Goal: Task Accomplishment & Management: Manage account settings

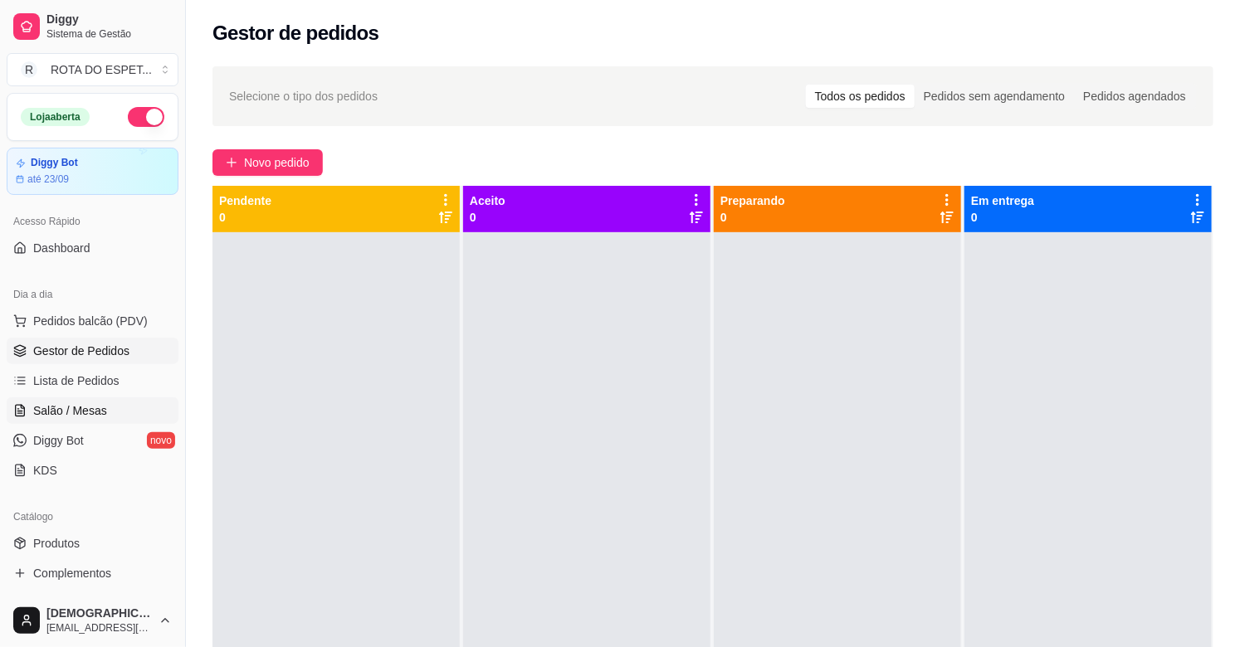
click at [76, 412] on span "Salão / Mesas" at bounding box center [70, 410] width 74 height 17
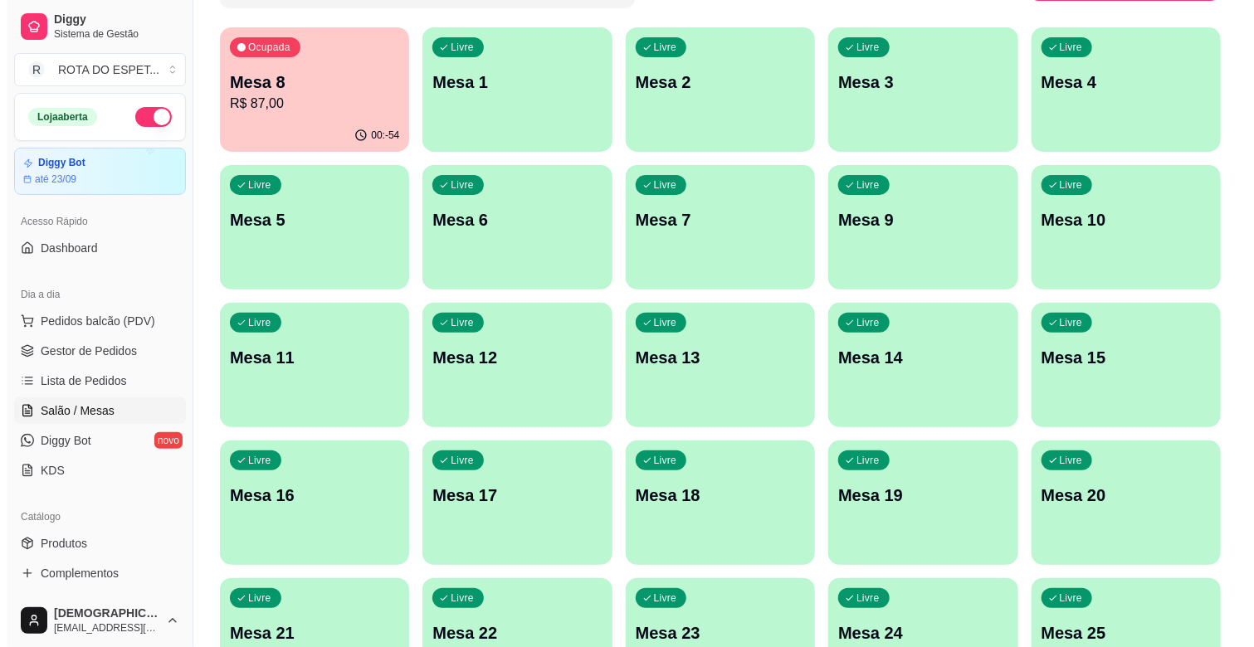
scroll to position [184, 0]
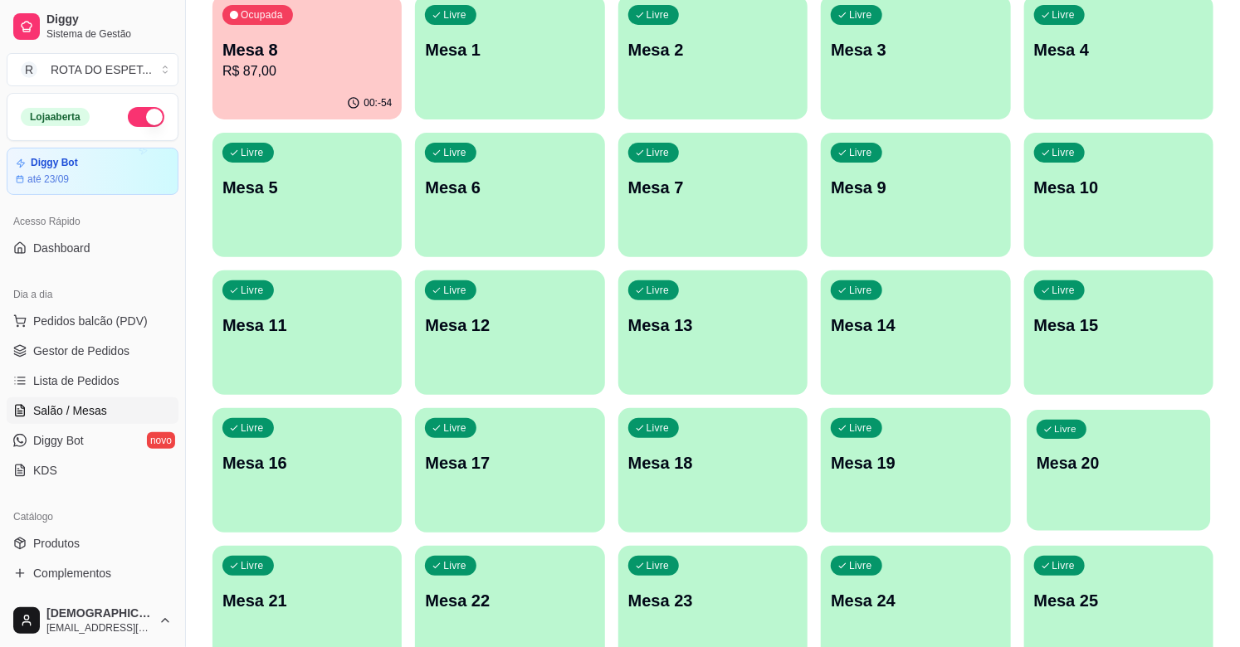
click at [1099, 475] on div "Livre Mesa 20" at bounding box center [1118, 460] width 184 height 101
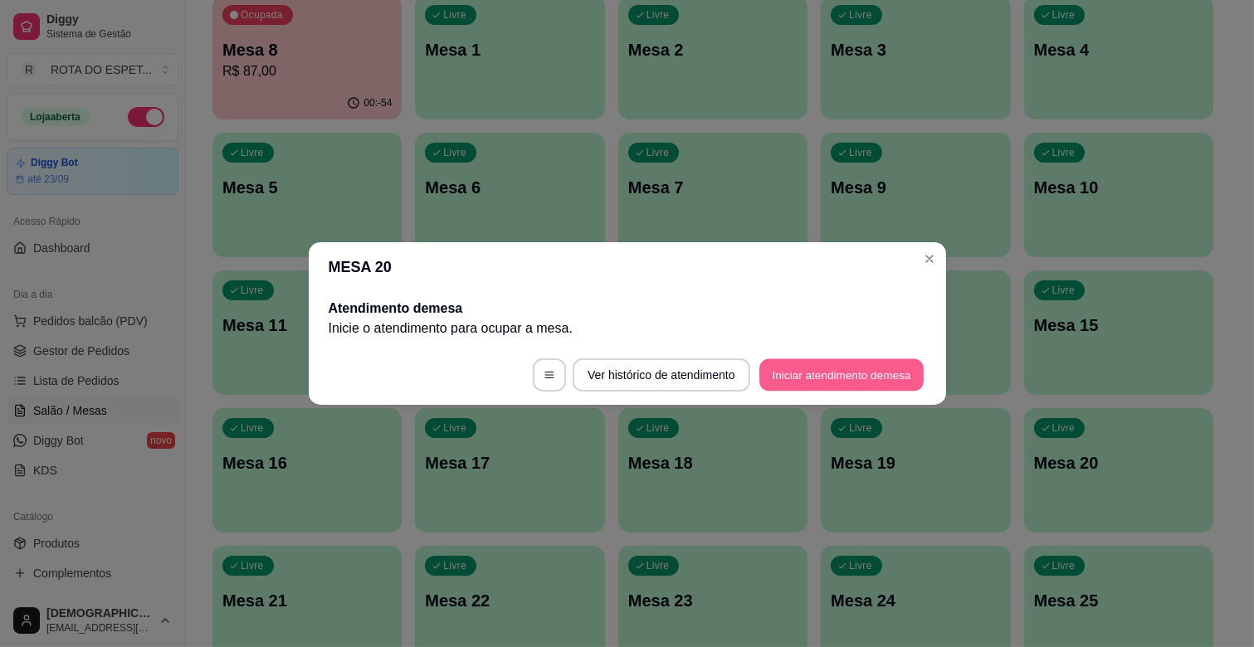
click at [847, 366] on button "Iniciar atendimento de mesa" at bounding box center [841, 375] width 164 height 32
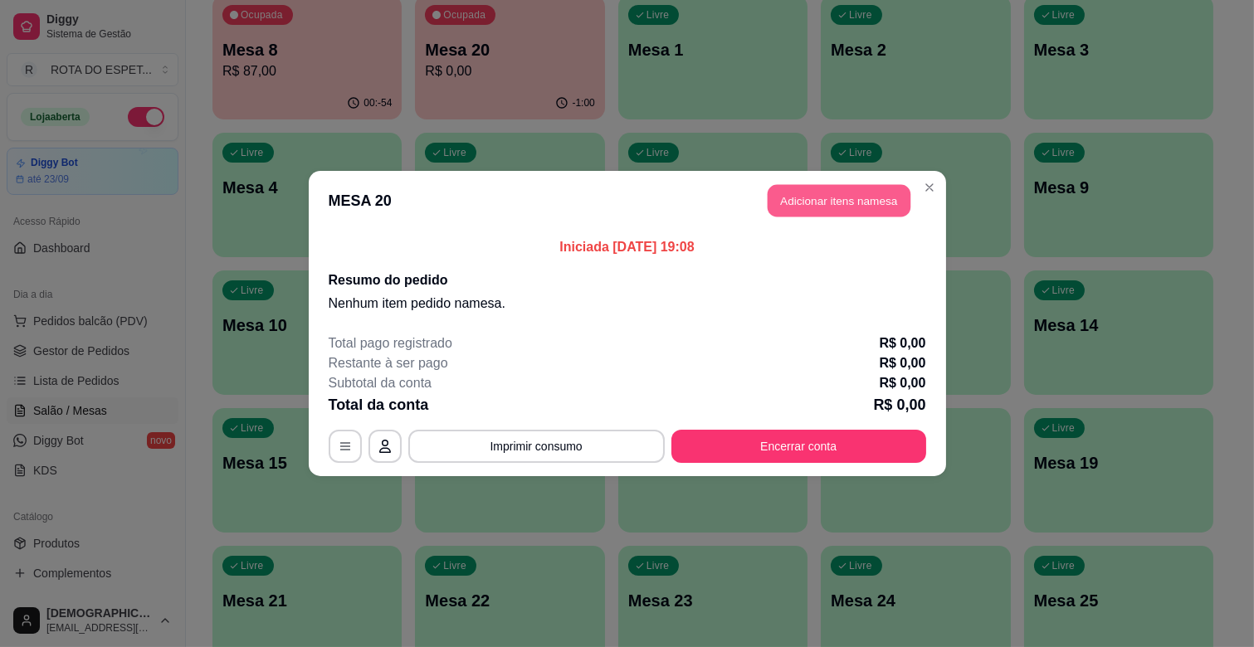
click at [845, 204] on button "Adicionar itens na mesa" at bounding box center [839, 201] width 143 height 32
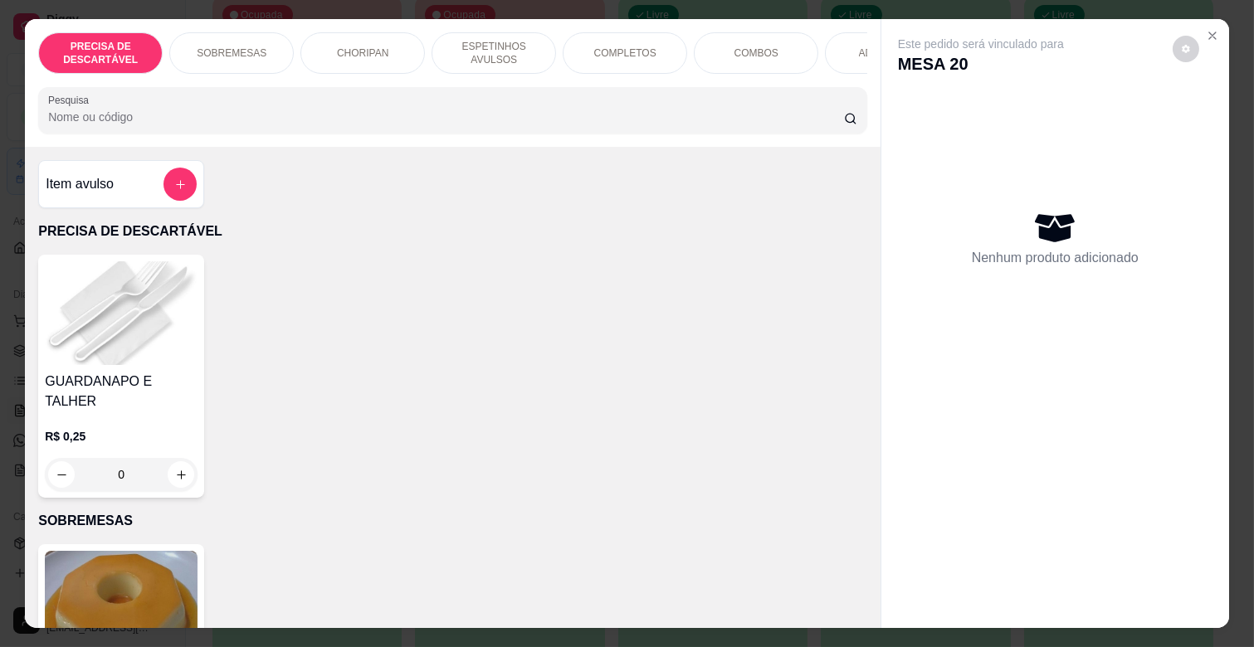
click at [513, 52] on p "ESPETINHOS AVULSOS" at bounding box center [494, 53] width 96 height 27
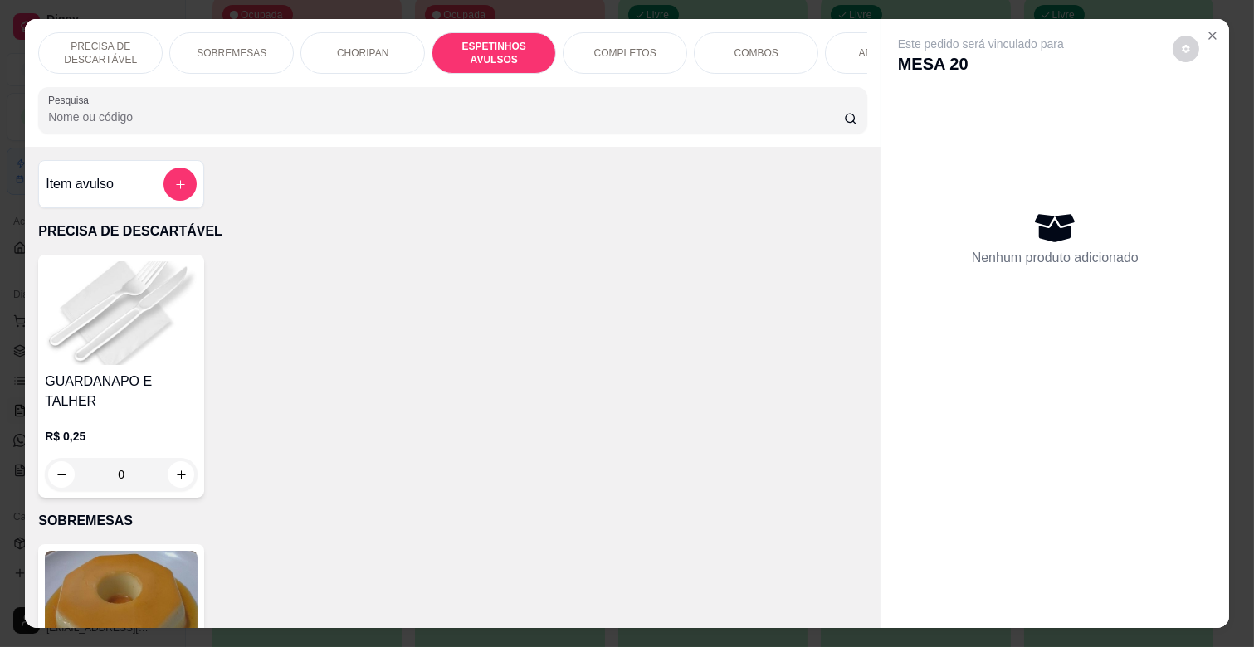
scroll to position [40, 0]
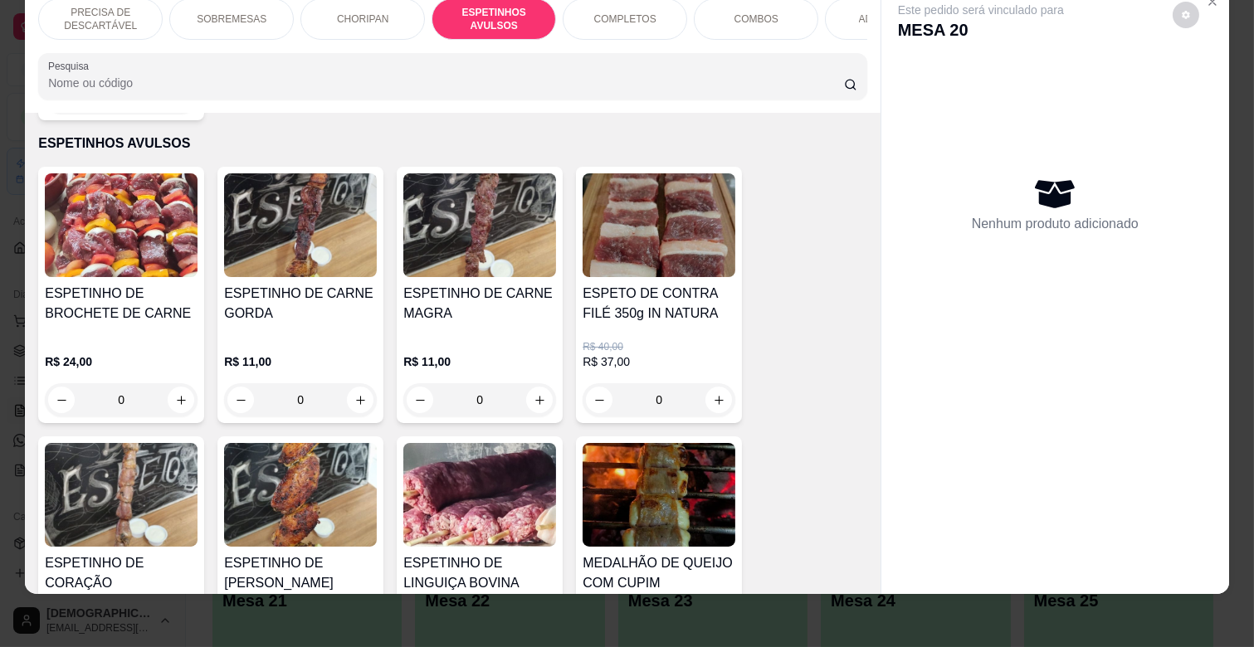
click at [337, 284] on h4 "ESPETINHO DE CARNE GORDA" at bounding box center [300, 304] width 153 height 40
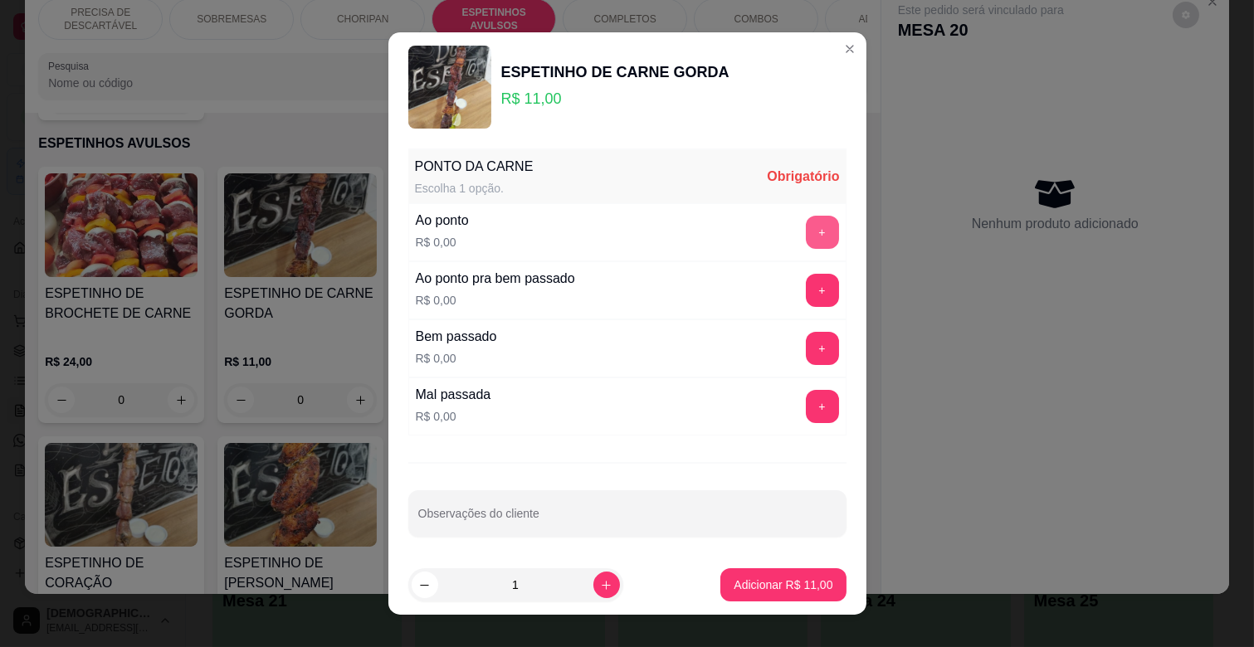
click at [806, 228] on button "+" at bounding box center [822, 232] width 33 height 33
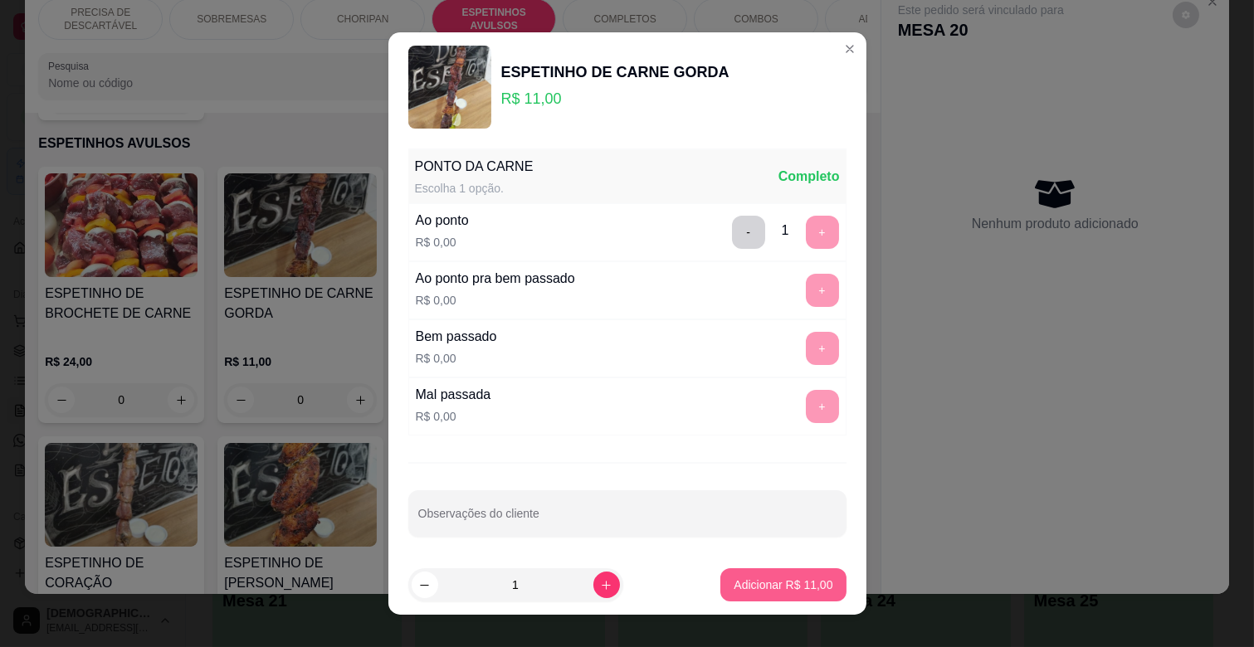
click at [772, 576] on button "Adicionar R$ 11,00" at bounding box center [782, 584] width 125 height 33
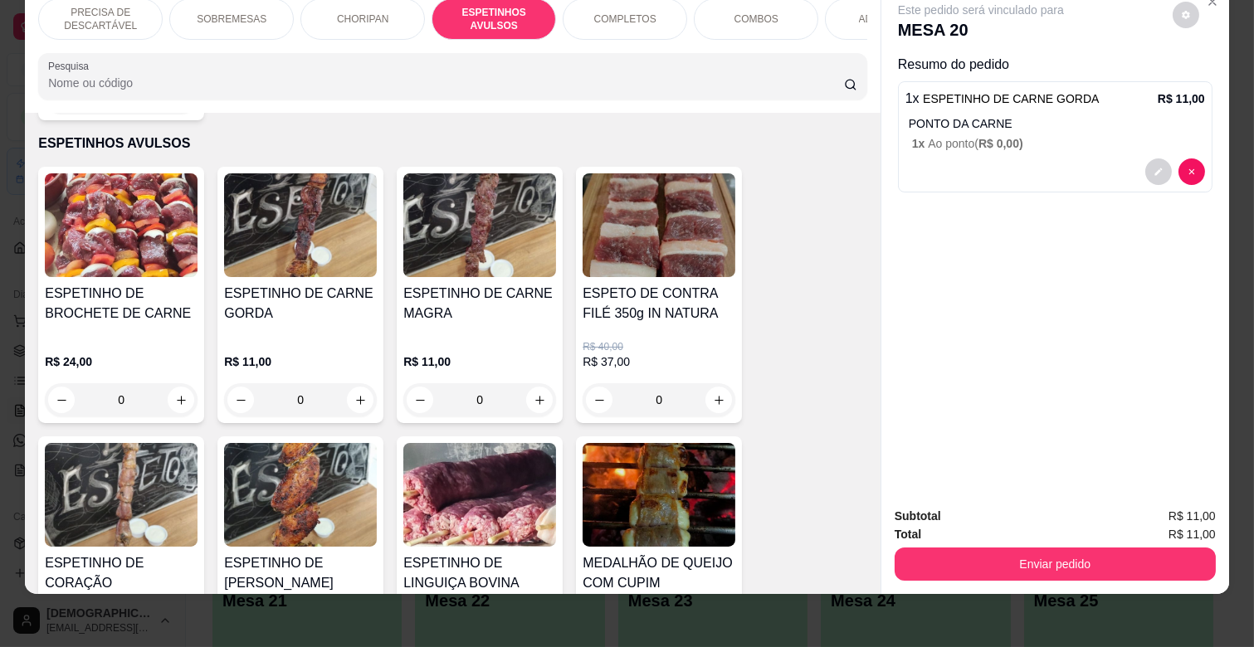
click at [300, 443] on img at bounding box center [300, 495] width 153 height 104
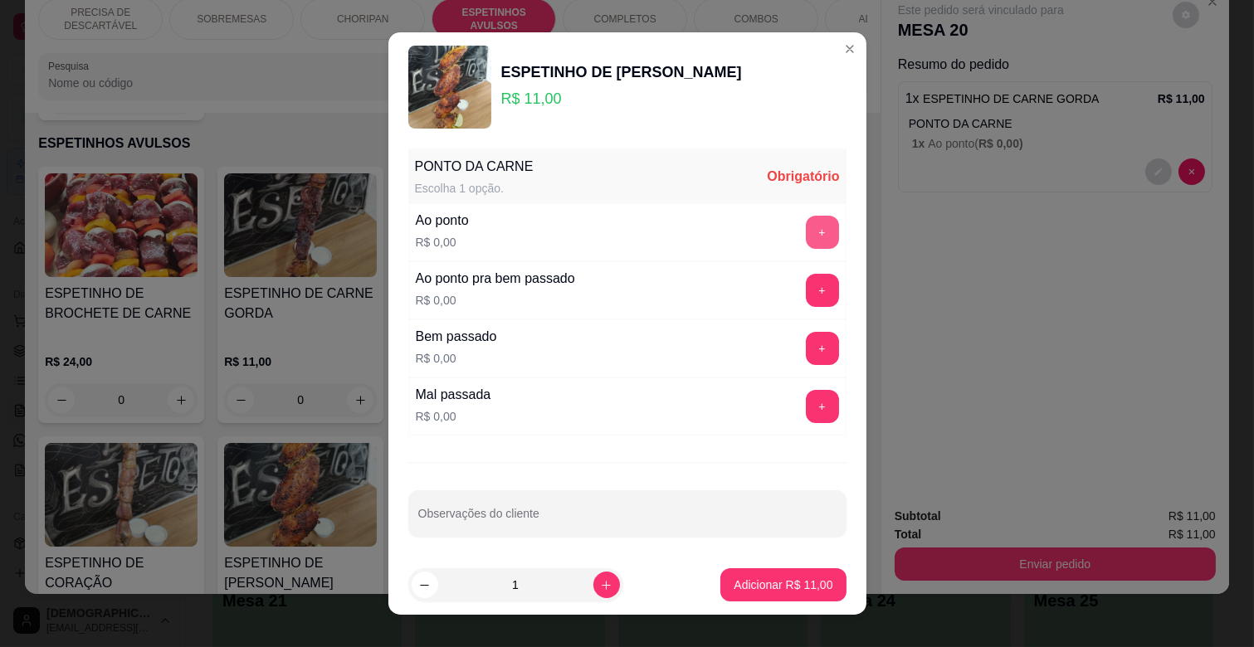
click at [806, 229] on button "+" at bounding box center [822, 232] width 33 height 33
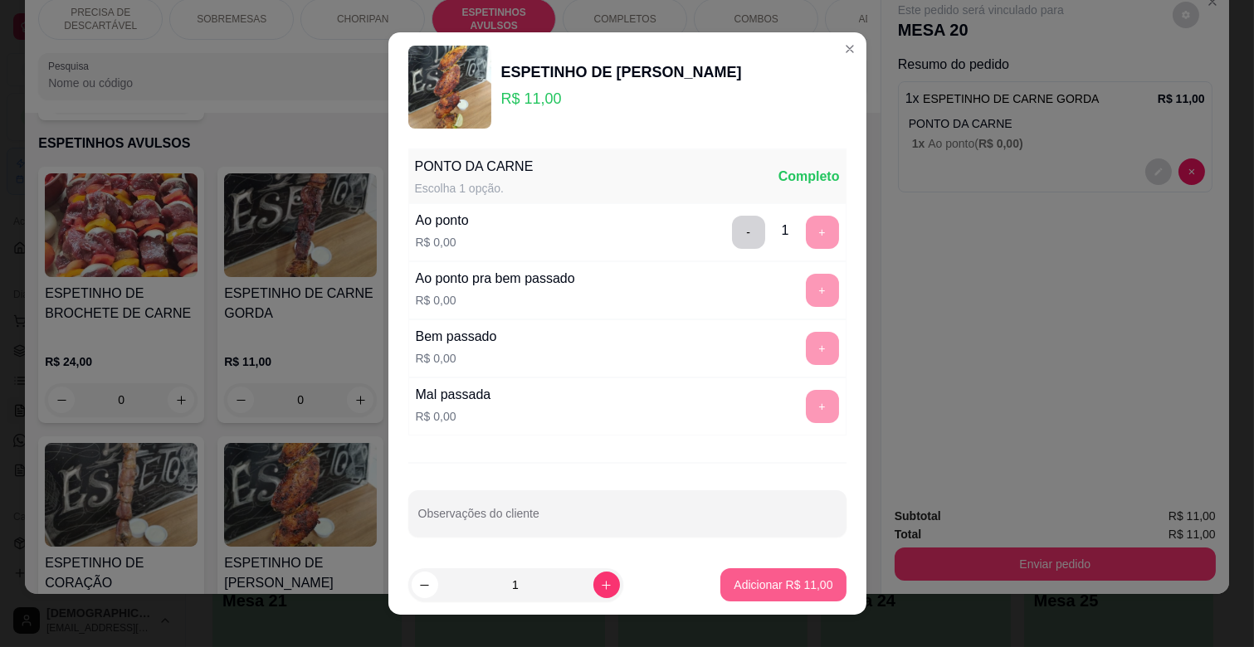
click at [782, 587] on p "Adicionar R$ 11,00" at bounding box center [782, 585] width 99 height 17
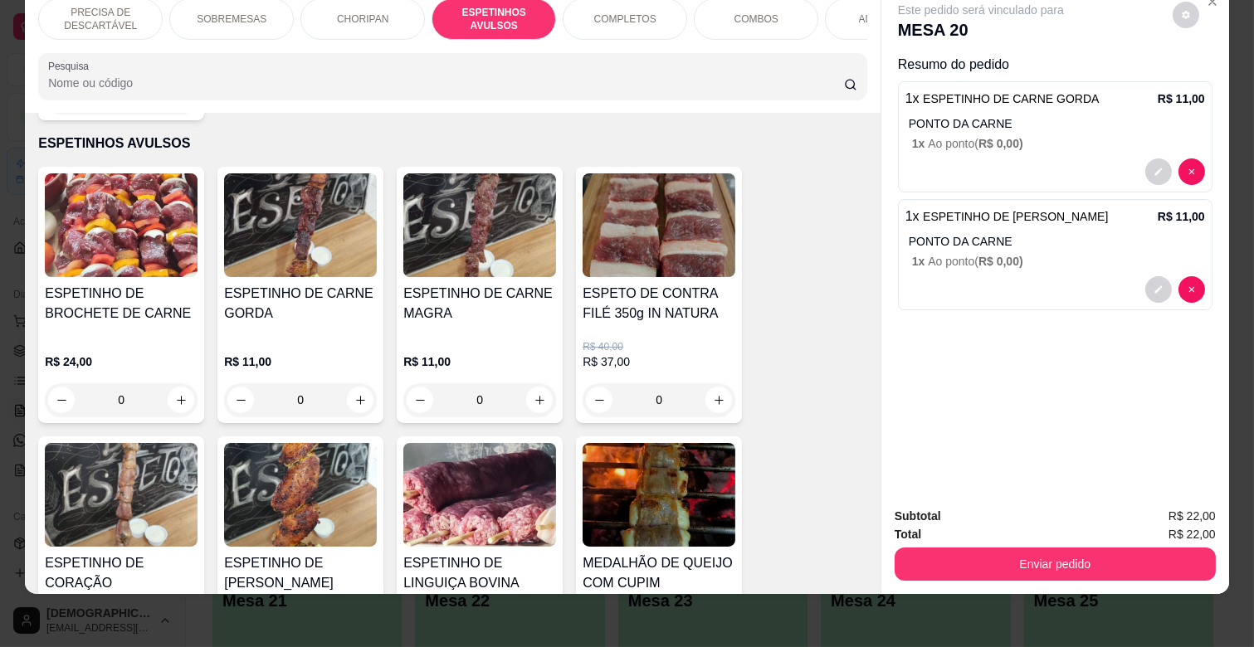
click at [859, 12] on p "ADICIONAIS" at bounding box center [887, 18] width 57 height 13
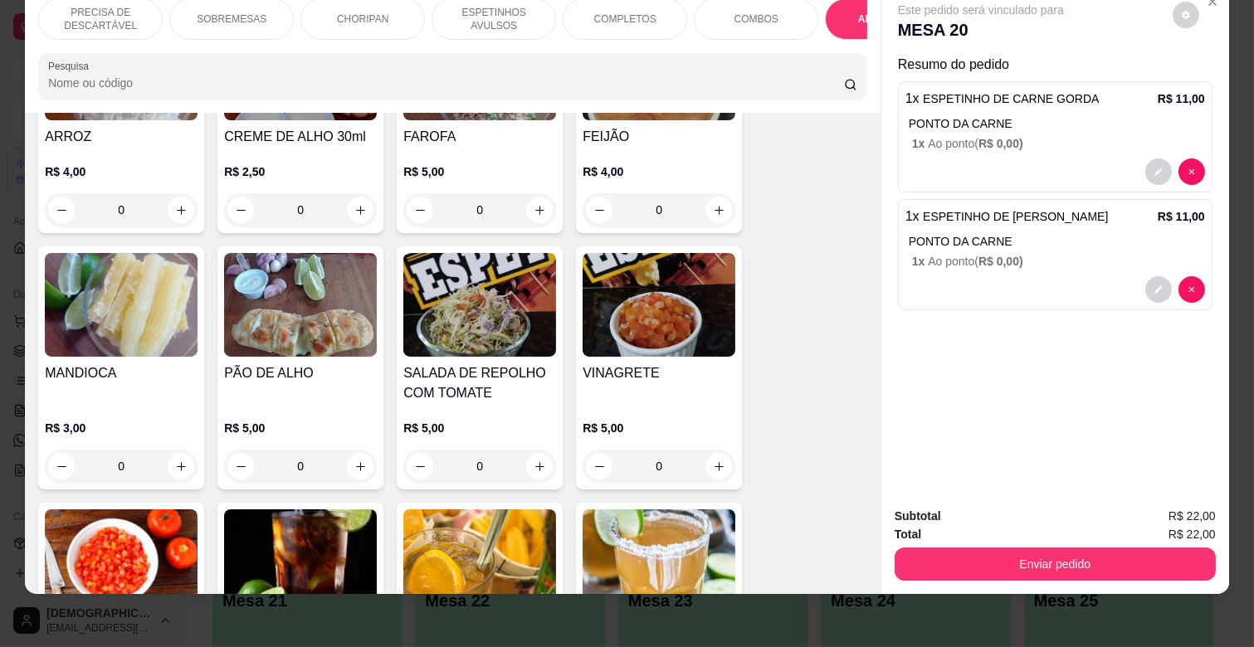
scroll to position [3305, 0]
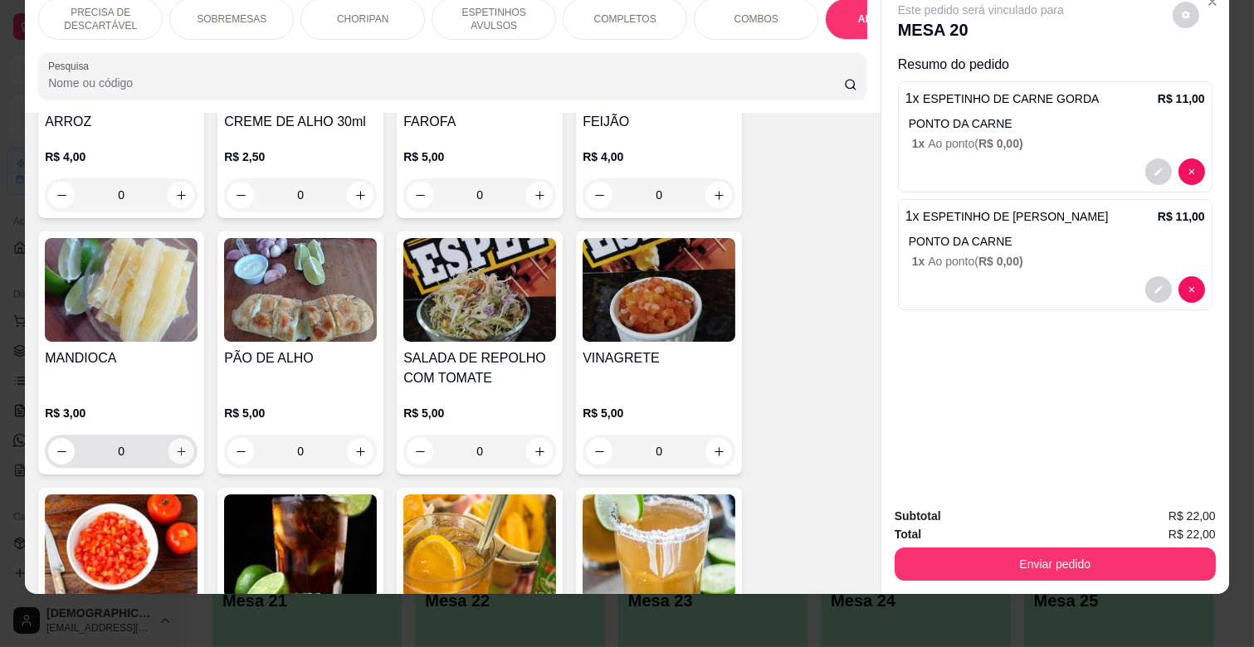
click at [175, 446] on icon "increase-product-quantity" at bounding box center [181, 452] width 12 height 12
type input "1"
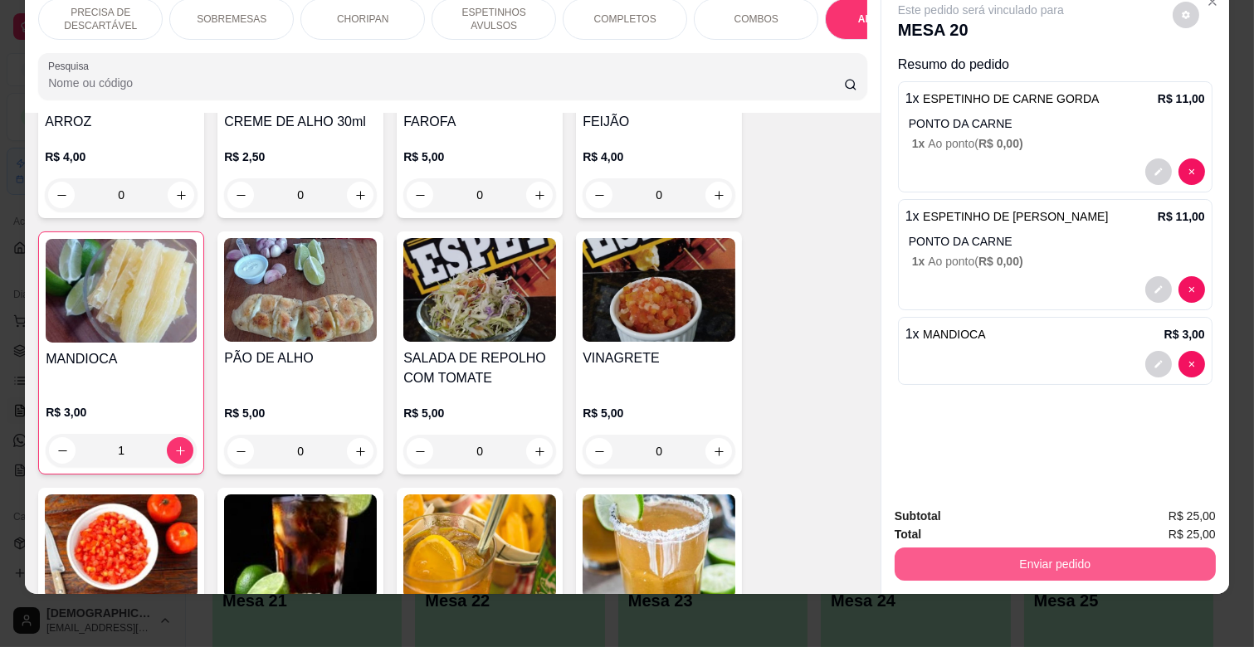
click at [1060, 551] on button "Enviar pedido" at bounding box center [1054, 564] width 321 height 33
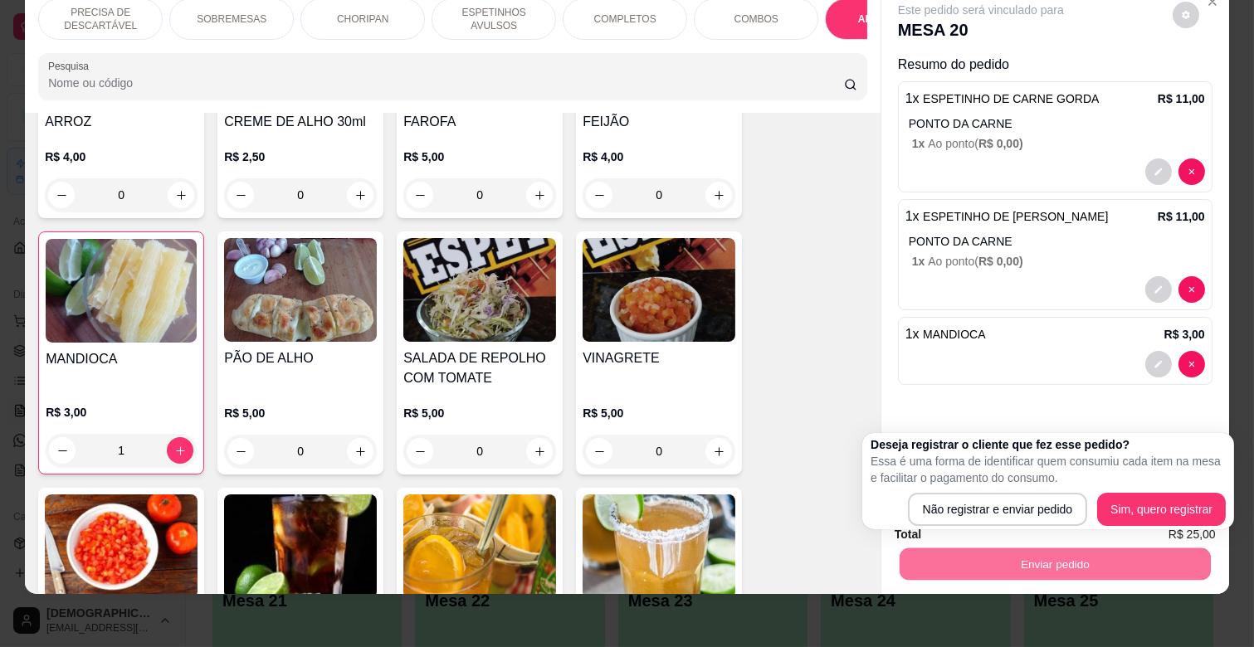
click at [1035, 353] on div at bounding box center [1055, 364] width 300 height 27
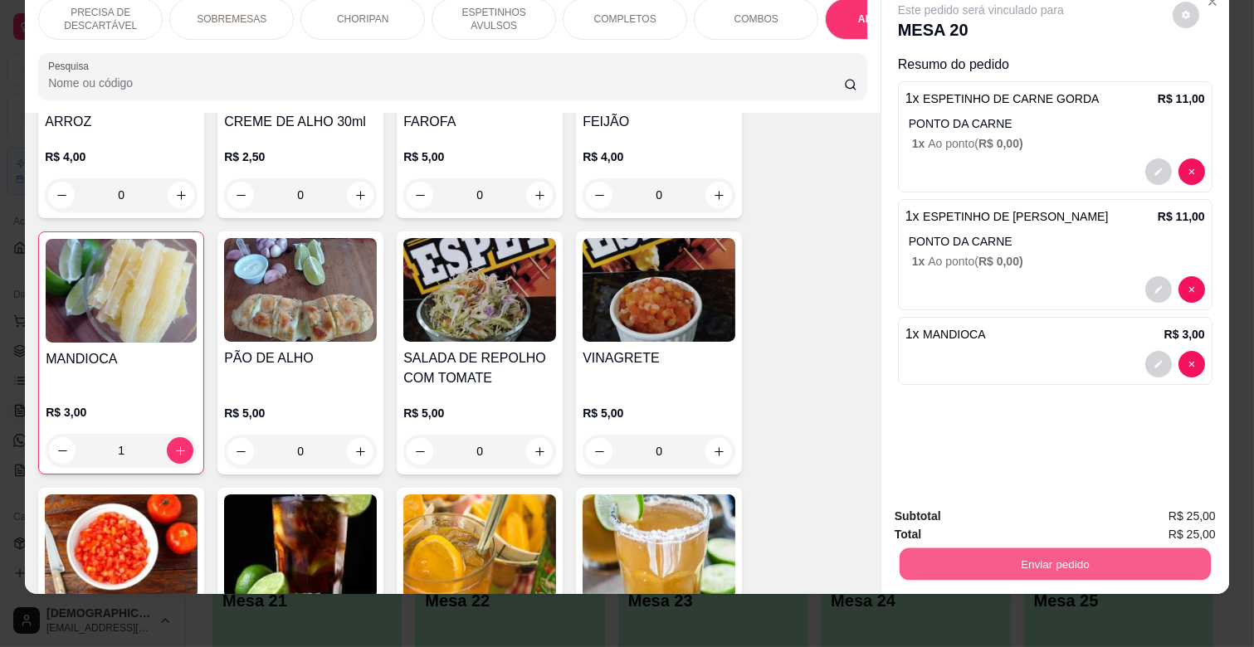
click at [1040, 548] on button "Enviar pedido" at bounding box center [1054, 564] width 311 height 32
click at [1016, 510] on button "Não registrar e enviar pedido" at bounding box center [999, 511] width 173 height 32
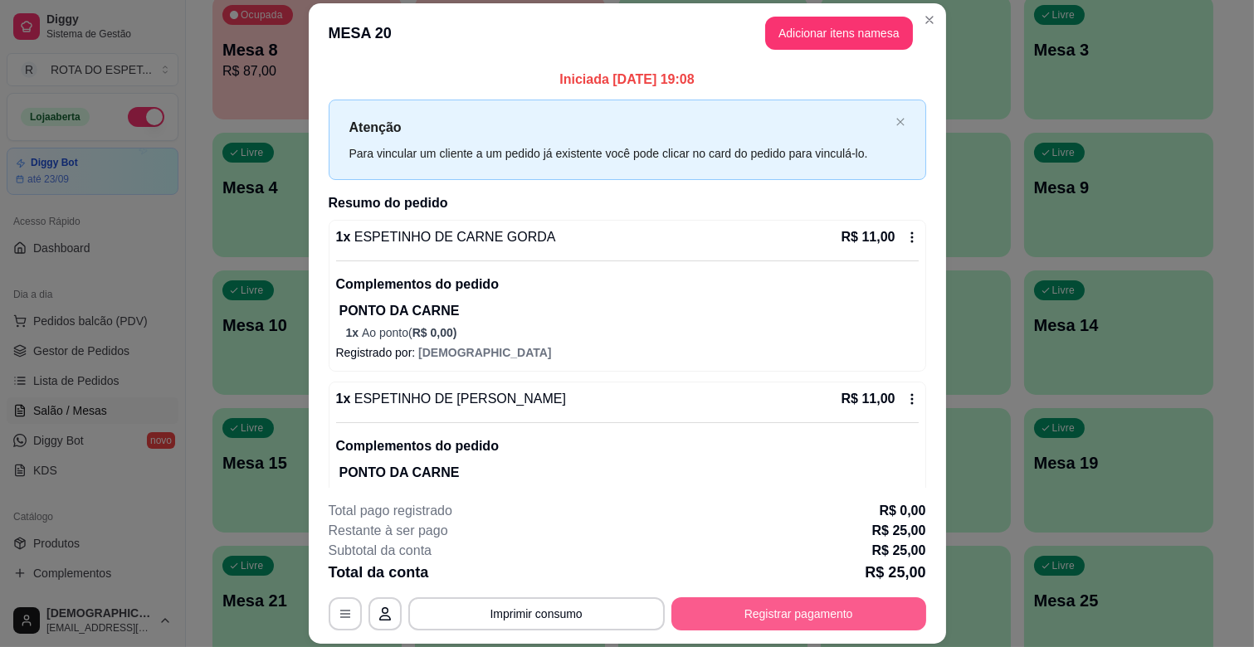
click at [766, 624] on button "Registrar pagamento" at bounding box center [798, 613] width 255 height 33
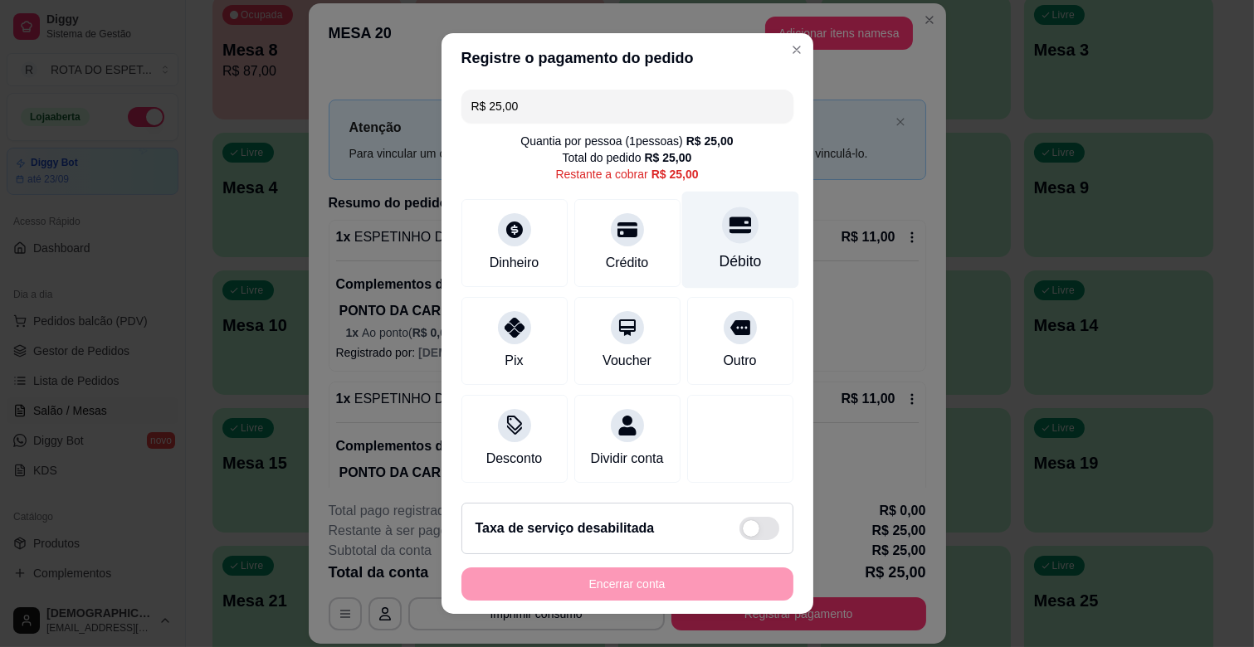
click at [719, 251] on div "Débito" at bounding box center [740, 262] width 42 height 22
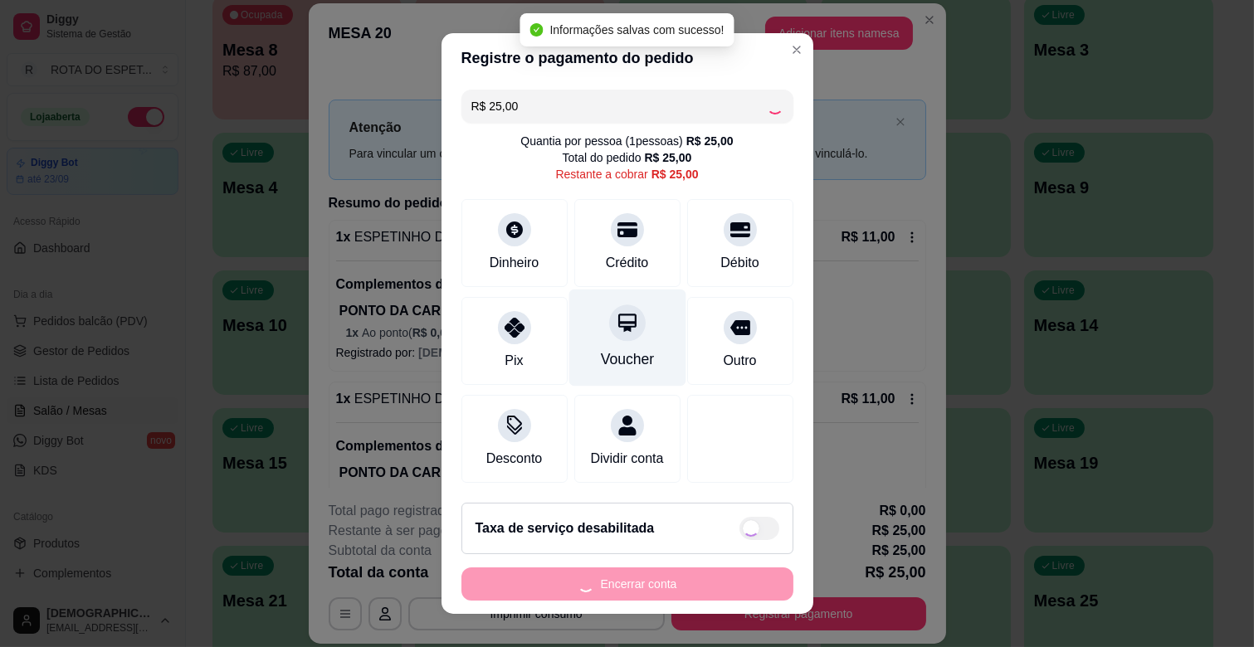
scroll to position [18, 0]
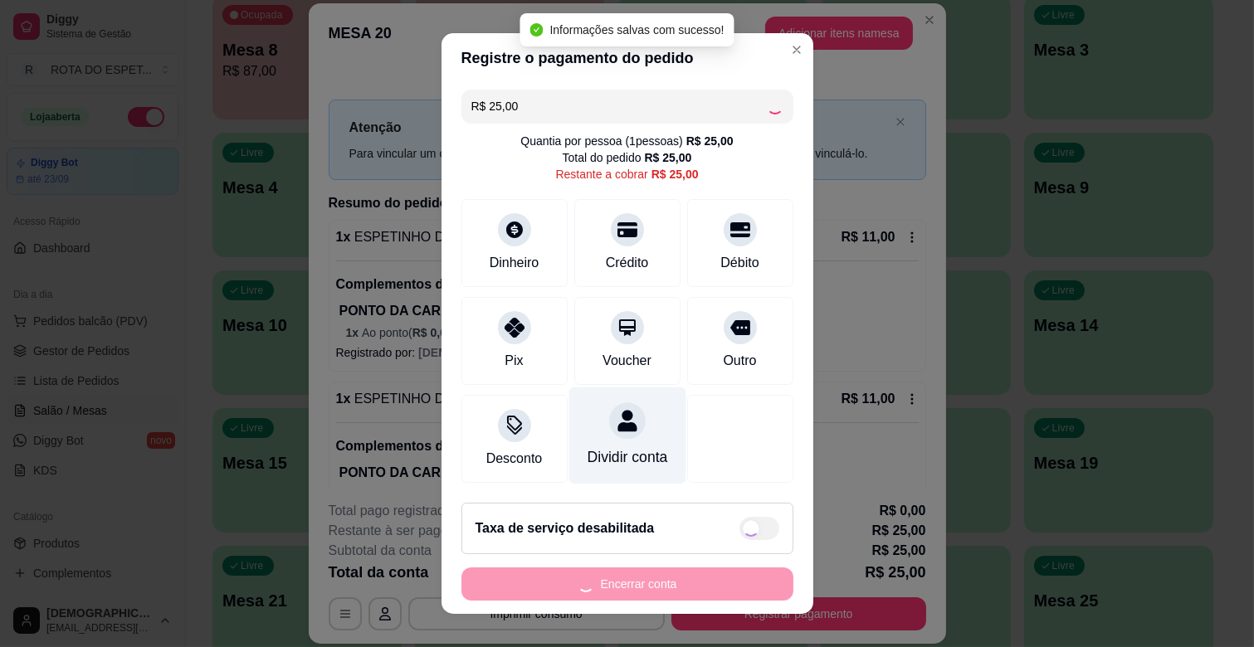
type input "R$ 0,00"
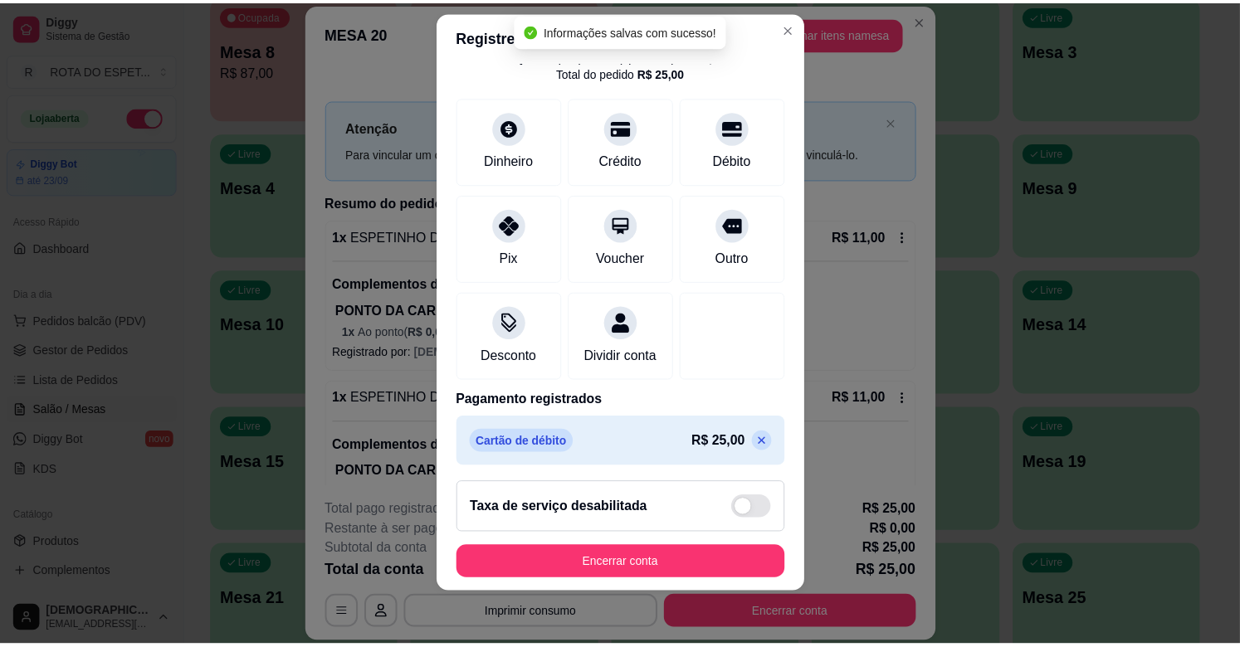
scroll to position [88, 0]
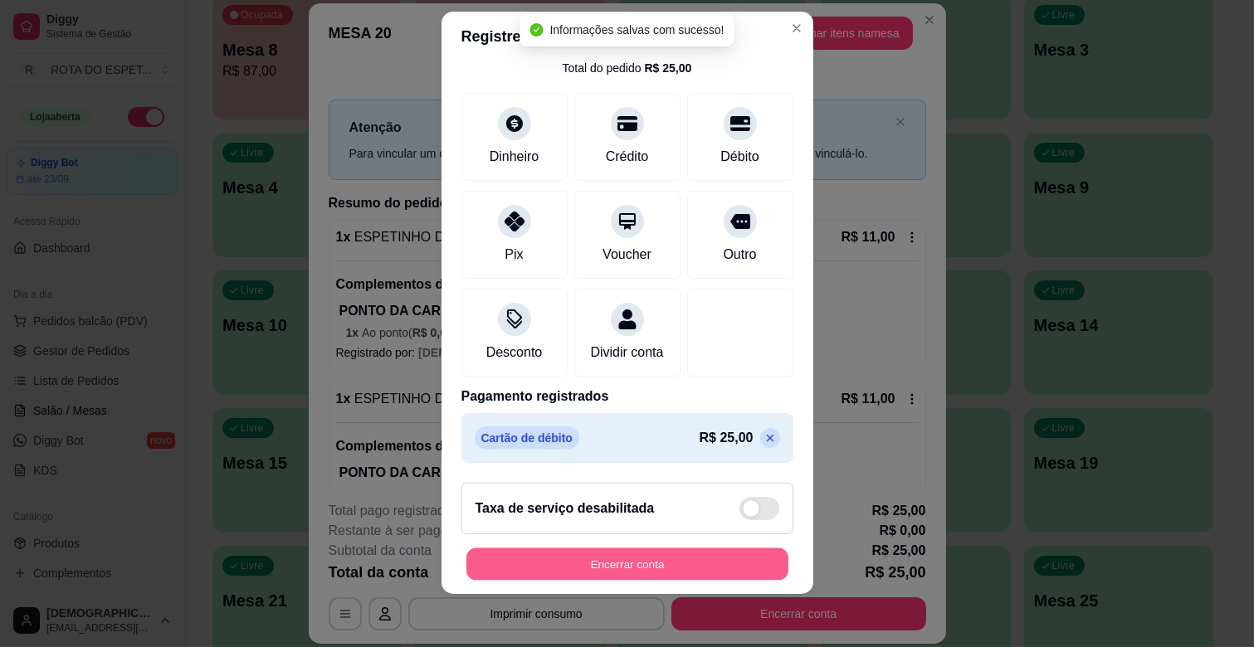
click at [659, 558] on button "Encerrar conta" at bounding box center [627, 564] width 322 height 32
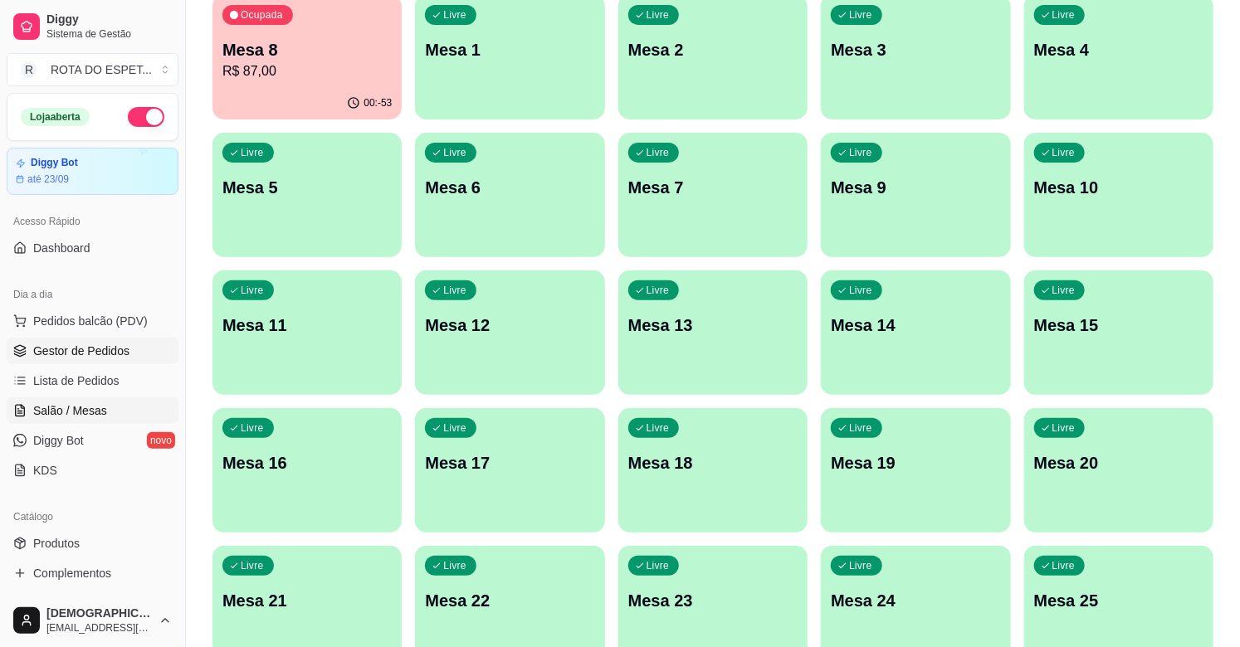
click at [130, 346] on link "Gestor de Pedidos" at bounding box center [93, 351] width 172 height 27
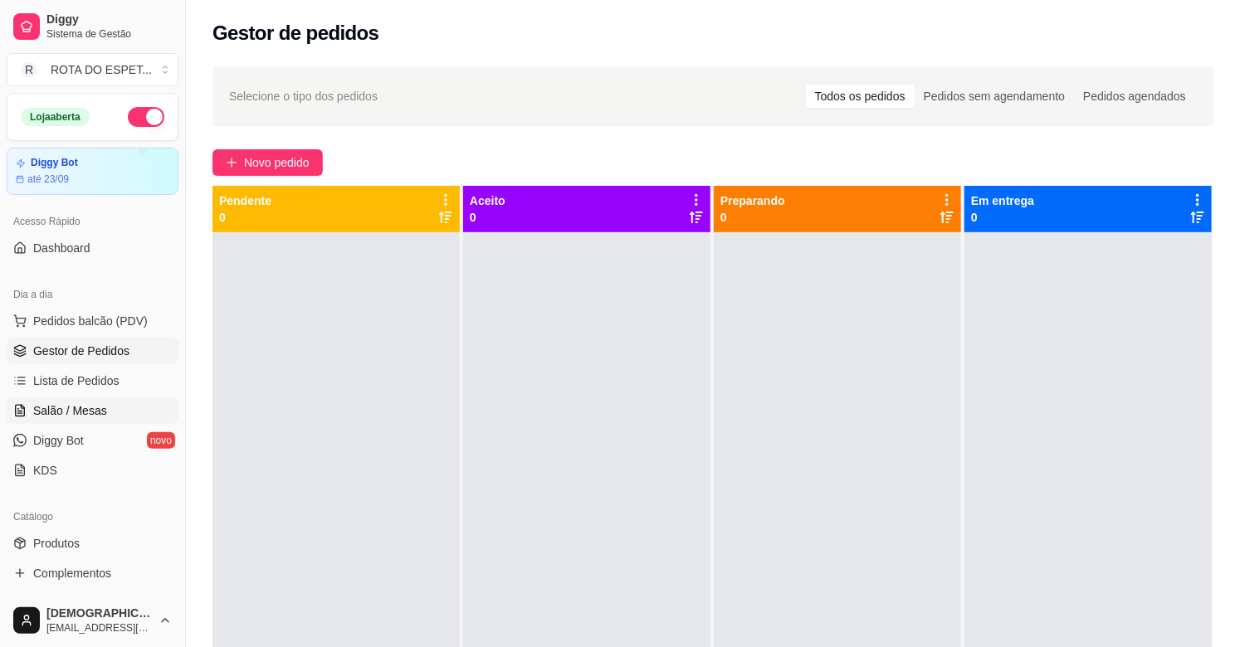
click at [94, 420] on link "Salão / Mesas" at bounding box center [93, 410] width 172 height 27
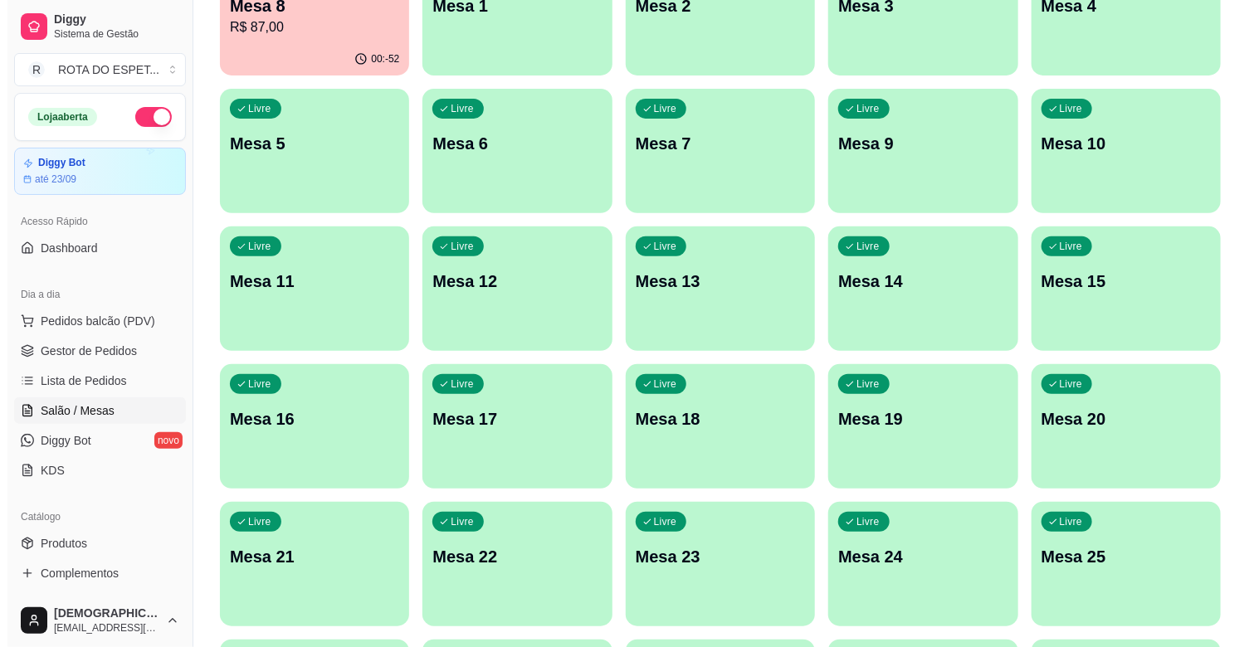
scroll to position [276, 0]
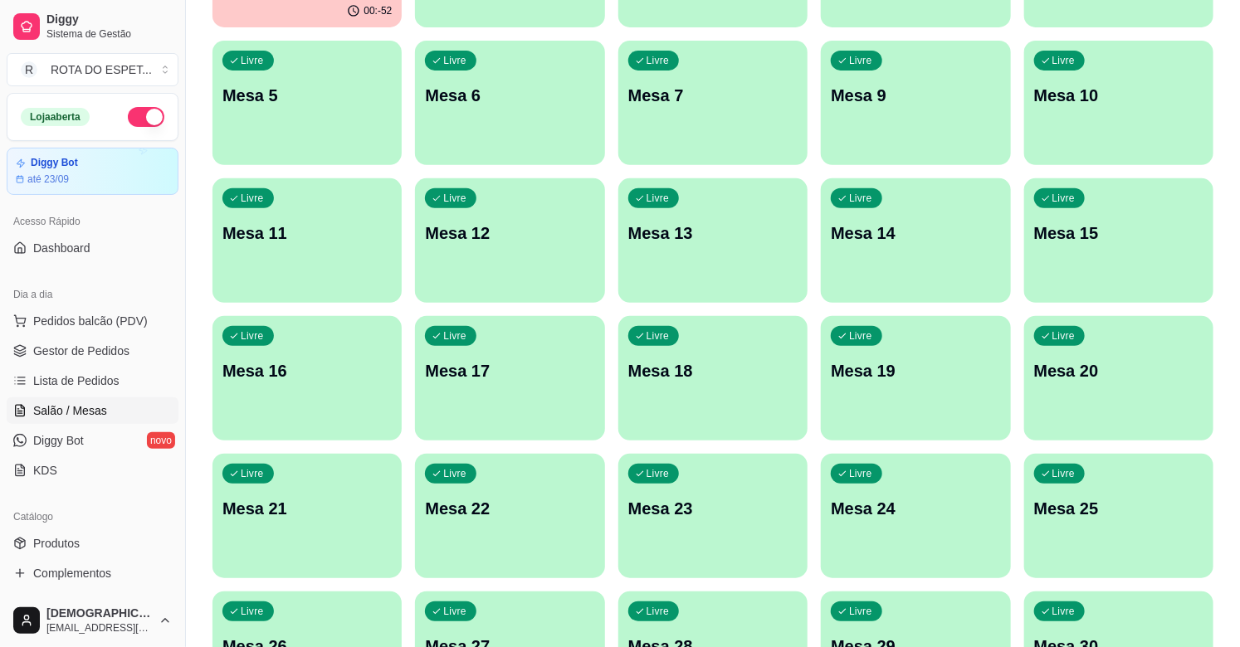
click at [1114, 385] on div "Livre Mesa 20" at bounding box center [1118, 368] width 189 height 105
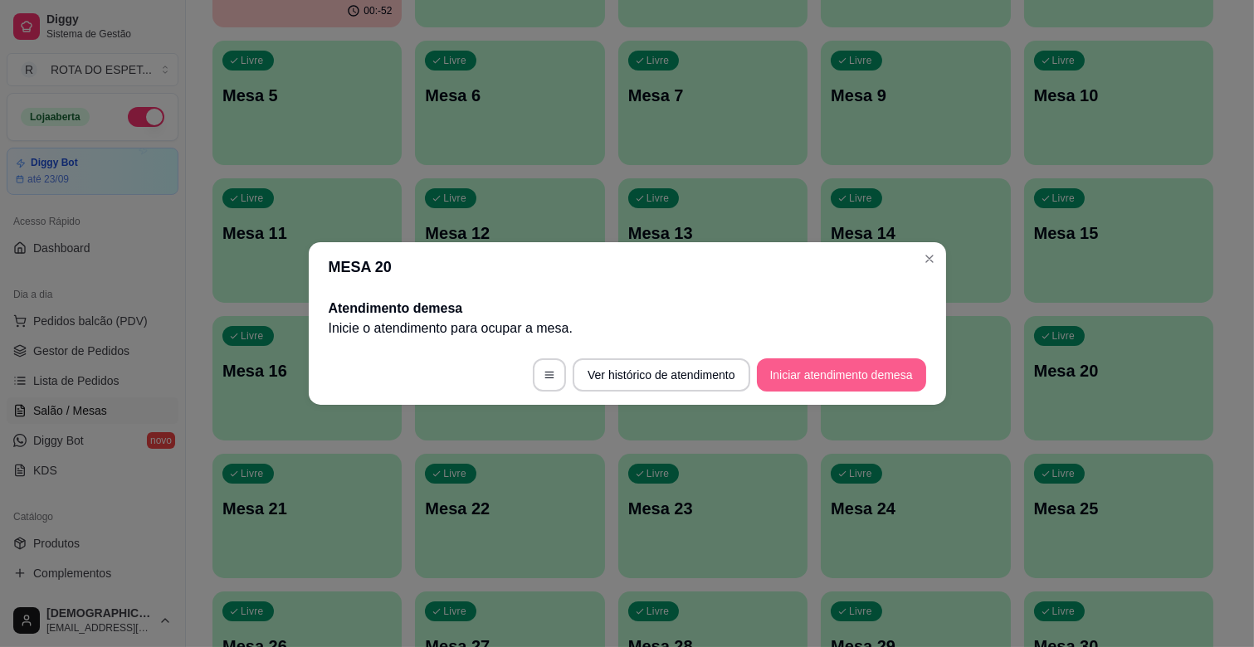
click at [832, 373] on button "Iniciar atendimento de mesa" at bounding box center [841, 374] width 169 height 33
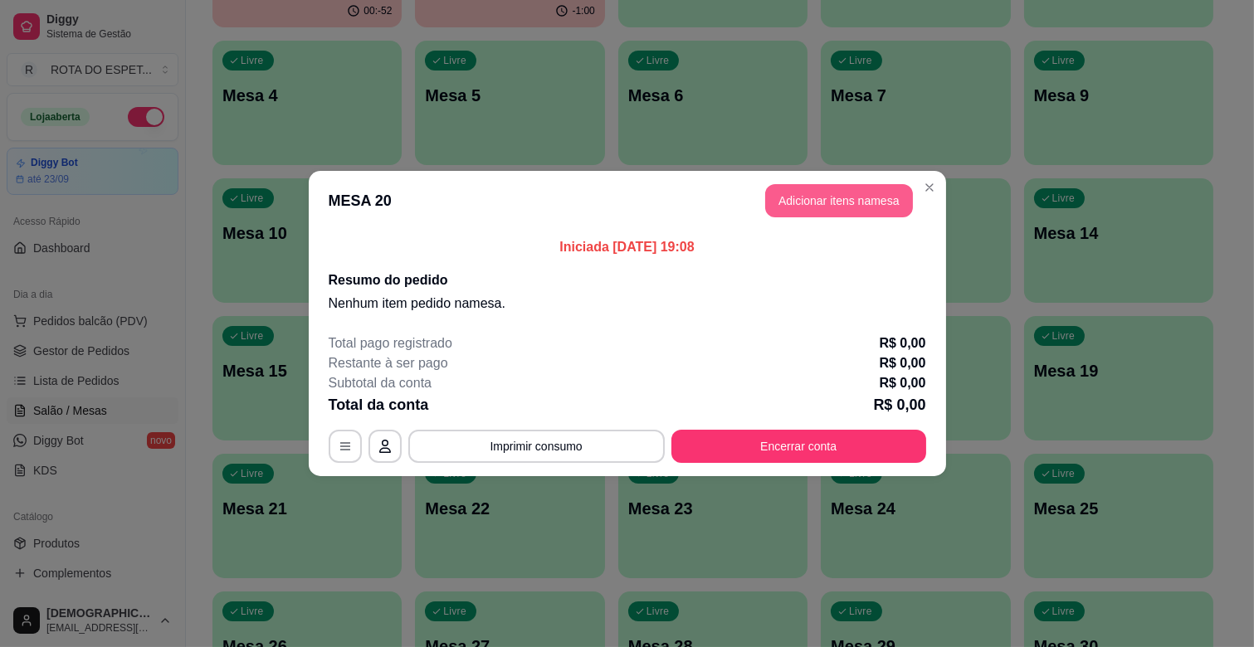
click at [845, 195] on button "Adicionar itens na mesa" at bounding box center [839, 200] width 148 height 33
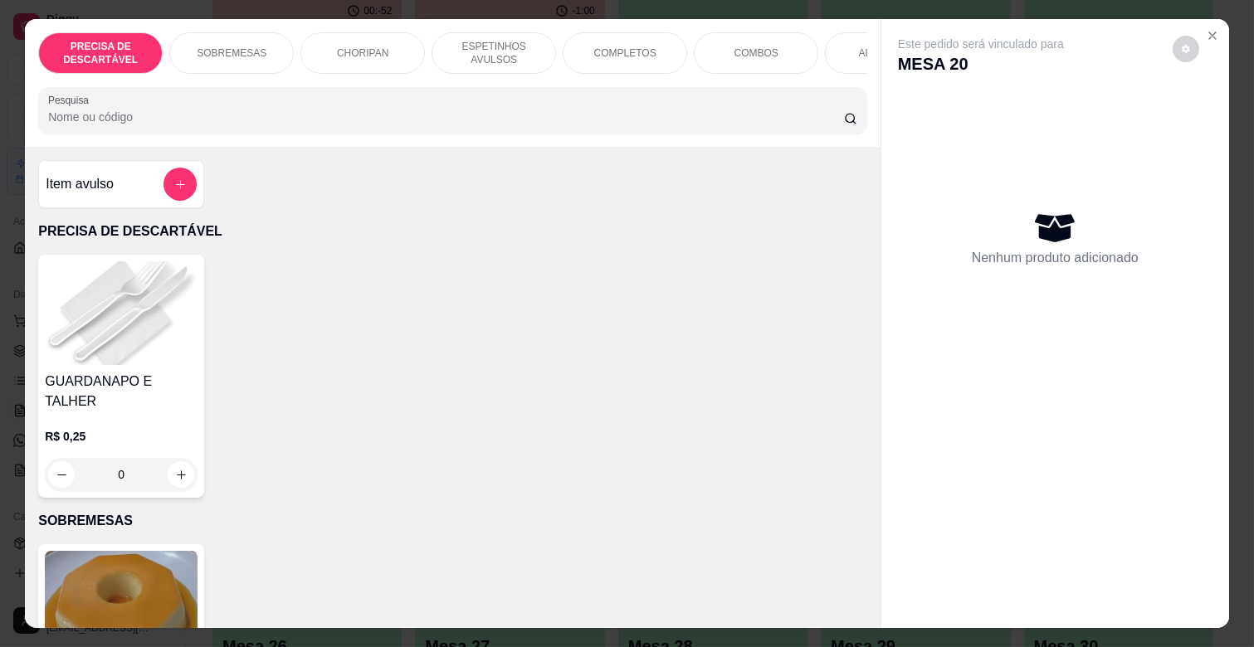
click at [834, 40] on div "ADICIONAIS" at bounding box center [887, 52] width 124 height 41
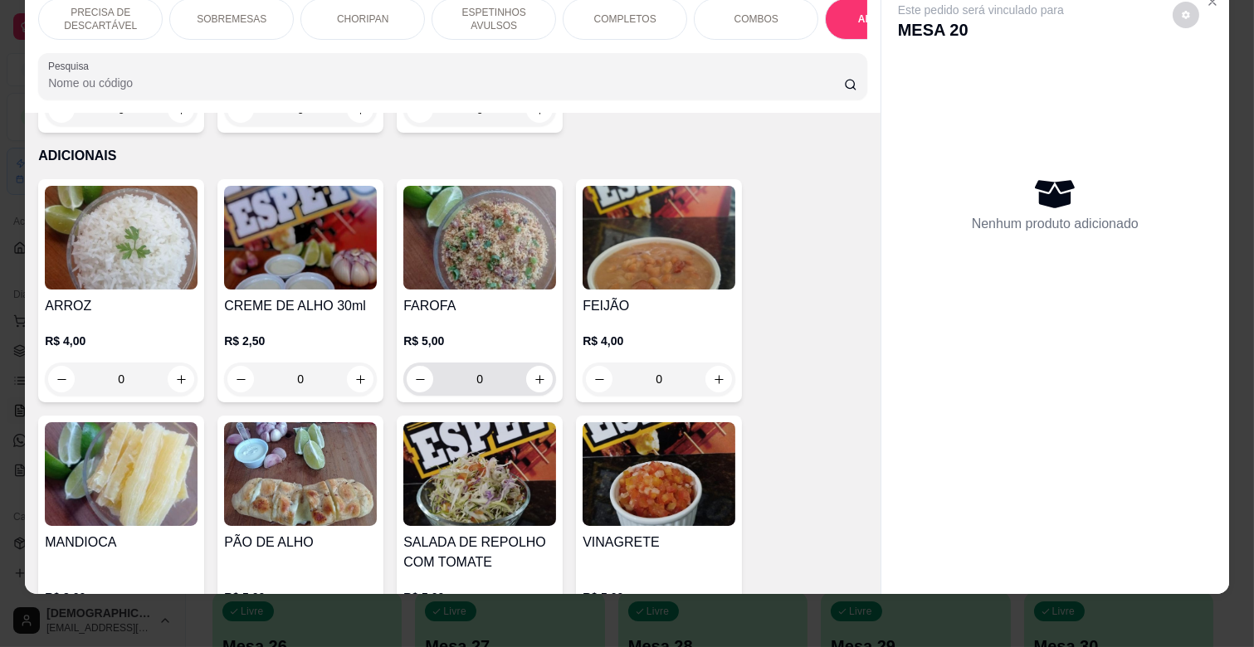
scroll to position [3213, 0]
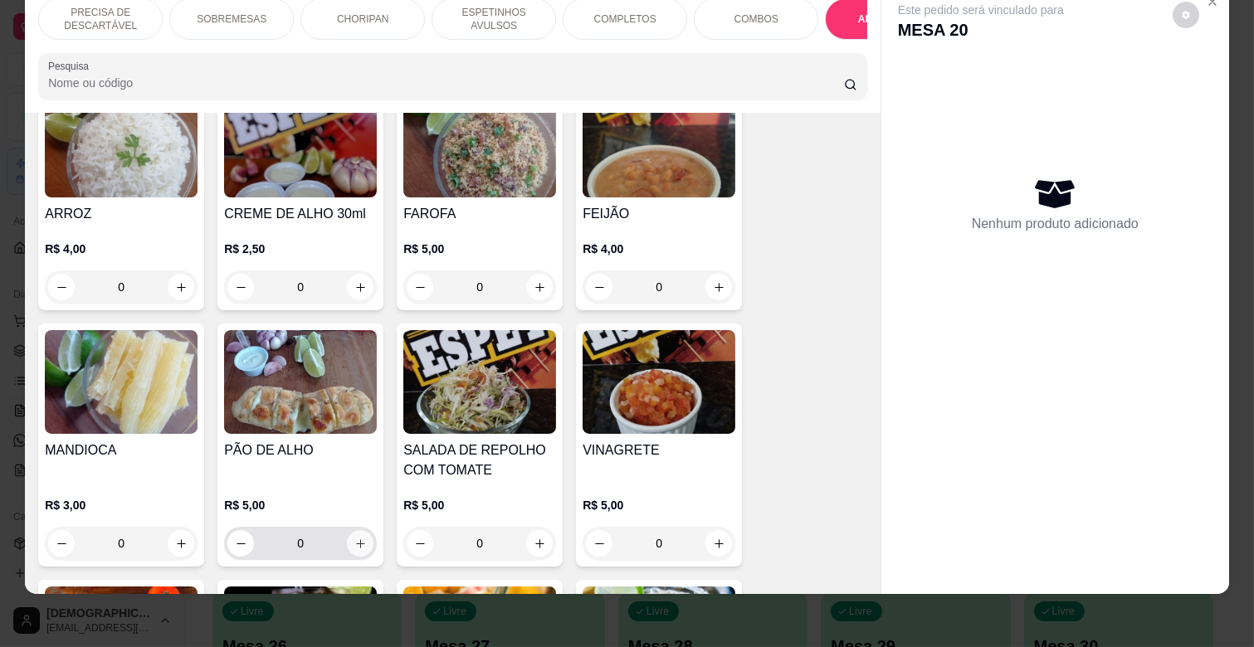
click at [362, 530] on button "increase-product-quantity" at bounding box center [360, 543] width 27 height 27
type input "1"
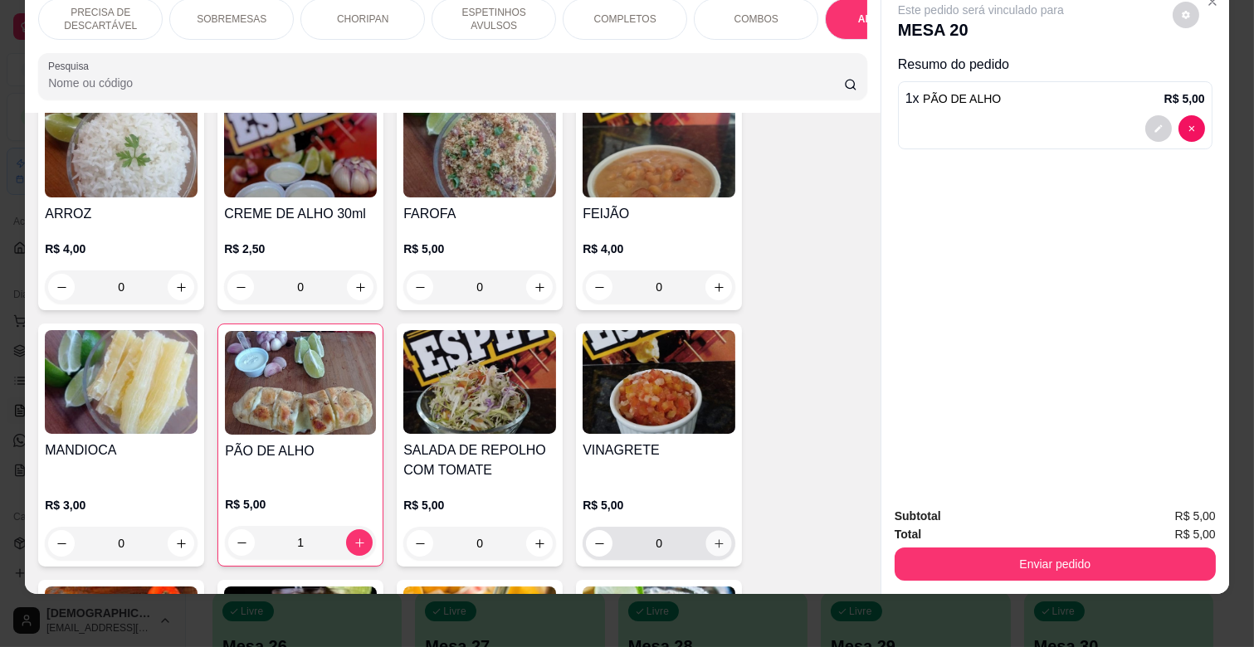
click at [714, 538] on icon "increase-product-quantity" at bounding box center [719, 544] width 12 height 12
type input "1"
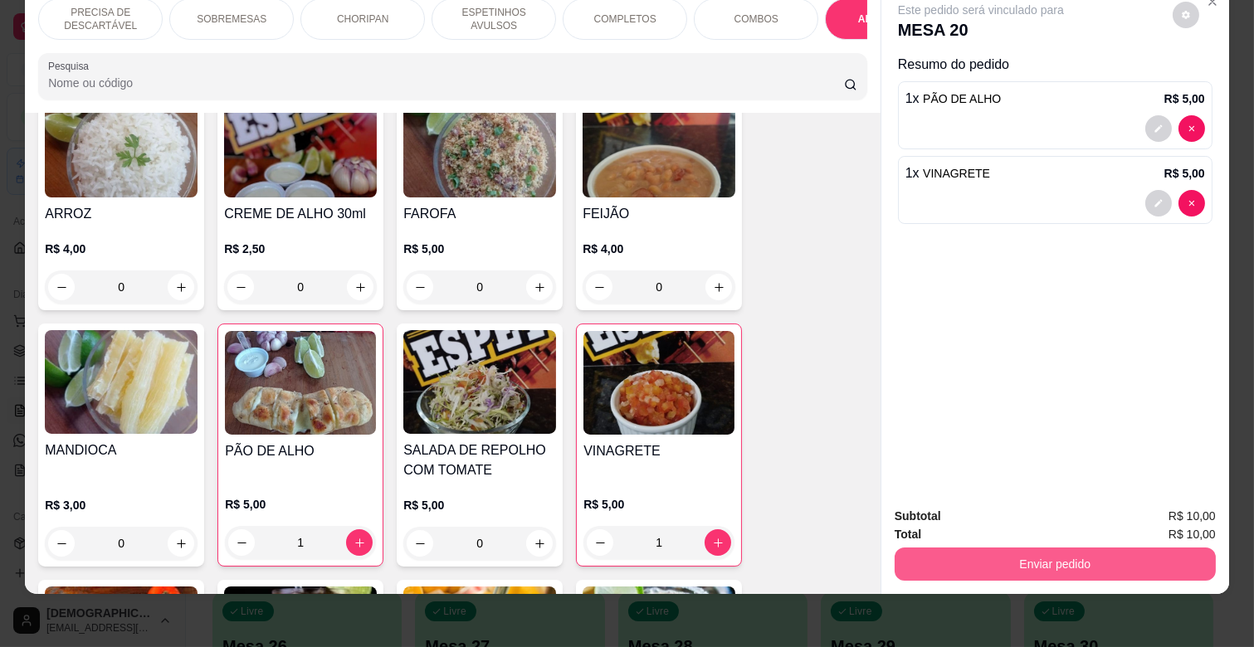
click at [1016, 550] on button "Enviar pedido" at bounding box center [1054, 564] width 321 height 33
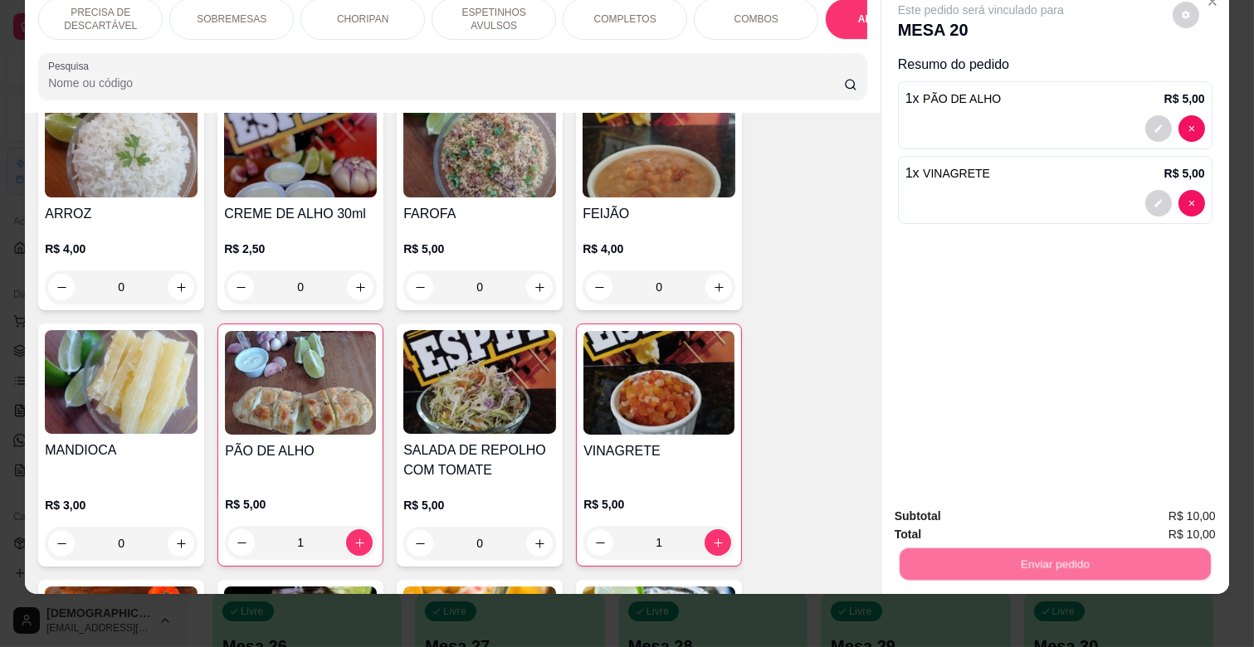
click at [1016, 495] on button "Não registrar e enviar pedido" at bounding box center [1000, 510] width 168 height 31
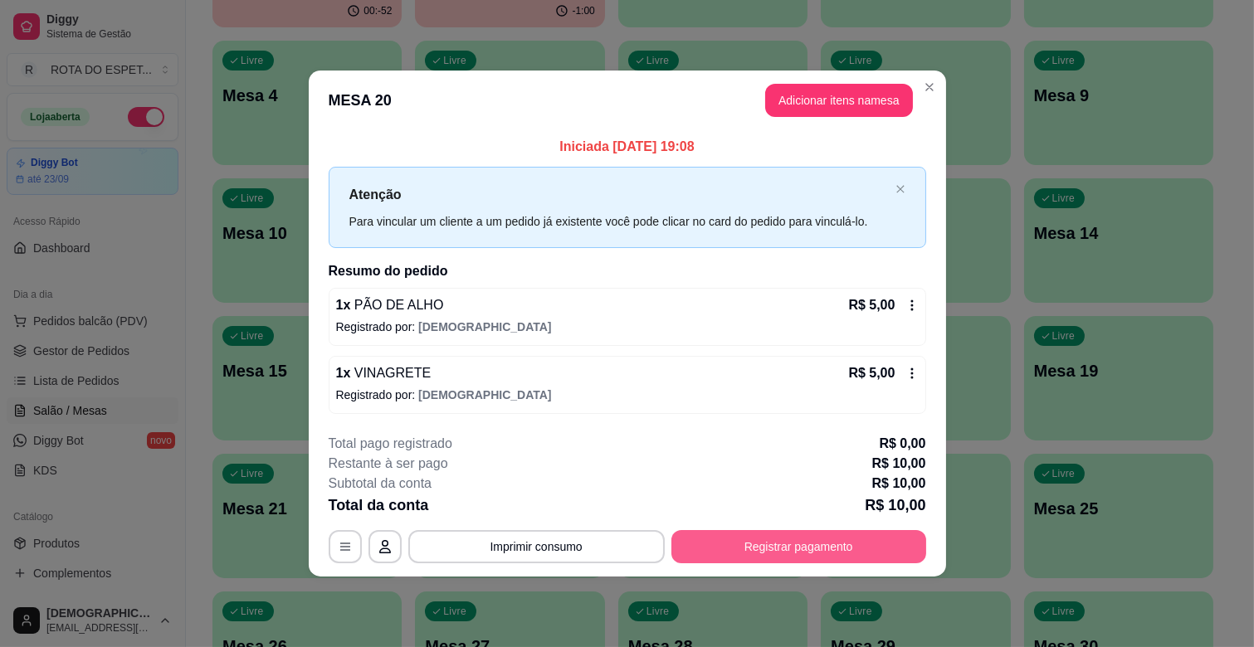
click at [825, 538] on button "Registrar pagamento" at bounding box center [798, 546] width 255 height 33
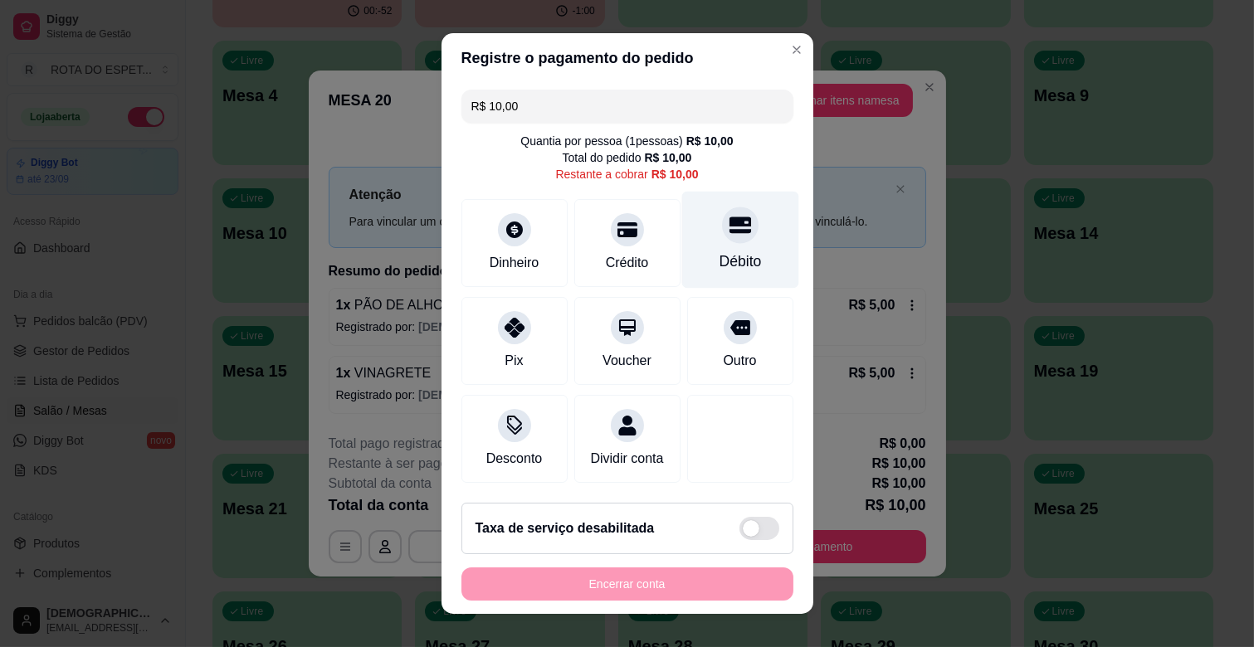
click at [719, 259] on div "Débito" at bounding box center [740, 262] width 42 height 22
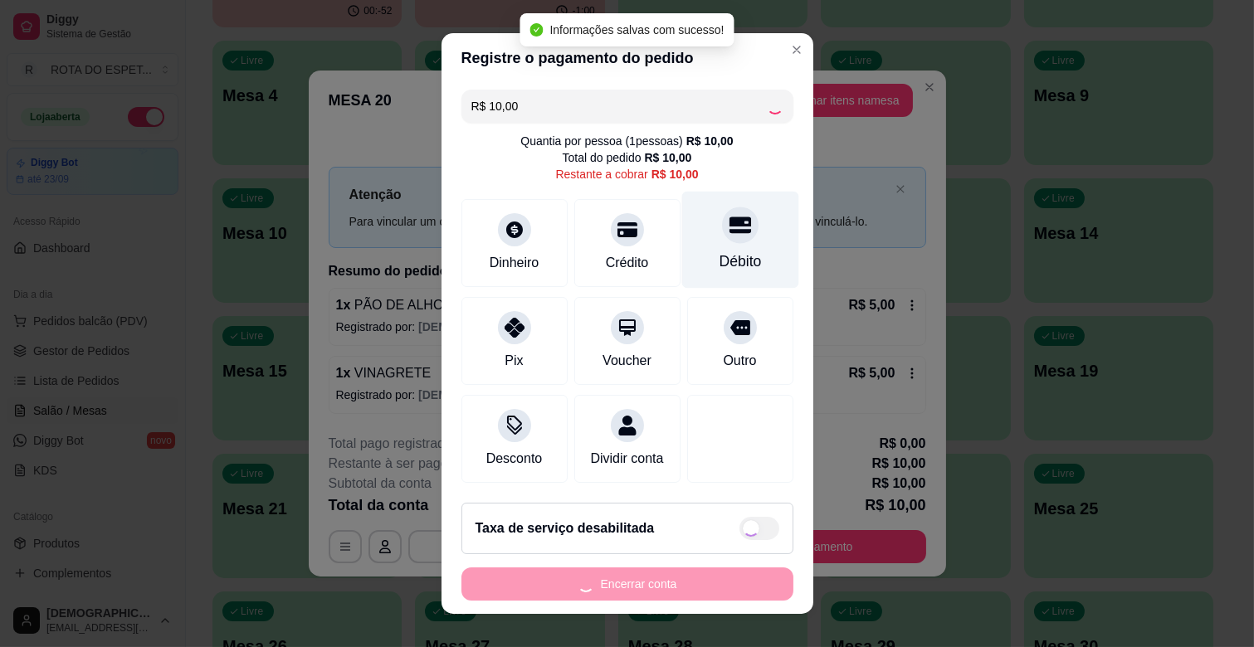
type input "R$ 0,00"
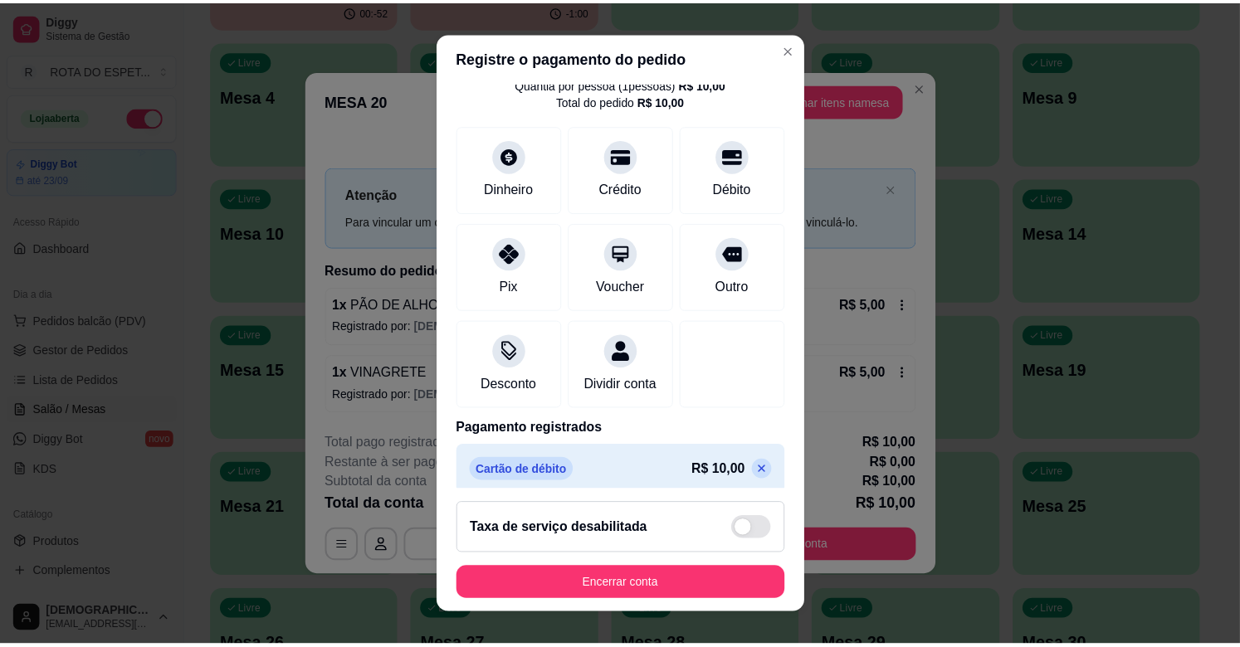
scroll to position [88, 0]
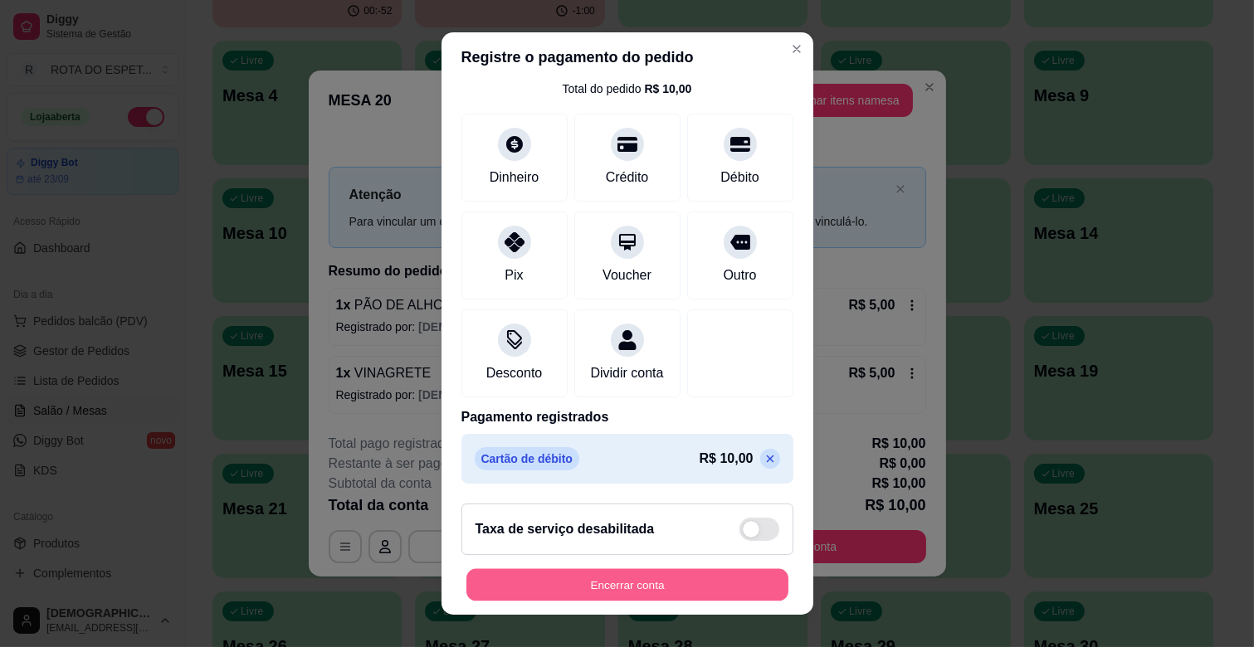
click at [699, 577] on button "Encerrar conta" at bounding box center [627, 585] width 322 height 32
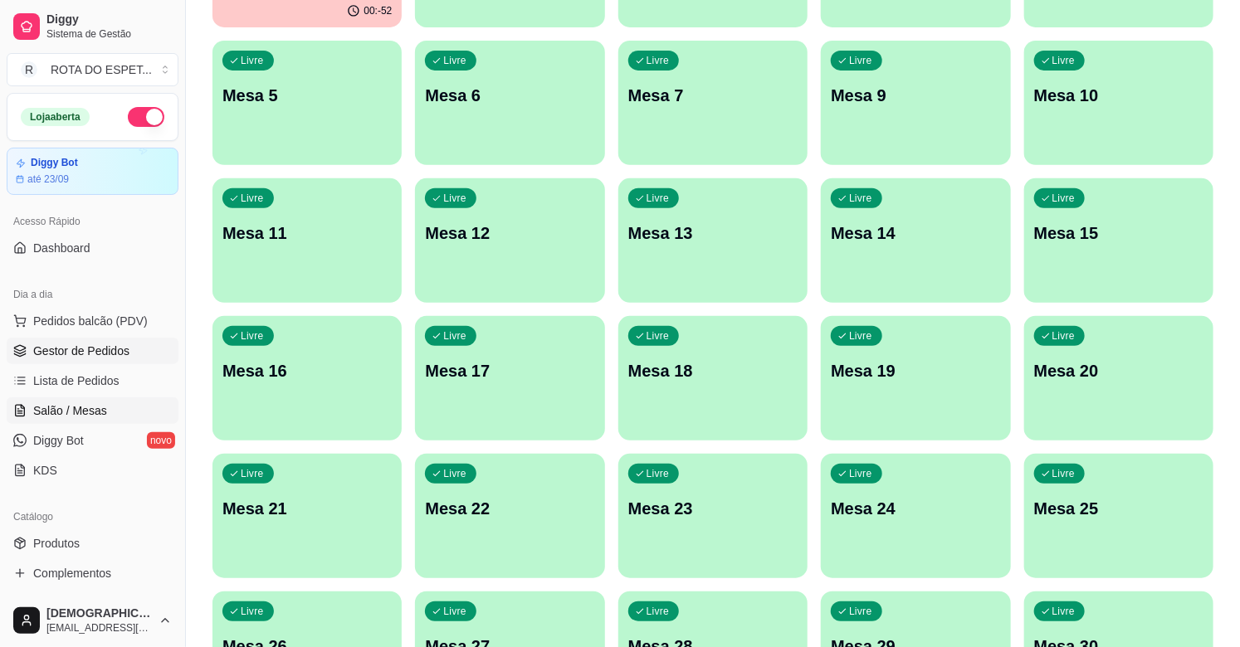
click at [85, 343] on span "Gestor de Pedidos" at bounding box center [81, 351] width 96 height 17
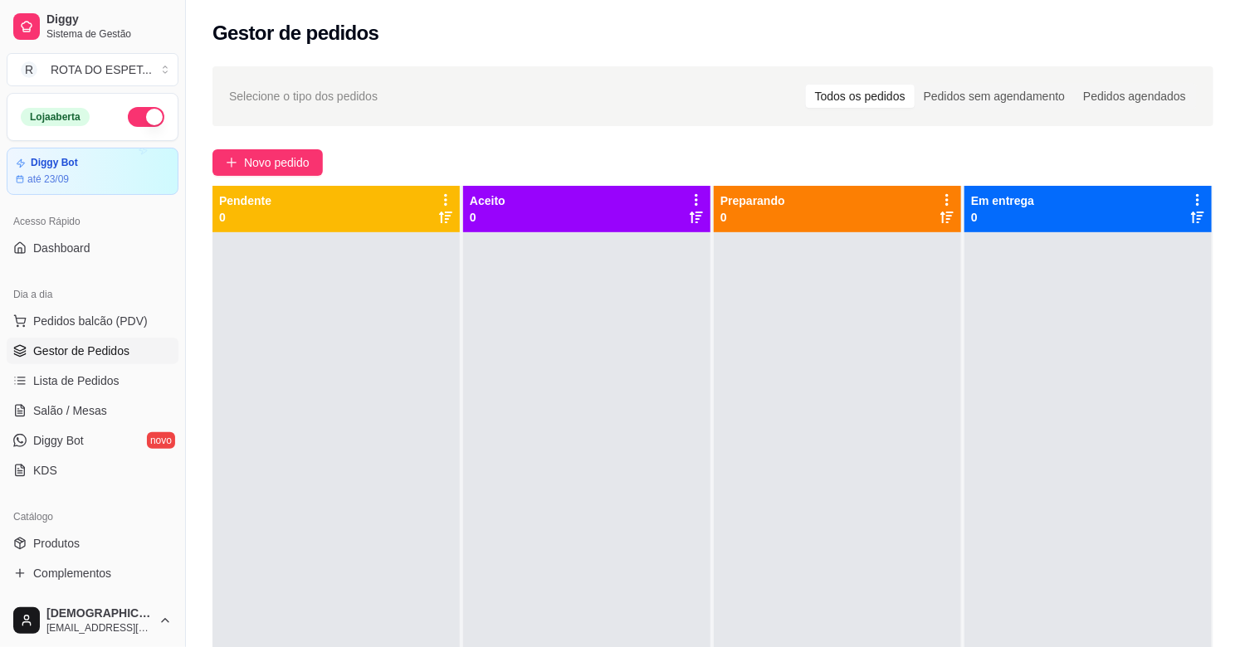
click at [590, 415] on div at bounding box center [586, 555] width 247 height 647
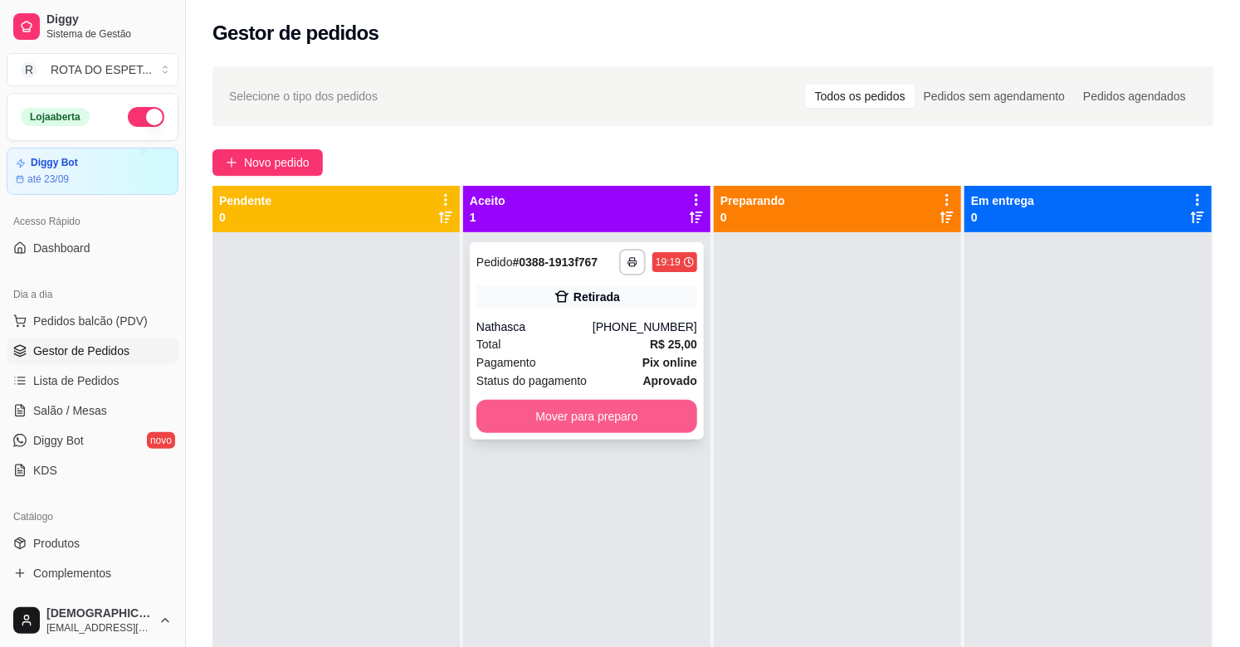
click at [616, 421] on button "Mover para preparo" at bounding box center [586, 416] width 221 height 33
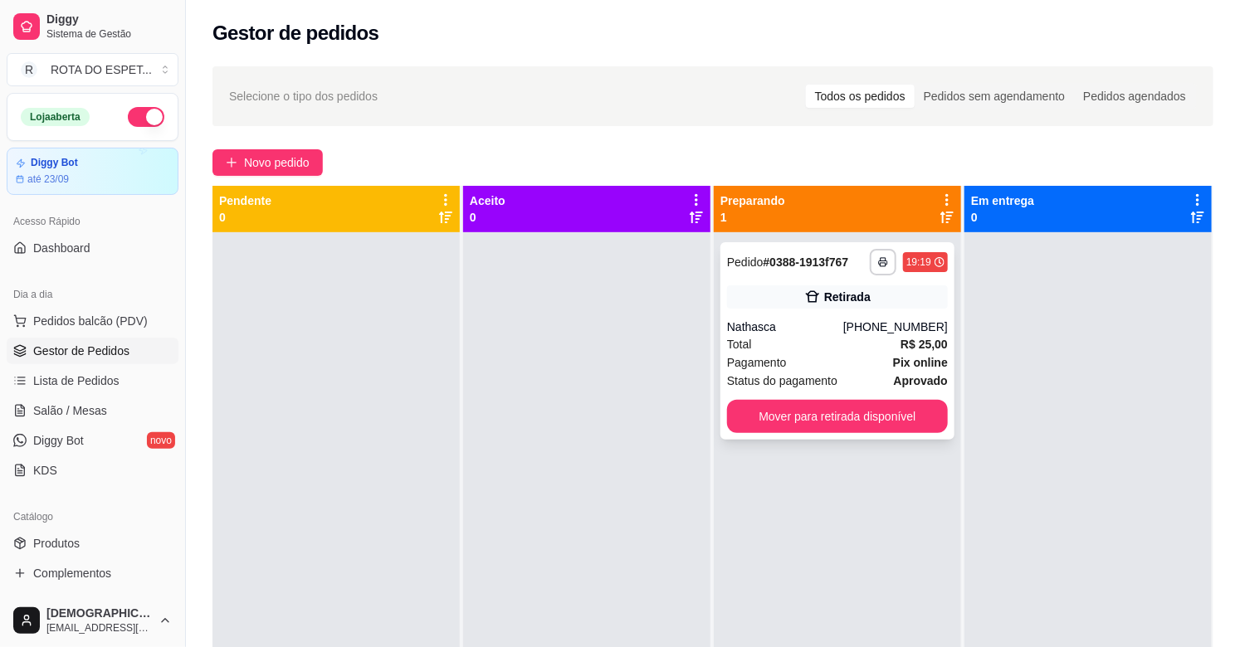
click at [811, 357] on div "Pagamento Pix online" at bounding box center [837, 362] width 221 height 18
click at [814, 423] on button "Mover para retirada disponível" at bounding box center [837, 417] width 214 height 32
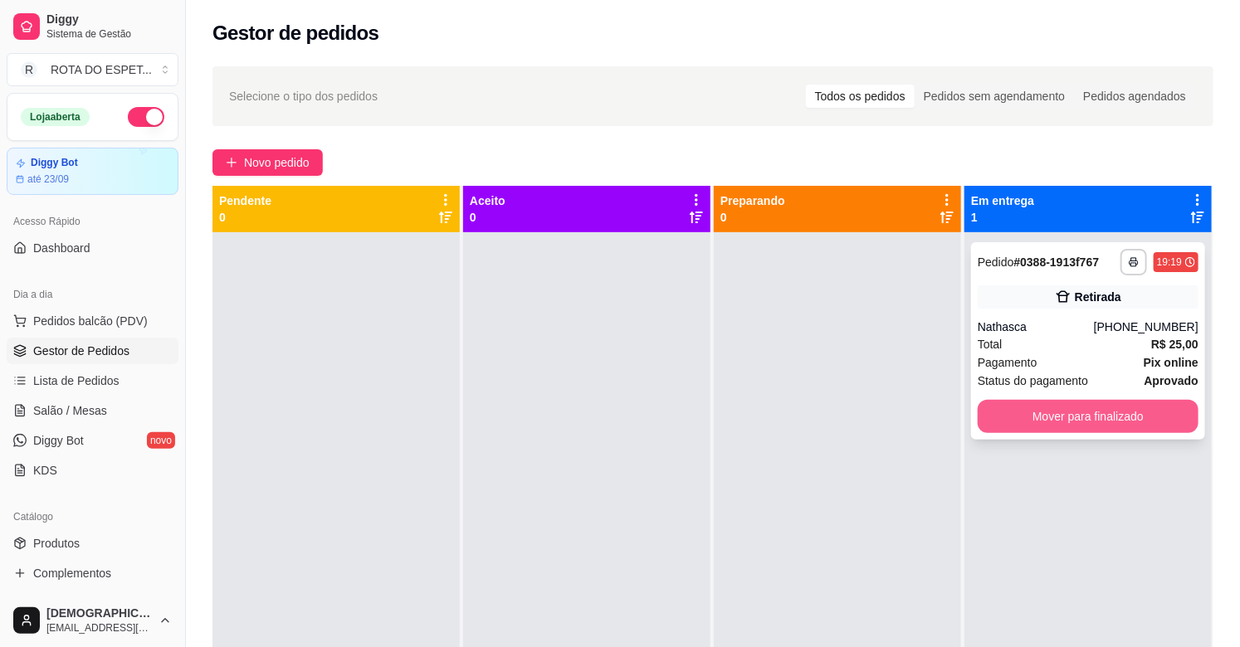
click at [1029, 416] on button "Mover para finalizado" at bounding box center [1087, 416] width 221 height 33
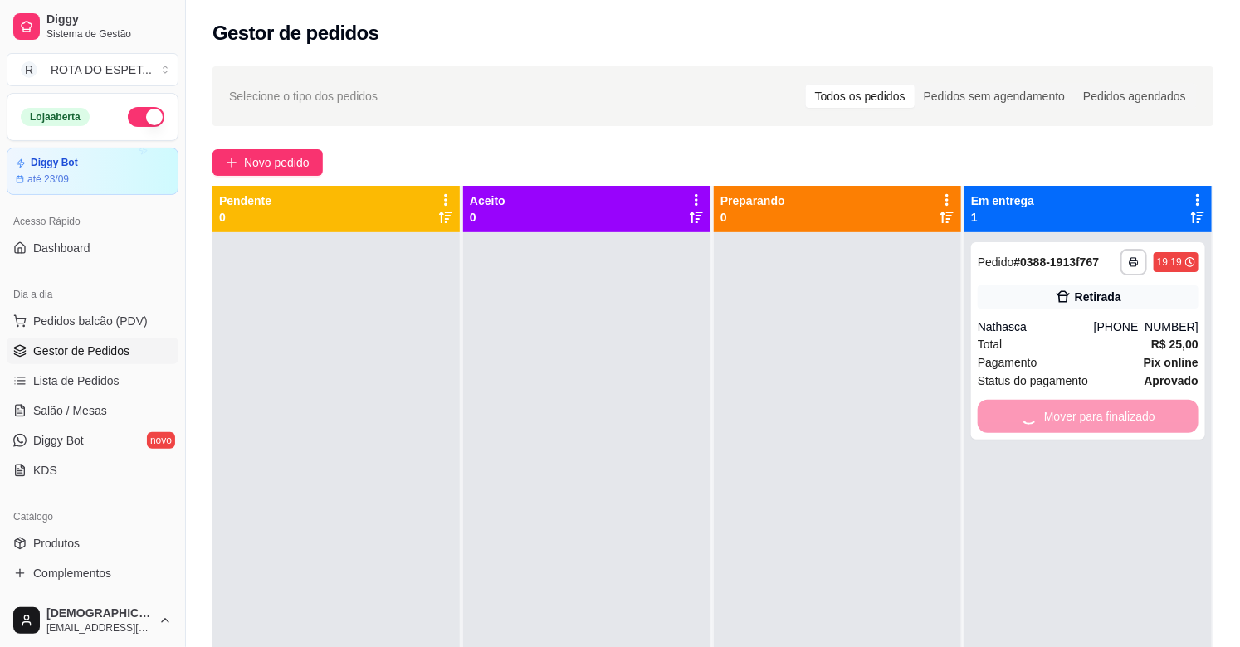
click at [891, 426] on div at bounding box center [837, 555] width 247 height 647
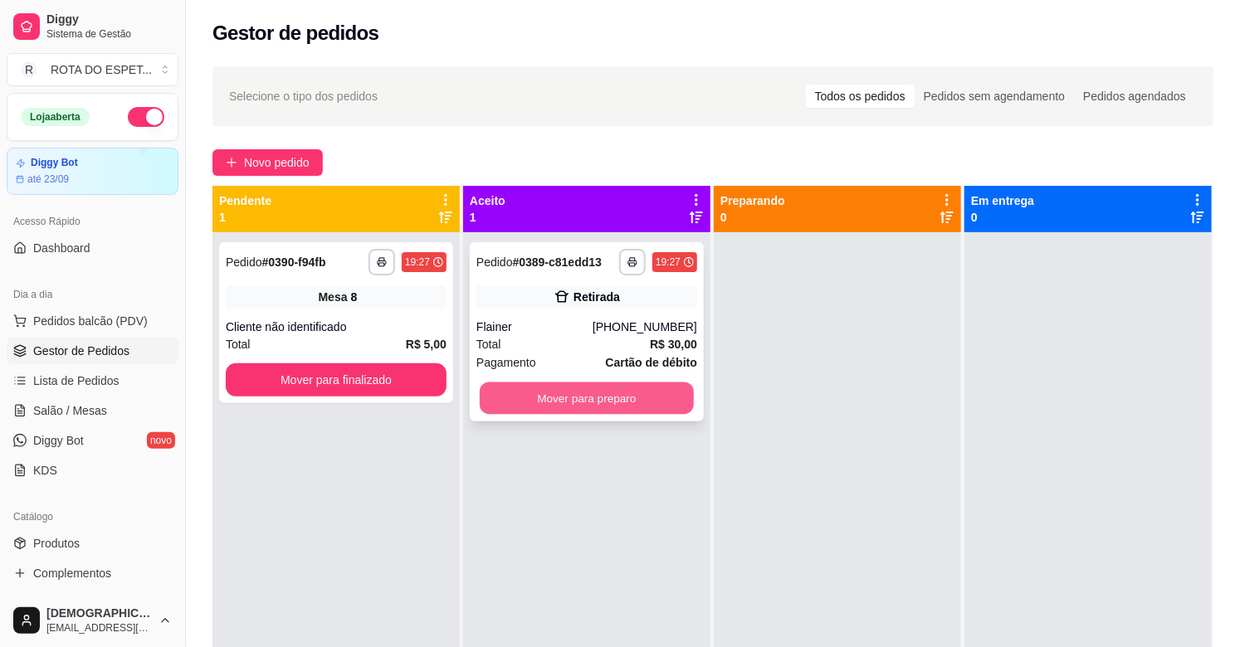
click at [600, 408] on button "Mover para preparo" at bounding box center [587, 399] width 214 height 32
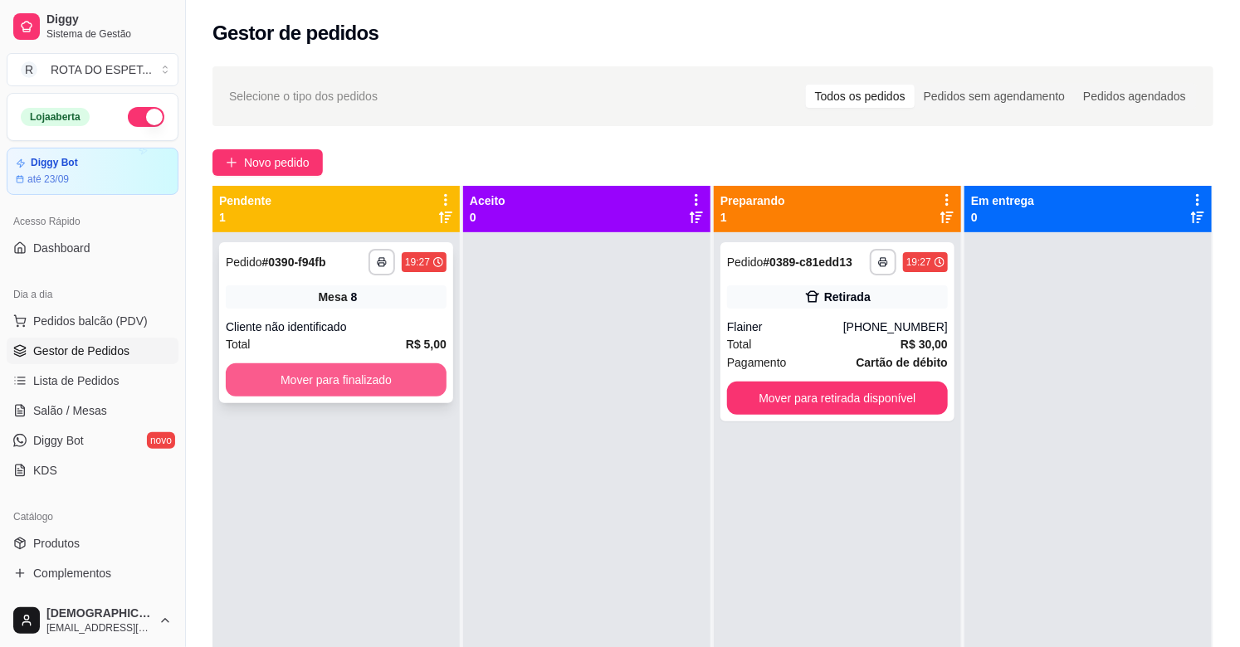
click at [337, 377] on button "Mover para finalizado" at bounding box center [336, 379] width 221 height 33
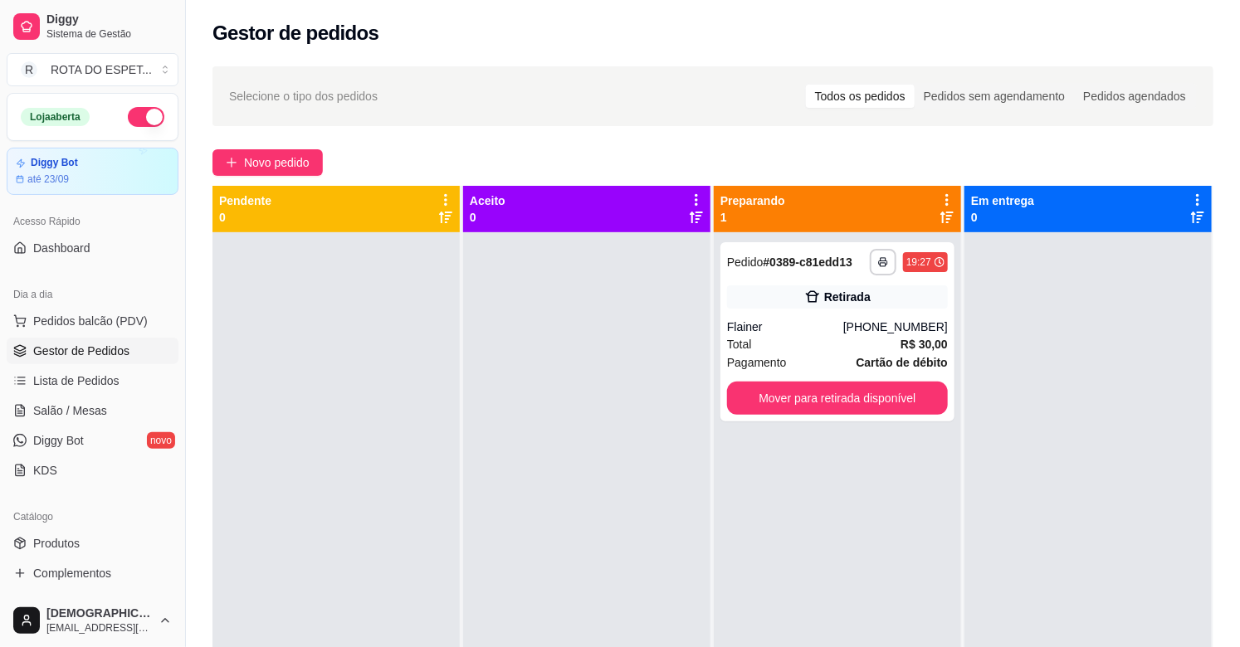
click at [542, 476] on div at bounding box center [586, 555] width 247 height 647
click at [89, 402] on span "Salão / Mesas" at bounding box center [70, 410] width 74 height 17
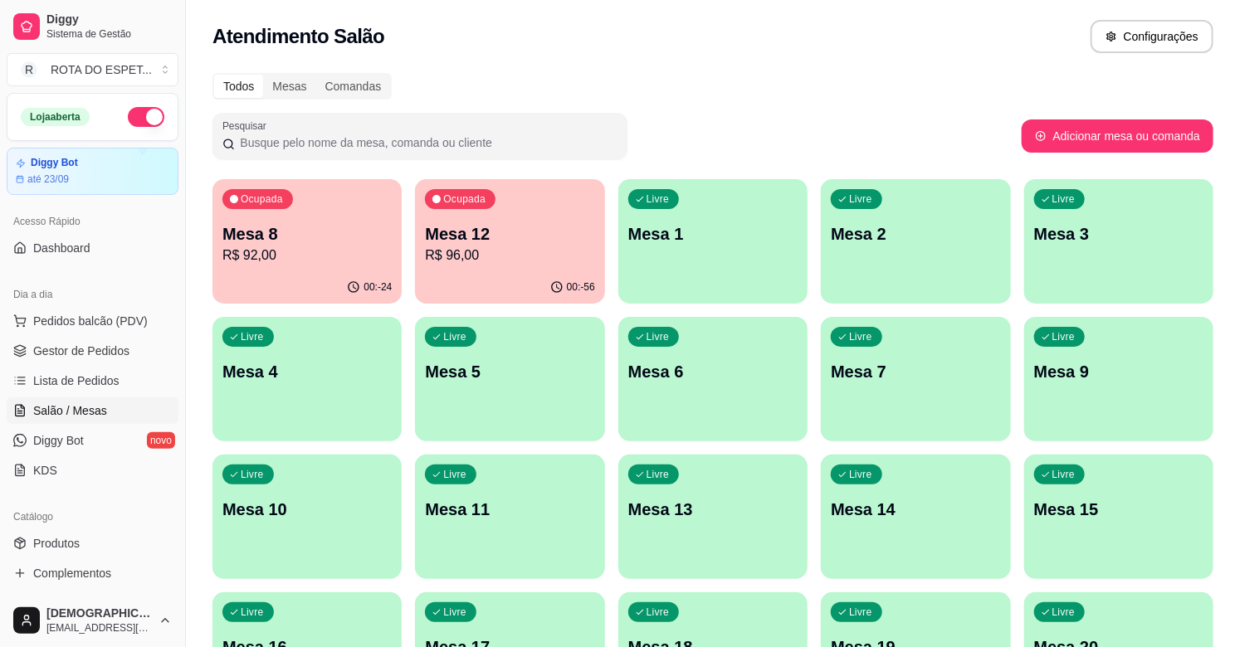
click at [305, 219] on div "Ocupada Mesa 8 R$ 92,00" at bounding box center [306, 225] width 189 height 92
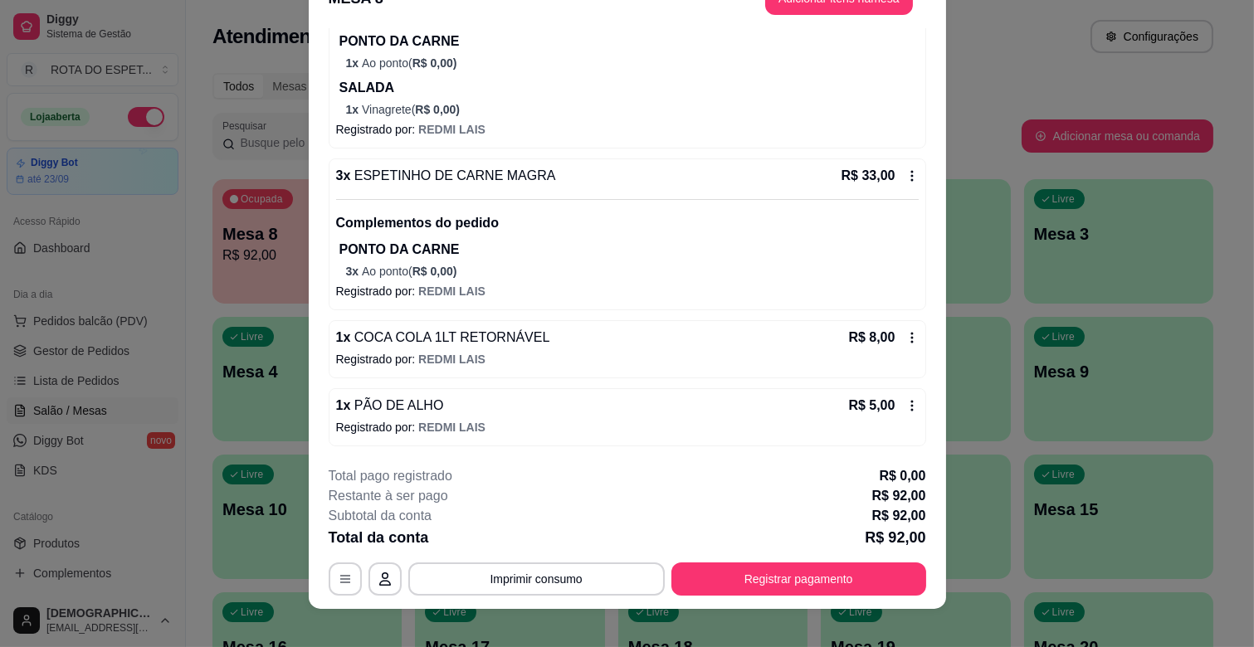
scroll to position [50, 0]
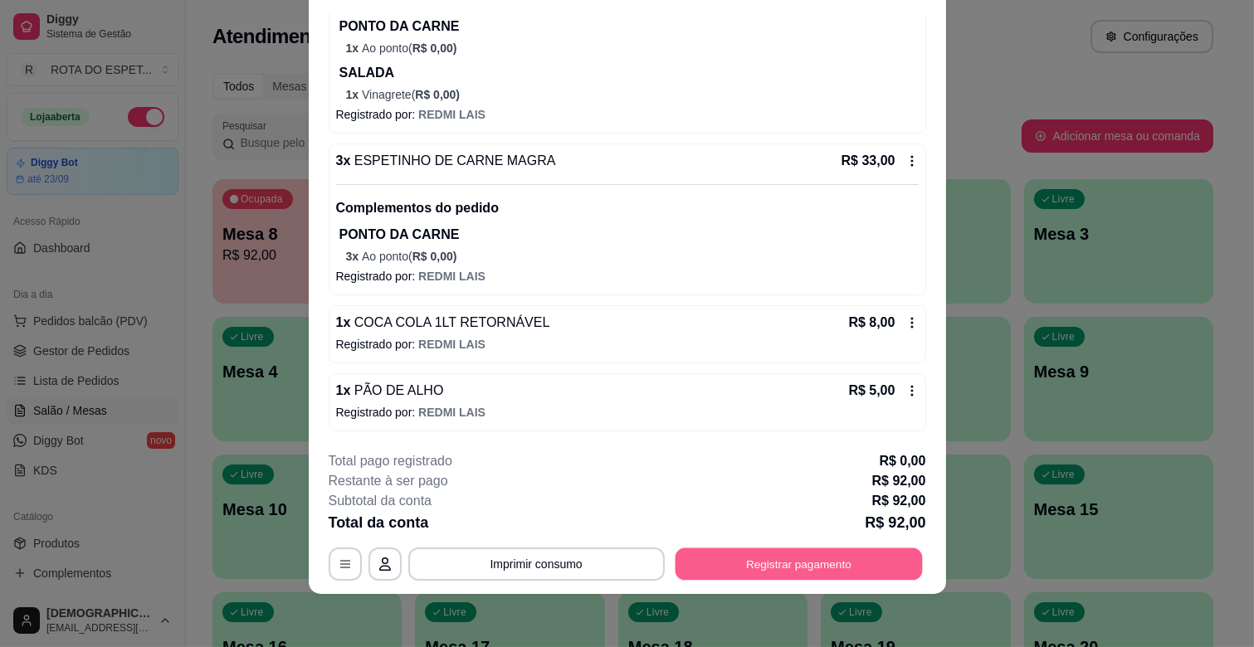
click at [738, 562] on button "Registrar pagamento" at bounding box center [798, 564] width 247 height 32
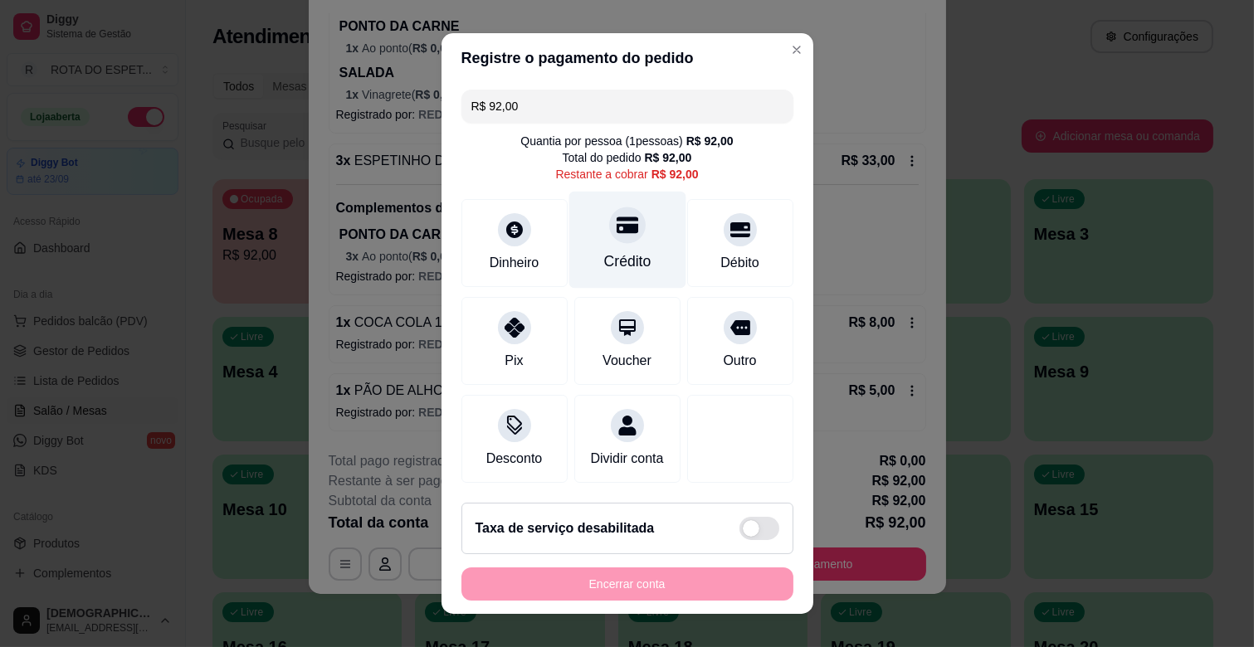
click at [619, 278] on div "Crédito" at bounding box center [626, 240] width 117 height 97
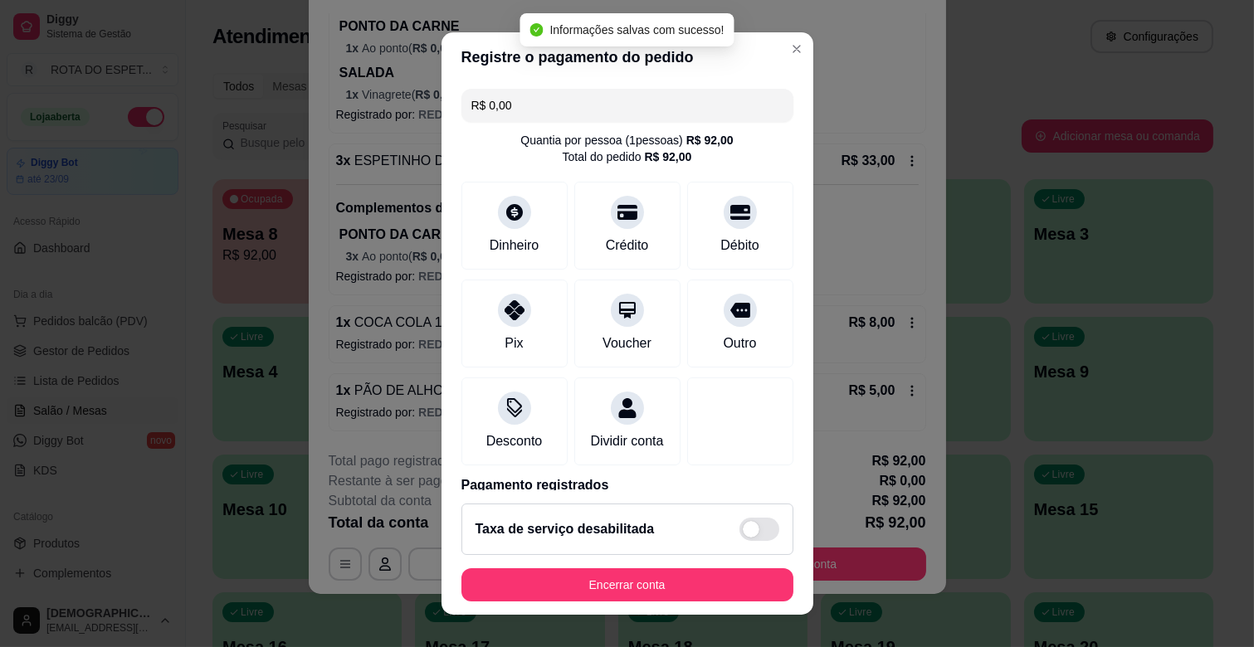
type input "R$ 0,00"
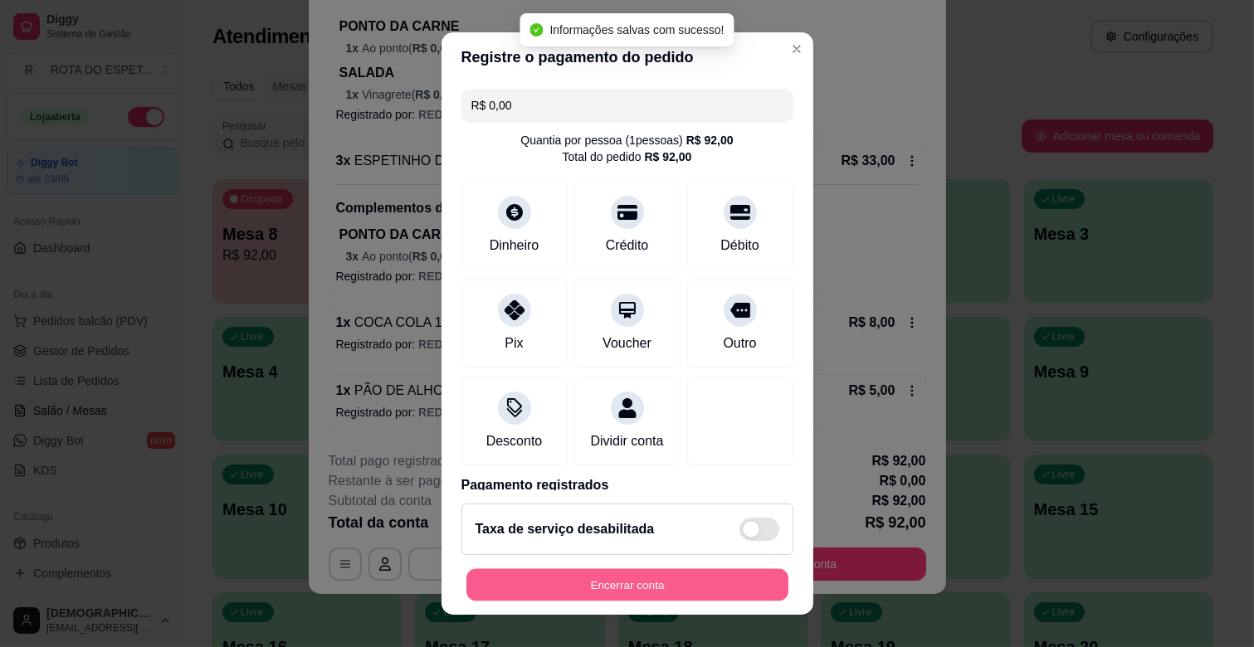
click at [626, 577] on button "Encerrar conta" at bounding box center [627, 585] width 322 height 32
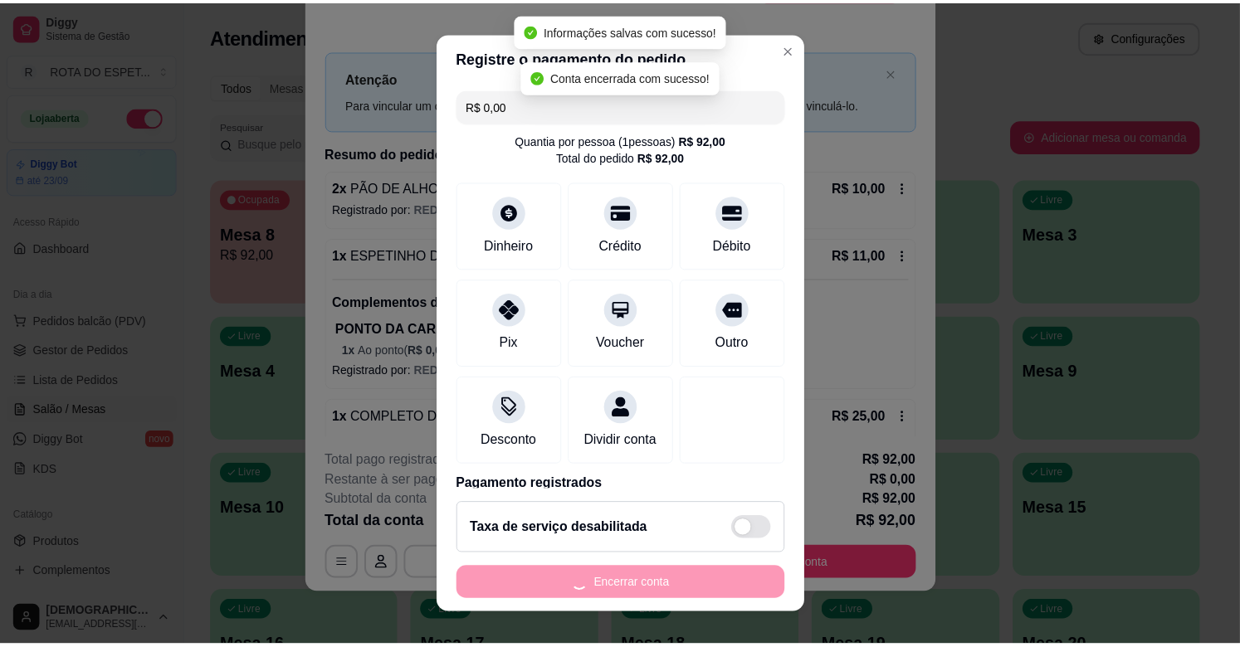
scroll to position [0, 0]
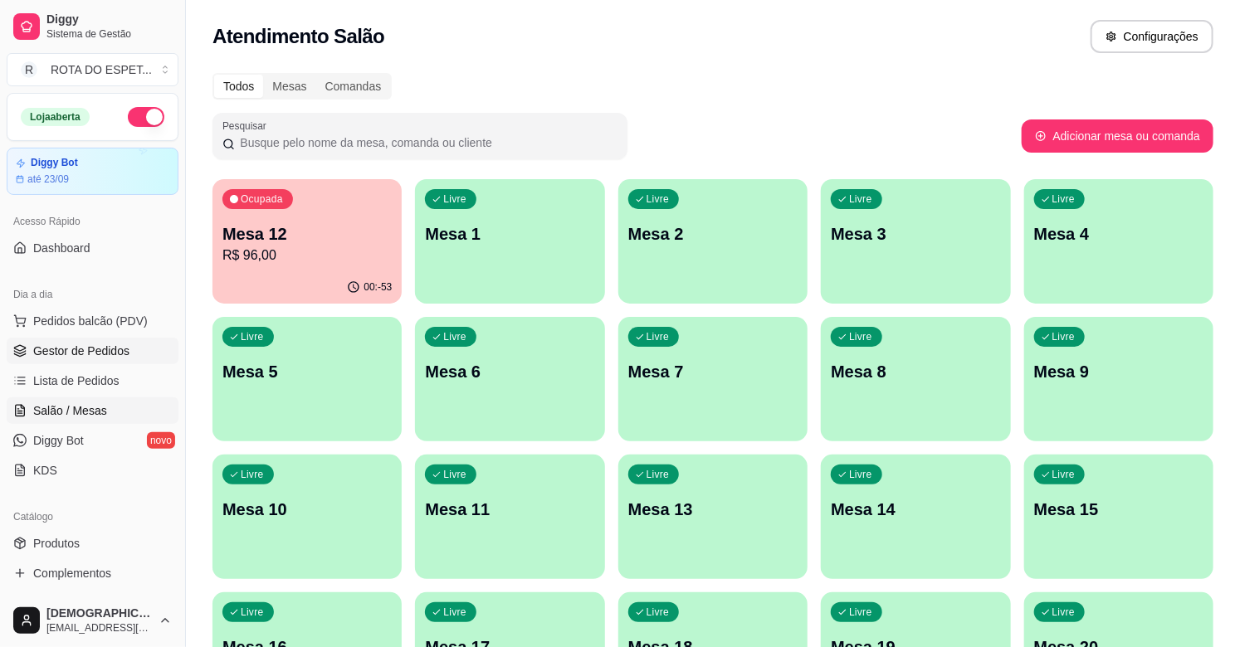
click at [111, 353] on span "Gestor de Pedidos" at bounding box center [81, 351] width 96 height 17
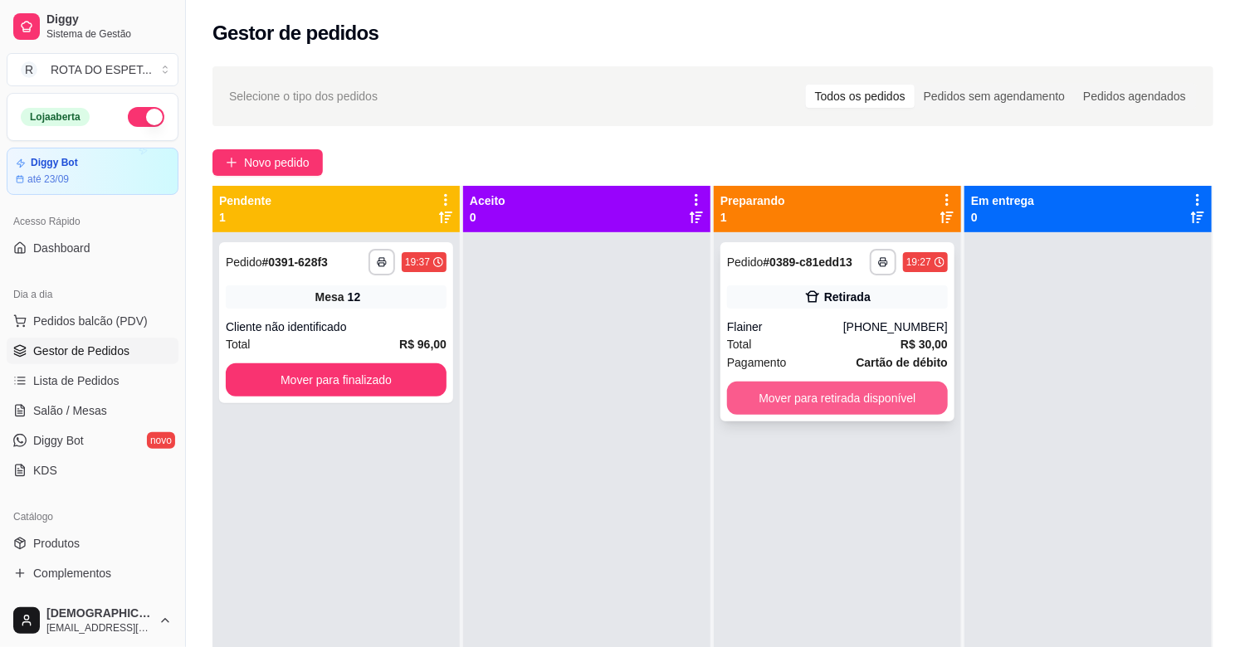
click at [841, 399] on button "Mover para retirada disponível" at bounding box center [837, 398] width 221 height 33
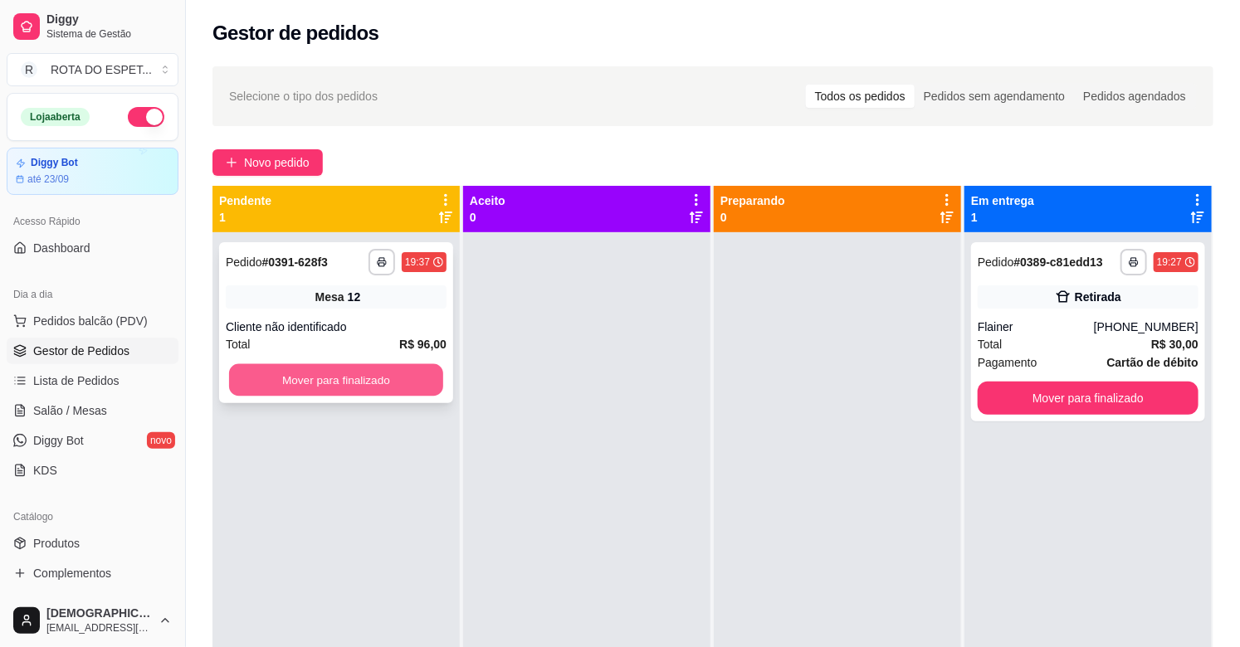
click at [371, 383] on button "Mover para finalizado" at bounding box center [336, 380] width 214 height 32
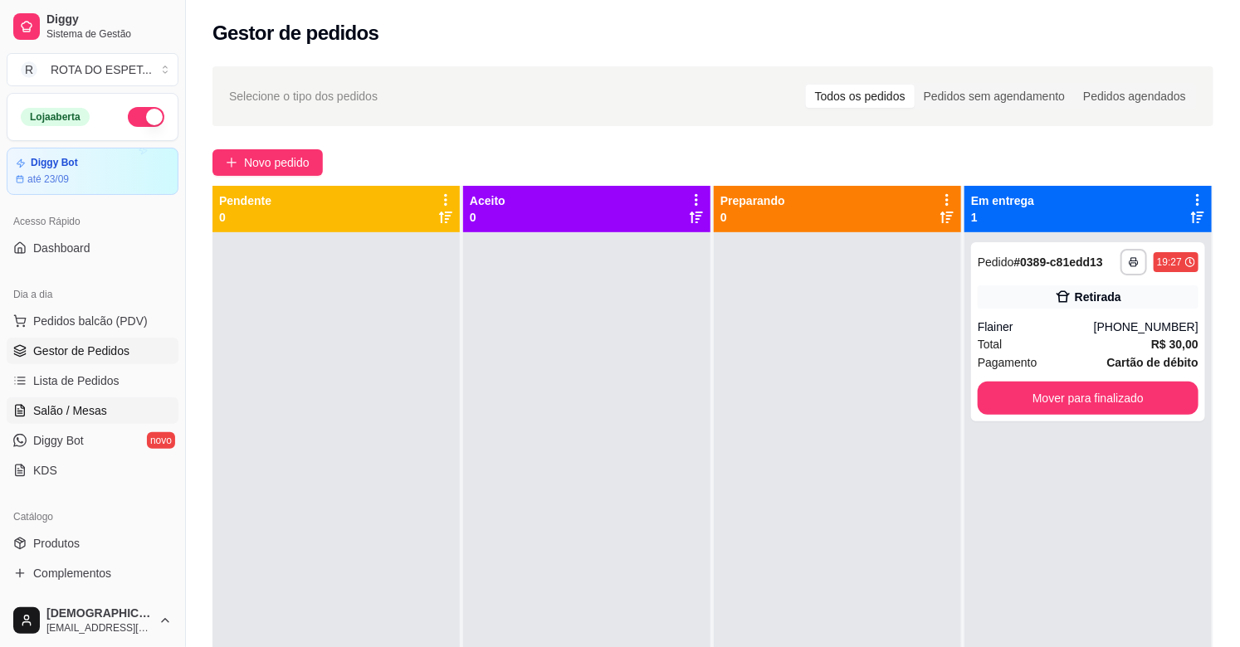
click at [83, 400] on link "Salão / Mesas" at bounding box center [93, 410] width 172 height 27
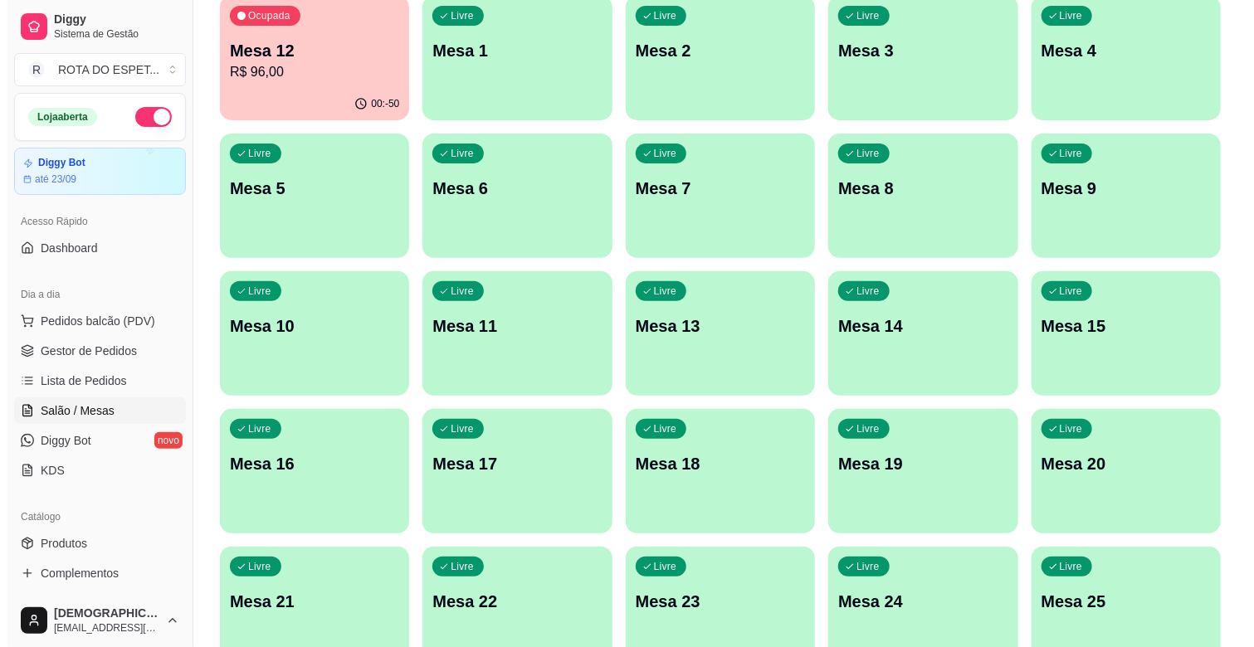
scroll to position [184, 0]
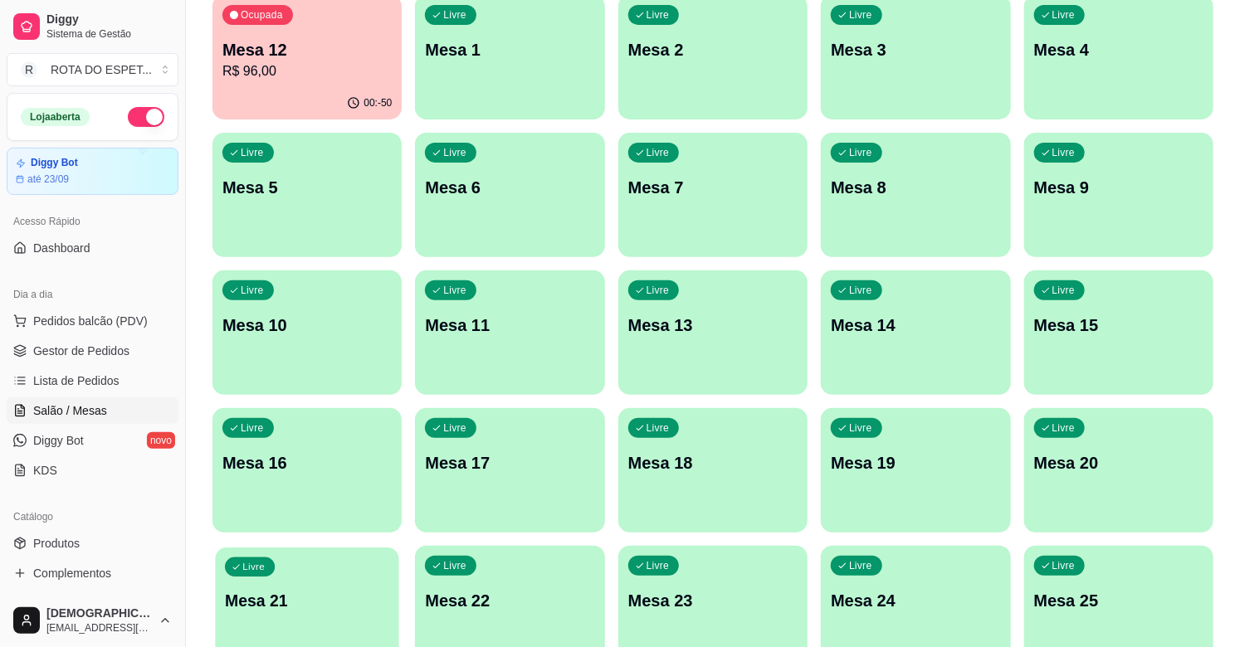
click at [320, 575] on div "Livre Mesa 21" at bounding box center [307, 598] width 184 height 101
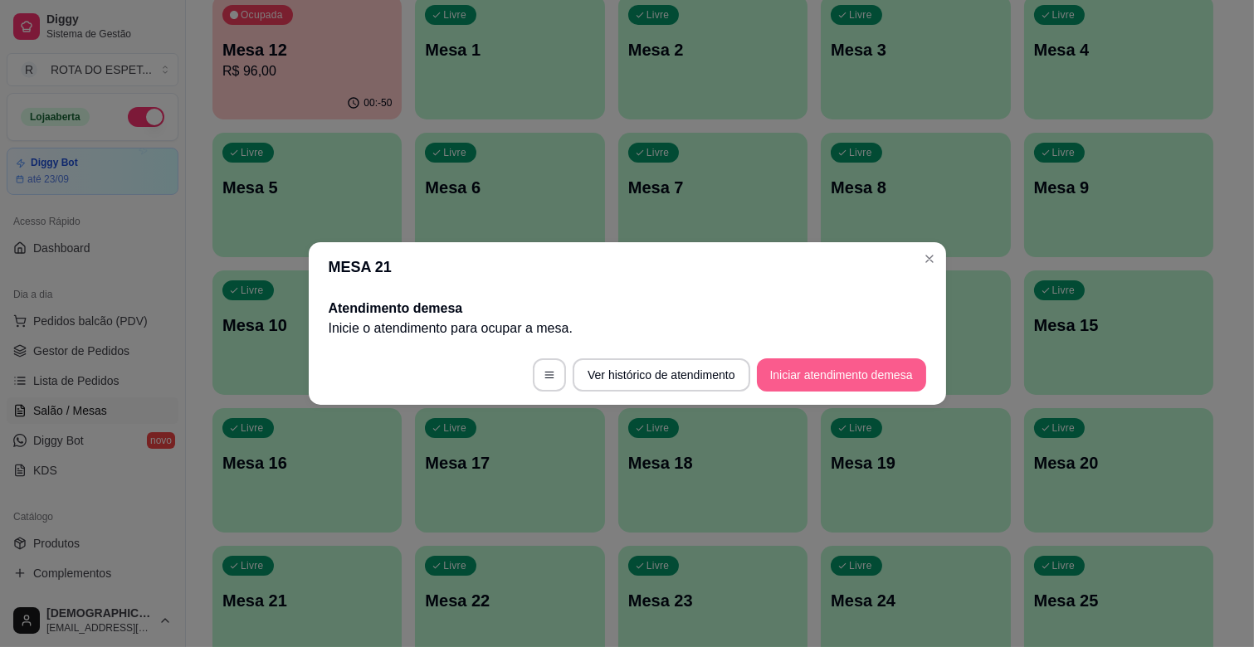
click at [819, 378] on button "Iniciar atendimento de mesa" at bounding box center [841, 374] width 169 height 33
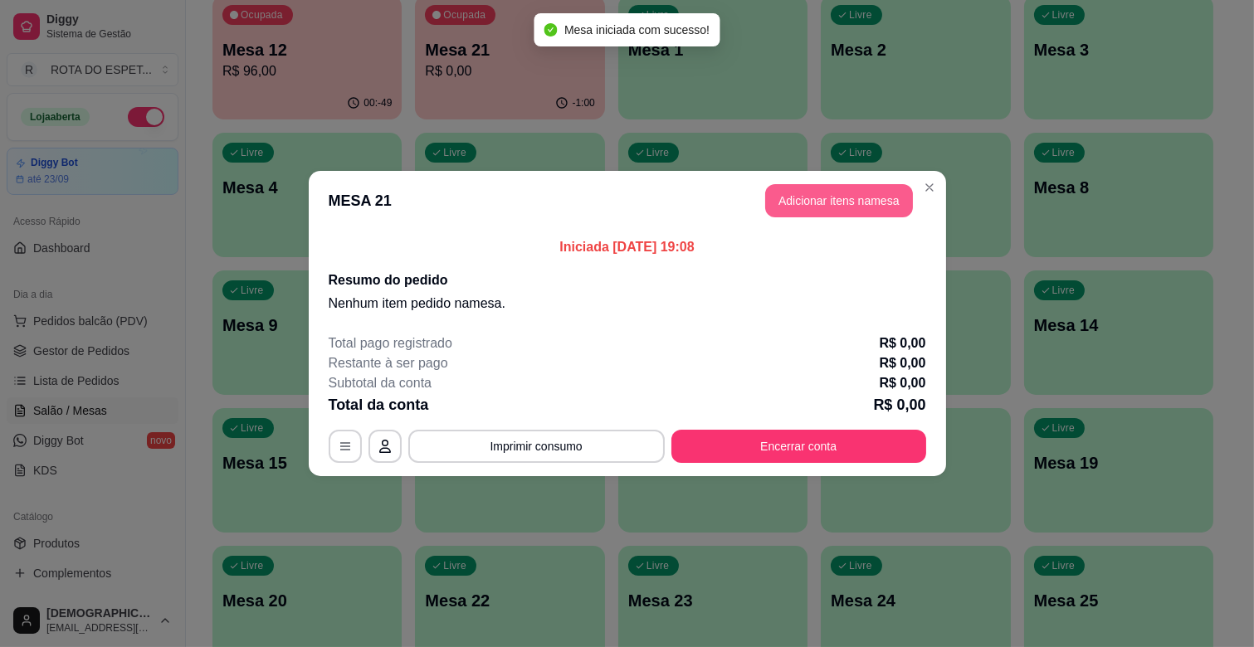
click at [842, 201] on button "Adicionar itens na mesa" at bounding box center [839, 200] width 148 height 33
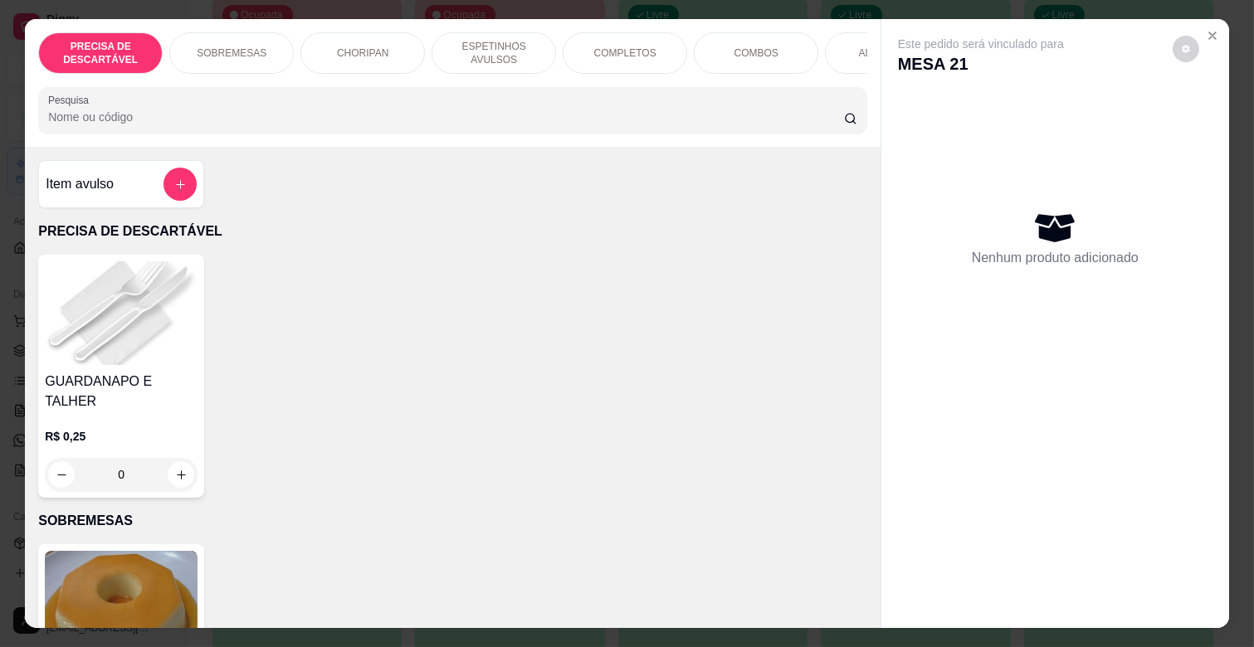
click at [514, 32] on div "ESPETINHOS AVULSOS" at bounding box center [493, 52] width 124 height 41
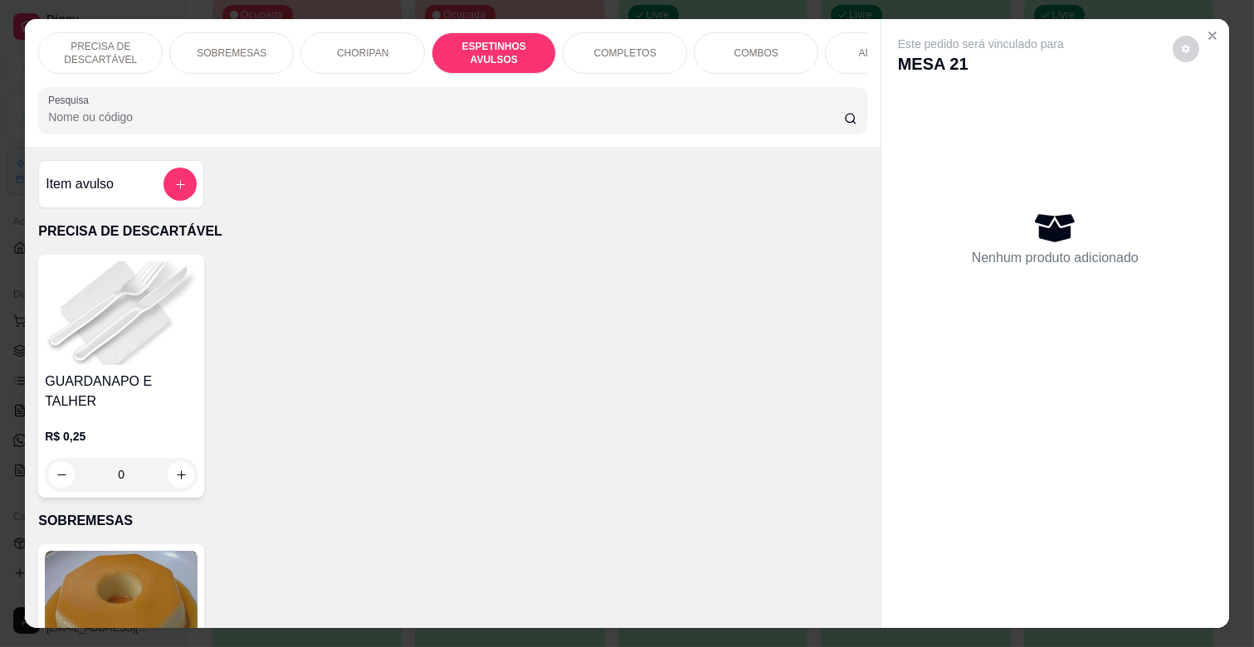
scroll to position [40, 0]
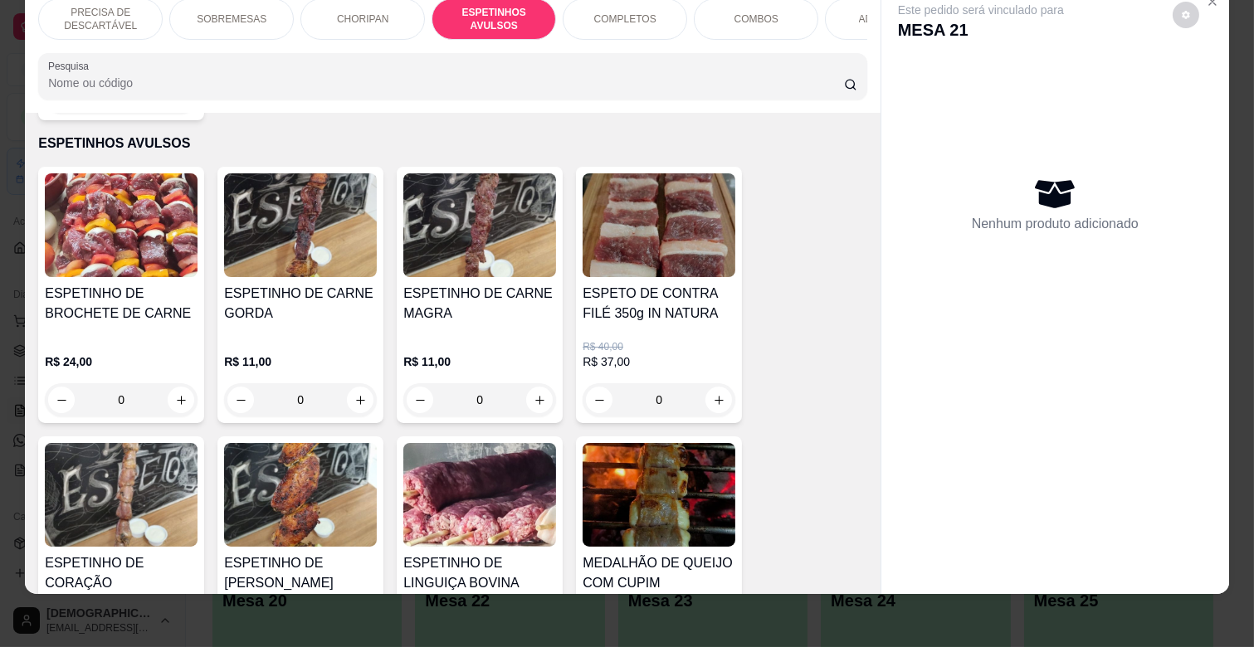
click at [326, 475] on img at bounding box center [300, 495] width 153 height 104
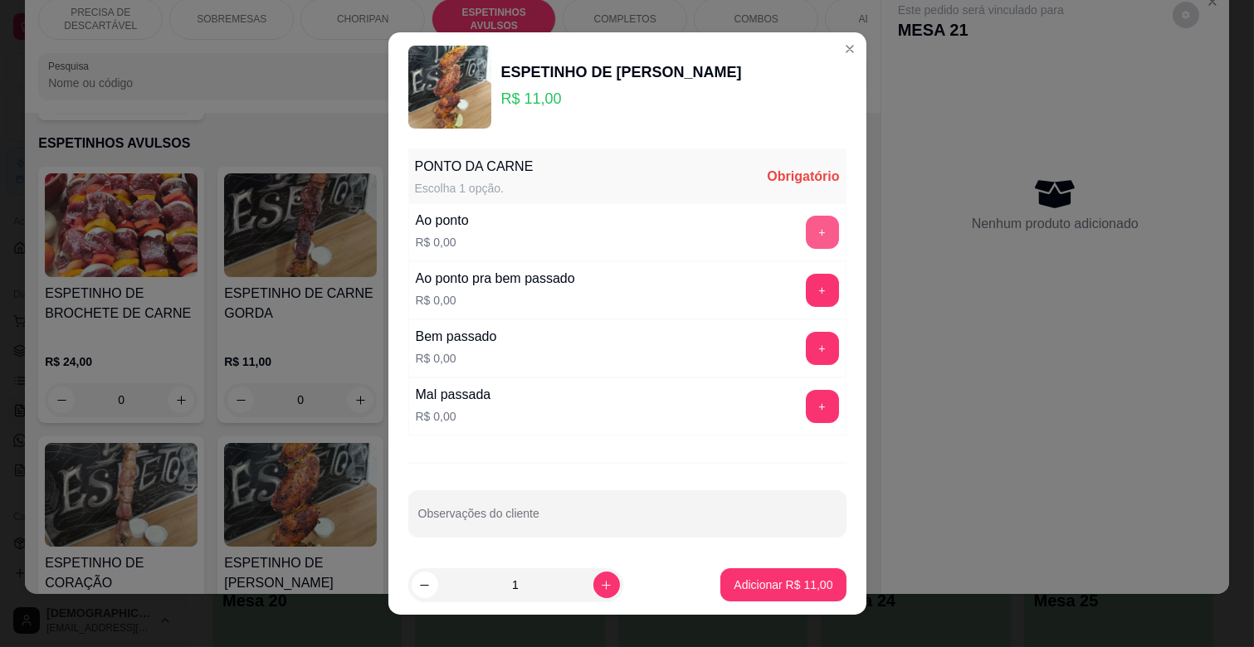
click at [806, 229] on button "+" at bounding box center [822, 232] width 33 height 33
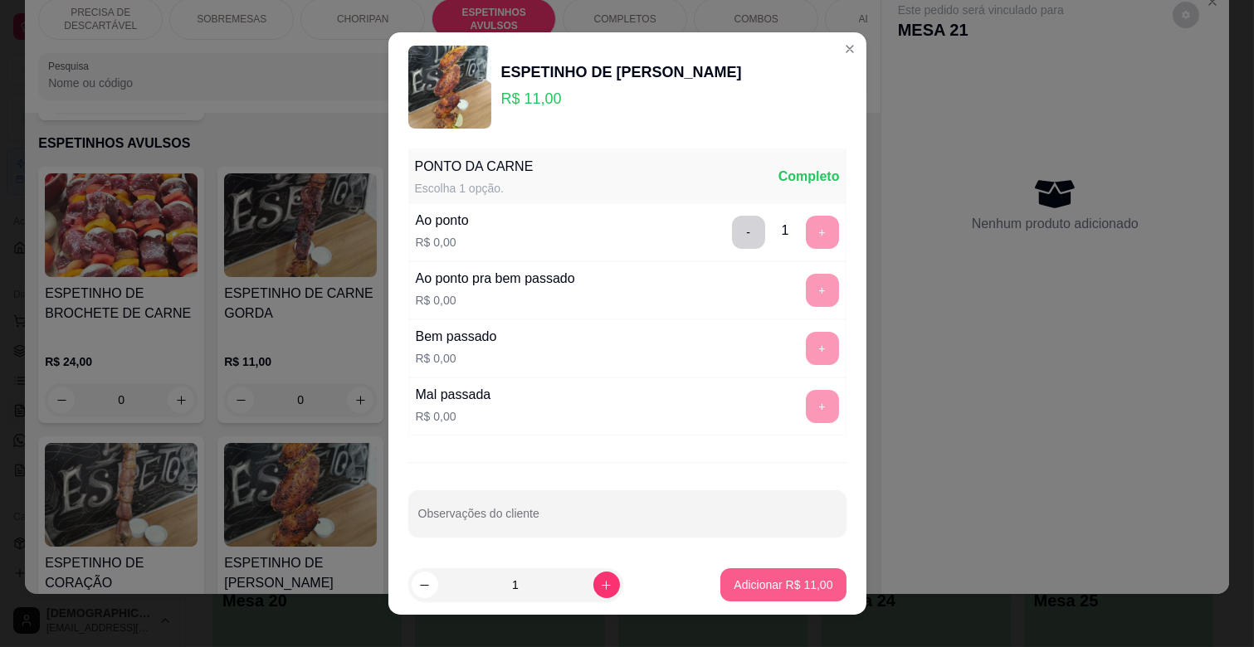
click at [763, 578] on p "Adicionar R$ 11,00" at bounding box center [782, 585] width 99 height 17
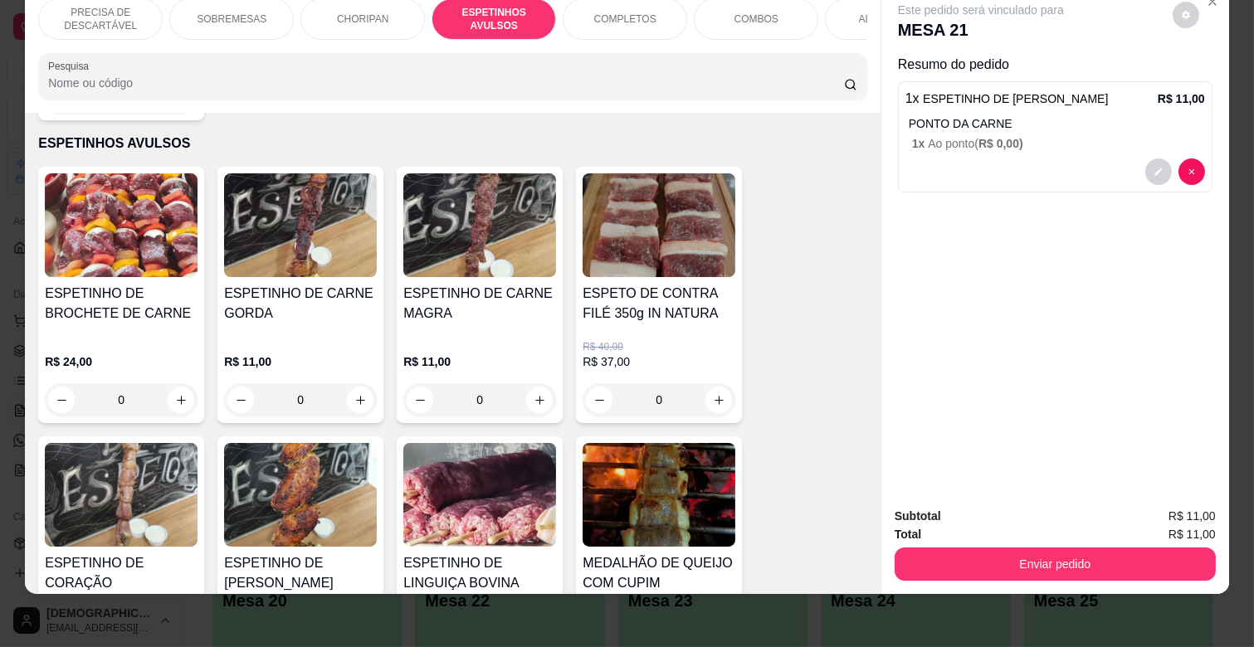
click at [845, 7] on div "ADICIONAIS" at bounding box center [887, 18] width 124 height 41
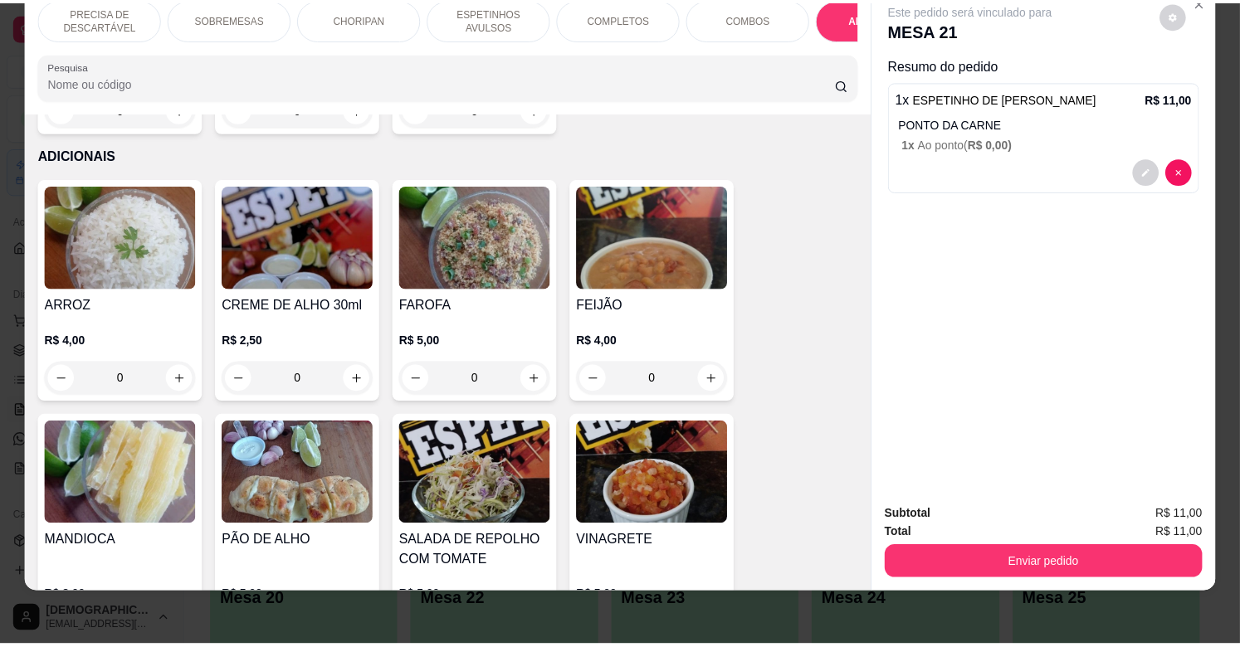
scroll to position [3213, 0]
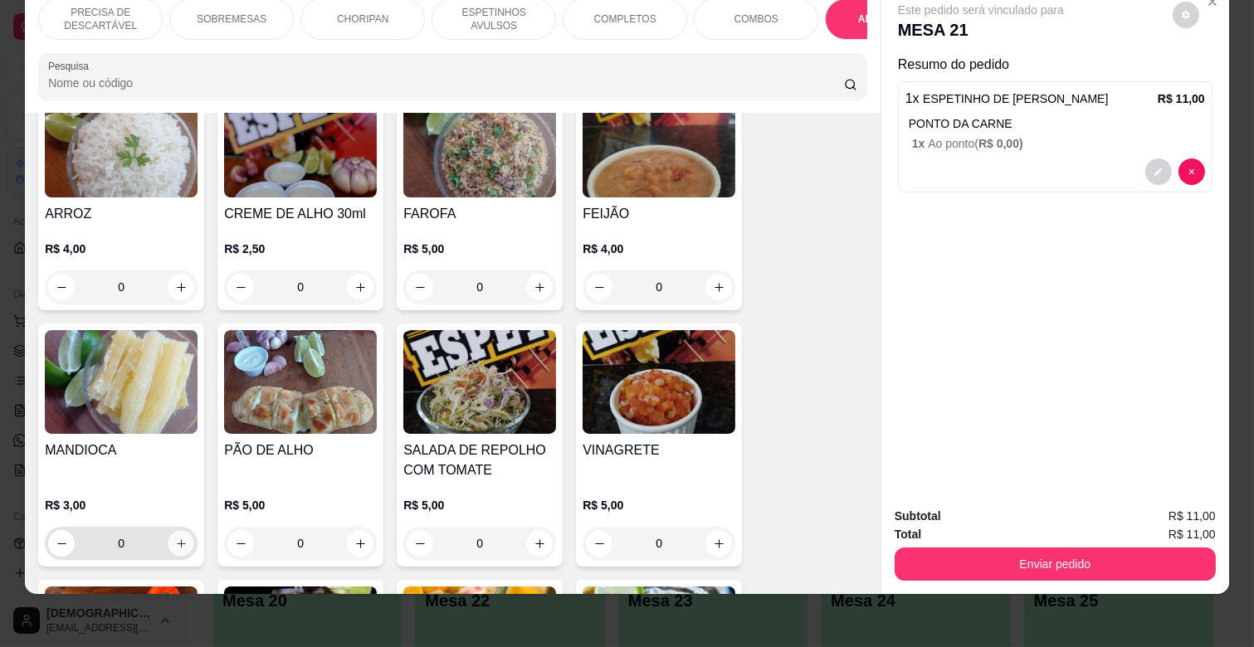
click at [179, 538] on icon "increase-product-quantity" at bounding box center [181, 544] width 12 height 12
type input "1"
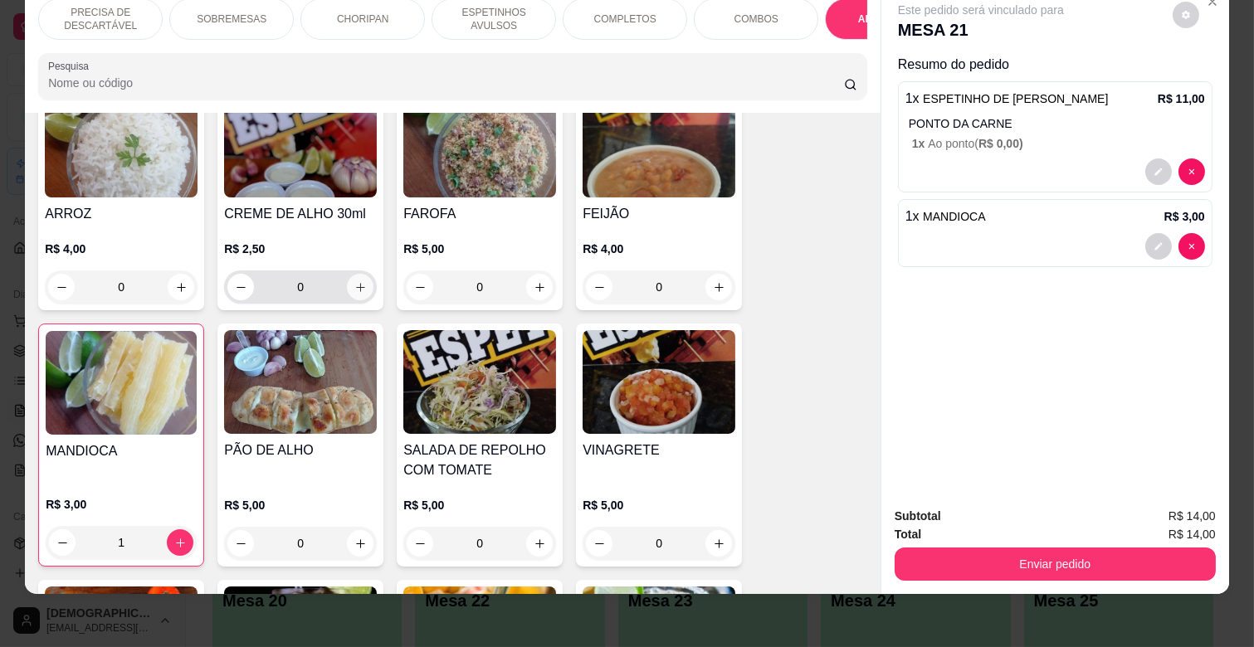
click at [366, 274] on button "increase-product-quantity" at bounding box center [360, 287] width 27 height 27
click at [366, 270] on div "0" at bounding box center [300, 286] width 153 height 33
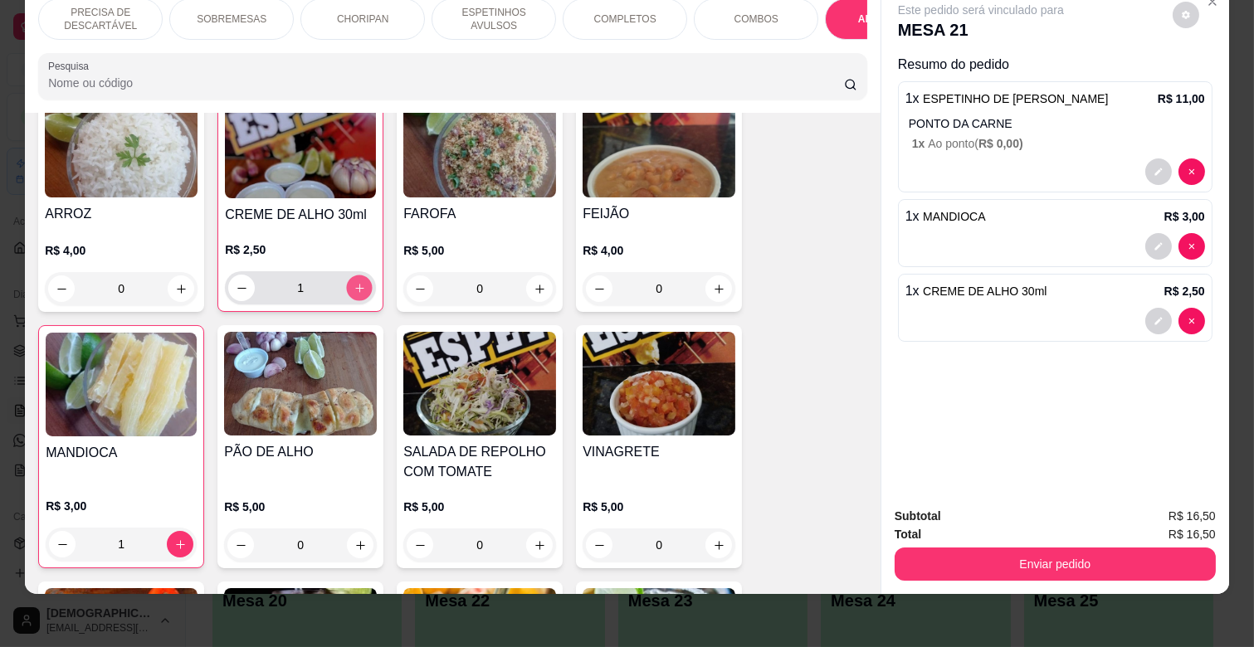
click at [353, 282] on icon "increase-product-quantity" at bounding box center [359, 288] width 12 height 12
type input "2"
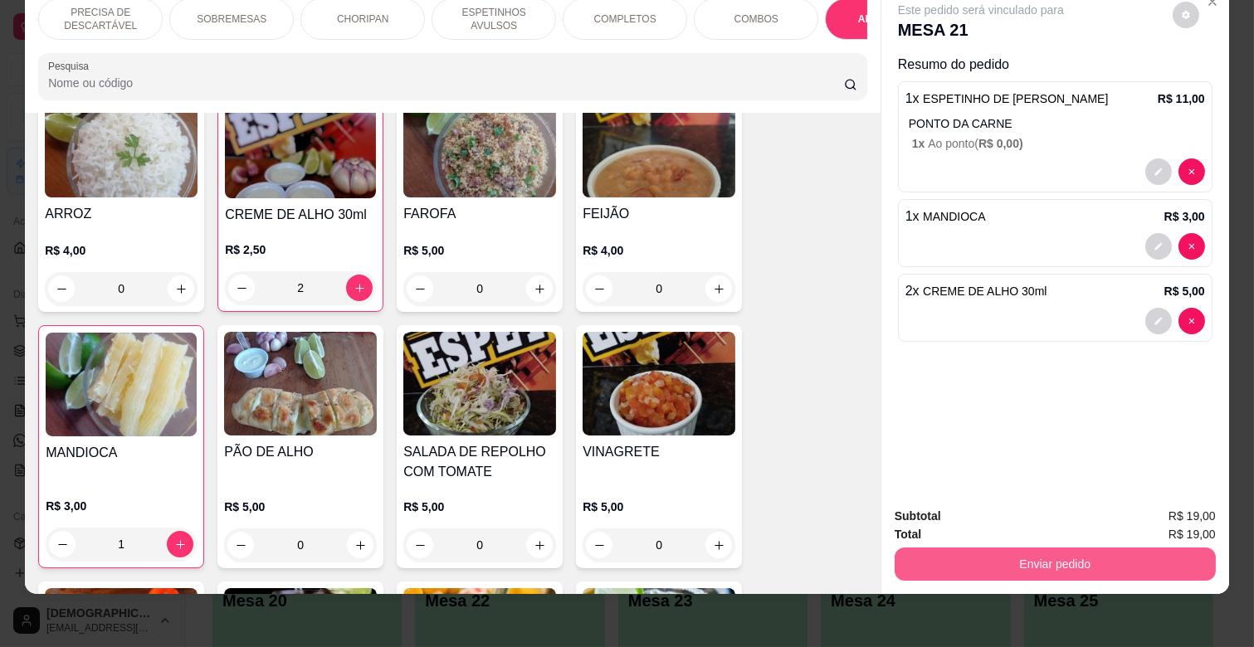
click at [1026, 548] on button "Enviar pedido" at bounding box center [1054, 564] width 321 height 33
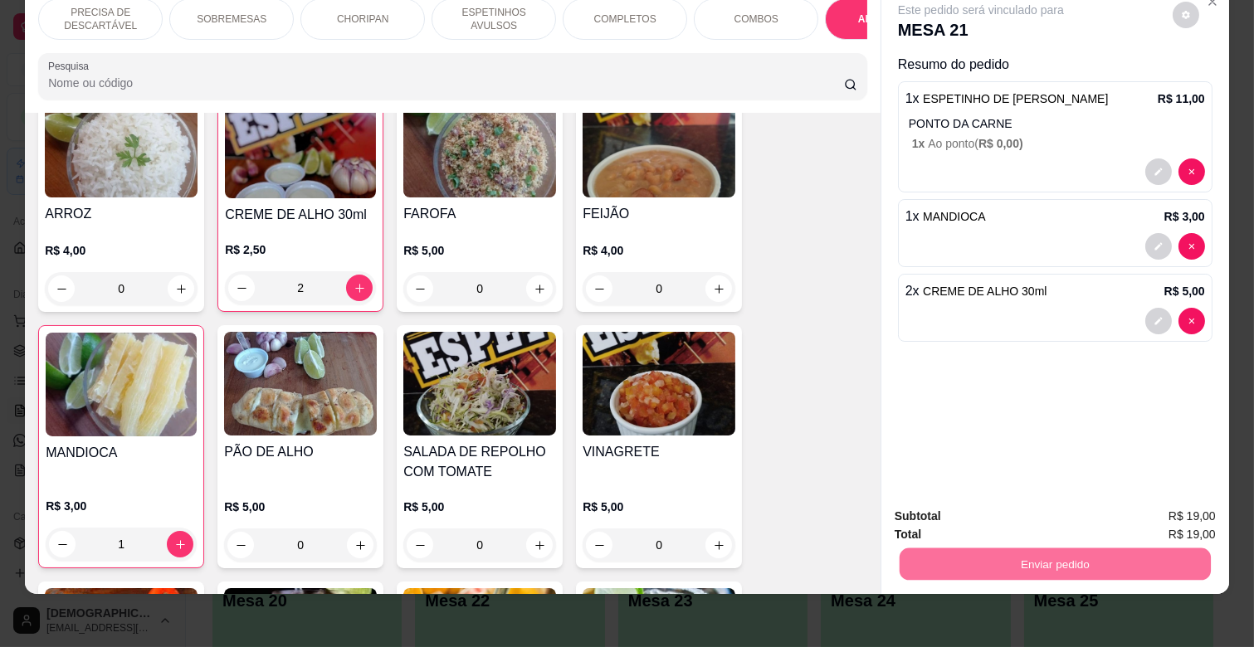
click at [961, 509] on button "Não registrar e enviar pedido" at bounding box center [1000, 509] width 168 height 31
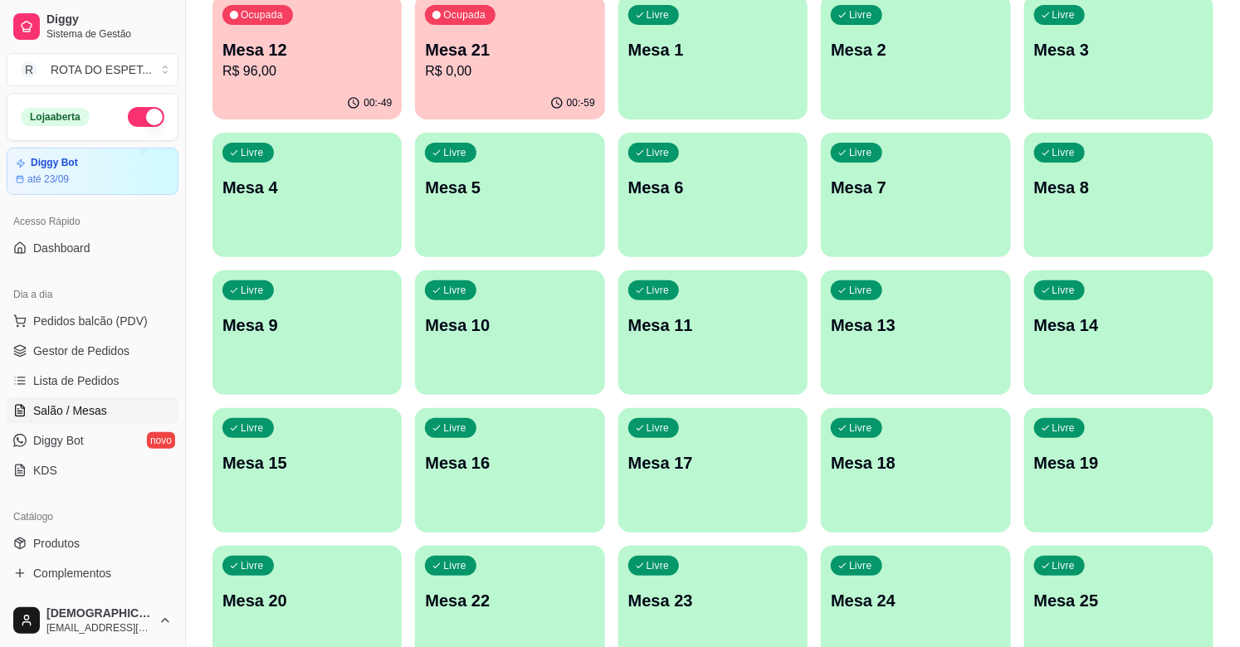
click at [86, 334] on ul "Pedidos balcão (PDV) Gestor de Pedidos Lista de Pedidos Salão / Mesas Diggy Bot…" at bounding box center [93, 396] width 172 height 176
click at [100, 352] on span "Gestor de Pedidos" at bounding box center [81, 351] width 96 height 17
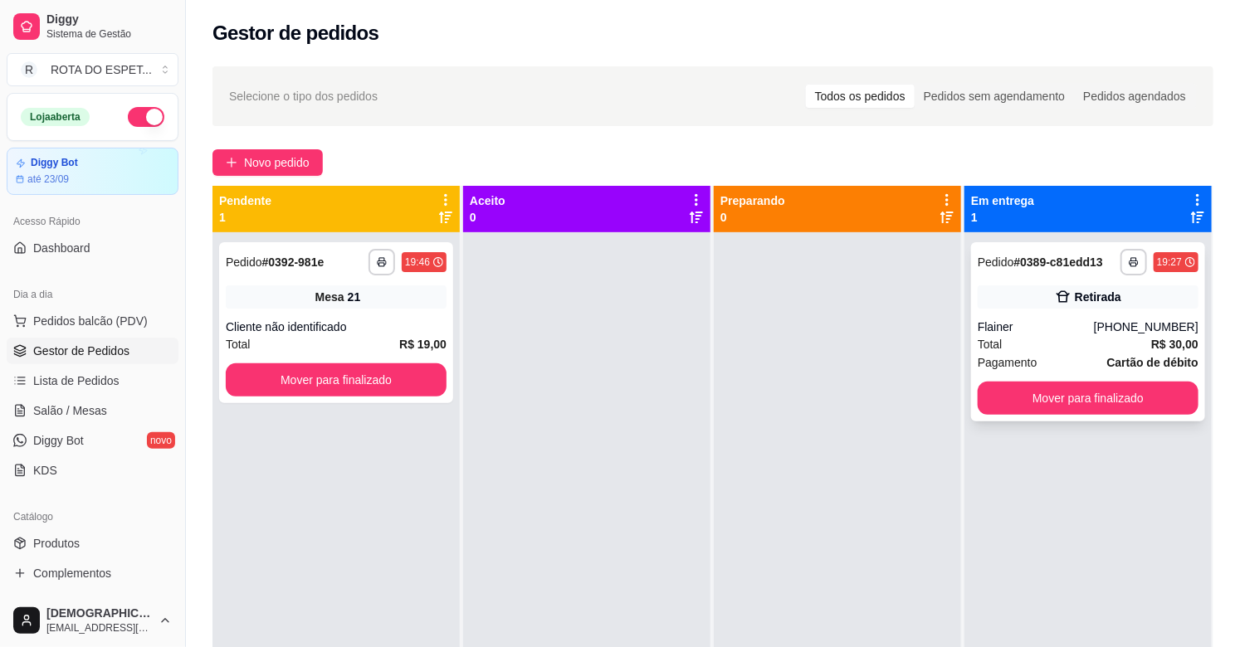
click at [1021, 336] on div "Total R$ 30,00" at bounding box center [1087, 344] width 221 height 18
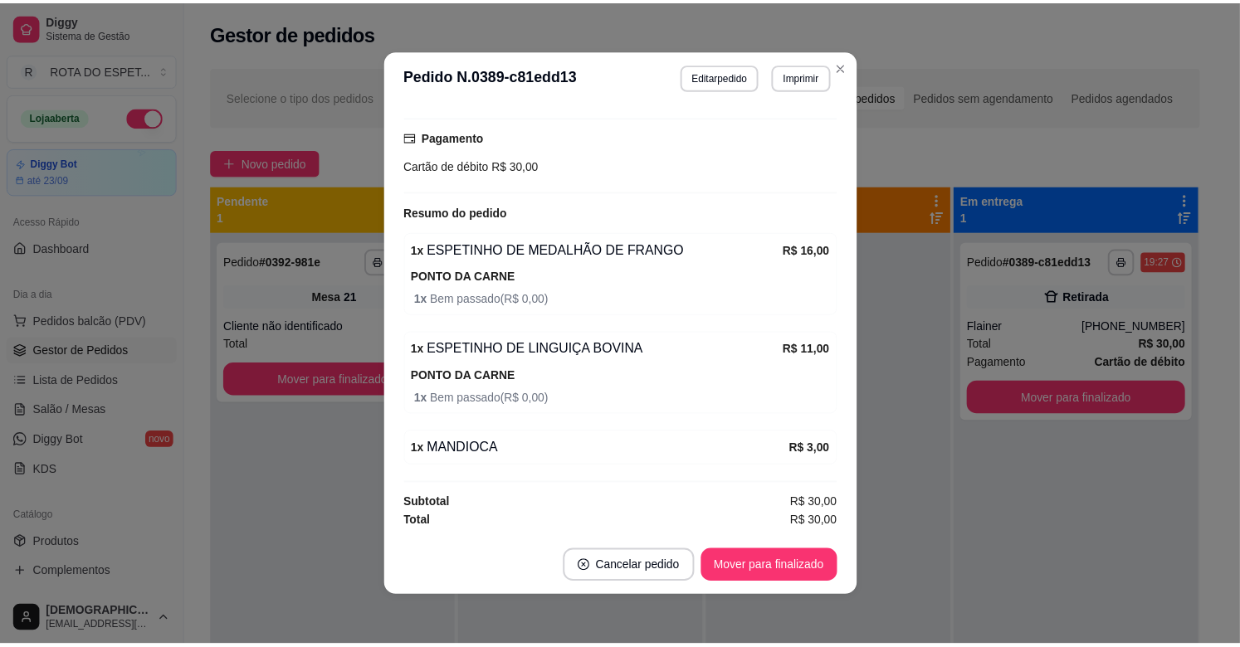
scroll to position [3, 0]
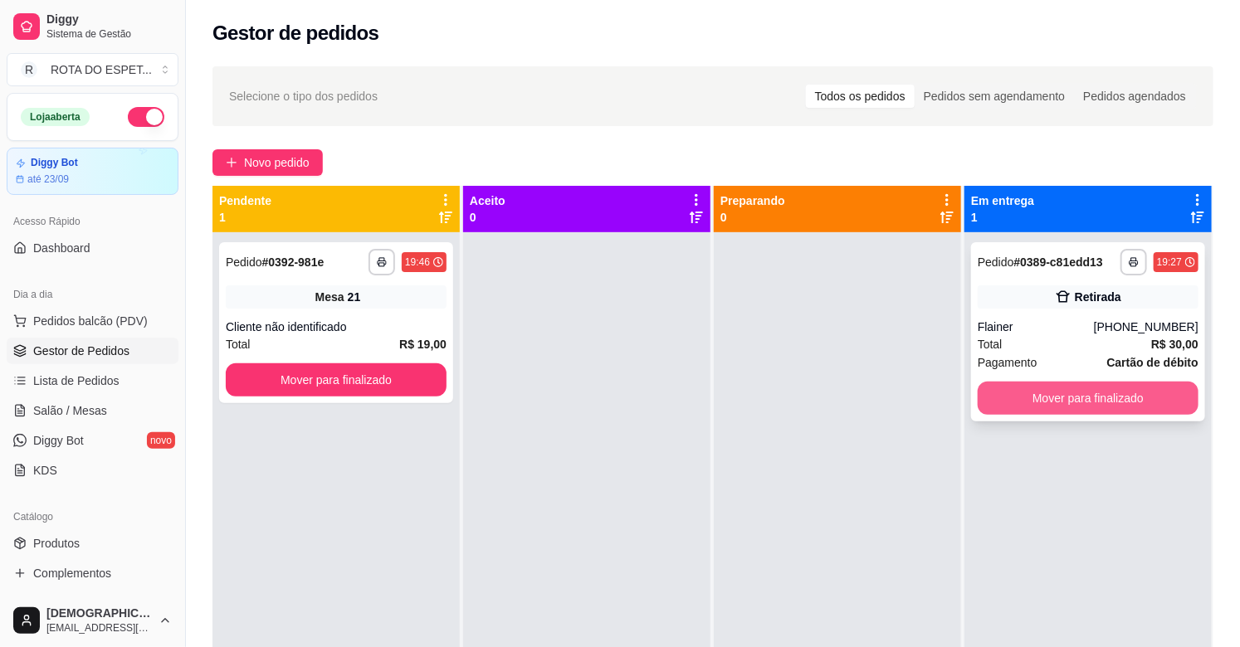
click at [1073, 392] on button "Mover para finalizado" at bounding box center [1087, 398] width 221 height 33
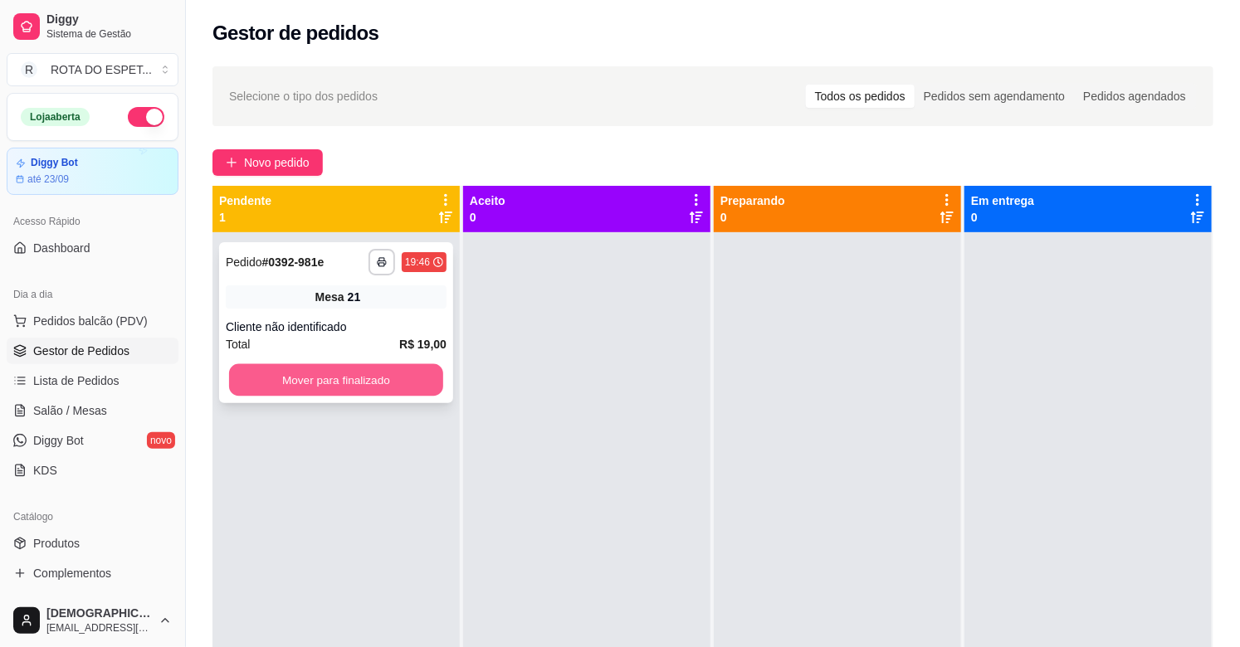
click at [360, 372] on button "Mover para finalizado" at bounding box center [336, 380] width 214 height 32
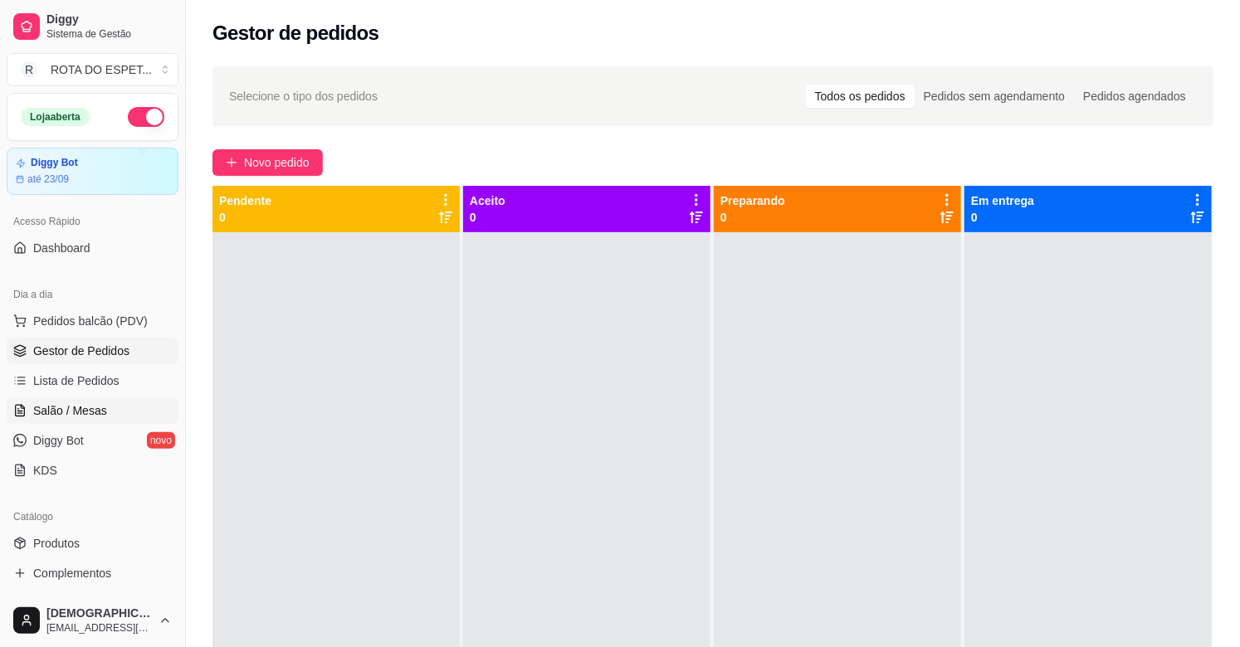
click at [100, 408] on span "Salão / Mesas" at bounding box center [70, 410] width 74 height 17
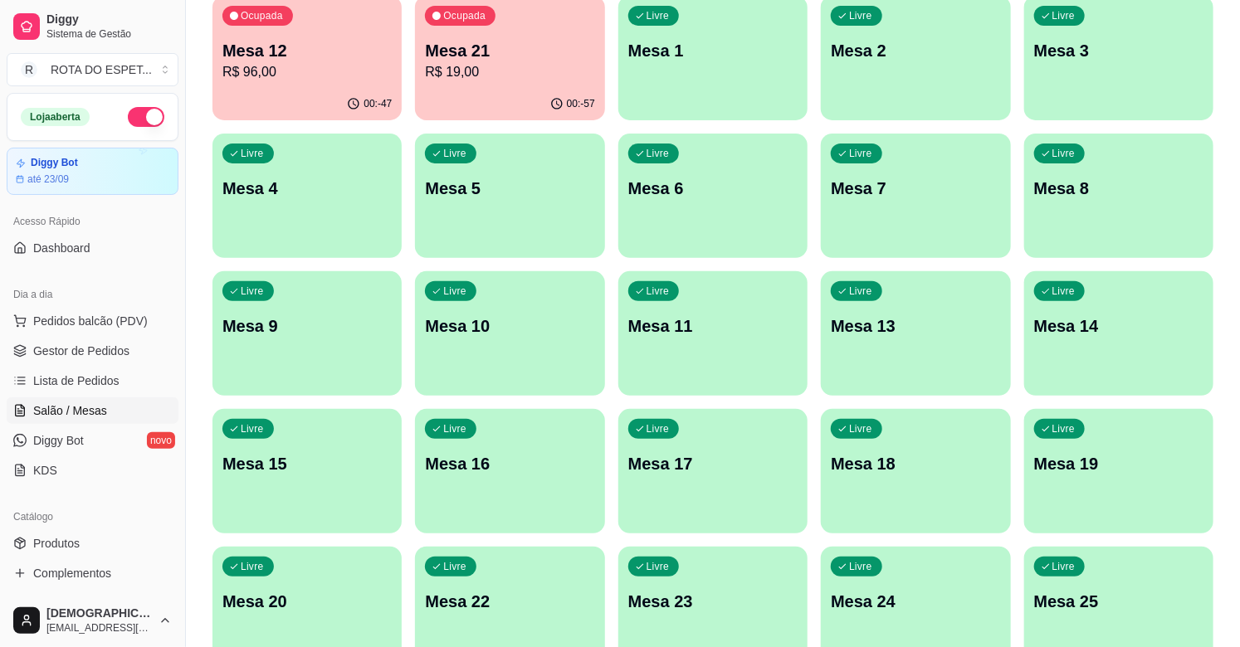
scroll to position [184, 0]
click at [322, 577] on div "Livre Mesa 20" at bounding box center [306, 598] width 189 height 105
click at [521, 577] on div "Livre Mesa 22" at bounding box center [509, 598] width 189 height 105
click at [98, 359] on link "Gestor de Pedidos" at bounding box center [93, 351] width 172 height 27
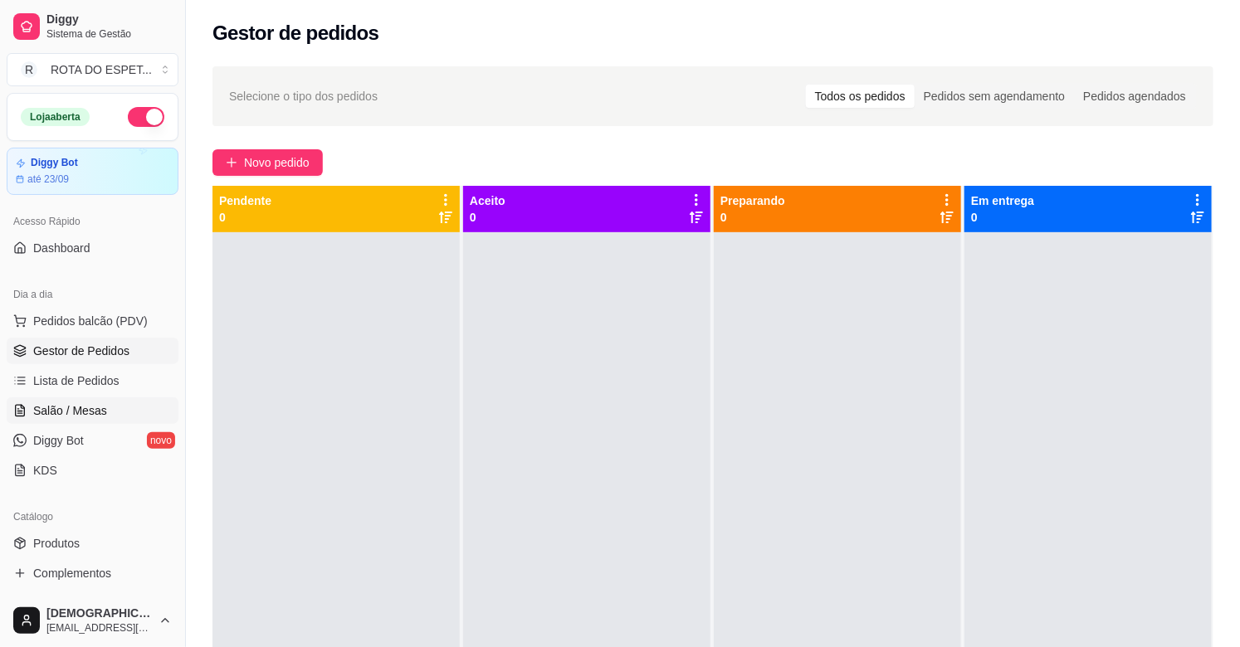
click at [71, 410] on span "Salão / Mesas" at bounding box center [70, 410] width 74 height 17
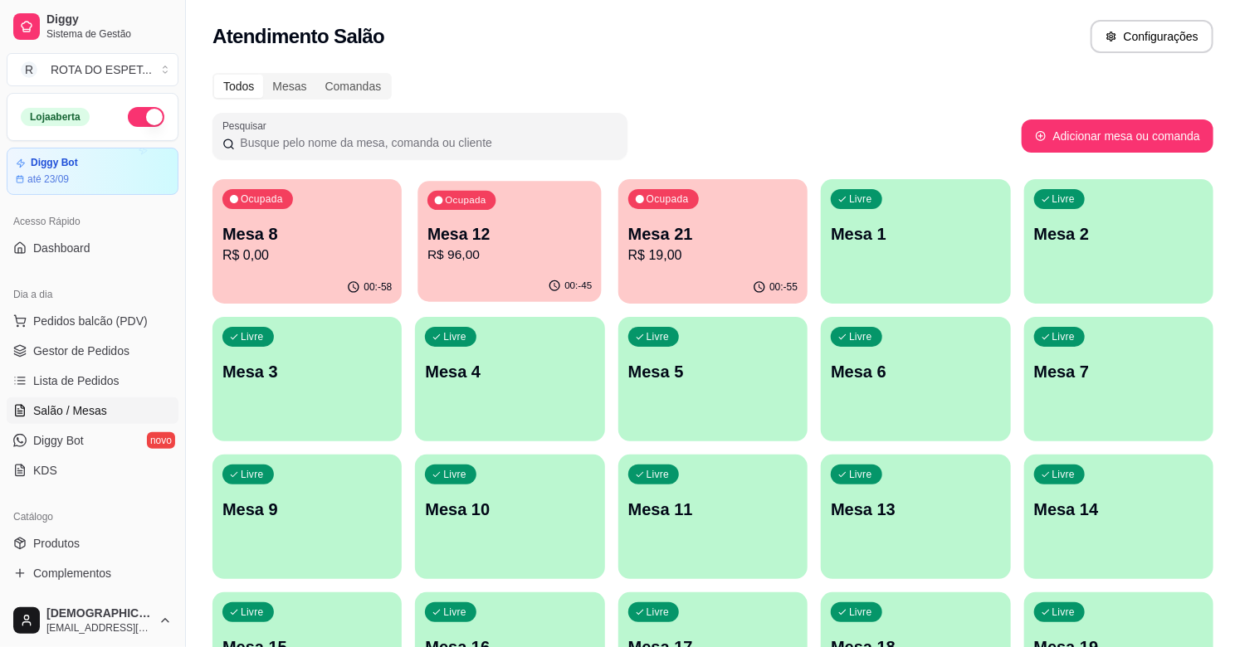
click at [485, 270] on button "Ocupada Mesa 12 R$ 96,00 00:-45" at bounding box center [510, 241] width 184 height 121
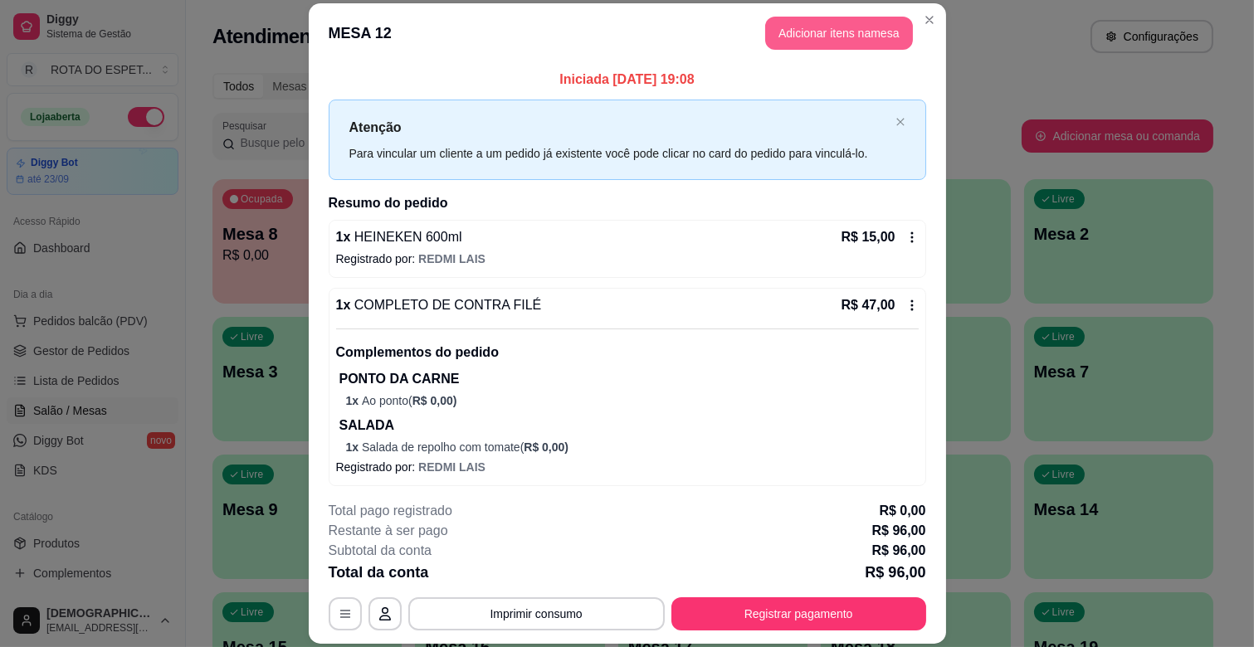
click at [849, 37] on button "Adicionar itens na mesa" at bounding box center [839, 33] width 148 height 33
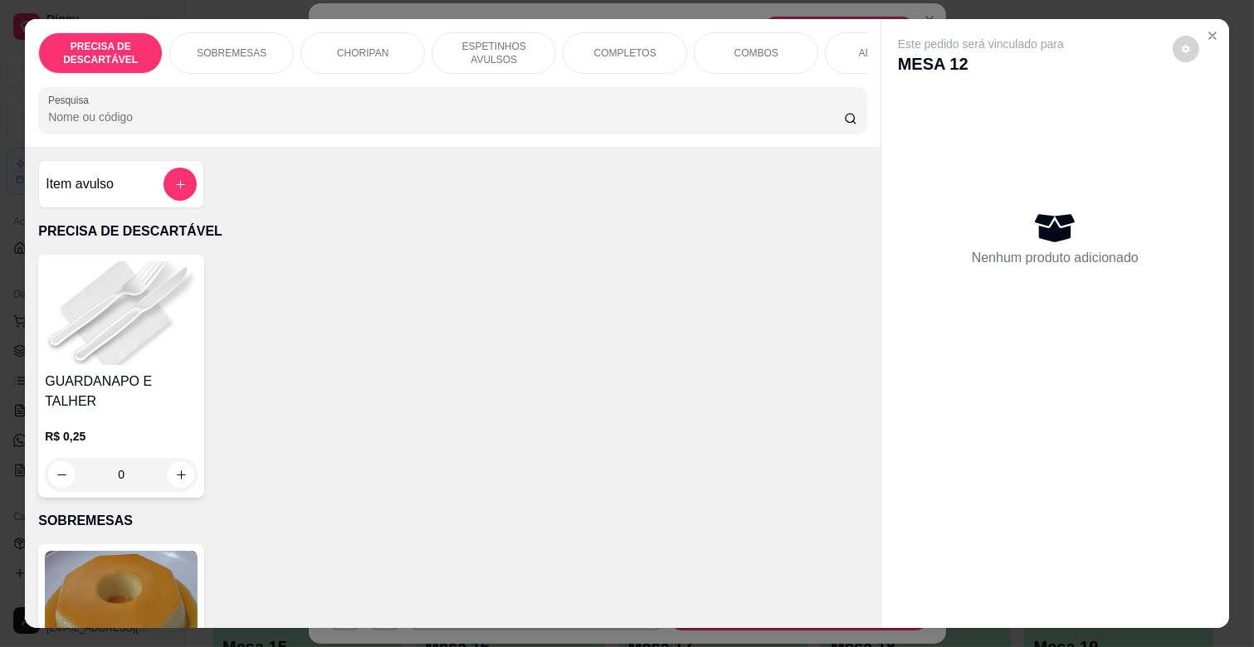
scroll to position [0, 725]
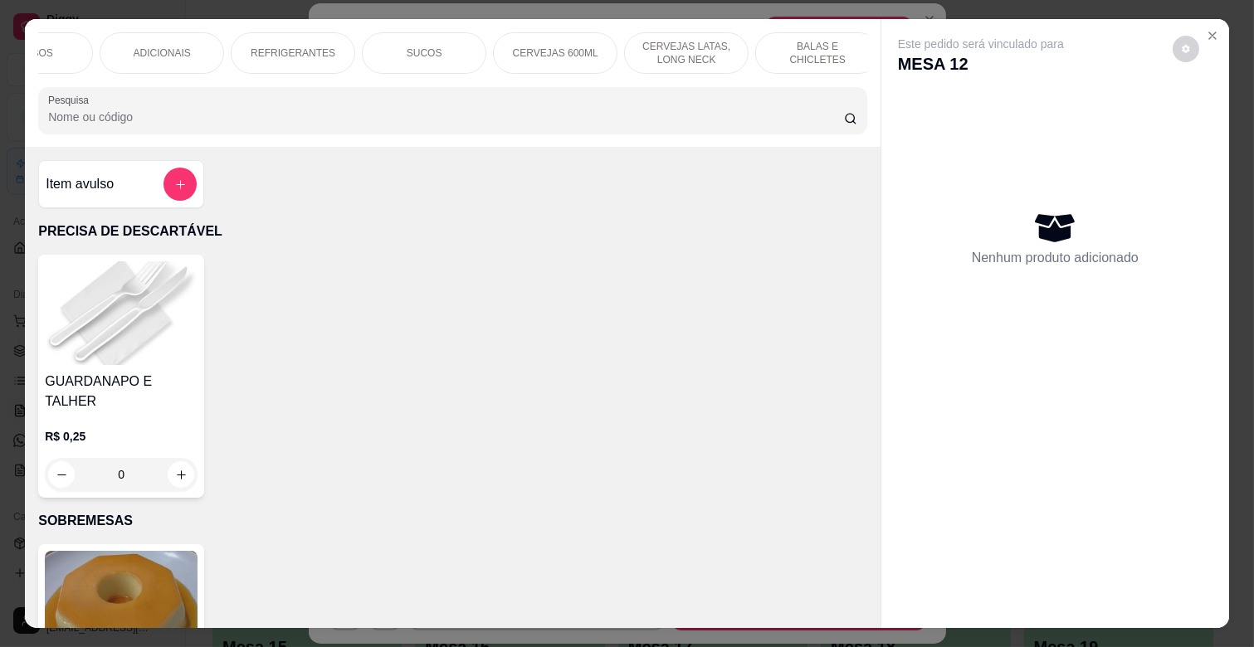
click at [542, 56] on div "CERVEJAS 600ML" at bounding box center [555, 52] width 124 height 41
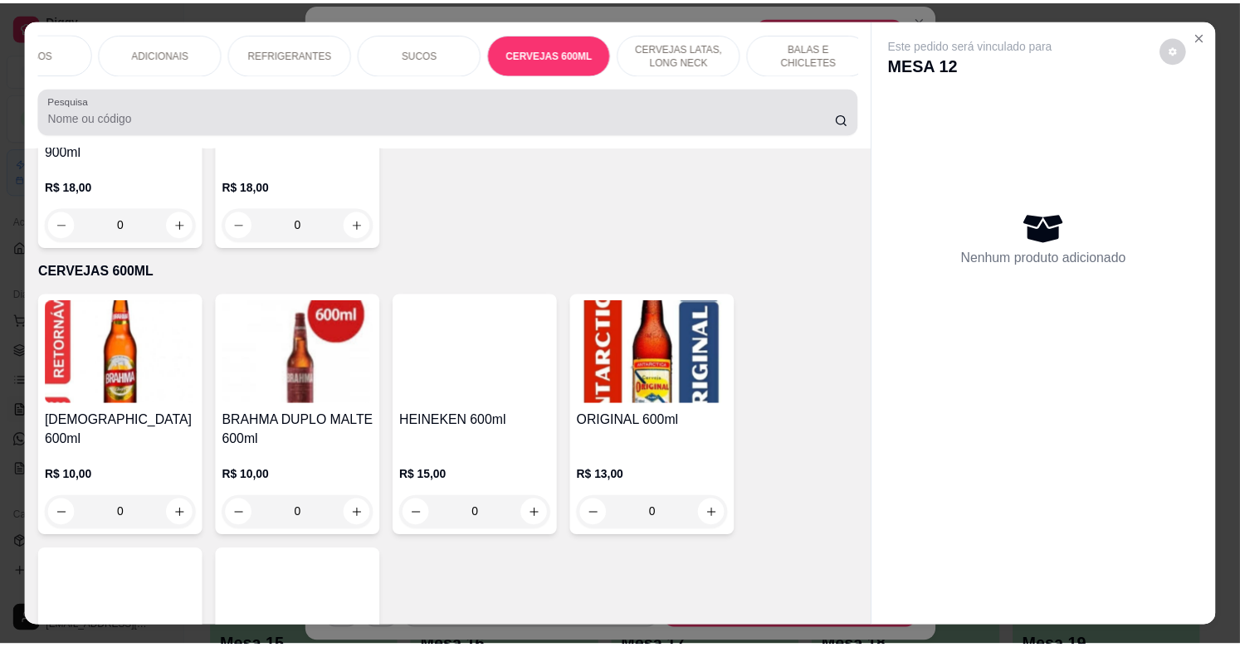
scroll to position [40, 0]
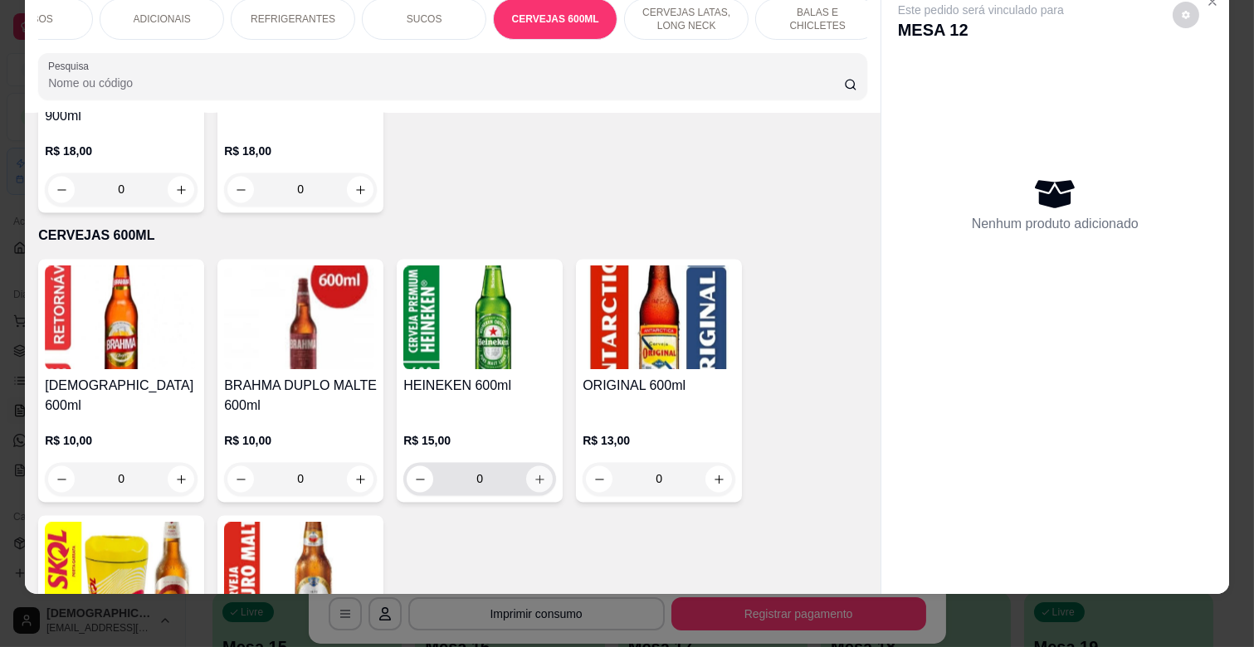
click at [536, 474] on icon "increase-product-quantity" at bounding box center [540, 480] width 12 height 12
type input "1"
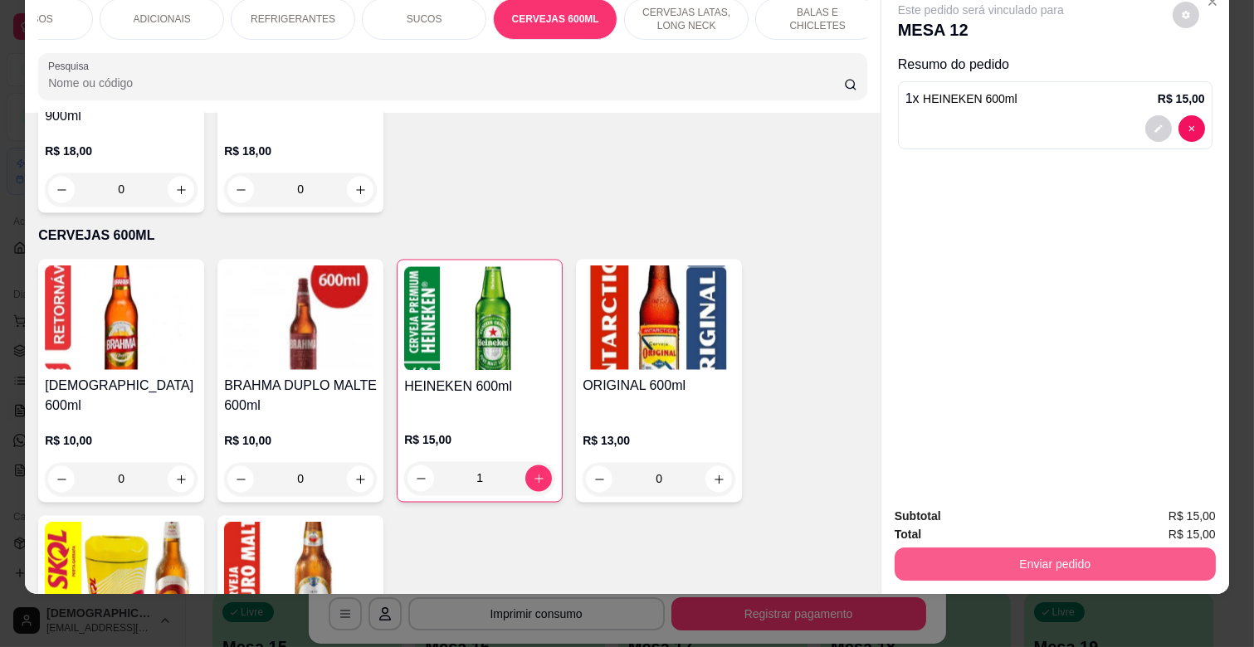
click at [1048, 553] on button "Enviar pedido" at bounding box center [1054, 564] width 321 height 33
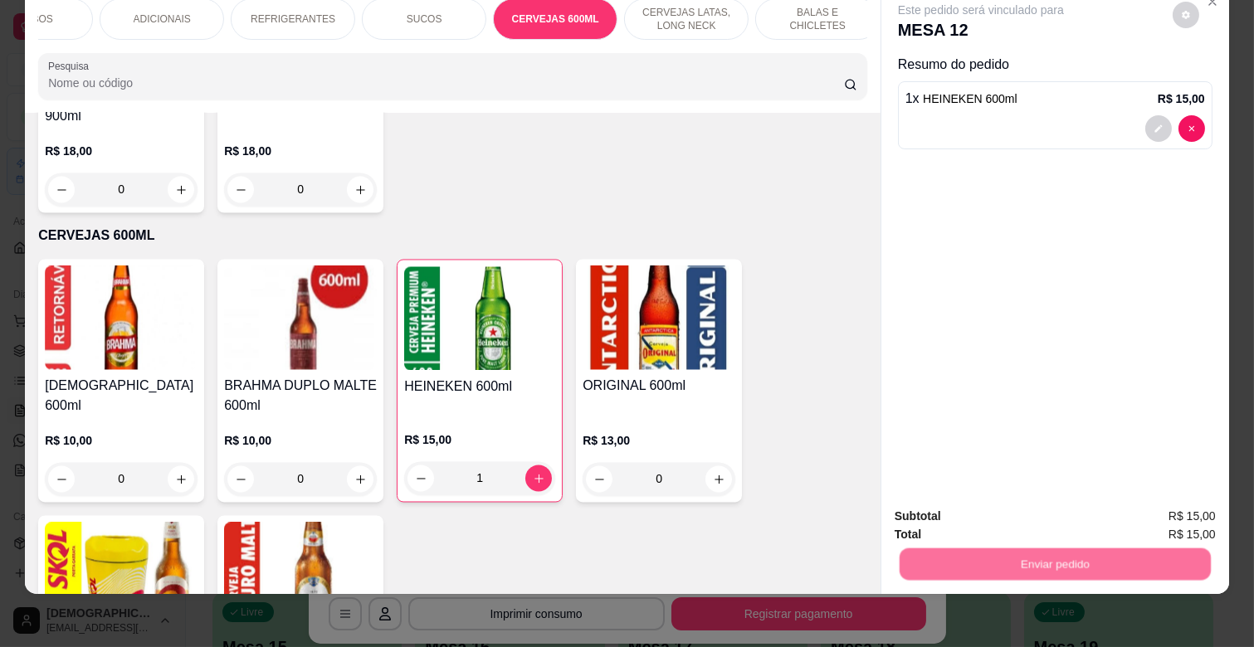
click at [1018, 515] on button "Não registrar e enviar pedido" at bounding box center [999, 510] width 173 height 32
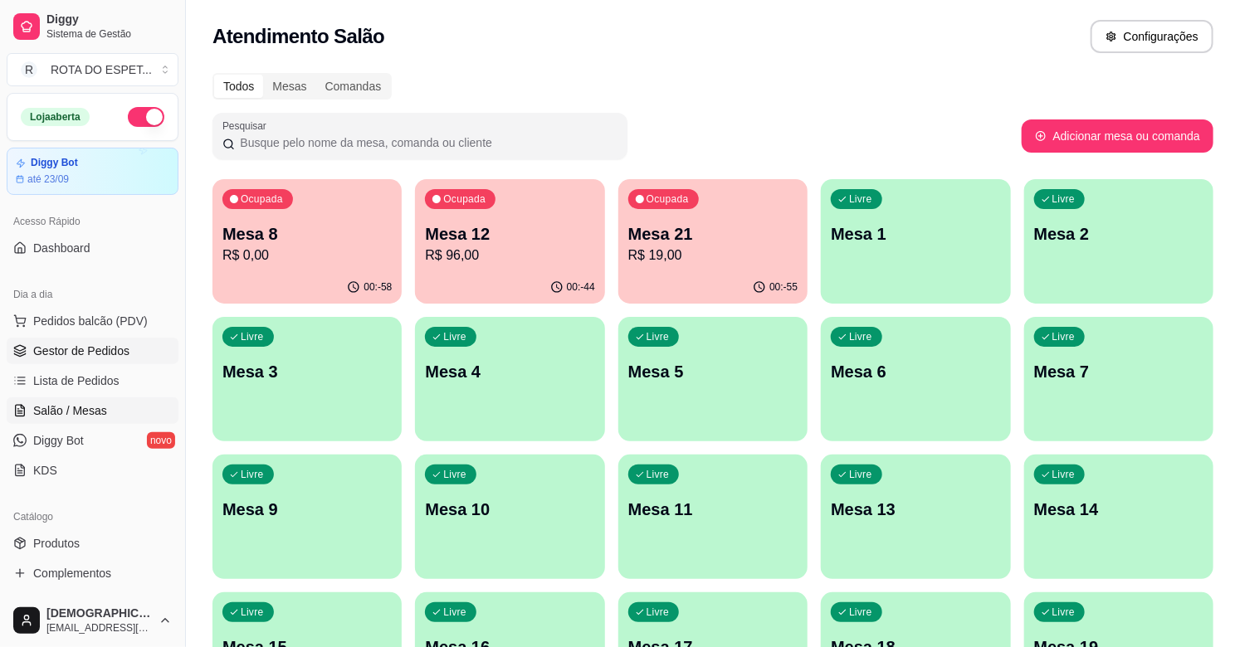
click at [83, 359] on link "Gestor de Pedidos" at bounding box center [93, 351] width 172 height 27
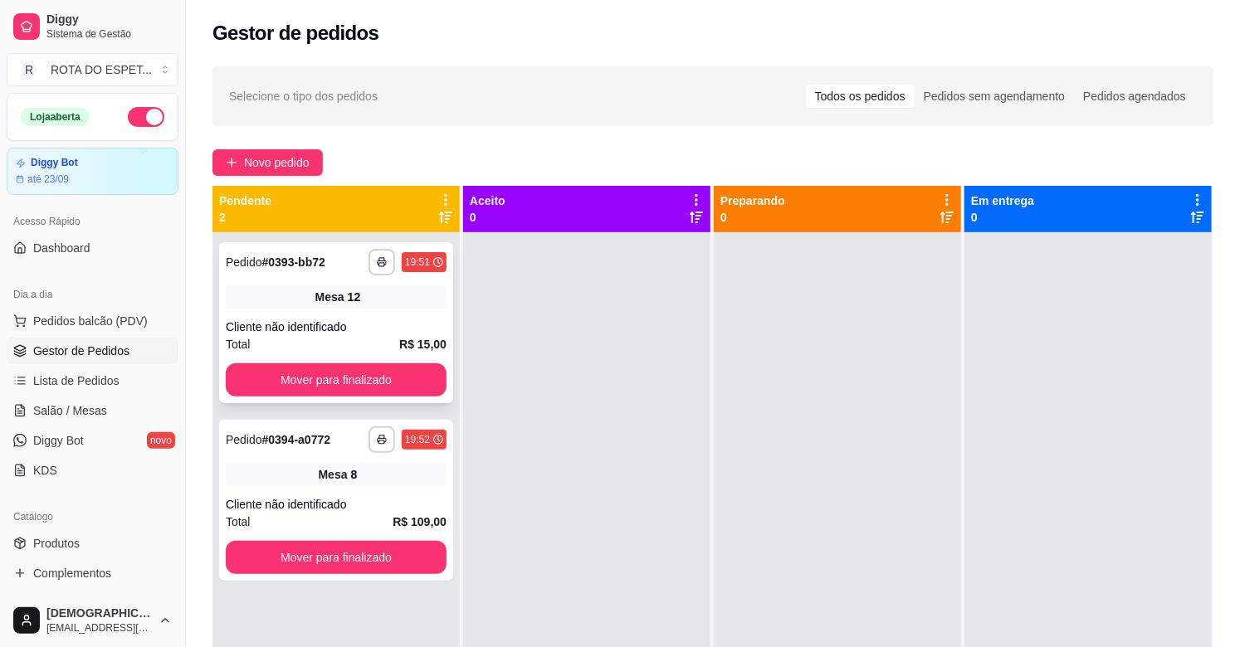
click at [339, 398] on div "**********" at bounding box center [336, 322] width 234 height 161
click at [332, 385] on button "Mover para finalizado" at bounding box center [336, 380] width 214 height 32
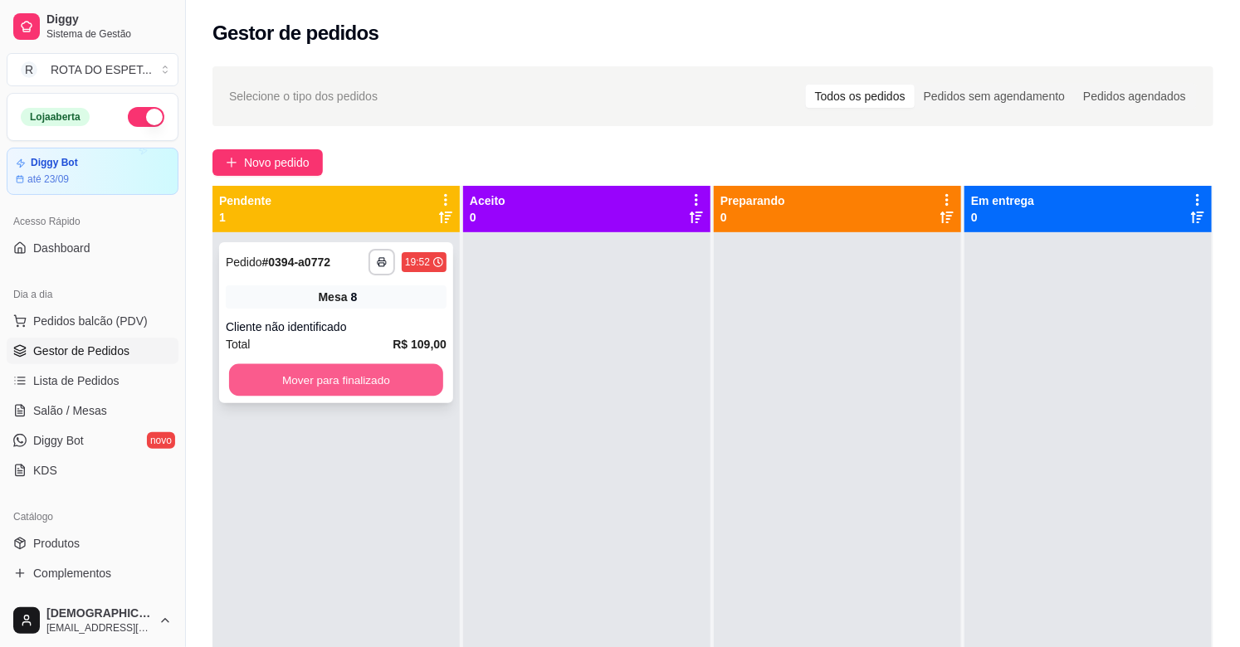
click at [362, 387] on button "Mover para finalizado" at bounding box center [336, 380] width 214 height 32
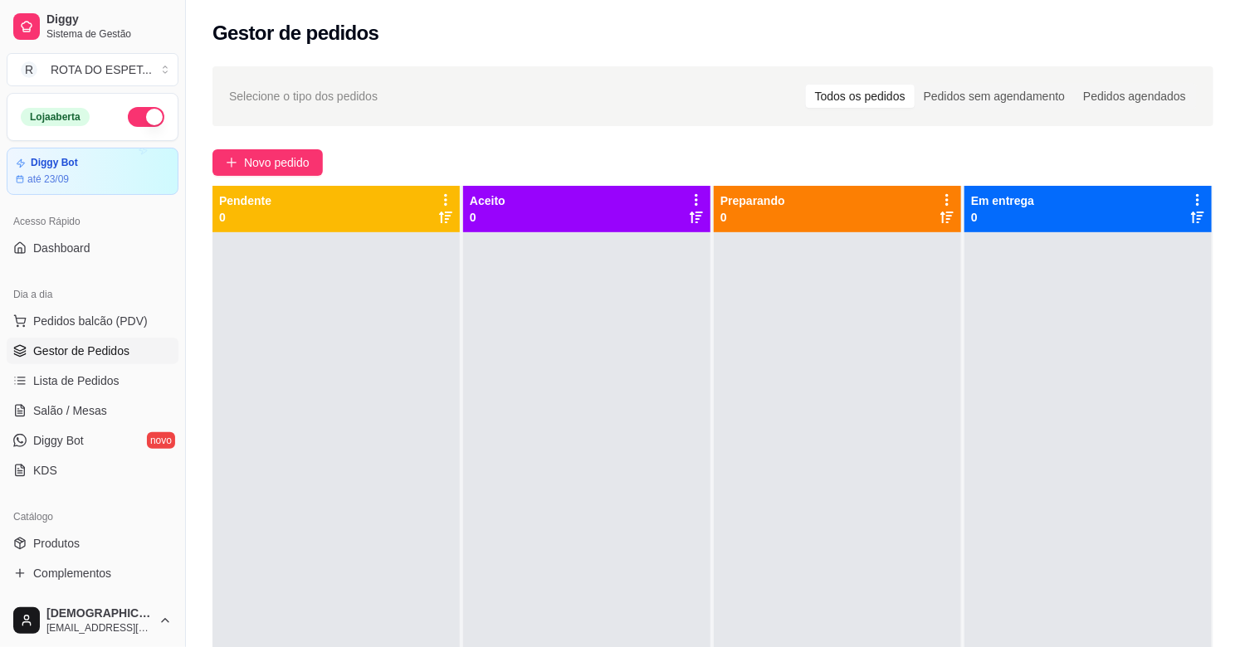
click at [509, 535] on div at bounding box center [586, 555] width 247 height 647
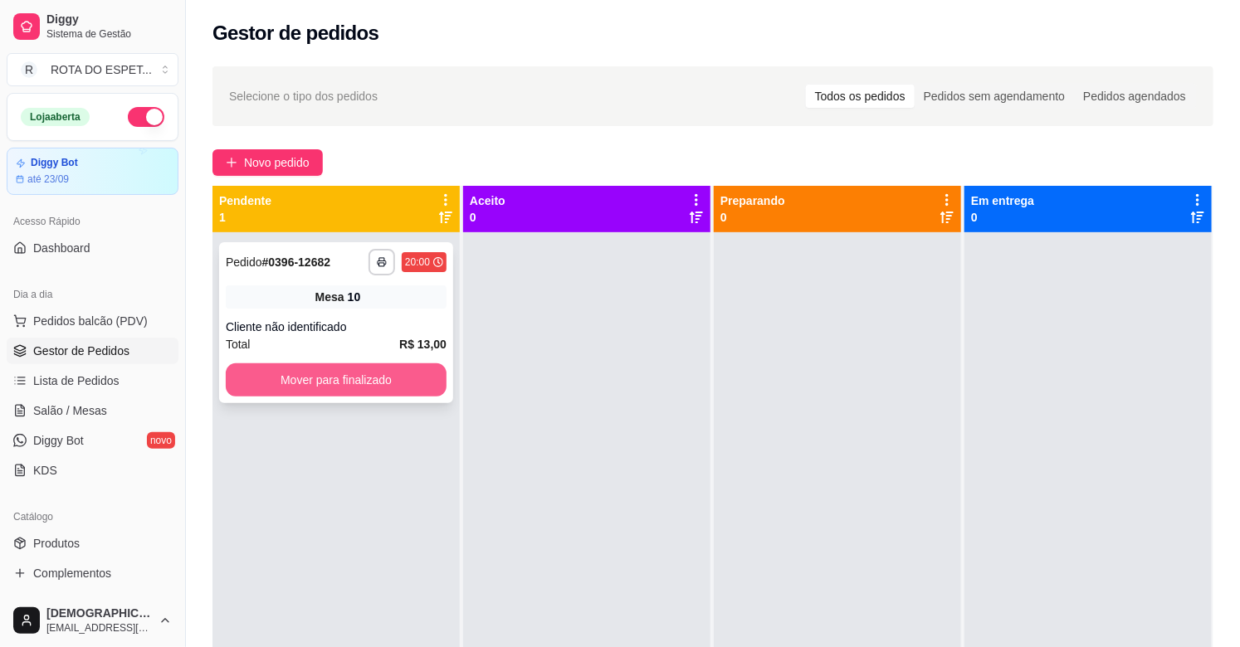
click at [383, 382] on button "Mover para finalizado" at bounding box center [336, 379] width 221 height 33
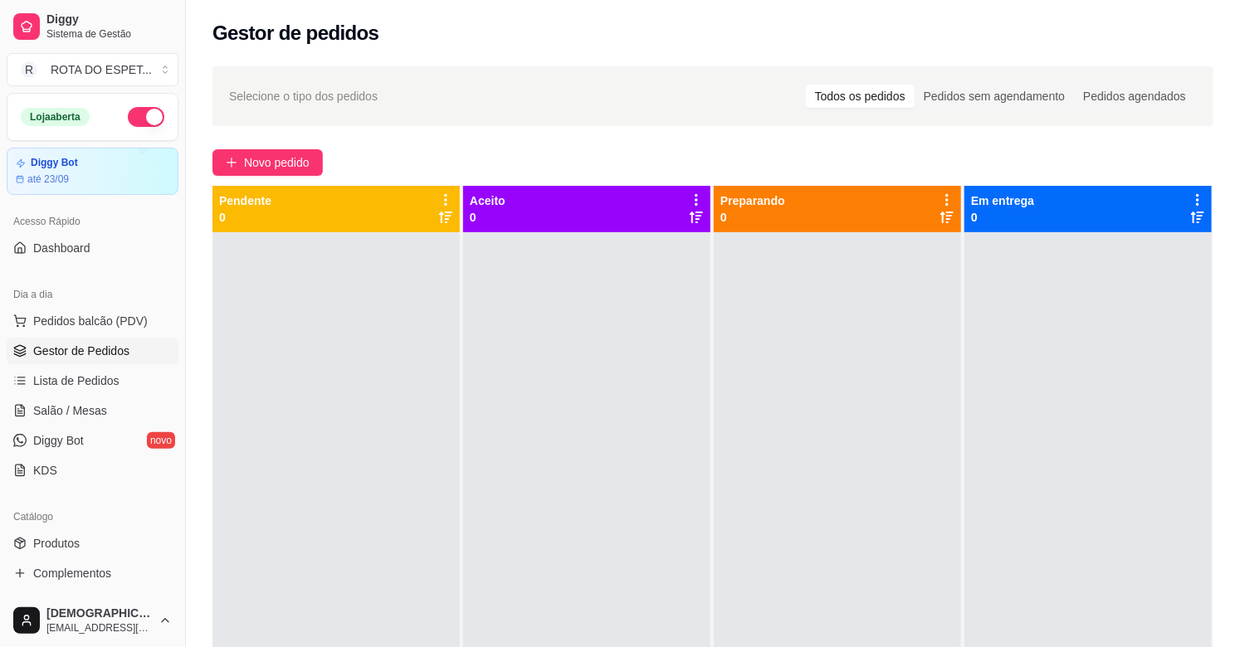
click at [569, 441] on div at bounding box center [586, 555] width 247 height 647
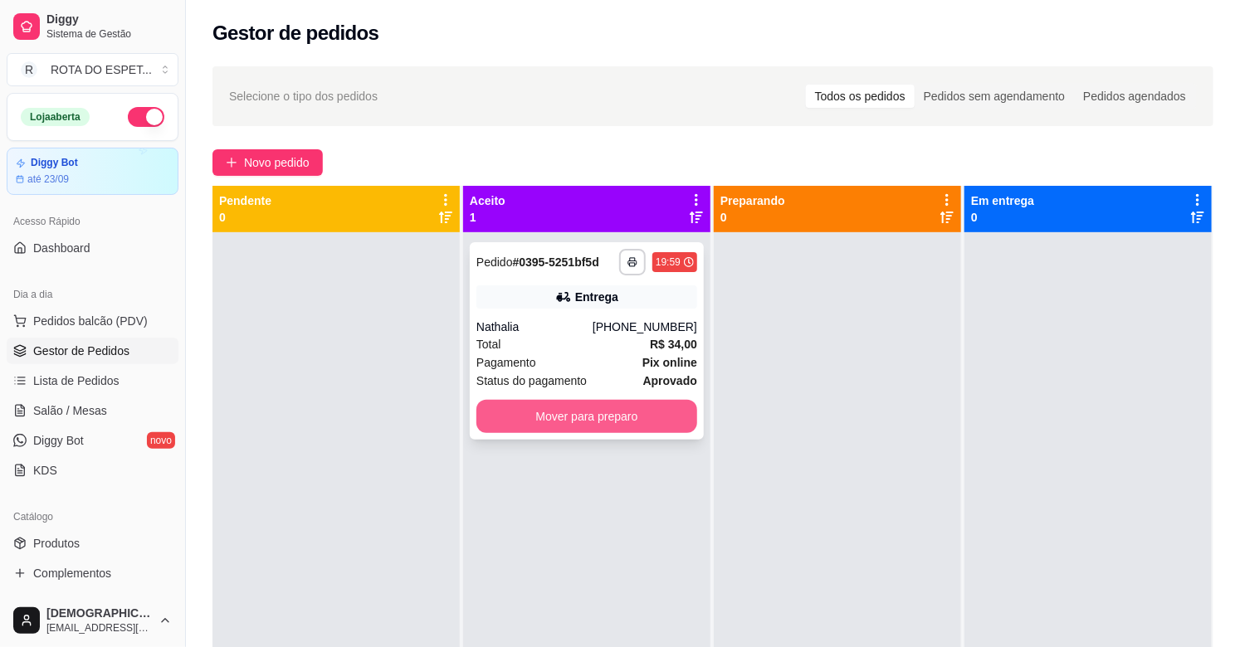
click at [573, 420] on button "Mover para preparo" at bounding box center [586, 416] width 221 height 33
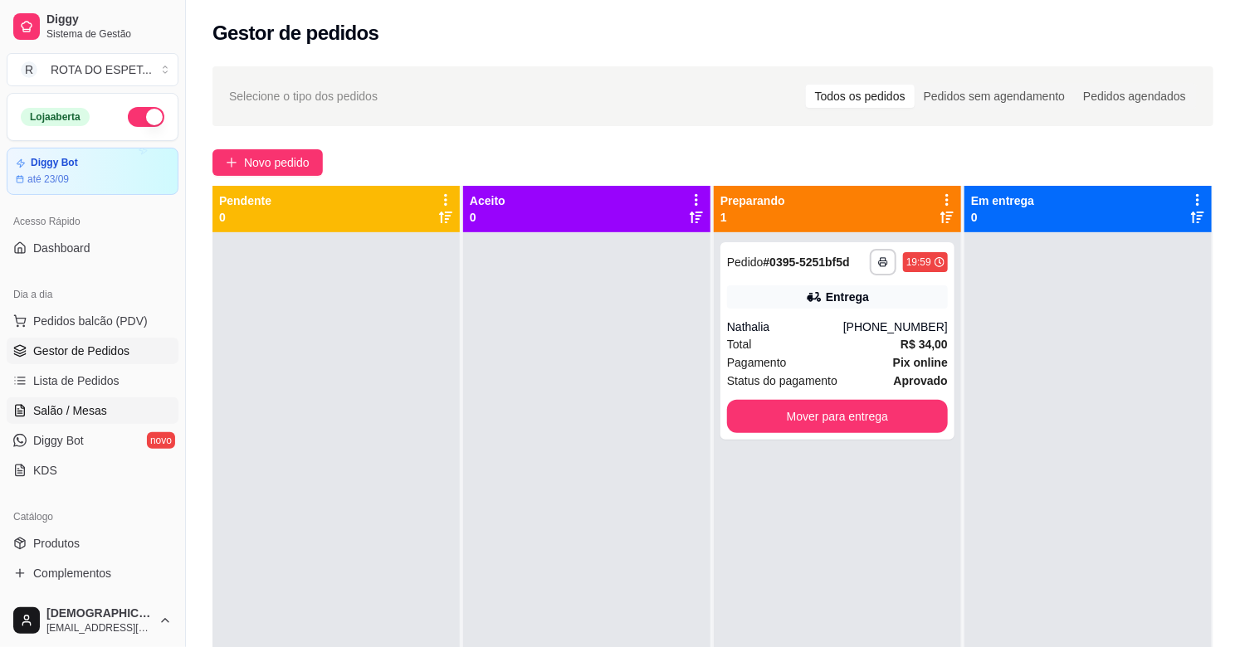
click at [124, 412] on link "Salão / Mesas" at bounding box center [93, 410] width 172 height 27
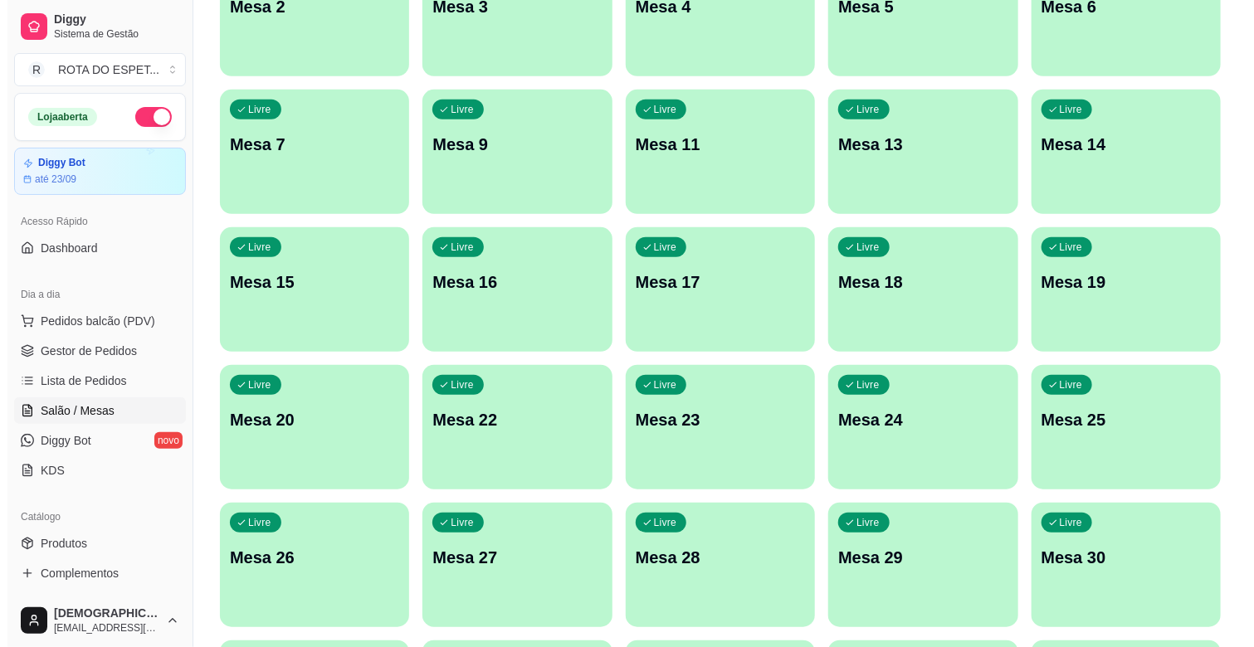
scroll to position [368, 0]
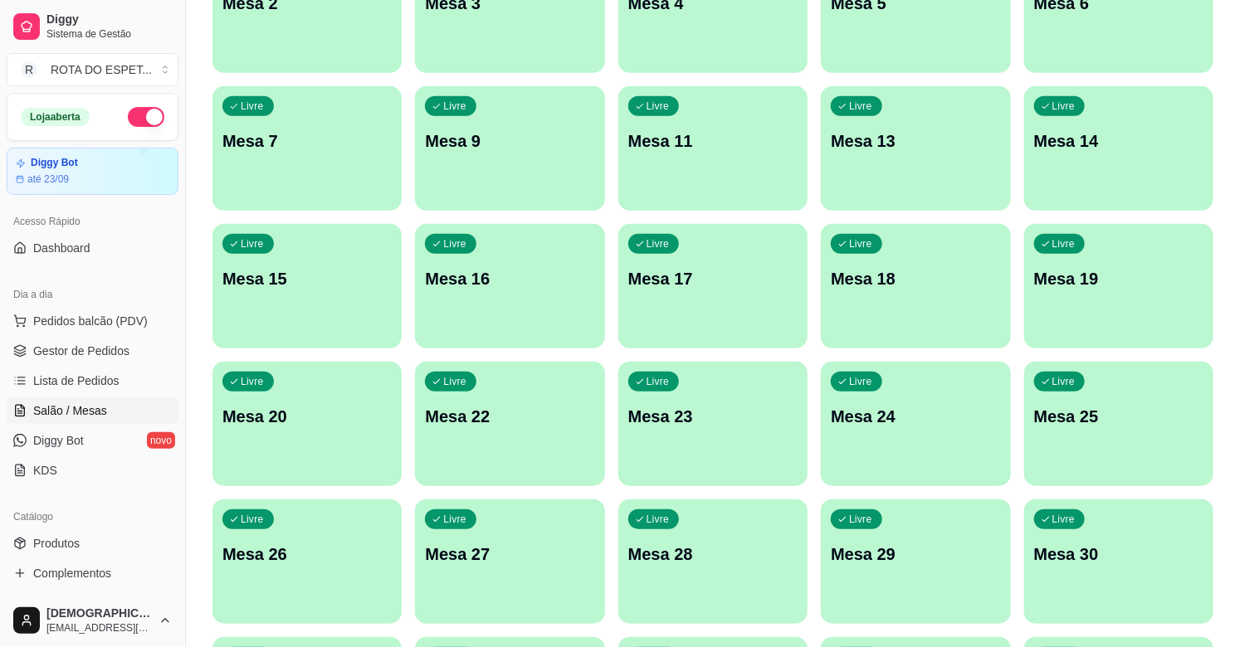
click at [534, 436] on div "Livre Mesa 22" at bounding box center [509, 414] width 189 height 105
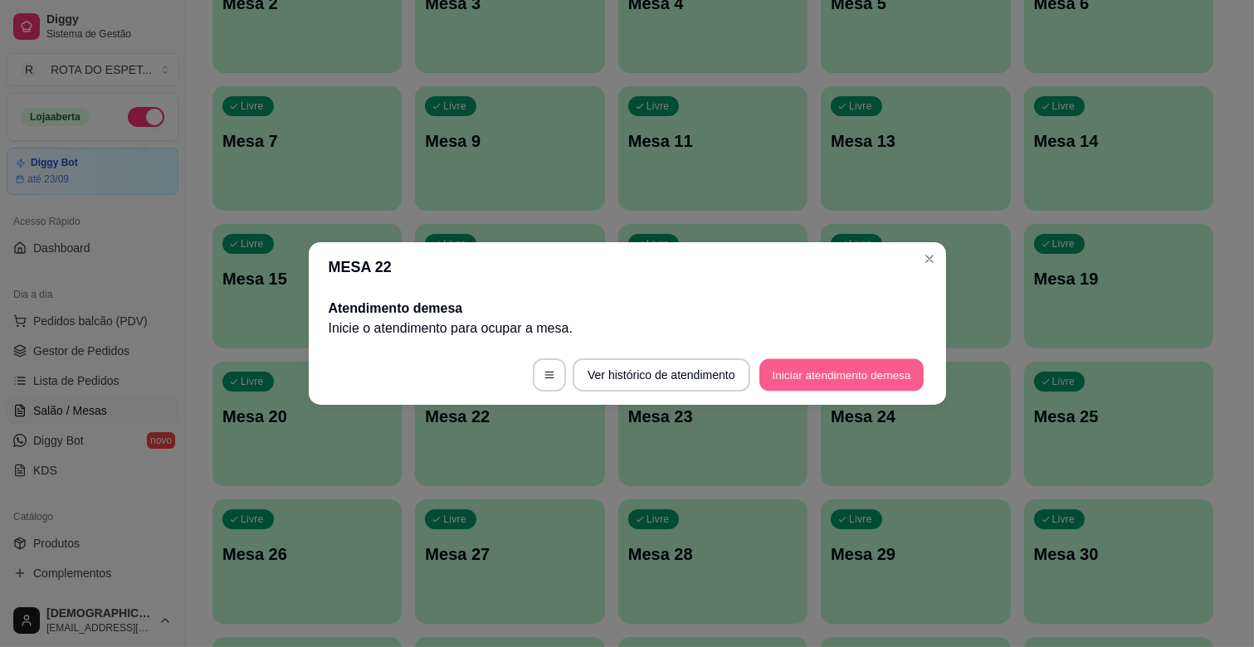
click at [830, 380] on button "Iniciar atendimento de mesa" at bounding box center [841, 375] width 164 height 32
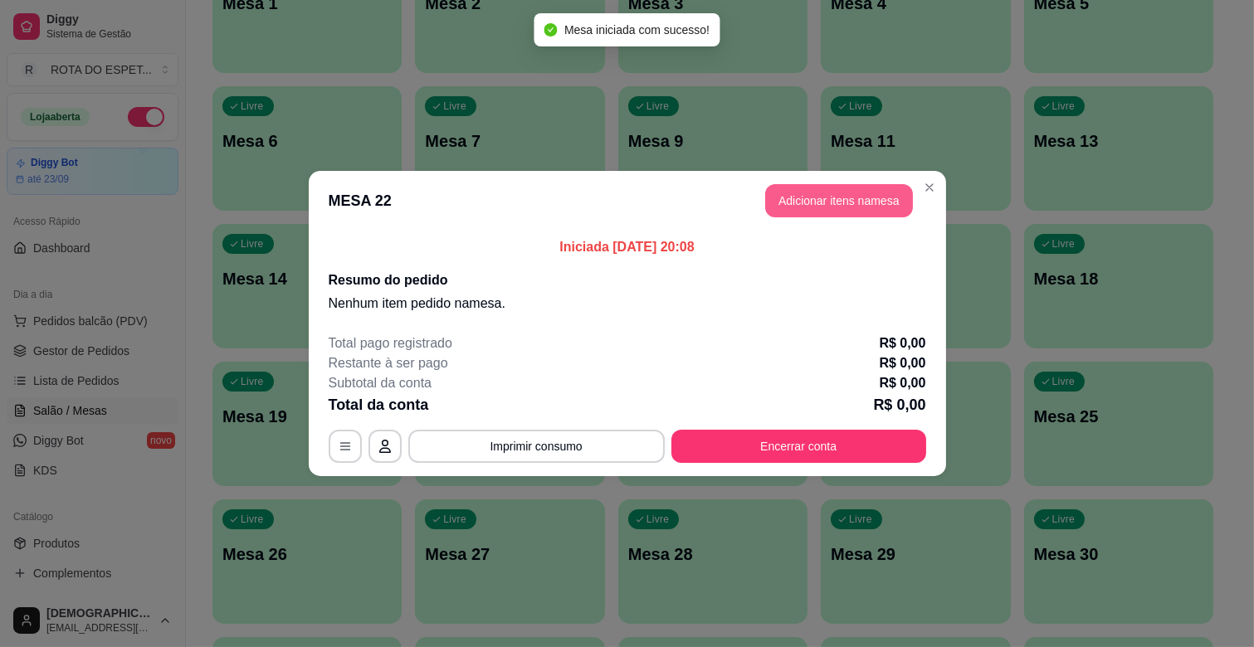
click at [835, 192] on button "Adicionar itens na mesa" at bounding box center [839, 200] width 148 height 33
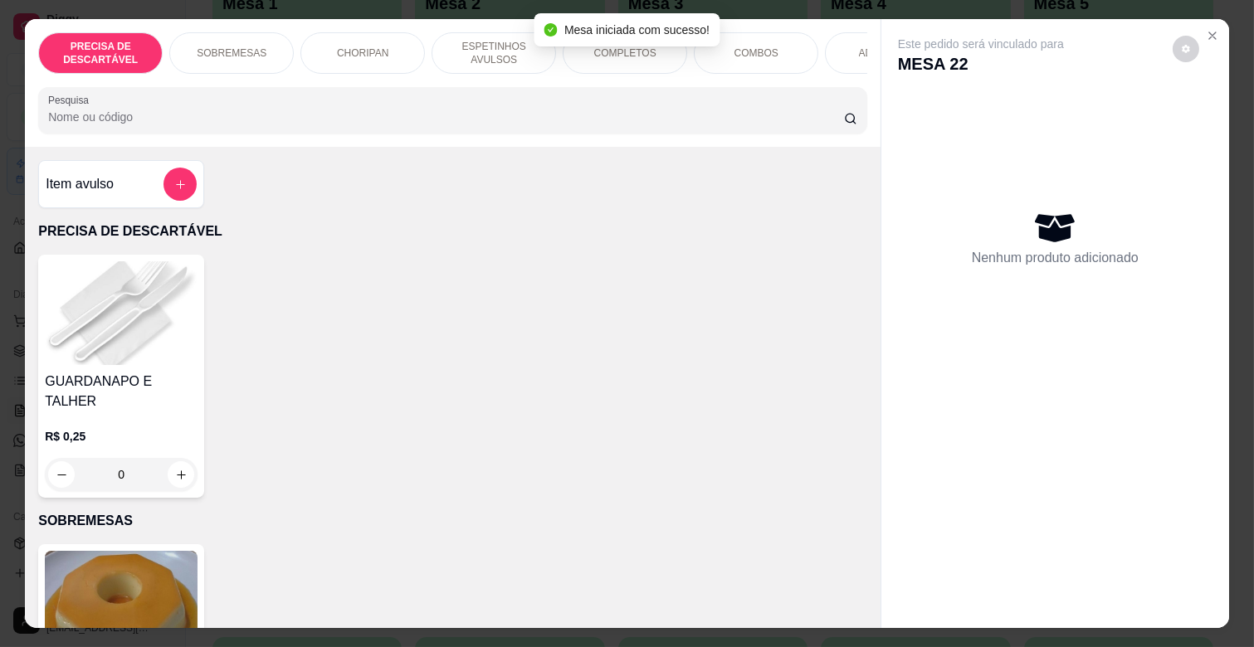
click at [616, 56] on div "COMPLETOS" at bounding box center [625, 52] width 124 height 41
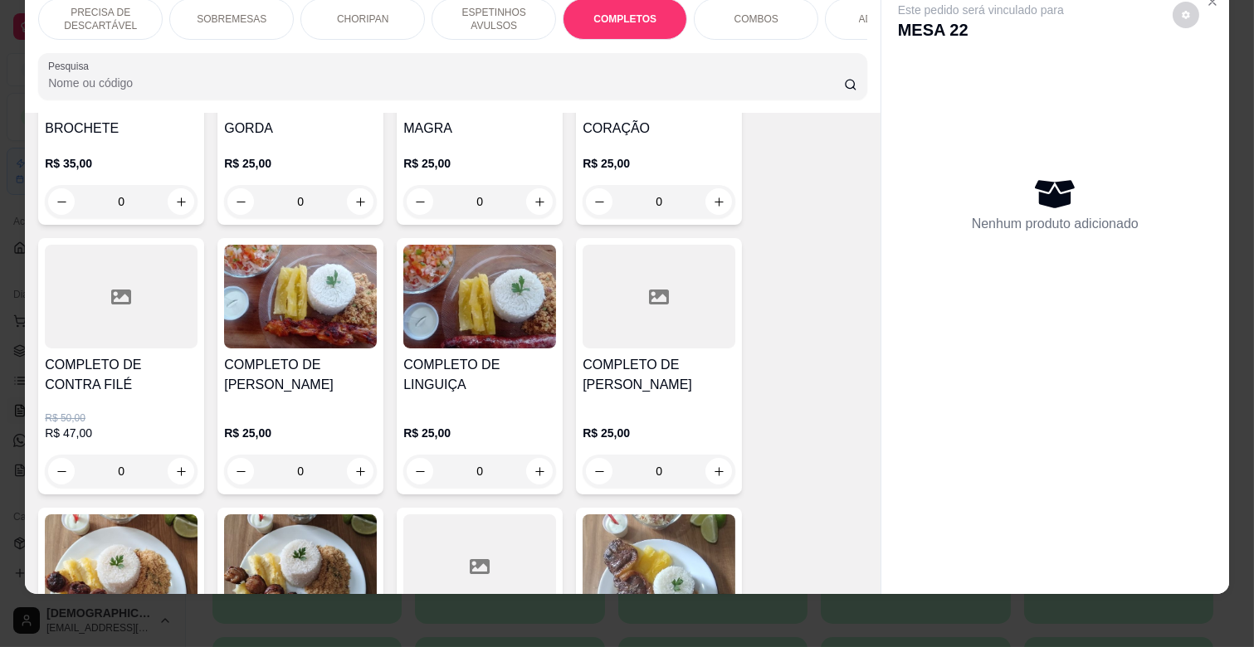
scroll to position [2108, 0]
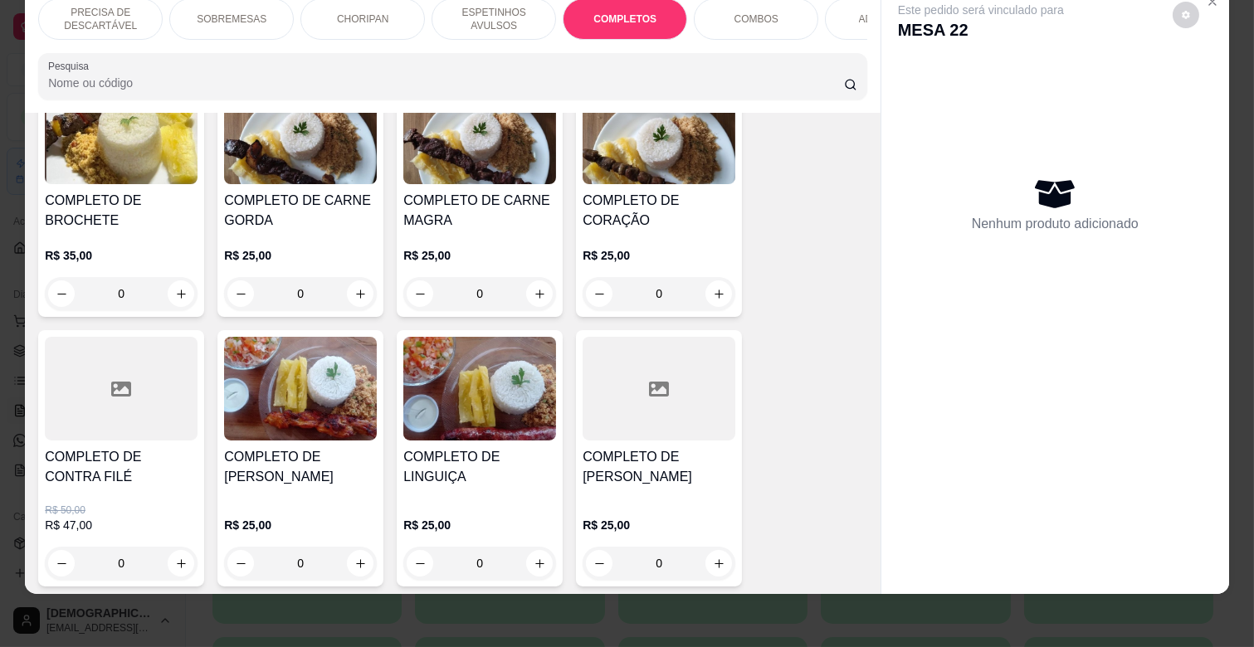
click at [294, 201] on h4 "COMPLETO DE CARNE GORDA" at bounding box center [300, 211] width 153 height 40
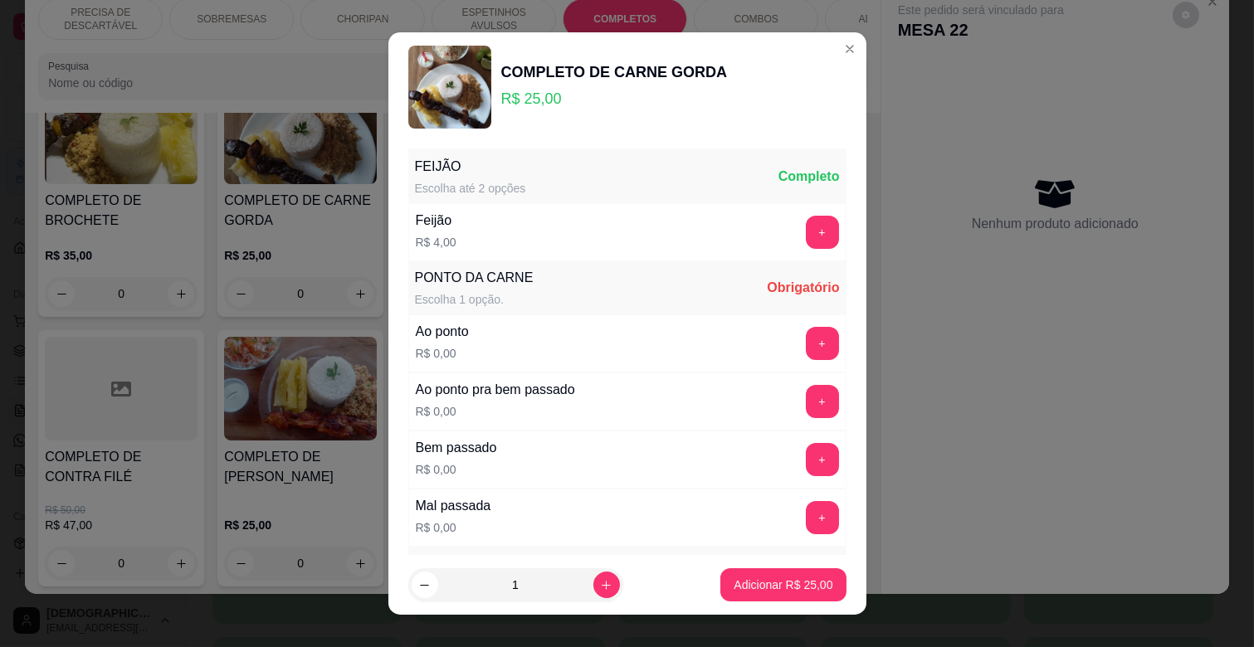
click at [791, 363] on div "Ao ponto R$ 0,00 +" at bounding box center [627, 343] width 438 height 58
click at [806, 335] on button "+" at bounding box center [822, 344] width 32 height 32
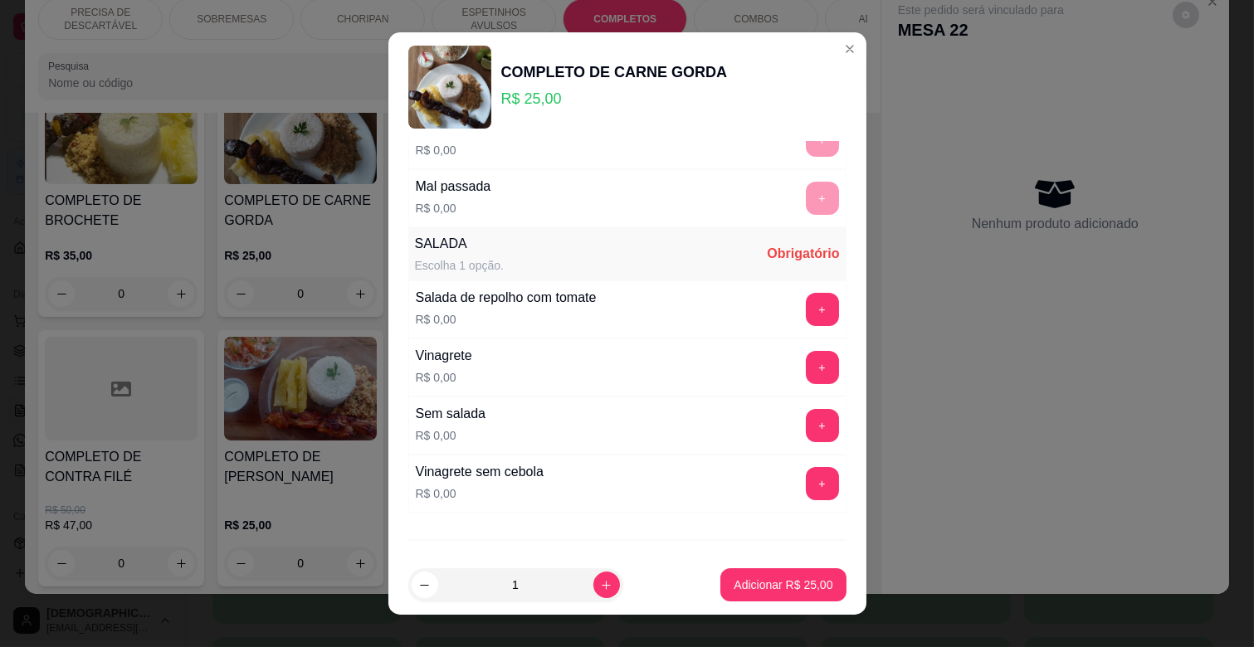
scroll to position [368, 0]
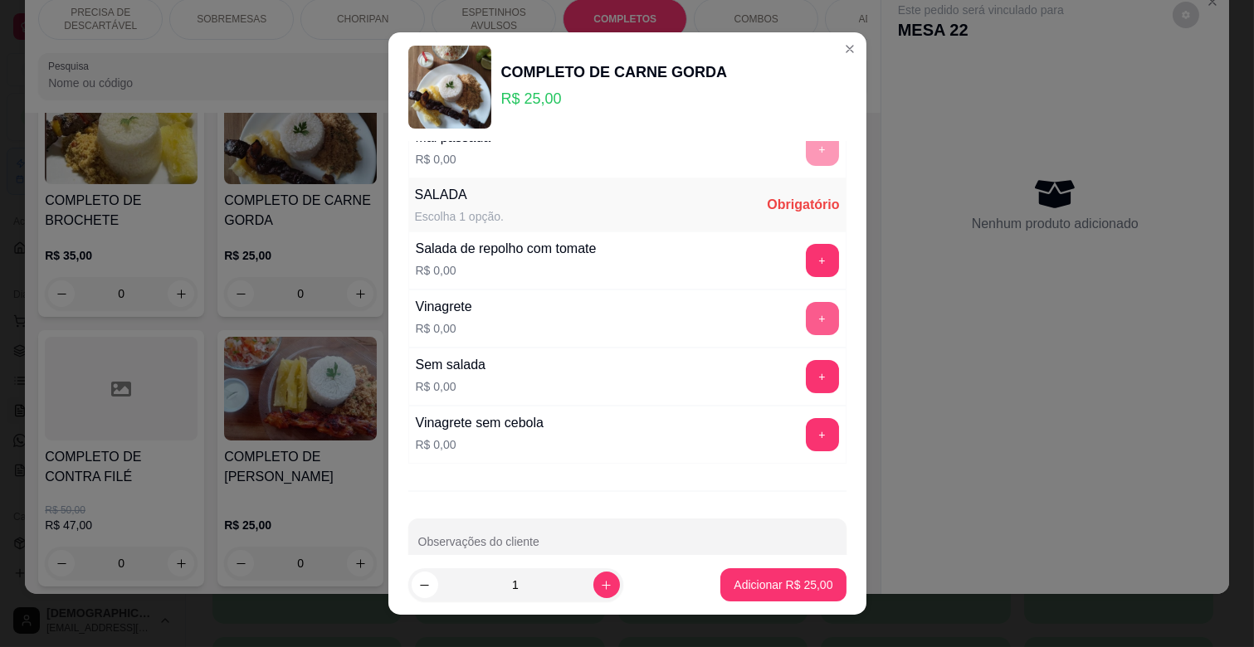
click at [806, 304] on button "+" at bounding box center [822, 318] width 33 height 33
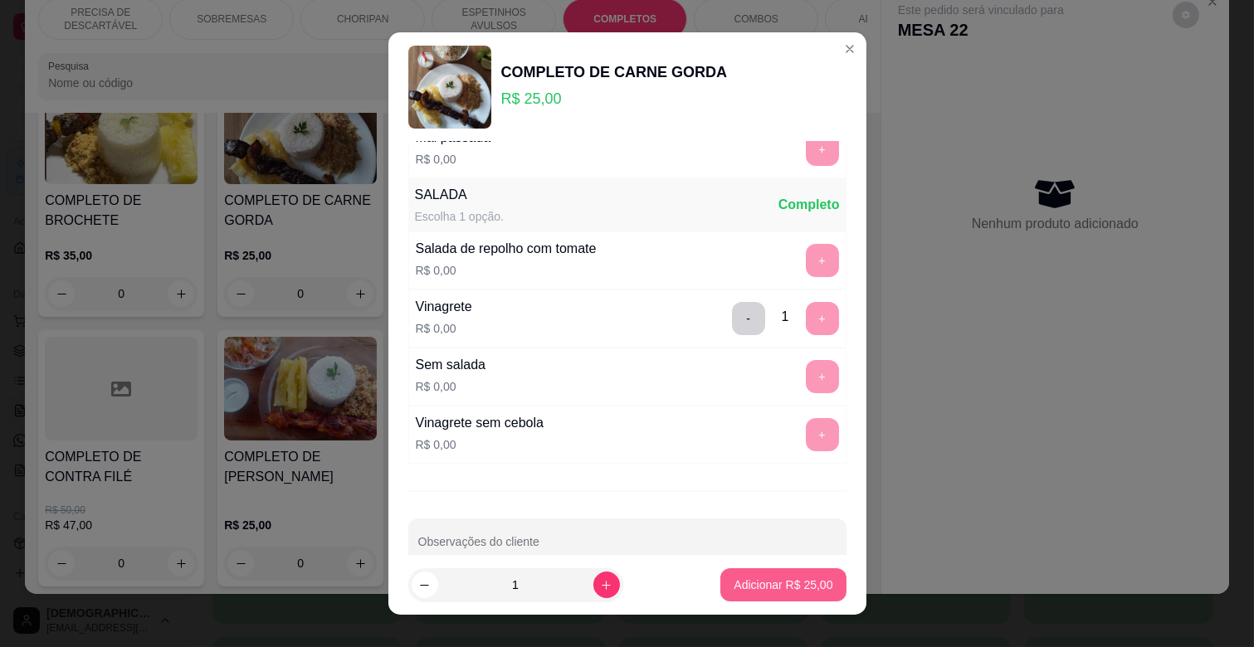
click at [816, 586] on button "Adicionar R$ 25,00" at bounding box center [782, 584] width 125 height 33
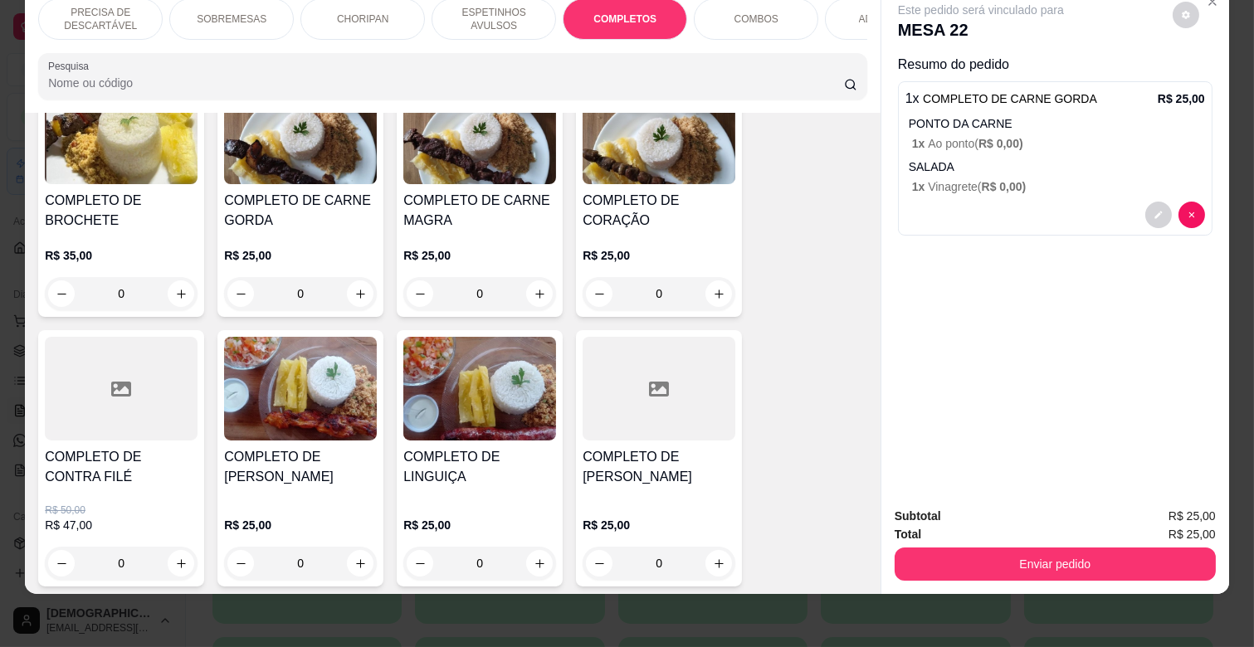
click at [495, 17] on p "ESPETINHOS AVULSOS" at bounding box center [494, 19] width 96 height 27
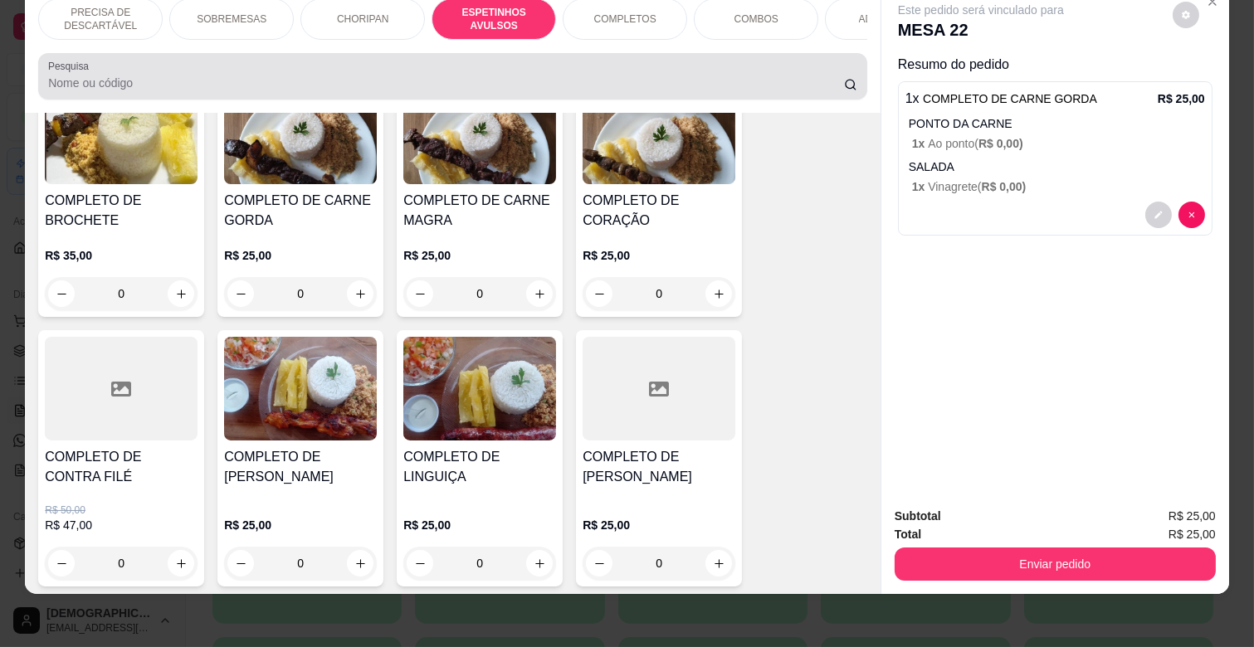
scroll to position [916, 0]
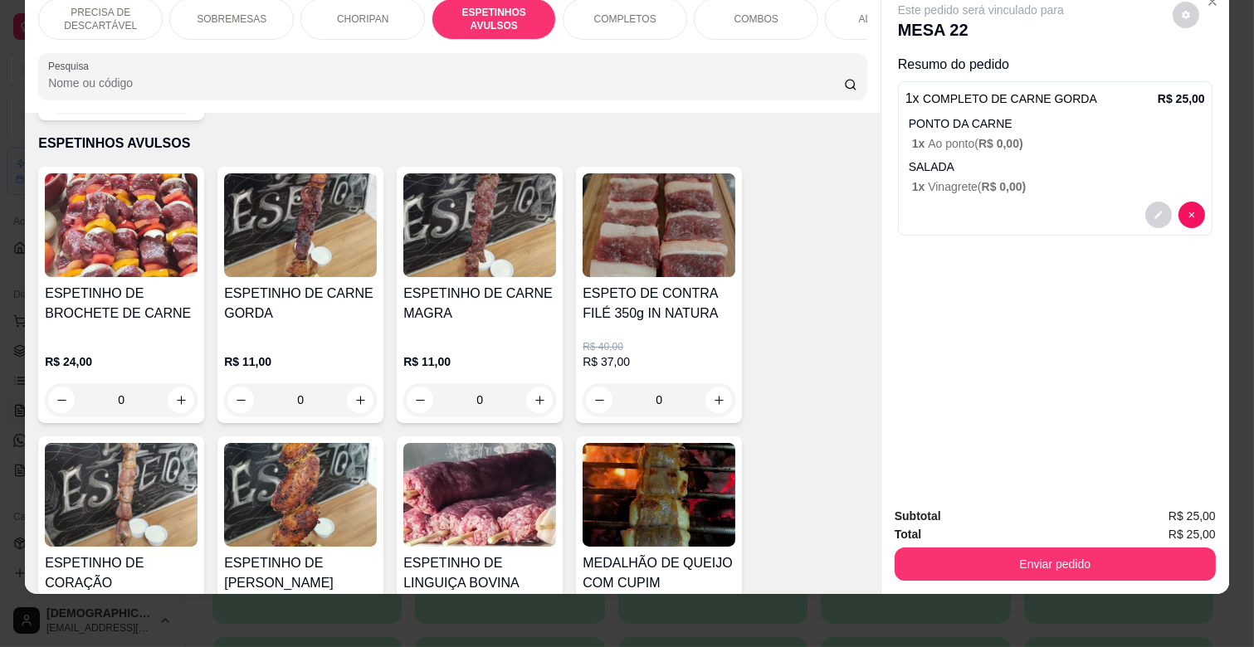
click at [325, 337] on div "R$ 11,00 0" at bounding box center [300, 377] width 153 height 80
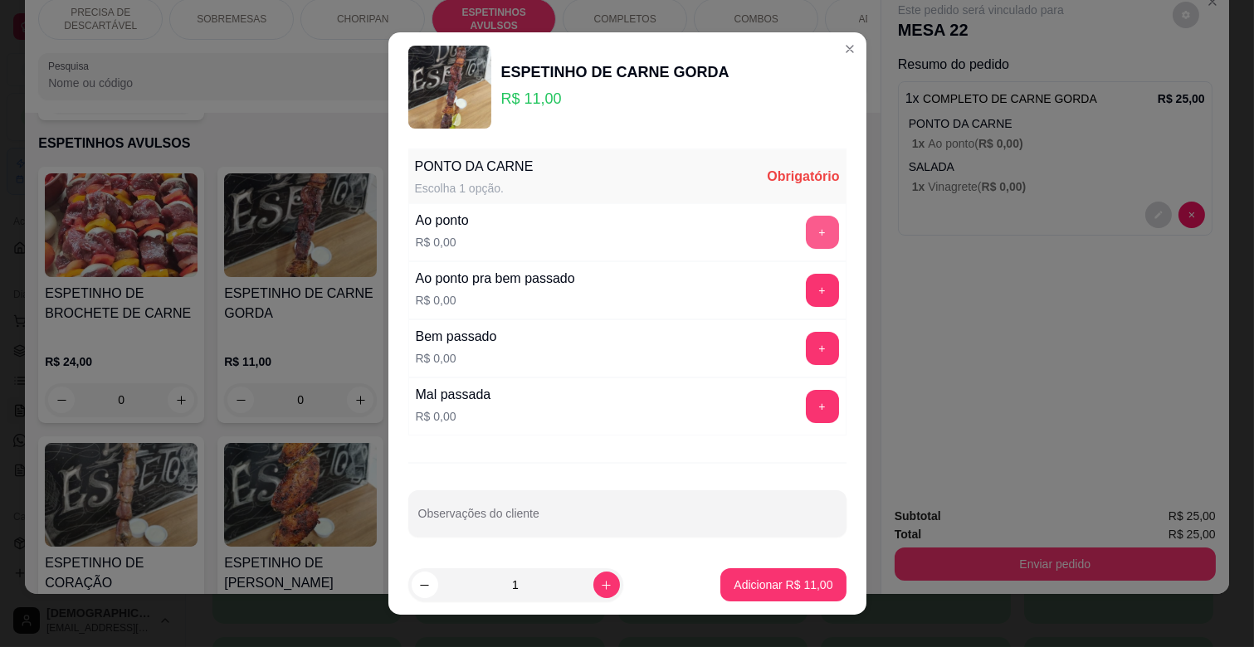
click at [806, 235] on button "+" at bounding box center [822, 232] width 33 height 33
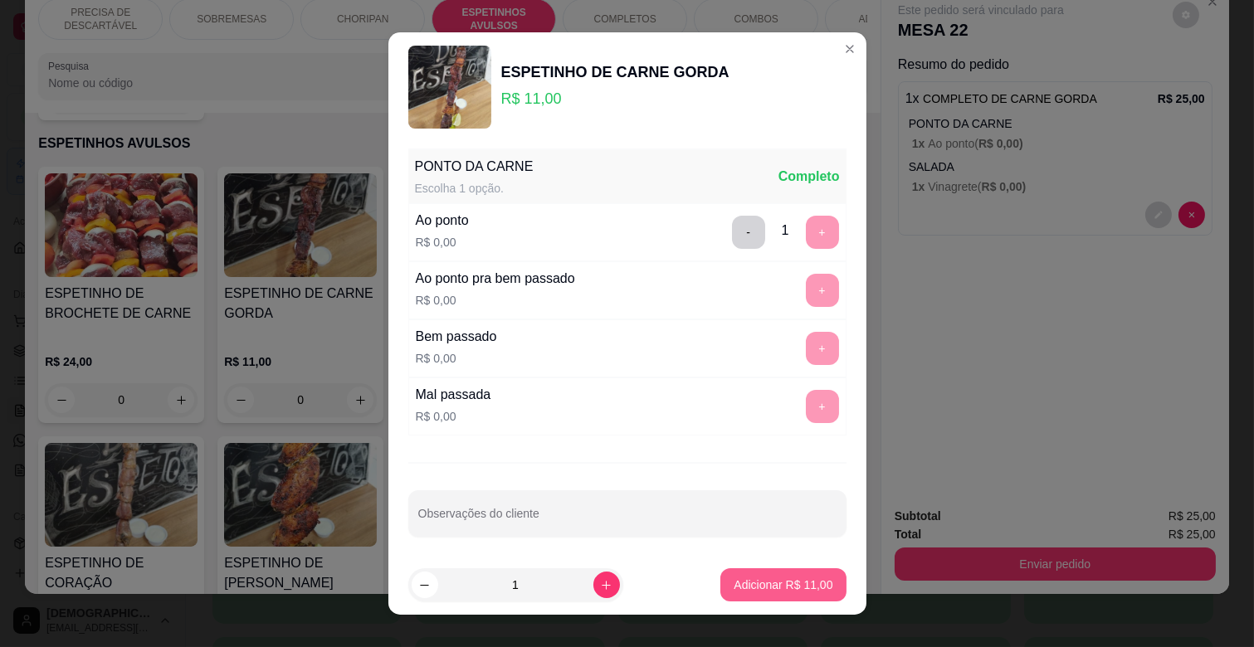
click at [775, 587] on p "Adicionar R$ 11,00" at bounding box center [782, 585] width 99 height 17
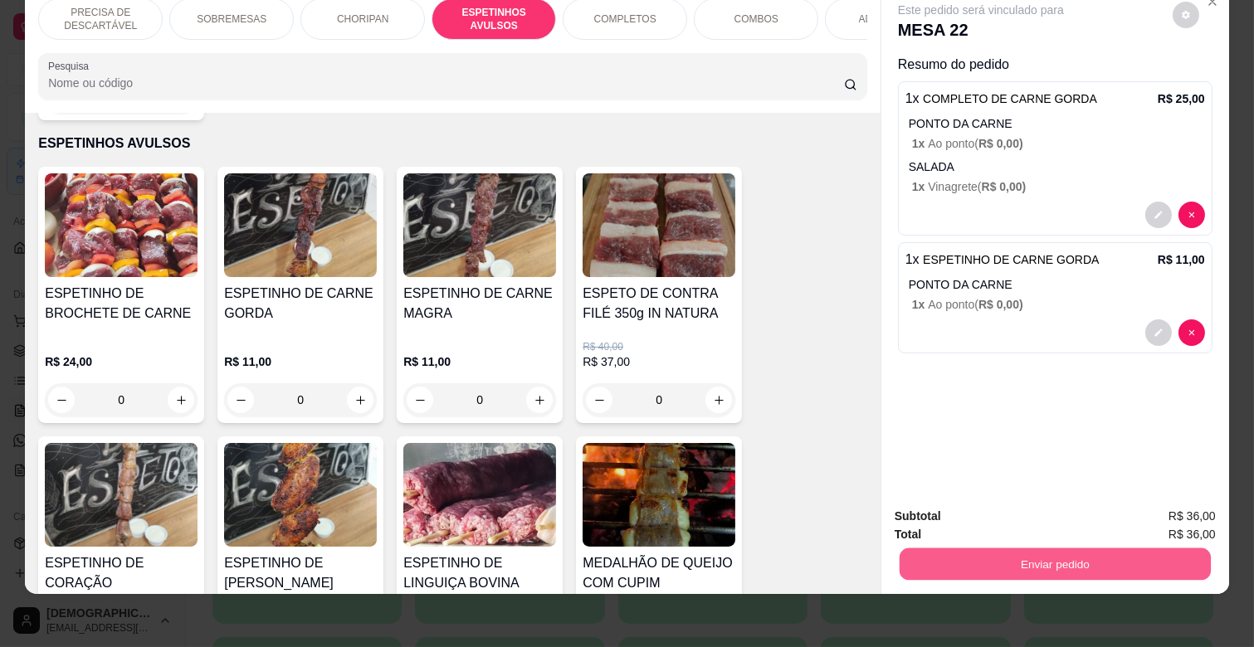
click at [996, 548] on button "Enviar pedido" at bounding box center [1054, 564] width 311 height 32
click at [992, 515] on button "Não registrar e enviar pedido" at bounding box center [1000, 510] width 168 height 31
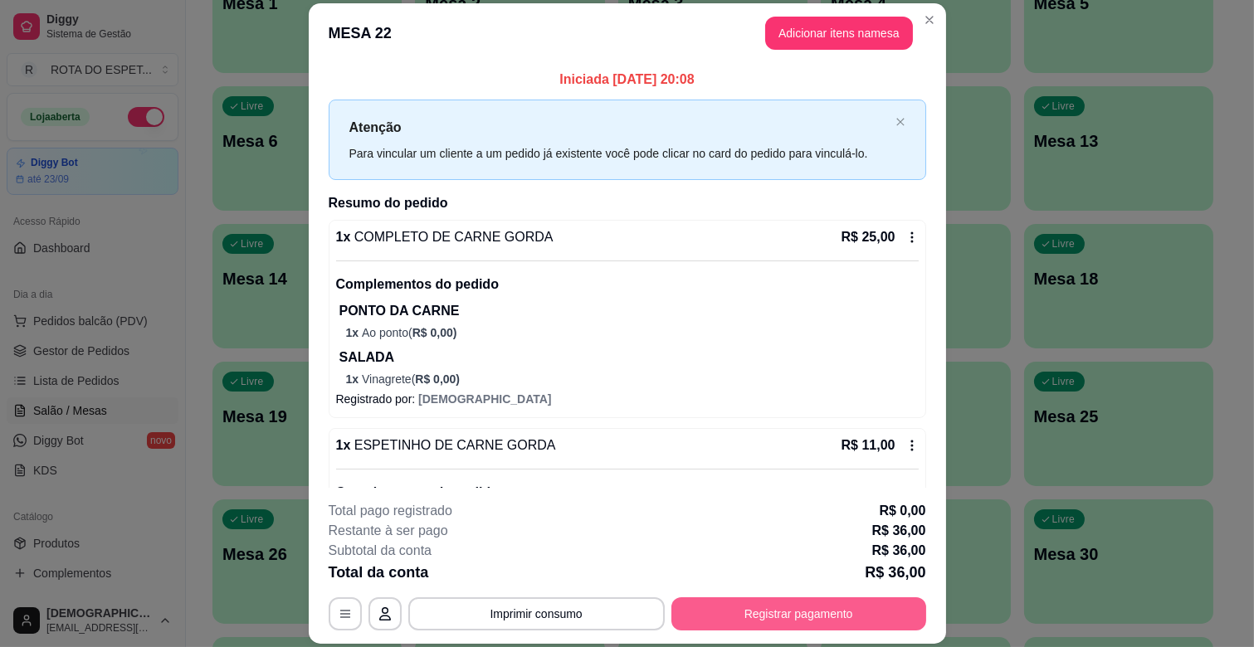
click at [764, 608] on button "Registrar pagamento" at bounding box center [798, 613] width 255 height 33
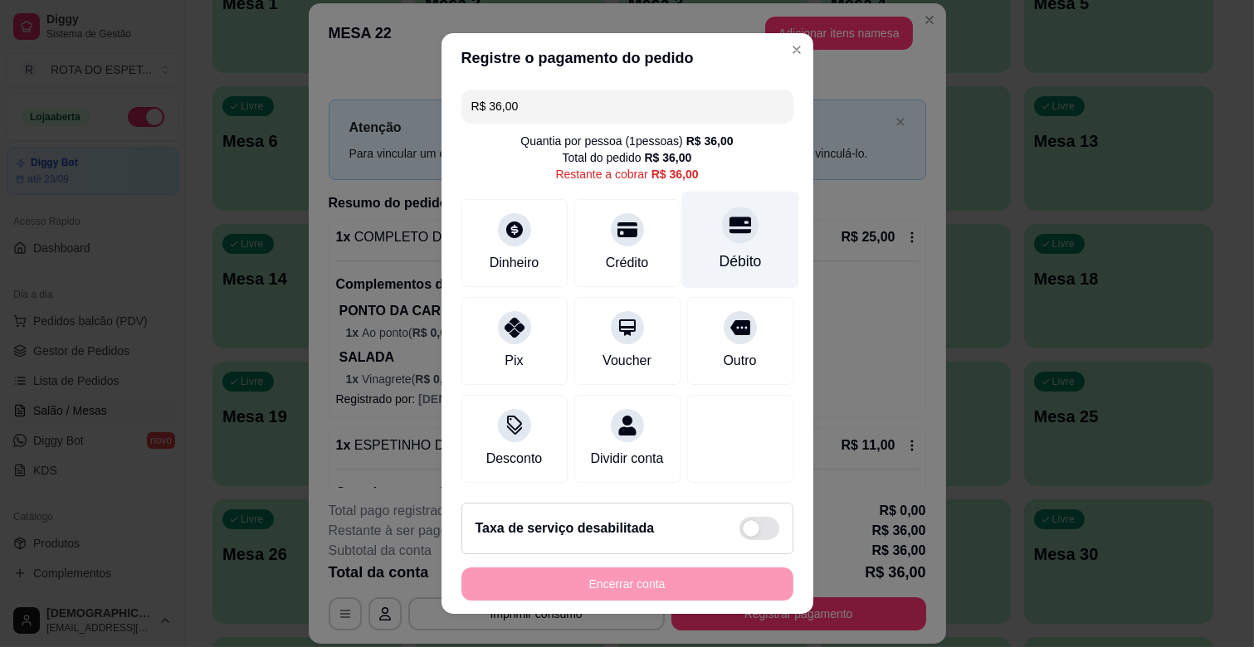
click at [722, 236] on div at bounding box center [740, 225] width 37 height 37
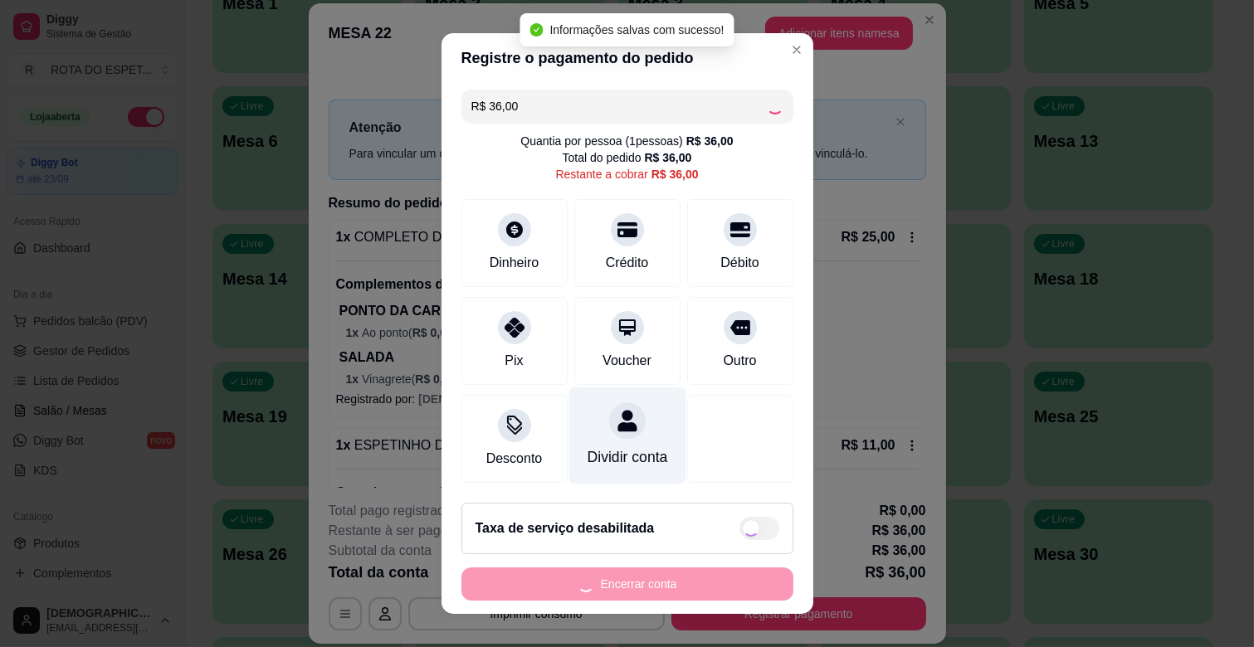
type input "R$ 0,00"
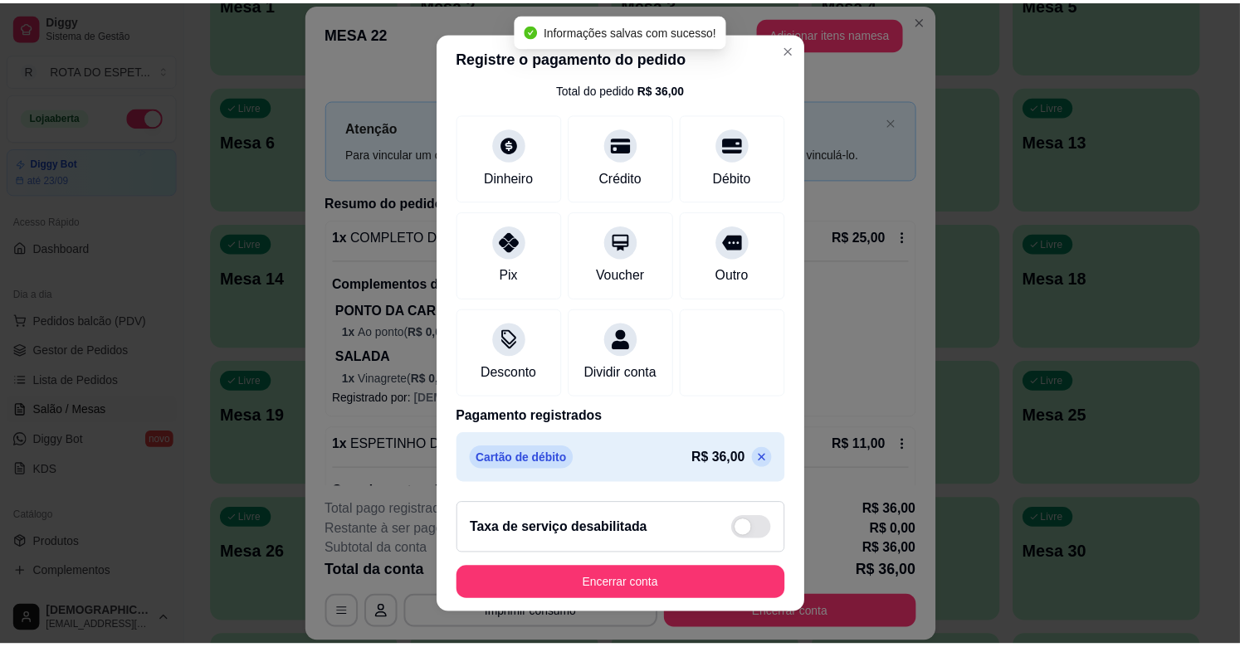
scroll to position [88, 0]
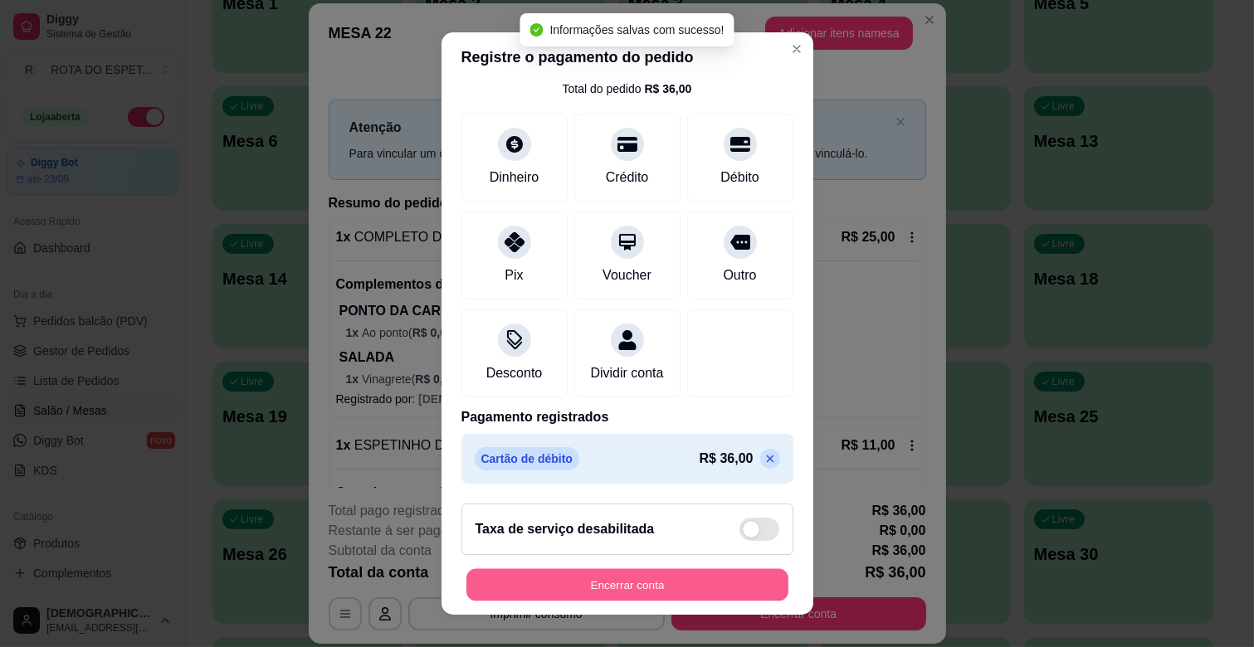
click at [660, 570] on button "Encerrar conta" at bounding box center [627, 585] width 322 height 32
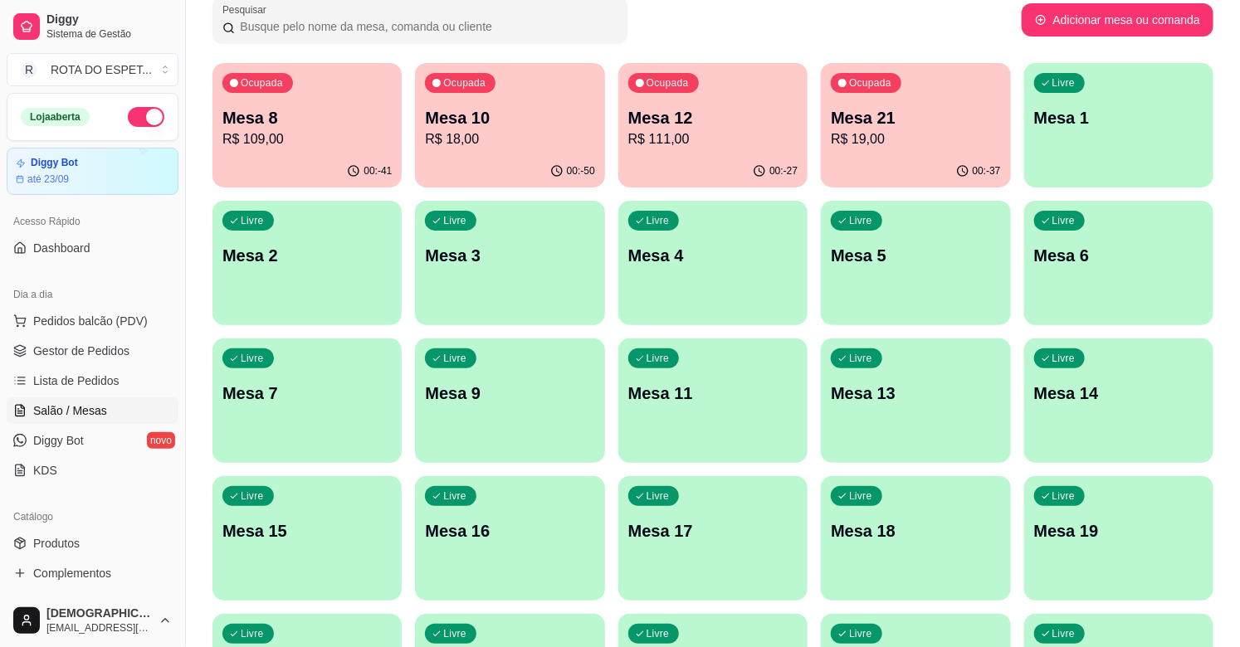
scroll to position [0, 0]
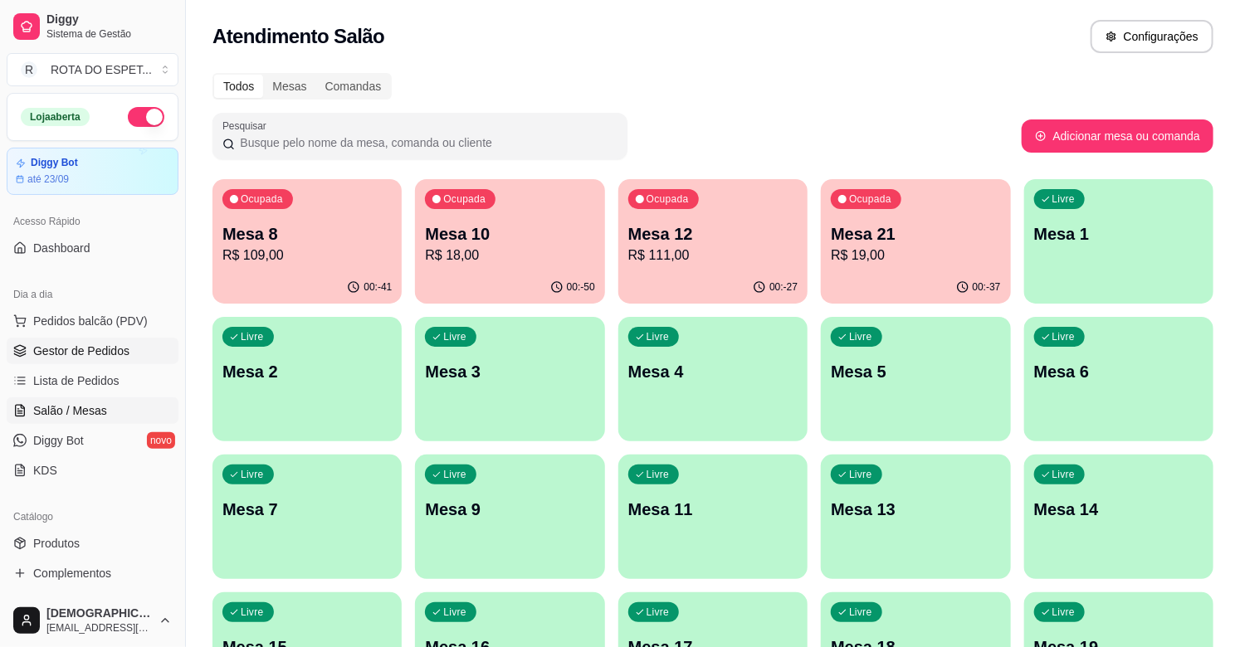
click at [116, 343] on span "Gestor de Pedidos" at bounding box center [81, 351] width 96 height 17
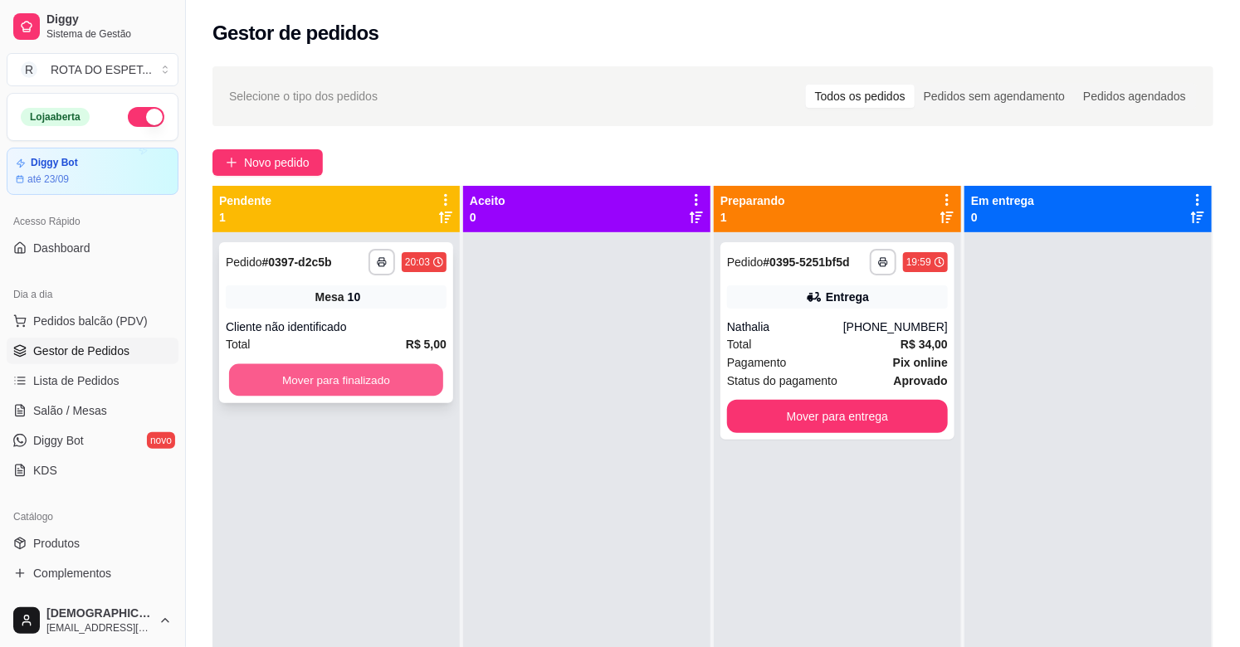
click at [336, 365] on button "Mover para finalizado" at bounding box center [336, 380] width 214 height 32
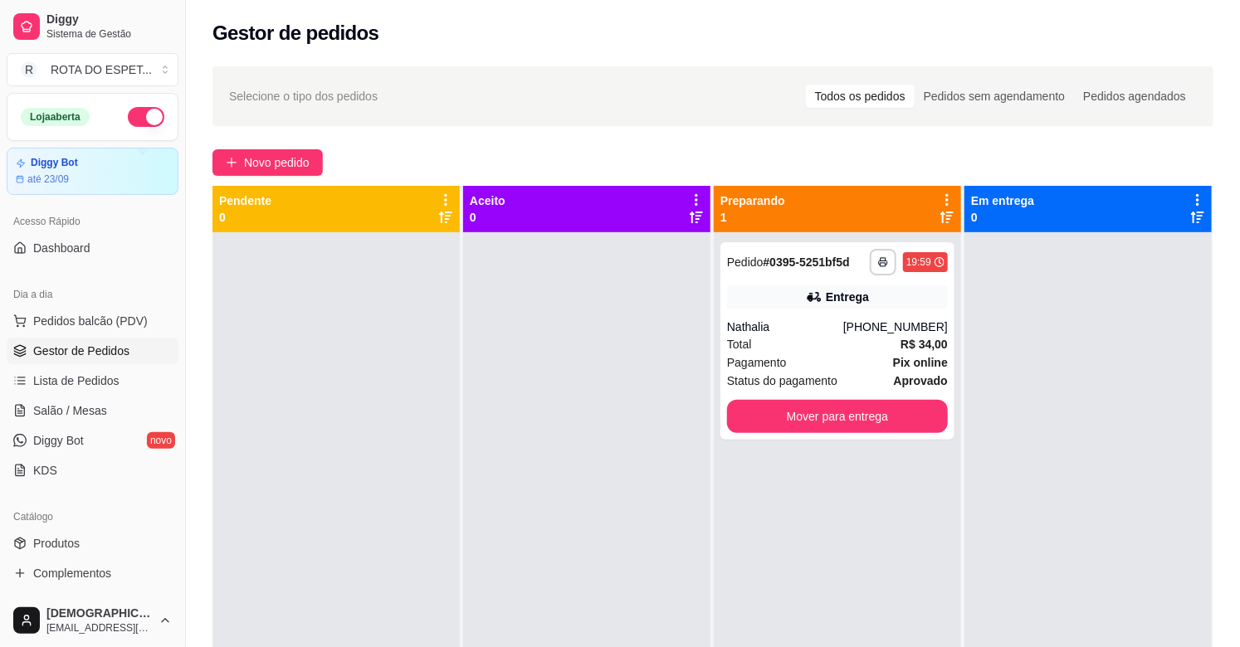
click at [463, 490] on div at bounding box center [586, 555] width 247 height 647
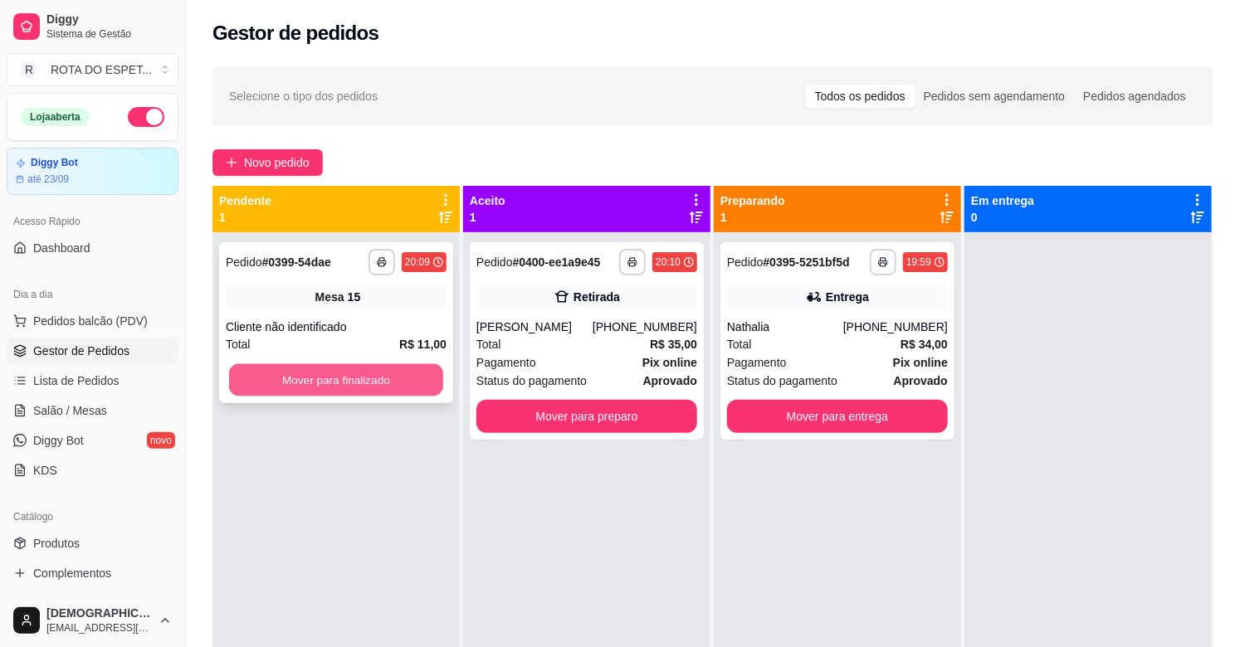
click at [295, 384] on button "Mover para finalizado" at bounding box center [336, 380] width 214 height 32
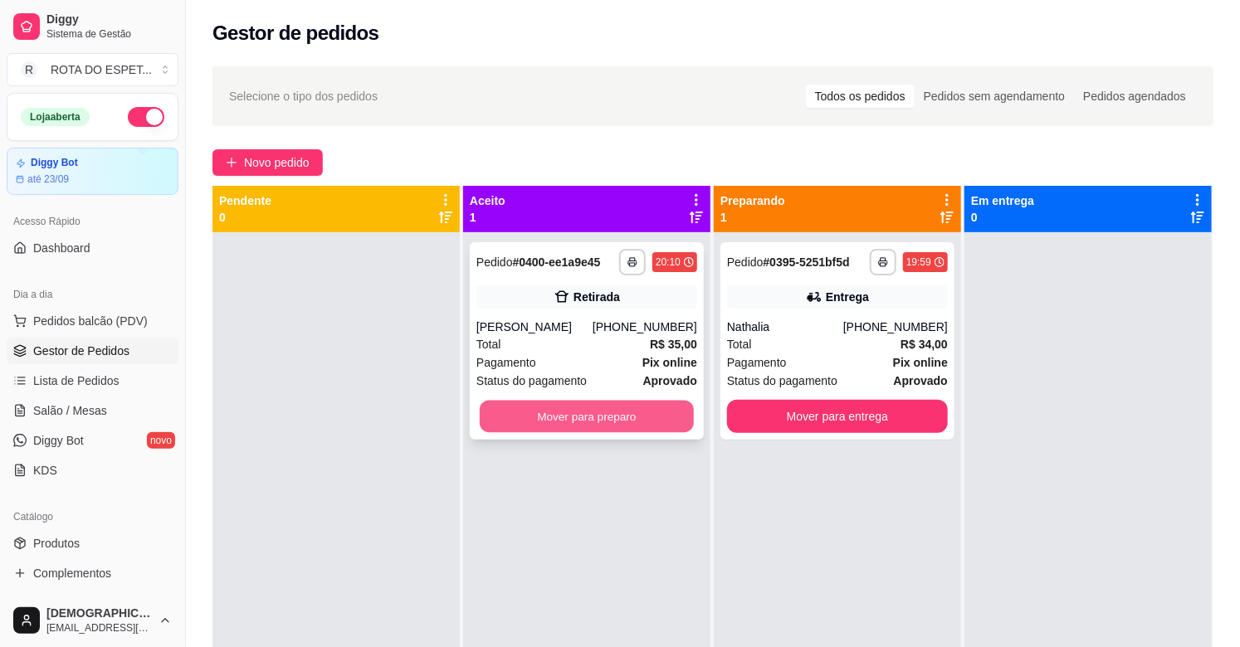
click at [558, 415] on button "Mover para preparo" at bounding box center [587, 417] width 214 height 32
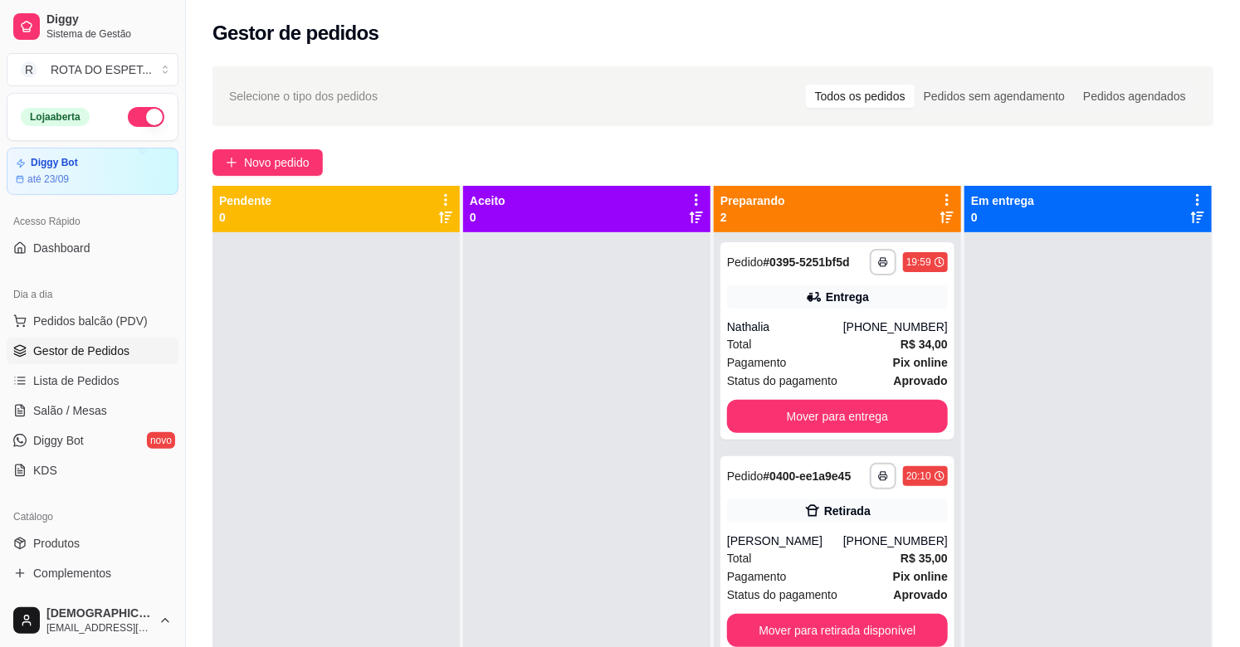
click at [519, 544] on div at bounding box center [586, 555] width 247 height 647
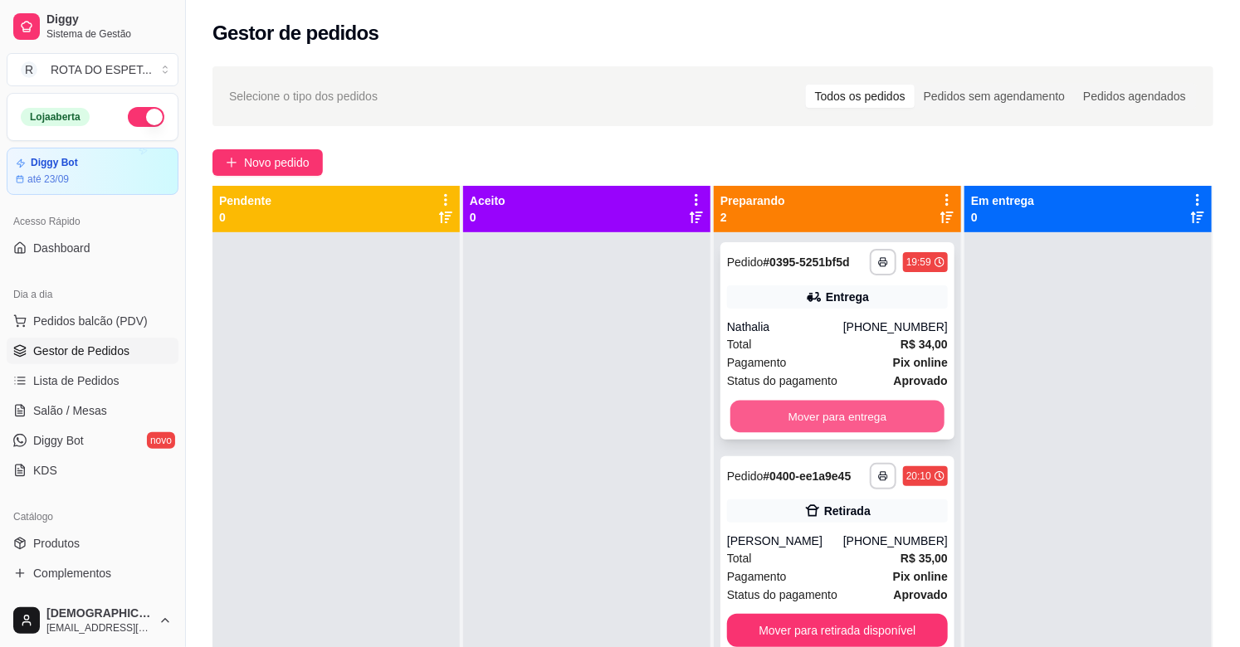
click at [850, 412] on button "Mover para entrega" at bounding box center [837, 417] width 214 height 32
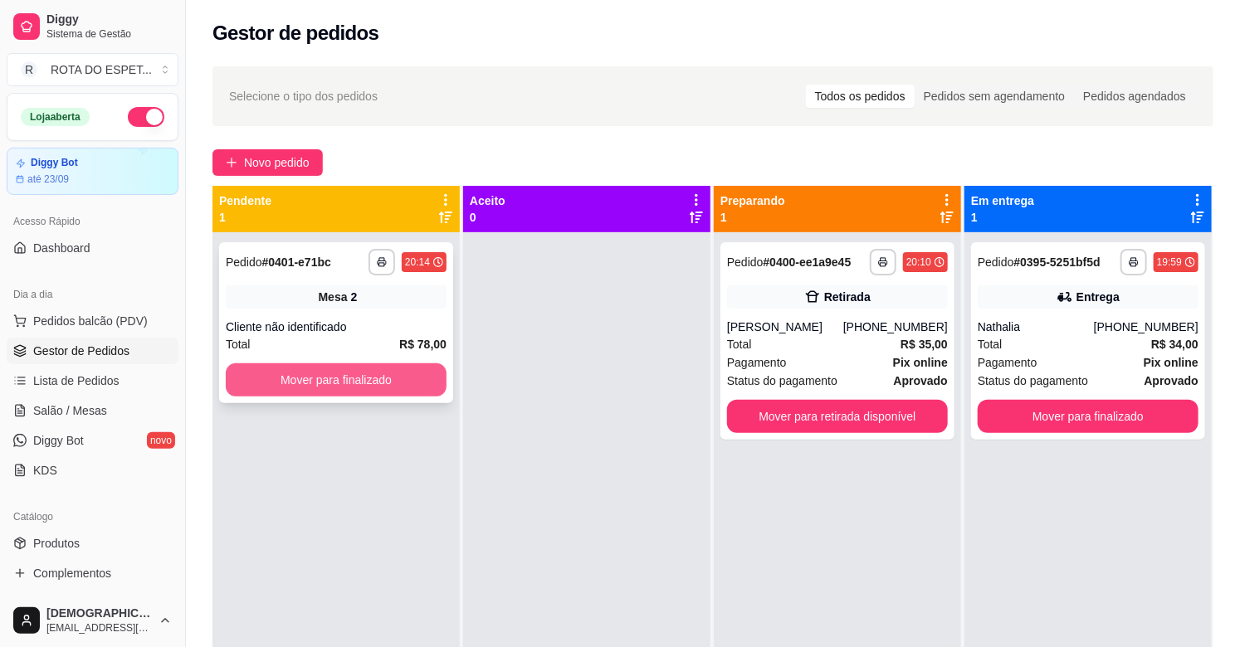
click at [302, 371] on button "Mover para finalizado" at bounding box center [336, 379] width 221 height 33
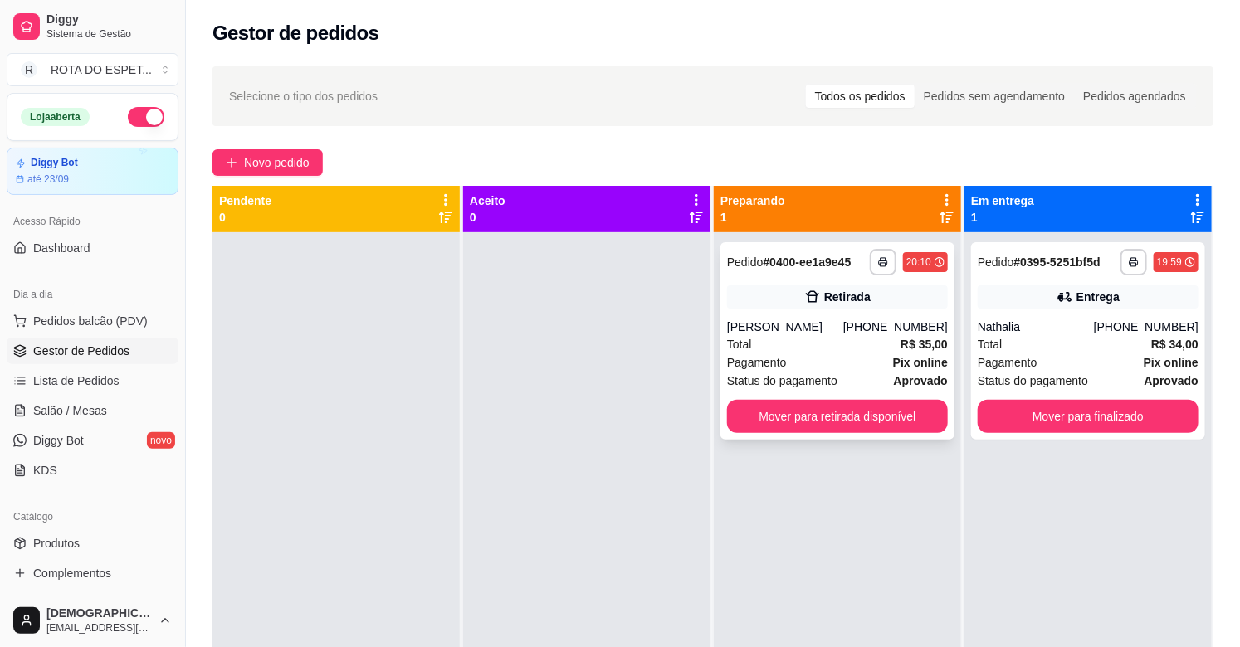
click at [855, 335] on div "Total R$ 35,00" at bounding box center [837, 344] width 221 height 18
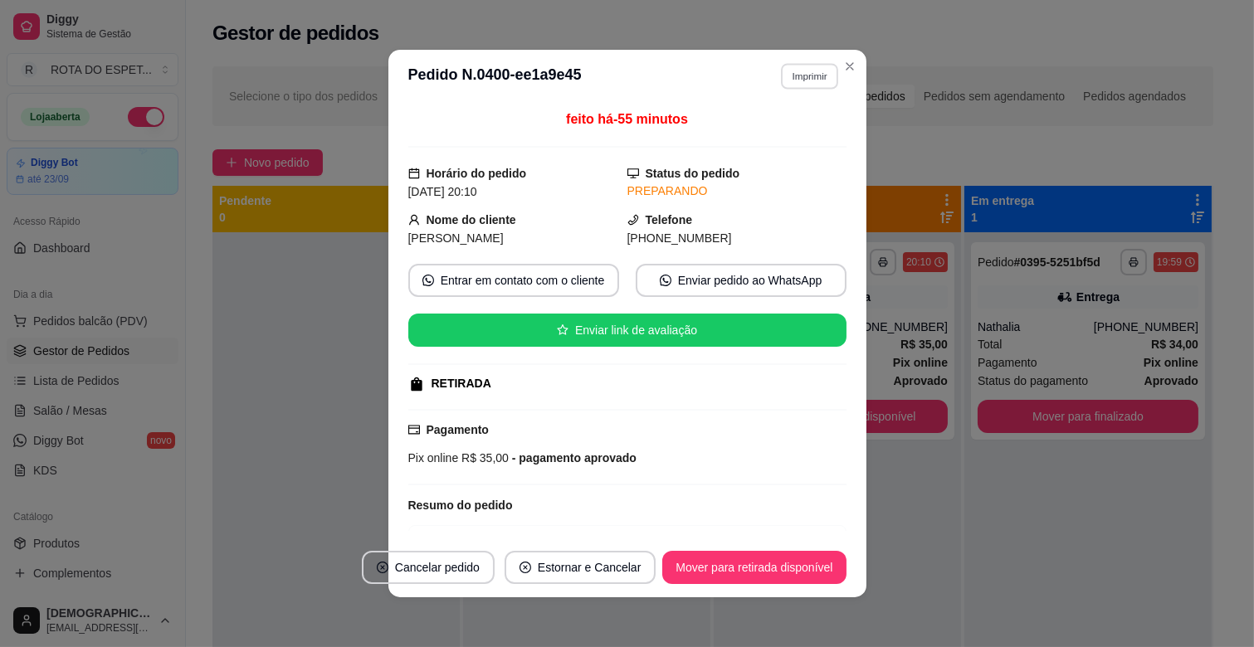
click at [793, 84] on button "Imprimir" at bounding box center [809, 76] width 57 height 26
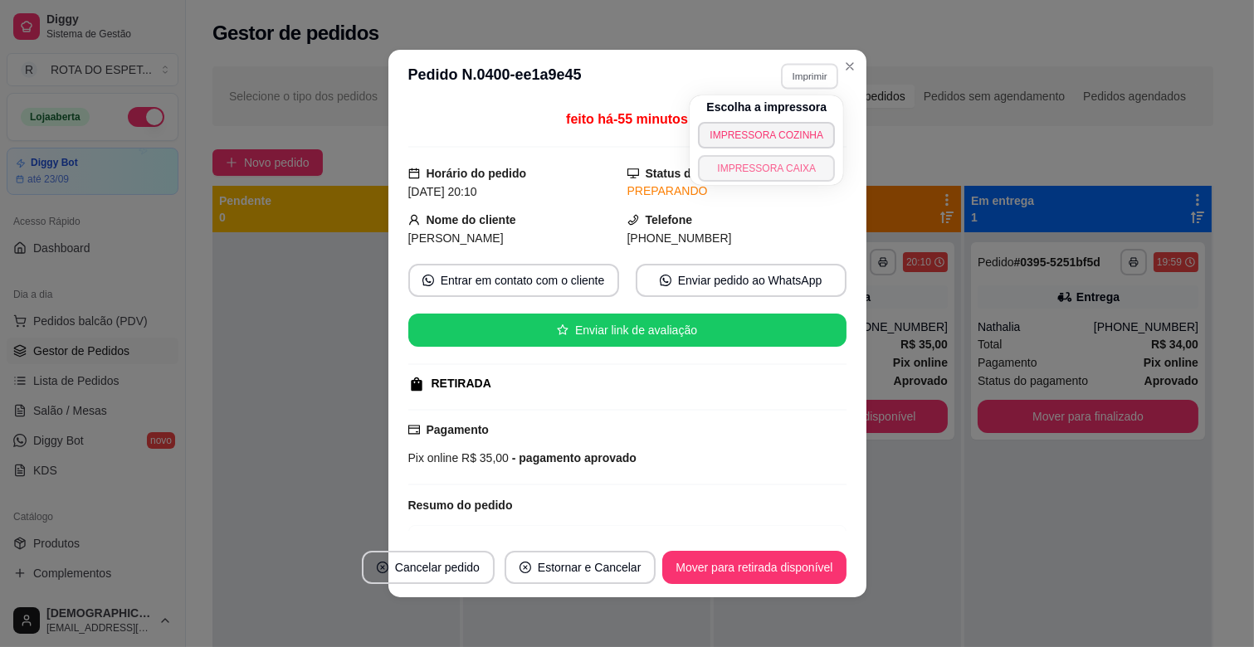
click at [788, 168] on button "IMPRESSORA CAIXA" at bounding box center [766, 168] width 137 height 27
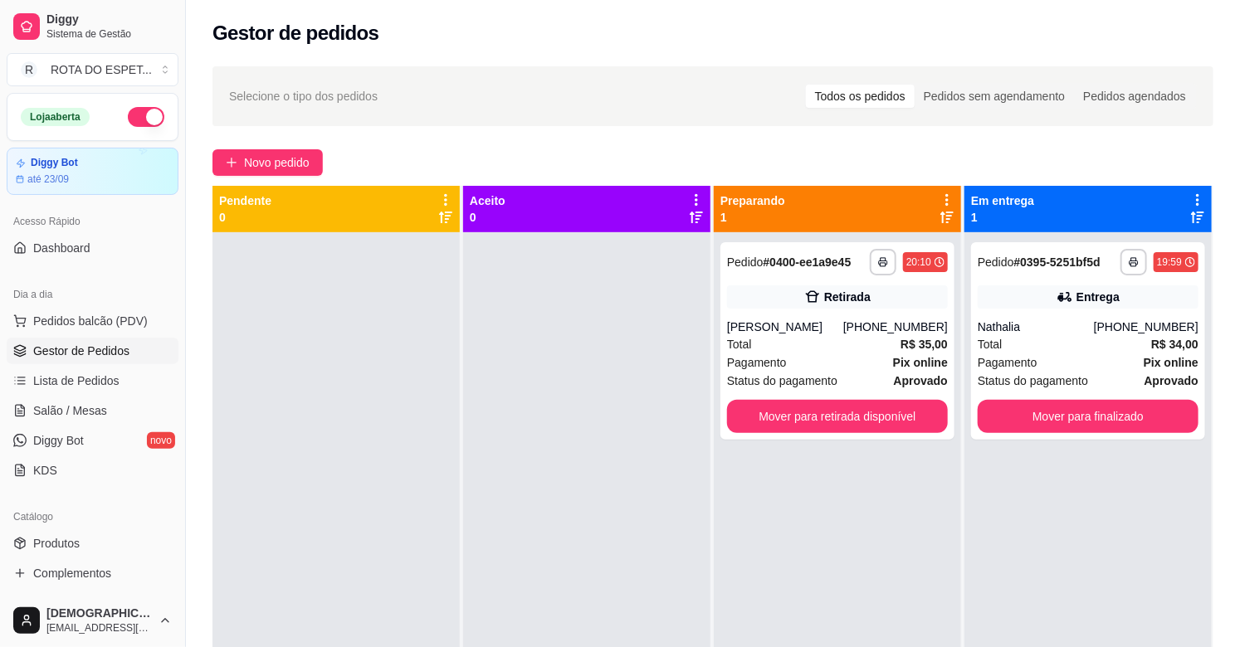
click at [542, 556] on div at bounding box center [586, 555] width 247 height 647
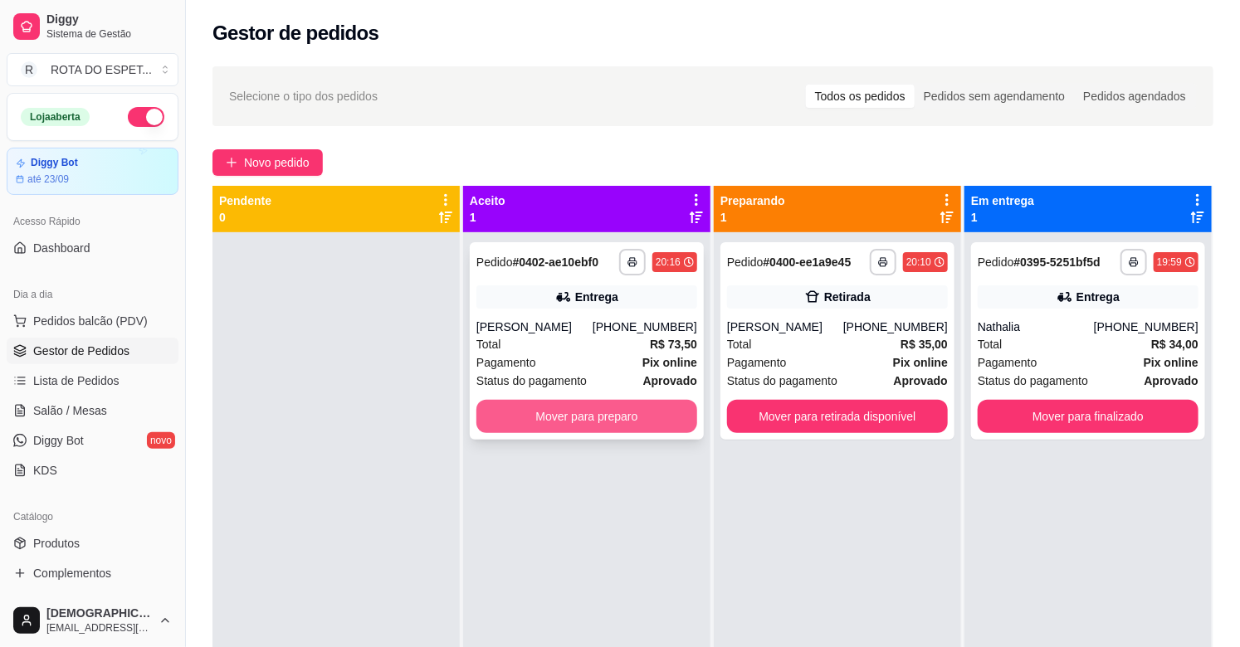
click at [606, 424] on button "Mover para preparo" at bounding box center [586, 416] width 221 height 33
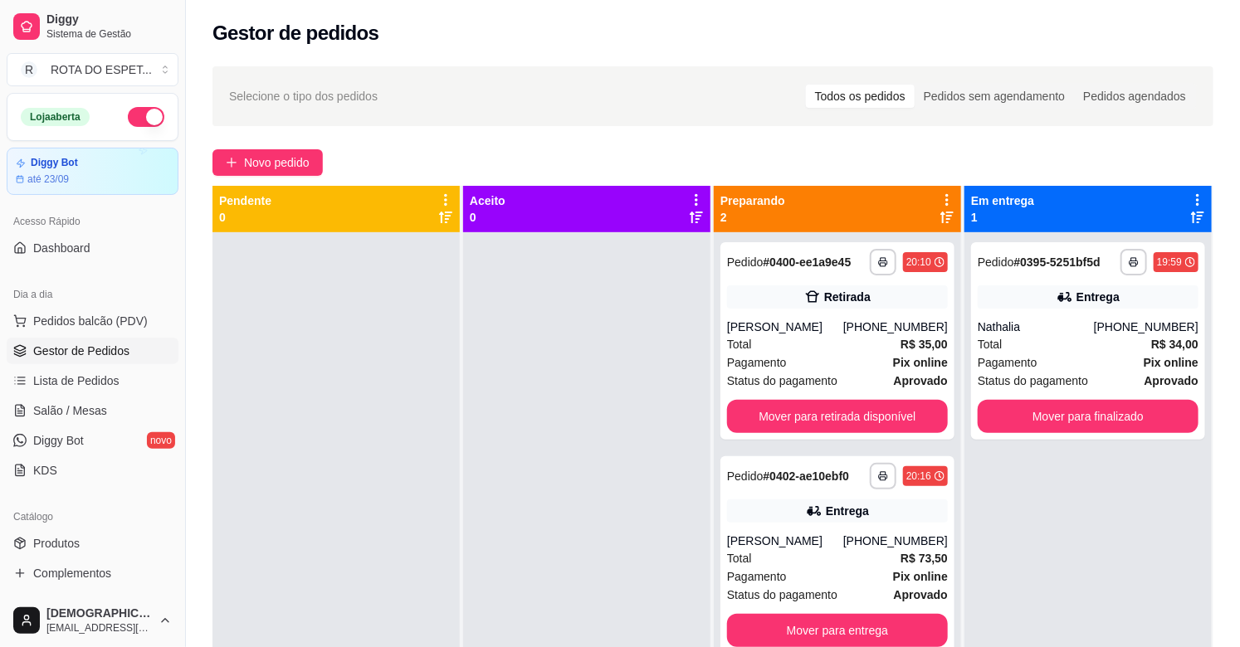
click at [471, 436] on div at bounding box center [586, 555] width 247 height 647
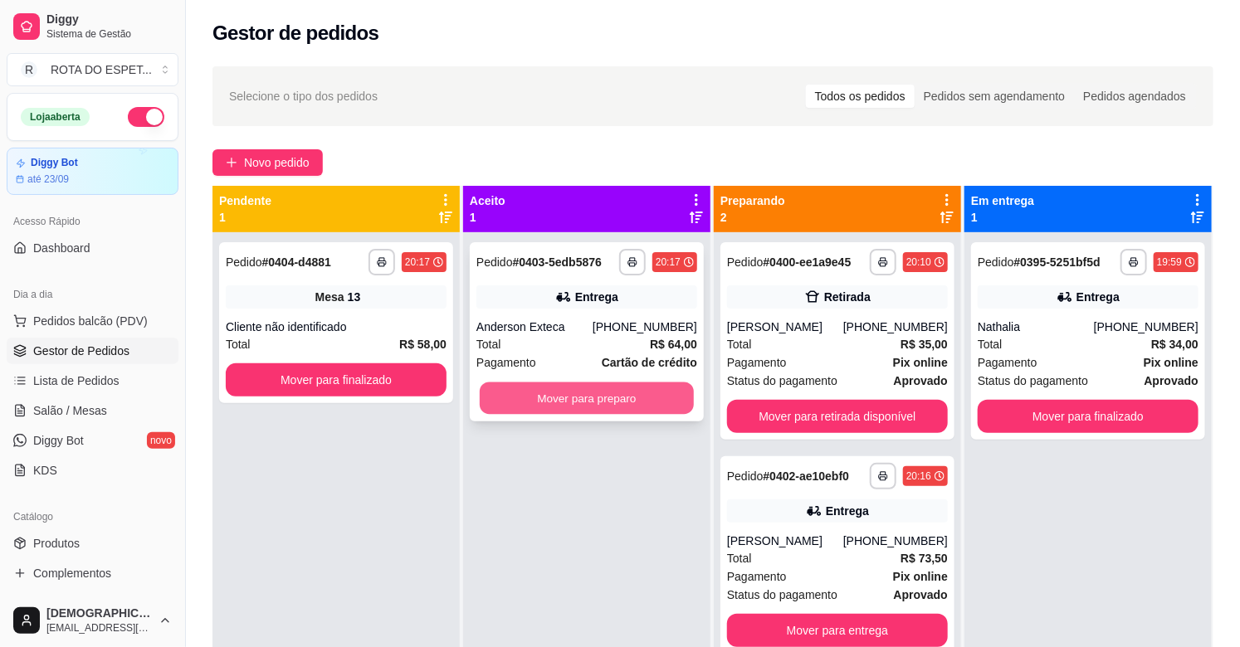
click at [626, 387] on button "Mover para preparo" at bounding box center [587, 399] width 214 height 32
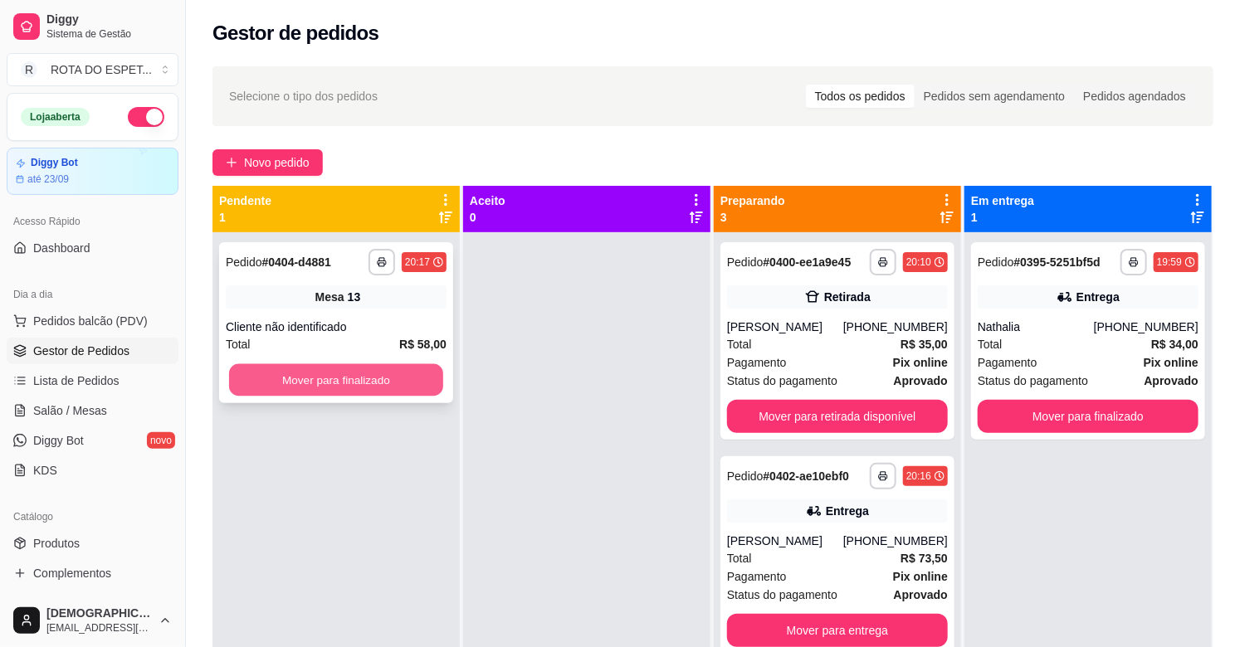
click at [403, 367] on button "Mover para finalizado" at bounding box center [336, 380] width 214 height 32
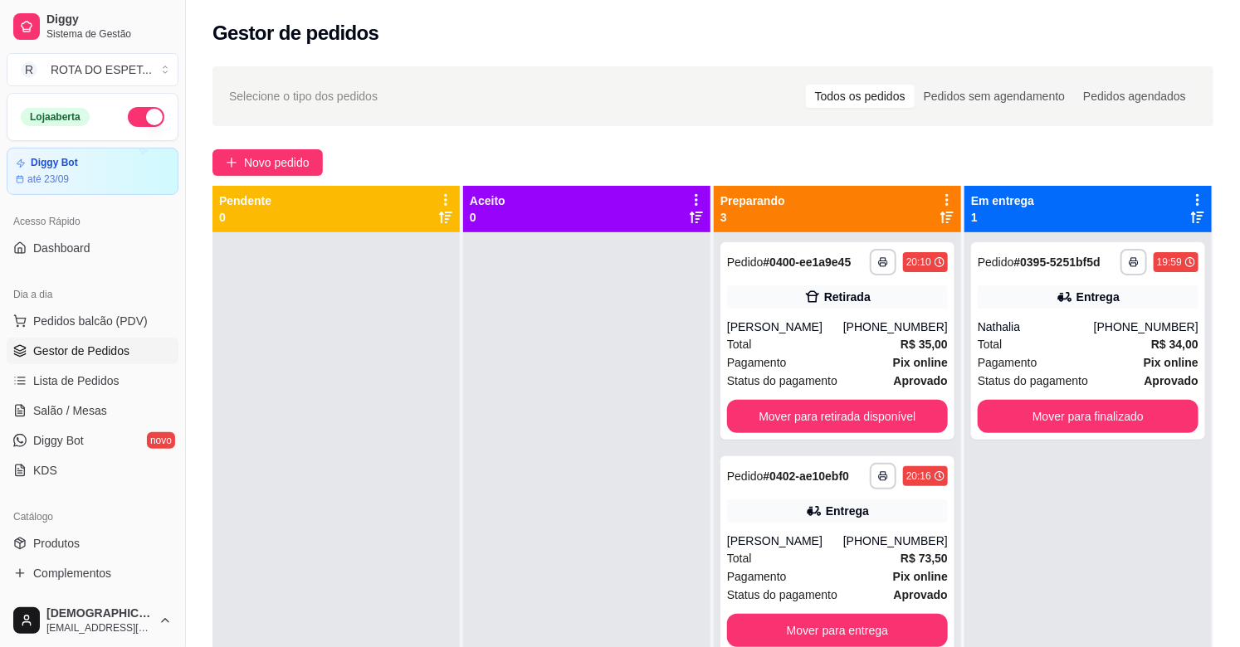
click at [1102, 492] on div "**********" at bounding box center [1087, 555] width 247 height 647
click at [61, 384] on span "Lista de Pedidos" at bounding box center [76, 381] width 86 height 17
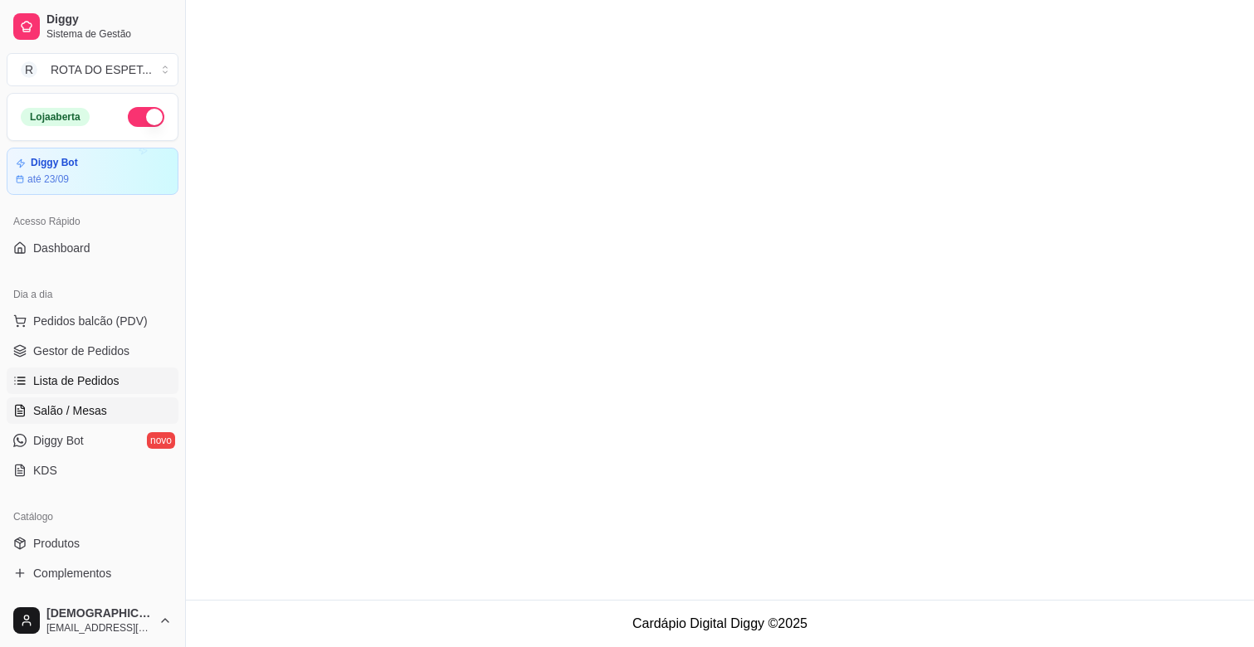
click at [65, 407] on span "Salão / Mesas" at bounding box center [70, 410] width 74 height 17
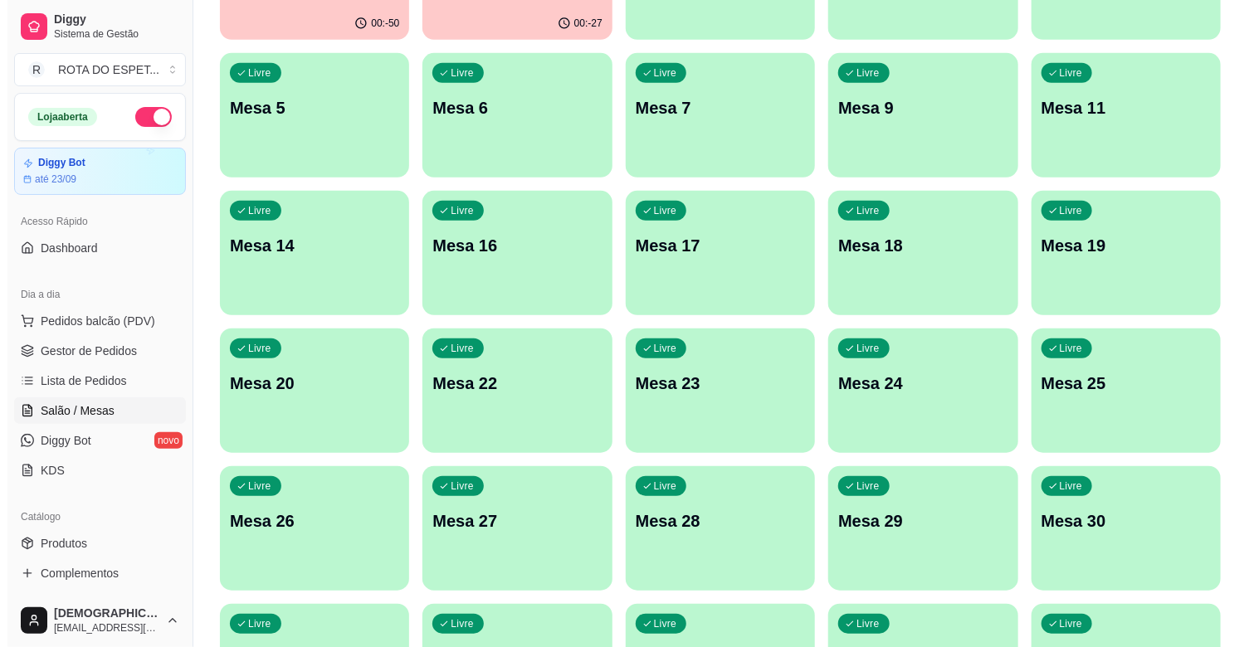
scroll to position [550, 0]
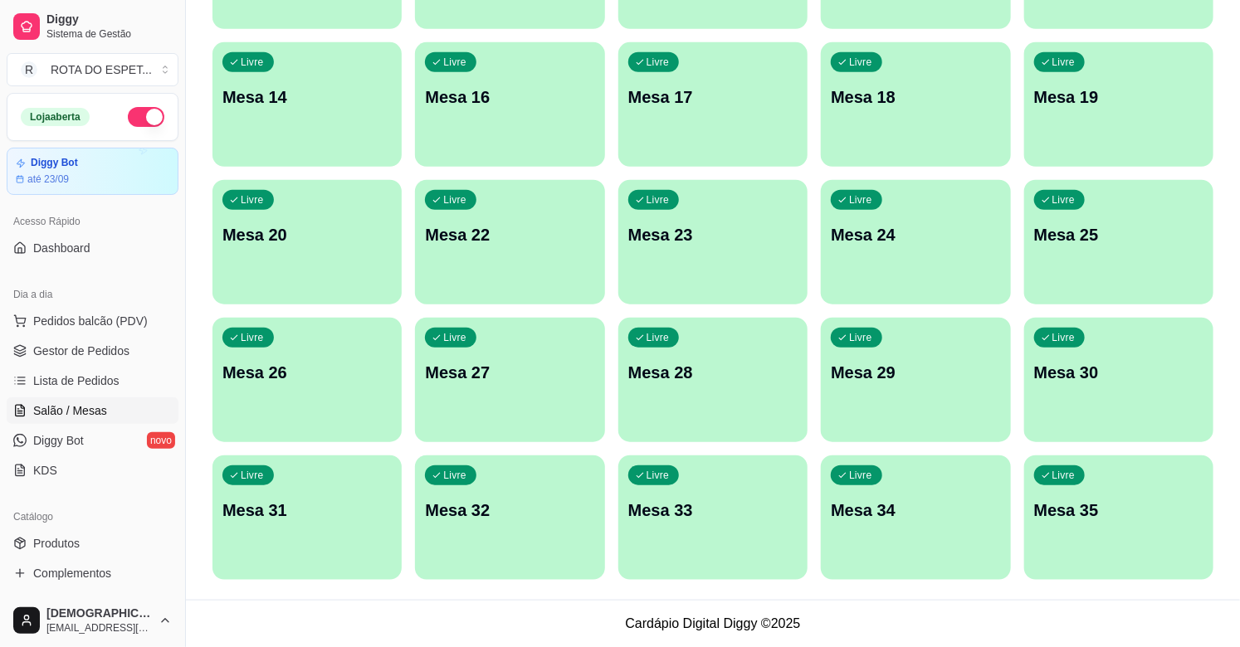
click at [279, 247] on div "Livre Mesa 20" at bounding box center [306, 232] width 189 height 105
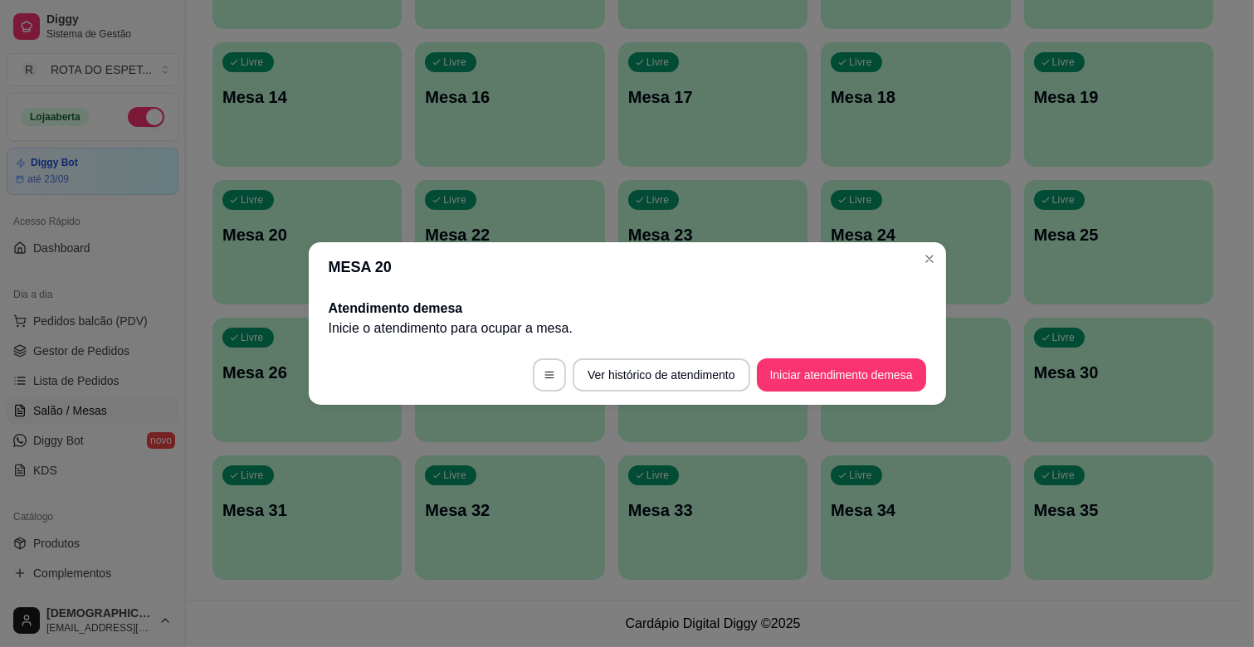
click at [788, 357] on footer "Ver histórico de atendimento Iniciar atendimento de mesa" at bounding box center [627, 375] width 637 height 60
click at [810, 369] on button "Iniciar atendimento de mesa" at bounding box center [841, 375] width 164 height 32
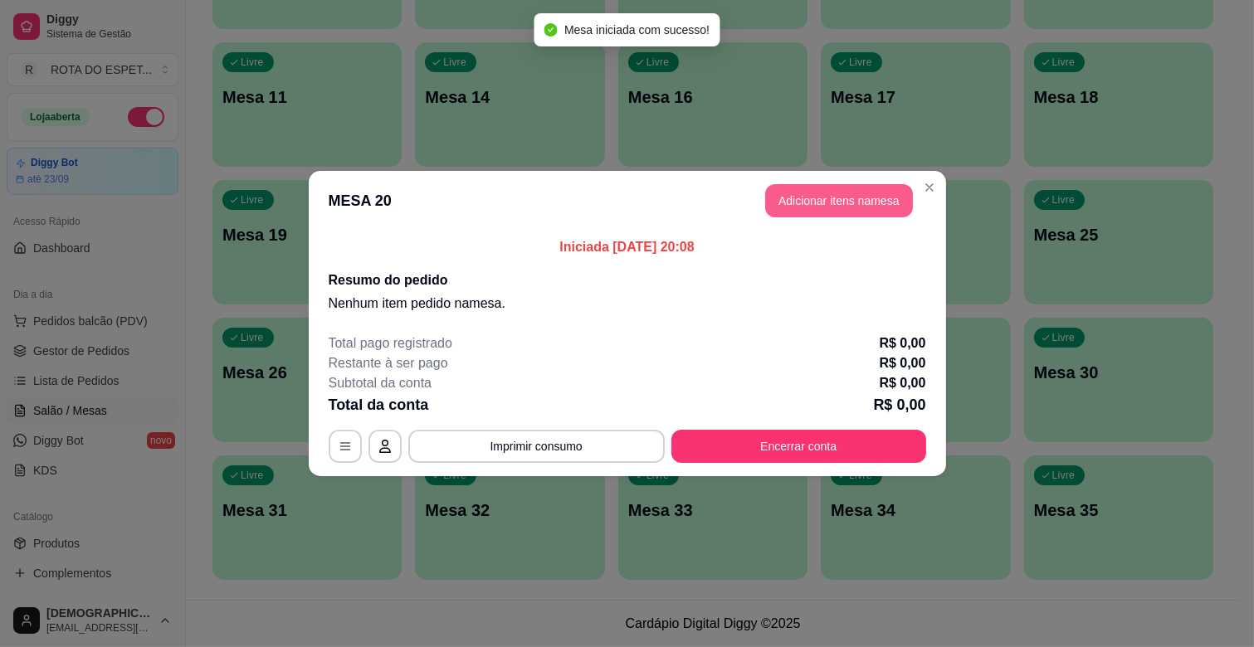
click at [835, 191] on button "Adicionar itens na mesa" at bounding box center [839, 200] width 148 height 33
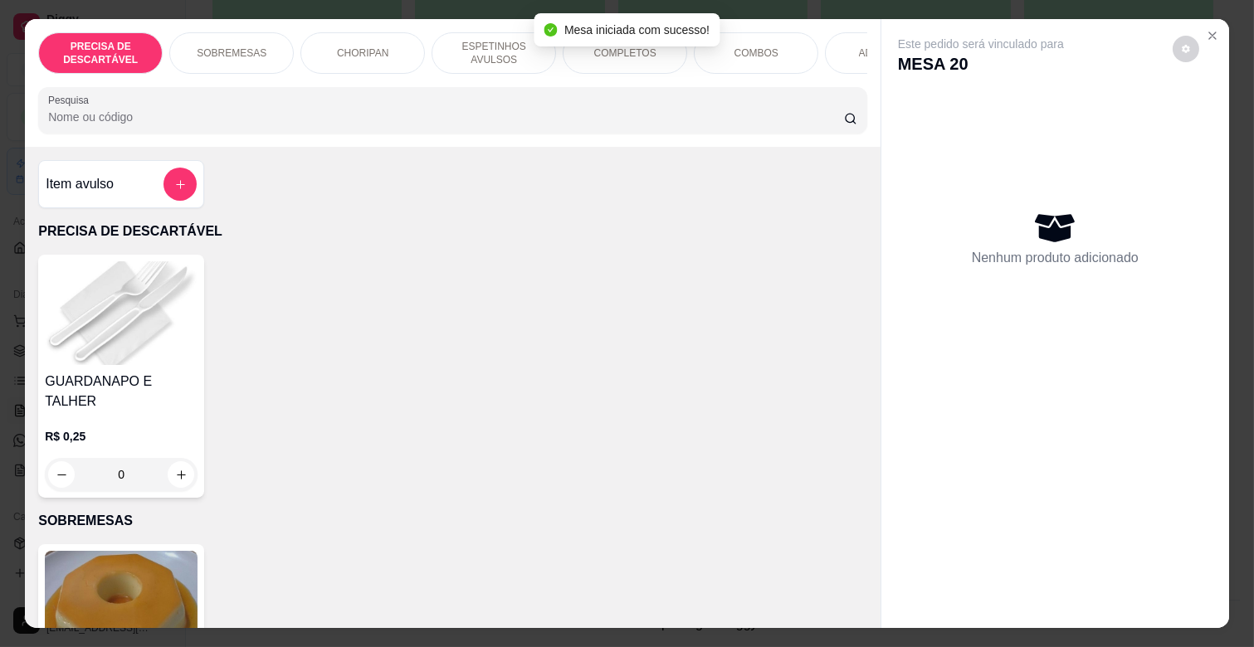
click at [363, 35] on div "CHORIPAN" at bounding box center [362, 52] width 124 height 41
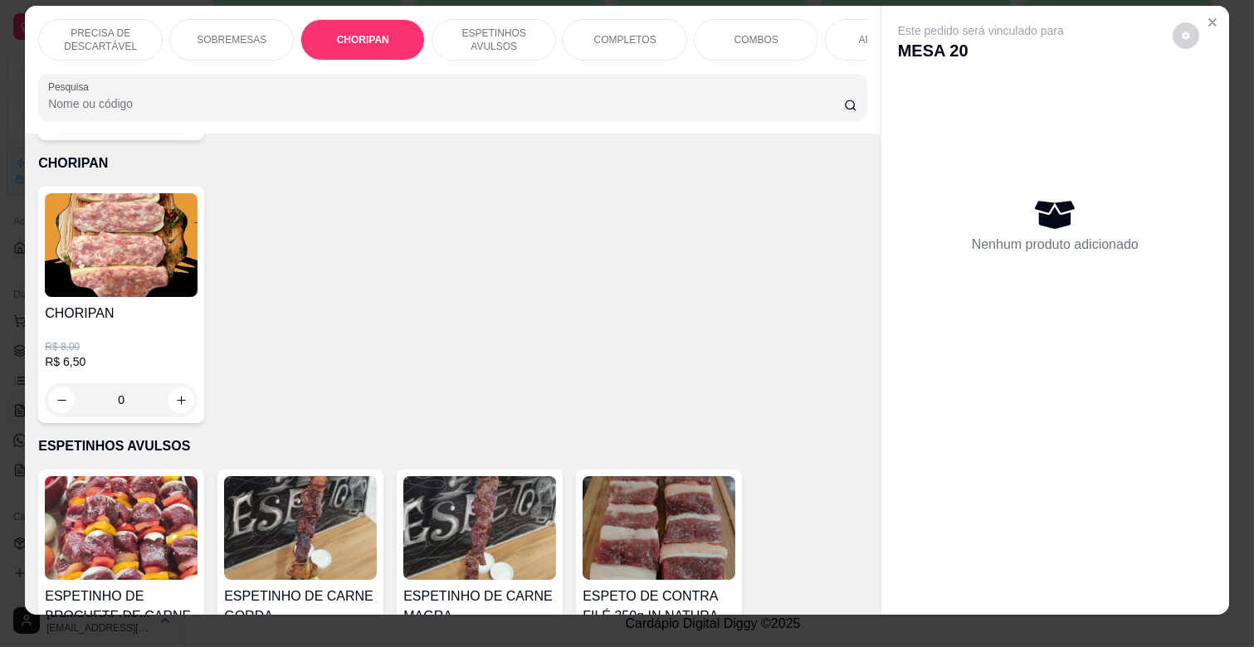
scroll to position [0, 0]
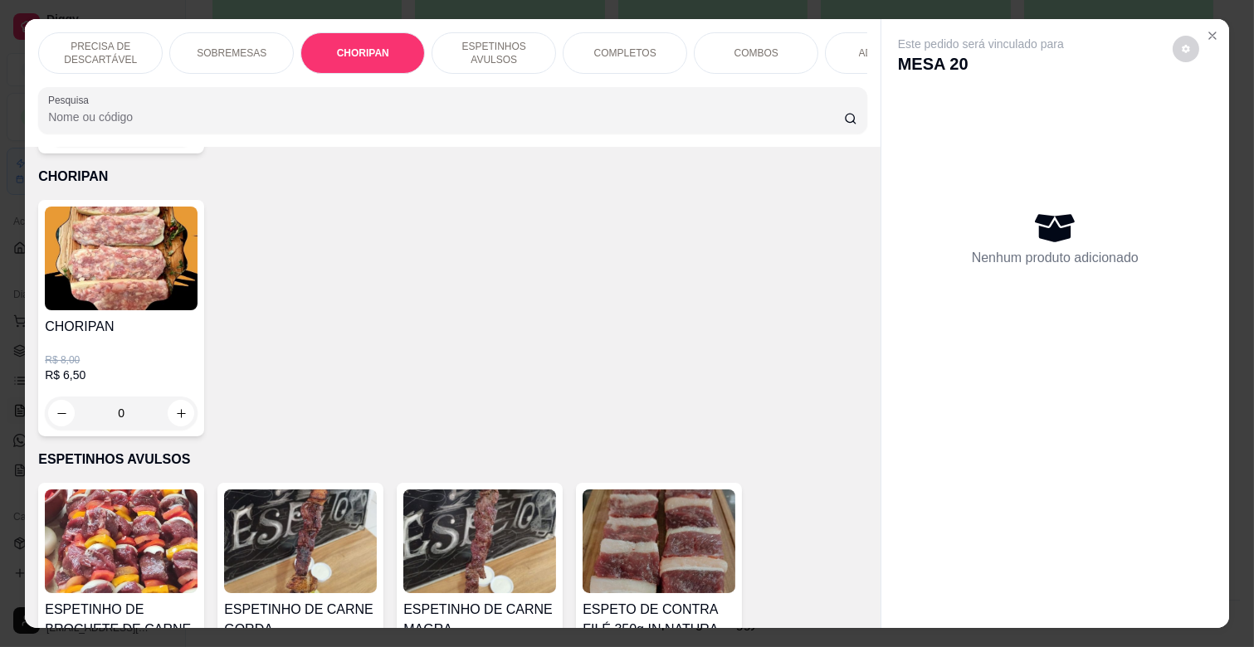
click at [636, 46] on p "COMPLETOS" at bounding box center [625, 52] width 62 height 13
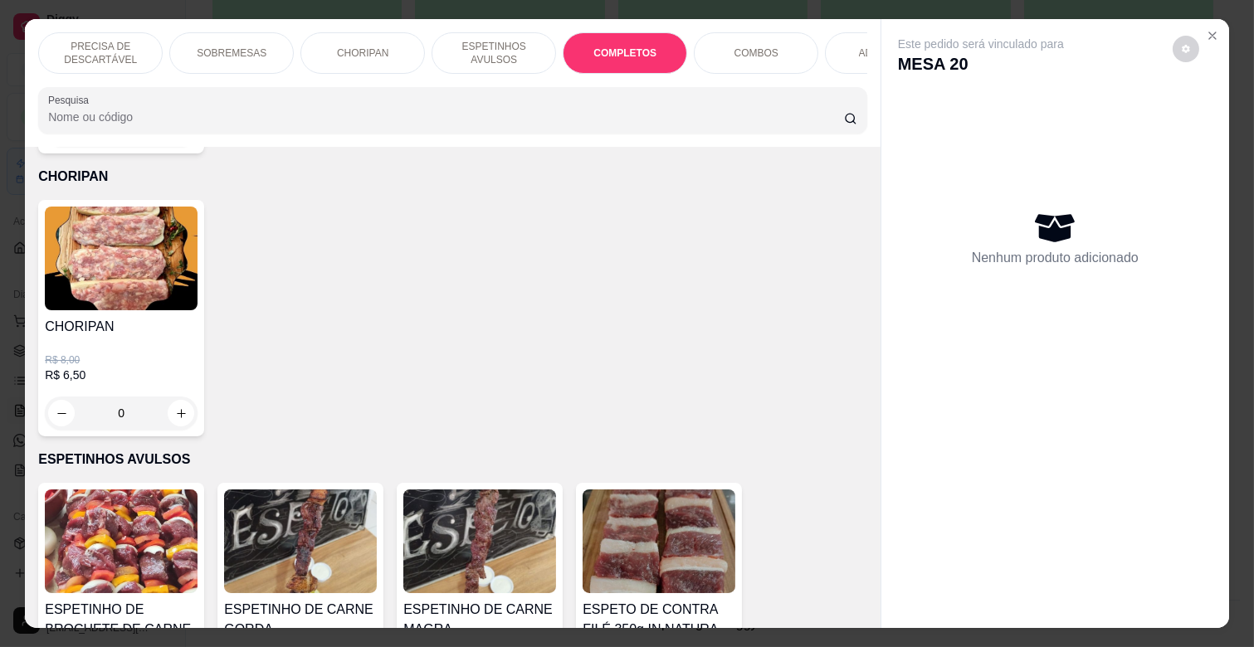
scroll to position [40, 0]
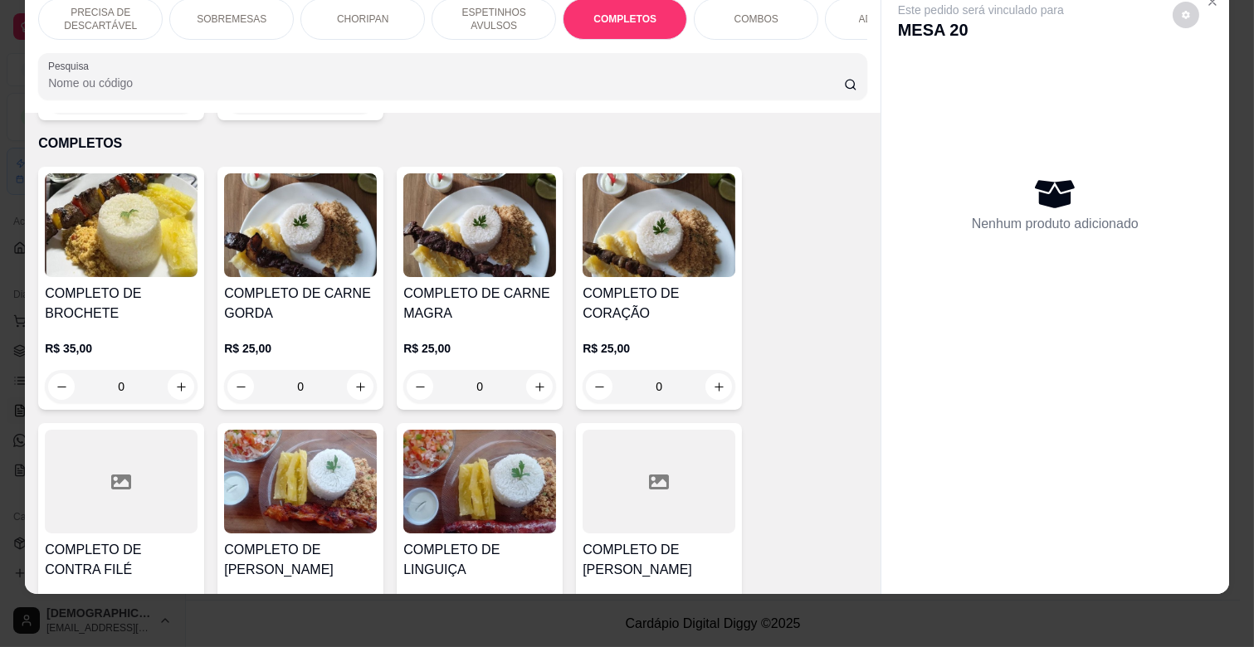
click at [534, 370] on div "0" at bounding box center [479, 386] width 153 height 33
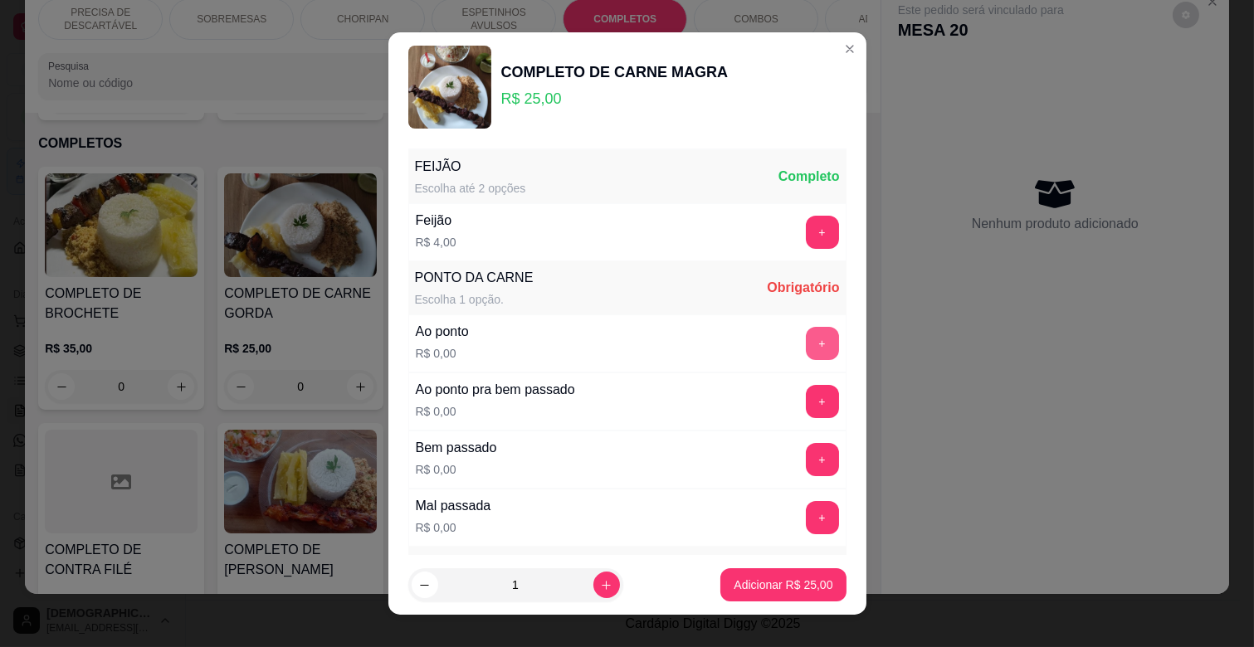
click at [806, 349] on button "+" at bounding box center [822, 343] width 33 height 33
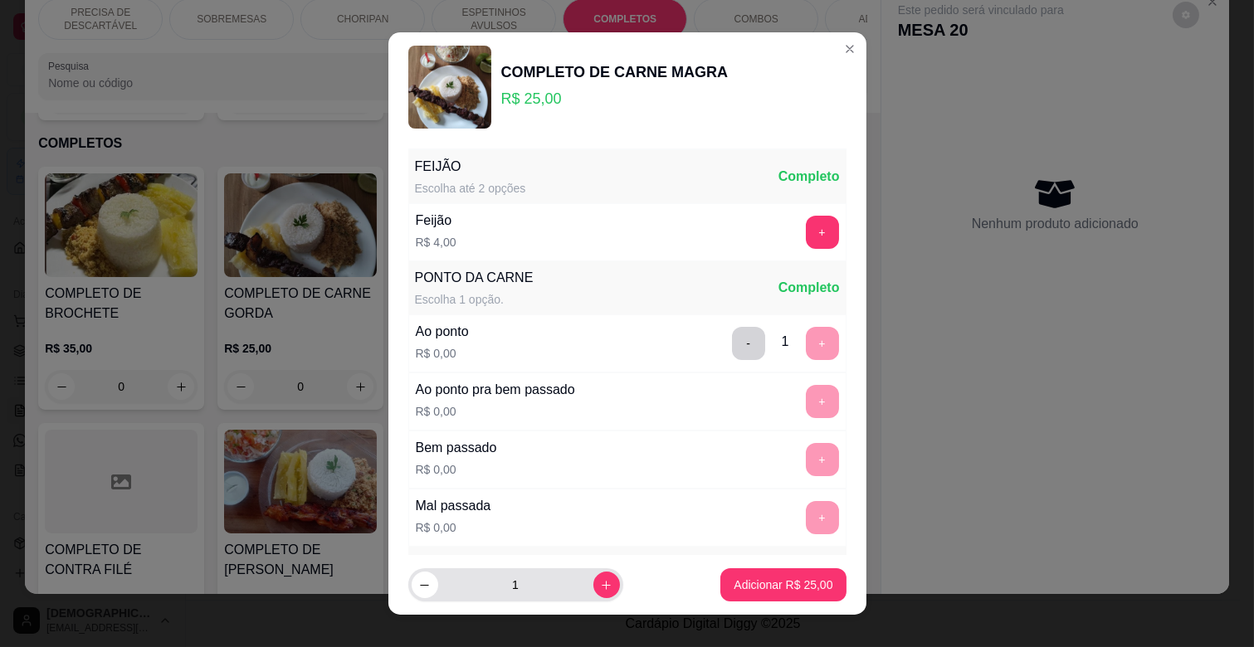
click at [587, 570] on div "1" at bounding box center [516, 584] width 208 height 33
click at [593, 575] on button "increase-product-quantity" at bounding box center [606, 585] width 27 height 27
type input "2"
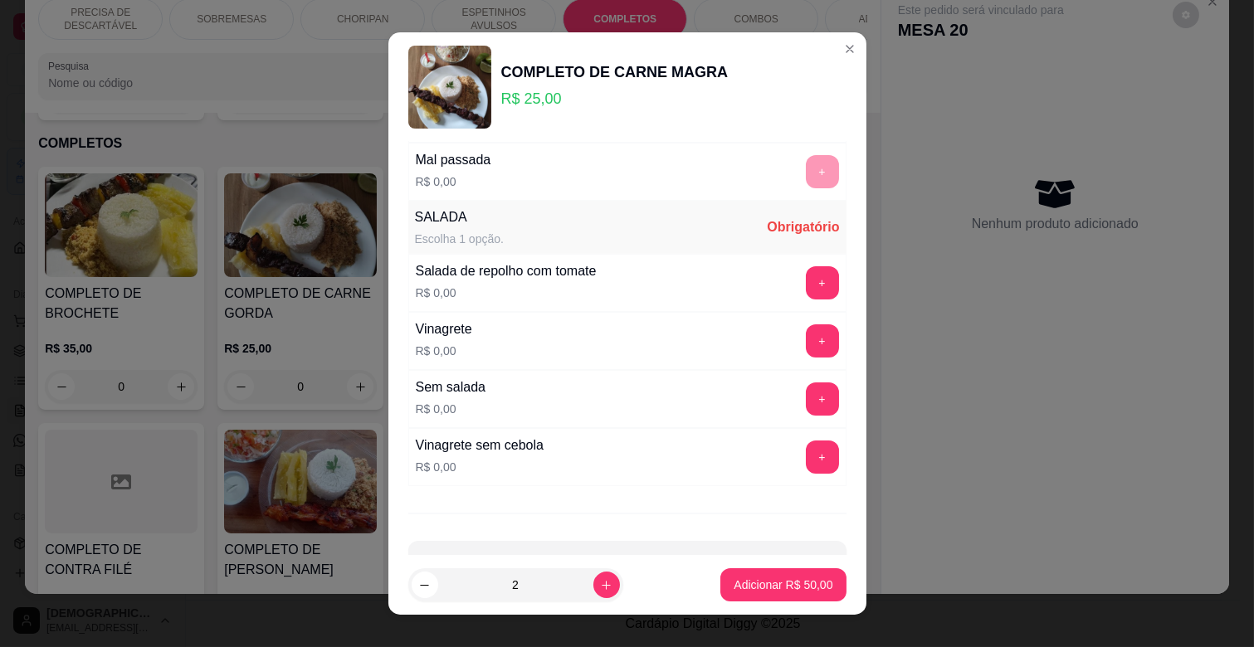
scroll to position [368, 0]
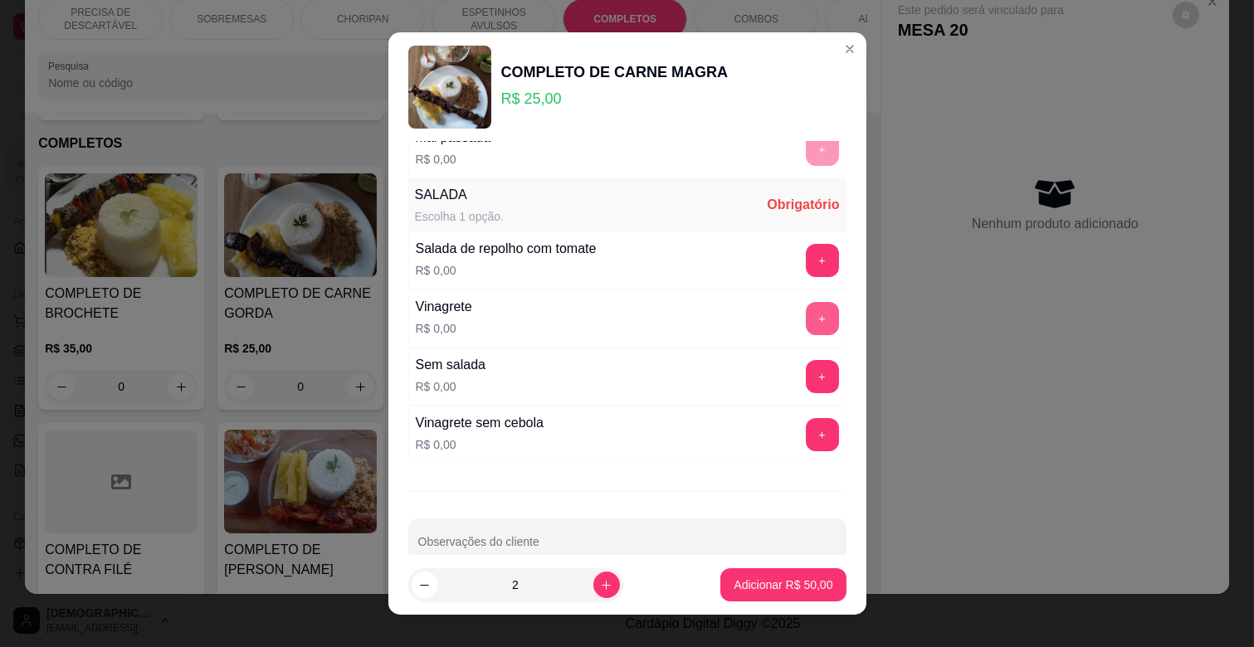
click at [806, 319] on button "+" at bounding box center [822, 318] width 33 height 33
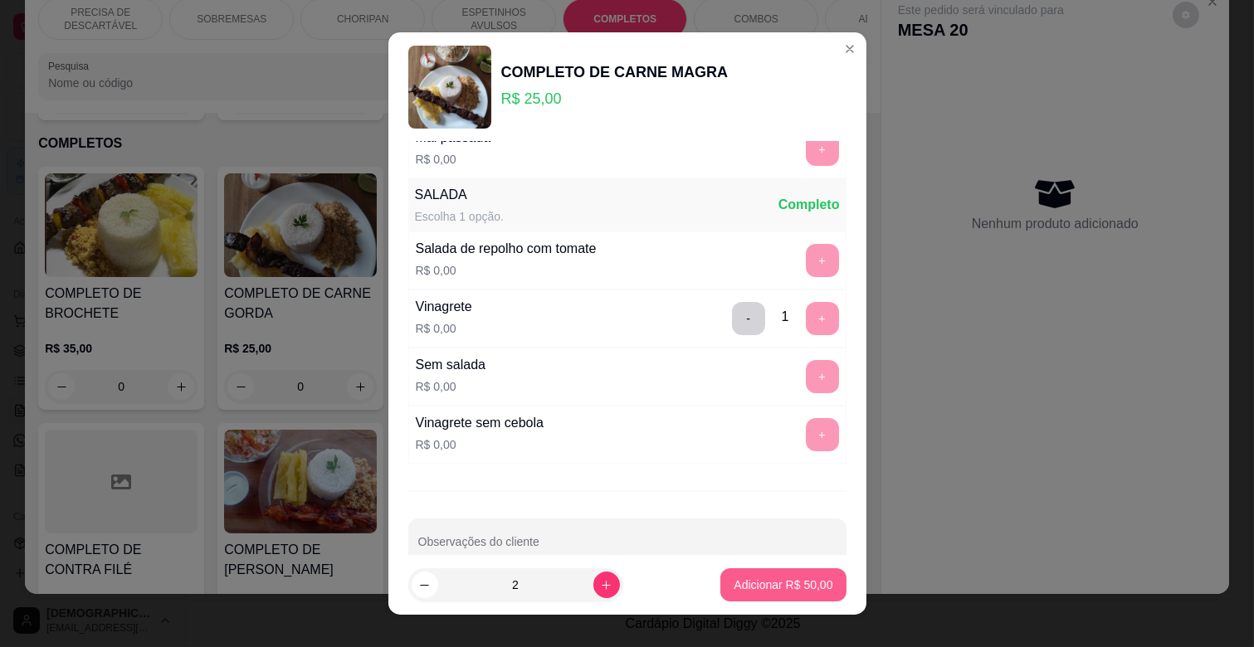
click at [744, 590] on p "Adicionar R$ 50,00" at bounding box center [782, 585] width 99 height 17
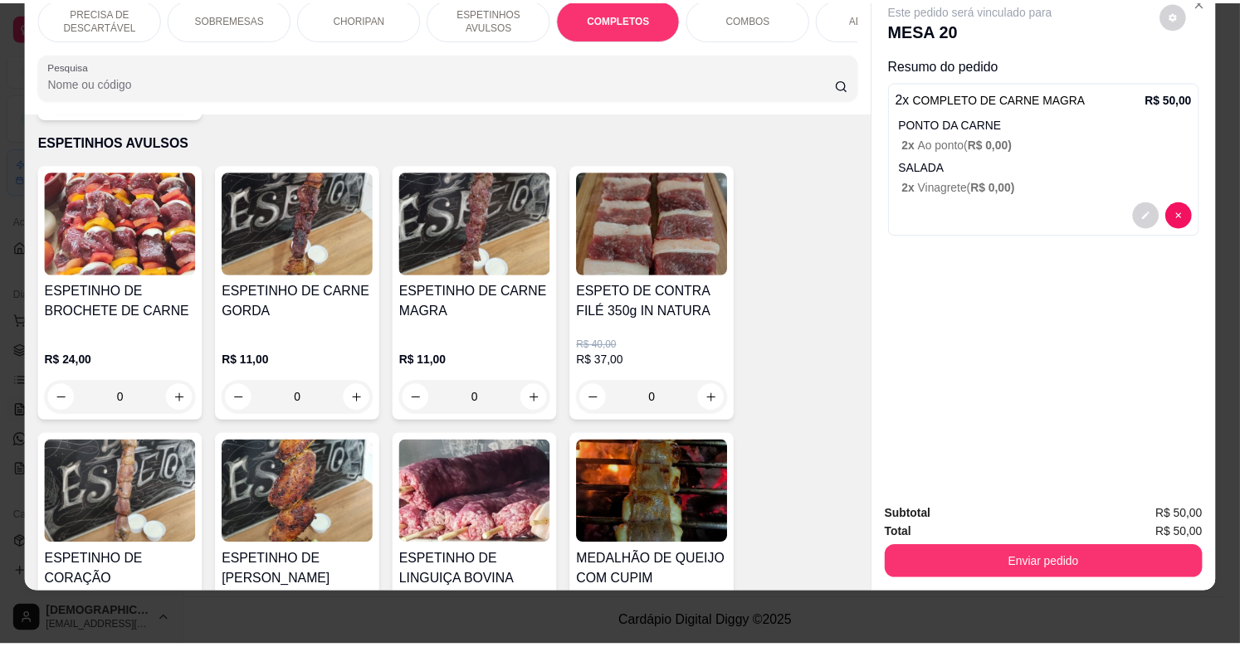
scroll to position [909, 0]
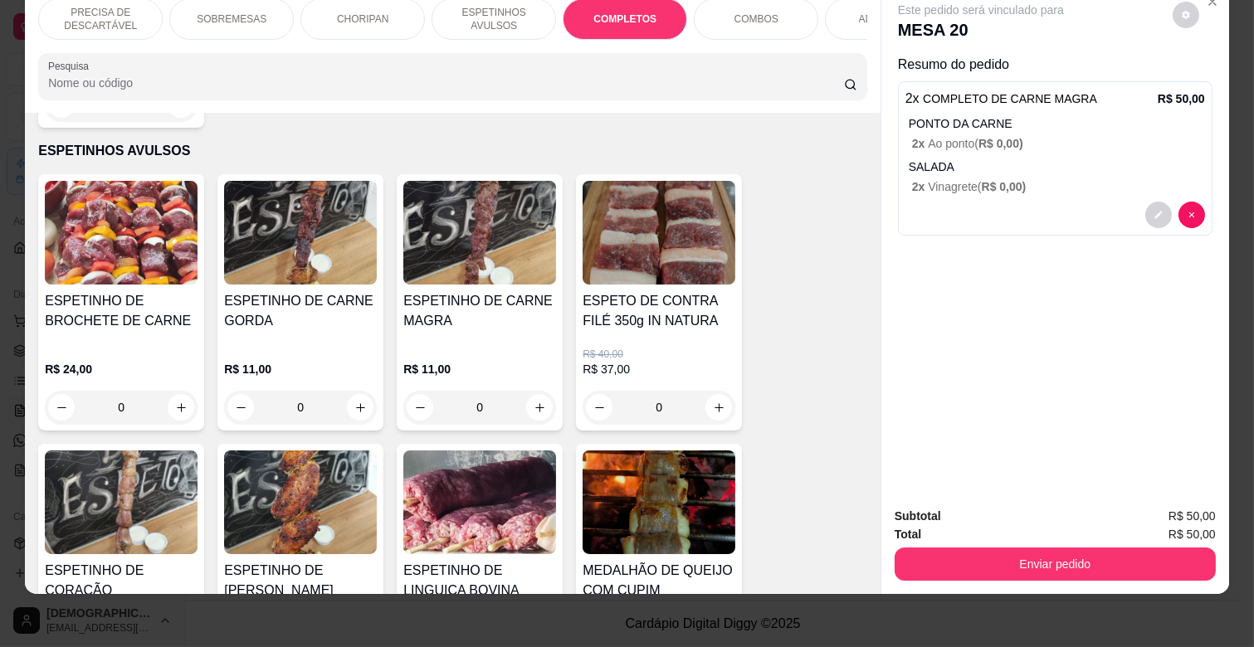
click at [542, 391] on div "0" at bounding box center [479, 407] width 153 height 33
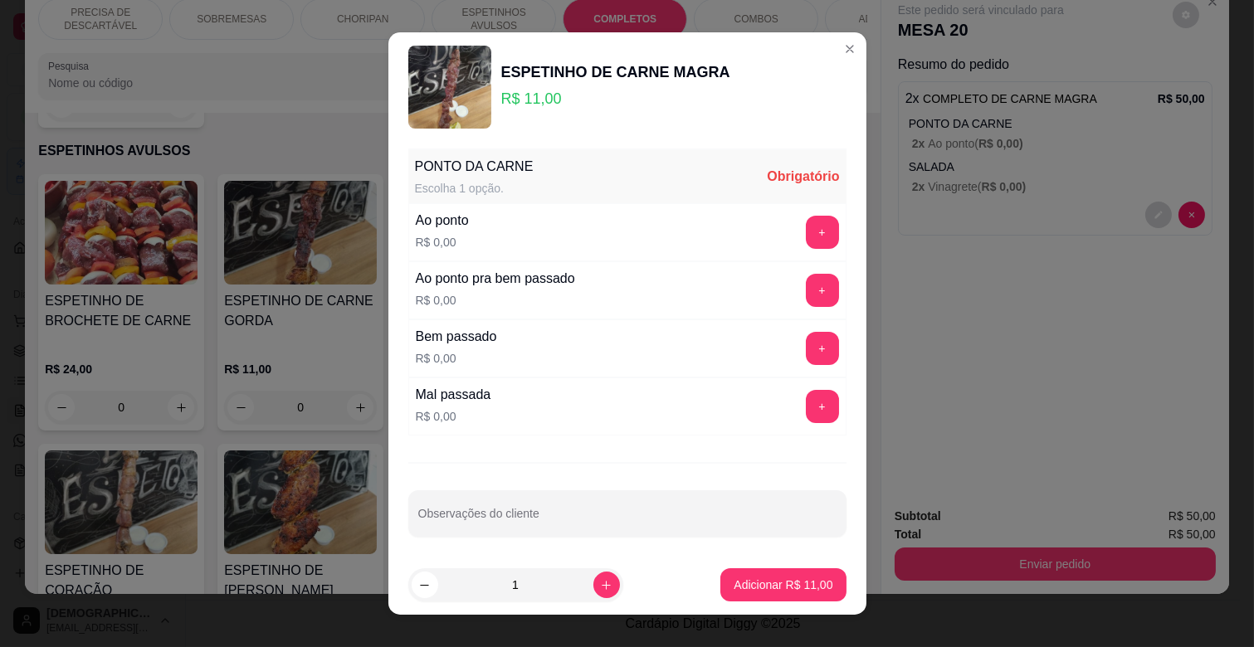
click at [797, 252] on div "Ao ponto R$ 0,00 +" at bounding box center [627, 232] width 438 height 58
click at [806, 234] on button "+" at bounding box center [822, 232] width 33 height 33
click at [764, 566] on footer "1 Adicionar R$ 11,00" at bounding box center [627, 585] width 478 height 60
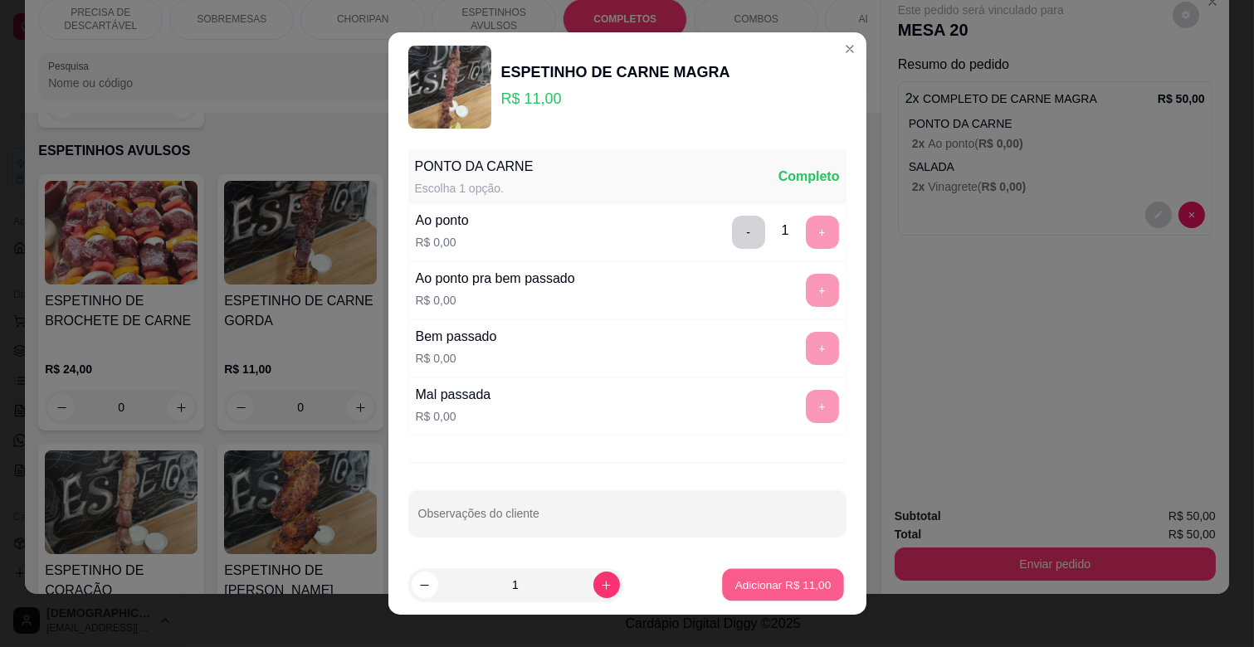
click at [764, 571] on button "Adicionar R$ 11,00" at bounding box center [784, 585] width 122 height 32
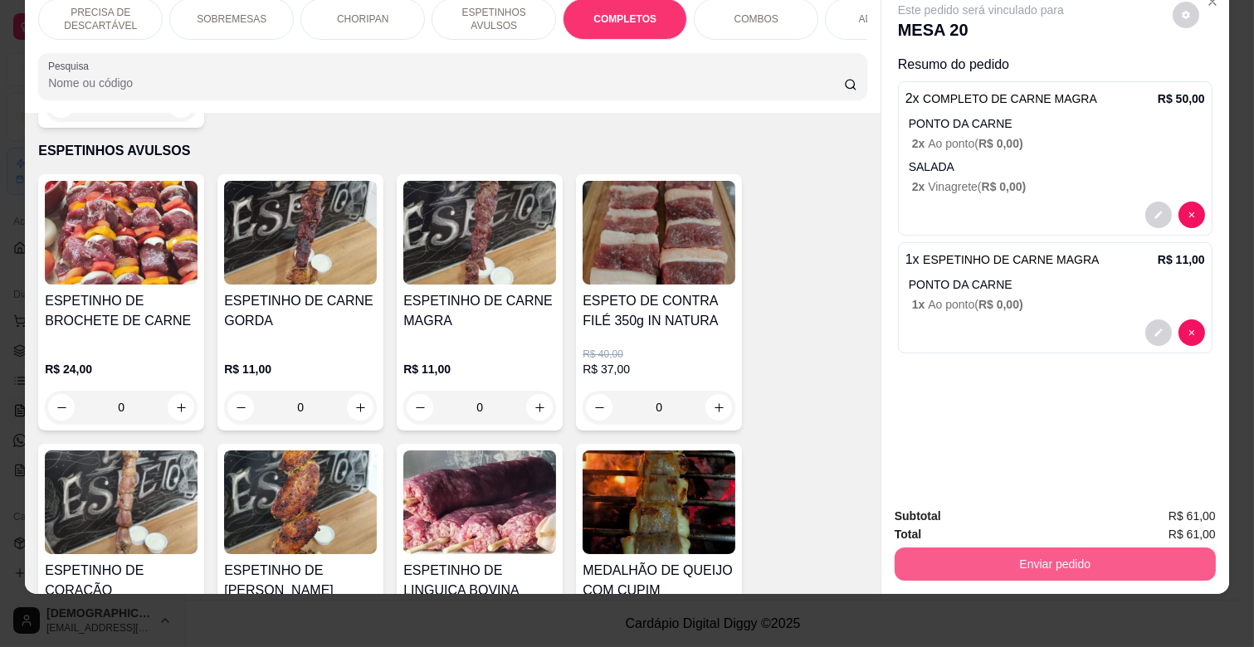
click at [1043, 553] on button "Enviar pedido" at bounding box center [1054, 564] width 321 height 33
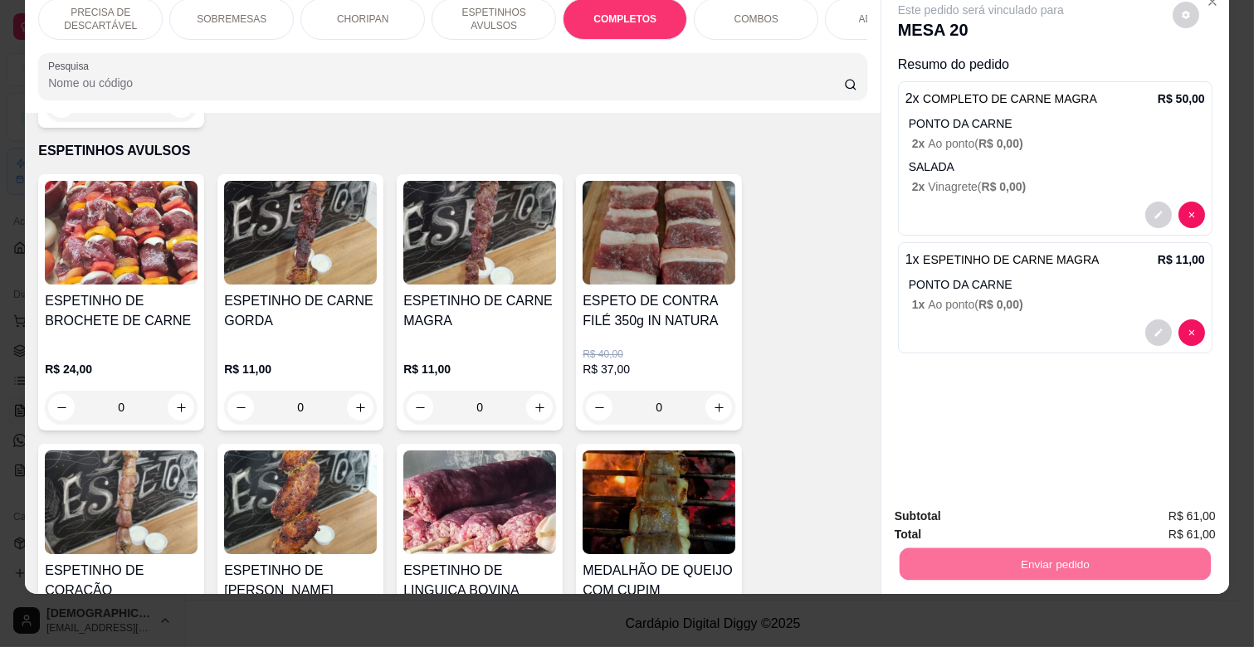
click at [1048, 513] on button "Não registrar e enviar pedido" at bounding box center [999, 511] width 173 height 32
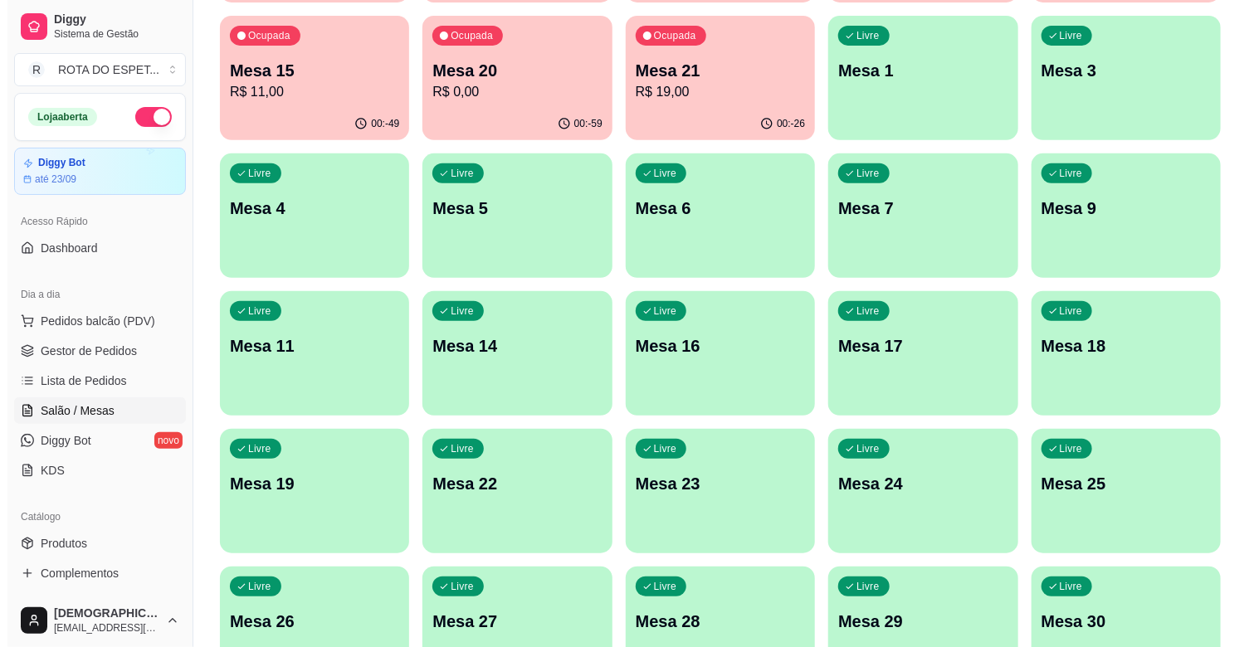
scroll to position [0, 0]
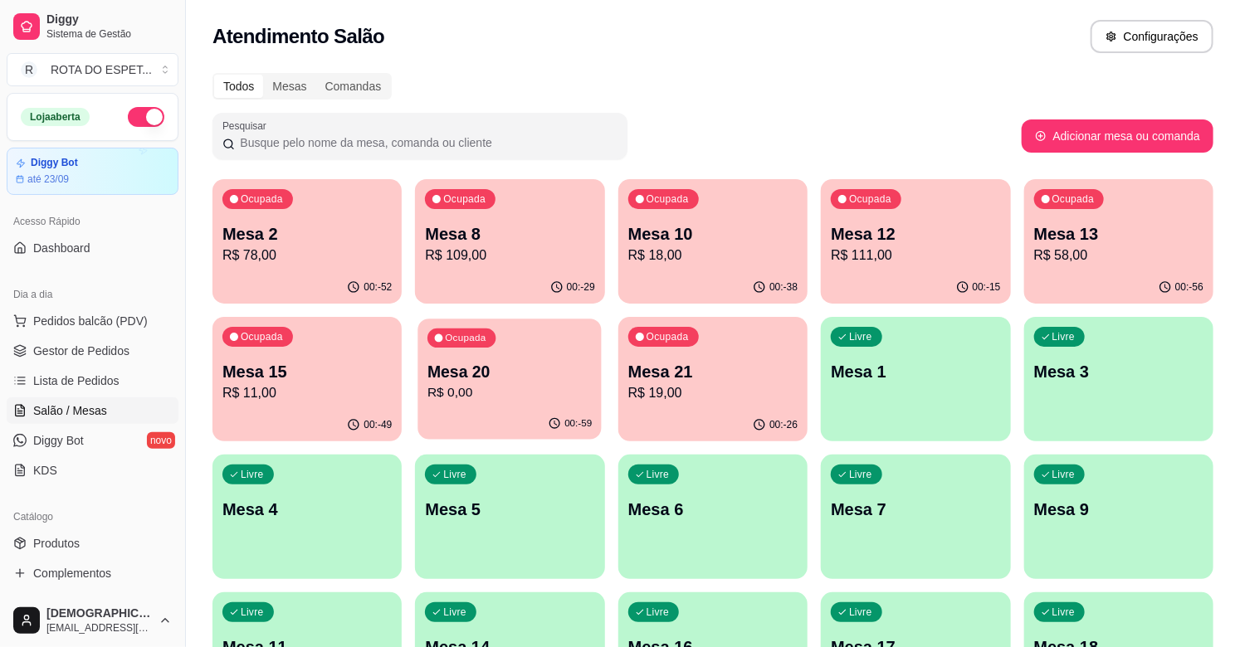
click at [459, 385] on p "R$ 0,00" at bounding box center [509, 392] width 164 height 19
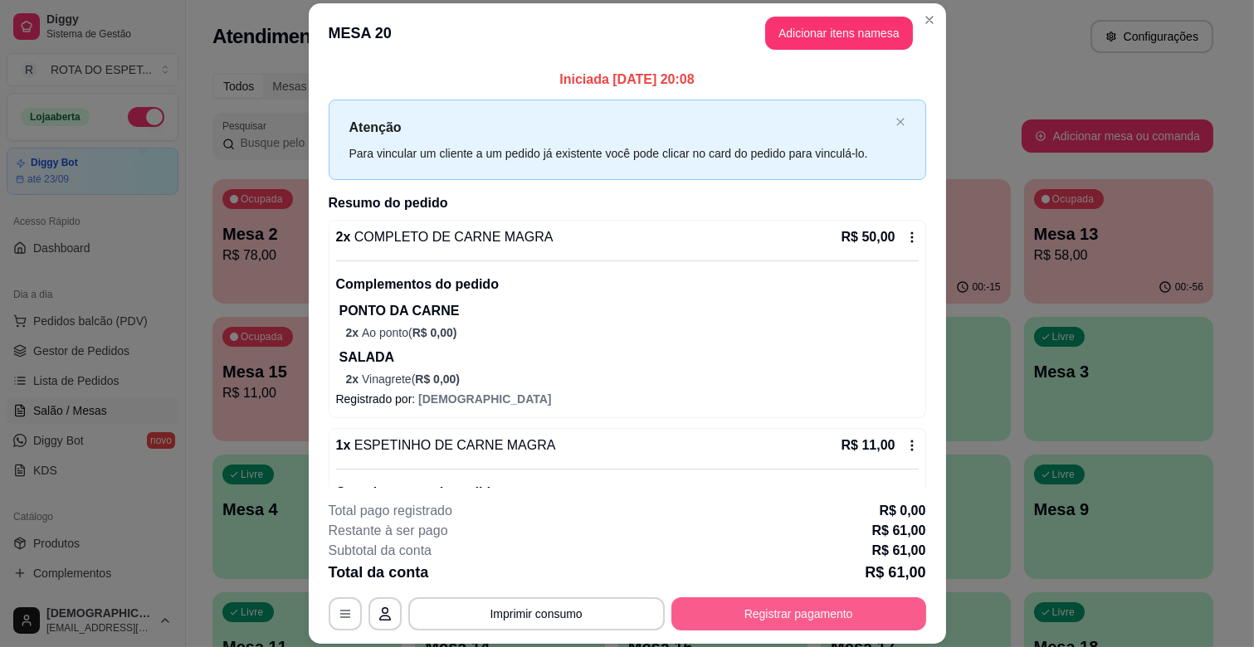
click at [727, 603] on button "Registrar pagamento" at bounding box center [798, 613] width 255 height 33
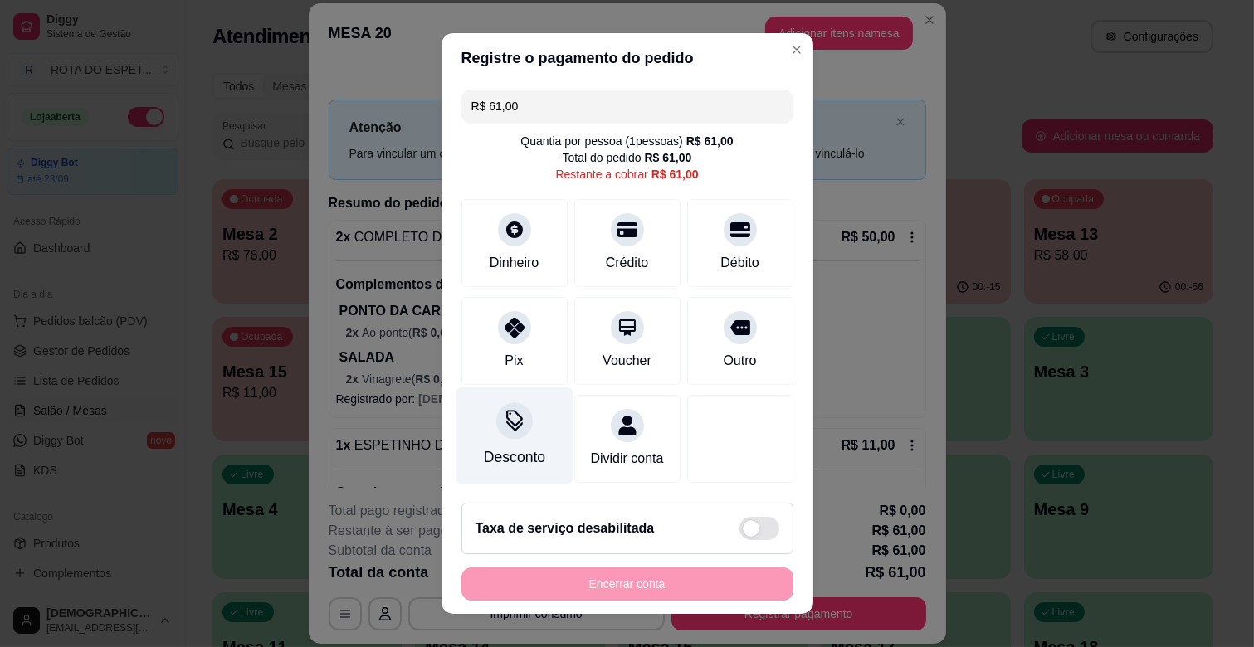
click at [500, 452] on div "Desconto" at bounding box center [513, 457] width 61 height 22
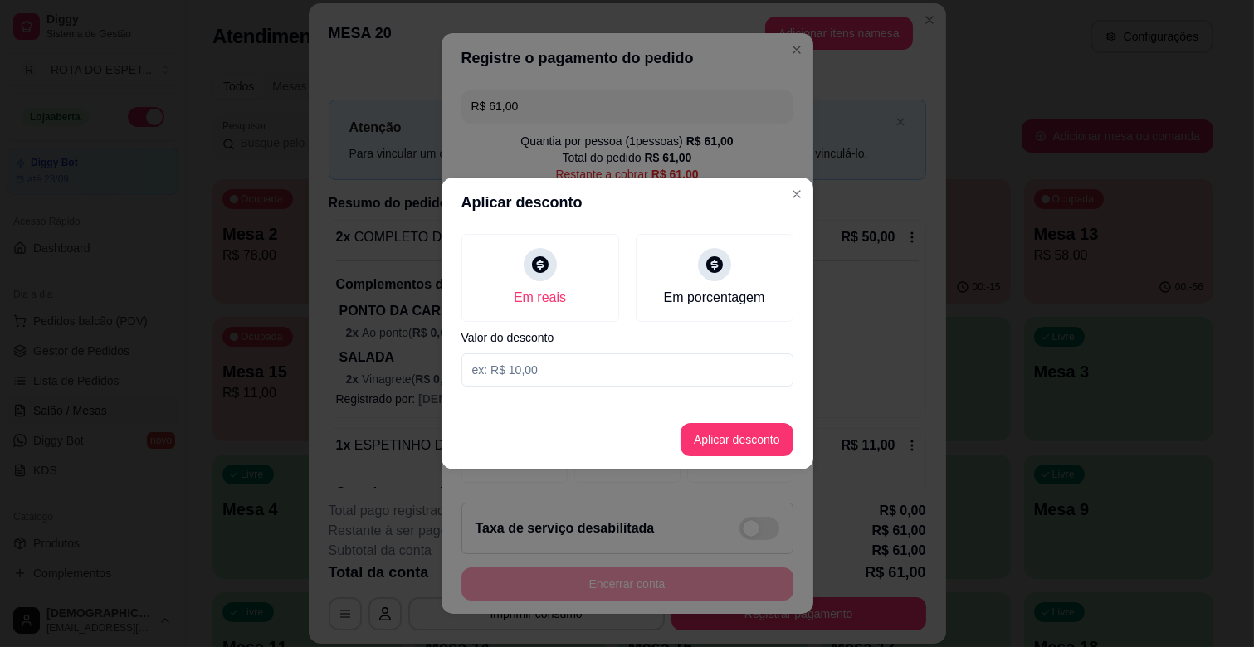
click at [542, 373] on input at bounding box center [627, 369] width 332 height 33
type input "1,00"
click at [720, 436] on button "Aplicar desconto" at bounding box center [736, 439] width 113 height 33
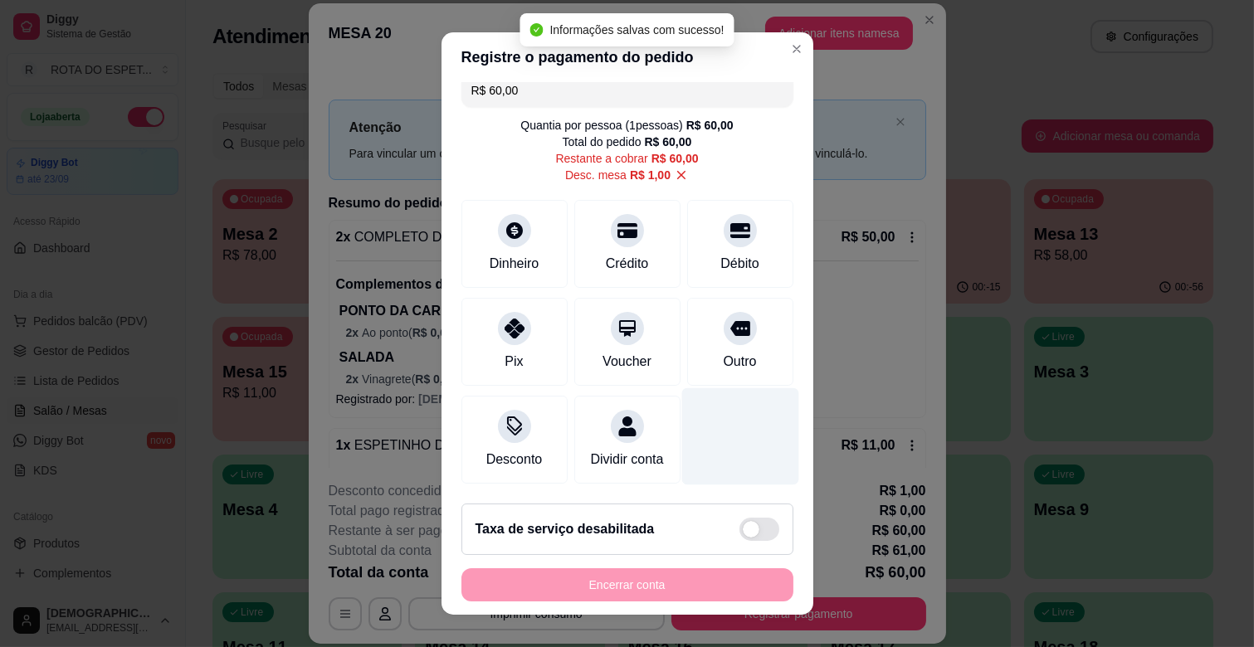
scroll to position [35, 0]
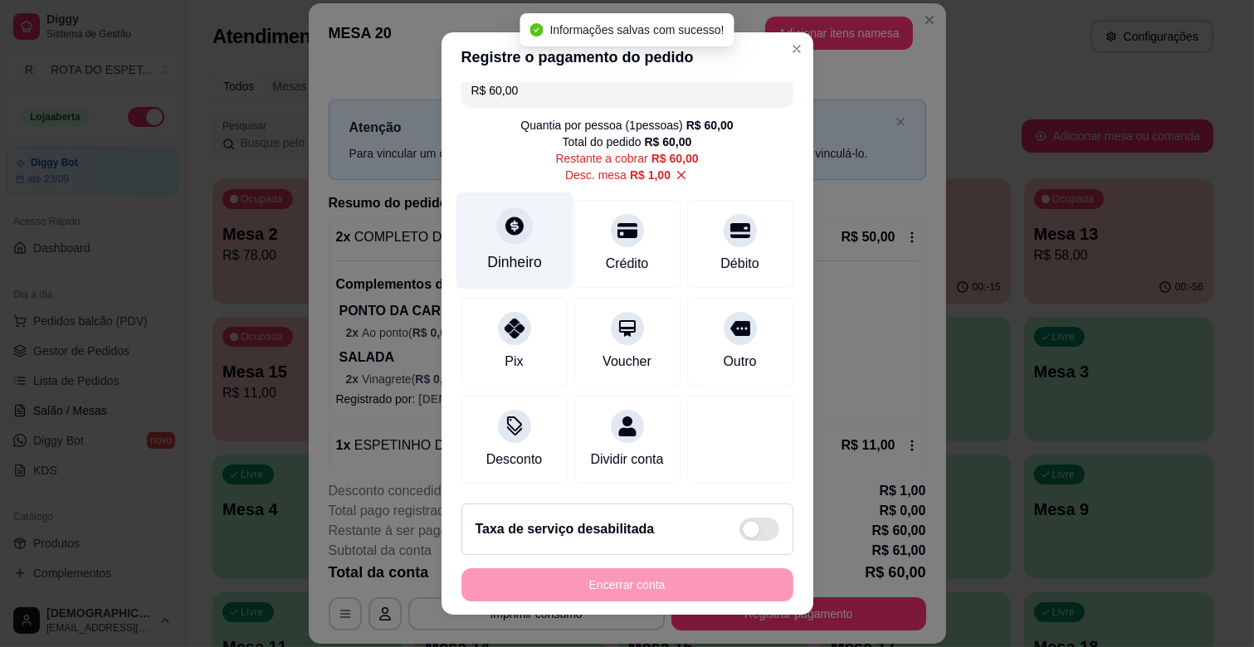
click at [504, 263] on div "Dinheiro" at bounding box center [514, 240] width 117 height 97
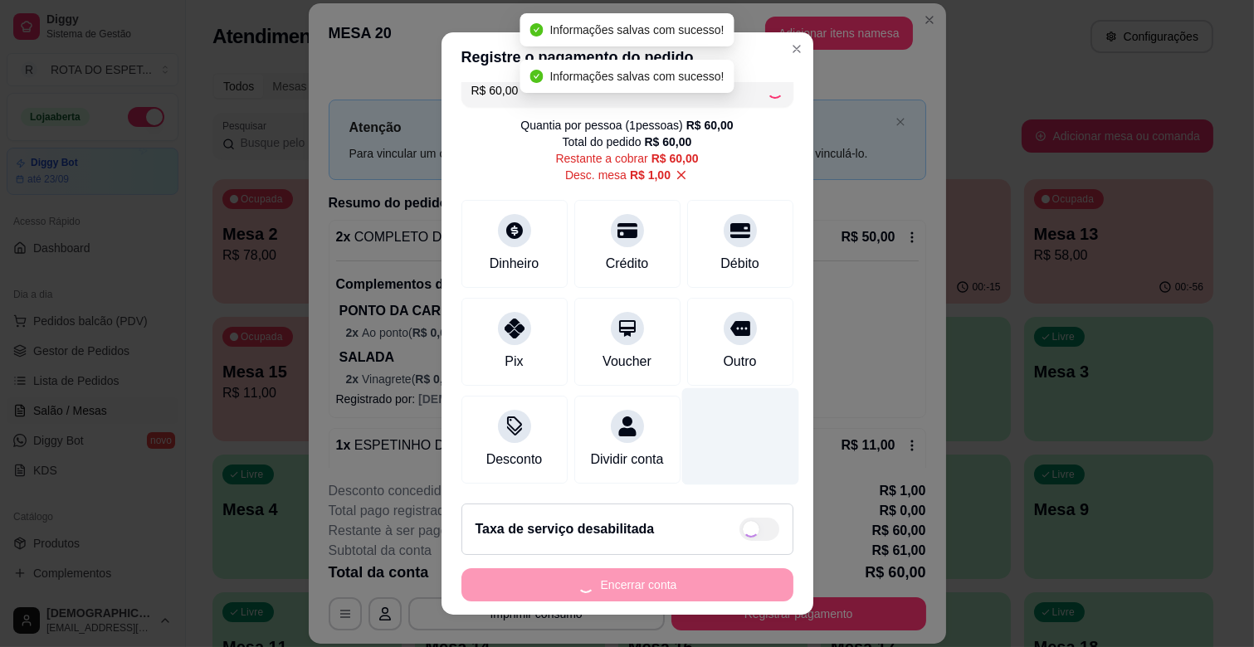
type input "R$ 0,00"
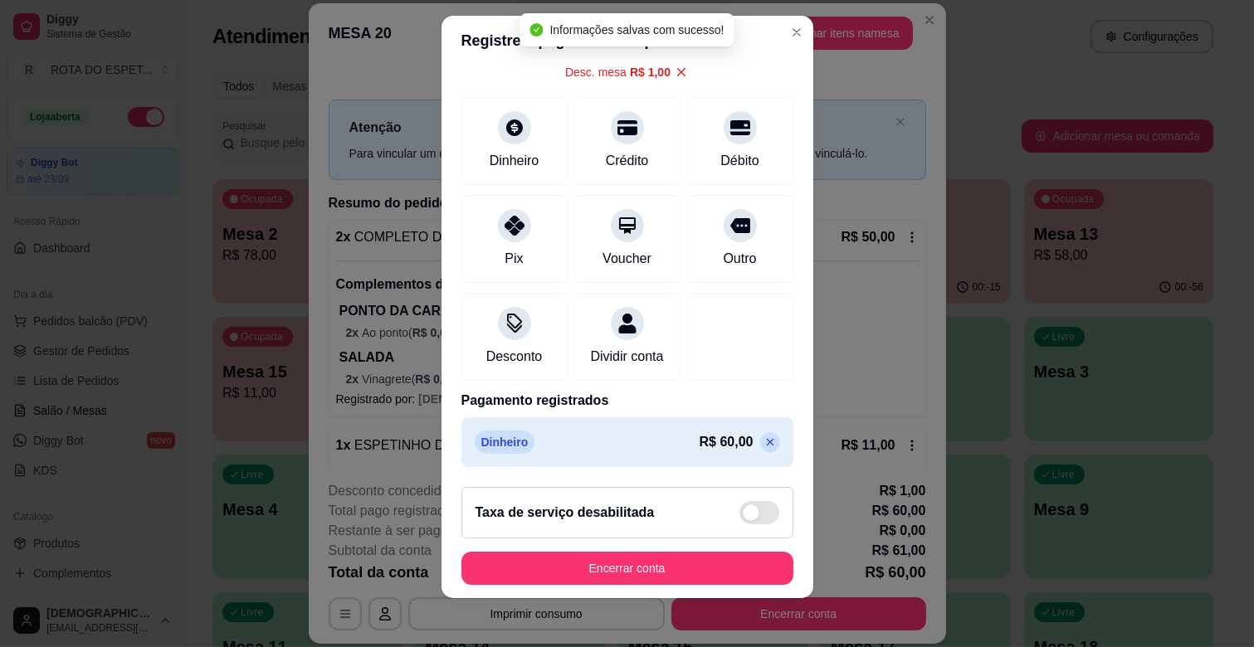
scroll to position [21, 0]
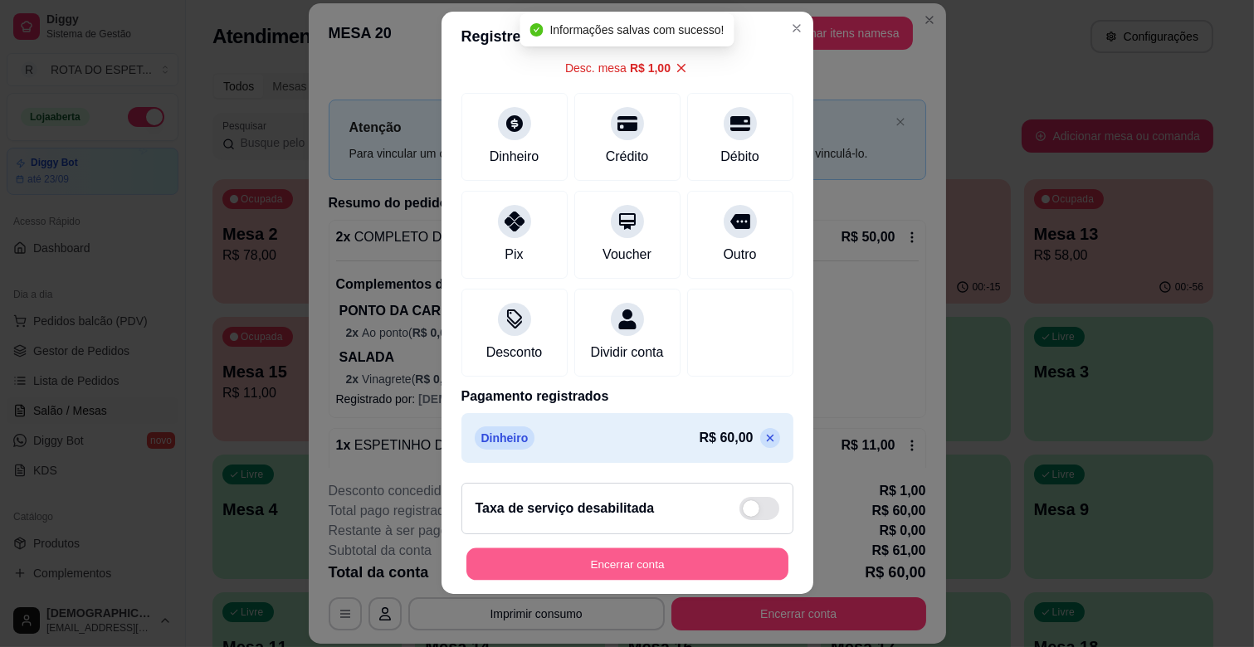
click at [683, 560] on button "Encerrar conta" at bounding box center [627, 564] width 322 height 32
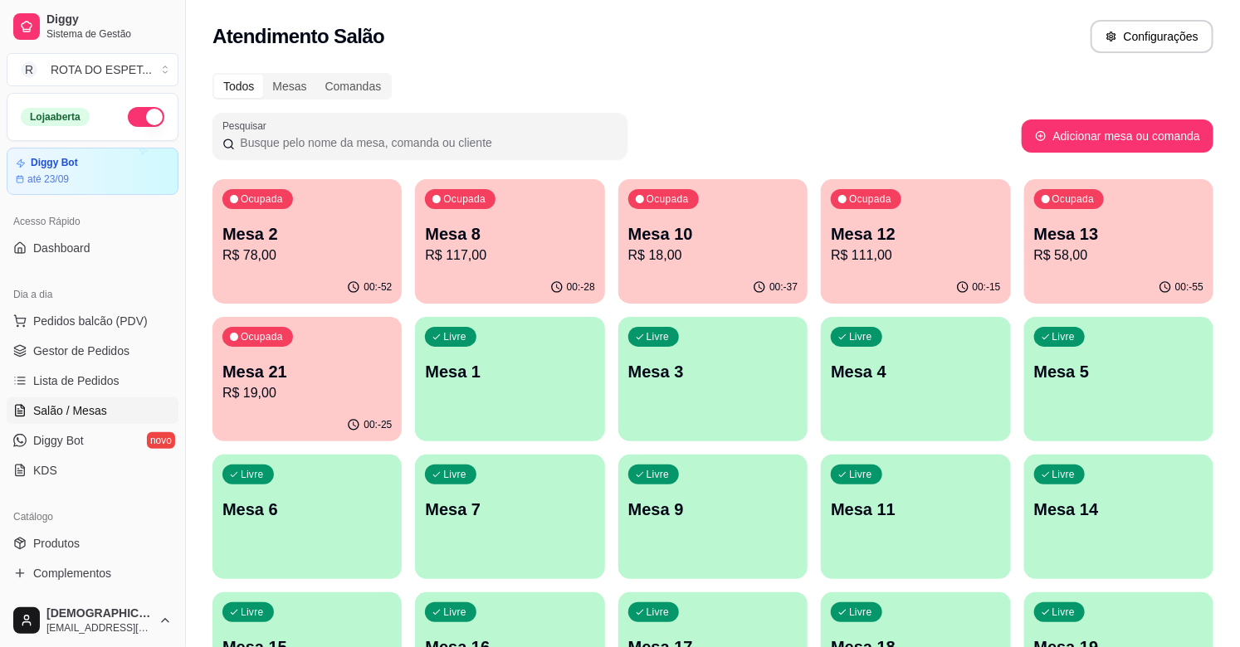
click at [897, 224] on p "Mesa 12" at bounding box center [915, 233] width 169 height 23
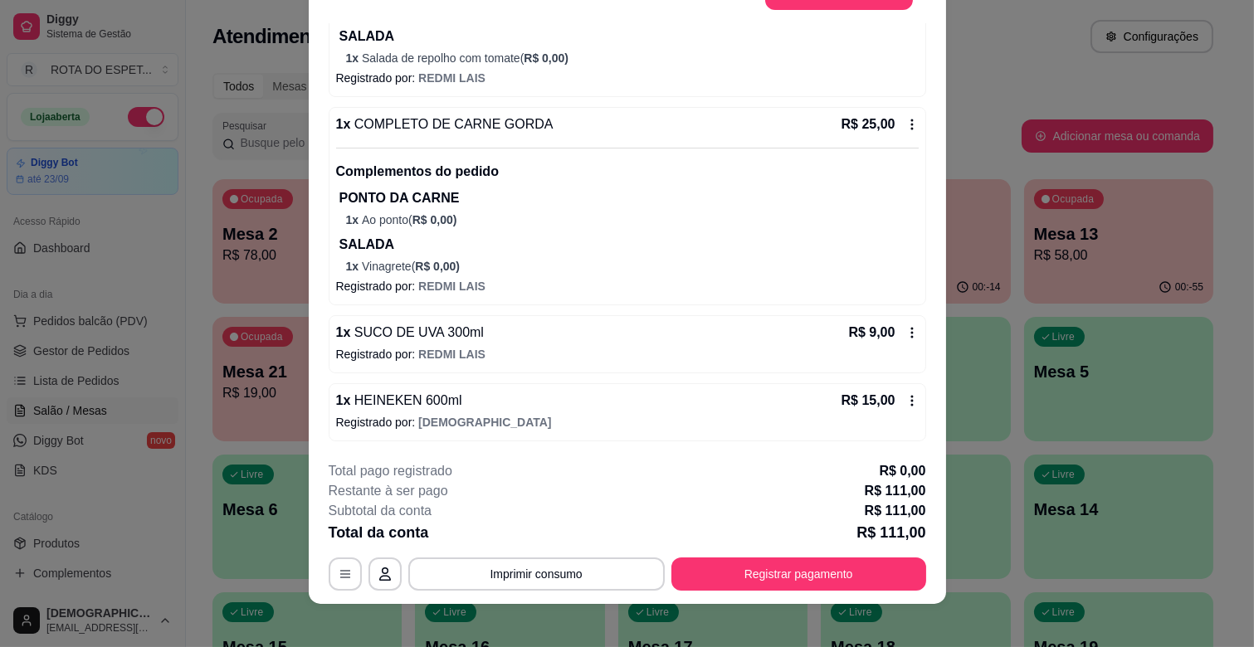
scroll to position [50, 0]
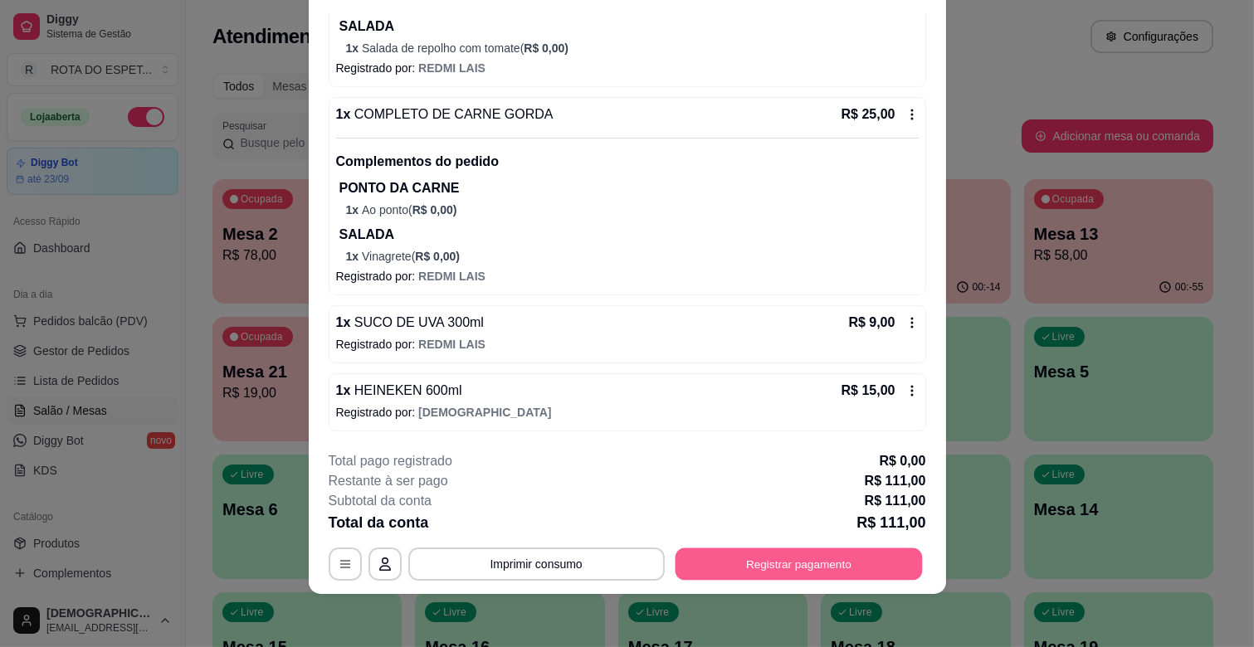
click at [777, 565] on button "Registrar pagamento" at bounding box center [798, 564] width 247 height 32
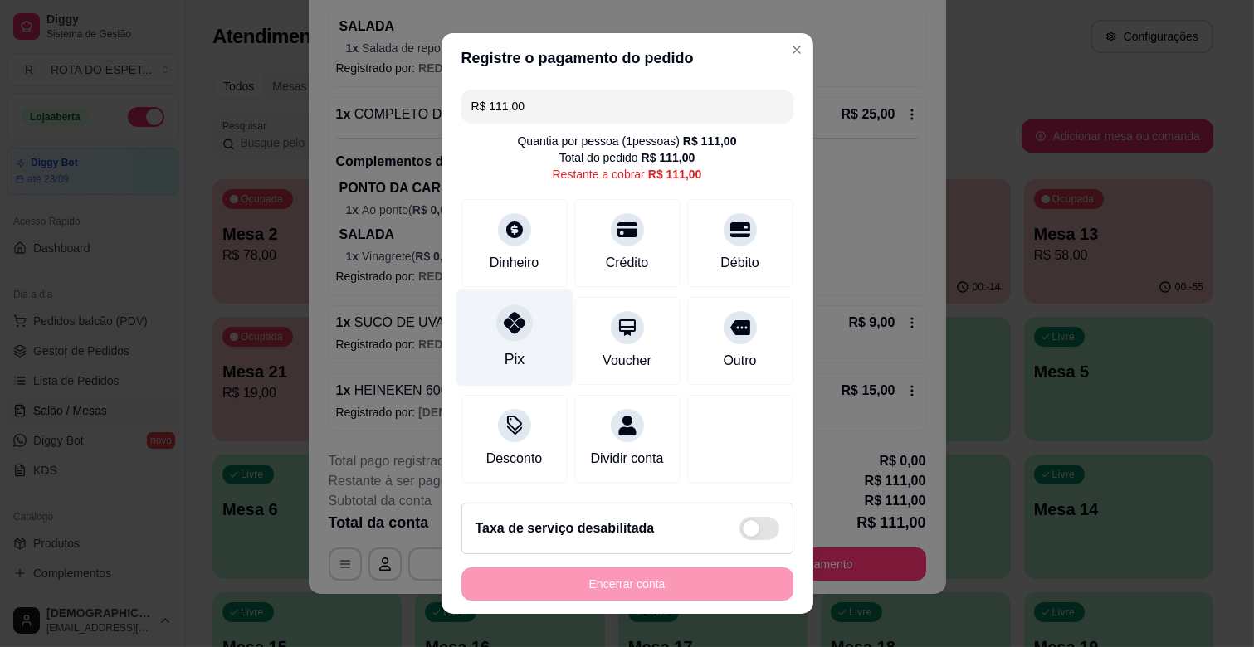
click at [496, 324] on div at bounding box center [514, 323] width 37 height 37
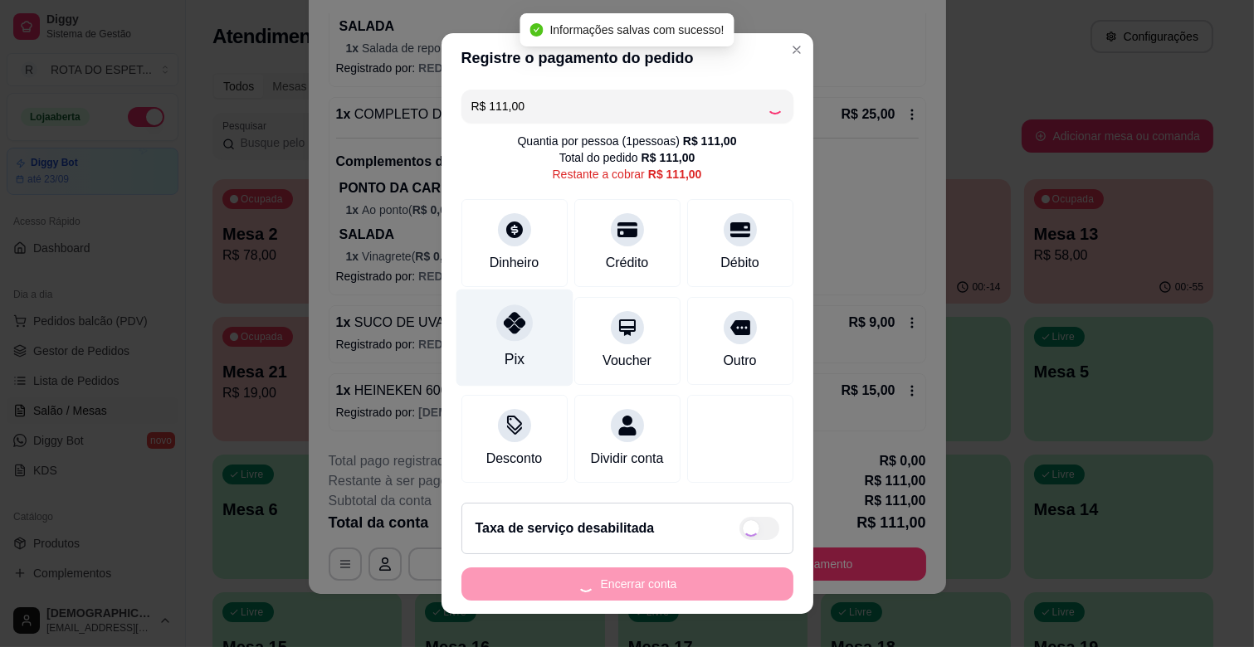
type input "R$ 0,00"
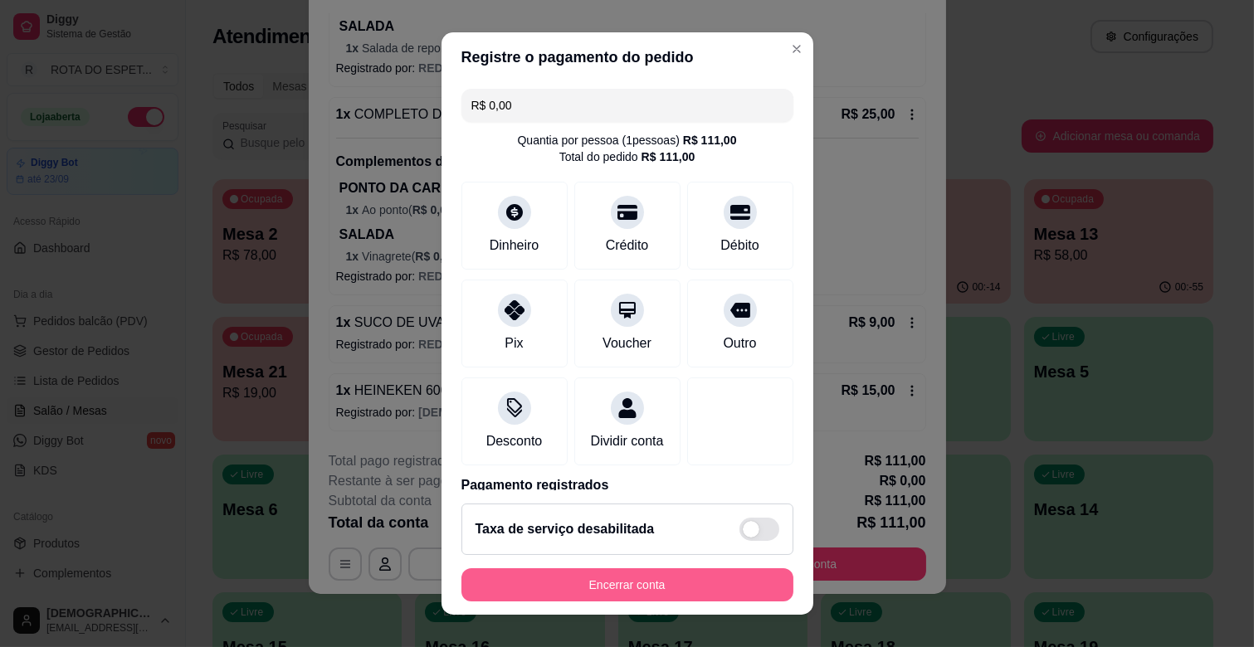
click at [636, 582] on button "Encerrar conta" at bounding box center [627, 584] width 332 height 33
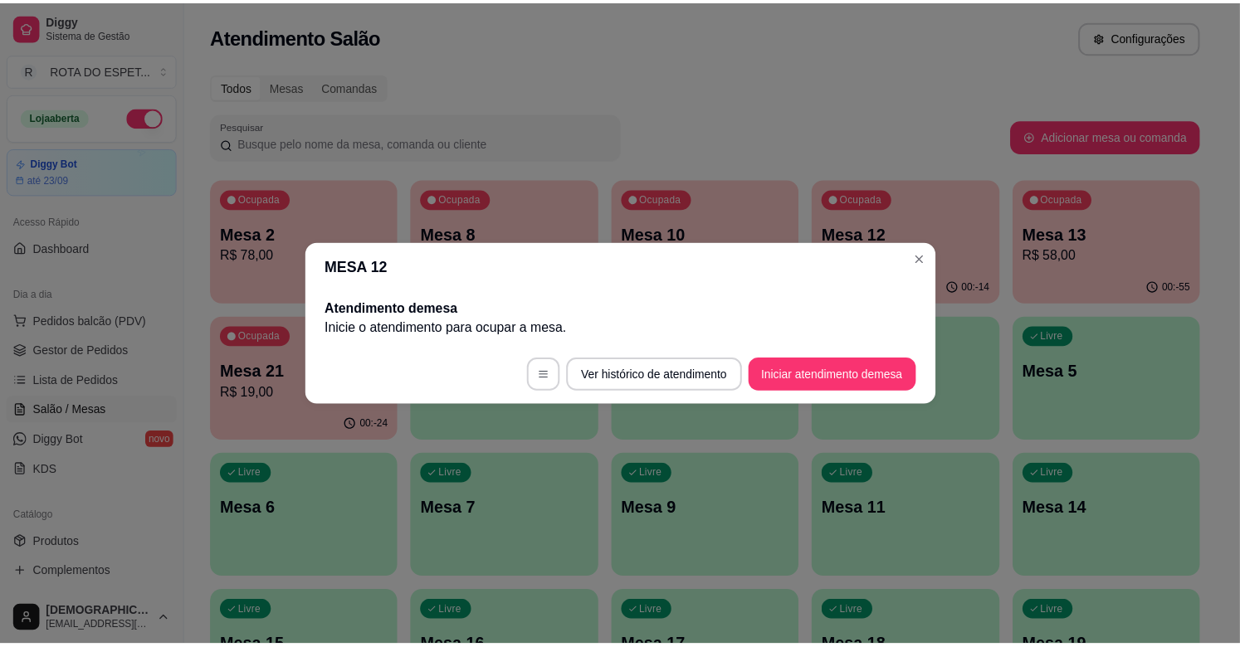
scroll to position [0, 0]
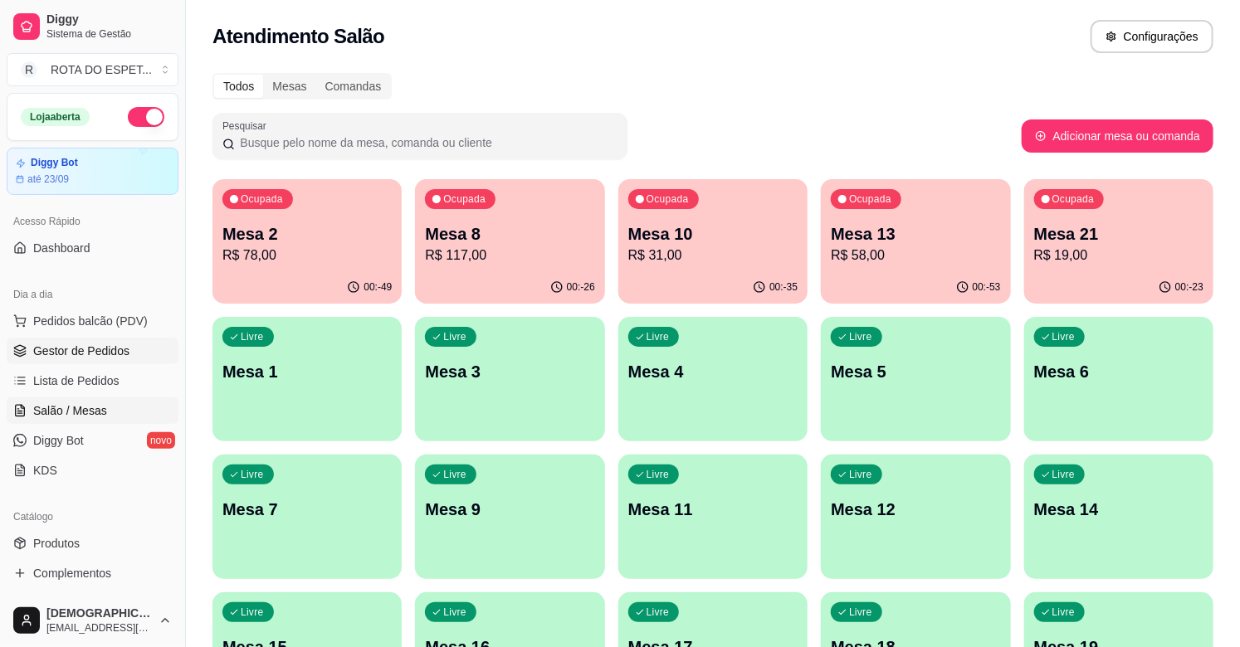
click at [105, 350] on span "Gestor de Pedidos" at bounding box center [81, 351] width 96 height 17
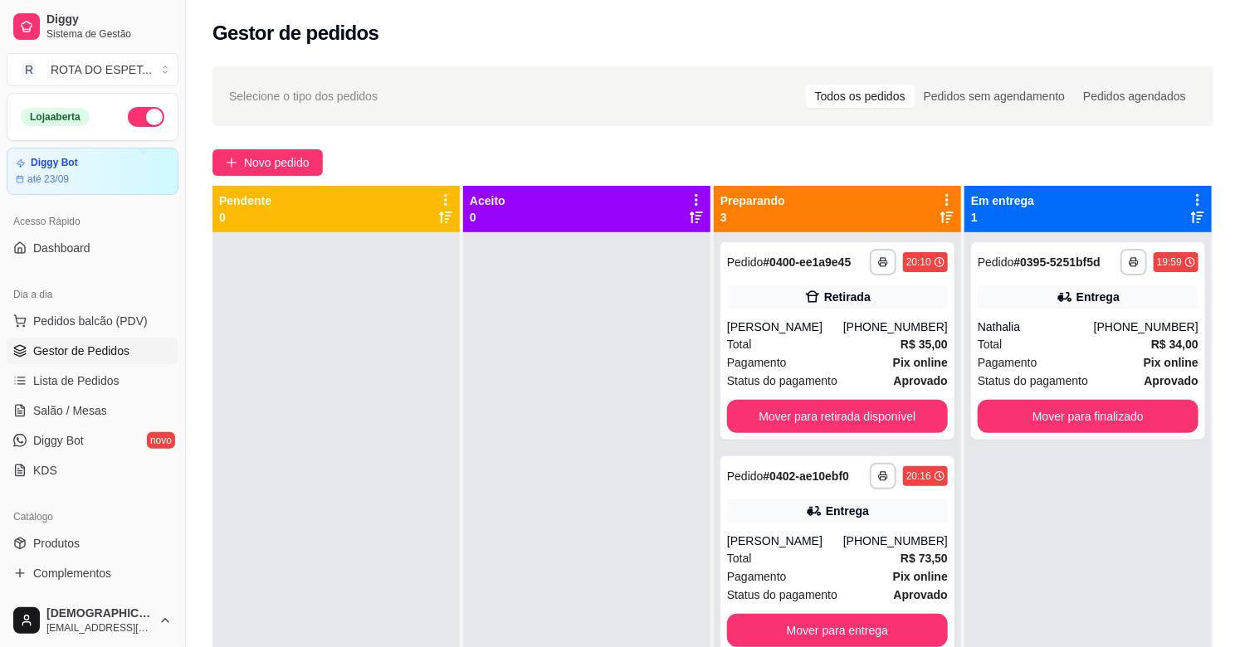
click at [534, 393] on div at bounding box center [586, 555] width 247 height 647
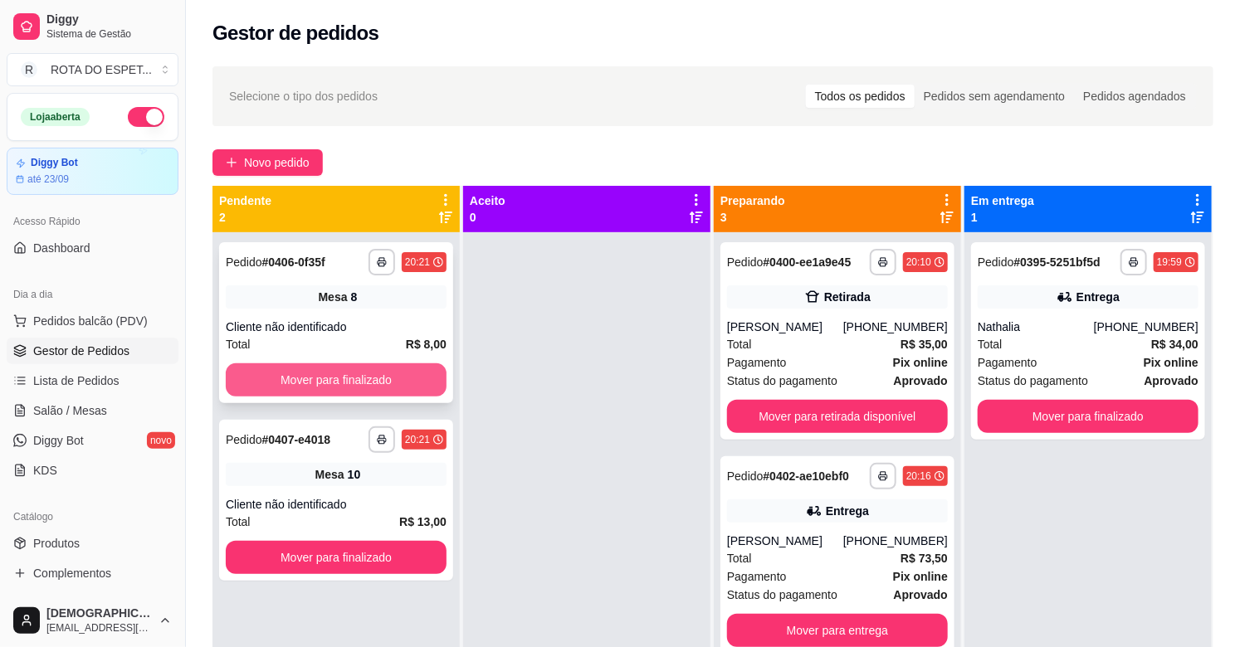
click at [380, 377] on button "Mover para finalizado" at bounding box center [336, 379] width 221 height 33
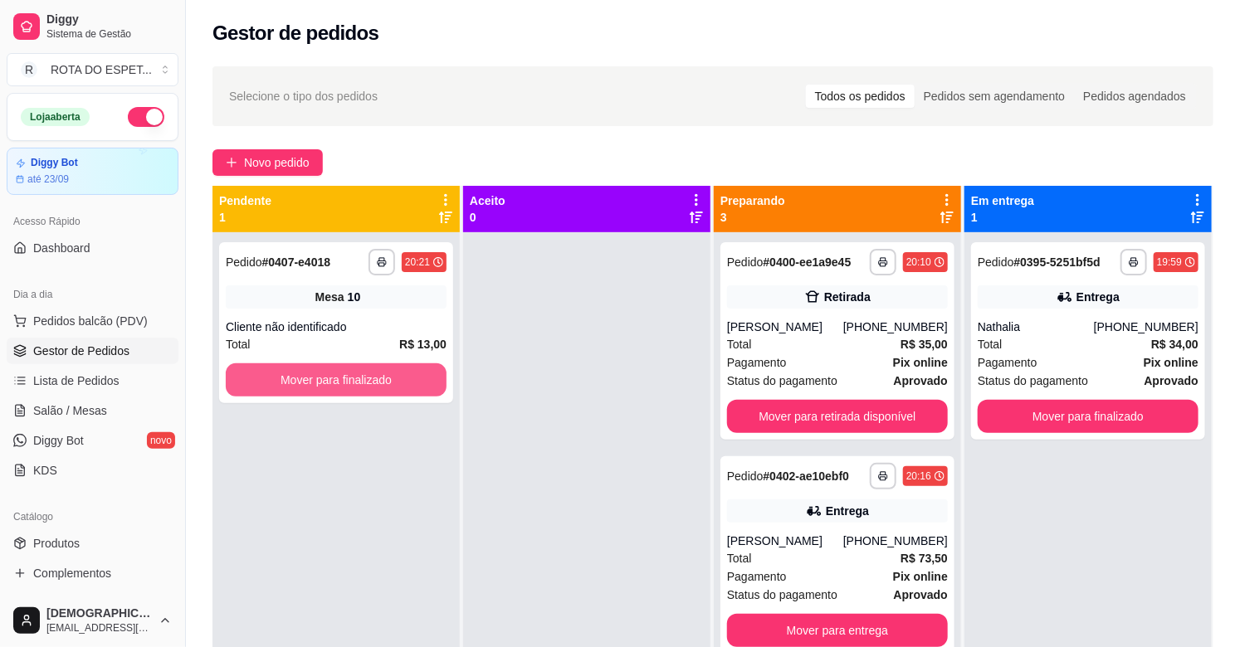
click at [380, 377] on button "Mover para finalizado" at bounding box center [336, 379] width 221 height 33
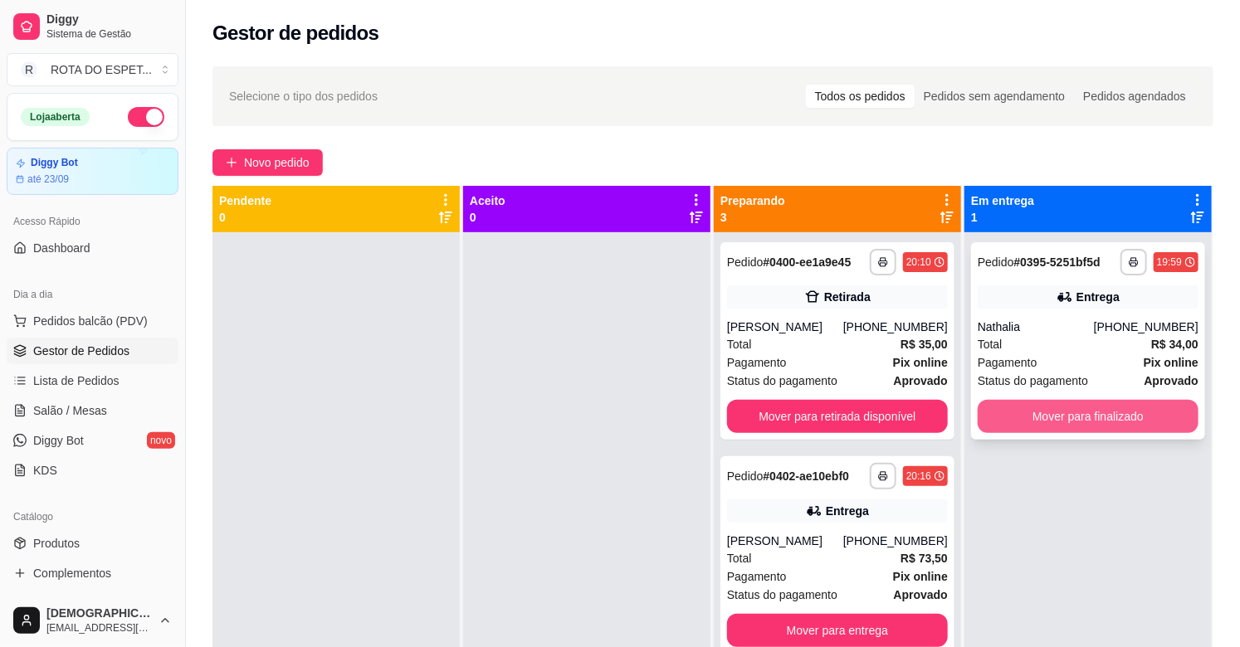
click at [1066, 413] on button "Mover para finalizado" at bounding box center [1087, 416] width 221 height 33
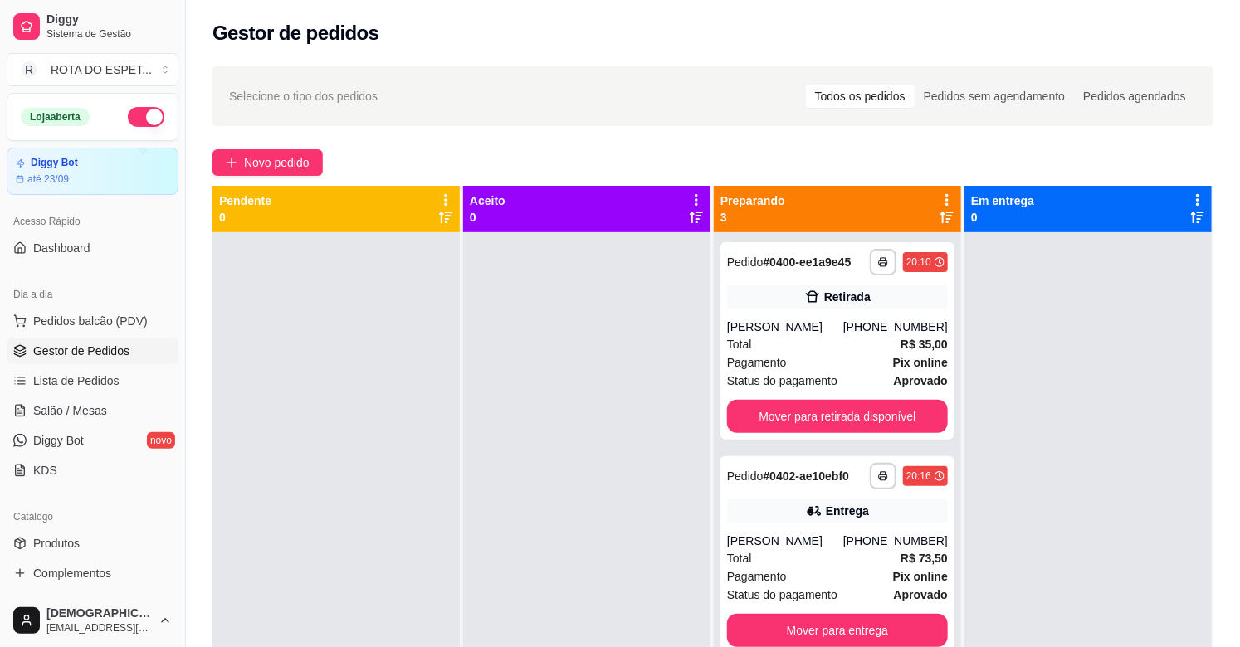
click at [540, 458] on div at bounding box center [586, 555] width 247 height 647
click at [503, 428] on div at bounding box center [586, 555] width 247 height 647
click at [594, 426] on div at bounding box center [586, 555] width 247 height 647
click at [598, 374] on div at bounding box center [586, 555] width 247 height 647
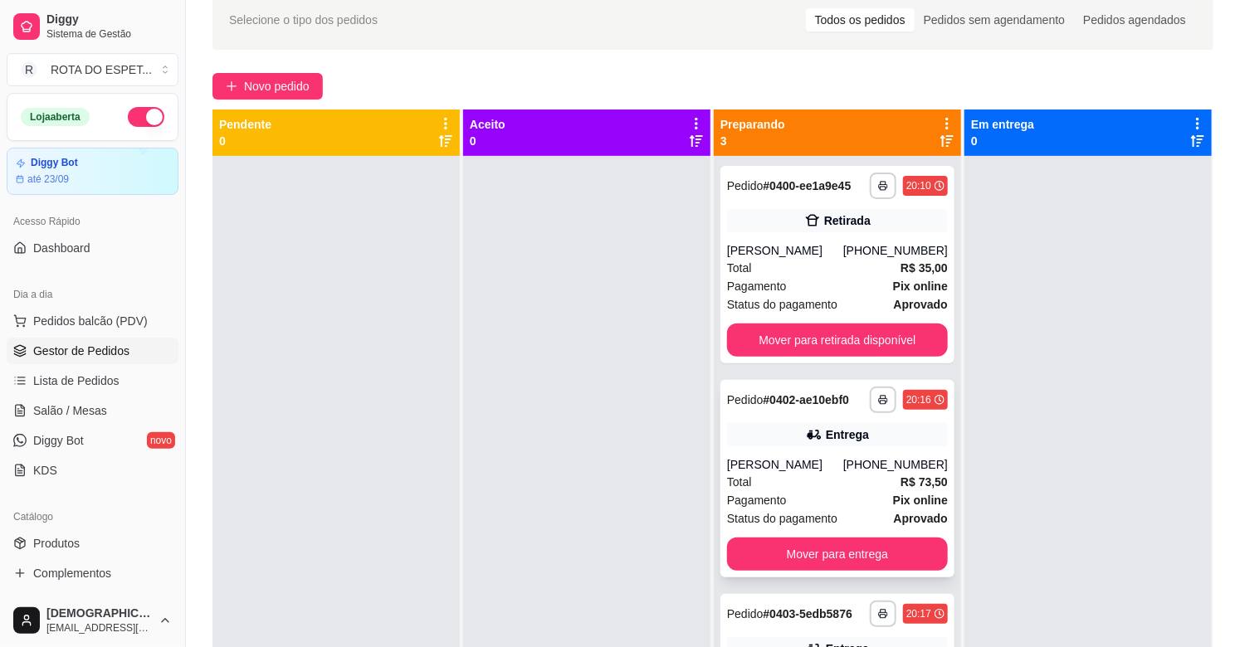
scroll to position [69, 0]
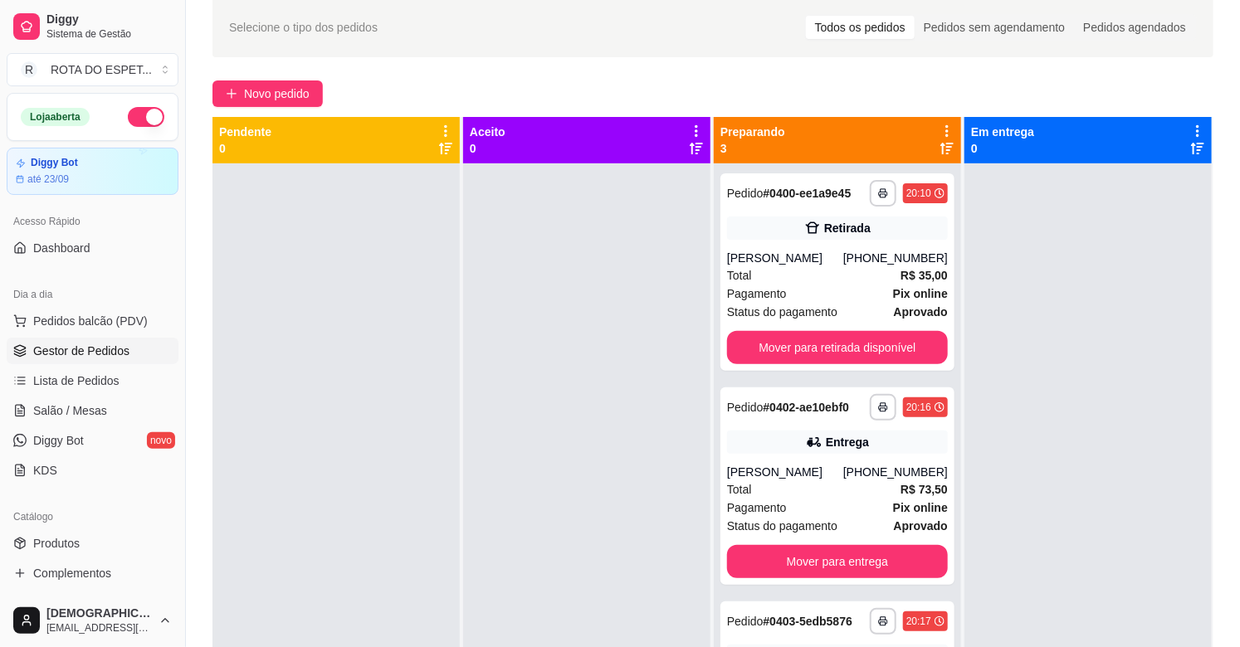
click at [1090, 295] on div at bounding box center [1087, 486] width 247 height 647
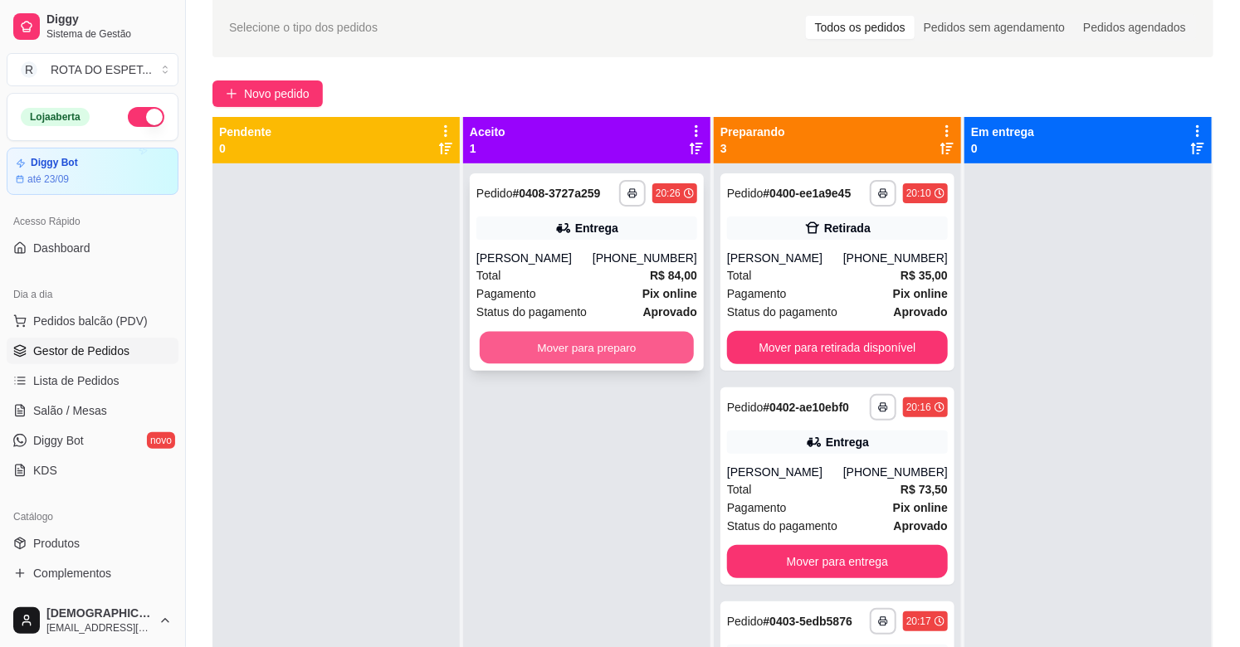
click at [579, 358] on button "Mover para preparo" at bounding box center [587, 348] width 214 height 32
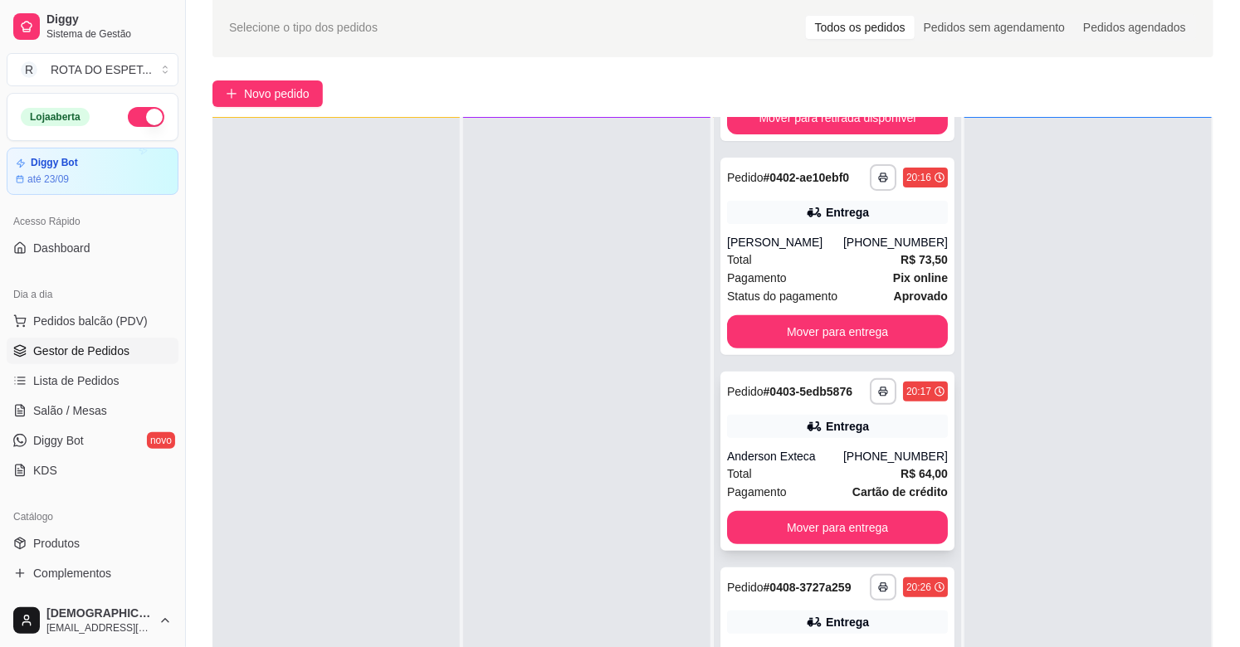
scroll to position [220, 0]
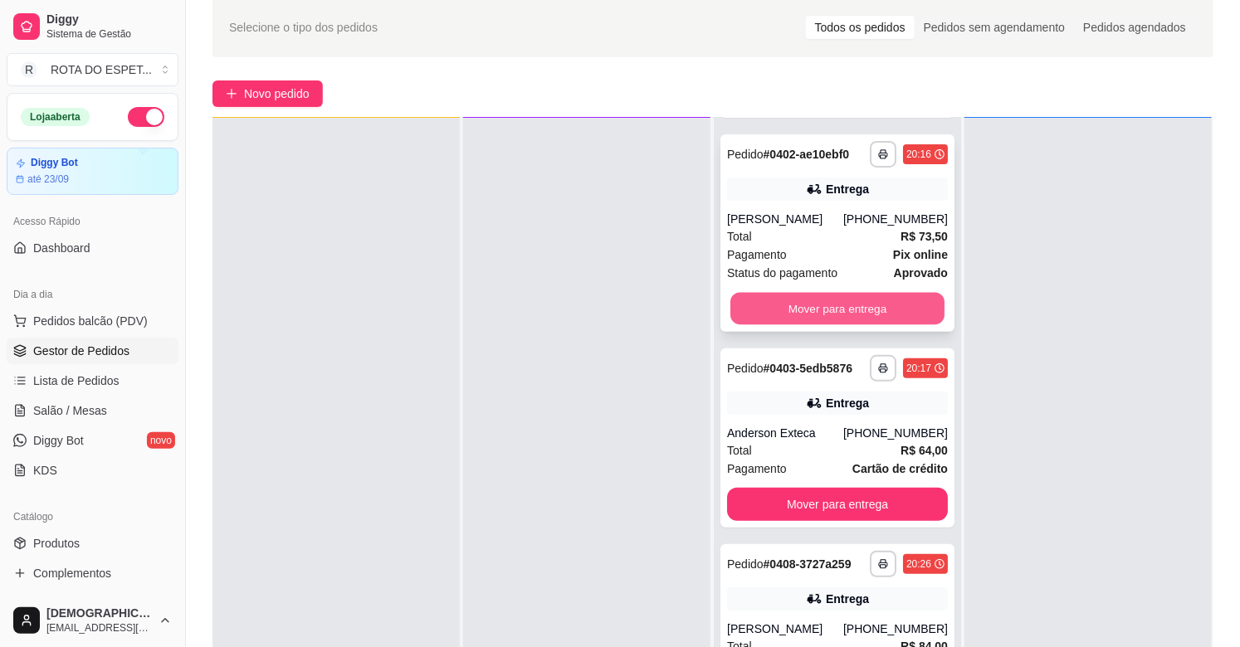
click at [881, 297] on button "Mover para entrega" at bounding box center [837, 309] width 214 height 32
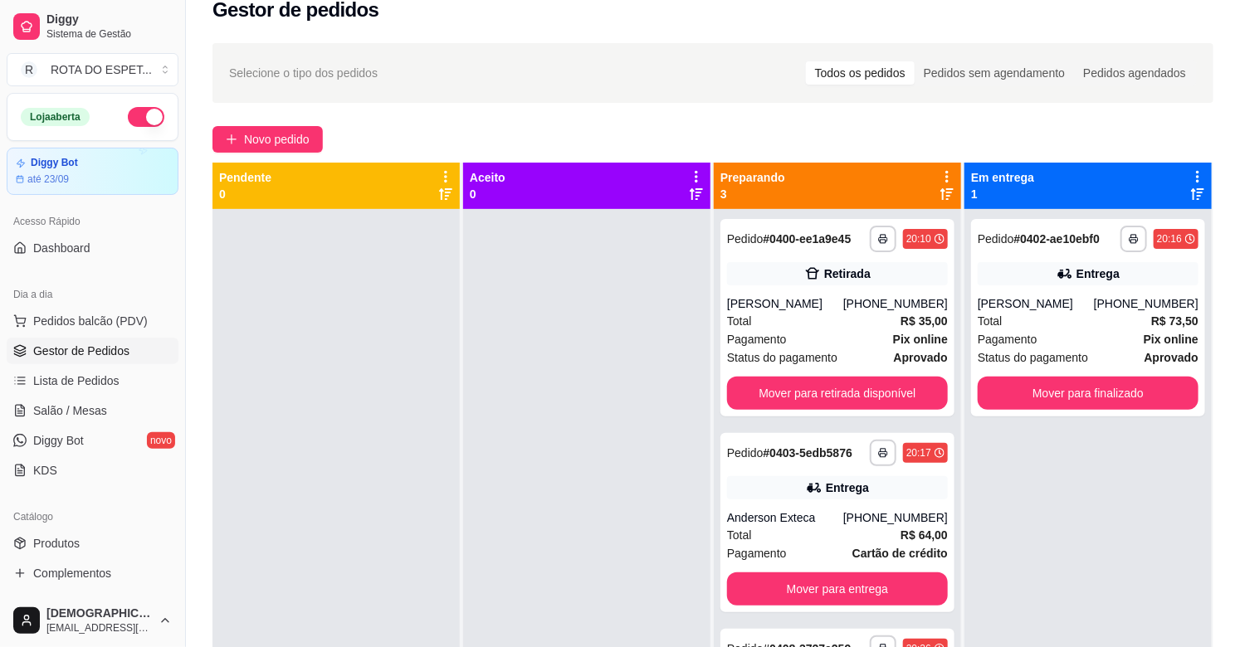
scroll to position [0, 0]
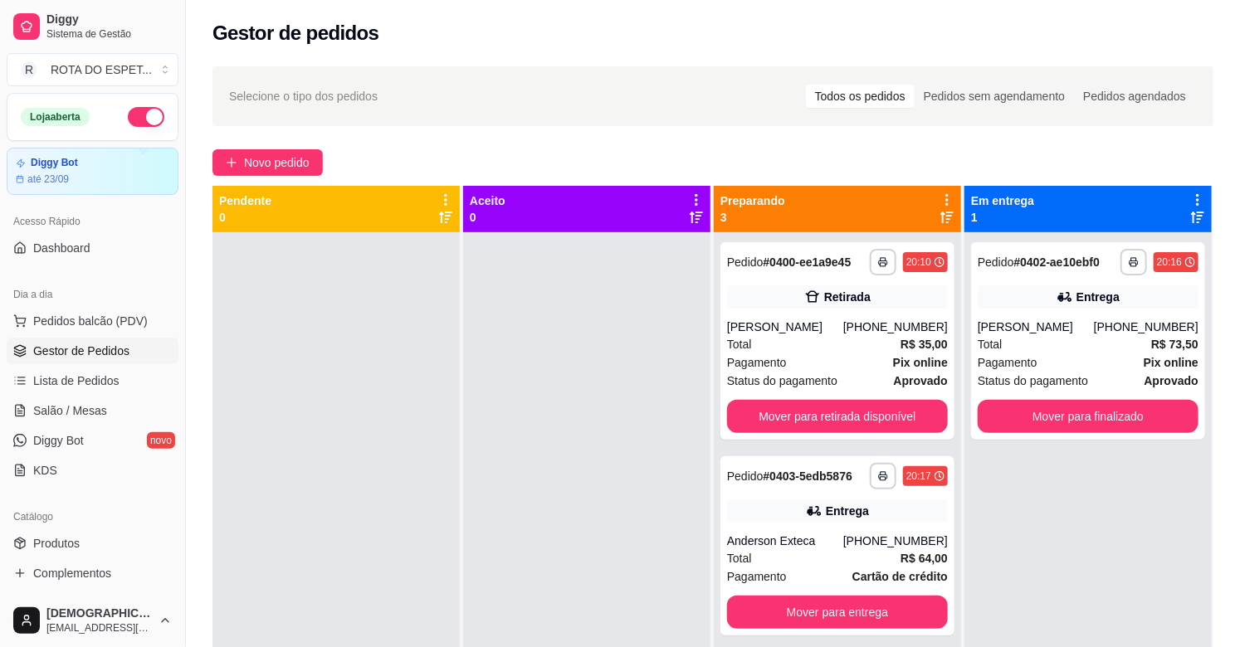
click at [516, 496] on div at bounding box center [586, 555] width 247 height 647
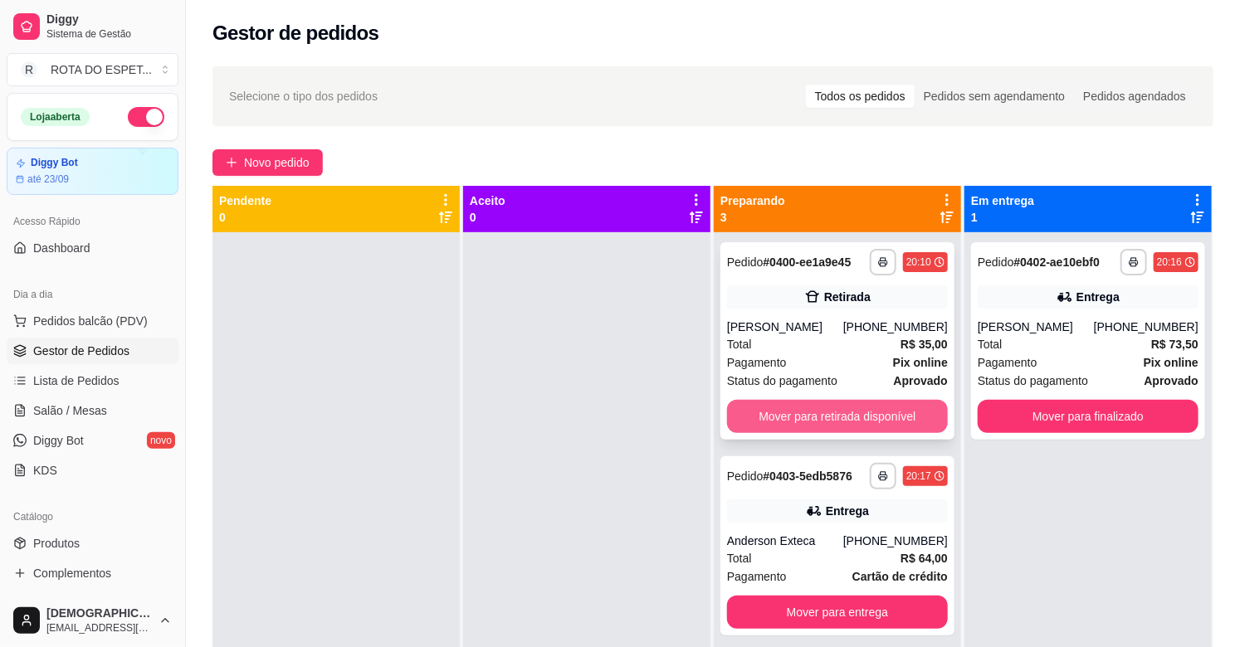
click at [813, 419] on button "Mover para retirada disponível" at bounding box center [837, 416] width 221 height 33
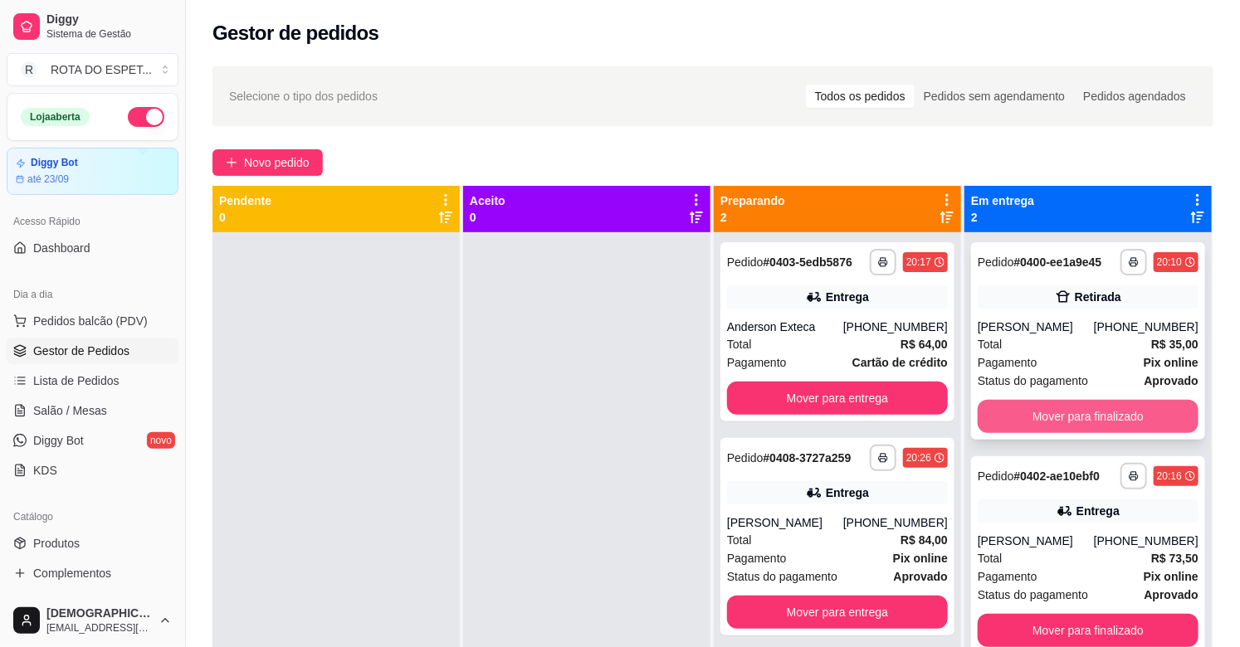
click at [1073, 417] on button "Mover para finalizado" at bounding box center [1087, 416] width 221 height 33
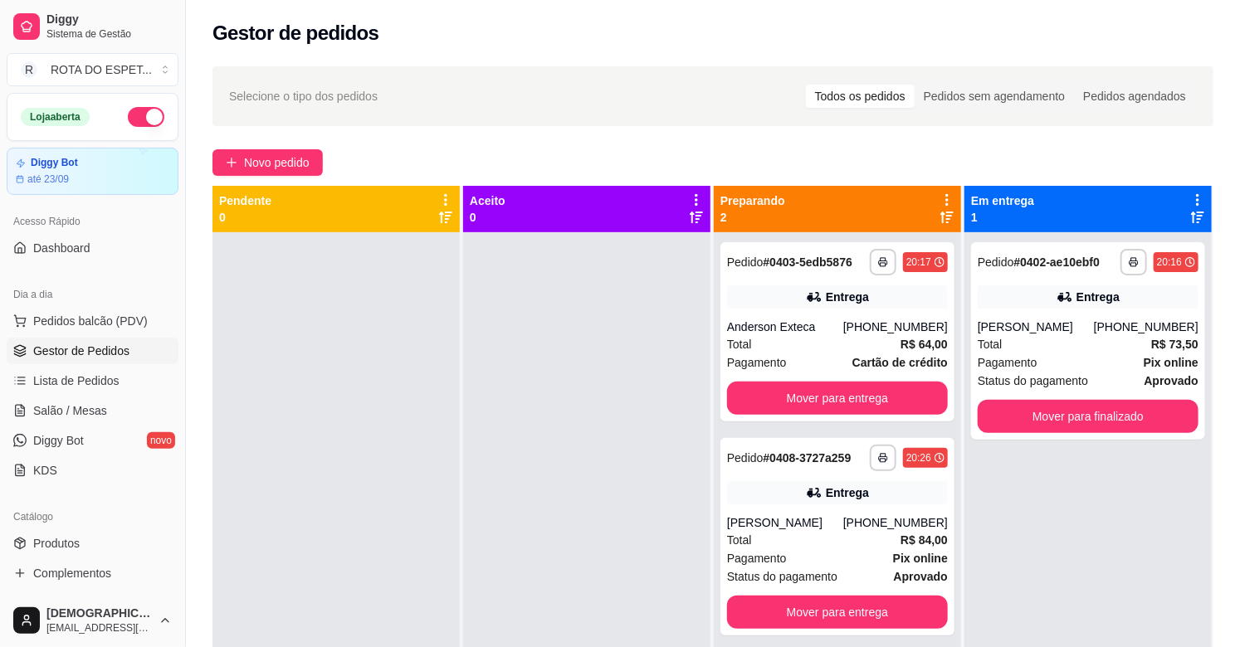
click at [594, 512] on div at bounding box center [586, 555] width 247 height 647
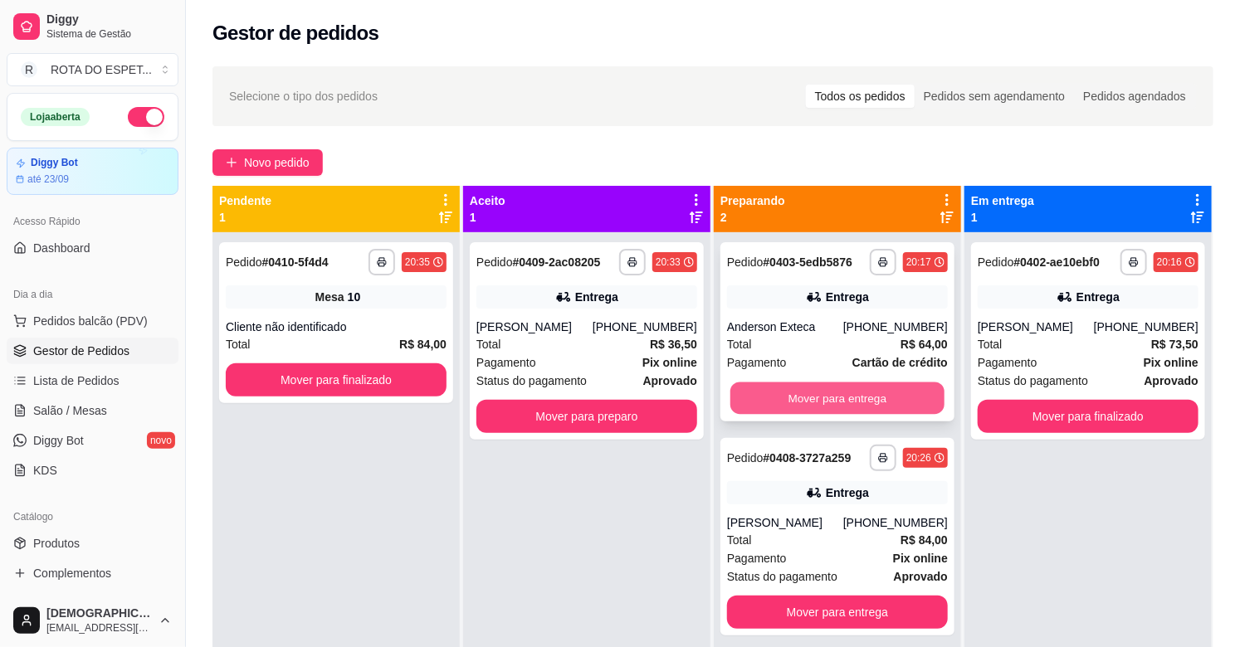
click at [883, 387] on button "Mover para entrega" at bounding box center [837, 399] width 214 height 32
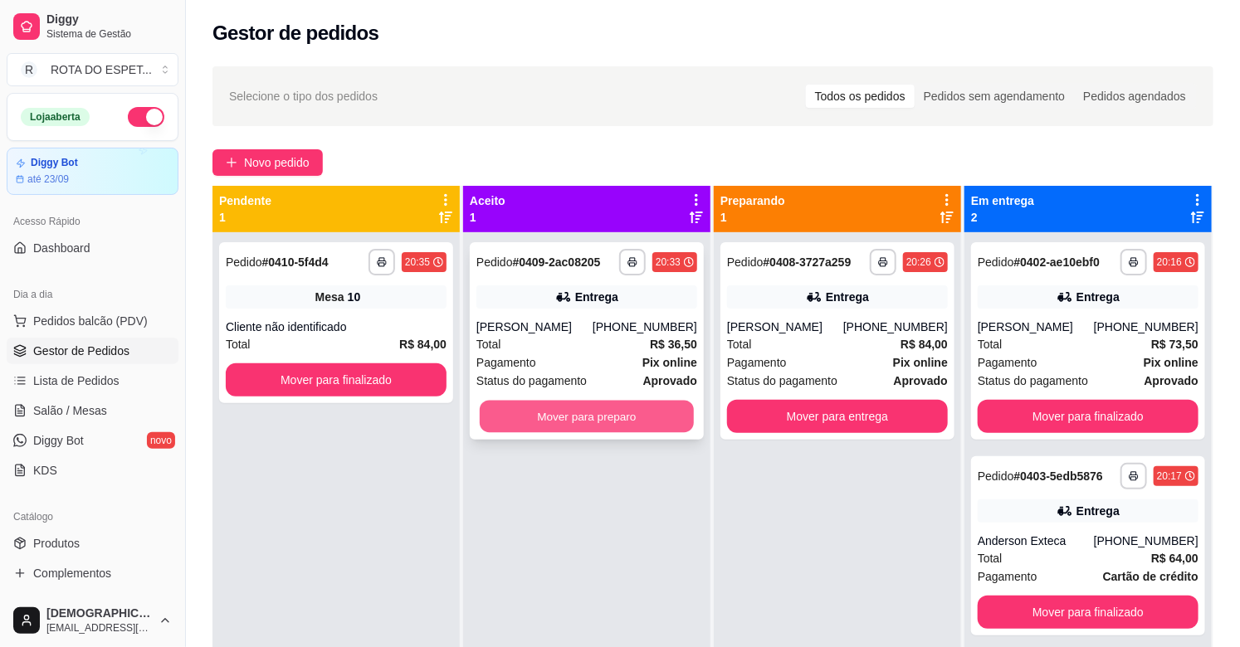
click at [643, 416] on button "Mover para preparo" at bounding box center [587, 417] width 214 height 32
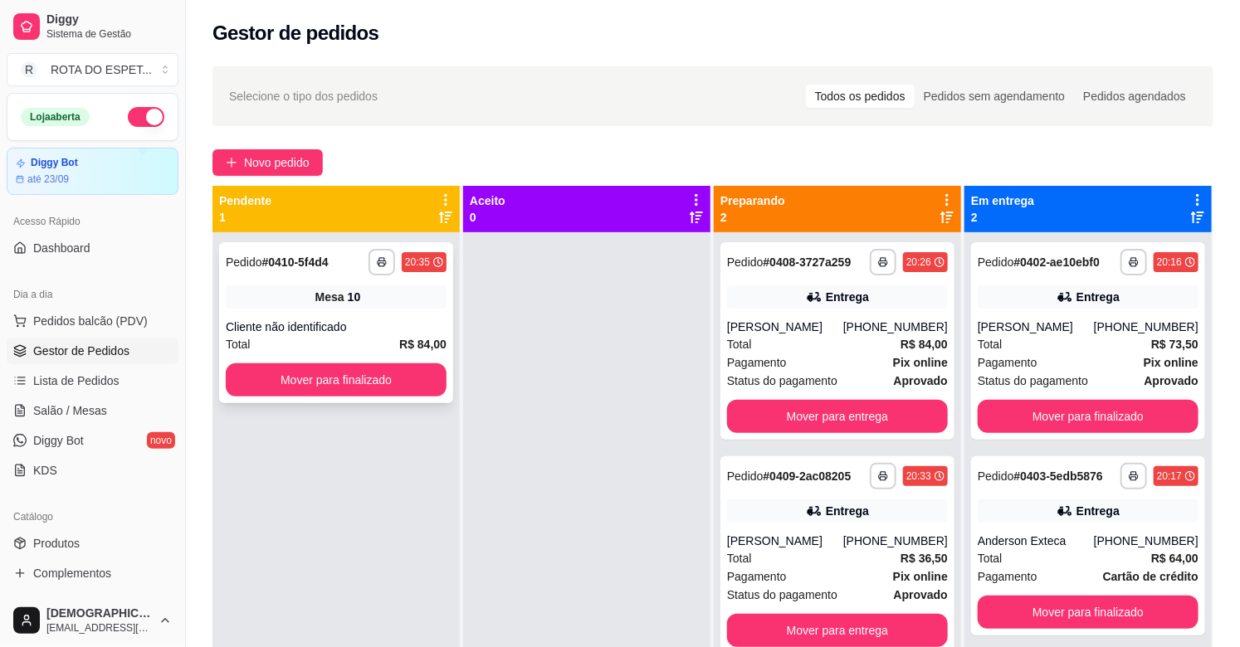
drag, startPoint x: 673, startPoint y: 469, endPoint x: 288, endPoint y: 392, distance: 392.5
click at [659, 467] on div at bounding box center [586, 555] width 247 height 647
click at [238, 376] on button "Mover para finalizado" at bounding box center [336, 379] width 221 height 33
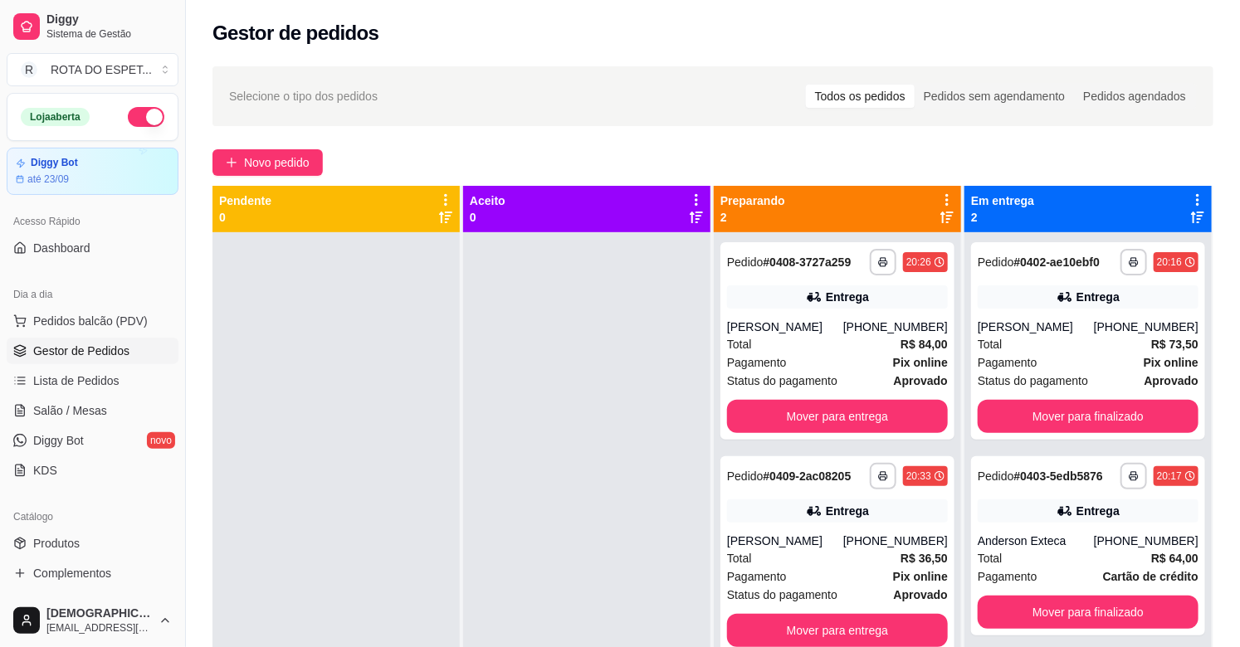
click at [570, 508] on div at bounding box center [586, 555] width 247 height 647
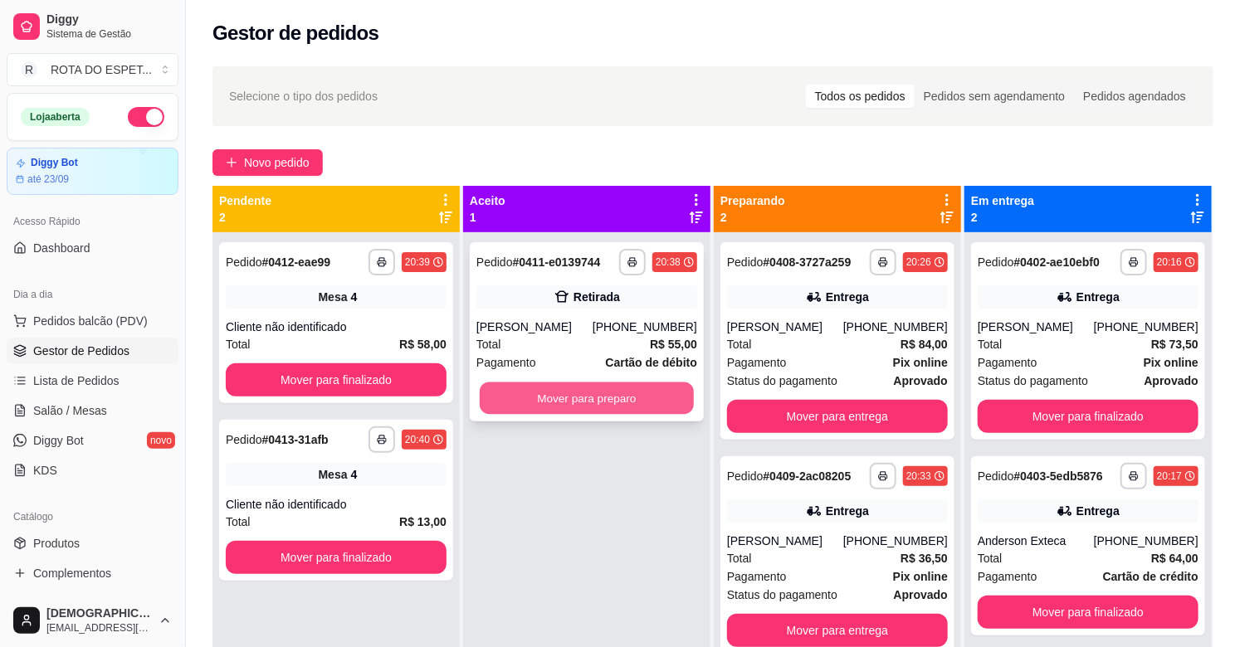
click at [636, 398] on button "Mover para preparo" at bounding box center [587, 399] width 214 height 32
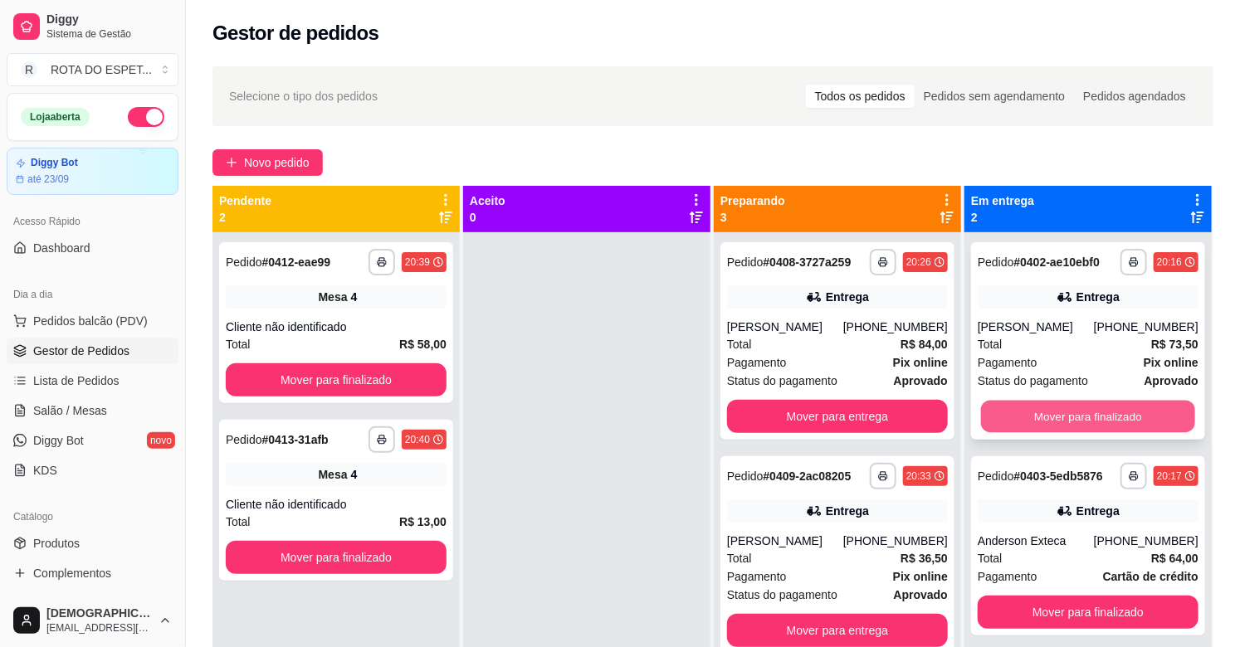
click at [1076, 407] on button "Mover para finalizado" at bounding box center [1088, 417] width 214 height 32
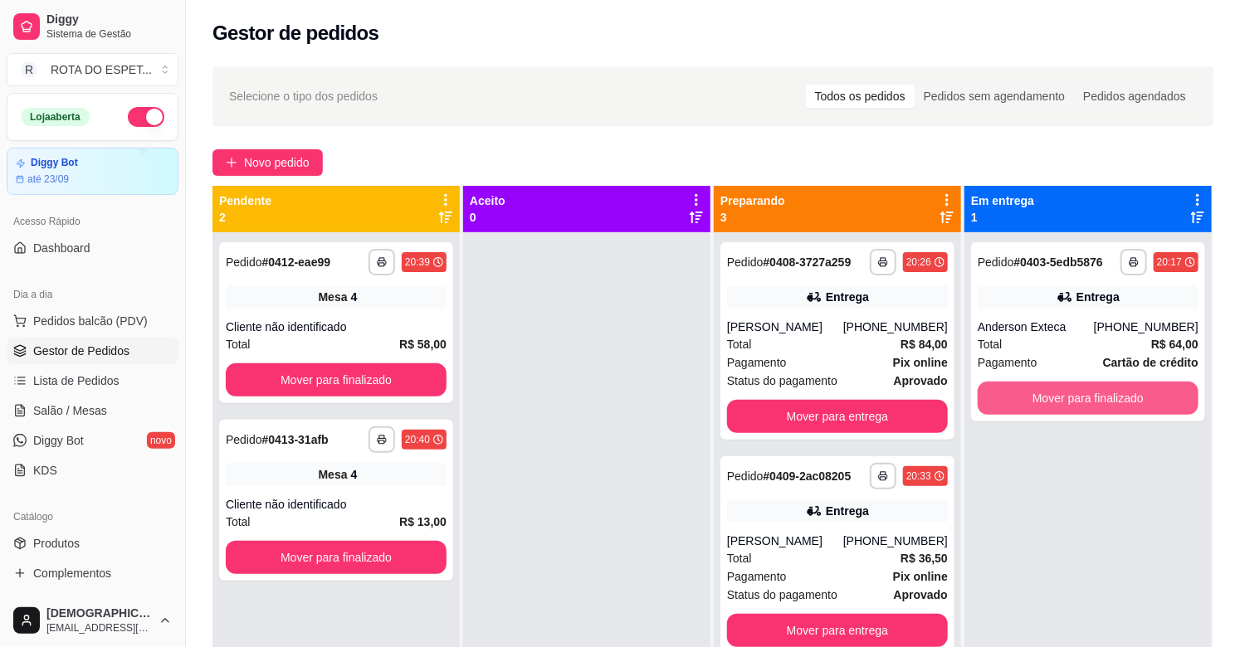
click at [1076, 407] on button "Mover para finalizado" at bounding box center [1087, 398] width 221 height 33
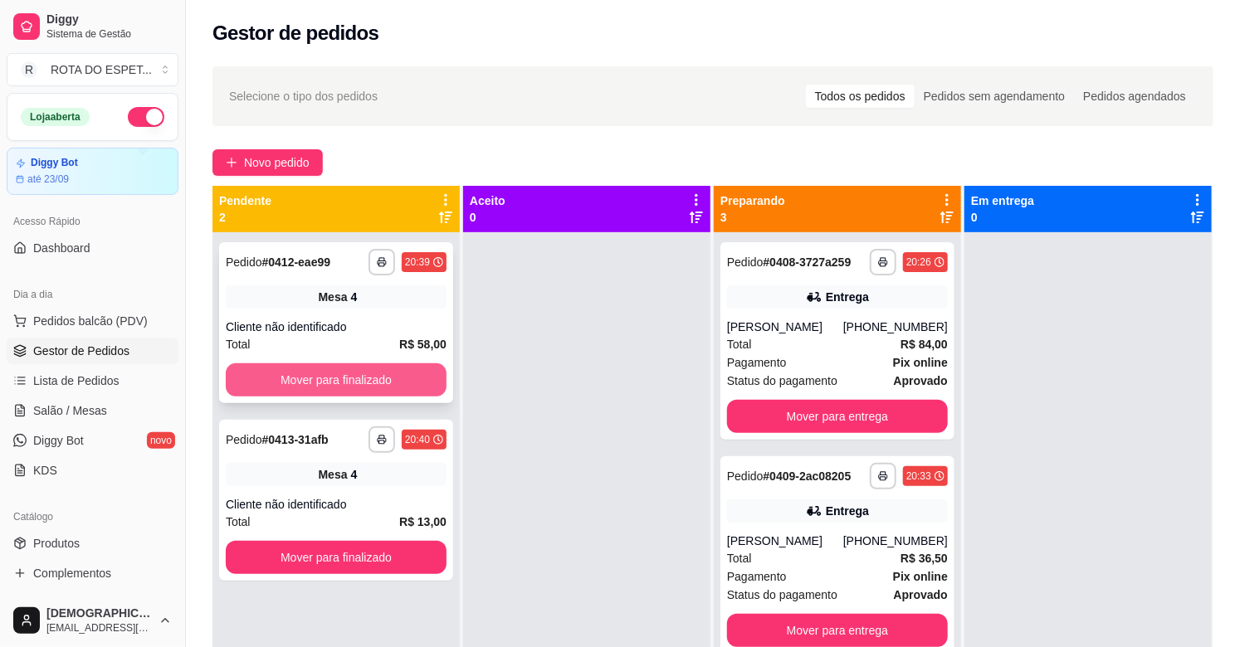
click at [311, 379] on button "Mover para finalizado" at bounding box center [336, 379] width 221 height 33
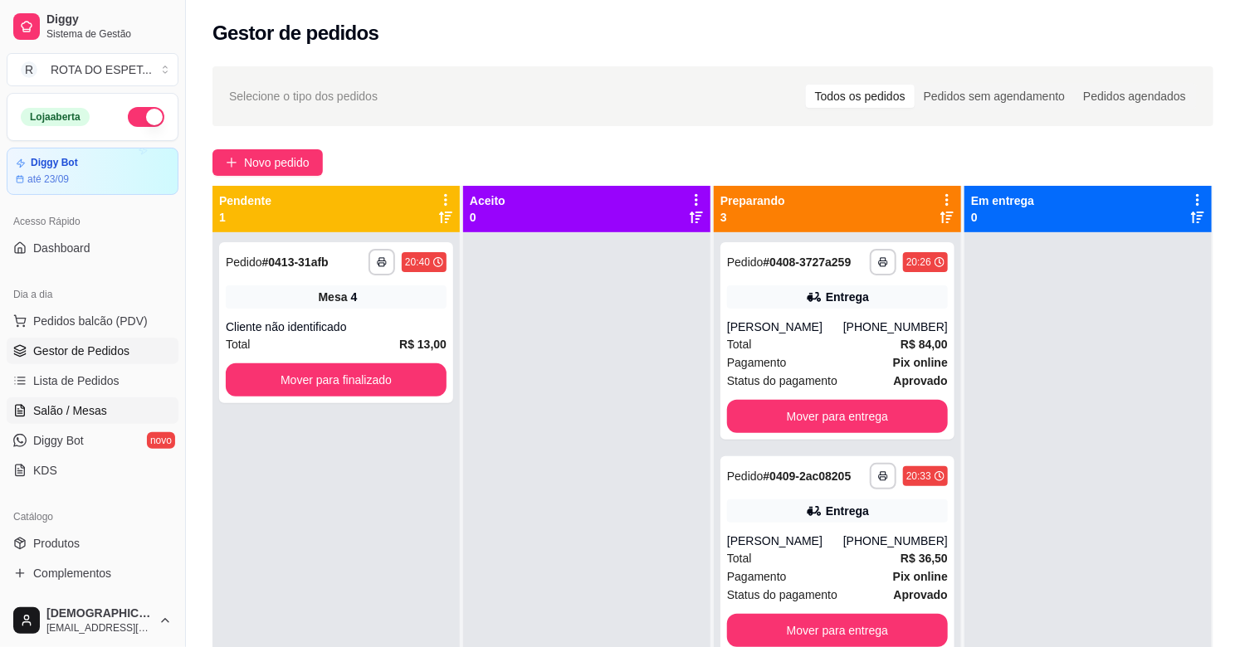
click at [95, 412] on span "Salão / Mesas" at bounding box center [70, 410] width 74 height 17
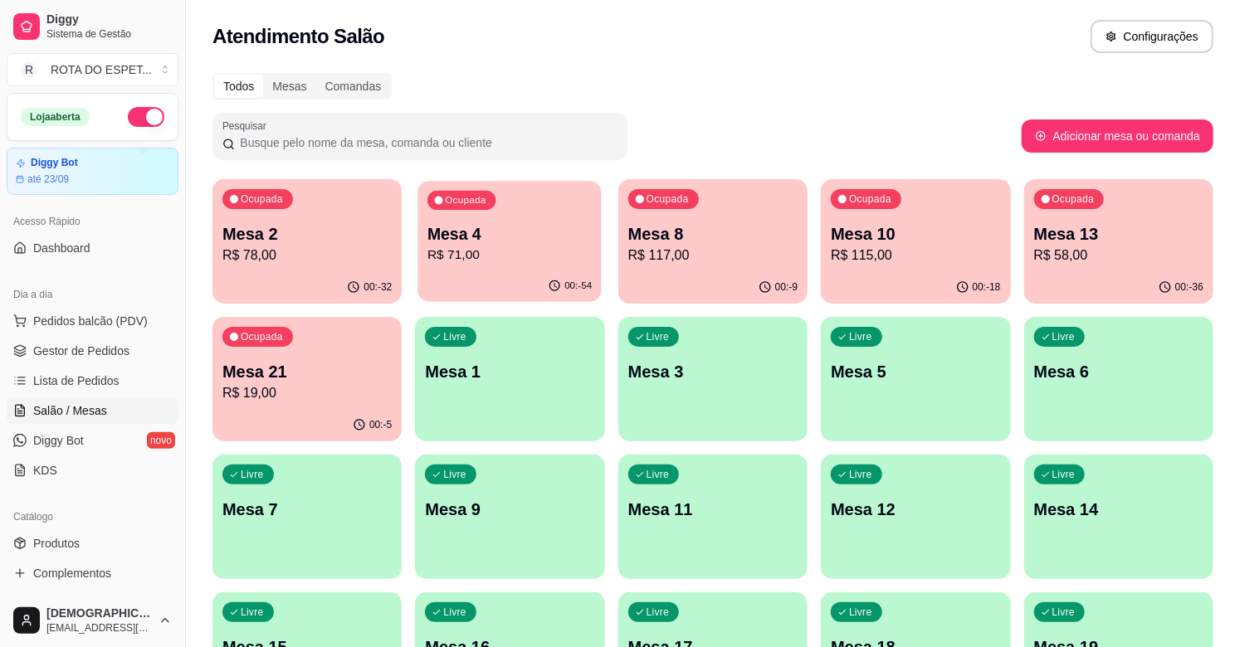
click at [484, 241] on p "Mesa 4" at bounding box center [509, 234] width 164 height 22
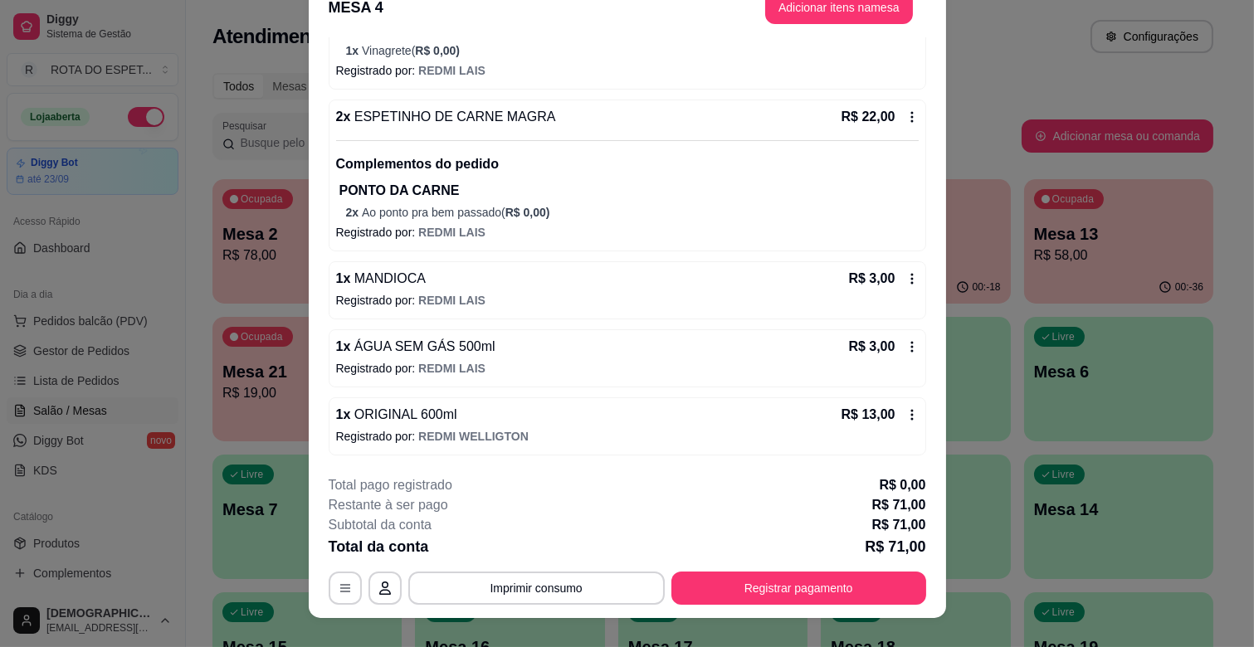
scroll to position [50, 0]
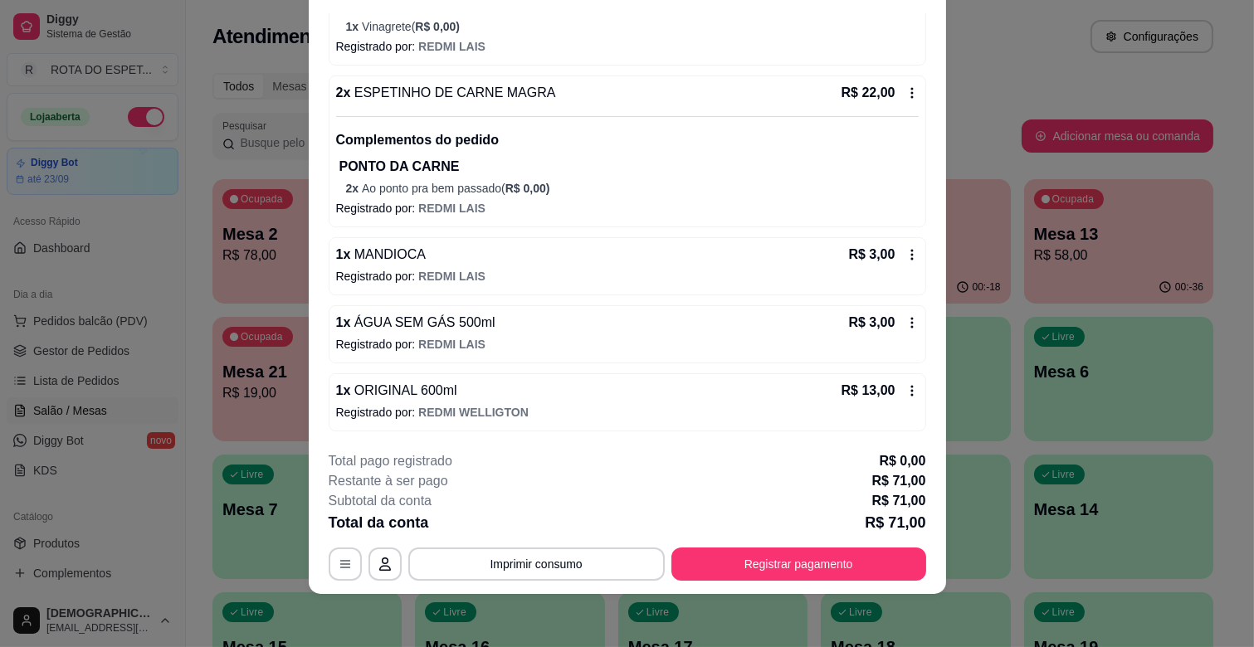
click at [905, 393] on icon at bounding box center [911, 390] width 13 height 13
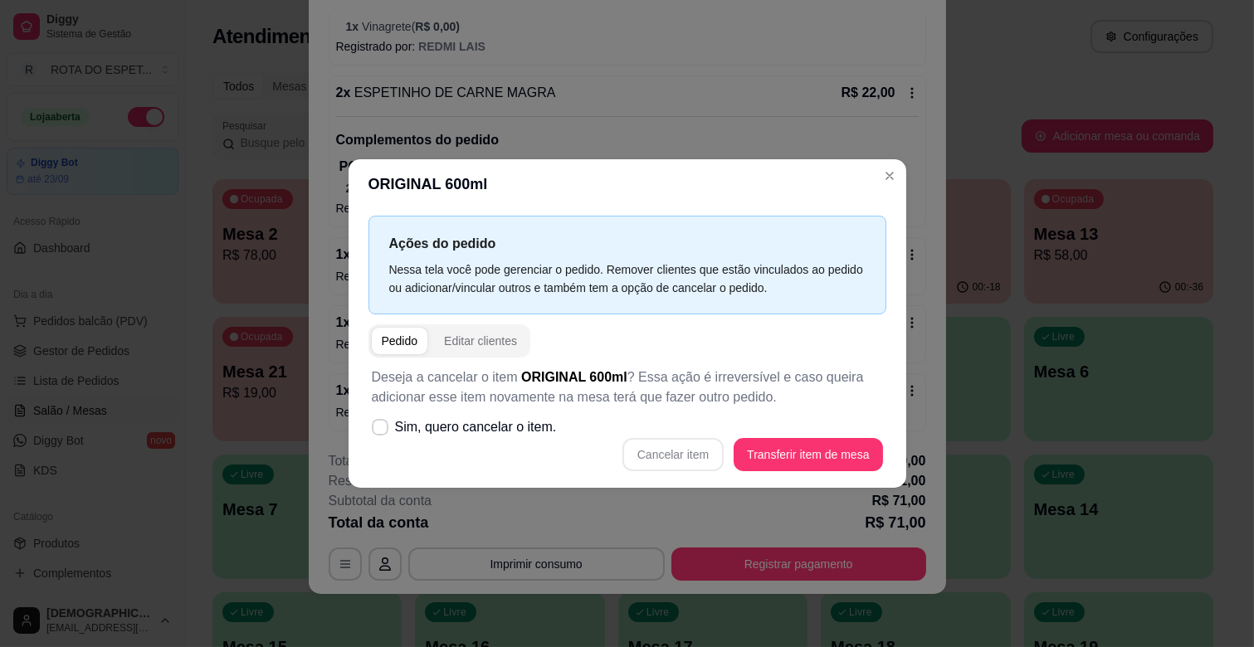
click at [361, 421] on div "Ações do pedido Nessa tela você pode gerenciar o pedido. Remover clientes que e…" at bounding box center [627, 348] width 558 height 279
click at [378, 426] on icon at bounding box center [379, 427] width 13 height 10
click at [378, 431] on input "Sim, quero cancelar o item." at bounding box center [376, 436] width 11 height 11
checkbox input "true"
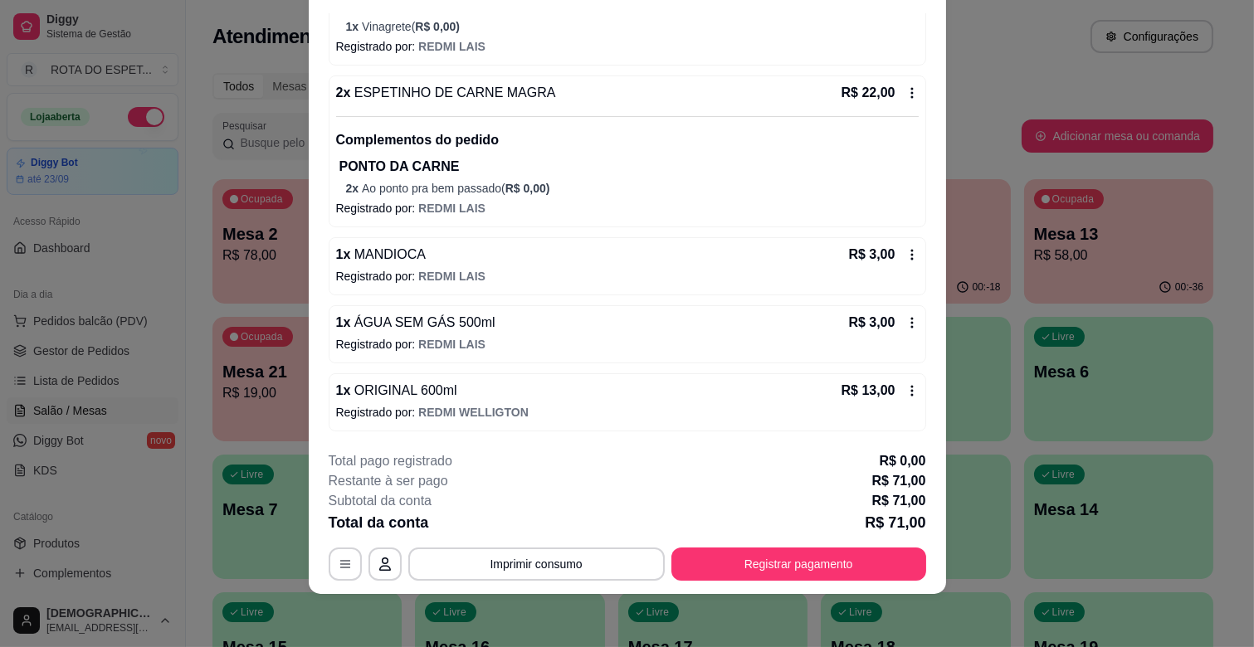
click at [905, 387] on icon at bounding box center [911, 390] width 13 height 13
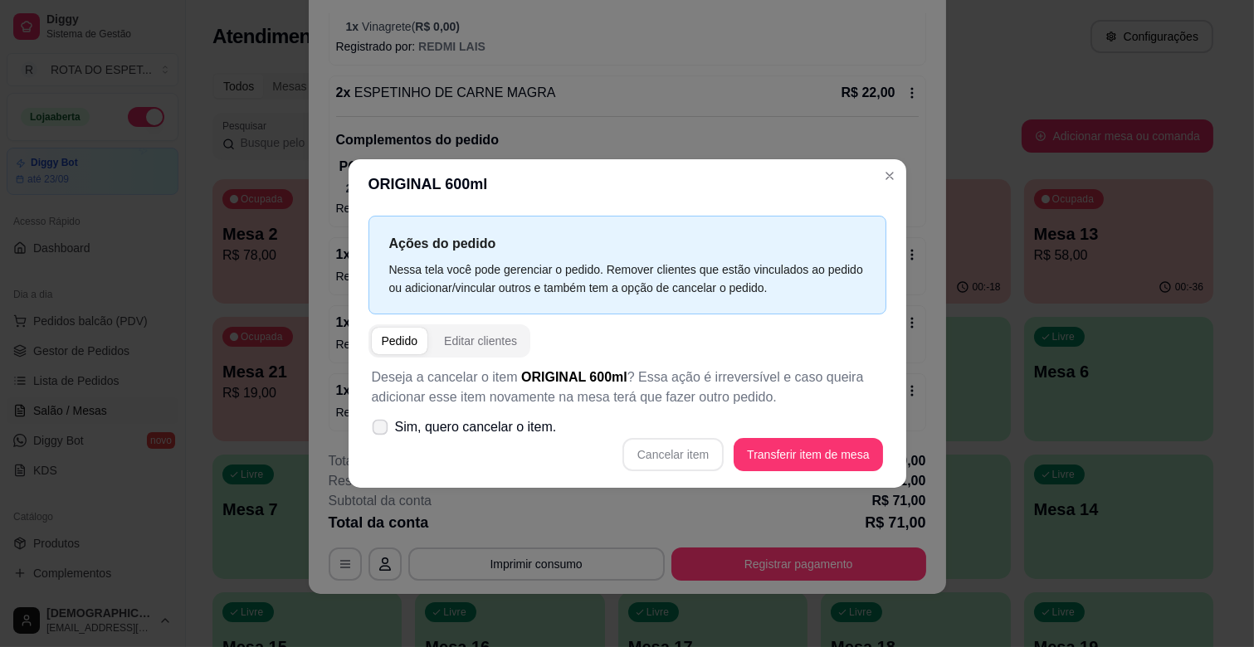
click at [398, 425] on span "Sim, quero cancelar o item." at bounding box center [476, 427] width 162 height 20
click at [382, 431] on input "Sim, quero cancelar o item." at bounding box center [376, 436] width 11 height 11
click at [550, 430] on span "Sim, quero cancelar o item." at bounding box center [476, 427] width 162 height 20
click at [382, 431] on input "Sim, quero cancelar o item." at bounding box center [376, 436] width 11 height 11
checkbox input "false"
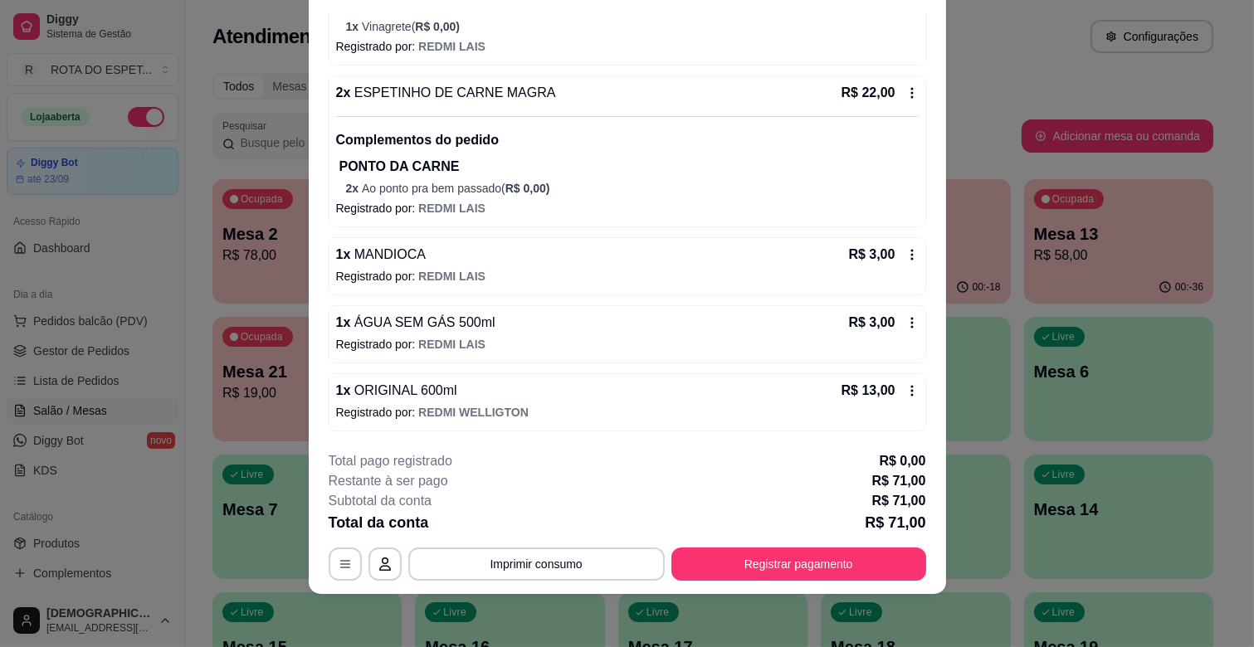
click at [905, 390] on icon at bounding box center [911, 390] width 13 height 13
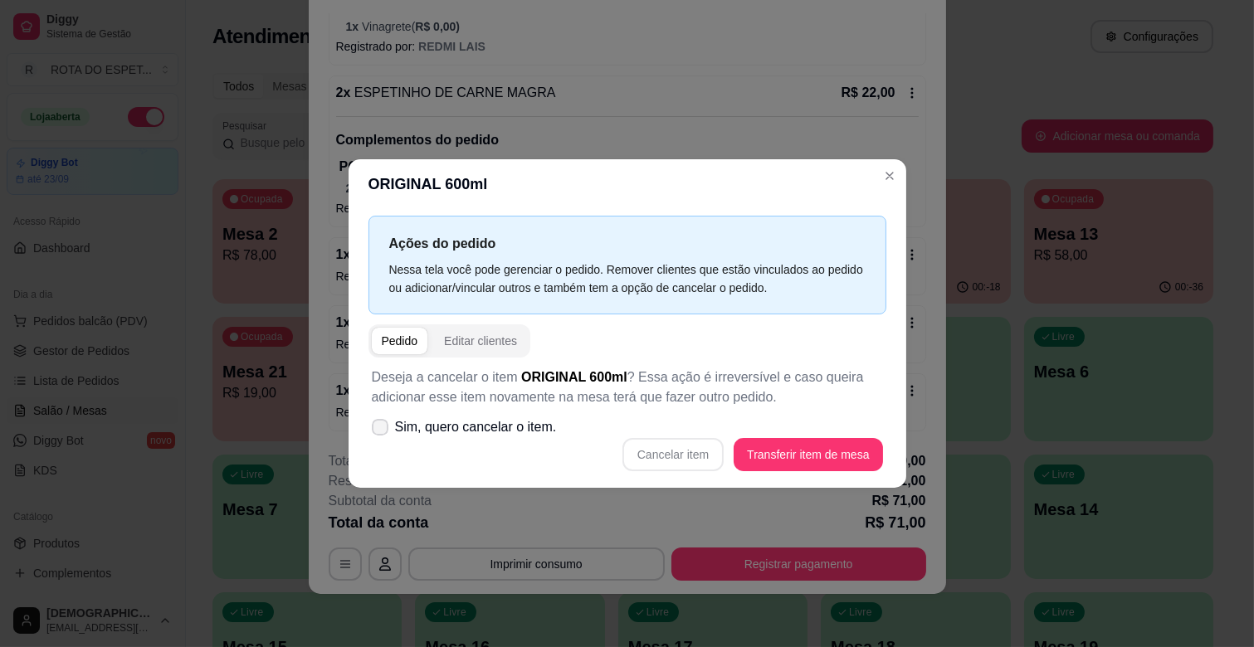
click at [403, 430] on span "Sim, quero cancelar o item." at bounding box center [476, 427] width 162 height 20
click at [382, 431] on input "Sim, quero cancelar o item." at bounding box center [376, 436] width 11 height 11
checkbox input "true"
click at [718, 445] on button "Cancelar item" at bounding box center [672, 454] width 101 height 33
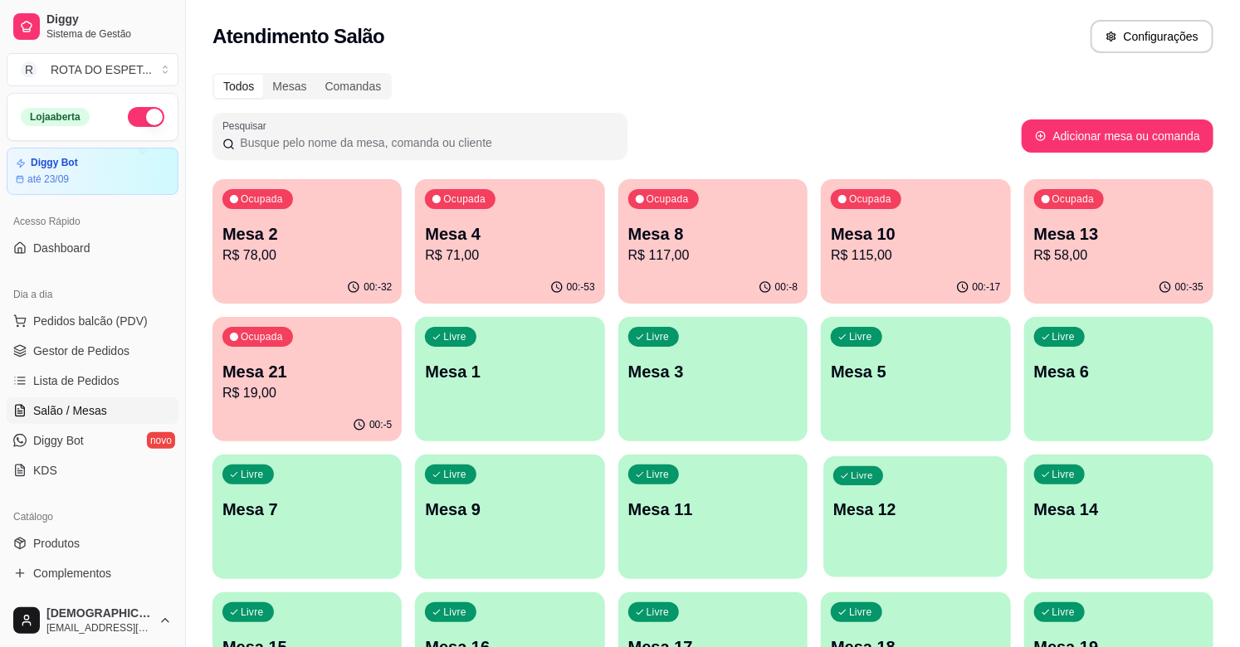
click at [834, 508] on p "Mesa 12" at bounding box center [915, 510] width 164 height 22
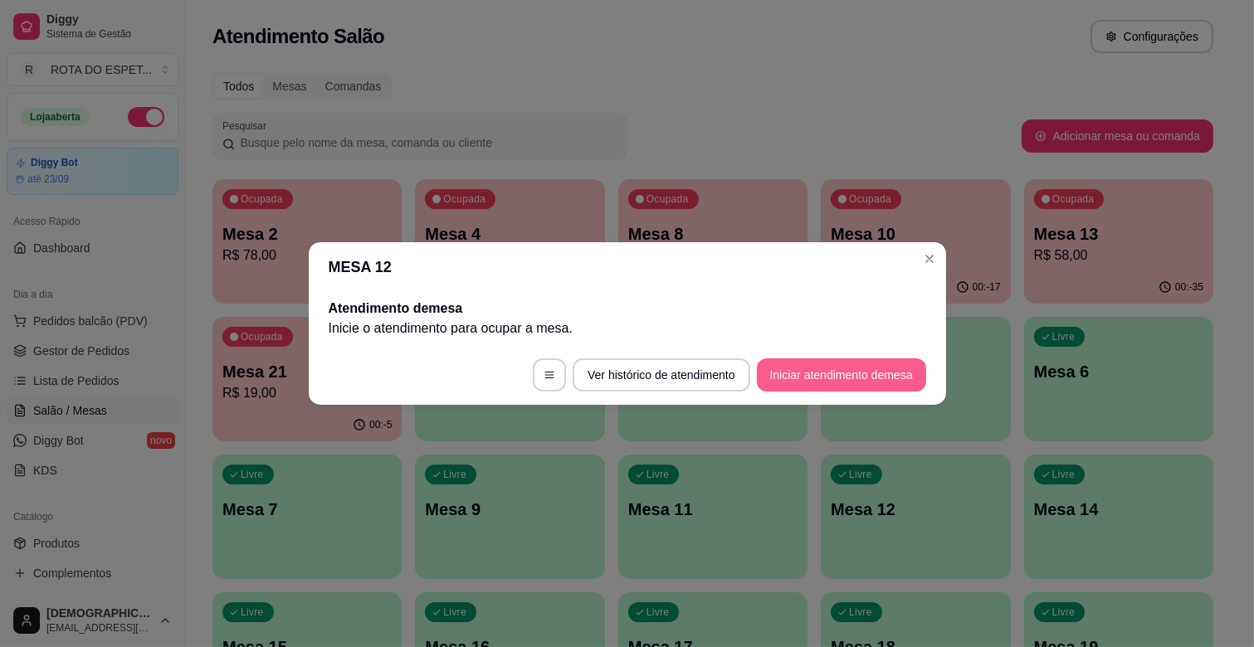
click at [888, 365] on button "Iniciar atendimento de mesa" at bounding box center [841, 374] width 169 height 33
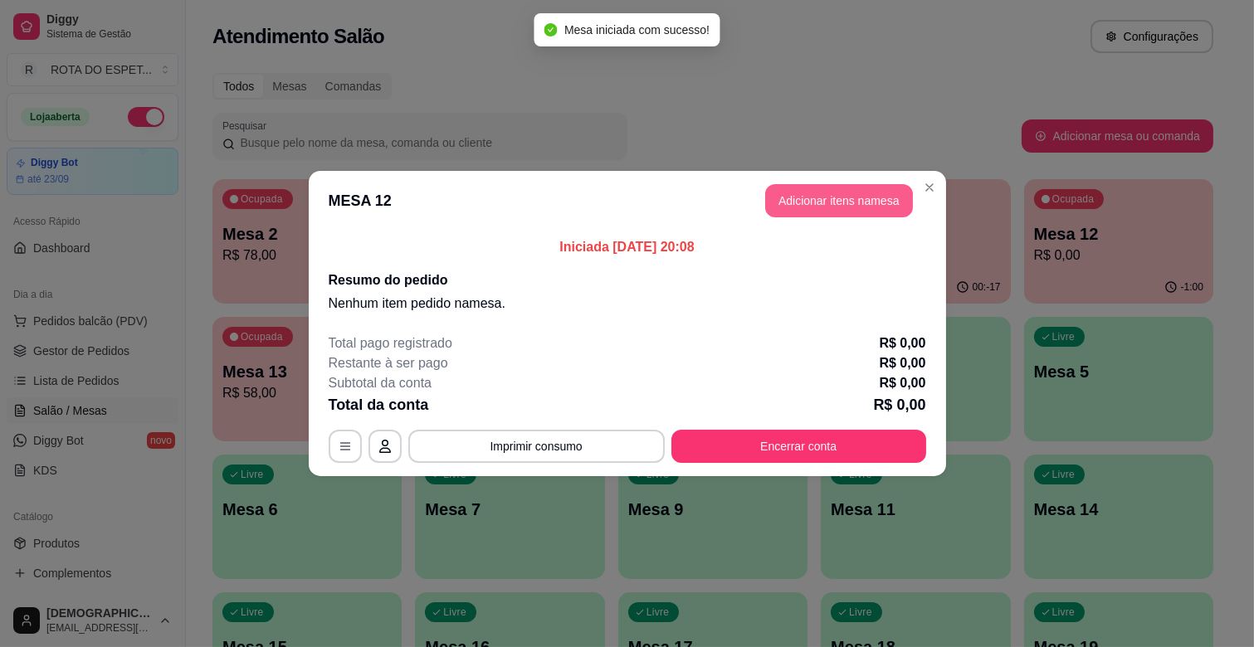
click at [842, 202] on button "Adicionar itens na mesa" at bounding box center [839, 200] width 148 height 33
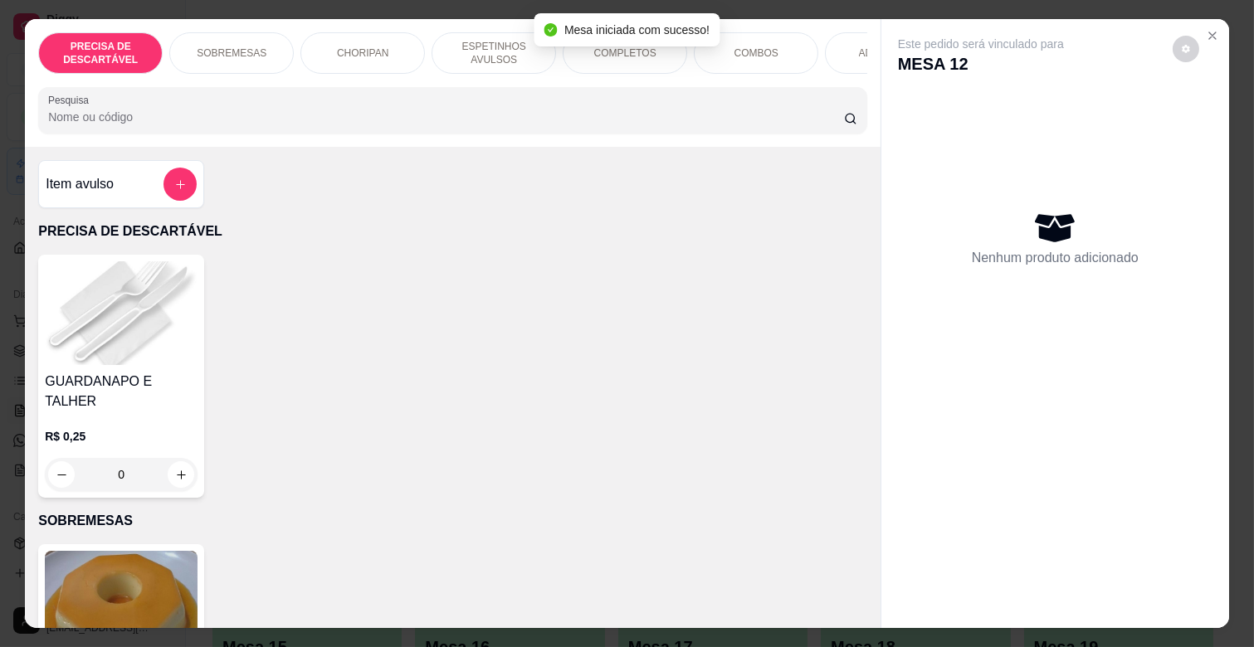
scroll to position [0, 725]
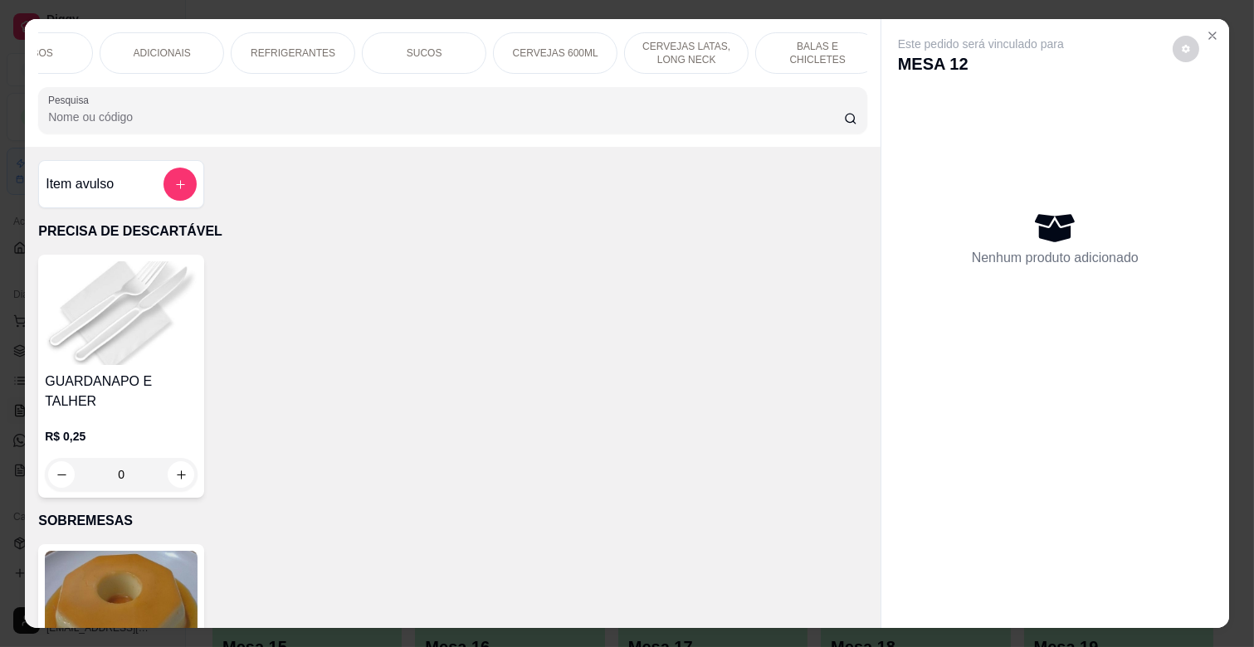
click at [520, 51] on p "CERVEJAS 600ML" at bounding box center [555, 52] width 85 height 13
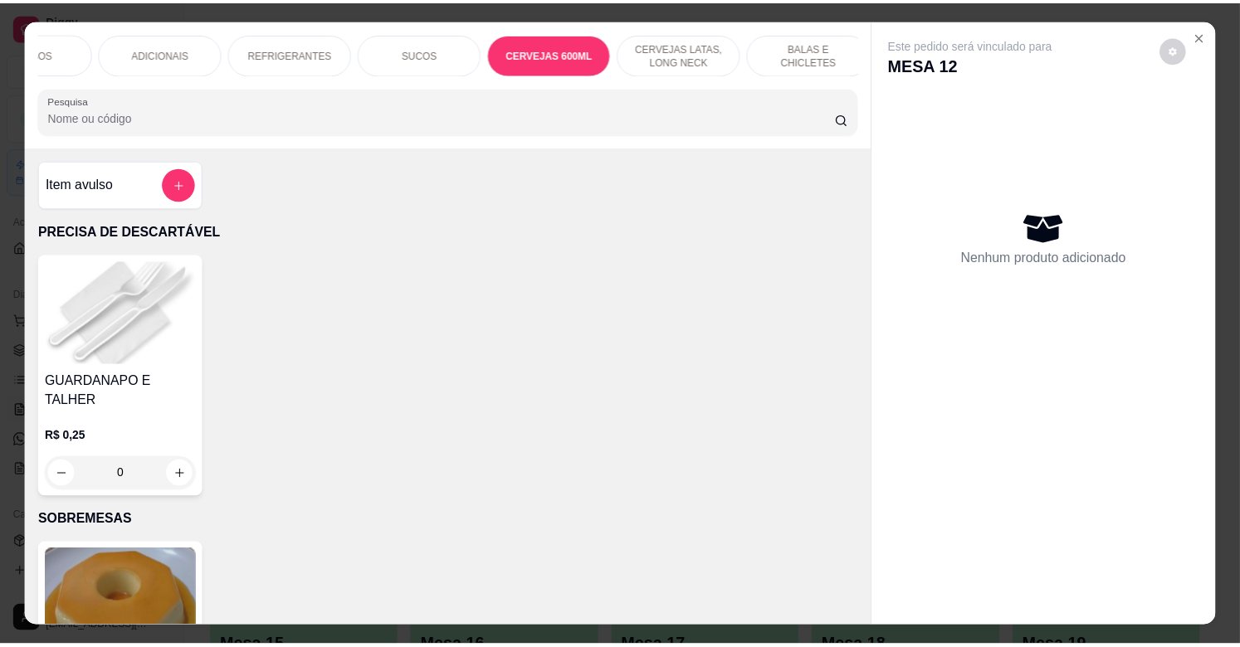
scroll to position [40, 0]
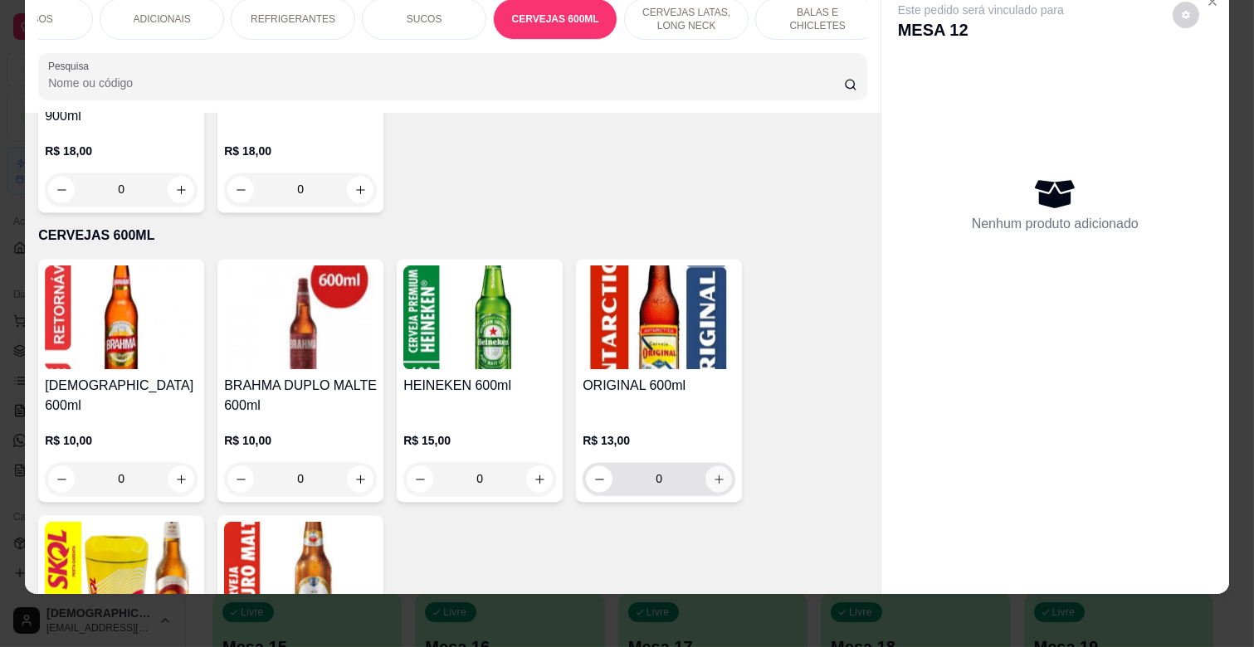
click at [716, 474] on icon "increase-product-quantity" at bounding box center [719, 480] width 12 height 12
type input "1"
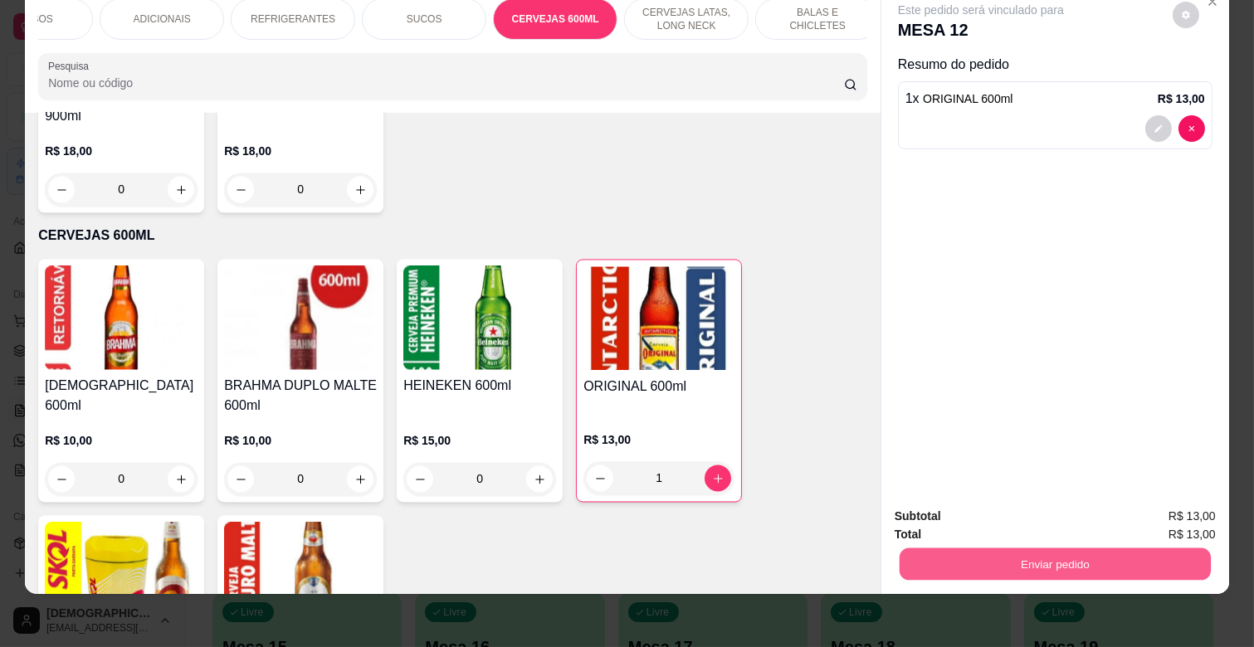
click at [1060, 548] on button "Enviar pedido" at bounding box center [1054, 564] width 311 height 32
click at [1050, 506] on button "Não registrar e enviar pedido" at bounding box center [999, 510] width 173 height 32
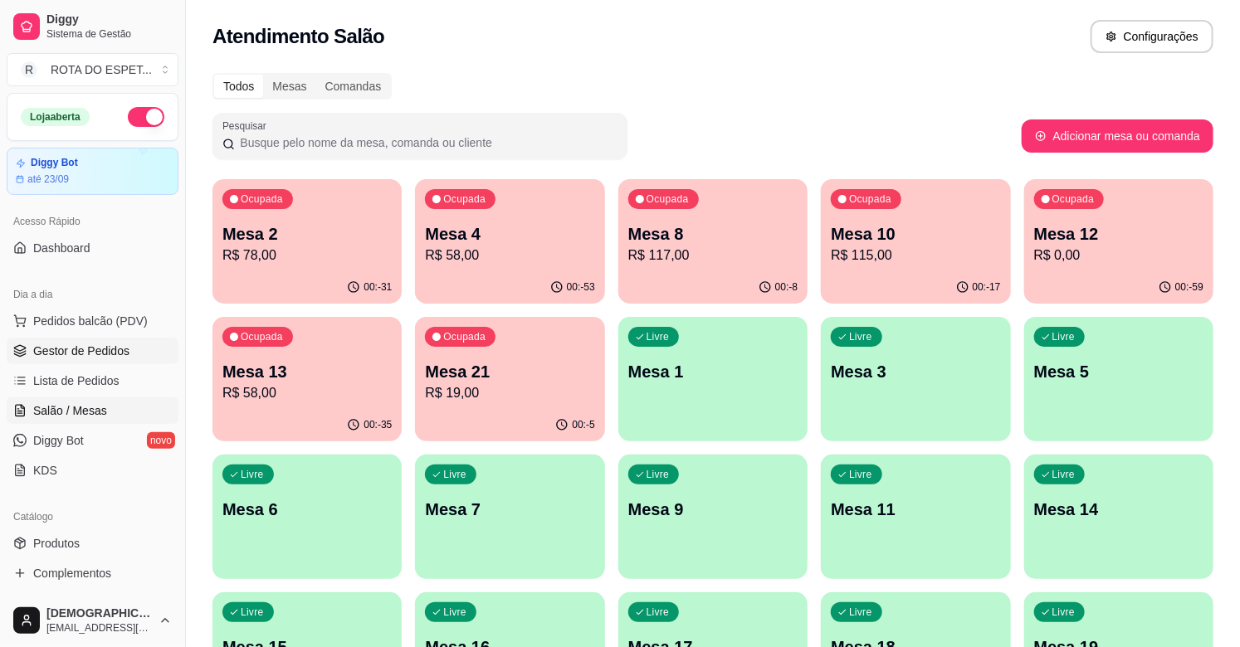
click at [87, 349] on span "Gestor de Pedidos" at bounding box center [81, 351] width 96 height 17
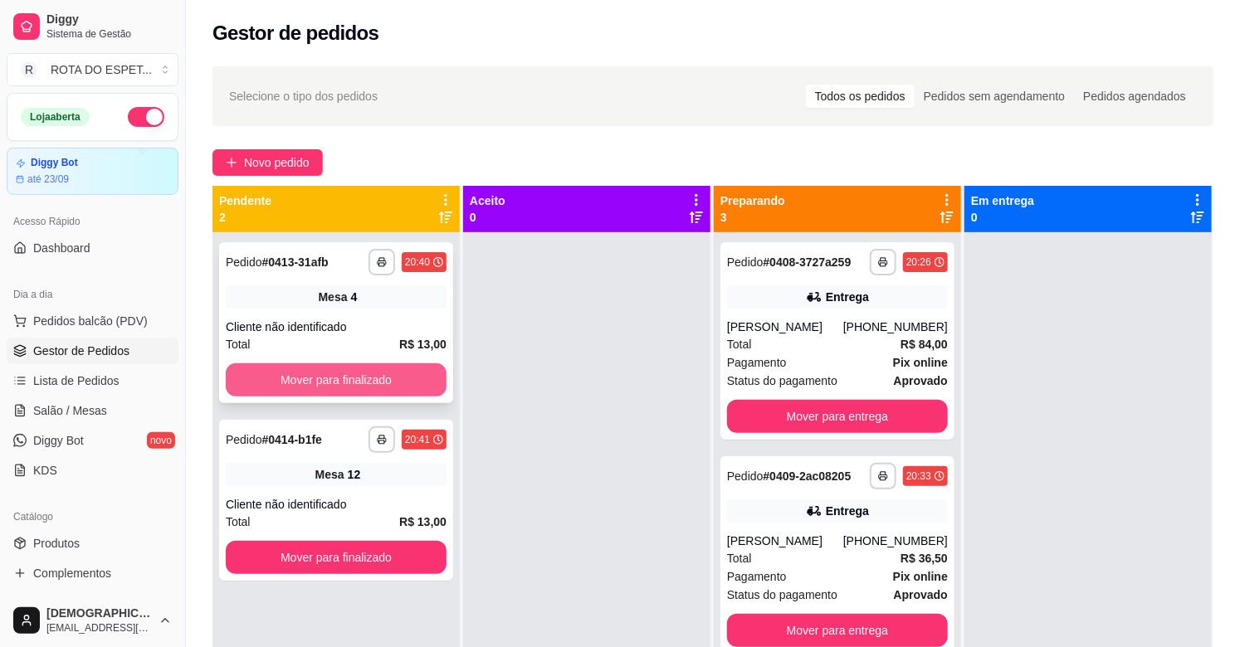
click at [386, 379] on button "Mover para finalizado" at bounding box center [336, 379] width 221 height 33
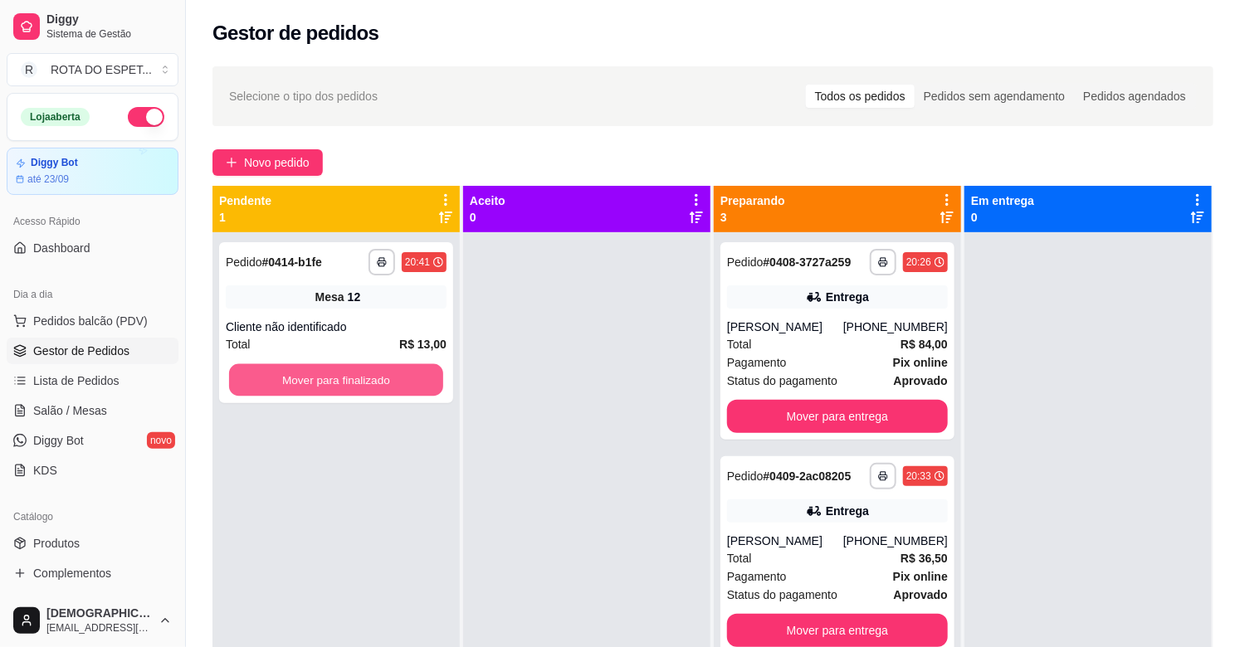
click at [386, 379] on button "Mover para finalizado" at bounding box center [336, 380] width 214 height 32
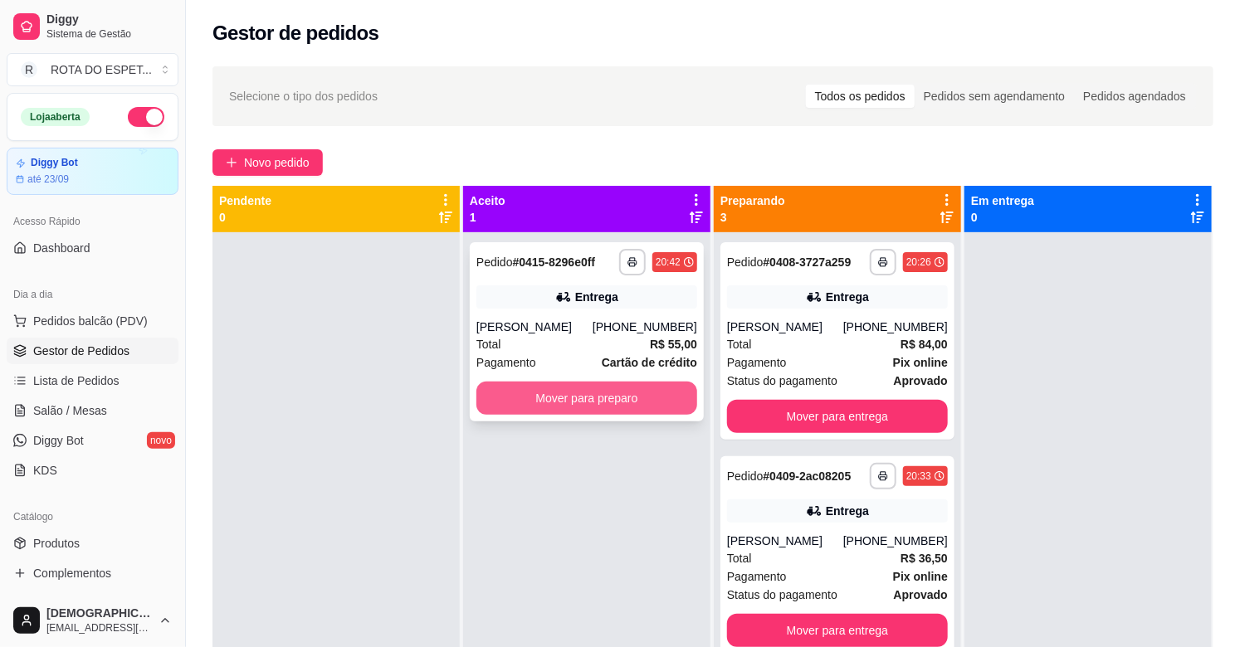
click at [566, 393] on button "Mover para preparo" at bounding box center [586, 398] width 221 height 33
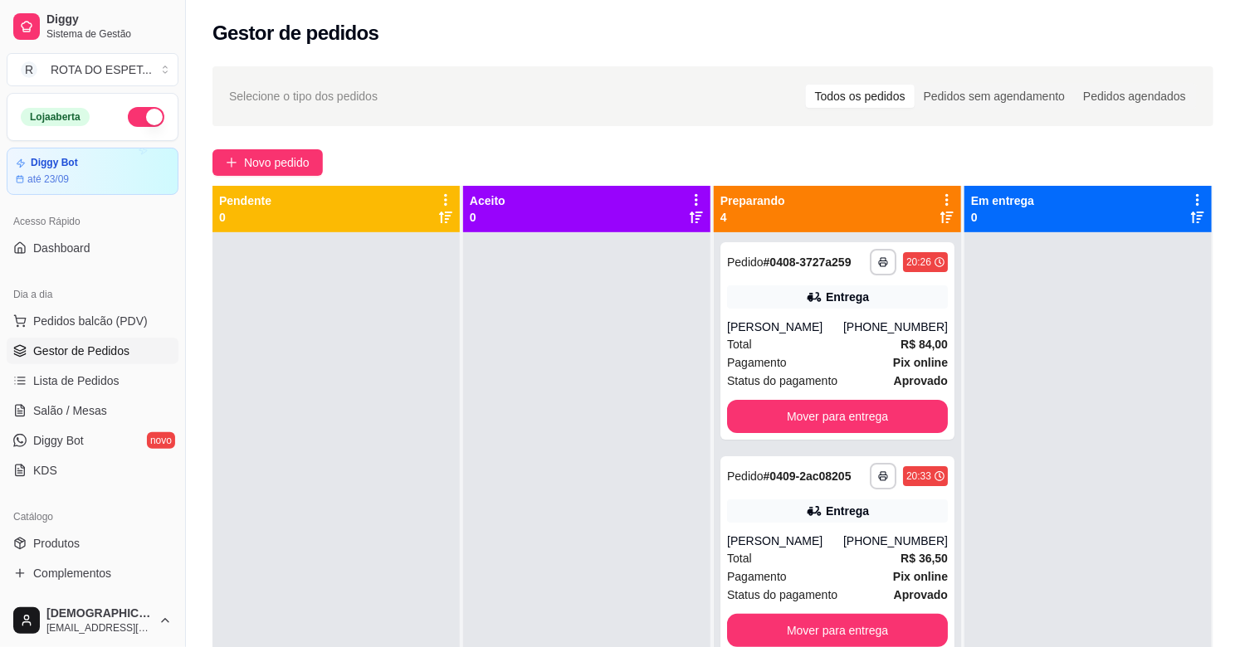
click at [503, 509] on div at bounding box center [586, 555] width 247 height 647
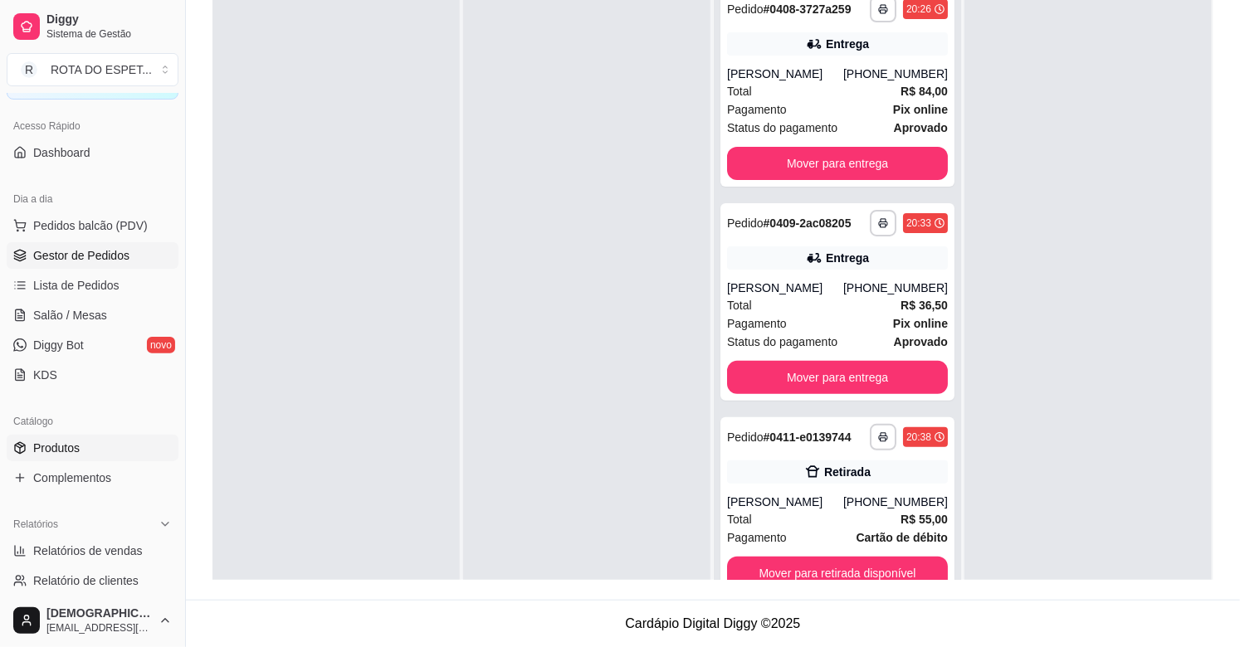
scroll to position [85, 0]
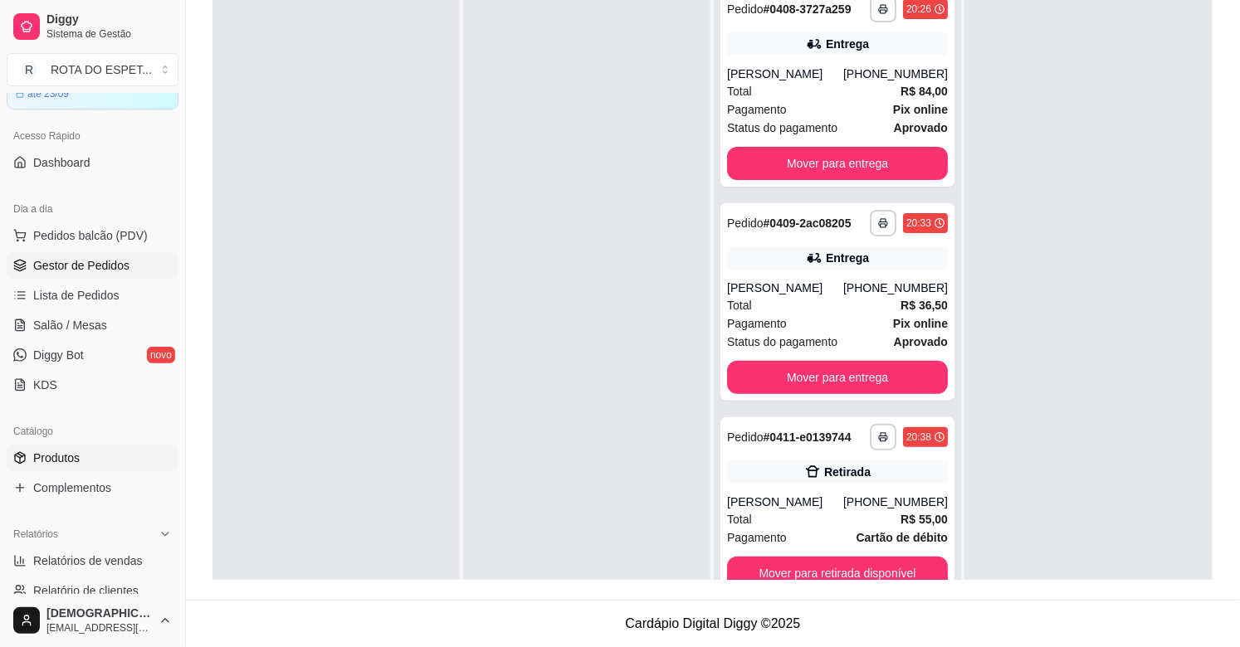
click at [97, 452] on link "Produtos" at bounding box center [93, 458] width 172 height 27
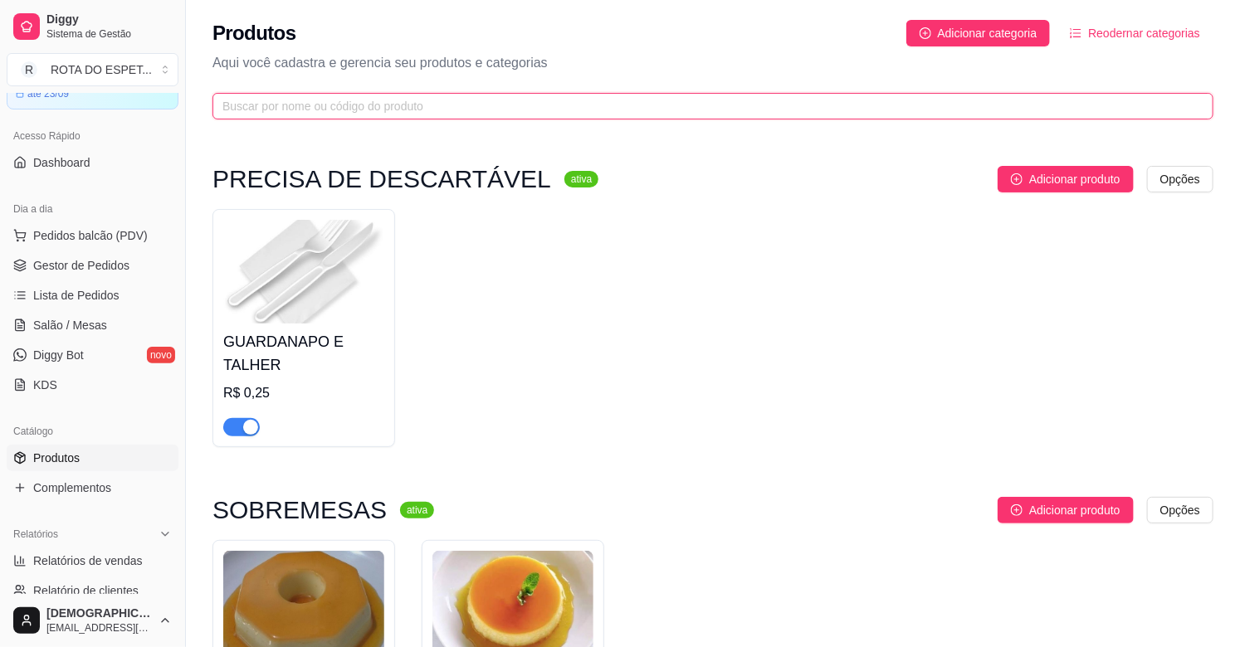
click at [475, 110] on input "text" at bounding box center [705, 106] width 967 height 18
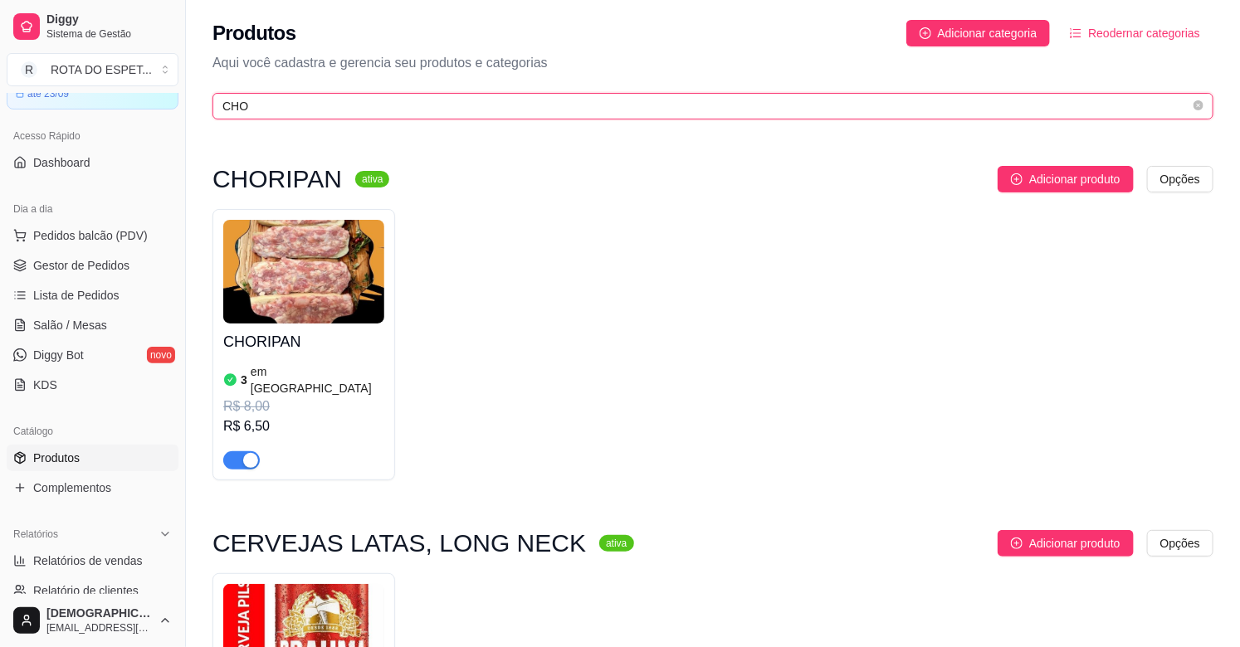
type input "CHO"
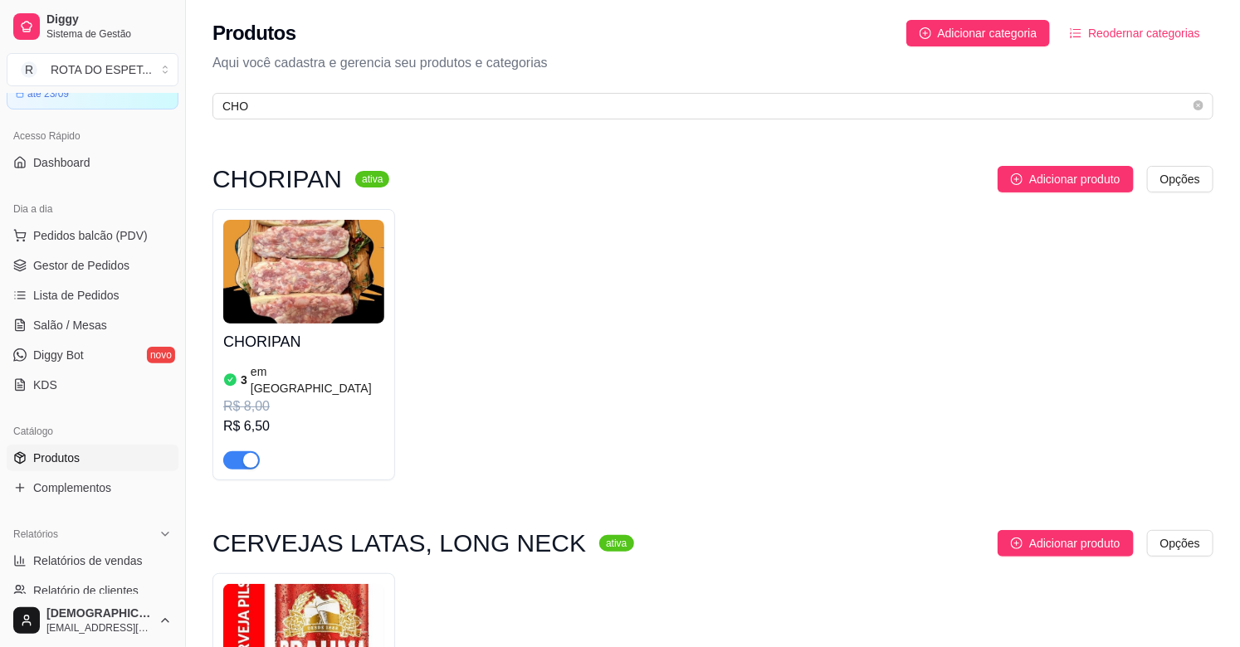
click at [346, 362] on div "3 em estoque R$ 8,00 R$ 6,50" at bounding box center [303, 415] width 161 height 110
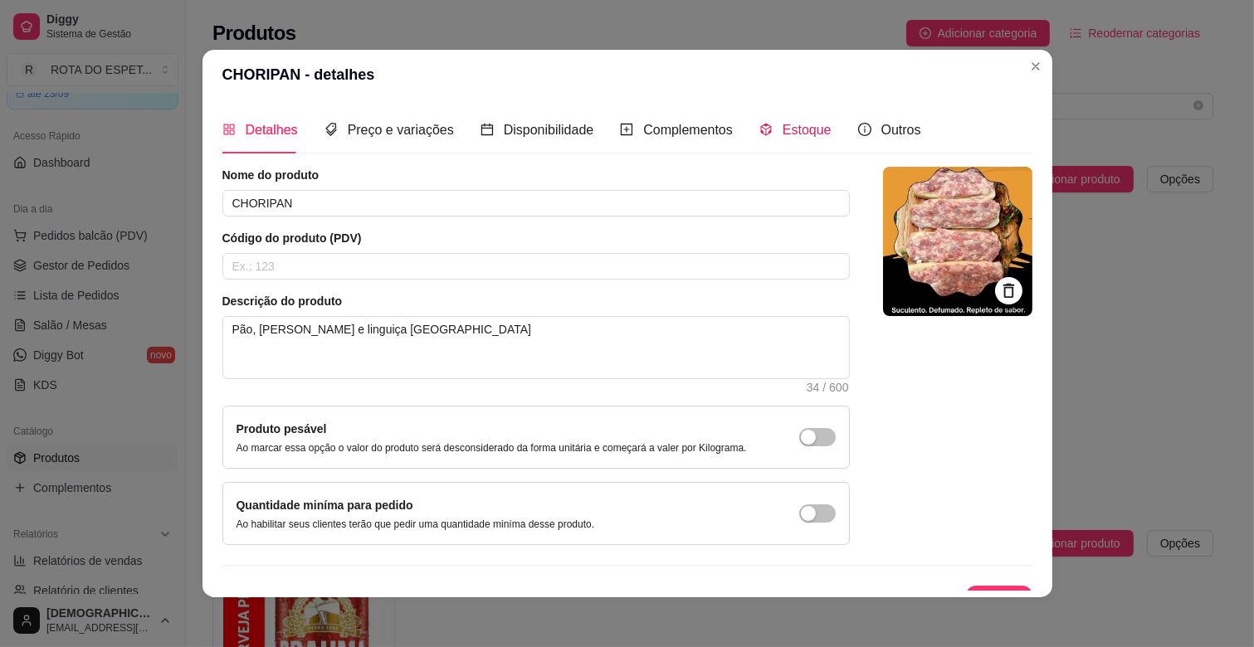
click at [782, 133] on span "Estoque" at bounding box center [806, 130] width 49 height 14
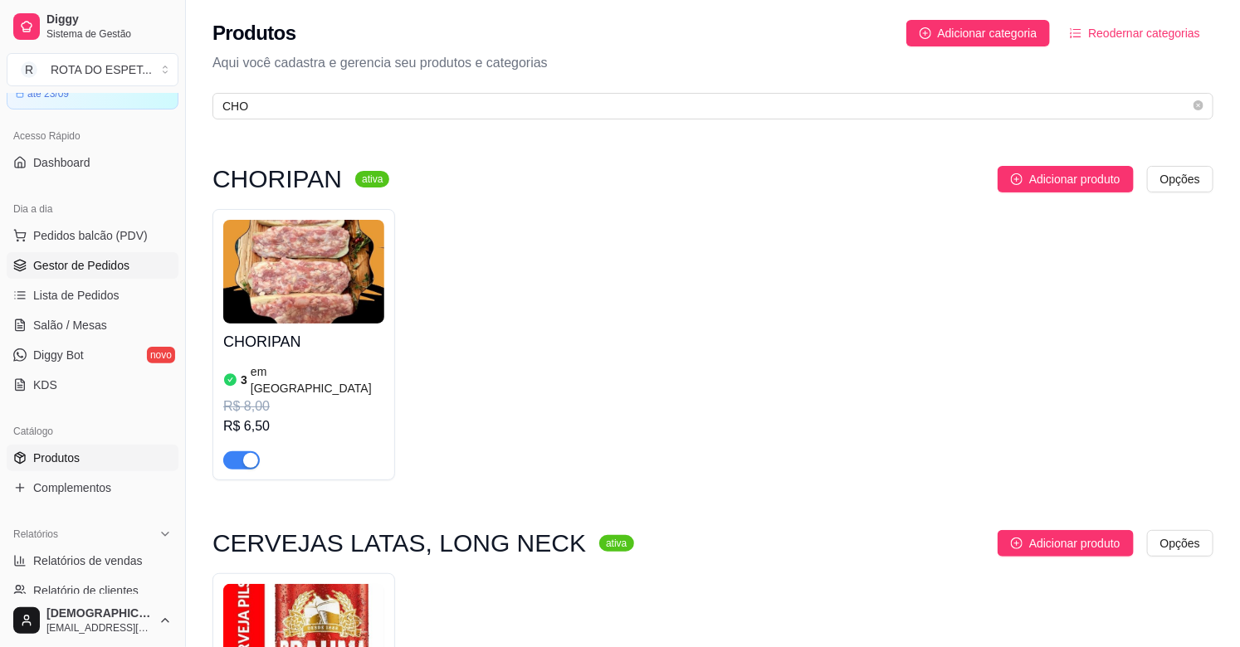
click at [112, 253] on link "Gestor de Pedidos" at bounding box center [93, 265] width 172 height 27
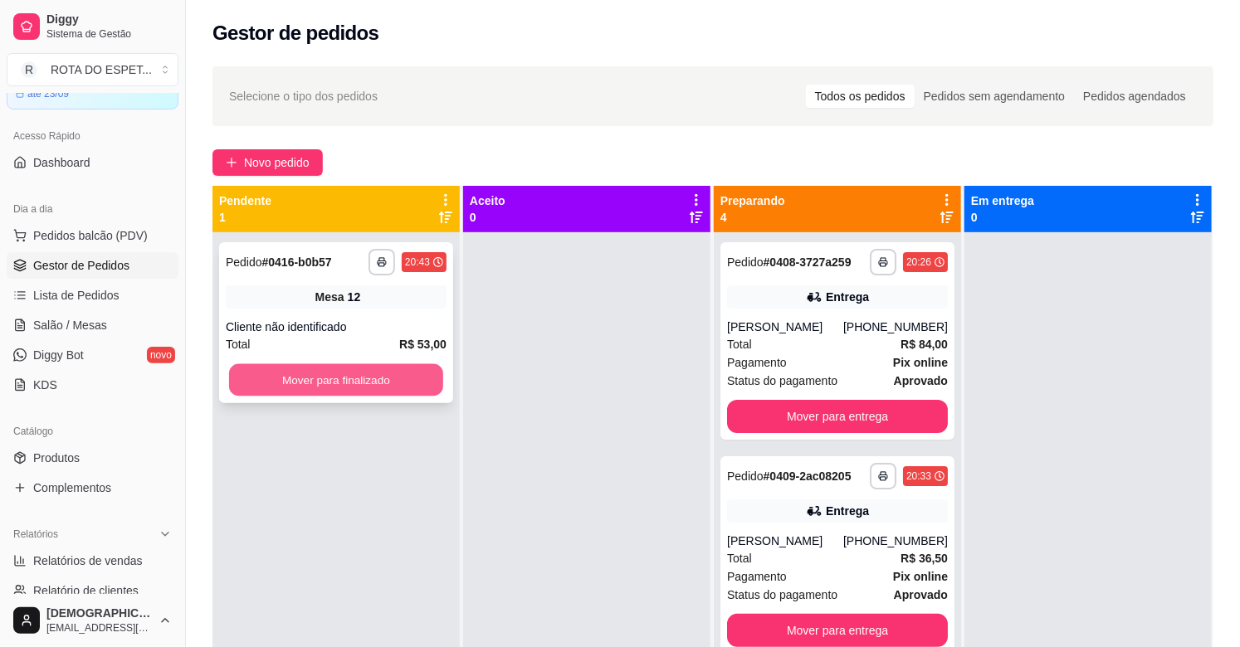
click at [300, 393] on button "Mover para finalizado" at bounding box center [336, 380] width 214 height 32
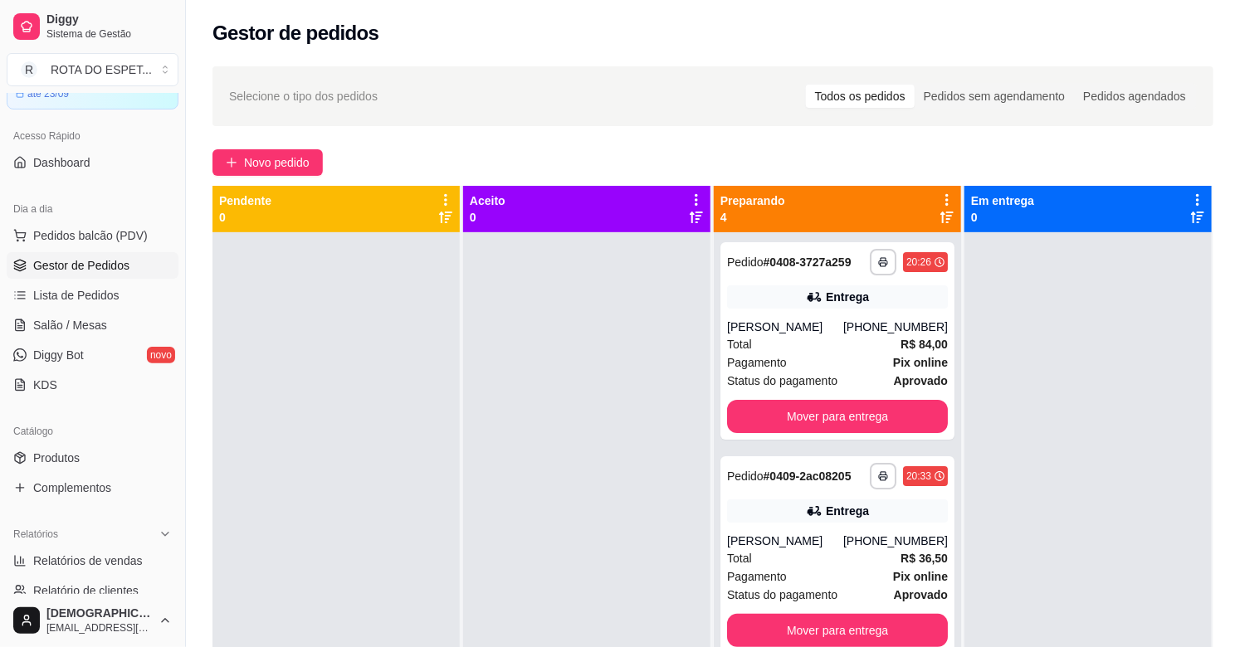
click at [650, 473] on div at bounding box center [586, 555] width 247 height 647
click at [828, 424] on button "Mover para entrega" at bounding box center [837, 416] width 221 height 33
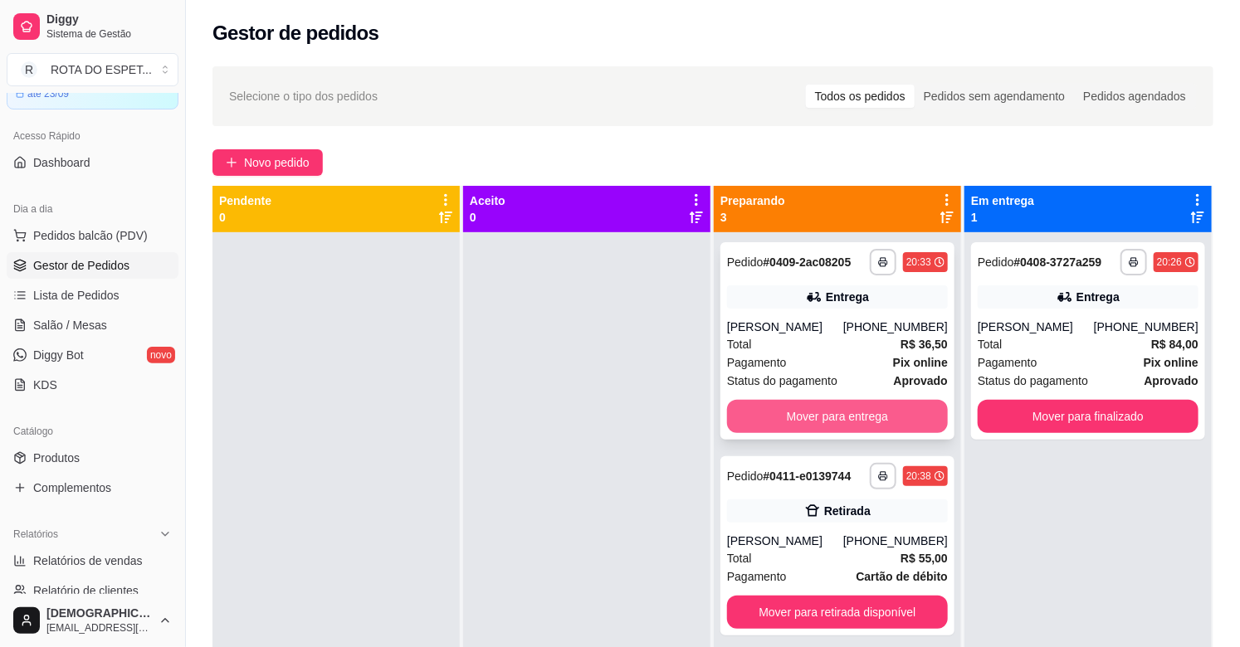
click at [828, 412] on button "Mover para entrega" at bounding box center [837, 416] width 221 height 33
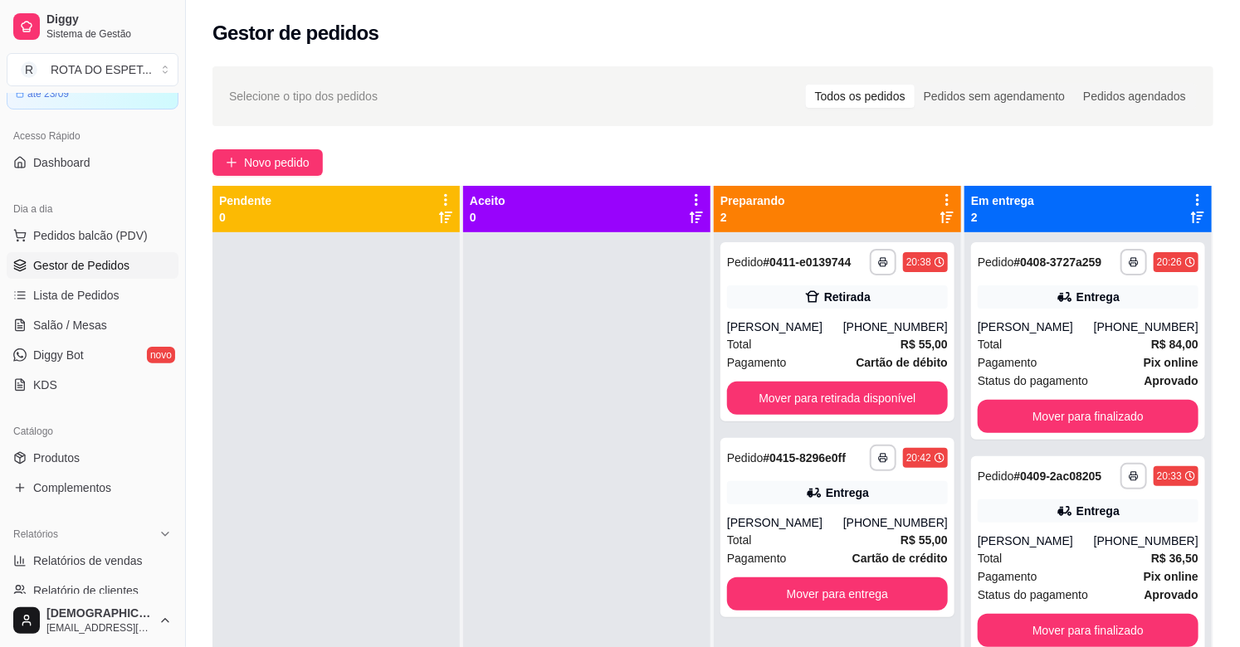
click at [560, 599] on div at bounding box center [586, 555] width 247 height 647
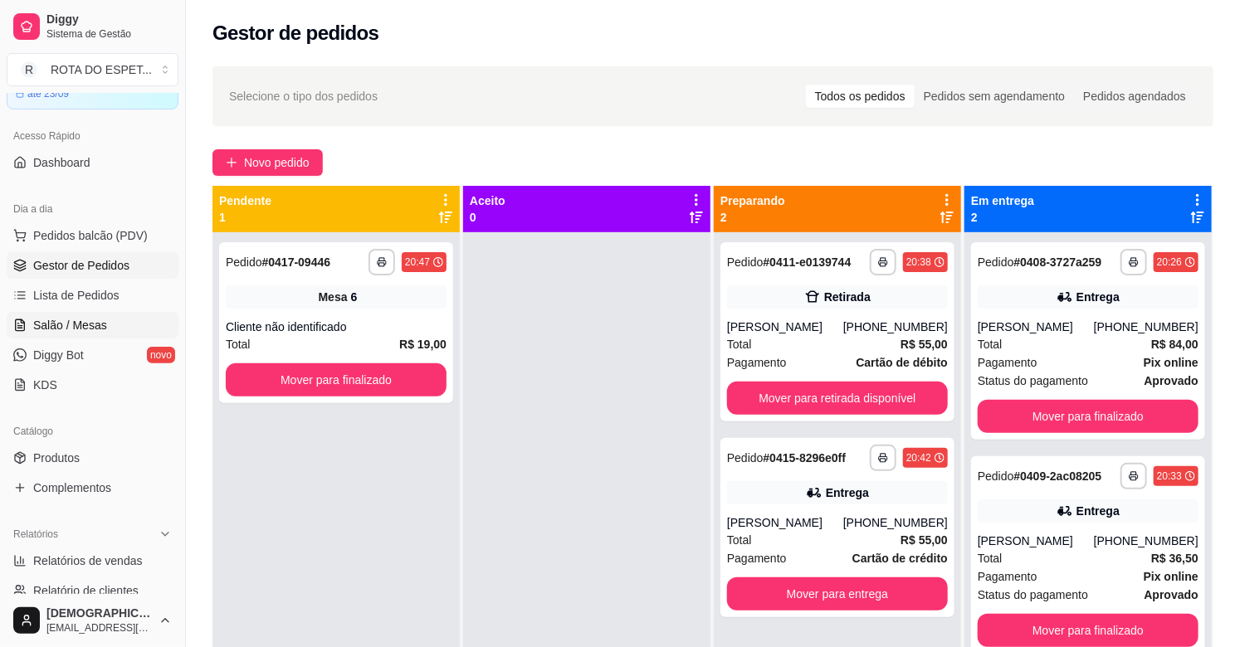
click at [33, 322] on span "Salão / Mesas" at bounding box center [70, 325] width 74 height 17
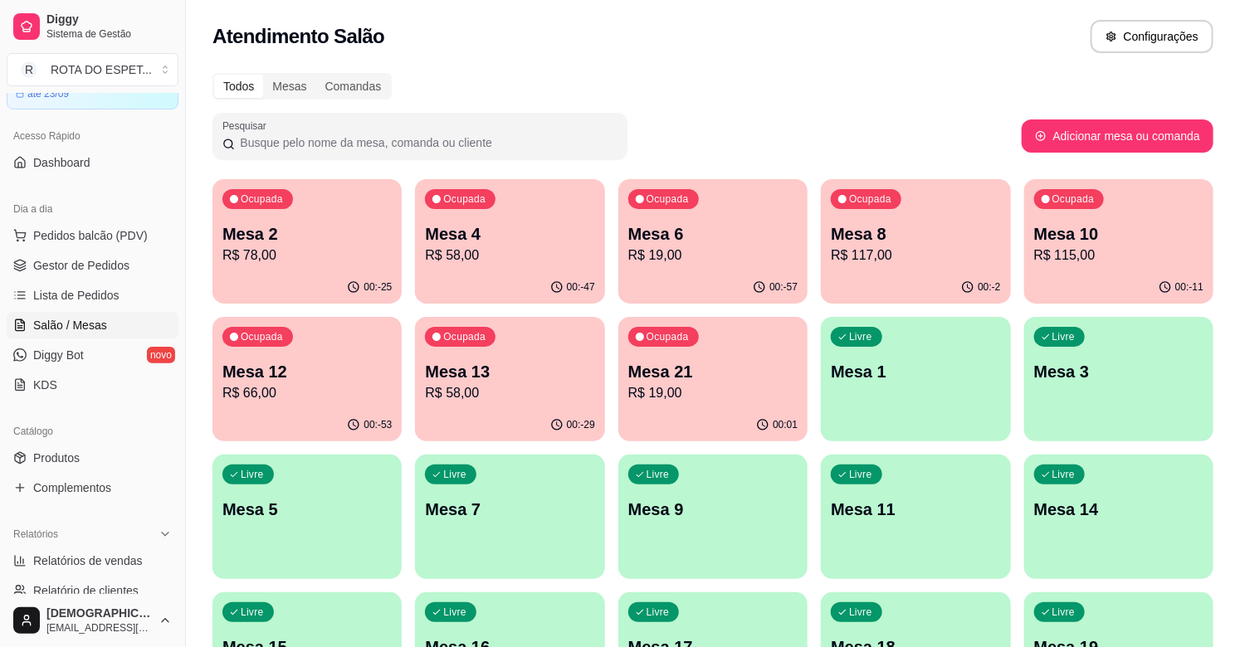
click at [275, 262] on p "R$ 78,00" at bounding box center [306, 256] width 169 height 20
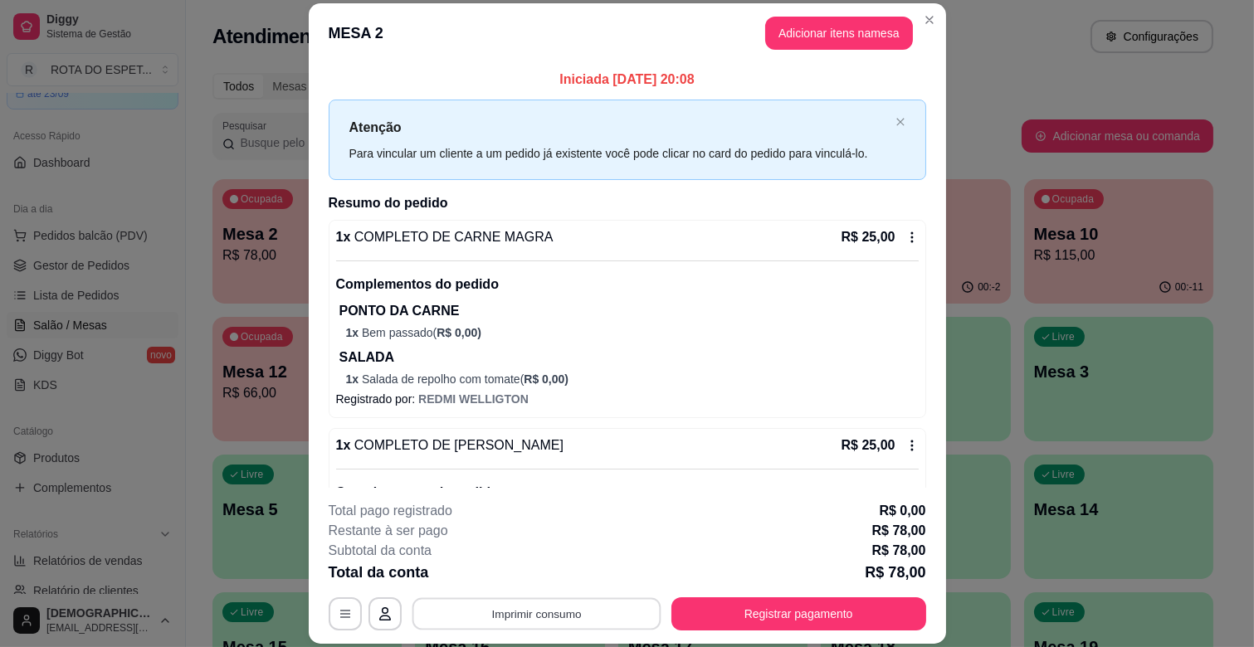
click at [526, 607] on button "Imprimir consumo" at bounding box center [536, 614] width 249 height 32
click at [549, 569] on button "IMPRESSORA CAIXA" at bounding box center [534, 576] width 133 height 26
click at [833, 610] on button "Registrar pagamento" at bounding box center [798, 613] width 255 height 33
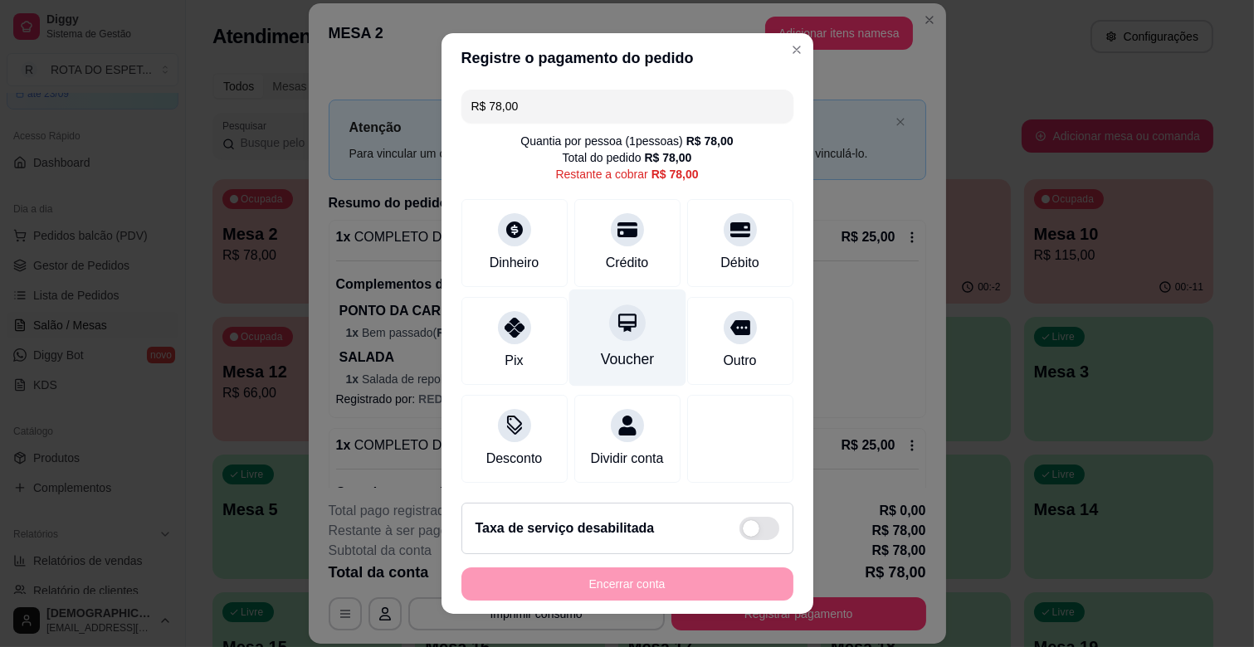
drag, startPoint x: 598, startPoint y: 227, endPoint x: 626, endPoint y: 370, distance: 145.5
click at [617, 228] on icon at bounding box center [627, 230] width 20 height 20
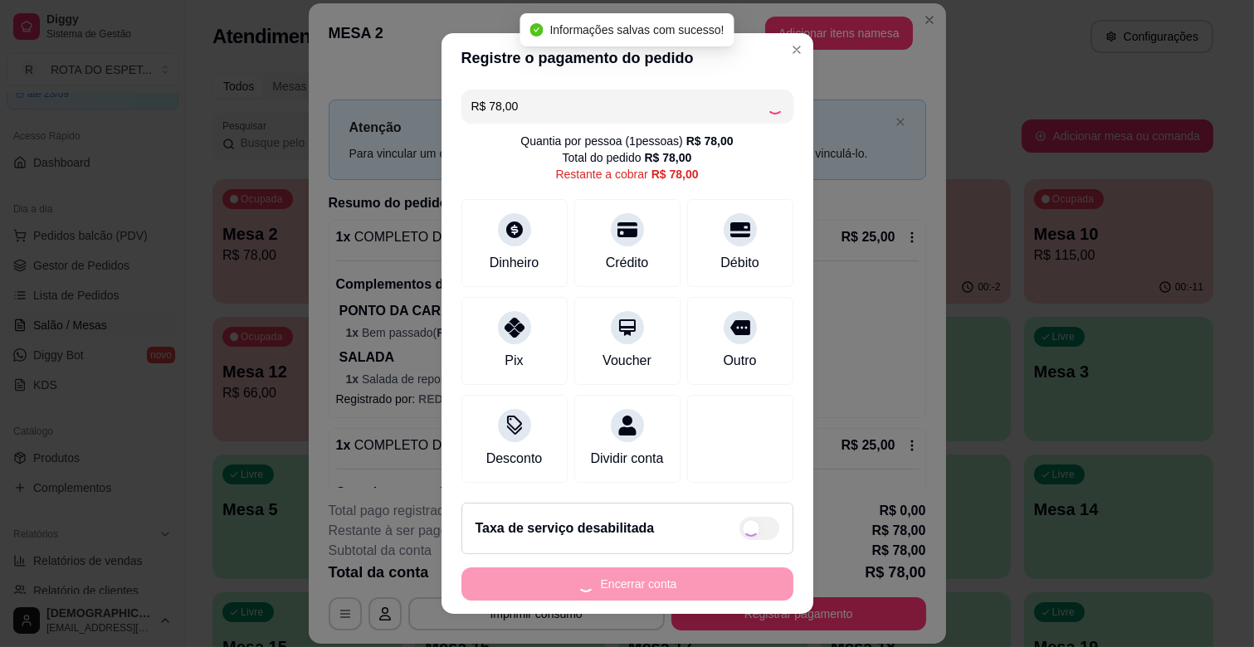
type input "R$ 0,00"
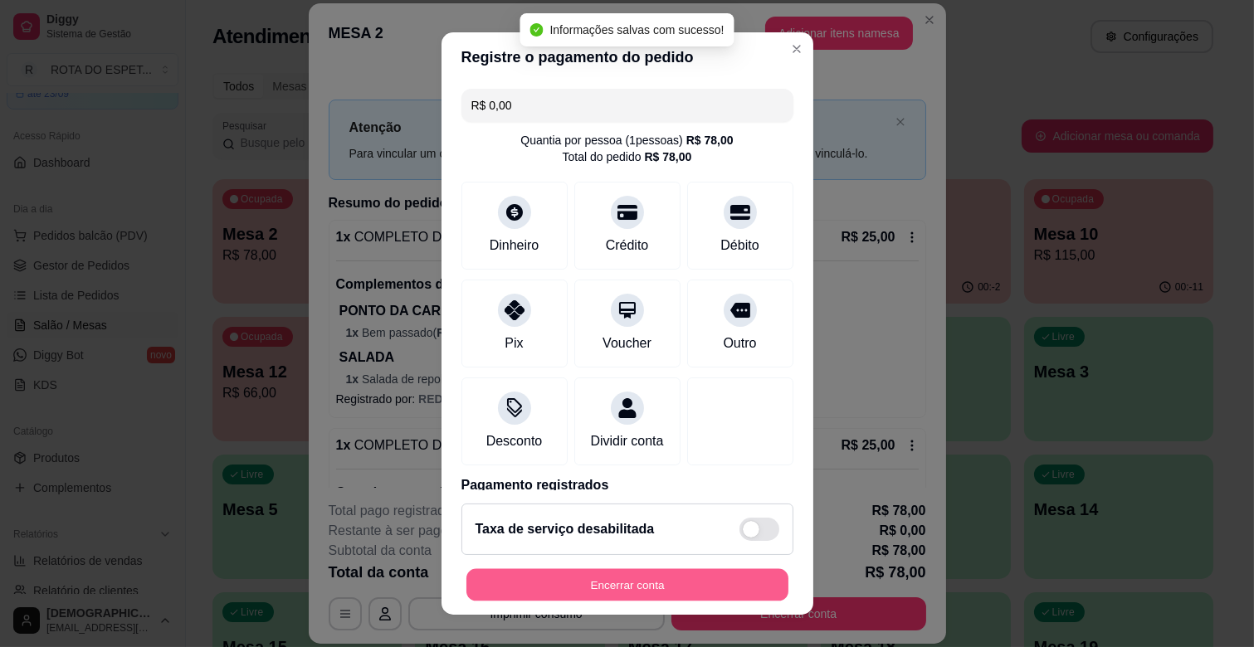
click at [670, 579] on button "Encerrar conta" at bounding box center [627, 585] width 322 height 32
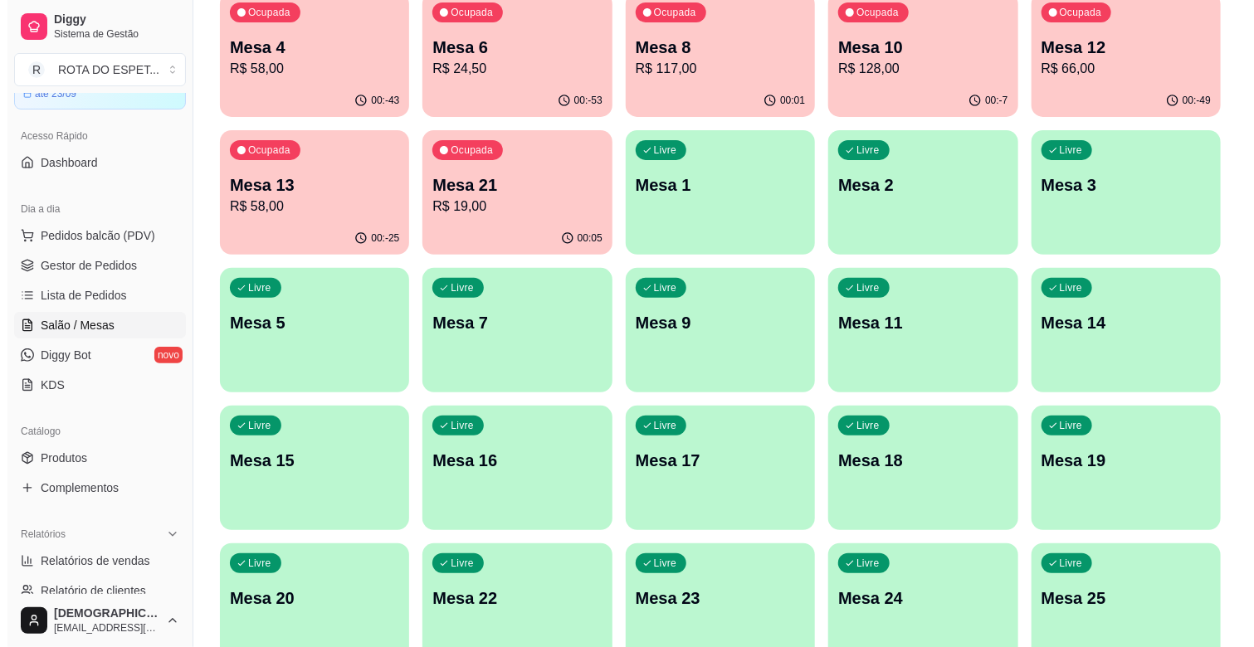
scroll to position [276, 0]
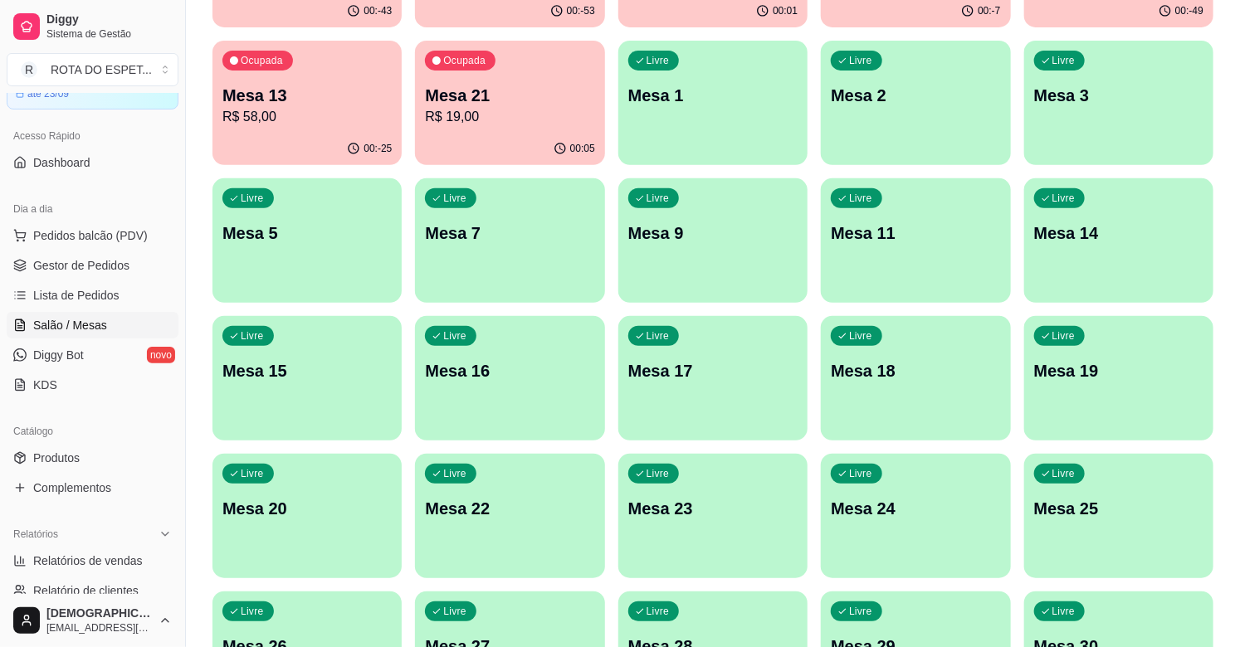
click at [534, 130] on div "Ocupada Mesa 21 R$ 19,00" at bounding box center [509, 87] width 189 height 92
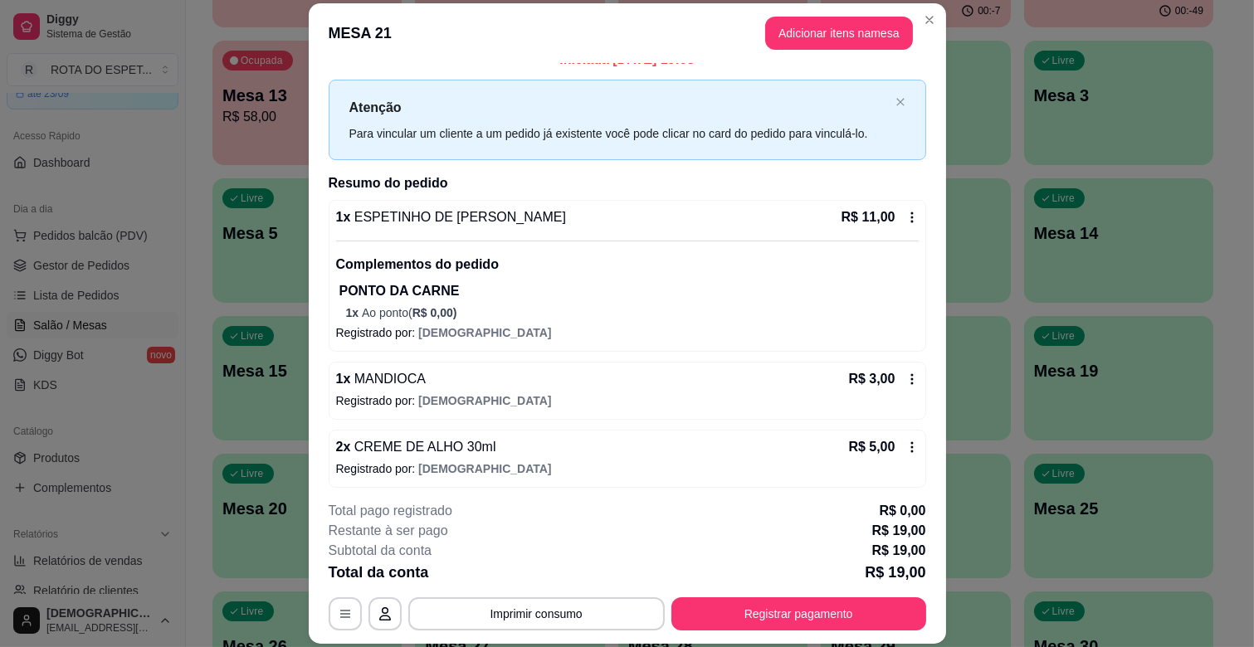
scroll to position [27, 0]
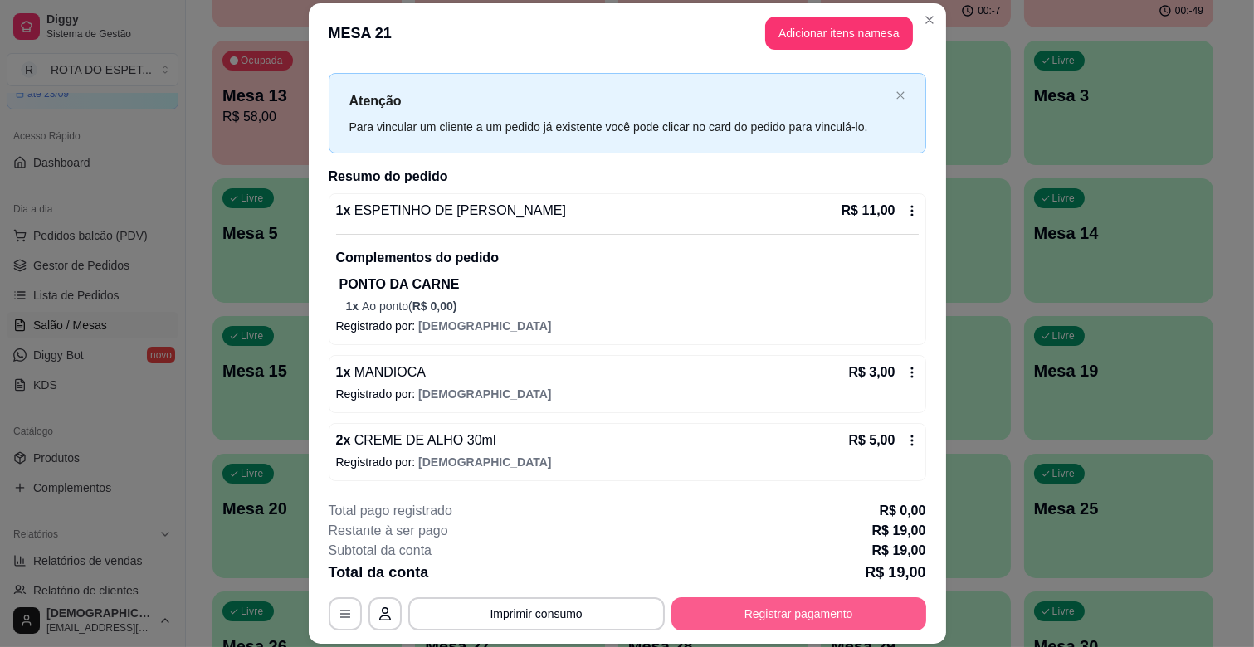
click at [809, 612] on button "Registrar pagamento" at bounding box center [798, 613] width 255 height 33
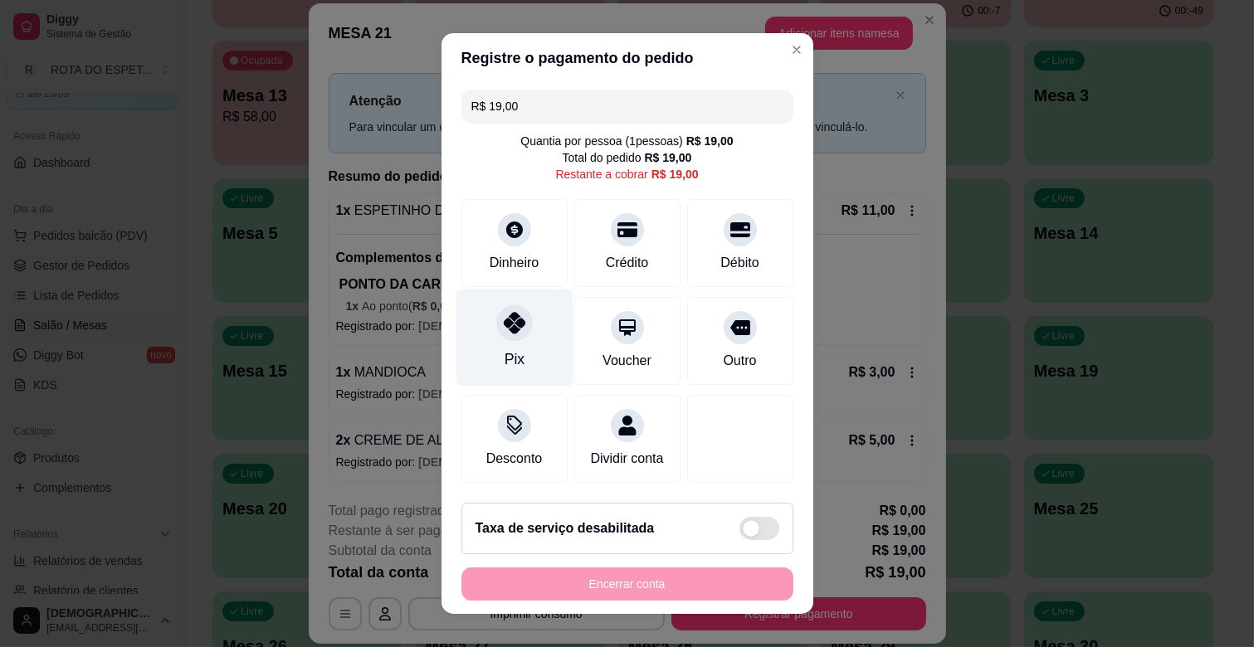
click at [506, 341] on div "Pix" at bounding box center [514, 338] width 117 height 97
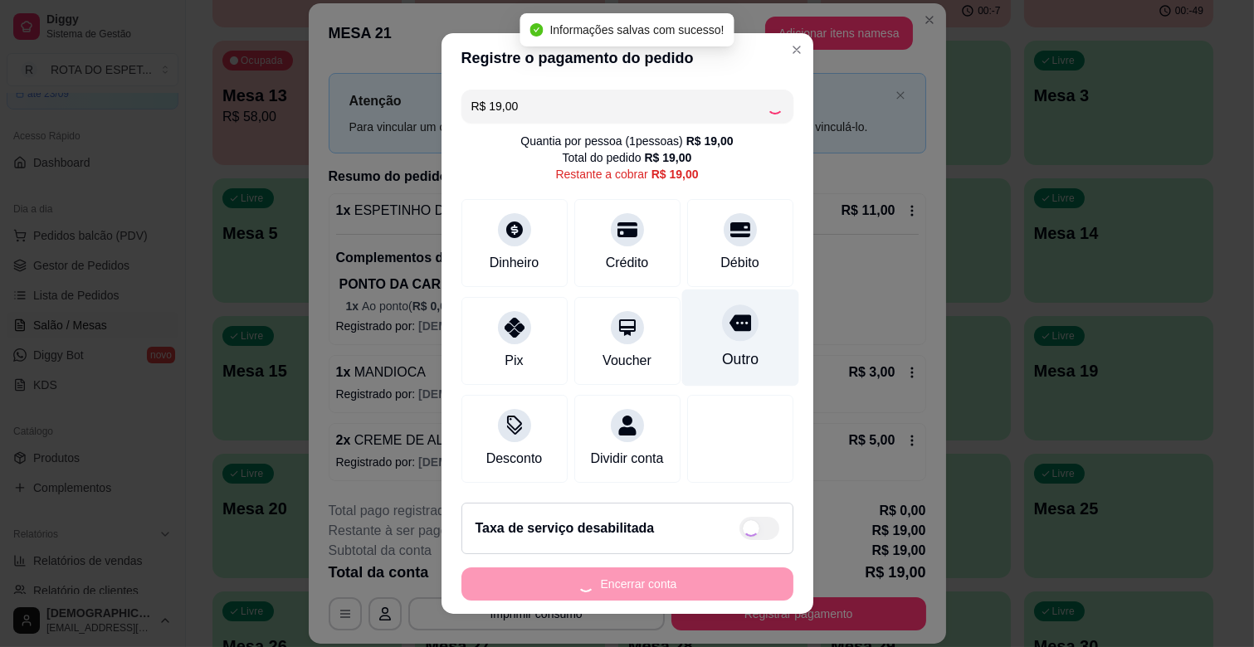
type input "R$ 0,00"
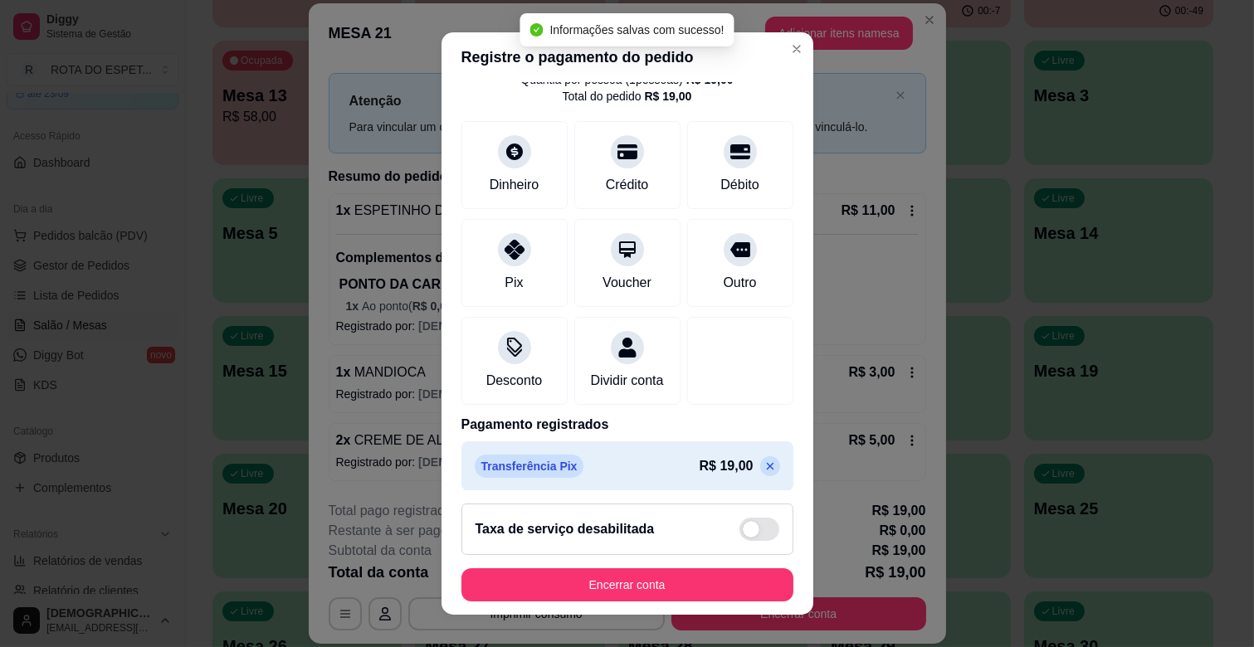
scroll to position [88, 0]
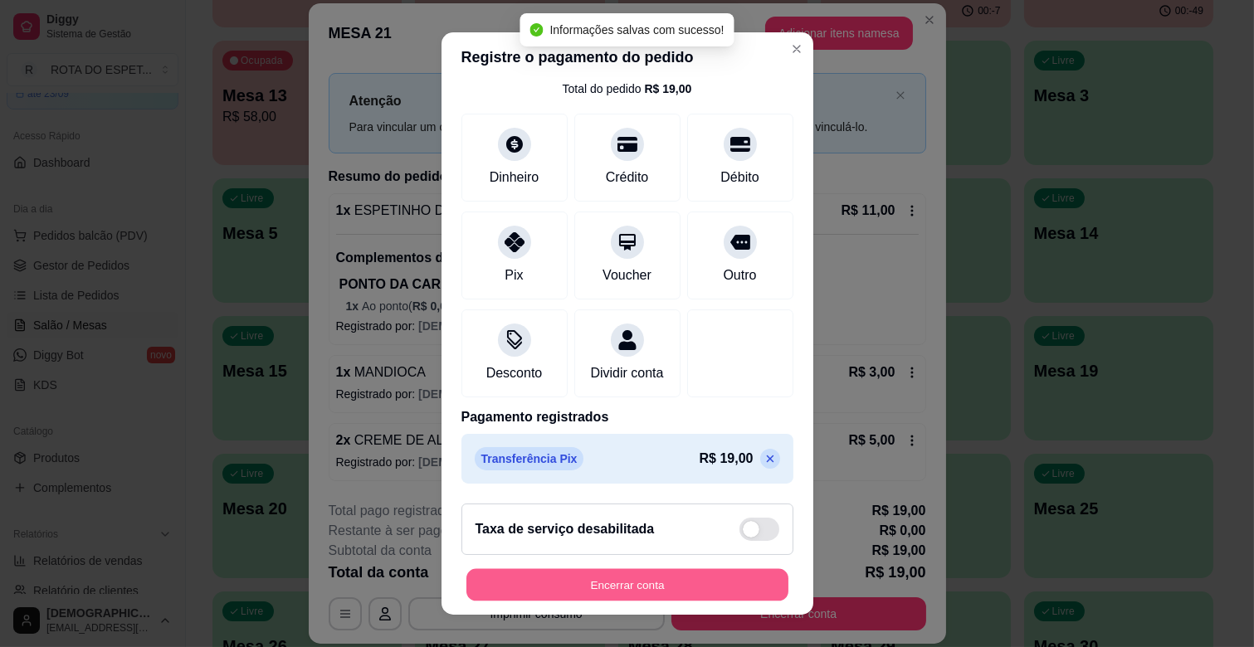
click at [642, 586] on button "Encerrar conta" at bounding box center [627, 585] width 322 height 32
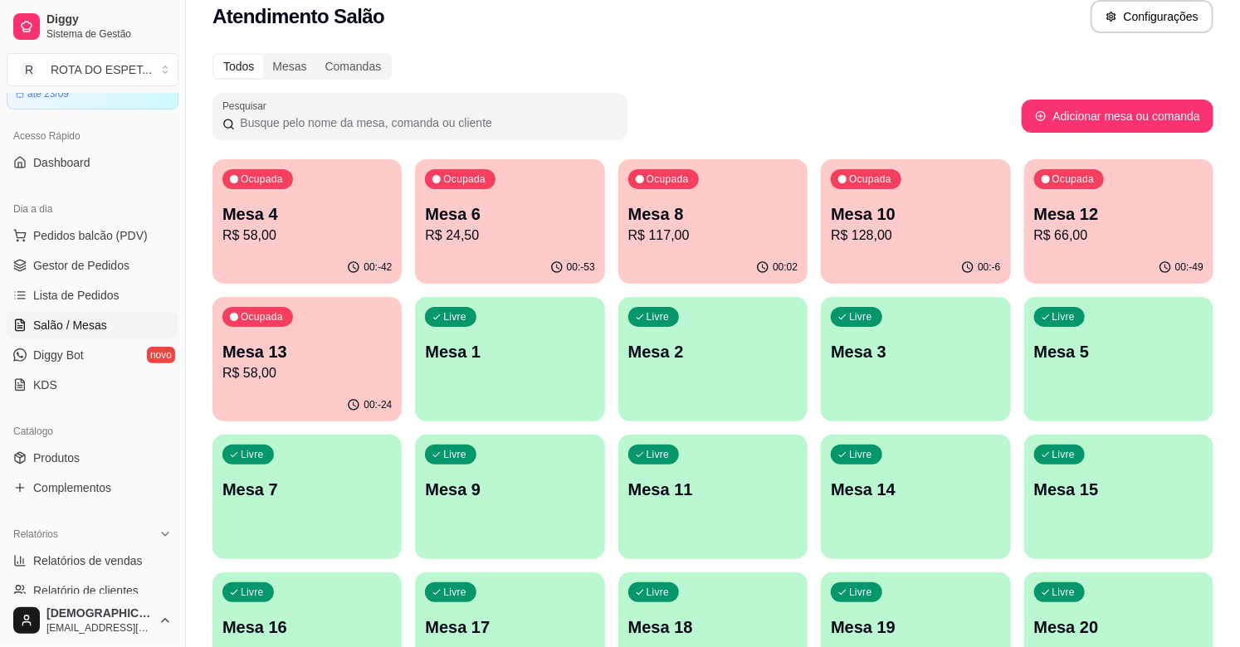
scroll to position [0, 0]
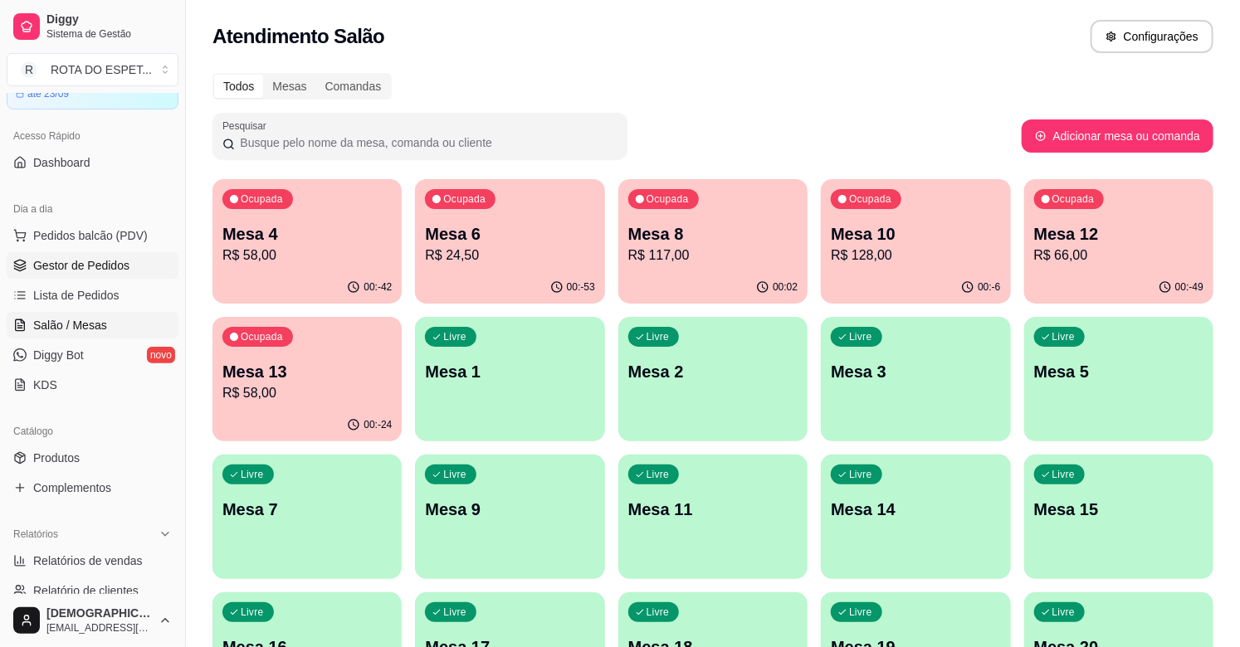
click at [101, 261] on span "Gestor de Pedidos" at bounding box center [81, 265] width 96 height 17
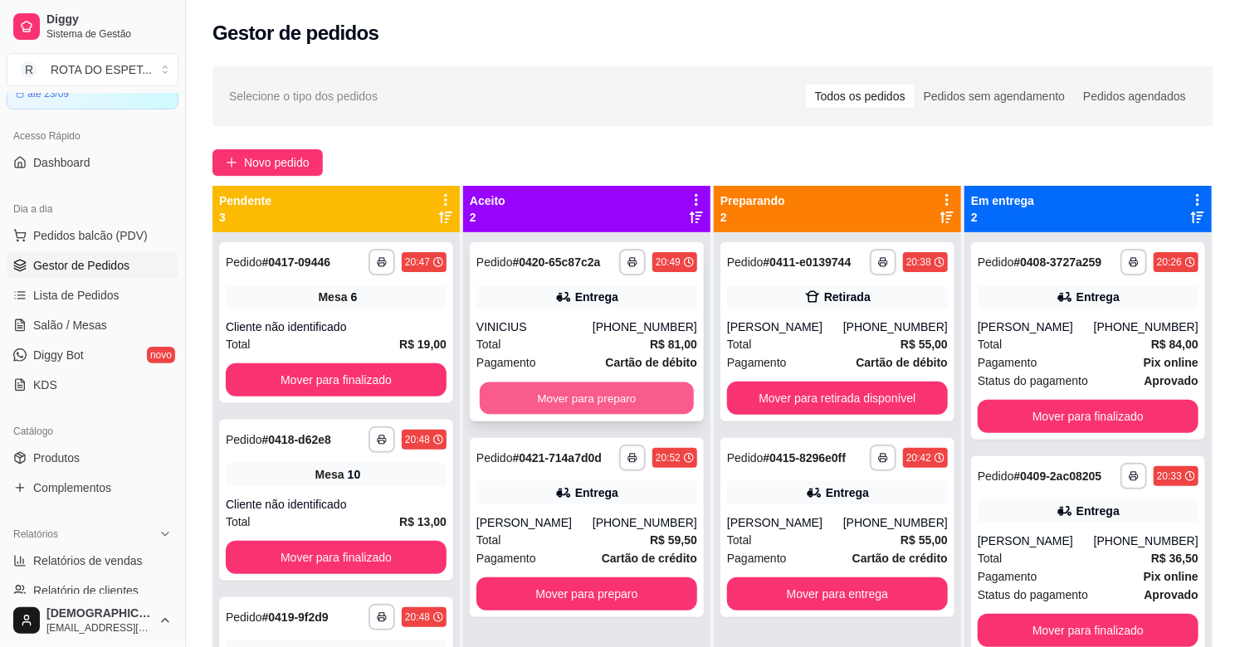
click at [584, 410] on button "Mover para preparo" at bounding box center [587, 399] width 214 height 32
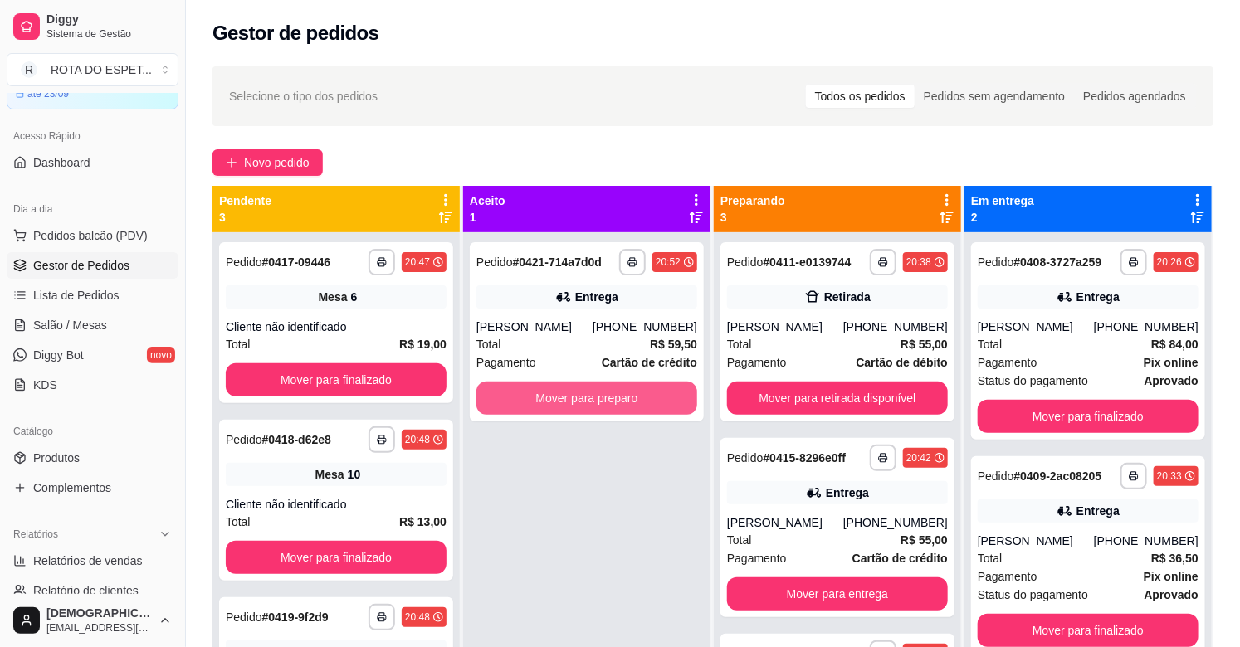
click at [582, 401] on button "Mover para preparo" at bounding box center [586, 398] width 221 height 33
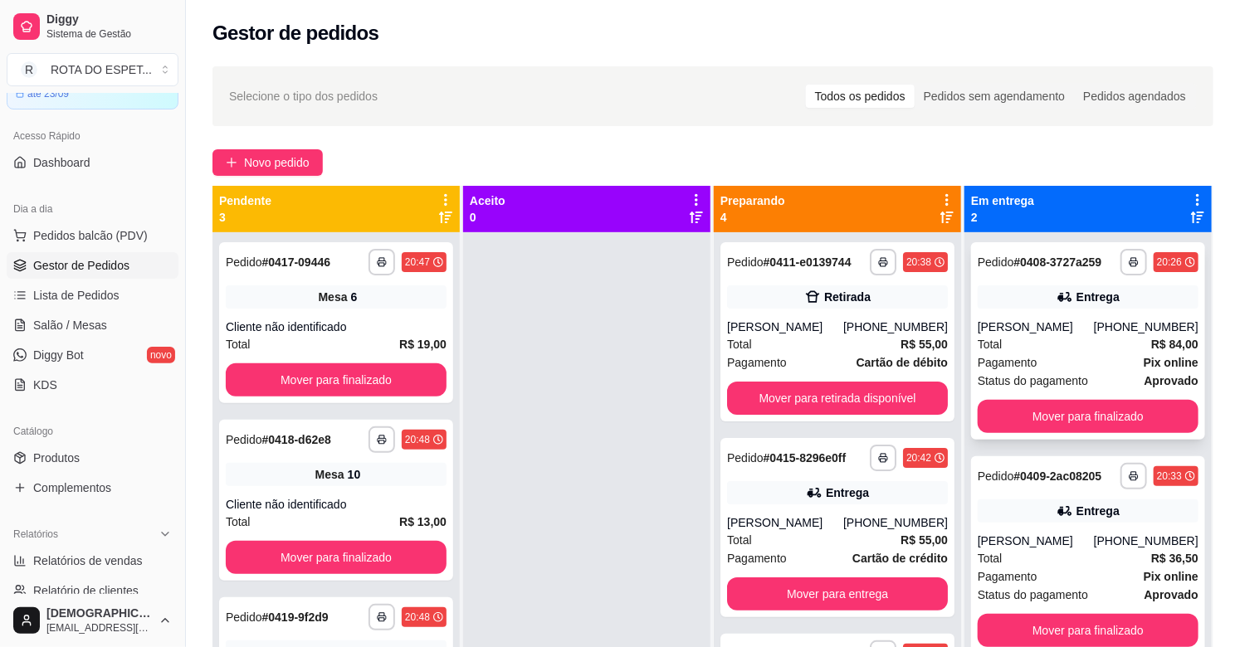
click at [992, 397] on div "**********" at bounding box center [1088, 340] width 234 height 197
click at [402, 361] on div "**********" at bounding box center [336, 322] width 234 height 161
click at [342, 370] on button "Mover para finalizado" at bounding box center [336, 379] width 221 height 33
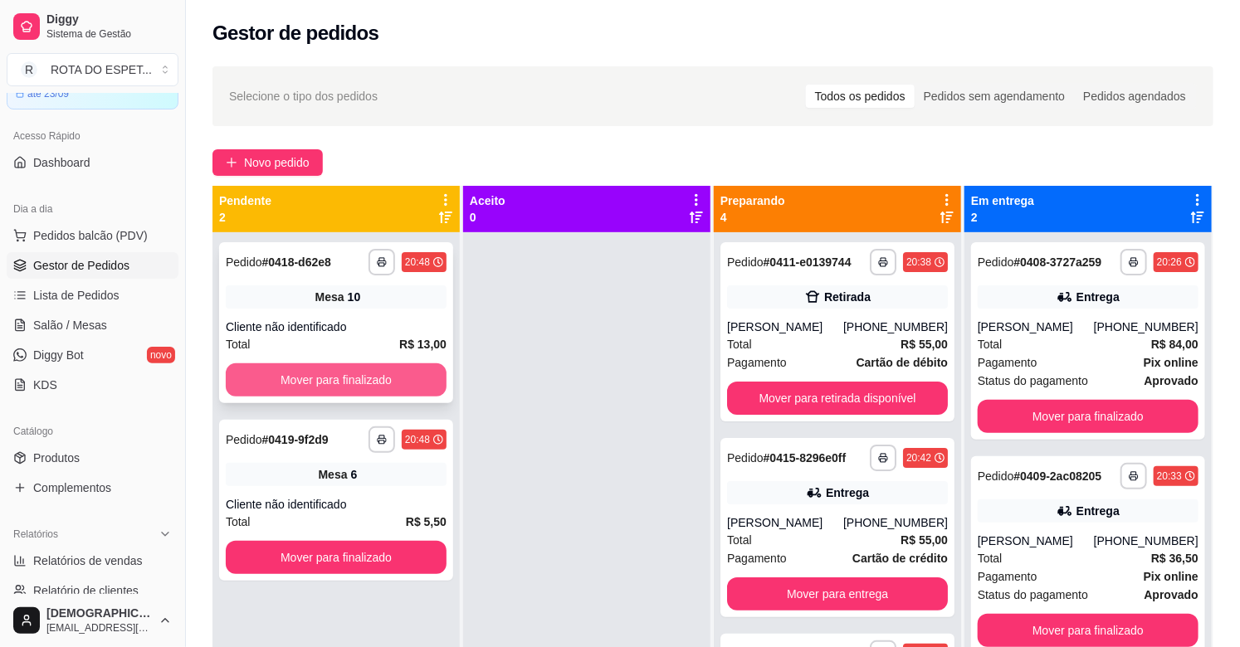
click at [351, 371] on button "Mover para finalizado" at bounding box center [336, 379] width 221 height 33
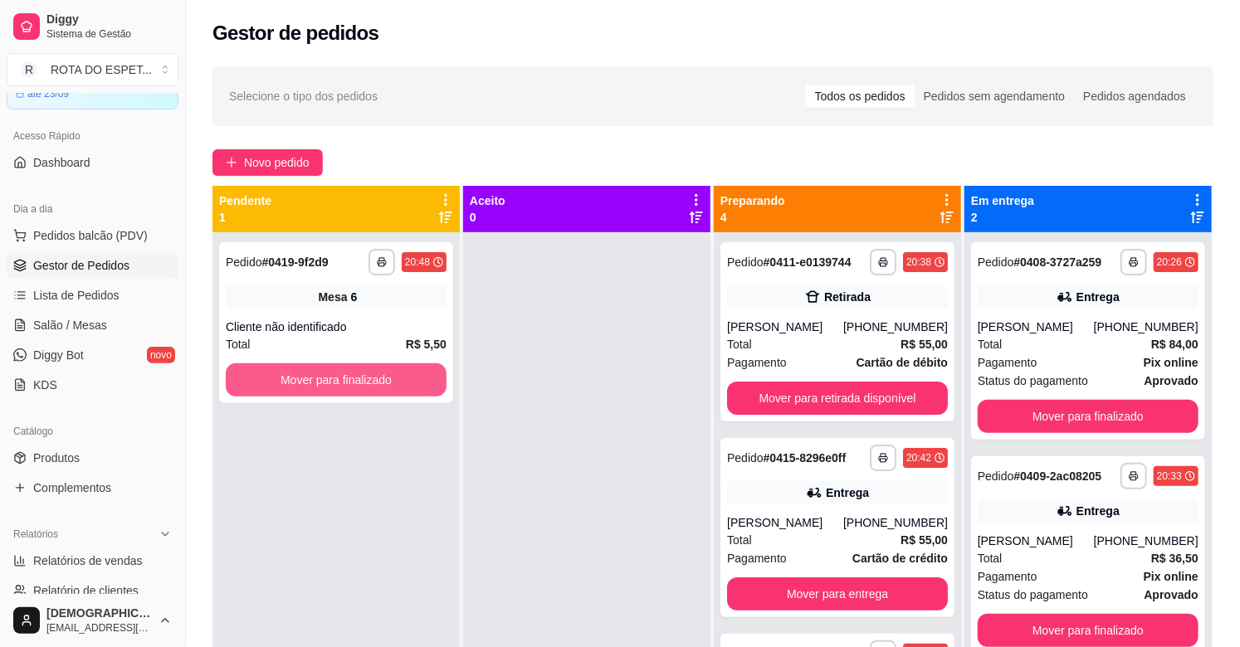
click at [351, 371] on button "Mover para finalizado" at bounding box center [336, 379] width 221 height 33
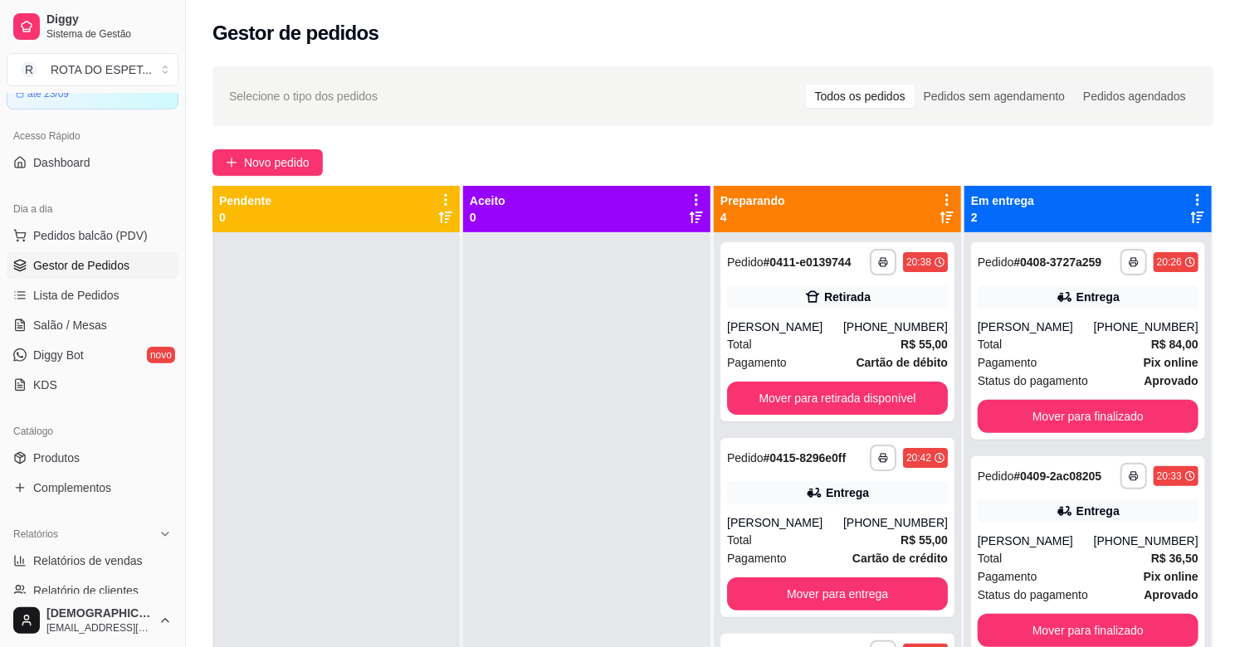
click at [587, 433] on div at bounding box center [586, 555] width 247 height 647
click at [504, 563] on div at bounding box center [586, 555] width 247 height 647
click at [96, 321] on span "Salão / Mesas" at bounding box center [70, 325] width 74 height 17
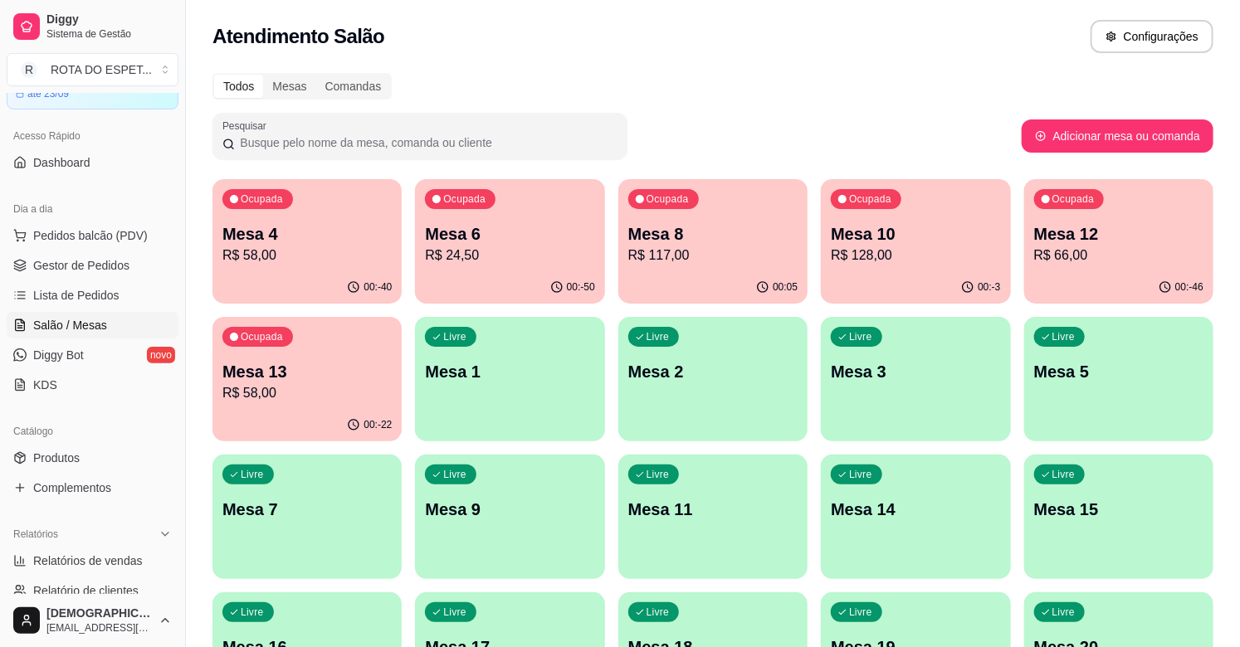
click at [1127, 254] on p "R$ 66,00" at bounding box center [1118, 256] width 169 height 20
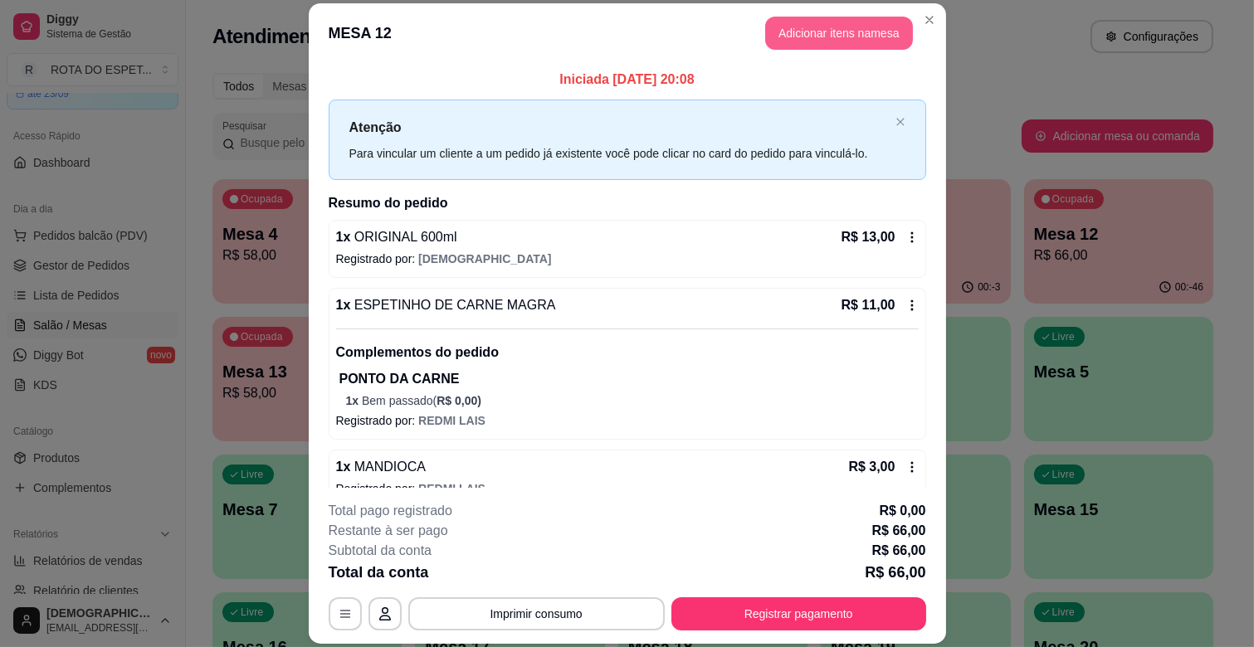
click at [840, 36] on button "Adicionar itens na mesa" at bounding box center [839, 33] width 148 height 33
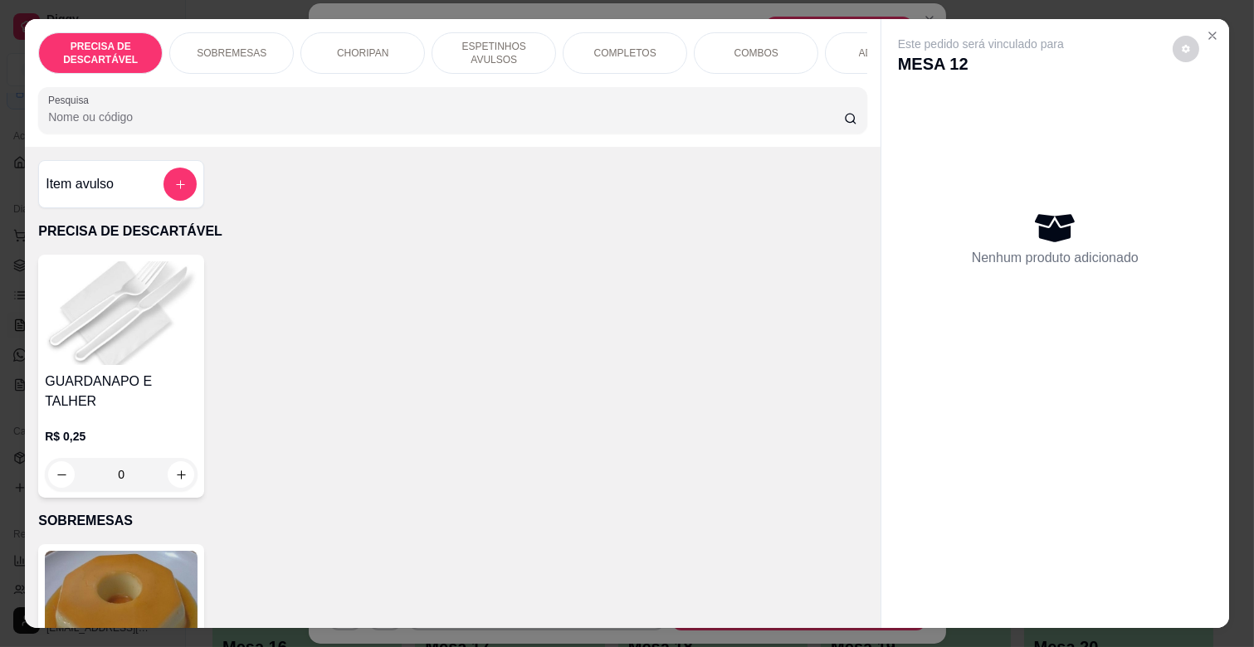
scroll to position [0, 725]
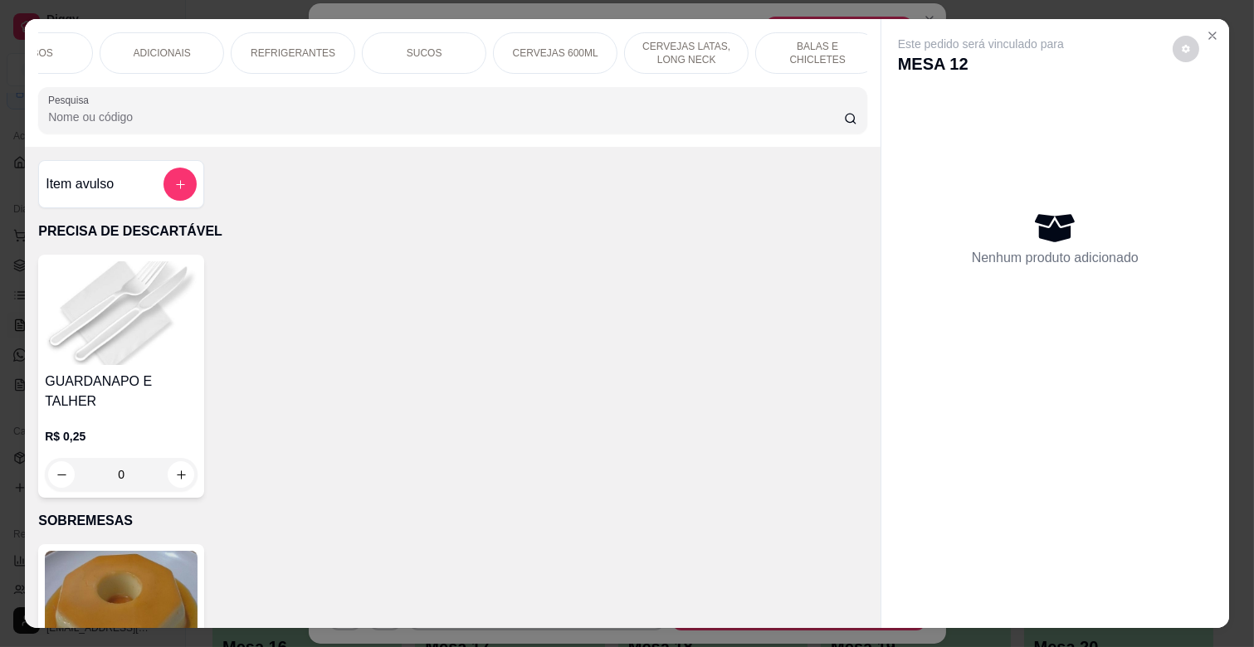
click at [513, 46] on p "CERVEJAS 600ML" at bounding box center [555, 52] width 85 height 13
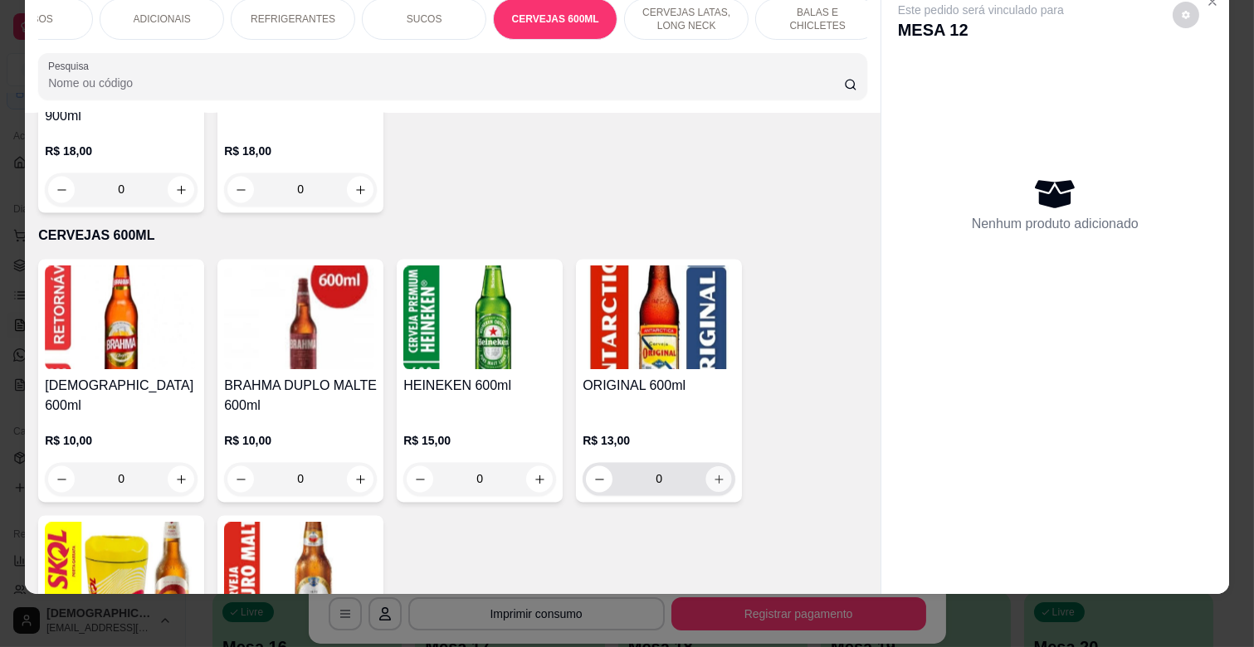
click at [706, 467] on button "increase-product-quantity" at bounding box center [719, 480] width 26 height 26
type input "1"
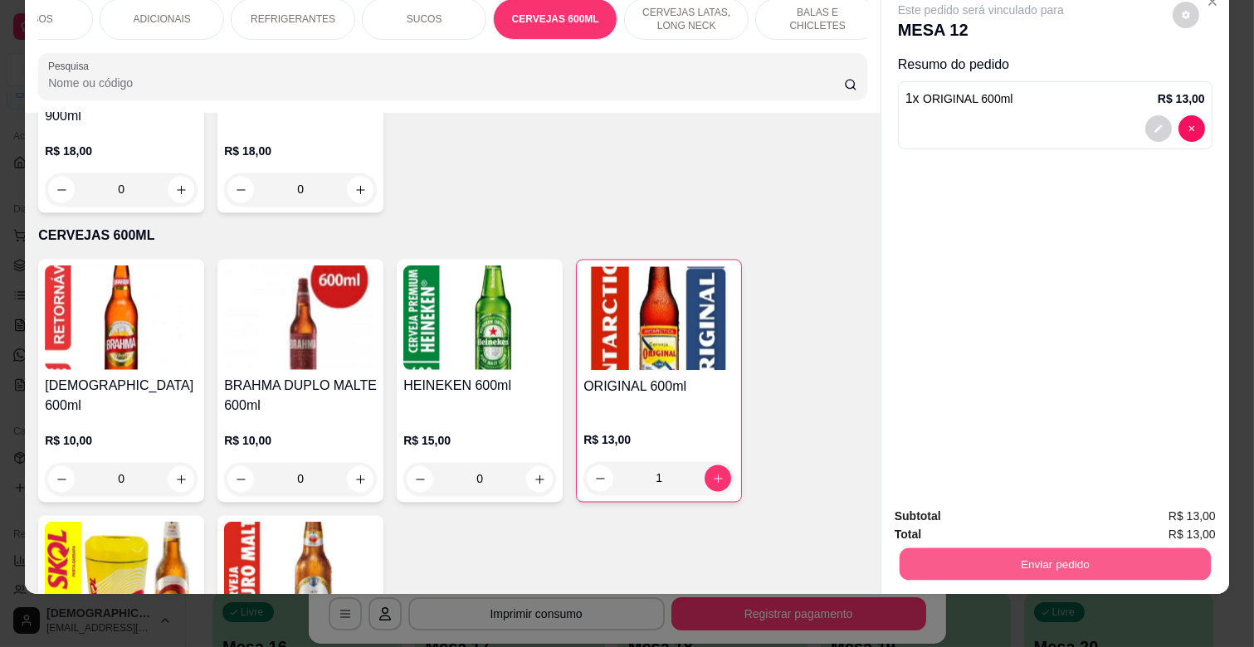
click at [1123, 548] on button "Enviar pedido" at bounding box center [1054, 564] width 311 height 32
click at [1060, 495] on button "Não registrar e enviar pedido" at bounding box center [999, 510] width 173 height 32
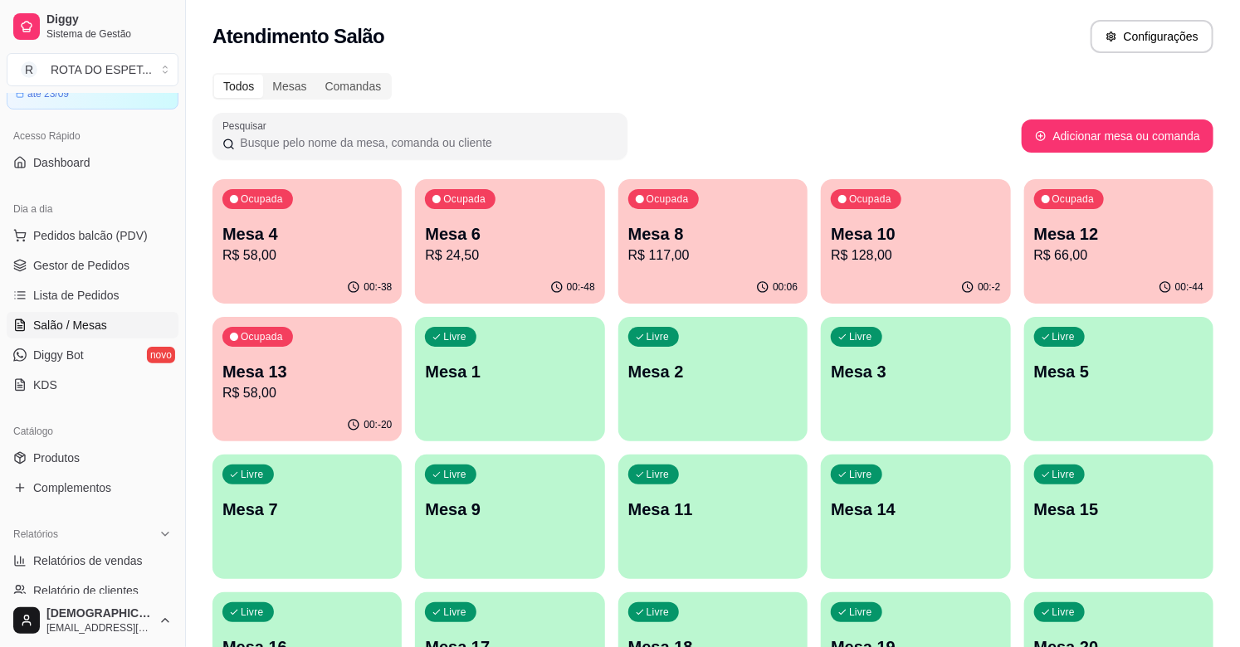
click at [312, 392] on p "R$ 58,00" at bounding box center [306, 393] width 169 height 20
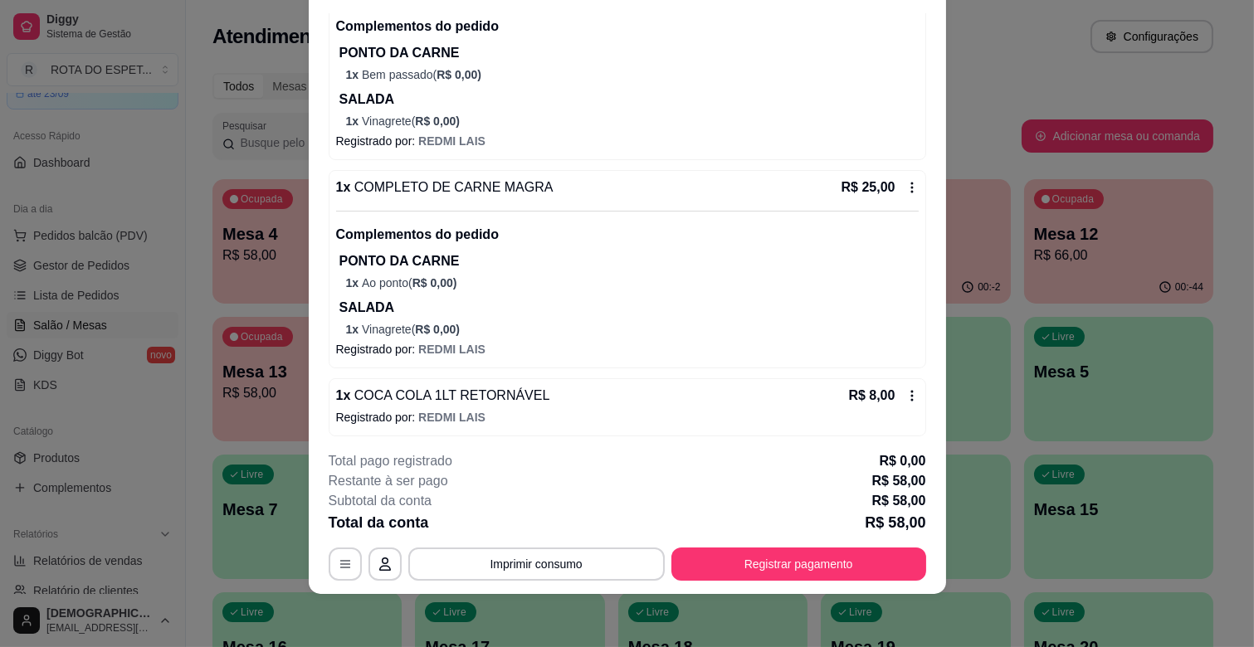
scroll to position [213, 0]
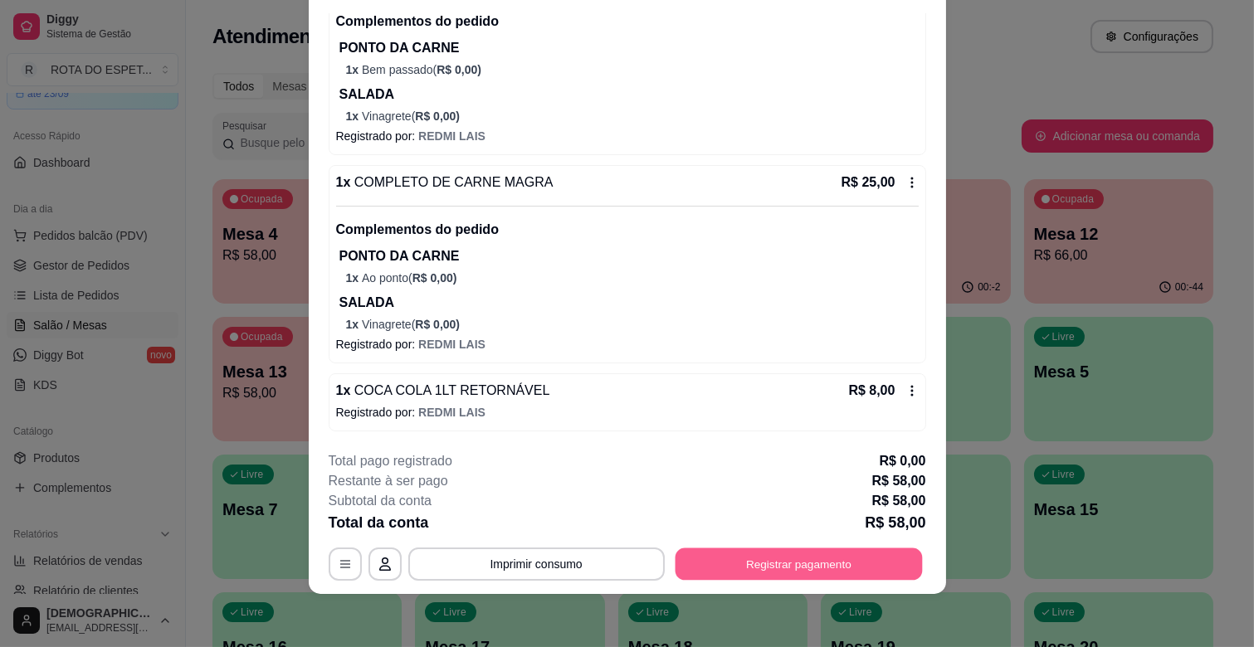
click at [735, 573] on button "Registrar pagamento" at bounding box center [798, 564] width 247 height 32
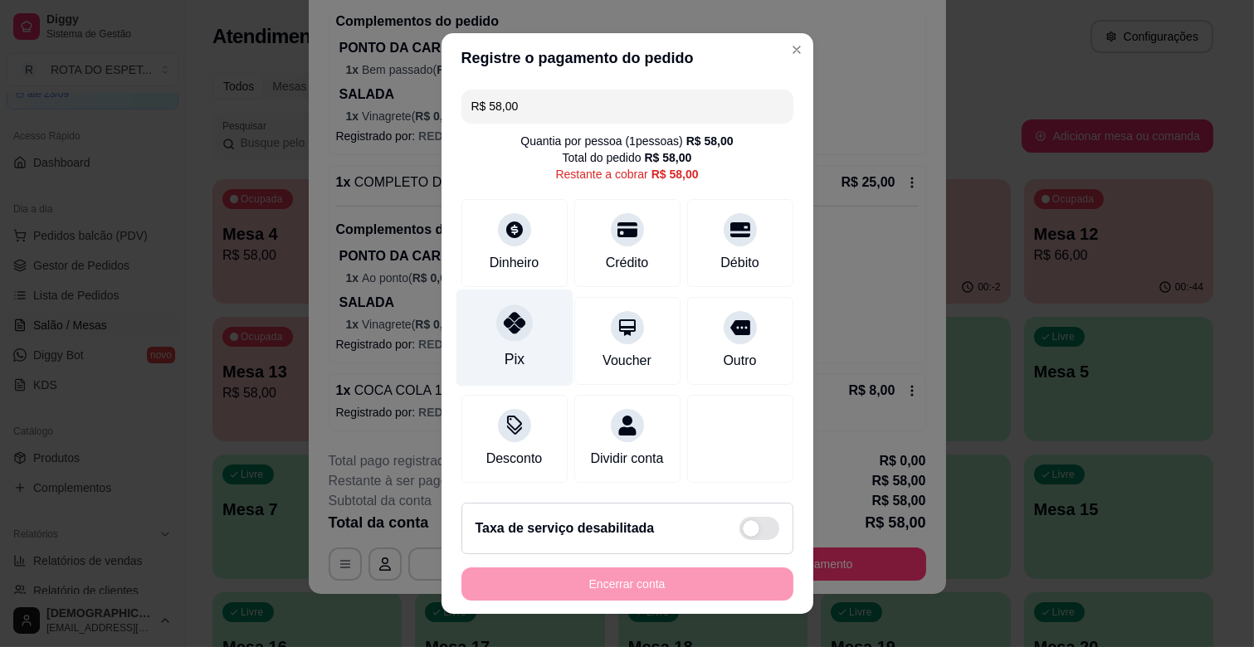
click at [508, 328] on icon at bounding box center [514, 323] width 22 height 22
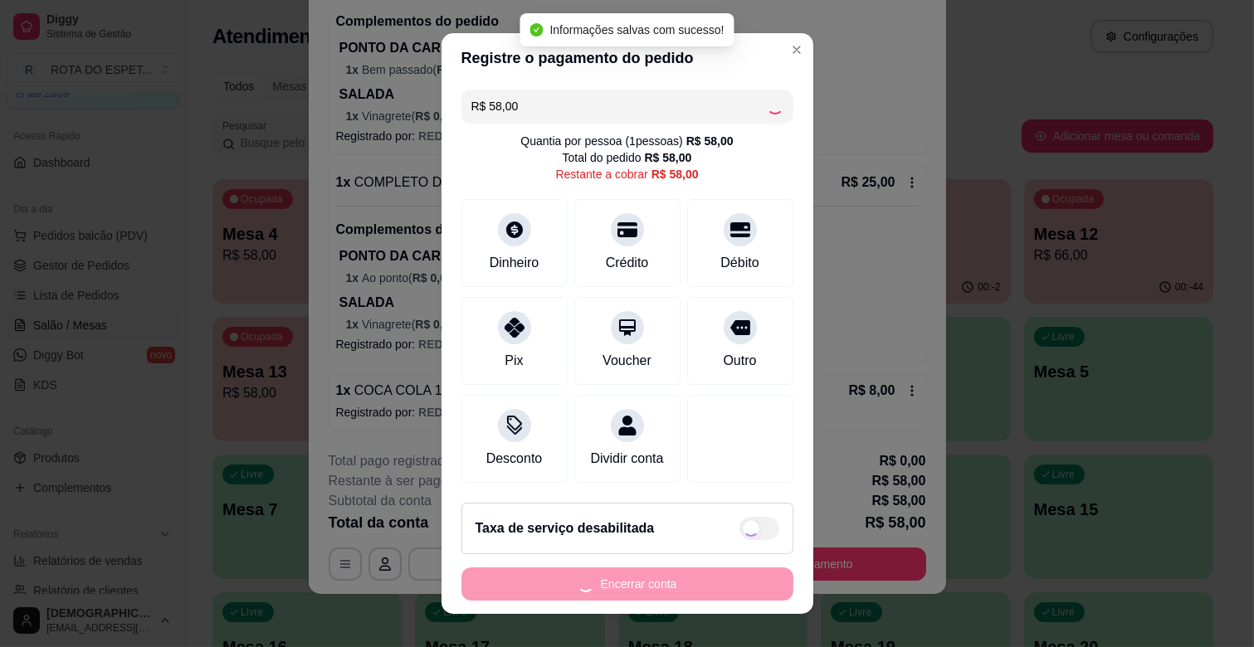
type input "R$ 0,00"
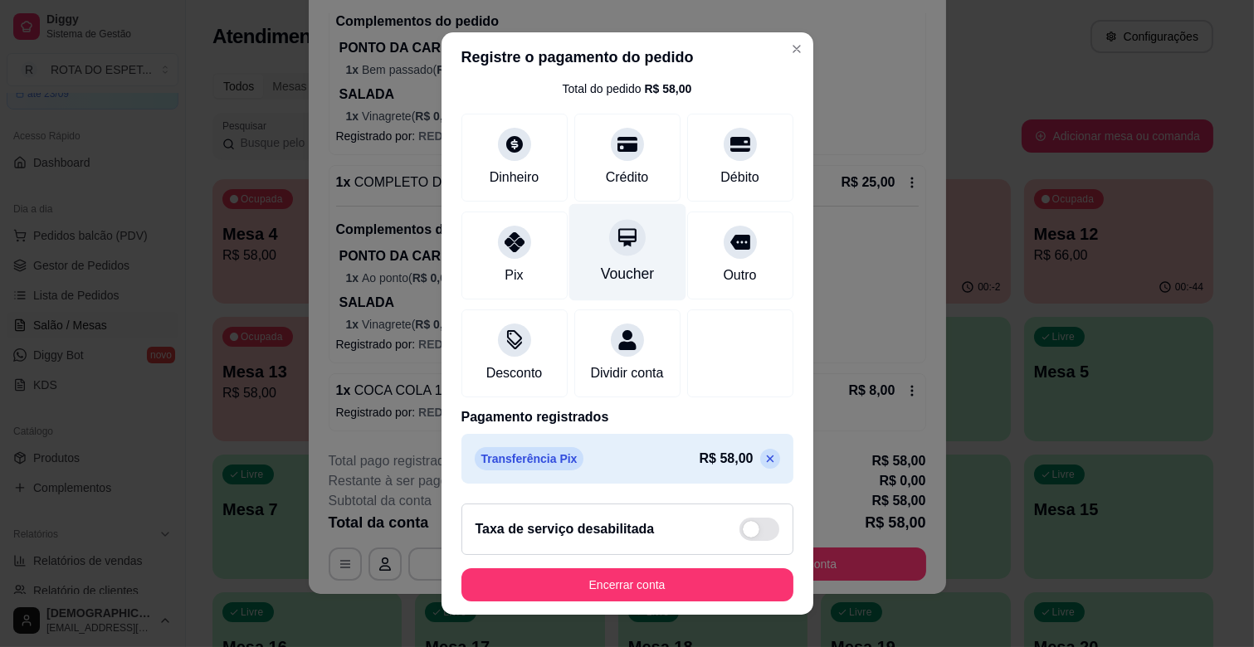
scroll to position [21, 0]
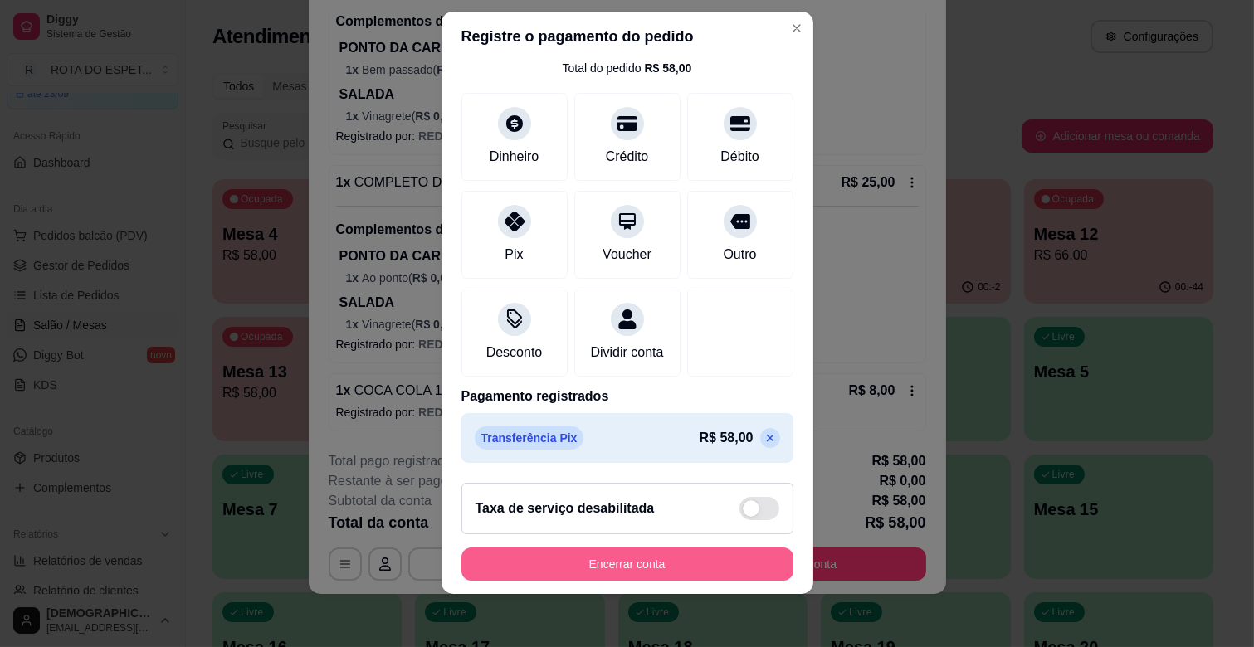
click at [726, 558] on button "Encerrar conta" at bounding box center [627, 564] width 332 height 33
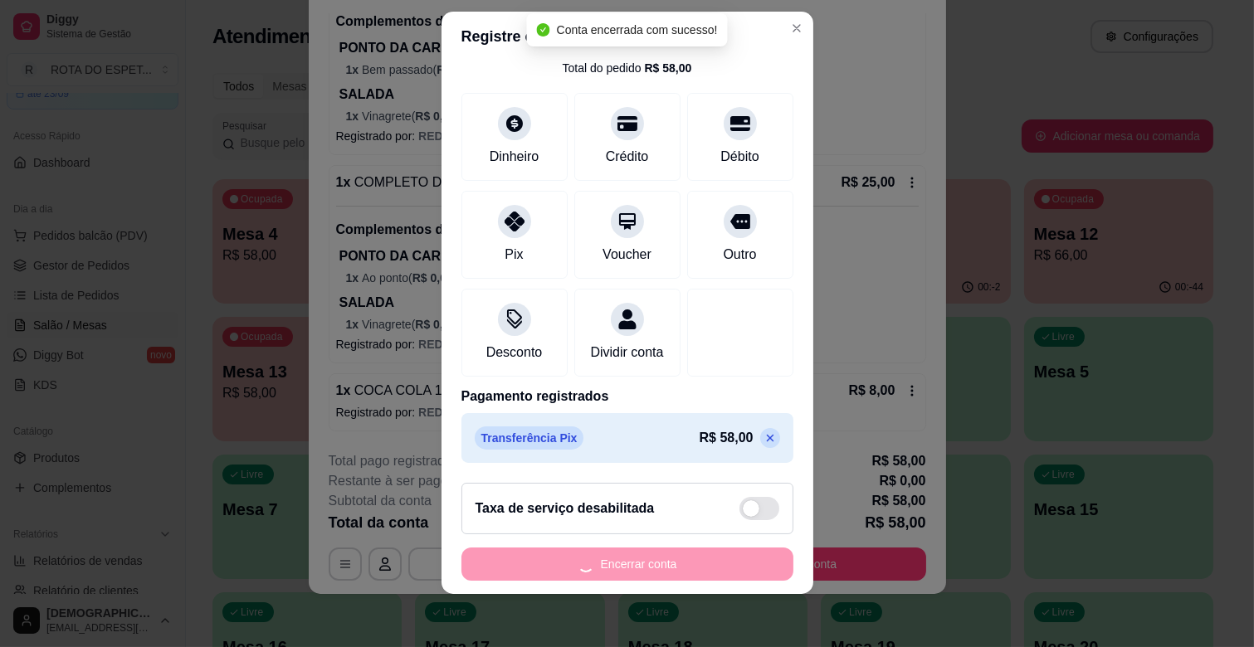
scroll to position [0, 0]
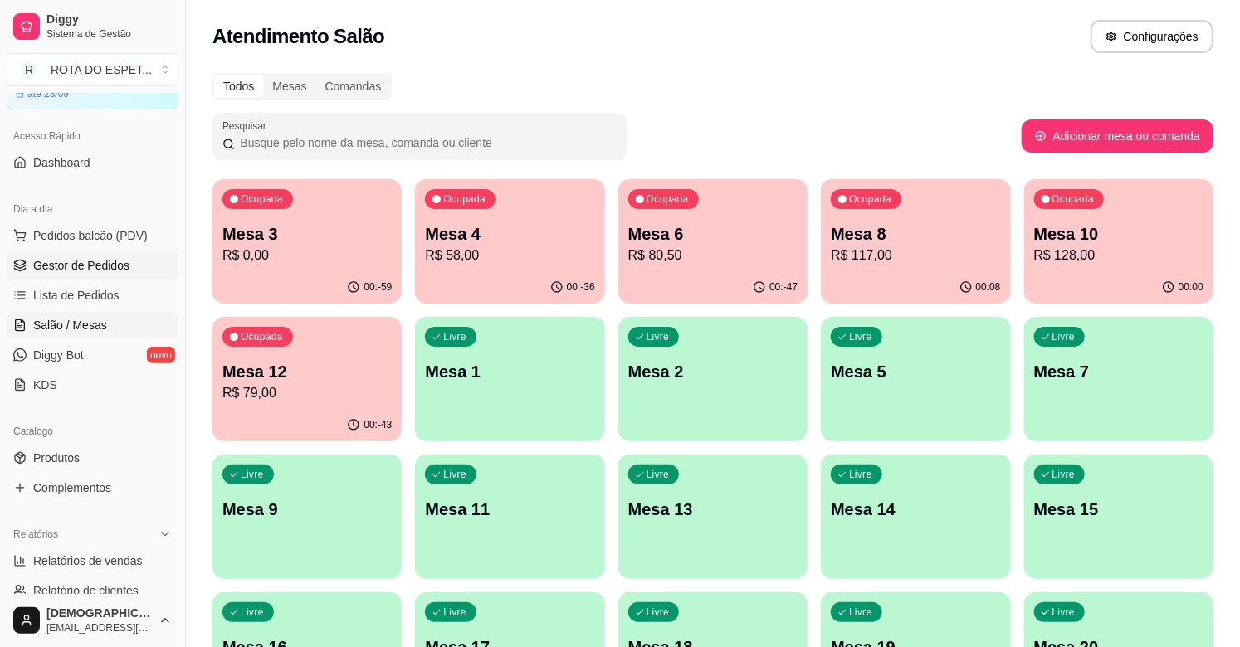
click at [75, 252] on link "Gestor de Pedidos" at bounding box center [93, 265] width 172 height 27
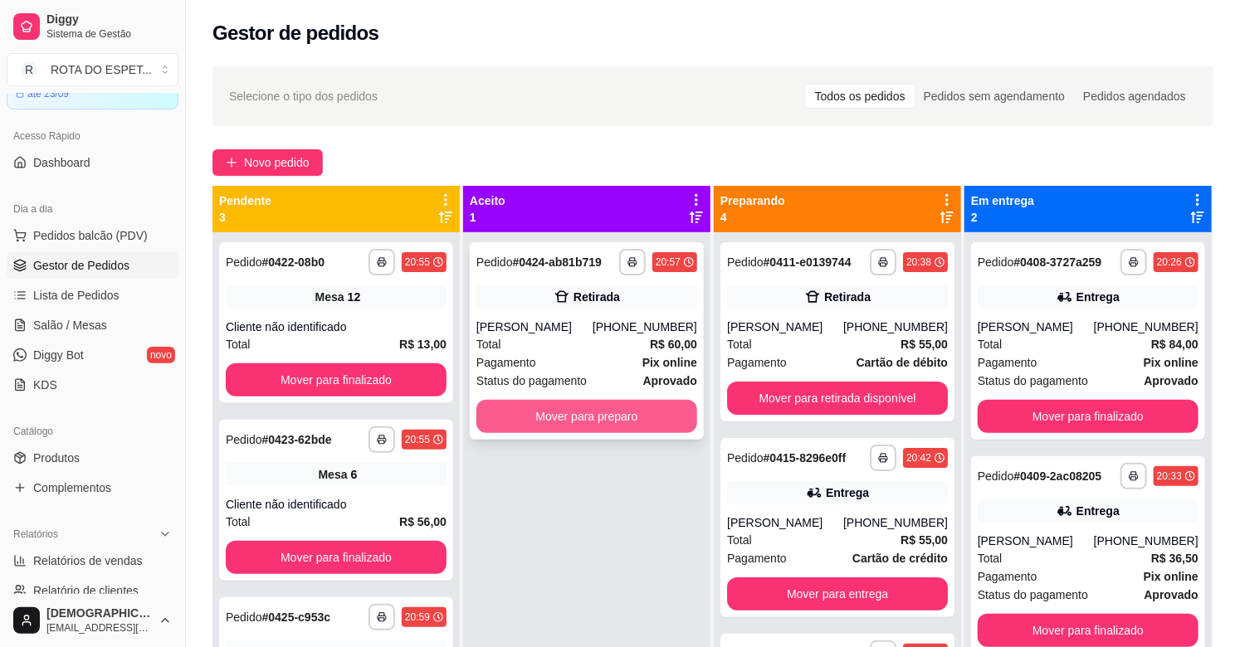
click at [581, 408] on button "Mover para preparo" at bounding box center [586, 416] width 221 height 33
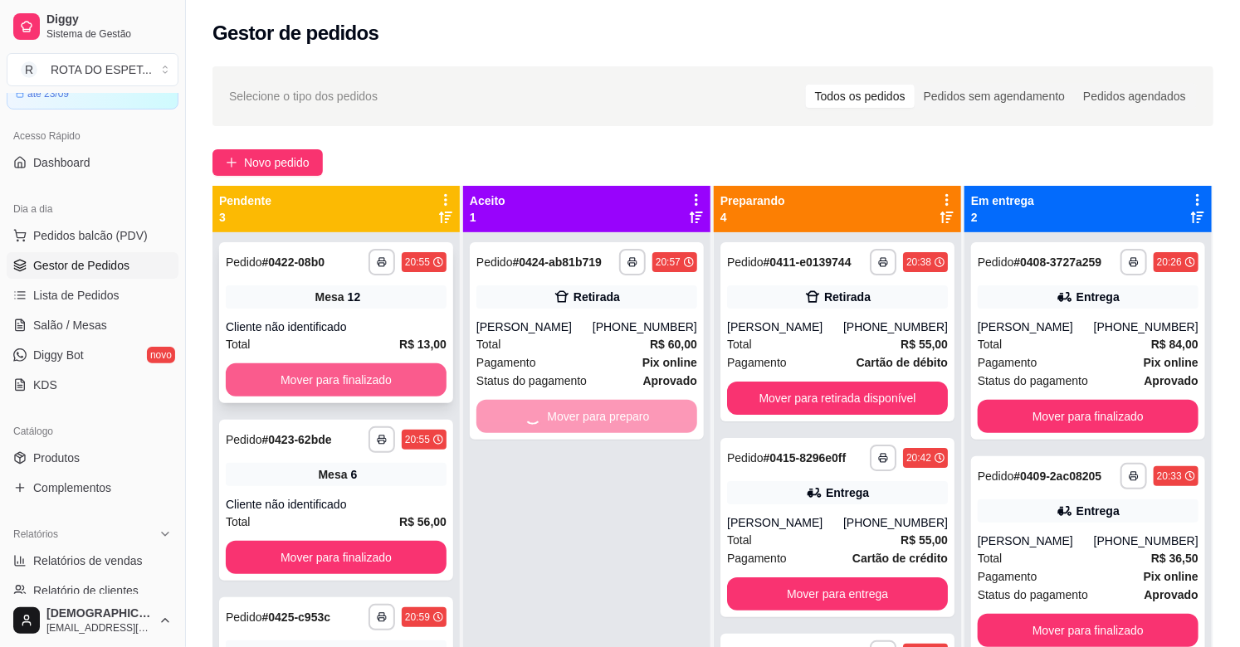
click at [344, 379] on button "Mover para finalizado" at bounding box center [336, 379] width 221 height 33
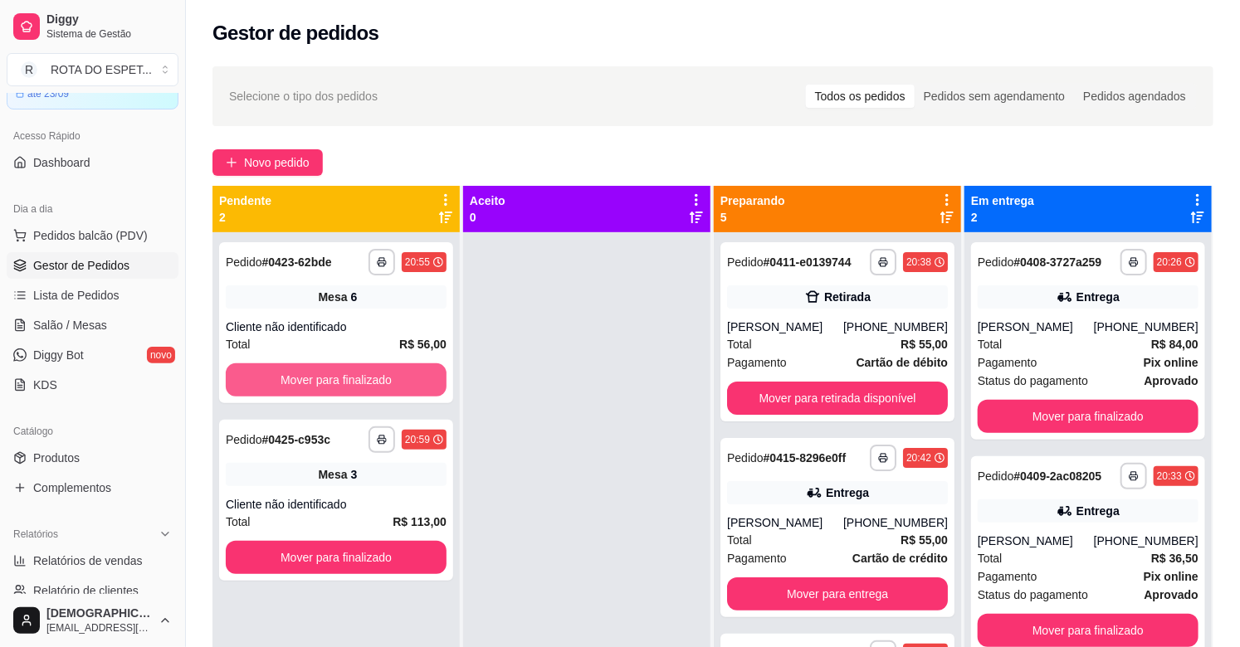
click at [344, 379] on button "Mover para finalizado" at bounding box center [336, 379] width 221 height 33
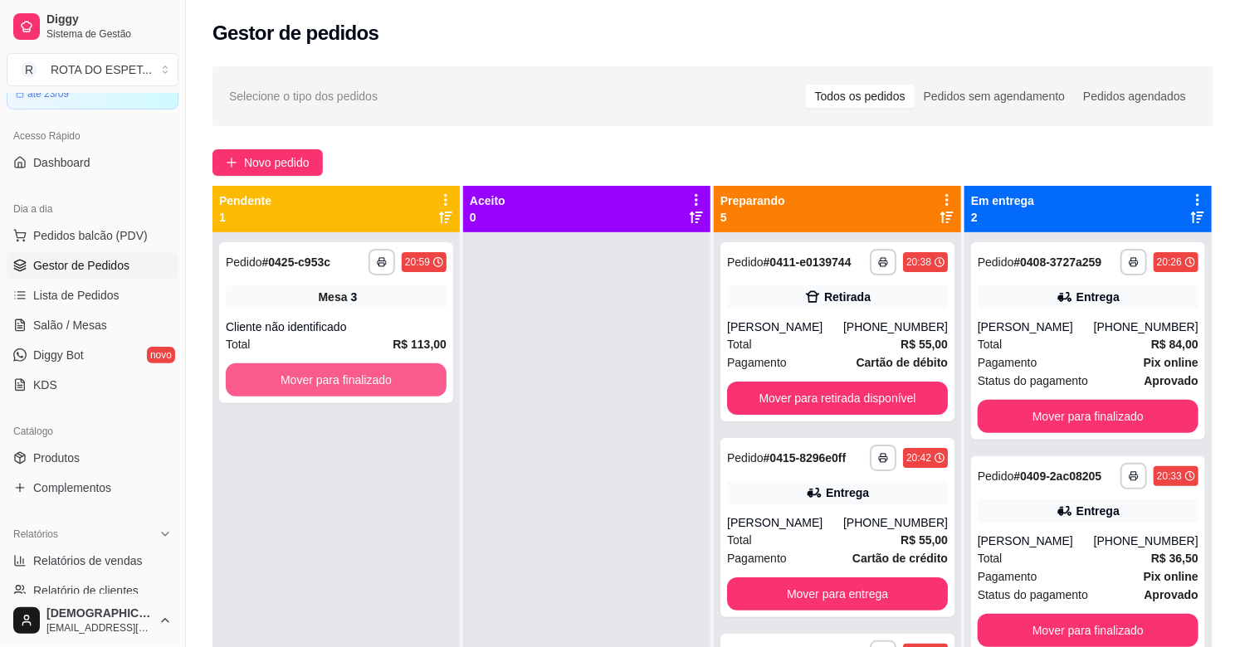
click at [344, 379] on button "Mover para finalizado" at bounding box center [336, 379] width 221 height 33
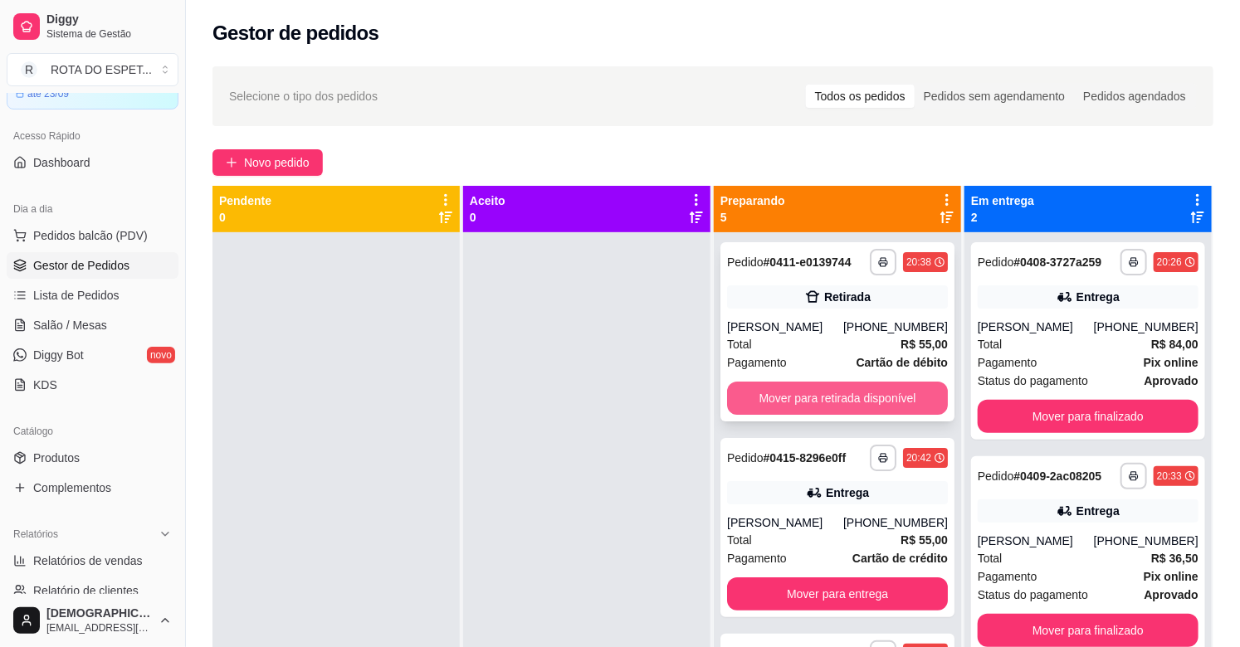
click at [918, 385] on button "Mover para retirada disponível" at bounding box center [837, 398] width 221 height 33
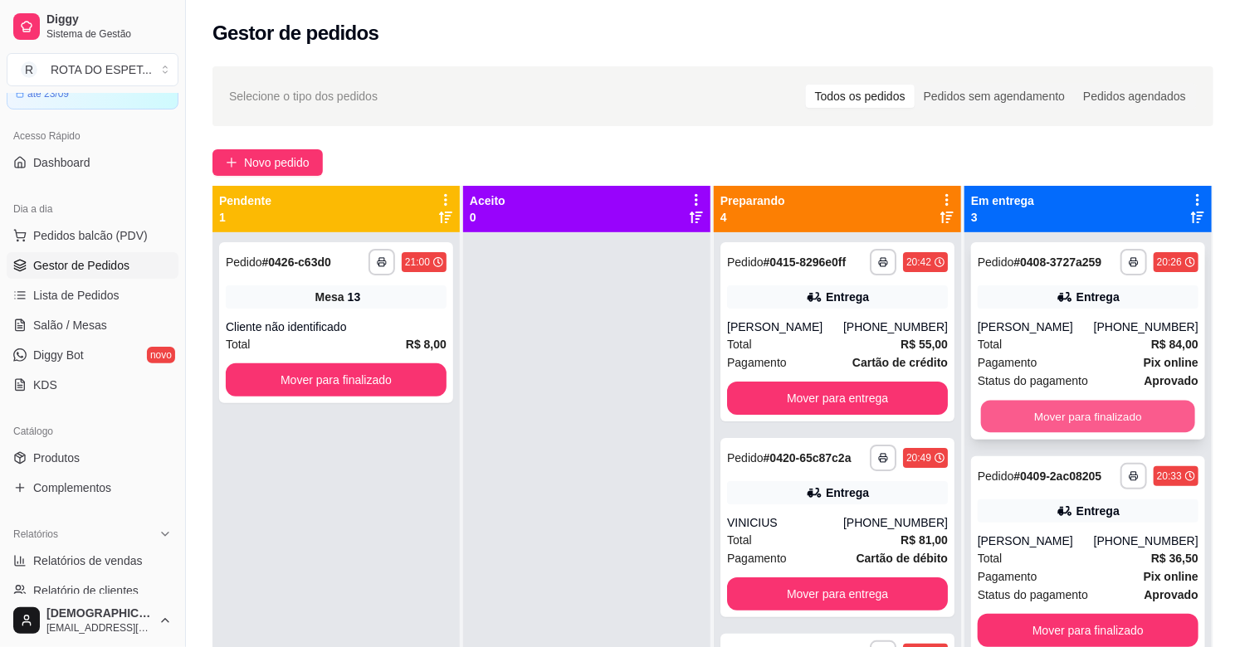
click at [1080, 427] on button "Mover para finalizado" at bounding box center [1088, 417] width 214 height 32
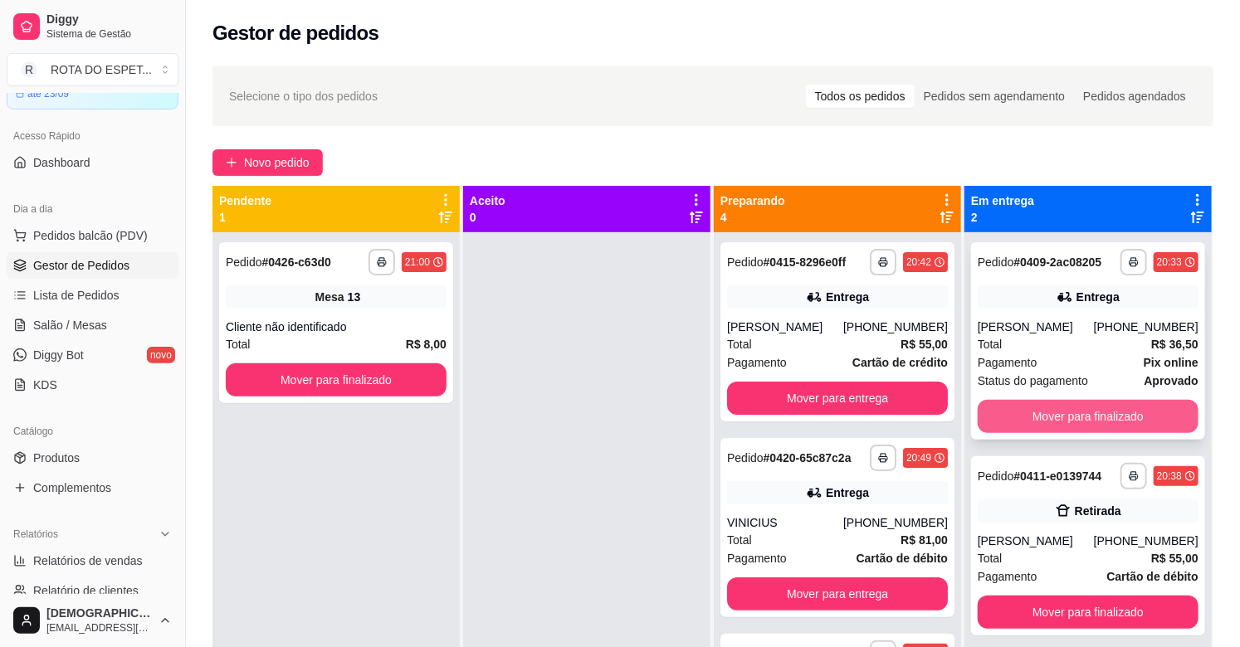
click at [1085, 421] on button "Mover para finalizado" at bounding box center [1087, 416] width 221 height 33
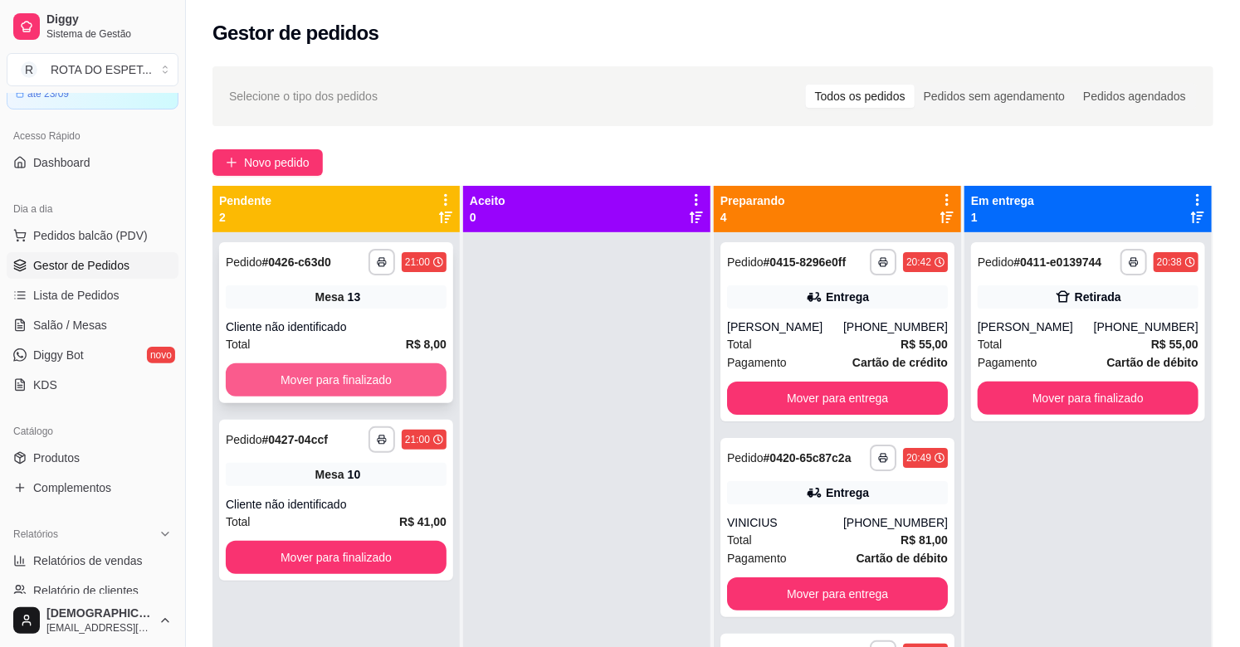
click at [344, 379] on button "Mover para finalizado" at bounding box center [336, 379] width 221 height 33
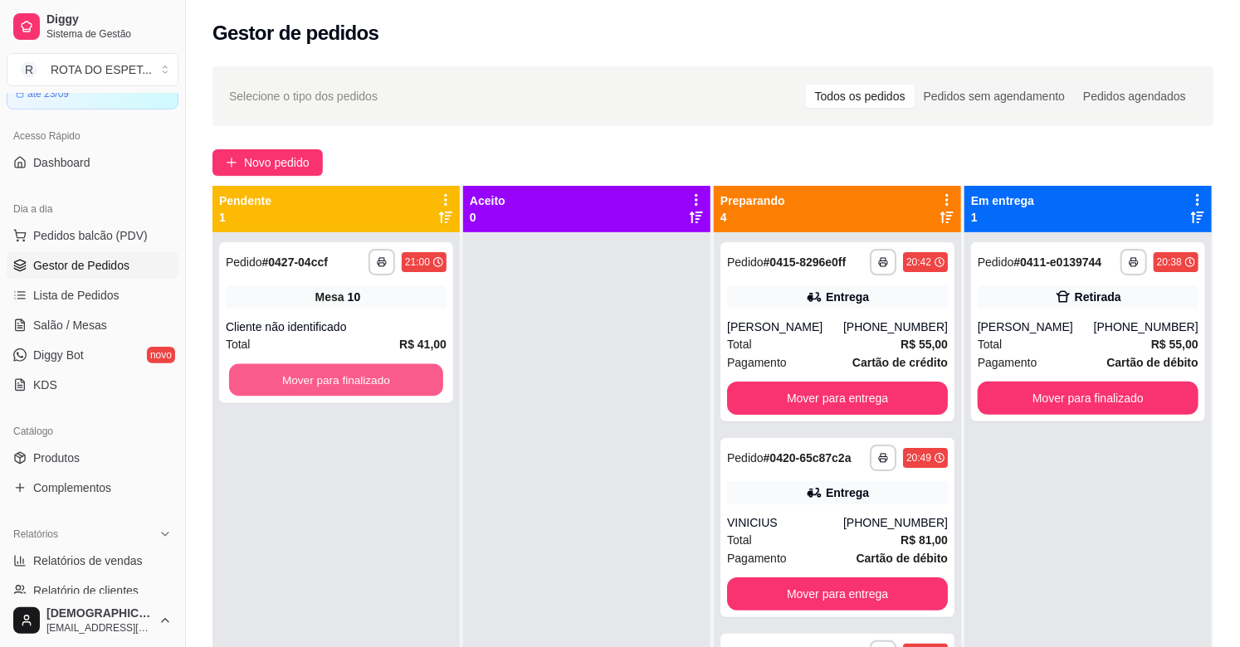
click at [344, 379] on button "Mover para finalizado" at bounding box center [336, 380] width 214 height 32
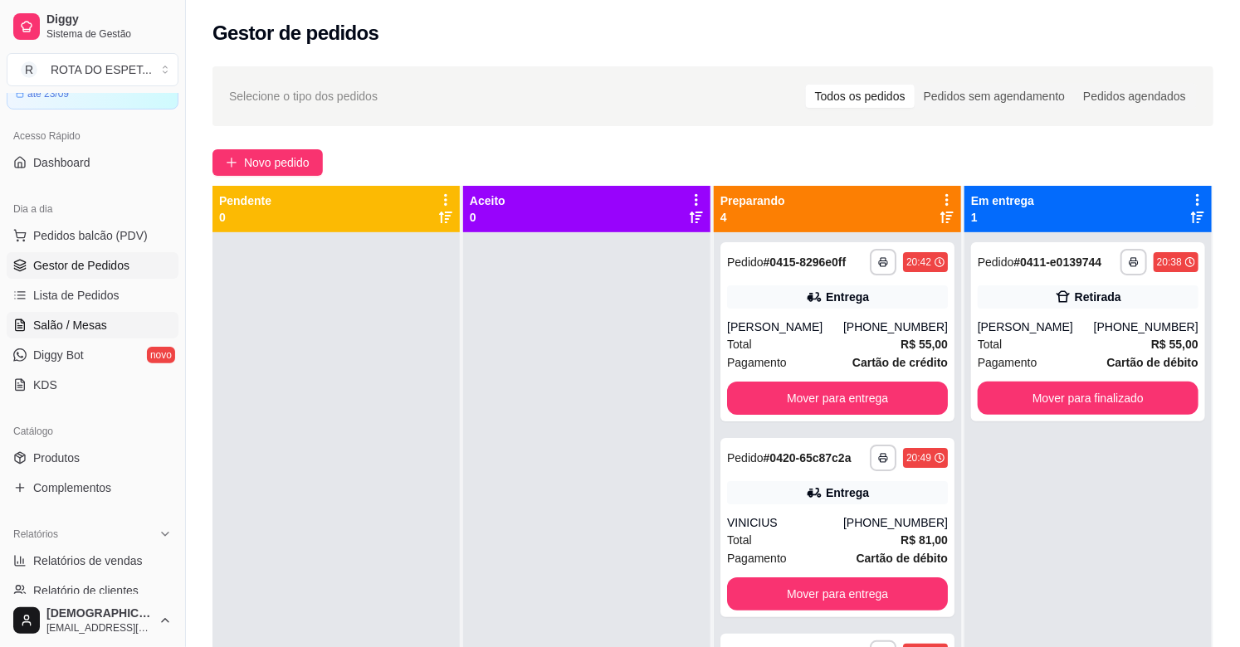
click at [105, 329] on link "Salão / Mesas" at bounding box center [93, 325] width 172 height 27
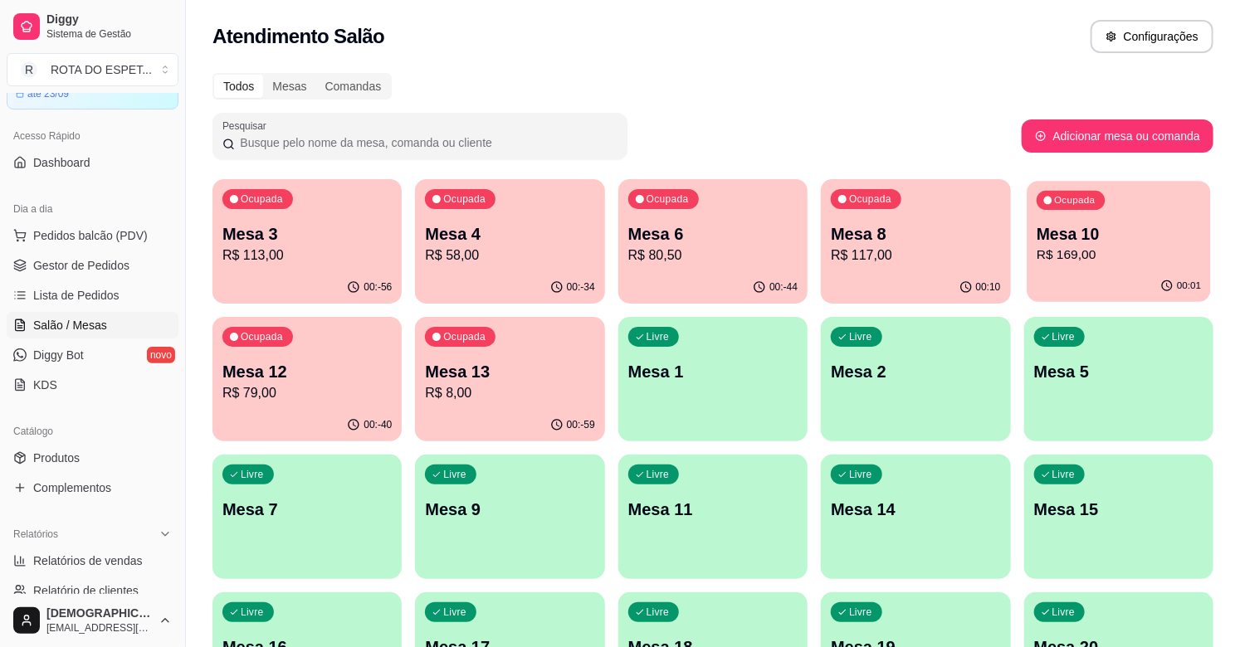
click at [1080, 252] on p "R$ 169,00" at bounding box center [1118, 255] width 164 height 19
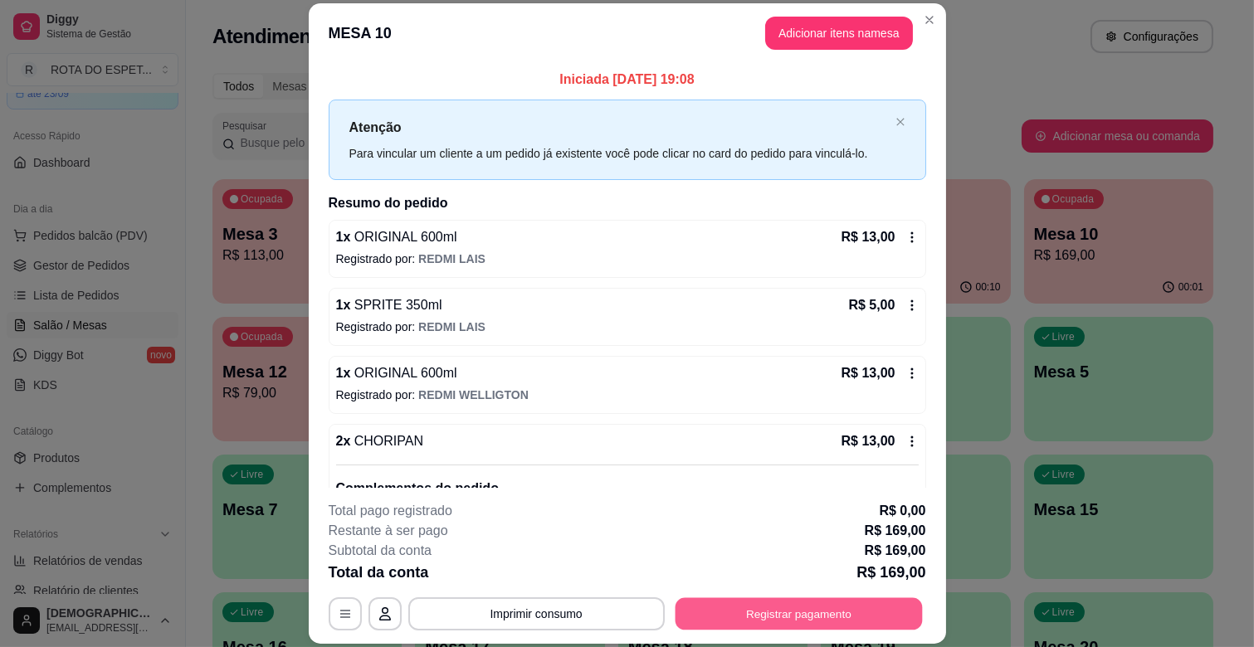
click at [775, 612] on button "Registrar pagamento" at bounding box center [798, 614] width 247 height 32
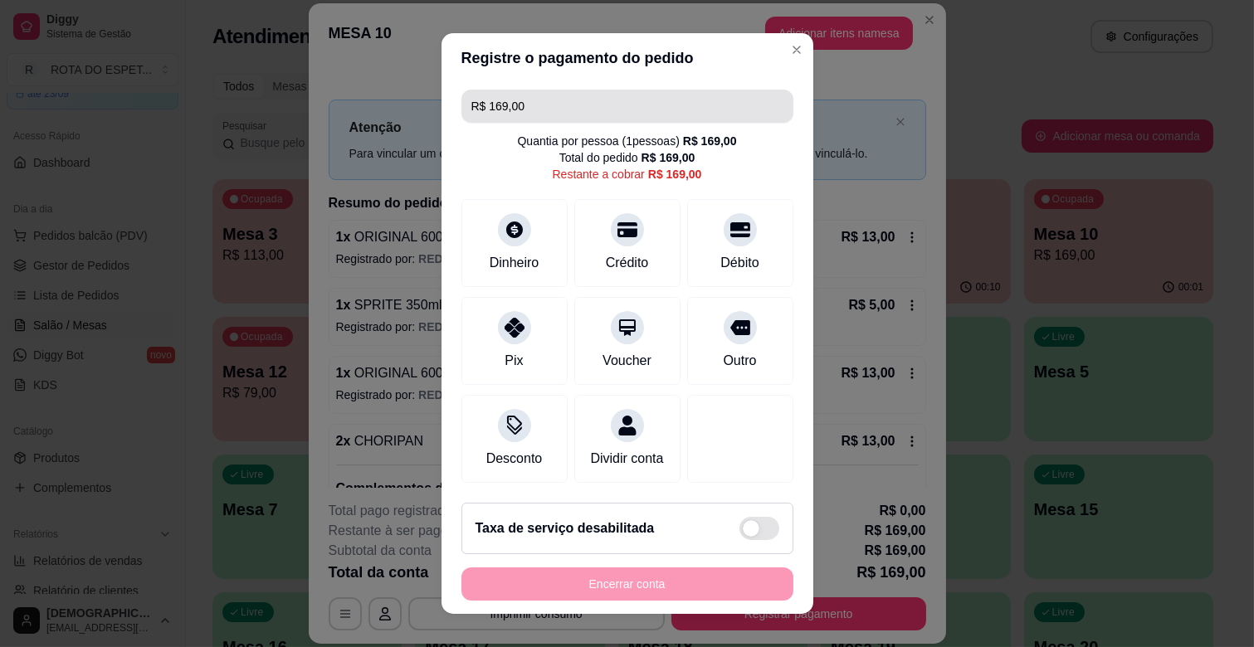
click at [642, 119] on input "R$ 169,00" at bounding box center [627, 106] width 312 height 33
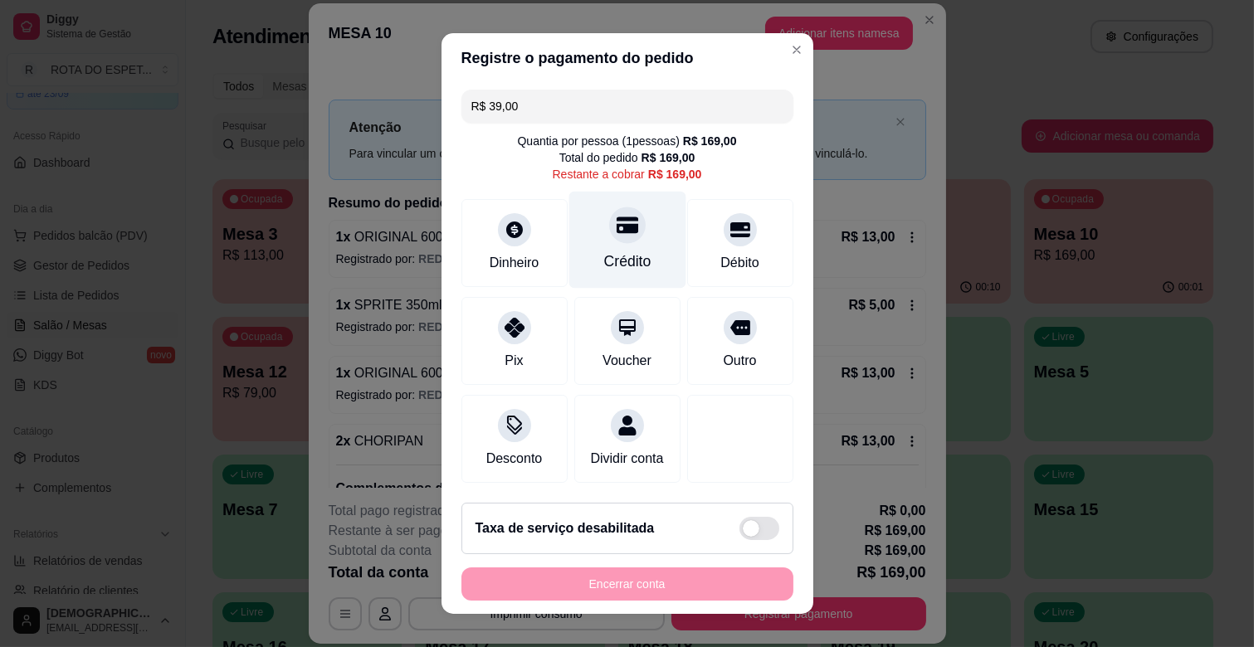
click at [616, 227] on icon at bounding box center [627, 225] width 22 height 17
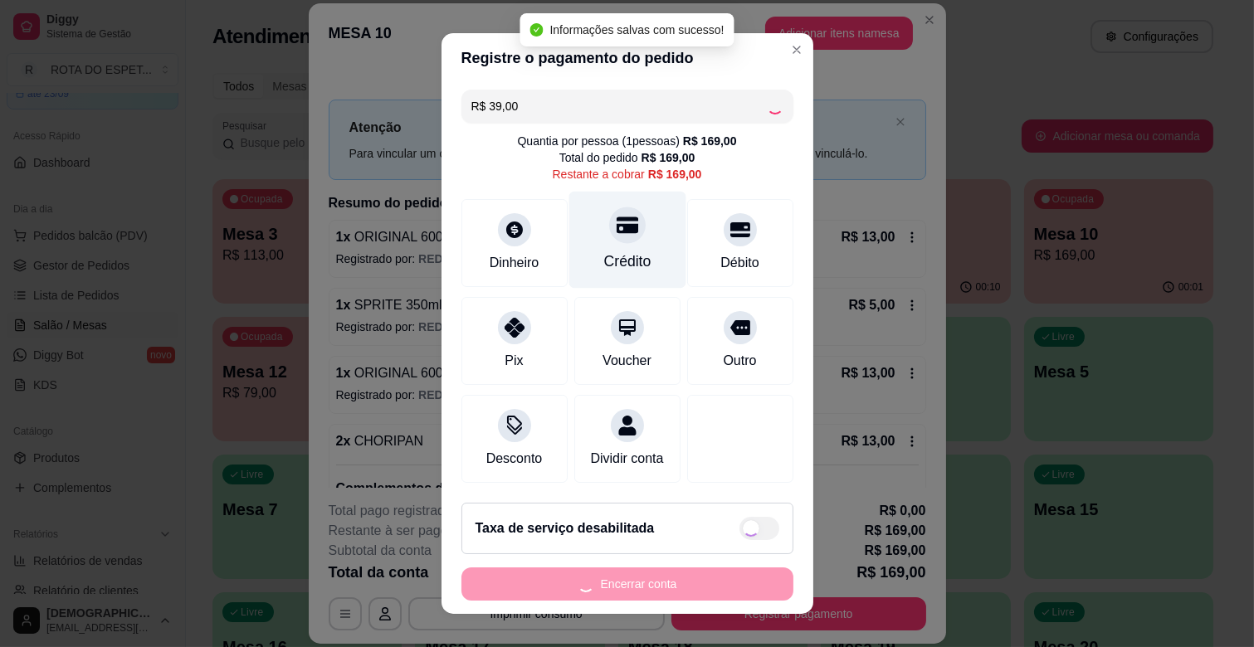
type input "R$ 130,00"
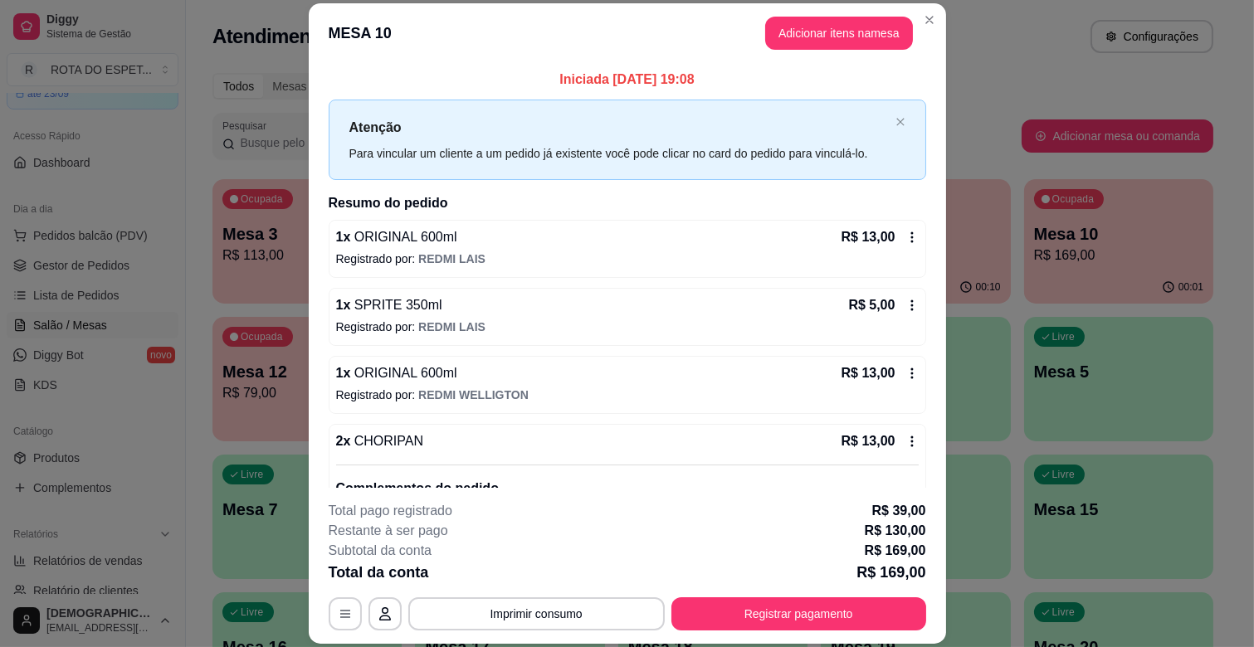
scroll to position [92, 0]
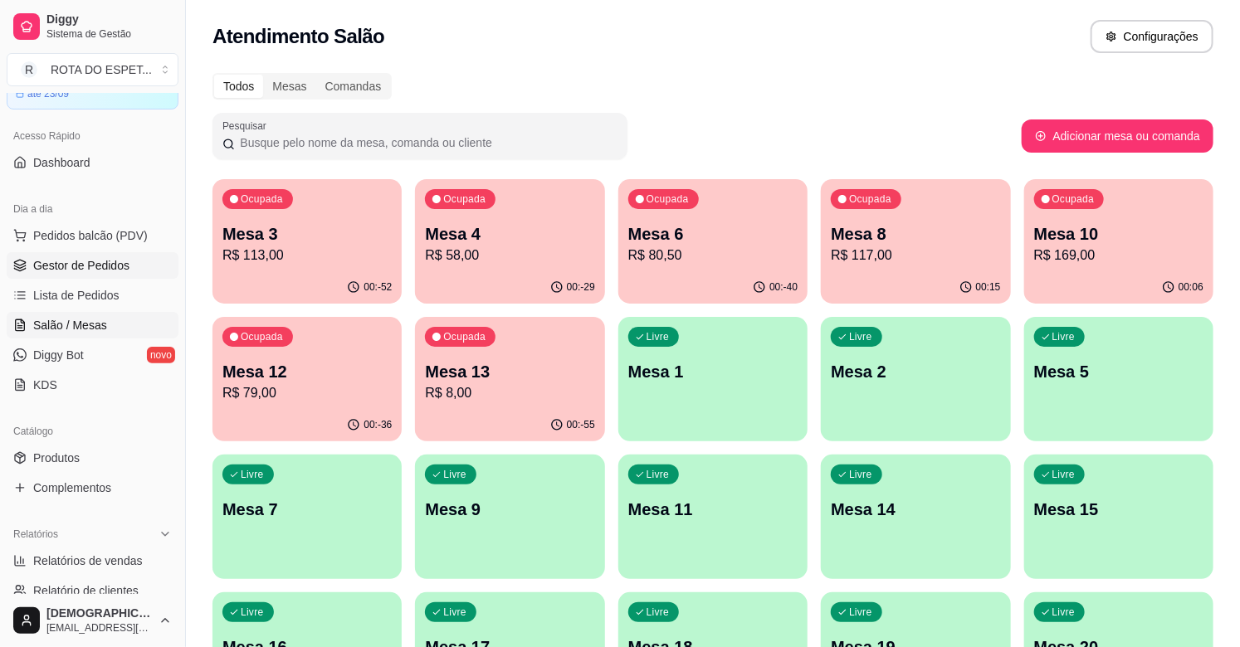
click at [104, 263] on span "Gestor de Pedidos" at bounding box center [81, 265] width 96 height 17
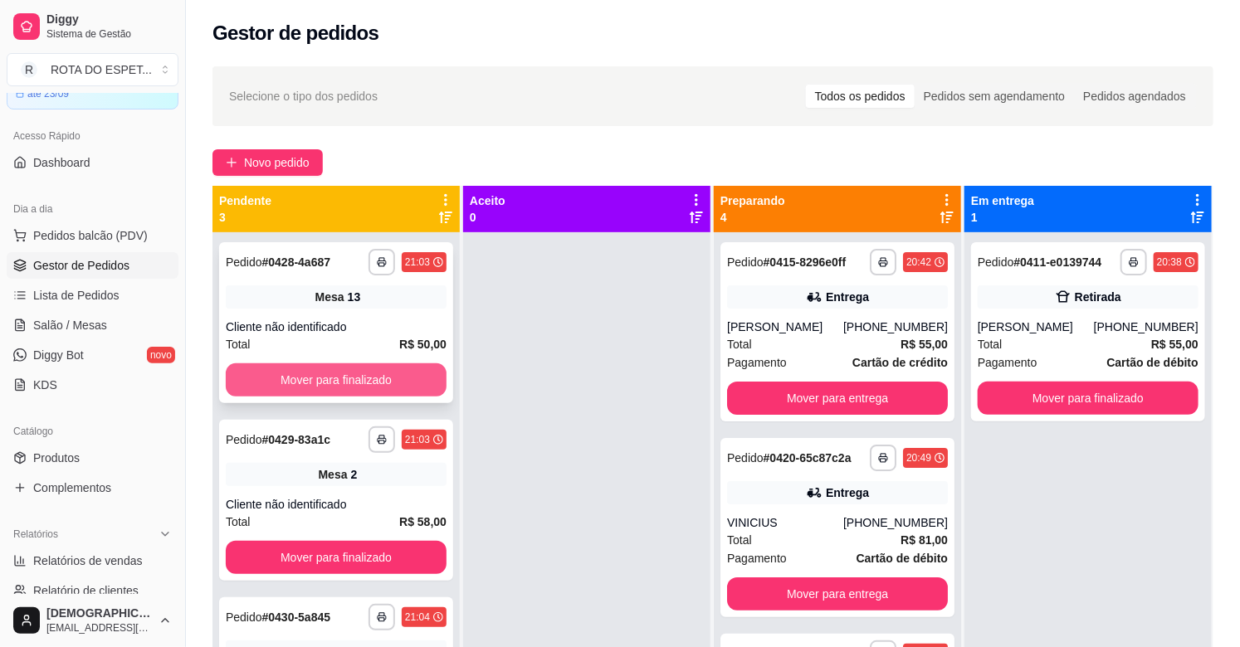
click at [393, 380] on button "Mover para finalizado" at bounding box center [336, 379] width 221 height 33
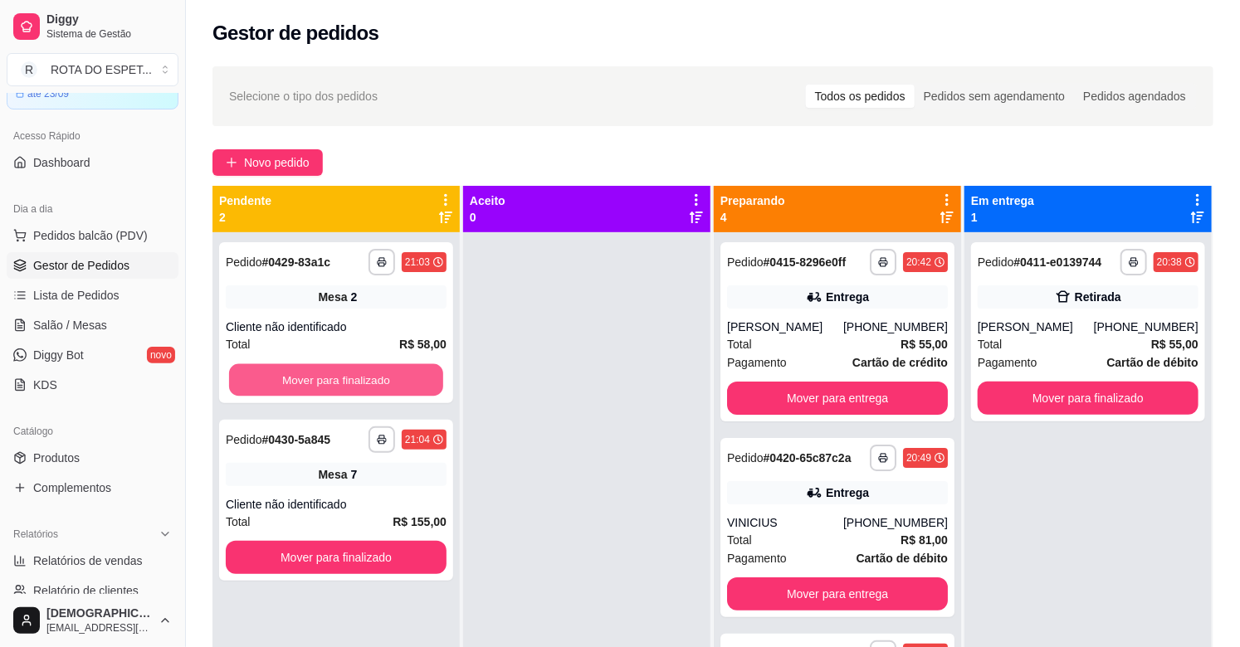
click at [393, 380] on button "Mover para finalizado" at bounding box center [336, 380] width 214 height 32
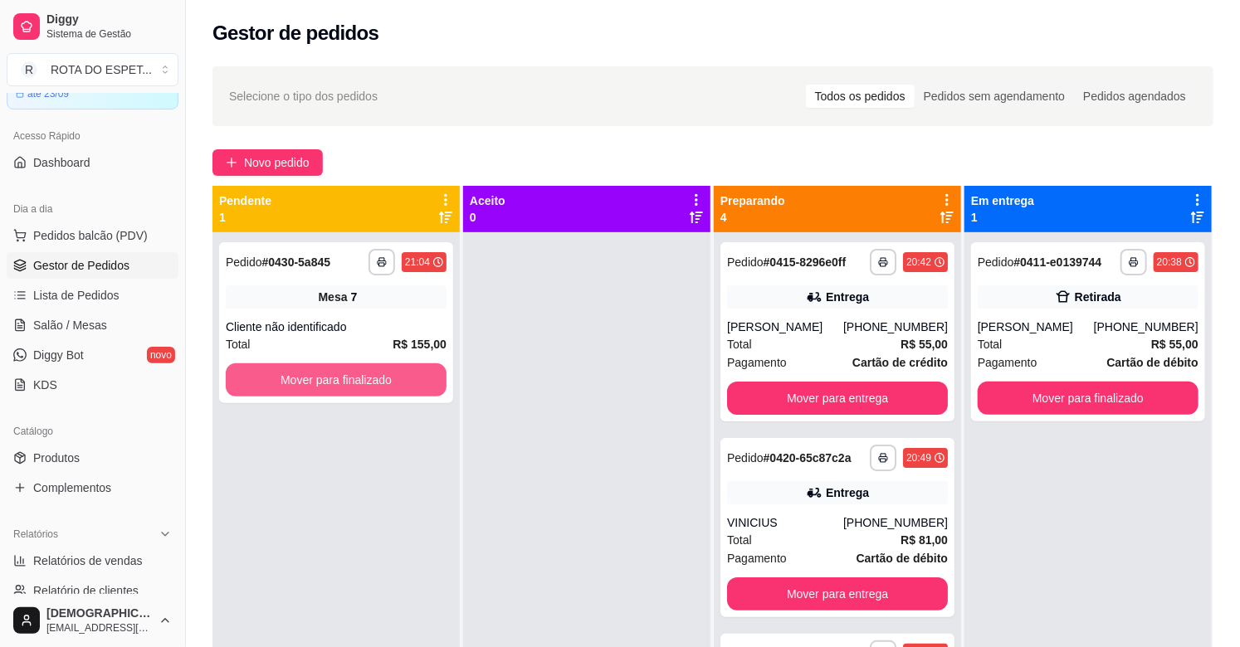
click at [393, 380] on button "Mover para finalizado" at bounding box center [336, 379] width 221 height 33
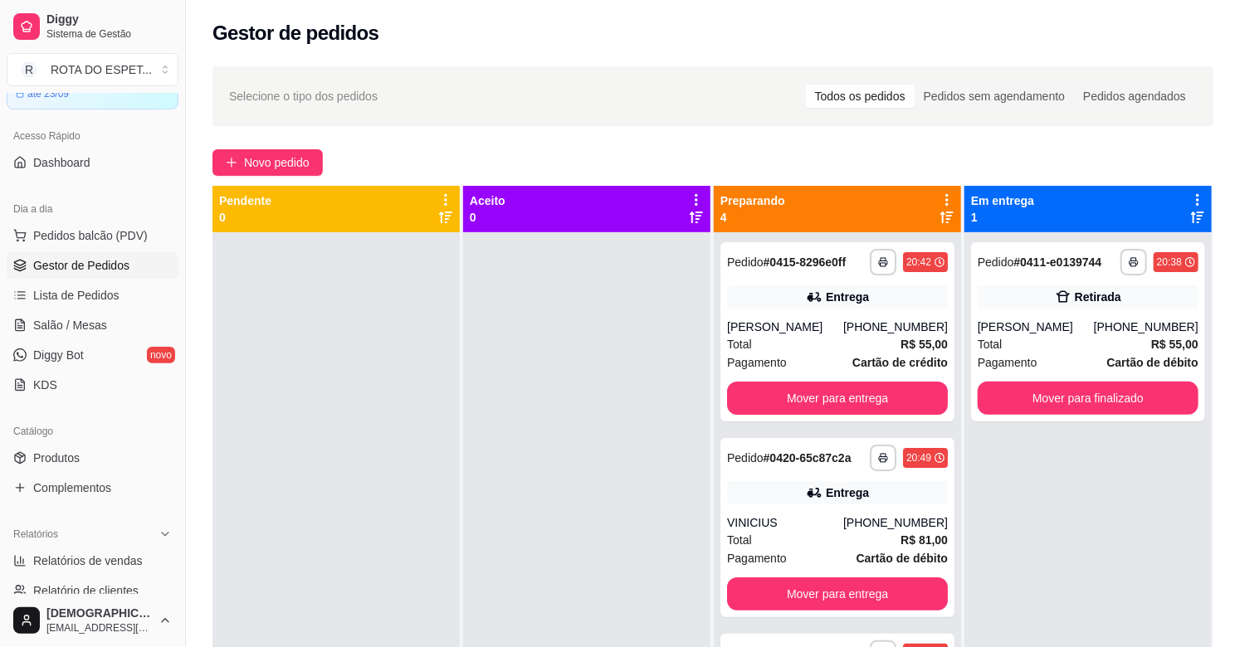
click at [537, 485] on div at bounding box center [586, 555] width 247 height 647
click at [63, 327] on span "Salão / Mesas" at bounding box center [70, 325] width 74 height 17
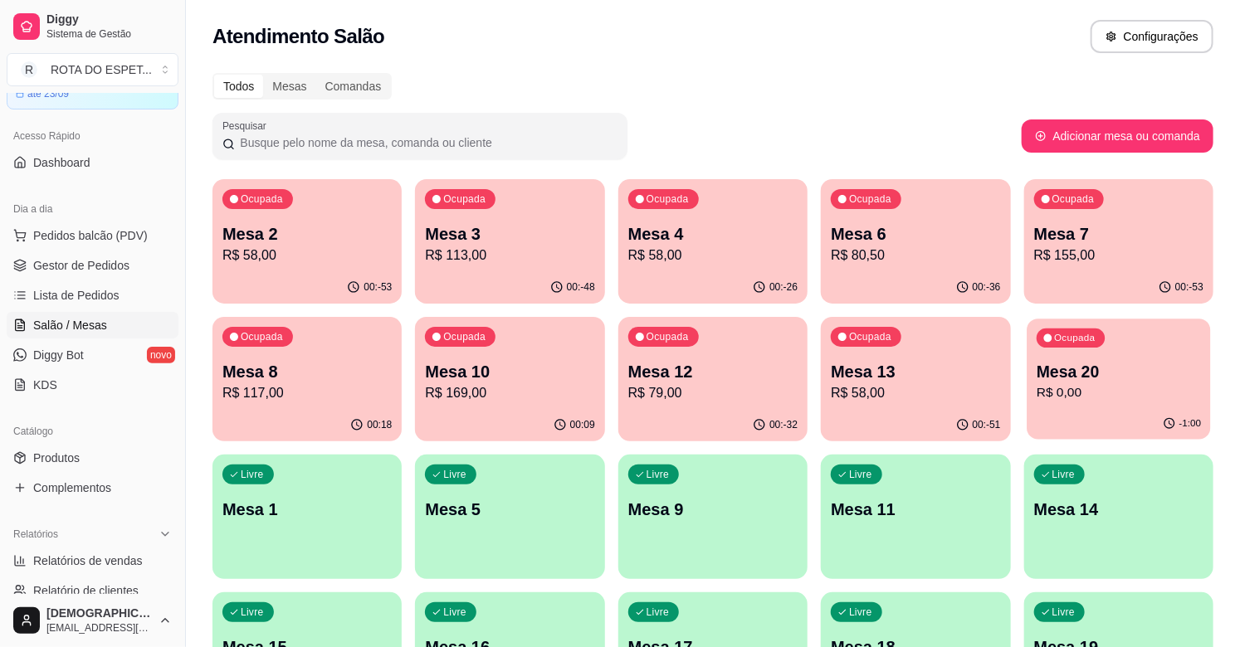
click at [1112, 392] on p "R$ 0,00" at bounding box center [1118, 392] width 164 height 19
click at [102, 267] on span "Gestor de Pedidos" at bounding box center [81, 265] width 96 height 17
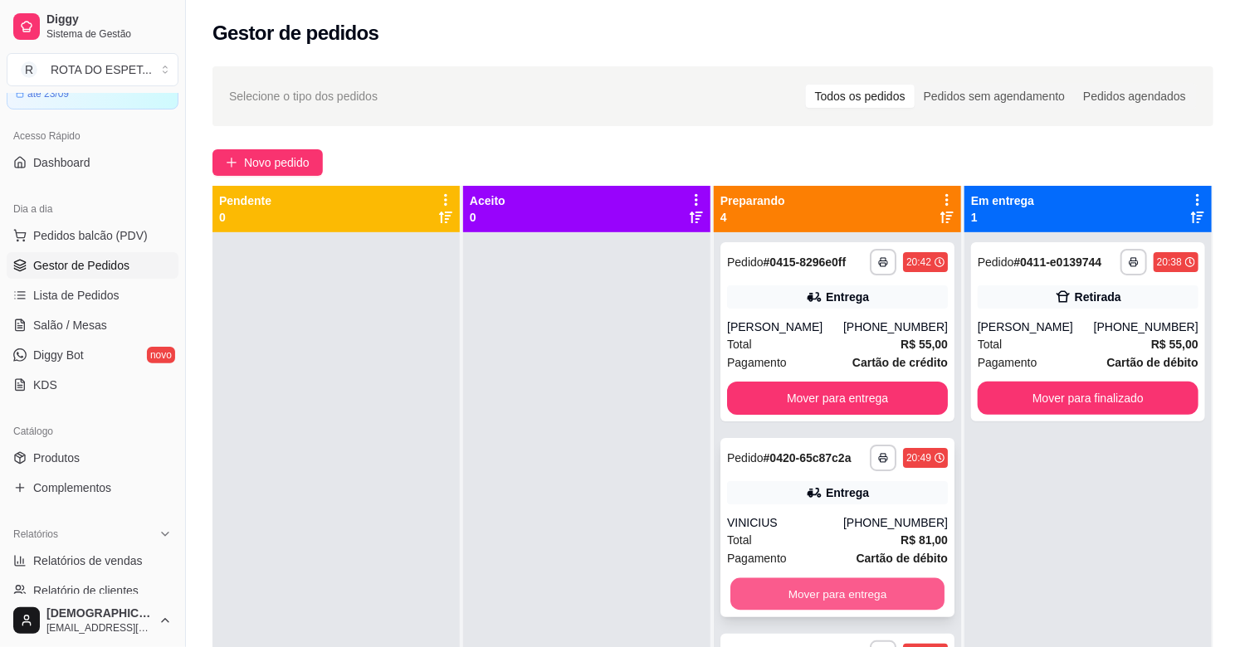
click at [834, 585] on button "Mover para entrega" at bounding box center [837, 594] width 214 height 32
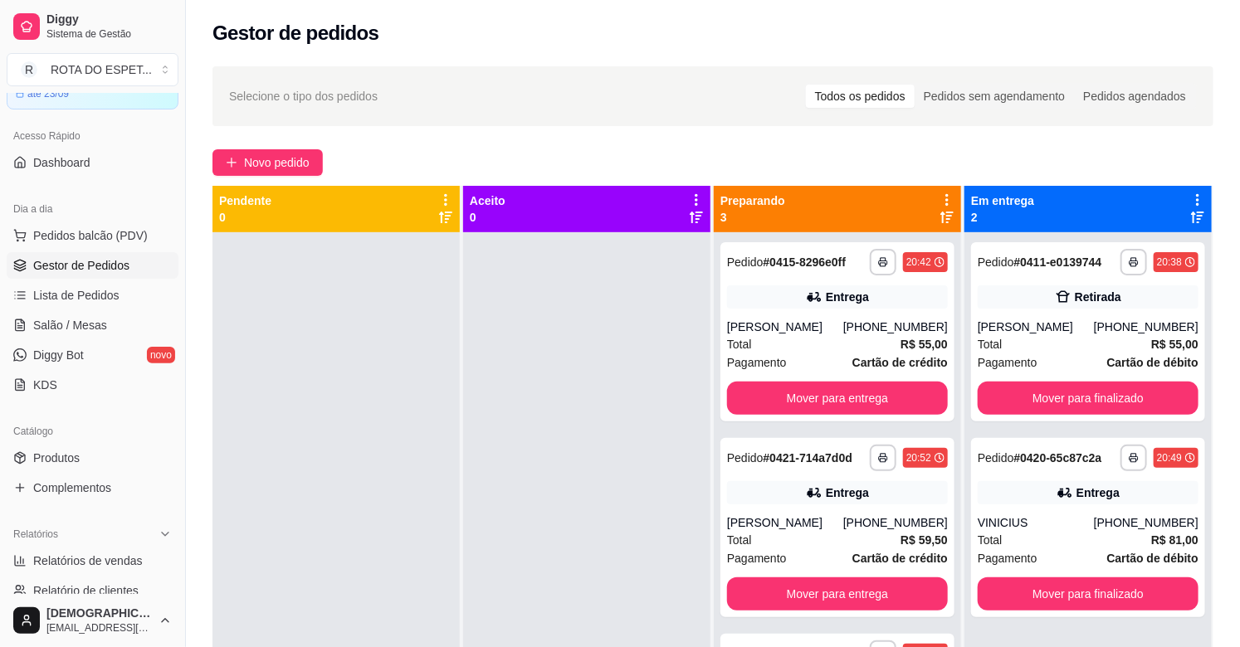
click at [582, 466] on div at bounding box center [586, 555] width 247 height 647
click at [816, 327] on div "[PERSON_NAME]" at bounding box center [785, 327] width 116 height 17
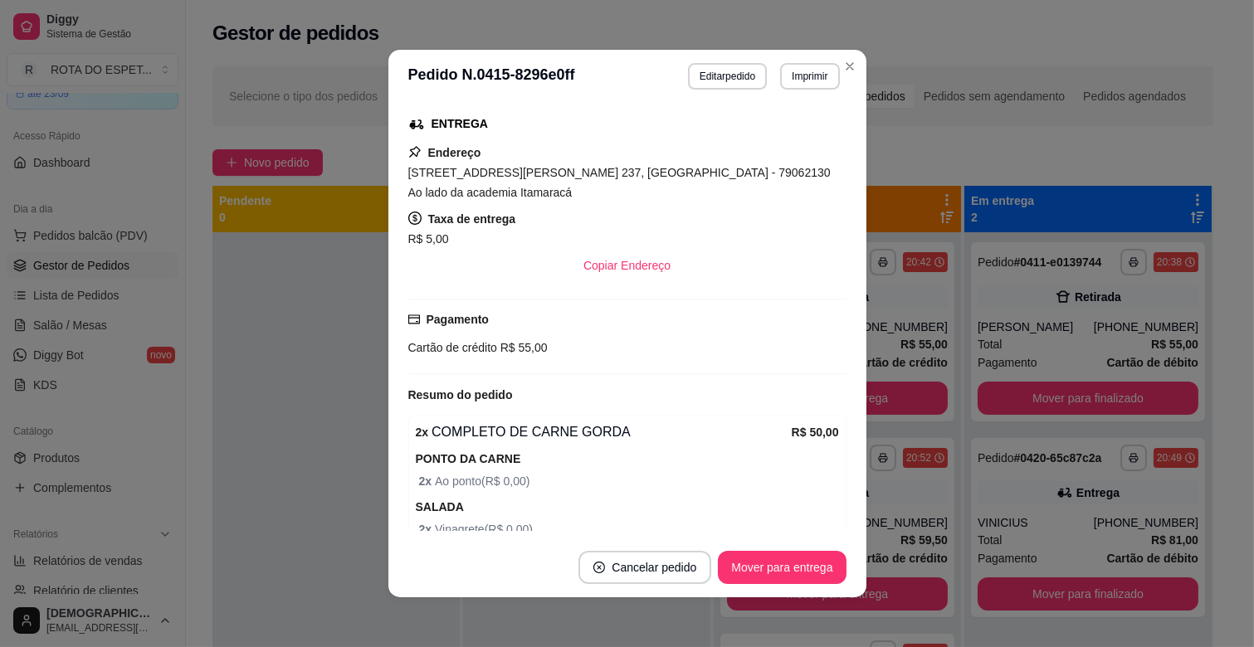
scroll to position [423, 0]
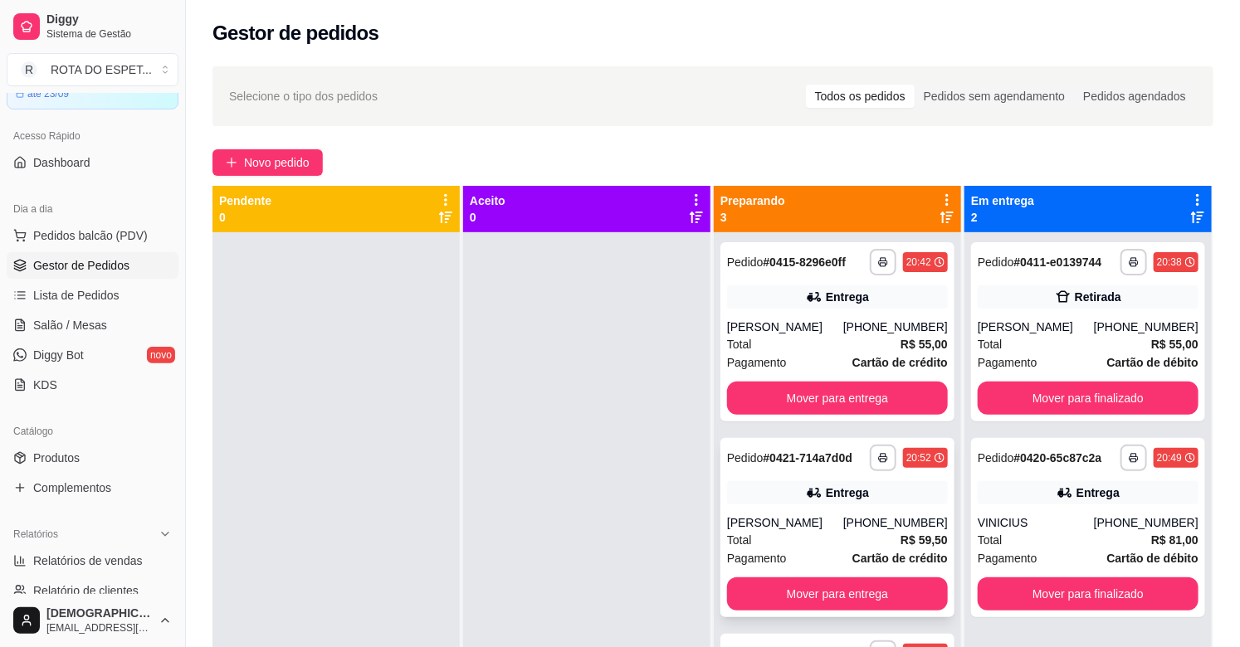
click at [809, 519] on div "[PERSON_NAME]" at bounding box center [785, 522] width 116 height 17
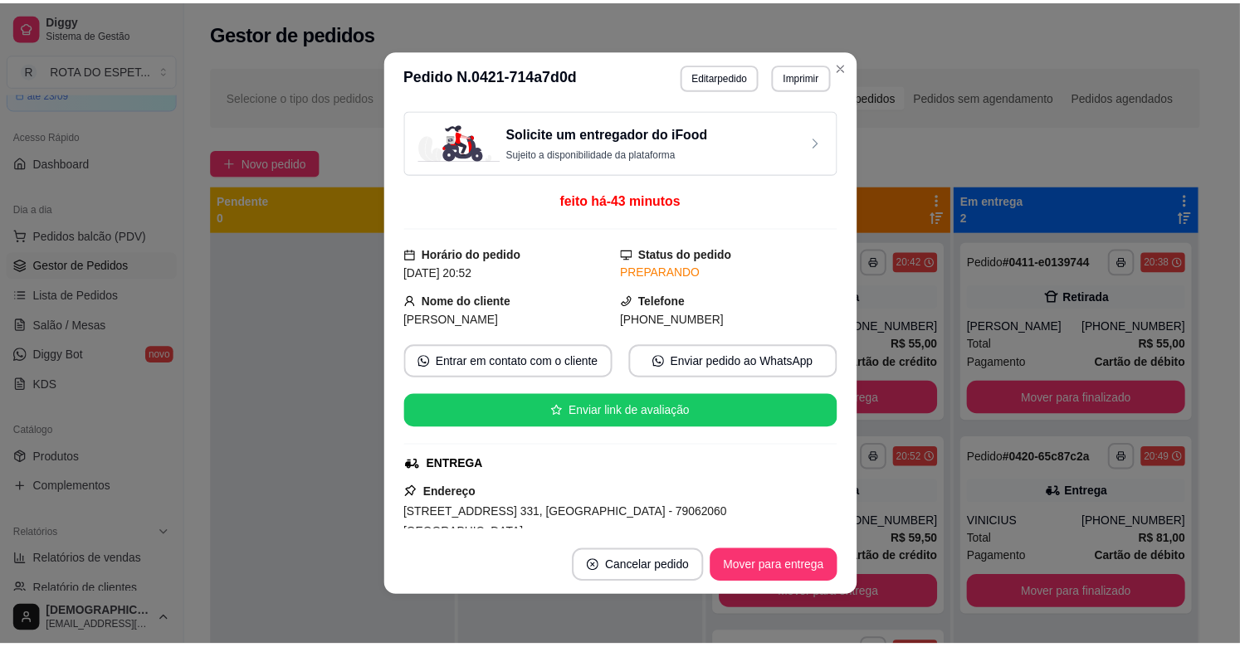
scroll to position [368, 0]
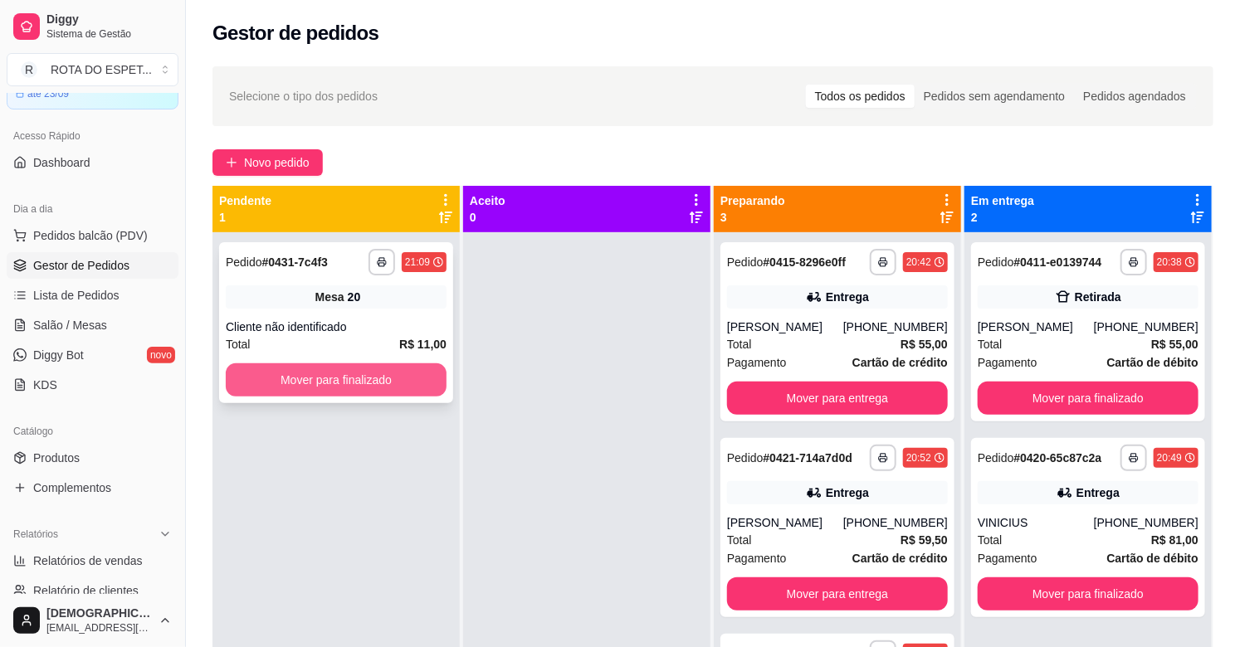
click at [322, 371] on button "Mover para finalizado" at bounding box center [336, 379] width 221 height 33
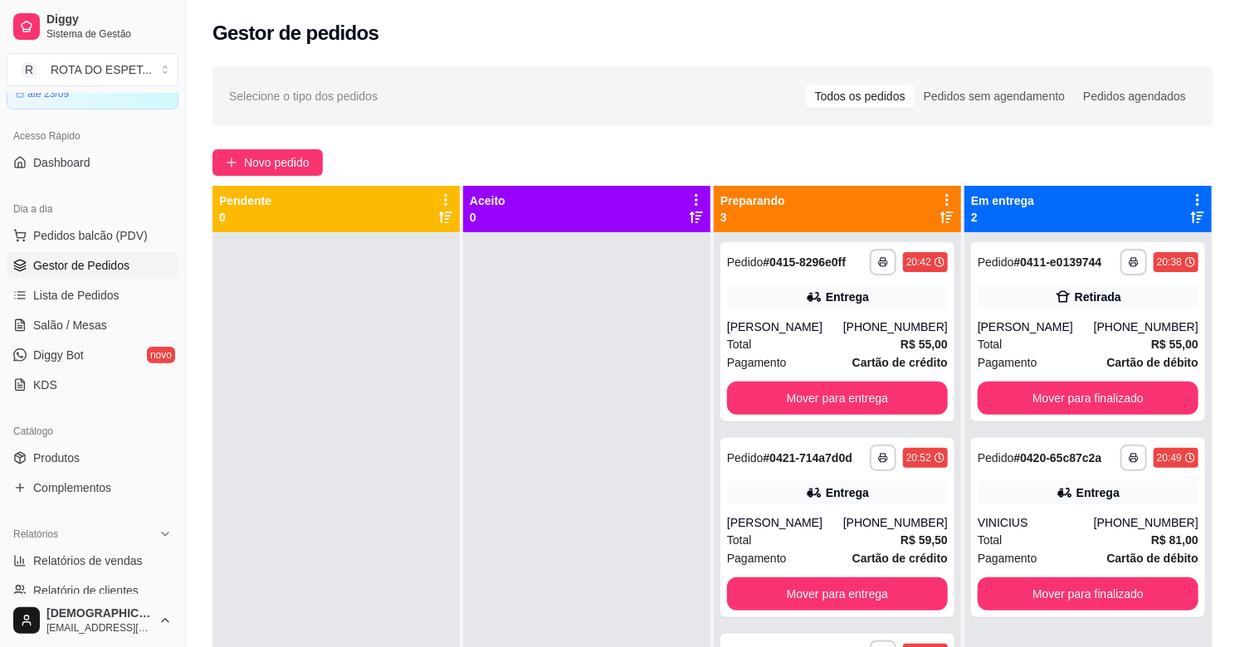
click at [552, 467] on div at bounding box center [586, 555] width 247 height 647
click at [839, 344] on div "Total R$ 55,00" at bounding box center [837, 344] width 221 height 18
click at [836, 395] on button "Mover para entrega" at bounding box center [837, 398] width 221 height 33
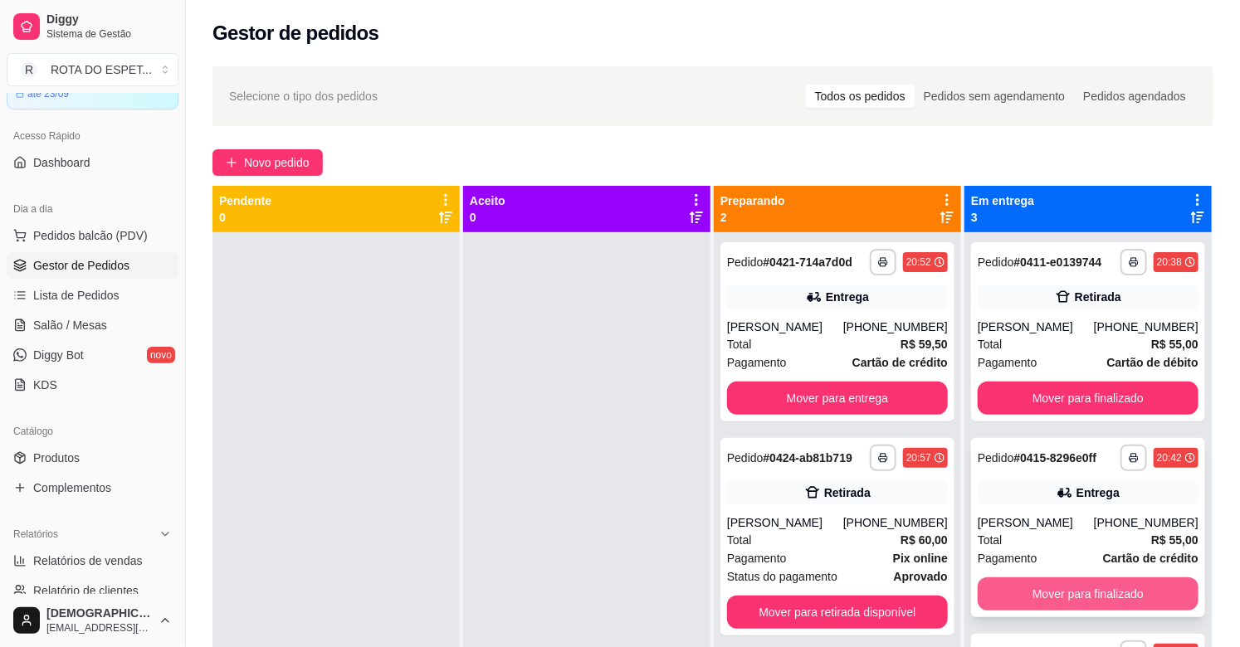
click at [1109, 601] on button "Mover para finalizado" at bounding box center [1087, 593] width 221 height 33
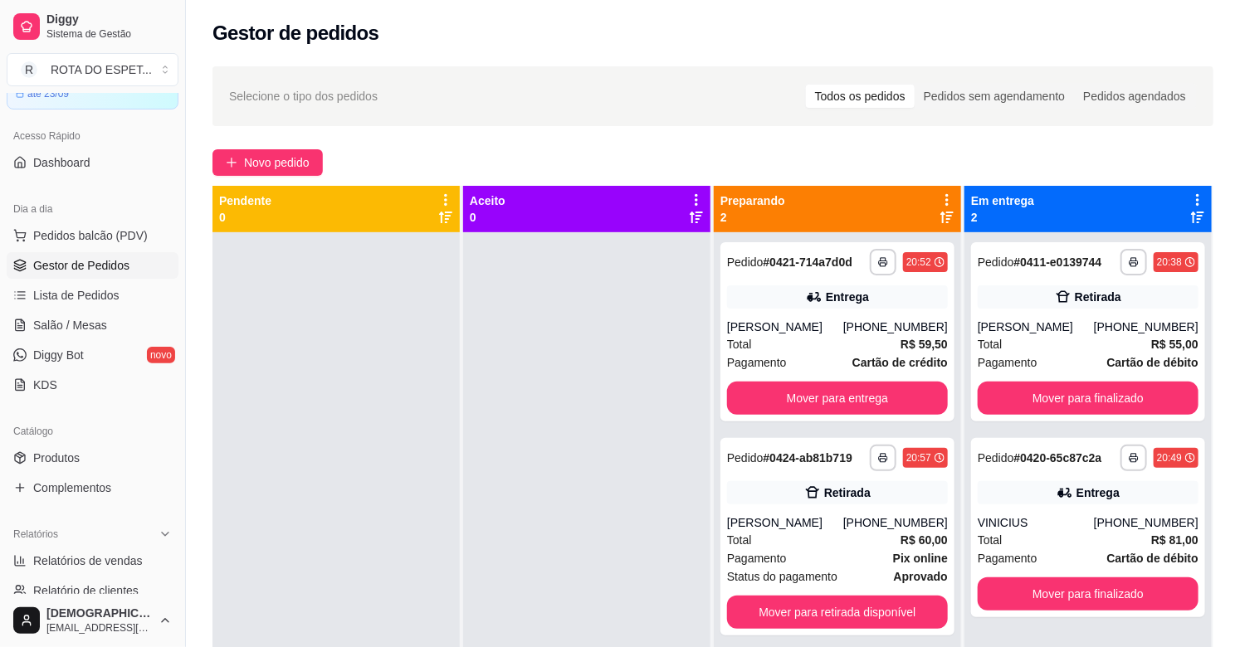
click at [611, 463] on div at bounding box center [586, 555] width 247 height 647
click at [826, 401] on button "Mover para entrega" at bounding box center [837, 398] width 221 height 33
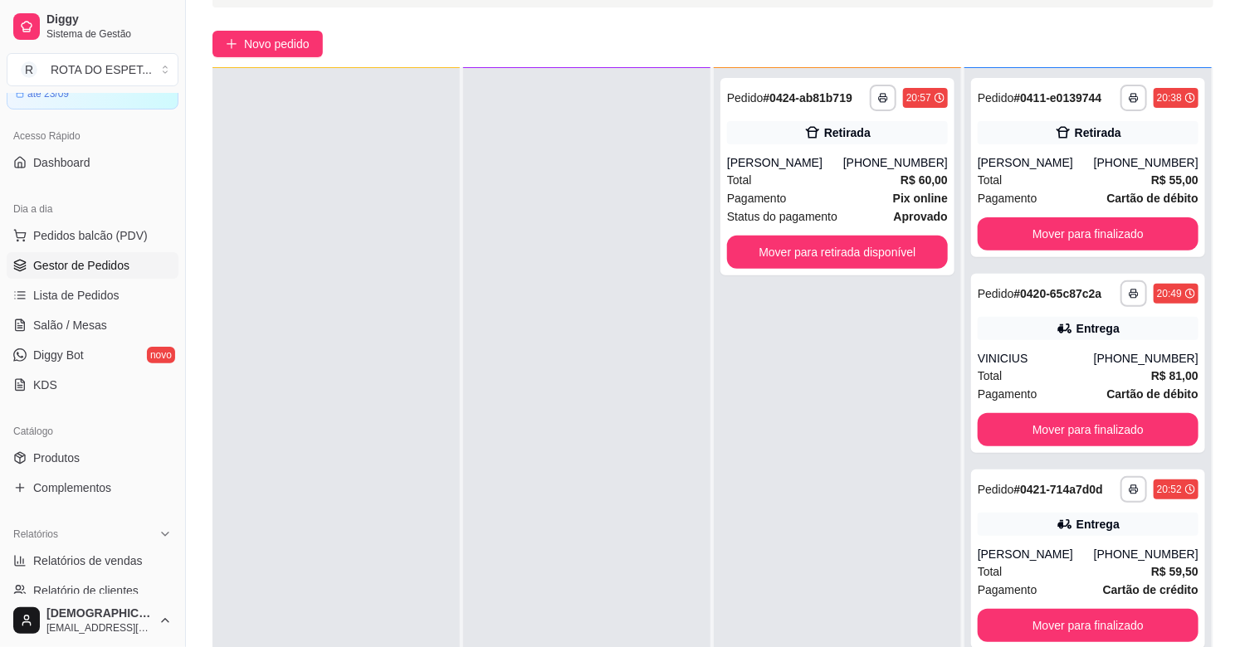
scroll to position [253, 0]
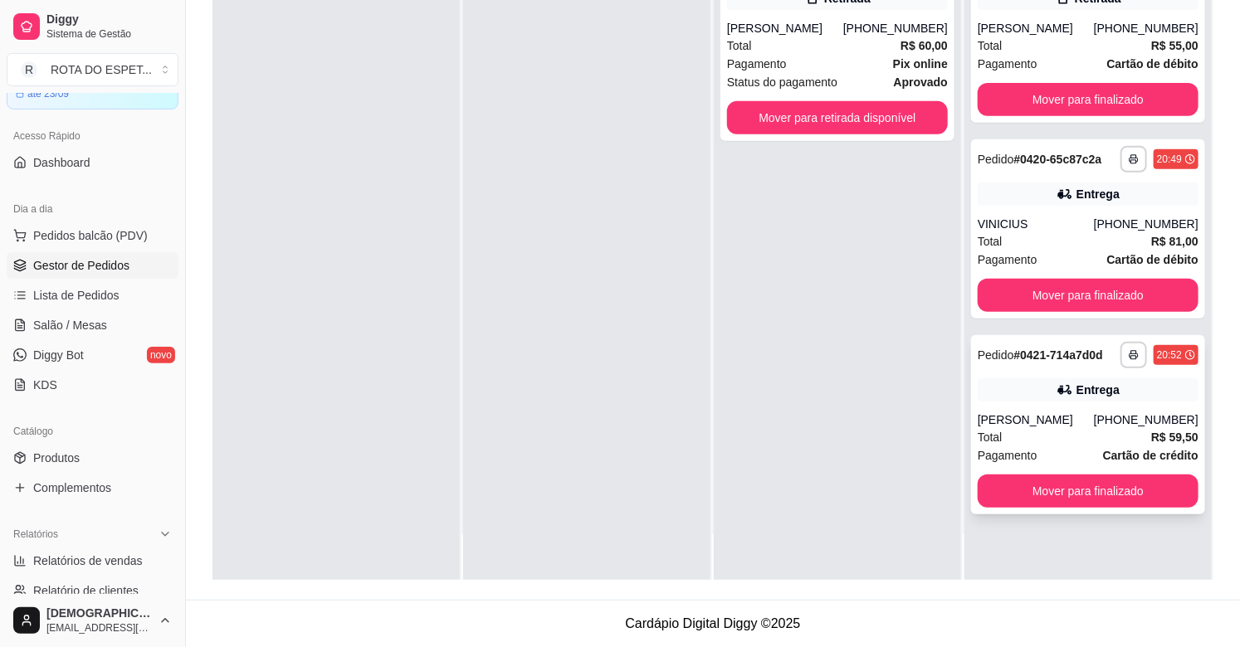
click at [1073, 421] on div "[PERSON_NAME]" at bounding box center [1035, 420] width 116 height 17
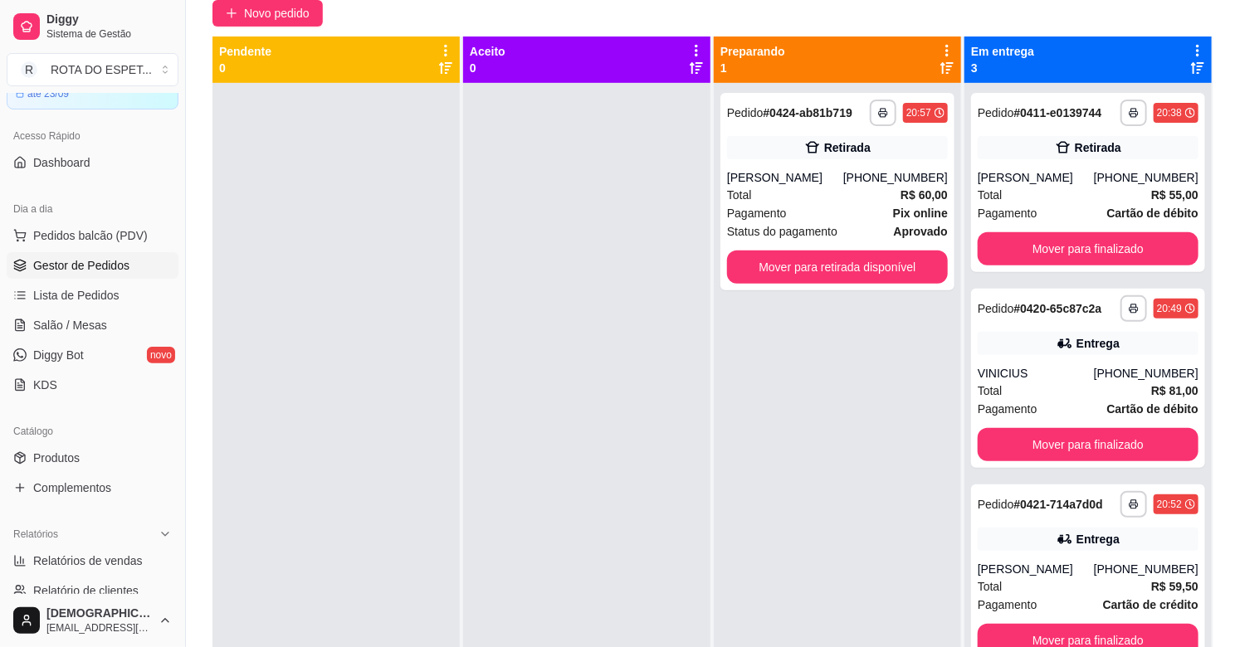
scroll to position [0, 0]
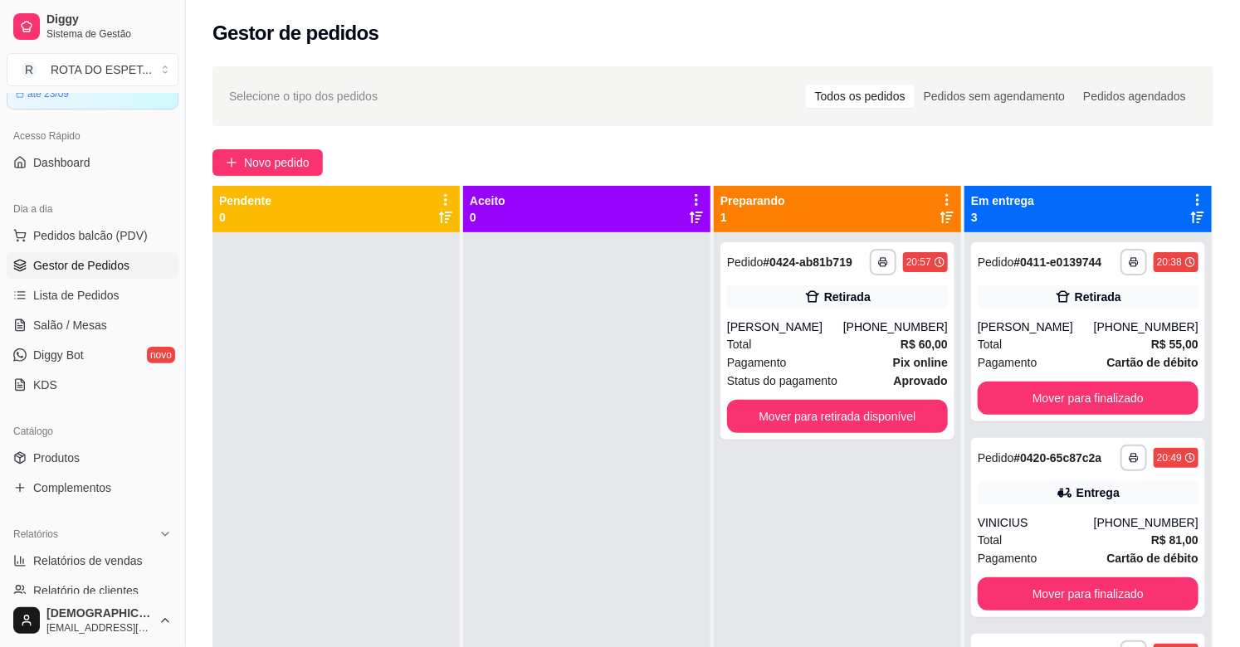
click at [499, 418] on div at bounding box center [586, 555] width 247 height 647
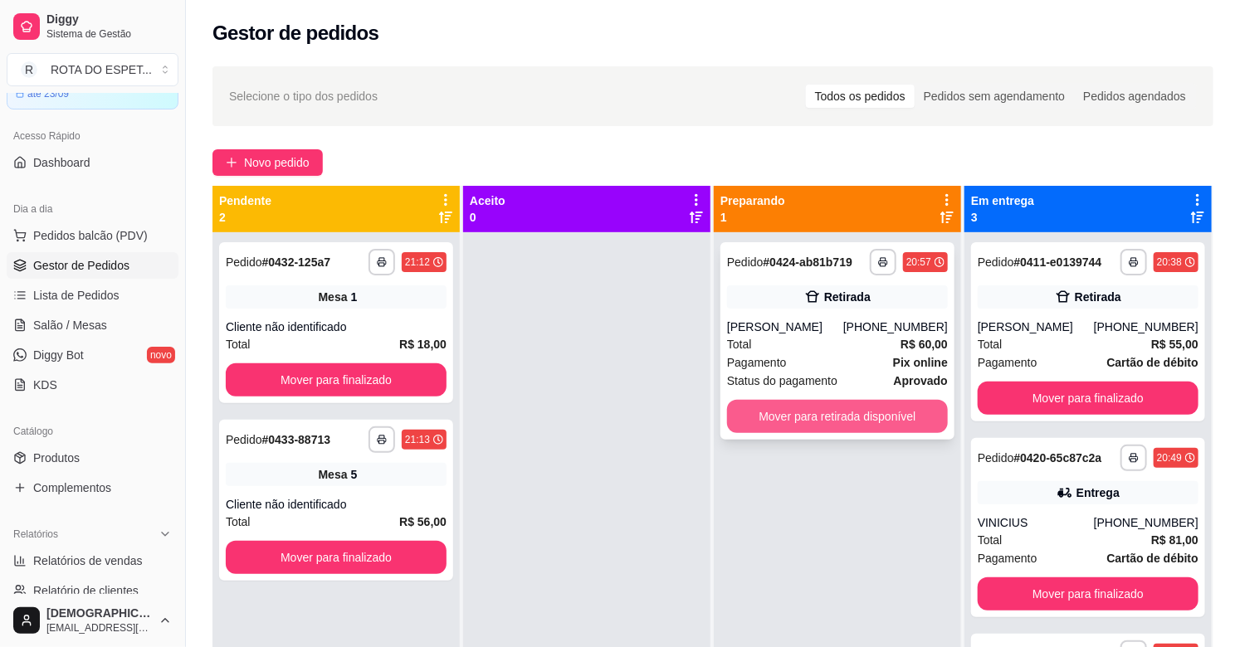
click at [787, 417] on button "Mover para retirada disponível" at bounding box center [837, 416] width 221 height 33
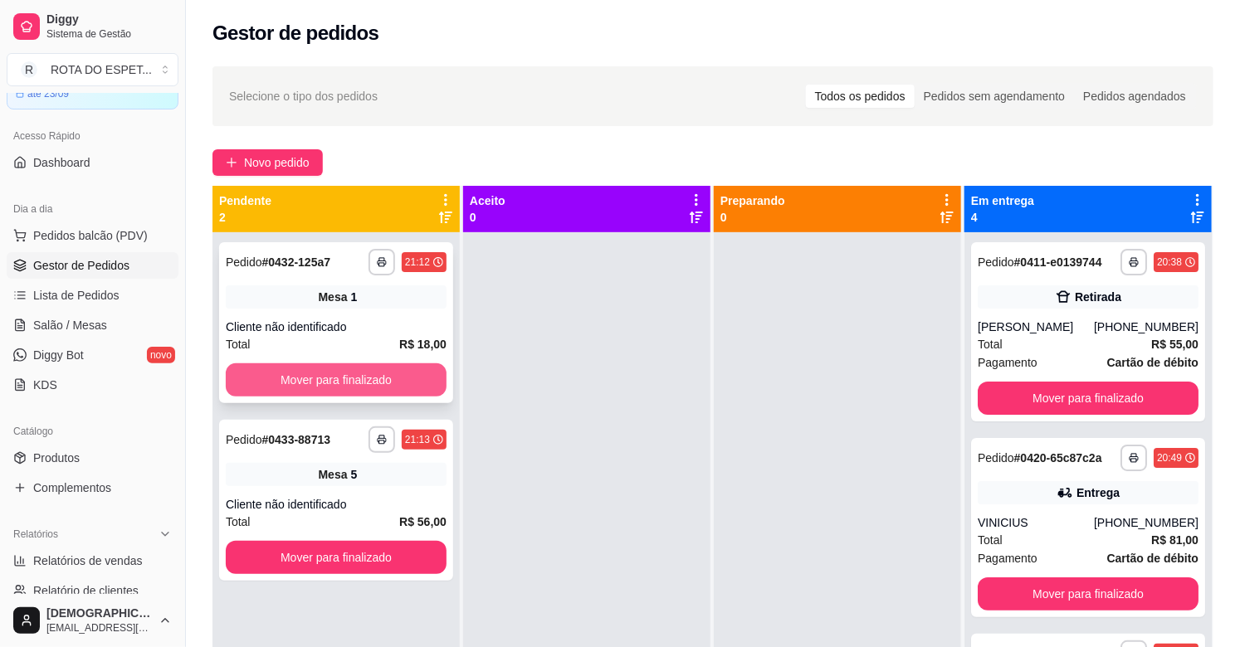
click at [393, 373] on button "Mover para finalizado" at bounding box center [336, 379] width 221 height 33
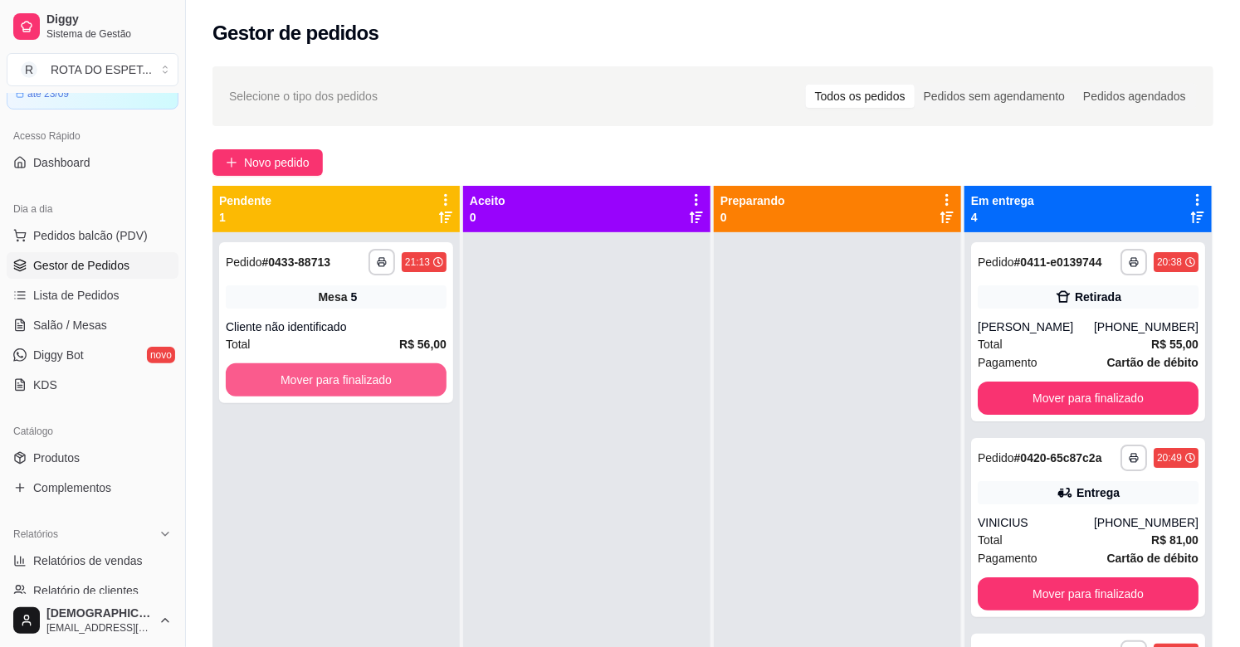
click at [393, 373] on button "Mover para finalizado" at bounding box center [336, 379] width 221 height 33
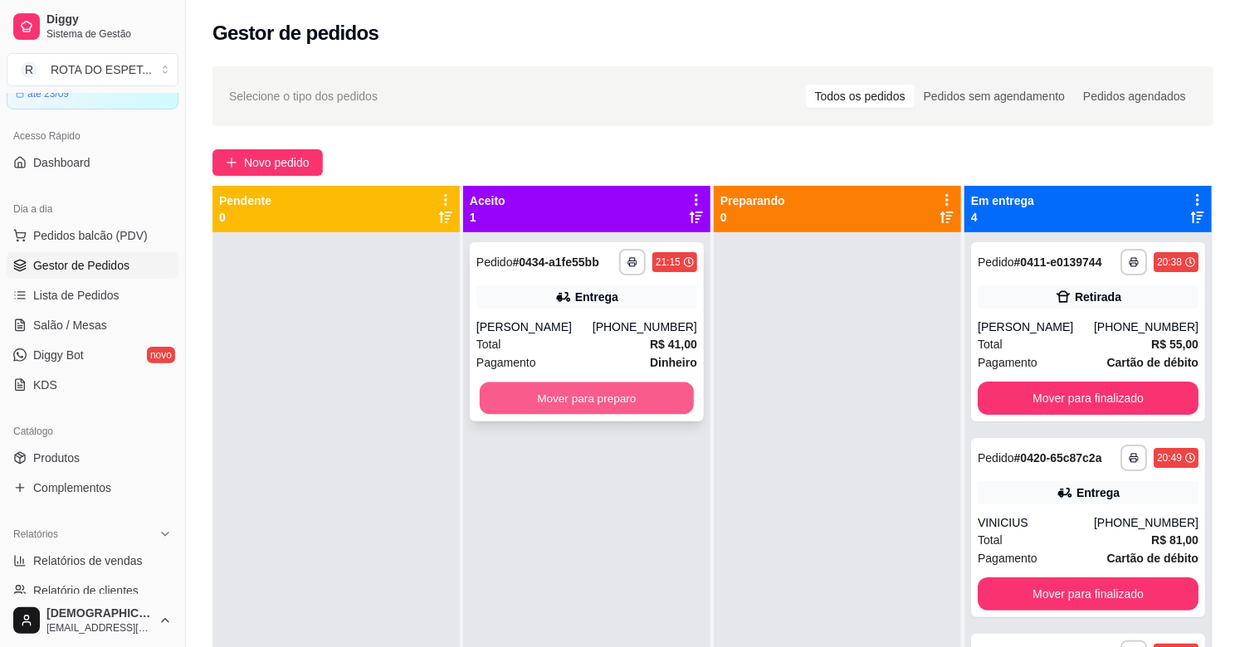
click at [615, 400] on button "Mover para preparo" at bounding box center [587, 399] width 214 height 32
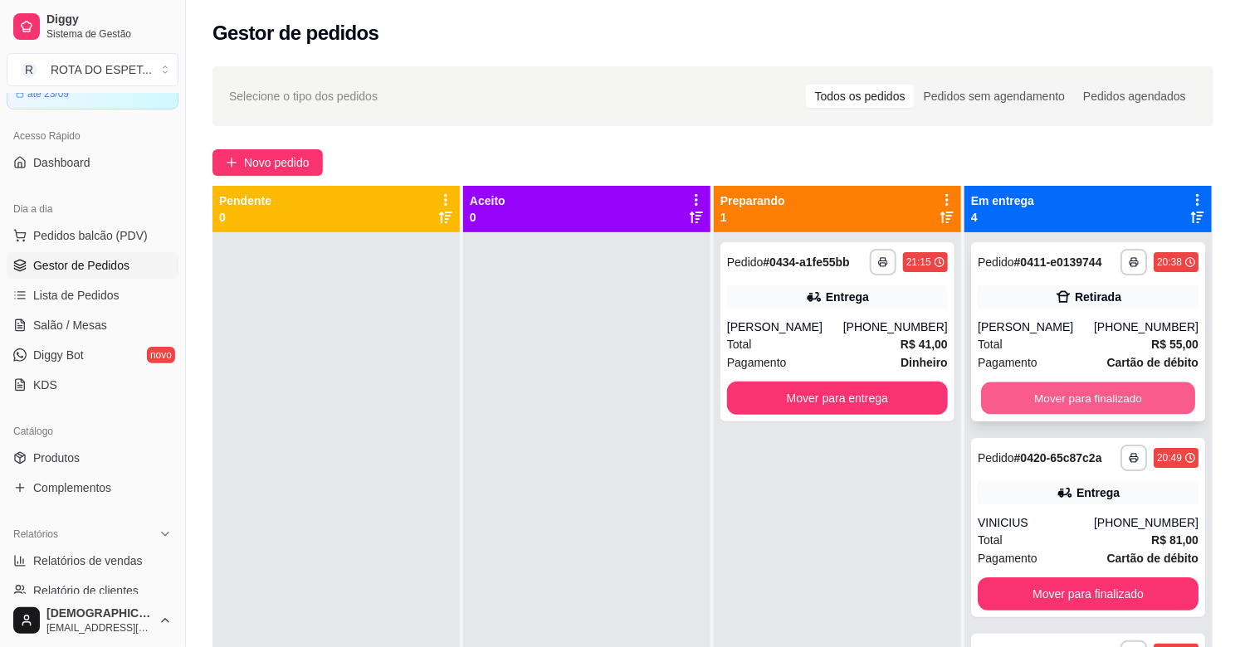
click at [1084, 394] on button "Mover para finalizado" at bounding box center [1088, 399] width 214 height 32
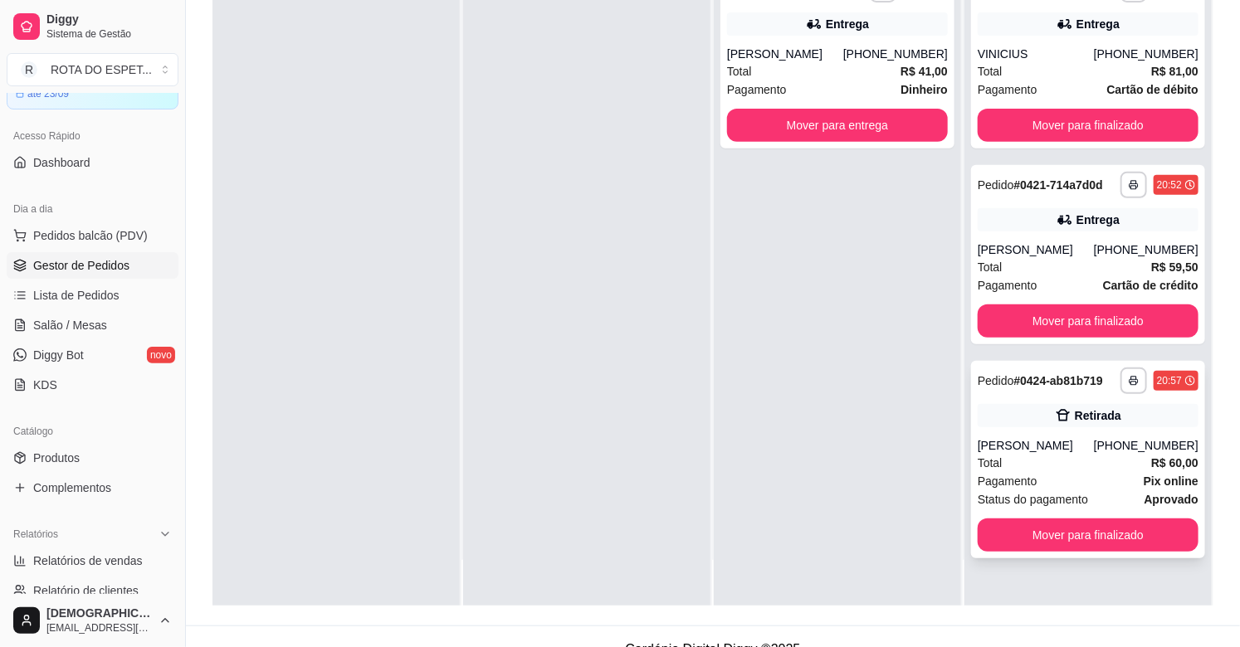
scroll to position [253, 0]
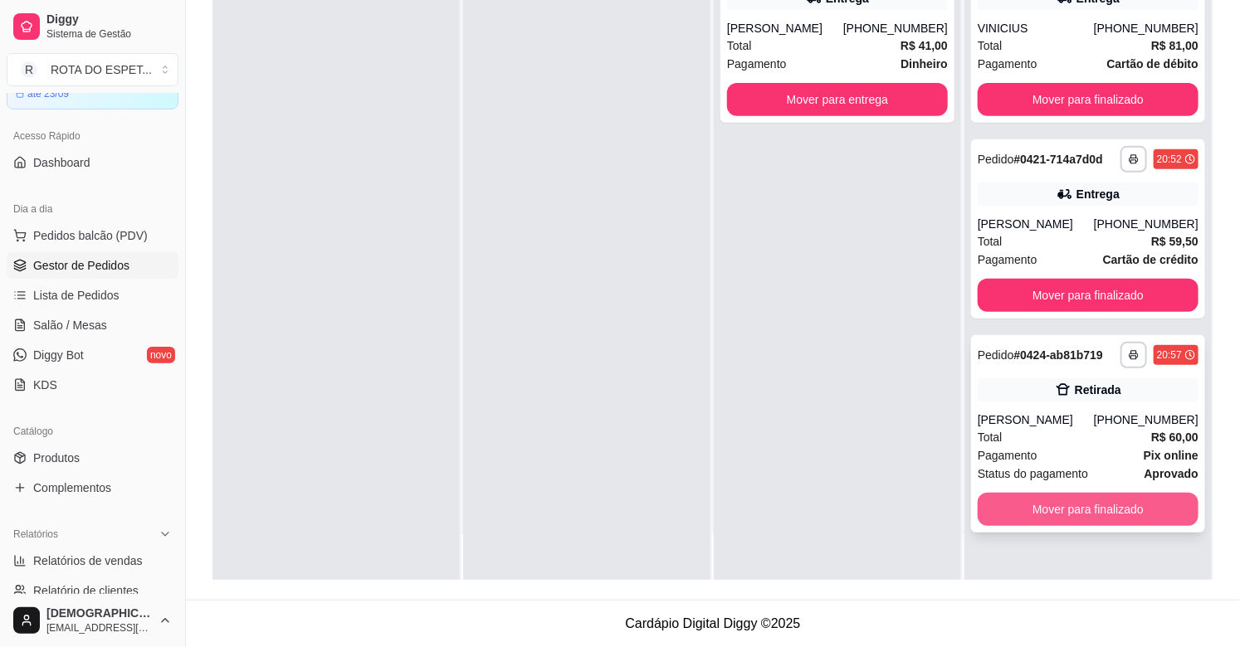
click at [1085, 509] on button "Mover para finalizado" at bounding box center [1087, 509] width 221 height 33
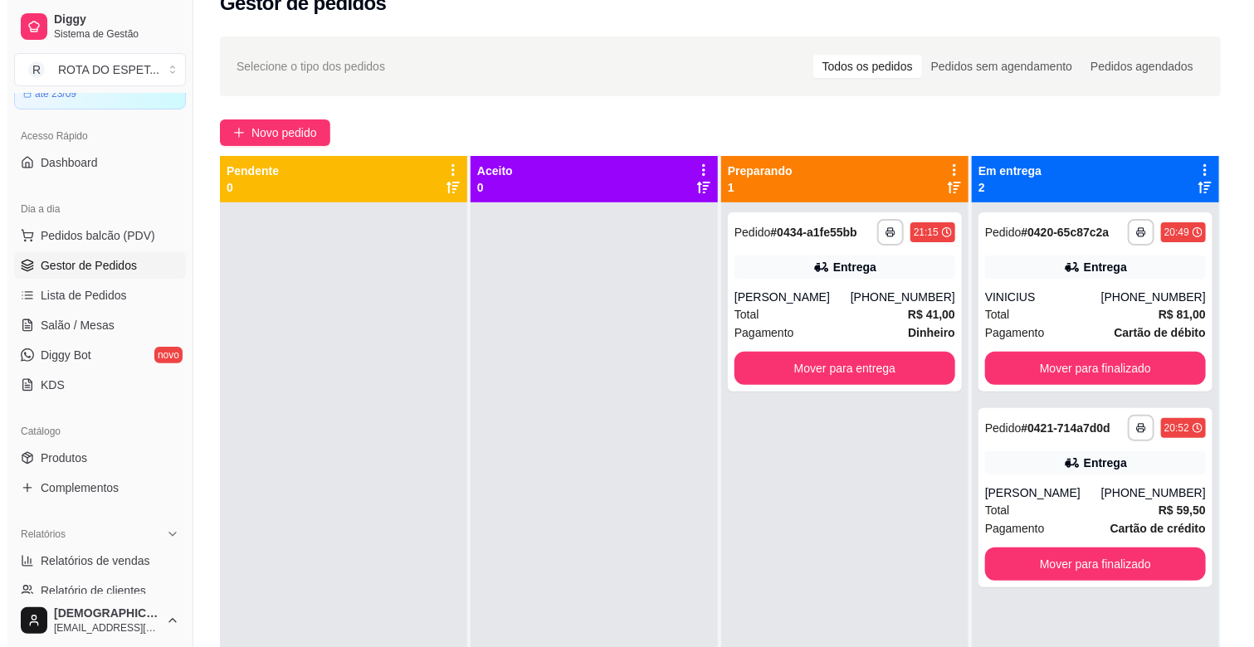
scroll to position [0, 0]
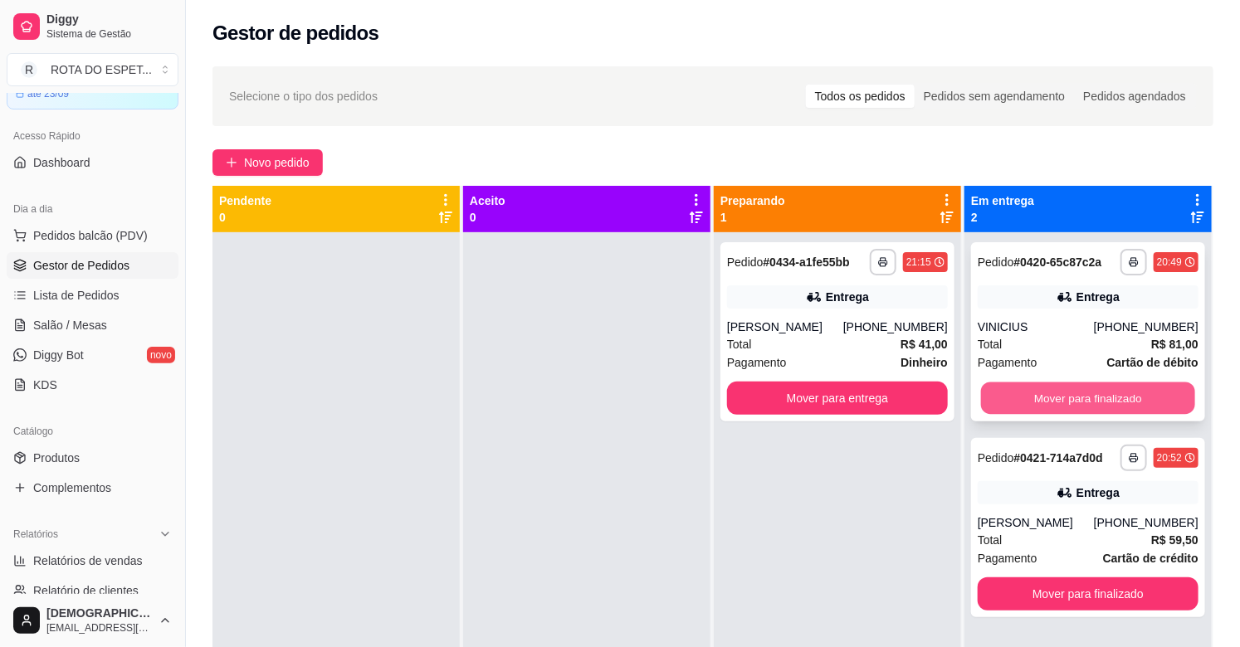
click at [1092, 408] on button "Mover para finalizado" at bounding box center [1088, 399] width 214 height 32
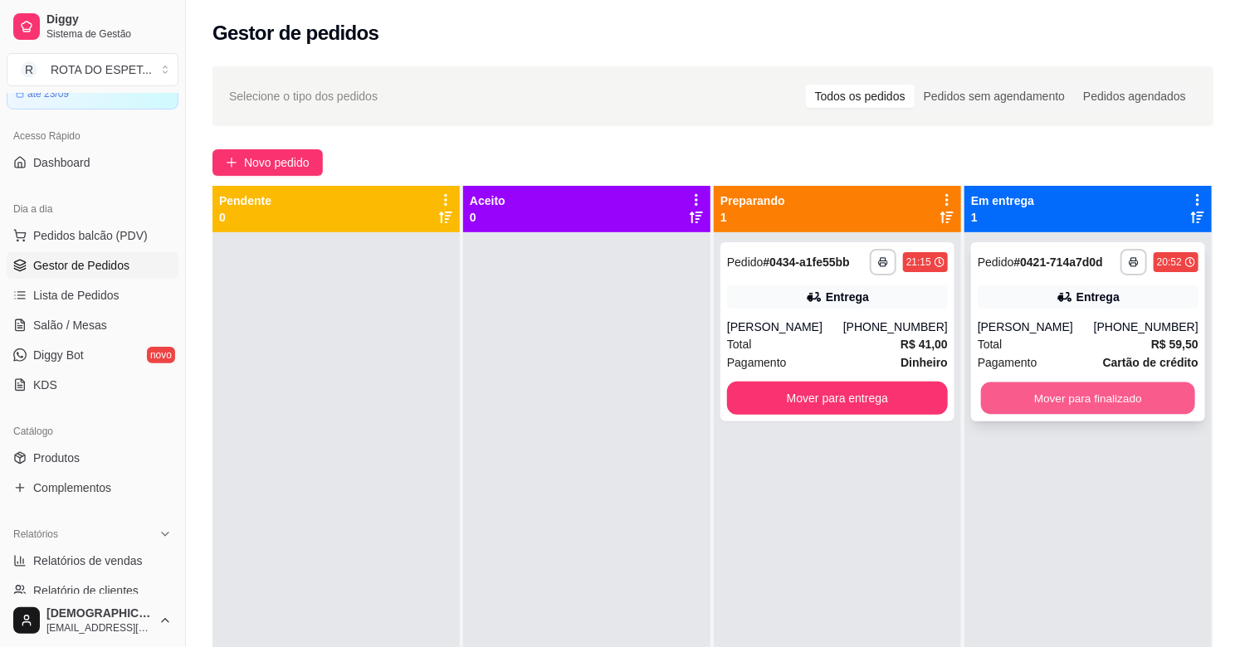
click at [1080, 402] on button "Mover para finalizado" at bounding box center [1088, 399] width 214 height 32
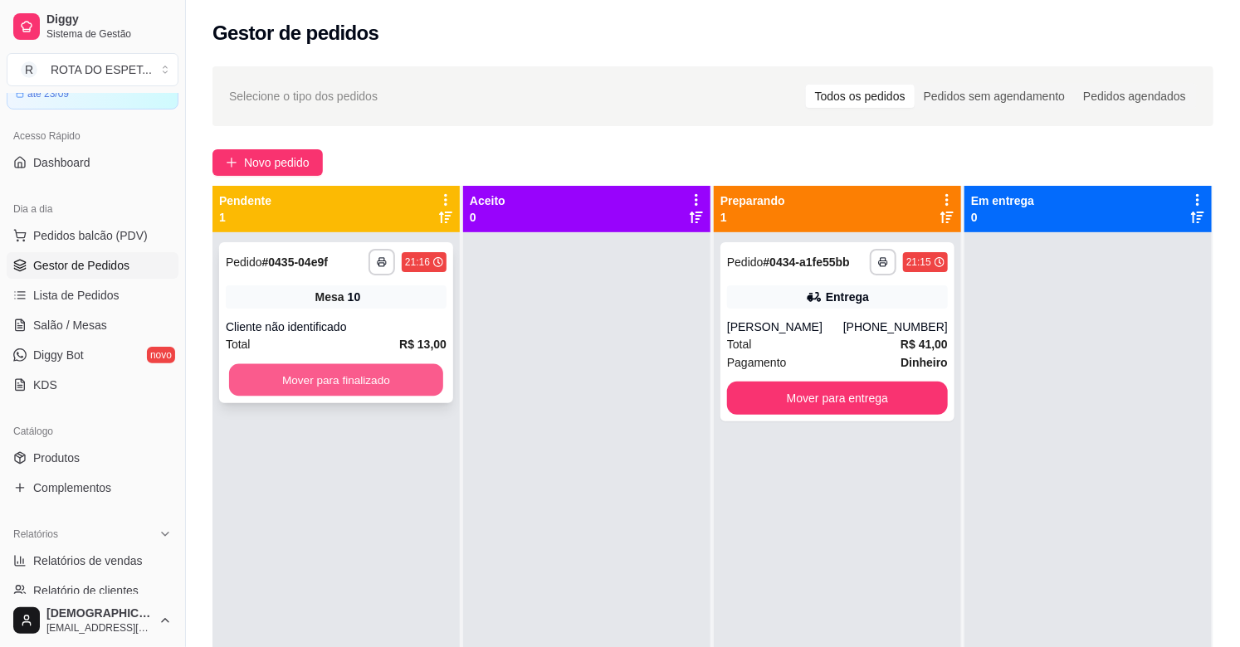
click at [376, 378] on button "Mover para finalizado" at bounding box center [336, 380] width 214 height 32
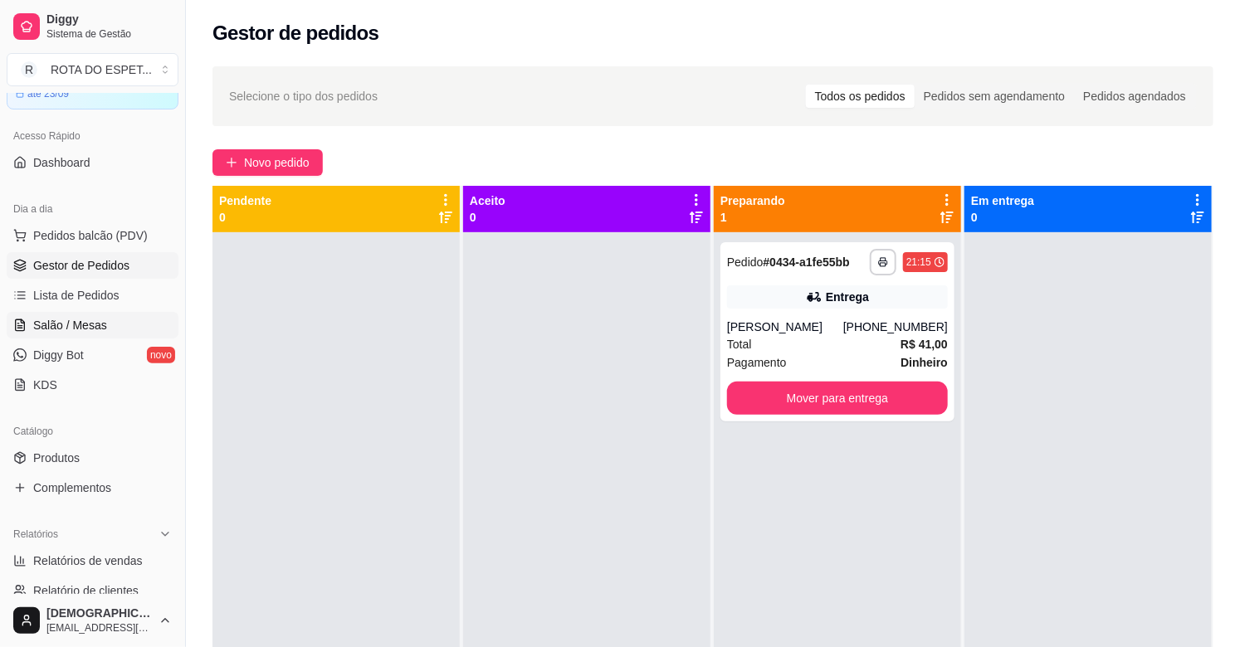
click at [75, 329] on span "Salão / Mesas" at bounding box center [70, 325] width 74 height 17
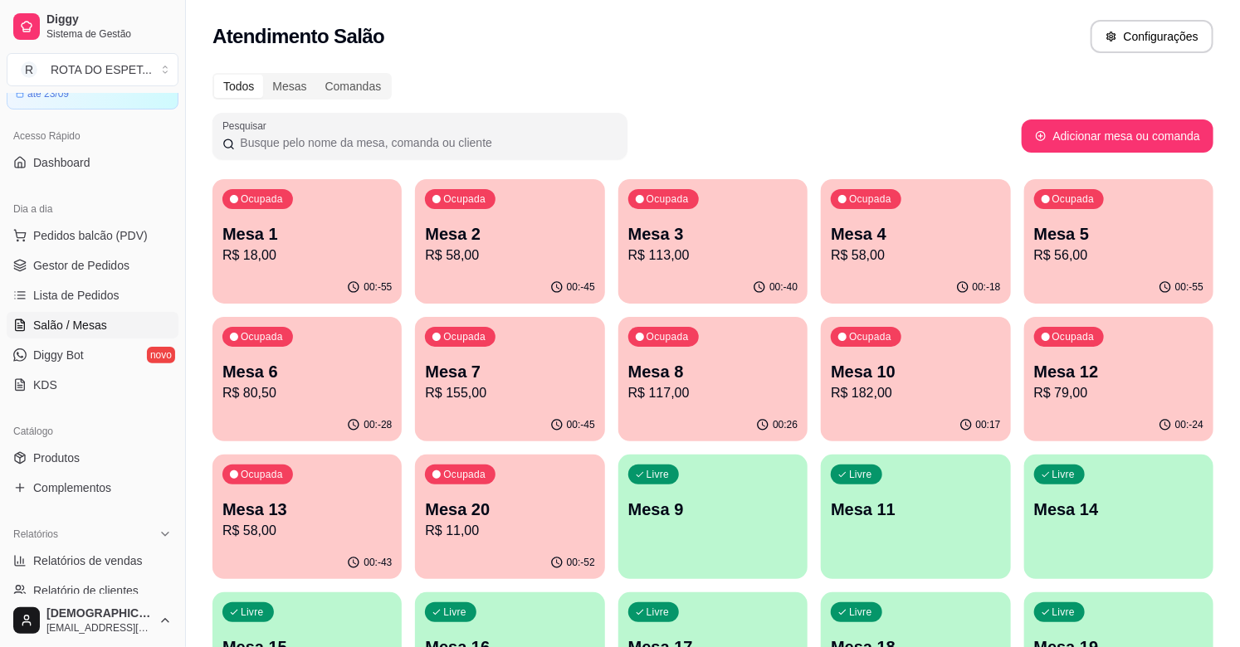
click at [487, 367] on p "Mesa 7" at bounding box center [509, 371] width 169 height 23
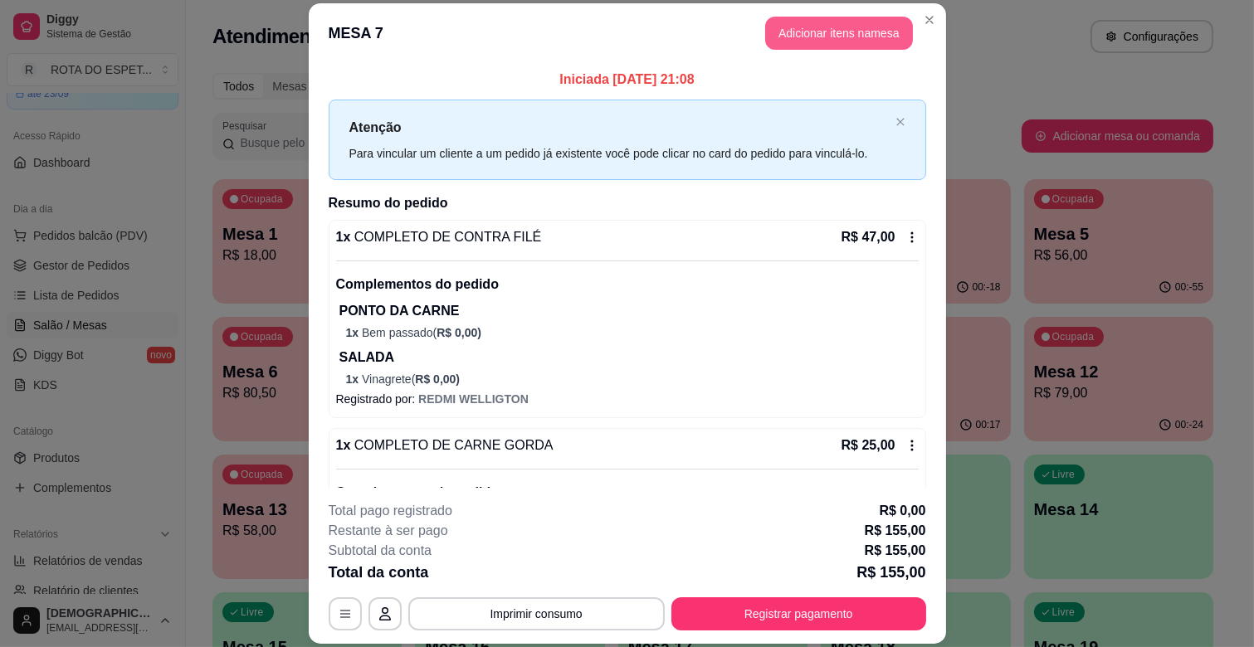
click at [841, 36] on button "Adicionar itens na mesa" at bounding box center [839, 33] width 148 height 33
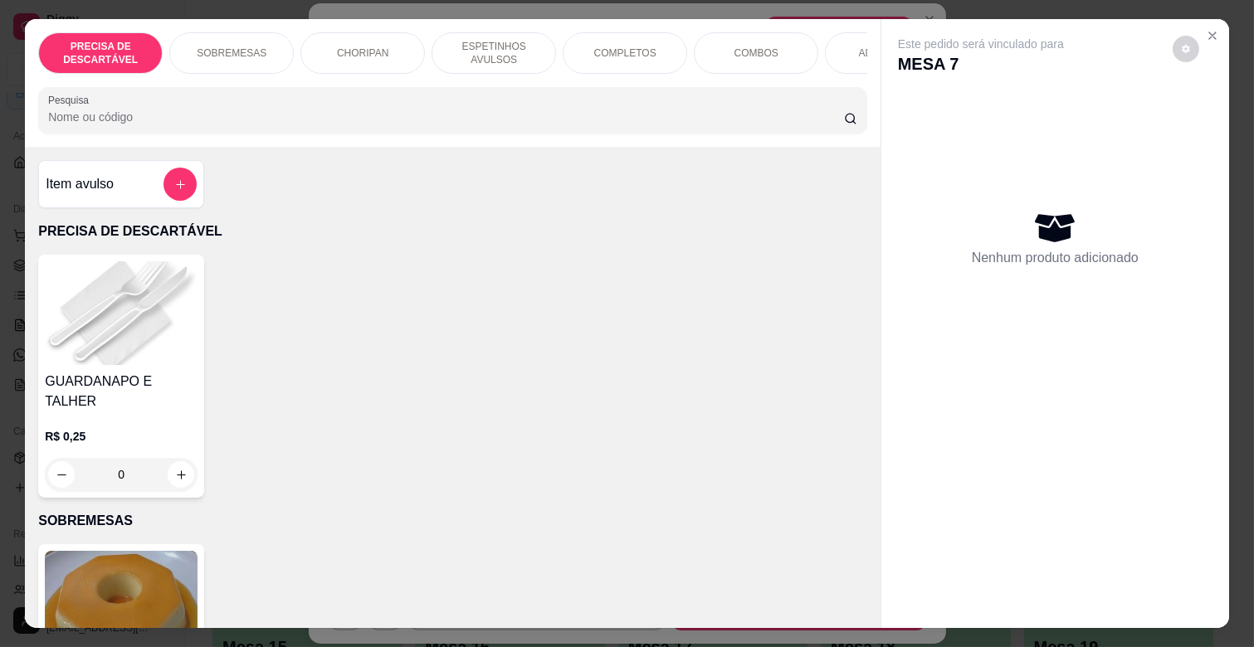
click at [782, 74] on div "PRECISA DE DESCARTÁVEL SOBREMESAS CHORIPAN ESPETINHOS AVULSOS COMPLETOS COMBOS …" at bounding box center [452, 52] width 829 height 41
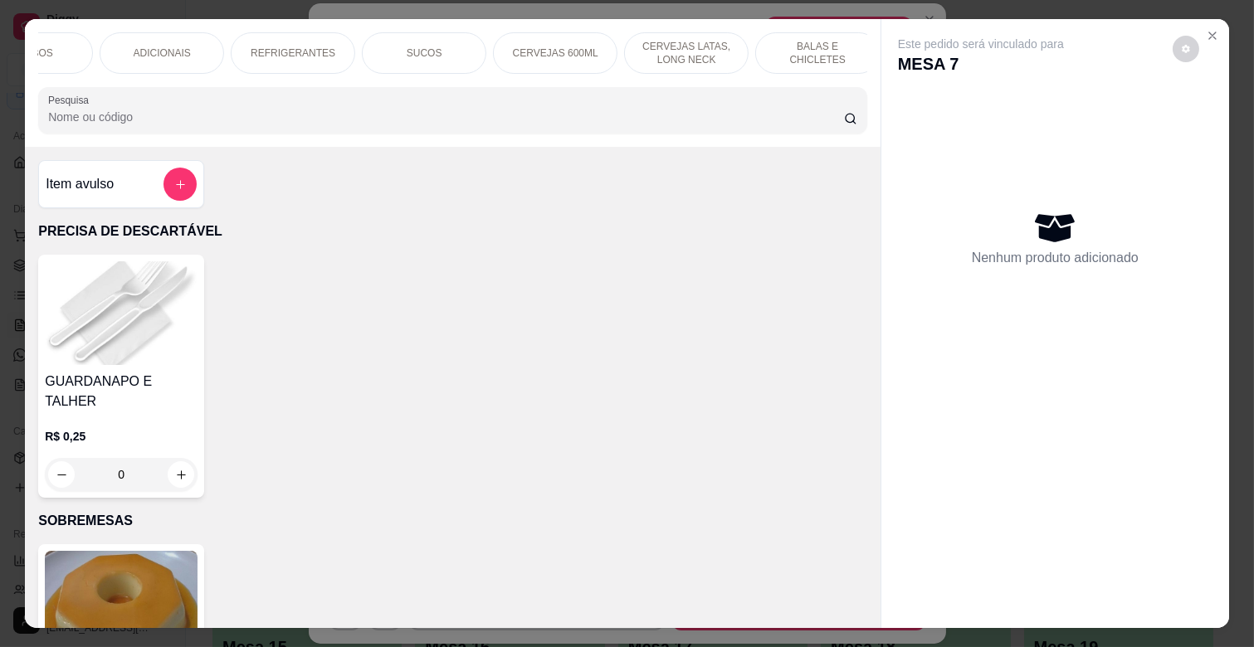
click at [568, 46] on p "CERVEJAS 600ML" at bounding box center [555, 52] width 85 height 13
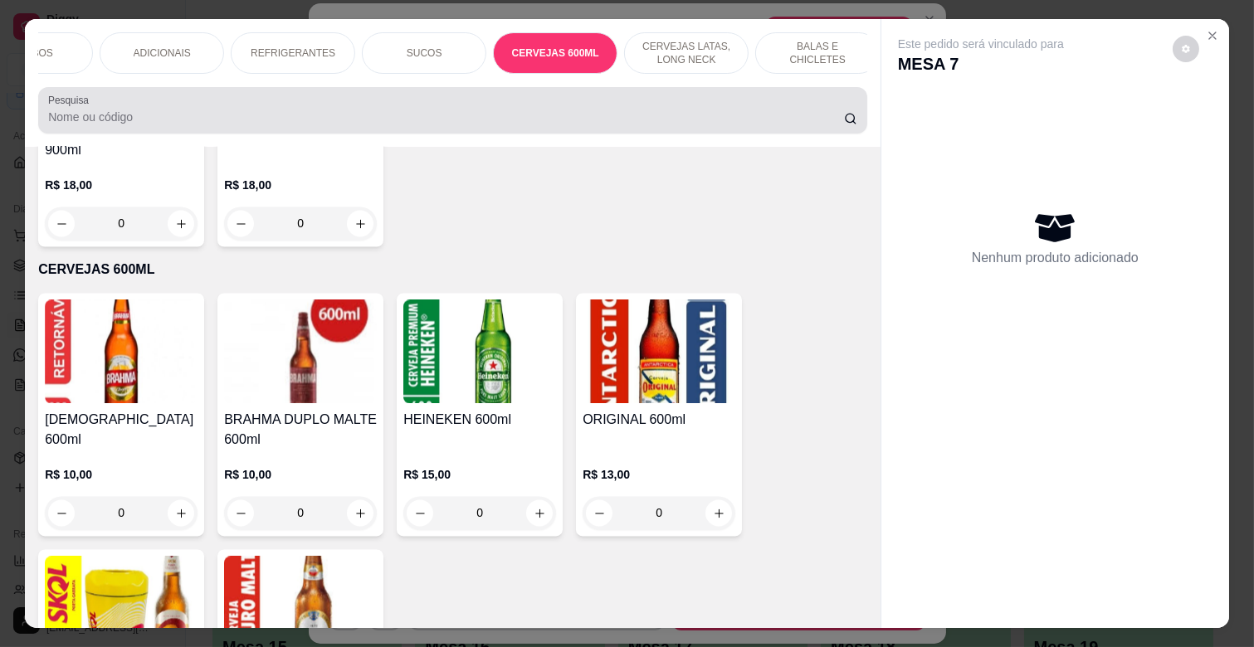
scroll to position [40, 0]
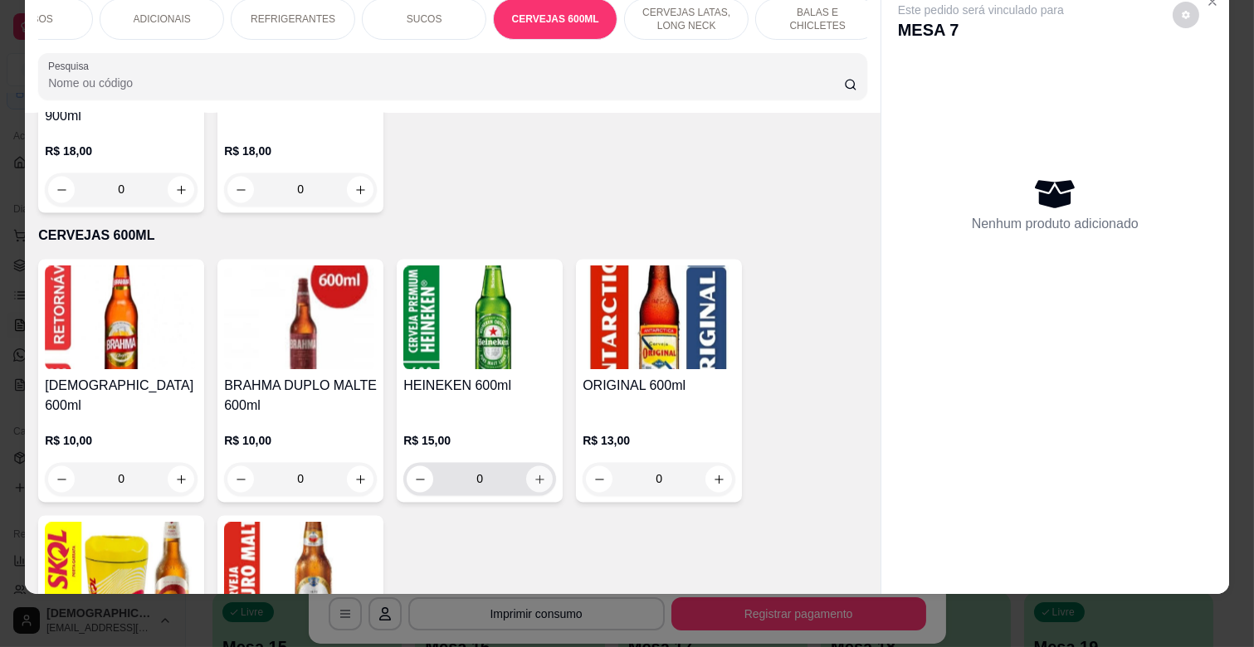
click at [534, 474] on icon "increase-product-quantity" at bounding box center [540, 480] width 12 height 12
type input "1"
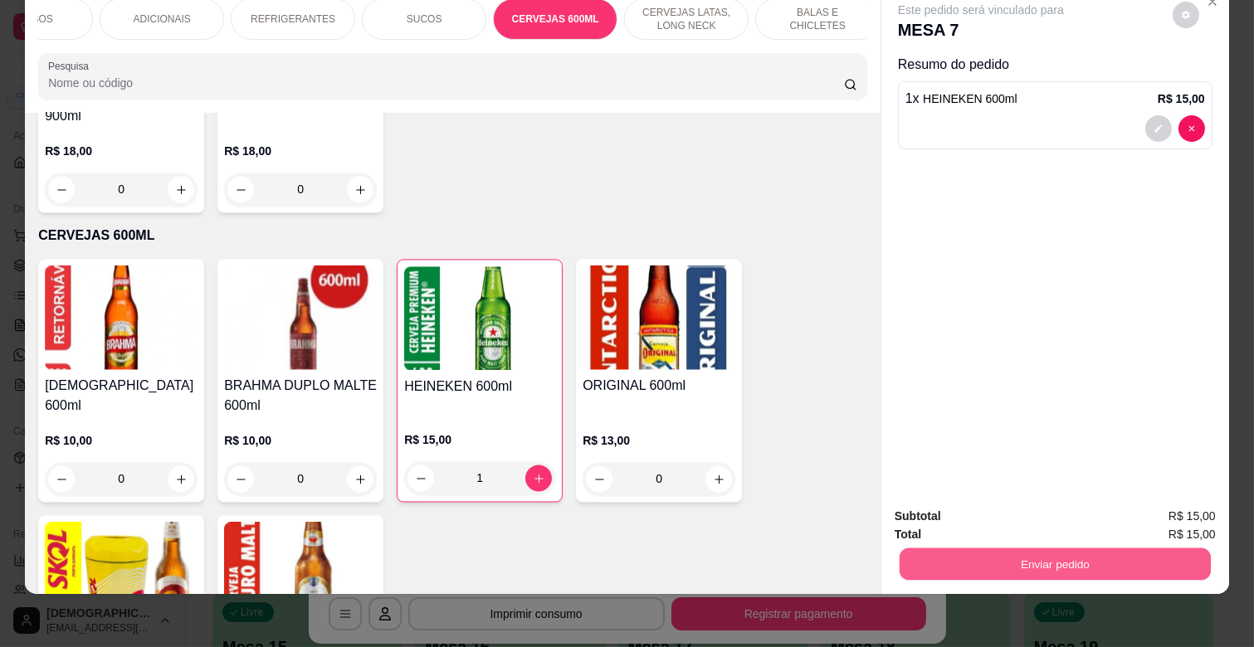
click at [1021, 553] on button "Enviar pedido" at bounding box center [1054, 564] width 311 height 32
click at [1011, 504] on button "Não registrar e enviar pedido" at bounding box center [999, 510] width 173 height 32
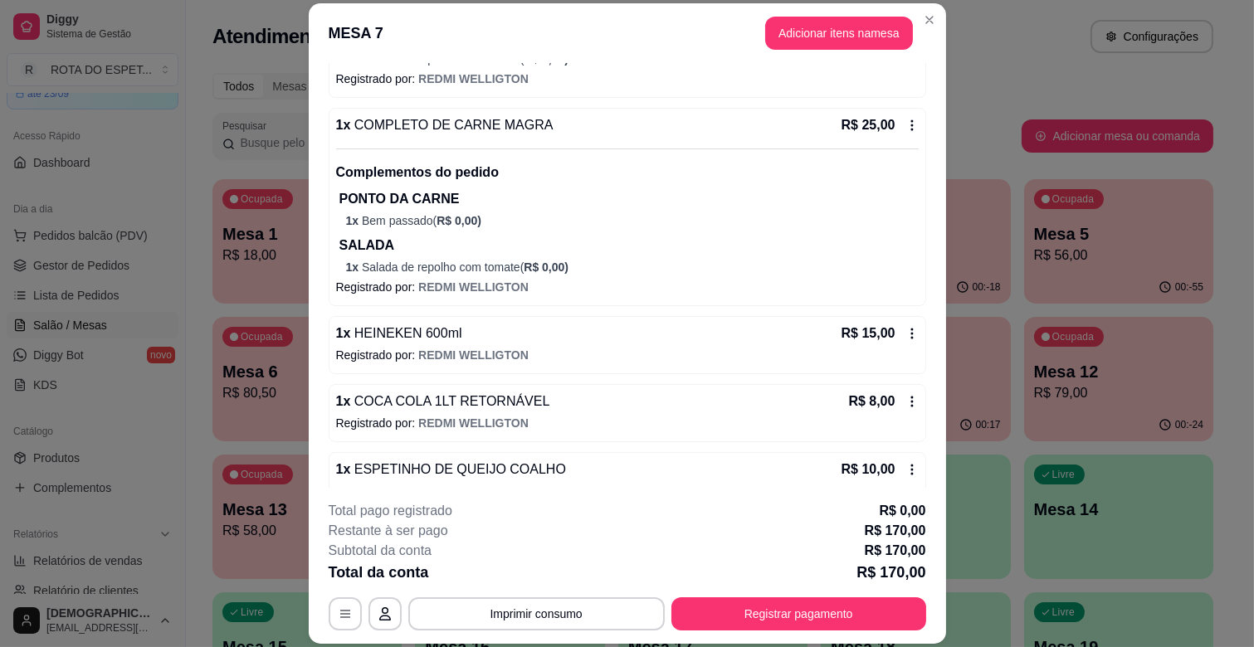
scroll to position [928, 0]
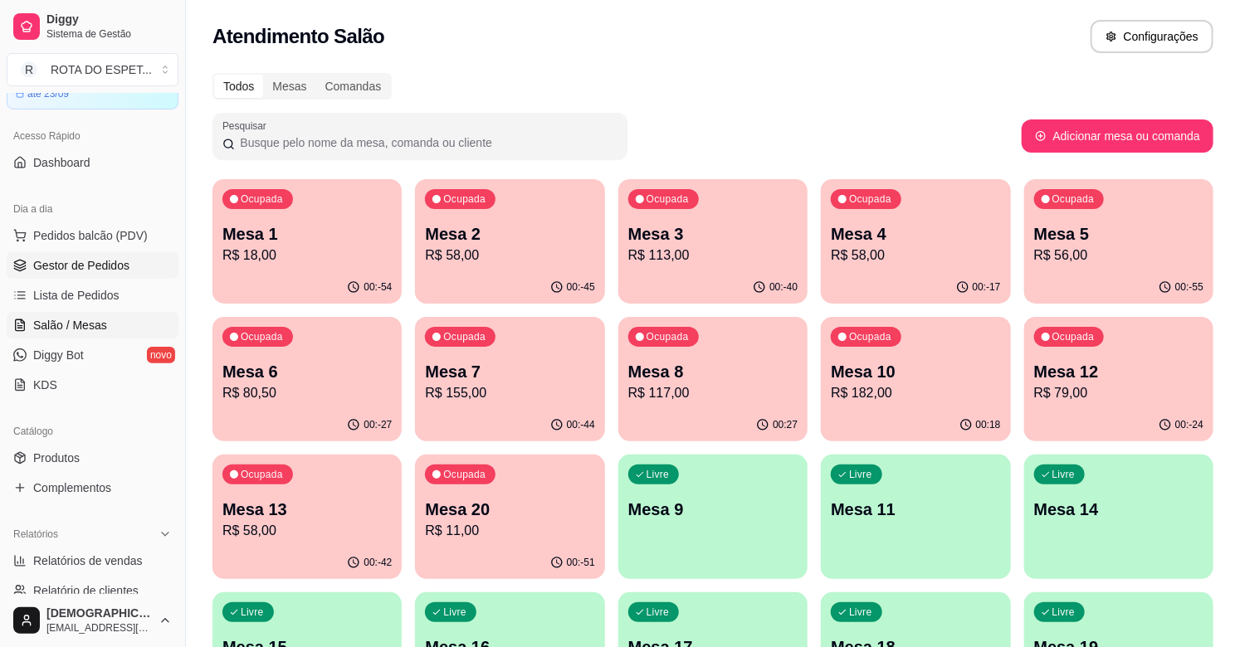
click at [68, 267] on span "Gestor de Pedidos" at bounding box center [81, 265] width 96 height 17
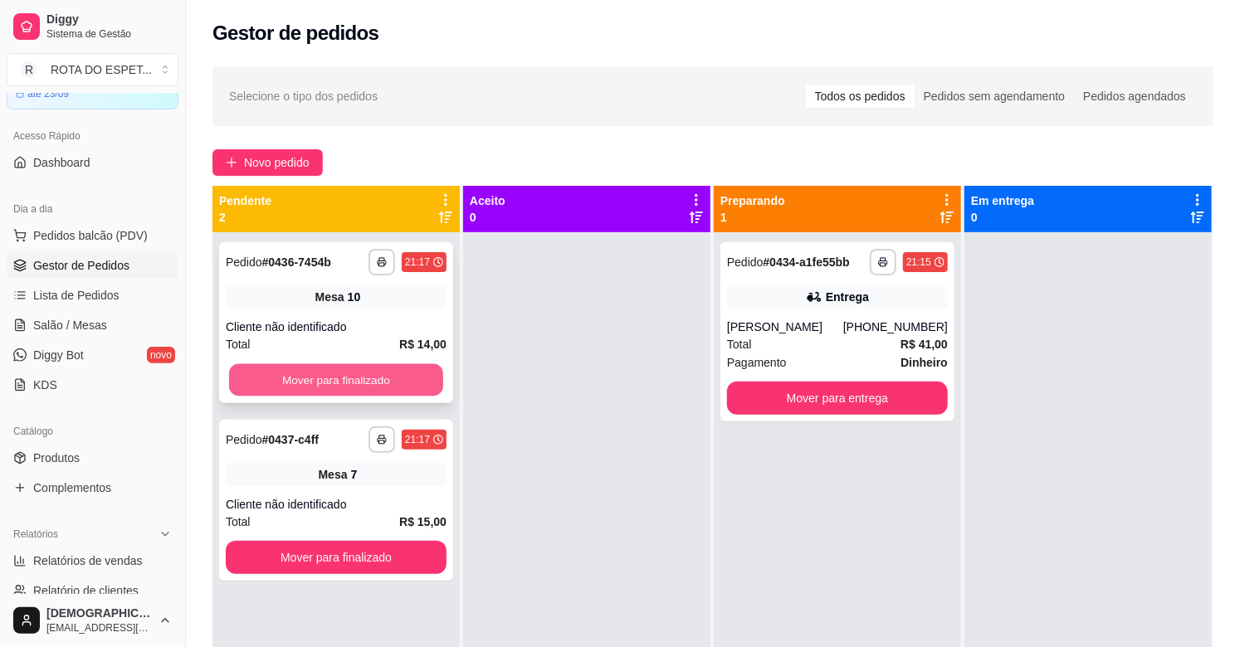
click at [319, 374] on button "Mover para finalizado" at bounding box center [336, 380] width 214 height 32
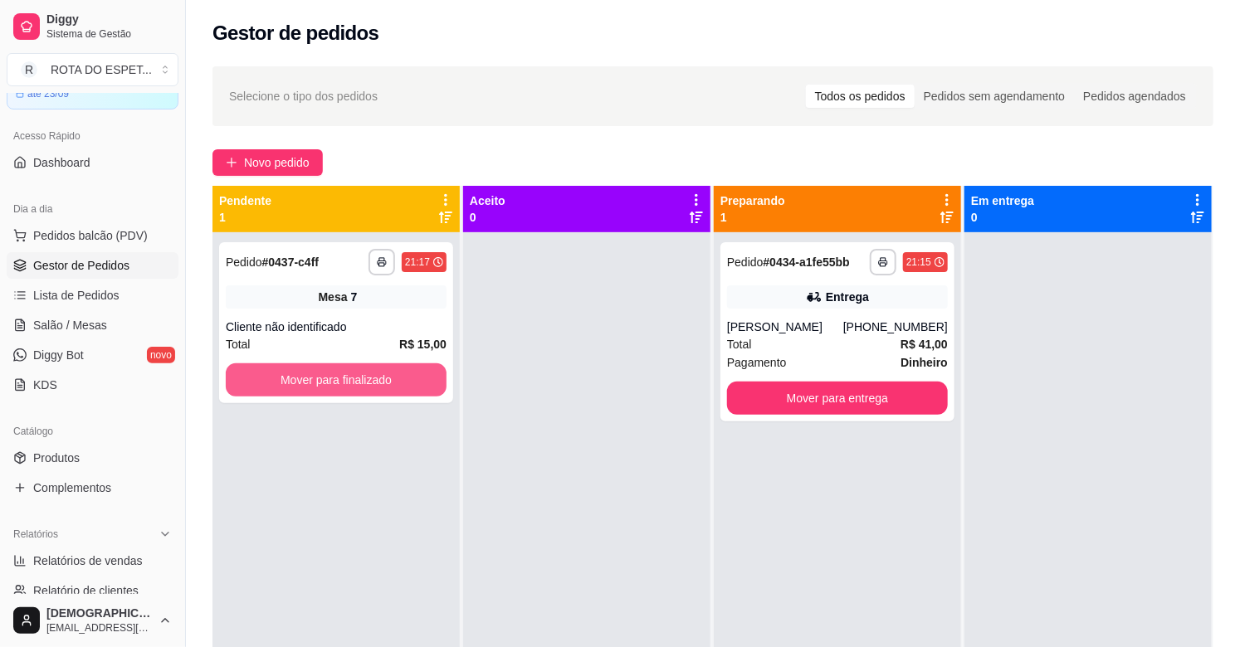
click at [319, 374] on button "Mover para finalizado" at bounding box center [336, 379] width 221 height 33
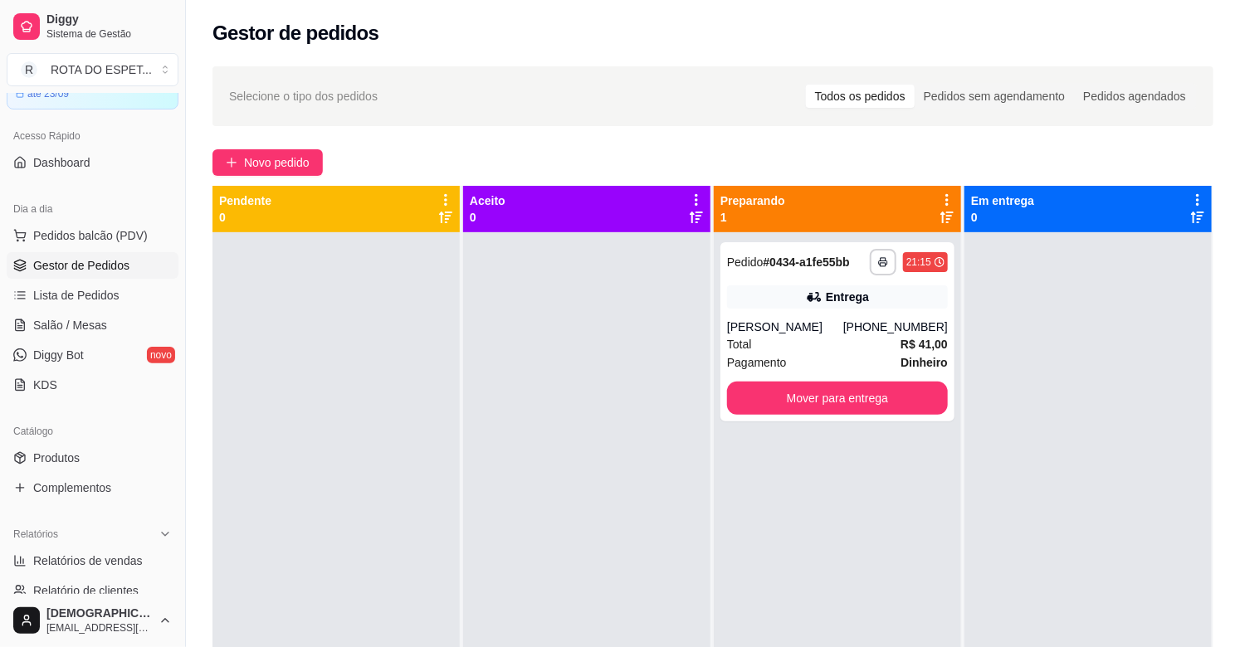
click at [558, 463] on div at bounding box center [586, 555] width 247 height 647
click at [526, 493] on div at bounding box center [586, 555] width 247 height 647
click at [568, 344] on div at bounding box center [586, 555] width 247 height 647
click at [622, 407] on div at bounding box center [586, 555] width 247 height 647
click at [550, 492] on div at bounding box center [586, 555] width 247 height 647
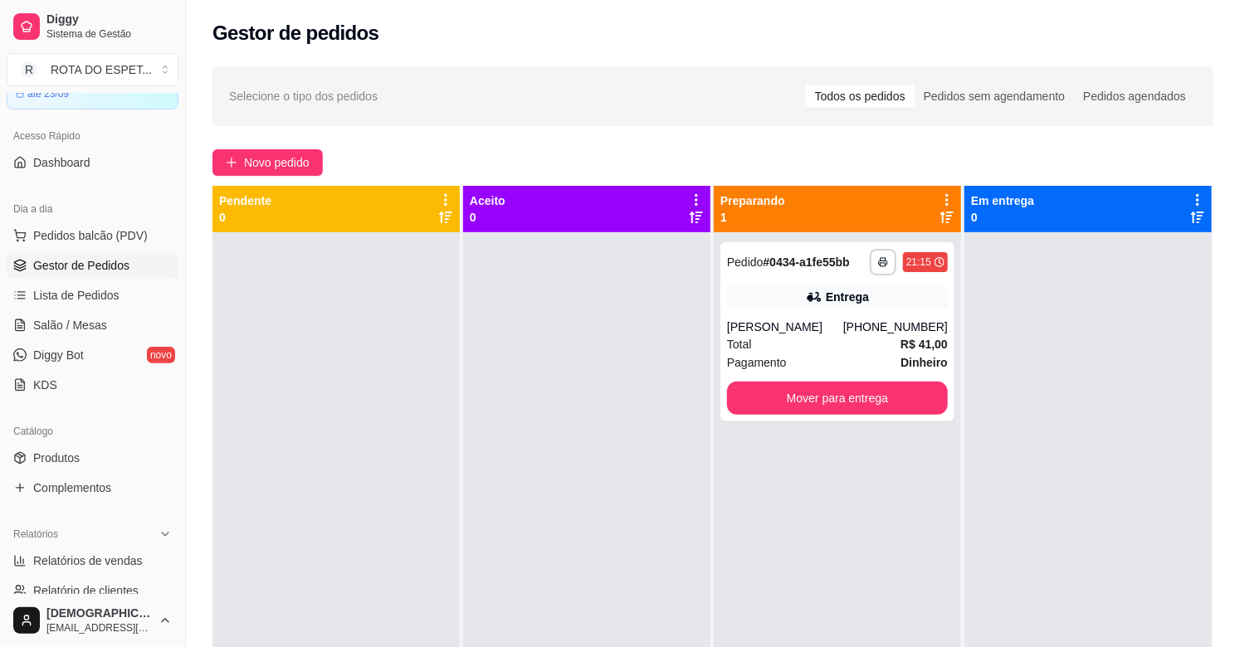
click at [899, 521] on div "**********" at bounding box center [837, 555] width 247 height 647
click at [794, 322] on div "[PERSON_NAME]" at bounding box center [785, 327] width 116 height 17
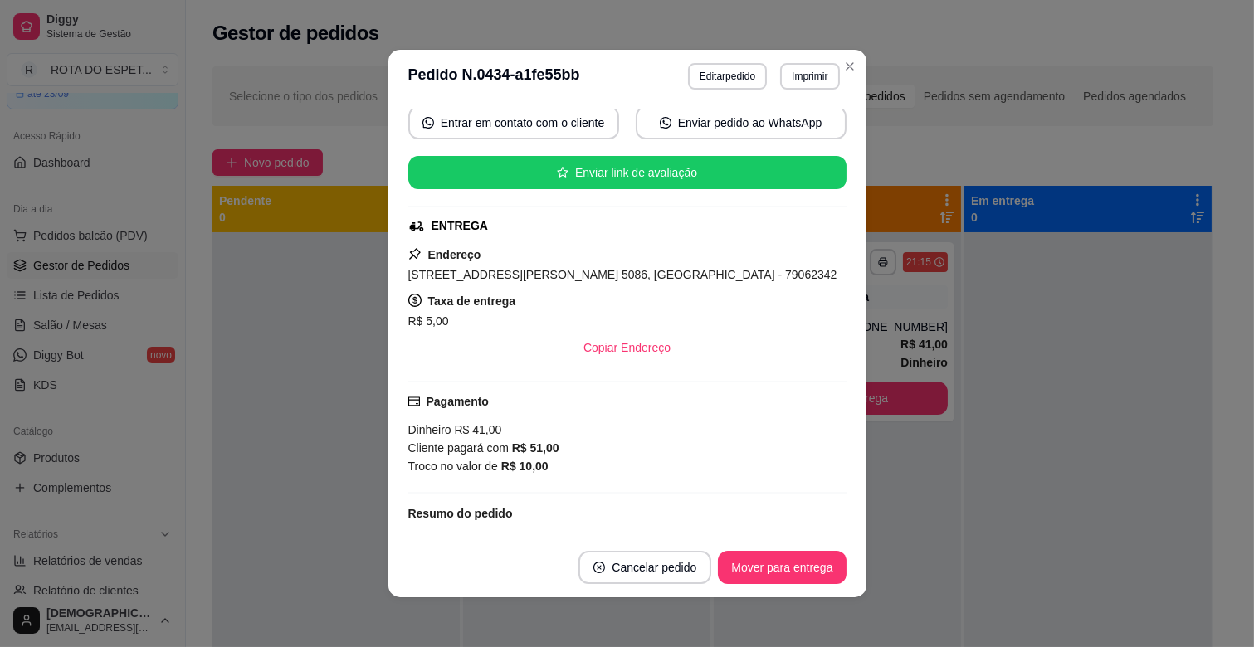
scroll to position [184, 0]
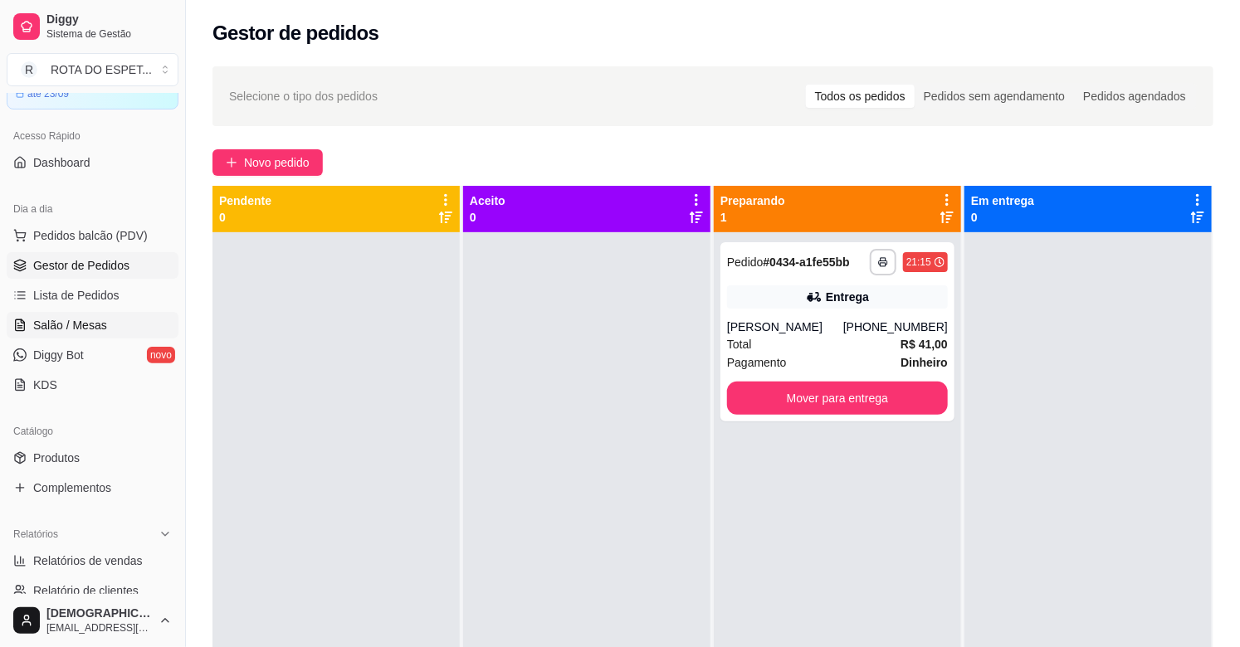
click at [41, 327] on span "Salão / Mesas" at bounding box center [70, 325] width 74 height 17
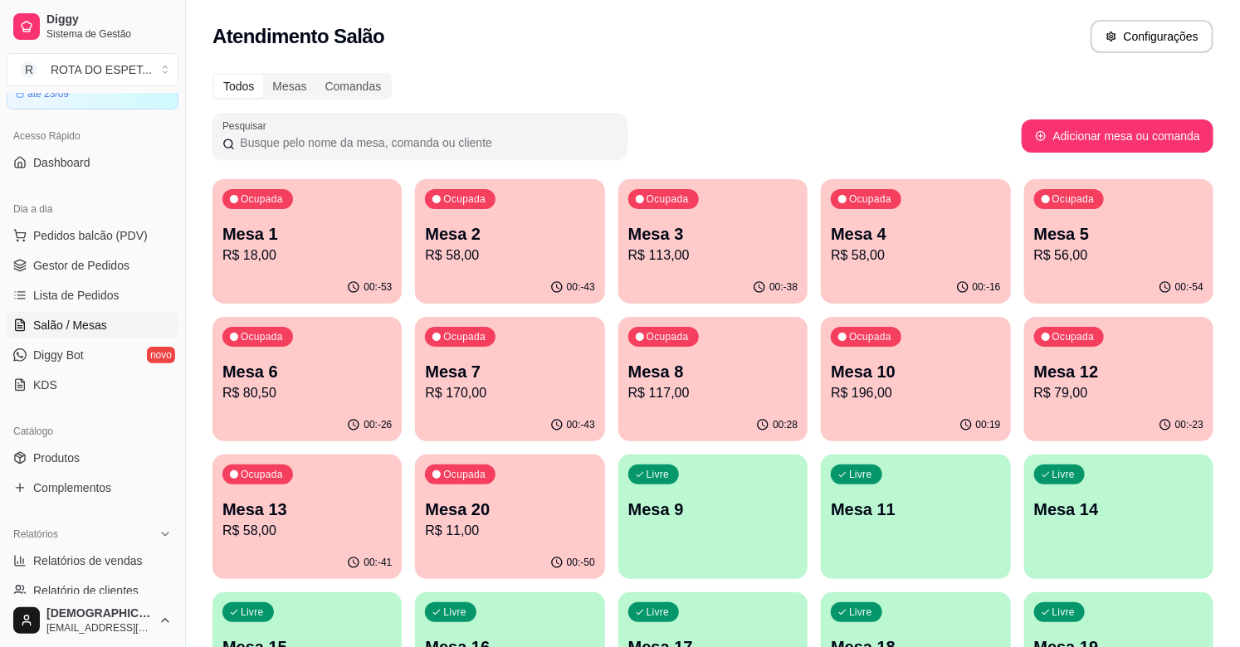
click at [886, 235] on p "Mesa 4" at bounding box center [915, 233] width 169 height 23
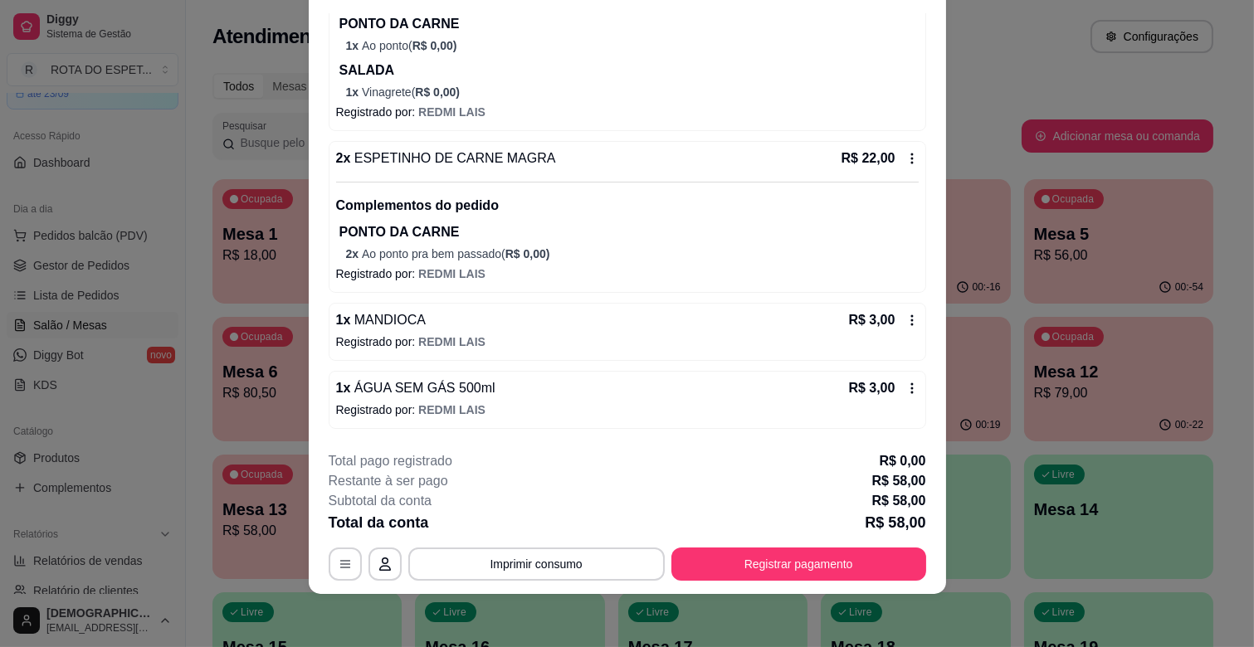
scroll to position [329, 0]
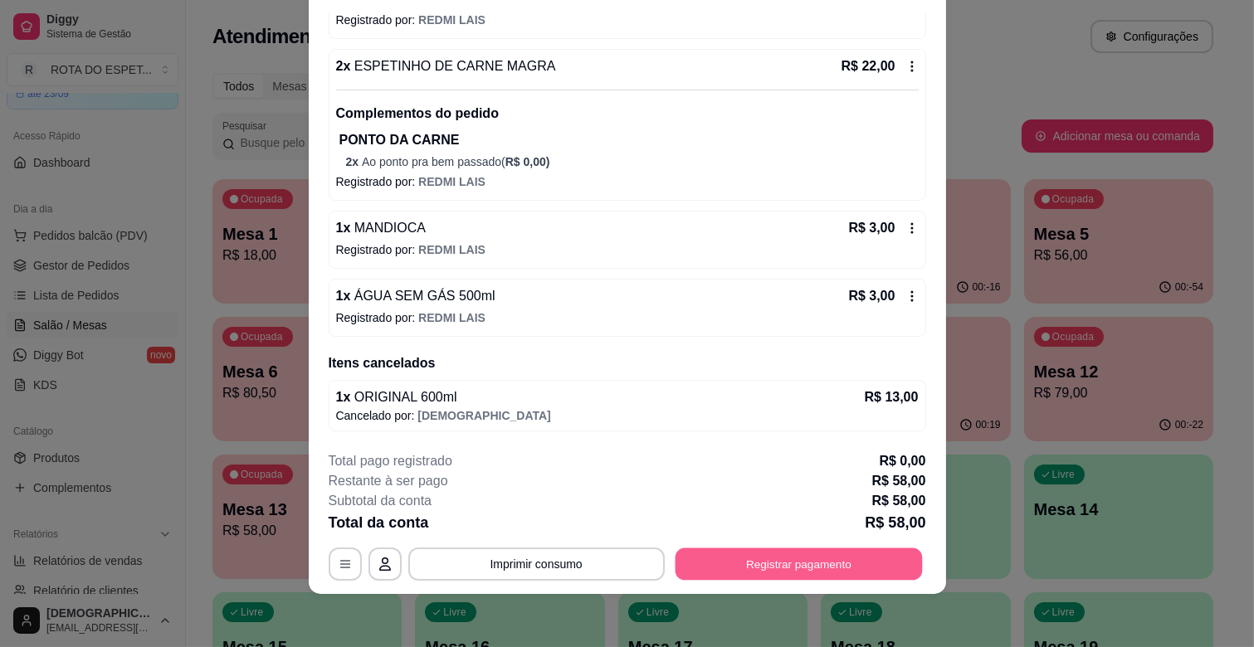
click at [830, 553] on button "Registrar pagamento" at bounding box center [798, 564] width 247 height 32
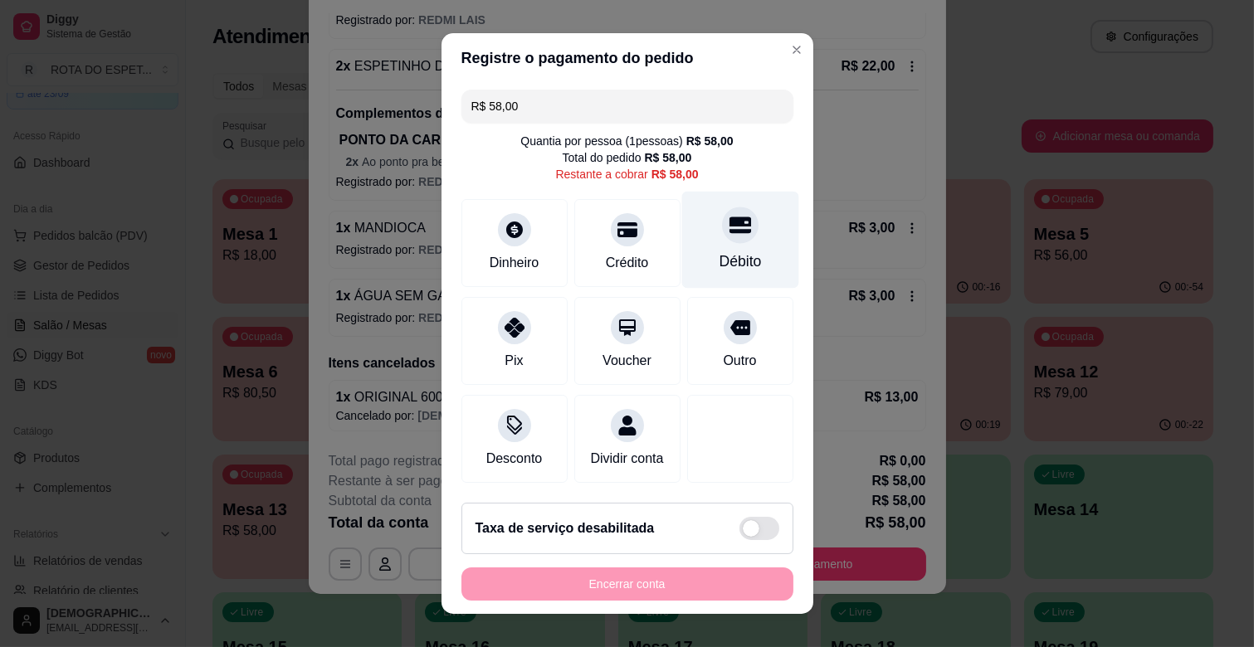
click at [729, 232] on icon at bounding box center [740, 225] width 22 height 17
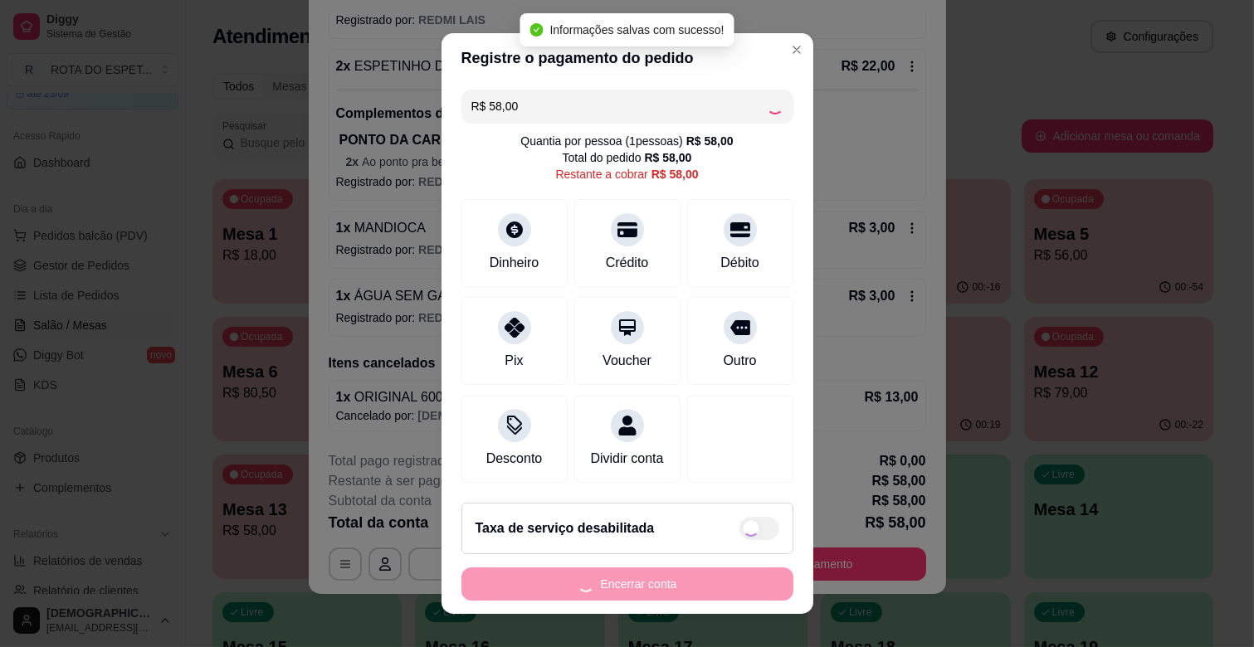
type input "R$ 0,00"
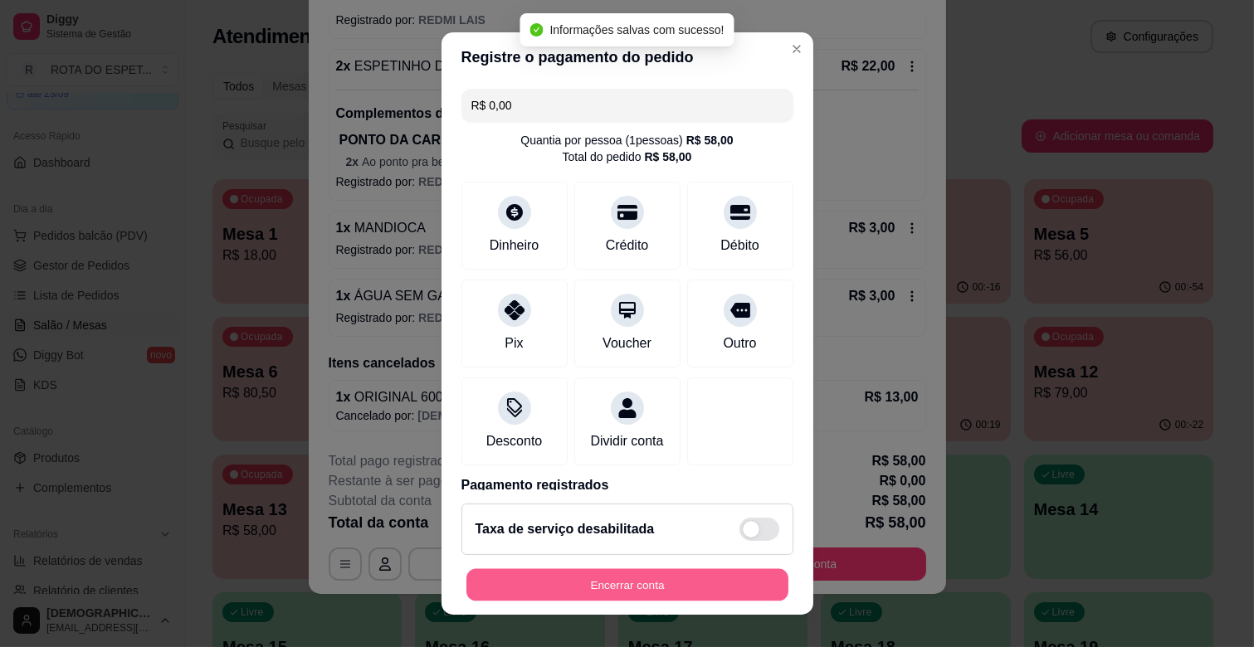
click at [678, 584] on button "Encerrar conta" at bounding box center [627, 585] width 322 height 32
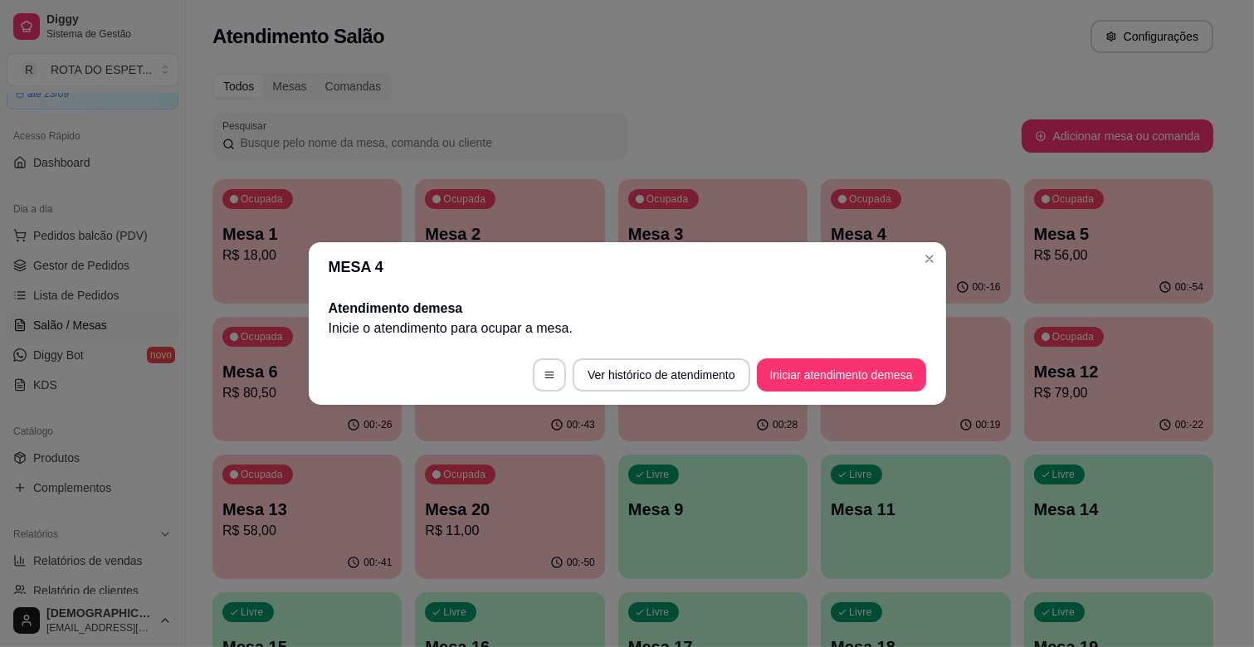
scroll to position [0, 0]
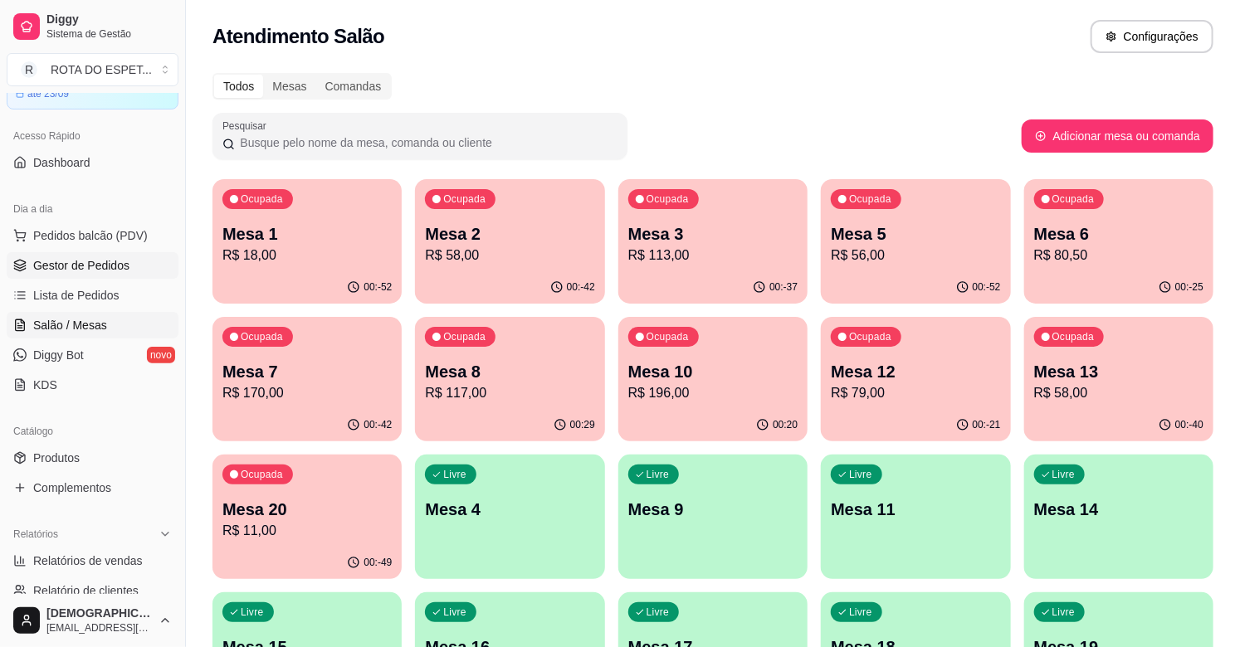
click at [94, 267] on span "Gestor de Pedidos" at bounding box center [81, 265] width 96 height 17
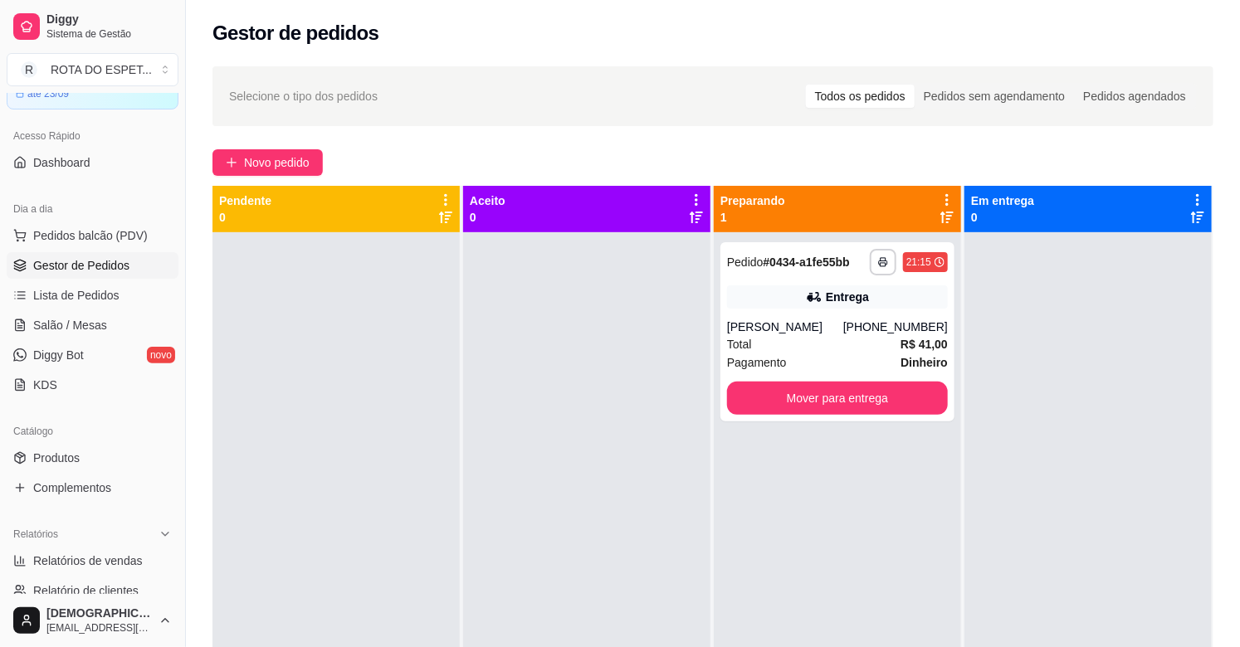
click at [549, 413] on div at bounding box center [586, 555] width 247 height 647
click at [519, 488] on div at bounding box center [586, 555] width 247 height 647
click at [124, 318] on link "Salão / Mesas" at bounding box center [93, 325] width 172 height 27
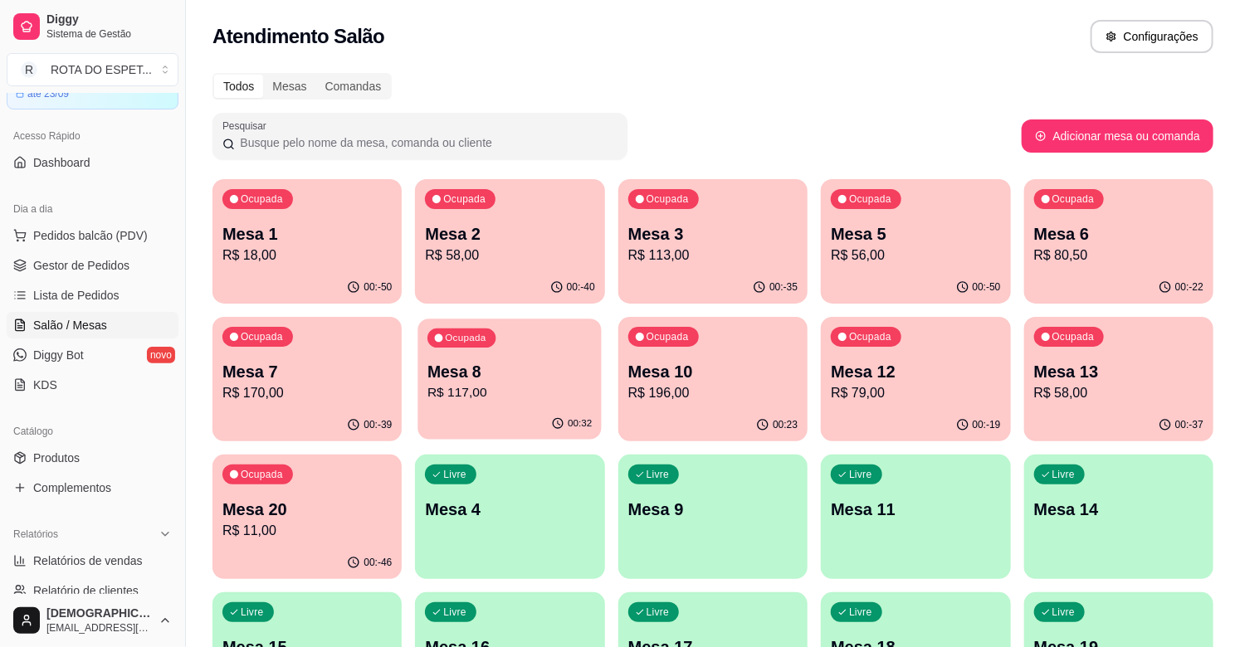
click at [467, 395] on p "R$ 117,00" at bounding box center [509, 392] width 164 height 19
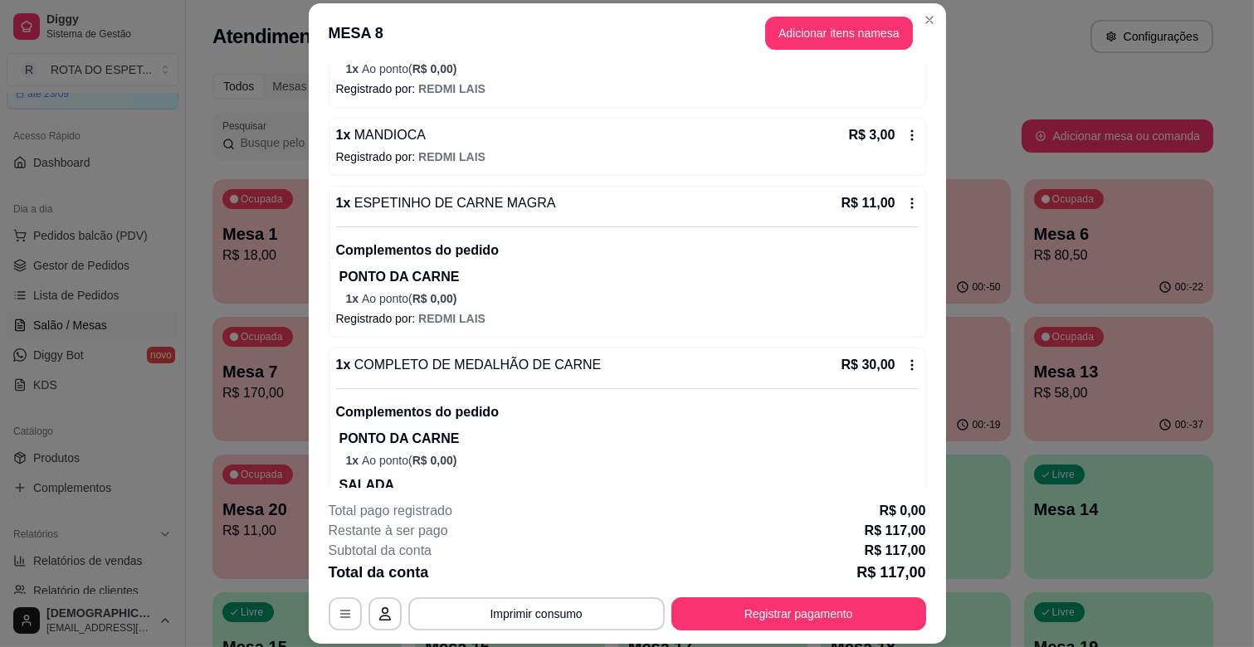
scroll to position [276, 0]
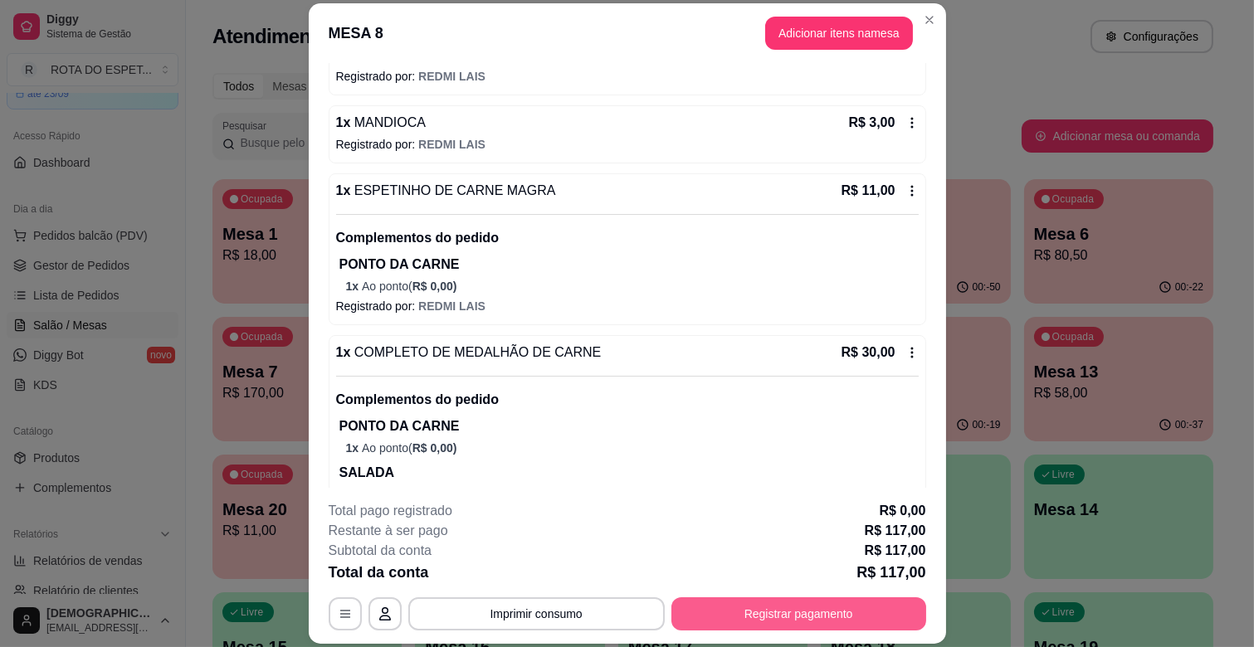
click at [830, 618] on button "Registrar pagamento" at bounding box center [798, 613] width 255 height 33
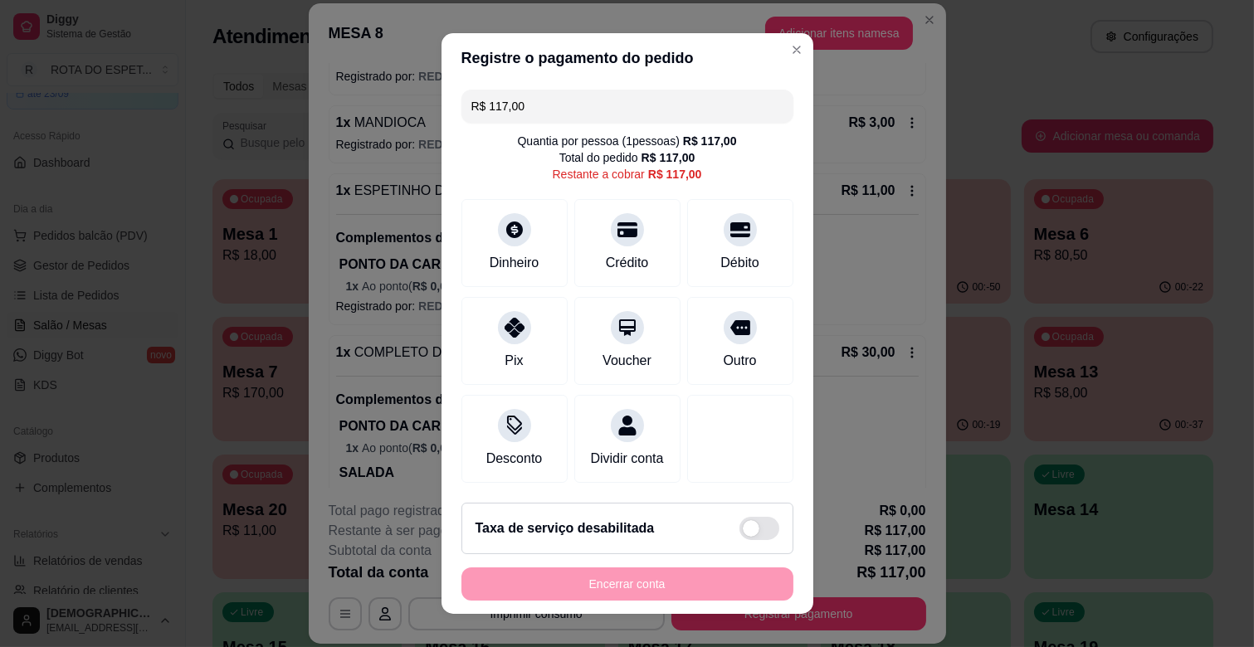
click at [545, 113] on input "R$ 117,00" at bounding box center [627, 106] width 312 height 33
click at [729, 219] on icon at bounding box center [740, 225] width 22 height 17
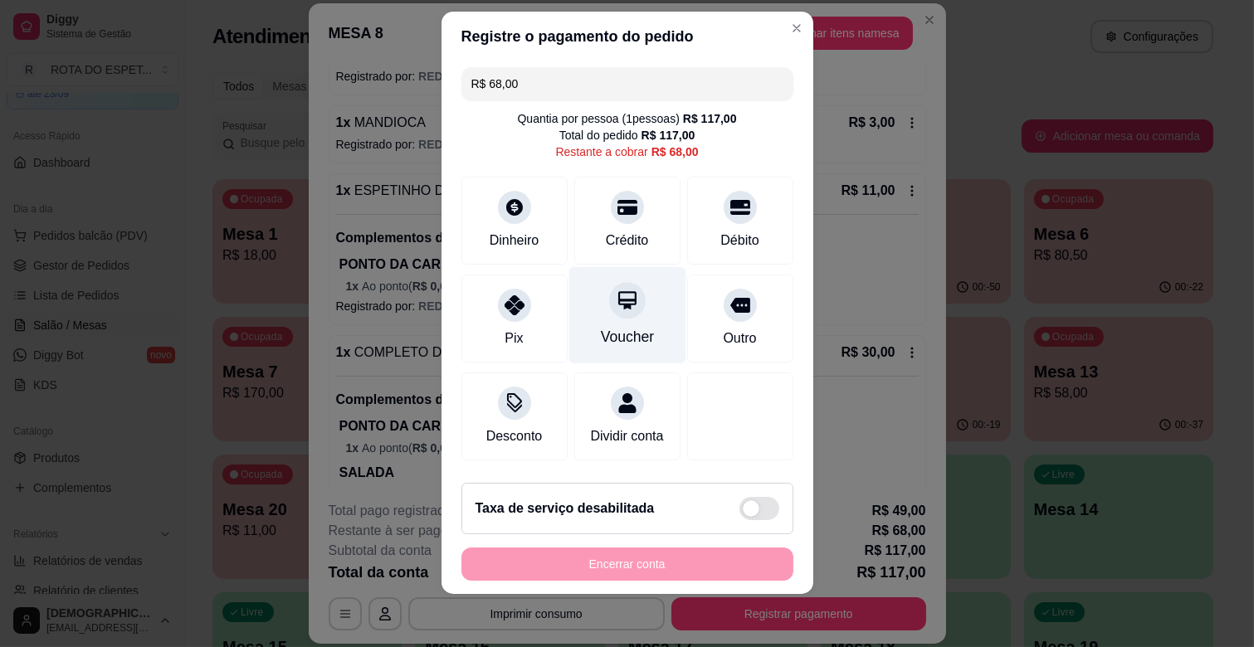
scroll to position [0, 0]
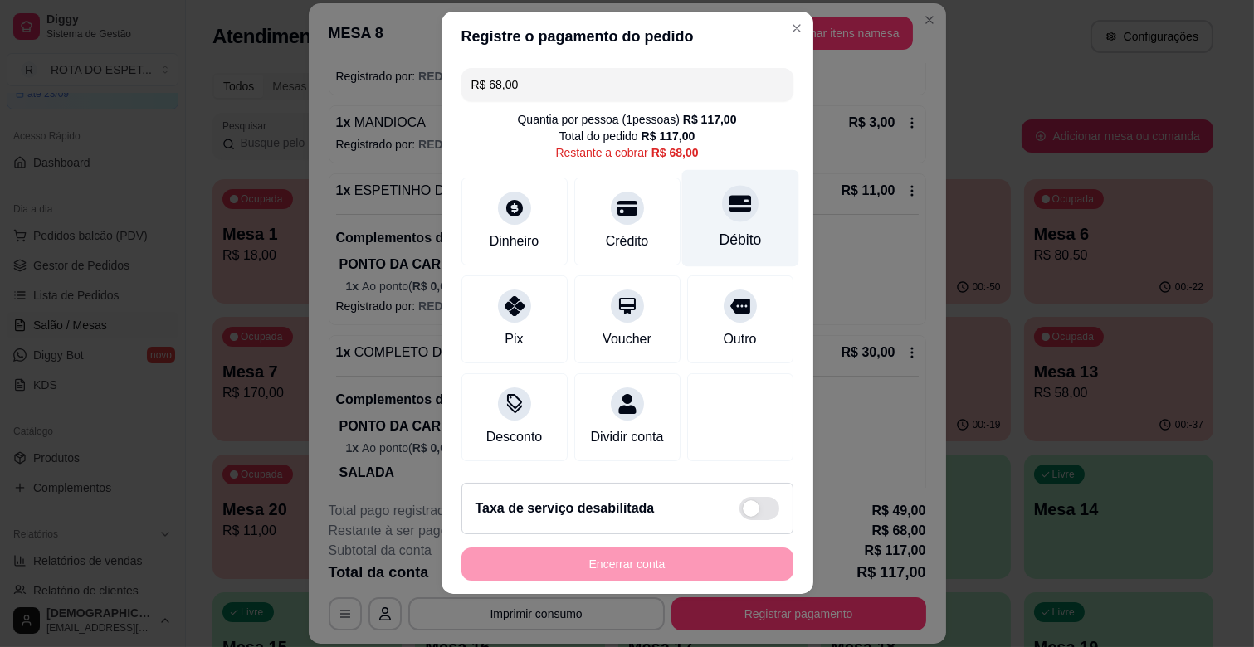
click at [737, 217] on div "Débito" at bounding box center [739, 218] width 117 height 97
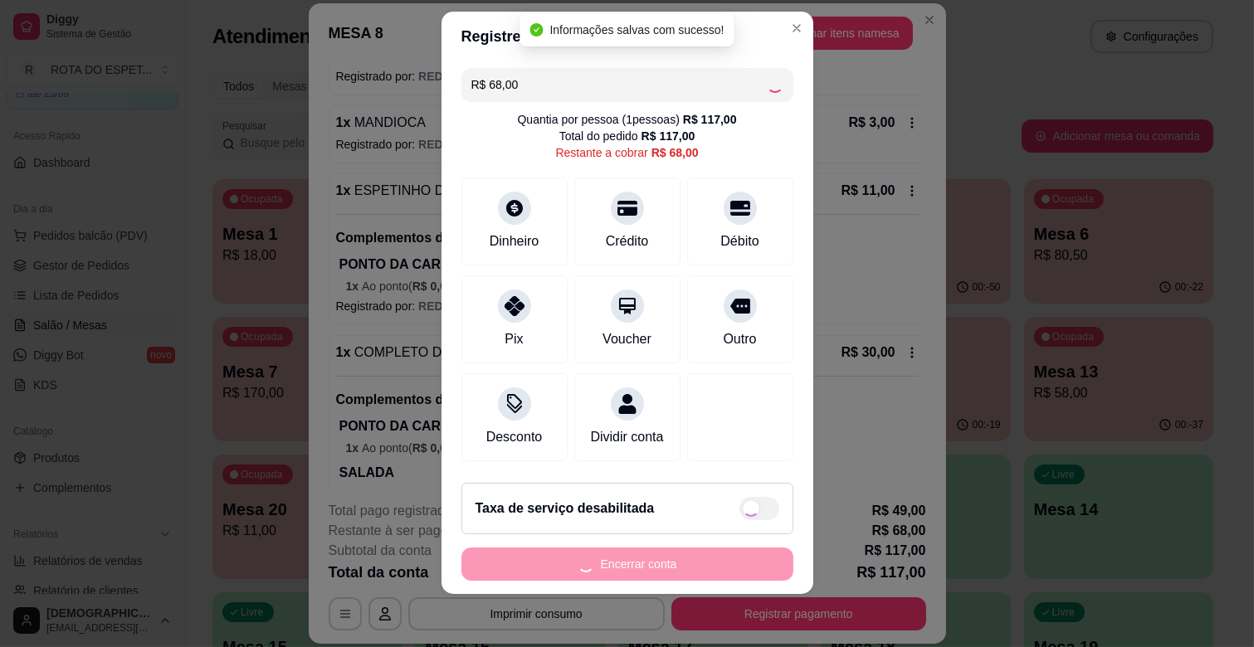
type input "R$ 0,00"
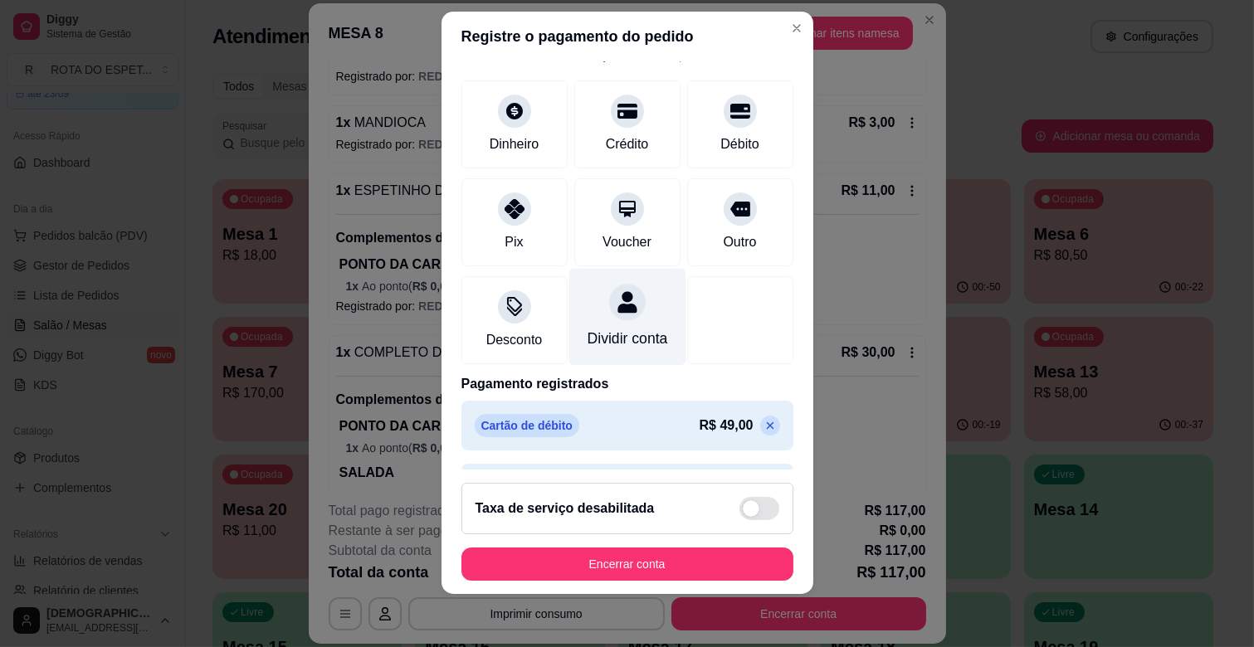
scroll to position [151, 0]
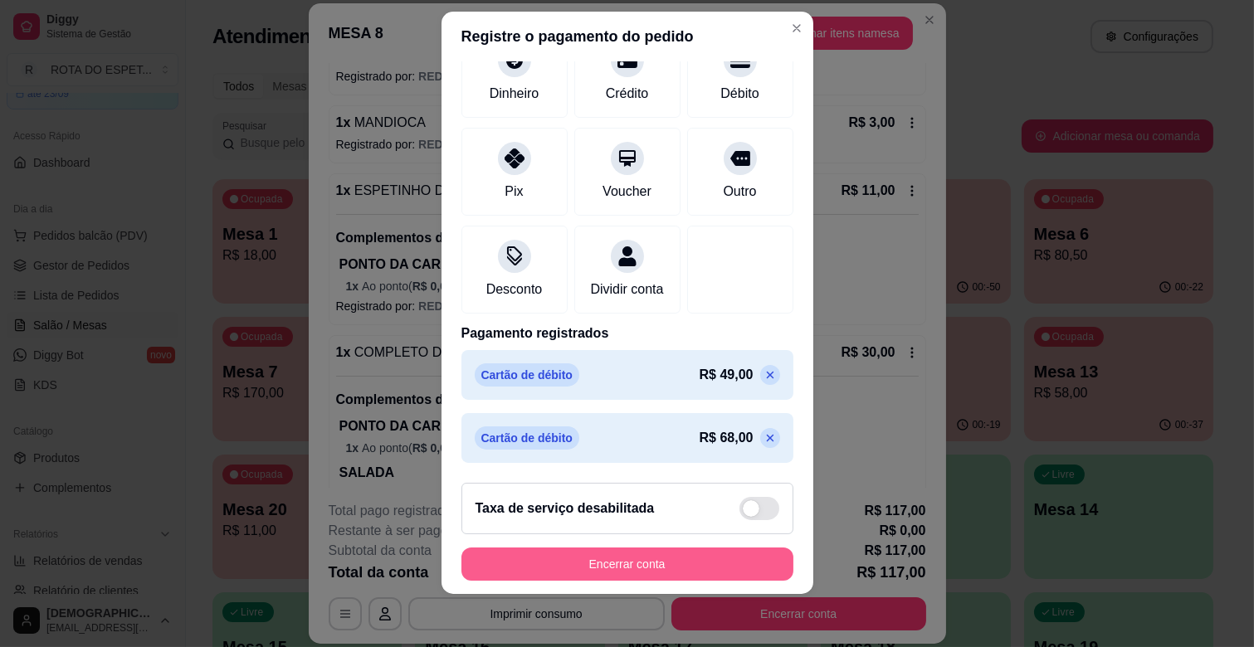
click at [625, 561] on button "Encerrar conta" at bounding box center [627, 564] width 332 height 33
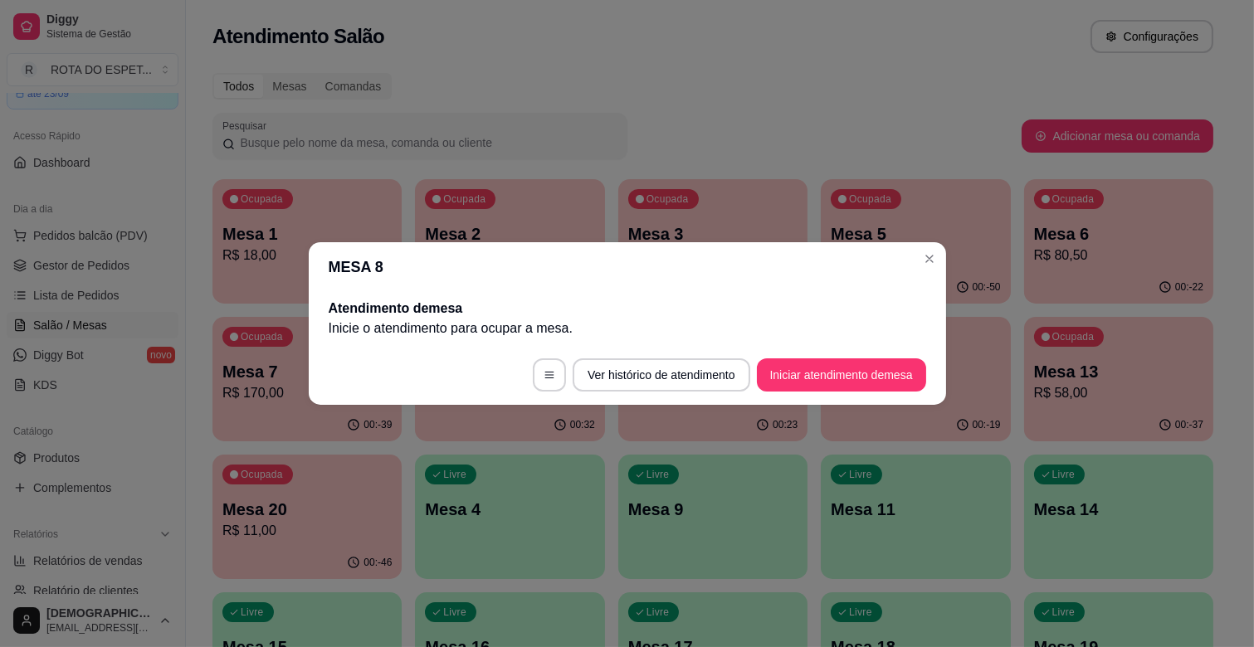
scroll to position [0, 0]
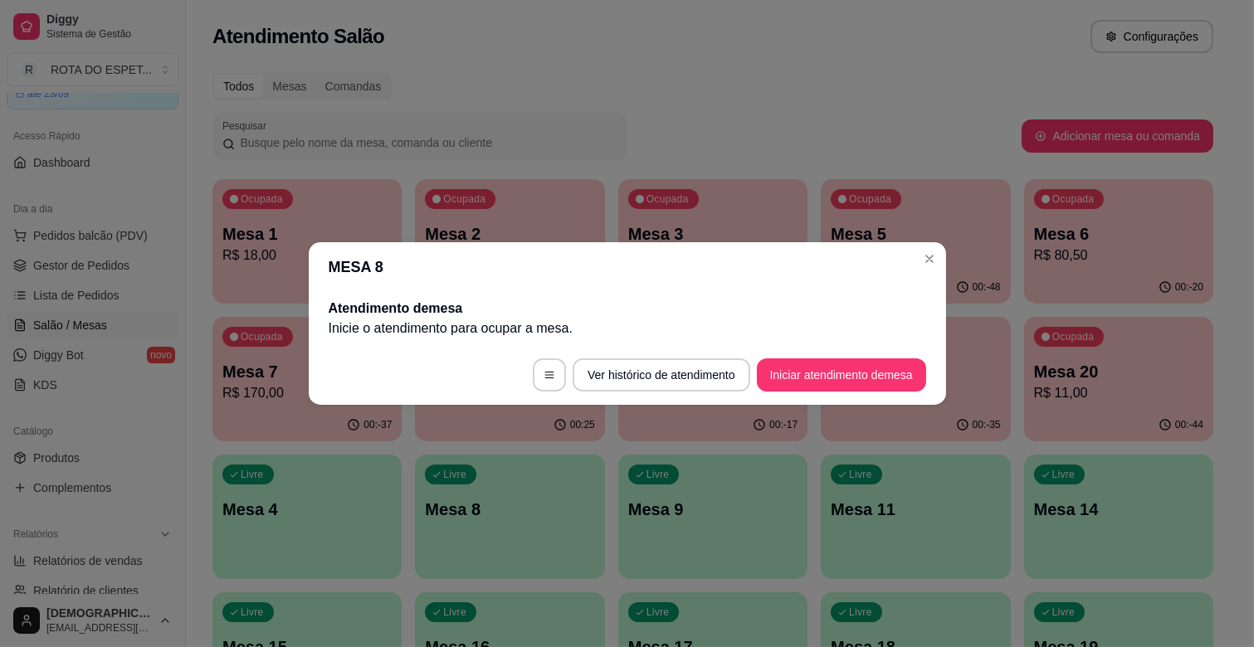
click at [909, 260] on header "MESA 8" at bounding box center [627, 267] width 637 height 50
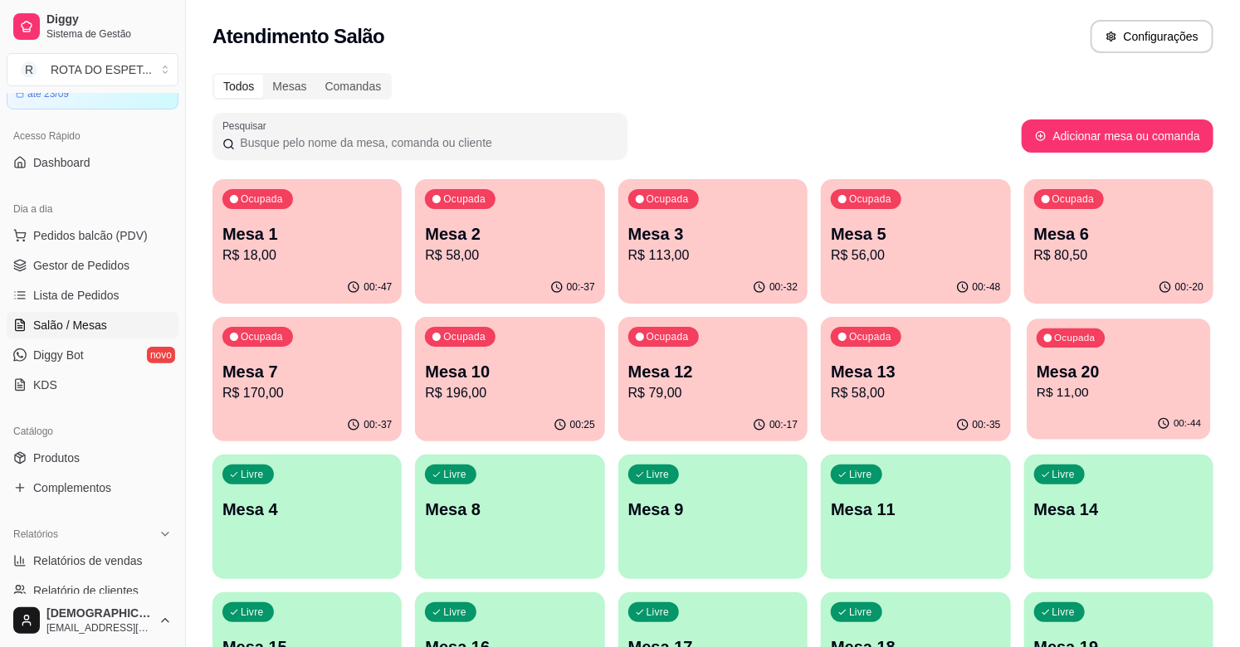
click at [1083, 429] on div "00:-44" at bounding box center [1118, 424] width 184 height 32
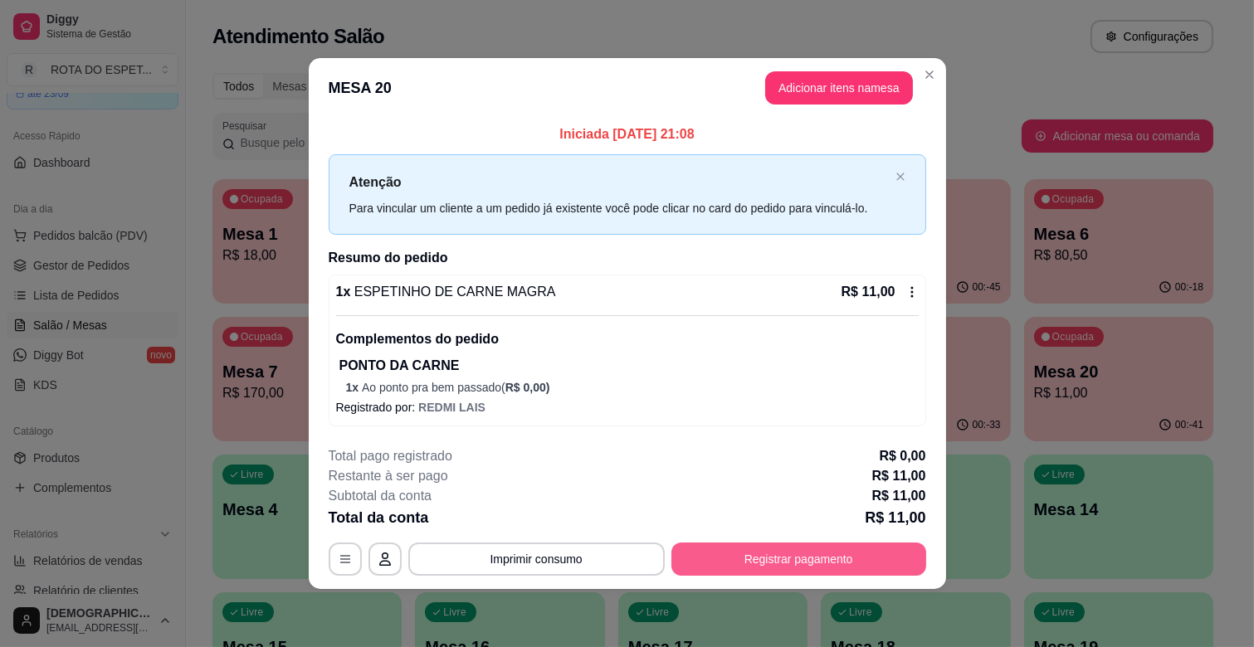
click at [733, 560] on button "Registrar pagamento" at bounding box center [798, 559] width 255 height 33
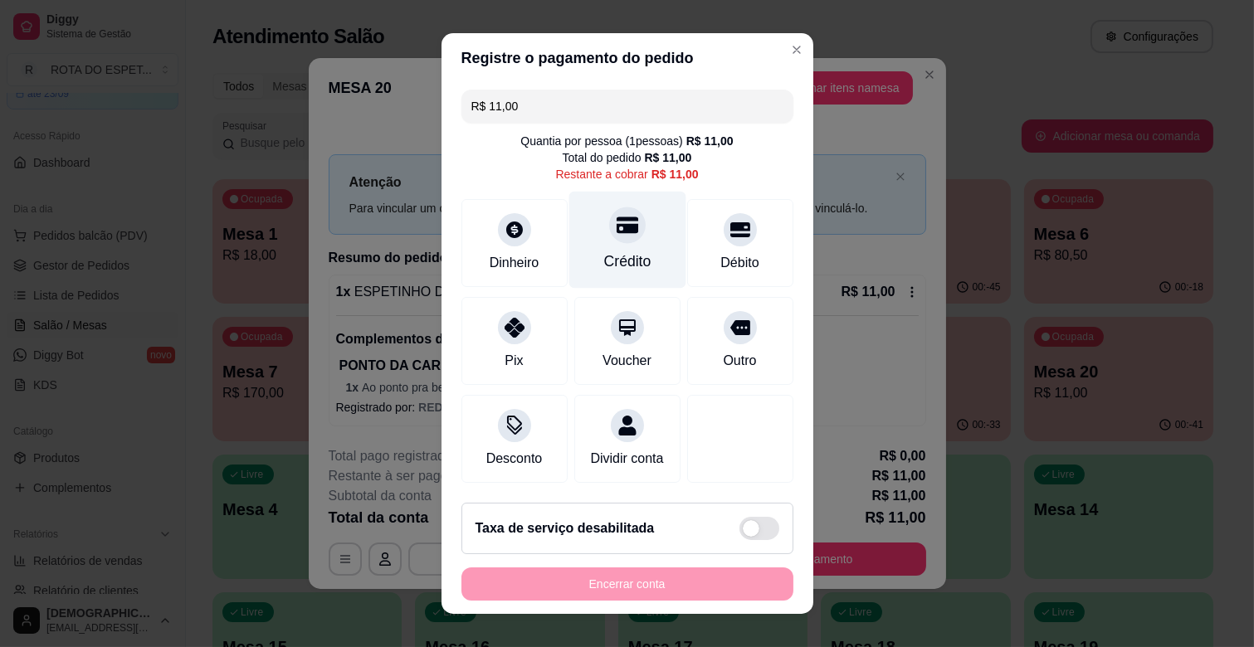
click at [619, 238] on div "Crédito" at bounding box center [626, 240] width 117 height 97
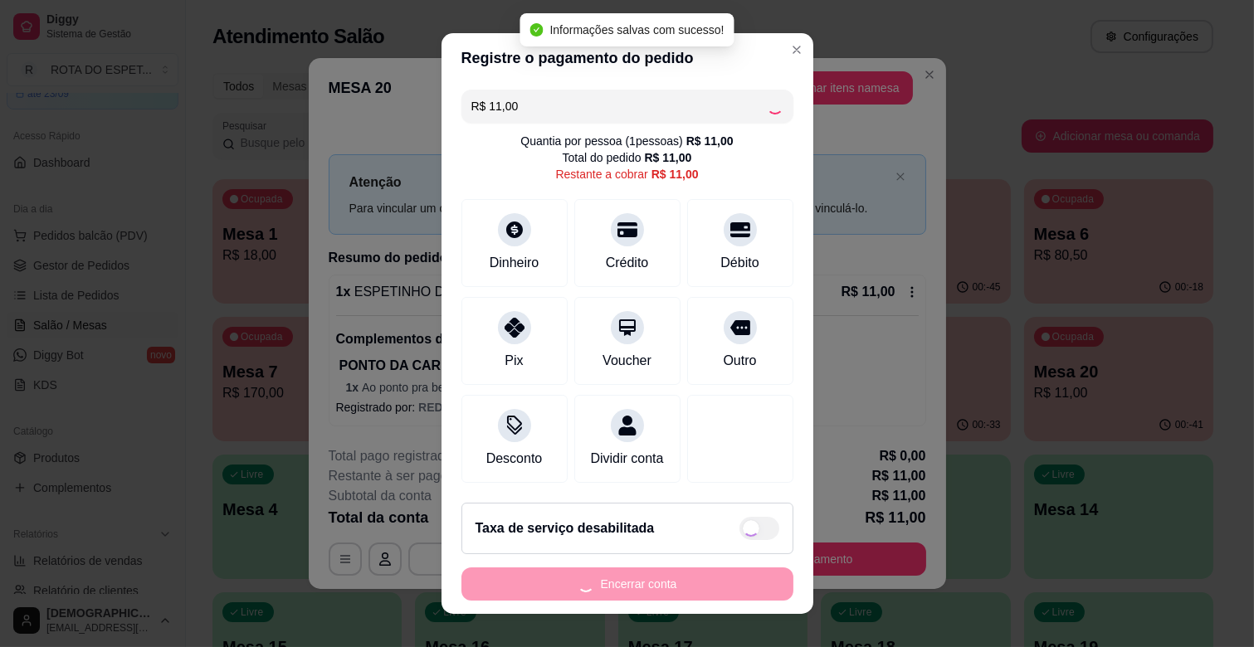
type input "R$ 0,00"
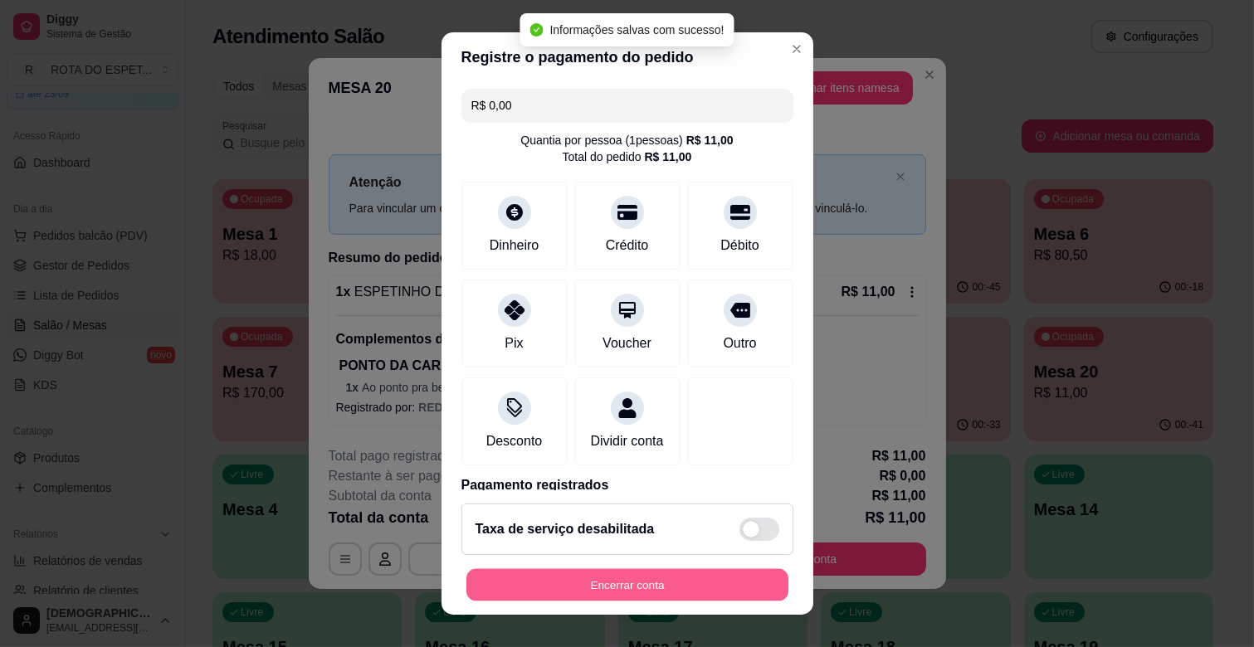
click at [640, 579] on button "Encerrar conta" at bounding box center [627, 585] width 322 height 32
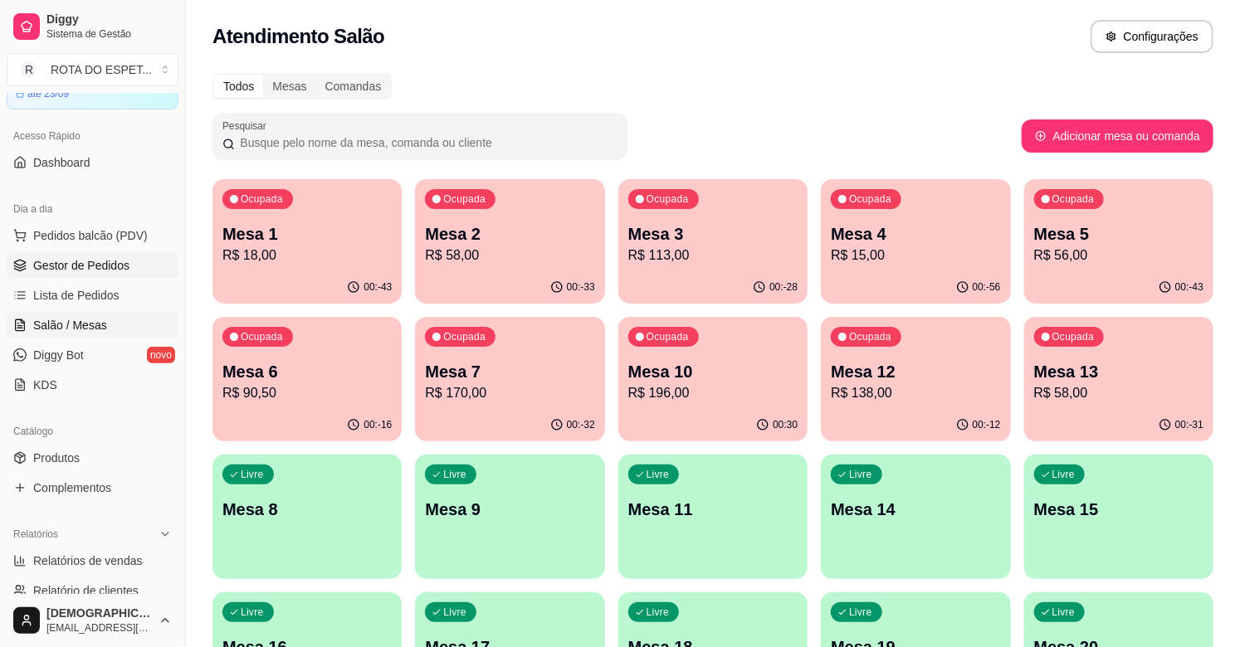
click at [71, 268] on span "Gestor de Pedidos" at bounding box center [81, 265] width 96 height 17
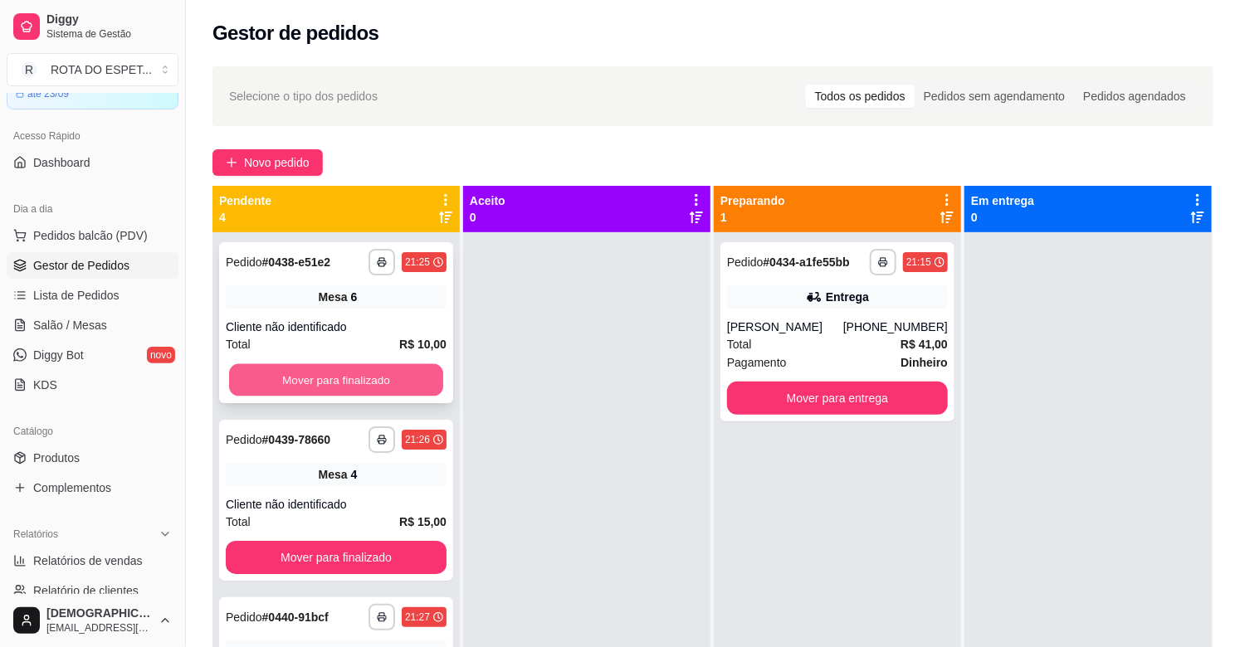
click at [358, 377] on button "Mover para finalizado" at bounding box center [336, 380] width 214 height 32
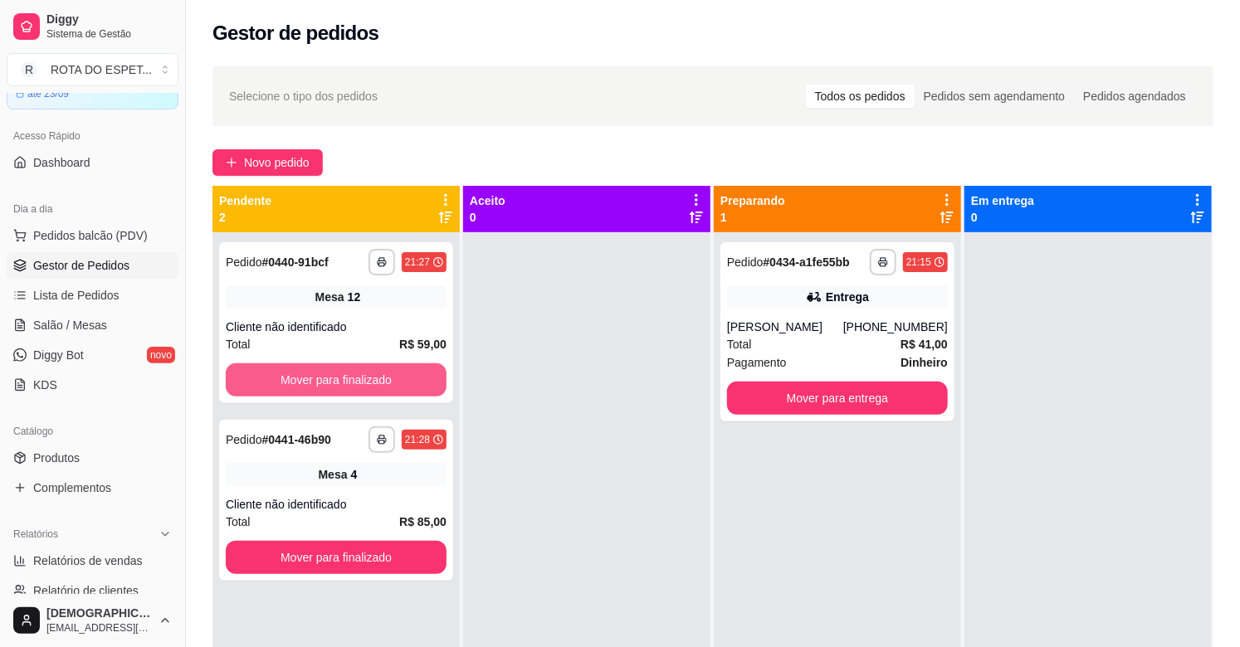
click at [358, 377] on button "Mover para finalizado" at bounding box center [336, 379] width 221 height 33
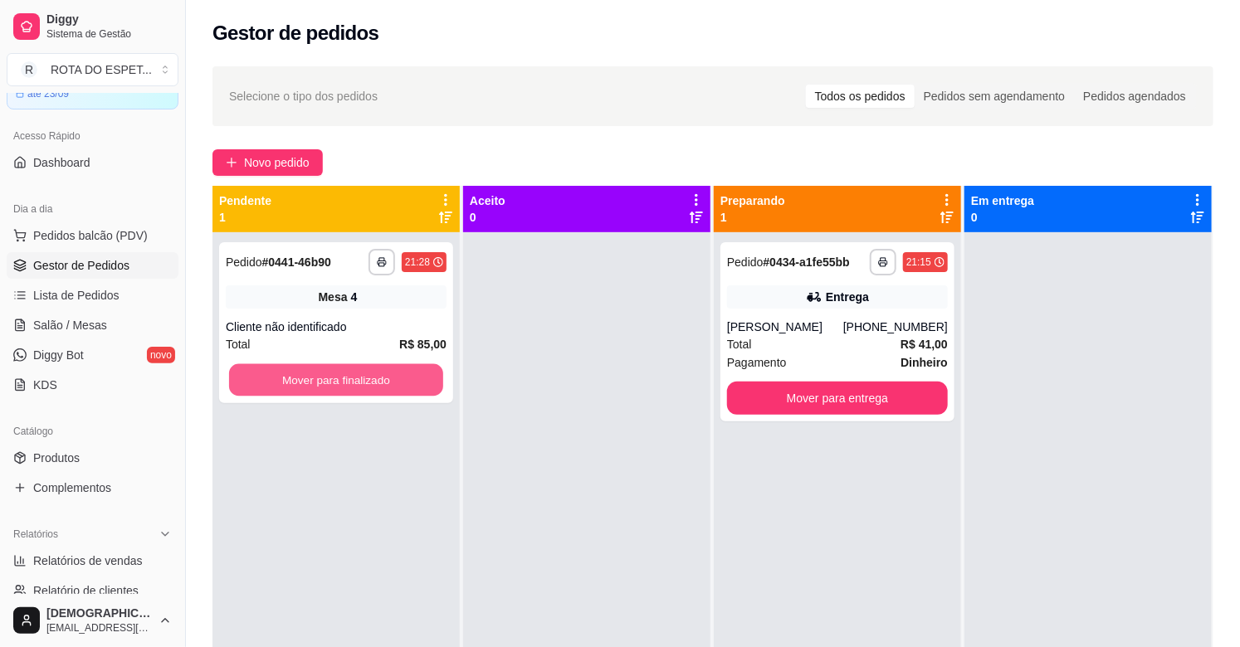
click at [358, 377] on button "Mover para finalizado" at bounding box center [336, 380] width 214 height 32
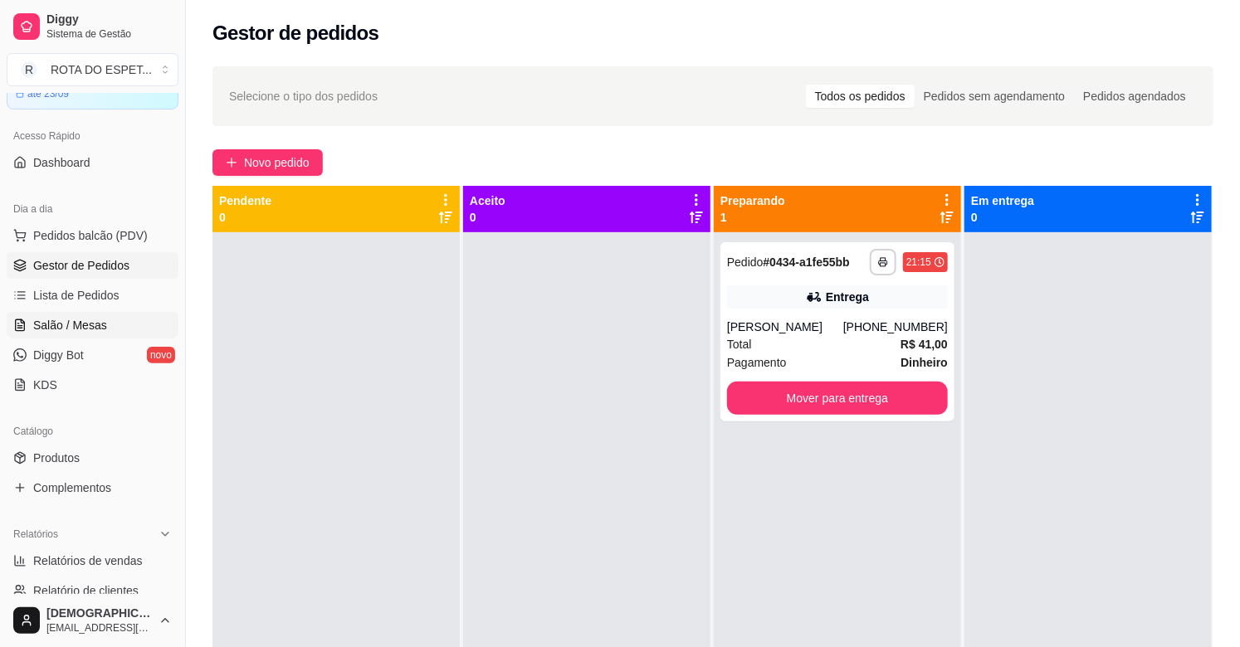
click at [105, 313] on link "Salão / Mesas" at bounding box center [93, 325] width 172 height 27
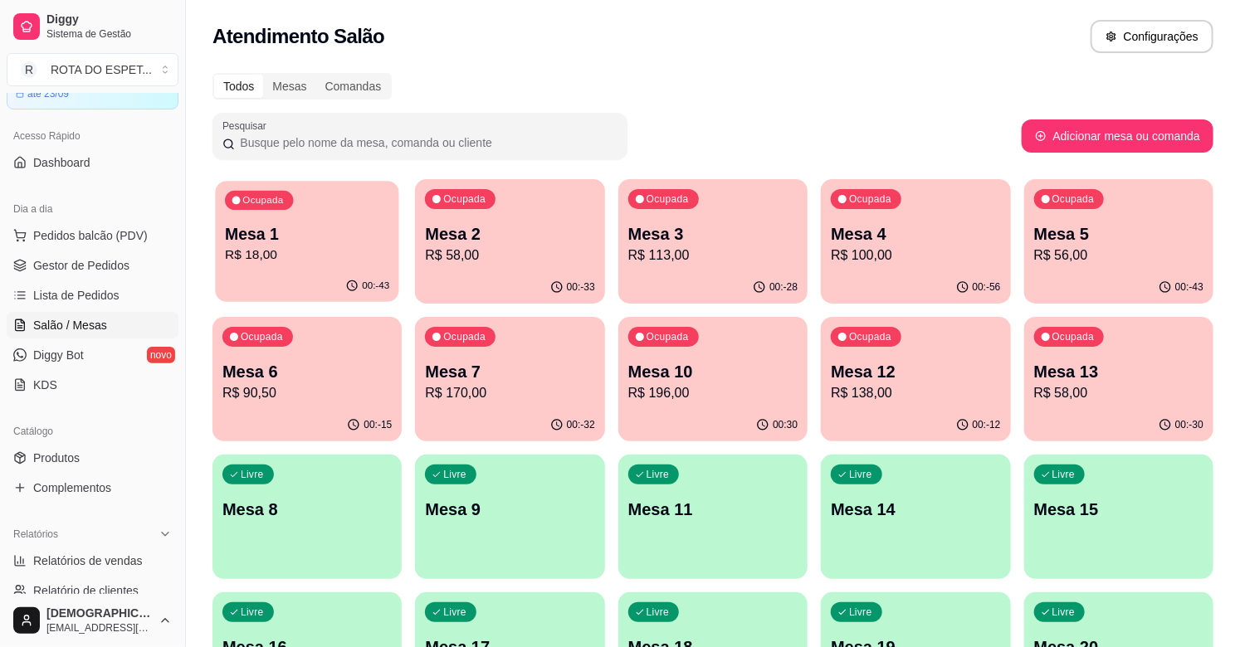
click at [345, 230] on p "Mesa 1" at bounding box center [307, 234] width 164 height 22
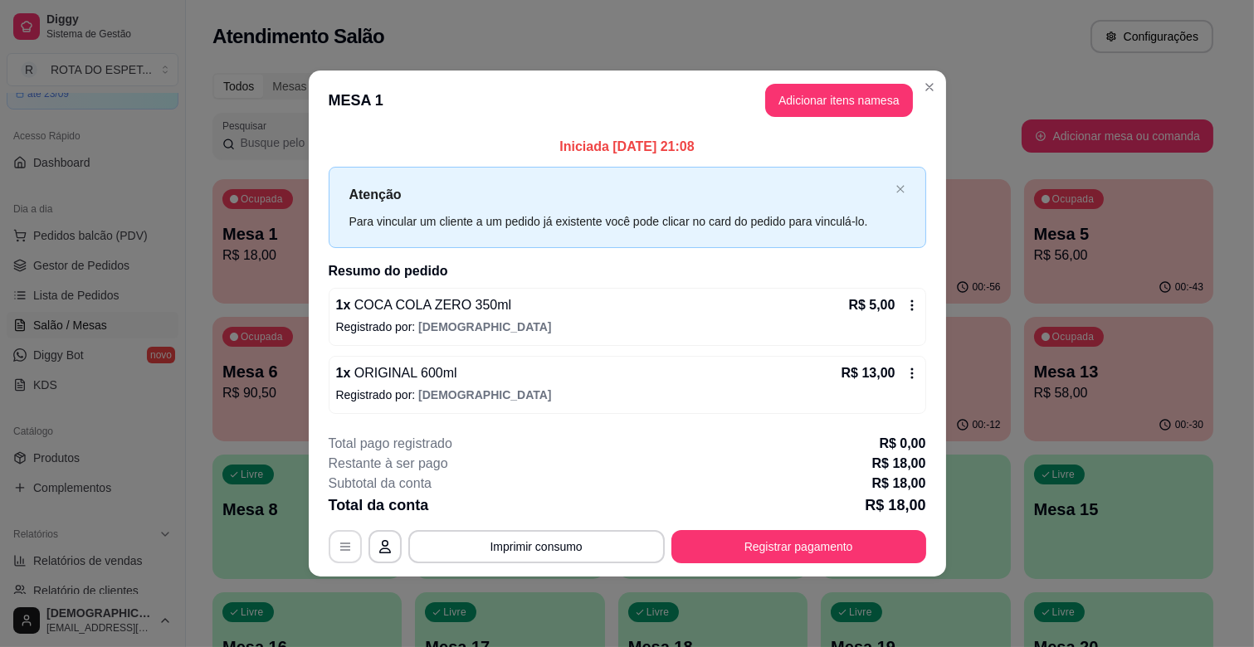
click at [343, 544] on icon "button" at bounding box center [345, 546] width 13 height 13
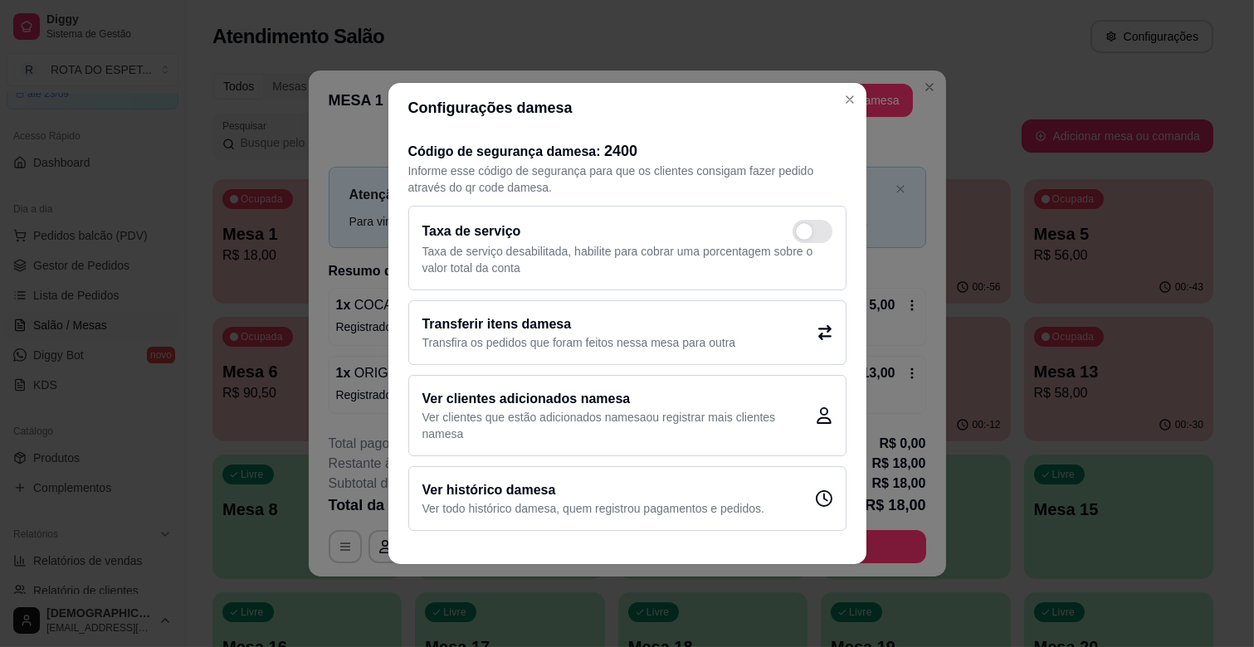
click at [536, 317] on h2 "Transferir itens da mesa" at bounding box center [579, 324] width 314 height 20
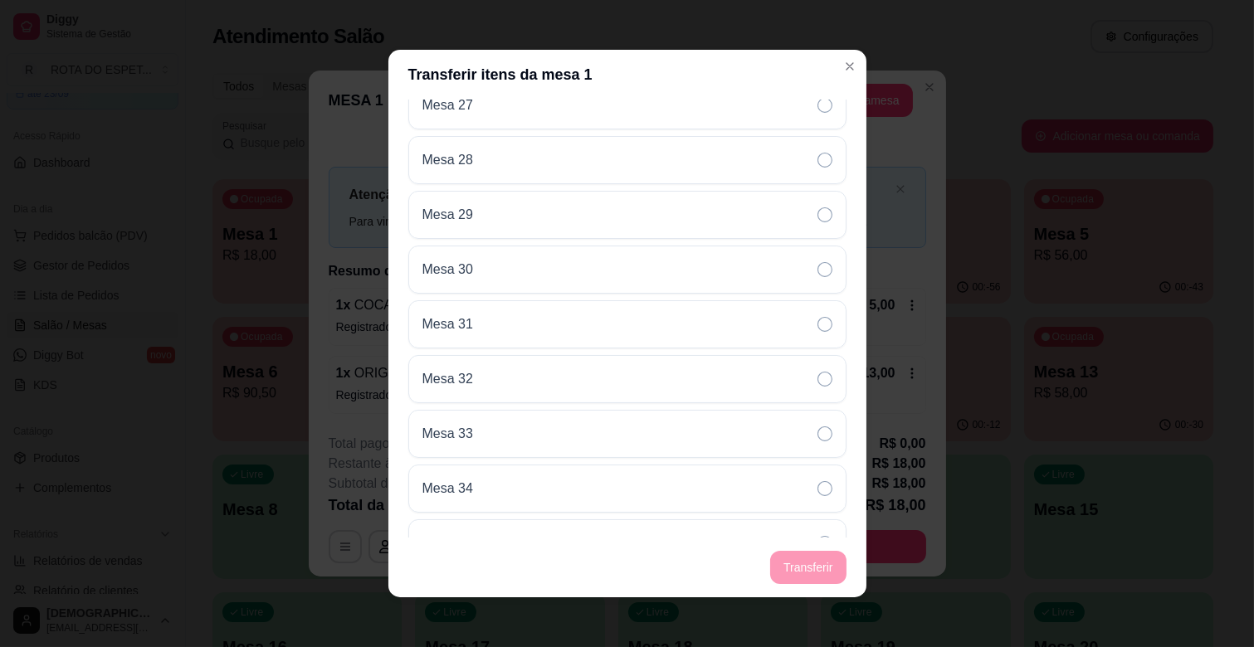
scroll to position [1162, 0]
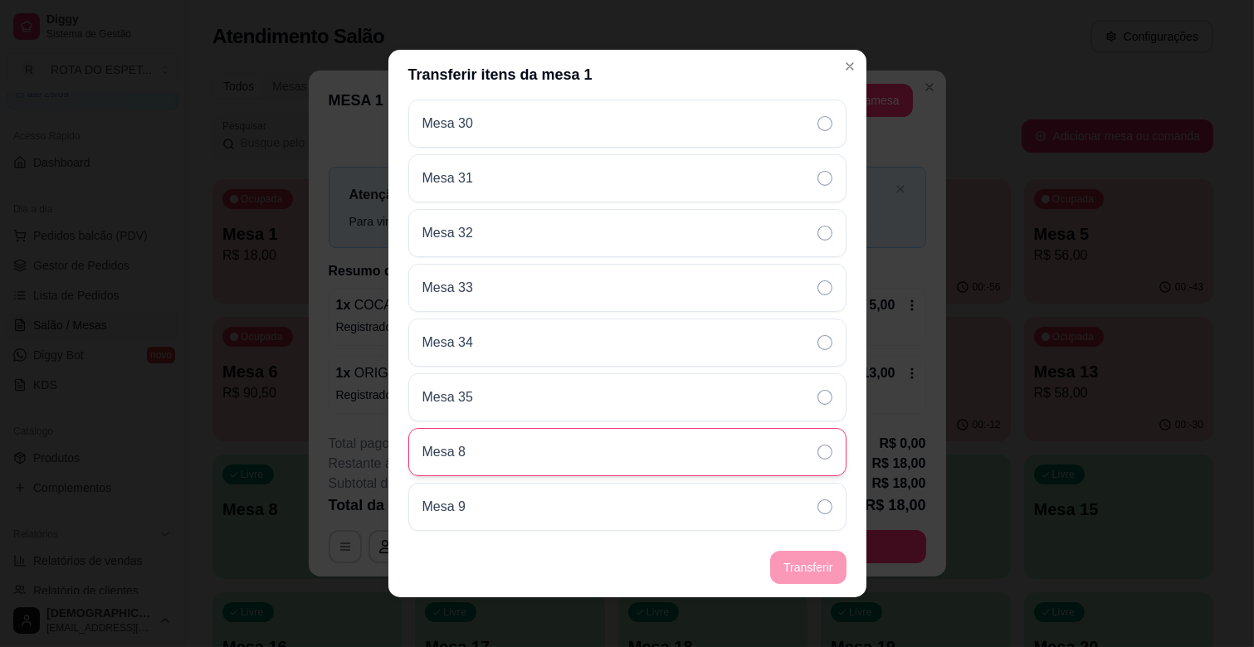
click at [538, 461] on div "Mesa 8" at bounding box center [627, 452] width 438 height 48
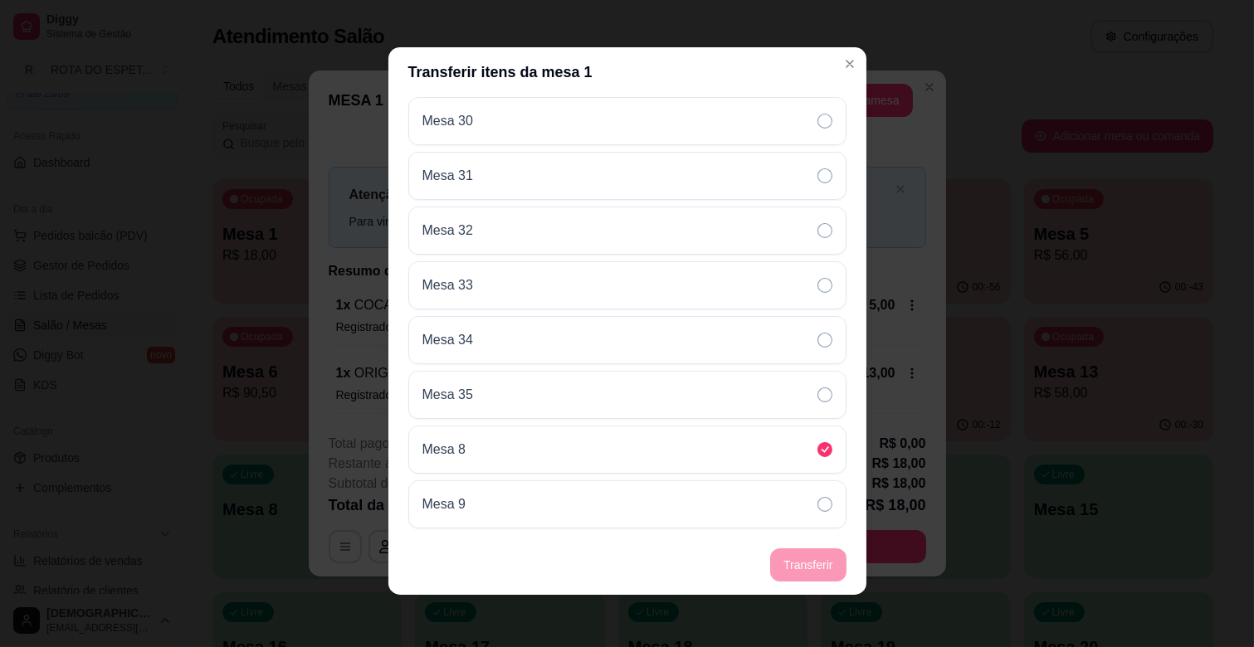
scroll to position [3, 0]
click at [820, 558] on footer "Transferir" at bounding box center [627, 564] width 478 height 60
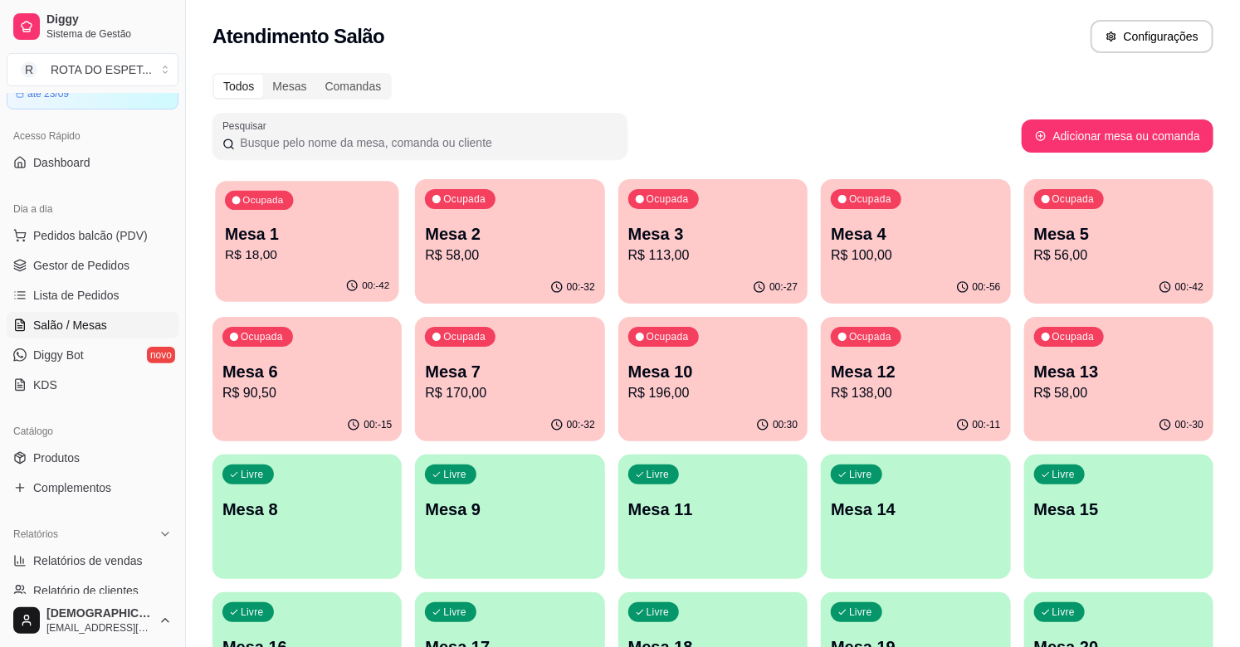
click at [347, 212] on div "Ocupada Mesa 1 R$ 18,00" at bounding box center [307, 226] width 184 height 90
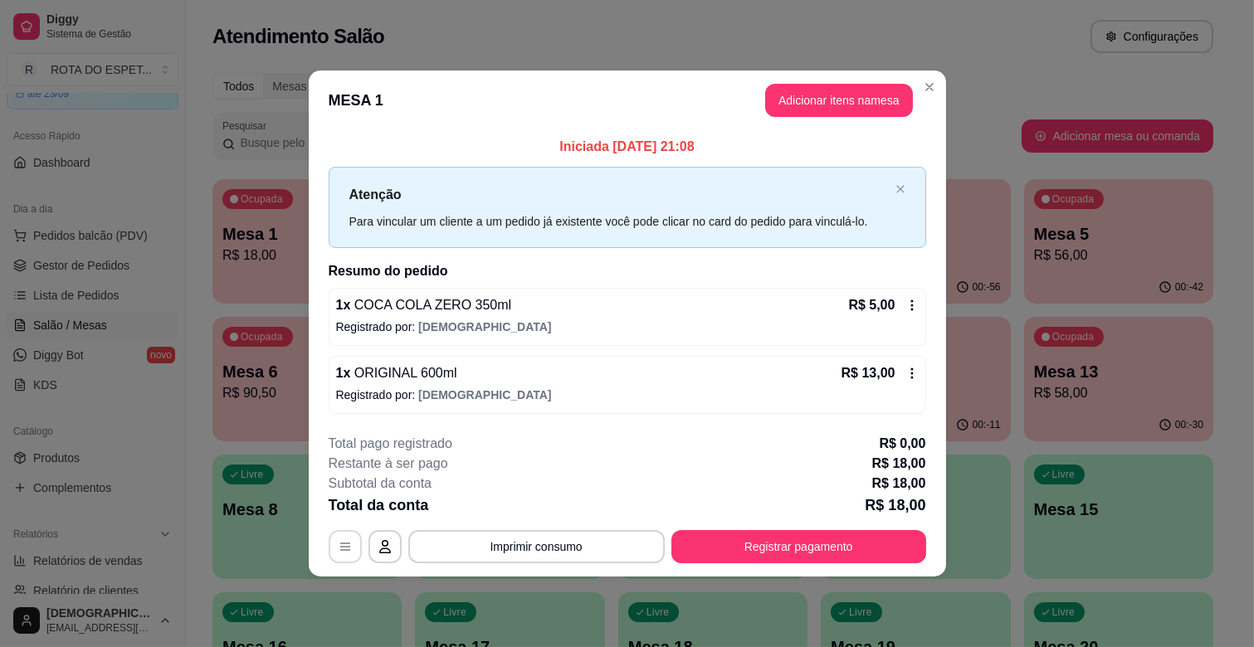
click at [344, 548] on icon "button" at bounding box center [345, 546] width 13 height 13
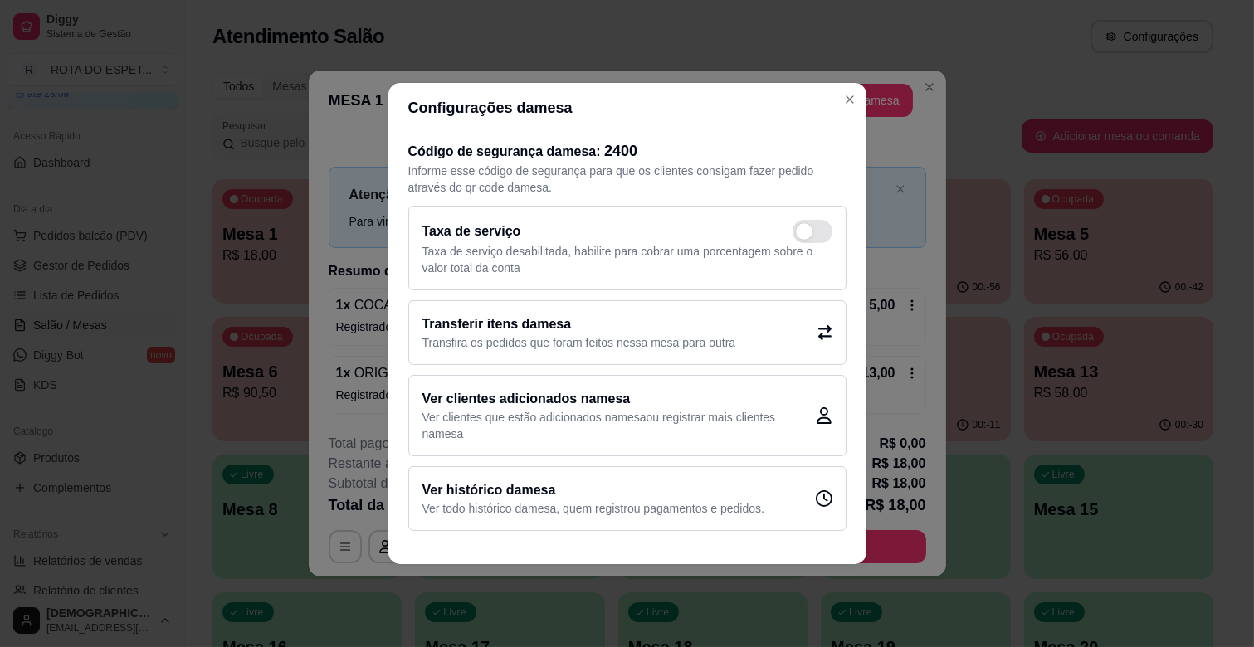
click at [645, 344] on p "Transfira os pedidos que foram feitos nessa mesa para outra" at bounding box center [579, 342] width 314 height 17
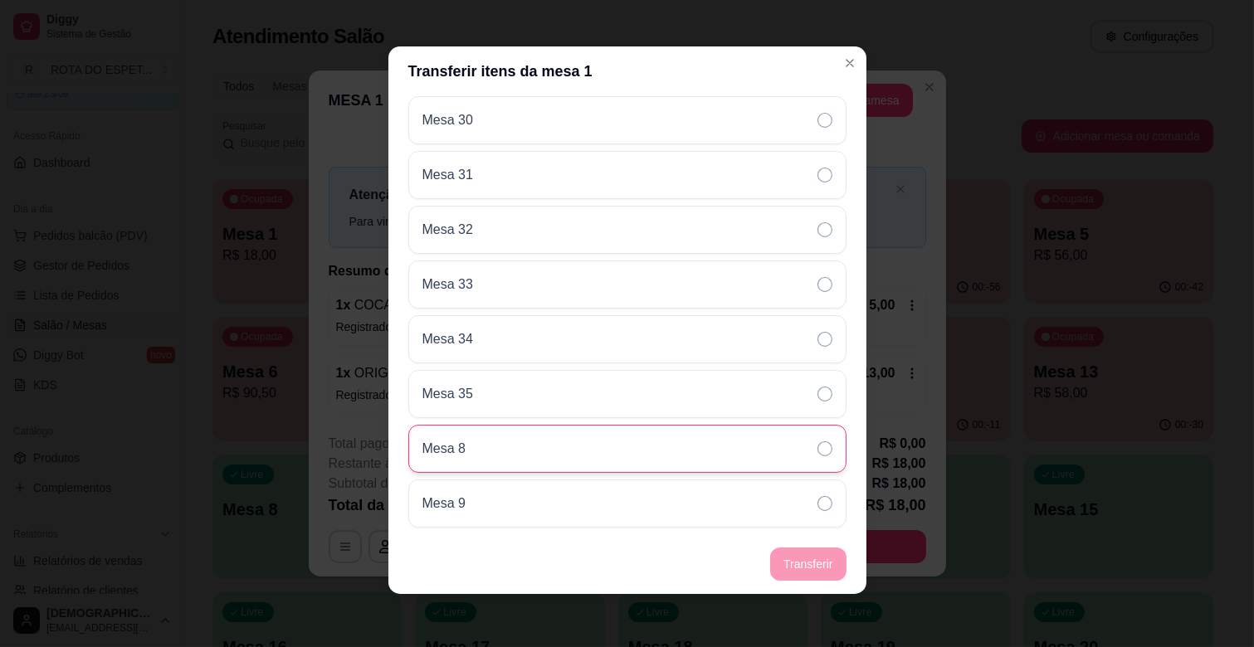
click at [758, 430] on div "Mesa 8" at bounding box center [627, 449] width 438 height 48
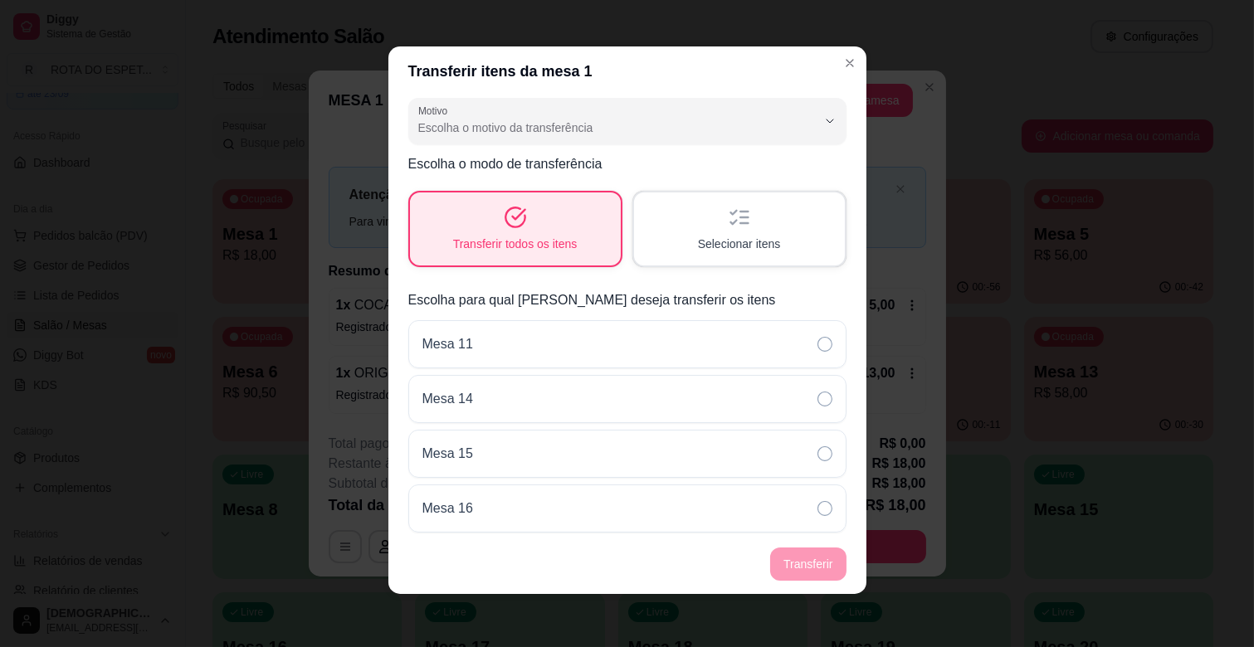
scroll to position [0, 0]
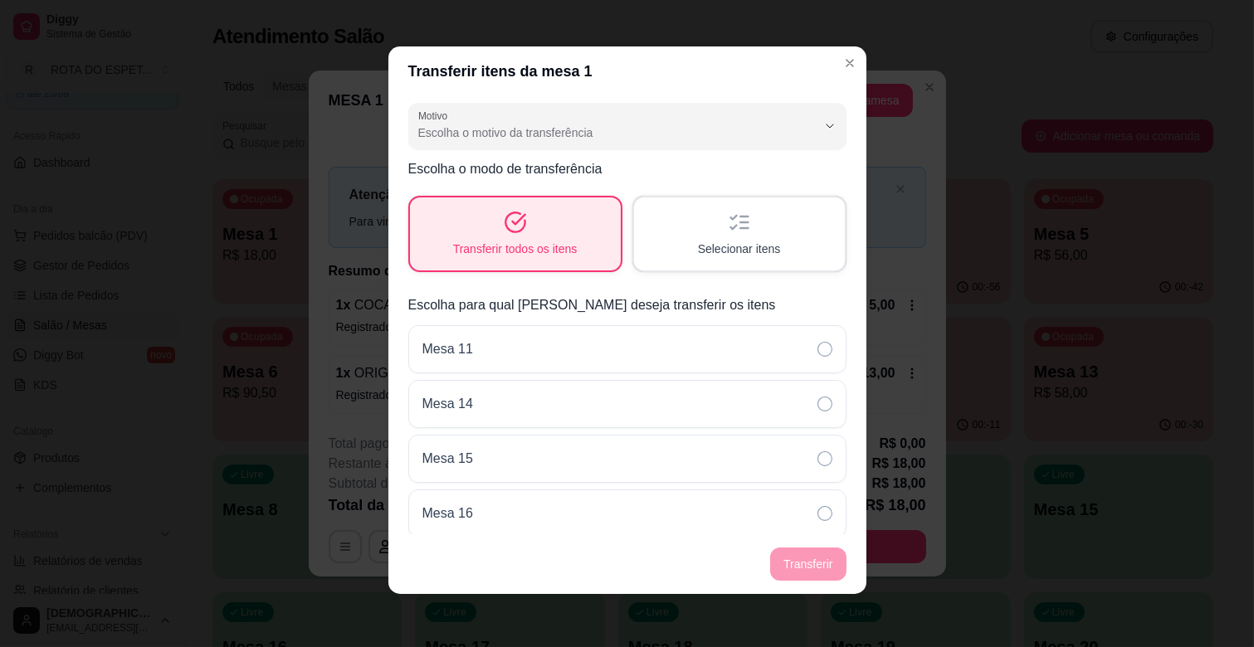
click at [582, 246] on div "Transferir todos os itens" at bounding box center [515, 233] width 211 height 73
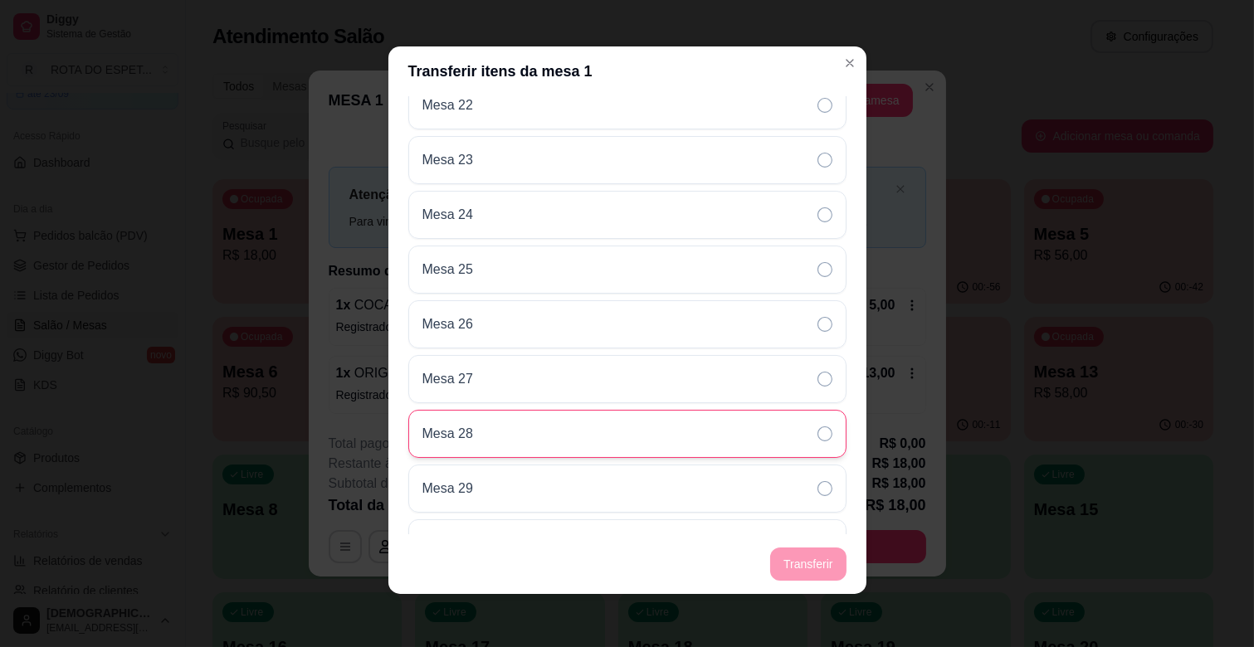
scroll to position [1162, 0]
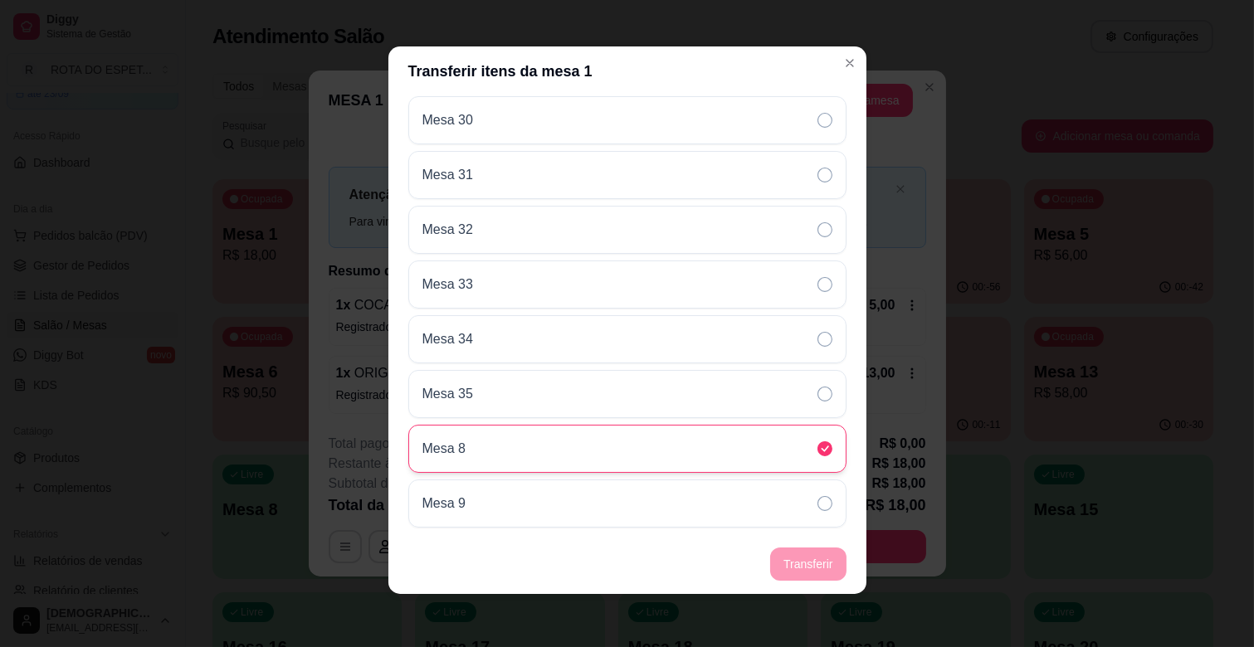
click at [761, 441] on div "Mesa 8" at bounding box center [627, 449] width 438 height 48
click at [777, 570] on footer "Transferir" at bounding box center [627, 564] width 478 height 60
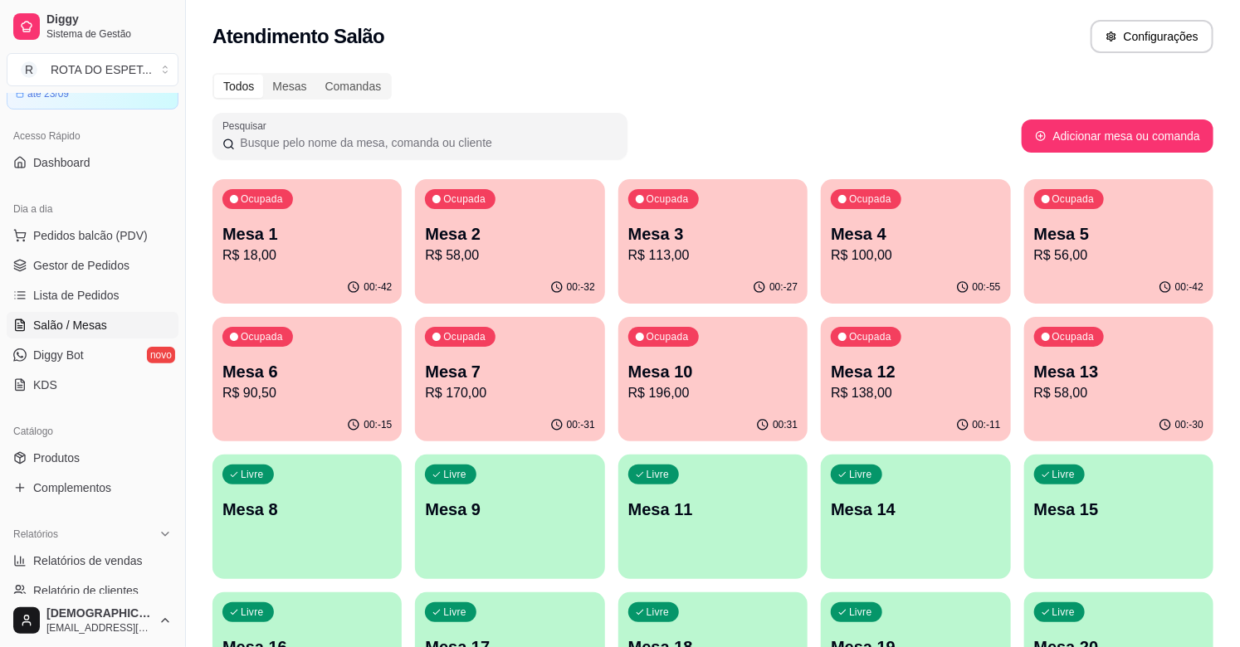
click at [374, 227] on p "Mesa 1" at bounding box center [306, 233] width 169 height 23
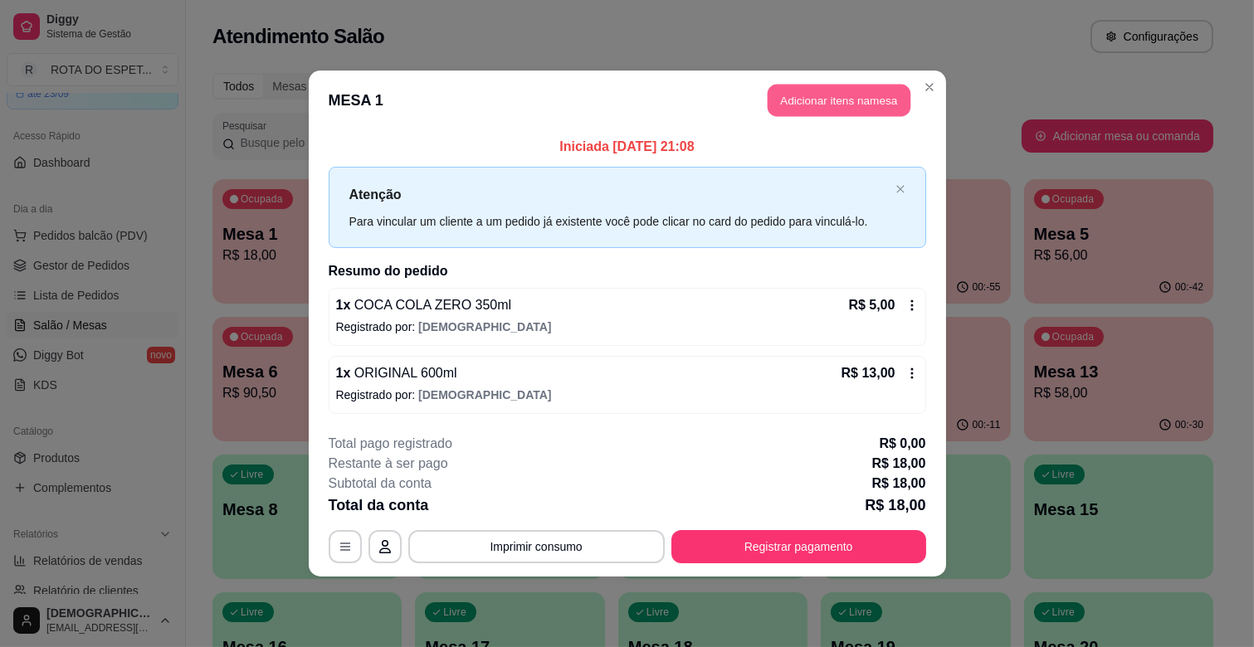
click at [797, 110] on button "Adicionar itens na mesa" at bounding box center [839, 101] width 143 height 32
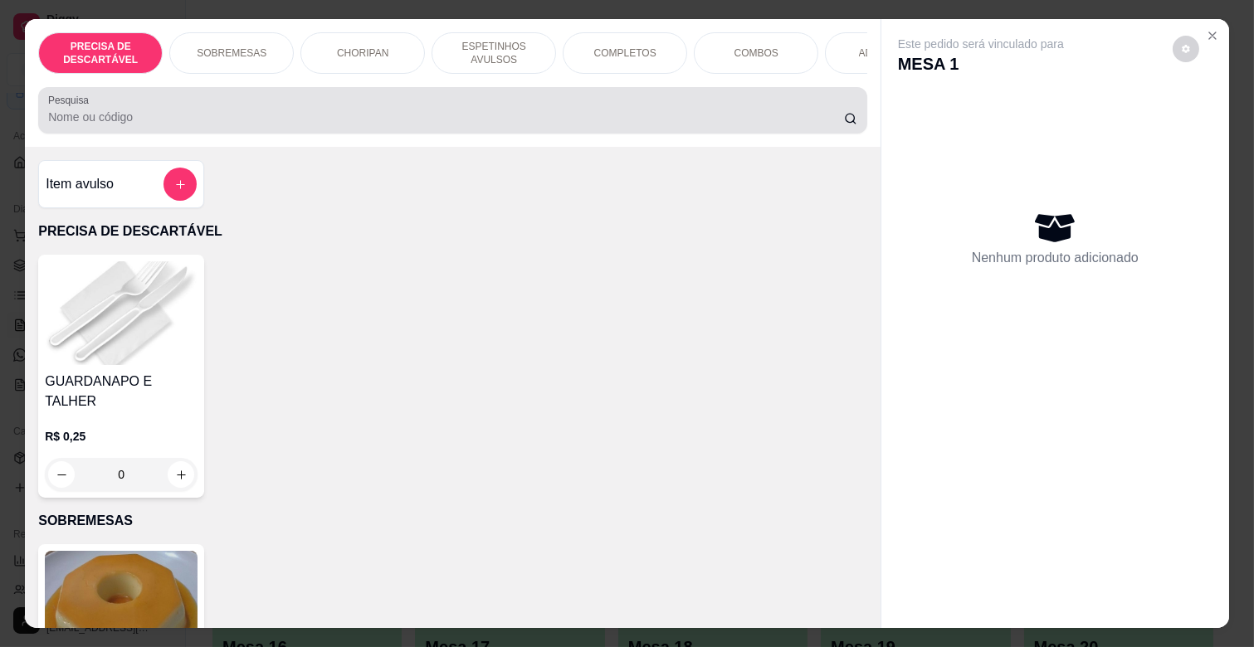
click at [422, 121] on input "Pesquisa" at bounding box center [446, 117] width 796 height 17
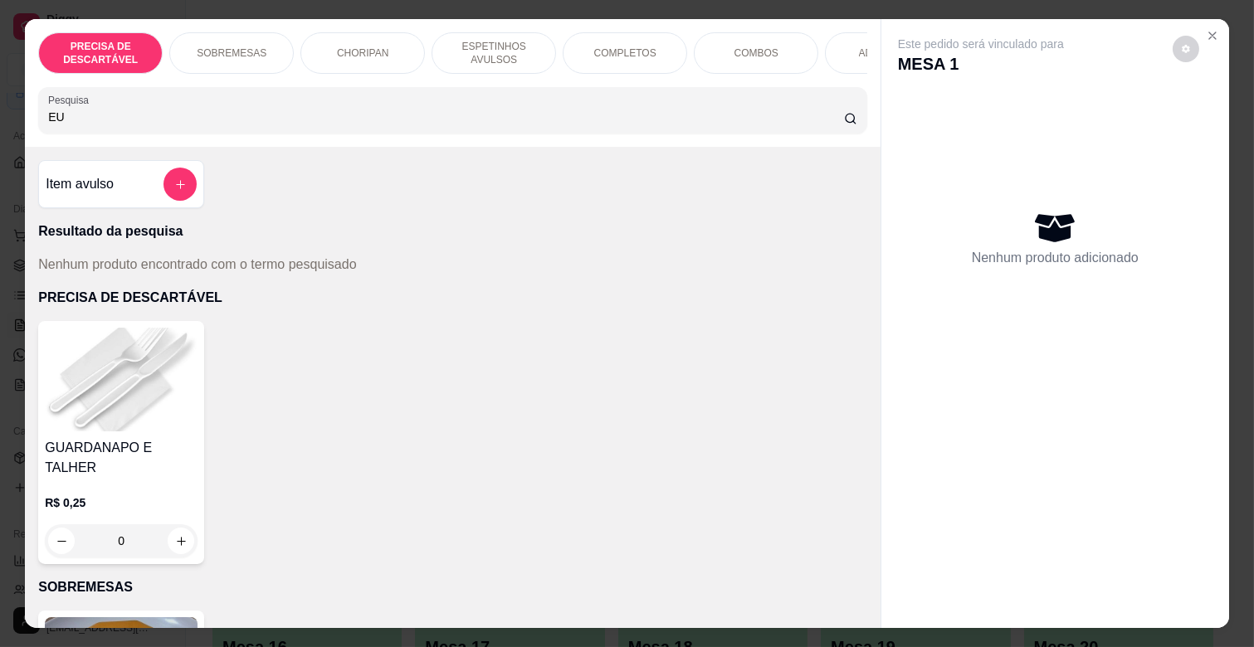
type input "E"
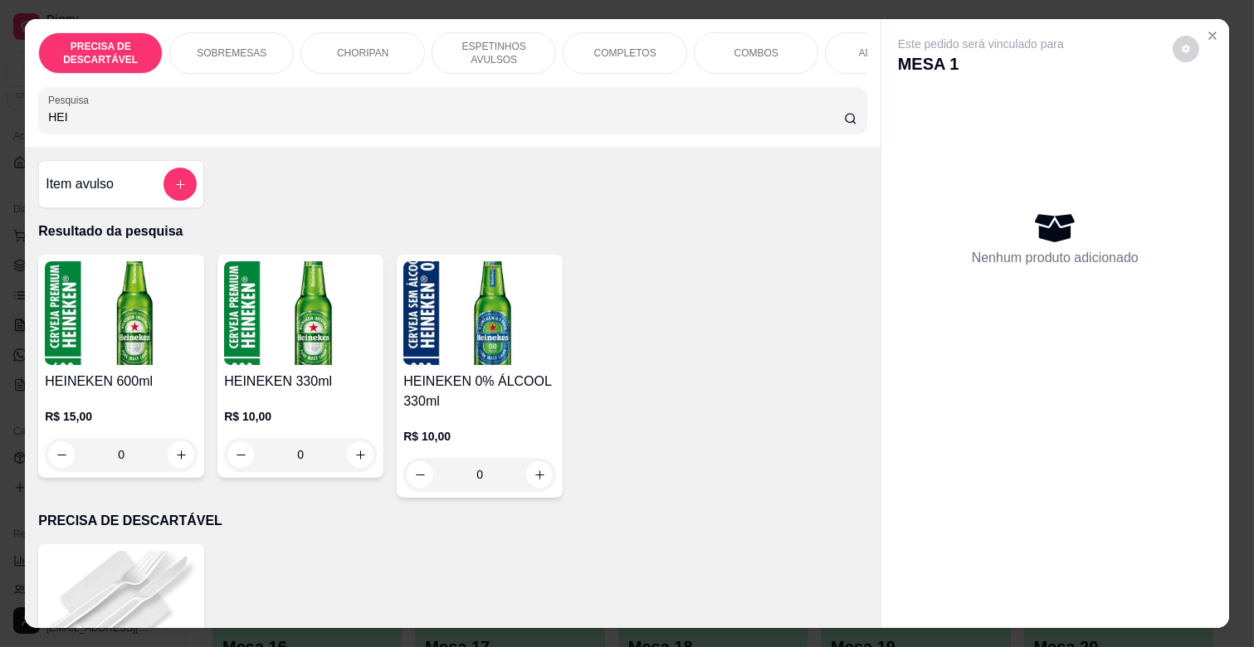
type input "HEI"
click at [170, 449] on button "increase-product-quantity" at bounding box center [181, 455] width 26 height 26
type input "1"
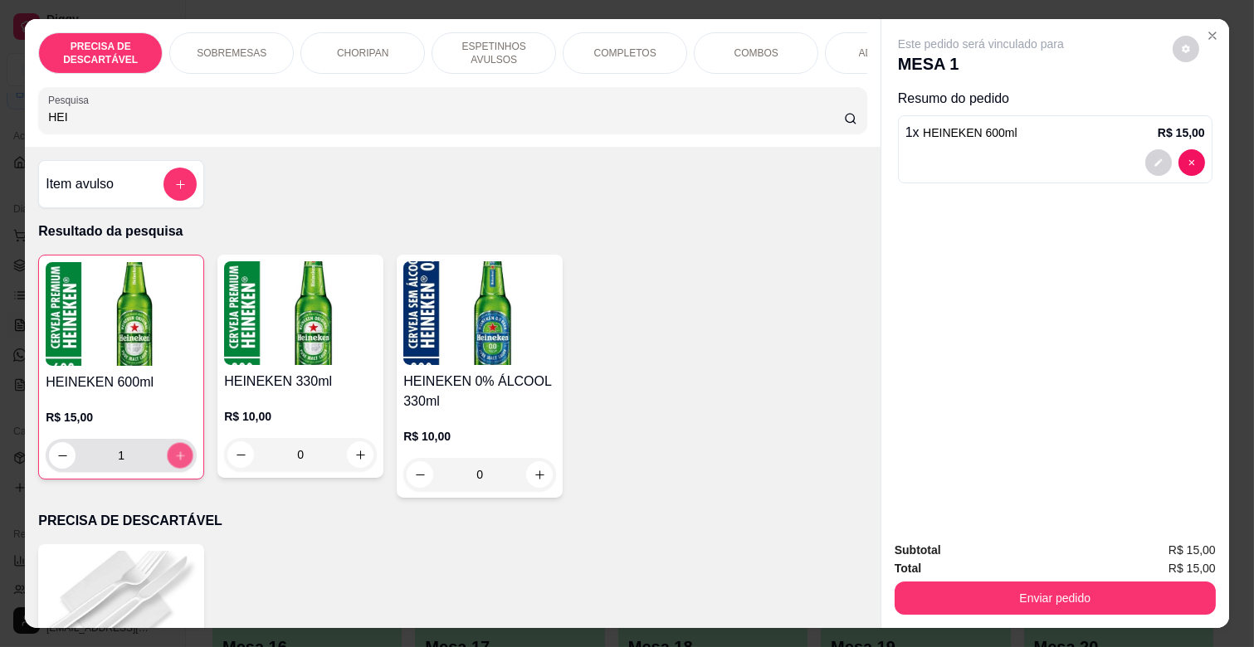
click at [174, 456] on icon "increase-product-quantity" at bounding box center [180, 456] width 12 height 12
type input "2"
click at [56, 458] on icon "decrease-product-quantity" at bounding box center [62, 456] width 12 height 12
type input "1"
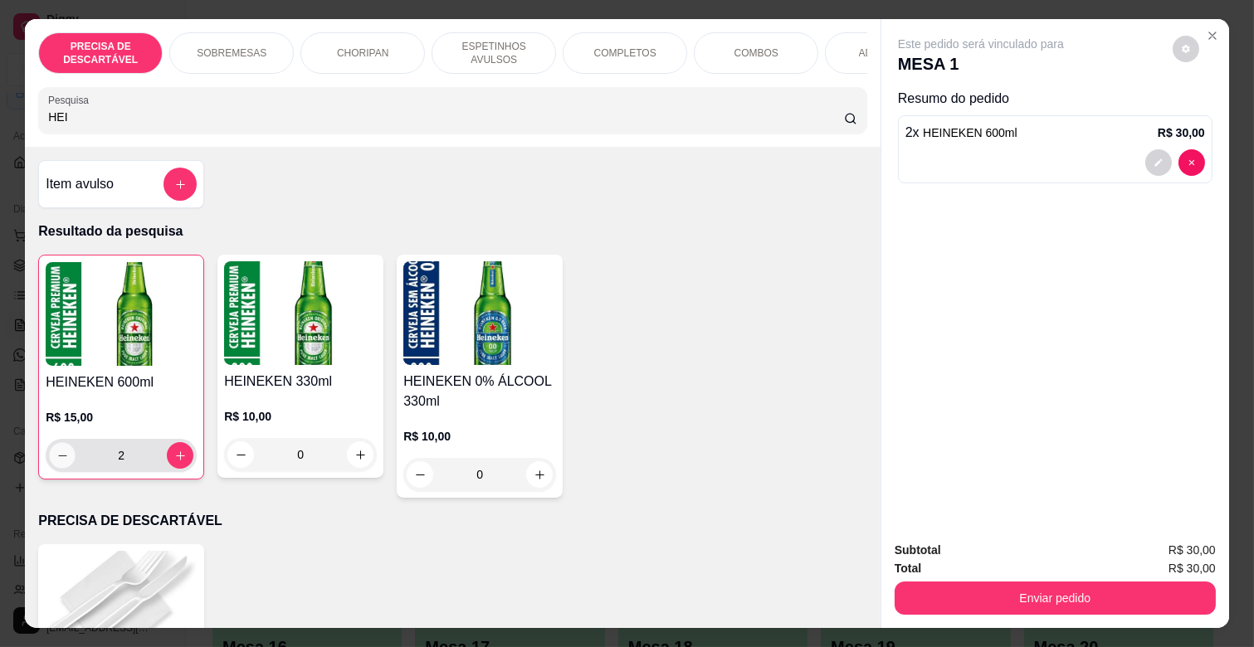
type input "1"
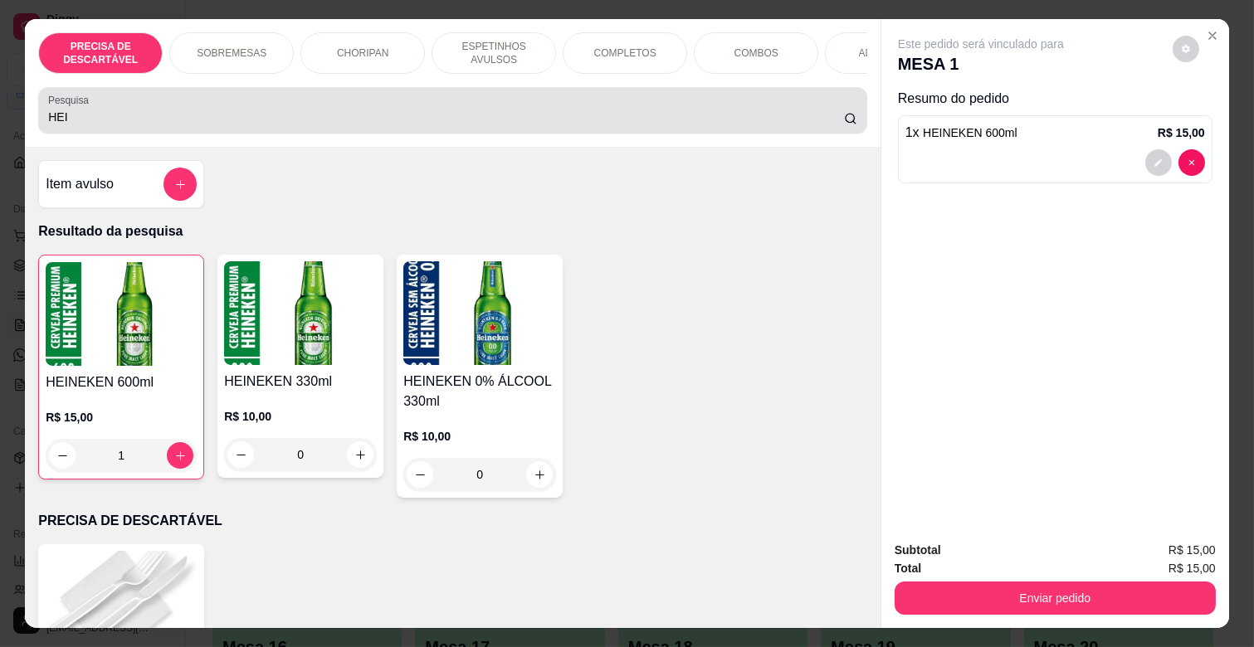
click at [307, 112] on div "HEI" at bounding box center [452, 110] width 809 height 33
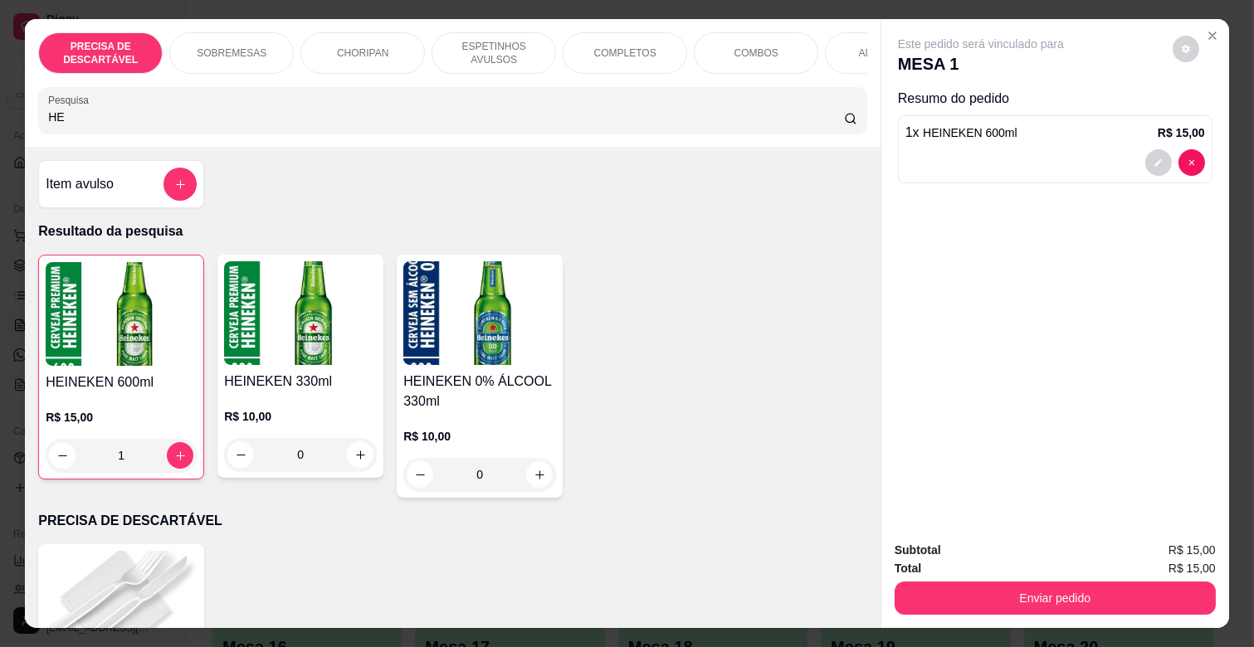
type input "H"
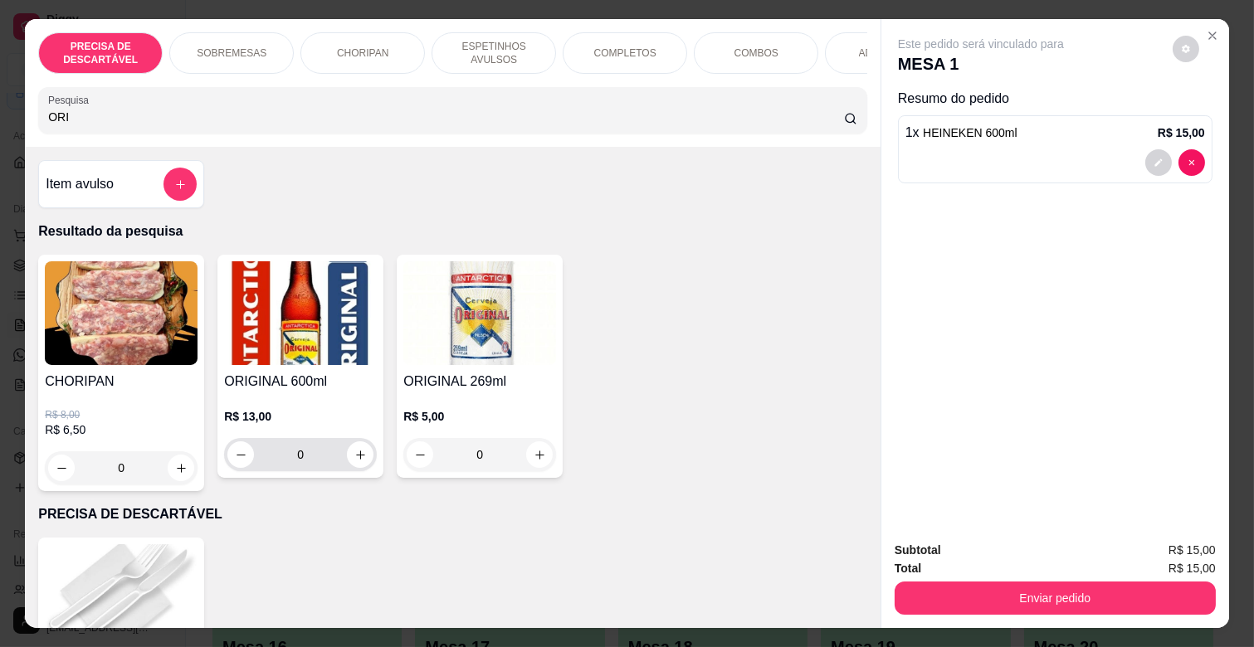
type input "ORI"
click at [354, 461] on icon "increase-product-quantity" at bounding box center [360, 455] width 12 height 12
type input "1"
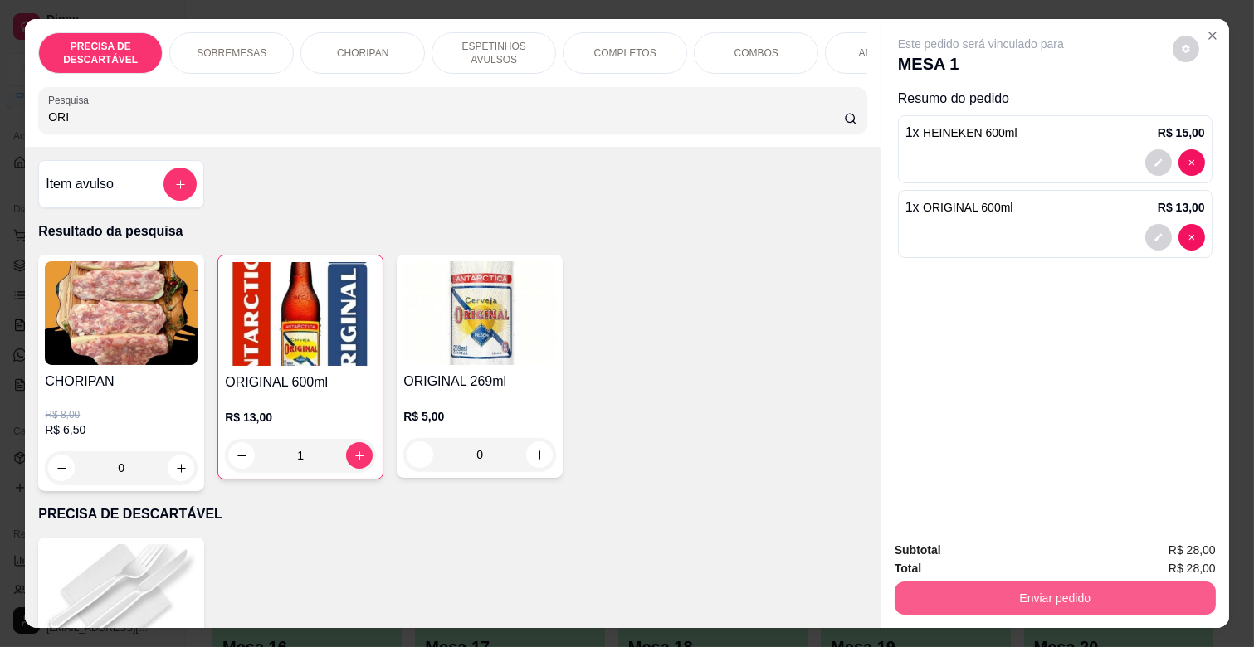
click at [1082, 586] on button "Enviar pedido" at bounding box center [1054, 598] width 321 height 33
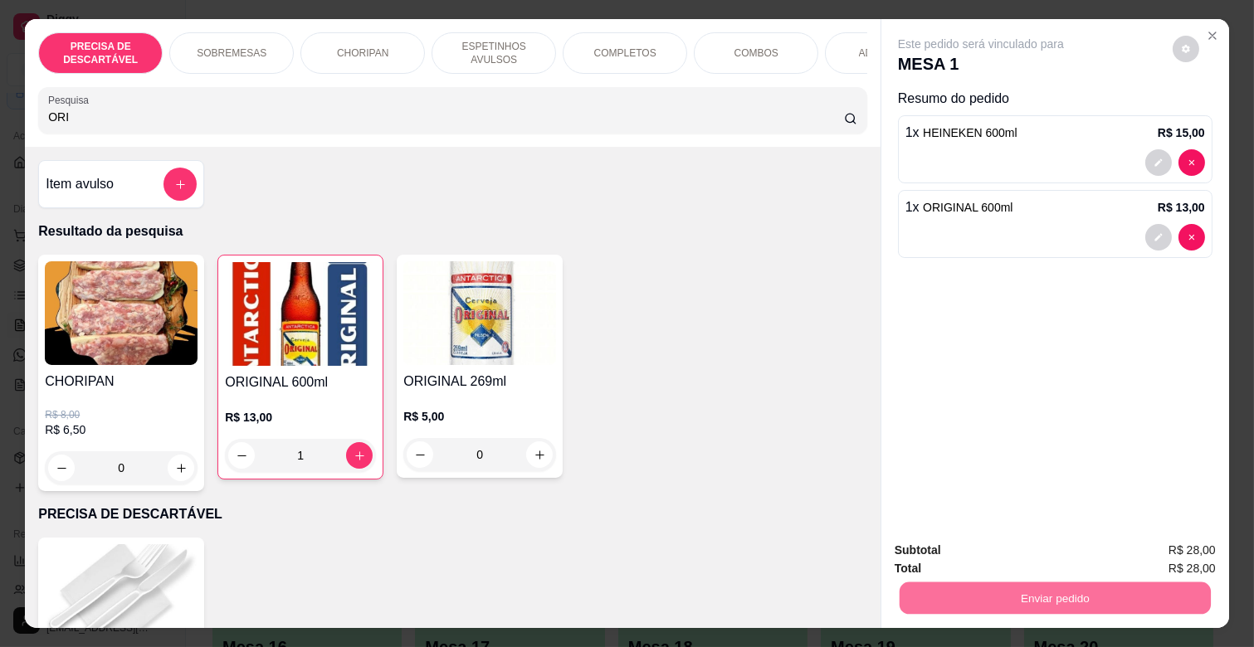
click at [1056, 558] on button "Não registrar e enviar pedido" at bounding box center [1000, 549] width 168 height 31
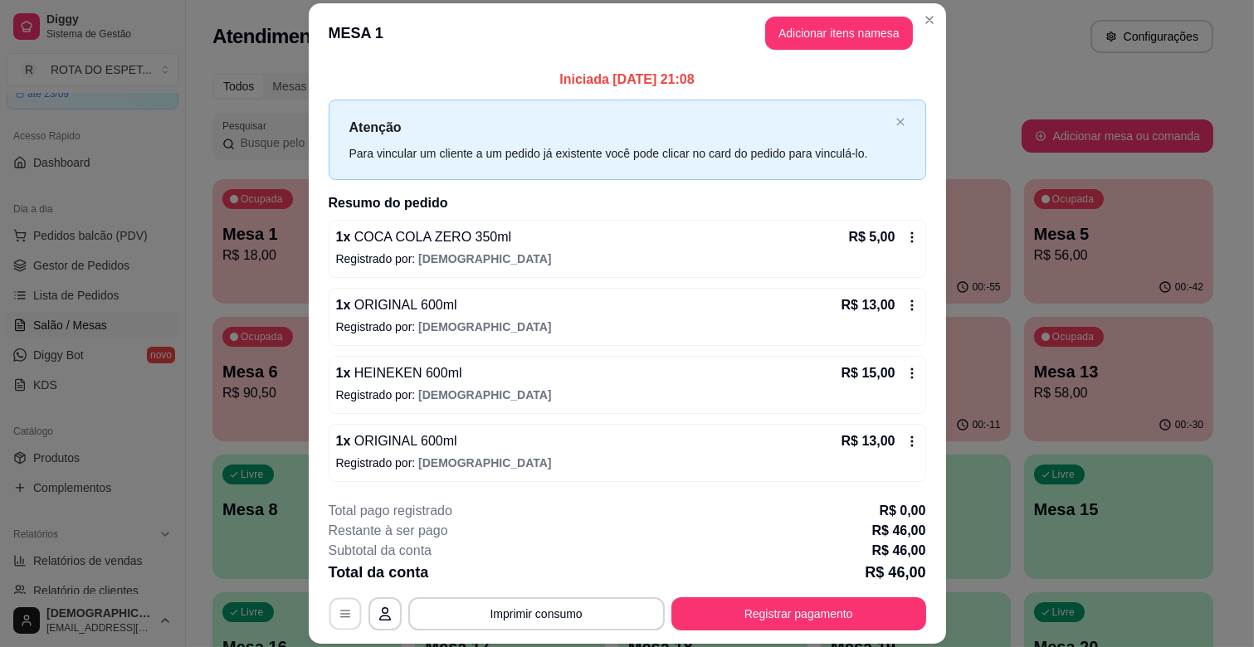
click at [342, 612] on icon "button" at bounding box center [345, 613] width 13 height 13
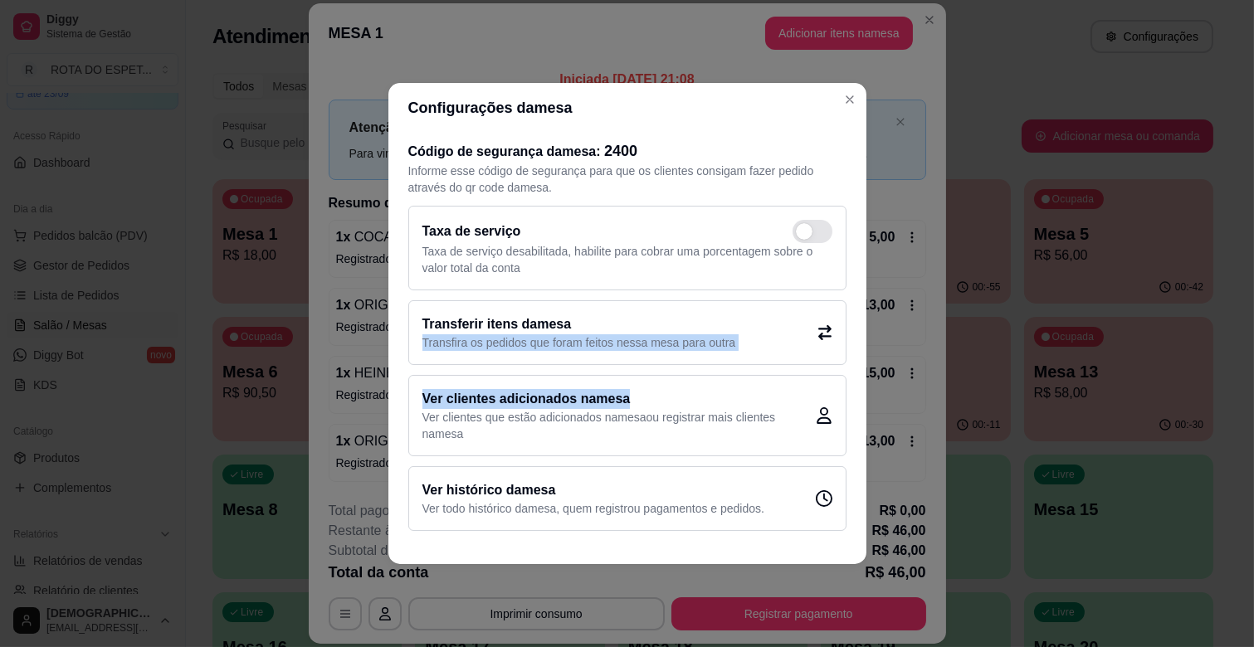
drag, startPoint x: 629, startPoint y: 403, endPoint x: 685, endPoint y: 332, distance: 91.0
click at [685, 332] on div "Código de segurança da mesa : 2400 Informe esse código de segurança para que os…" at bounding box center [627, 335] width 478 height 405
click at [692, 330] on h2 "Transferir itens da mesa" at bounding box center [579, 324] width 314 height 20
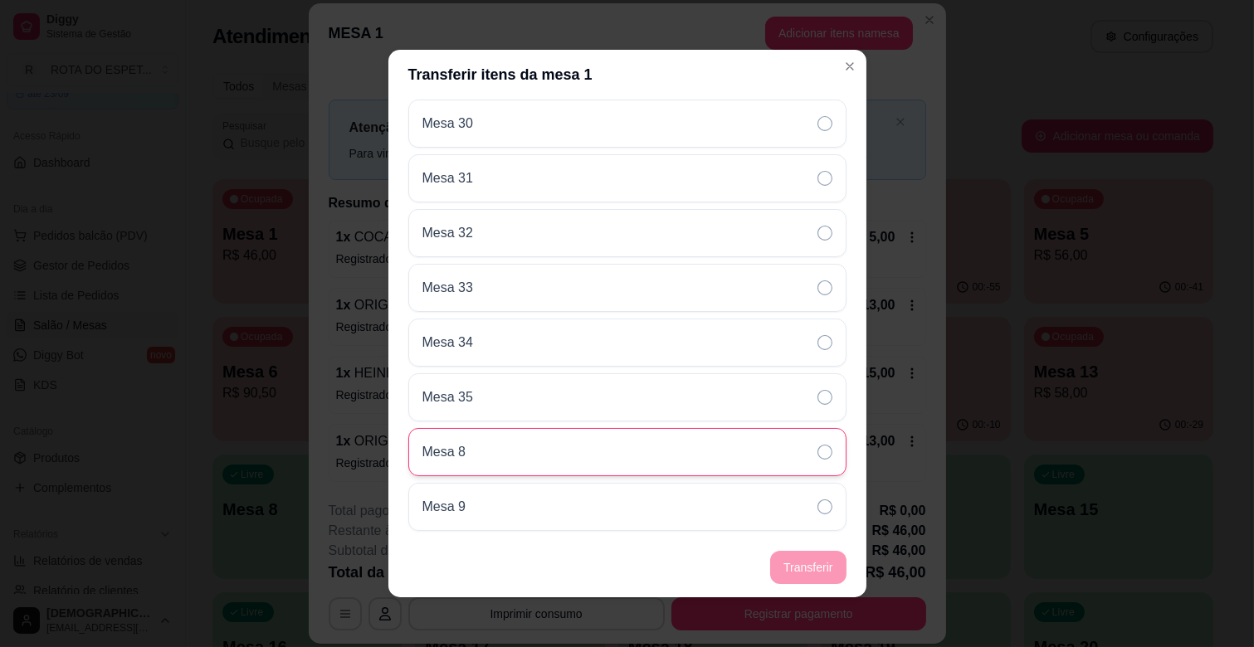
click at [641, 448] on div "Mesa 8" at bounding box center [627, 452] width 438 height 48
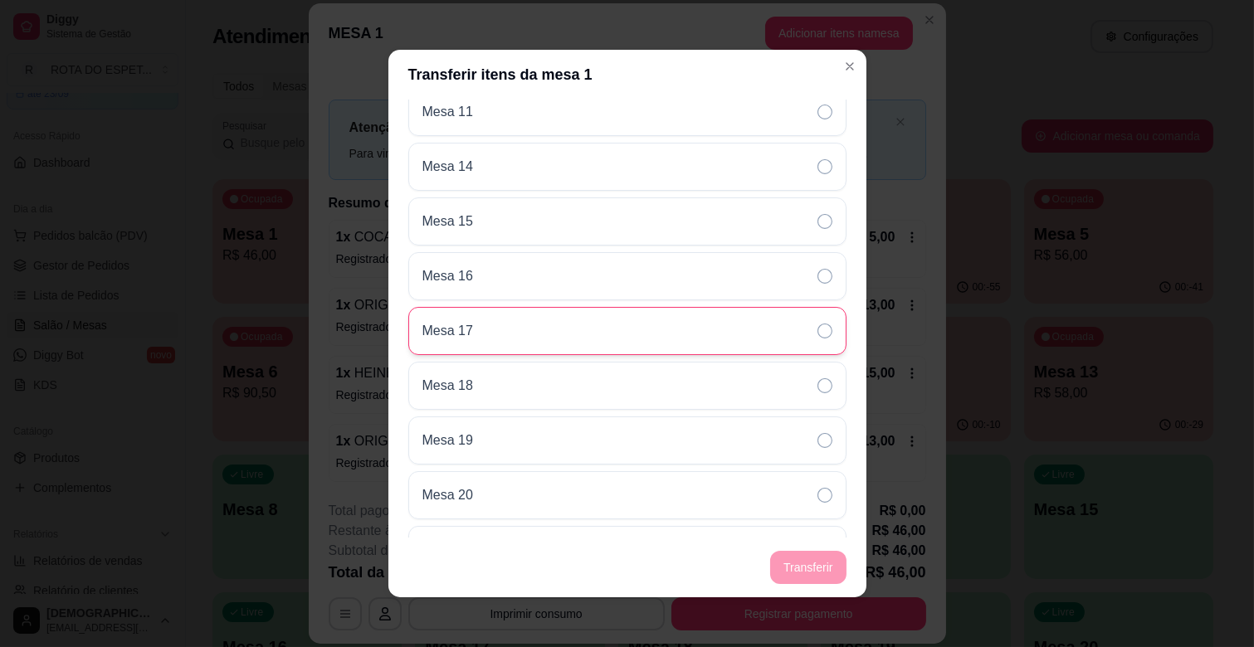
scroll to position [0, 0]
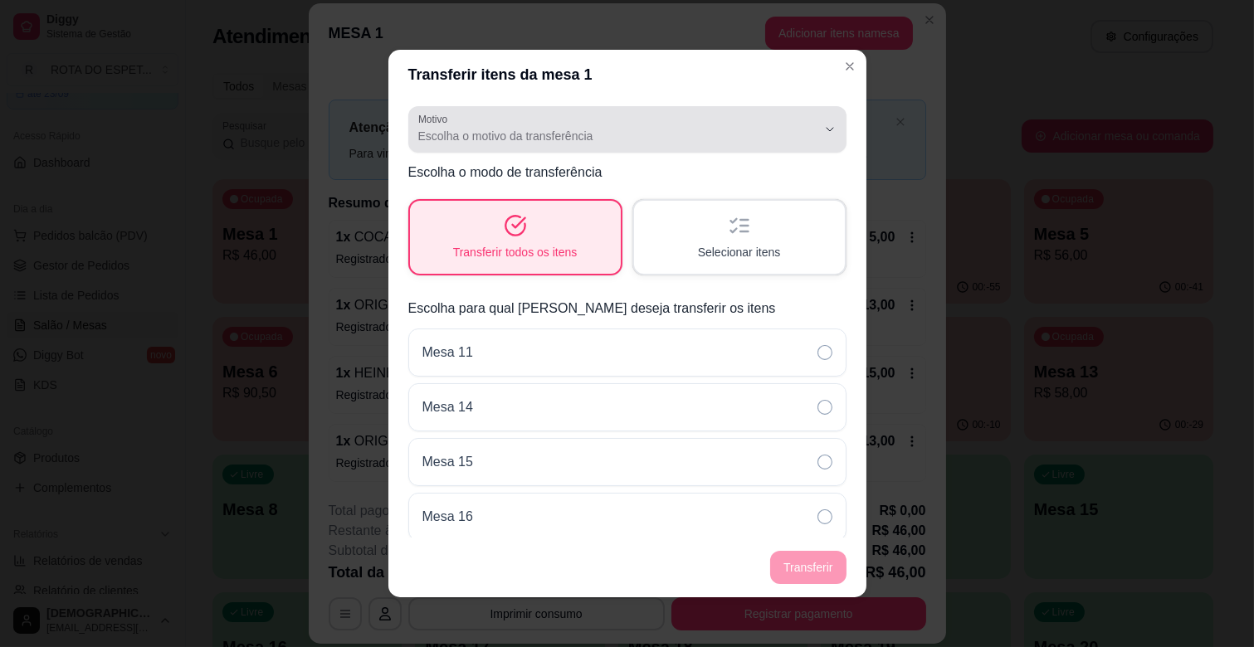
click at [616, 143] on span "Escolha o motivo da transferência" at bounding box center [617, 136] width 398 height 17
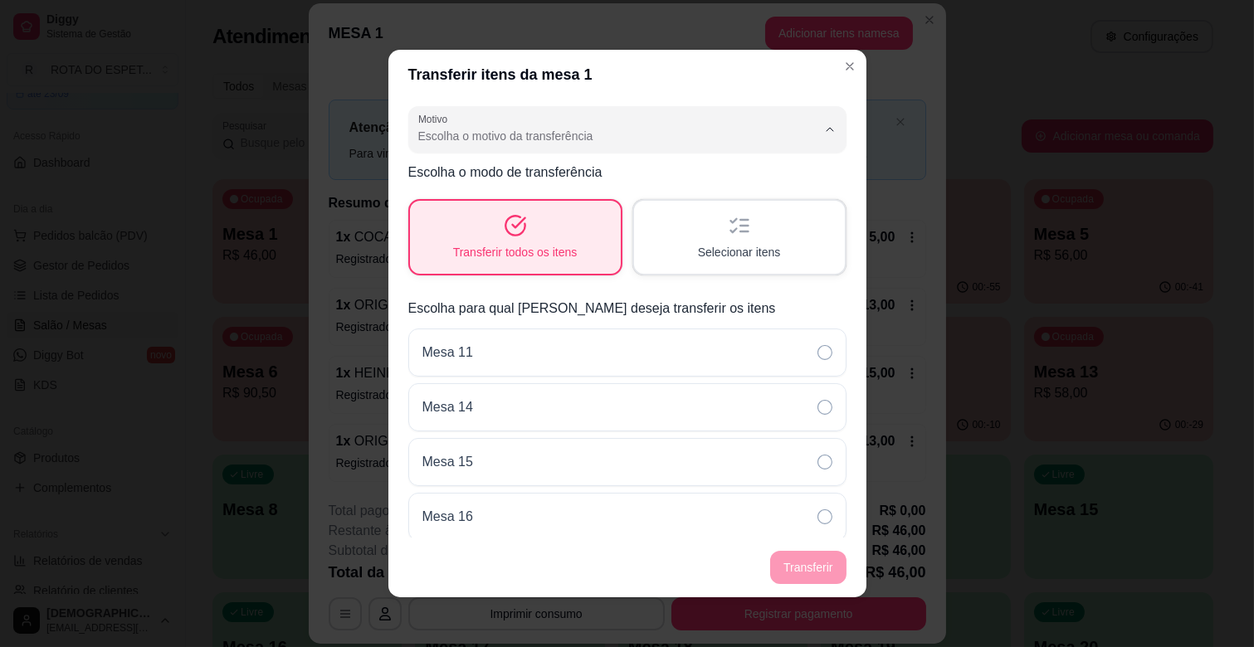
click at [551, 197] on span "Mudança de mesa" at bounding box center [605, 202] width 366 height 16
type input "TABLE_TRANSFER"
select select "TABLE_TRANSFER"
click at [783, 568] on button "Transferir" at bounding box center [808, 568] width 74 height 32
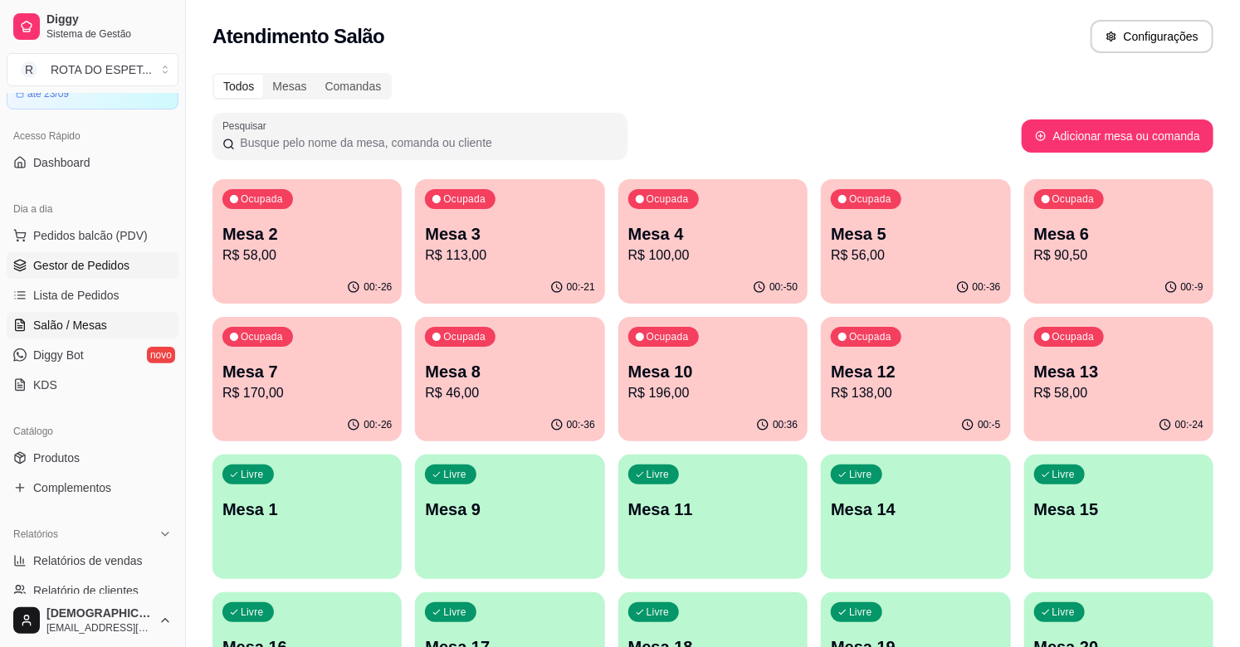
click at [114, 259] on span "Gestor de Pedidos" at bounding box center [81, 265] width 96 height 17
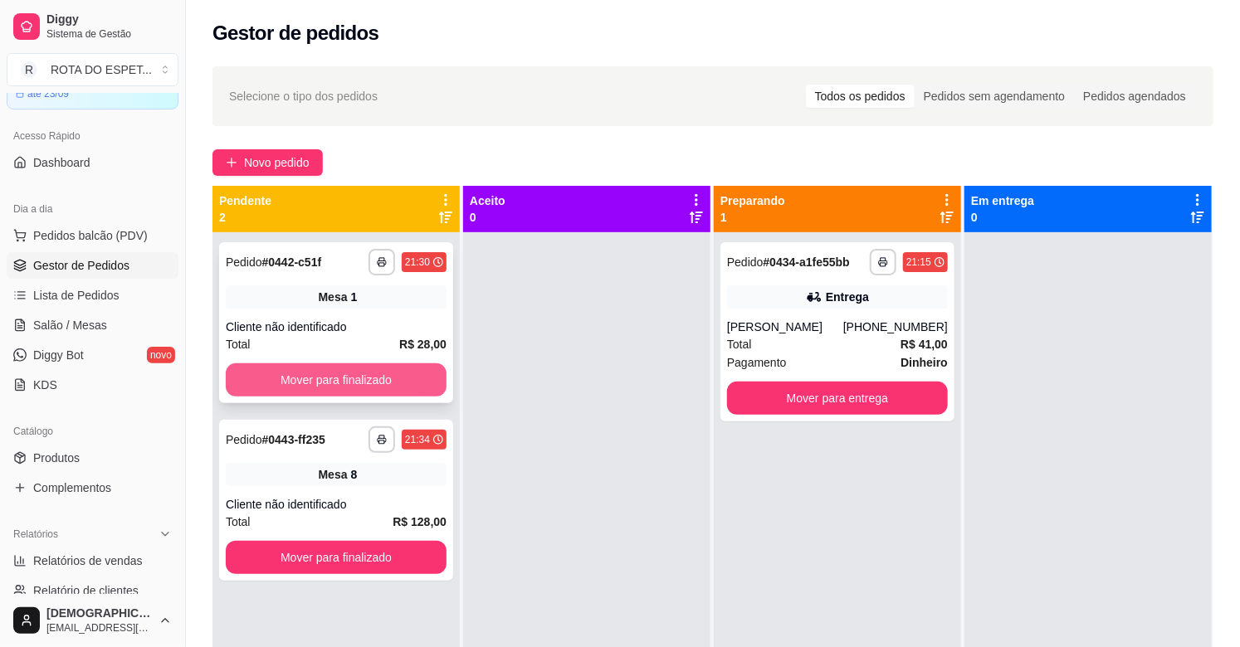
click at [374, 368] on button "Mover para finalizado" at bounding box center [336, 379] width 221 height 33
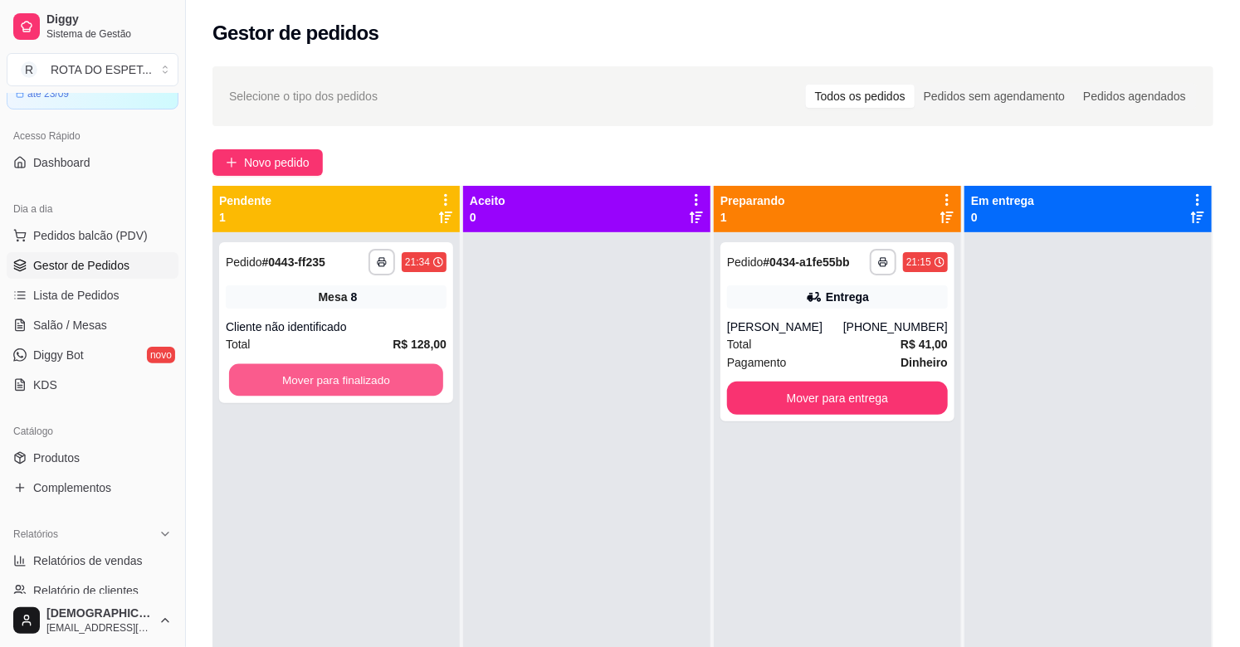
click at [374, 368] on button "Mover para finalizado" at bounding box center [336, 380] width 214 height 32
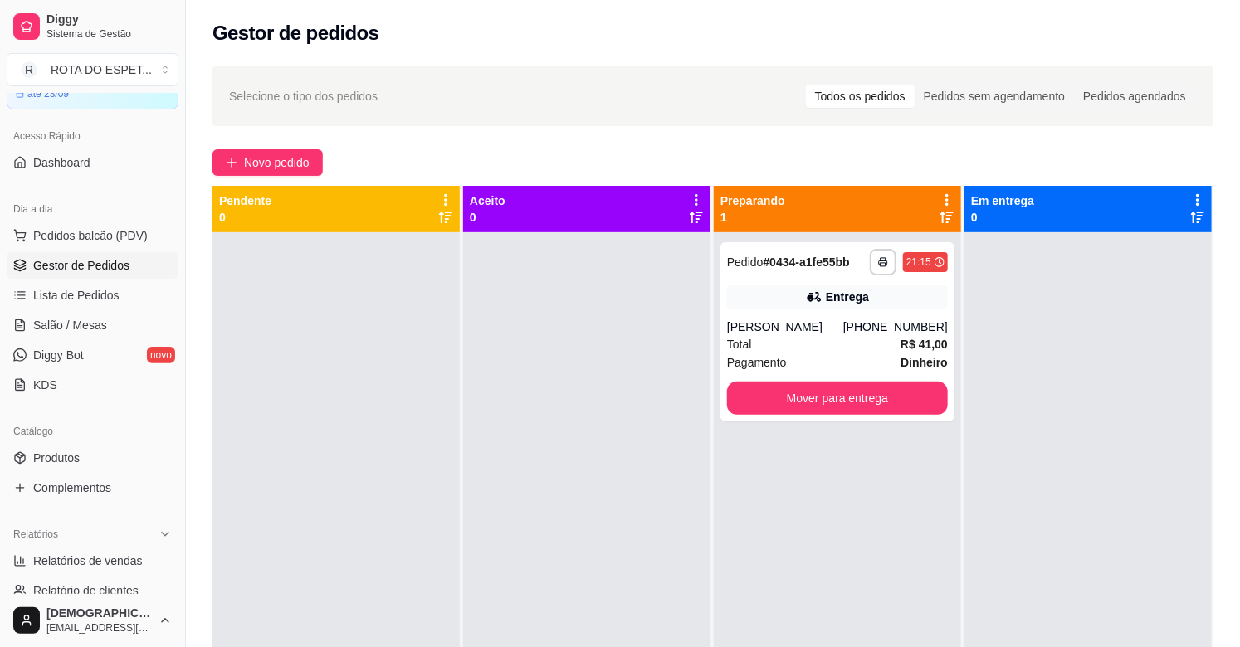
click at [524, 523] on div at bounding box center [586, 555] width 247 height 647
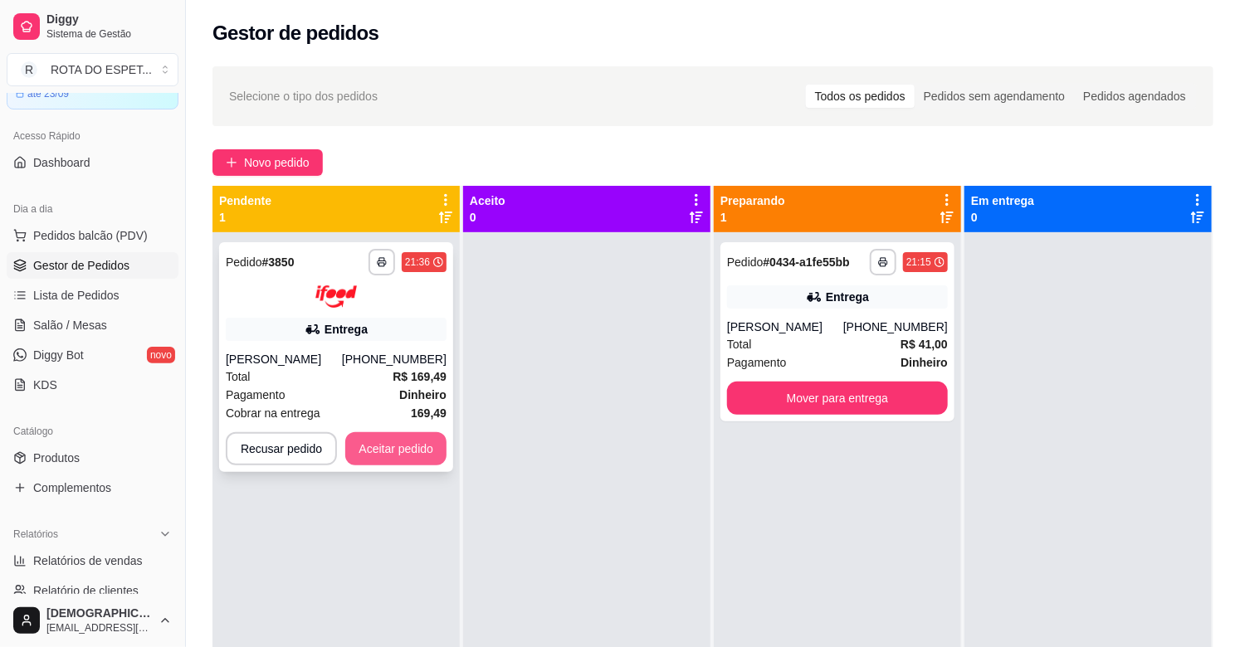
click at [373, 449] on button "Aceitar pedido" at bounding box center [395, 448] width 101 height 33
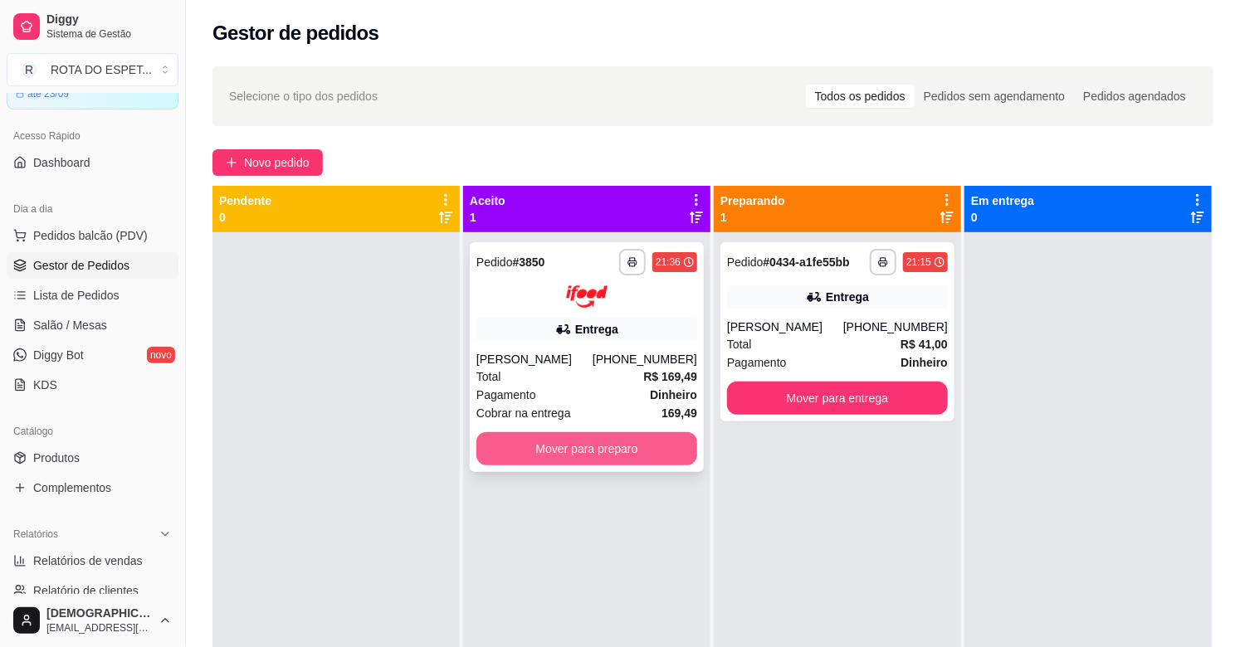
click at [533, 451] on button "Mover para preparo" at bounding box center [586, 448] width 221 height 33
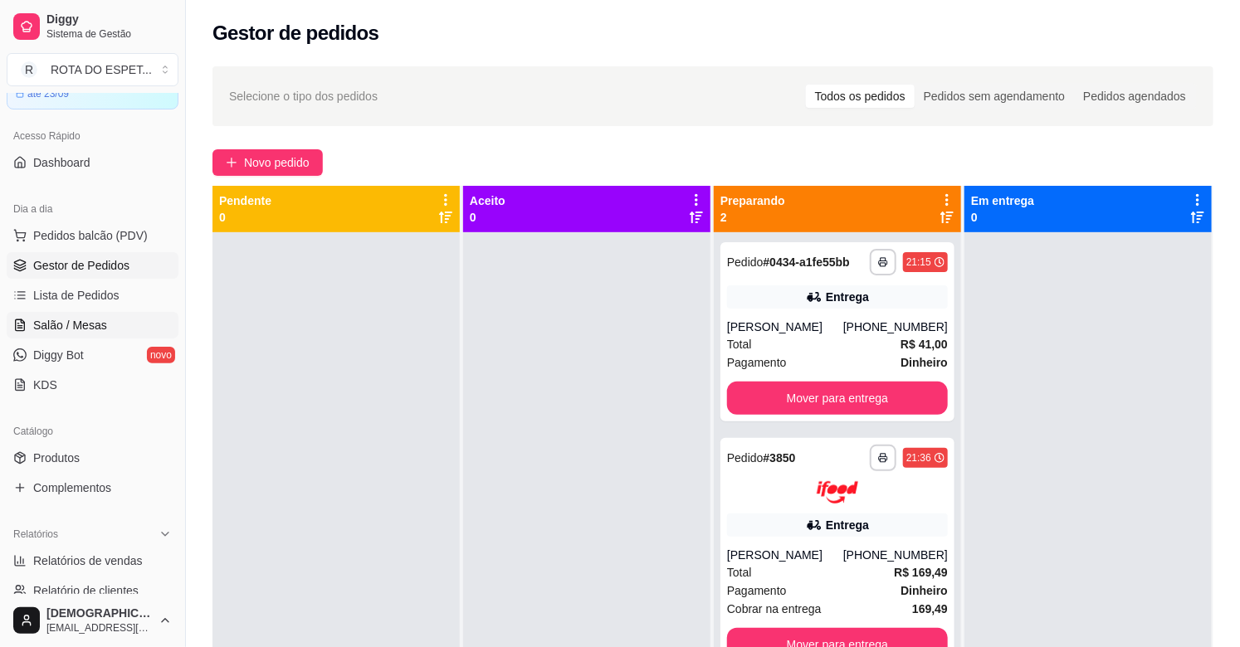
click at [100, 329] on span "Salão / Mesas" at bounding box center [70, 325] width 74 height 17
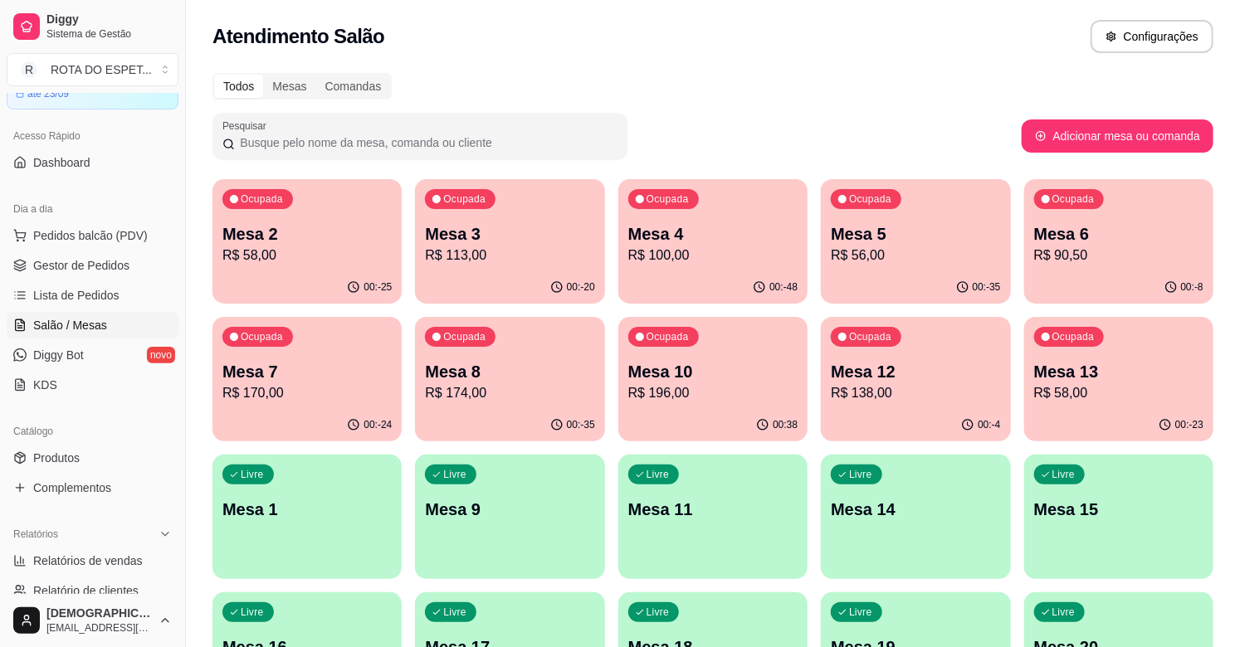
click at [517, 233] on p "Mesa 3" at bounding box center [509, 233] width 169 height 23
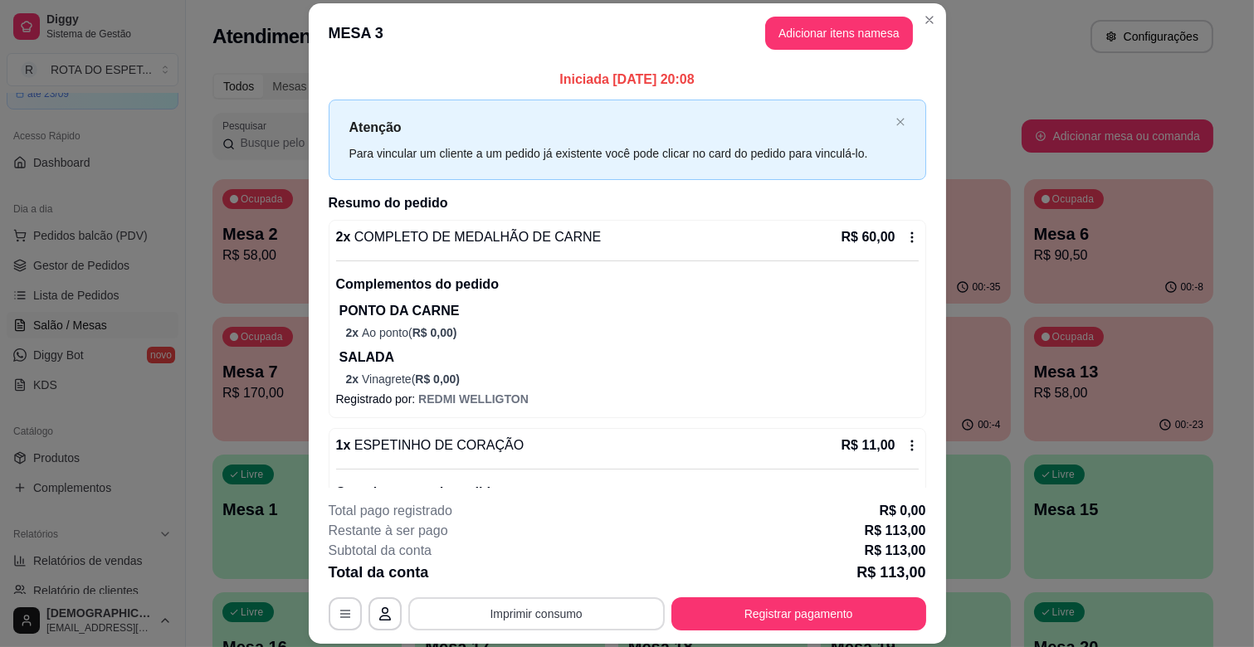
click at [587, 612] on button "Imprimir consumo" at bounding box center [536, 613] width 256 height 33
click at [548, 577] on button "IMPRESSORA CAIXA" at bounding box center [534, 576] width 133 height 26
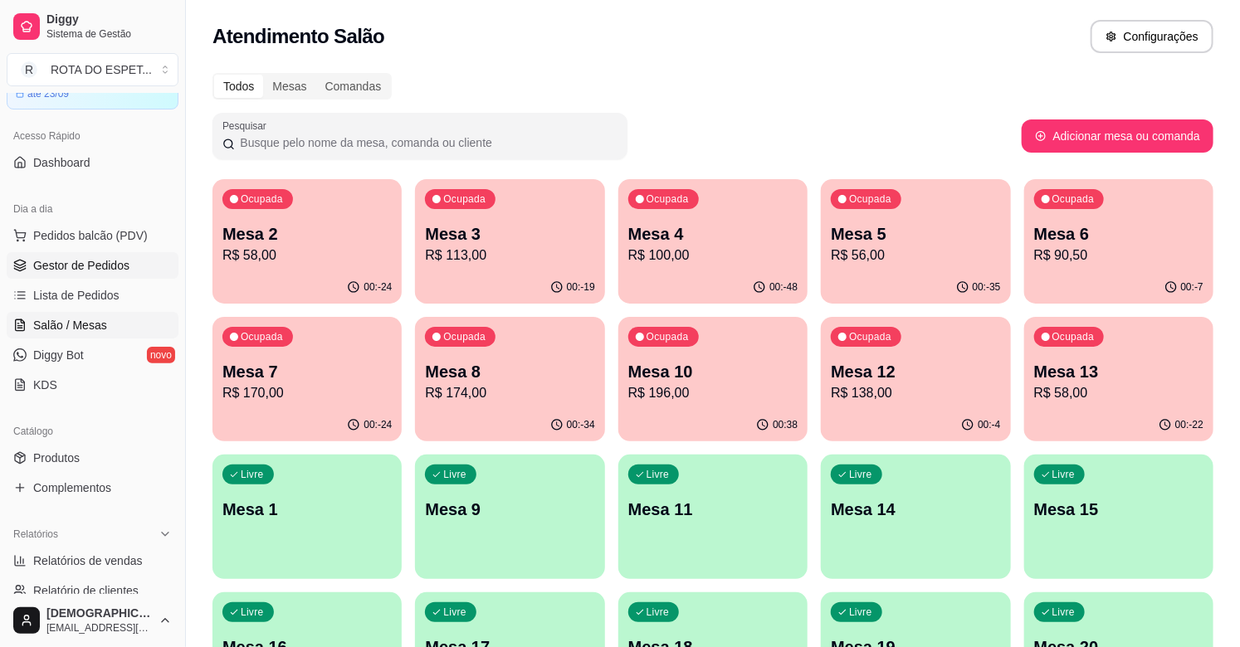
click at [85, 258] on span "Gestor de Pedidos" at bounding box center [81, 265] width 96 height 17
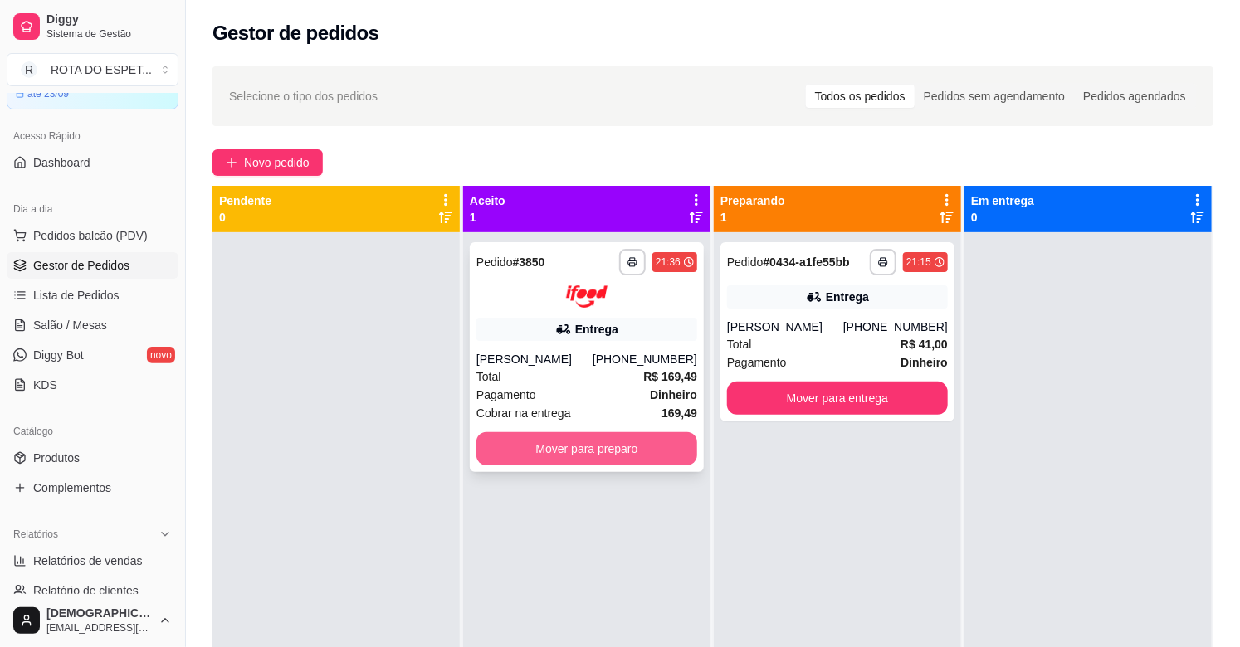
click at [567, 441] on button "Mover para preparo" at bounding box center [586, 448] width 221 height 33
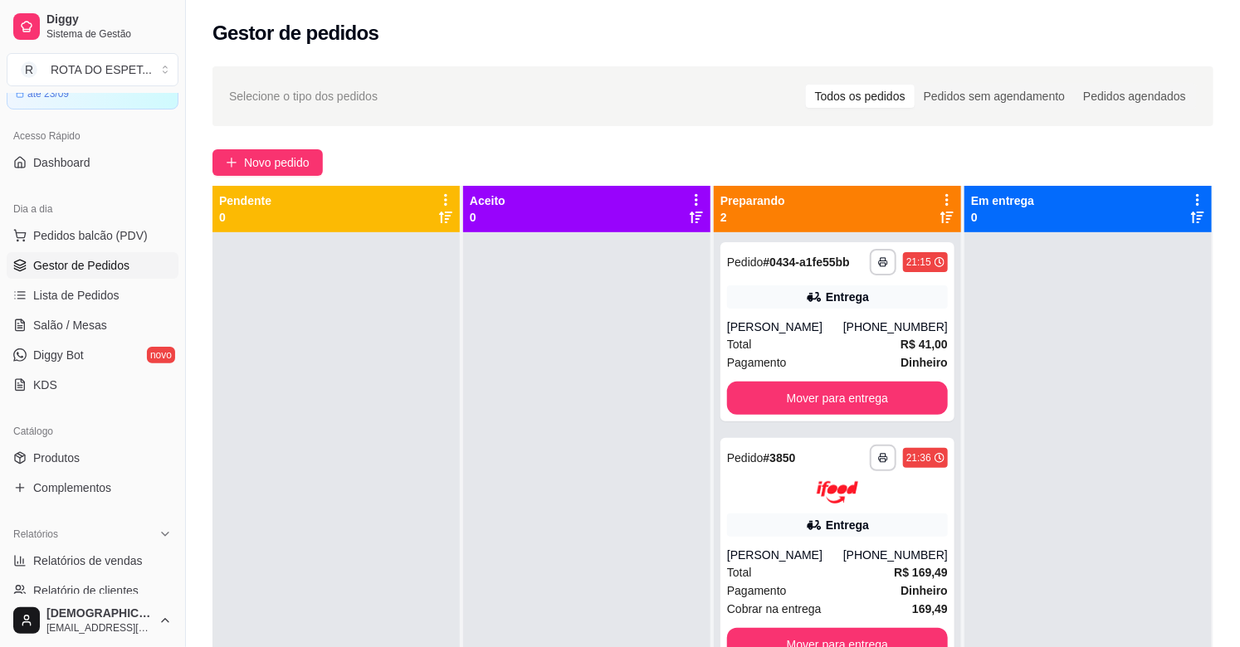
click at [546, 480] on div at bounding box center [586, 555] width 247 height 647
click at [515, 538] on div at bounding box center [586, 555] width 247 height 647
click at [116, 332] on link "Salão / Mesas" at bounding box center [93, 325] width 172 height 27
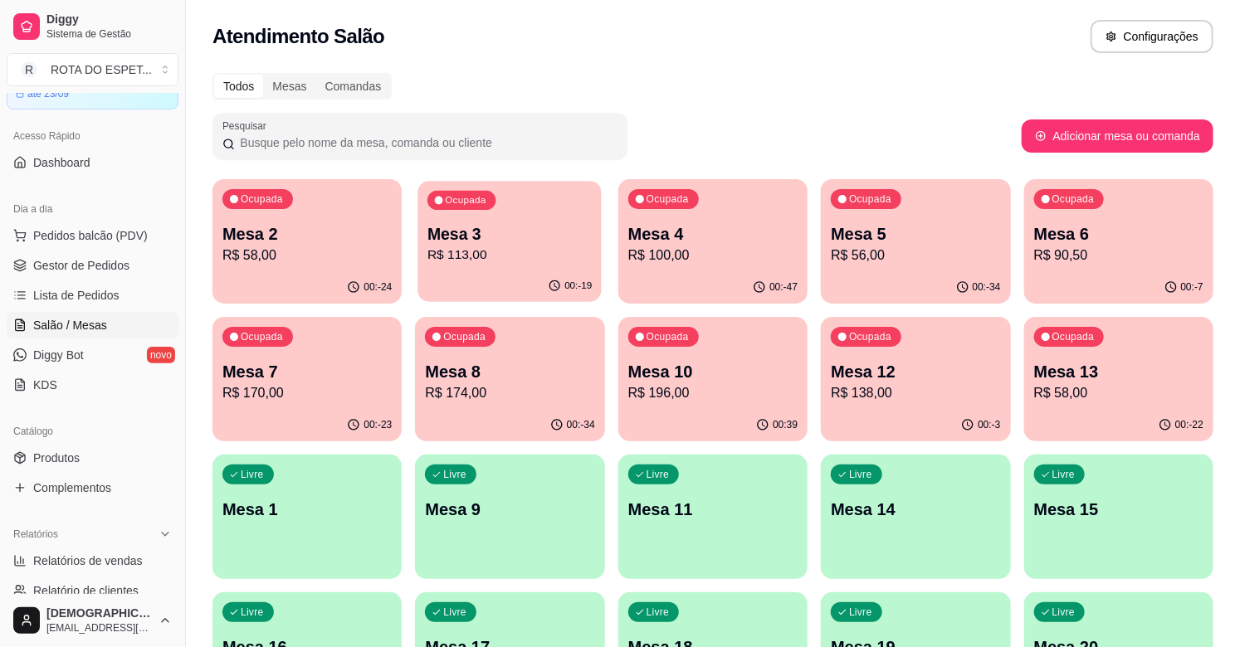
click at [498, 260] on p "R$ 113,00" at bounding box center [509, 255] width 164 height 19
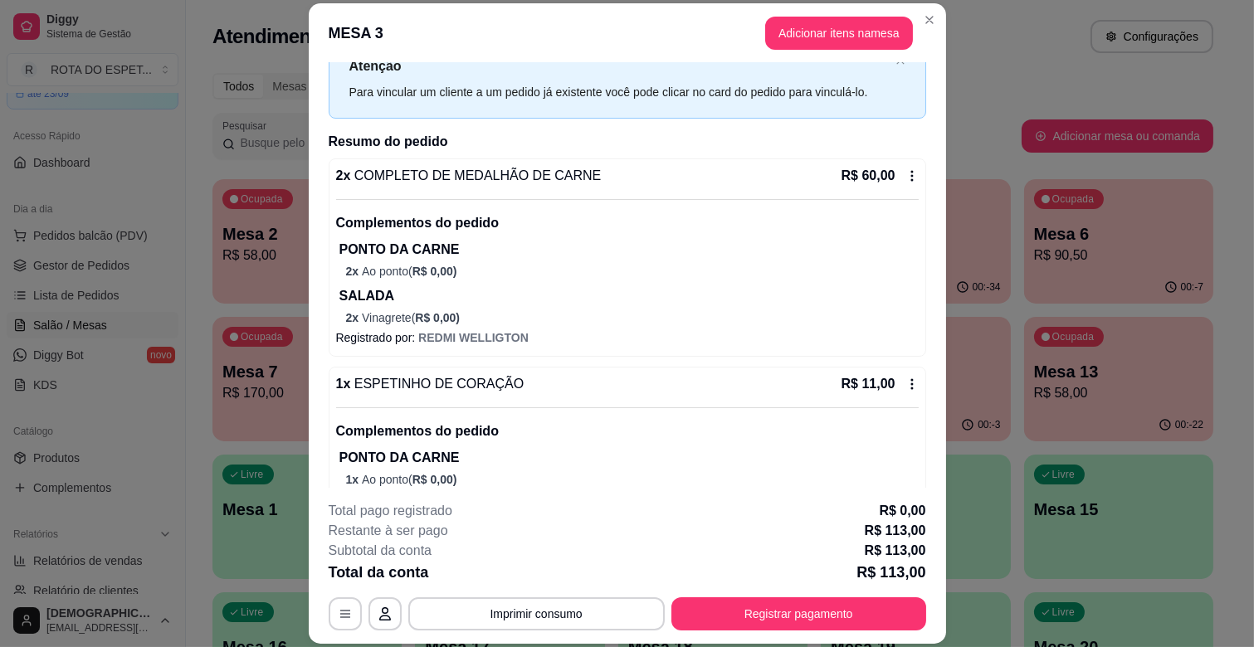
scroll to position [184, 0]
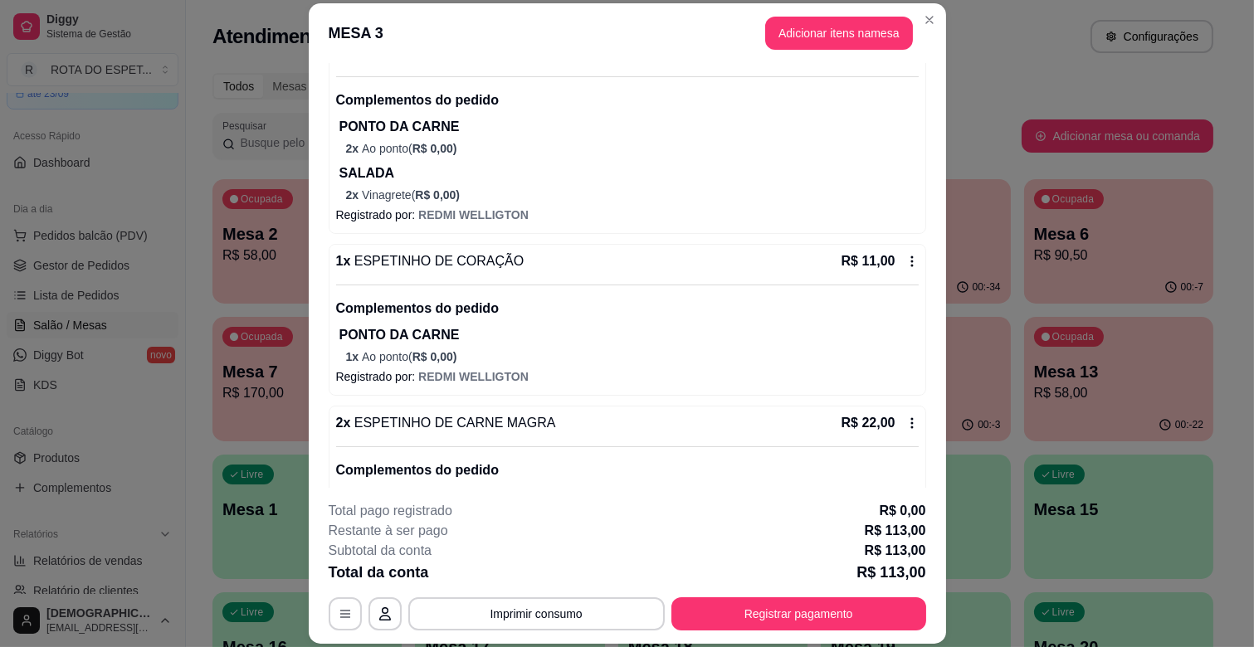
drag, startPoint x: 727, startPoint y: 563, endPoint x: 850, endPoint y: 129, distance: 451.2
click at [850, 129] on p "PONTO DA CARNE" at bounding box center [628, 127] width 579 height 20
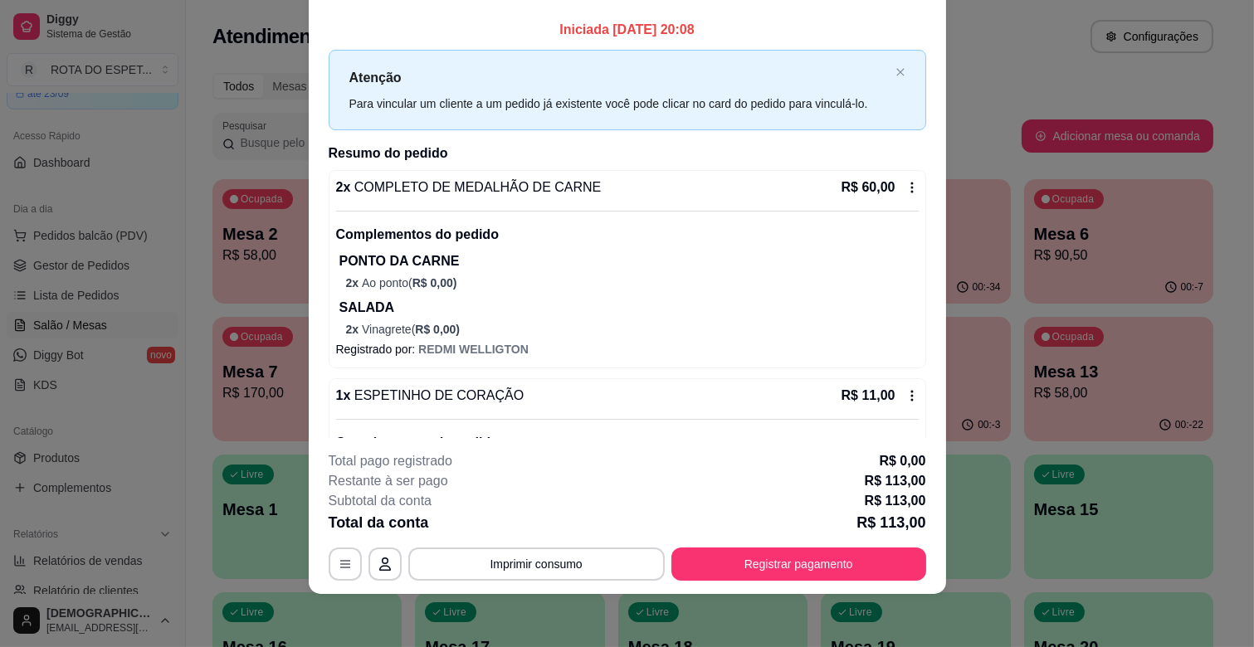
scroll to position [0, 0]
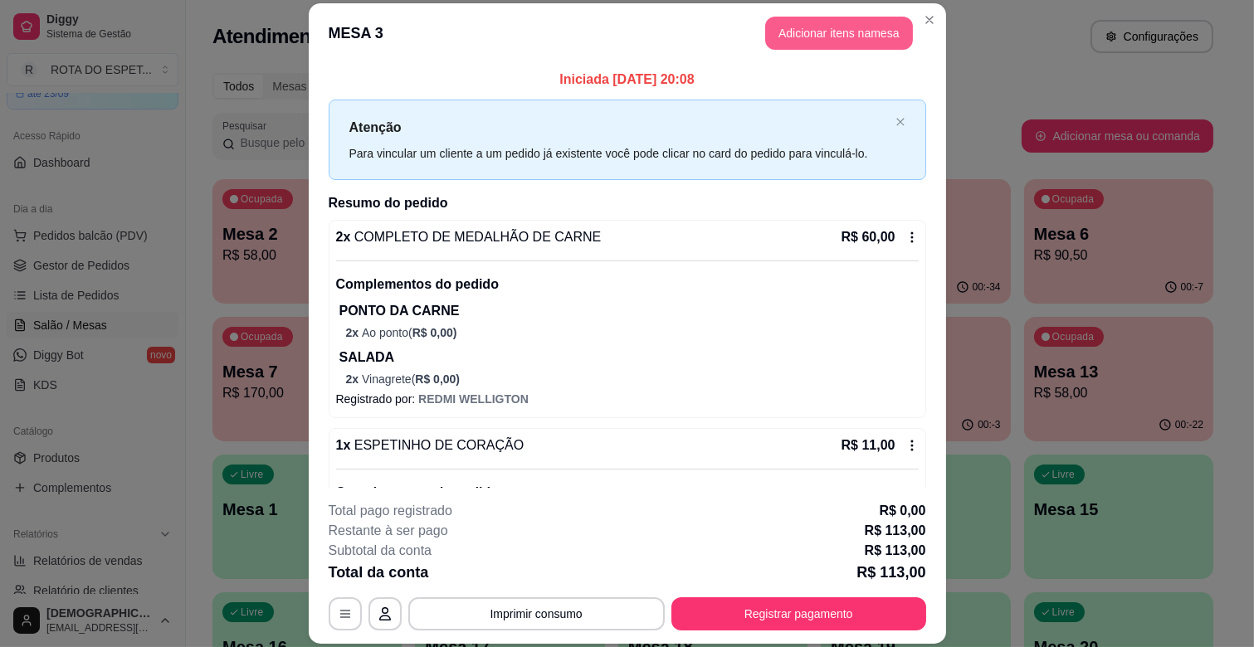
click at [840, 19] on button "Adicionar itens na mesa" at bounding box center [839, 33] width 148 height 33
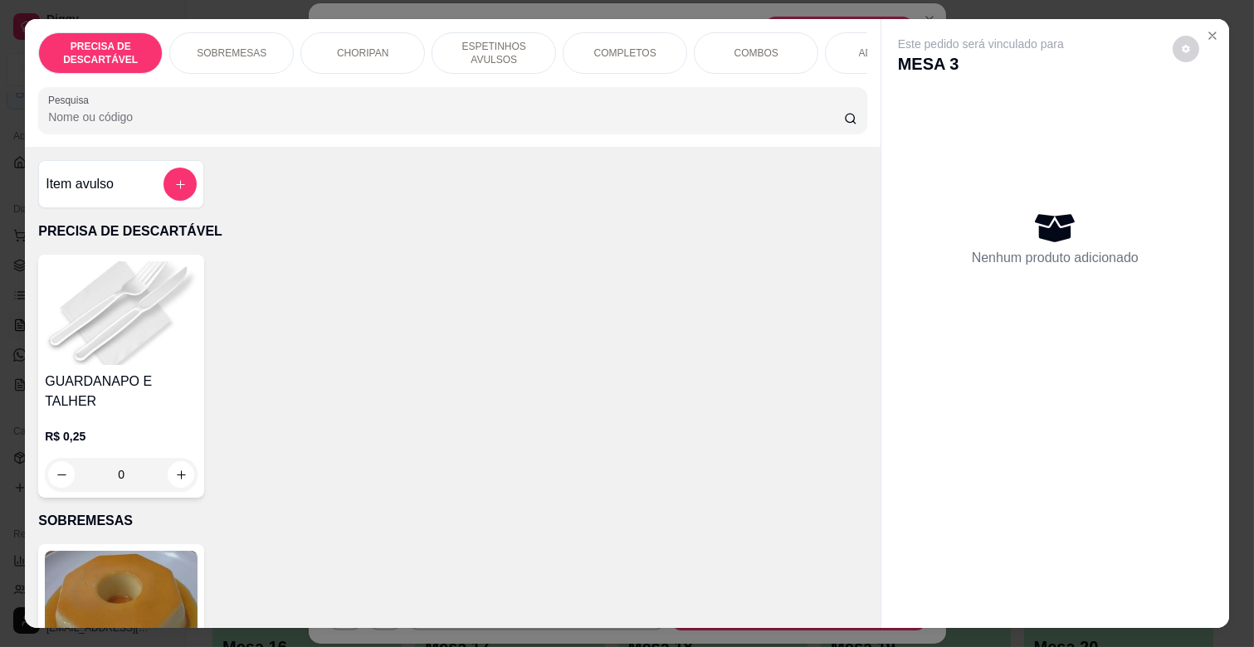
scroll to position [0, 725]
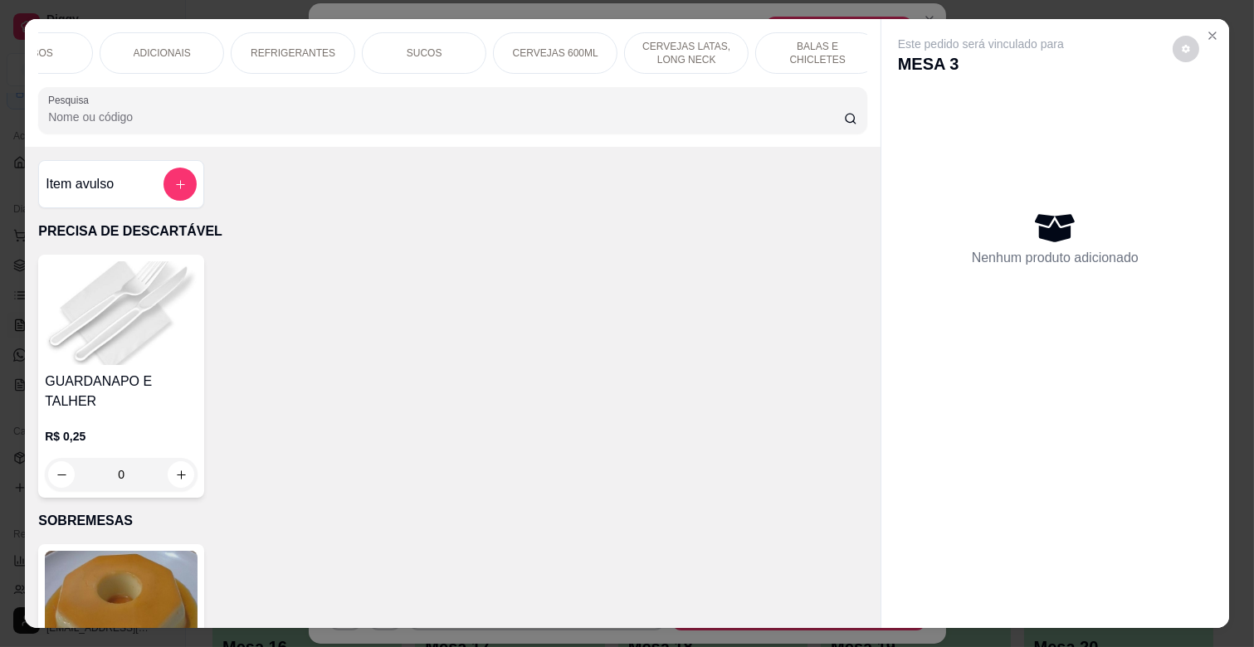
click at [794, 50] on p "BALAS E CHICLETES" at bounding box center [817, 53] width 96 height 27
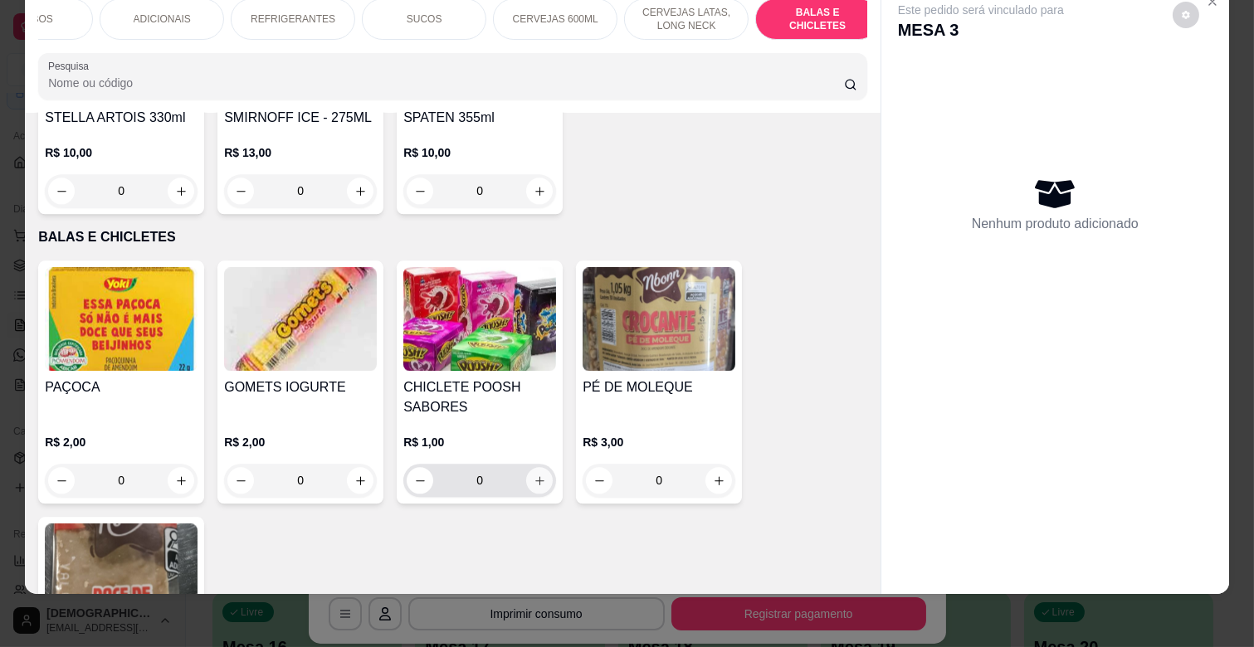
click at [534, 475] on icon "increase-product-quantity" at bounding box center [540, 481] width 12 height 12
type input "1"
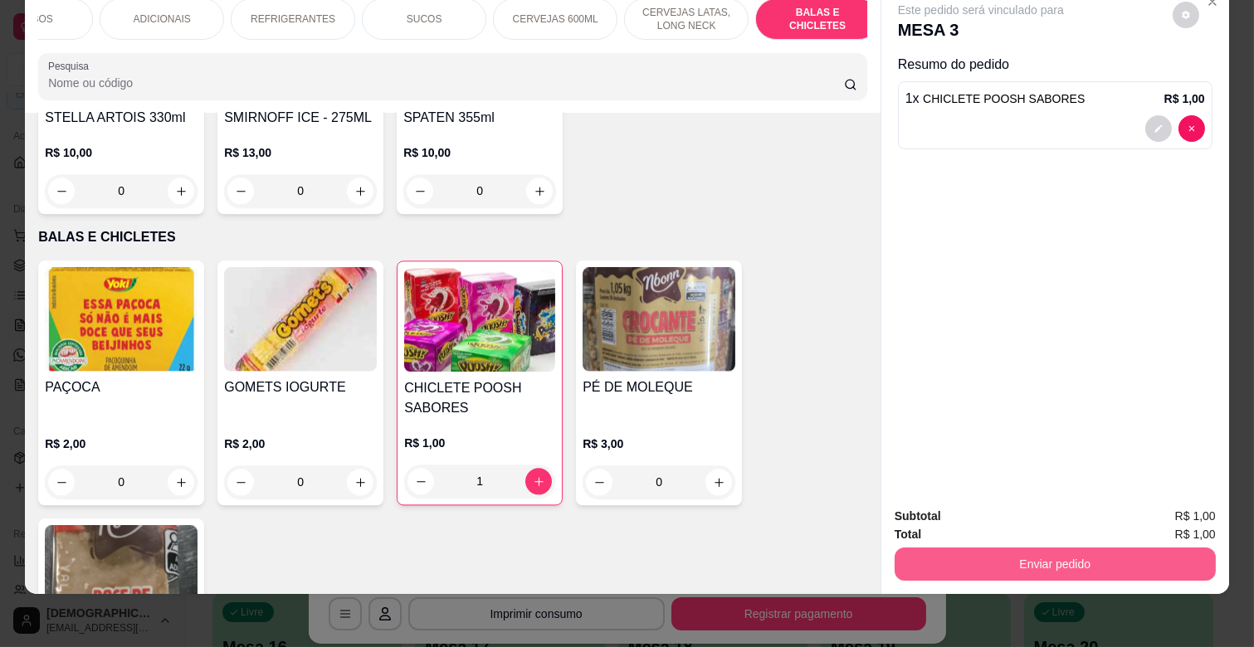
click at [1081, 558] on button "Enviar pedido" at bounding box center [1054, 564] width 321 height 33
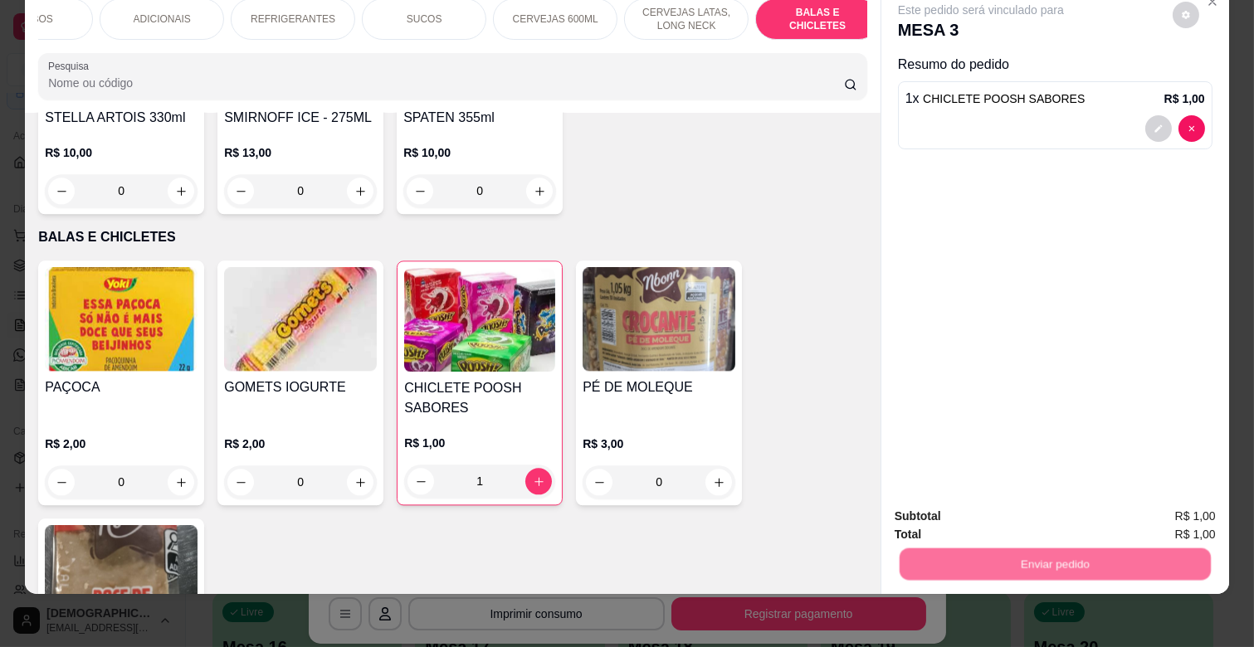
click at [1047, 504] on button "Não registrar e enviar pedido" at bounding box center [999, 510] width 173 height 32
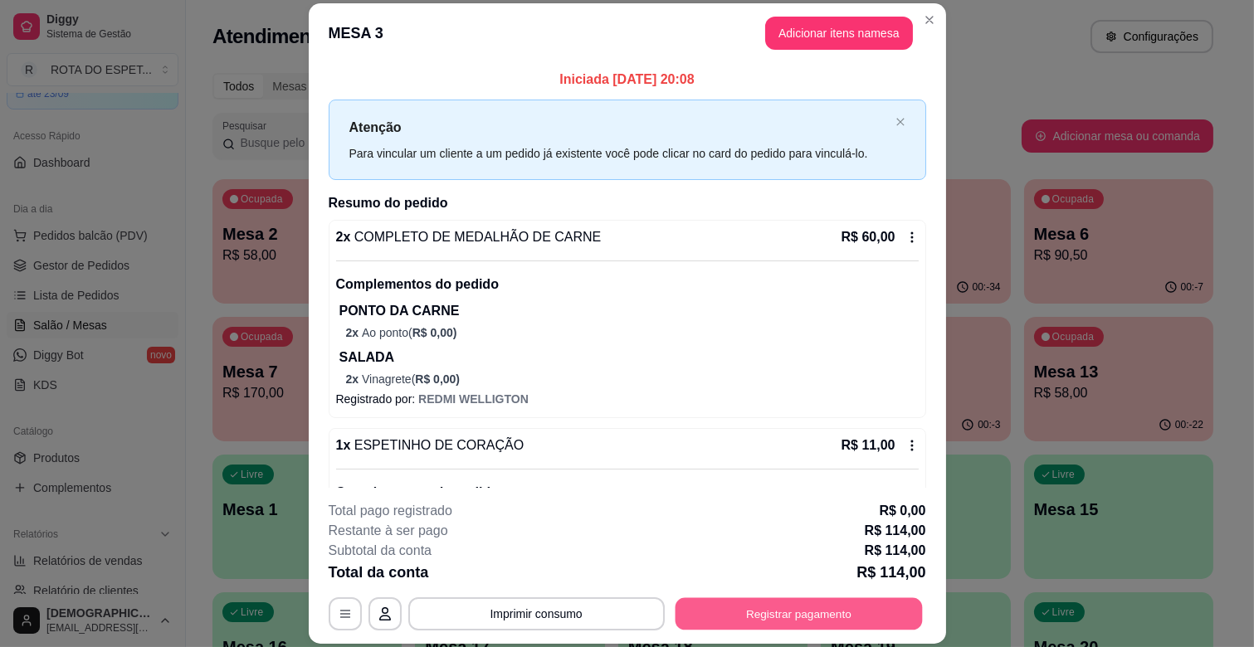
click at [875, 608] on button "Registrar pagamento" at bounding box center [798, 614] width 247 height 32
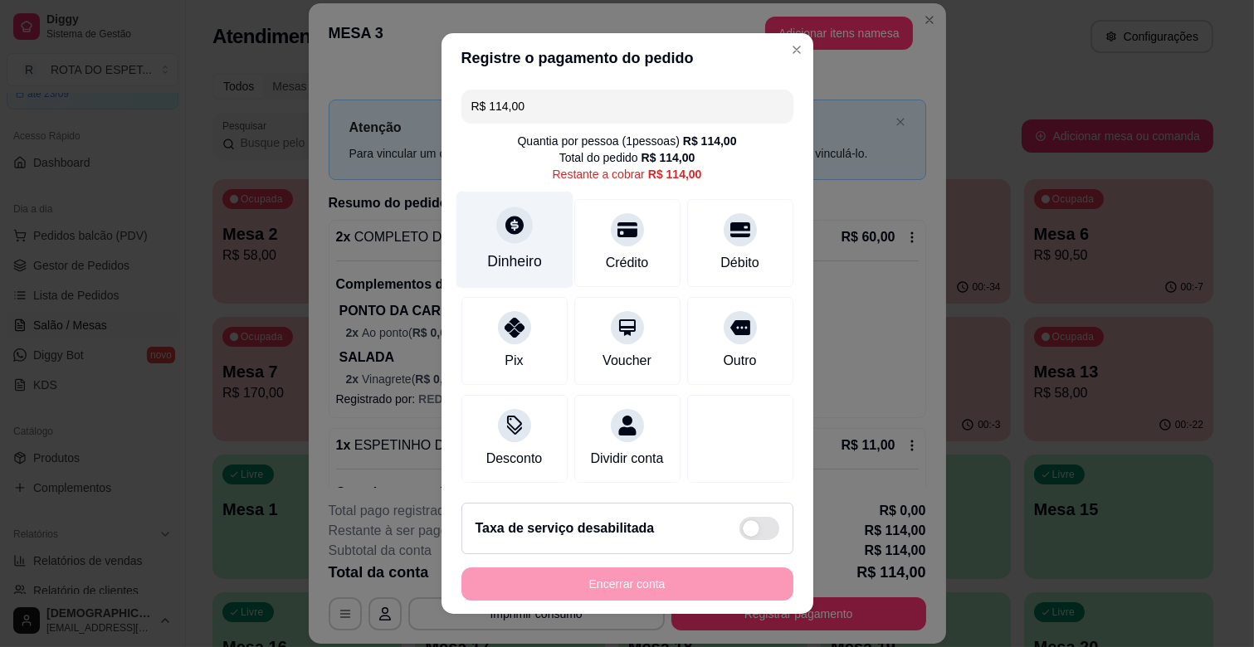
click at [512, 247] on div "Dinheiro" at bounding box center [514, 240] width 117 height 97
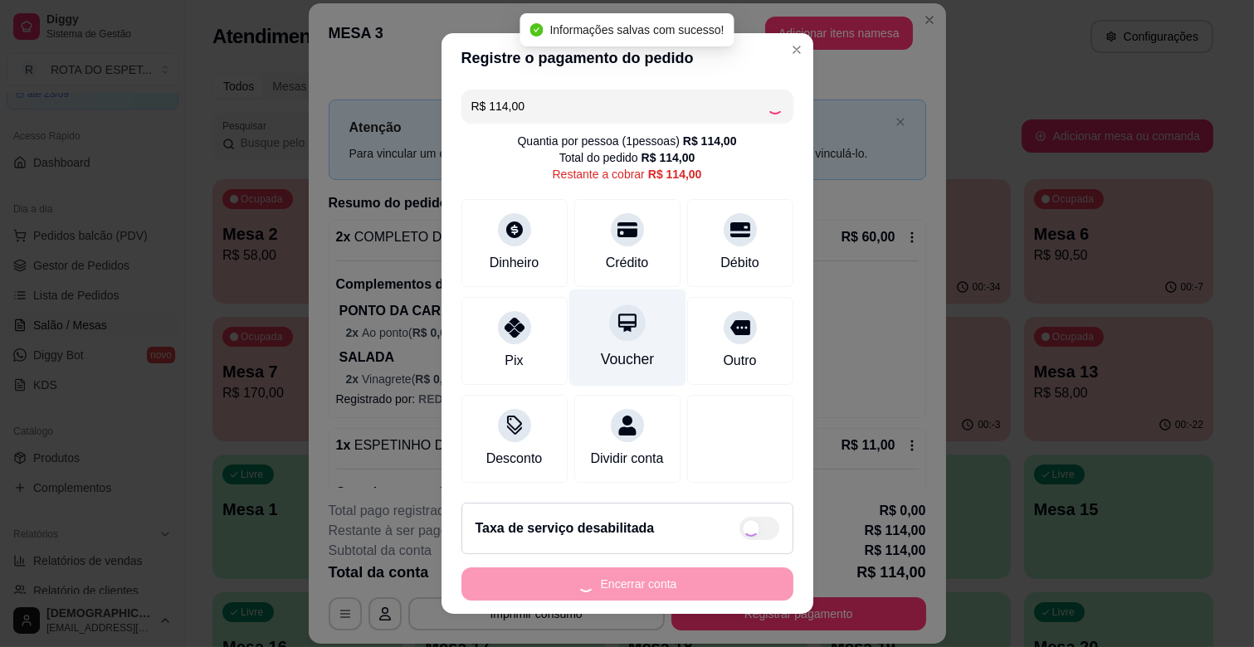
type input "R$ 0,00"
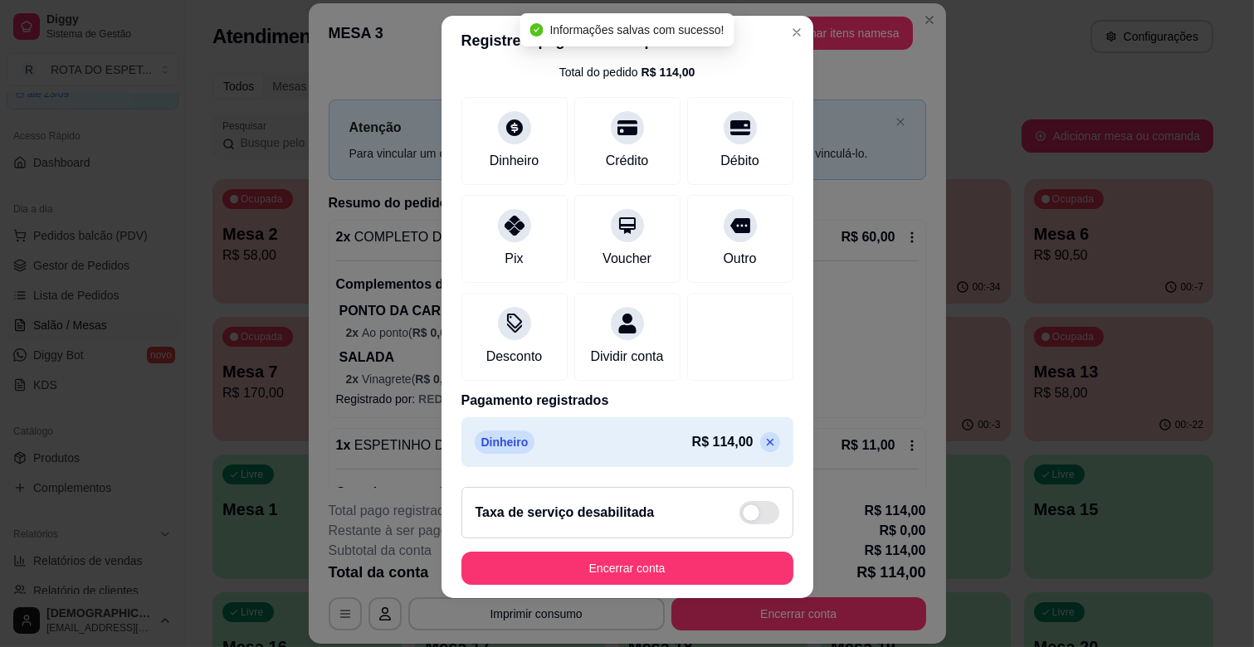
scroll to position [21, 0]
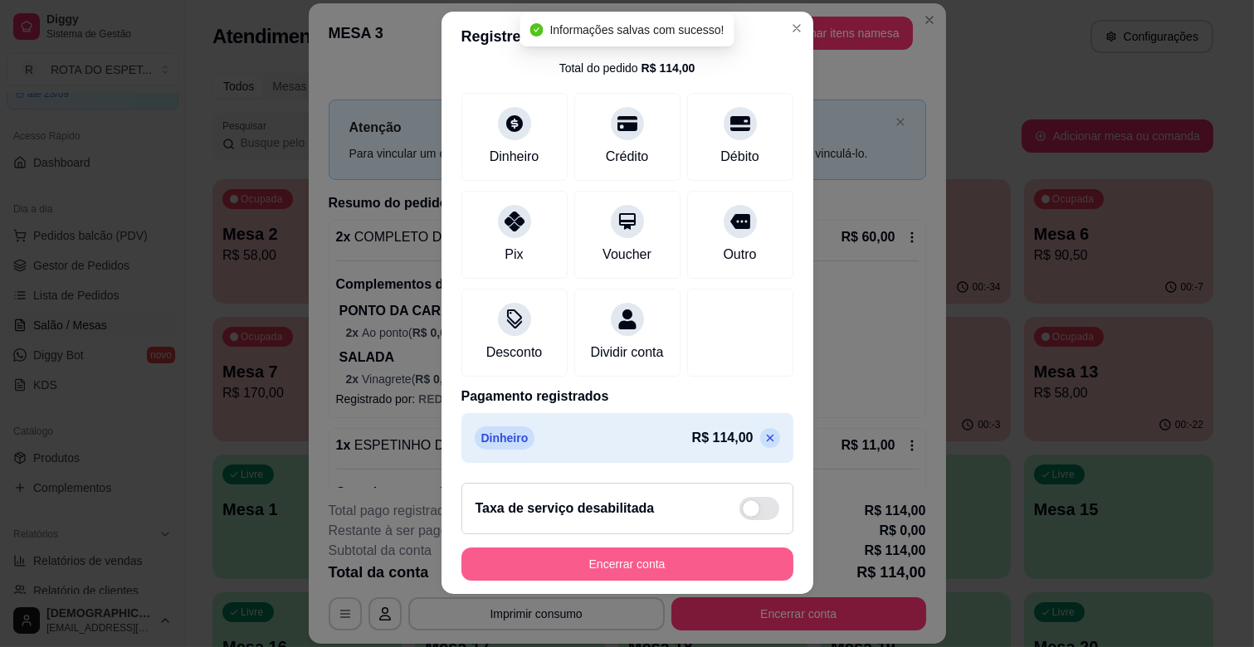
click at [704, 557] on button "Encerrar conta" at bounding box center [627, 564] width 332 height 33
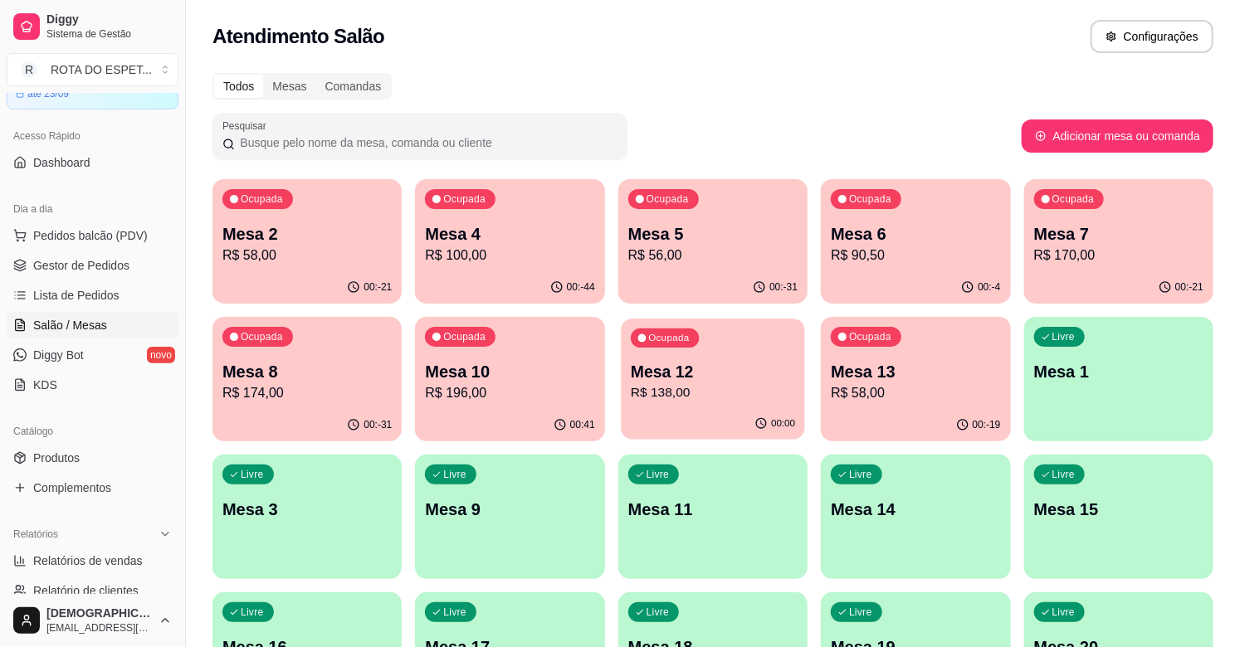
click at [685, 383] on p "R$ 138,00" at bounding box center [713, 392] width 164 height 19
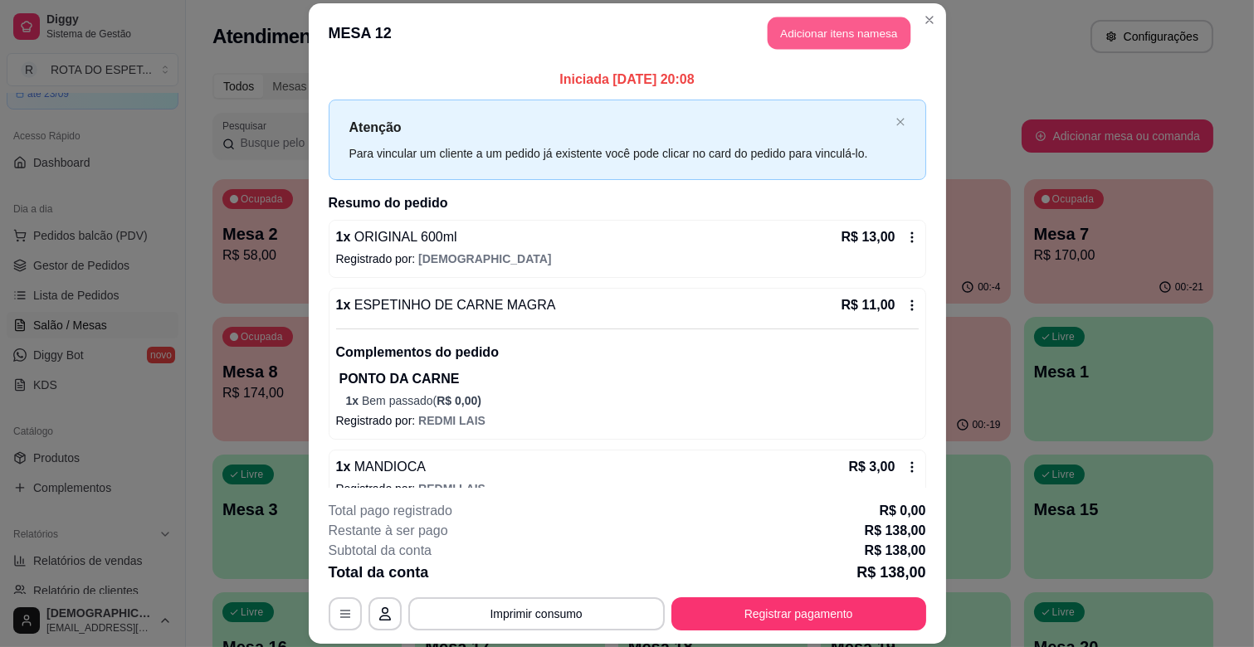
click at [818, 27] on button "Adicionar itens na mesa" at bounding box center [839, 33] width 143 height 32
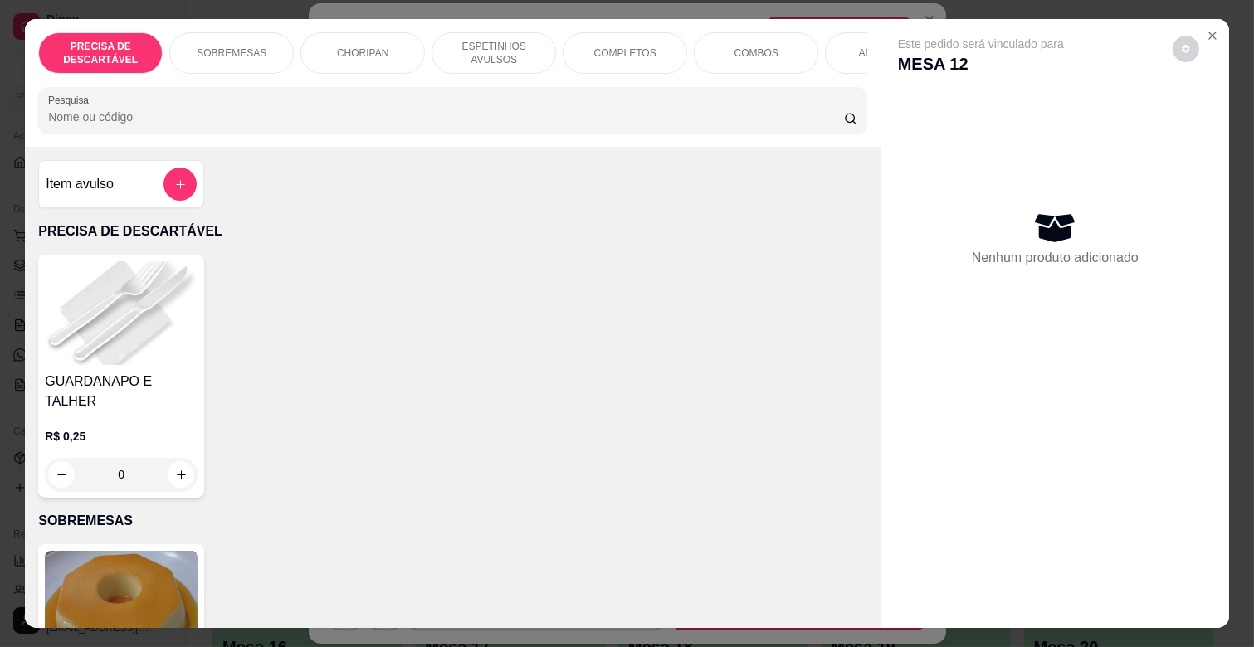
scroll to position [0, 725]
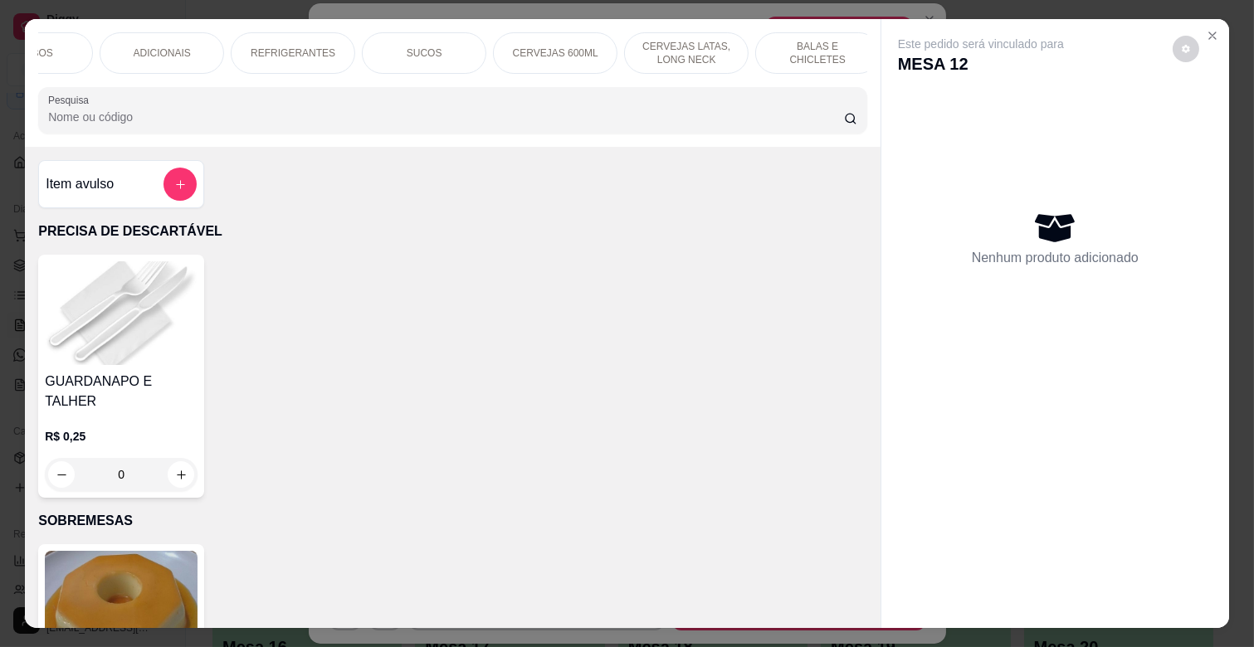
click at [528, 52] on p "CERVEJAS 600ML" at bounding box center [555, 52] width 85 height 13
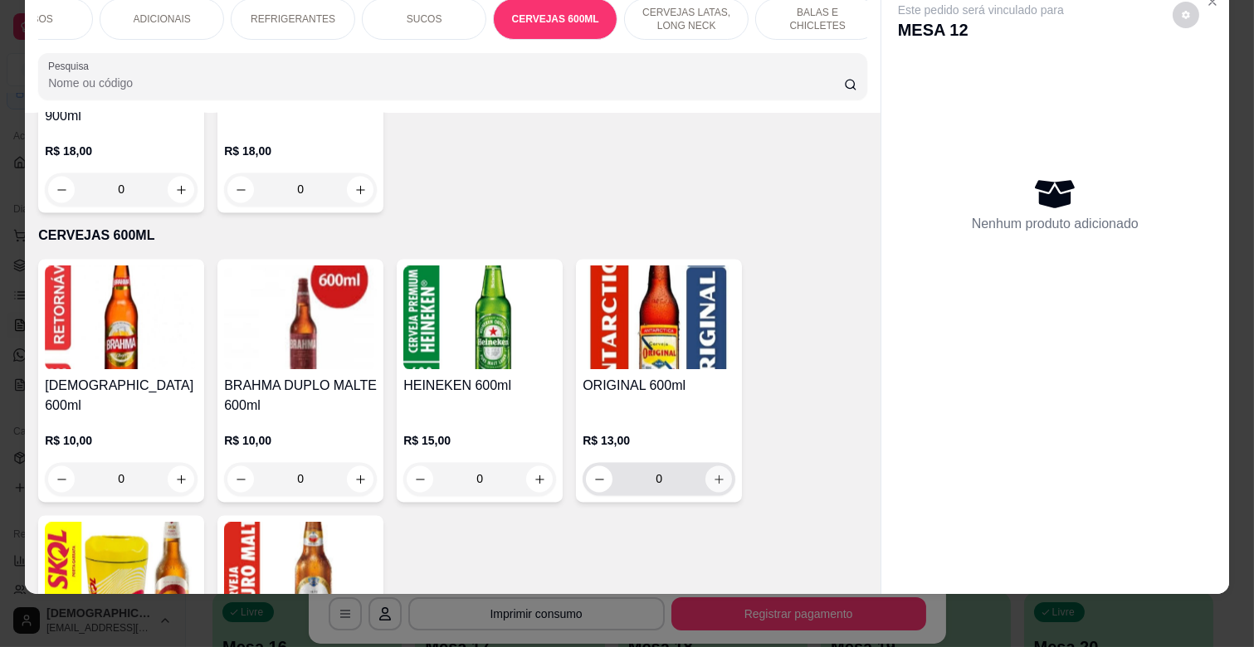
click at [713, 474] on icon "increase-product-quantity" at bounding box center [719, 480] width 12 height 12
type input "1"
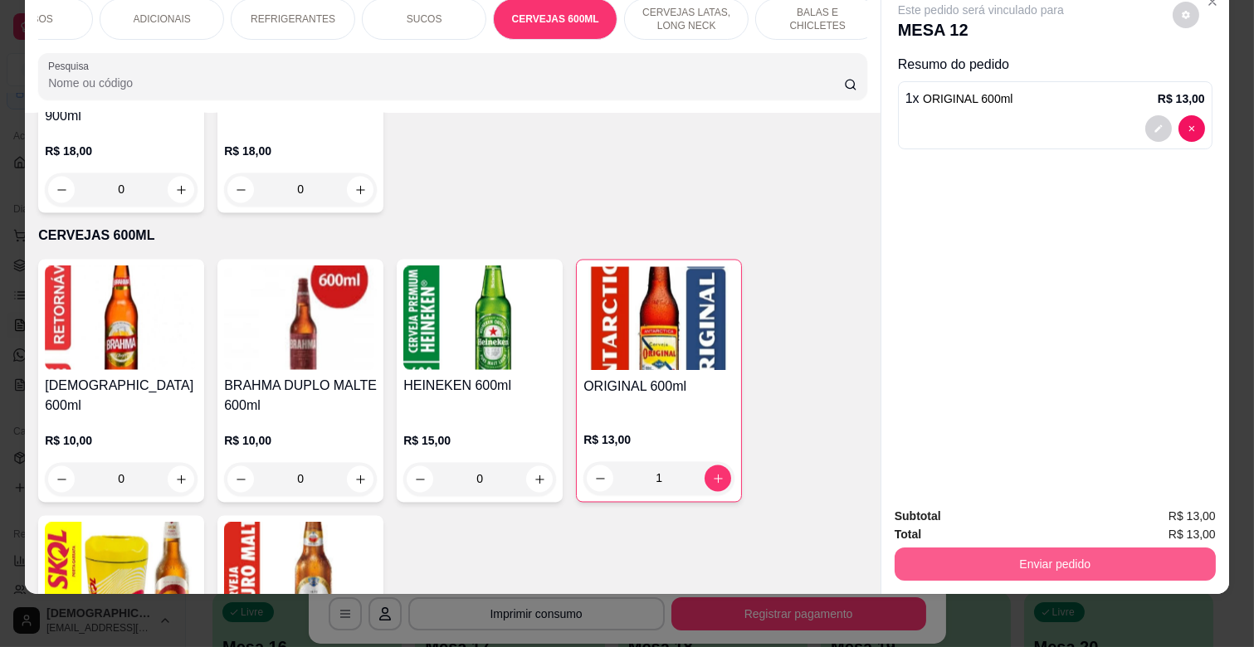
click at [1040, 565] on button "Enviar pedido" at bounding box center [1054, 564] width 321 height 33
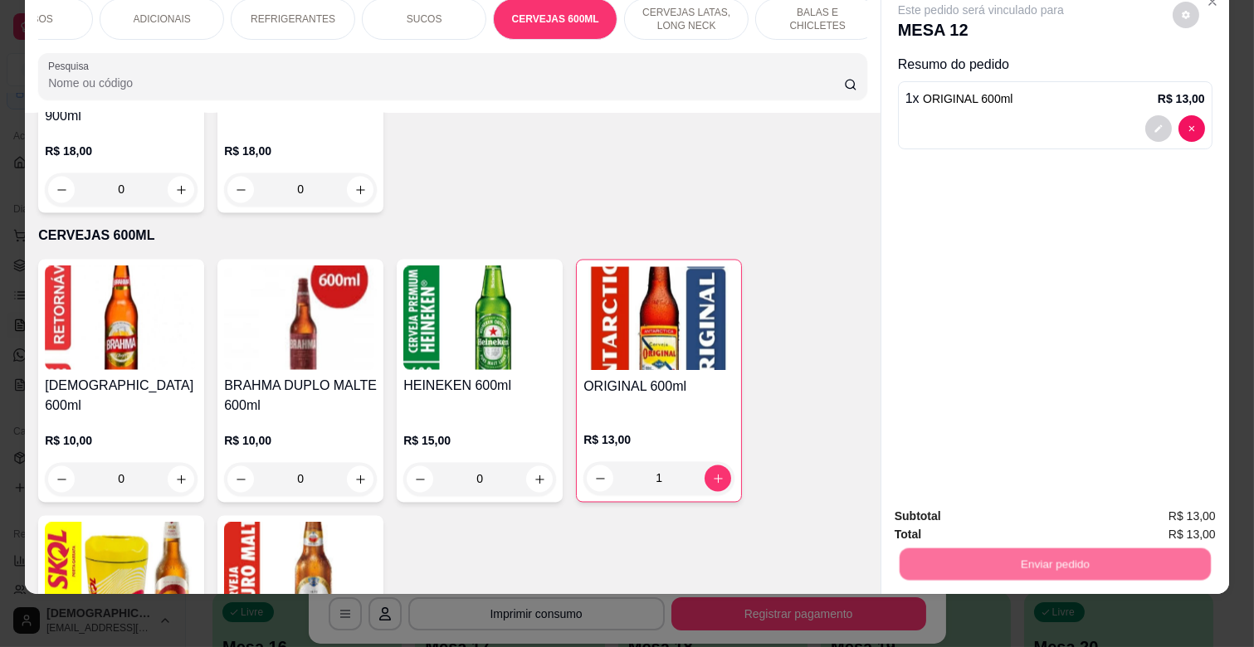
click at [1032, 504] on button "Não registrar e enviar pedido" at bounding box center [999, 510] width 173 height 32
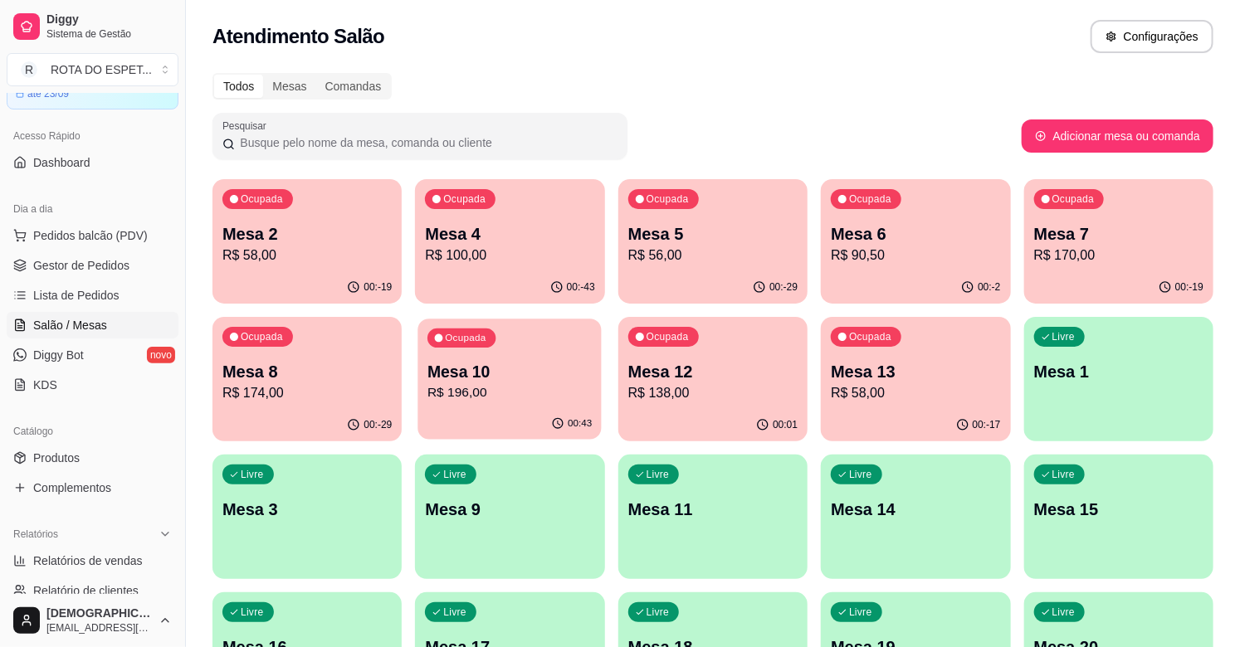
click at [486, 377] on div "Ocupada Mesa 10 R$ 196,00" at bounding box center [510, 364] width 184 height 90
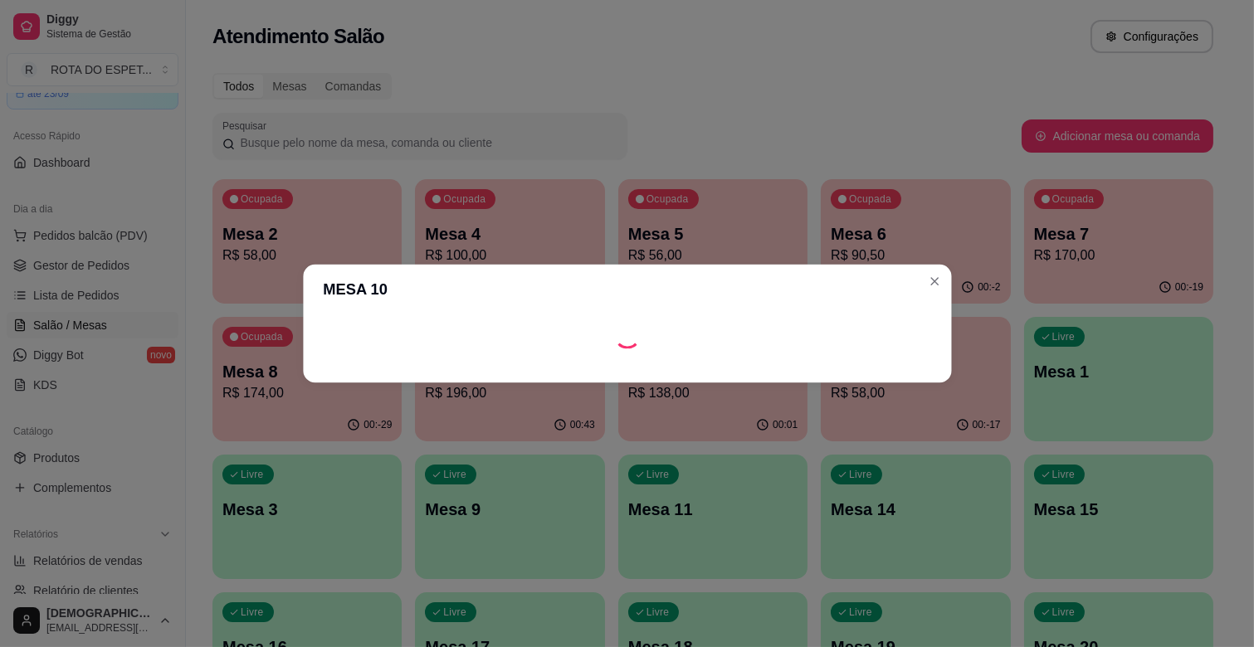
click at [492, 377] on footer at bounding box center [627, 369] width 648 height 27
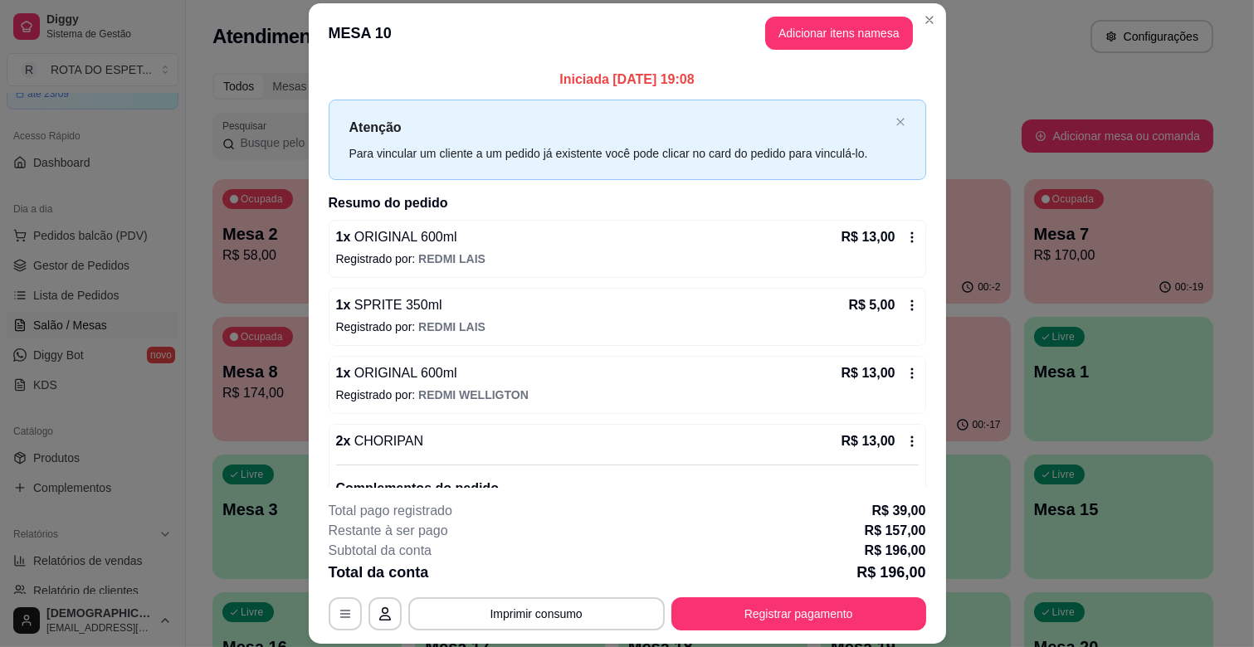
scroll to position [553, 0]
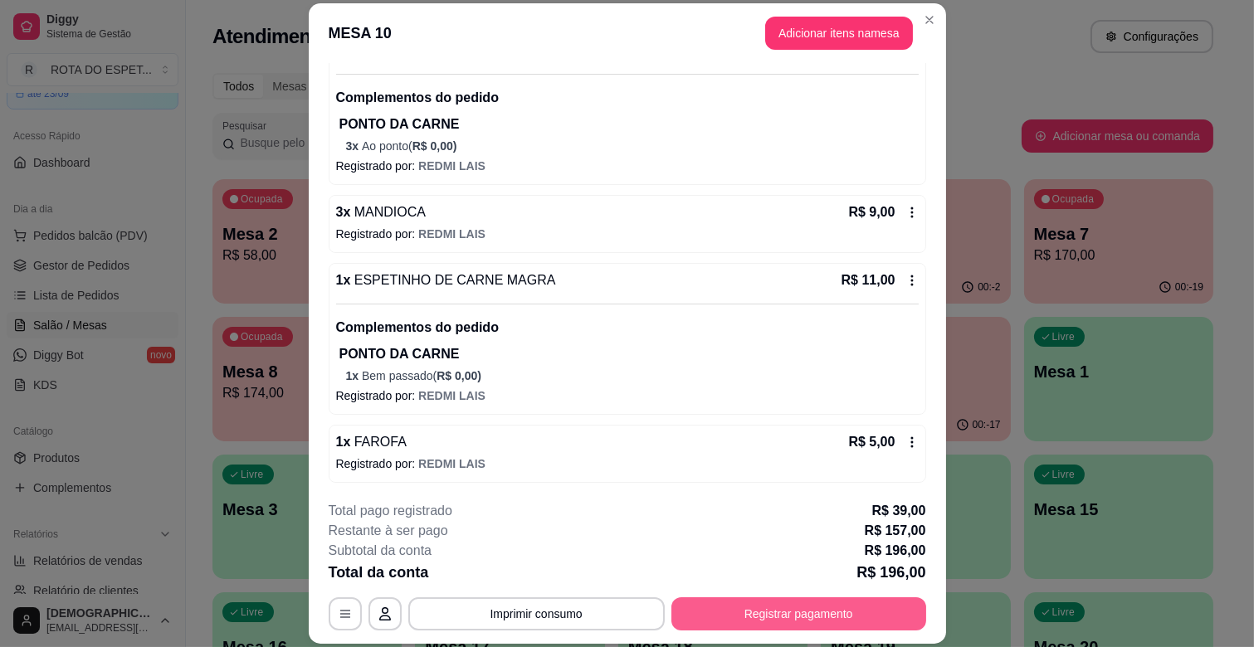
click at [735, 610] on button "Registrar pagamento" at bounding box center [798, 613] width 255 height 33
click at [532, 612] on button "Imprimir consumo" at bounding box center [536, 614] width 249 height 32
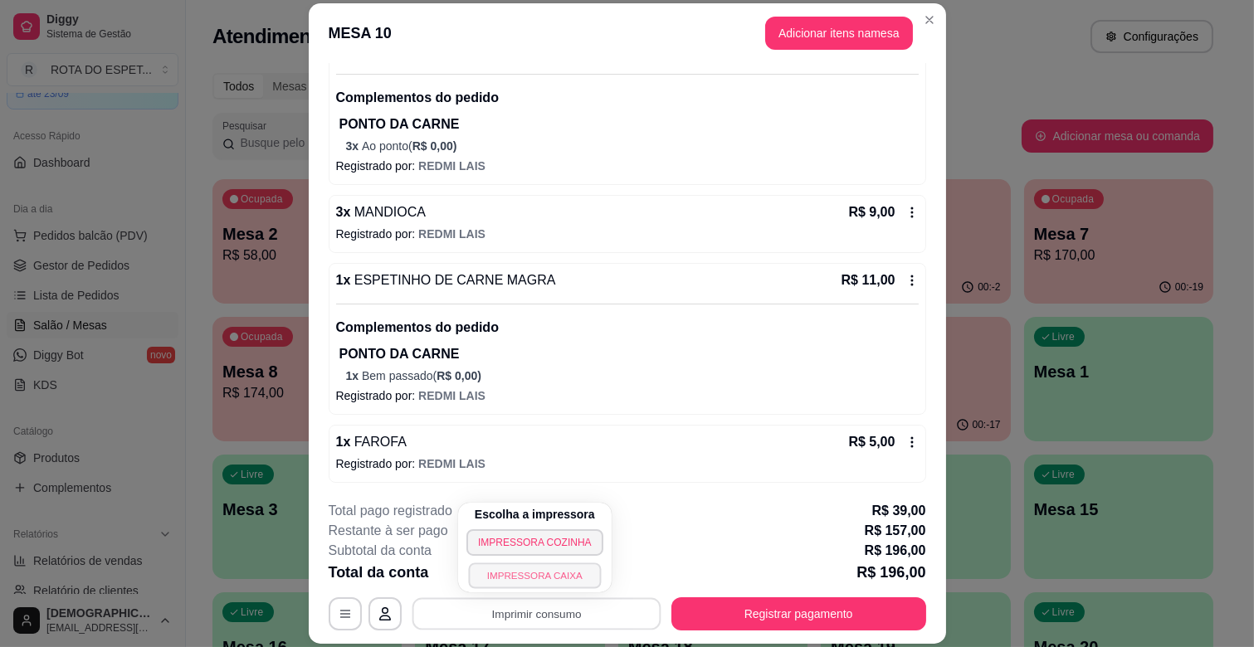
click at [533, 570] on button "IMPRESSORA CAIXA" at bounding box center [534, 576] width 133 height 26
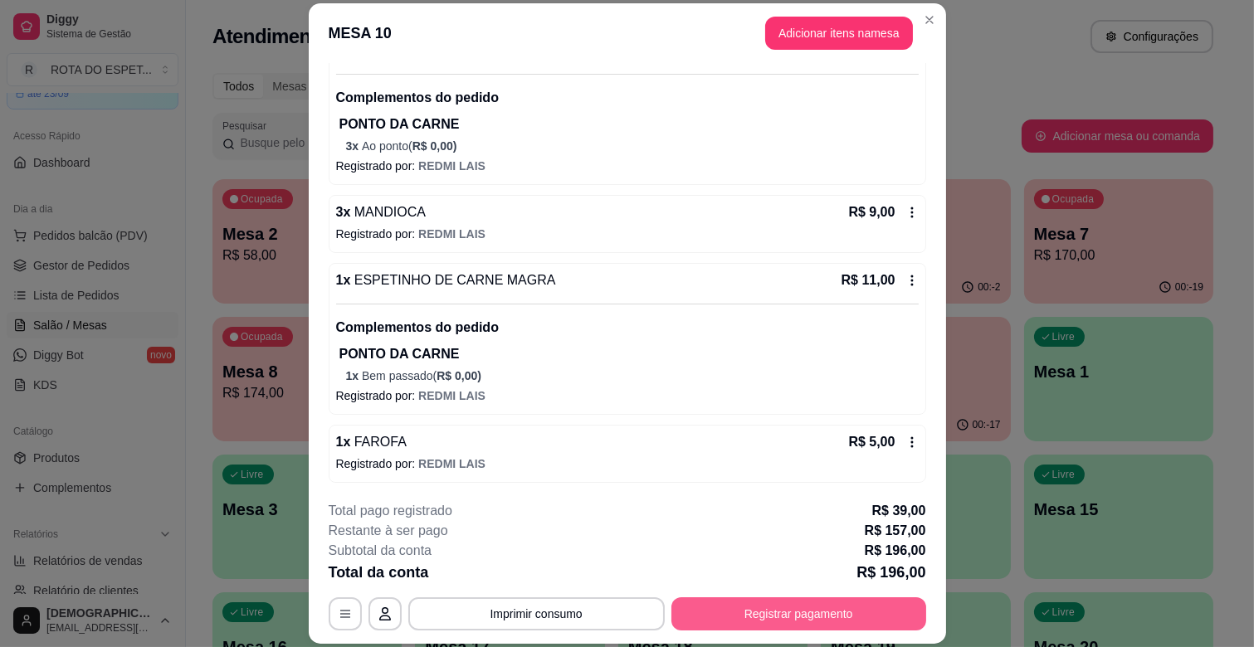
click at [850, 606] on button "Registrar pagamento" at bounding box center [798, 613] width 255 height 33
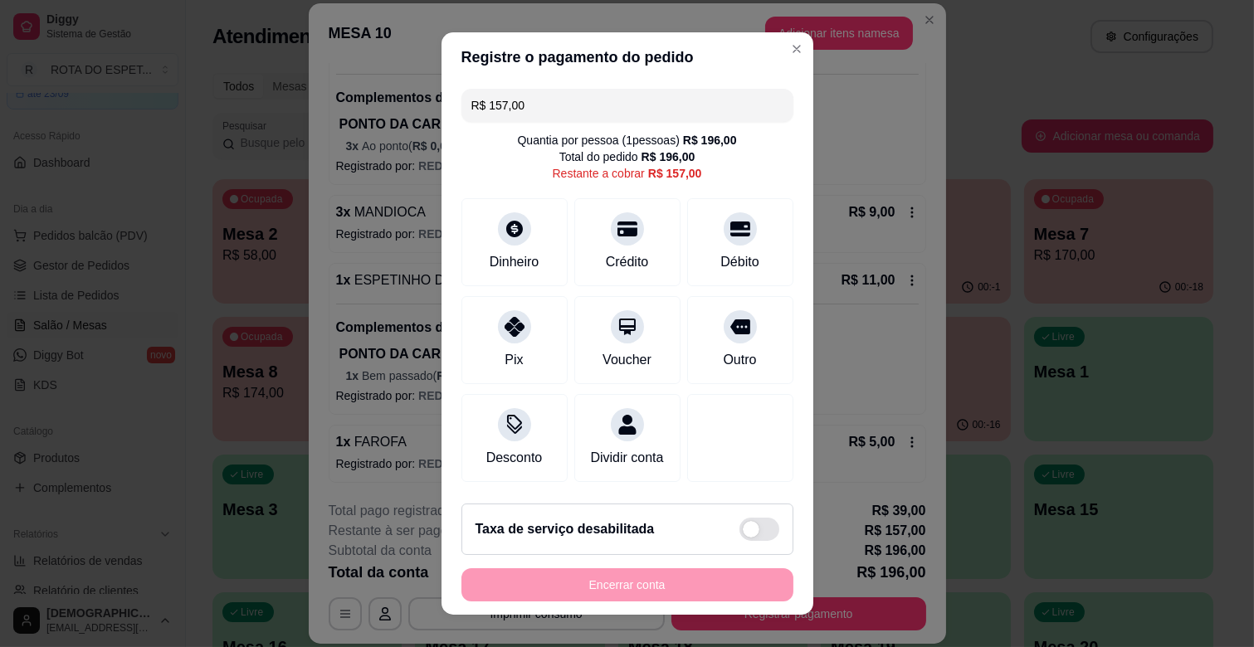
click at [681, 85] on div "R$ 157,00 Quantia por pessoa ( 1 pessoas) R$ 196,00 Total do pedido R$ 196,00 R…" at bounding box center [627, 286] width 372 height 408
click at [678, 105] on input "R$ 157,00" at bounding box center [627, 105] width 312 height 33
click at [729, 227] on icon at bounding box center [740, 224] width 22 height 22
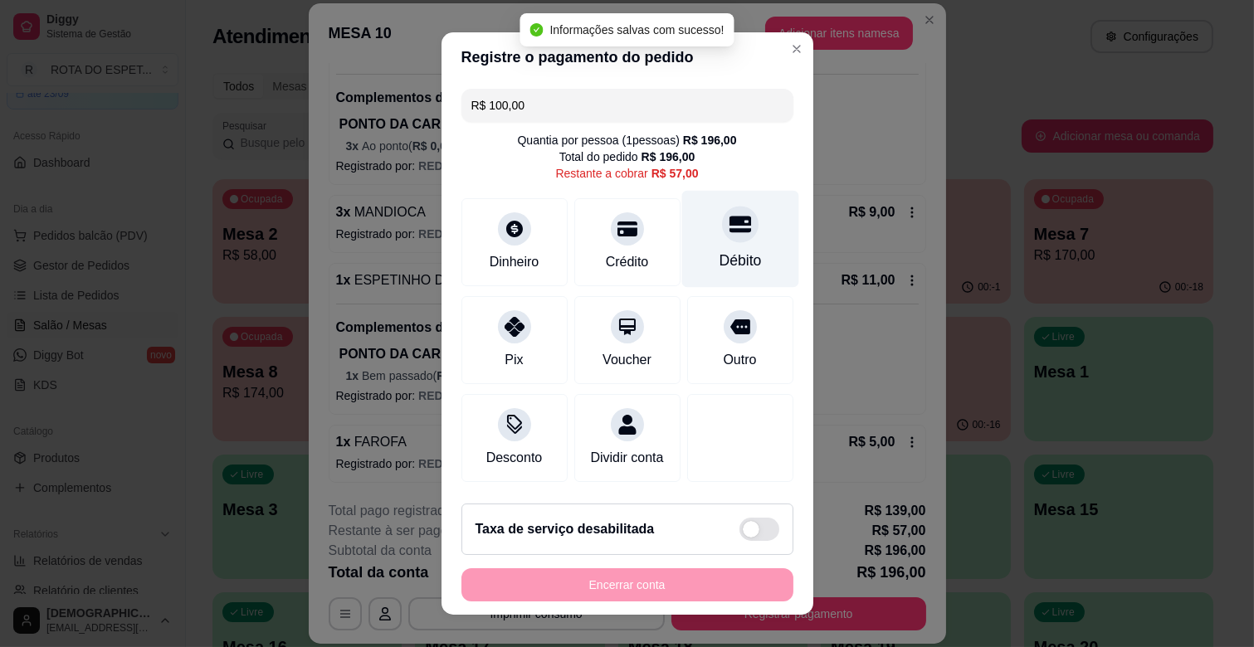
type input "R$ 57,00"
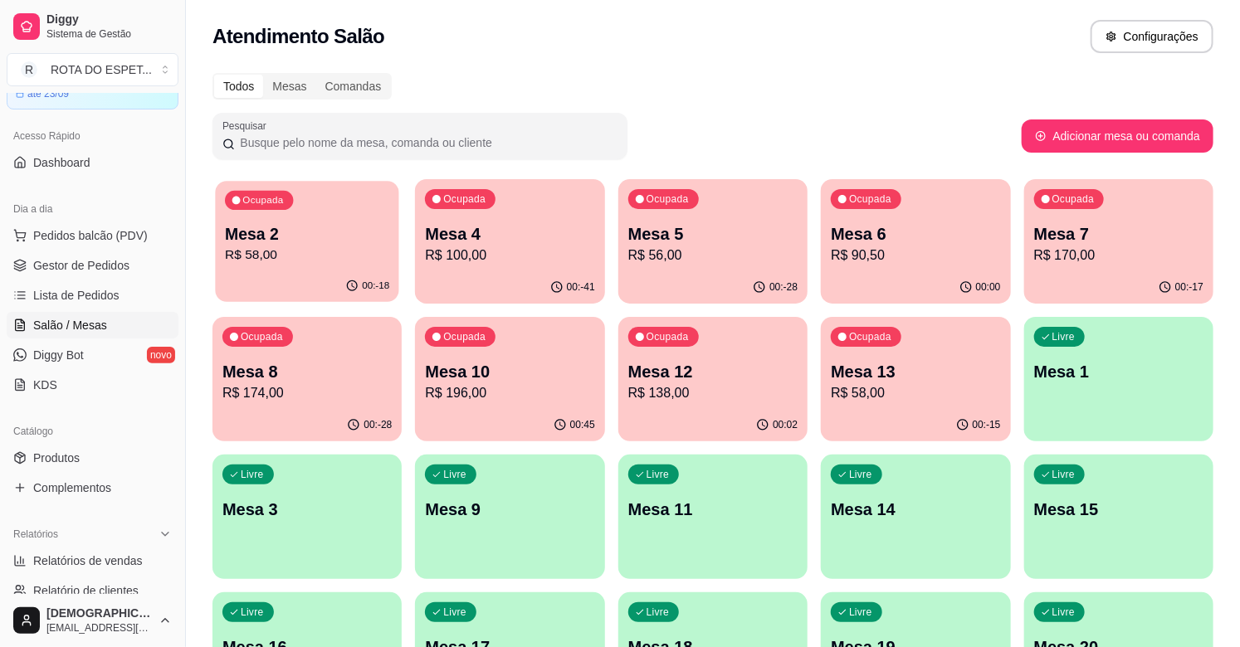
click at [325, 270] on button "Ocupada Mesa 2 R$ 58,00 00:-18" at bounding box center [307, 241] width 184 height 121
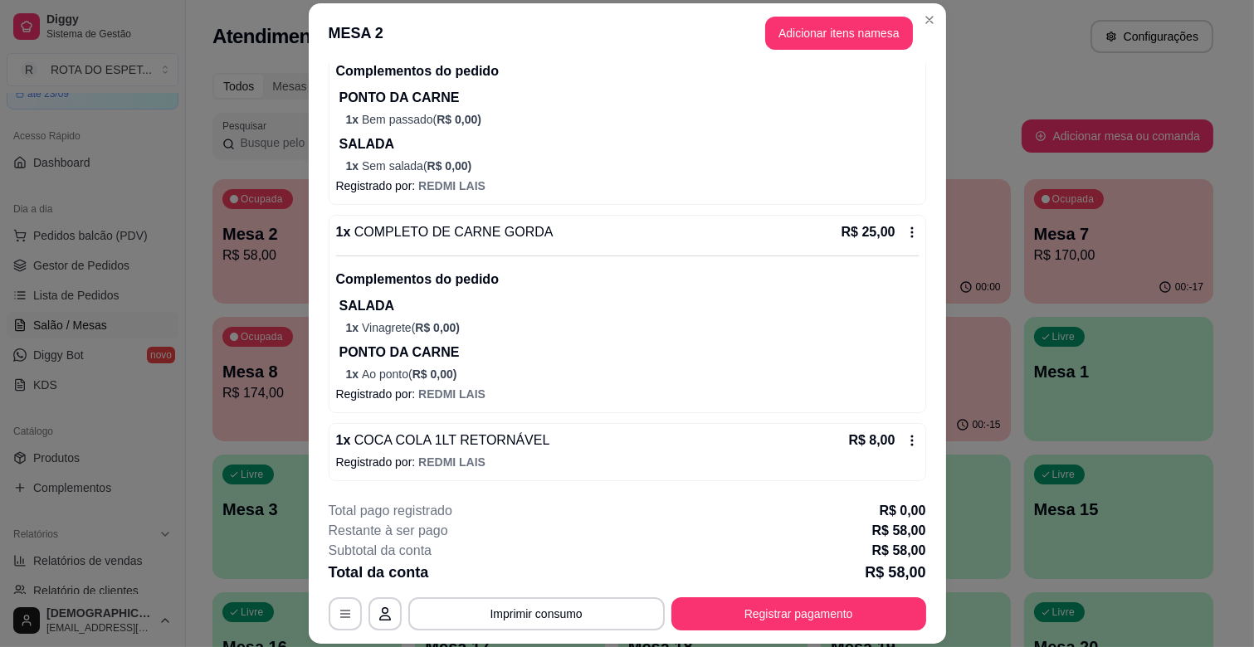
scroll to position [50, 0]
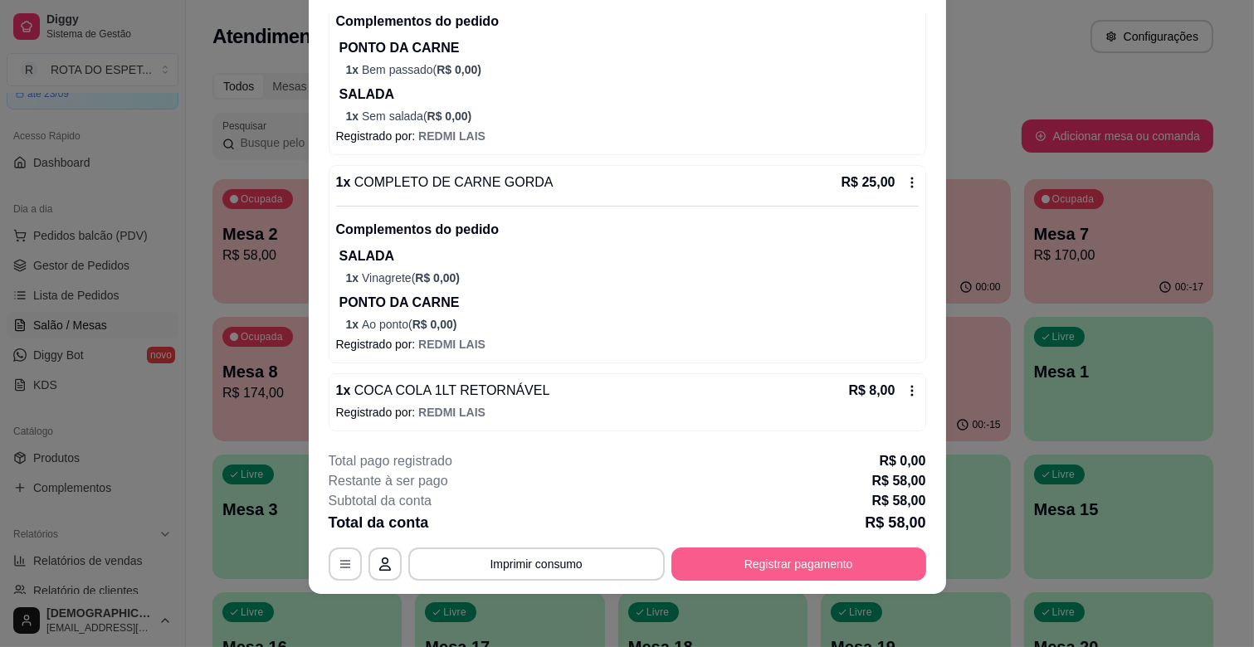
click at [716, 553] on button "Registrar pagamento" at bounding box center [798, 564] width 255 height 33
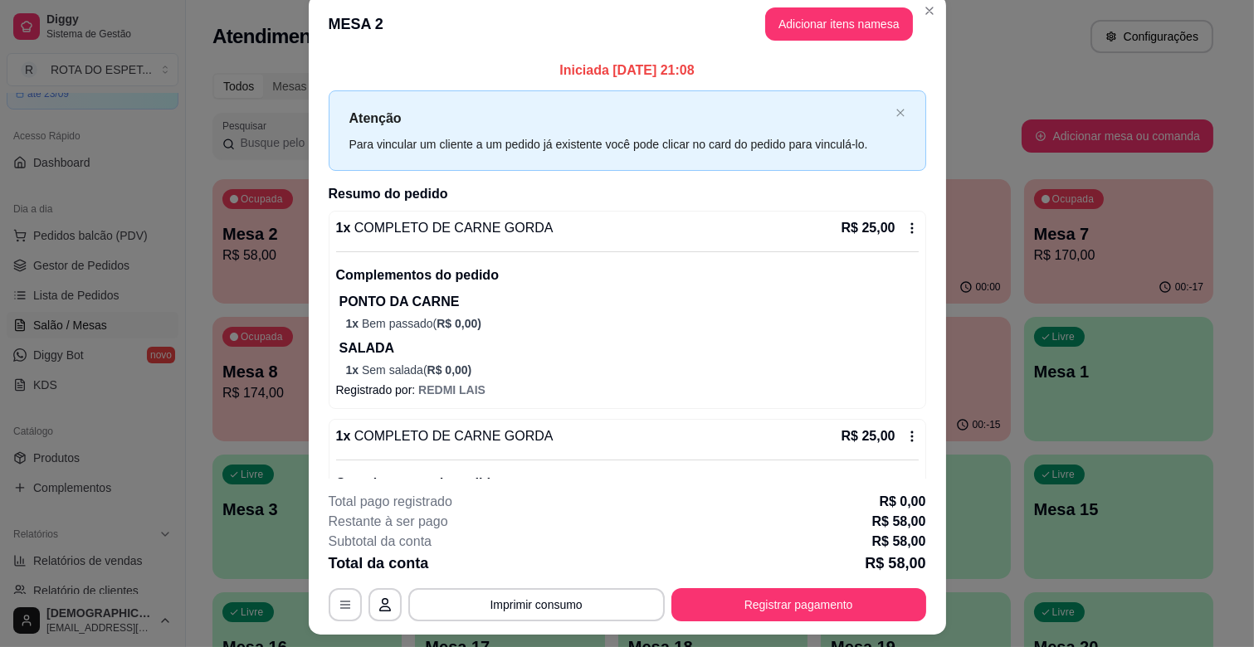
scroll to position [0, 0]
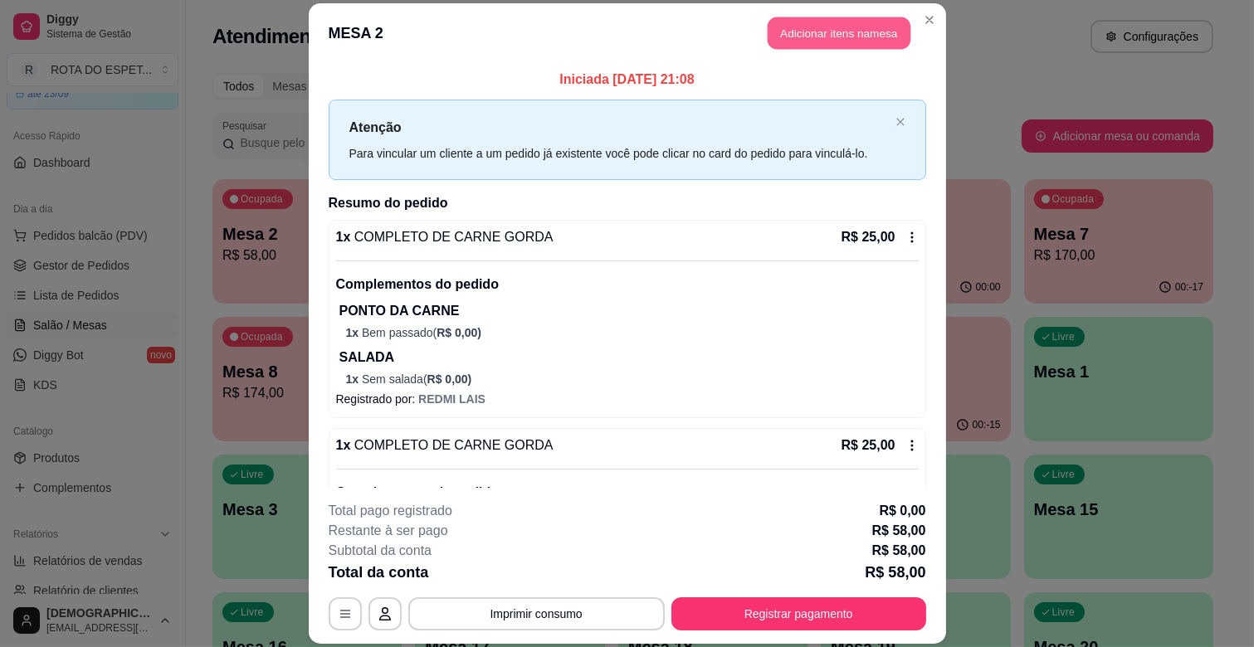
click at [822, 22] on button "Adicionar itens na mesa" at bounding box center [839, 33] width 143 height 32
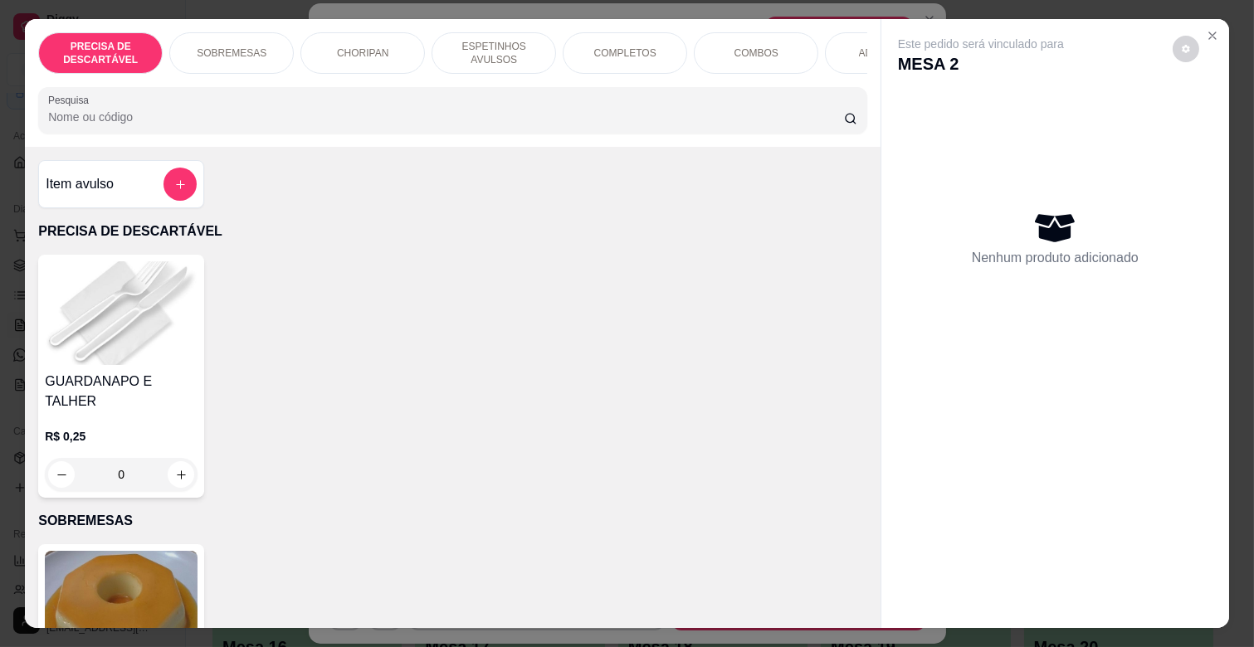
scroll to position [0, 737]
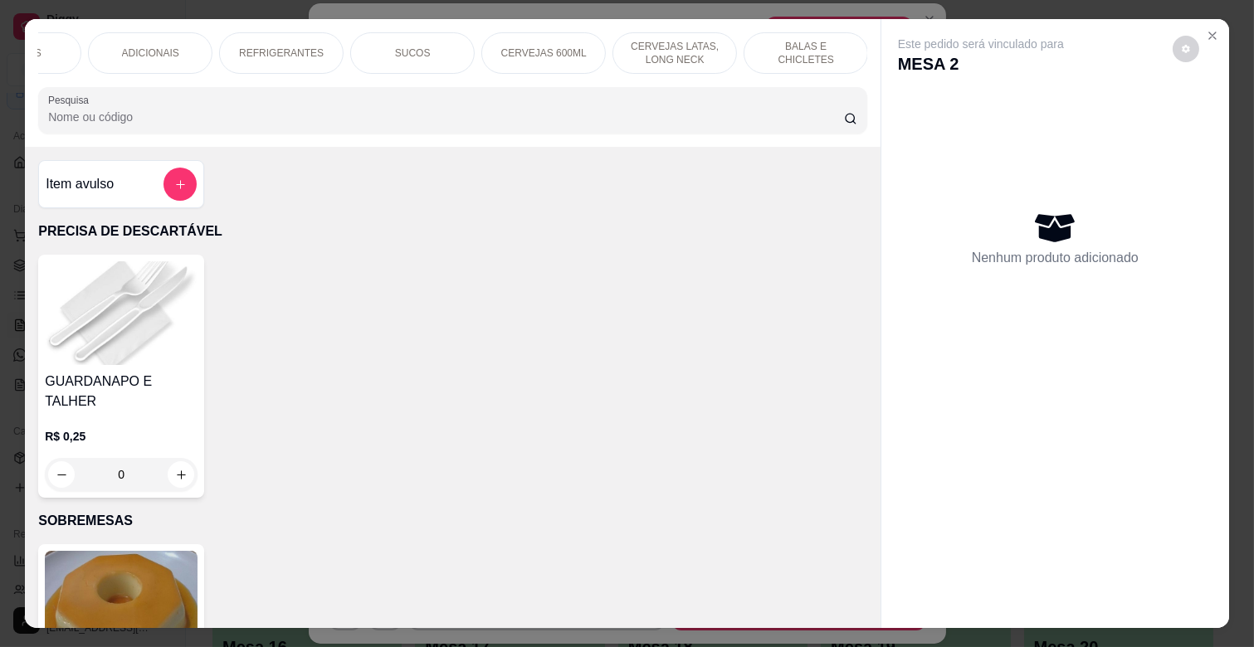
click at [778, 44] on p "BALAS E CHICLETES" at bounding box center [806, 53] width 96 height 27
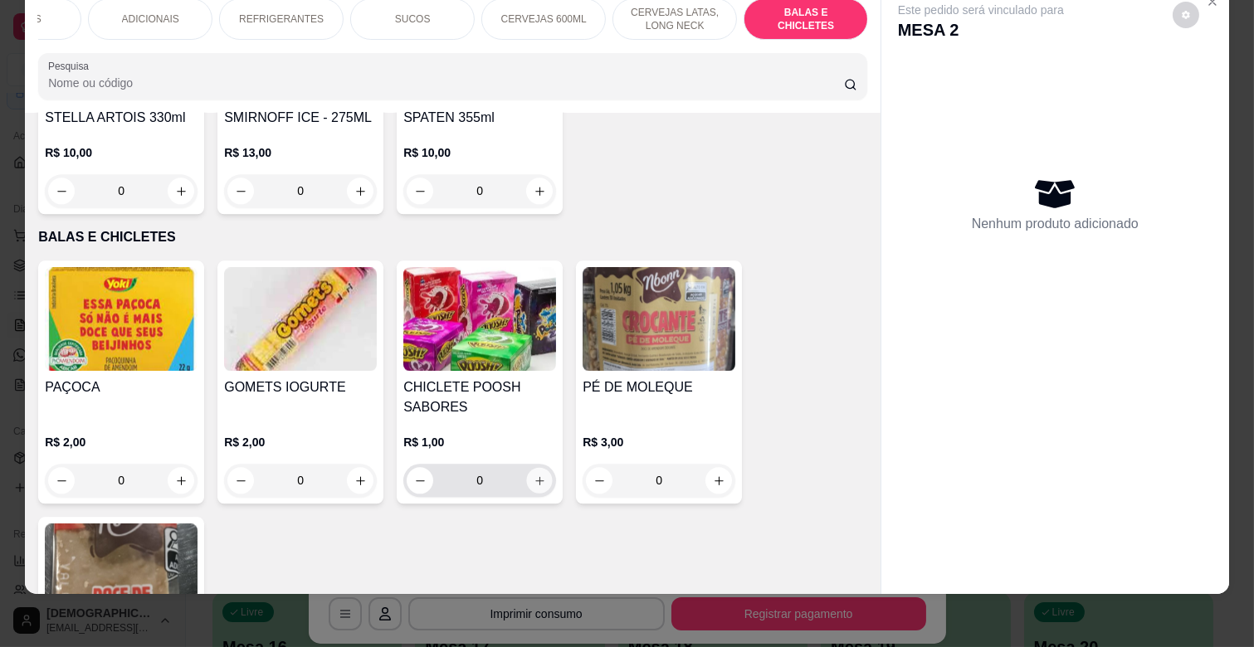
click at [534, 475] on icon "increase-product-quantity" at bounding box center [540, 481] width 12 height 12
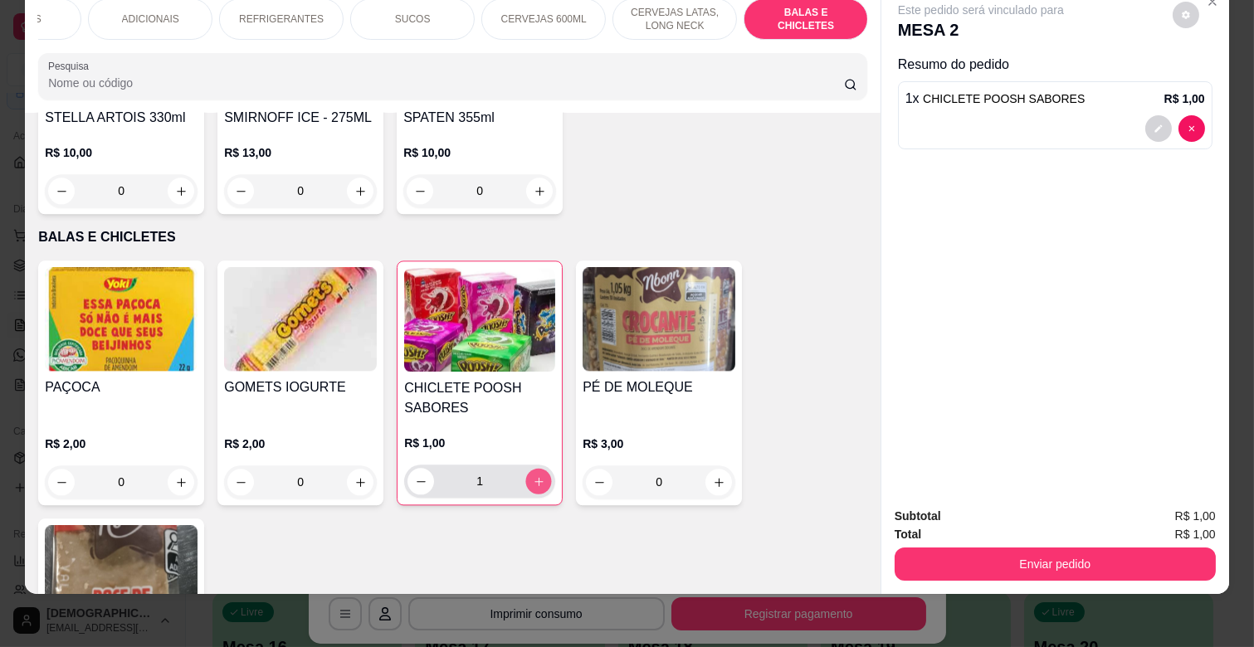
click at [533, 475] on icon "increase-product-quantity" at bounding box center [539, 481] width 12 height 12
type input "2"
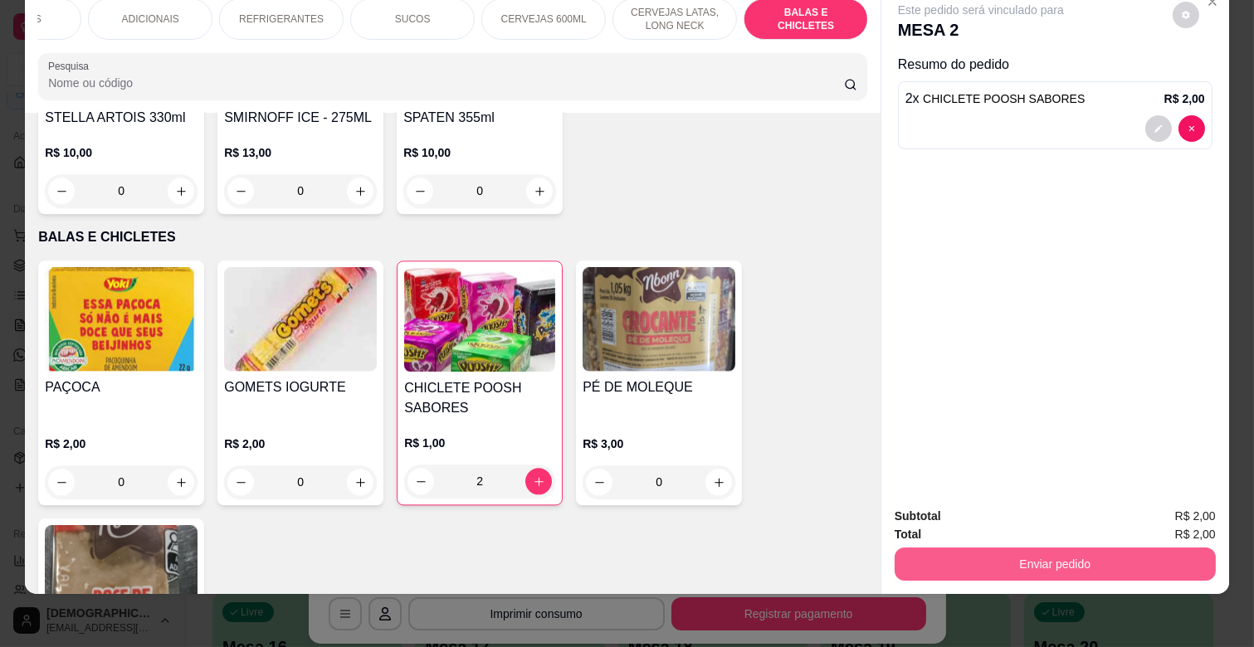
click at [1001, 548] on button "Enviar pedido" at bounding box center [1054, 564] width 321 height 33
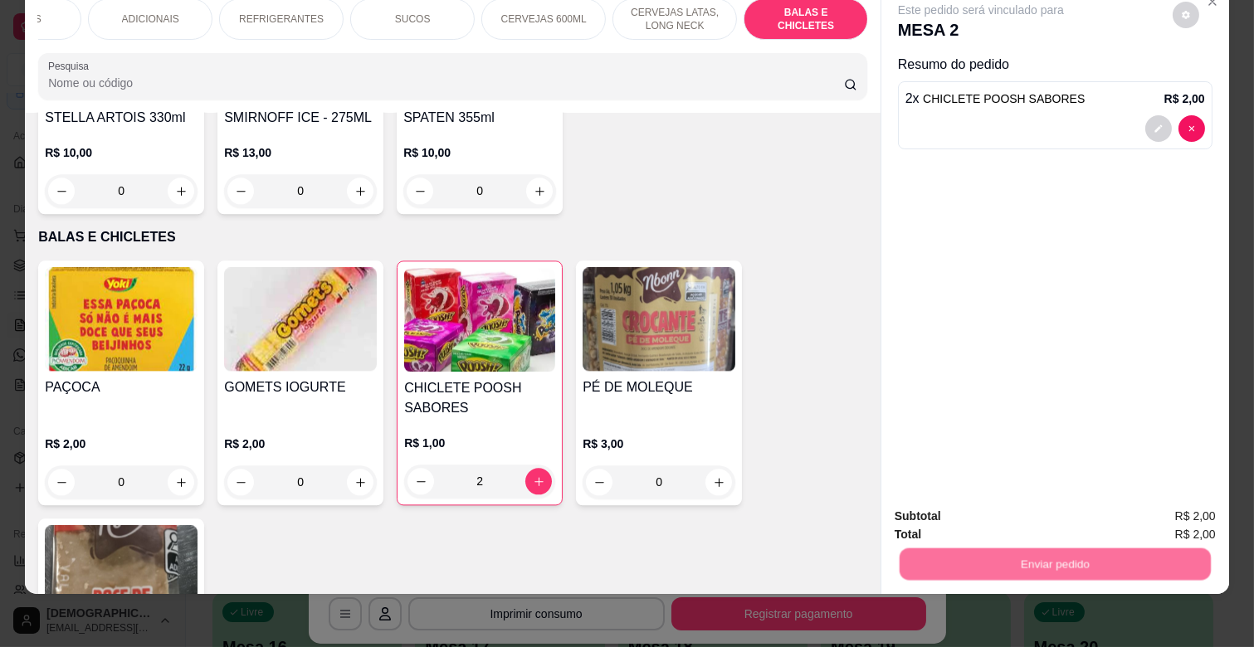
click at [1012, 494] on button "Não registrar e enviar pedido" at bounding box center [999, 510] width 173 height 32
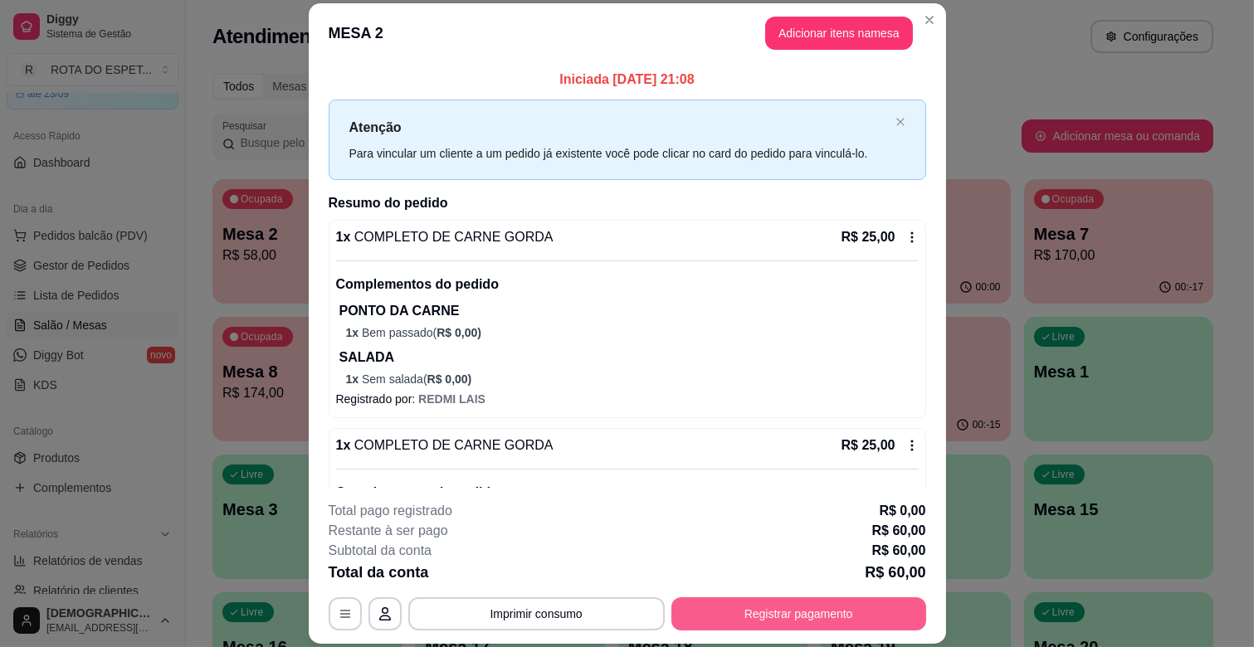
click at [709, 612] on button "Registrar pagamento" at bounding box center [798, 613] width 255 height 33
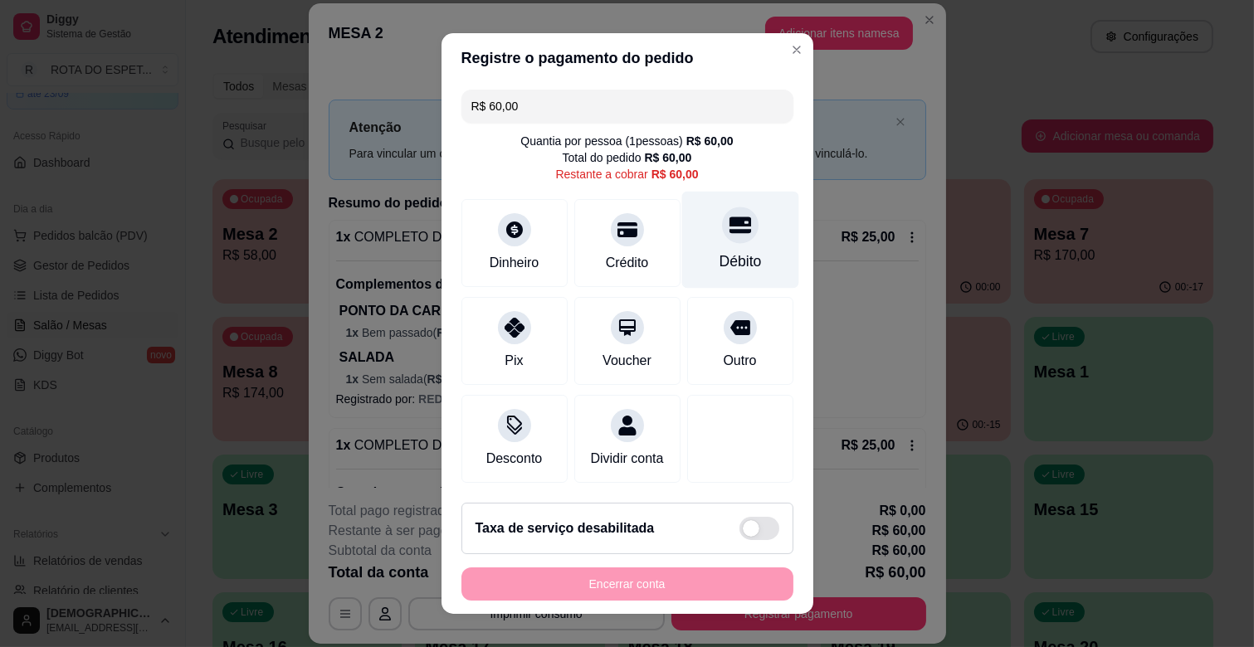
click at [719, 251] on div "Débito" at bounding box center [740, 262] width 42 height 22
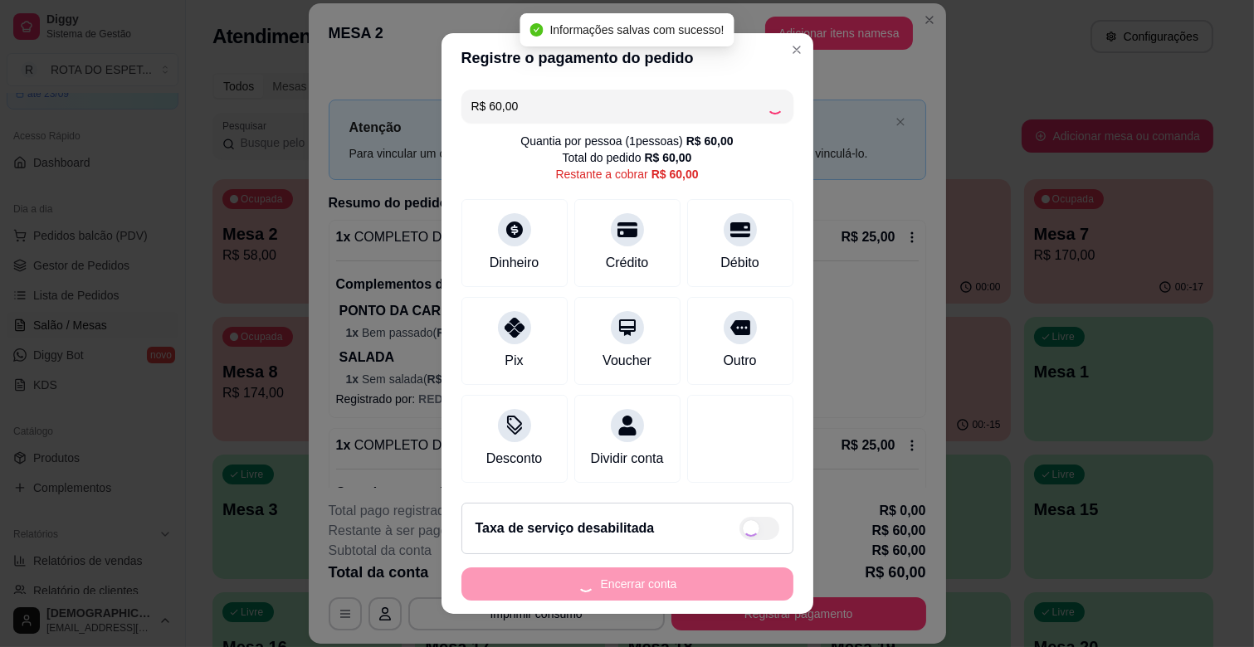
type input "R$ 0,00"
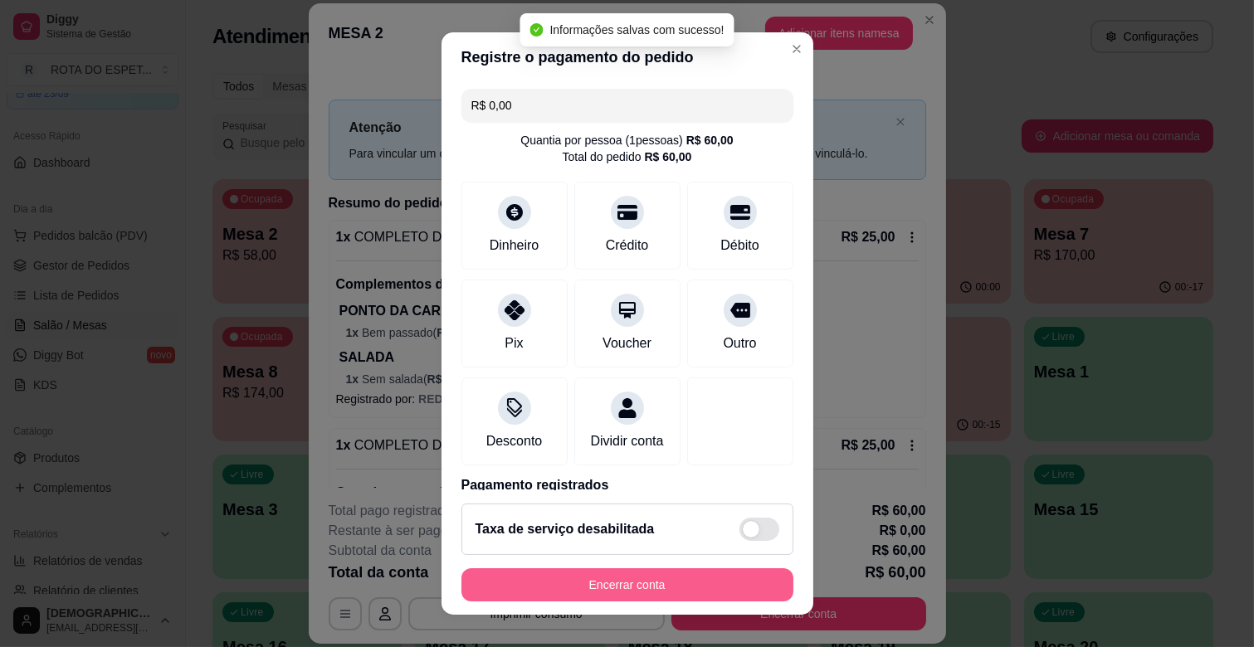
click at [632, 579] on button "Encerrar conta" at bounding box center [627, 584] width 332 height 33
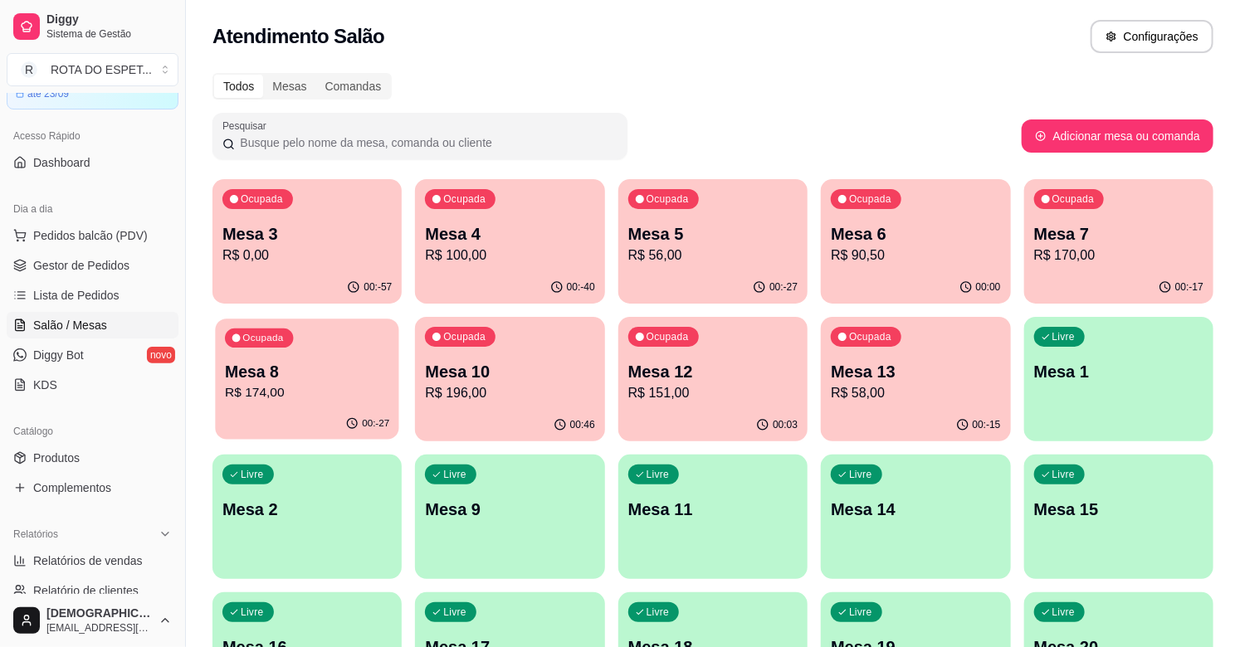
click at [287, 366] on p "Mesa 8" at bounding box center [307, 372] width 164 height 22
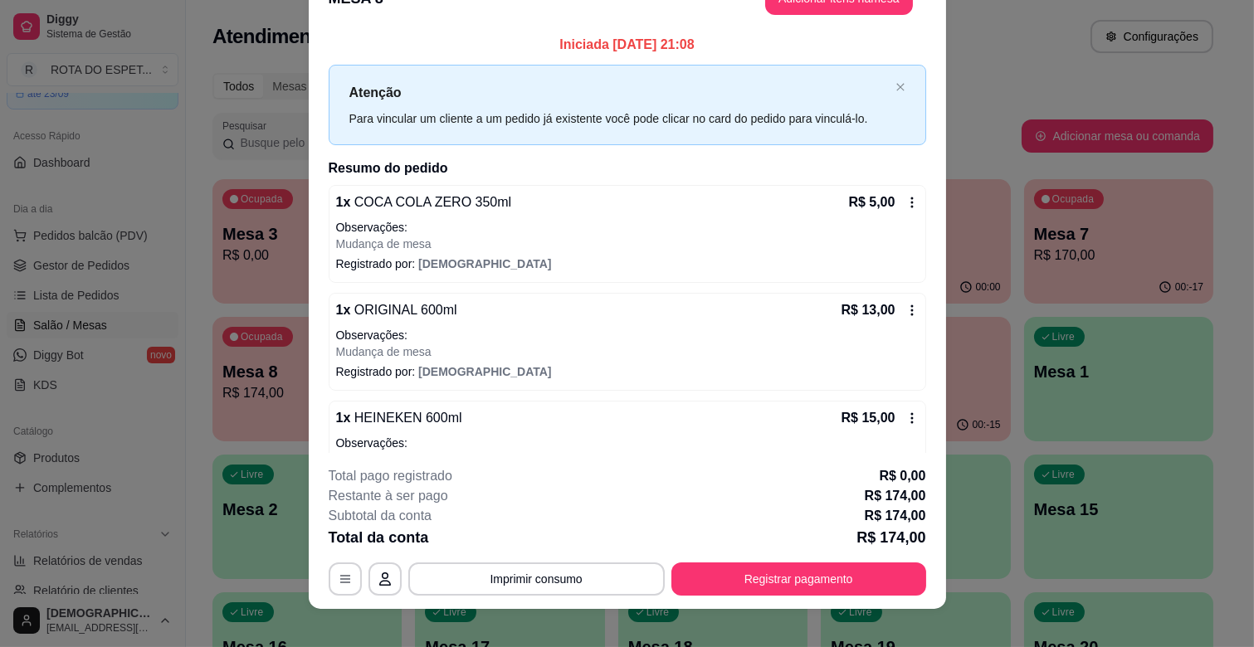
scroll to position [50, 0]
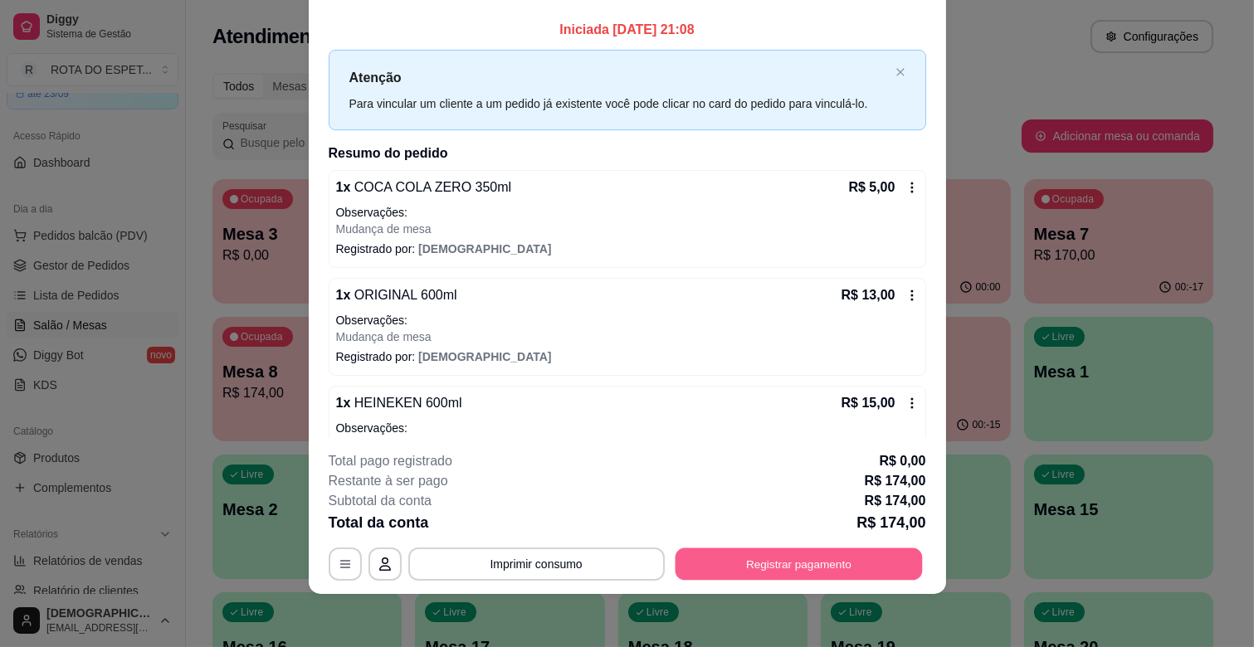
click at [762, 573] on button "Registrar pagamento" at bounding box center [798, 564] width 247 height 32
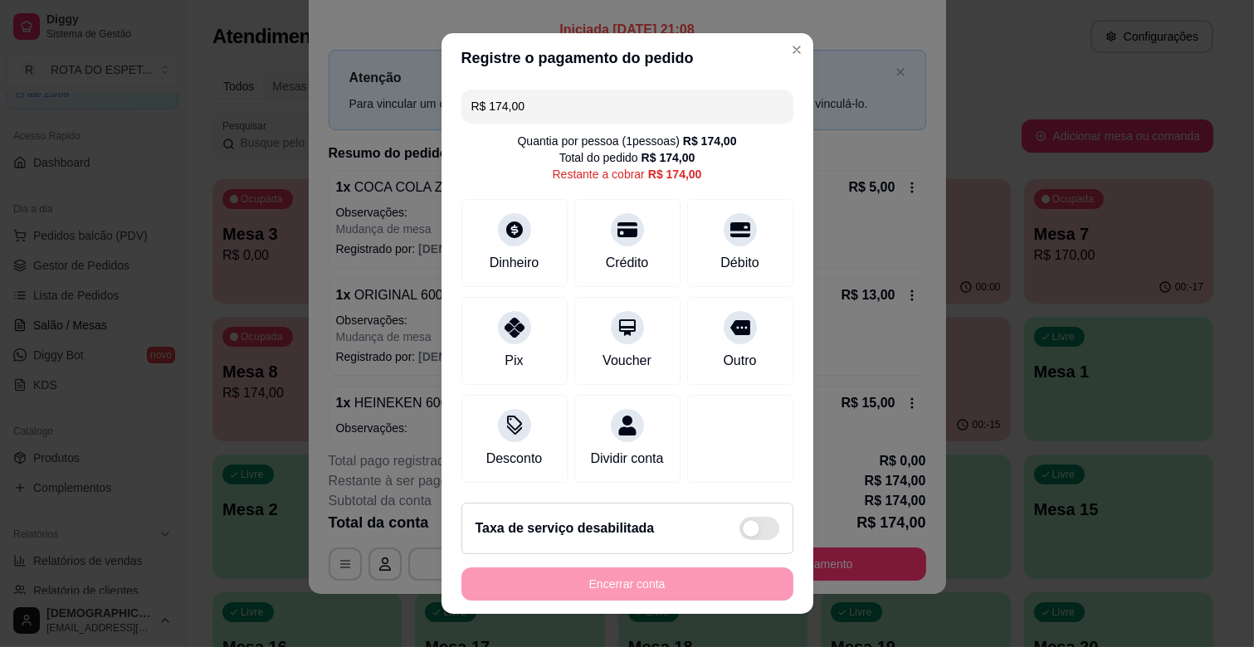
scroll to position [21, 0]
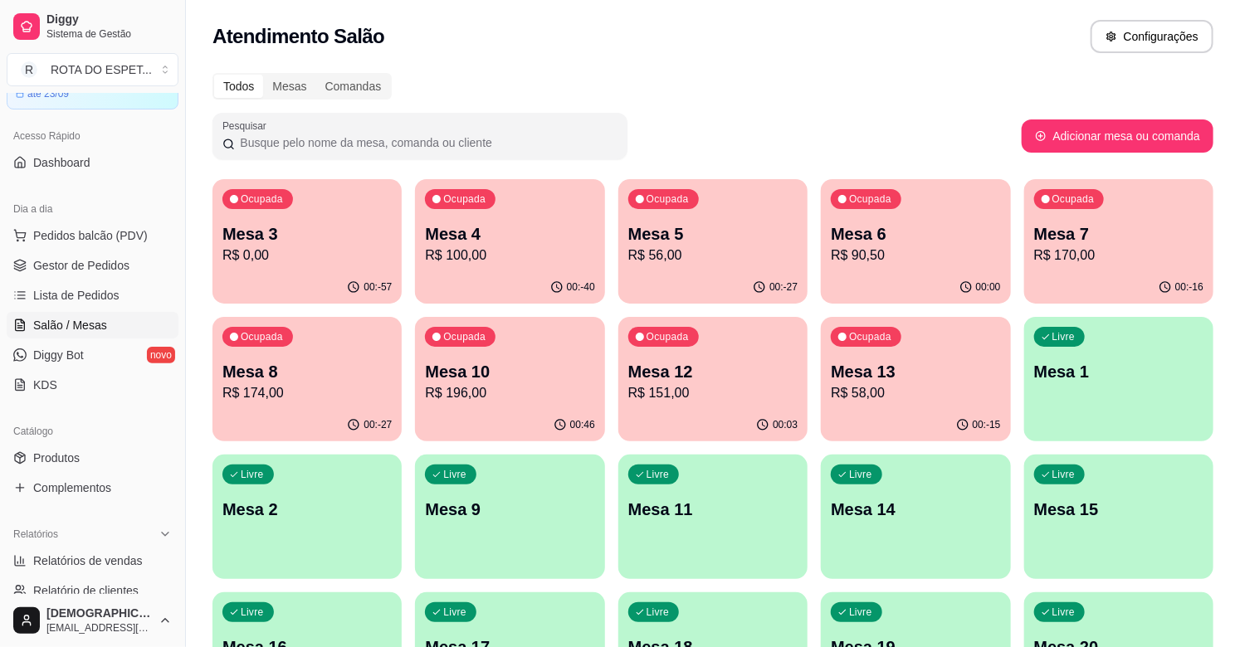
click at [490, 378] on p "Mesa 10" at bounding box center [509, 371] width 169 height 23
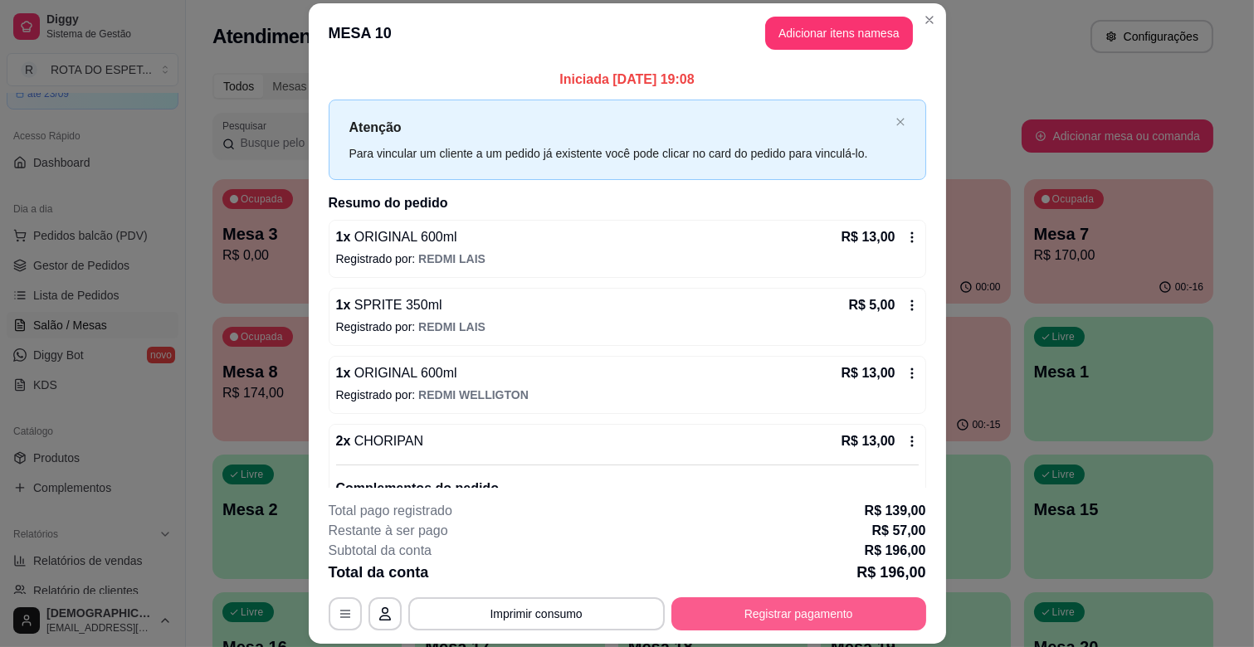
click at [814, 606] on button "Registrar pagamento" at bounding box center [798, 613] width 255 height 33
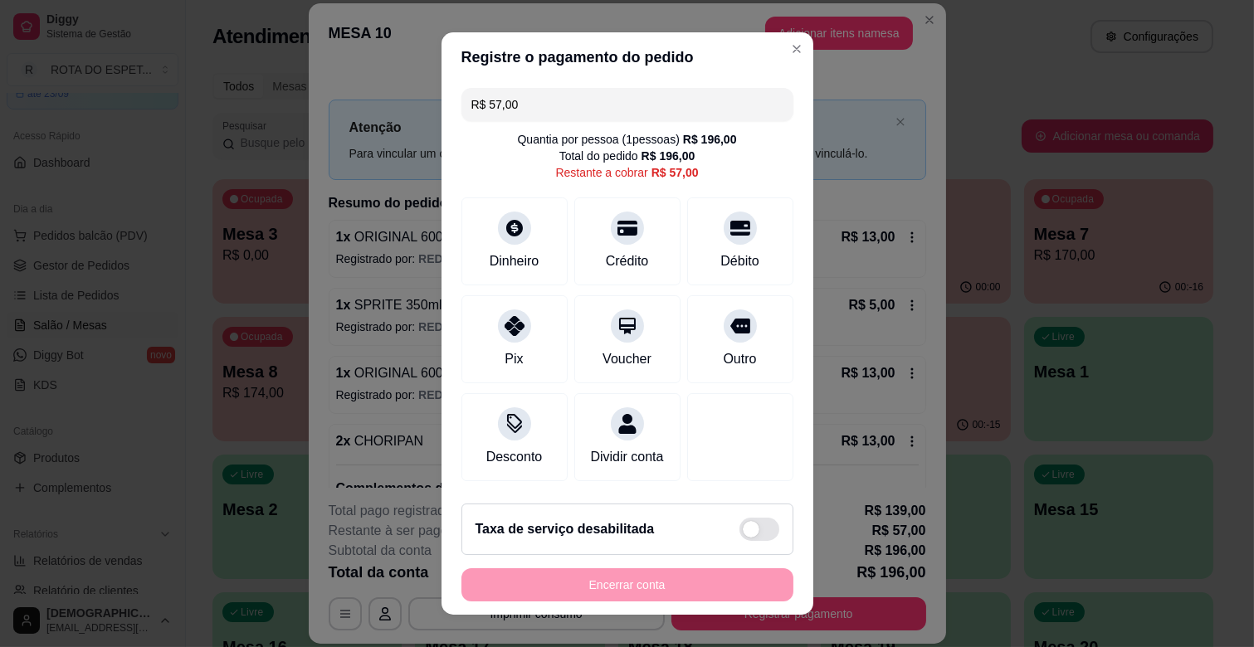
scroll to position [0, 0]
click at [577, 96] on input "R$ 57,00" at bounding box center [627, 105] width 312 height 33
click at [729, 230] on icon at bounding box center [740, 225] width 22 height 17
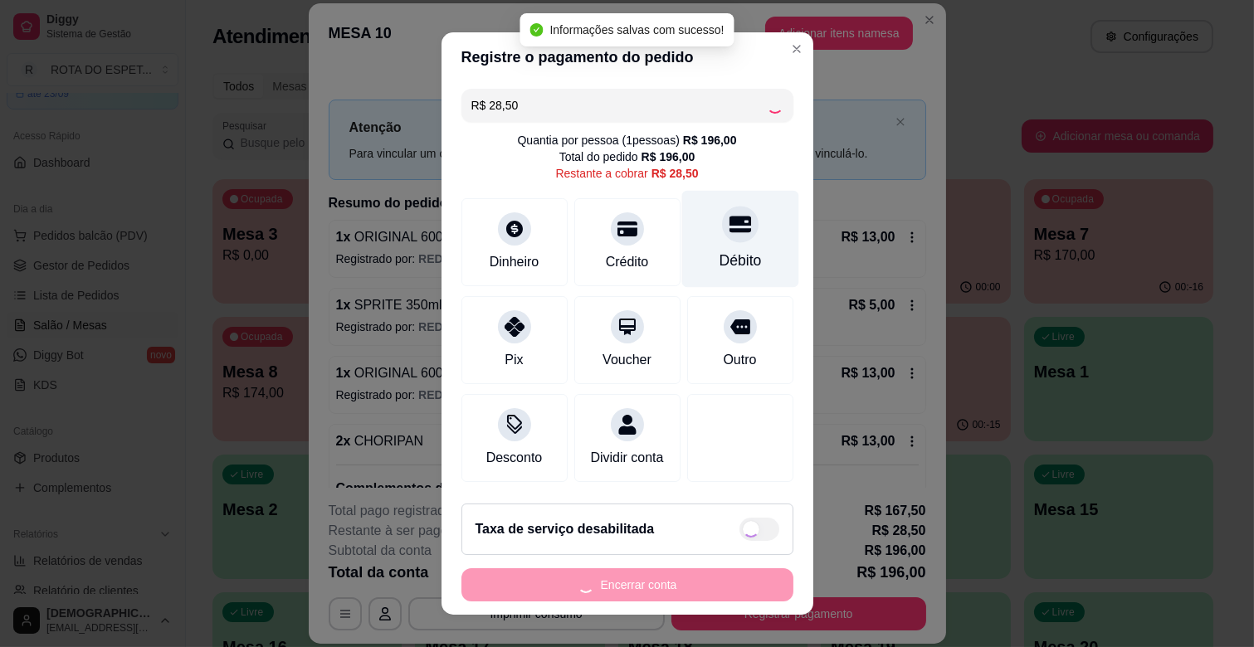
type input "R$ 0,00"
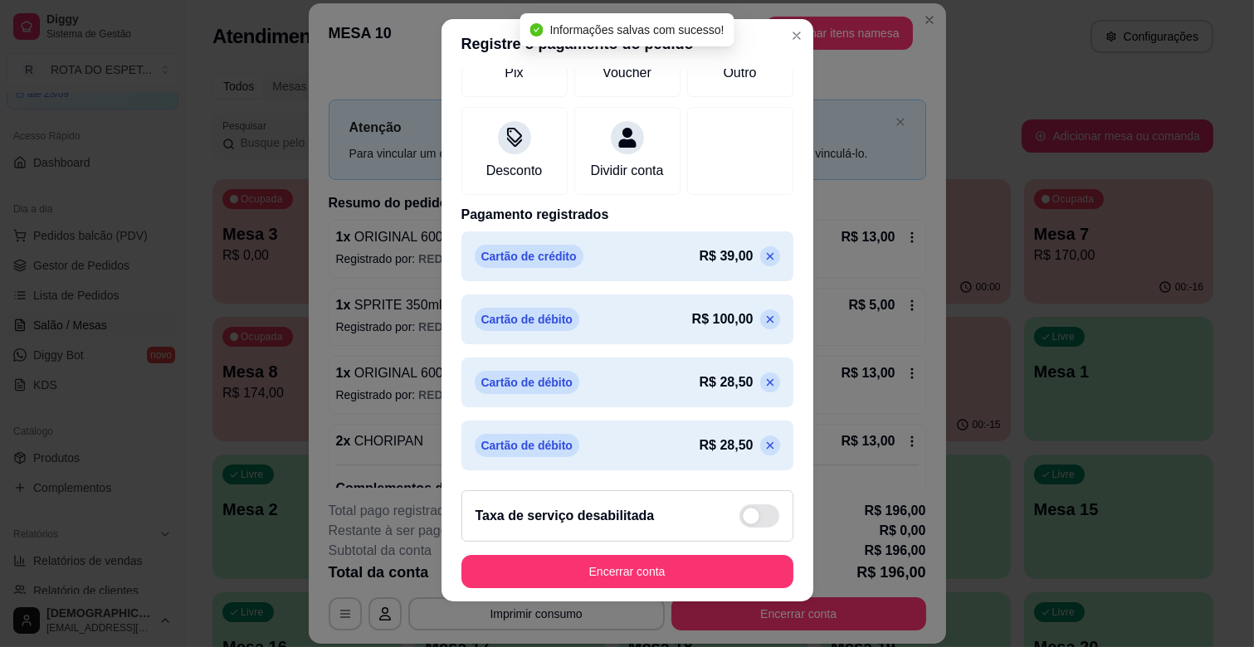
scroll to position [21, 0]
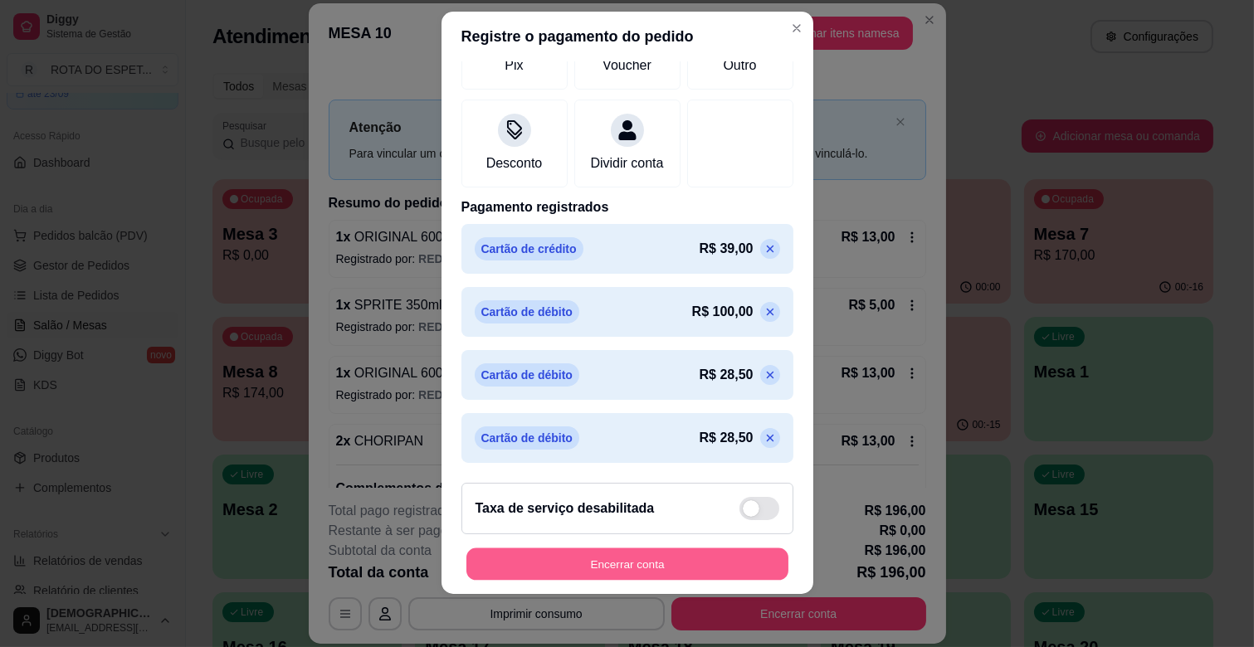
click at [693, 558] on button "Encerrar conta" at bounding box center [627, 564] width 322 height 32
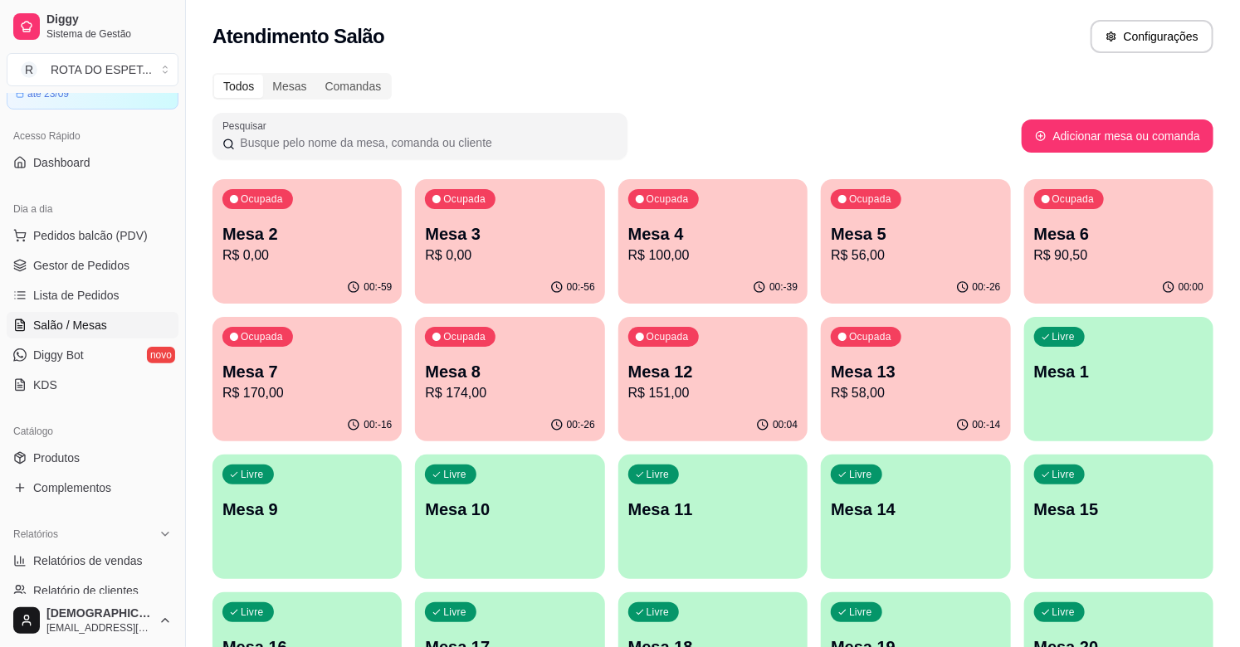
click at [1091, 262] on p "R$ 90,50" at bounding box center [1118, 256] width 169 height 20
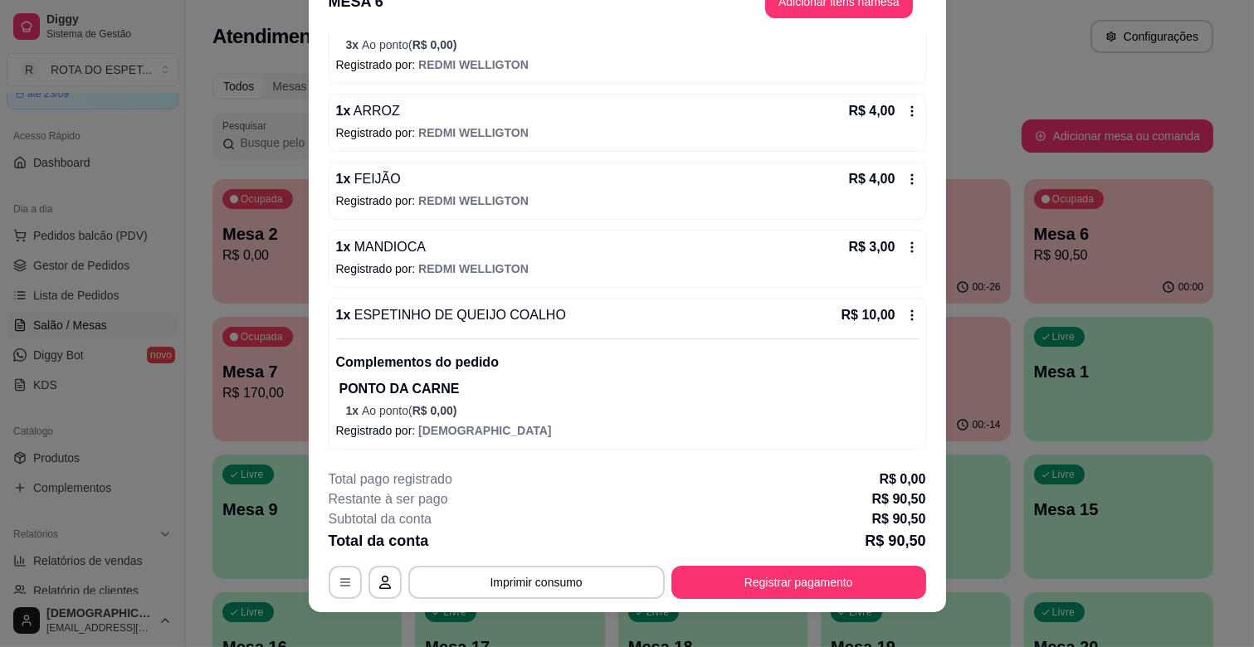
scroll to position [50, 0]
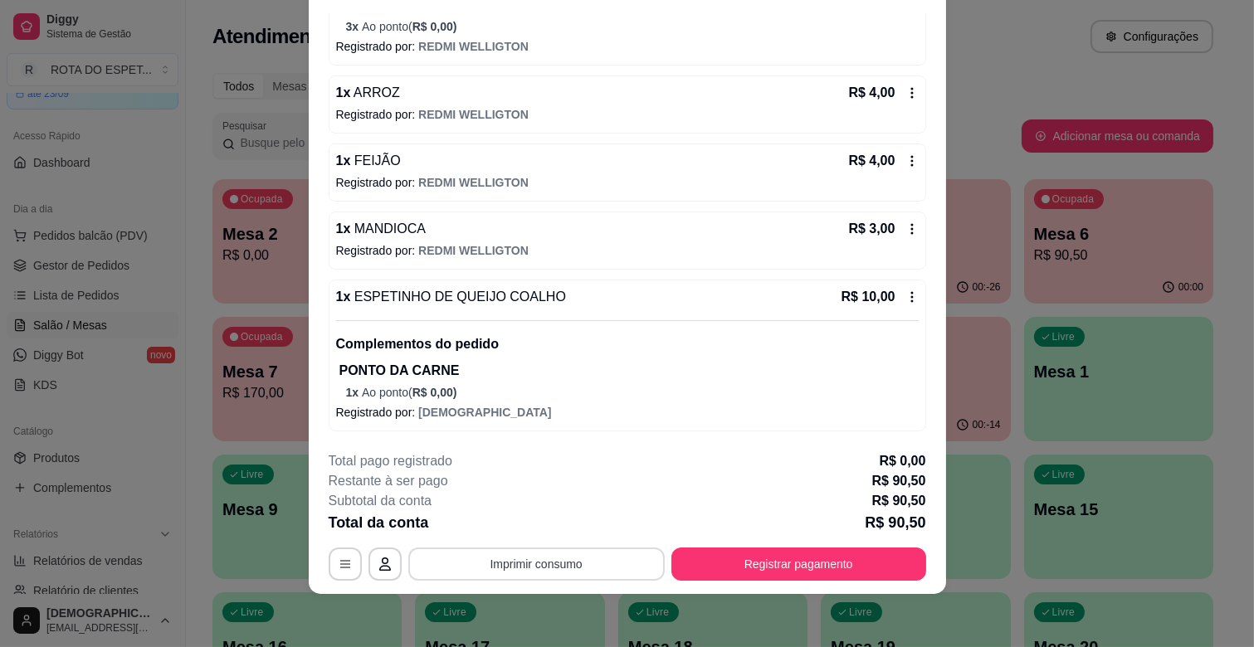
click at [511, 560] on button "Imprimir consumo" at bounding box center [536, 564] width 256 height 33
click at [554, 527] on button "IMPRESSORA CAIXA" at bounding box center [534, 526] width 137 height 27
drag, startPoint x: 609, startPoint y: 391, endPoint x: 511, endPoint y: 221, distance: 196.3
click at [511, 221] on div "1 x MANDIOCA R$ 3,00" at bounding box center [627, 229] width 582 height 20
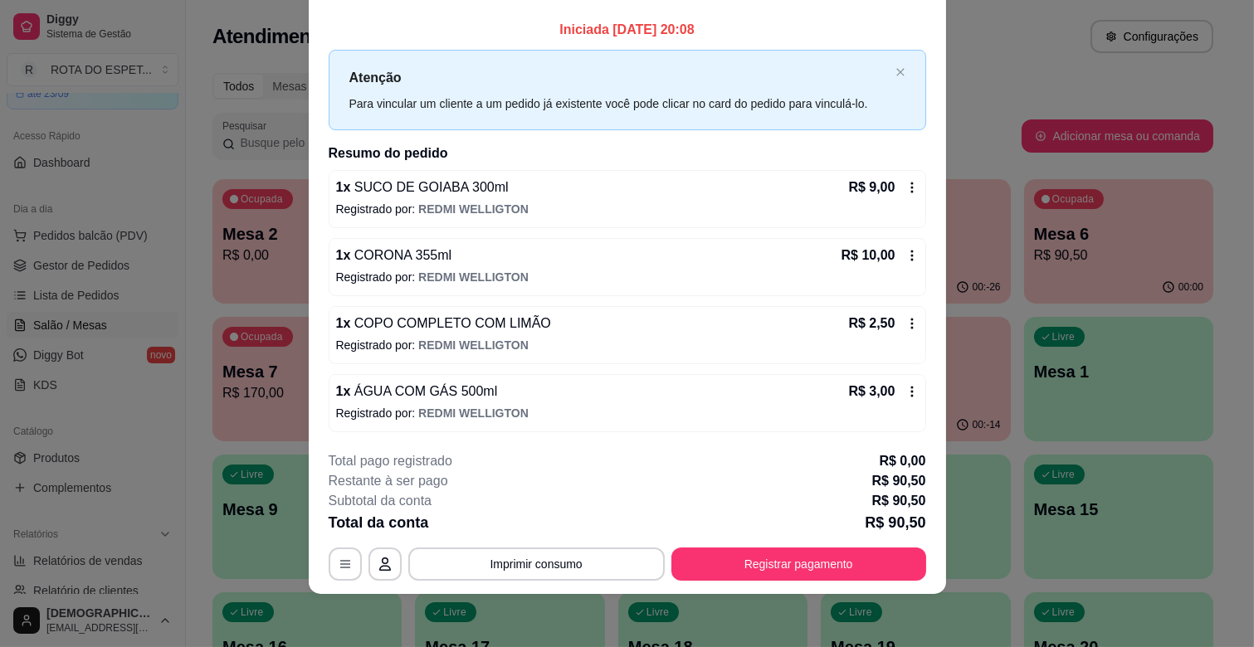
scroll to position [0, 0]
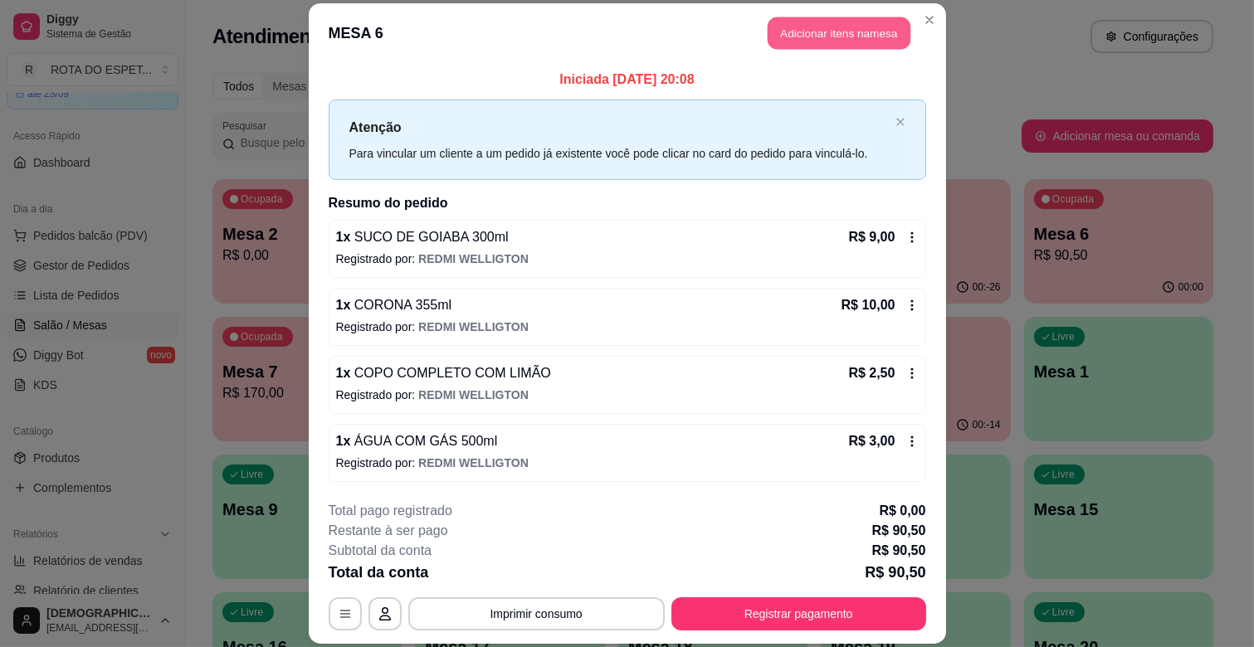
click at [786, 28] on button "Adicionar itens na mesa" at bounding box center [839, 33] width 143 height 32
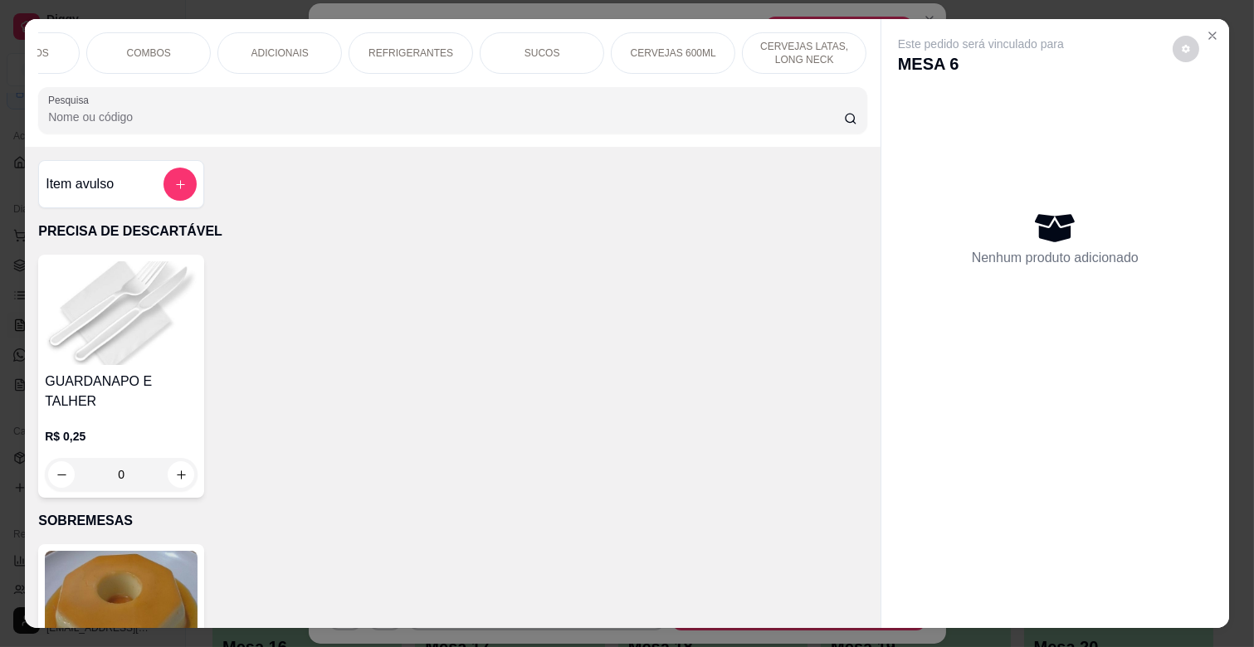
scroll to position [0, 737]
click at [782, 40] on p "BALAS E CHICLETES" at bounding box center [806, 53] width 96 height 27
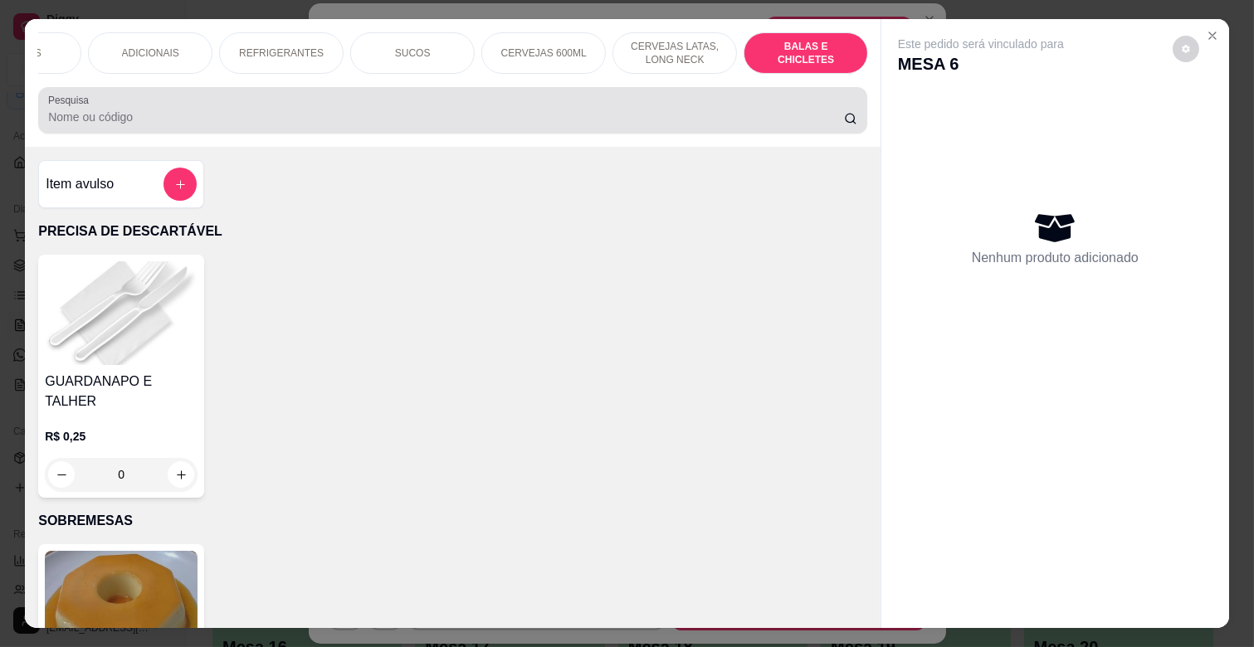
scroll to position [40, 0]
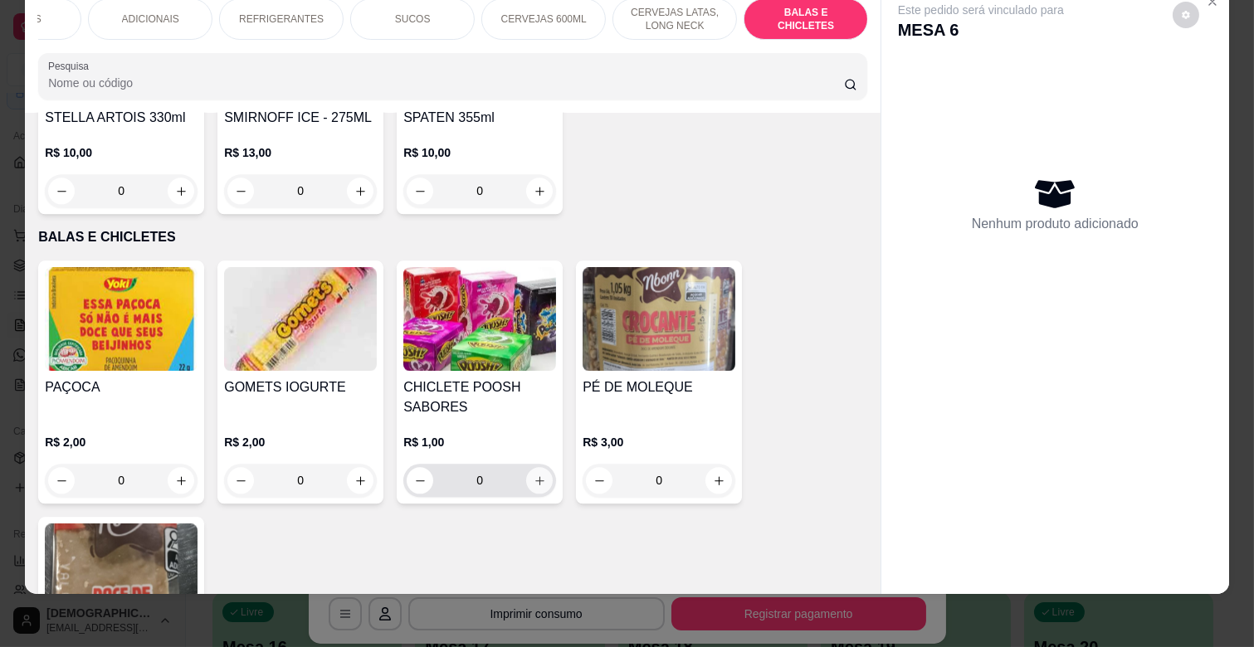
click at [528, 467] on button "increase-product-quantity" at bounding box center [539, 480] width 27 height 27
type input "1"
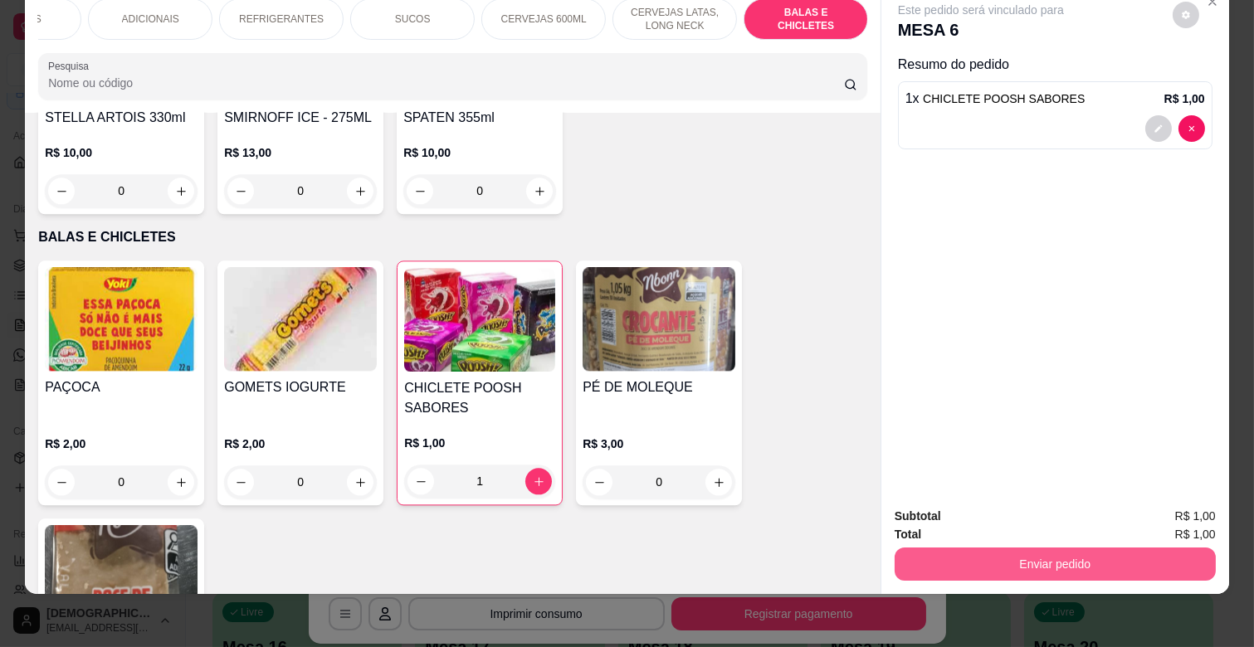
click at [1104, 548] on button "Enviar pedido" at bounding box center [1054, 564] width 321 height 33
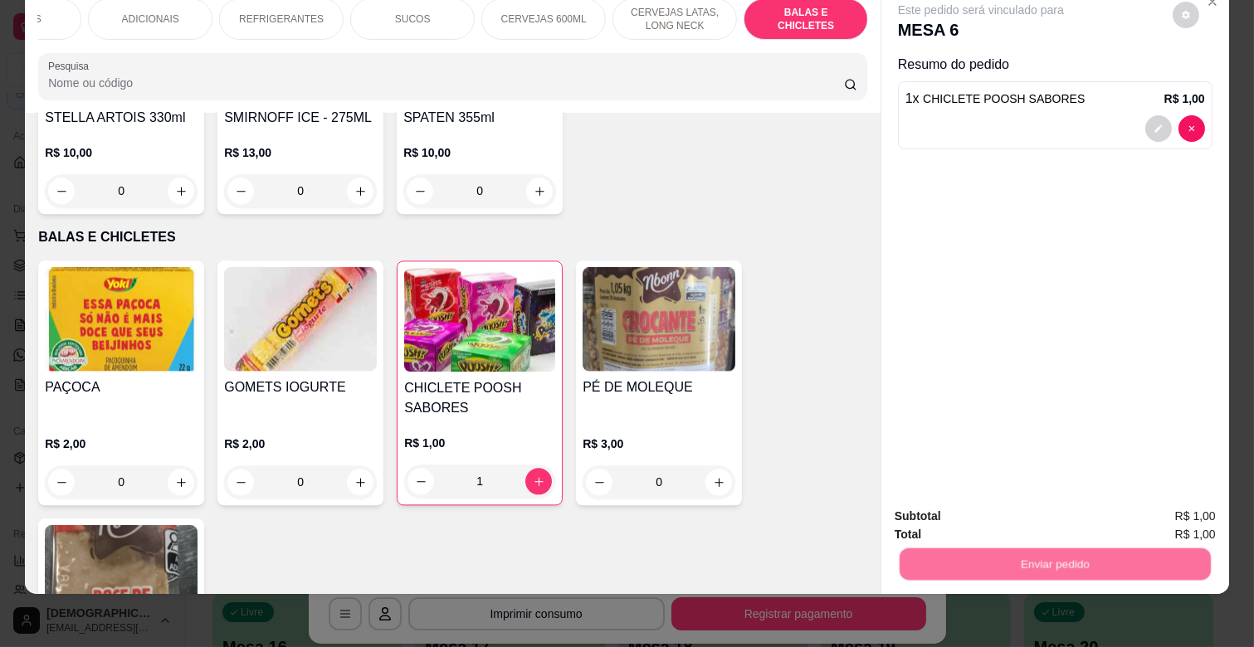
click at [990, 507] on button "Não registrar e enviar pedido" at bounding box center [1000, 509] width 168 height 31
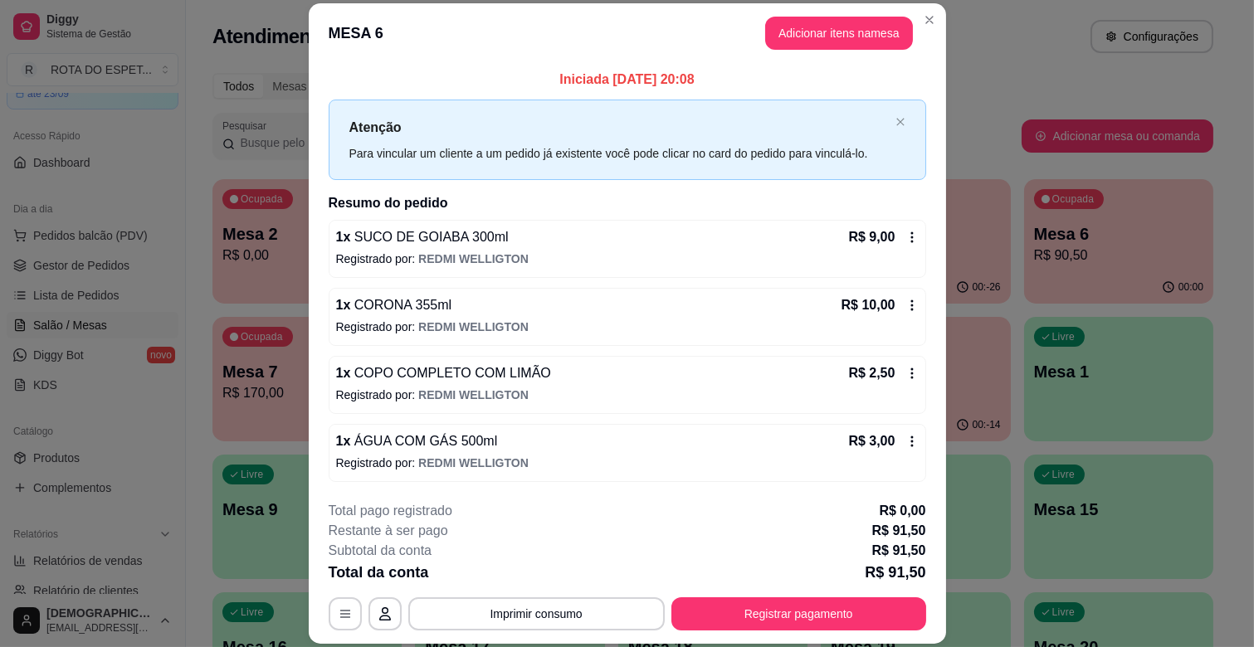
click at [781, 616] on button "Registrar pagamento" at bounding box center [798, 613] width 255 height 33
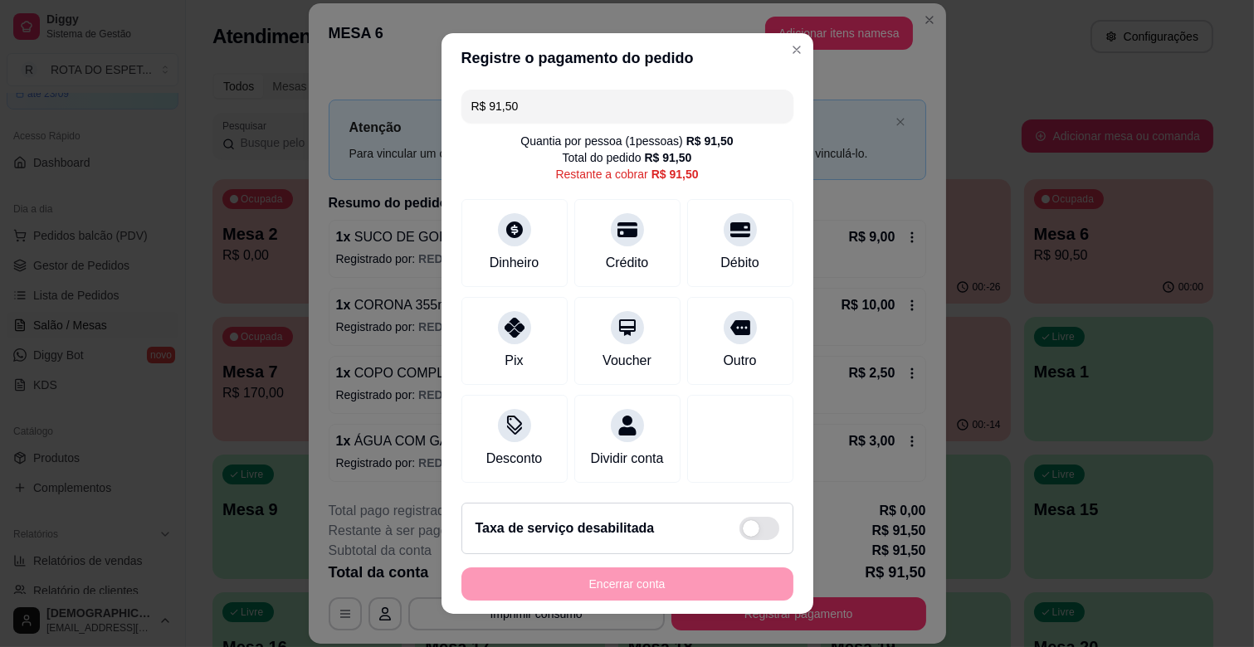
click at [680, 98] on input "R$ 91,50" at bounding box center [627, 106] width 312 height 33
click at [523, 335] on div "Pix" at bounding box center [514, 338] width 117 height 97
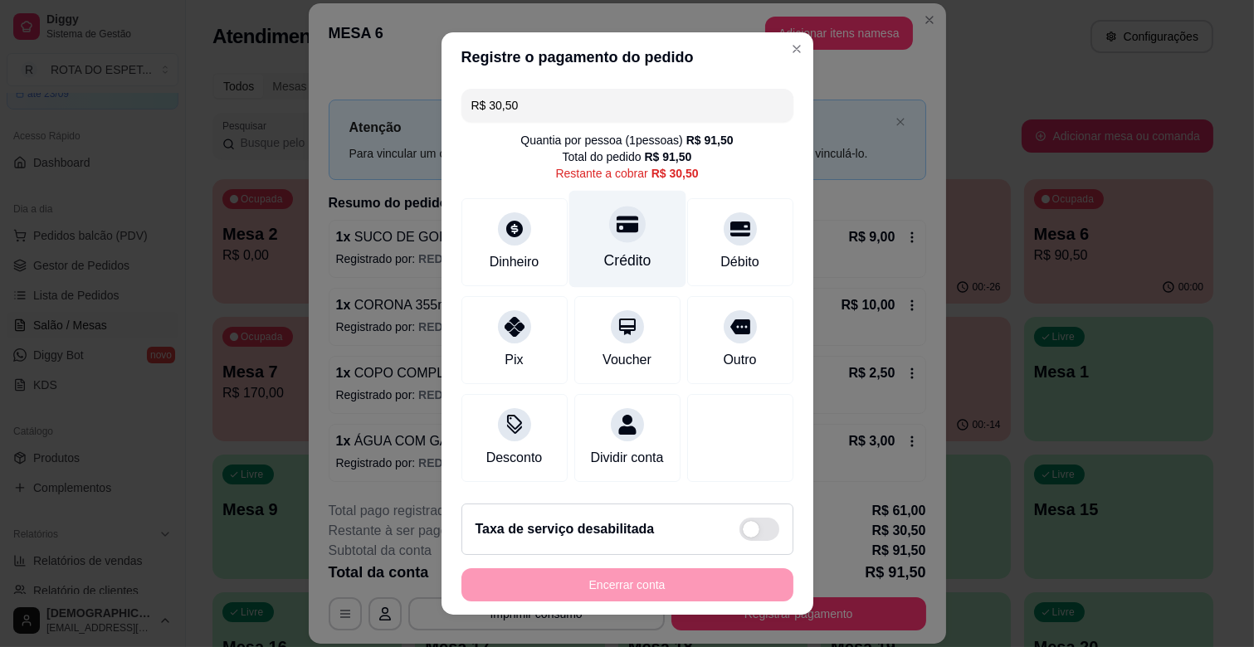
click at [618, 211] on div at bounding box center [627, 224] width 37 height 37
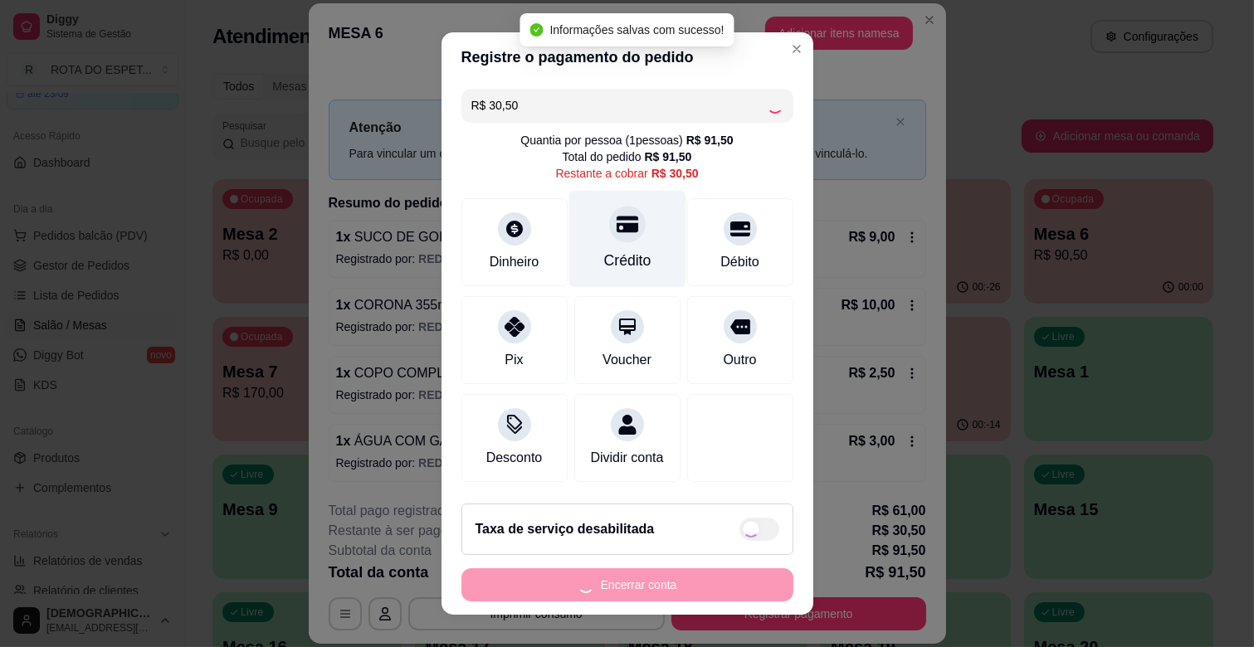
type input "R$ 0,00"
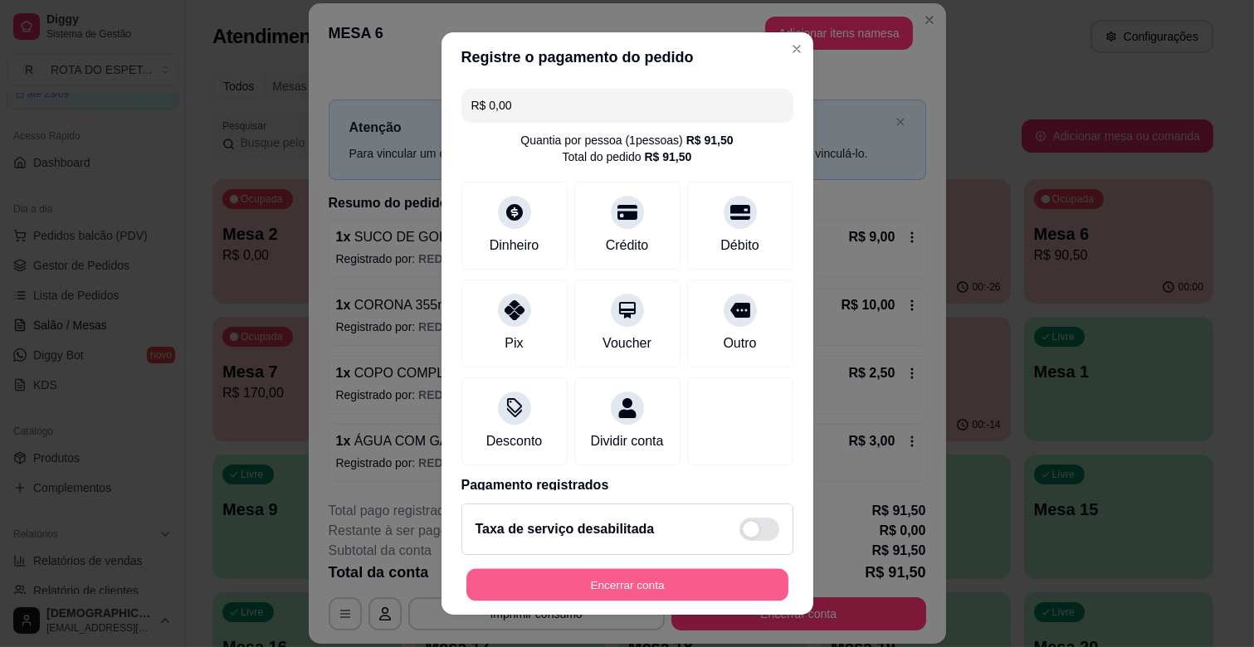
click at [651, 573] on button "Encerrar conta" at bounding box center [627, 585] width 322 height 32
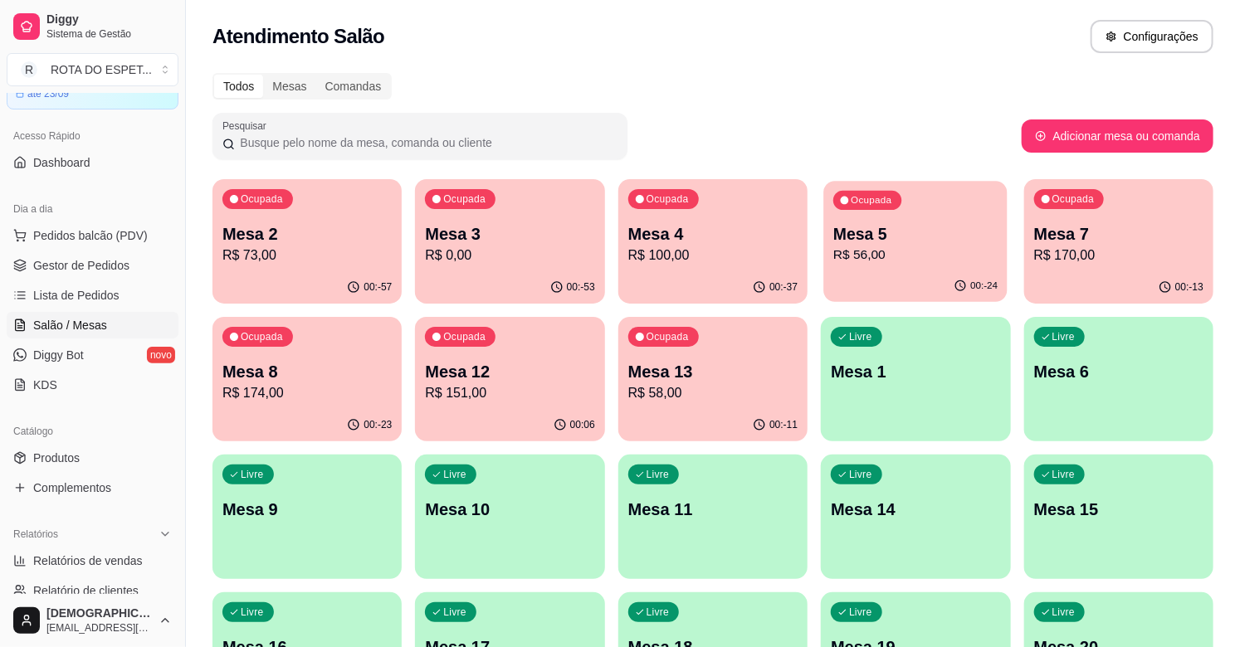
click at [981, 250] on p "R$ 56,00" at bounding box center [915, 255] width 164 height 19
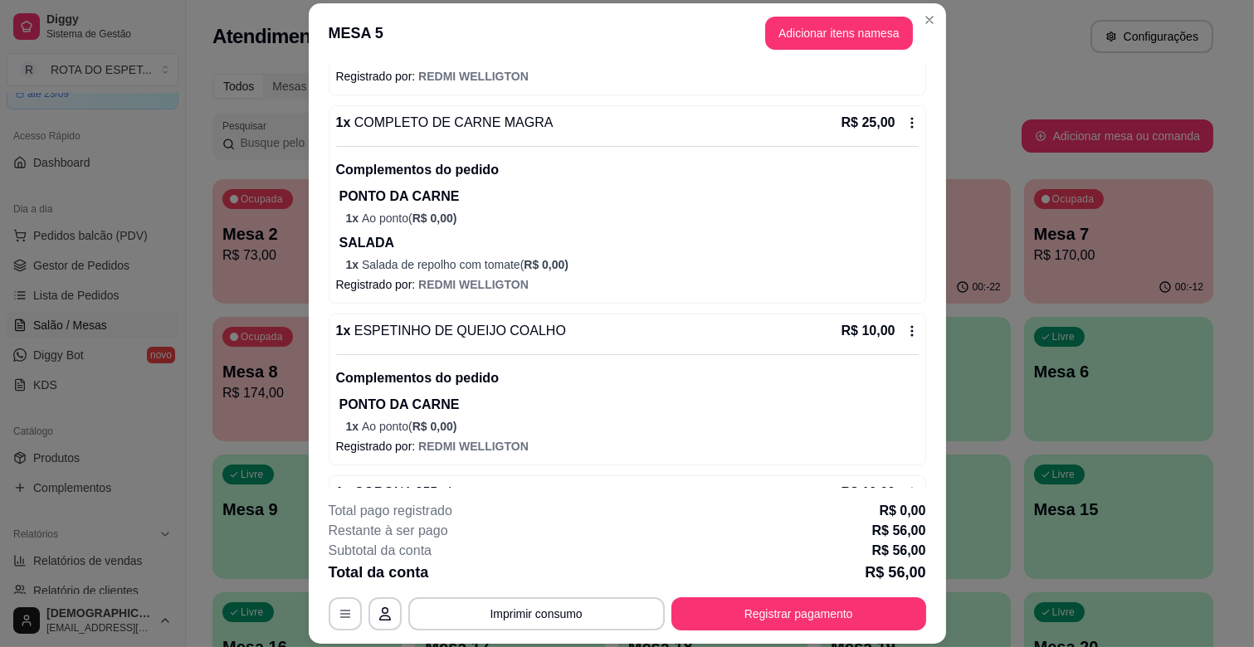
scroll to position [329, 0]
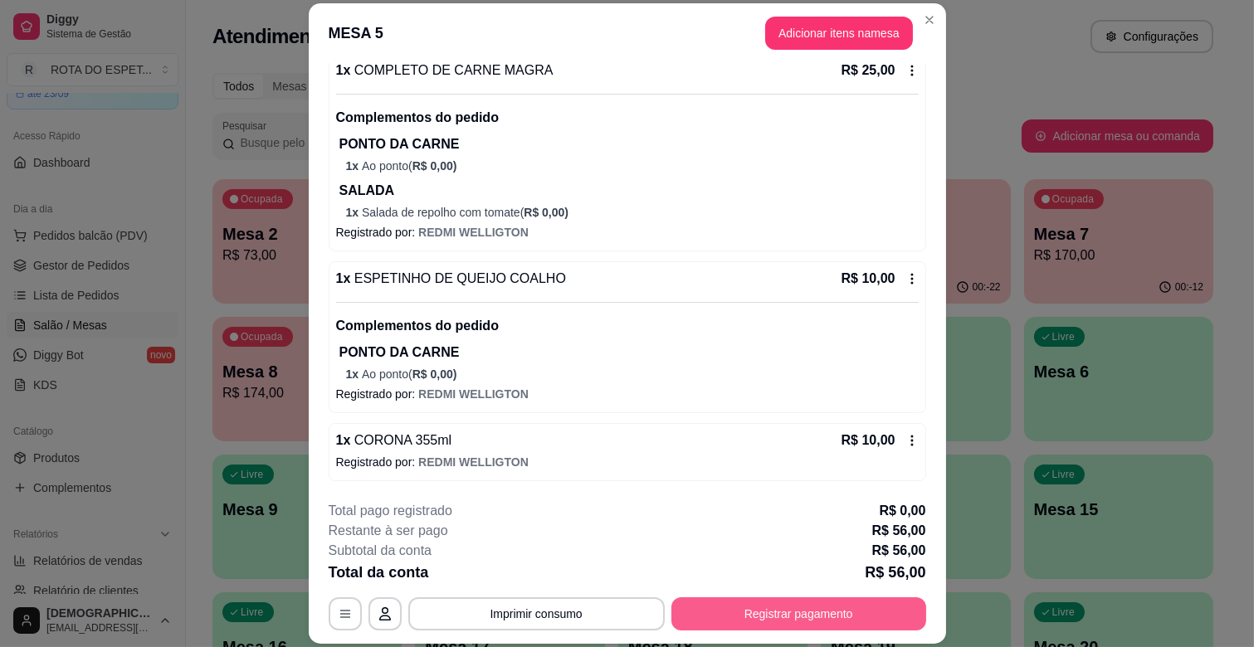
click at [876, 602] on button "Registrar pagamento" at bounding box center [798, 613] width 255 height 33
click at [825, 7] on header "MESA 5 Adicionar itens na mesa" at bounding box center [627, 33] width 637 height 60
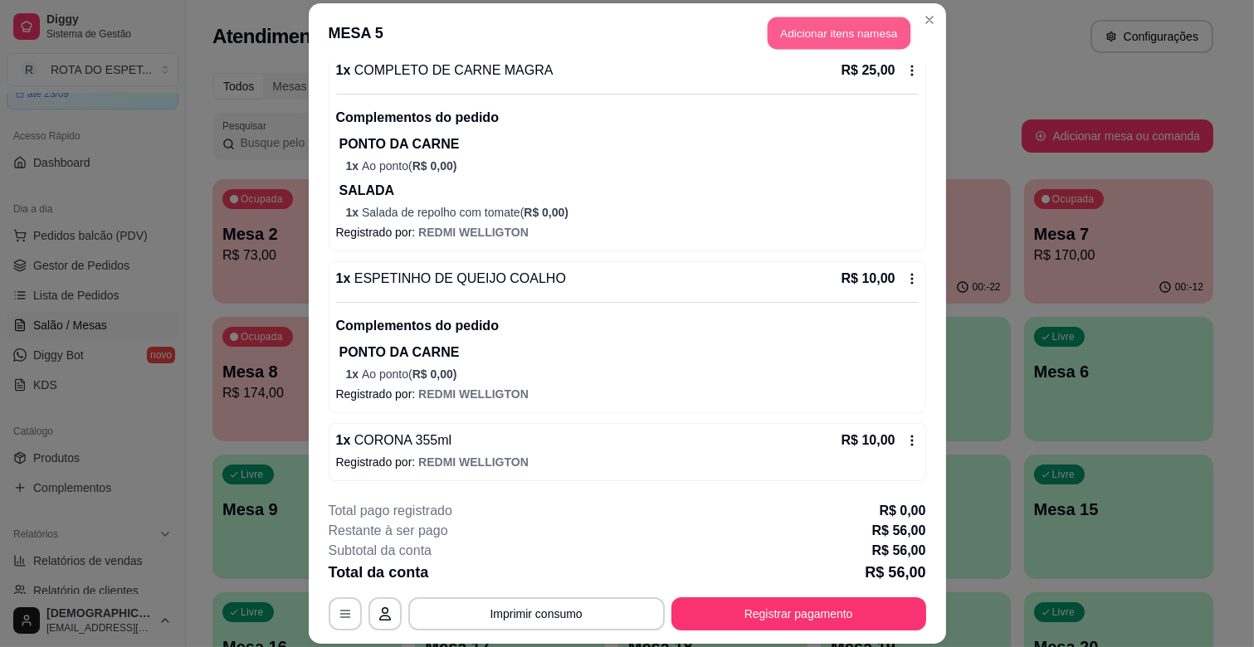
click at [825, 26] on button "Adicionar itens na mesa" at bounding box center [839, 33] width 143 height 32
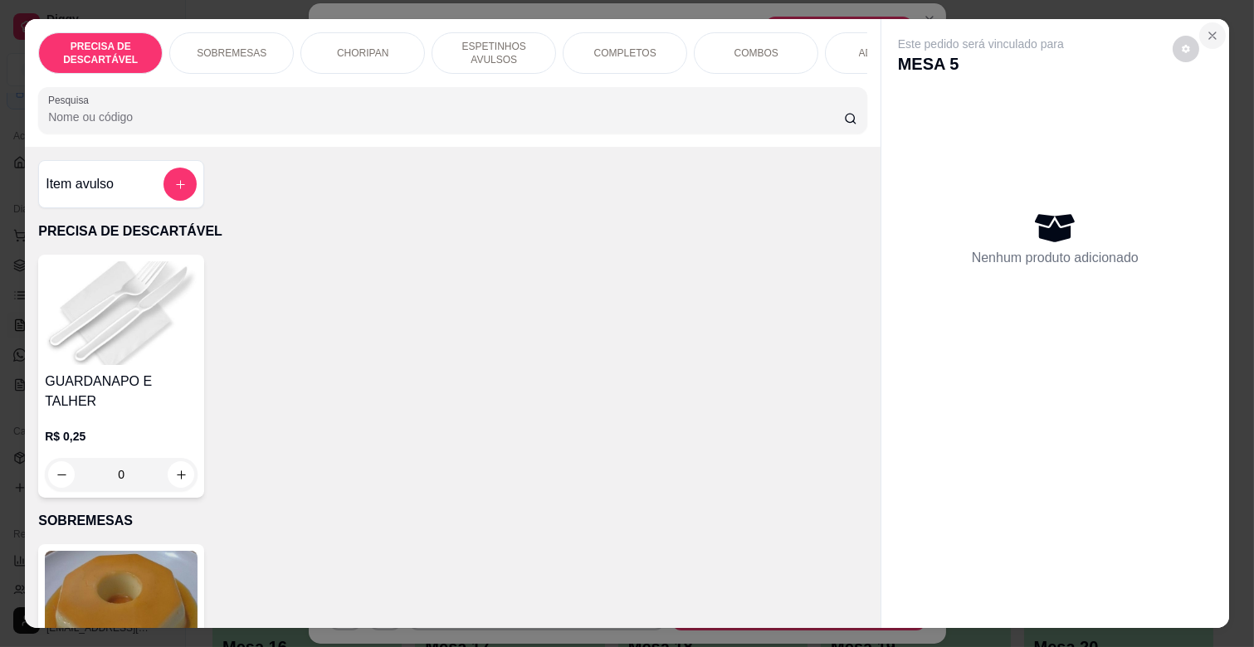
click at [1213, 28] on button "Close" at bounding box center [1212, 35] width 27 height 27
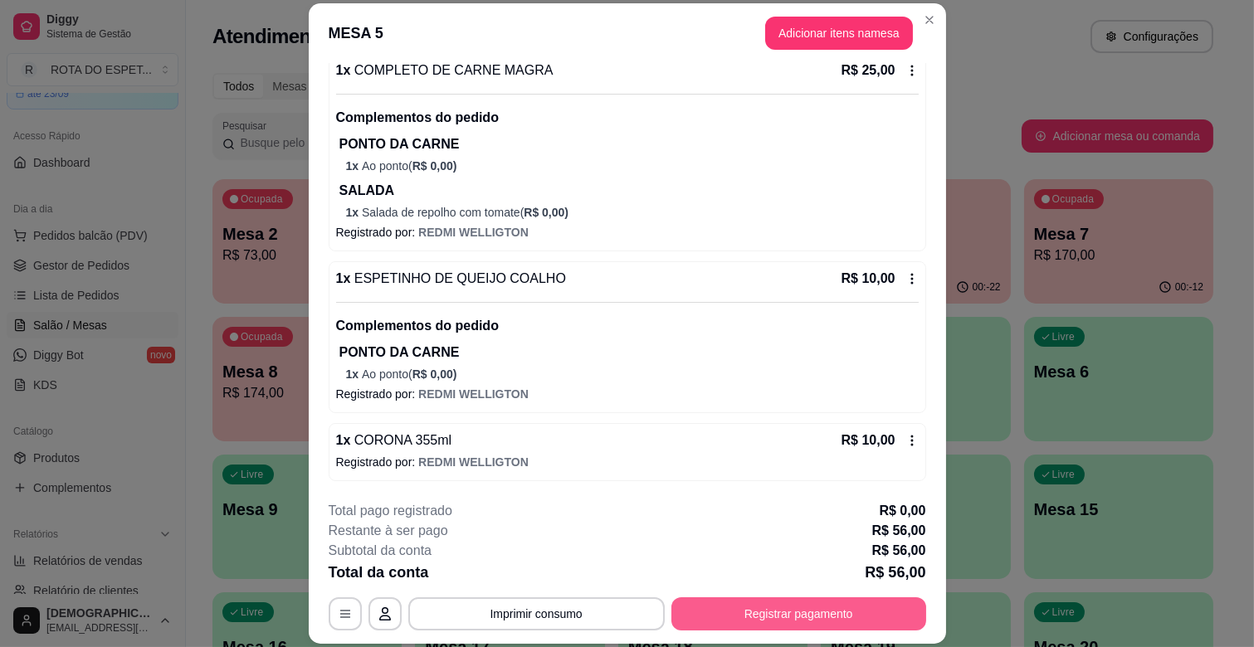
click at [733, 619] on button "Registrar pagamento" at bounding box center [798, 613] width 255 height 33
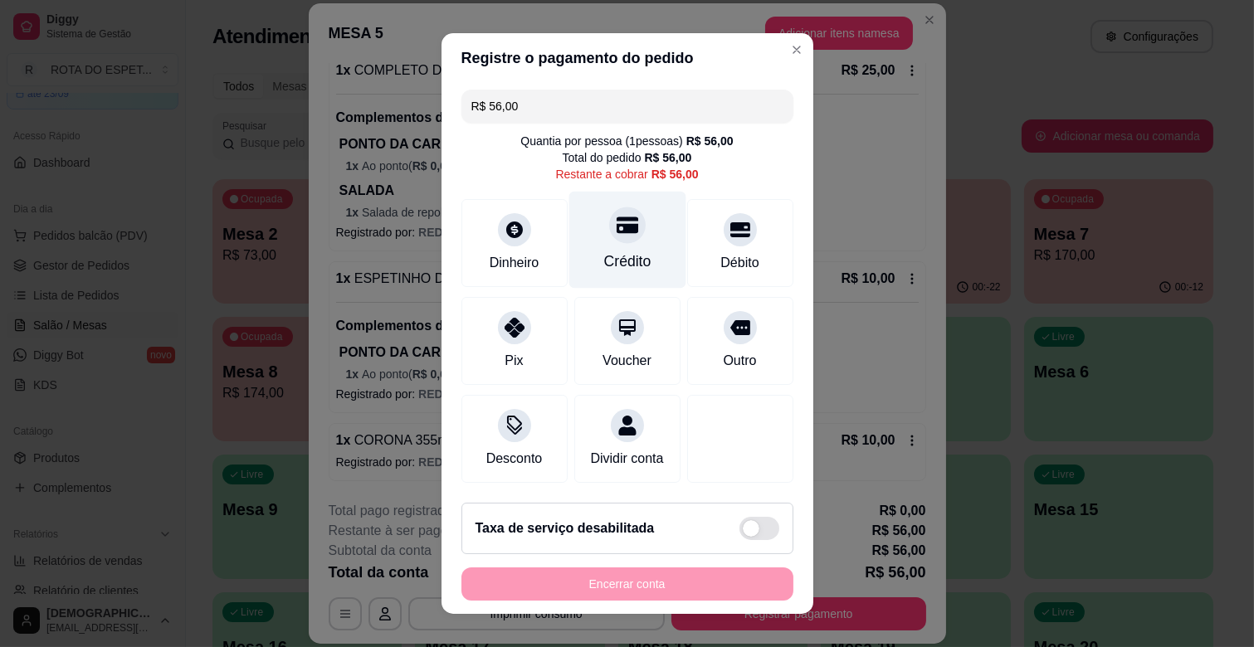
click at [616, 242] on div "Crédito" at bounding box center [626, 240] width 117 height 97
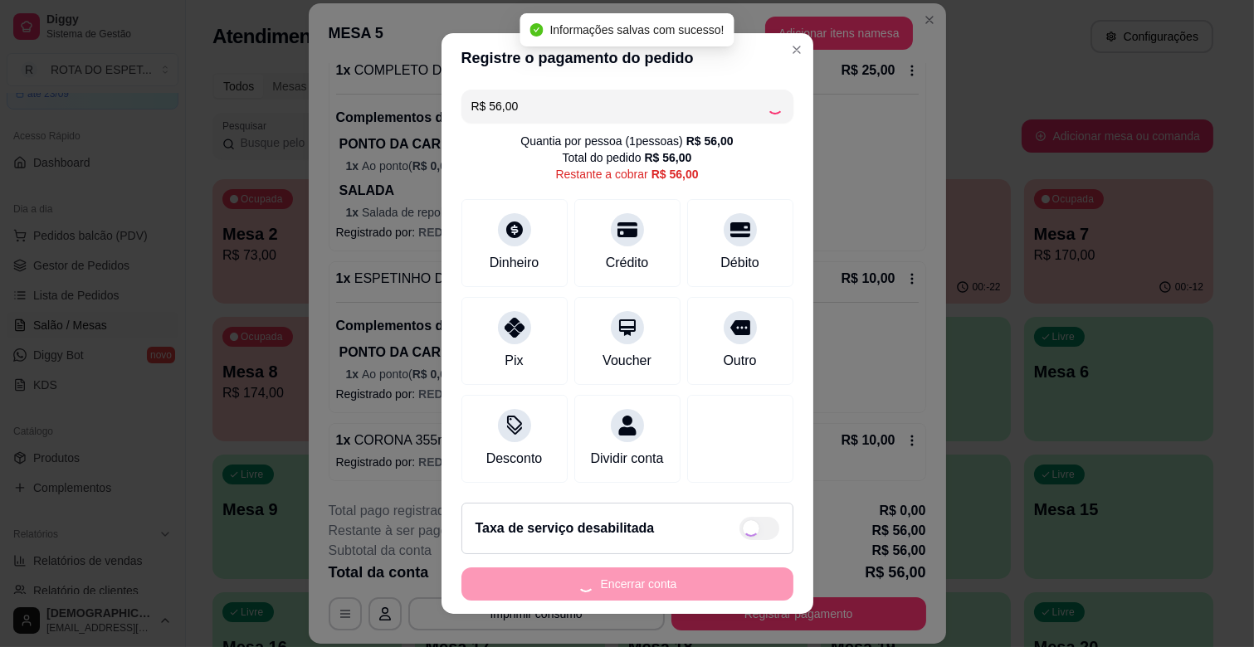
type input "R$ 0,00"
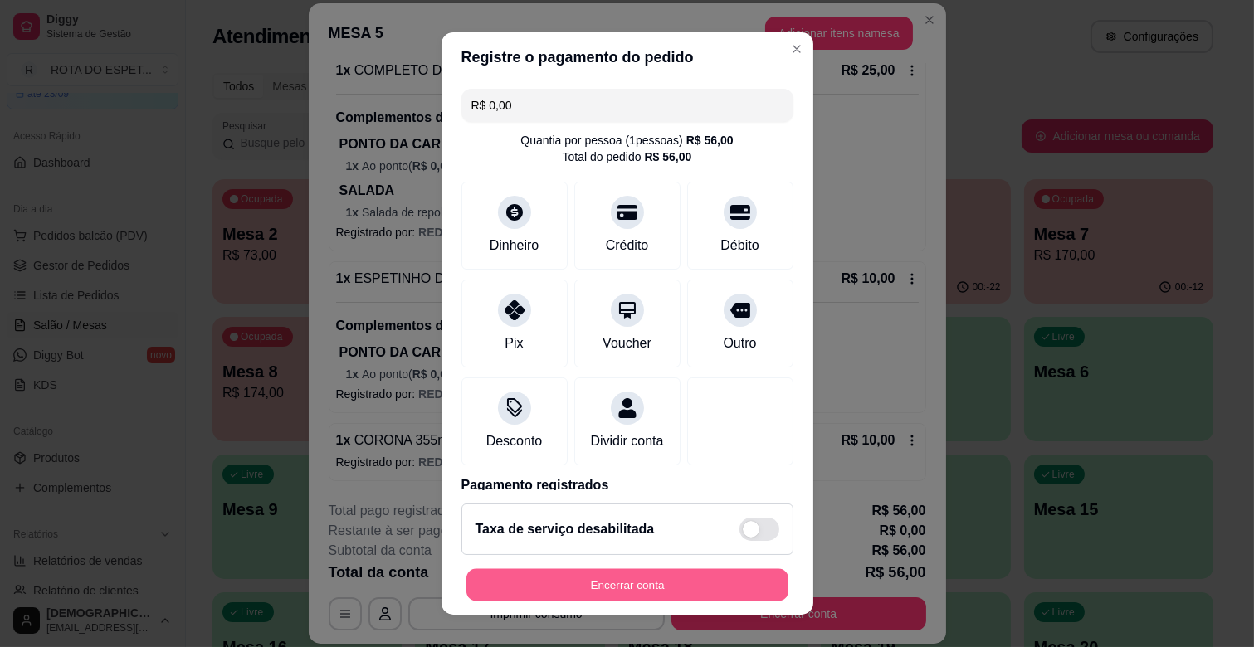
click at [602, 582] on button "Encerrar conta" at bounding box center [627, 585] width 322 height 32
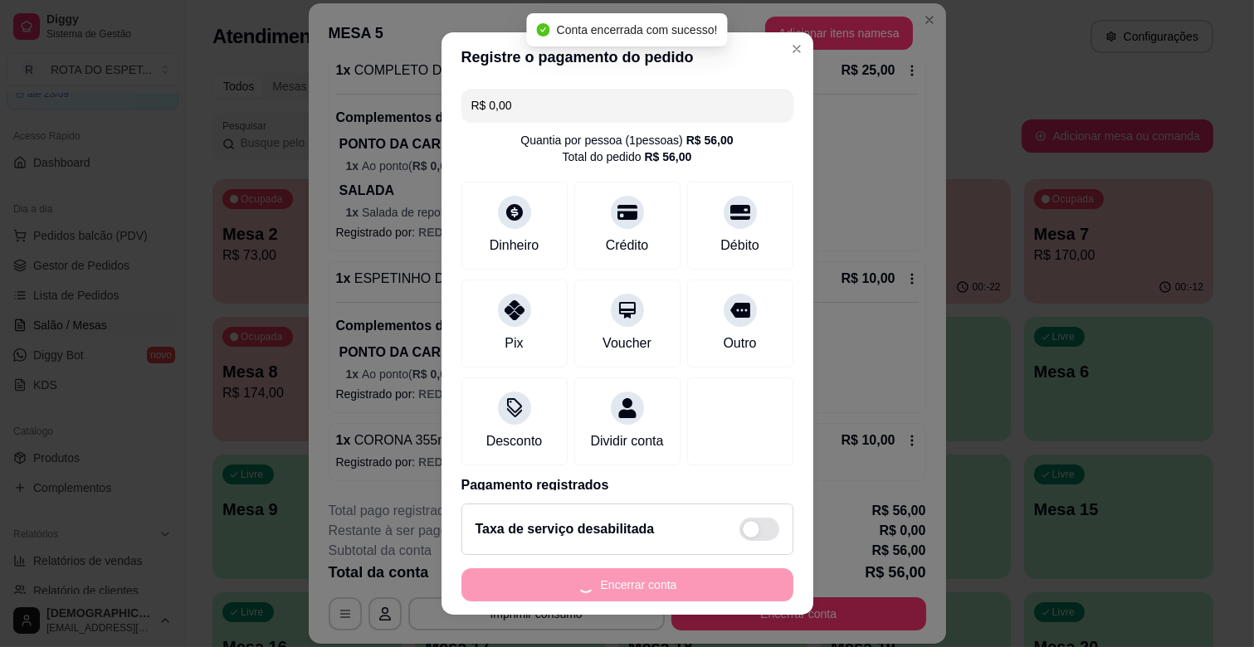
scroll to position [0, 0]
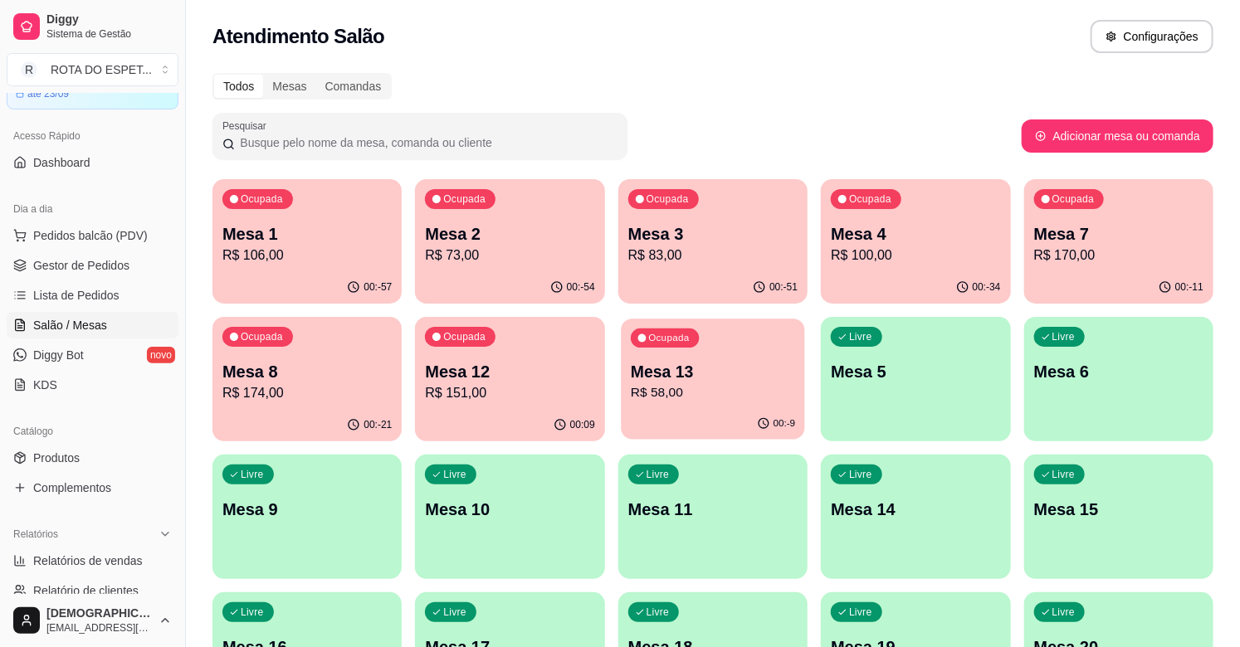
click at [694, 372] on p "Mesa 13" at bounding box center [713, 372] width 164 height 22
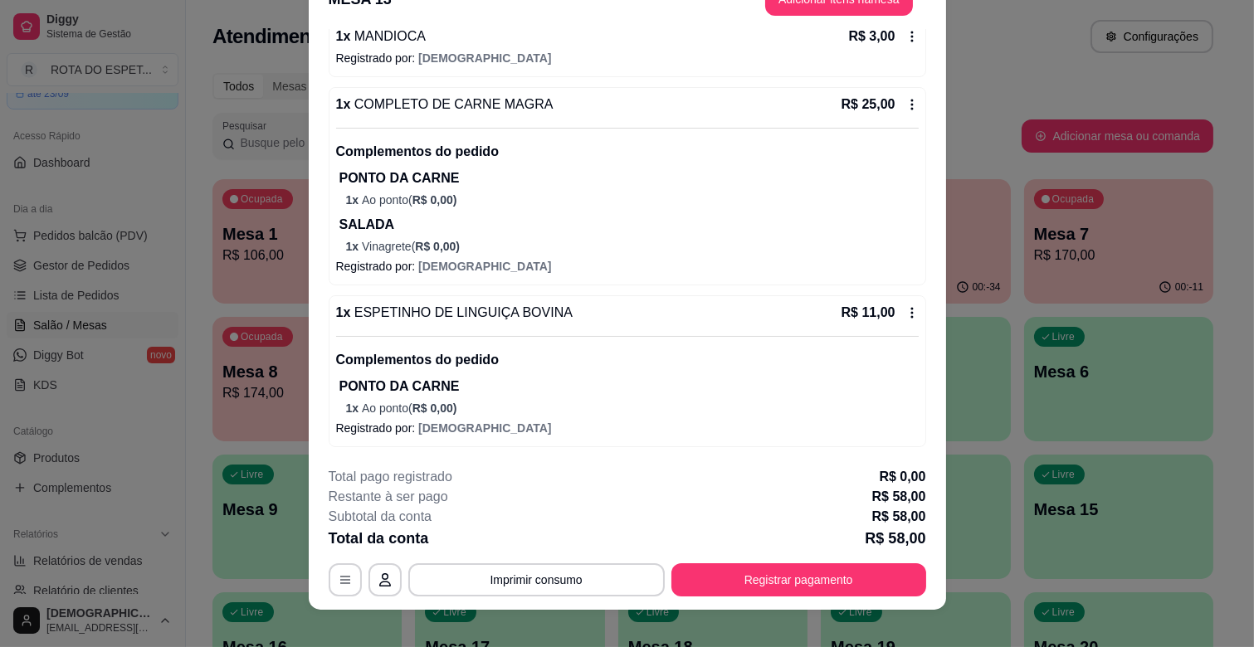
scroll to position [50, 0]
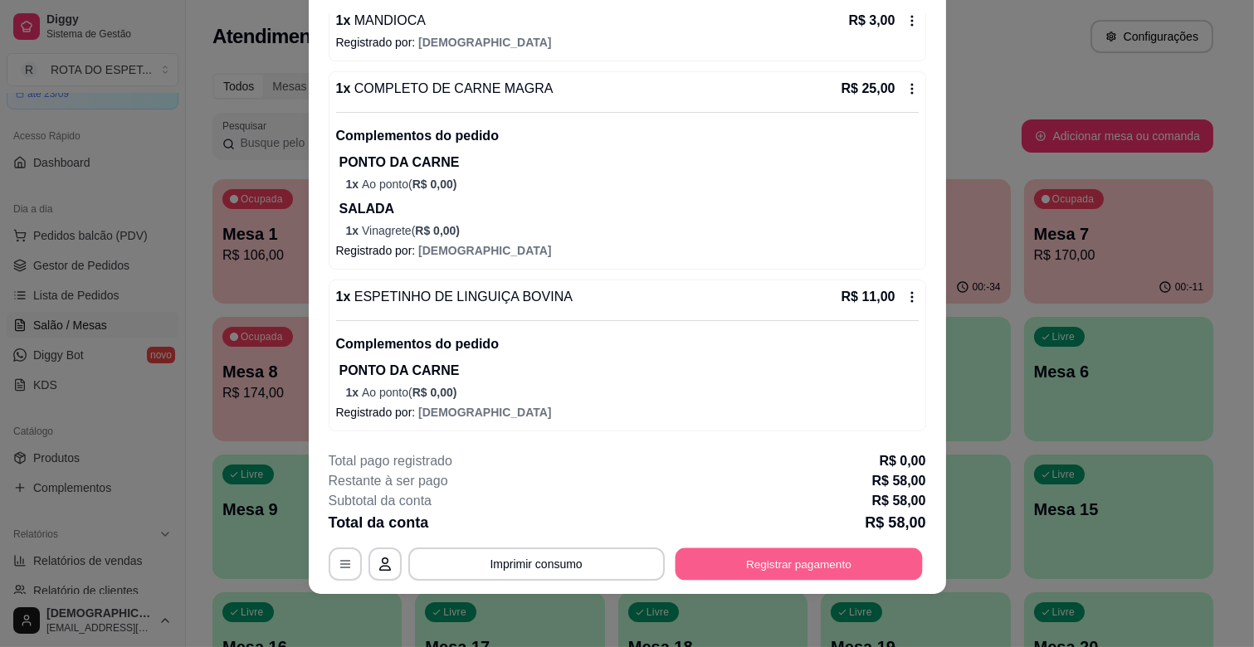
click at [767, 550] on button "Registrar pagamento" at bounding box center [798, 564] width 247 height 32
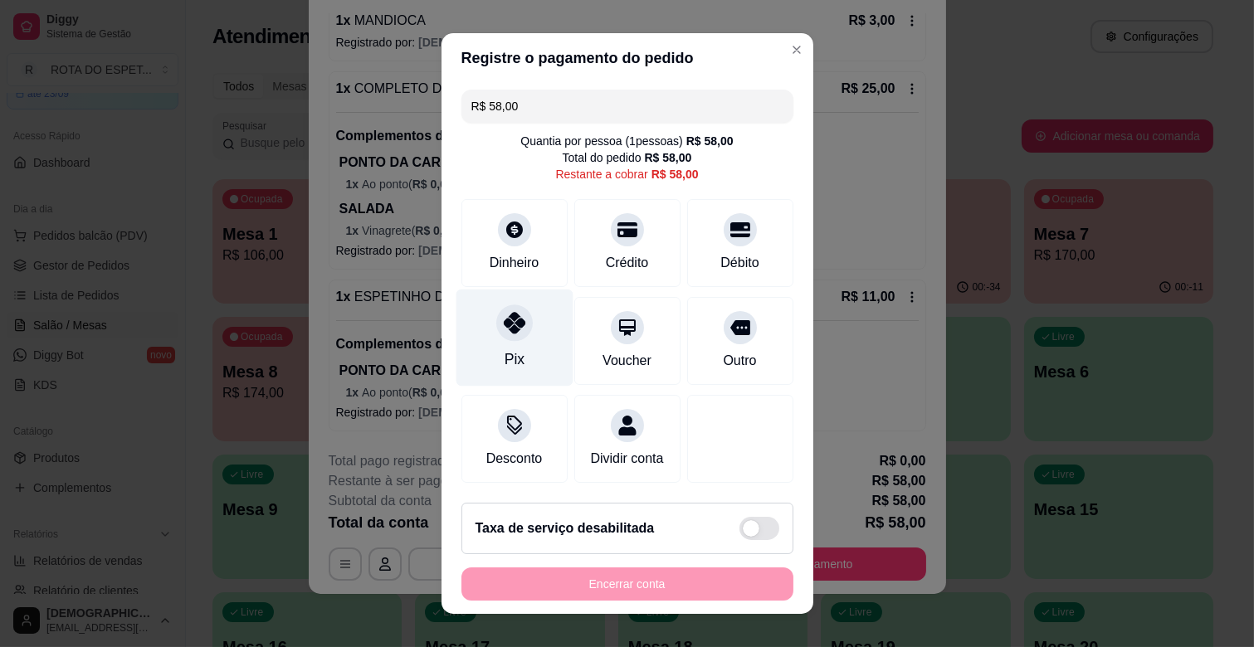
click at [504, 348] on div "Pix" at bounding box center [514, 359] width 20 height 22
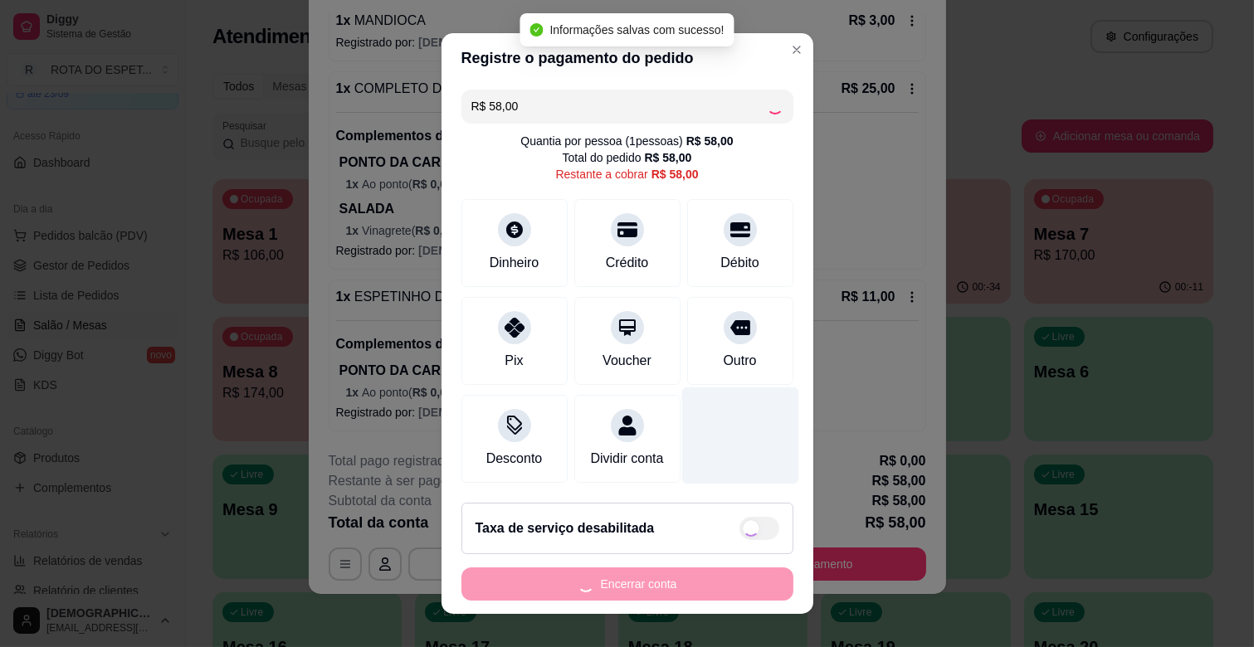
type input "R$ 0,00"
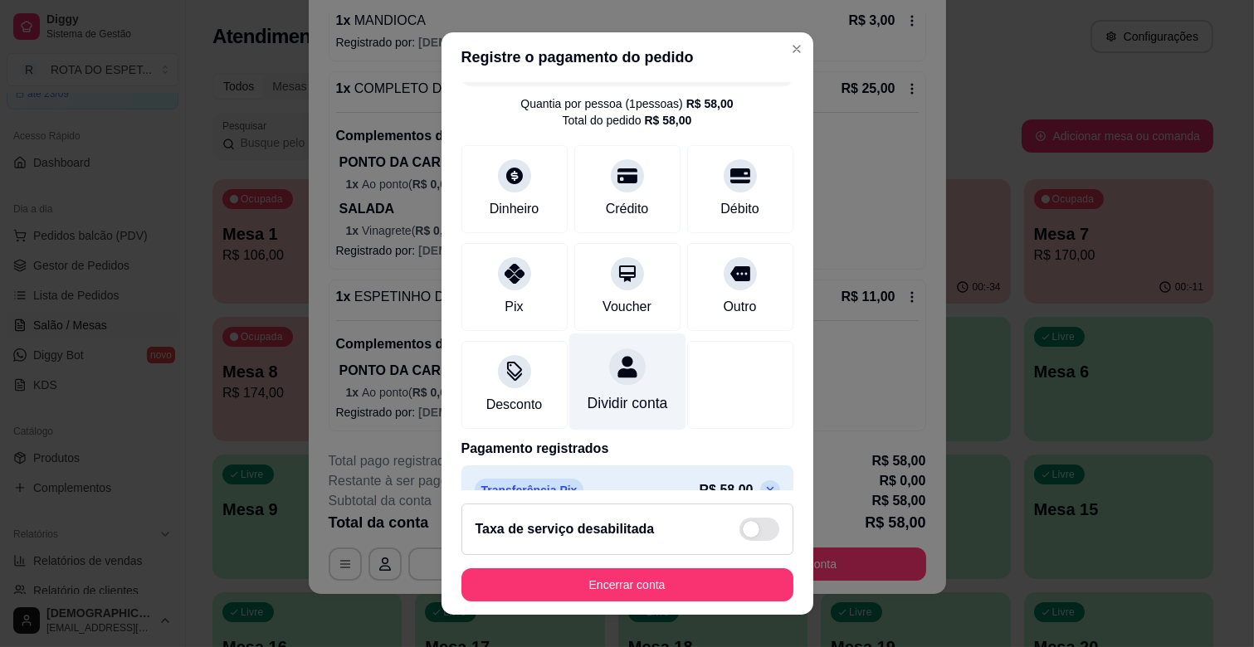
scroll to position [88, 0]
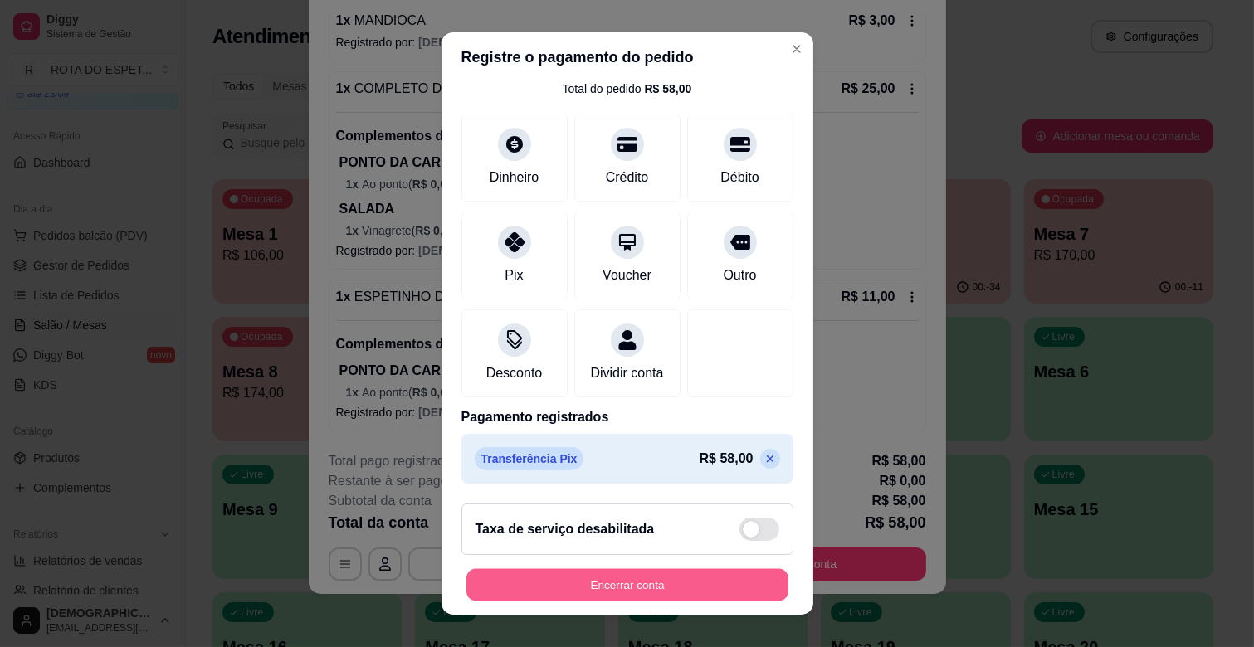
click at [654, 584] on button "Encerrar conta" at bounding box center [627, 585] width 322 height 32
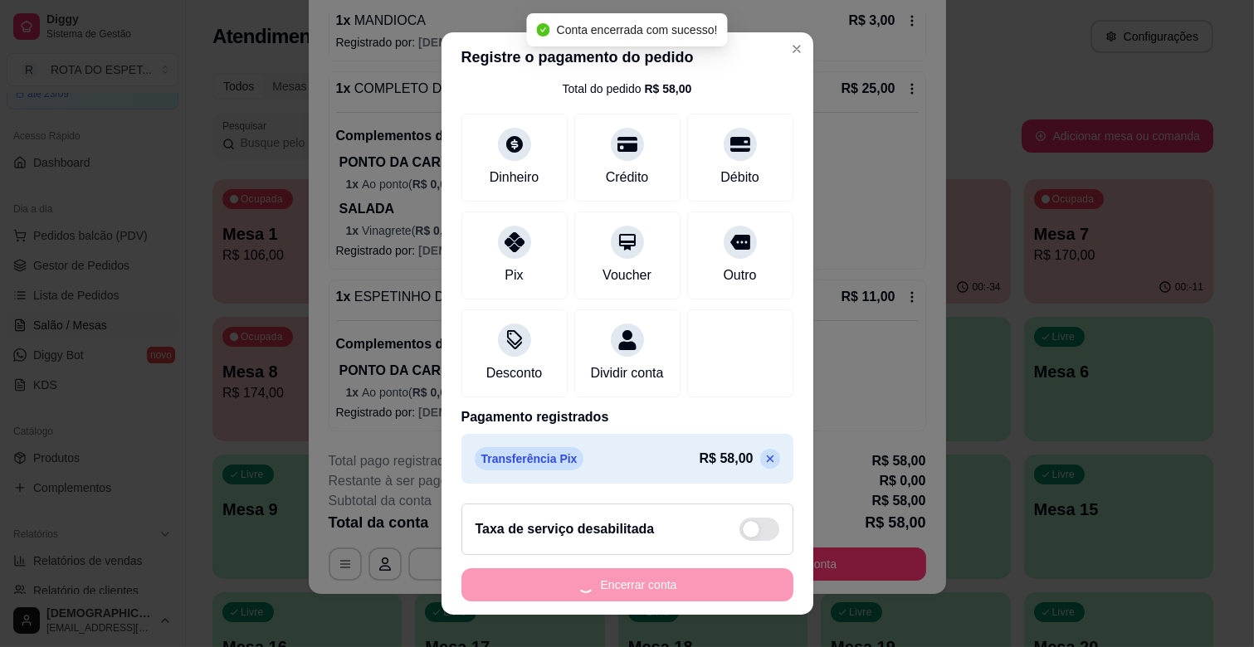
scroll to position [0, 0]
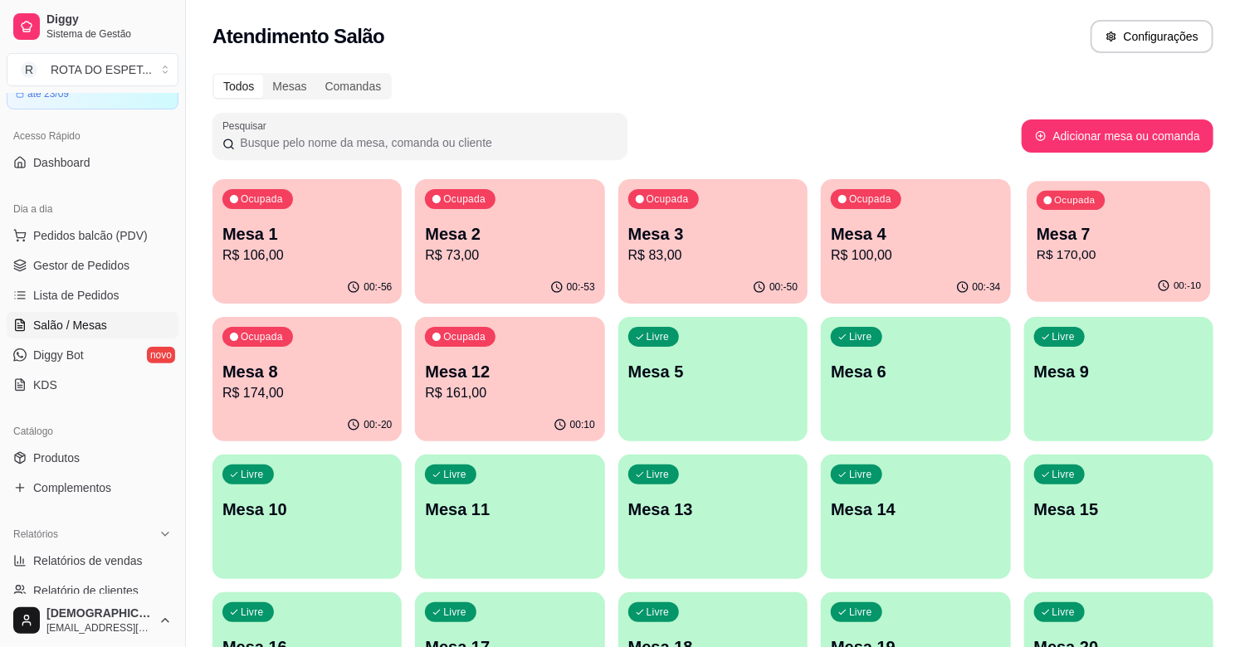
click at [1143, 252] on p "R$ 170,00" at bounding box center [1118, 255] width 164 height 19
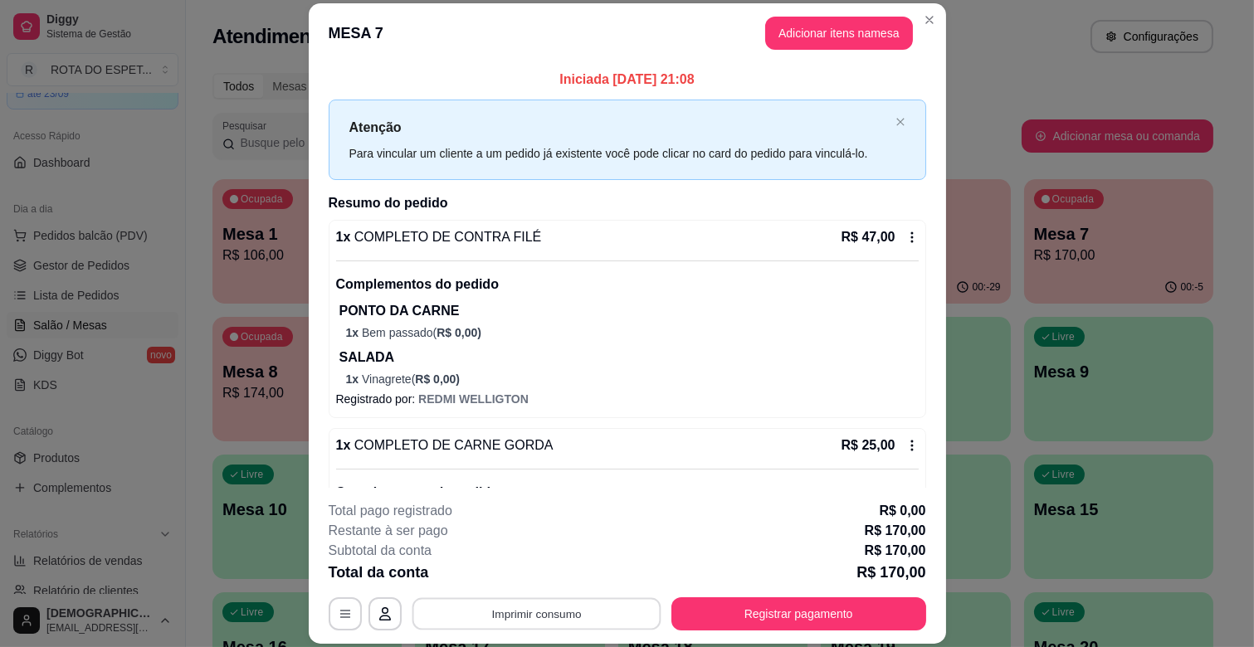
click at [585, 611] on button "Imprimir consumo" at bounding box center [536, 614] width 249 height 32
click at [560, 577] on button "IMPRESSORA CAIXA" at bounding box center [534, 576] width 133 height 26
click at [817, 606] on button "Registrar pagamento" at bounding box center [798, 613] width 255 height 33
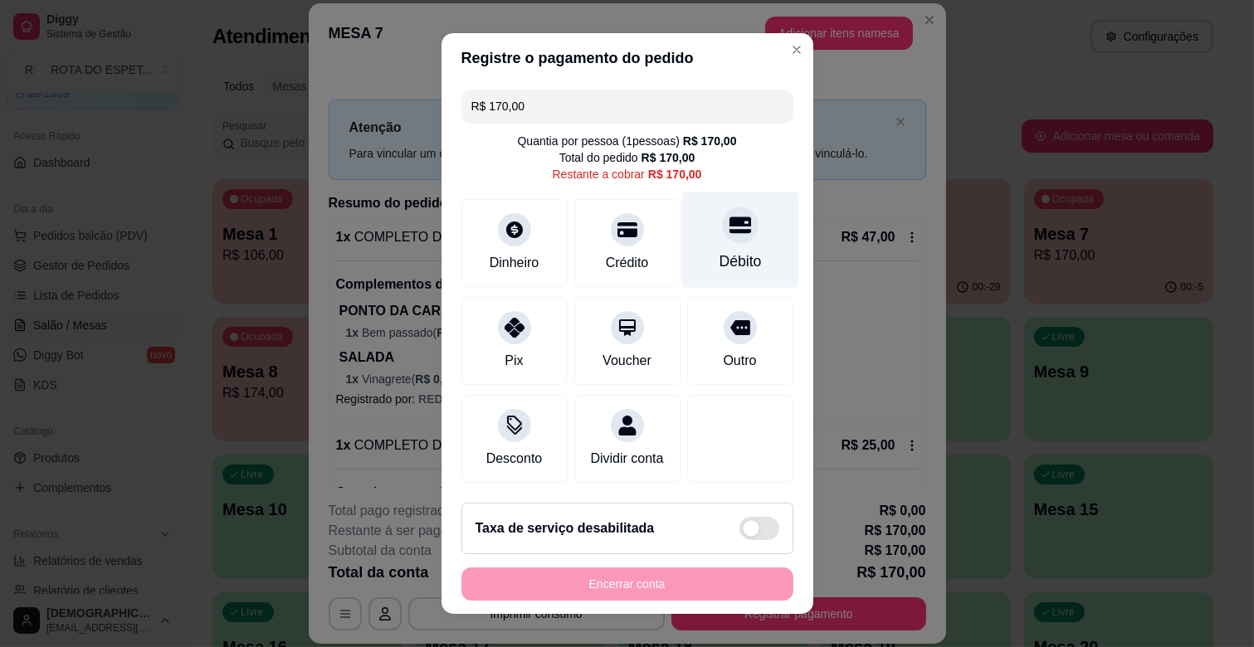
click at [706, 245] on div "Débito" at bounding box center [739, 240] width 117 height 97
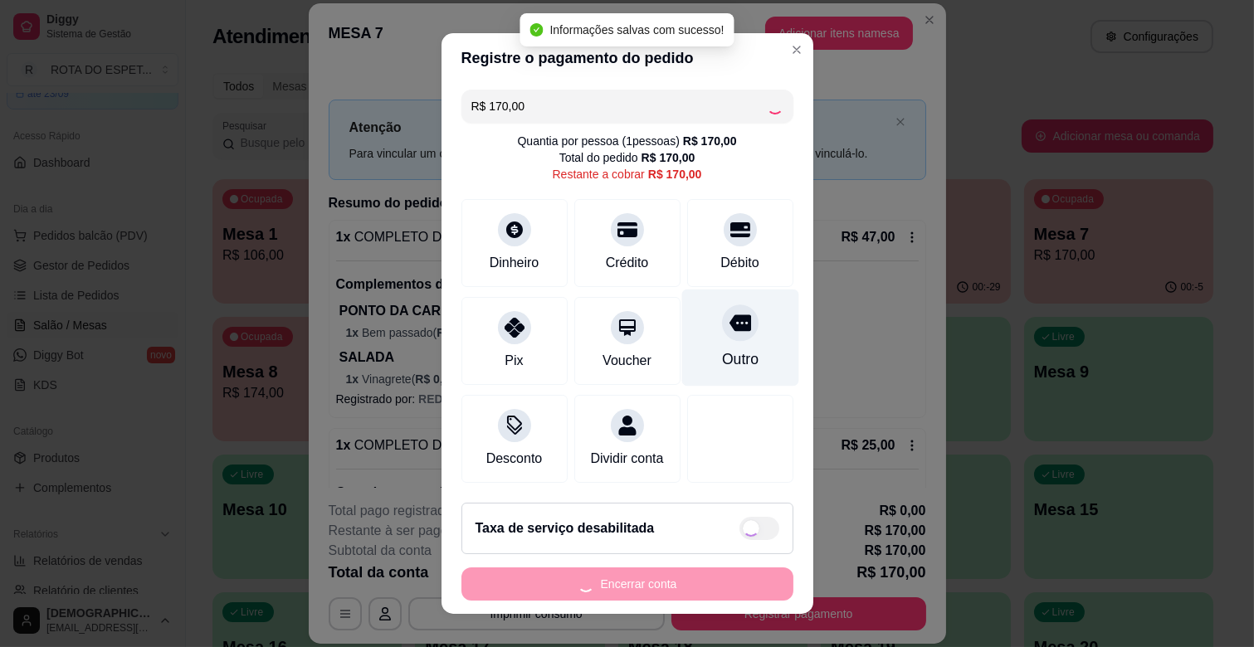
type input "R$ 0,00"
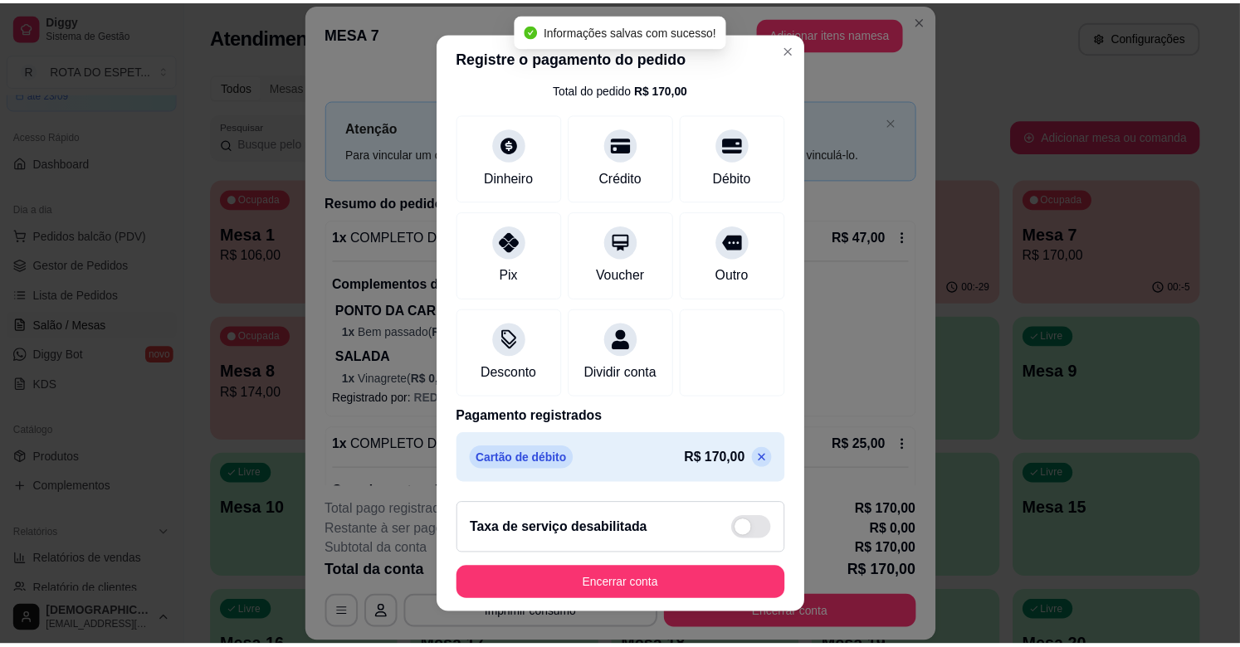
scroll to position [88, 0]
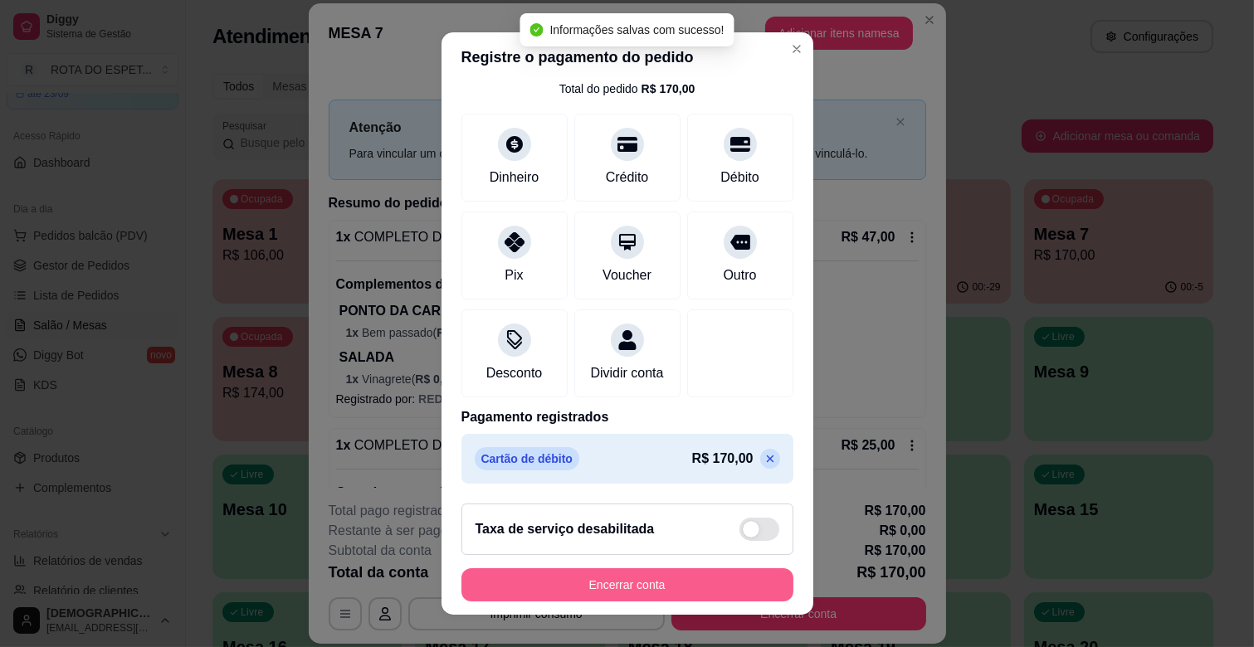
click at [644, 593] on button "Encerrar conta" at bounding box center [627, 584] width 332 height 33
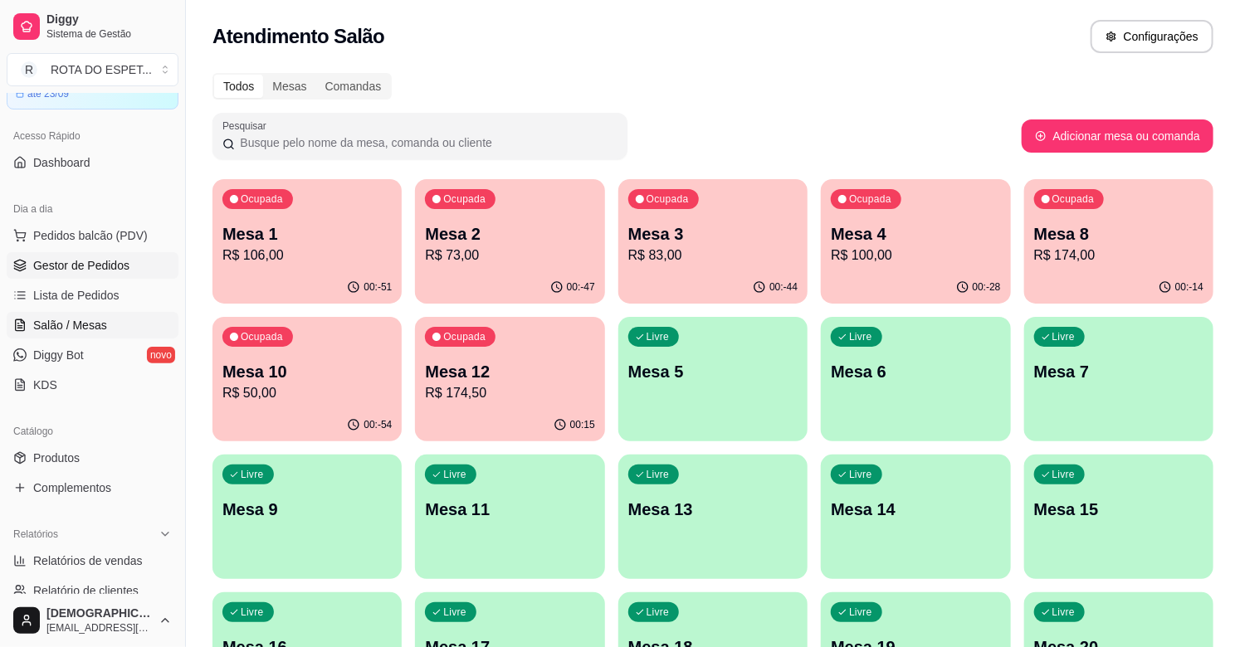
click at [71, 264] on span "Gestor de Pedidos" at bounding box center [81, 265] width 96 height 17
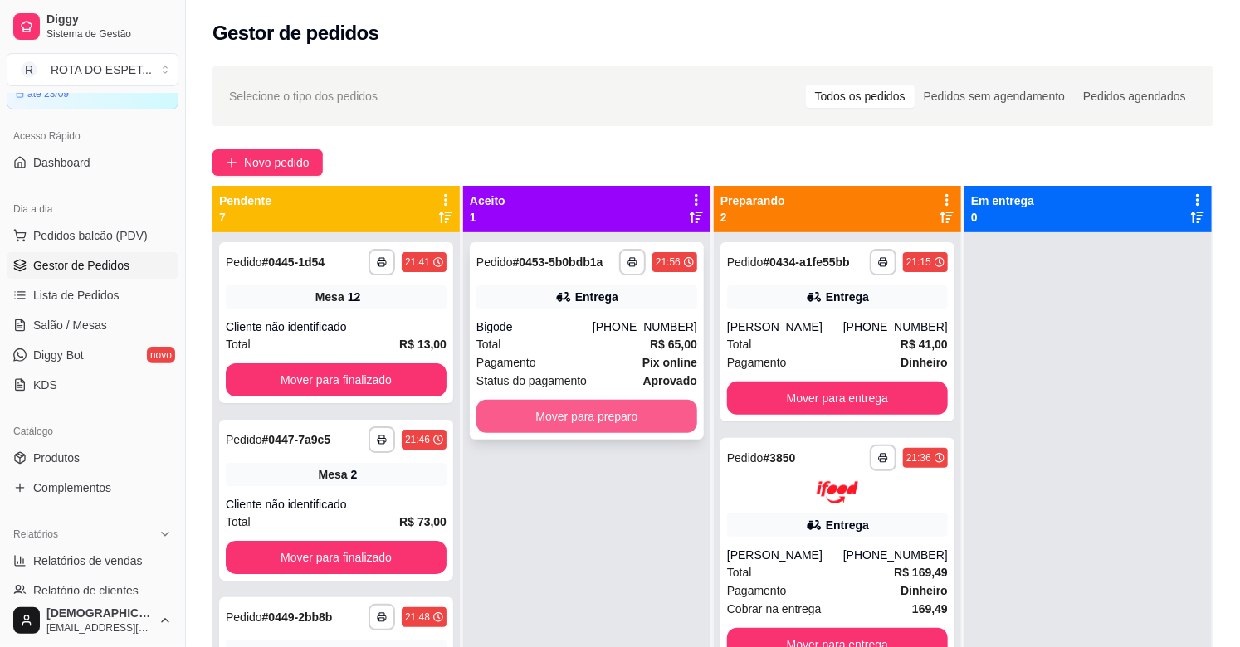
click at [583, 418] on button "Mover para preparo" at bounding box center [586, 416] width 221 height 33
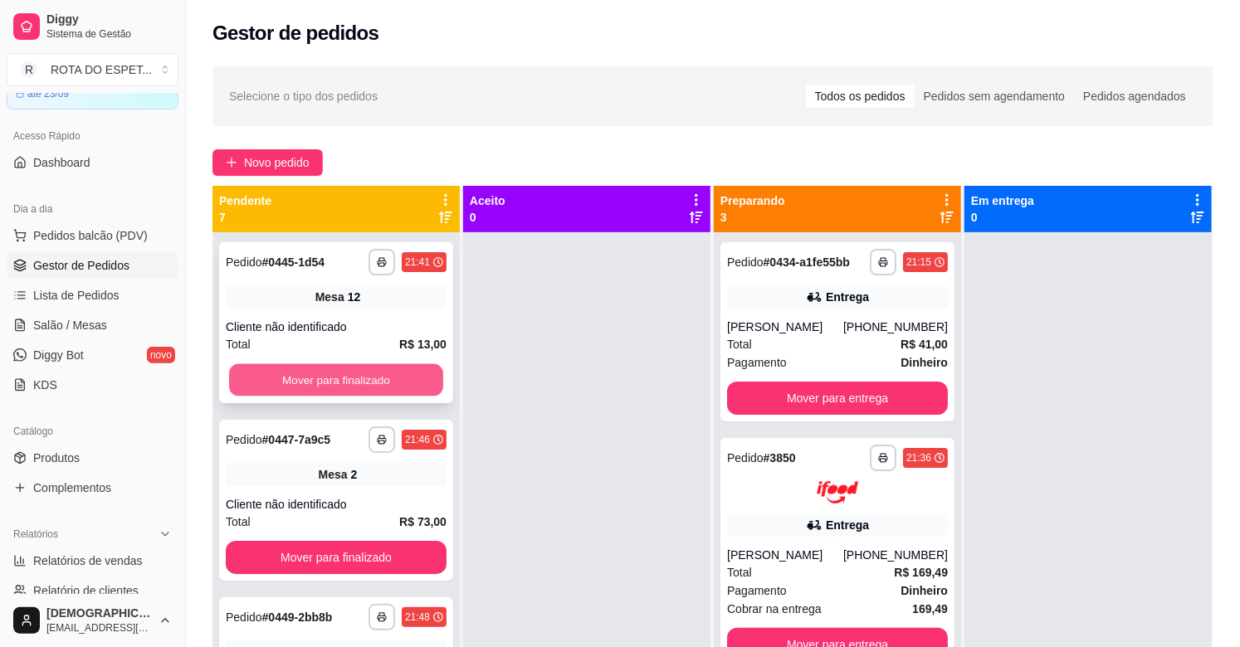
click at [311, 376] on button "Mover para finalizado" at bounding box center [336, 380] width 214 height 32
click at [311, 376] on button "Mover para finalizado" at bounding box center [336, 379] width 221 height 33
click at [311, 376] on button "Mover para finalizado" at bounding box center [336, 380] width 214 height 32
click at [311, 376] on button "Mover para finalizado" at bounding box center [336, 379] width 221 height 33
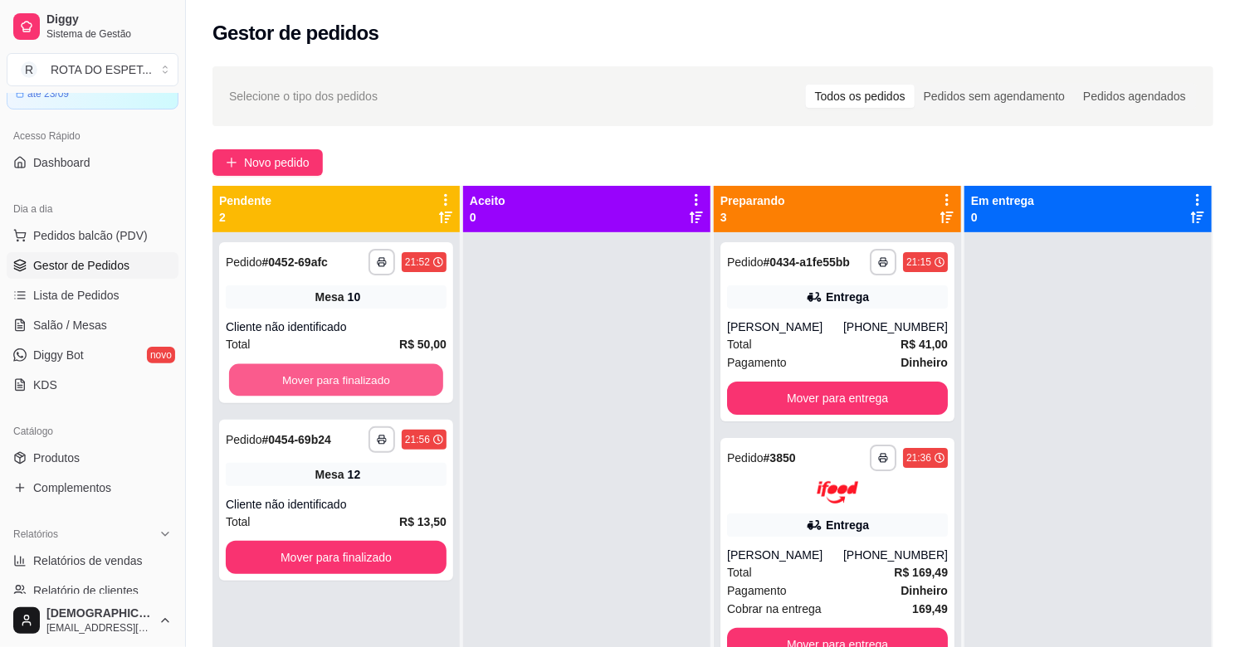
click at [311, 376] on button "Mover para finalizado" at bounding box center [336, 380] width 214 height 32
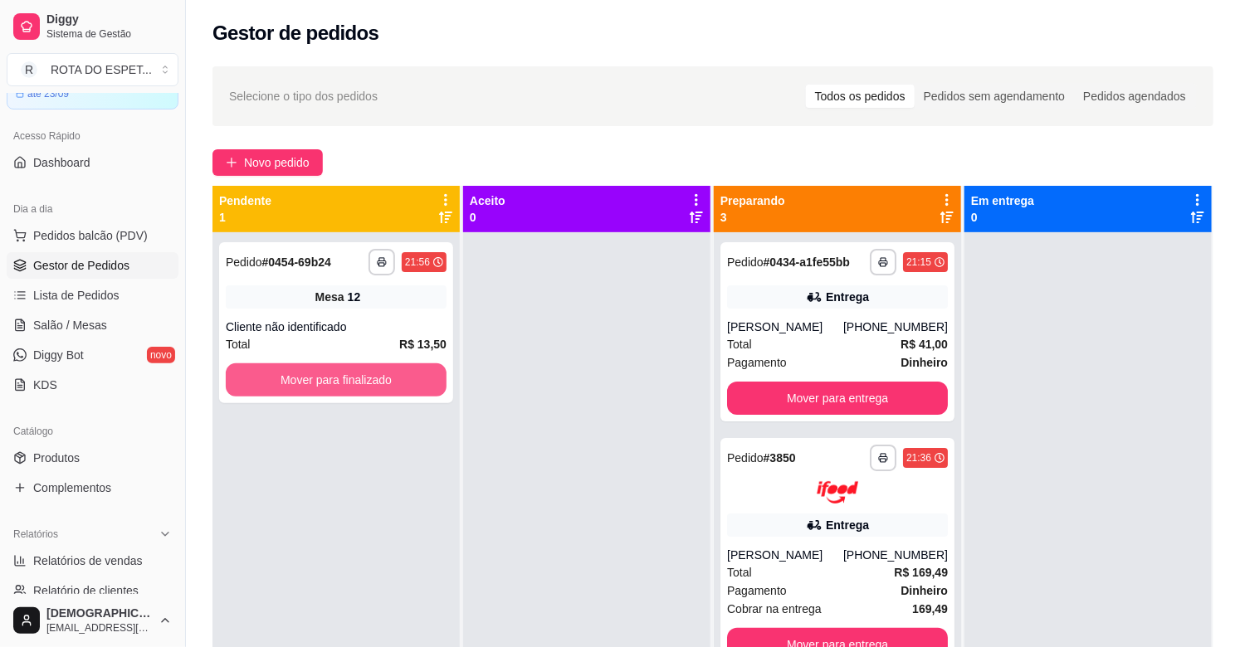
click at [311, 376] on button "Mover para finalizado" at bounding box center [336, 379] width 221 height 33
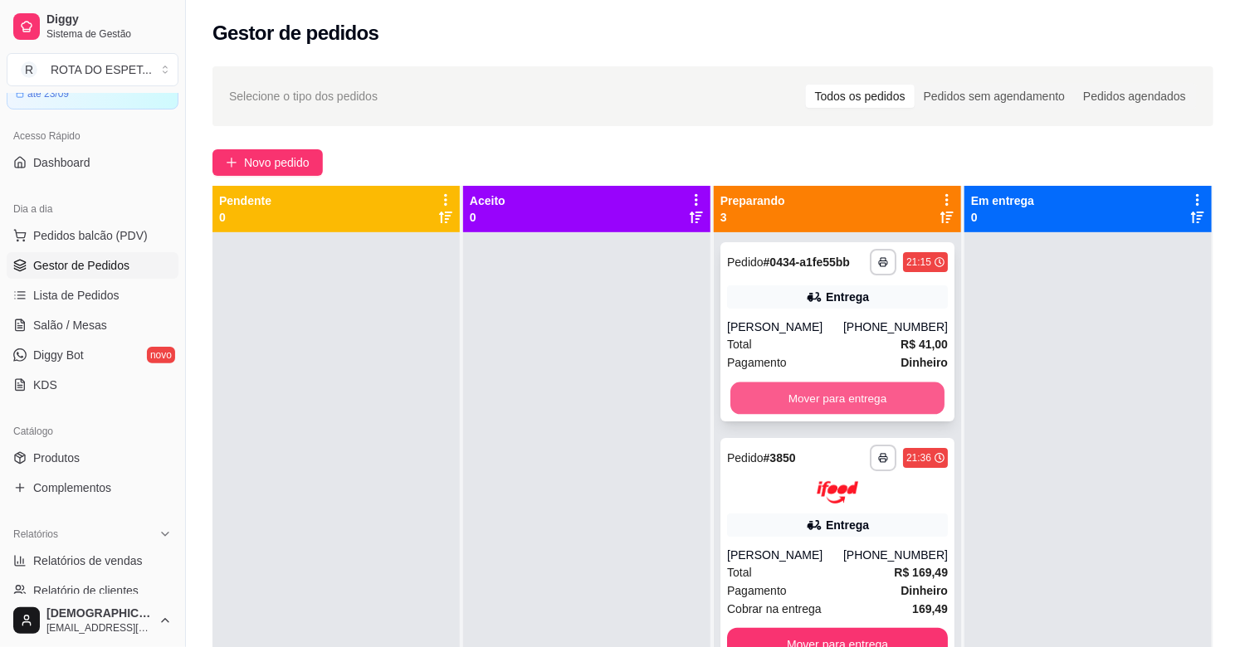
click at [842, 397] on button "Mover para entrega" at bounding box center [837, 399] width 214 height 32
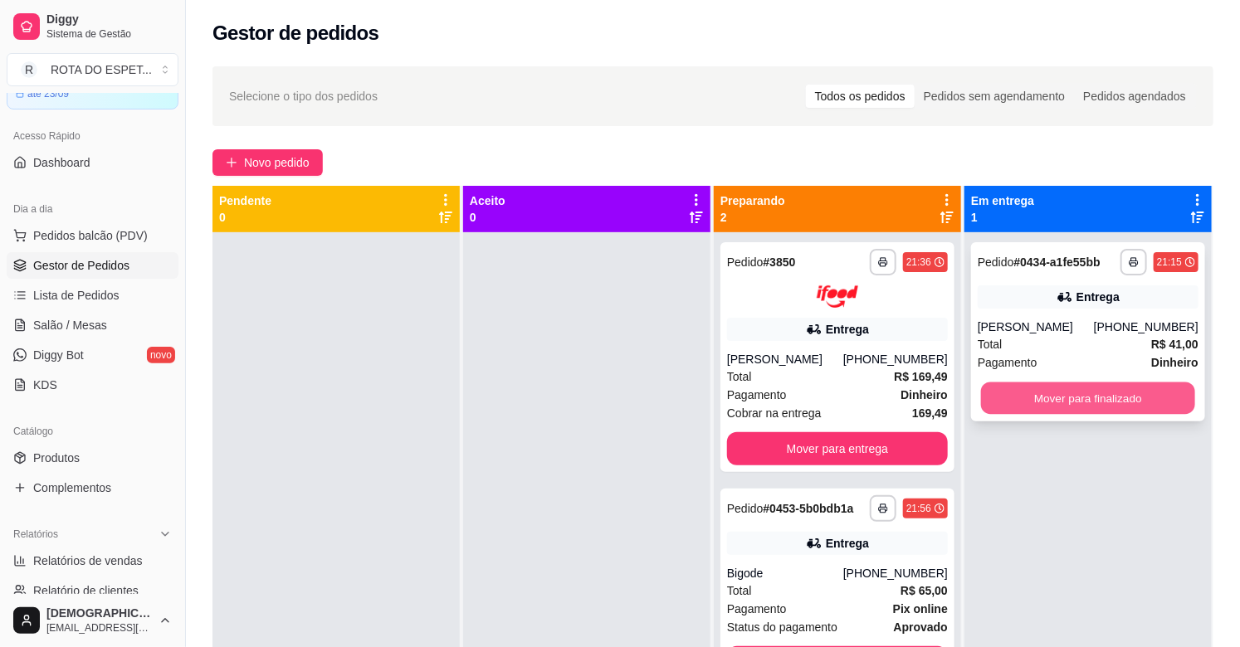
click at [1138, 397] on button "Mover para finalizado" at bounding box center [1088, 399] width 214 height 32
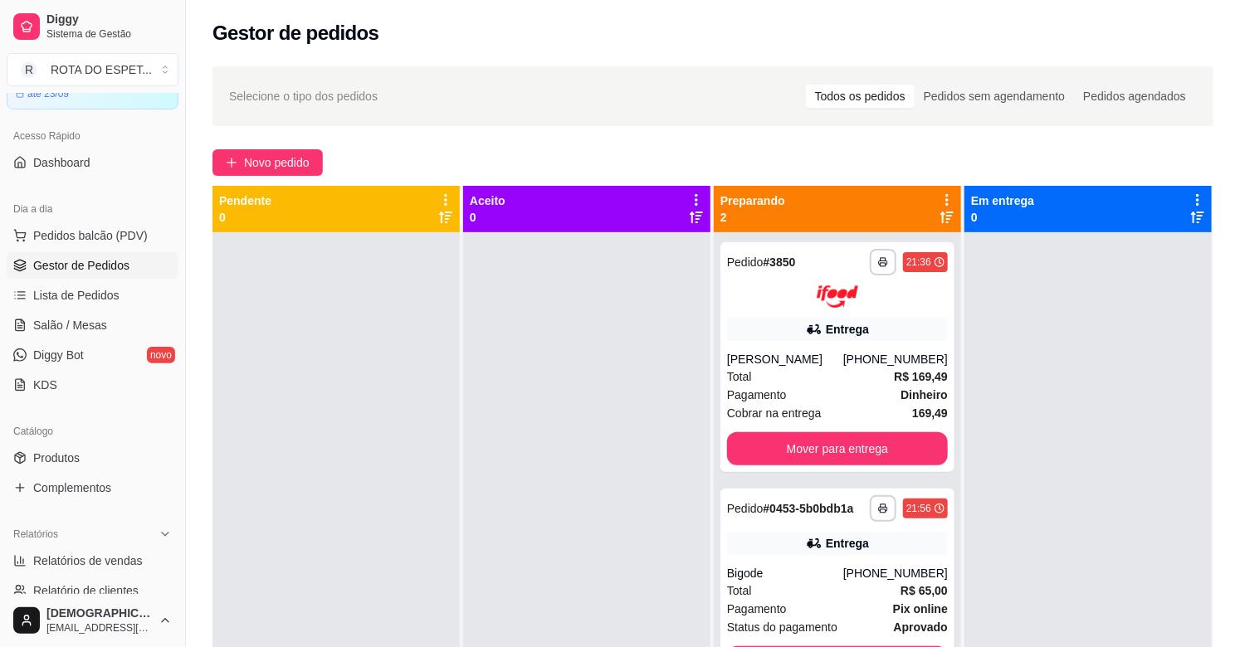
click at [524, 559] on div at bounding box center [586, 555] width 247 height 647
click at [110, 322] on link "Salão / Mesas" at bounding box center [93, 325] width 172 height 27
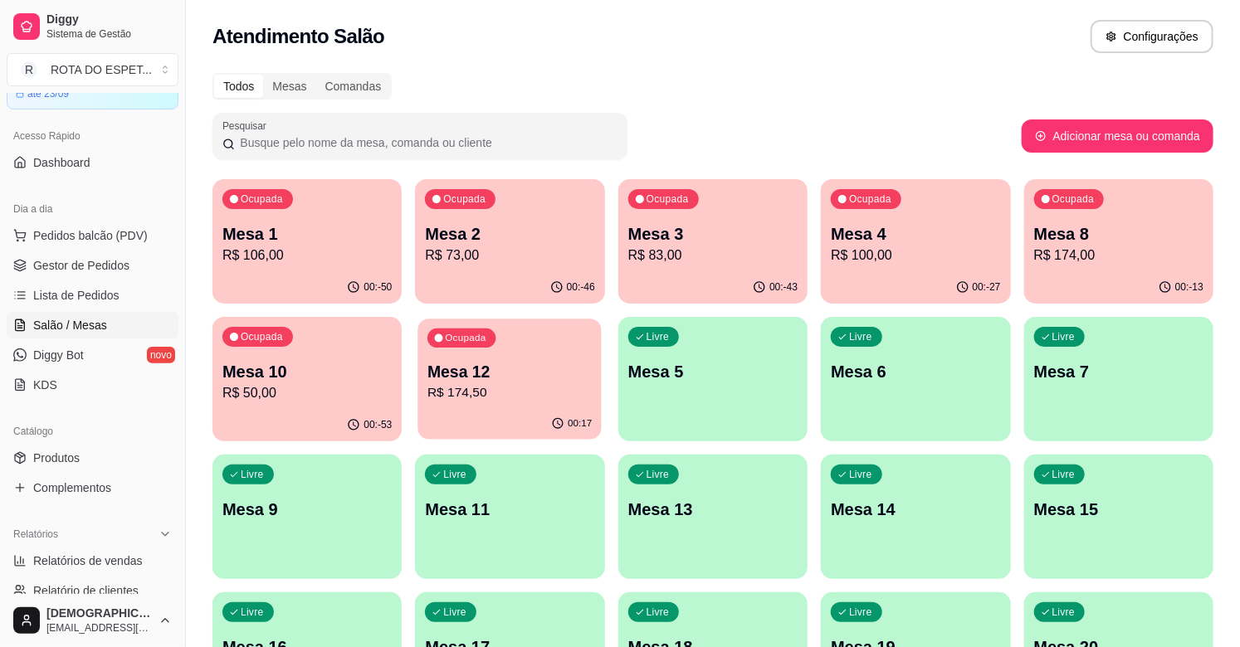
click at [491, 378] on p "Mesa 12" at bounding box center [509, 372] width 164 height 22
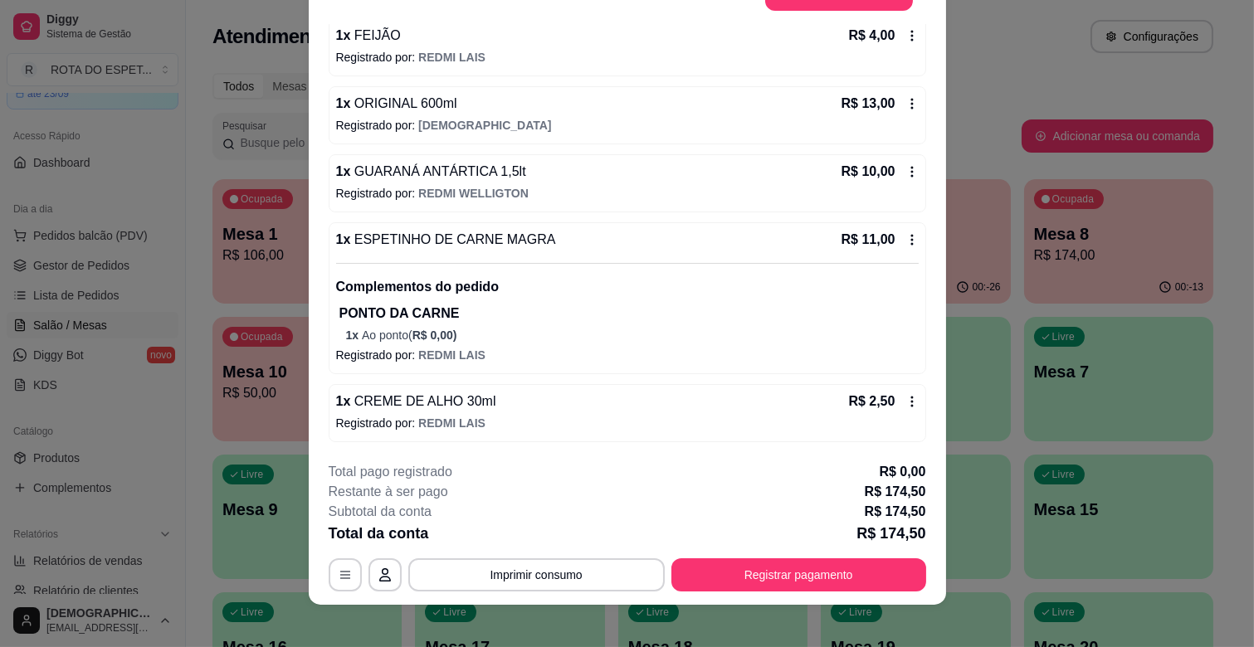
scroll to position [50, 0]
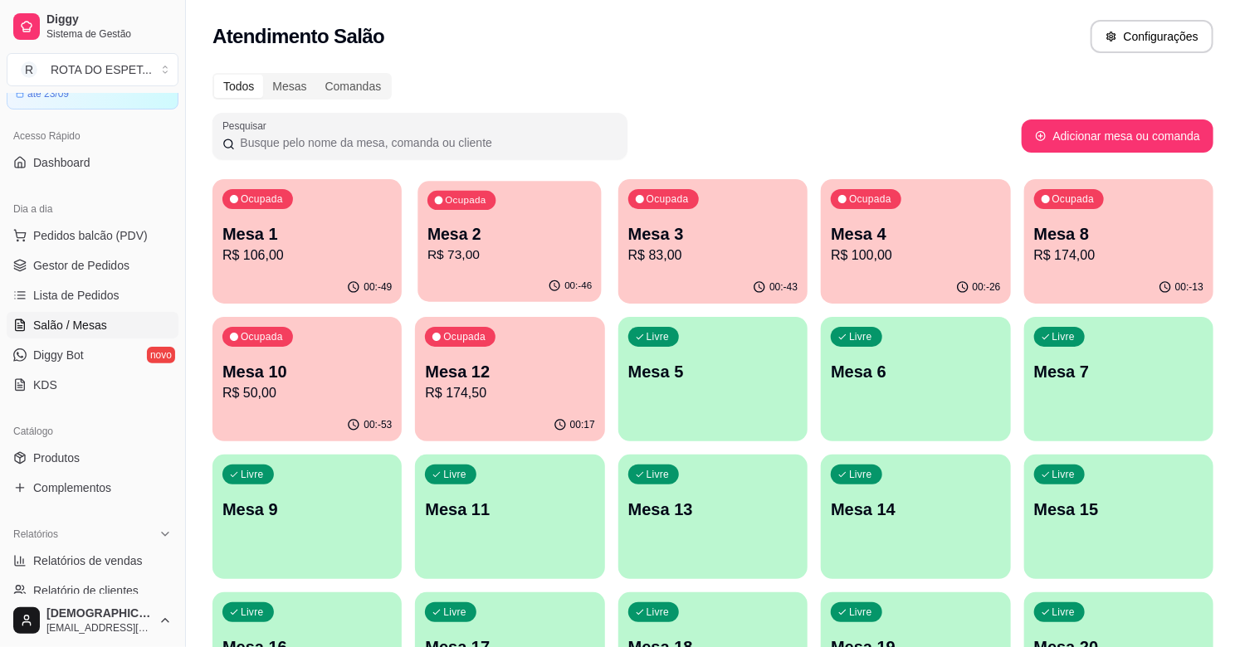
click at [465, 230] on p "Mesa 2" at bounding box center [509, 234] width 164 height 22
click at [485, 270] on button "Ocupada Mesa 2 R$ 73,00 00:-46" at bounding box center [510, 241] width 184 height 121
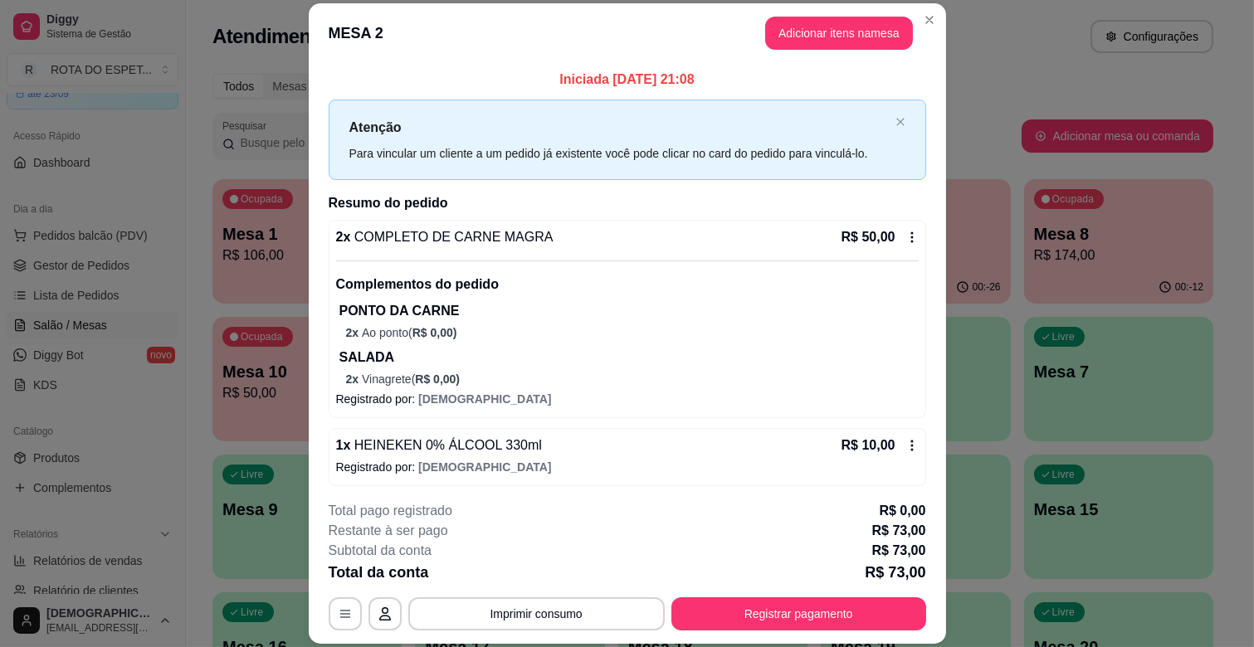
click at [914, 143] on section "**********" at bounding box center [627, 323] width 637 height 641
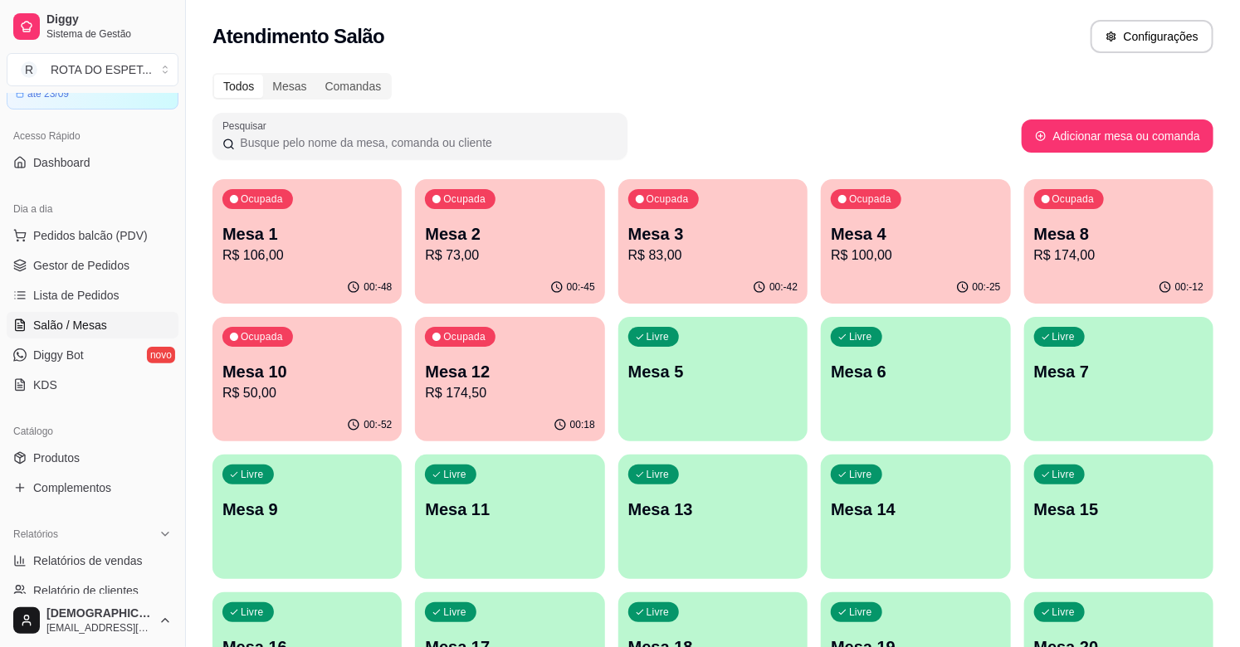
click at [89, 260] on span "Gestor de Pedidos" at bounding box center [81, 265] width 96 height 17
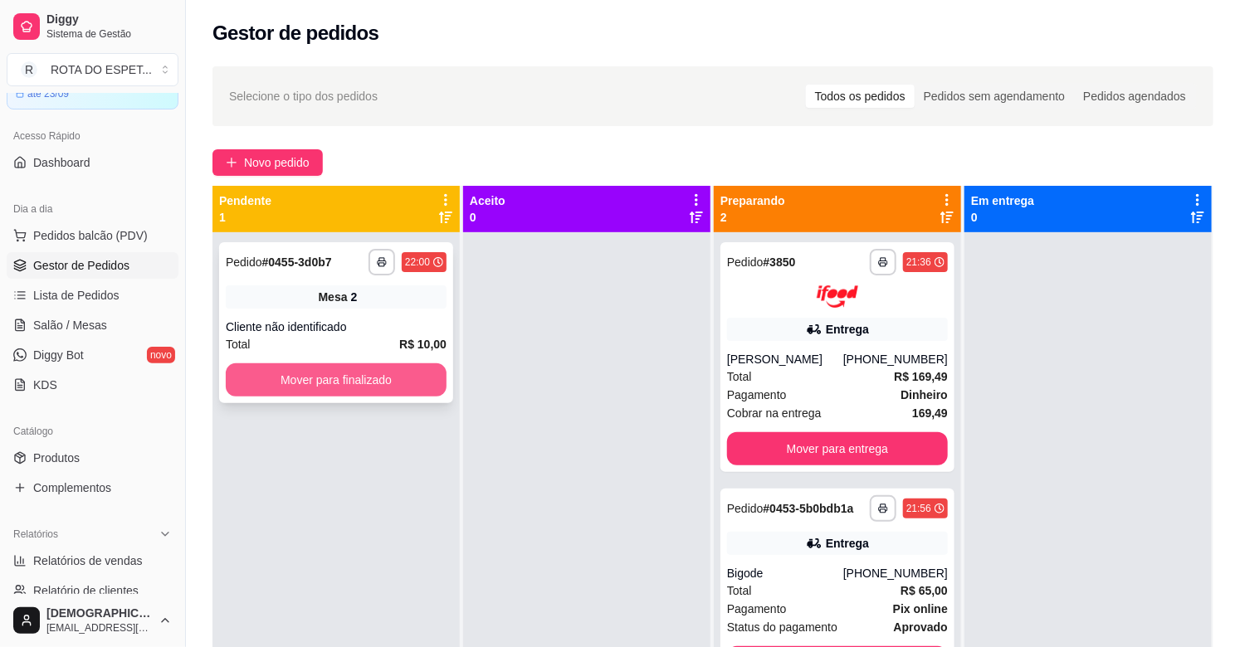
click at [433, 390] on button "Mover para finalizado" at bounding box center [336, 379] width 221 height 33
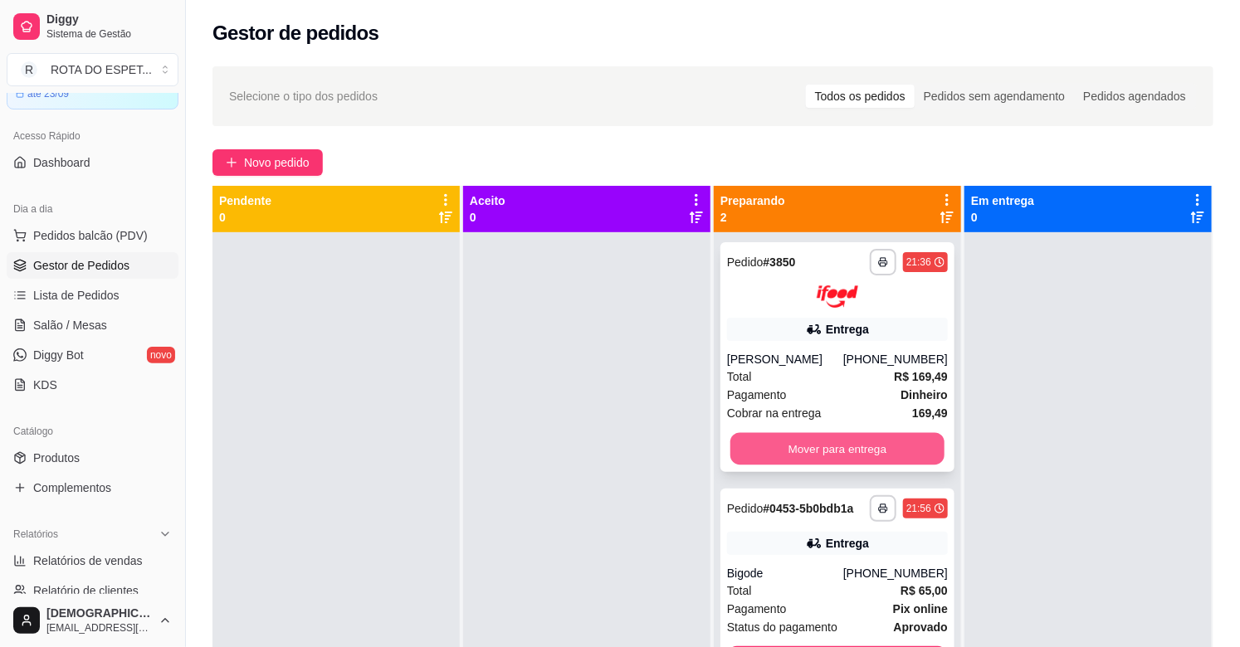
click at [897, 441] on button "Mover para entrega" at bounding box center [837, 448] width 214 height 32
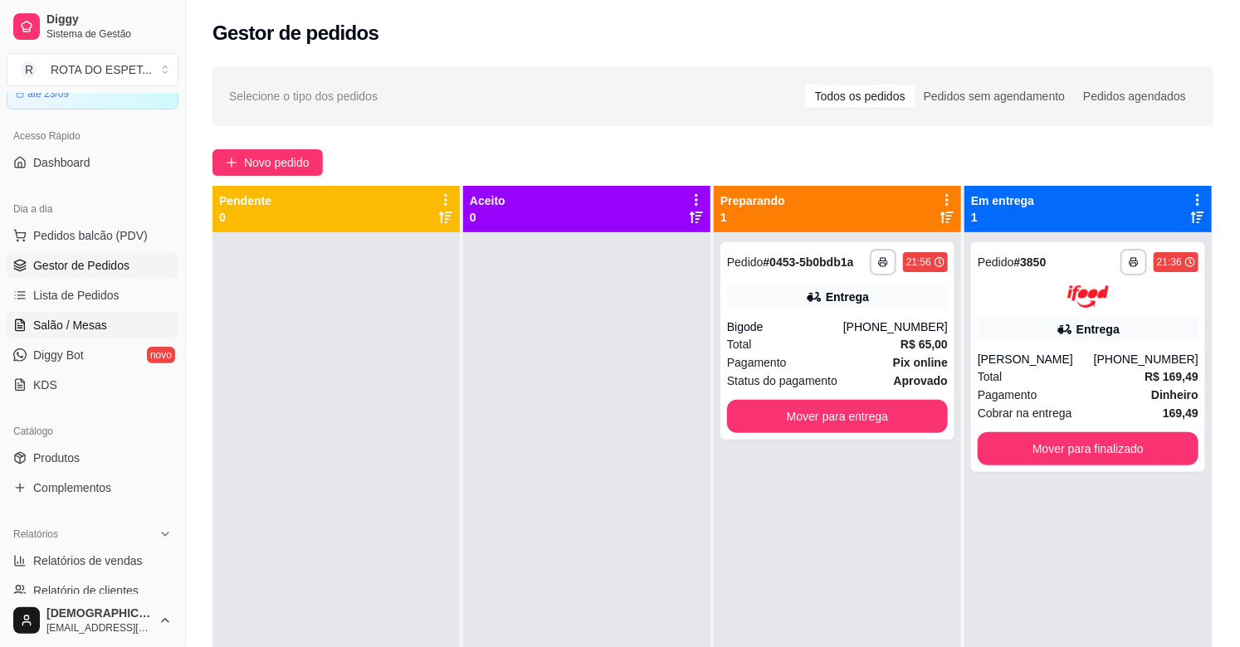
click at [126, 320] on link "Salão / Mesas" at bounding box center [93, 325] width 172 height 27
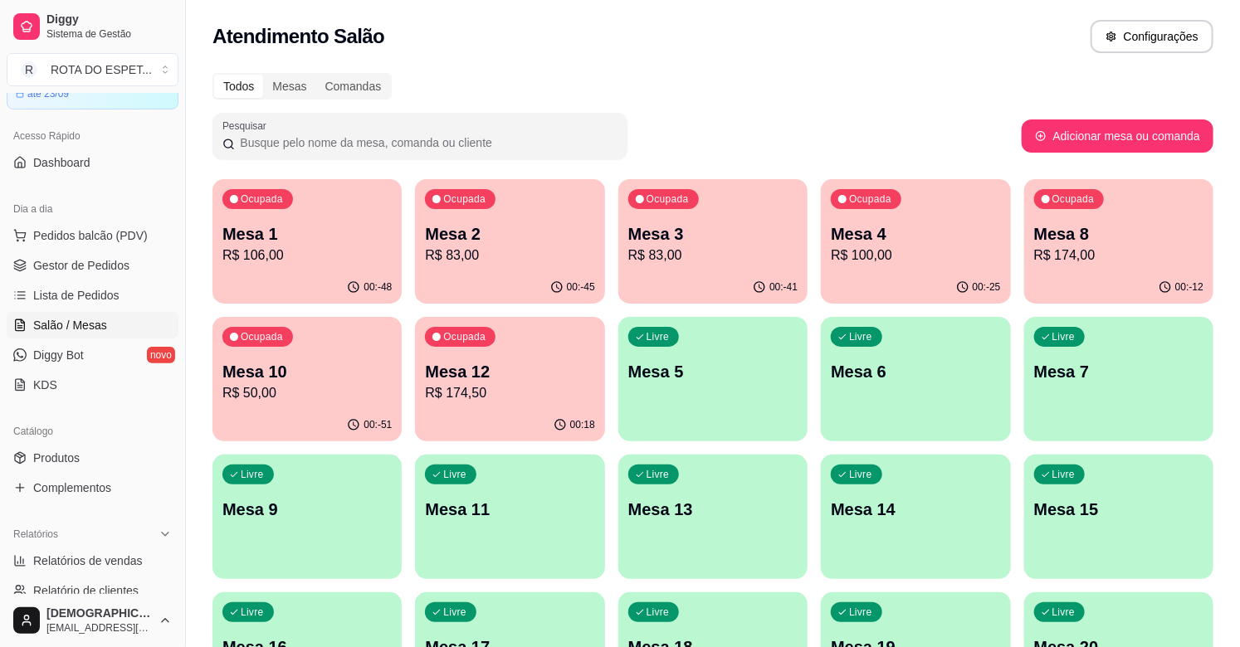
click at [444, 237] on p "Mesa 2" at bounding box center [509, 233] width 169 height 23
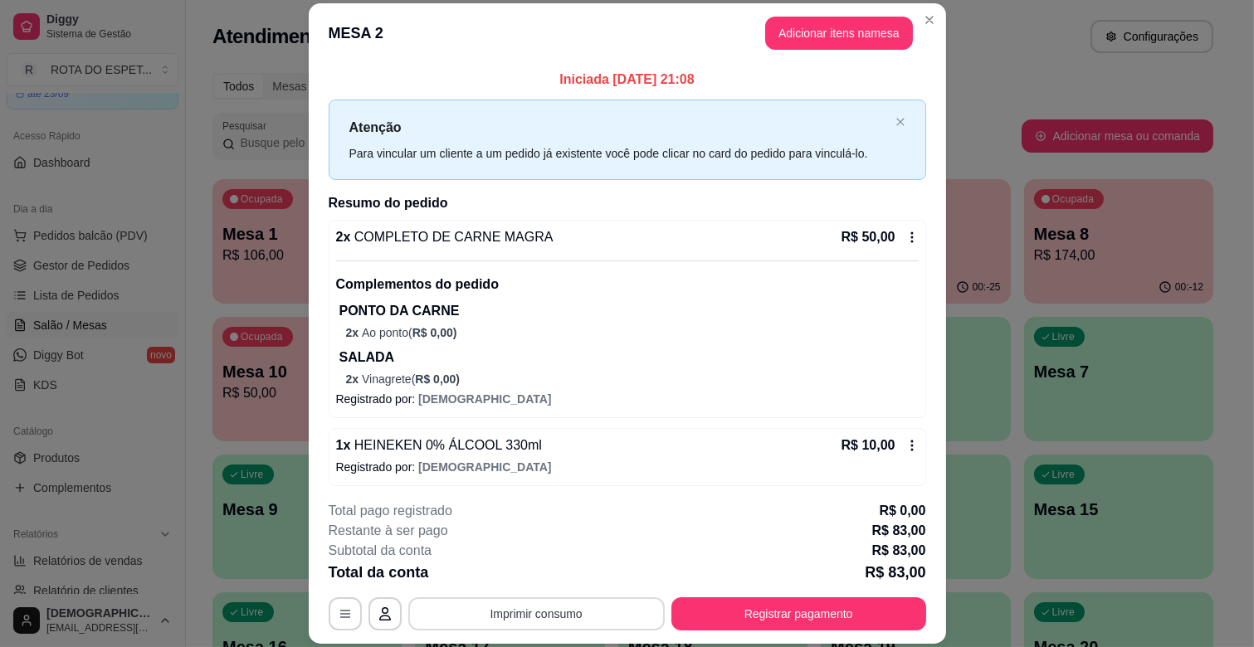
click at [455, 626] on button "Imprimir consumo" at bounding box center [536, 613] width 256 height 33
click at [446, 499] on footer "**********" at bounding box center [627, 566] width 637 height 156
click at [333, 604] on button "button" at bounding box center [345, 613] width 33 height 33
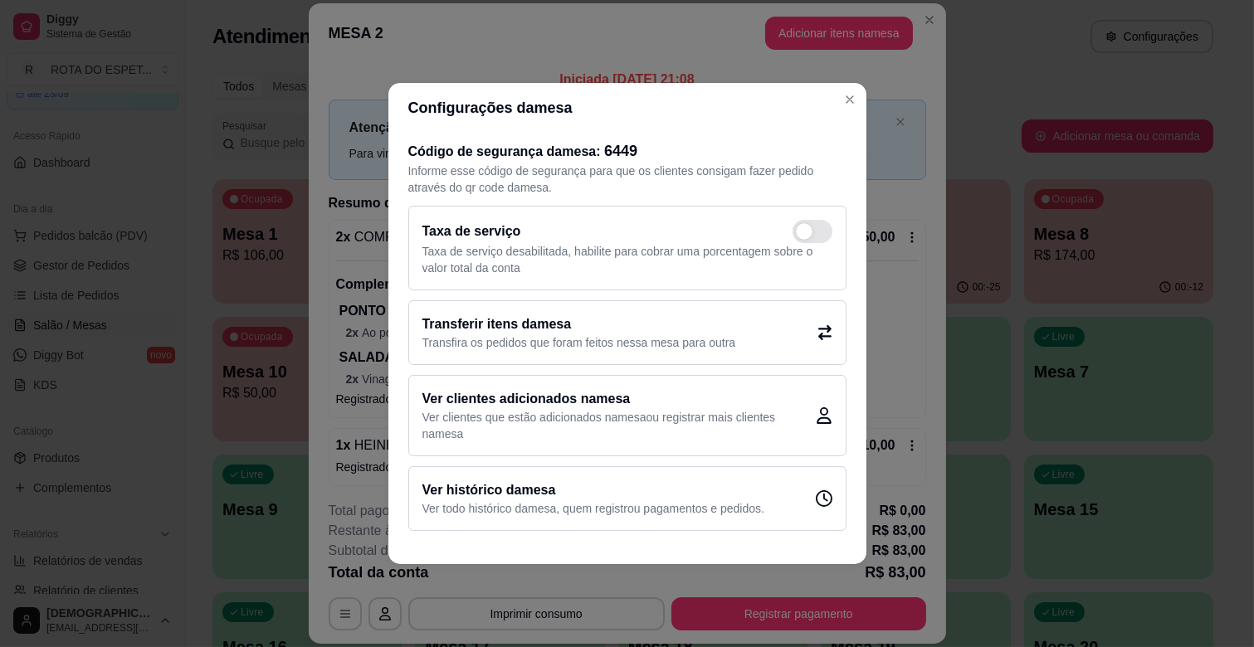
click at [567, 332] on h2 "Transferir itens da mesa" at bounding box center [579, 324] width 314 height 20
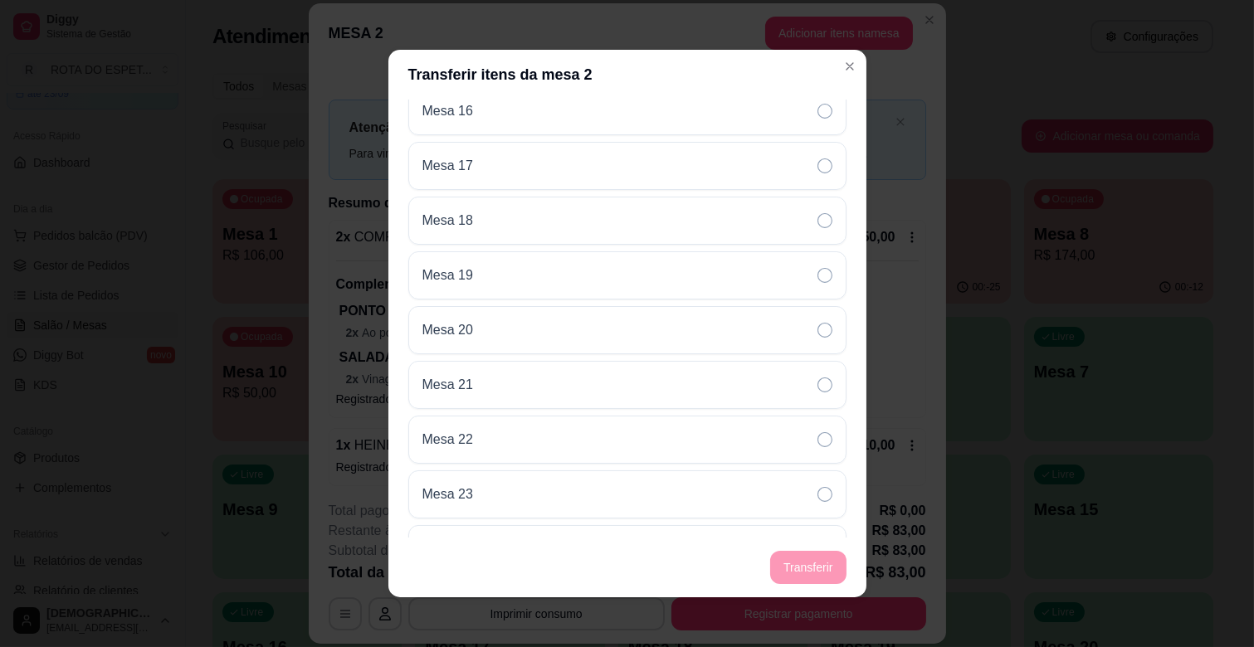
scroll to position [184, 0]
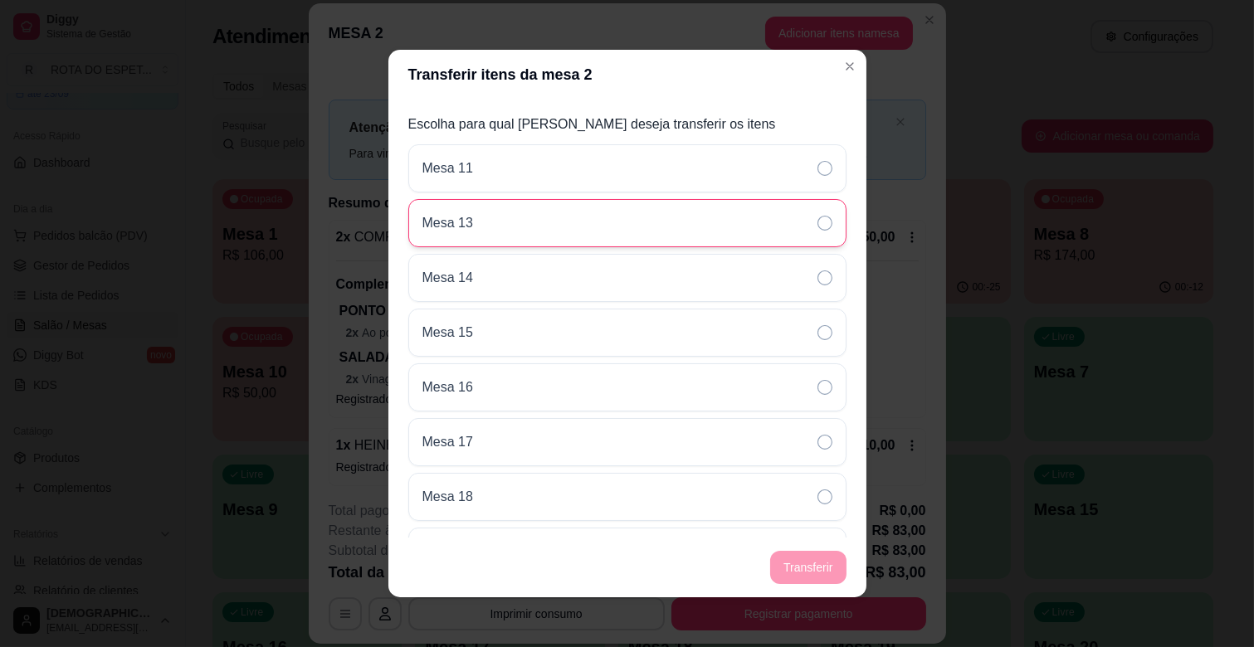
click at [570, 227] on div "Mesa 13" at bounding box center [627, 223] width 438 height 48
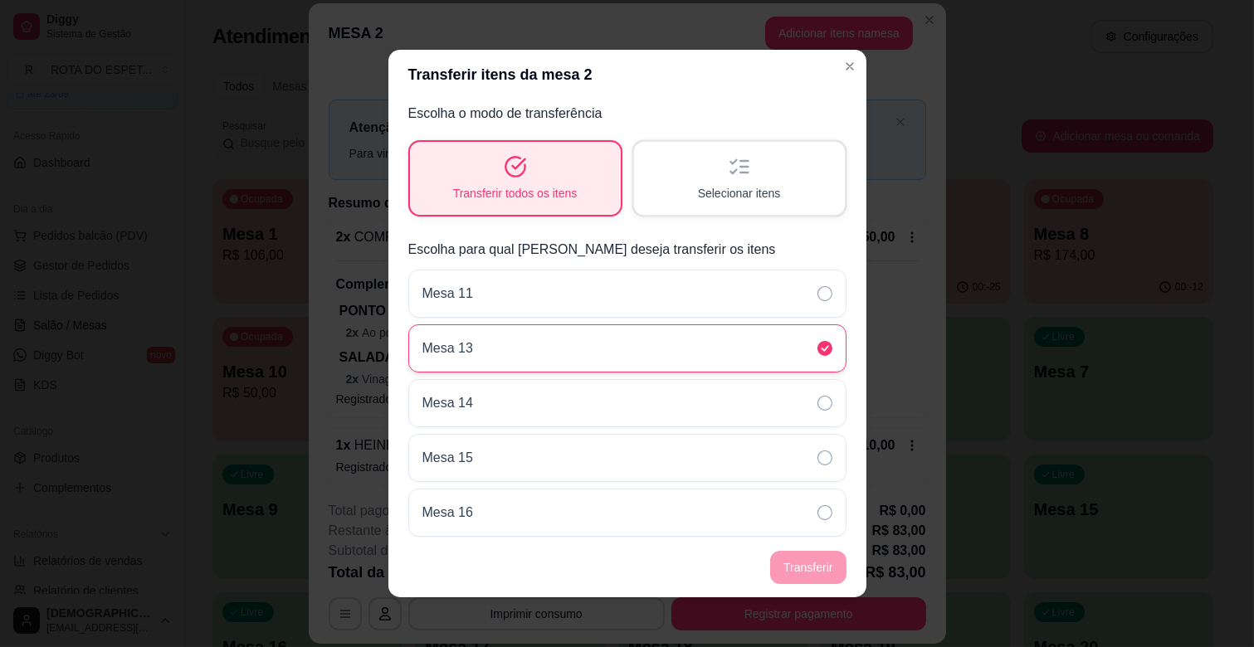
scroll to position [0, 0]
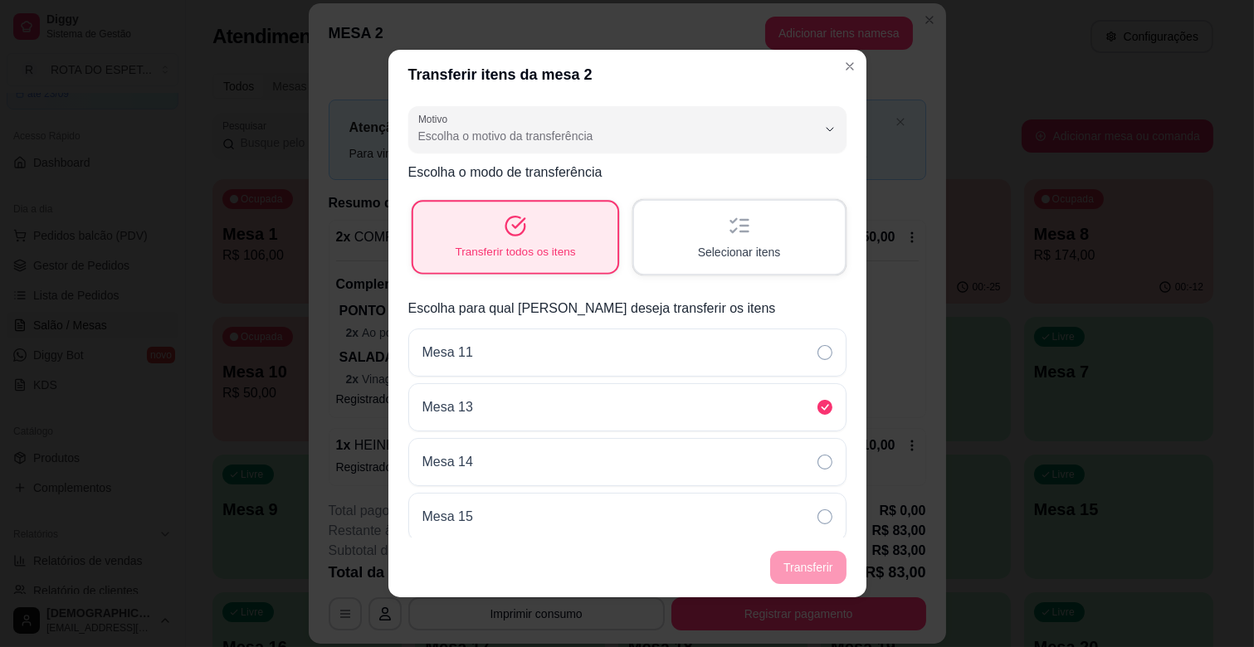
click at [514, 258] on span "Transferir todos os itens" at bounding box center [515, 252] width 120 height 16
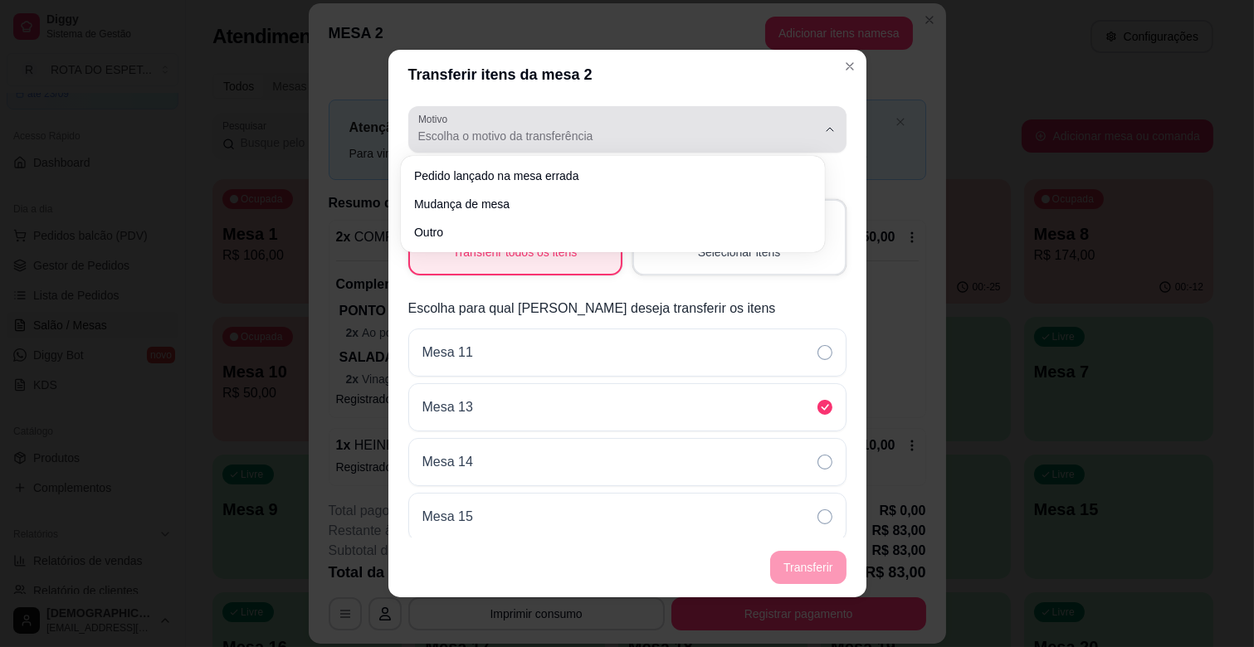
click at [550, 139] on span "Escolha o motivo da transferência" at bounding box center [617, 136] width 398 height 17
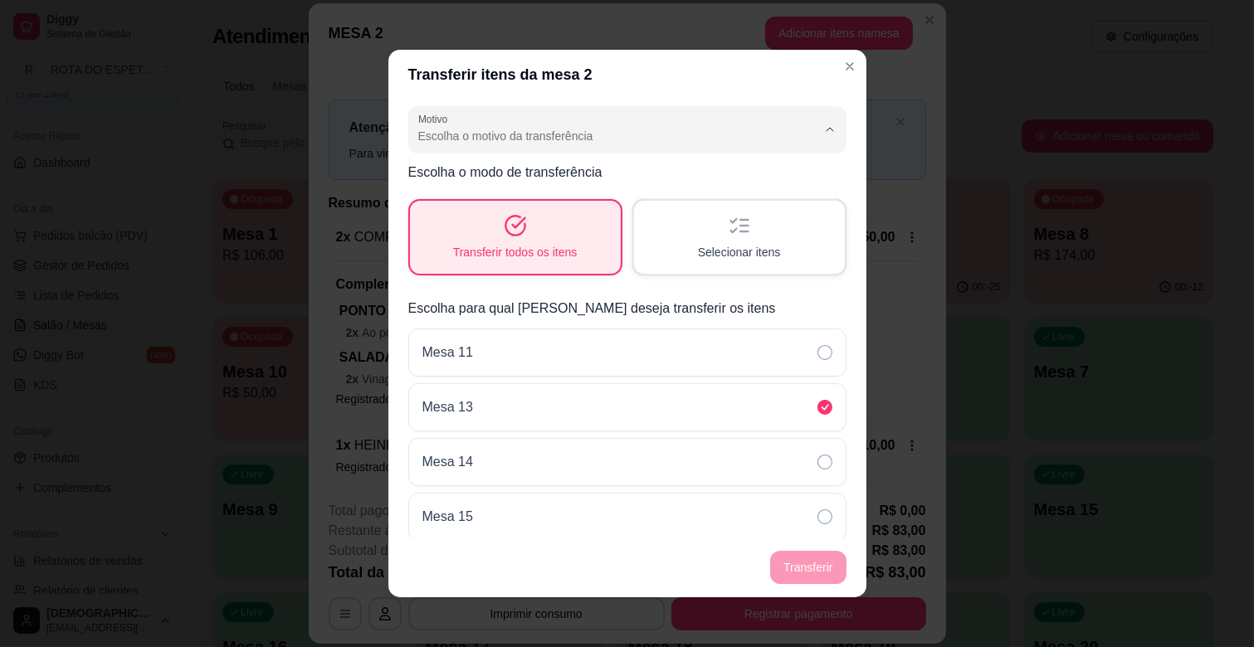
click at [542, 193] on li "Mudança de mesa" at bounding box center [613, 202] width 395 height 26
type input "TABLE_TRANSFER"
select select "TABLE_TRANSFER"
click at [761, 230] on div "Selecionar itens" at bounding box center [738, 237] width 204 height 71
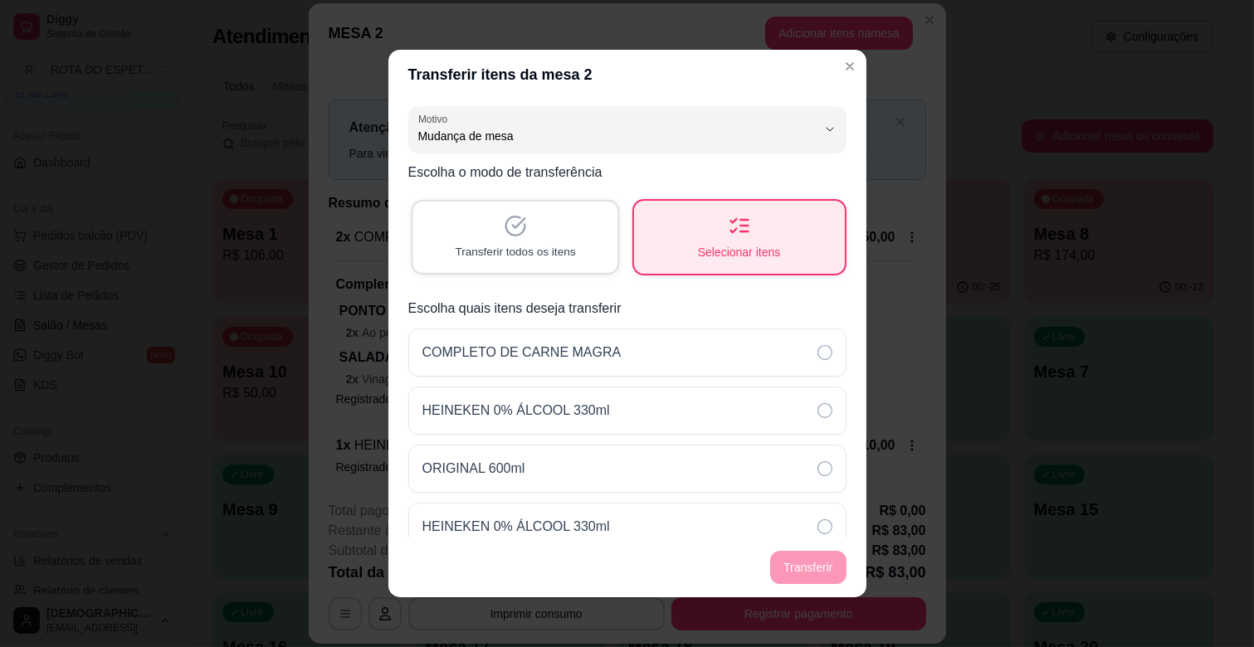
click at [593, 243] on div "Transferir todos os itens" at bounding box center [514, 237] width 204 height 71
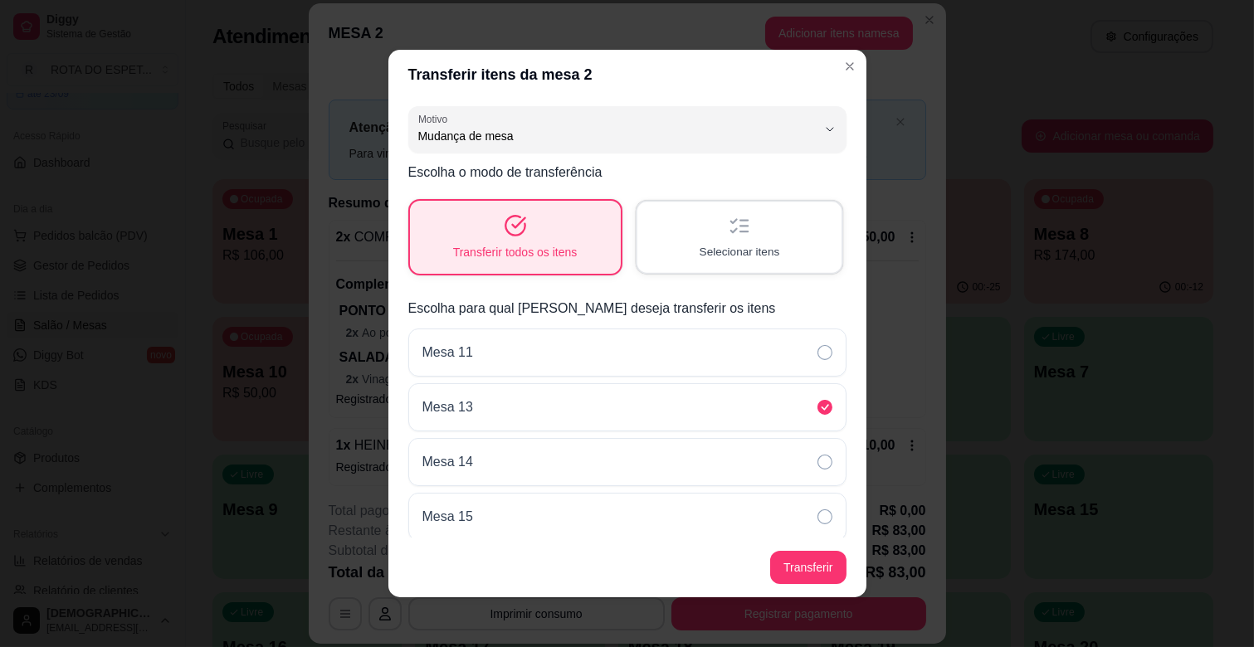
click at [756, 227] on div "Selecionar itens" at bounding box center [738, 237] width 204 height 71
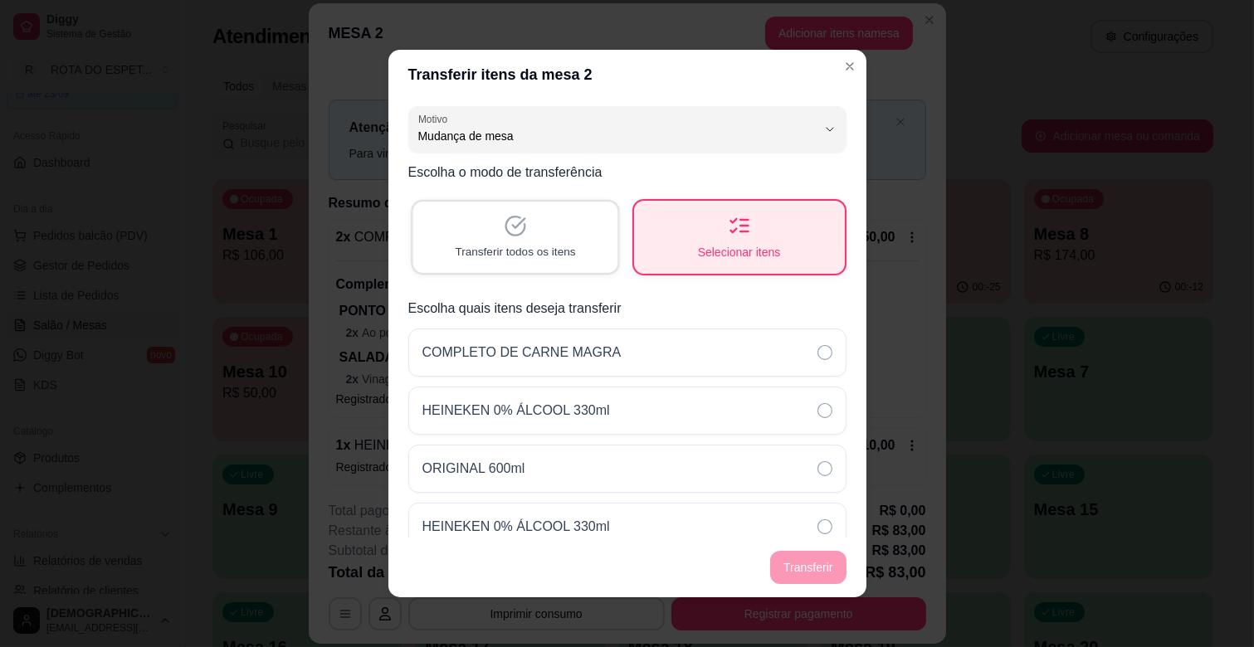
click at [531, 227] on div "Transferir todos os itens" at bounding box center [514, 237] width 204 height 71
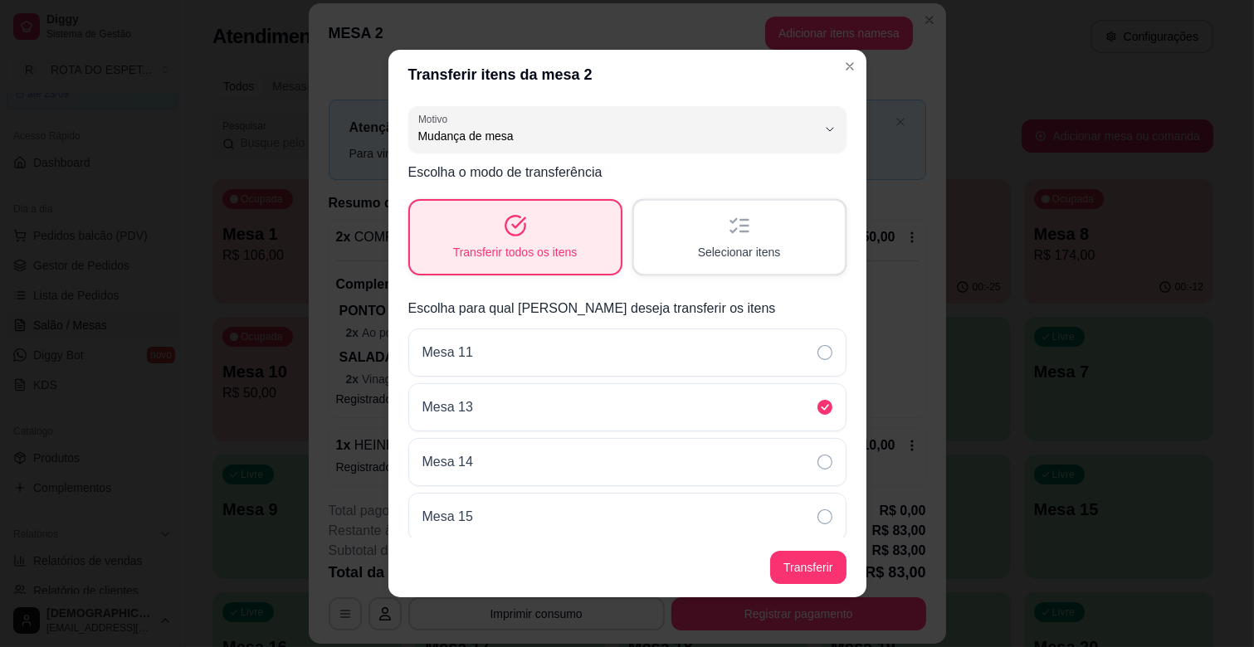
click at [748, 226] on div "Selecionar itens" at bounding box center [739, 237] width 211 height 73
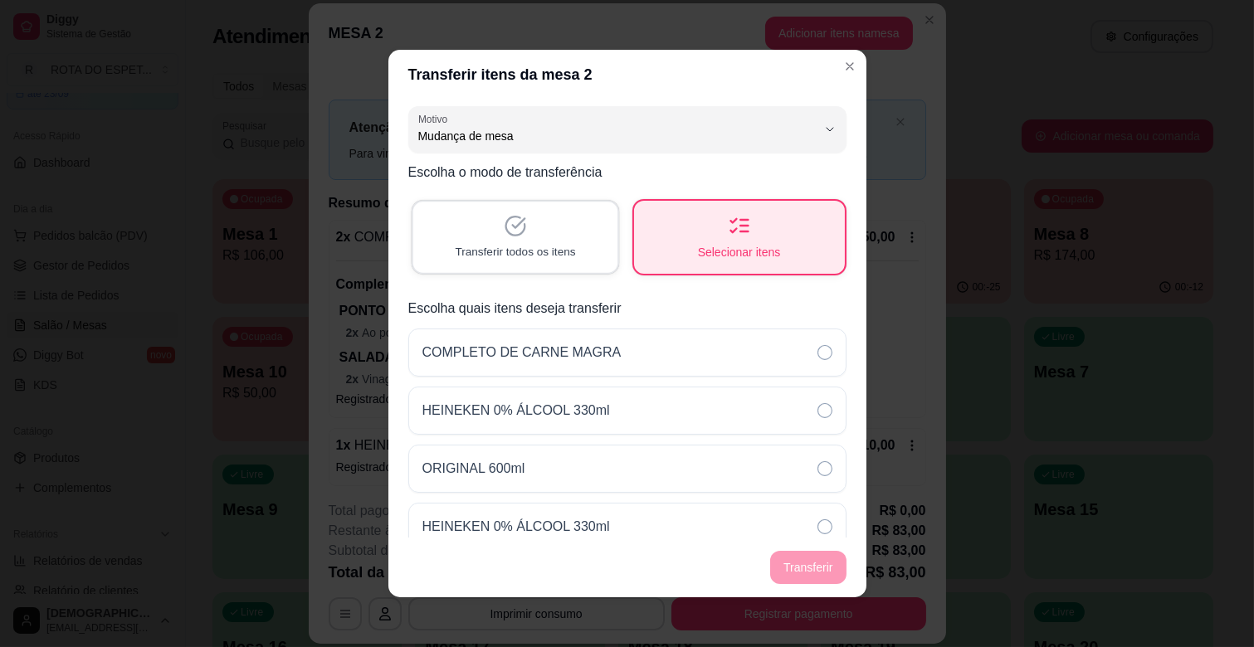
click at [451, 228] on div "Transferir todos os itens" at bounding box center [514, 237] width 204 height 71
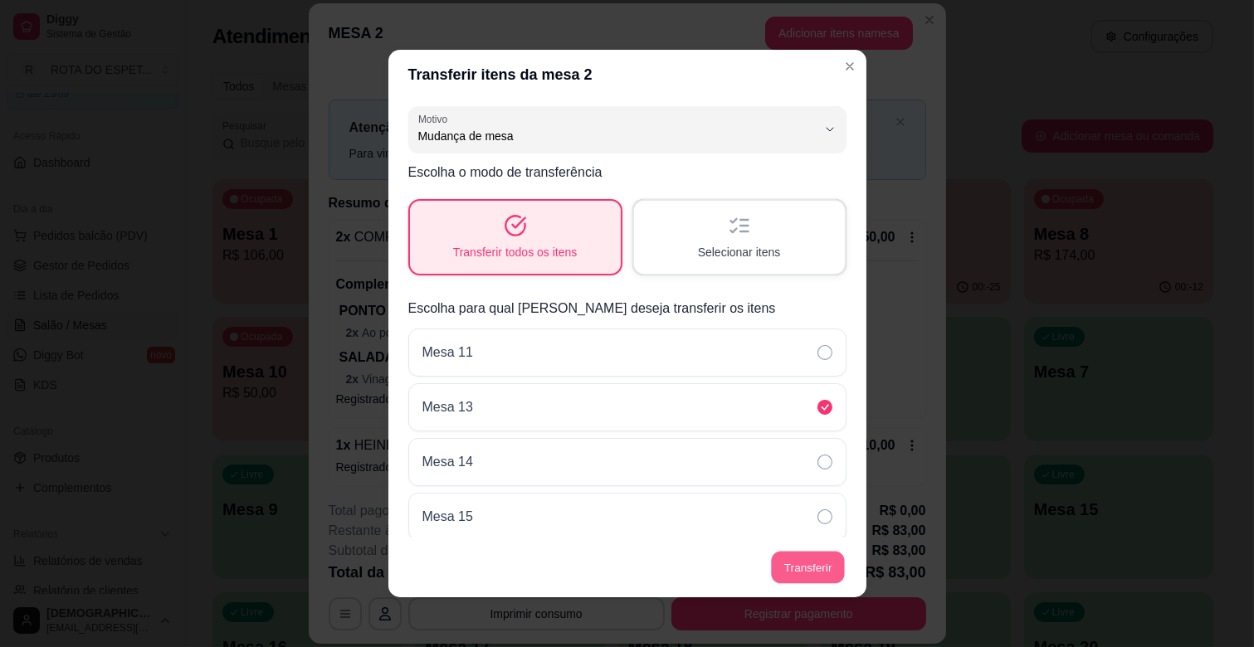
click at [786, 569] on button "Transferir" at bounding box center [808, 568] width 74 height 32
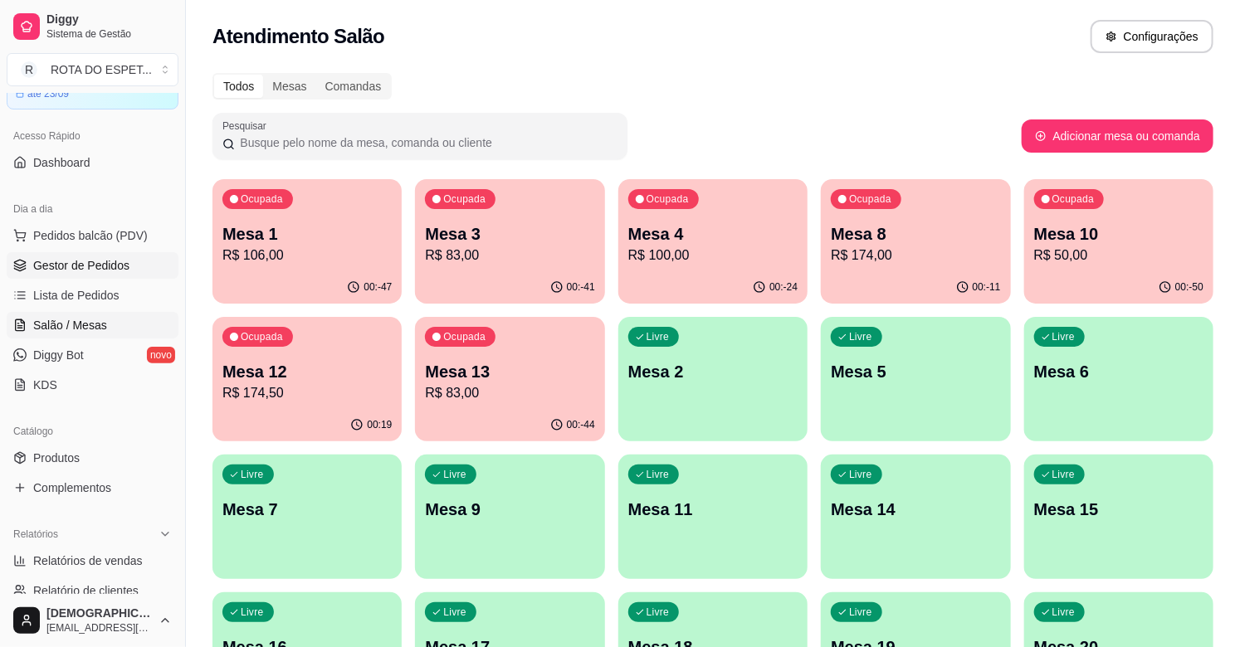
click at [110, 255] on link "Gestor de Pedidos" at bounding box center [93, 265] width 172 height 27
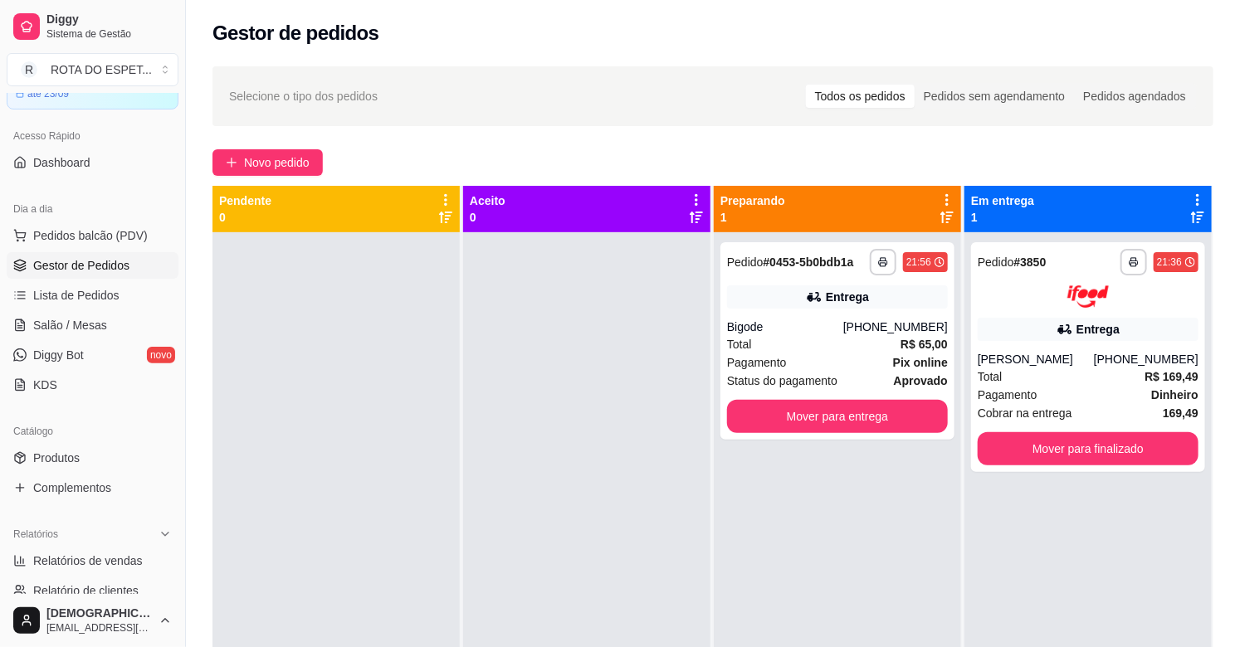
click at [504, 438] on div at bounding box center [586, 555] width 247 height 647
click at [523, 487] on div at bounding box center [586, 555] width 247 height 647
click at [814, 338] on div "Total R$ 65,00" at bounding box center [837, 344] width 221 height 18
click at [571, 542] on div at bounding box center [586, 555] width 247 height 647
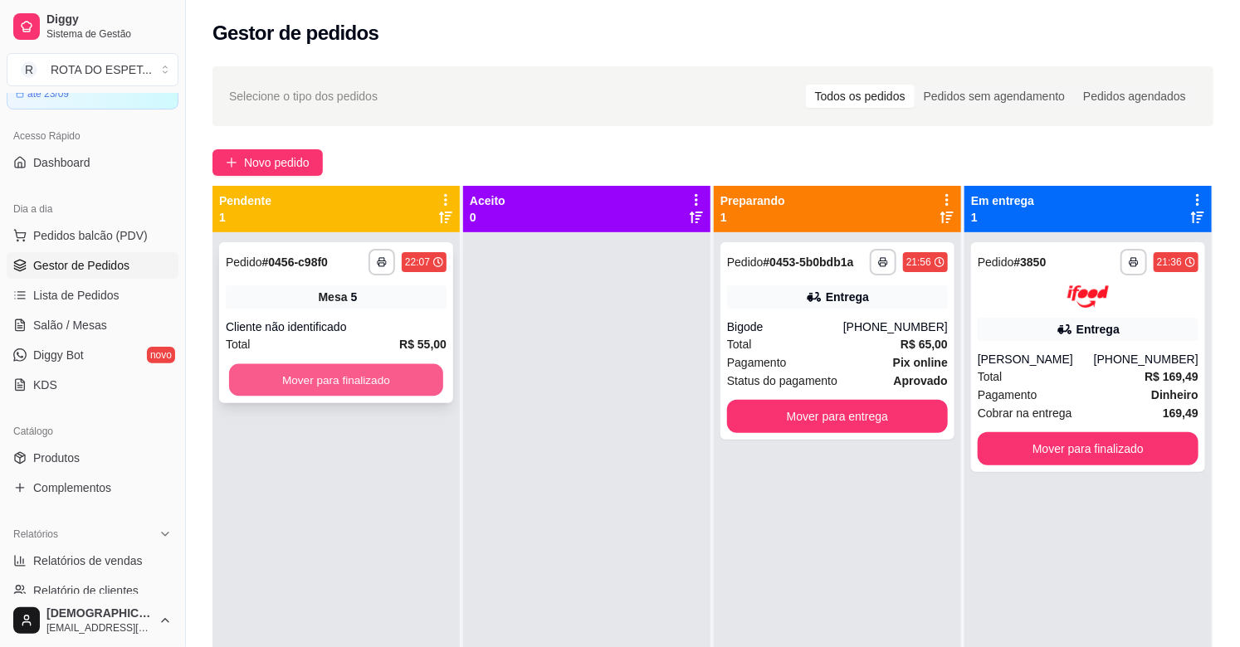
click at [385, 387] on button "Mover para finalizado" at bounding box center [336, 380] width 214 height 32
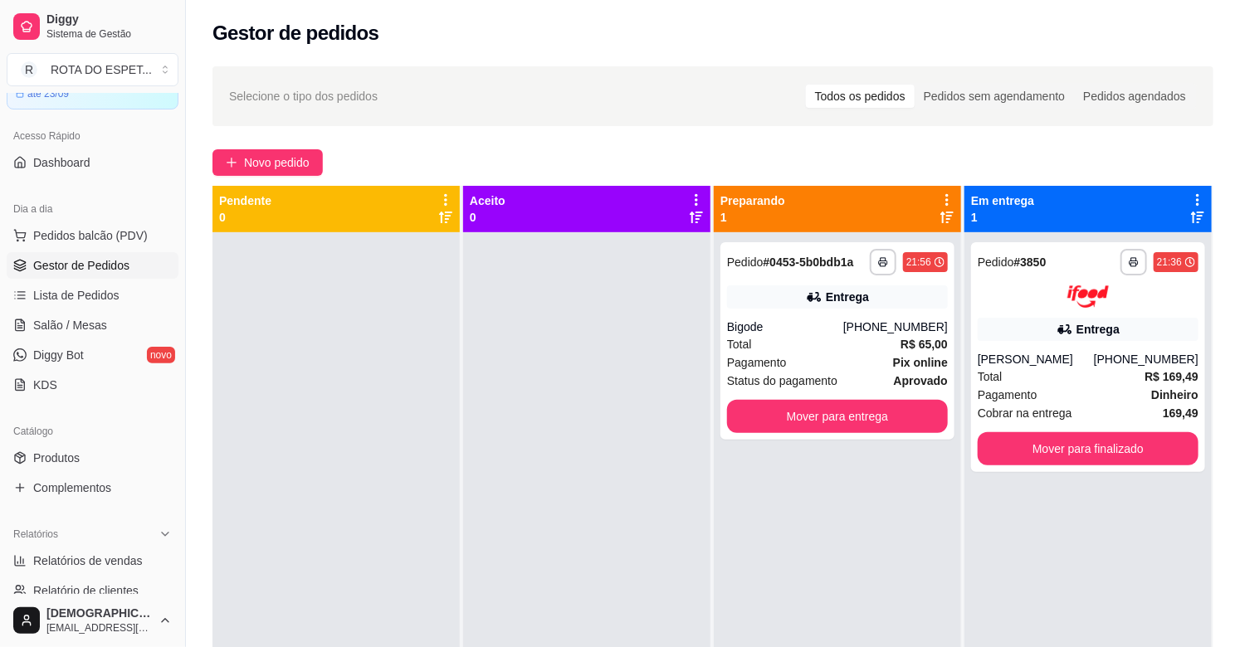
click at [573, 554] on div at bounding box center [586, 555] width 247 height 647
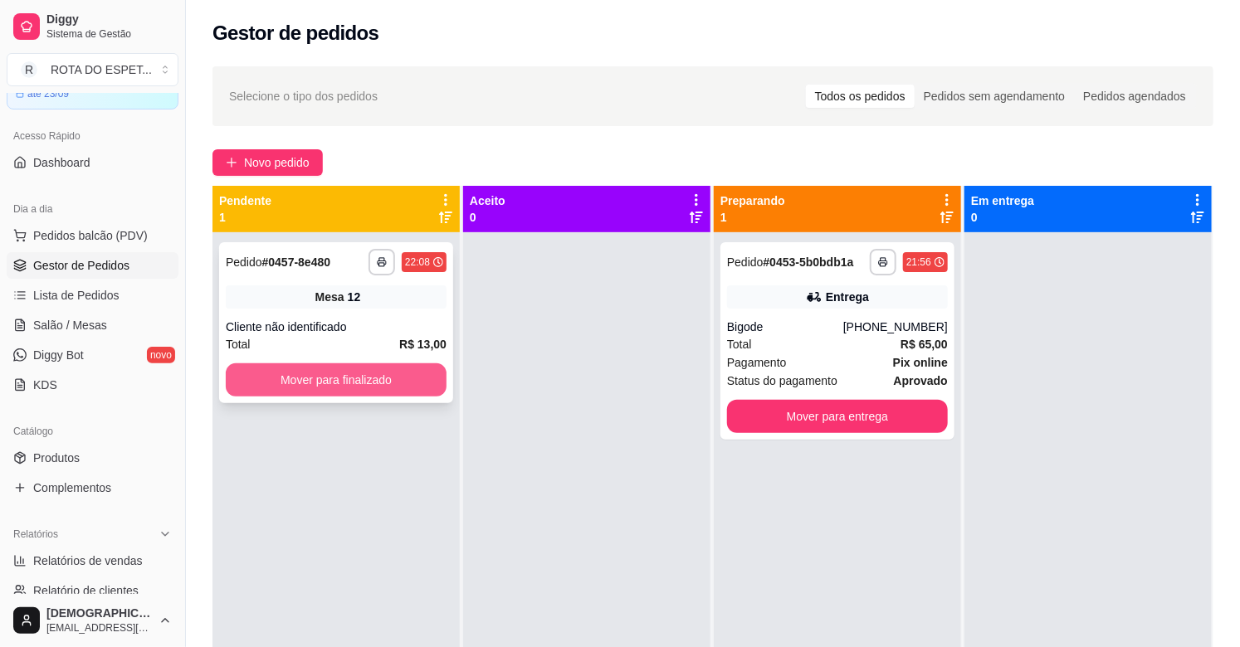
click at [336, 379] on button "Mover para finalizado" at bounding box center [336, 379] width 221 height 33
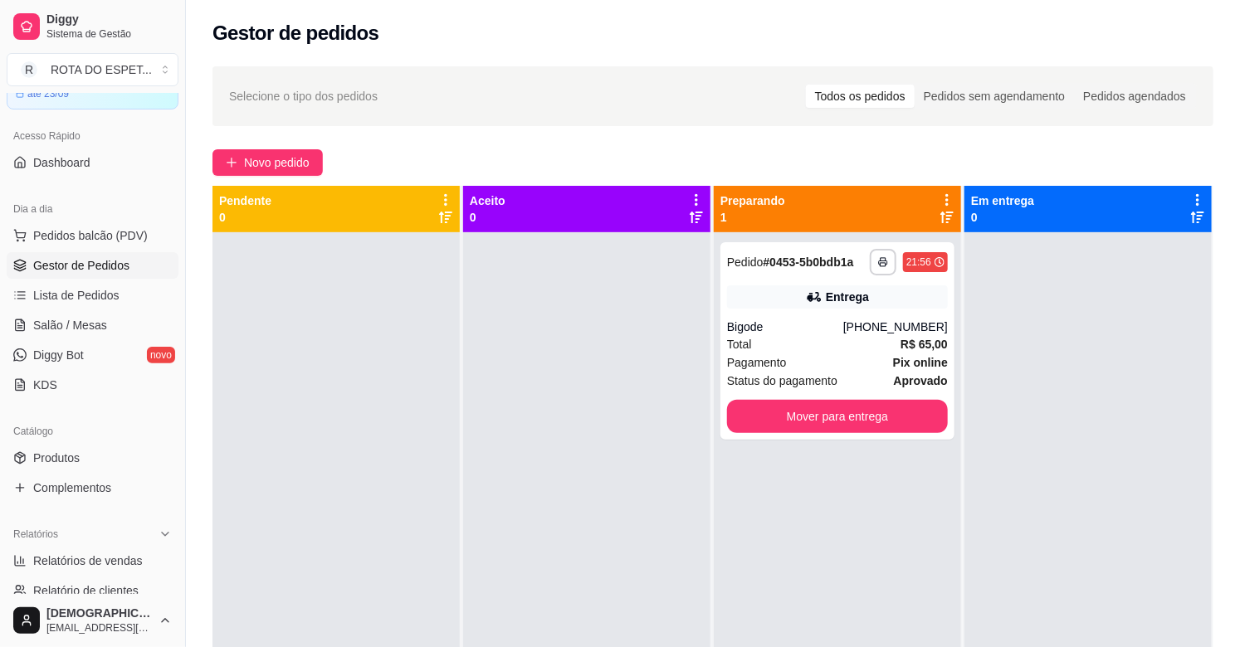
click at [585, 514] on div at bounding box center [586, 555] width 247 height 647
click at [114, 334] on link "Salão / Mesas" at bounding box center [93, 325] width 172 height 27
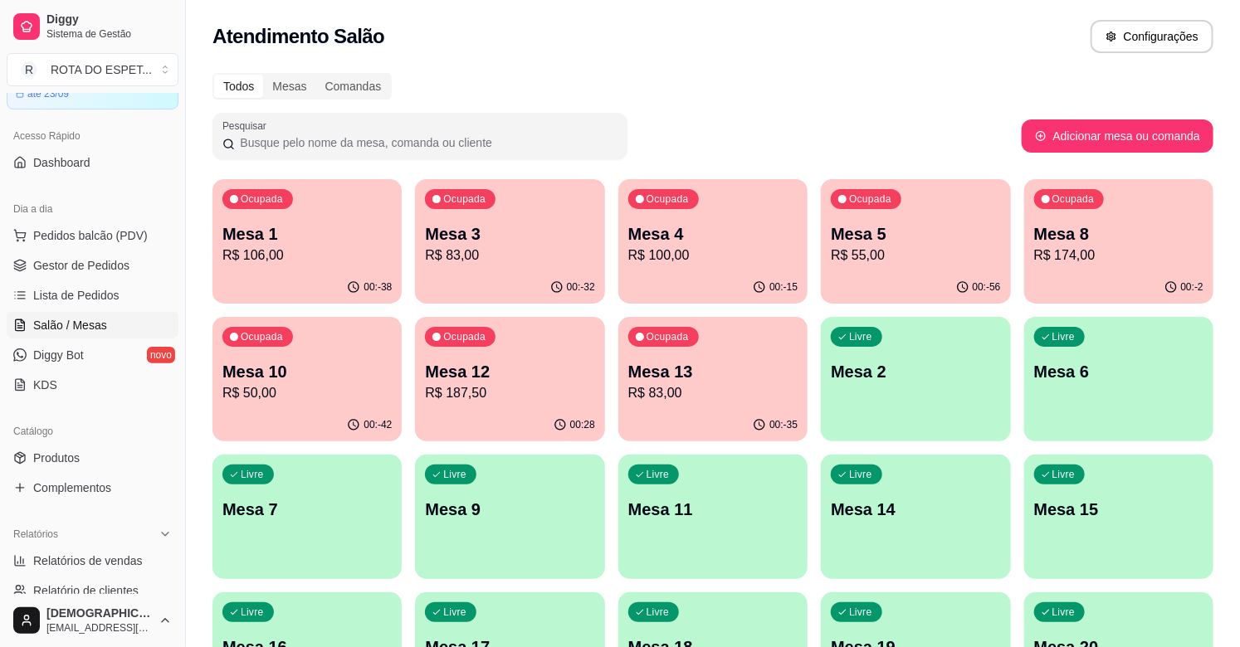
click at [943, 401] on div "Livre Mesa 2" at bounding box center [915, 369] width 189 height 105
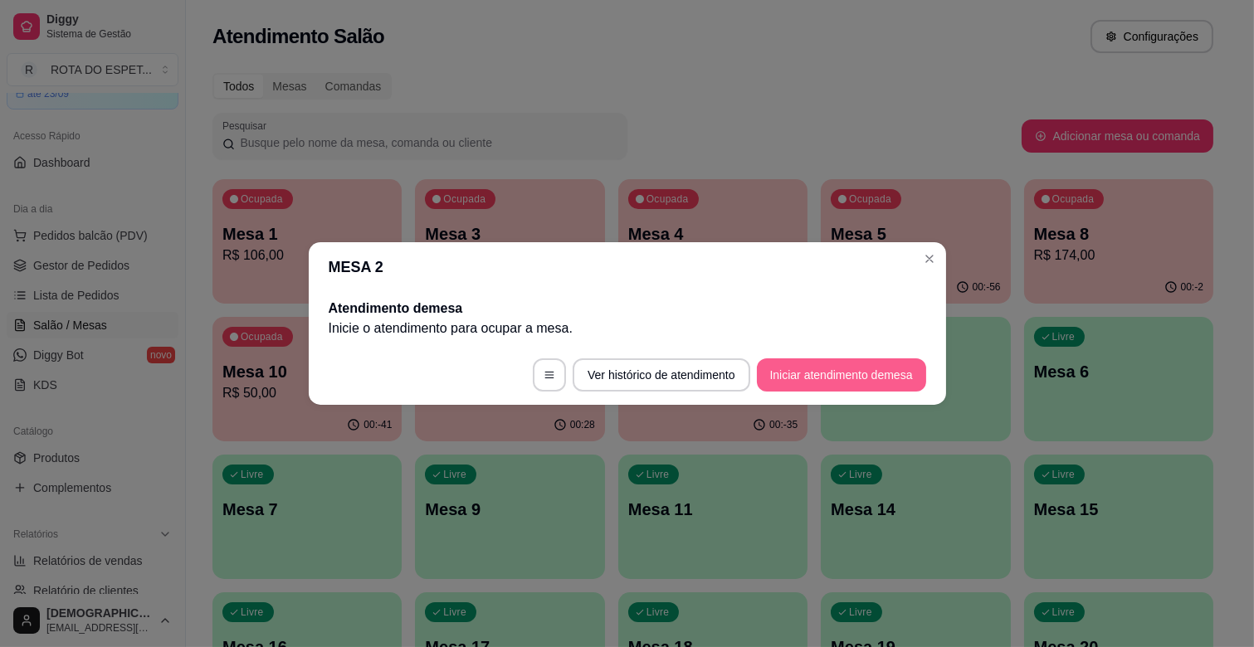
click at [811, 382] on button "Iniciar atendimento de mesa" at bounding box center [841, 374] width 169 height 33
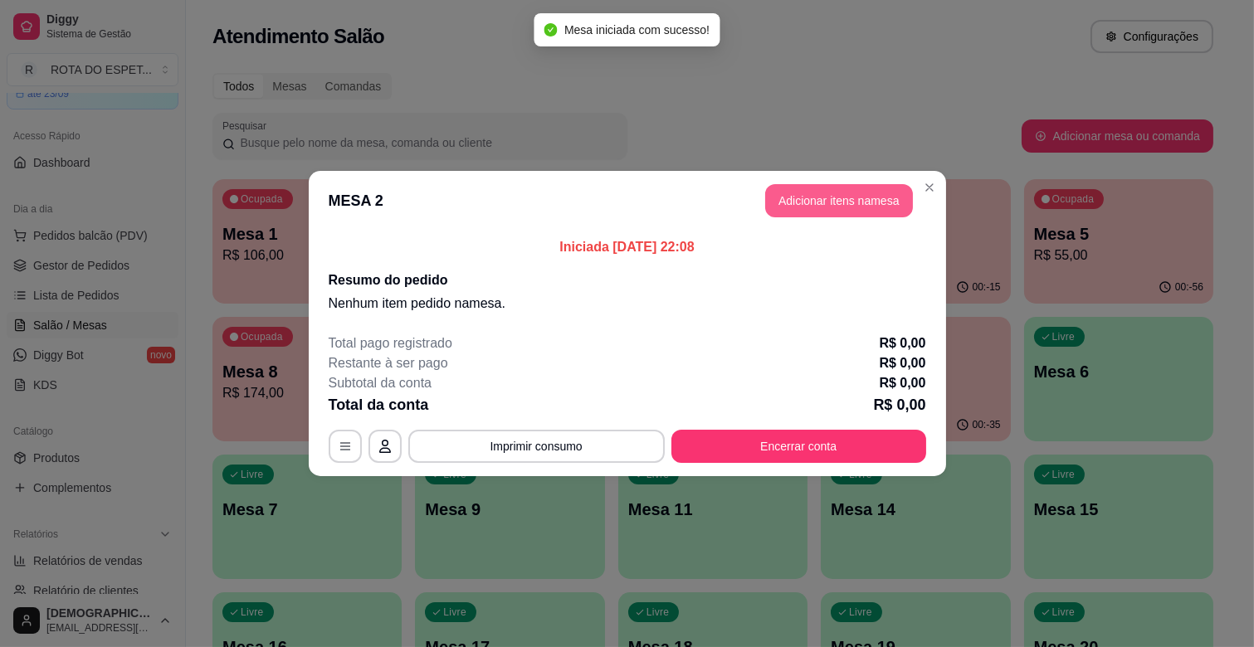
click at [840, 203] on button "Adicionar itens na mesa" at bounding box center [839, 200] width 148 height 33
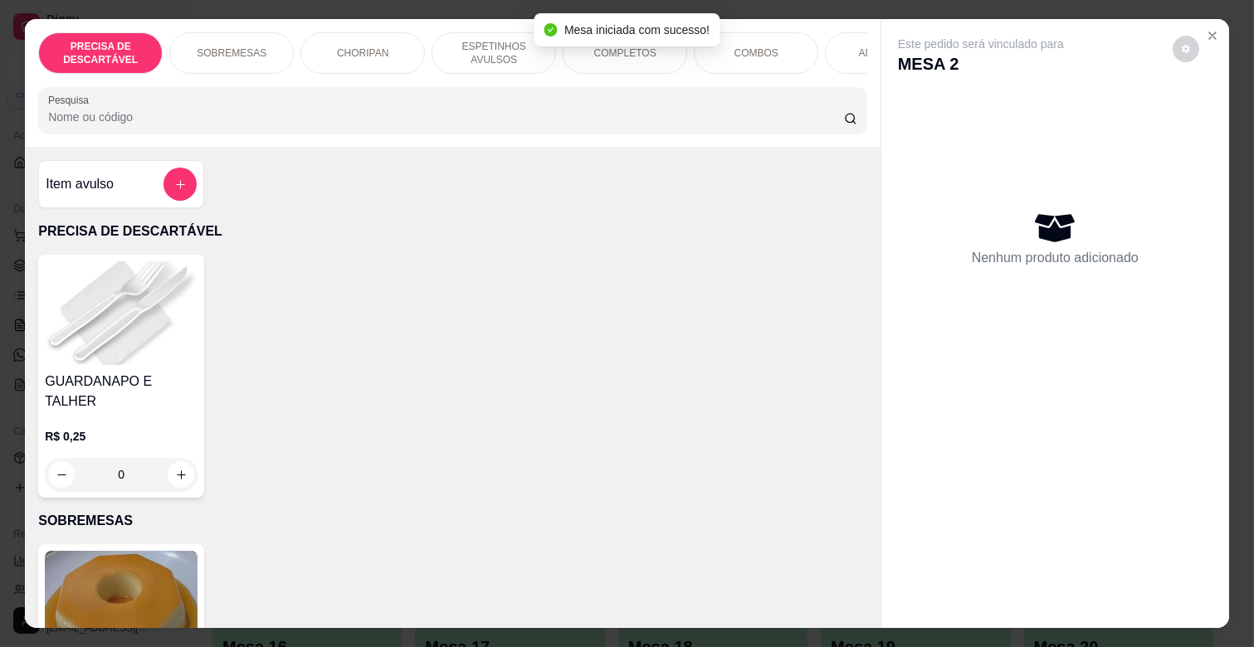
click at [660, 60] on div "COMPLETOS" at bounding box center [625, 52] width 124 height 41
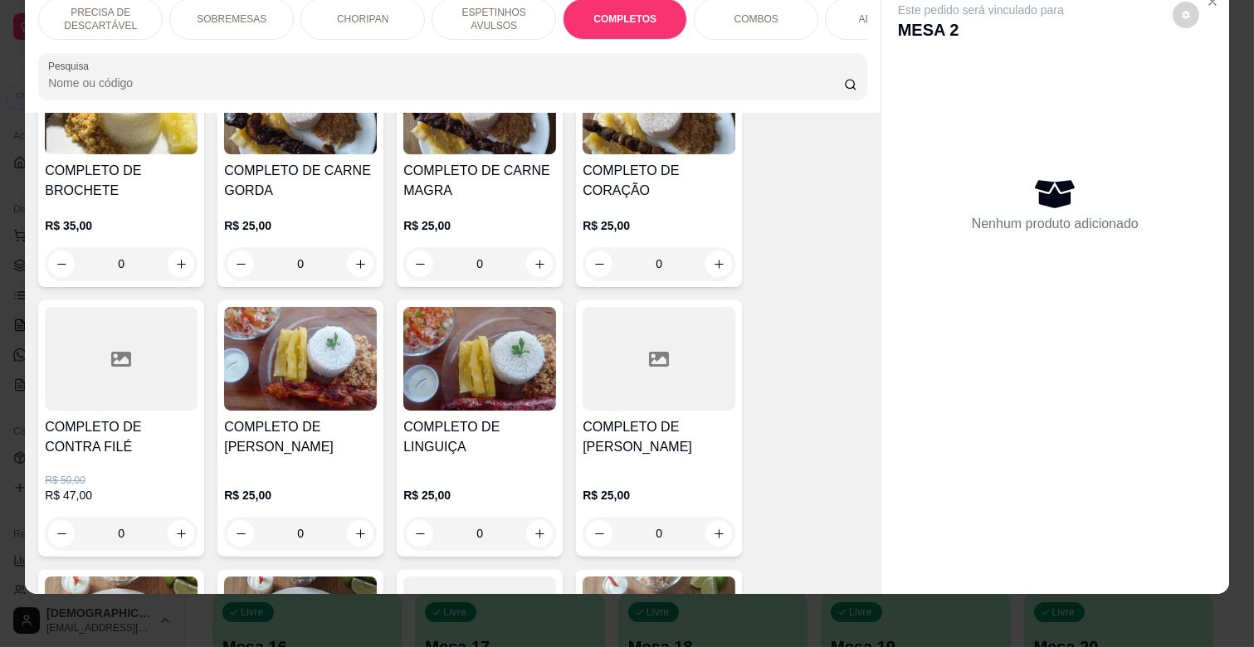
scroll to position [2384, 0]
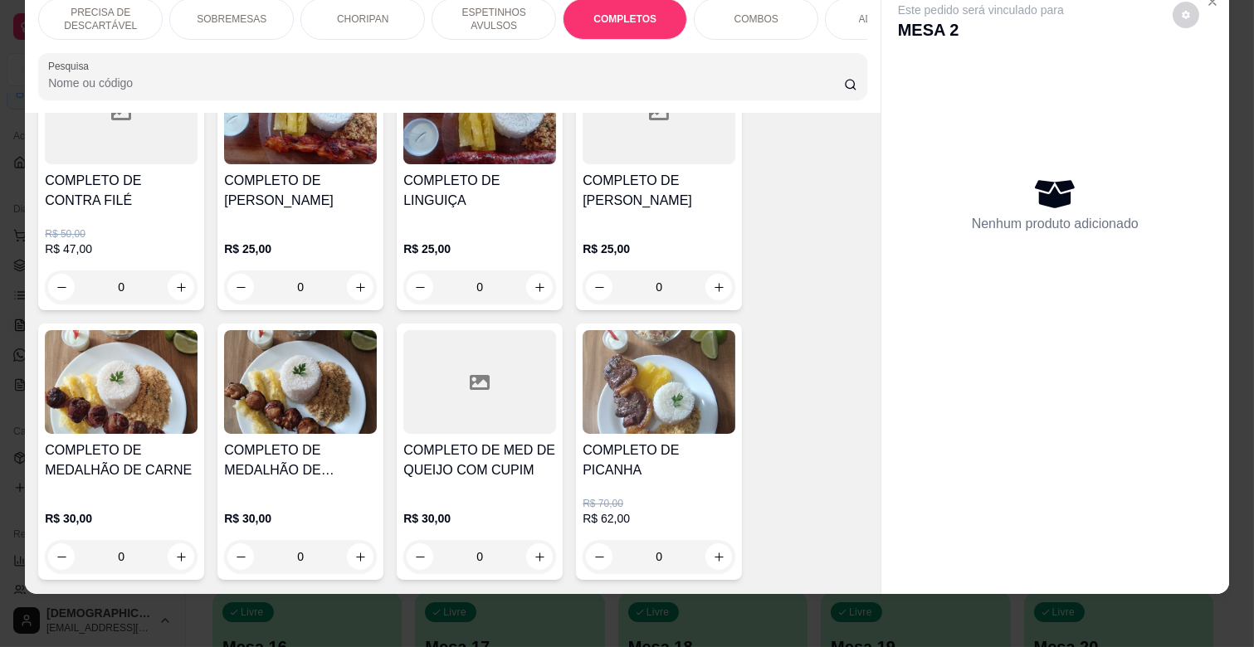
click at [141, 441] on h4 "COMPLETO DE MEDALHÃO DE CARNE" at bounding box center [121, 461] width 153 height 40
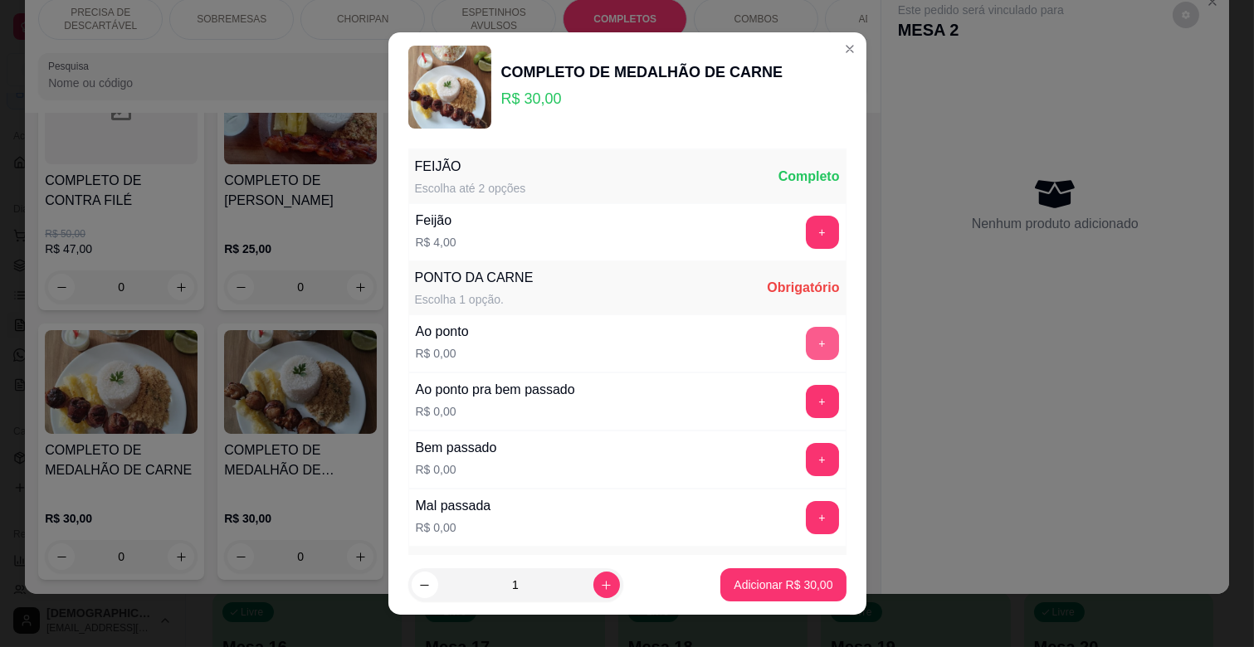
click at [806, 342] on button "+" at bounding box center [822, 343] width 33 height 33
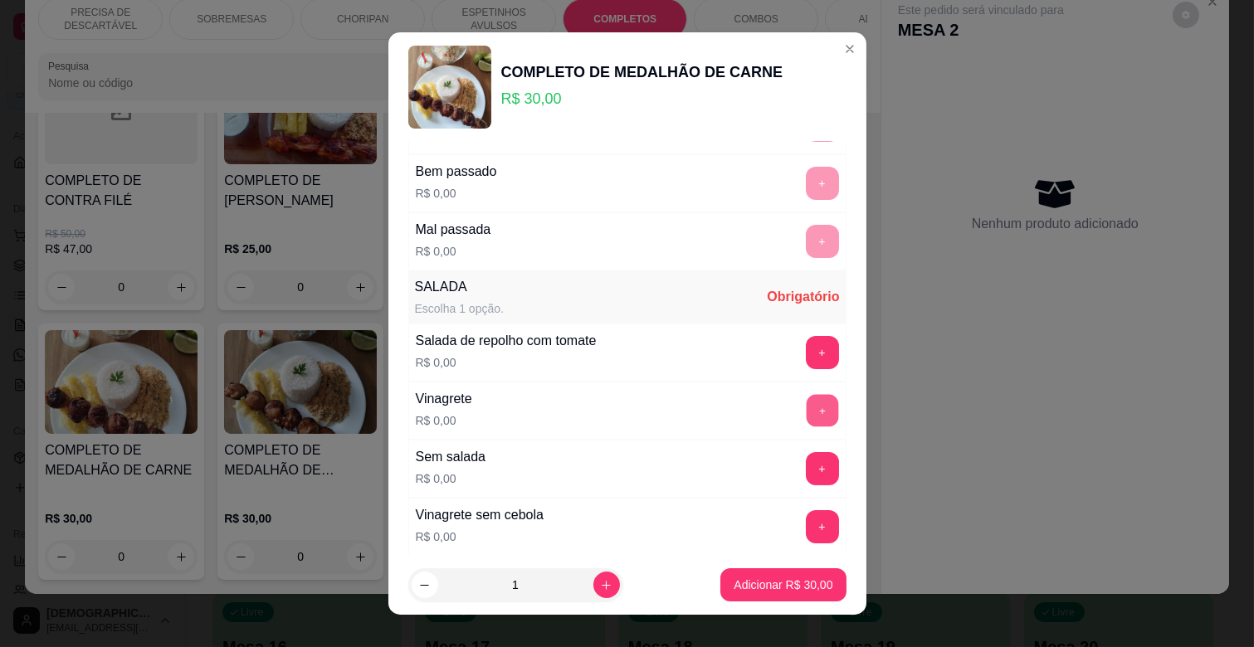
click at [806, 407] on button "+" at bounding box center [822, 411] width 32 height 32
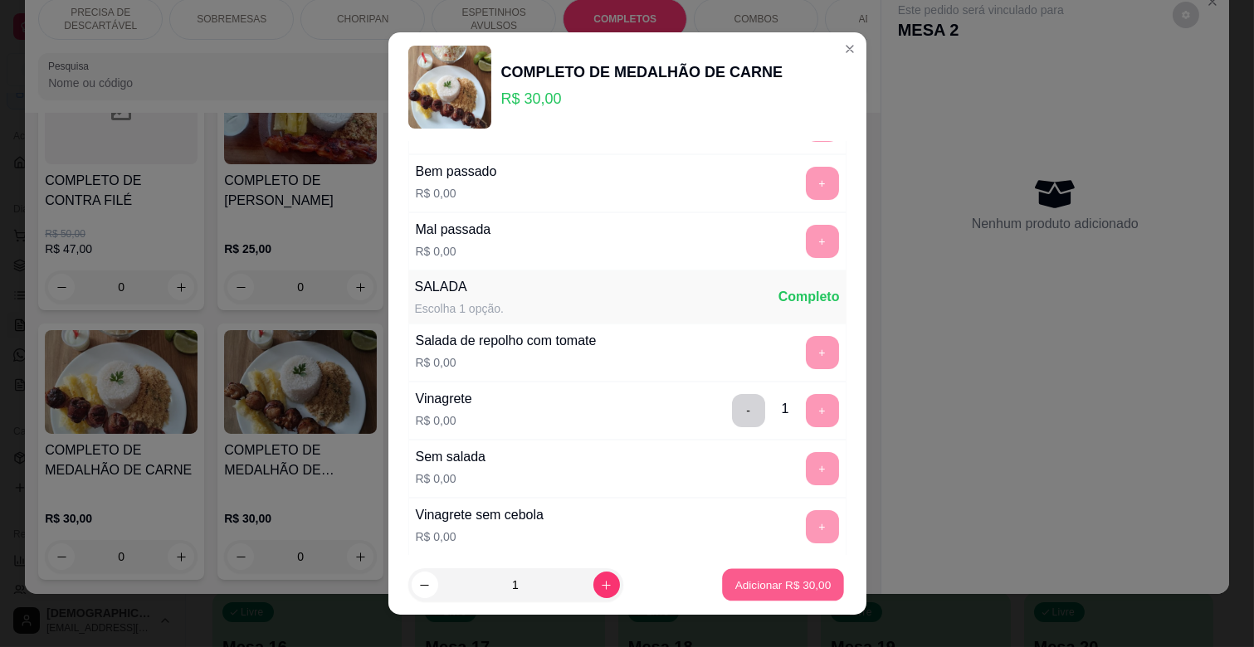
click at [784, 598] on button "Adicionar R$ 30,00" at bounding box center [784, 585] width 122 height 32
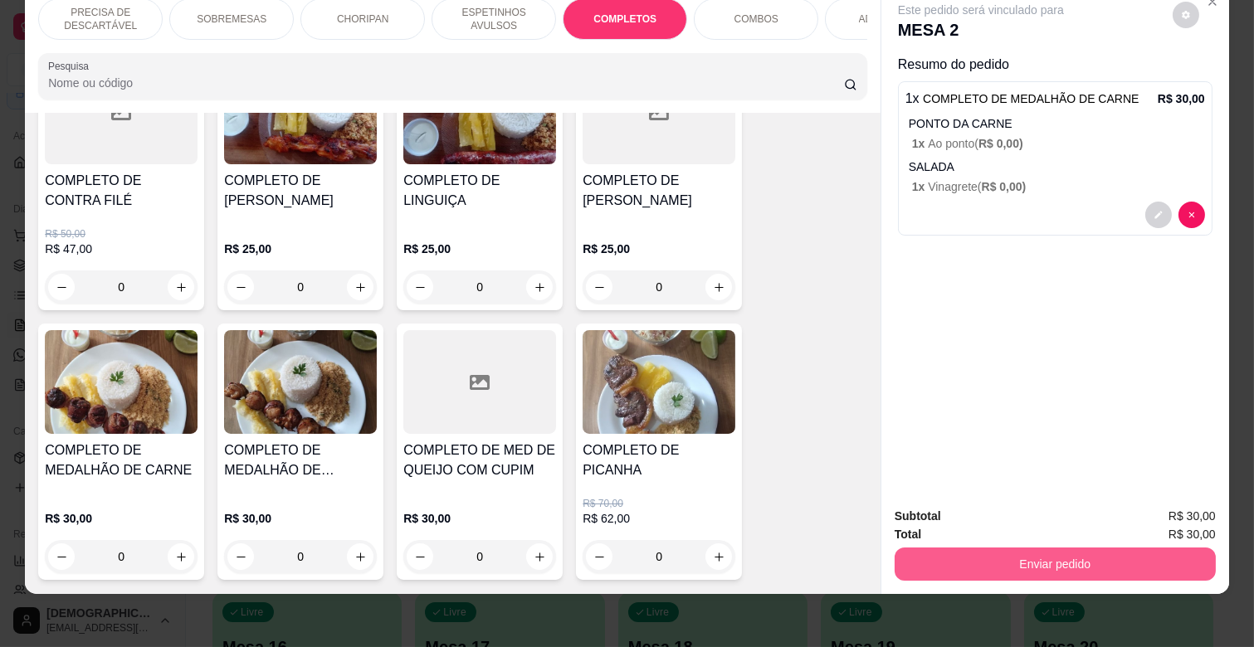
click at [976, 548] on button "Enviar pedido" at bounding box center [1054, 564] width 321 height 33
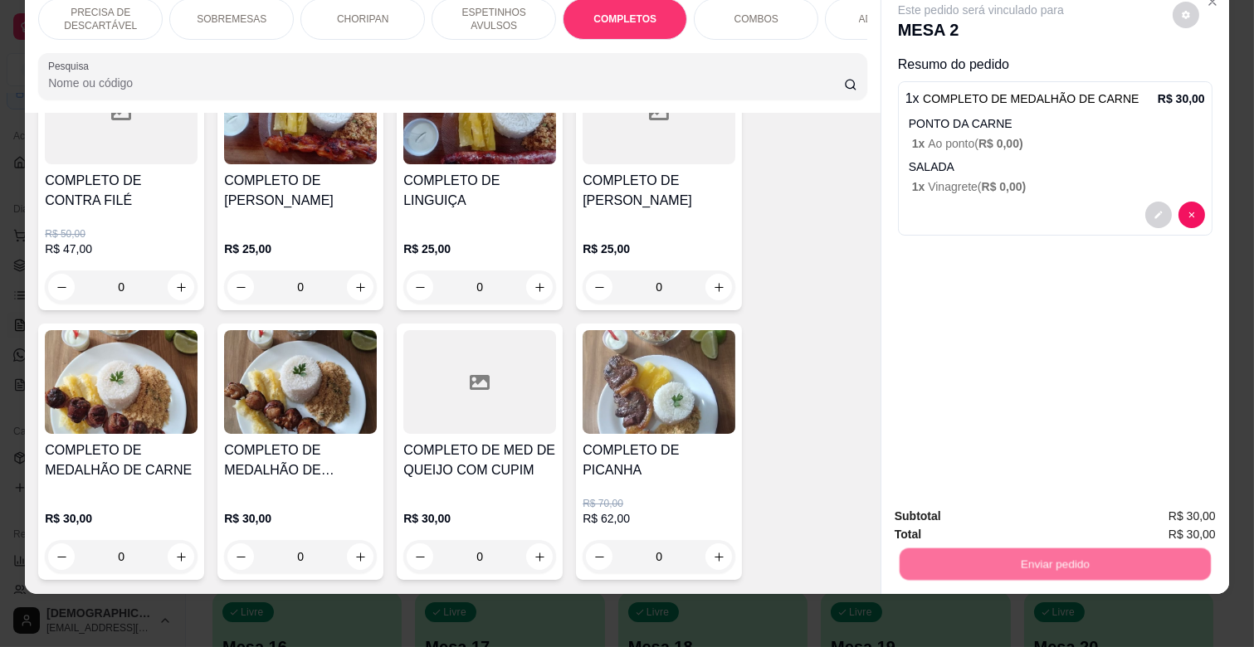
click at [987, 510] on button "Não registrar e enviar pedido" at bounding box center [1000, 509] width 168 height 31
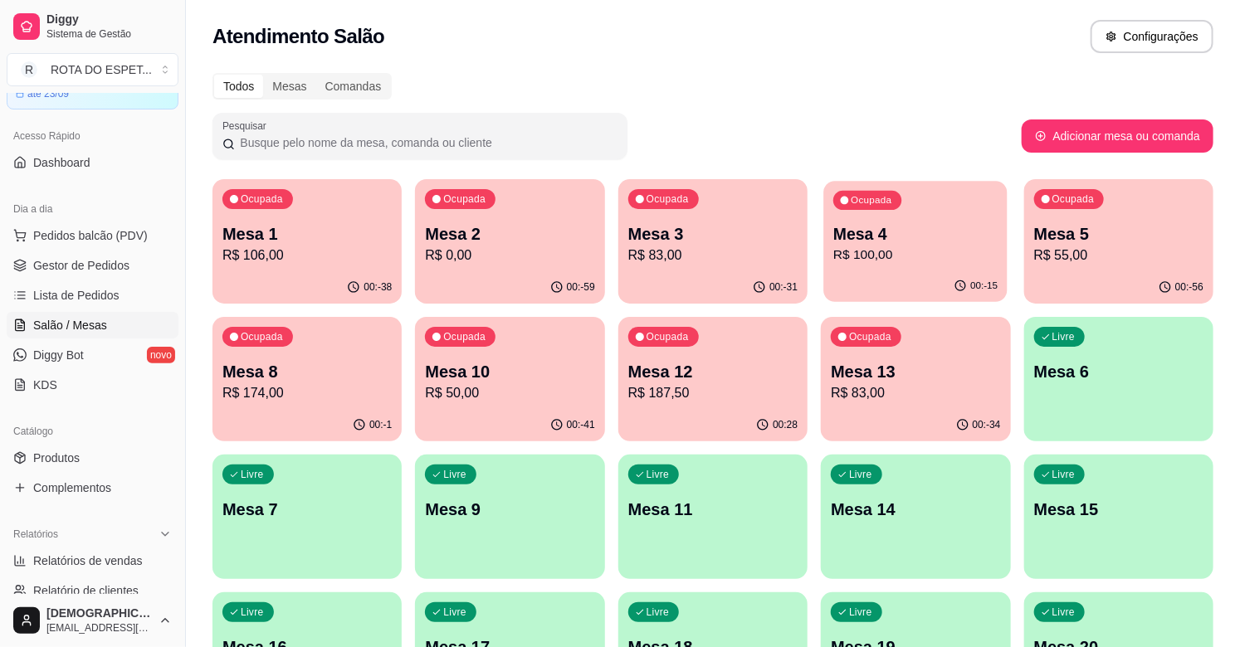
click at [917, 255] on p "R$ 100,00" at bounding box center [915, 255] width 164 height 19
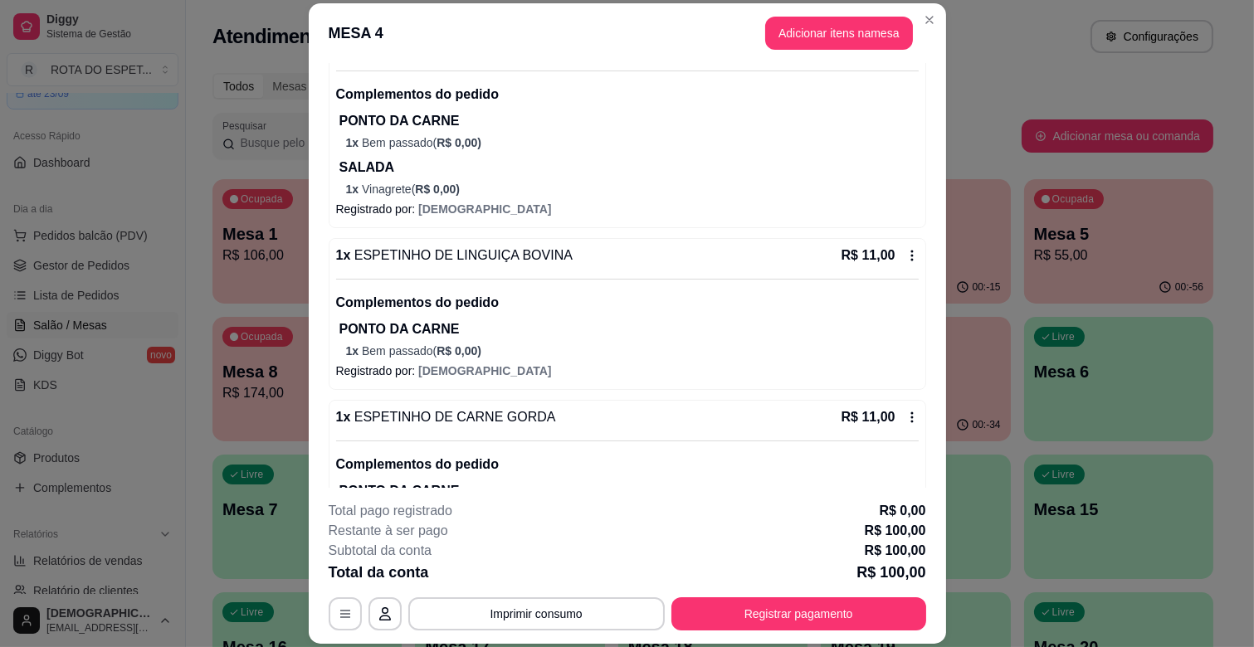
scroll to position [606, 0]
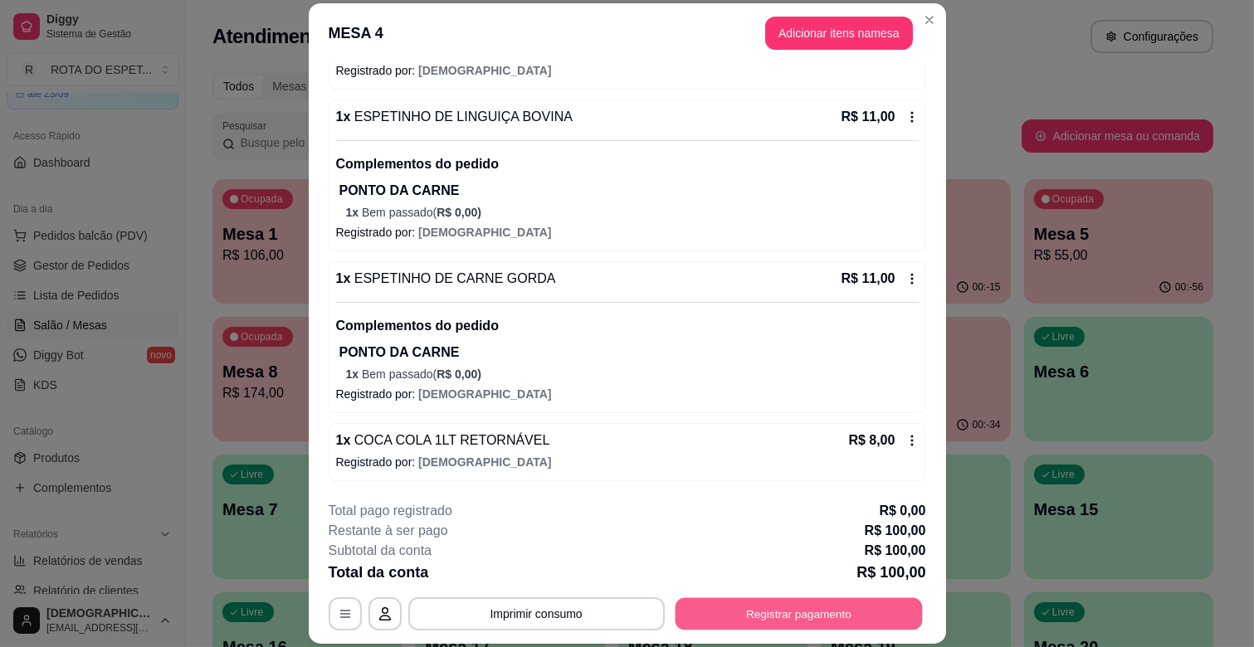
click at [809, 601] on button "Registrar pagamento" at bounding box center [798, 614] width 247 height 32
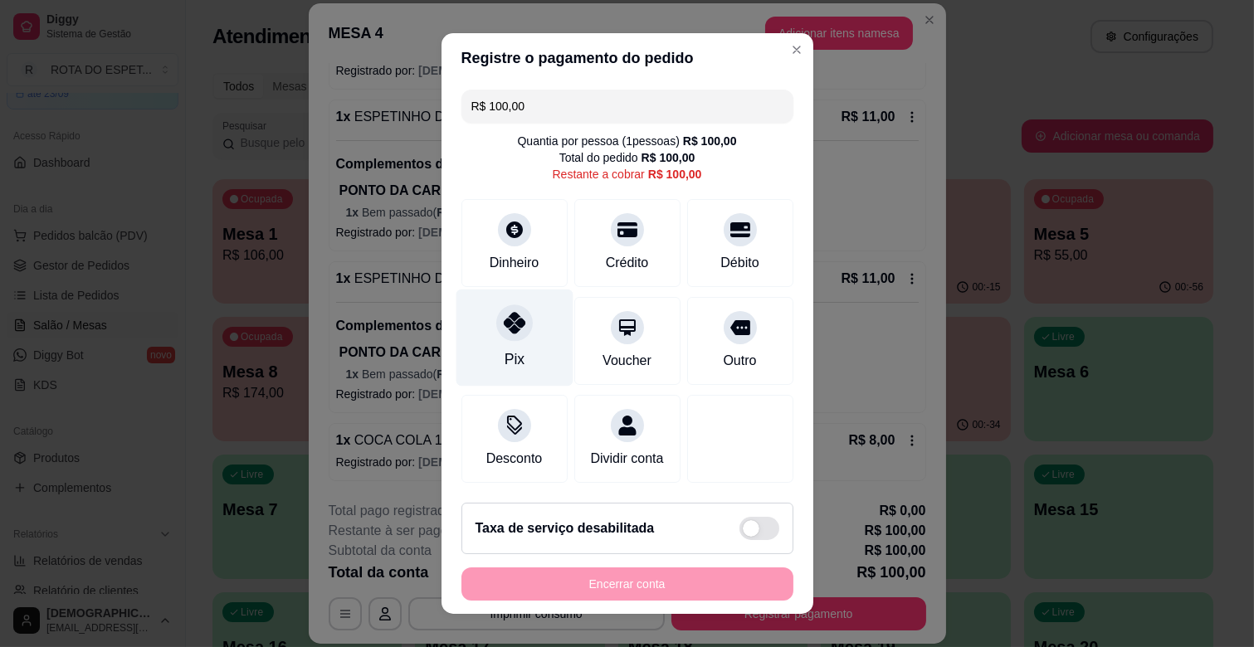
click at [498, 336] on div at bounding box center [514, 323] width 37 height 37
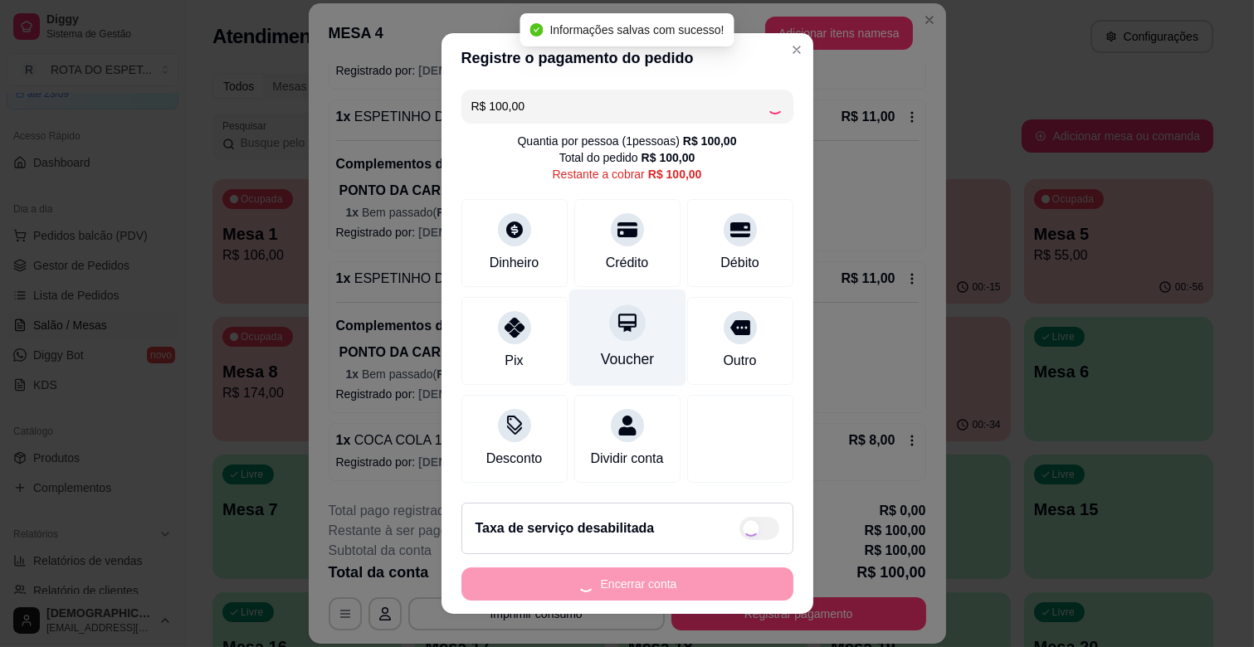
type input "R$ 0,00"
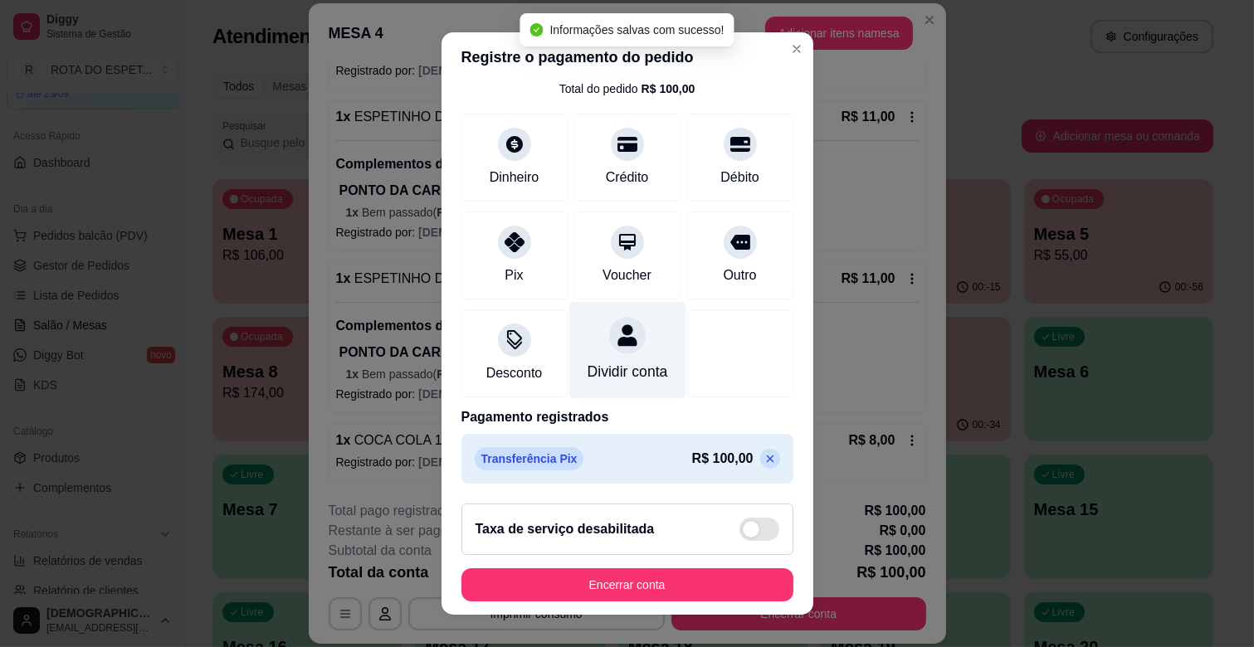
scroll to position [21, 0]
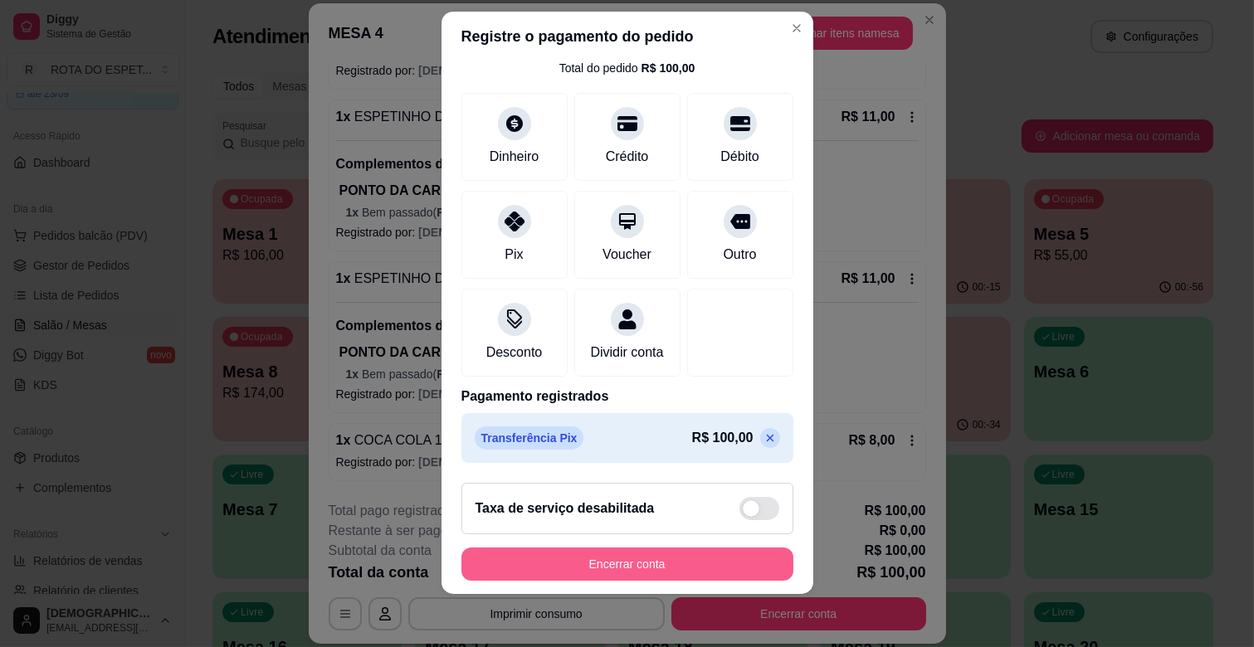
click at [683, 562] on button "Encerrar conta" at bounding box center [627, 564] width 332 height 33
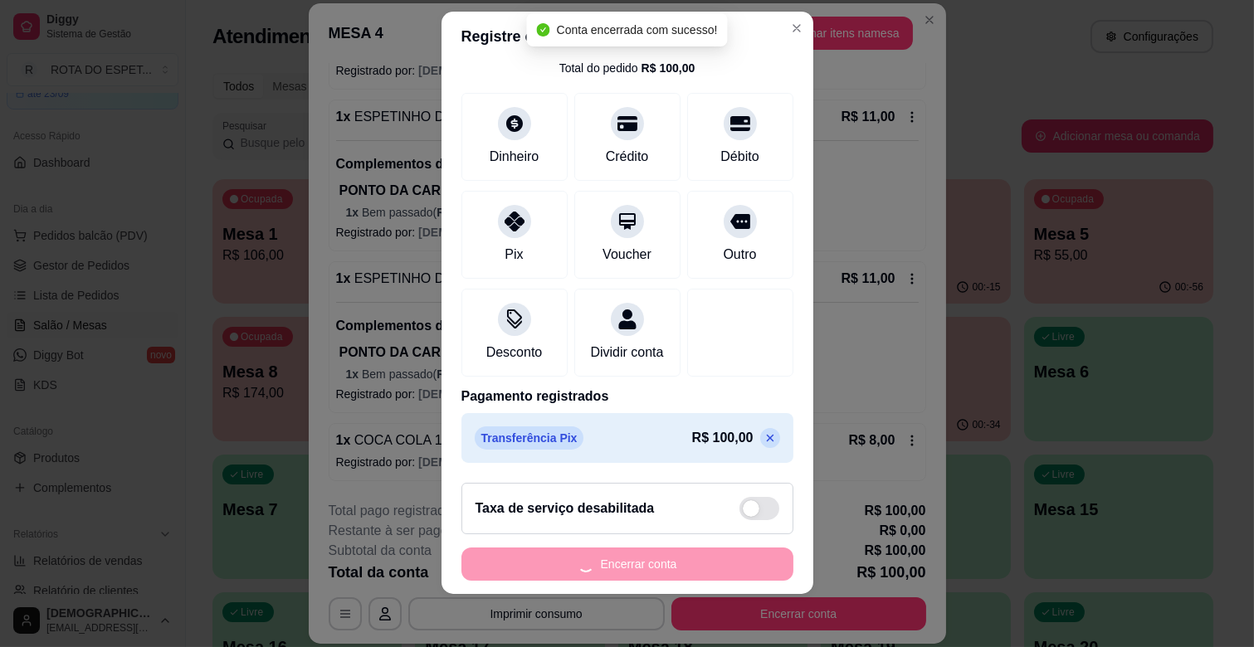
scroll to position [0, 0]
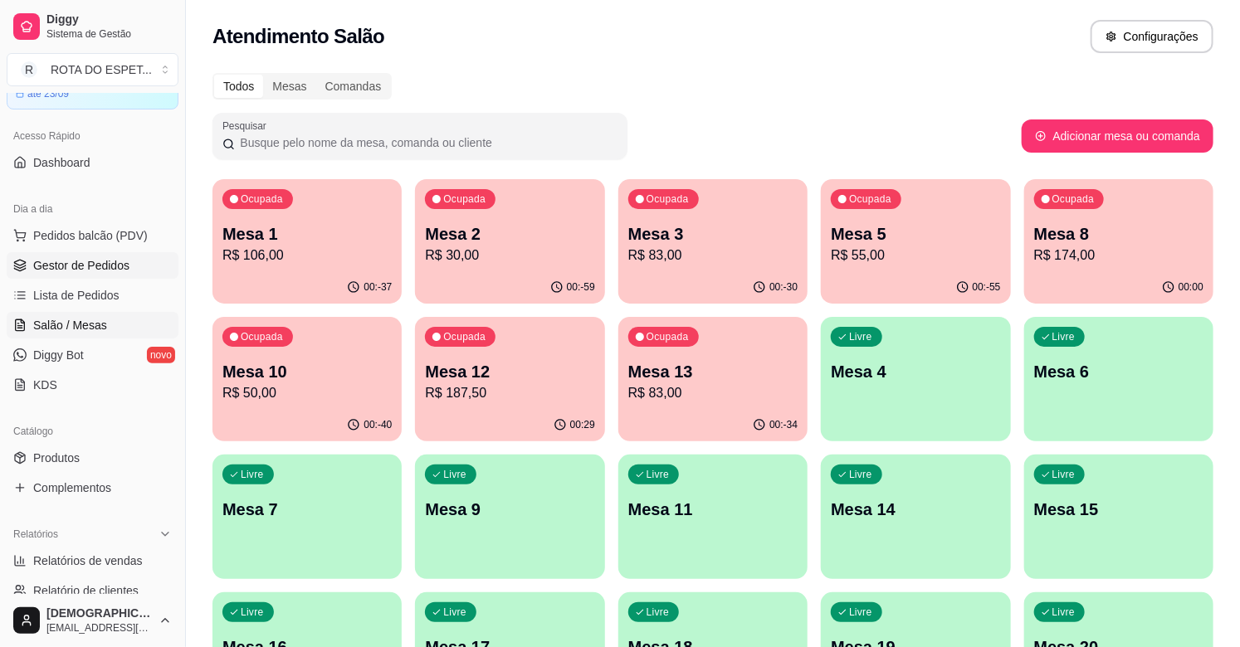
click at [75, 272] on span "Gestor de Pedidos" at bounding box center [81, 265] width 96 height 17
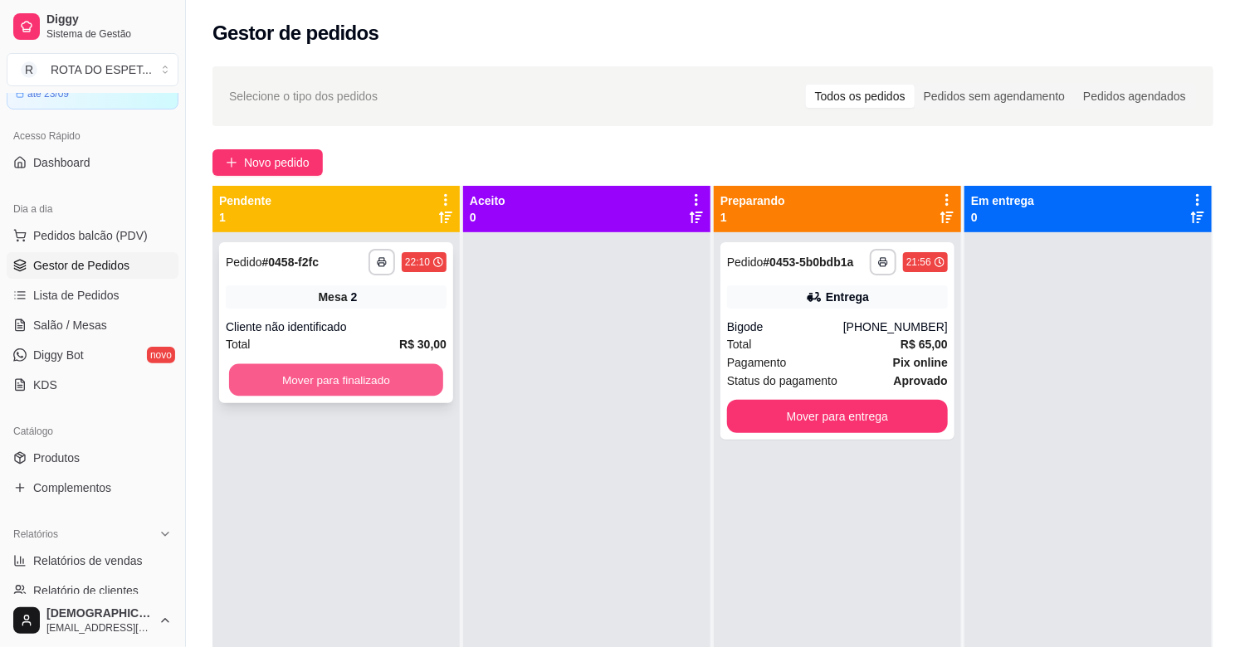
click at [343, 387] on button "Mover para finalizado" at bounding box center [336, 380] width 214 height 32
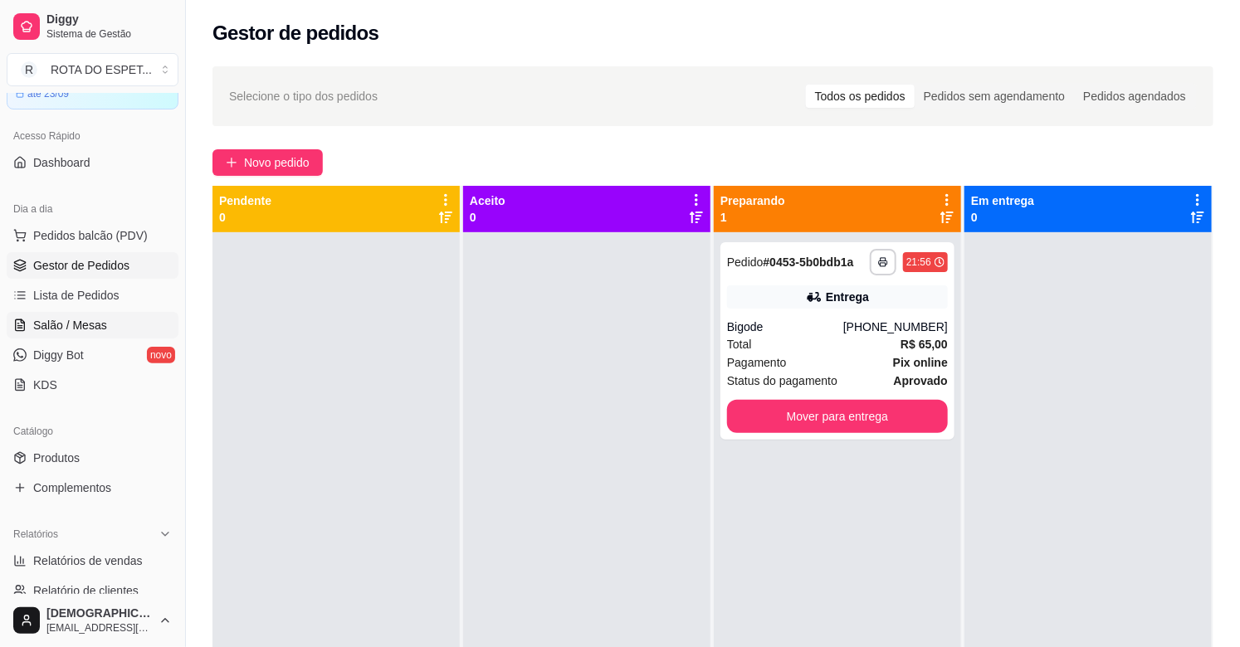
click at [52, 322] on span "Salão / Mesas" at bounding box center [70, 325] width 74 height 17
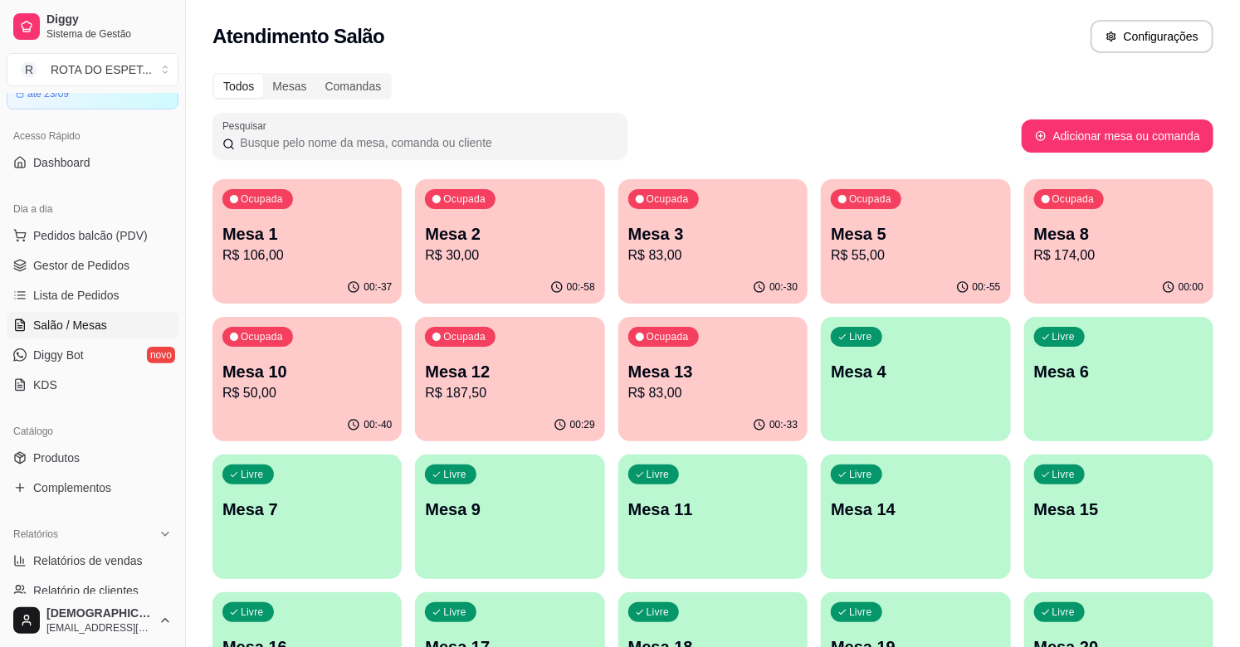
click at [670, 92] on div "Todos Mesas Comandas" at bounding box center [712, 86] width 1001 height 27
click at [106, 242] on span "Pedidos balcão (PDV)" at bounding box center [90, 235] width 115 height 17
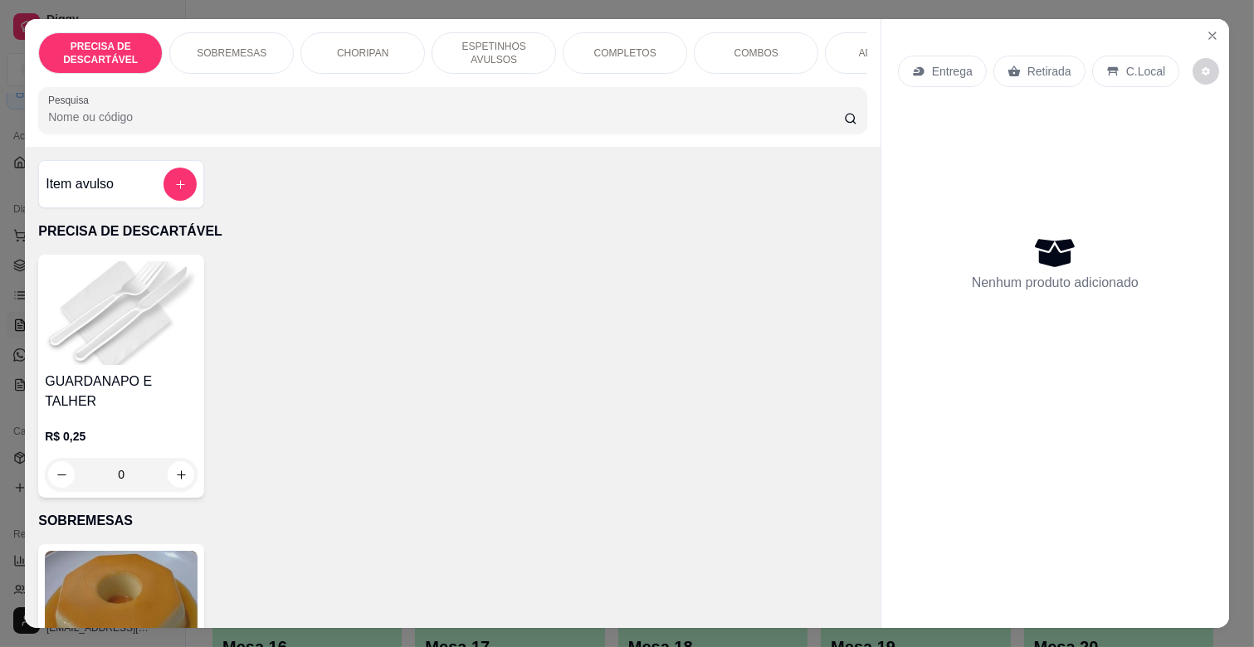
click at [582, 47] on div "COMPLETOS" at bounding box center [625, 52] width 124 height 41
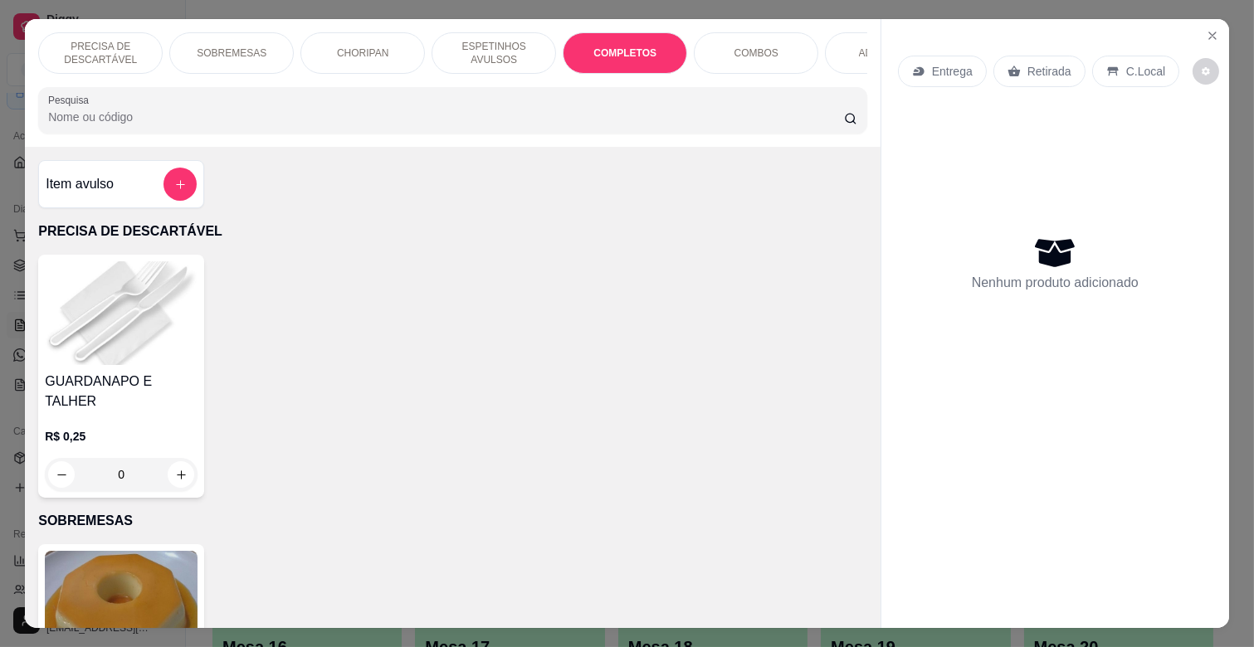
scroll to position [40, 0]
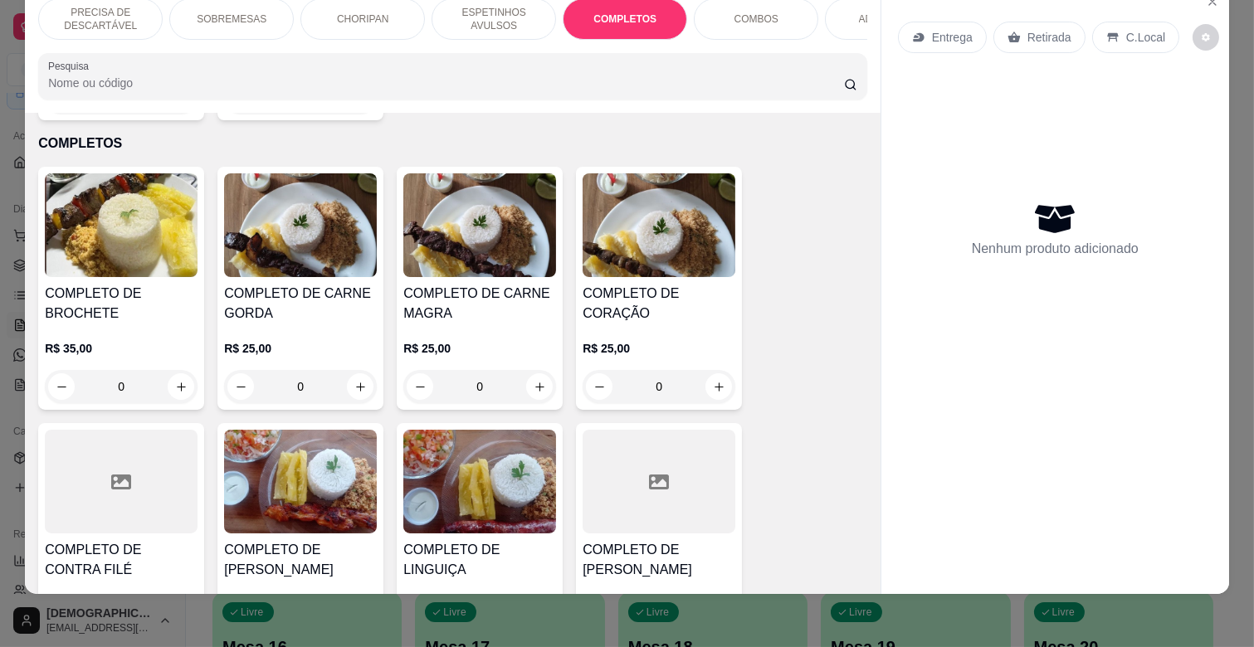
click at [490, 340] on p "R$ 25,00" at bounding box center [479, 348] width 153 height 17
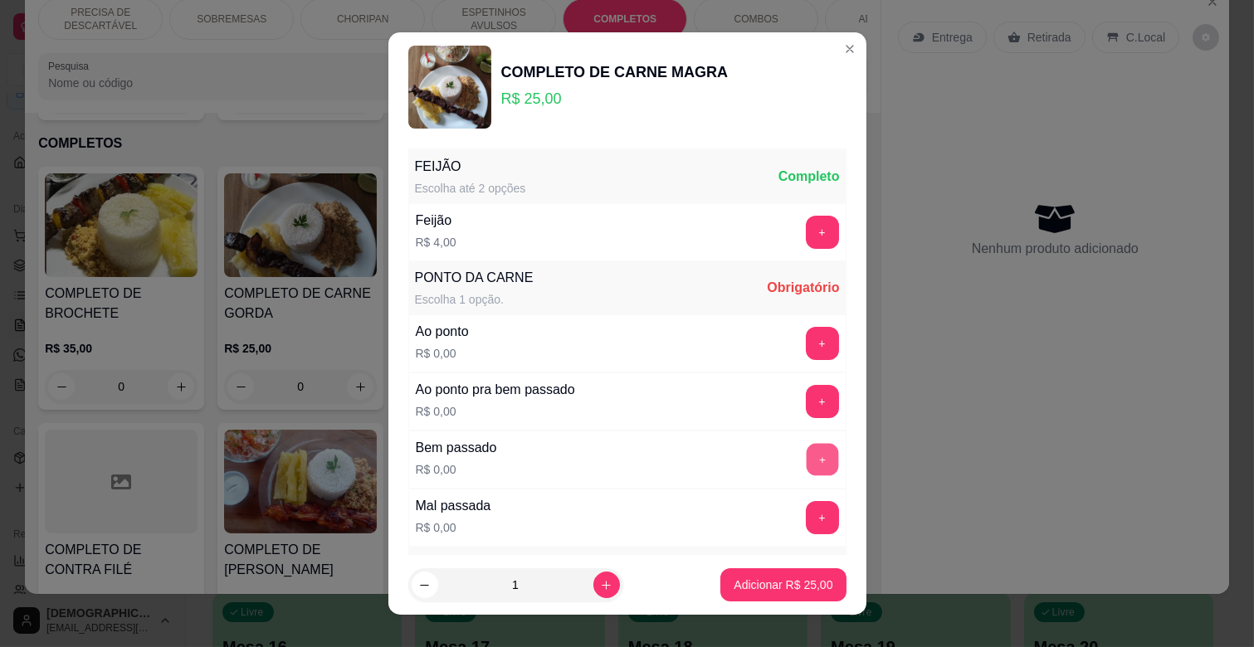
click at [806, 454] on button "+" at bounding box center [822, 460] width 32 height 32
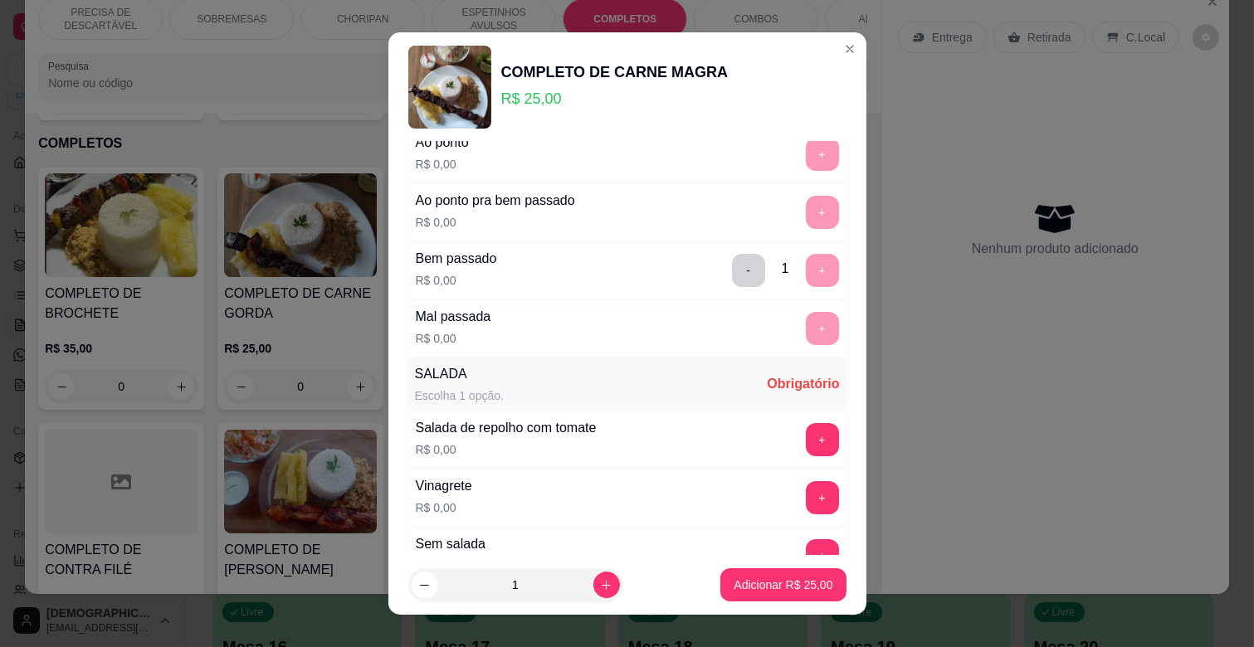
scroll to position [276, 0]
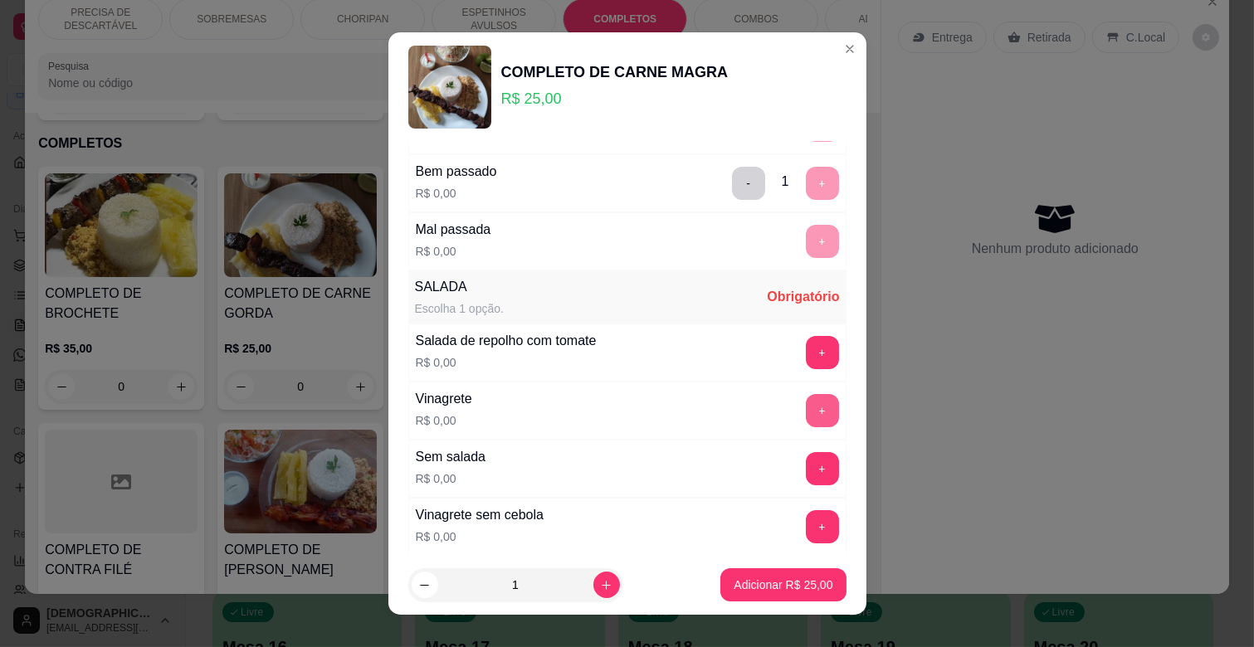
click at [806, 421] on button "+" at bounding box center [822, 410] width 33 height 33
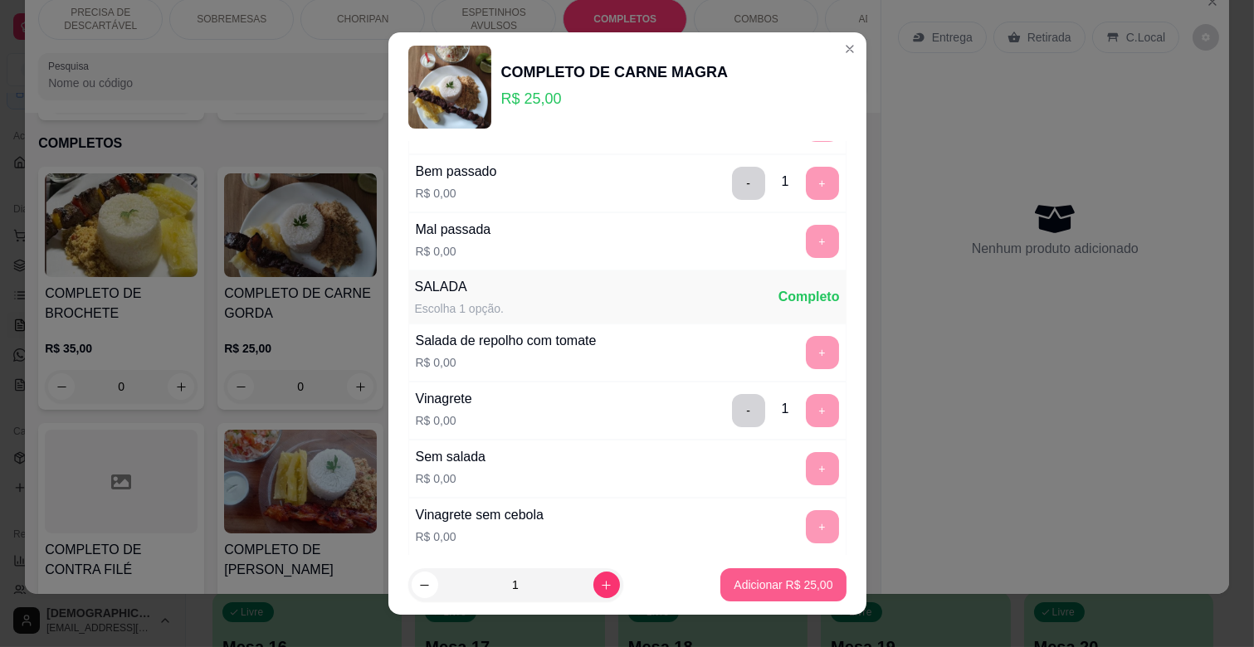
click at [785, 587] on p "Adicionar R$ 25,00" at bounding box center [782, 585] width 99 height 17
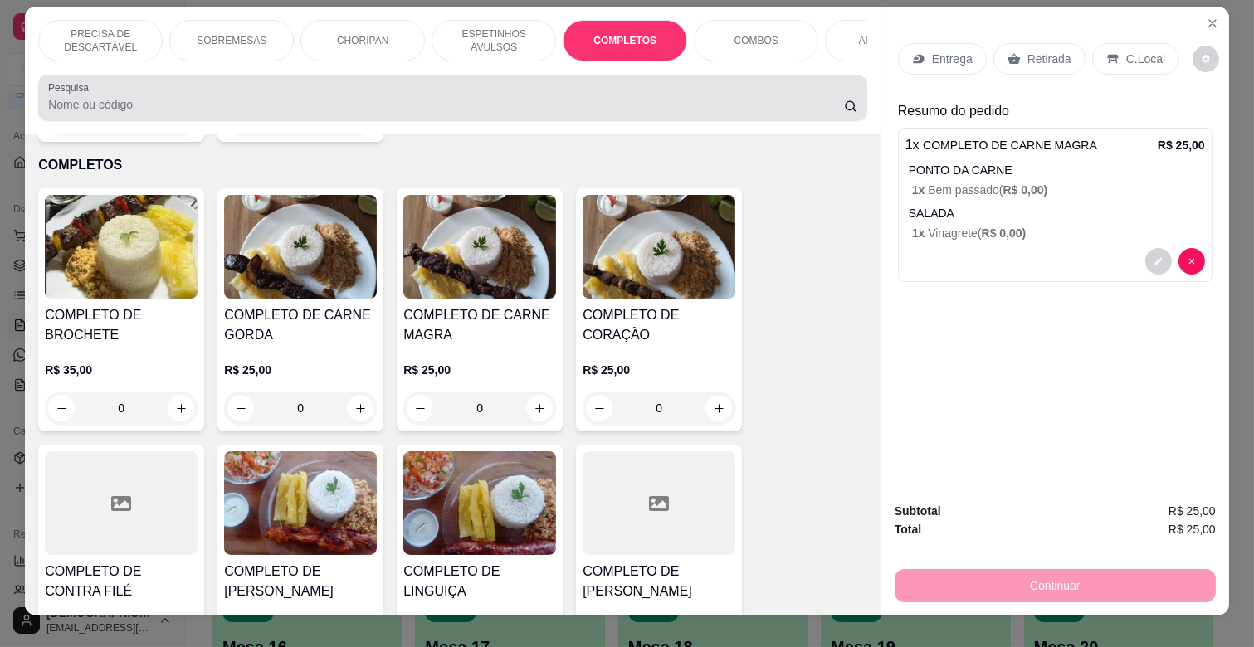
scroll to position [0, 0]
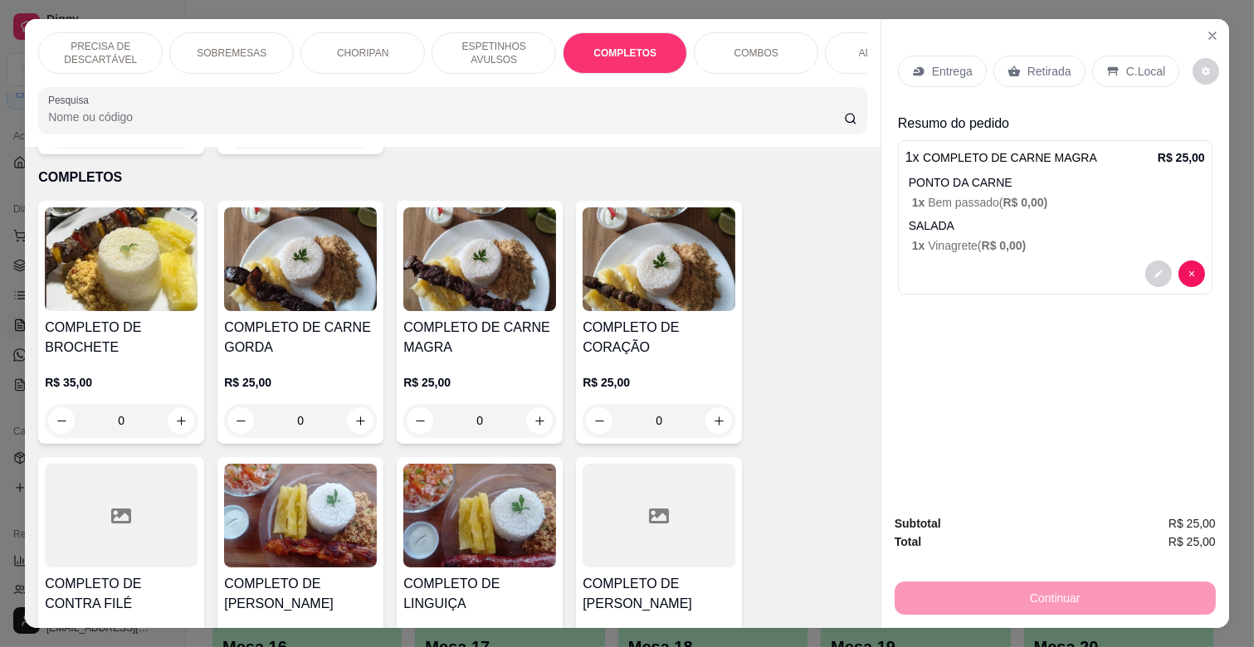
click at [494, 46] on p "ESPETINHOS AVULSOS" at bounding box center [494, 53] width 96 height 27
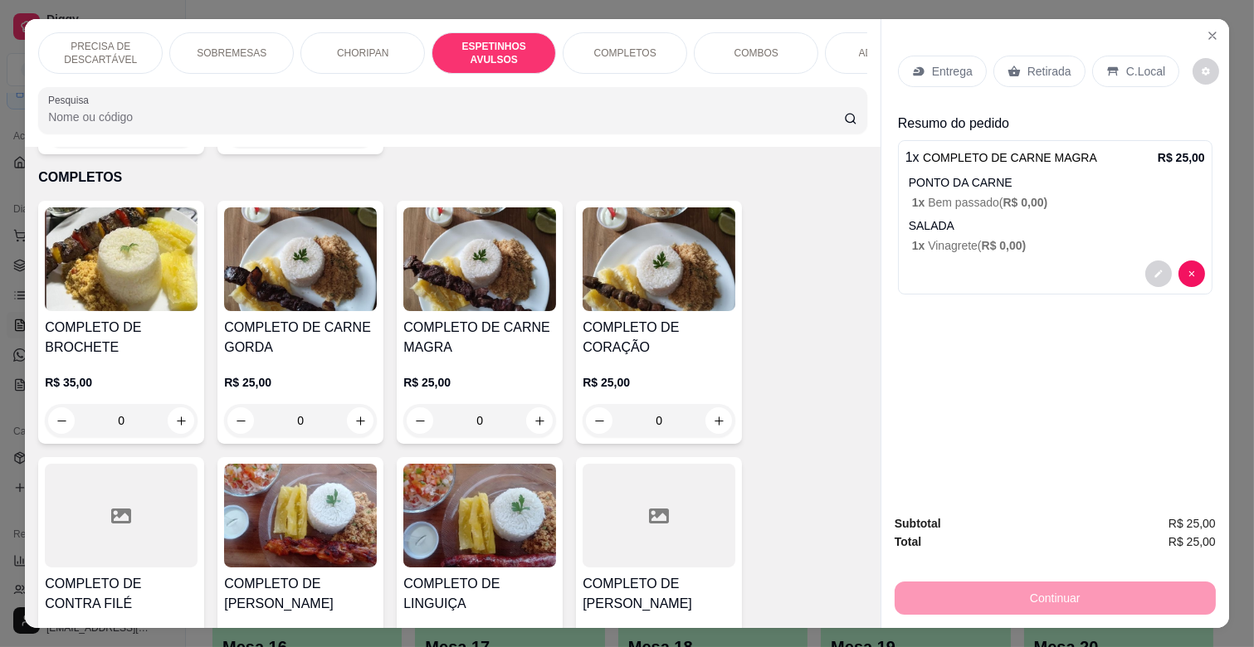
scroll to position [40, 0]
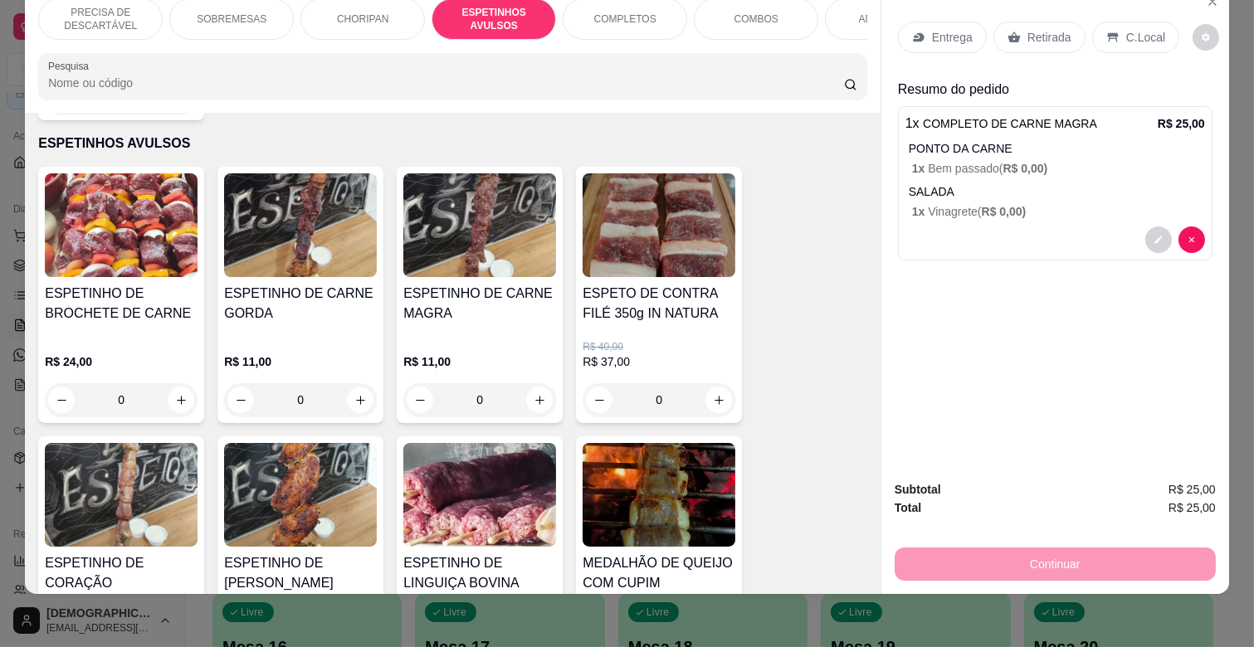
click at [526, 284] on h4 "ESPETINHO DE CARNE MAGRA" at bounding box center [479, 304] width 153 height 40
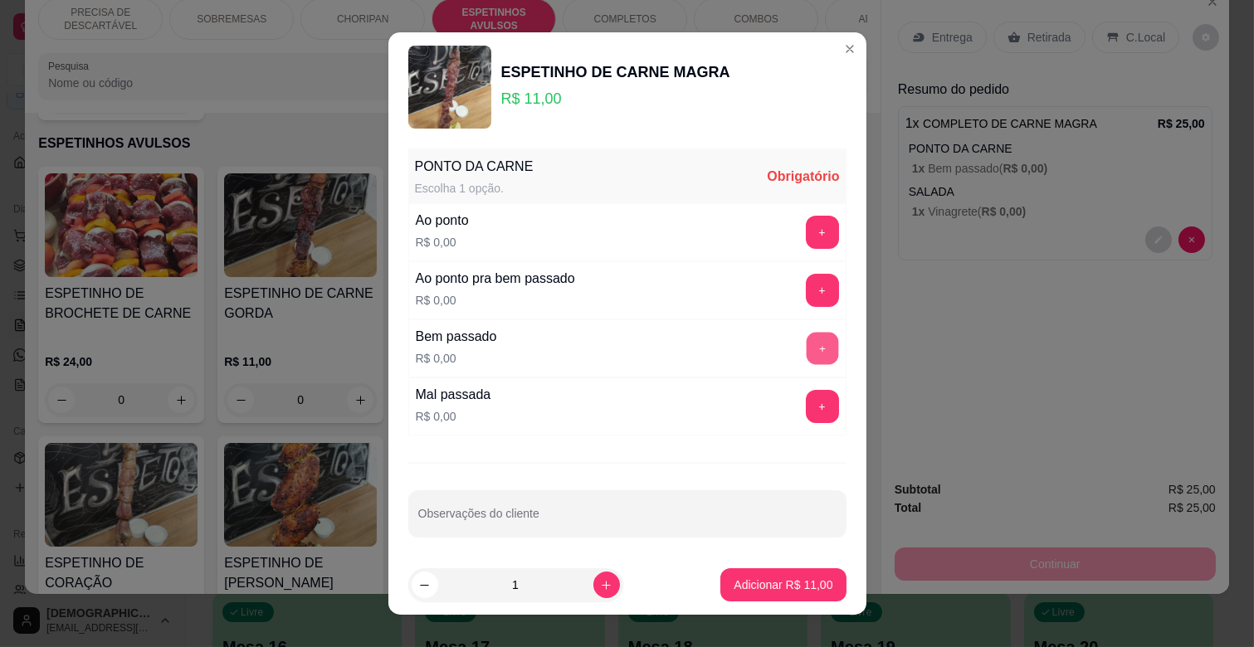
click at [806, 345] on button "+" at bounding box center [822, 349] width 32 height 32
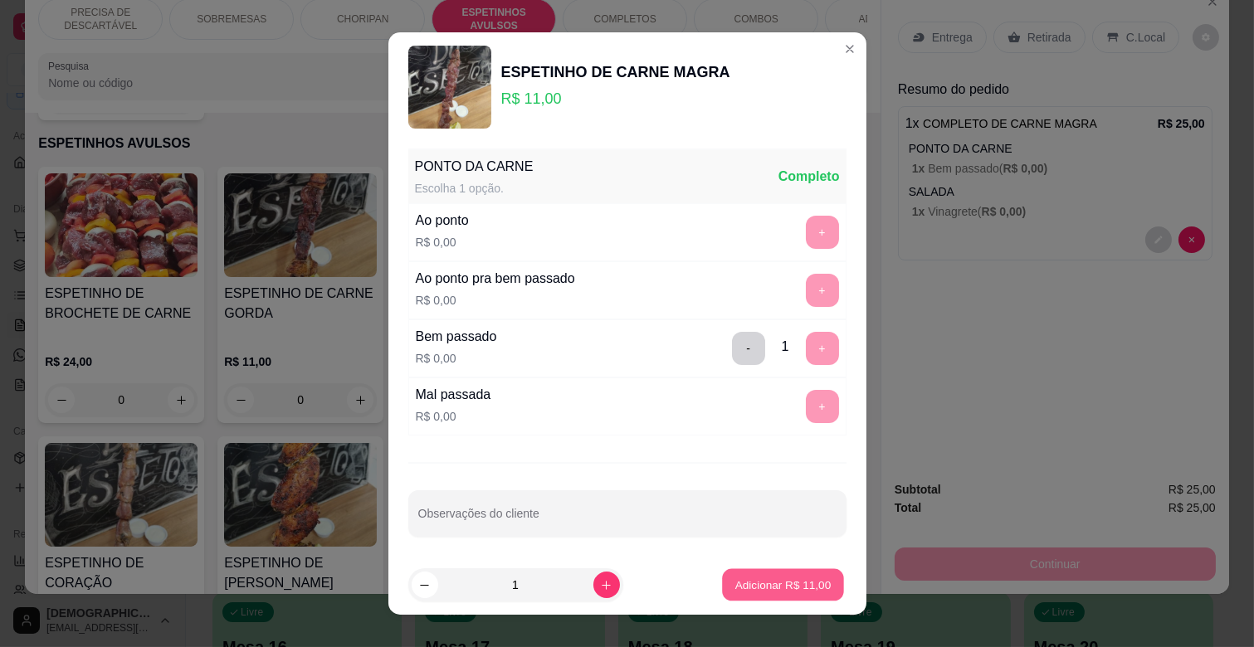
click at [764, 575] on button "Adicionar R$ 11,00" at bounding box center [784, 585] width 122 height 32
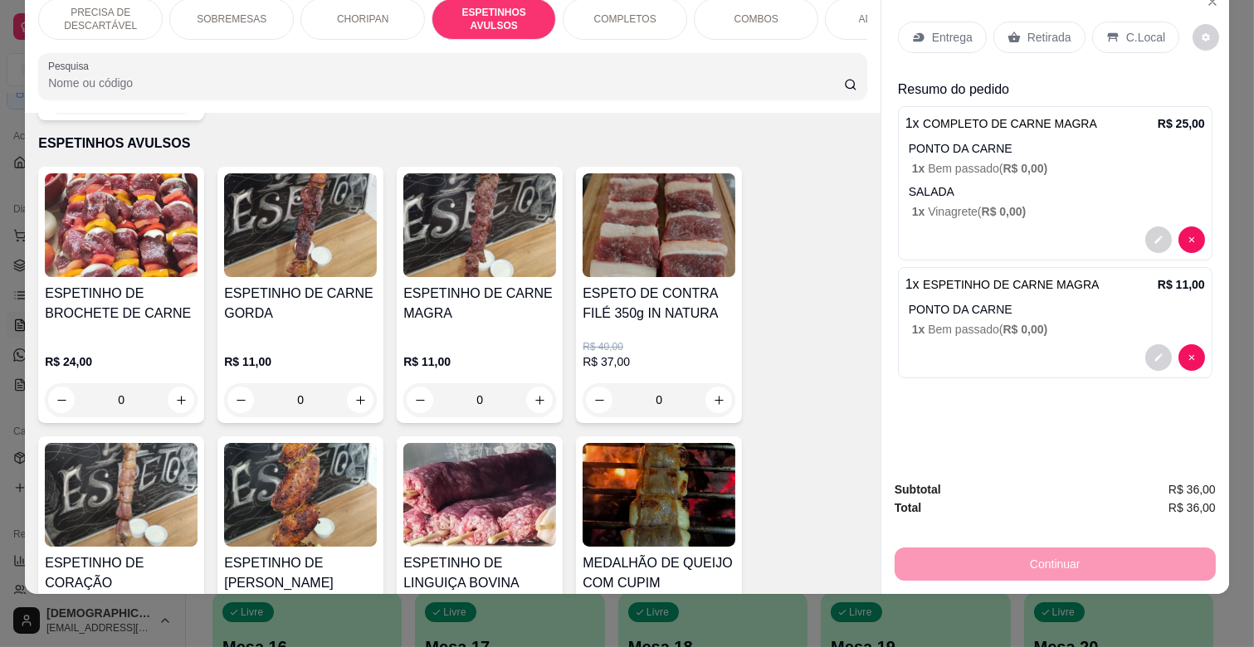
click at [938, 32] on p "Entrega" at bounding box center [952, 37] width 41 height 17
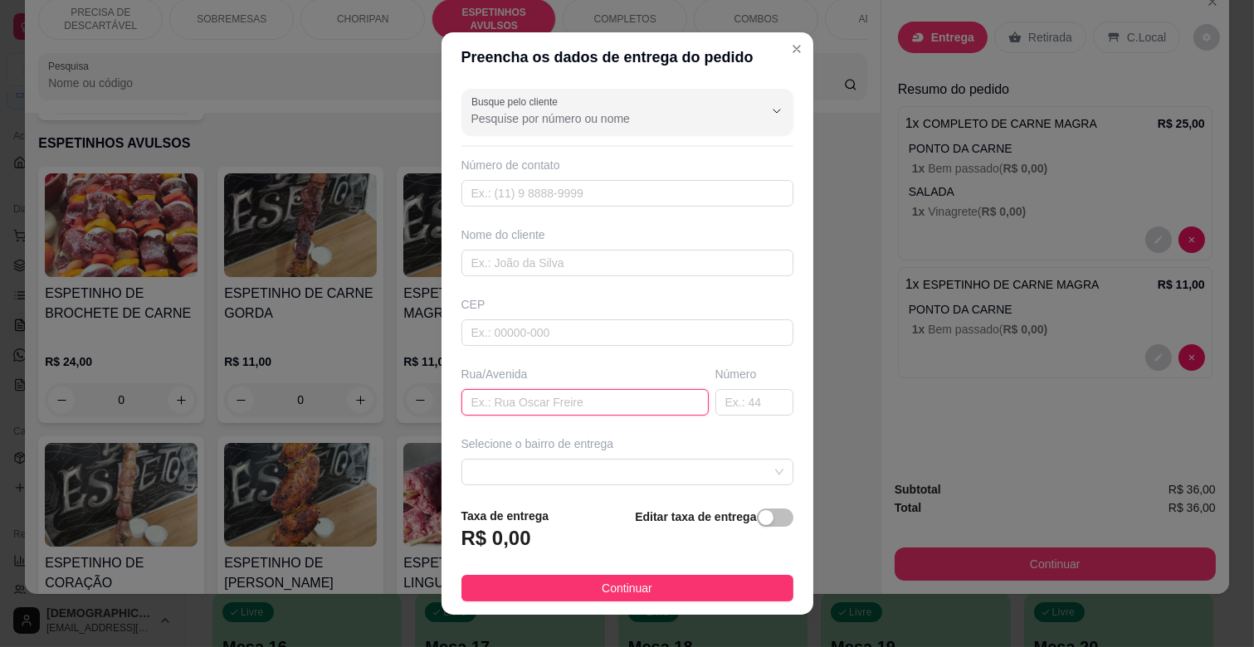
click at [502, 402] on input "text" at bounding box center [584, 402] width 247 height 27
click at [523, 405] on input "RUA DR [PERSON_NAME]" at bounding box center [584, 402] width 247 height 27
click at [538, 399] on input "RUA DR [PERSON_NAME]" at bounding box center [584, 402] width 247 height 27
type input "RUA DR [PERSON_NAME]"
click at [715, 400] on input "text" at bounding box center [754, 402] width 78 height 27
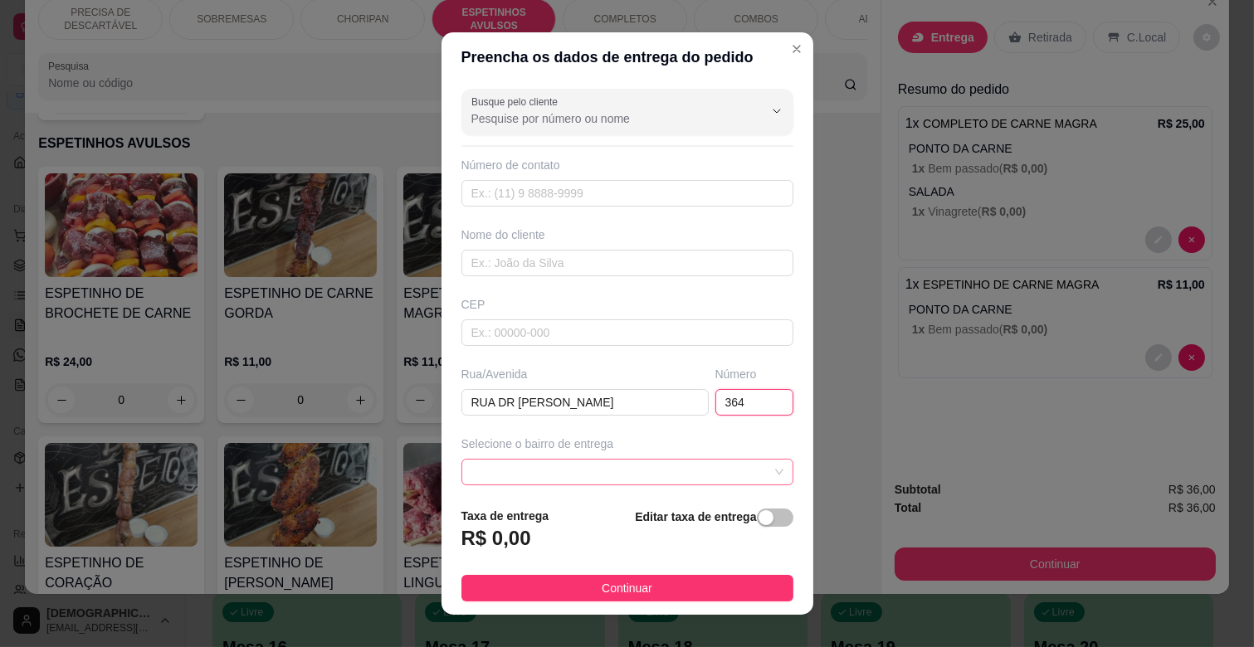
click at [637, 471] on span at bounding box center [627, 472] width 312 height 25
type input "364"
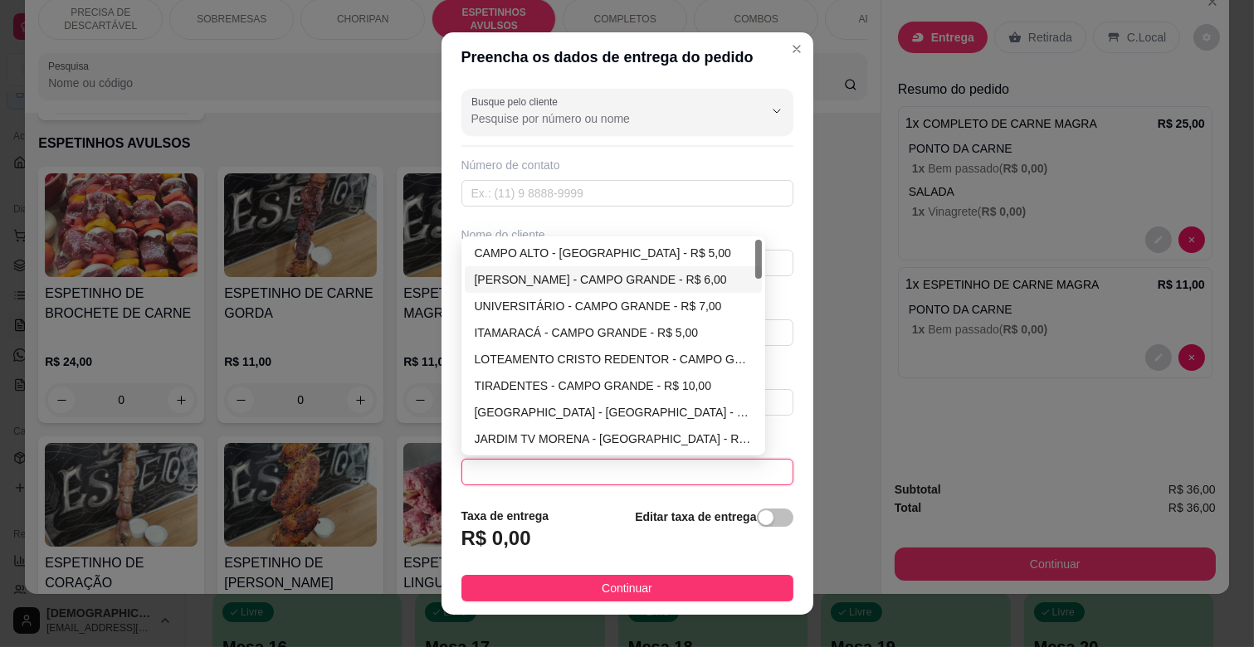
click at [602, 282] on div "[PERSON_NAME] - CAMPO GRANDE - R$ 6,00" at bounding box center [614, 279] width 278 height 18
type input "CAMPO GRANDE"
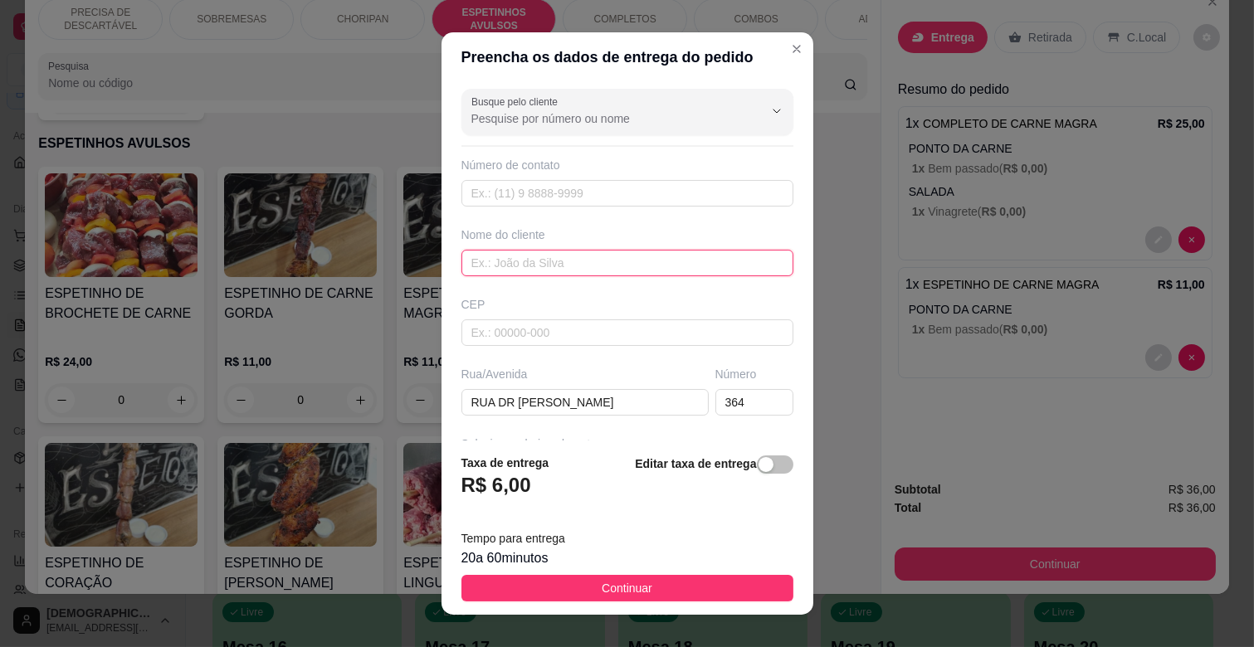
click at [561, 270] on input "text" at bounding box center [627, 263] width 332 height 27
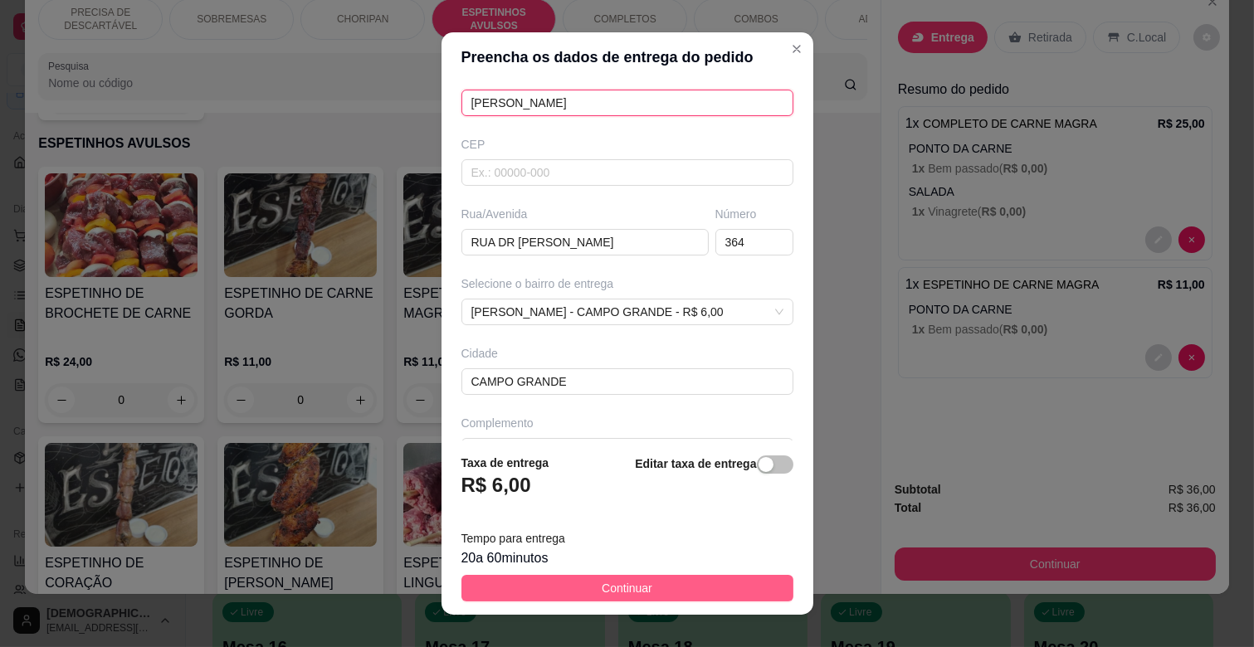
scroll to position [184, 0]
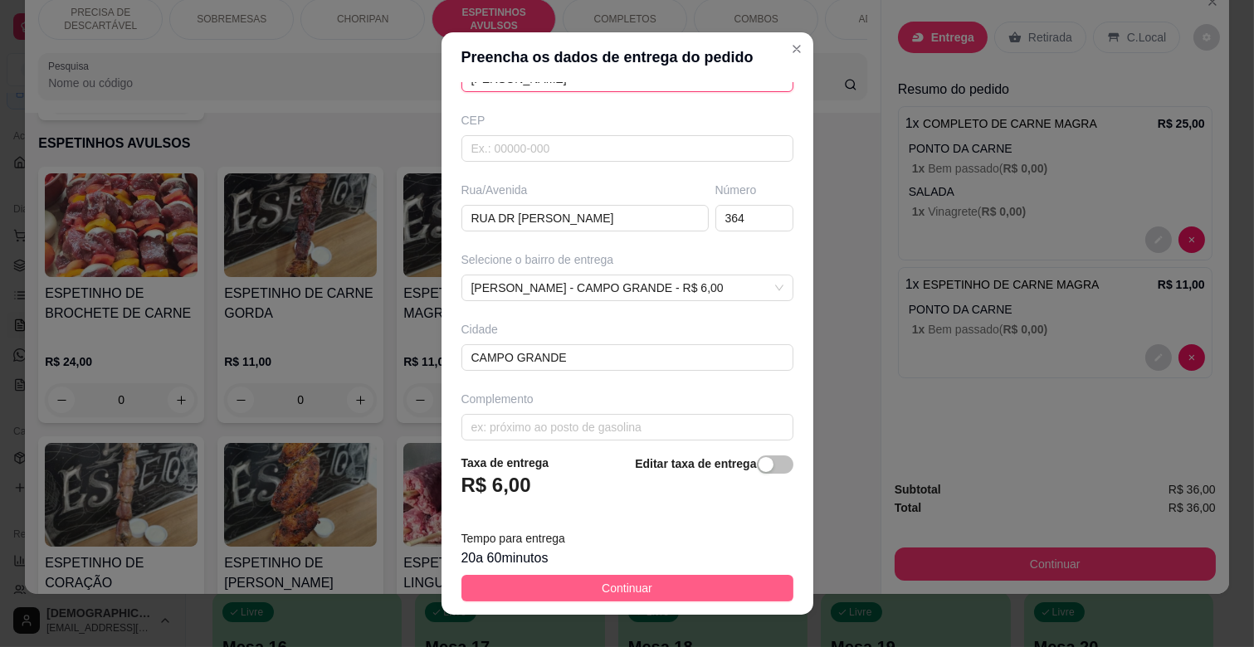
type input "[PERSON_NAME]"
click at [667, 592] on button "Continuar" at bounding box center [627, 588] width 332 height 27
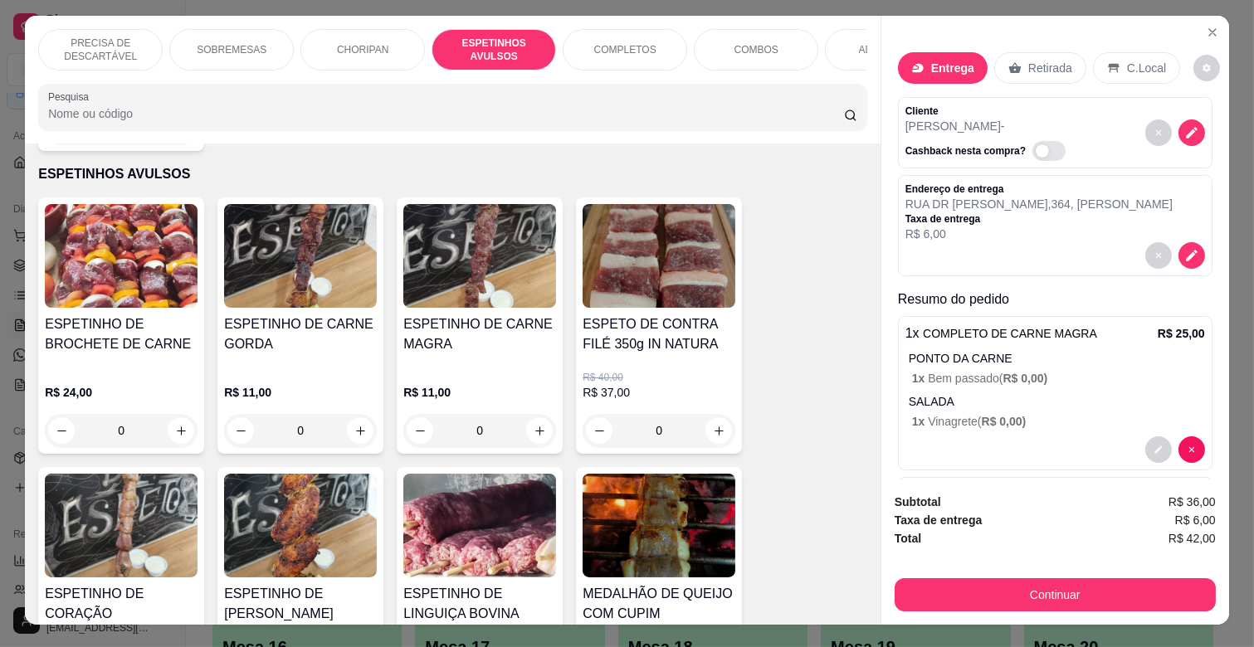
scroll to position [0, 0]
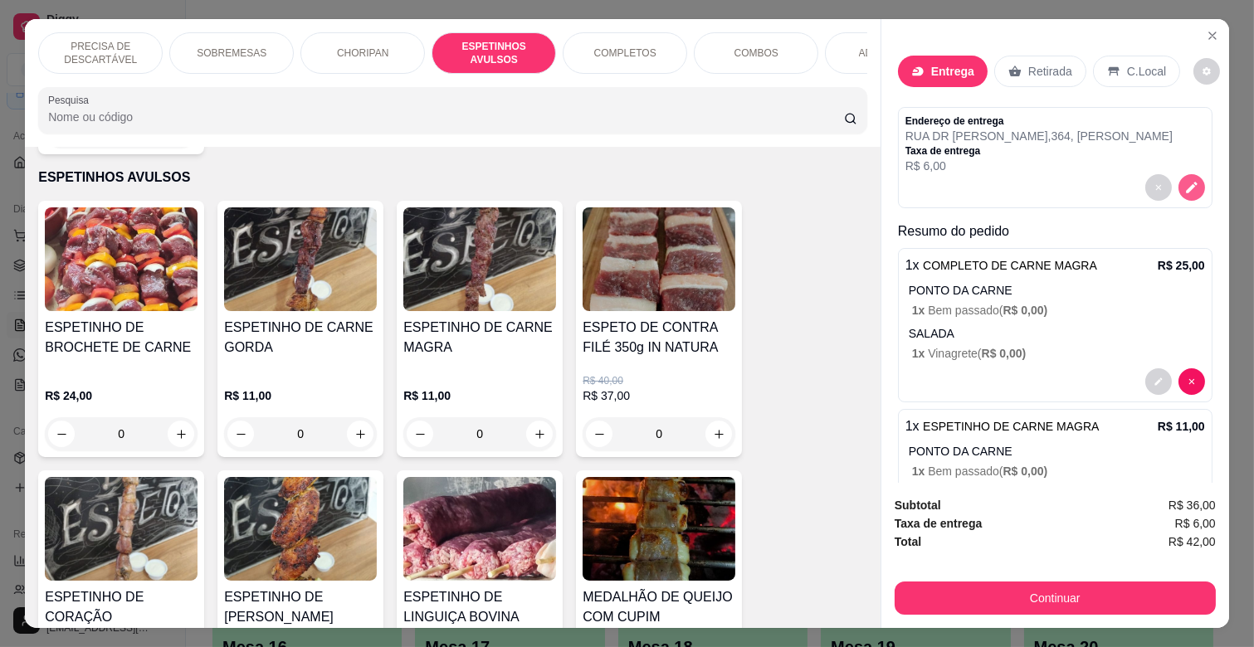
click at [1179, 179] on button "decrease-product-quantity" at bounding box center [1191, 187] width 27 height 27
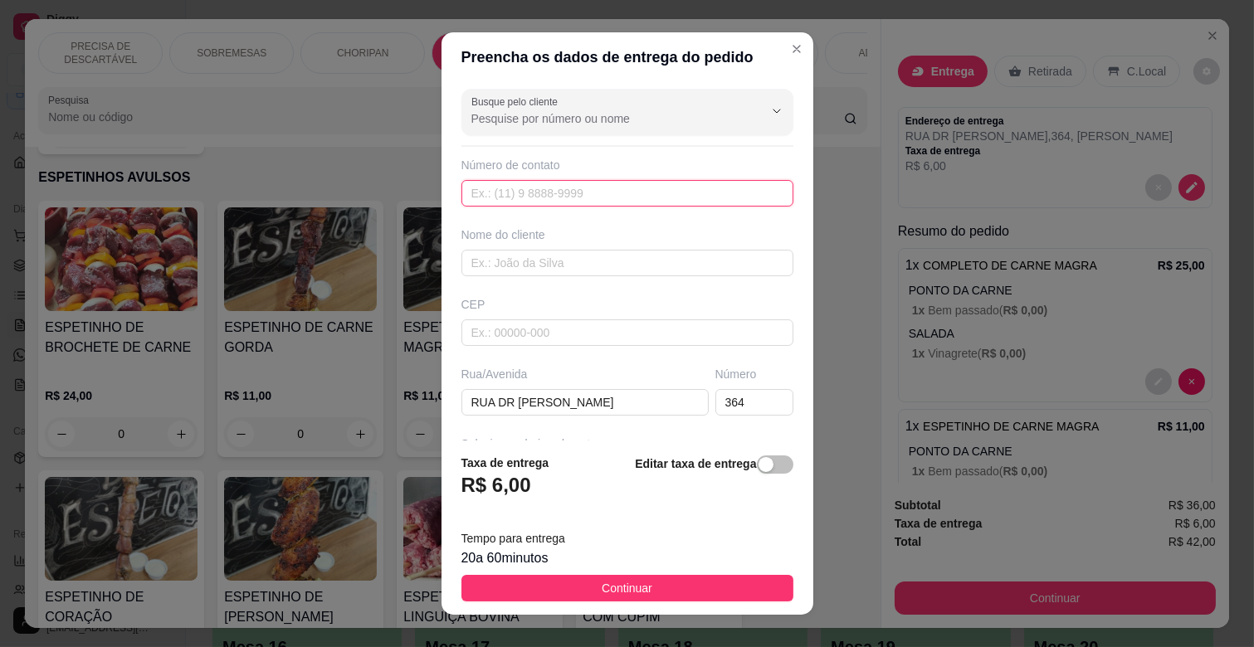
click at [519, 195] on input "text" at bounding box center [627, 193] width 332 height 27
click at [470, 187] on input "031 97156-0767" at bounding box center [627, 193] width 332 height 27
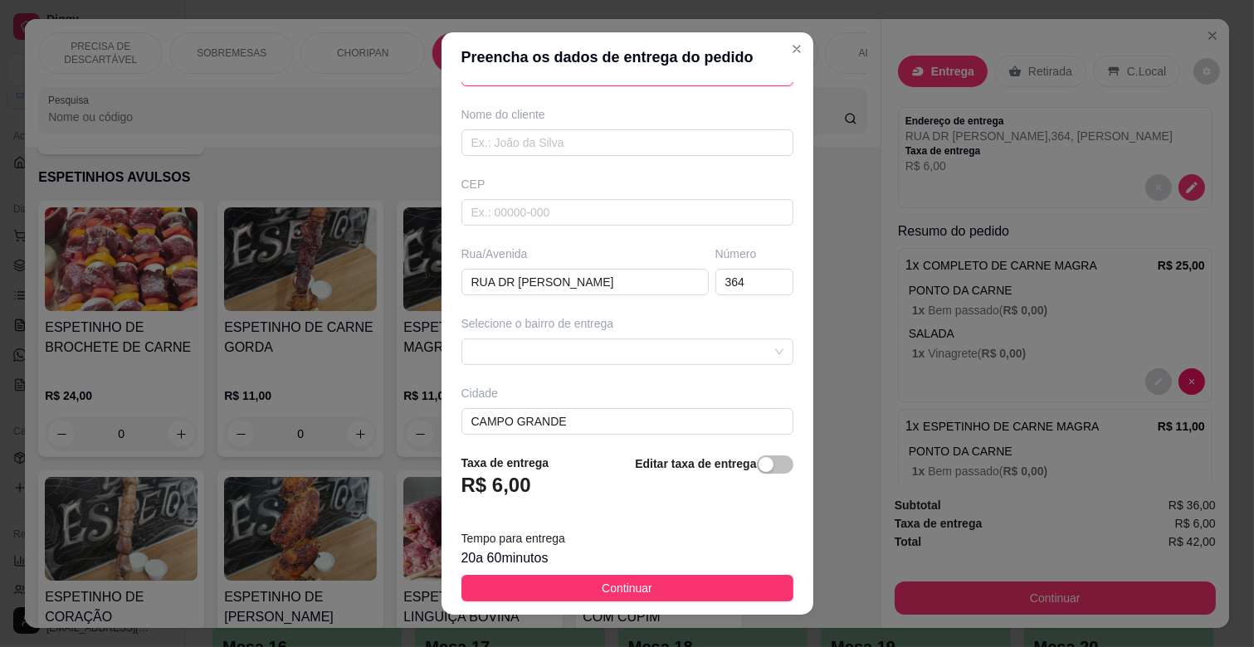
scroll to position [17, 0]
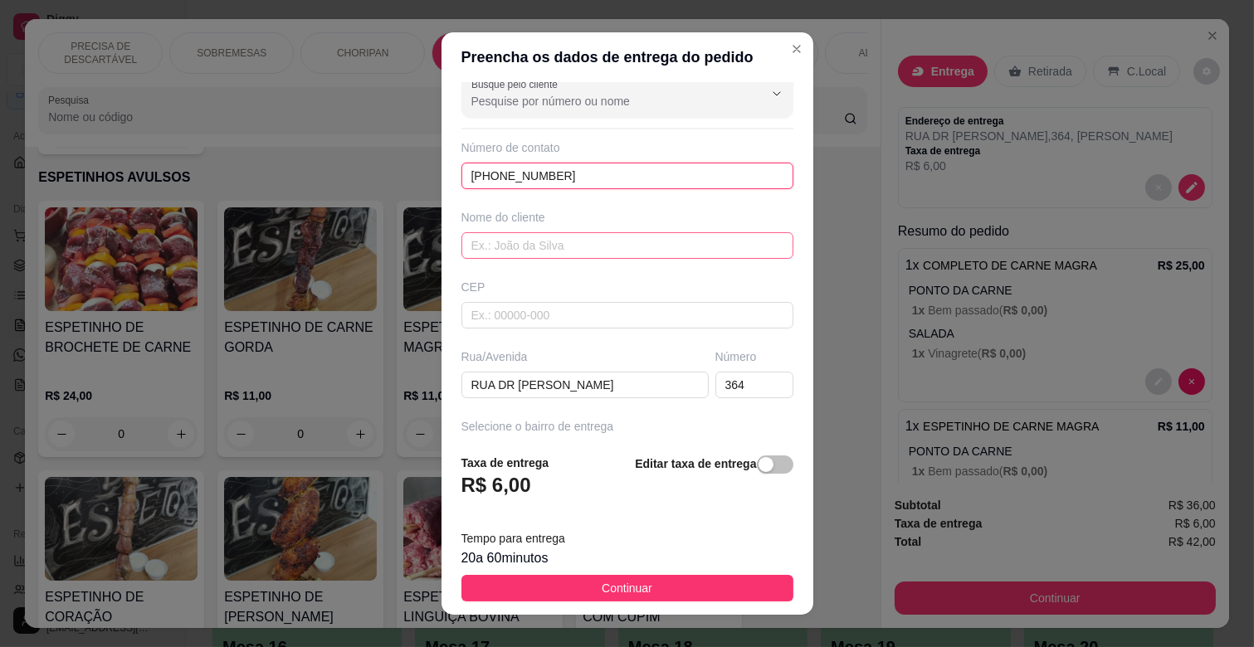
type input "[PHONE_NUMBER]"
click at [570, 238] on input "text" at bounding box center [627, 245] width 332 height 27
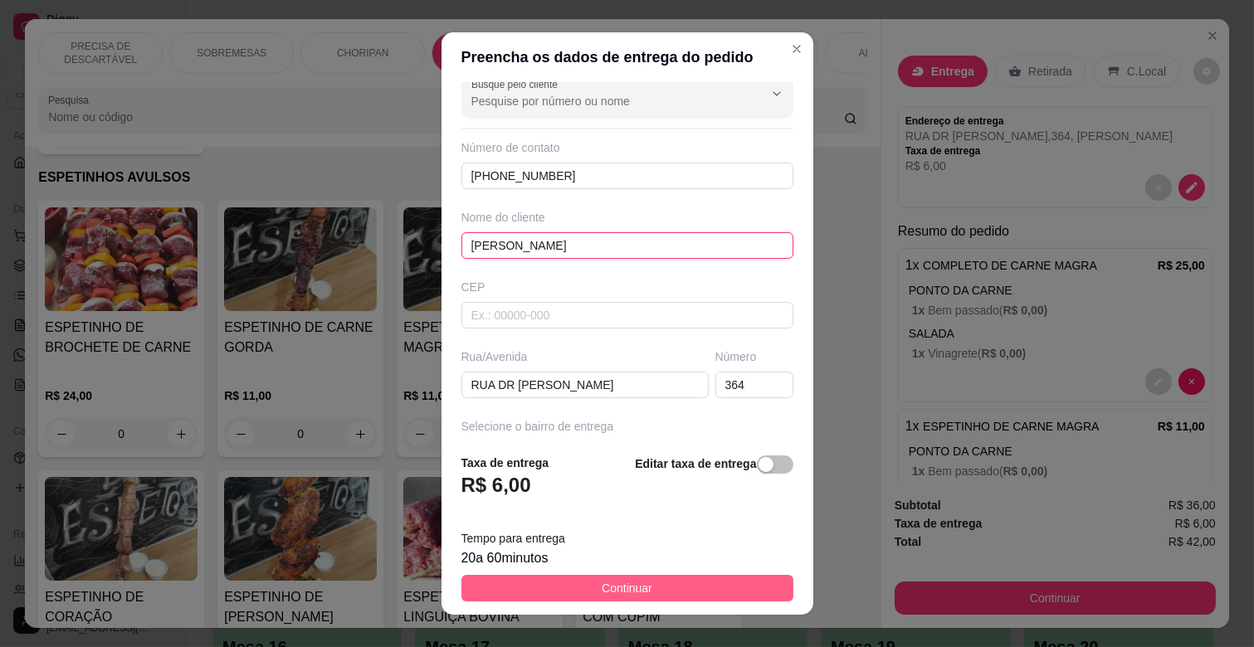
type input "[PERSON_NAME]"
click at [643, 590] on button "Continuar" at bounding box center [627, 588] width 332 height 27
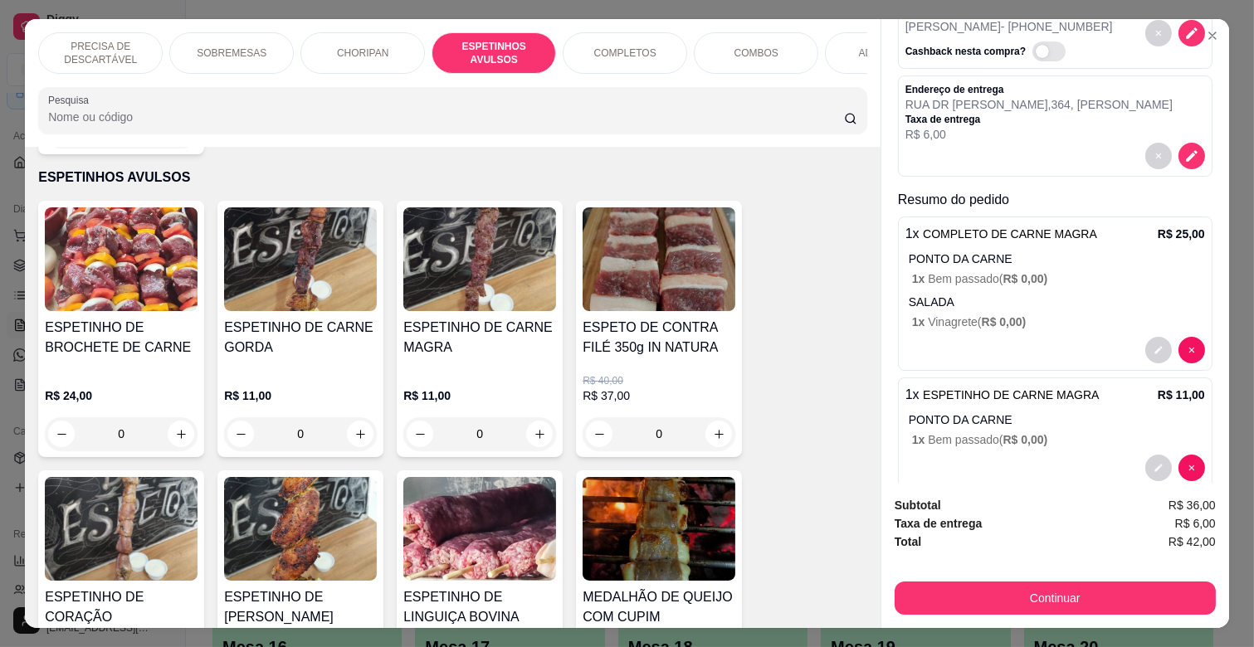
scroll to position [133, 0]
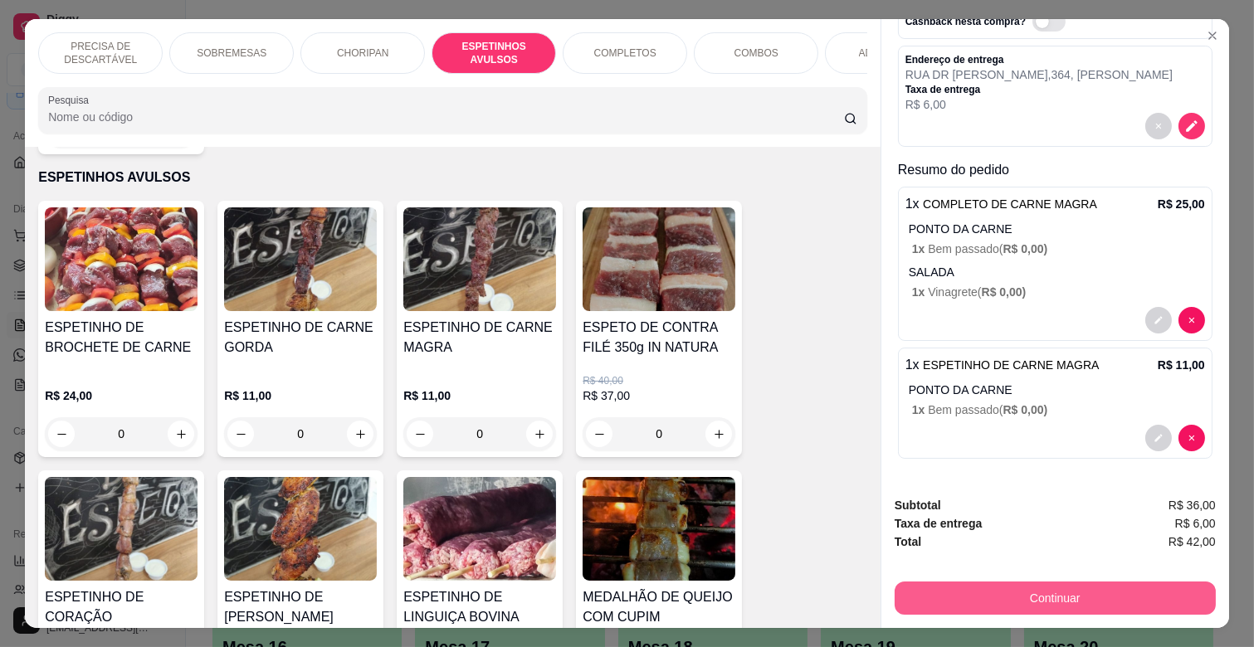
click at [1099, 599] on button "Continuar" at bounding box center [1054, 598] width 321 height 33
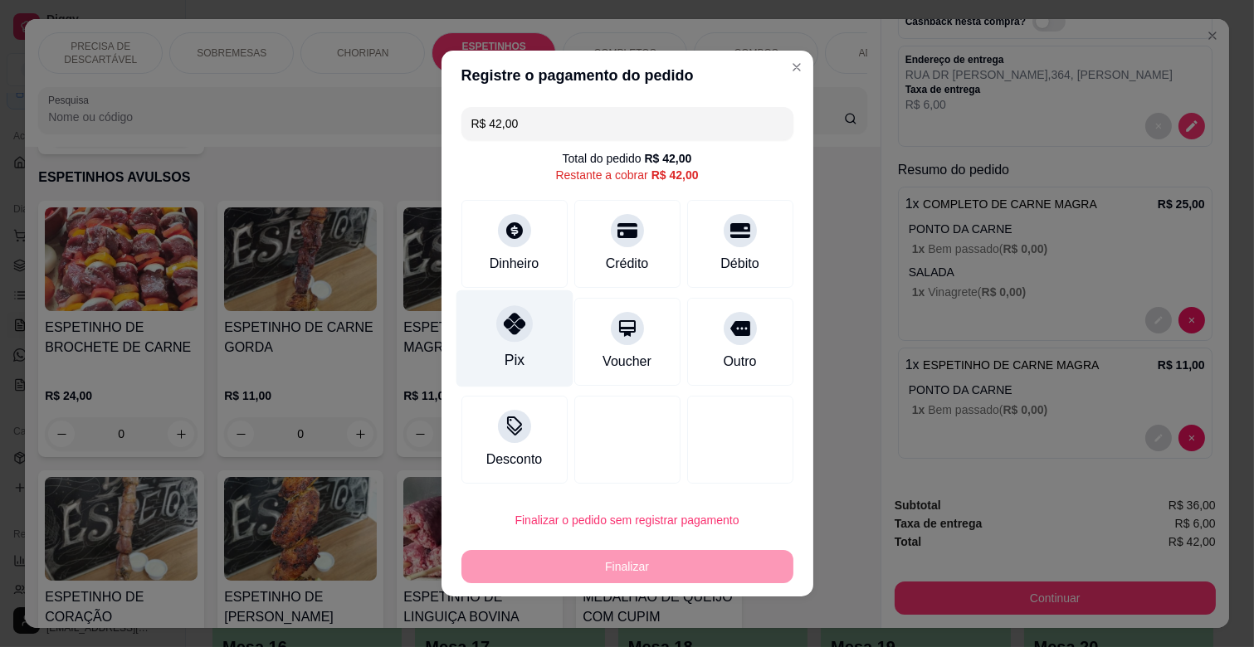
click at [507, 313] on icon at bounding box center [514, 324] width 22 height 22
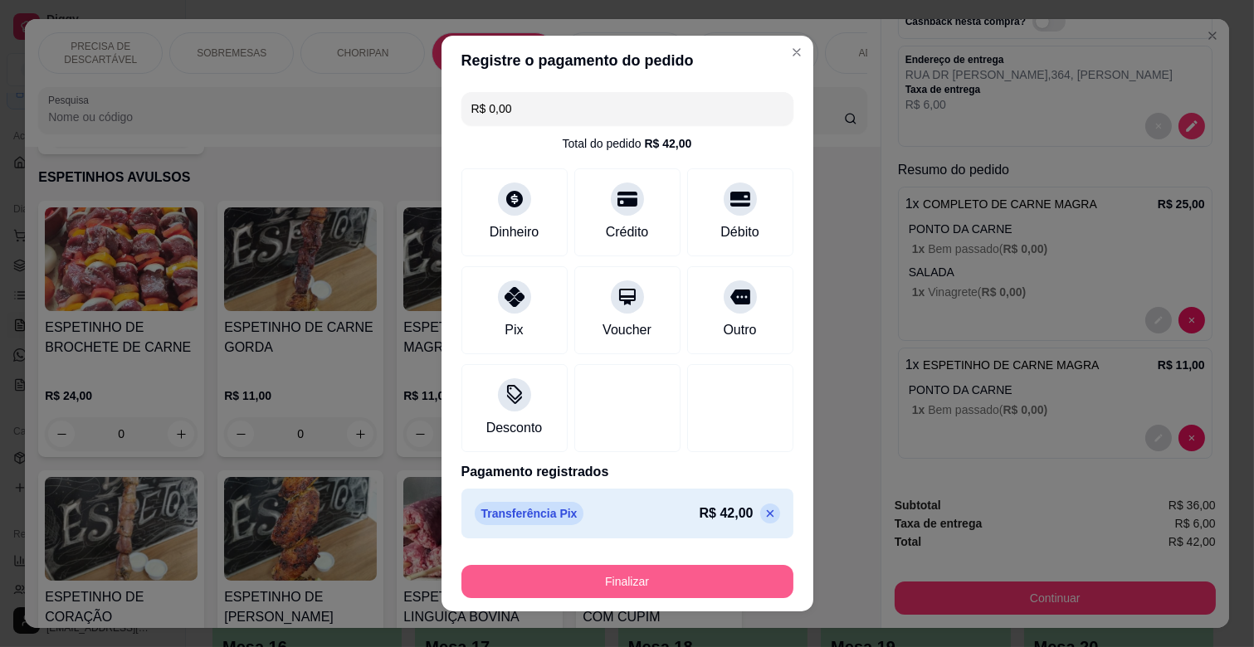
click at [660, 593] on button "Finalizar" at bounding box center [627, 581] width 332 height 33
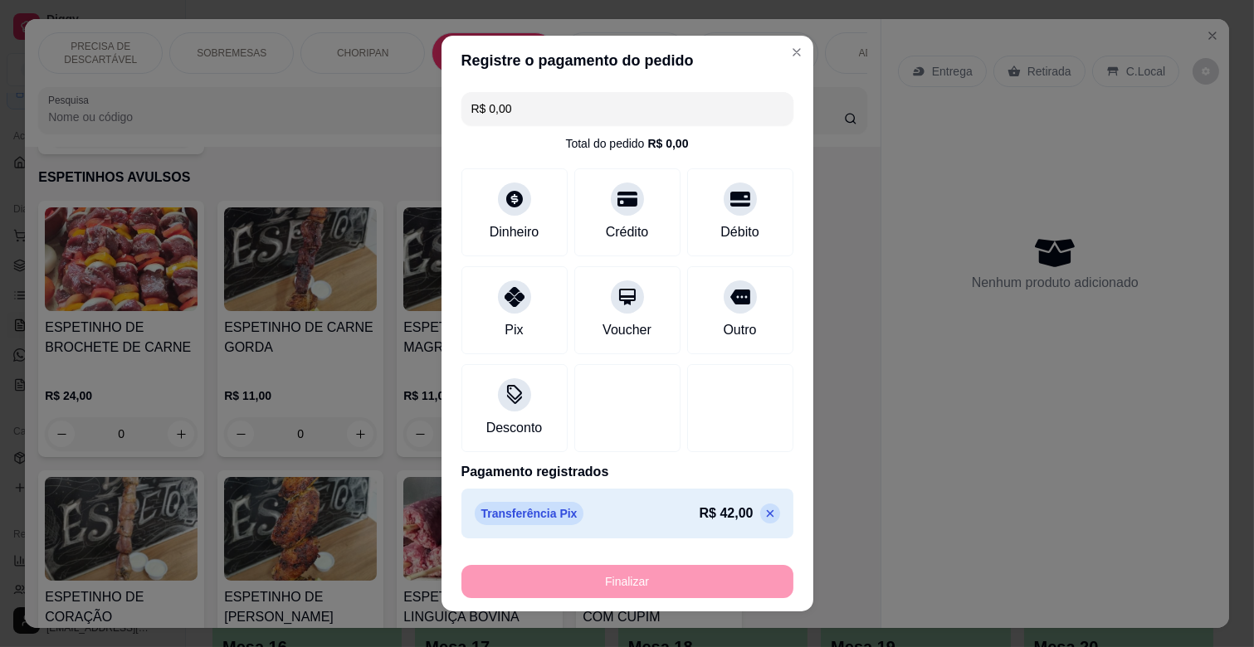
type input "-R$ 42,00"
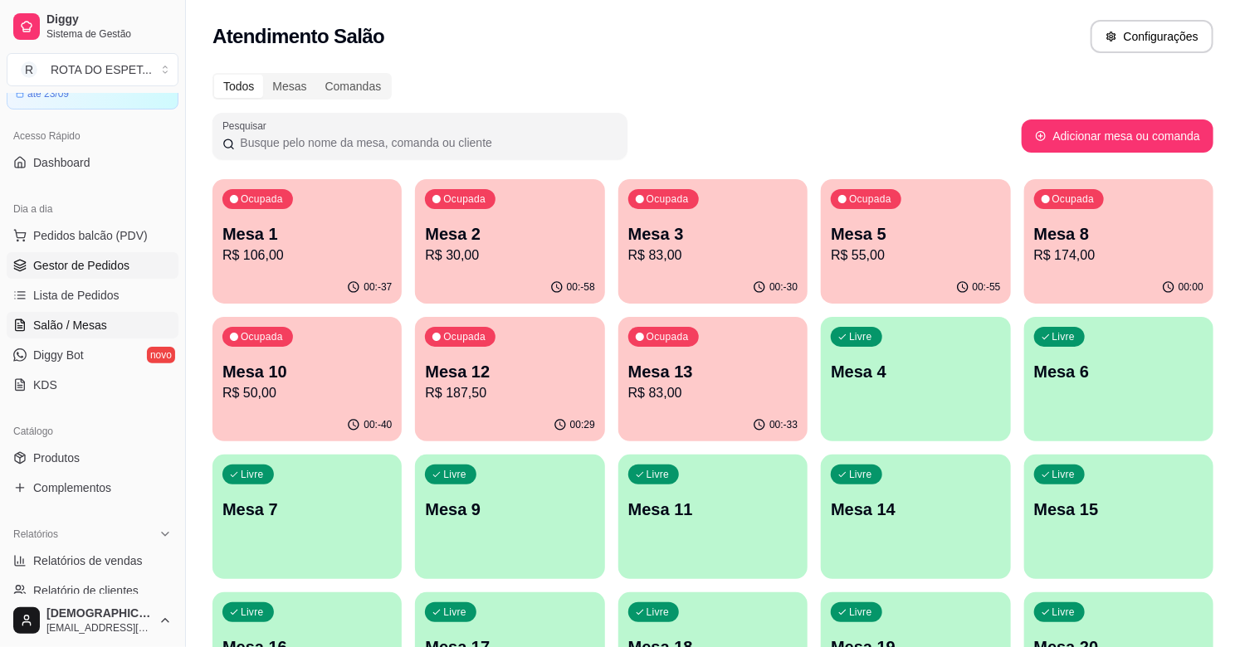
click at [119, 266] on span "Gestor de Pedidos" at bounding box center [81, 265] width 96 height 17
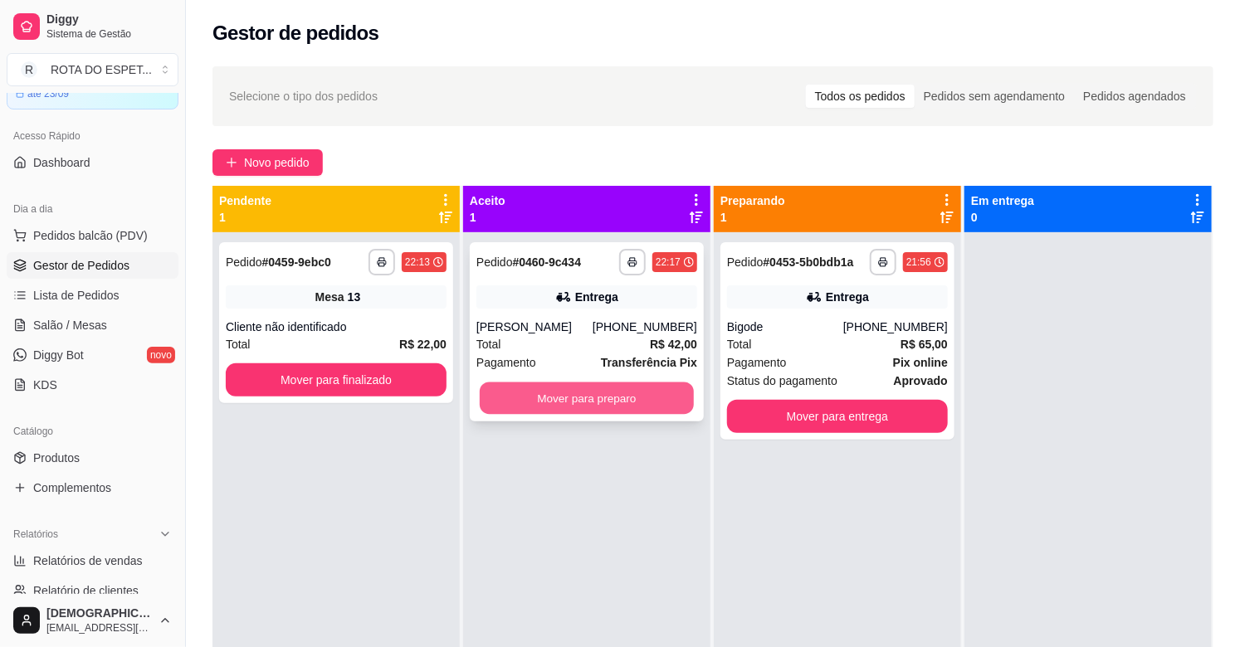
click at [629, 395] on button "Mover para preparo" at bounding box center [587, 399] width 214 height 32
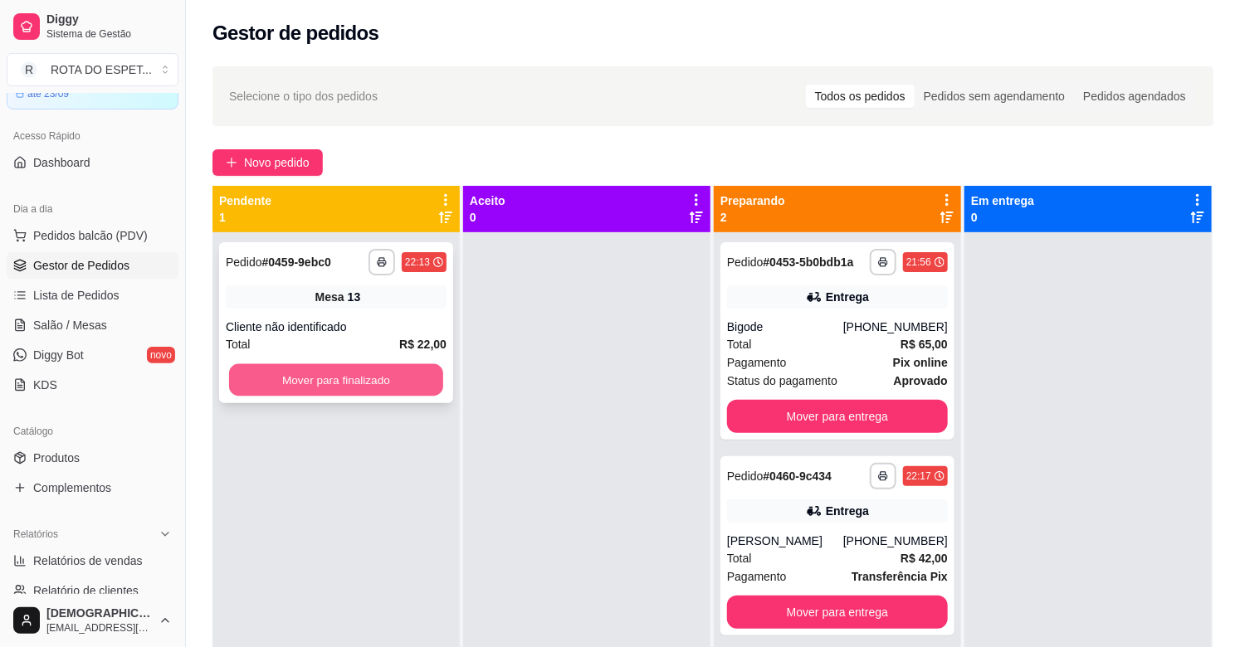
click at [375, 378] on button "Mover para finalizado" at bounding box center [336, 380] width 214 height 32
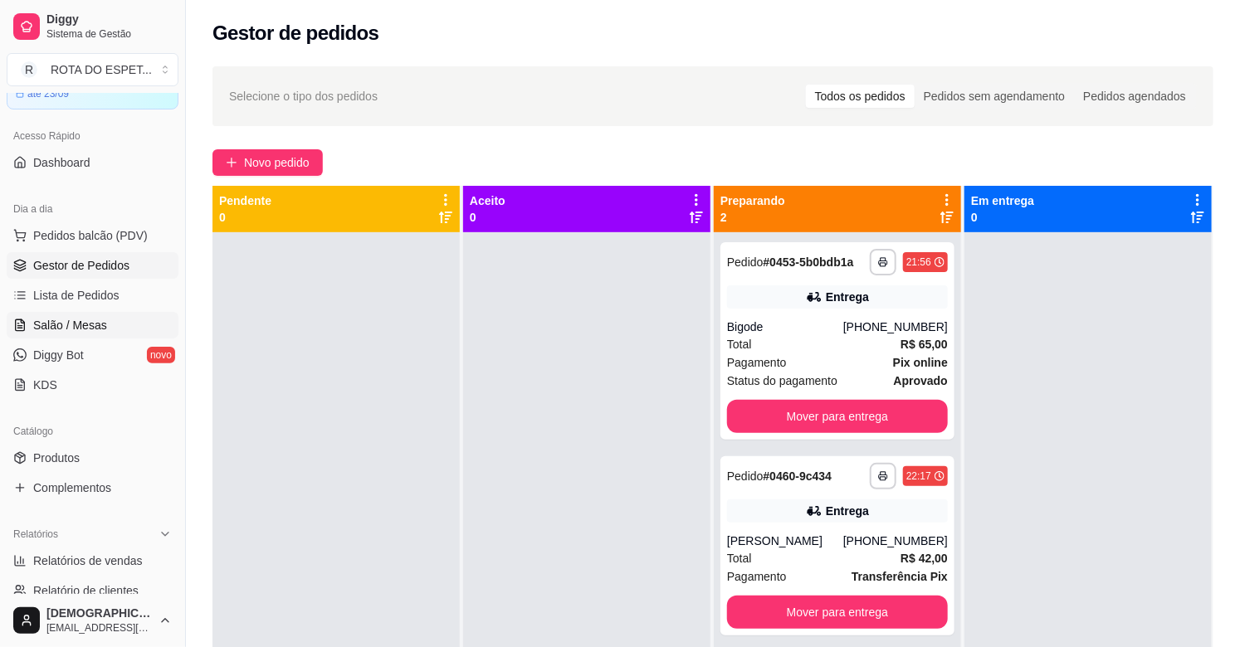
click at [75, 324] on span "Salão / Mesas" at bounding box center [70, 325] width 74 height 17
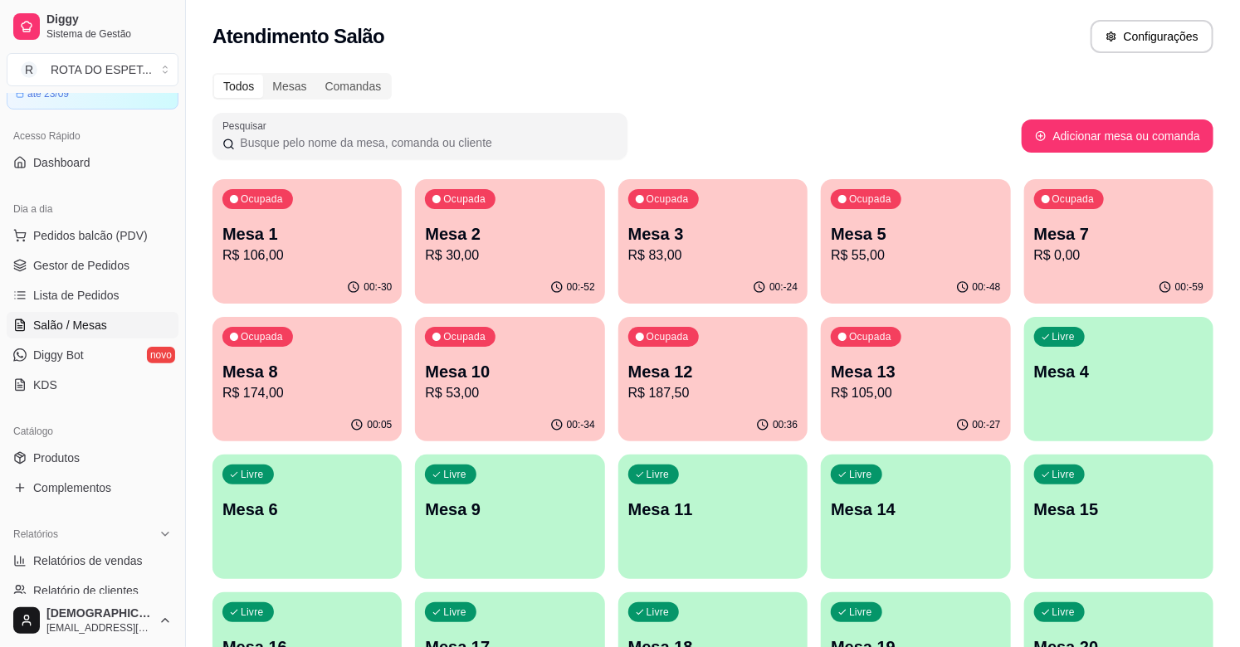
click at [675, 404] on div "Ocupada Mesa 12 R$ 187,50" at bounding box center [712, 363] width 189 height 92
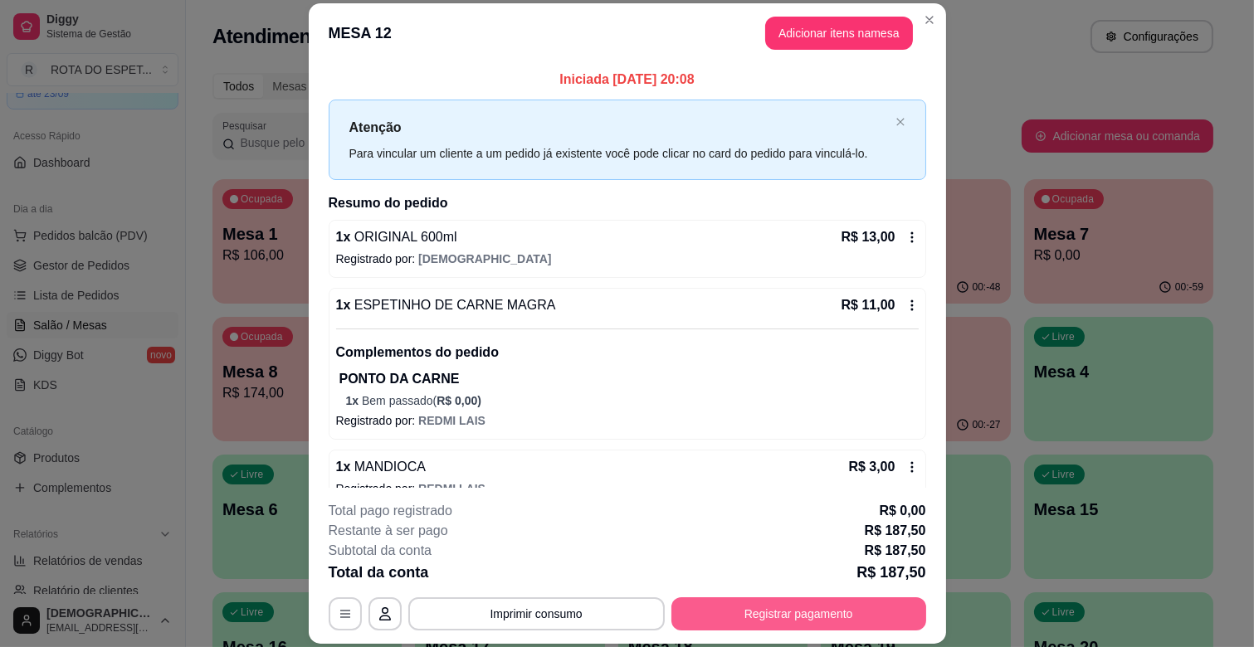
click at [823, 625] on button "Registrar pagamento" at bounding box center [798, 613] width 255 height 33
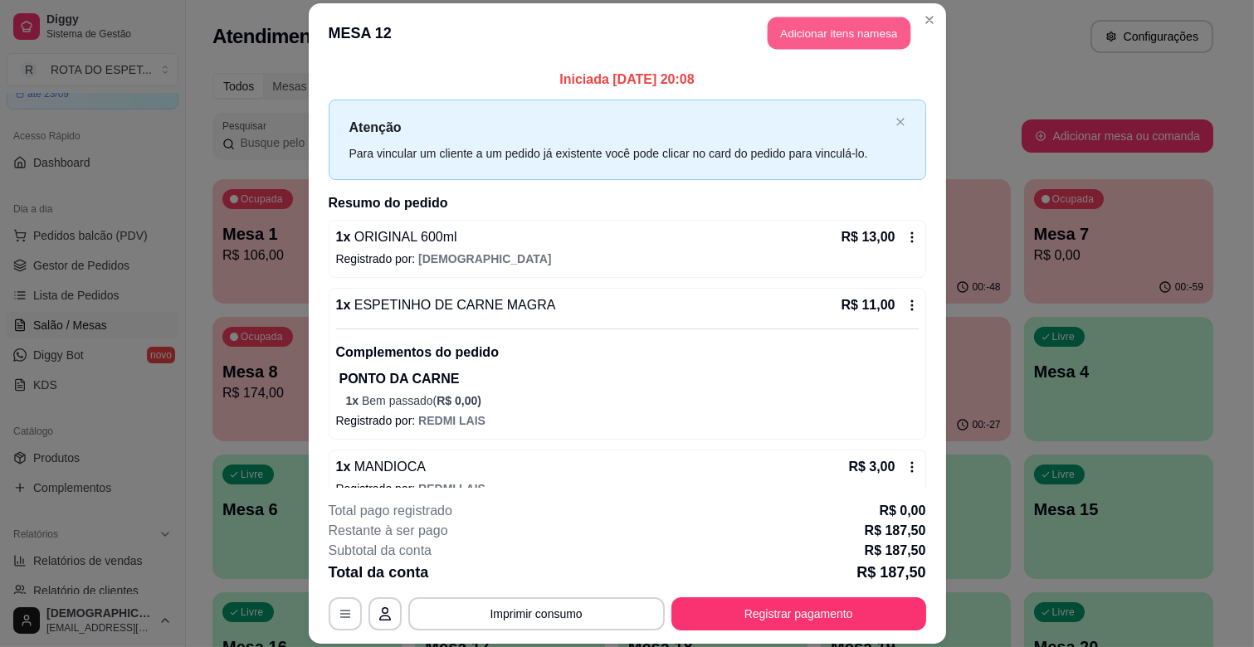
click at [856, 32] on button "Adicionar itens na mesa" at bounding box center [839, 33] width 143 height 32
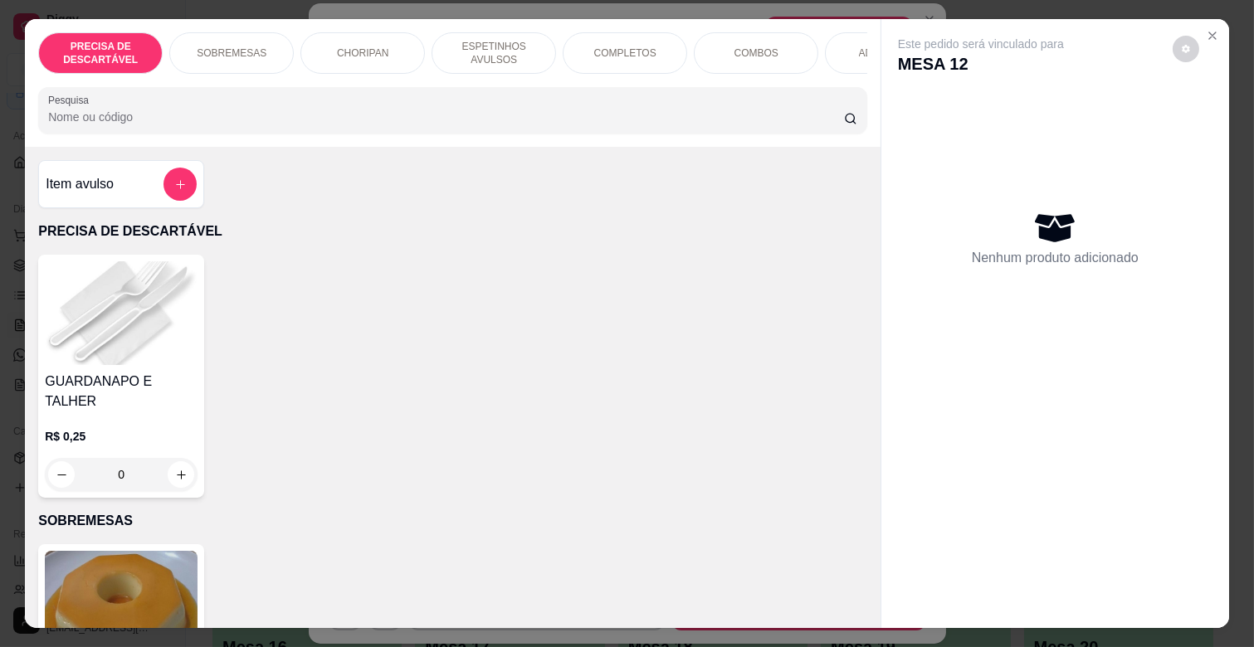
click at [476, 46] on p "ESPETINHOS AVULSOS" at bounding box center [494, 53] width 96 height 27
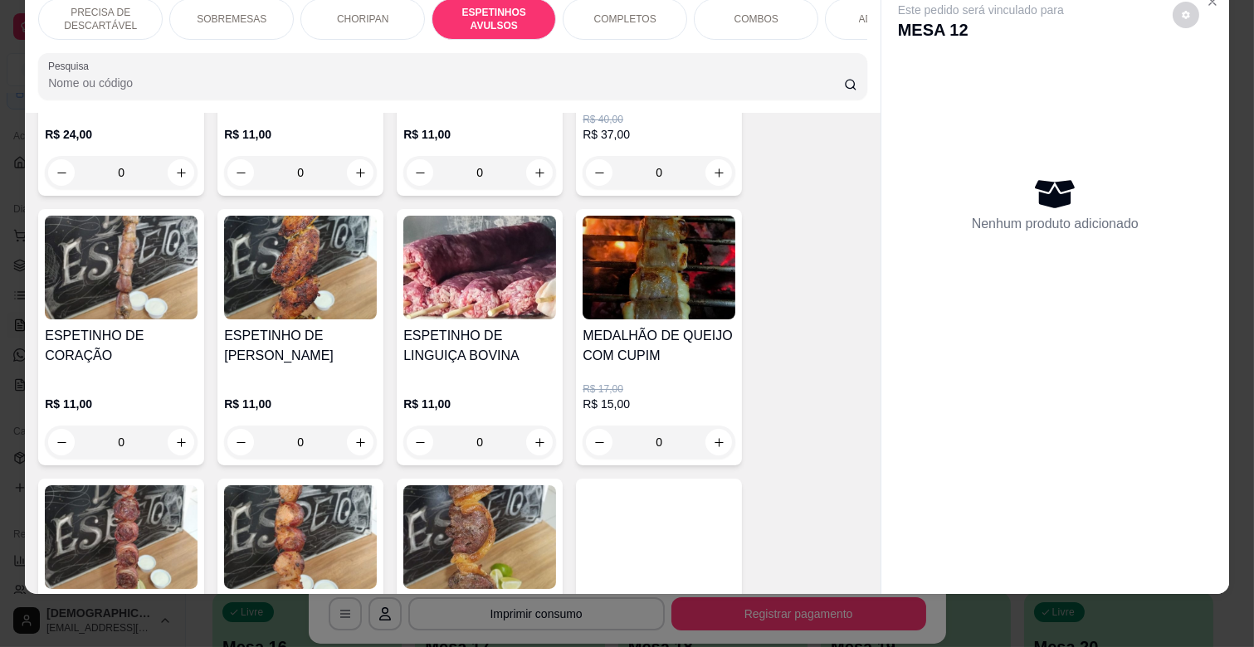
scroll to position [1284, 0]
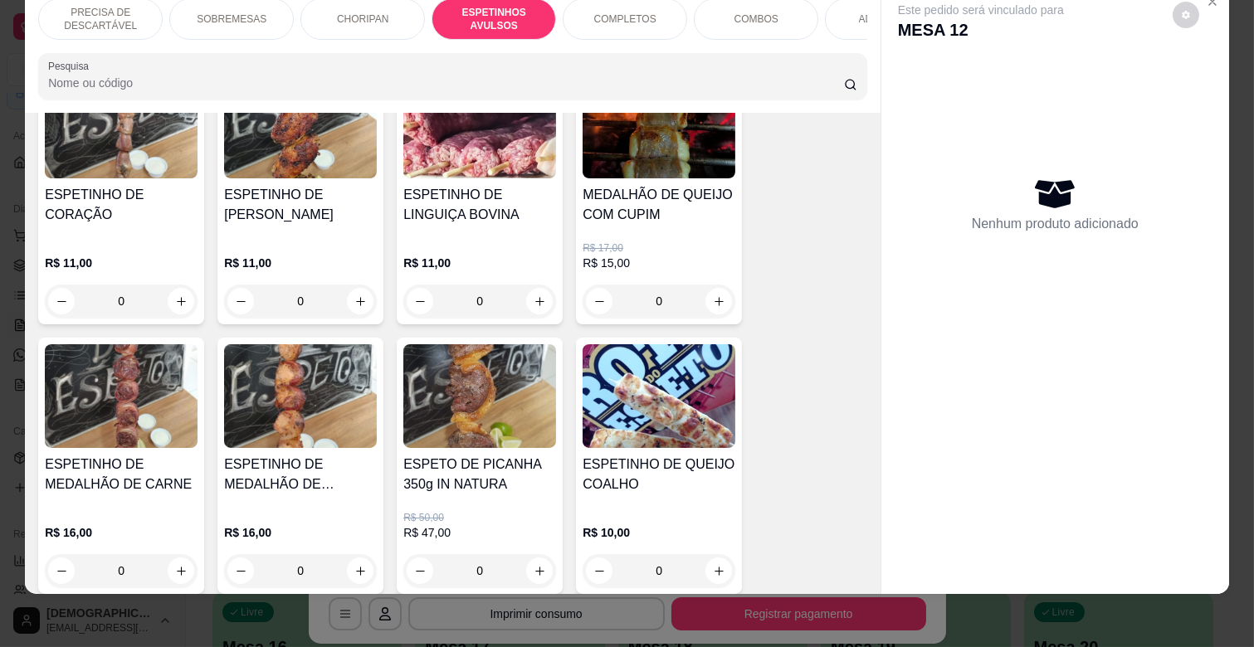
click at [715, 554] on div "0" at bounding box center [658, 570] width 153 height 33
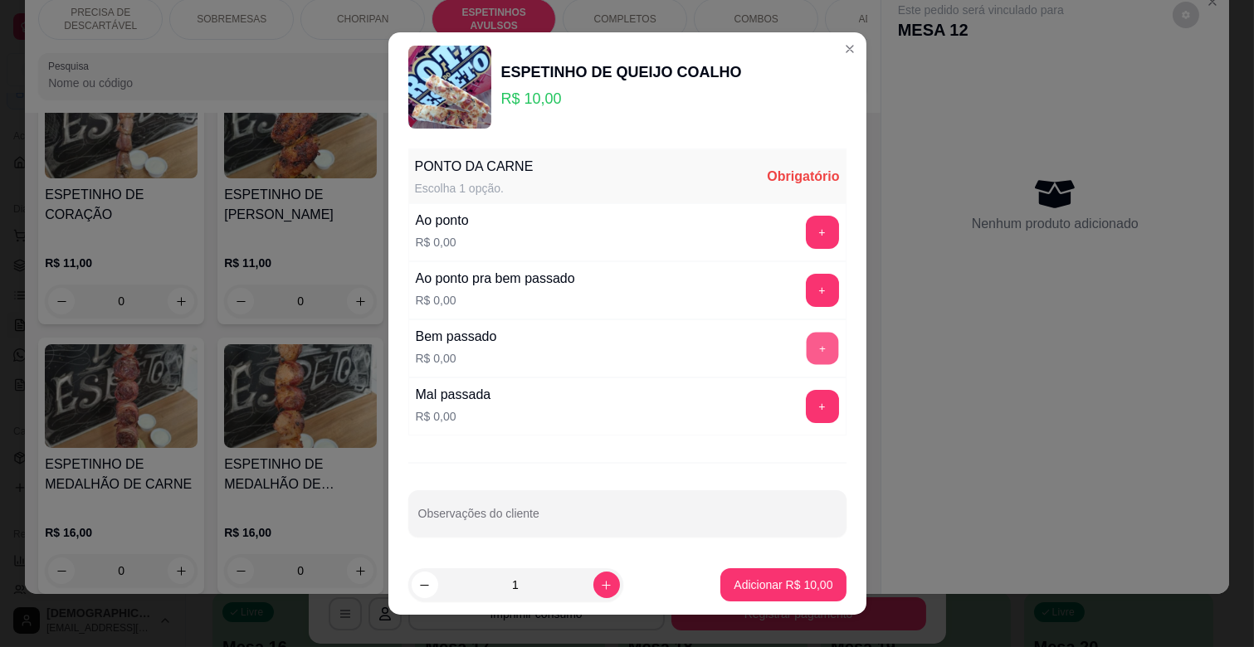
click at [806, 338] on button "+" at bounding box center [822, 349] width 32 height 32
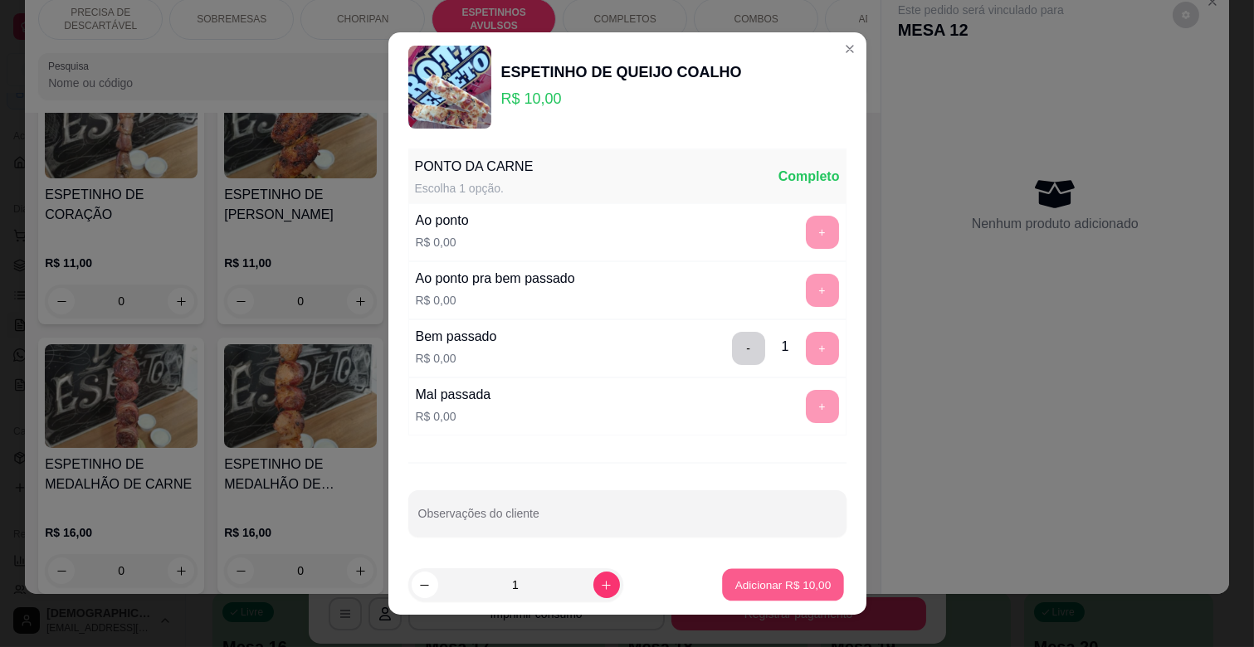
click at [787, 573] on button "Adicionar R$ 10,00" at bounding box center [784, 585] width 122 height 32
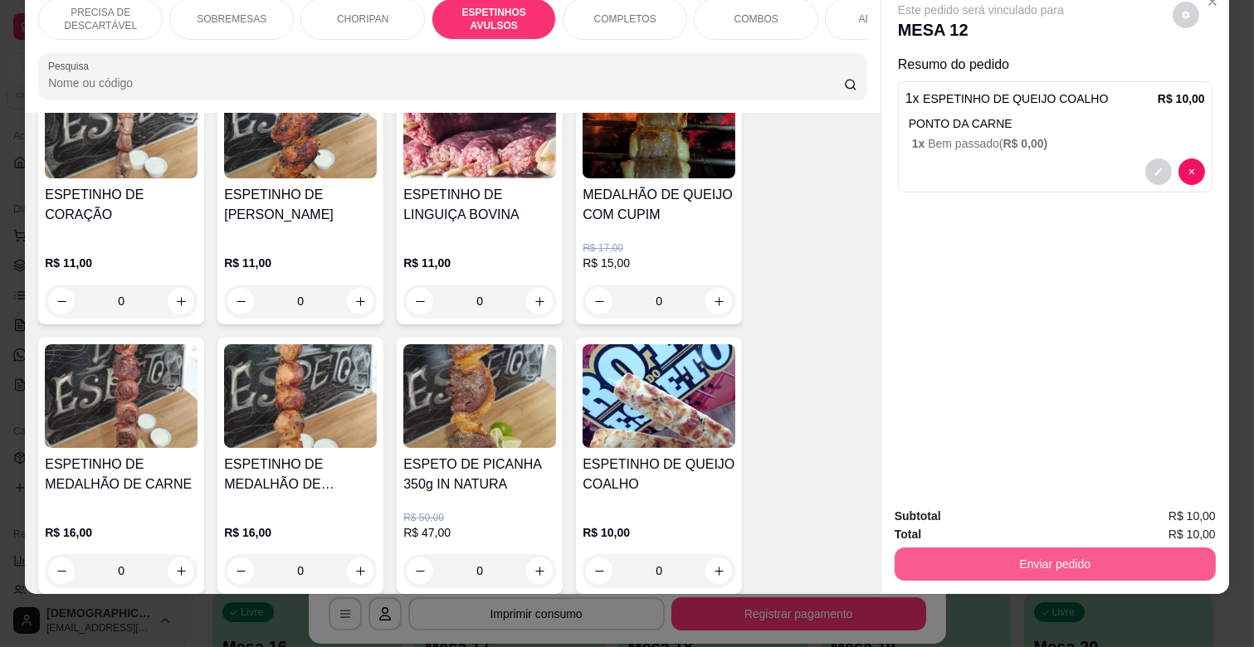
click at [976, 549] on button "Enviar pedido" at bounding box center [1054, 564] width 321 height 33
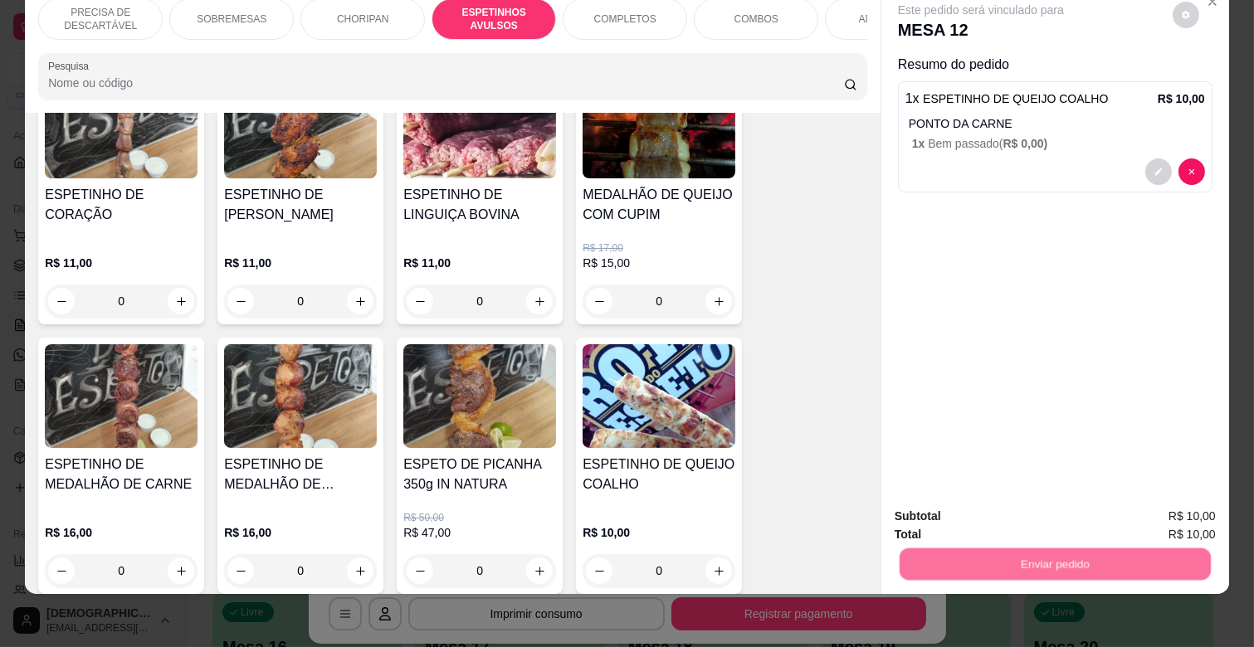
click at [972, 506] on button "Não registrar e enviar pedido" at bounding box center [1000, 509] width 168 height 31
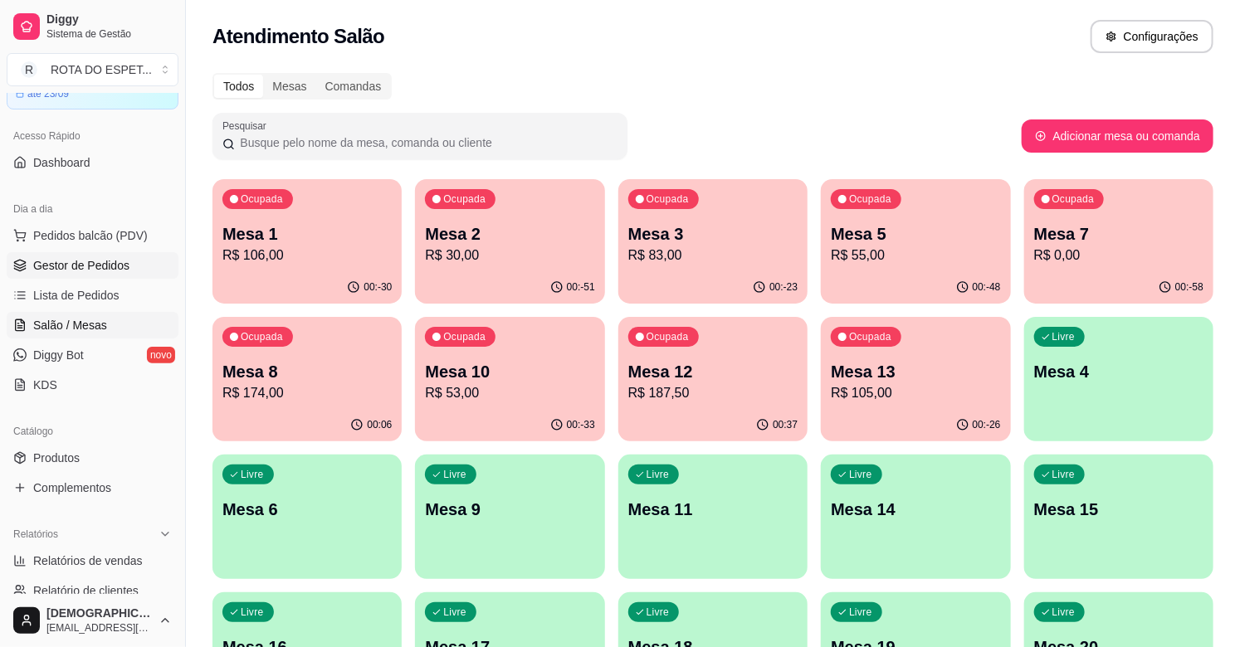
click at [75, 254] on link "Gestor de Pedidos" at bounding box center [93, 265] width 172 height 27
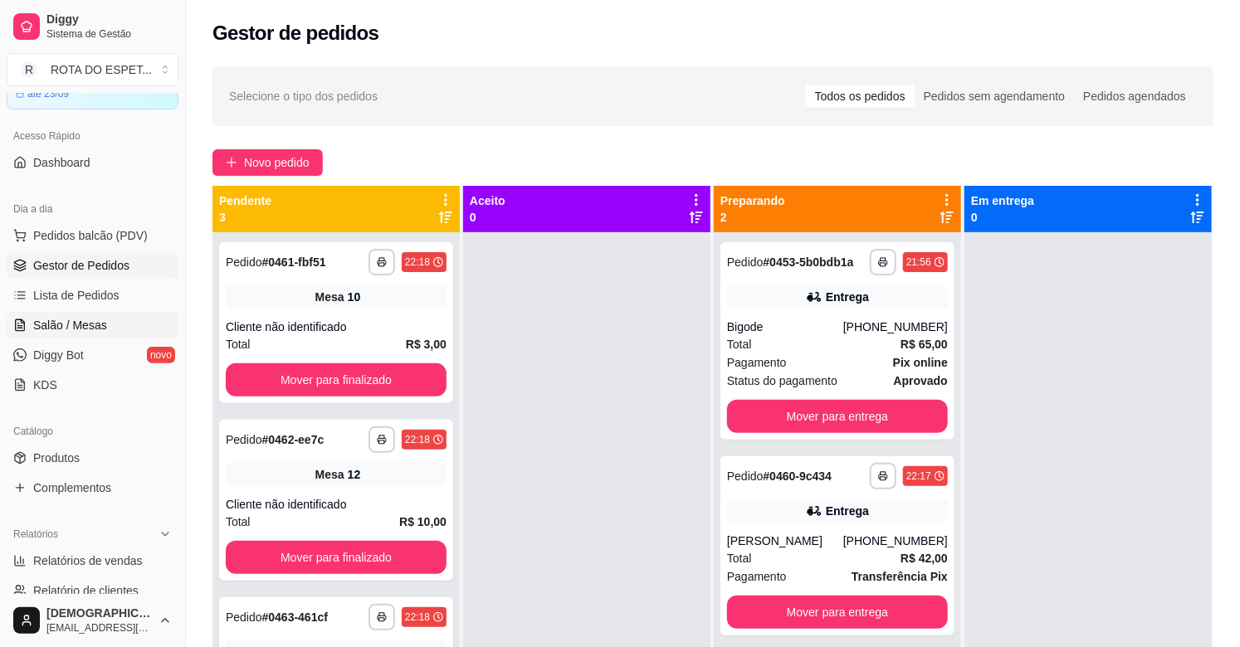
click at [78, 326] on span "Salão / Mesas" at bounding box center [70, 325] width 74 height 17
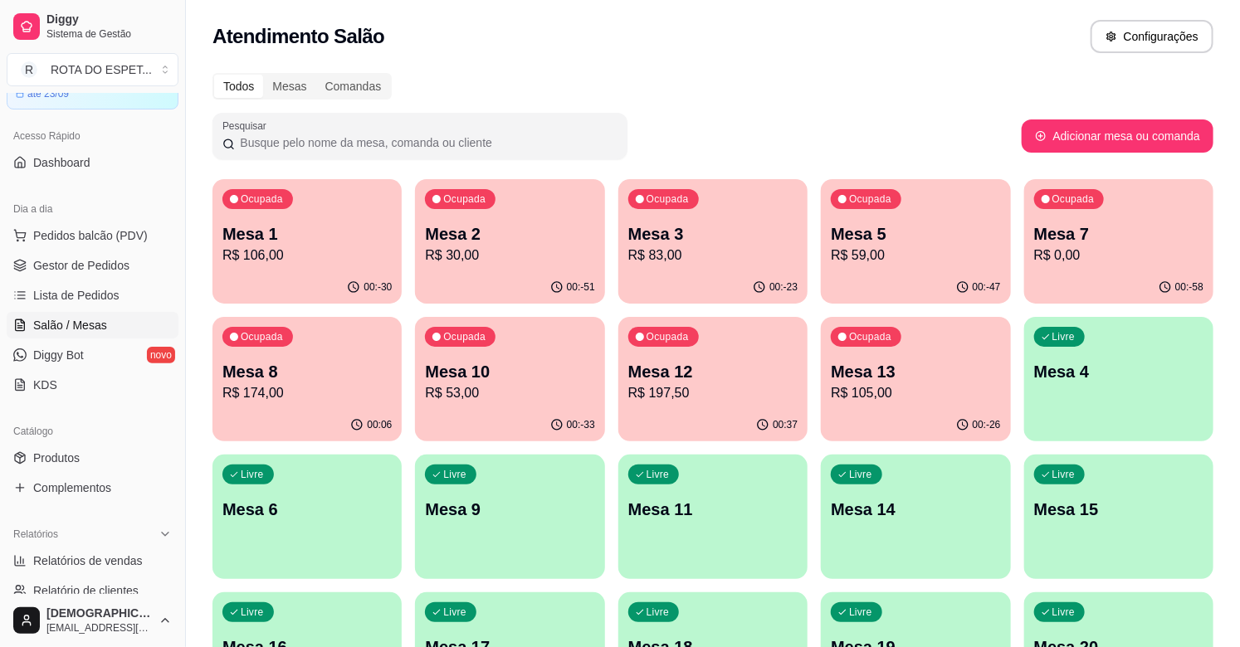
click at [275, 378] on p "Mesa 8" at bounding box center [306, 371] width 169 height 23
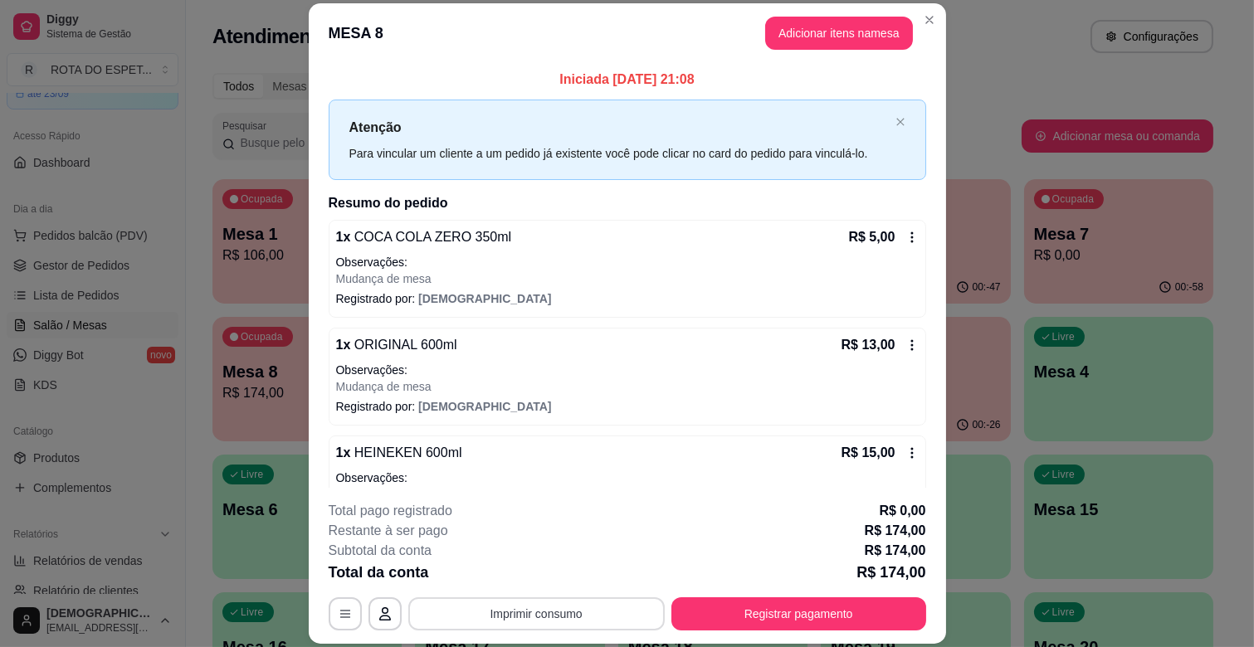
click at [516, 615] on button "Imprimir consumo" at bounding box center [536, 613] width 256 height 33
click at [539, 567] on button "IMPRESSORA CAIXA" at bounding box center [534, 576] width 137 height 27
click at [836, 27] on button "Adicionar itens na mesa" at bounding box center [839, 33] width 148 height 33
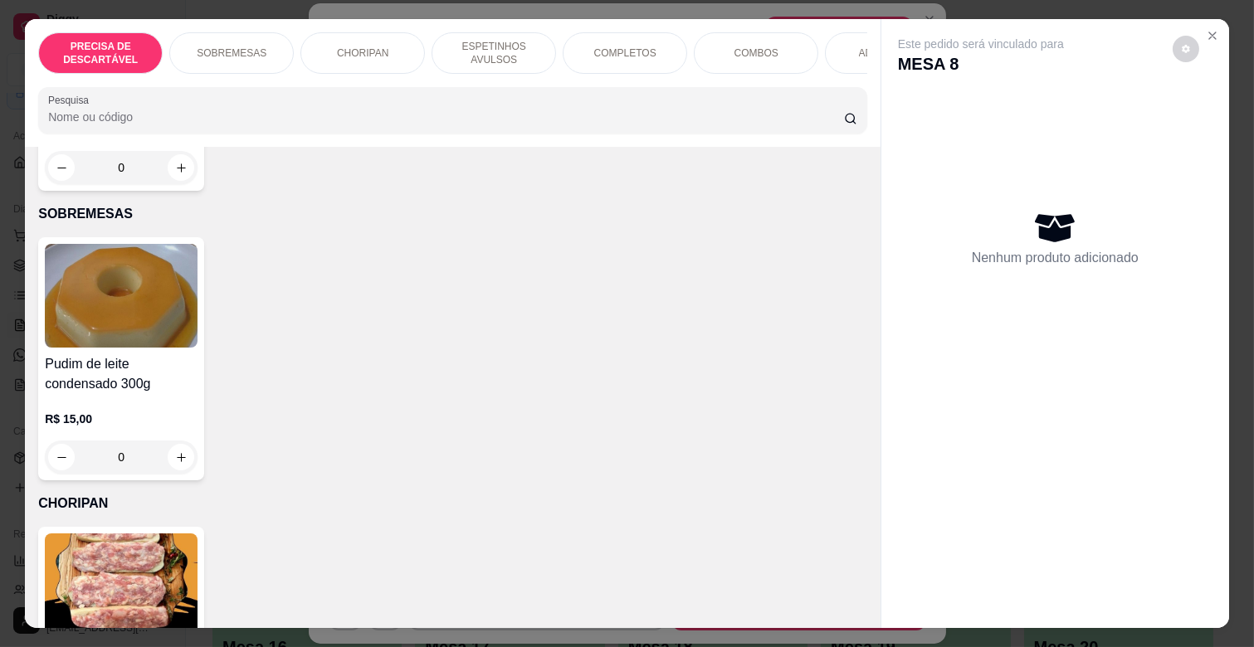
scroll to position [461, 0]
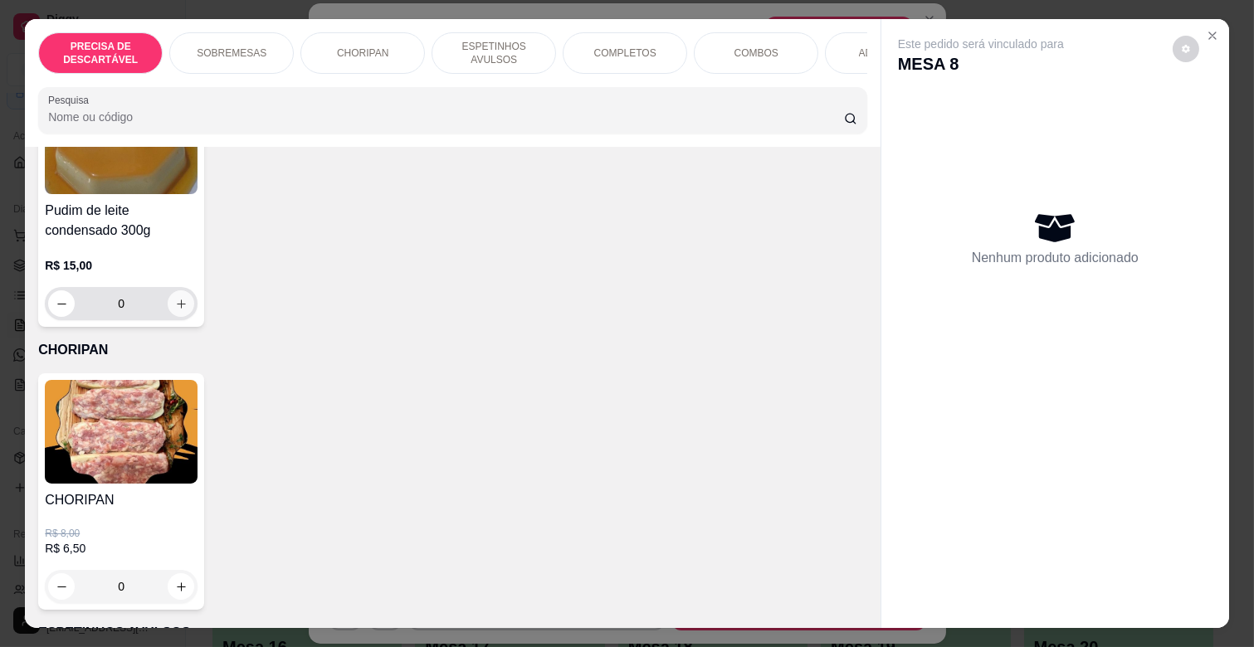
click at [175, 298] on icon "increase-product-quantity" at bounding box center [181, 304] width 12 height 12
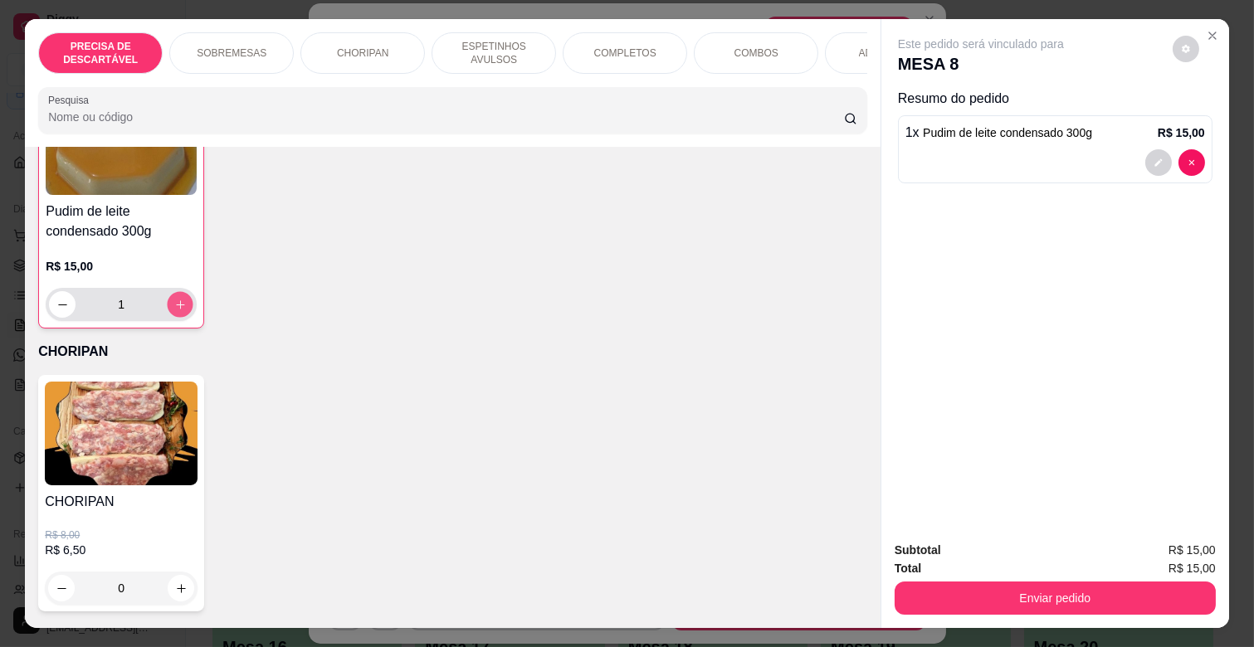
click at [174, 299] on icon "increase-product-quantity" at bounding box center [180, 305] width 12 height 12
type input "2"
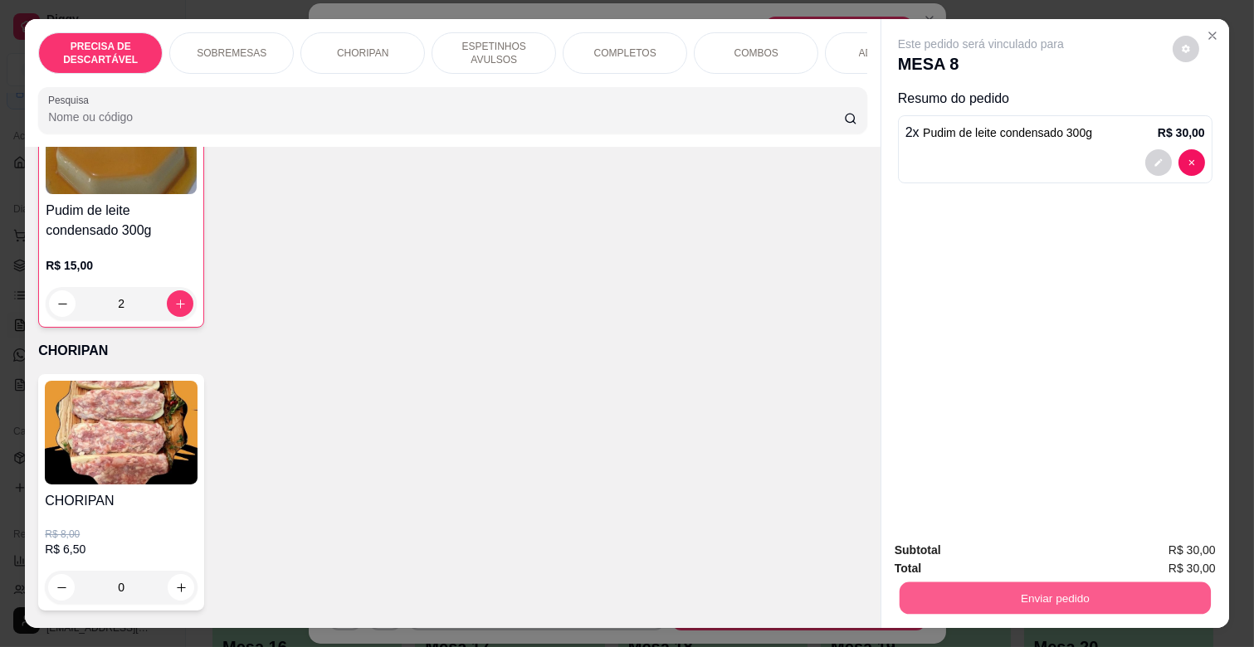
click at [1089, 582] on button "Enviar pedido" at bounding box center [1054, 598] width 311 height 32
click at [1000, 557] on button "Não registrar e enviar pedido" at bounding box center [1000, 549] width 168 height 31
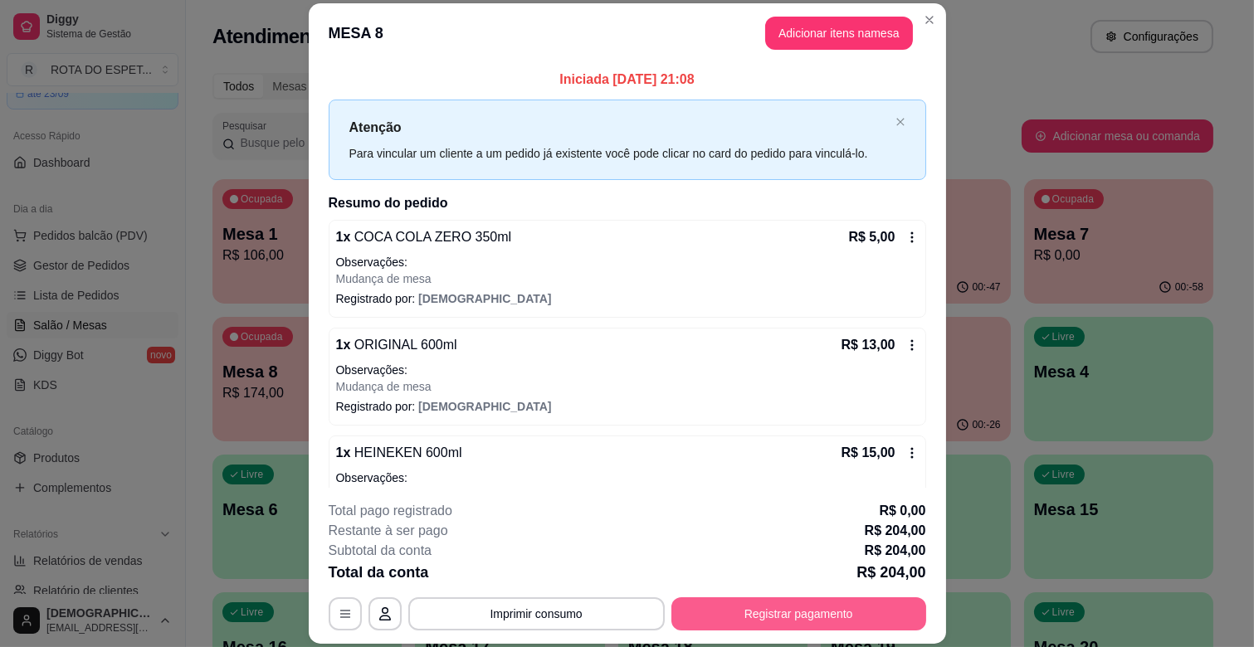
click at [773, 627] on button "Registrar pagamento" at bounding box center [798, 613] width 255 height 33
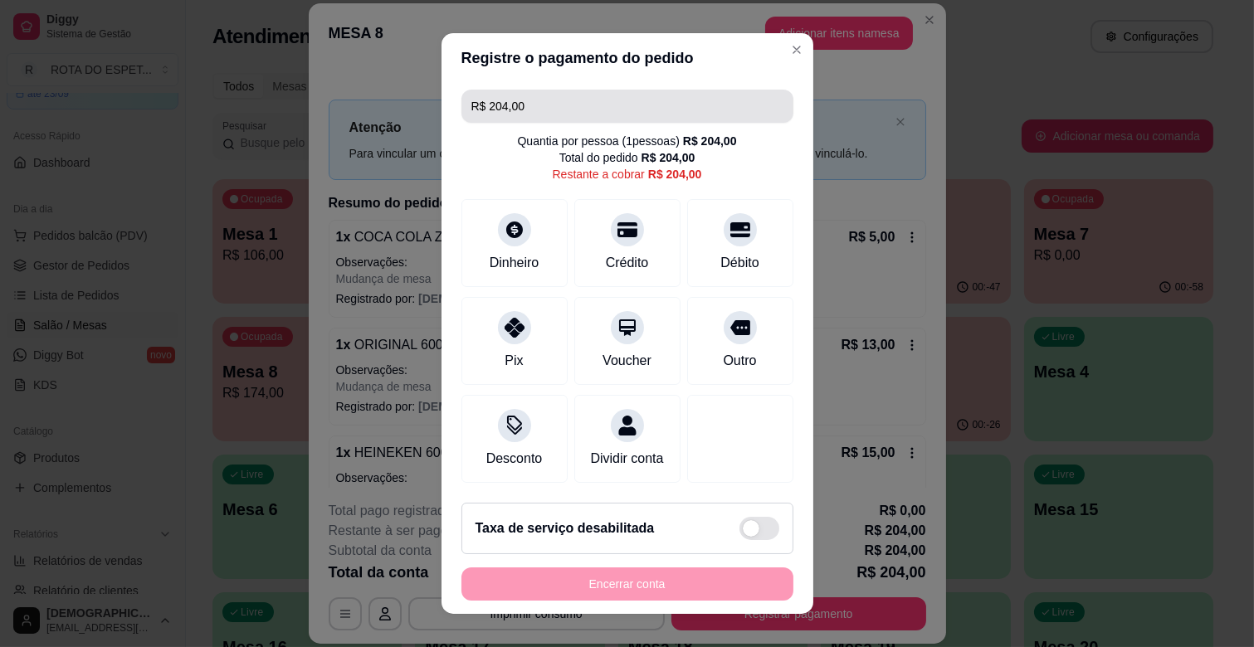
click at [579, 110] on input "R$ 204,00" at bounding box center [627, 106] width 312 height 33
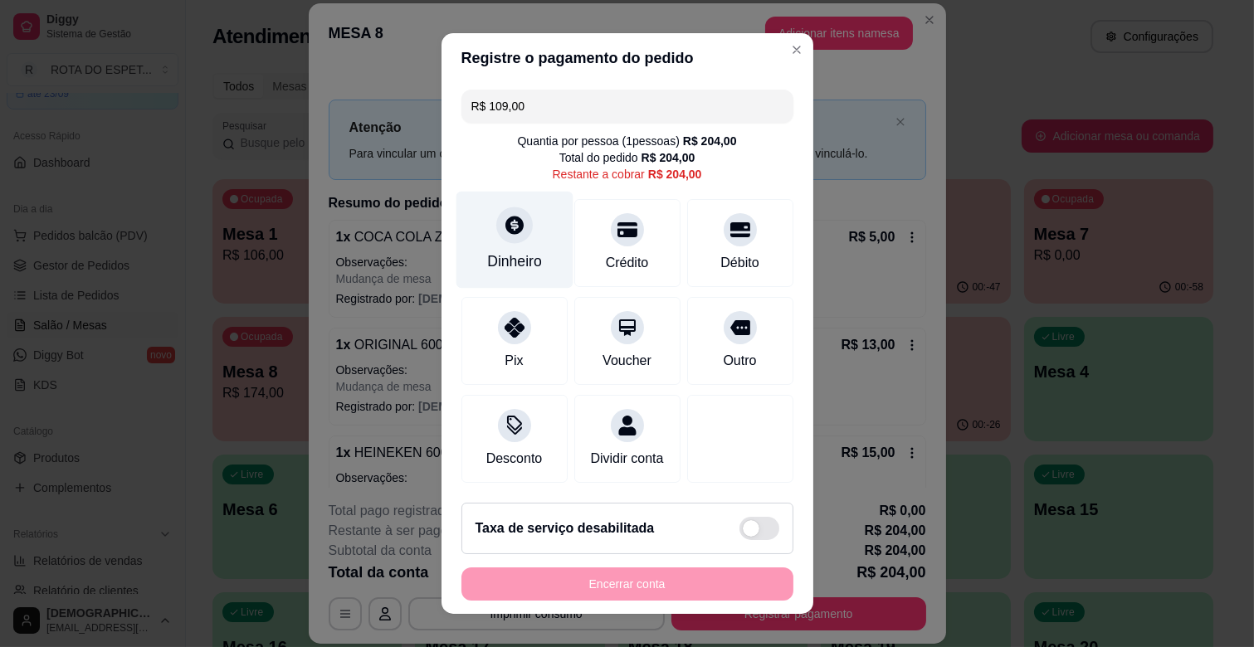
click at [532, 246] on div "Dinheiro" at bounding box center [514, 240] width 117 height 97
click at [525, 234] on div "Dinheiro" at bounding box center [514, 239] width 117 height 97
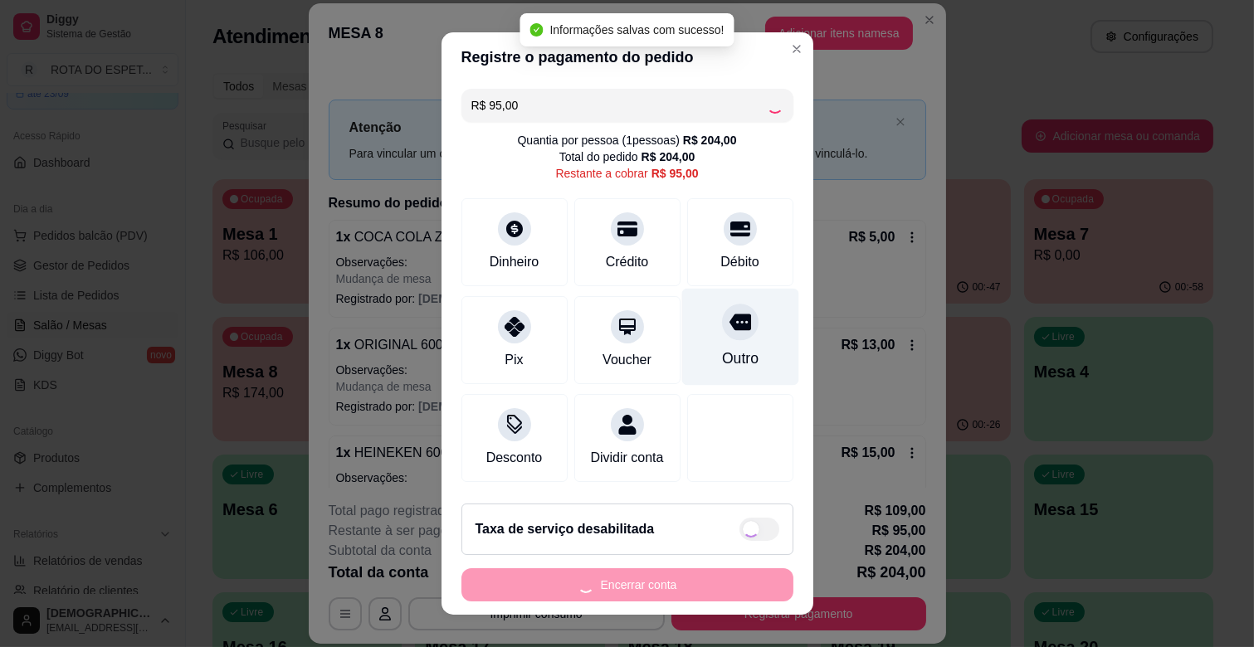
type input "R$ 0,00"
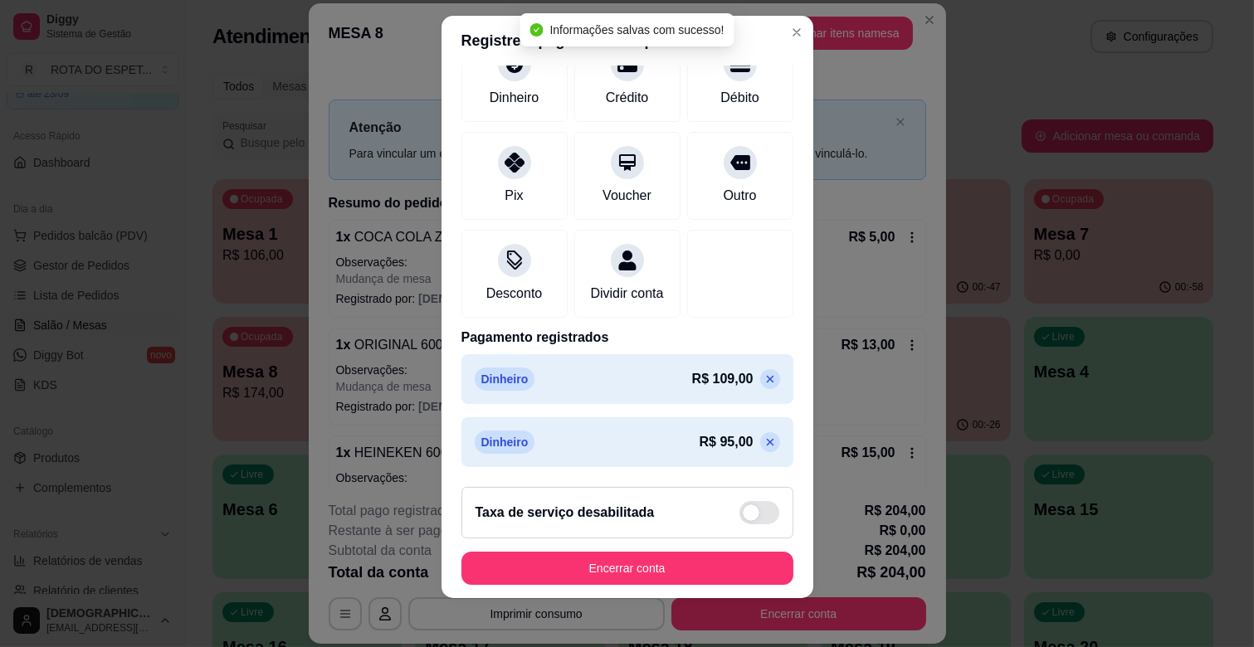
scroll to position [21, 0]
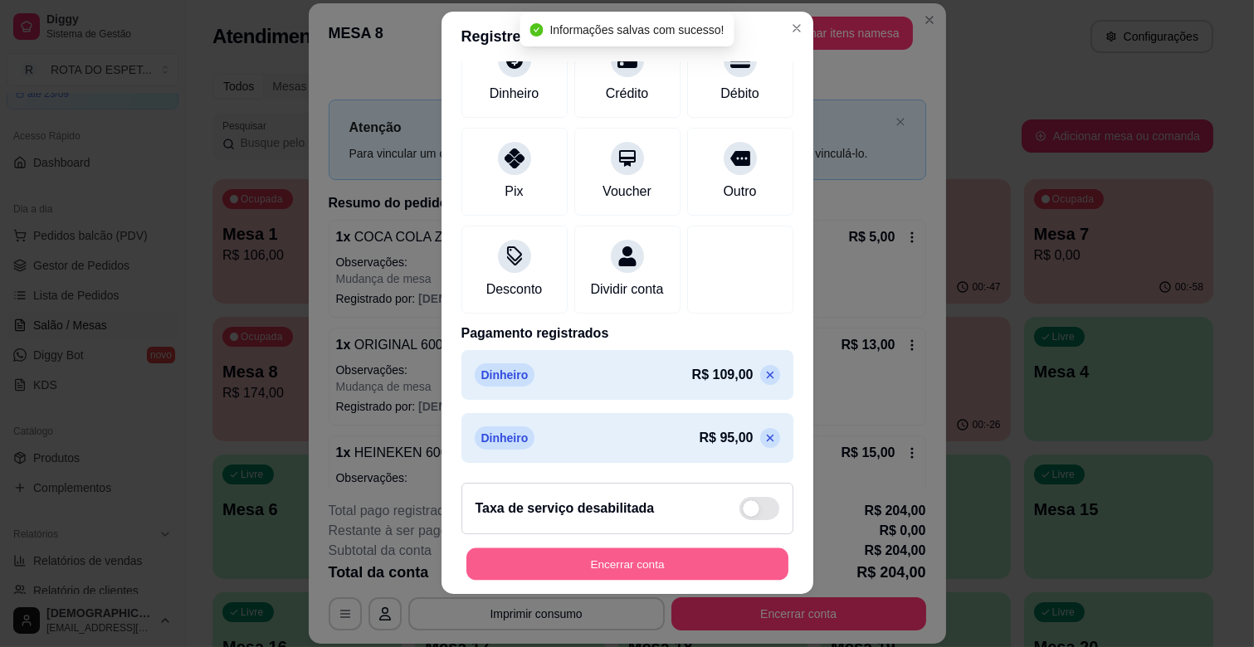
click at [686, 571] on button "Encerrar conta" at bounding box center [627, 564] width 322 height 32
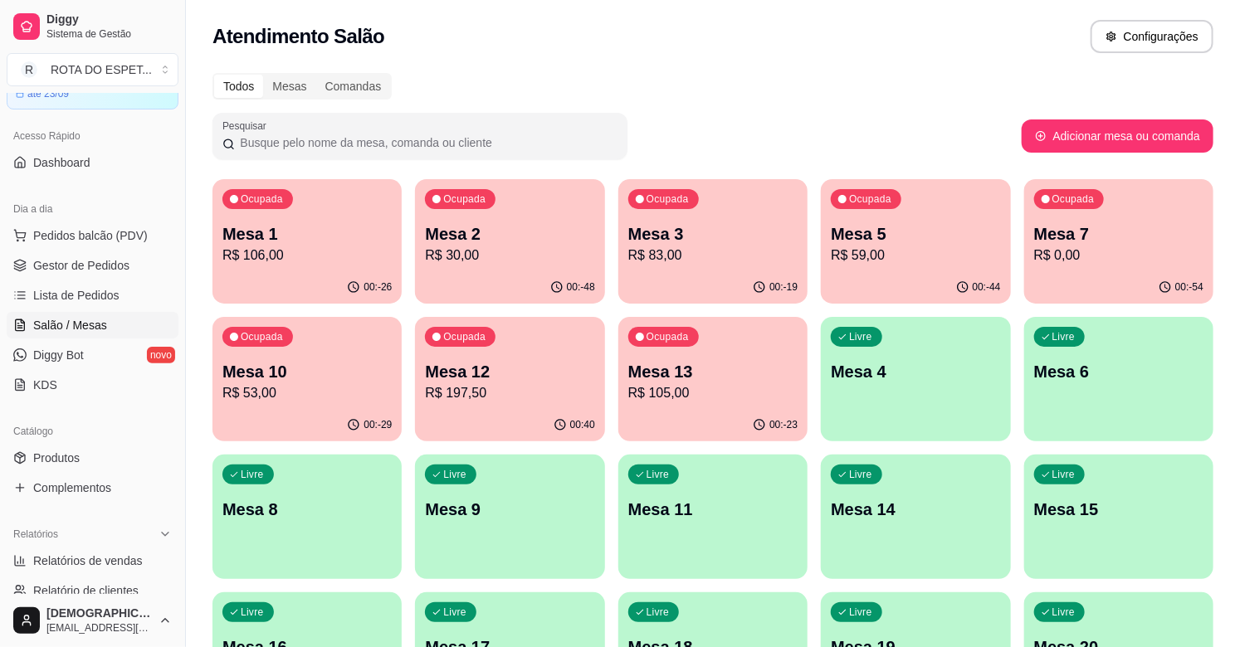
click at [292, 375] on p "Mesa 10" at bounding box center [306, 371] width 169 height 23
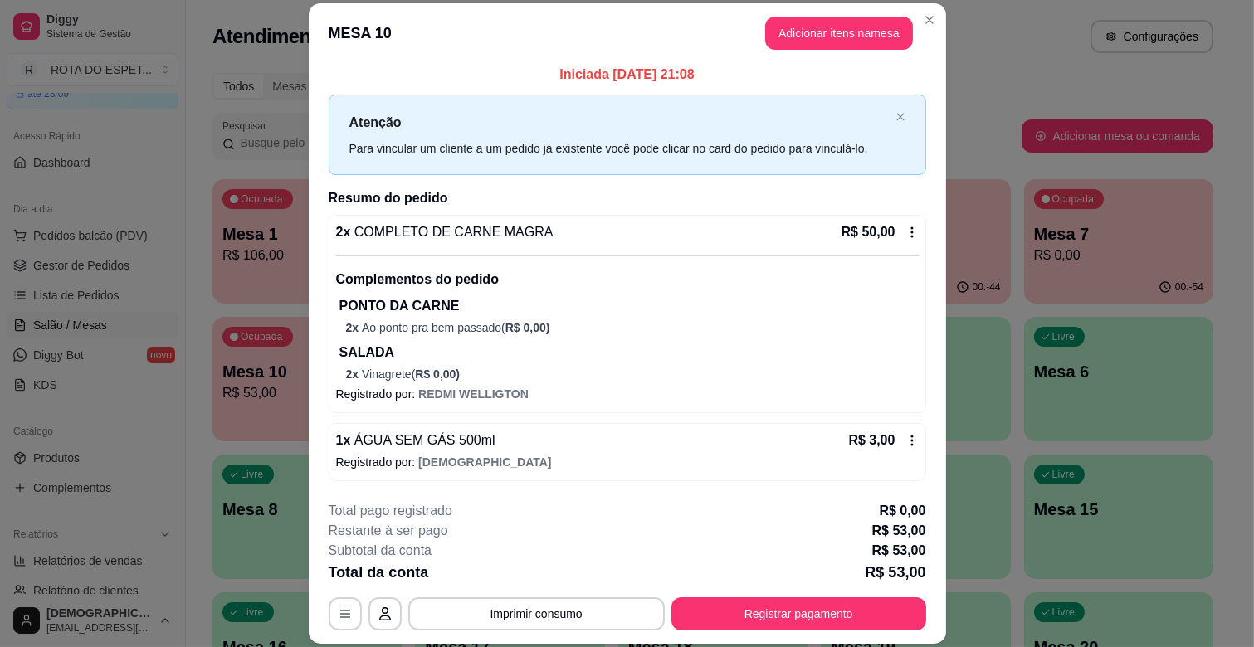
scroll to position [50, 0]
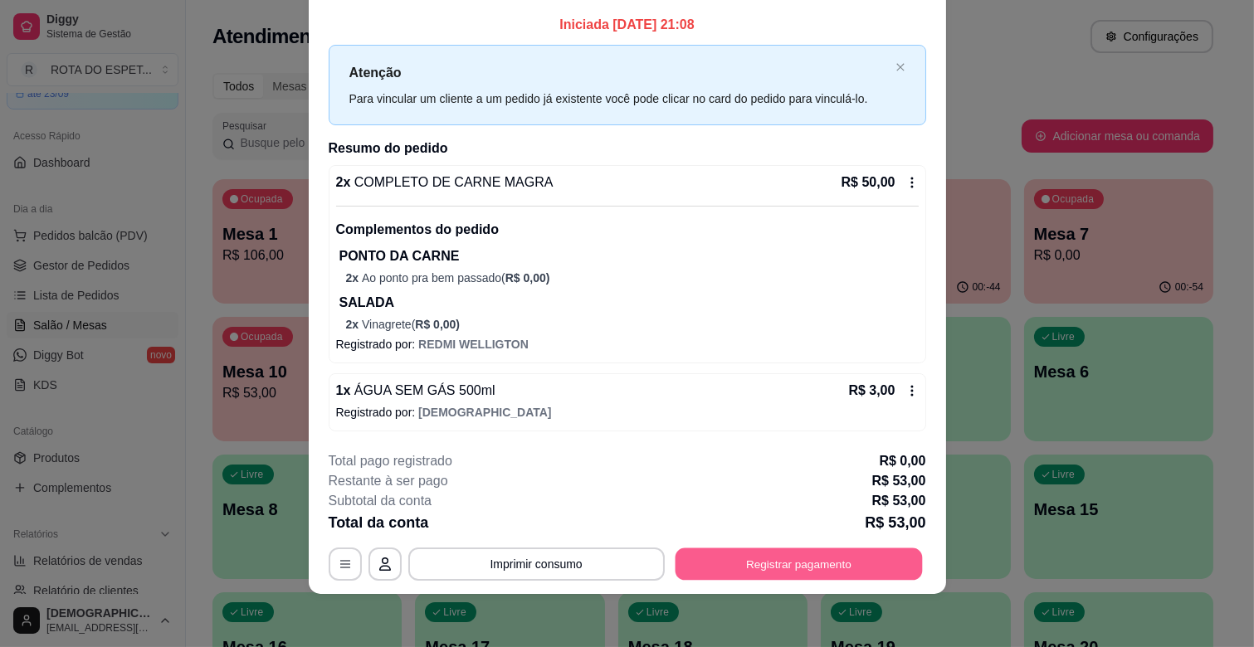
click at [838, 552] on button "Registrar pagamento" at bounding box center [798, 564] width 247 height 32
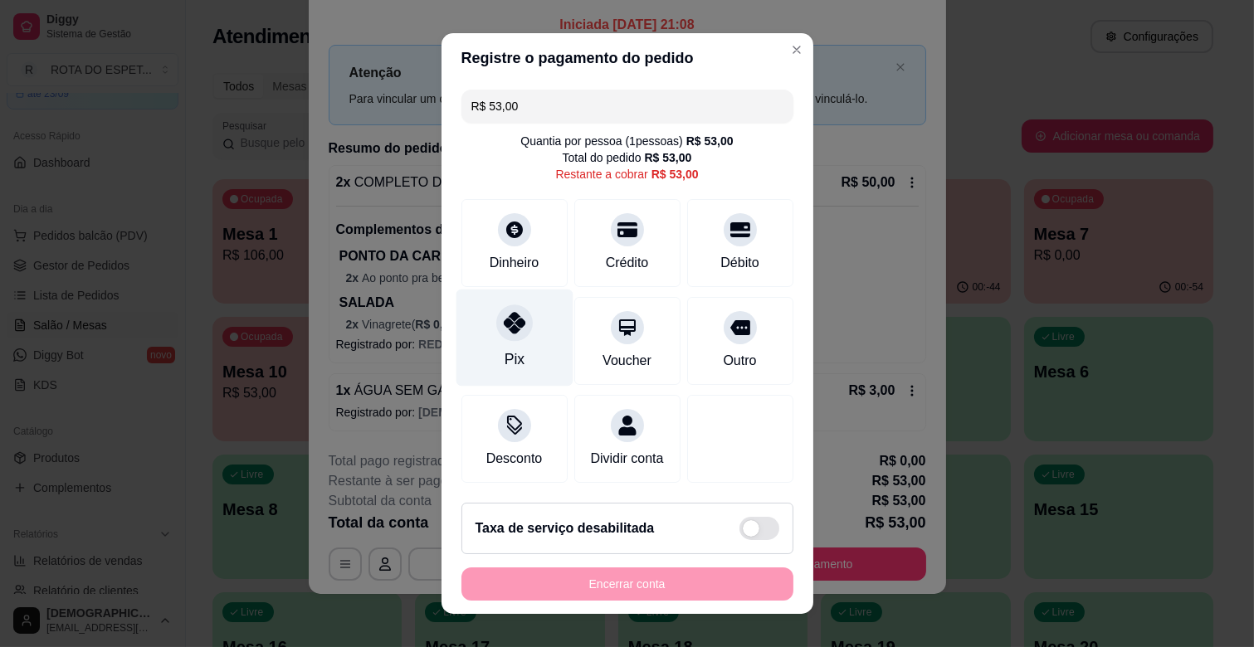
click at [508, 337] on div at bounding box center [514, 323] width 37 height 37
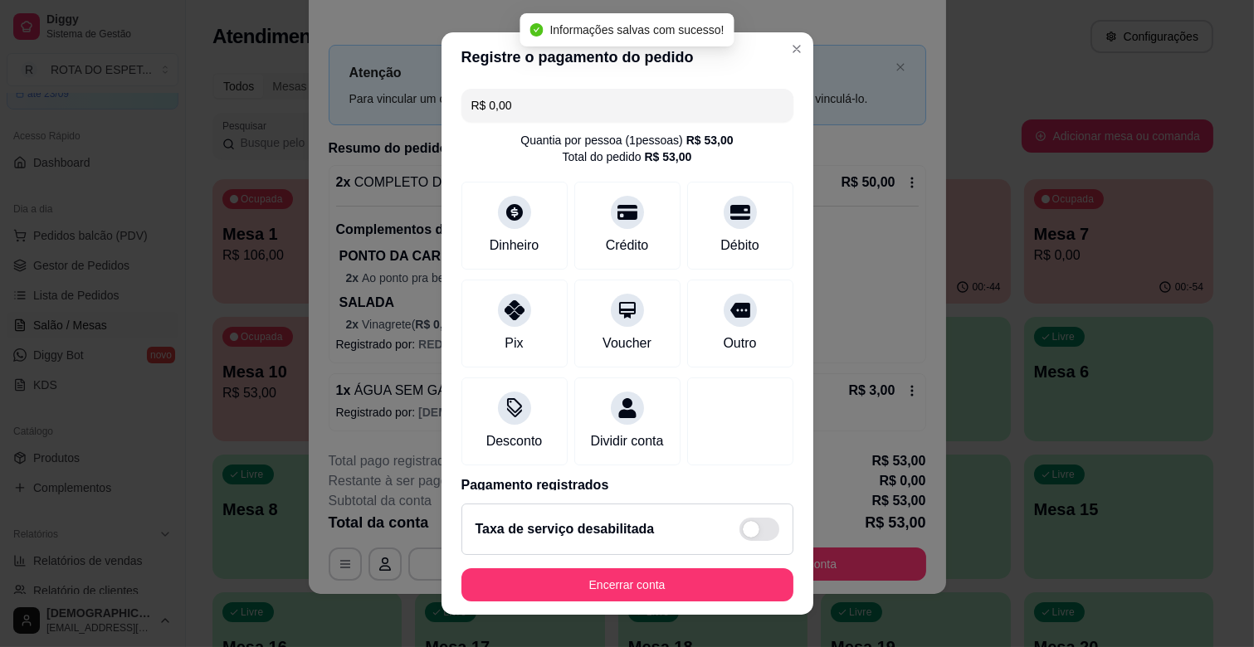
type input "R$ 0,00"
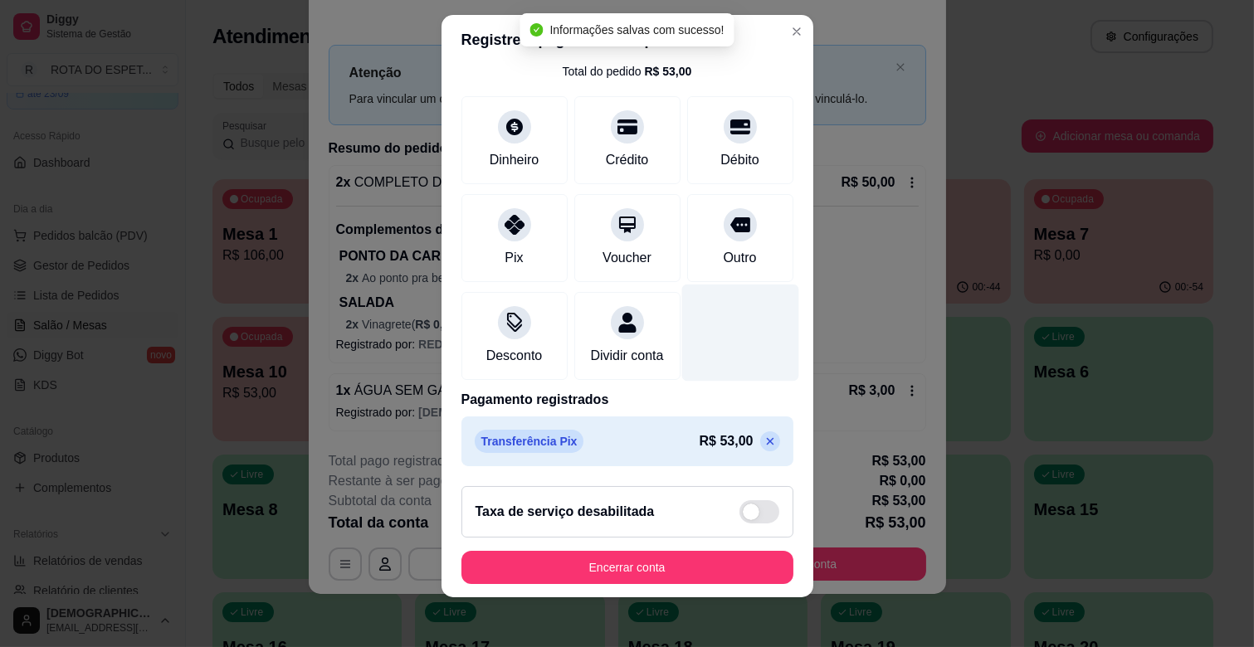
scroll to position [21, 0]
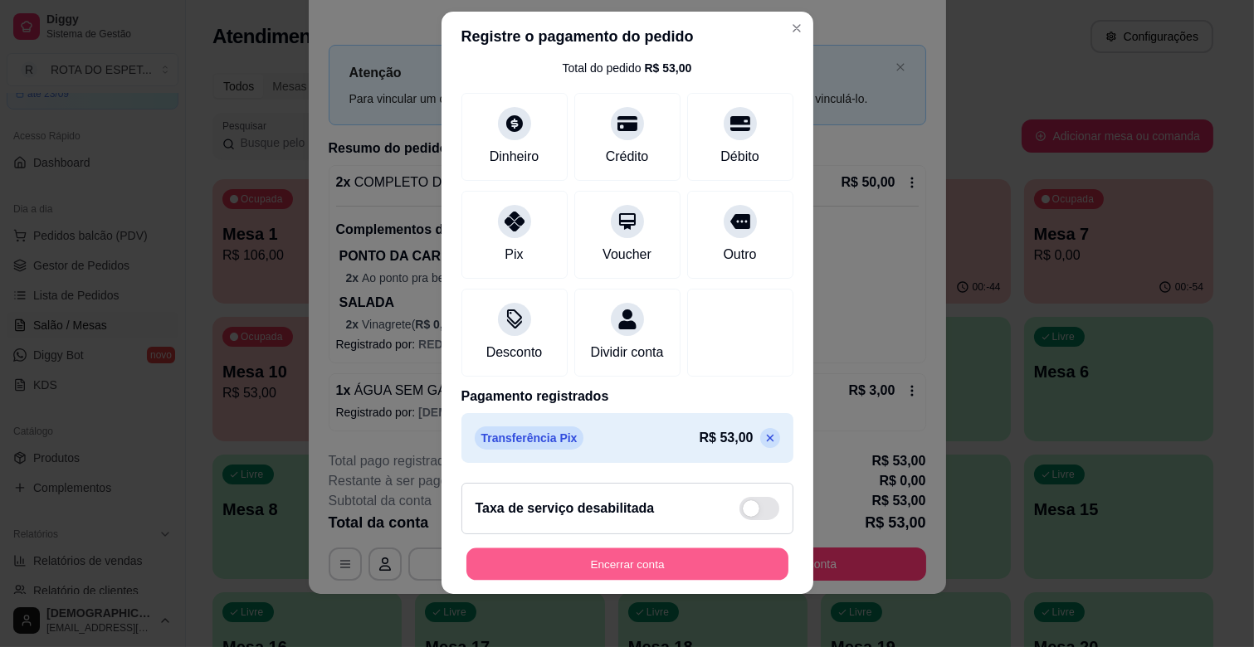
click at [737, 562] on button "Encerrar conta" at bounding box center [627, 564] width 322 height 32
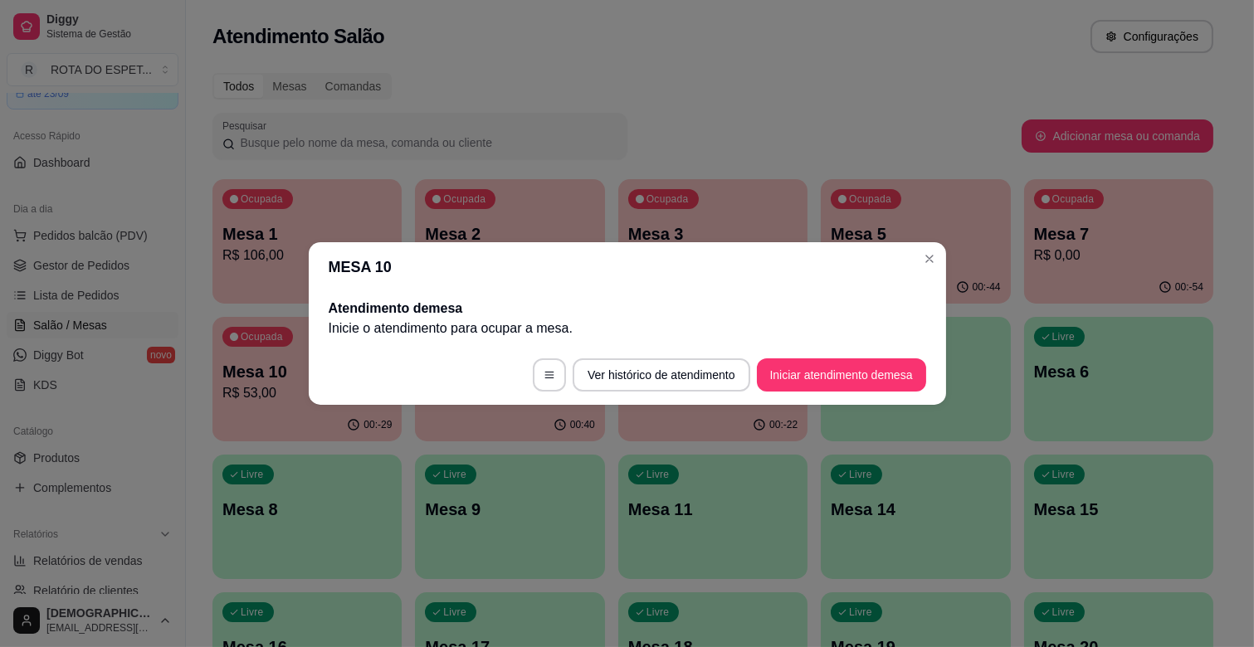
scroll to position [0, 0]
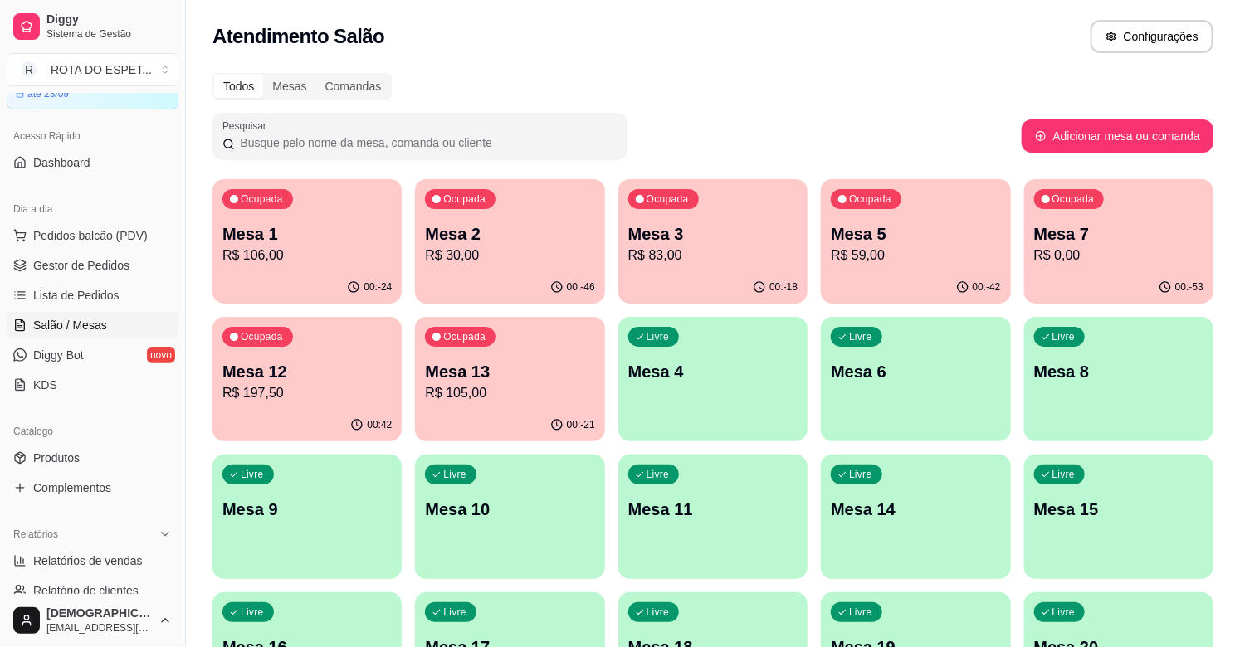
click at [236, 275] on div "00:-24" at bounding box center [306, 287] width 189 height 32
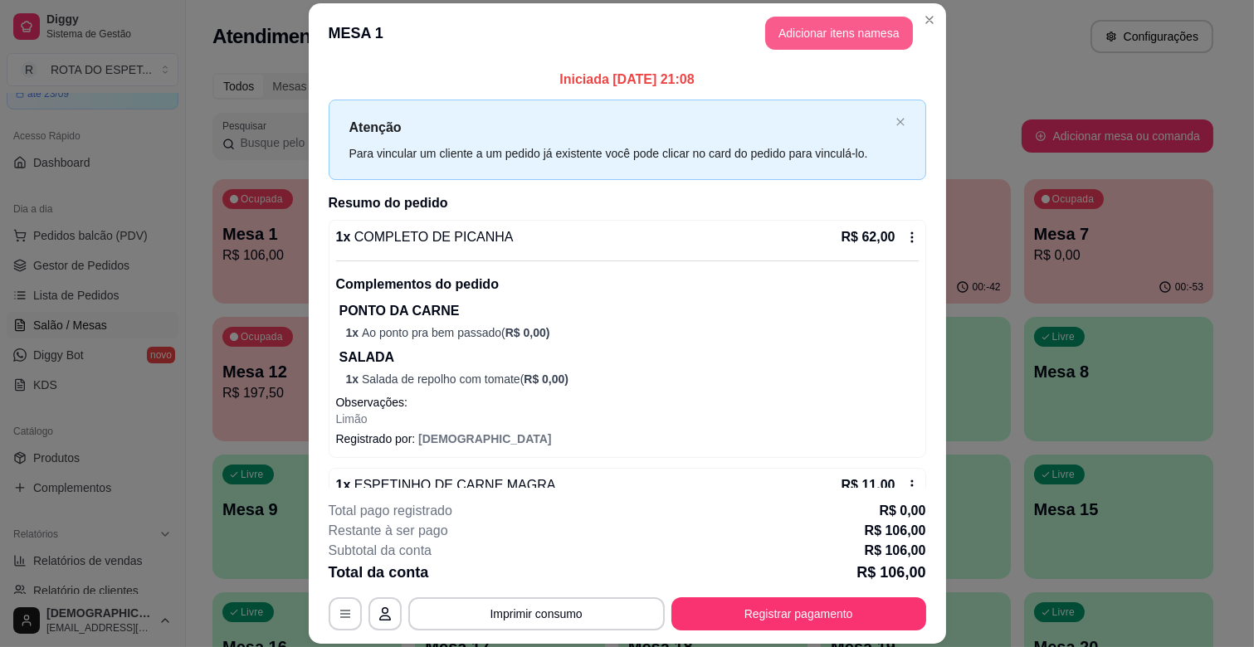
click at [795, 26] on button "Adicionar itens na mesa" at bounding box center [839, 33] width 148 height 33
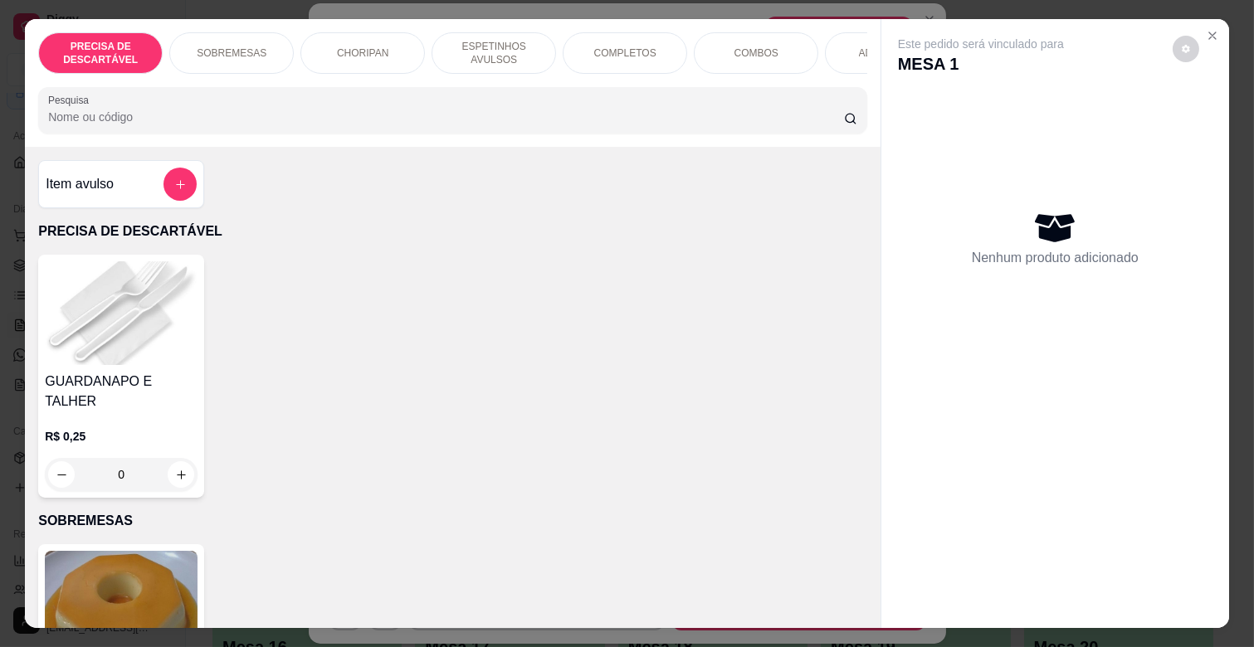
scroll to position [0, 725]
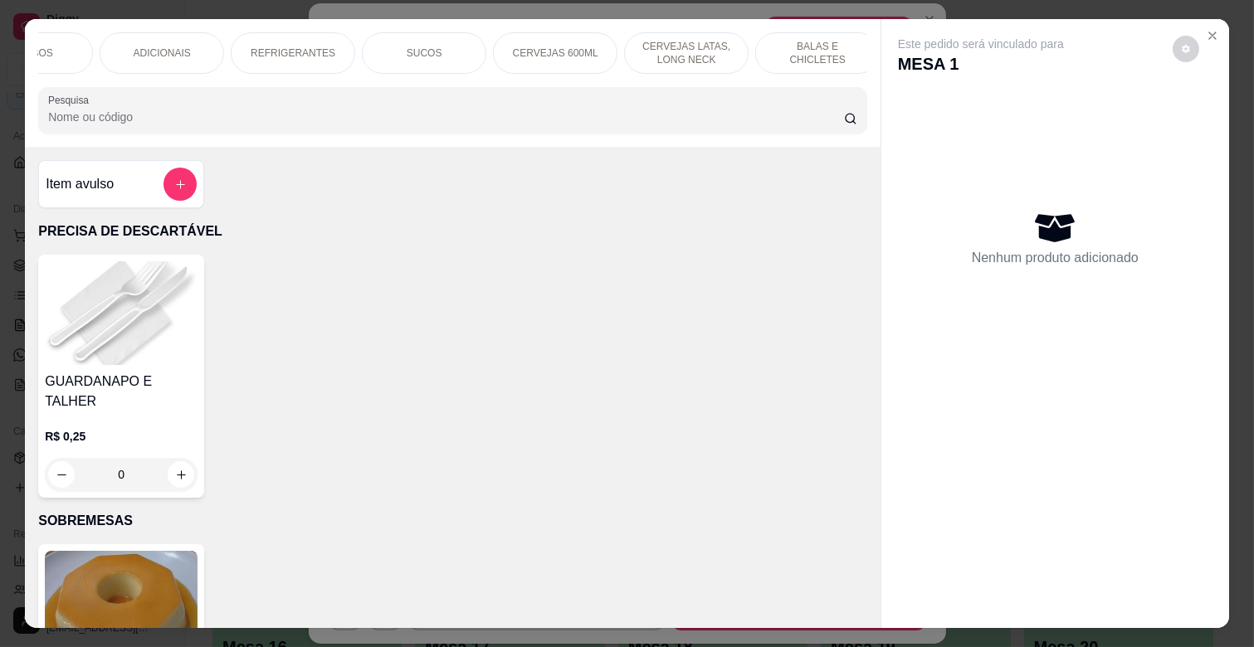
click at [595, 43] on div "CERVEJAS 600ML" at bounding box center [555, 52] width 124 height 41
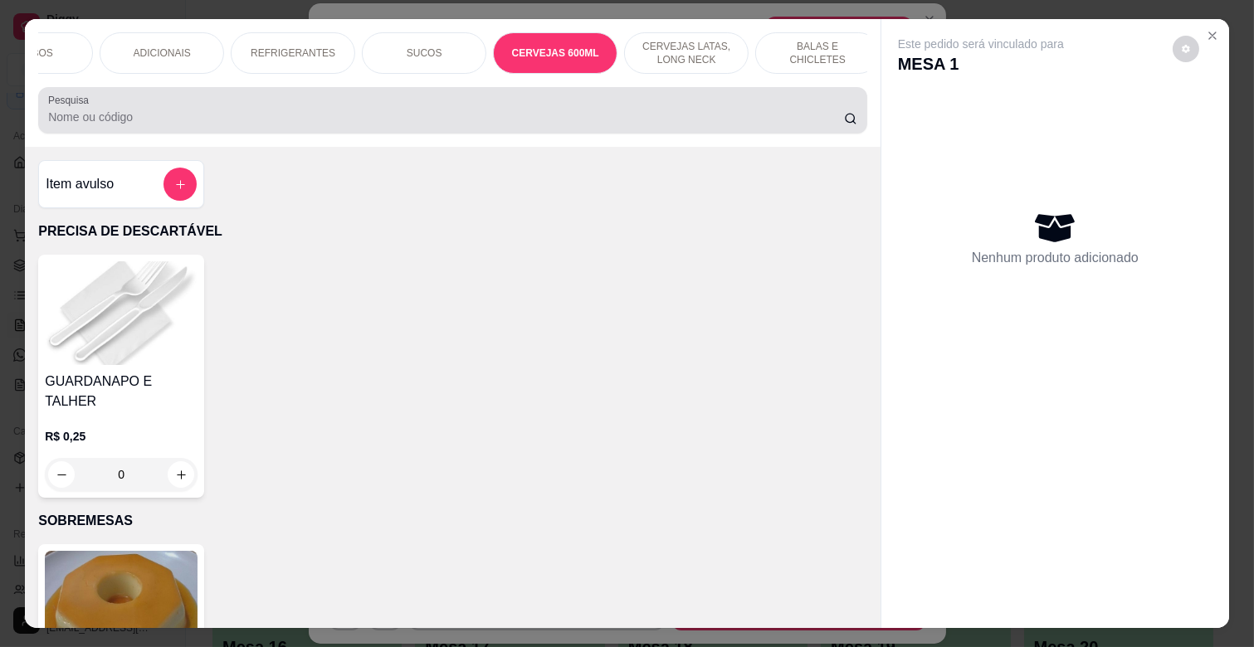
scroll to position [40, 0]
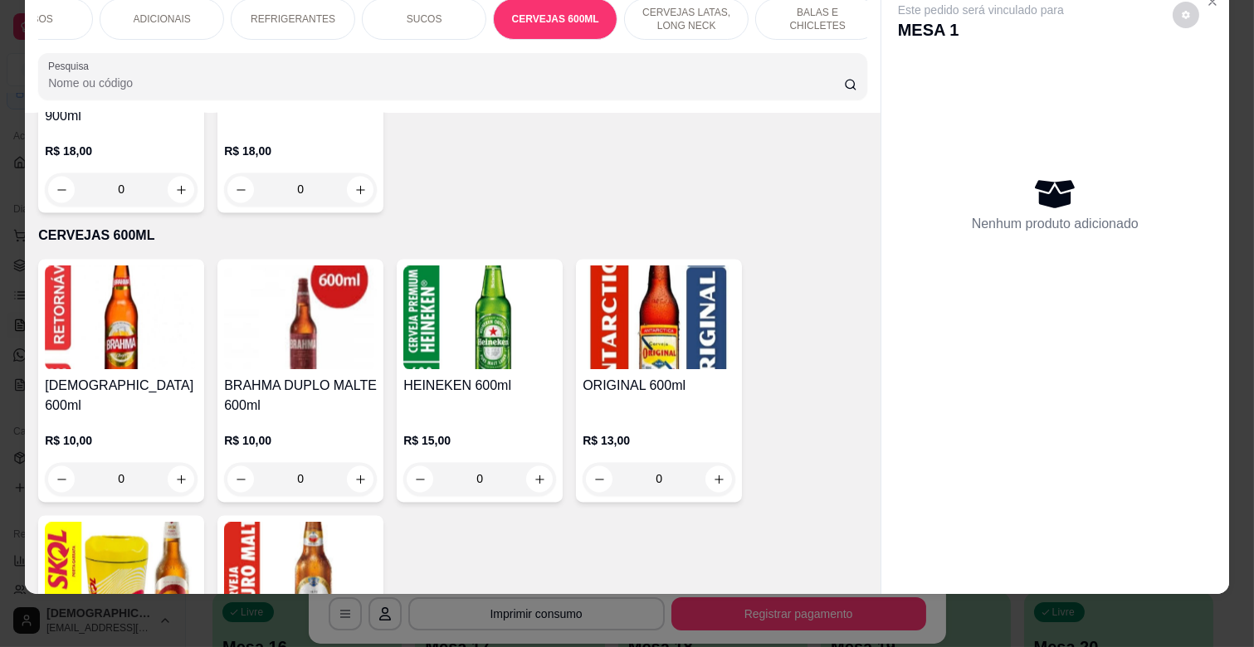
click at [705, 10] on p "CERVEJAS LATAS, LONG NECK" at bounding box center [686, 19] width 96 height 27
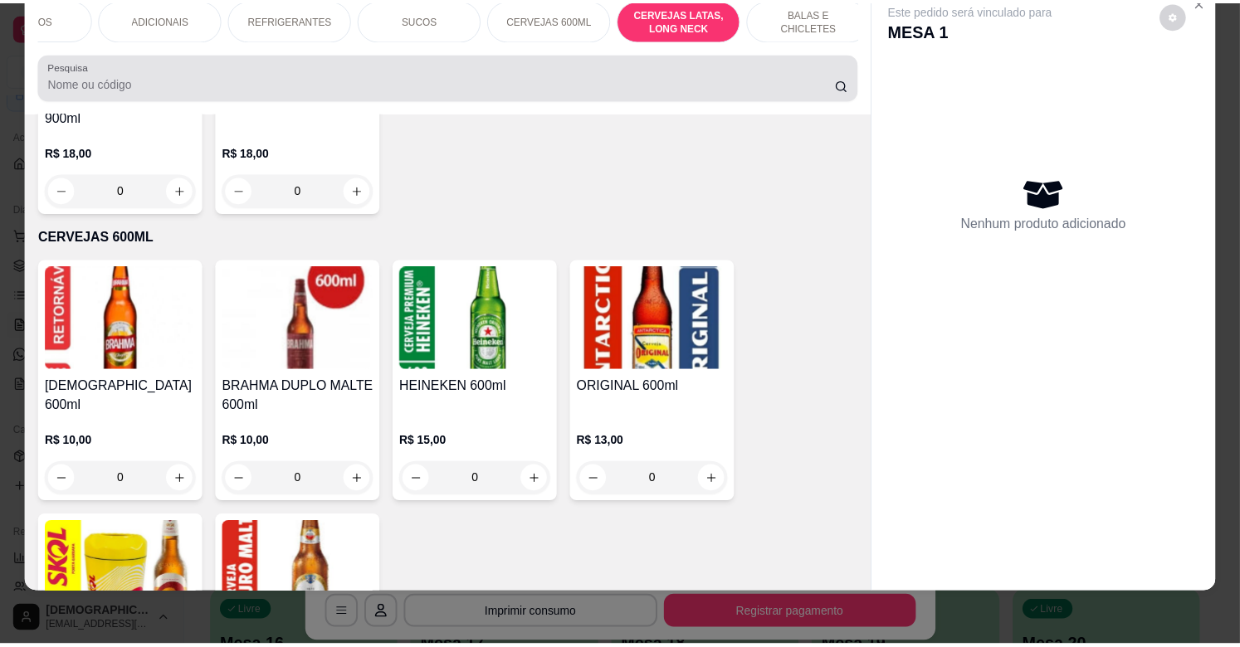
scroll to position [6210, 0]
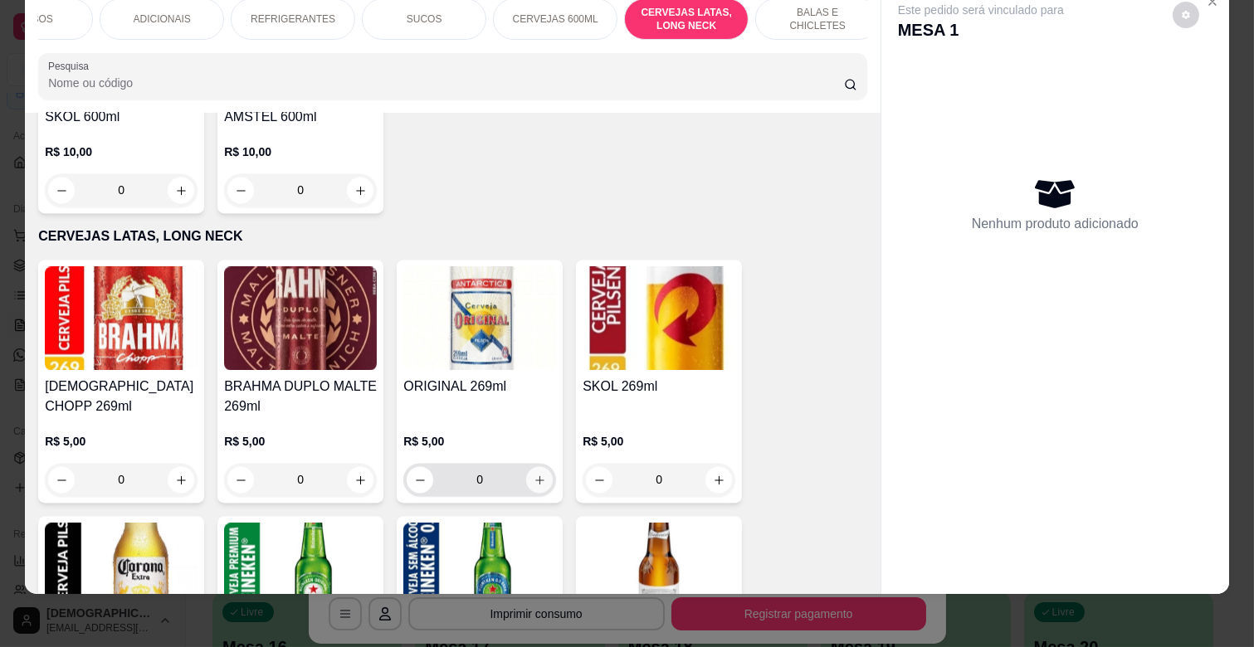
click at [535, 474] on icon "increase-product-quantity" at bounding box center [540, 480] width 12 height 12
type input "1"
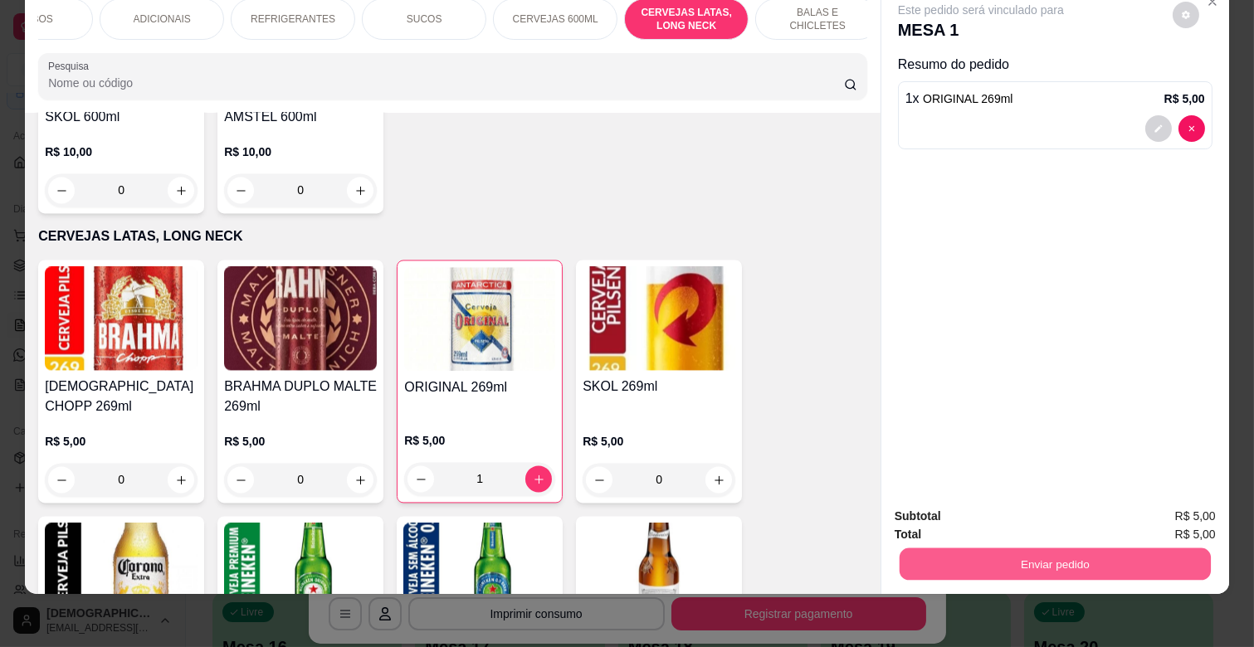
click at [1116, 548] on button "Enviar pedido" at bounding box center [1054, 564] width 311 height 32
click at [1035, 495] on button "Não registrar e enviar pedido" at bounding box center [999, 510] width 173 height 32
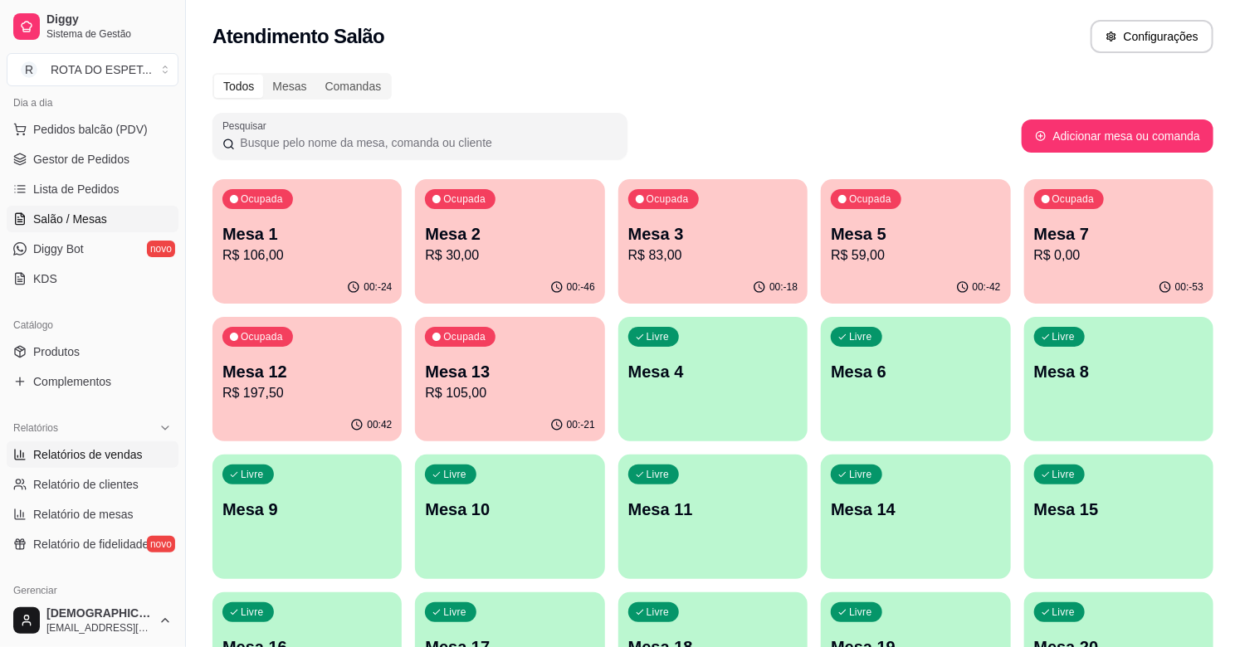
scroll to position [184, 0]
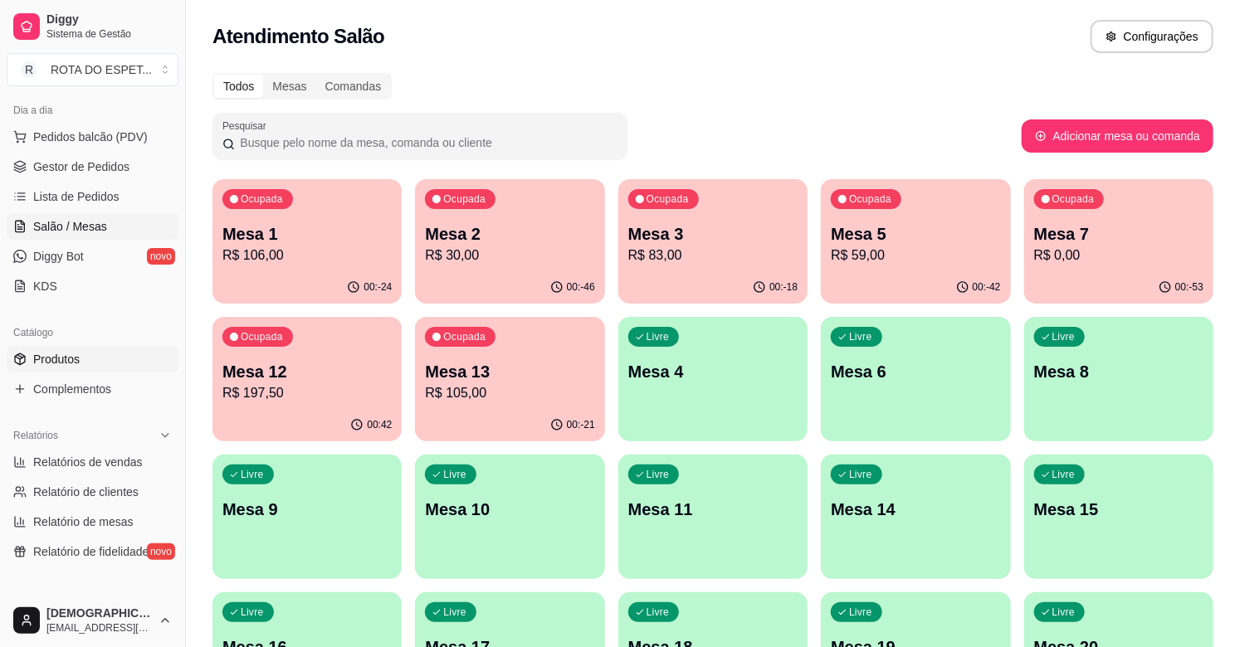
click at [85, 362] on link "Produtos" at bounding box center [93, 359] width 172 height 27
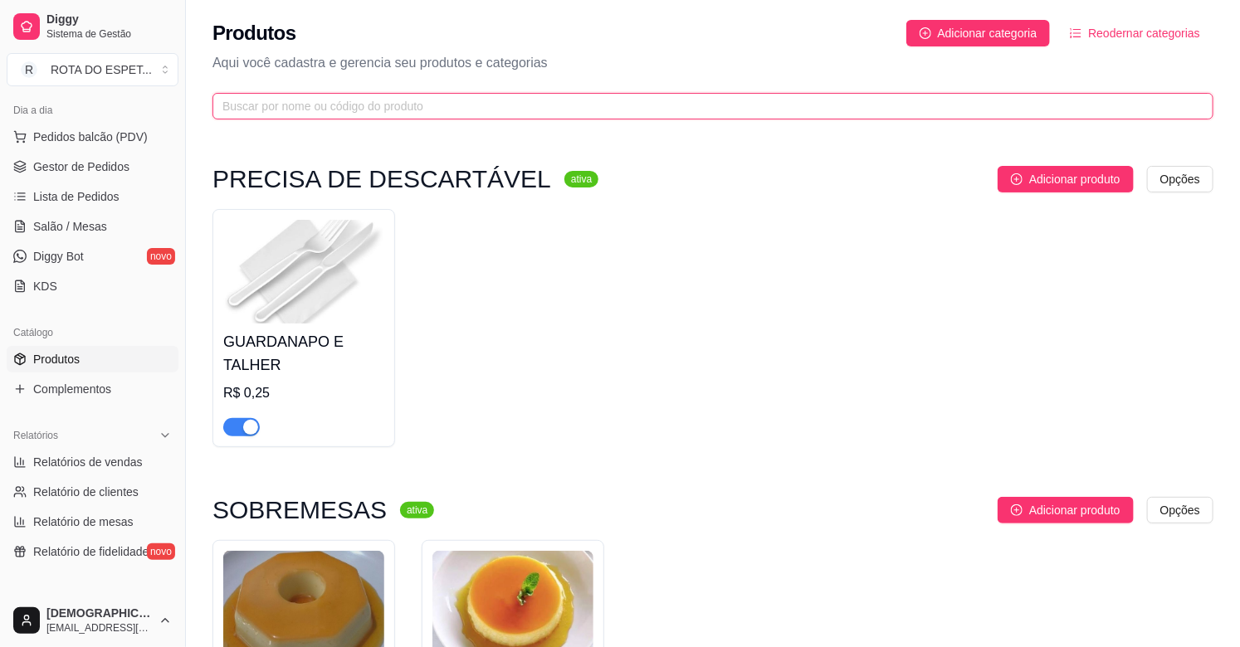
click at [402, 101] on input "text" at bounding box center [705, 106] width 967 height 18
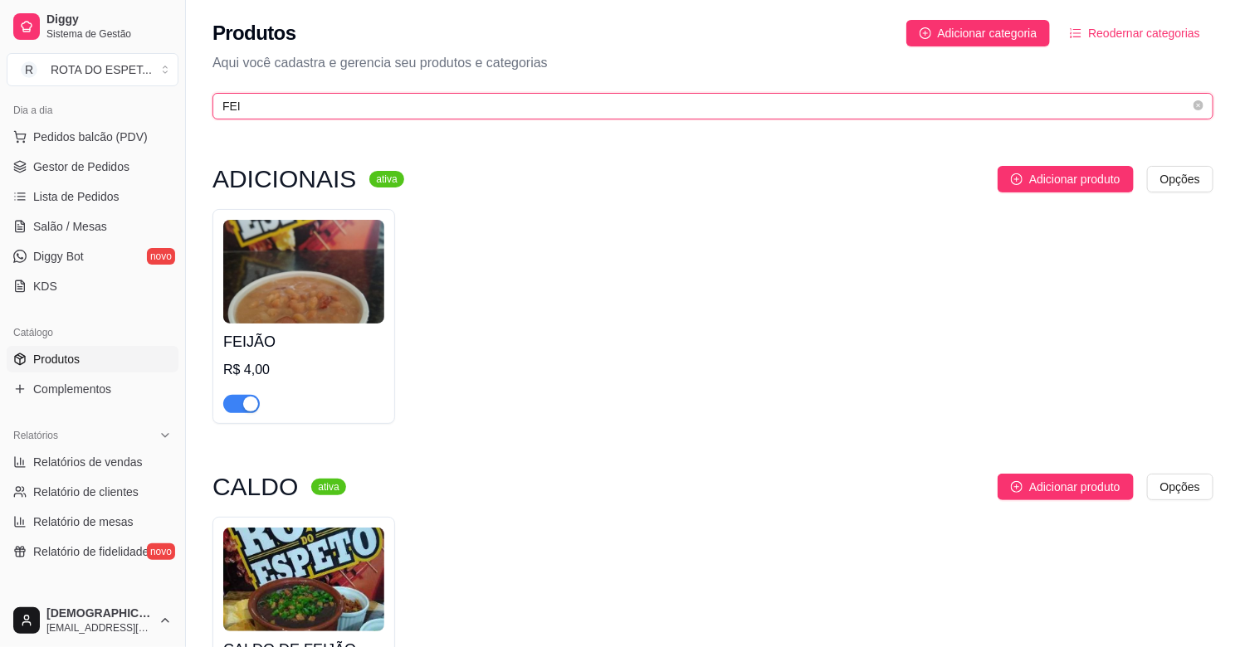
type input "FEI"
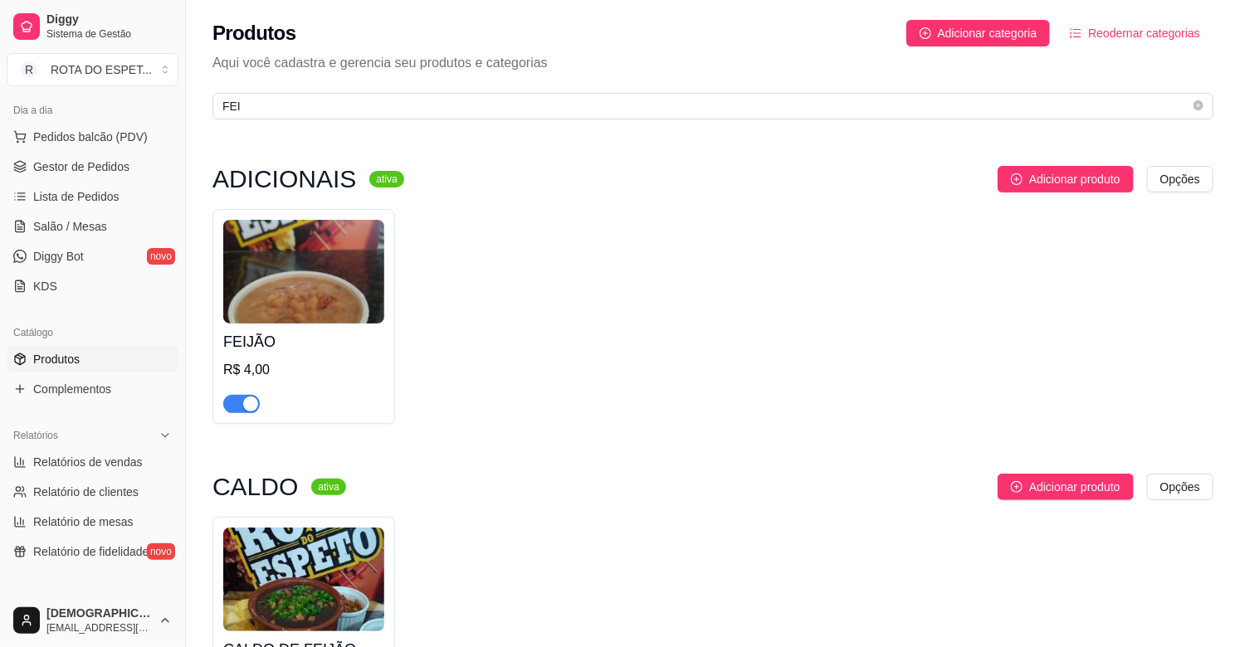
click at [232, 397] on span "button" at bounding box center [241, 404] width 37 height 18
click at [85, 384] on span "Complementos" at bounding box center [72, 389] width 78 height 17
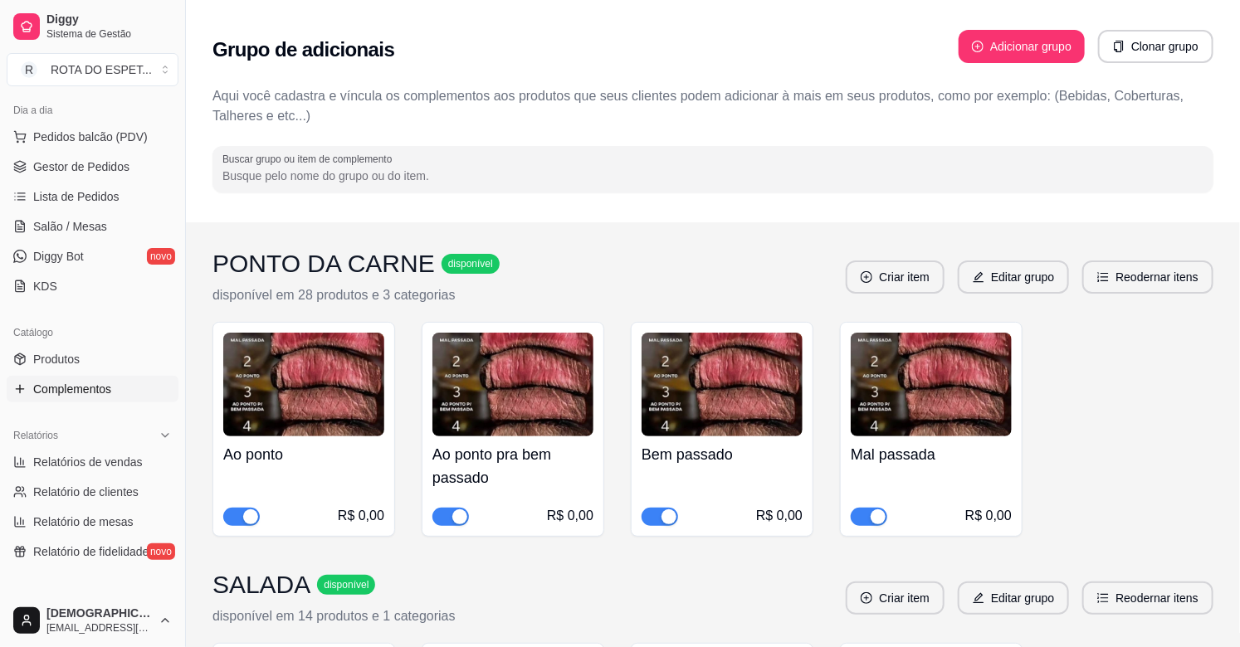
click at [367, 168] on input "Buscar grupo ou item de complemento" at bounding box center [712, 176] width 981 height 17
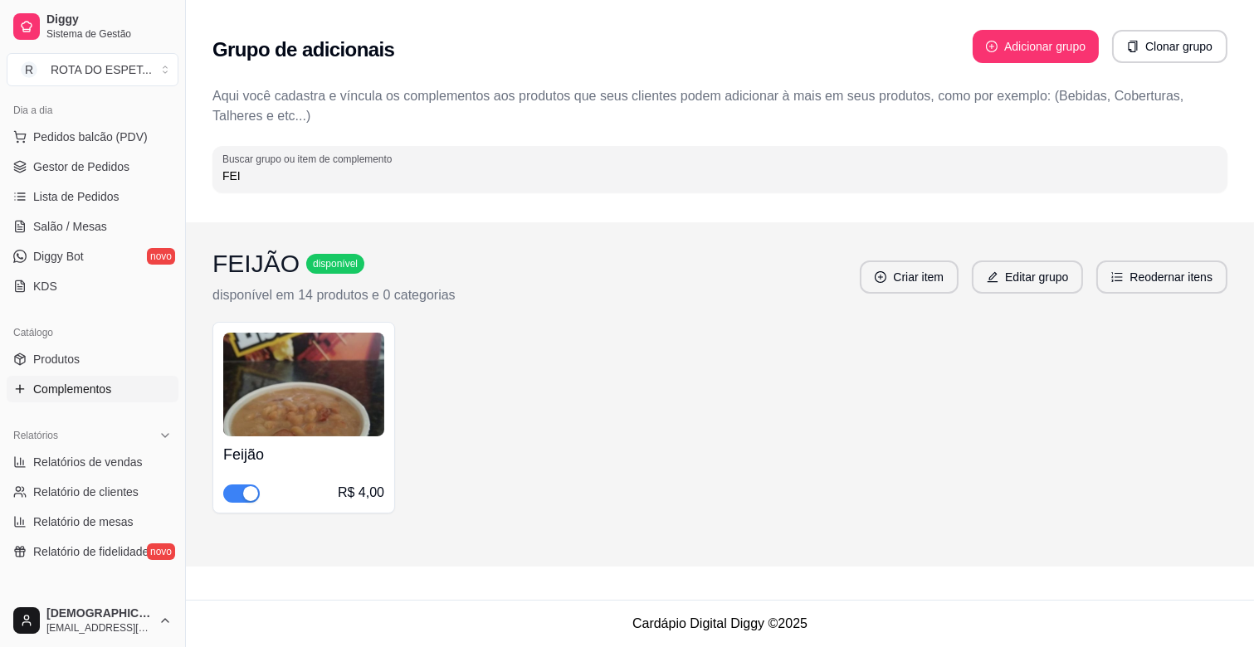
type input "FEI"
click at [234, 487] on span "button" at bounding box center [241, 494] width 37 height 18
click at [81, 164] on span "Gestor de Pedidos" at bounding box center [81, 166] width 96 height 17
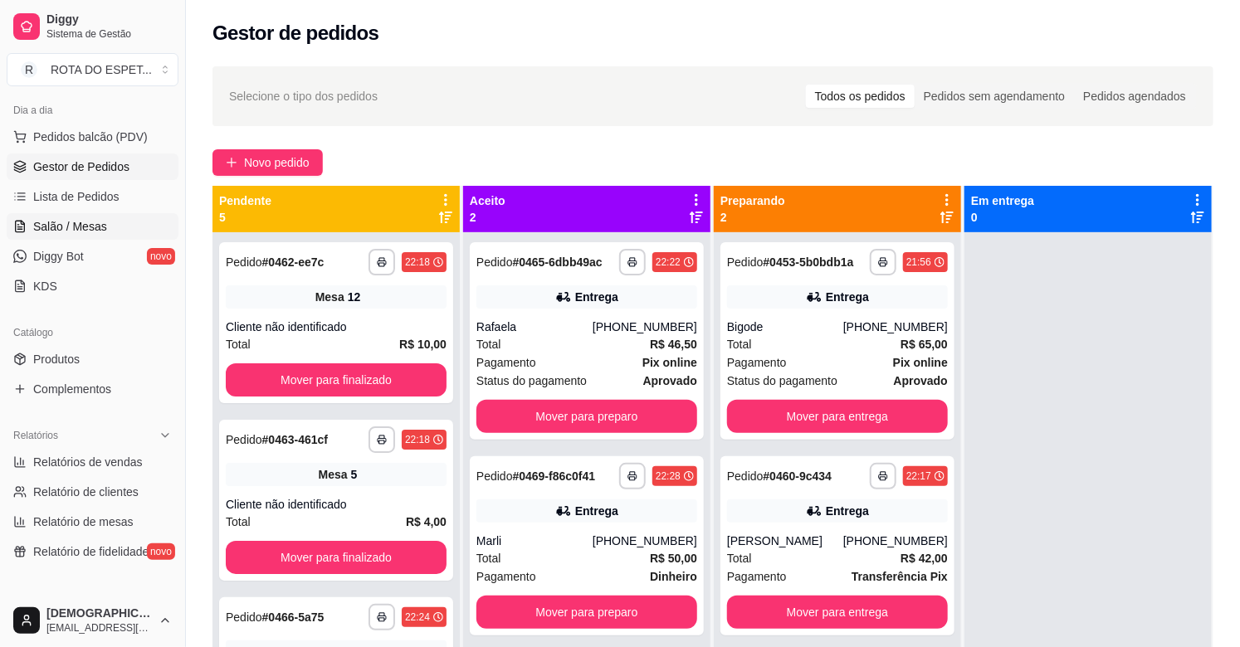
click at [75, 236] on link "Salão / Mesas" at bounding box center [93, 226] width 172 height 27
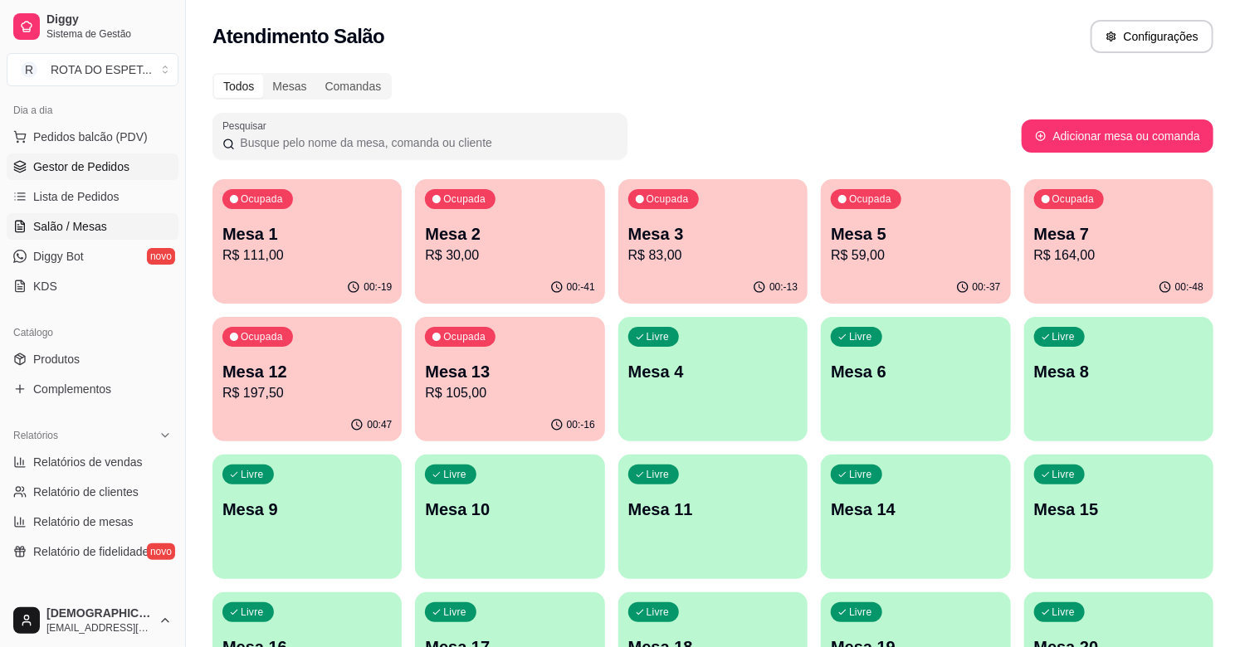
click at [69, 168] on span "Gestor de Pedidos" at bounding box center [81, 166] width 96 height 17
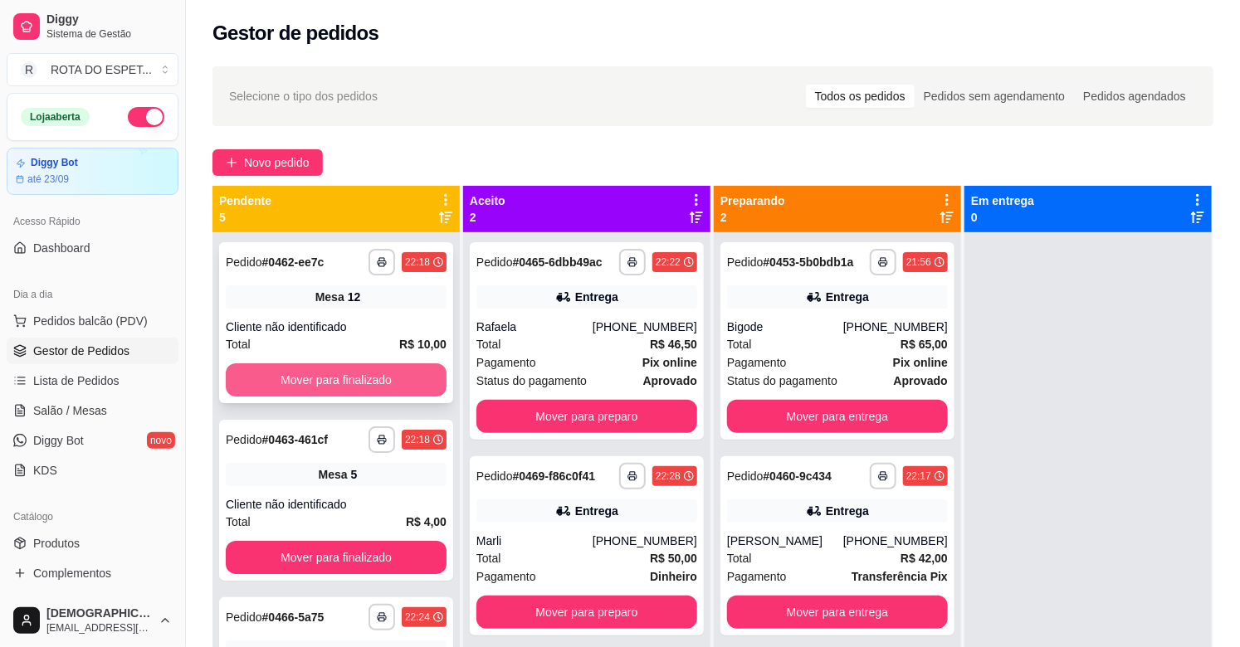
click at [376, 378] on button "Mover para finalizado" at bounding box center [336, 379] width 221 height 33
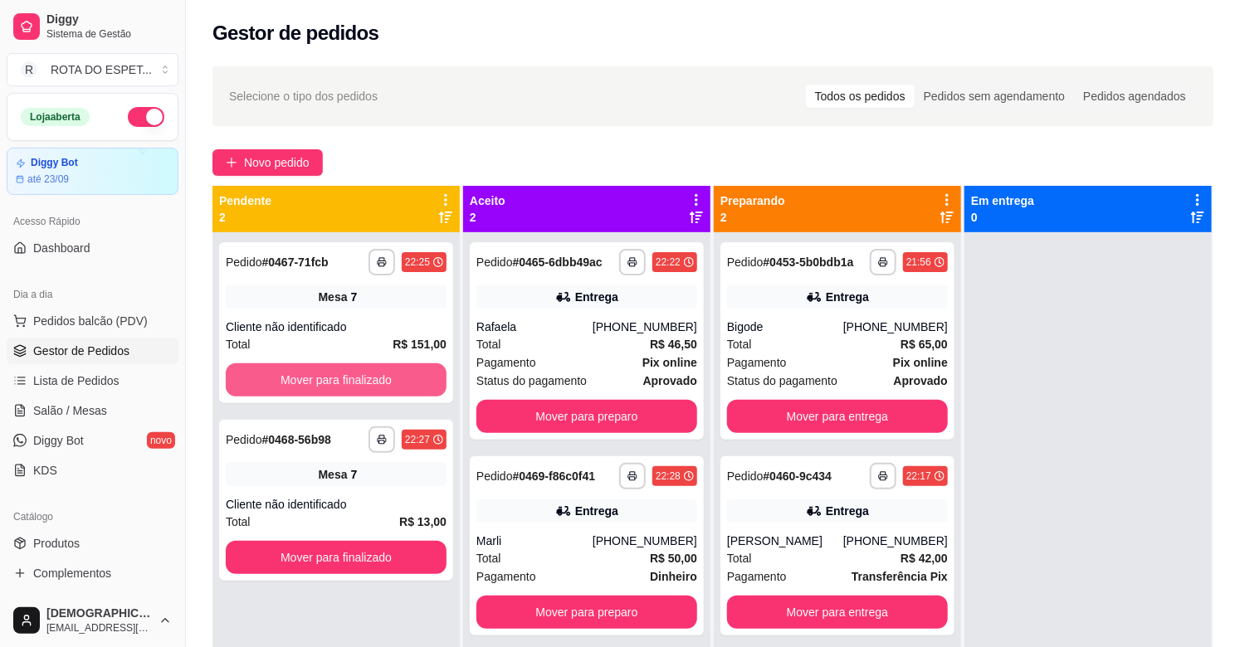
click at [376, 378] on button "Mover para finalizado" at bounding box center [336, 379] width 221 height 33
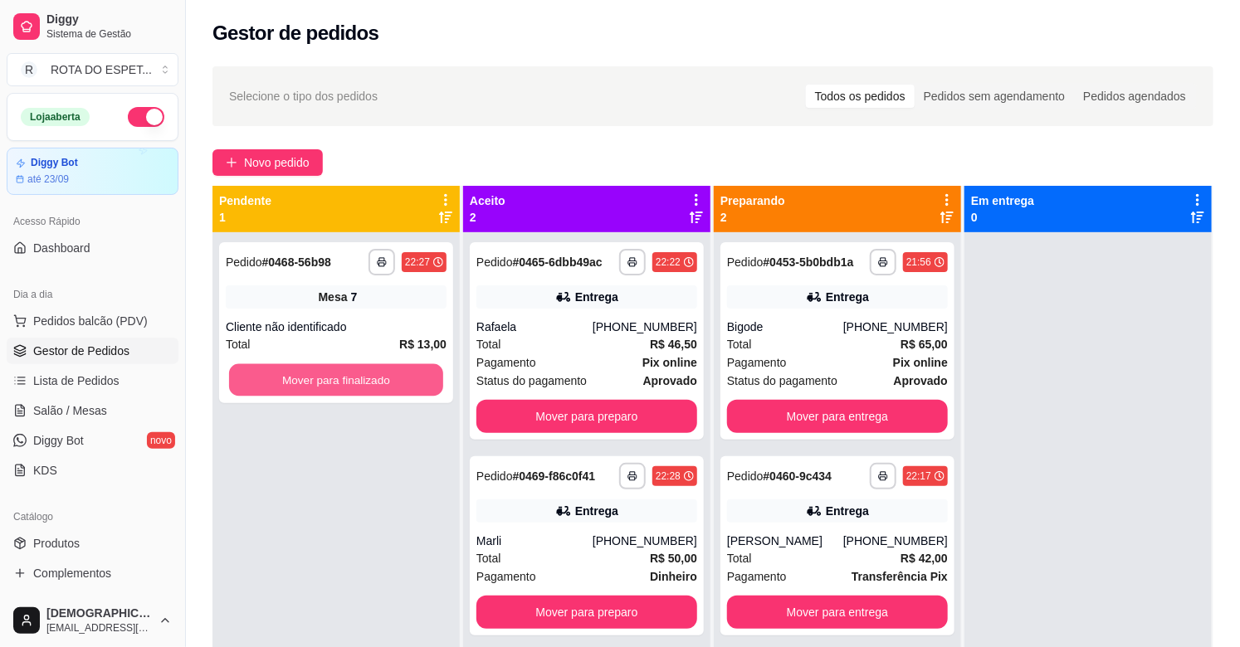
click at [376, 378] on button "Mover para finalizado" at bounding box center [336, 380] width 214 height 32
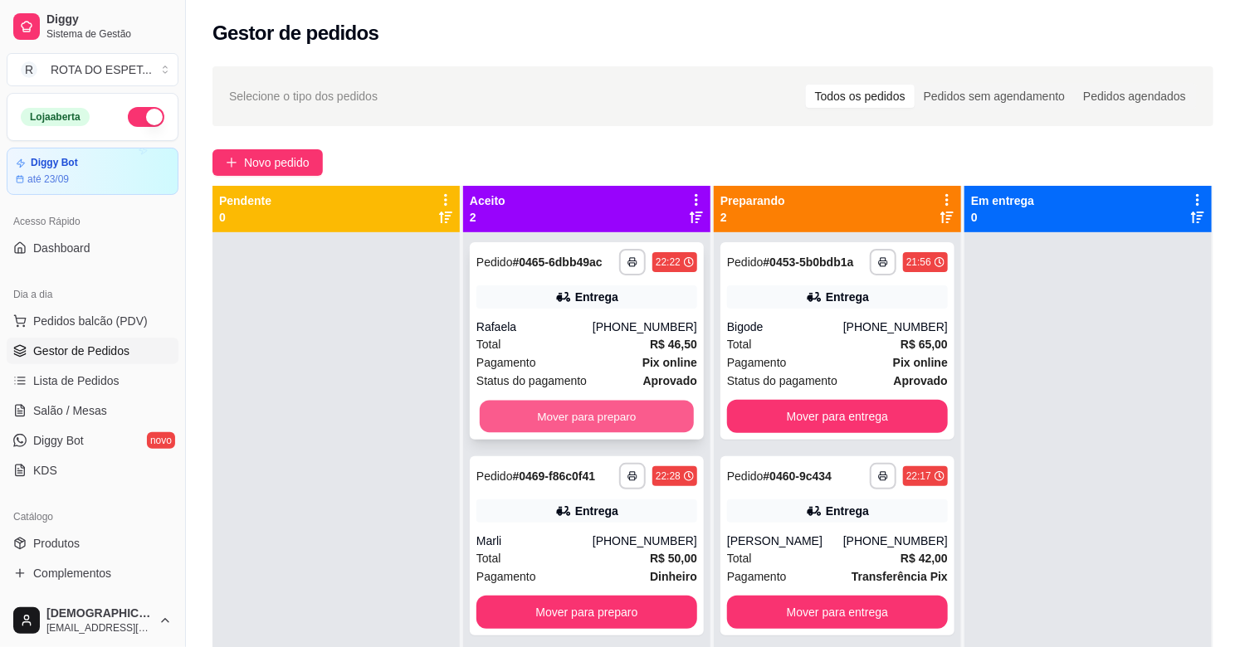
click at [581, 426] on button "Mover para preparo" at bounding box center [587, 417] width 214 height 32
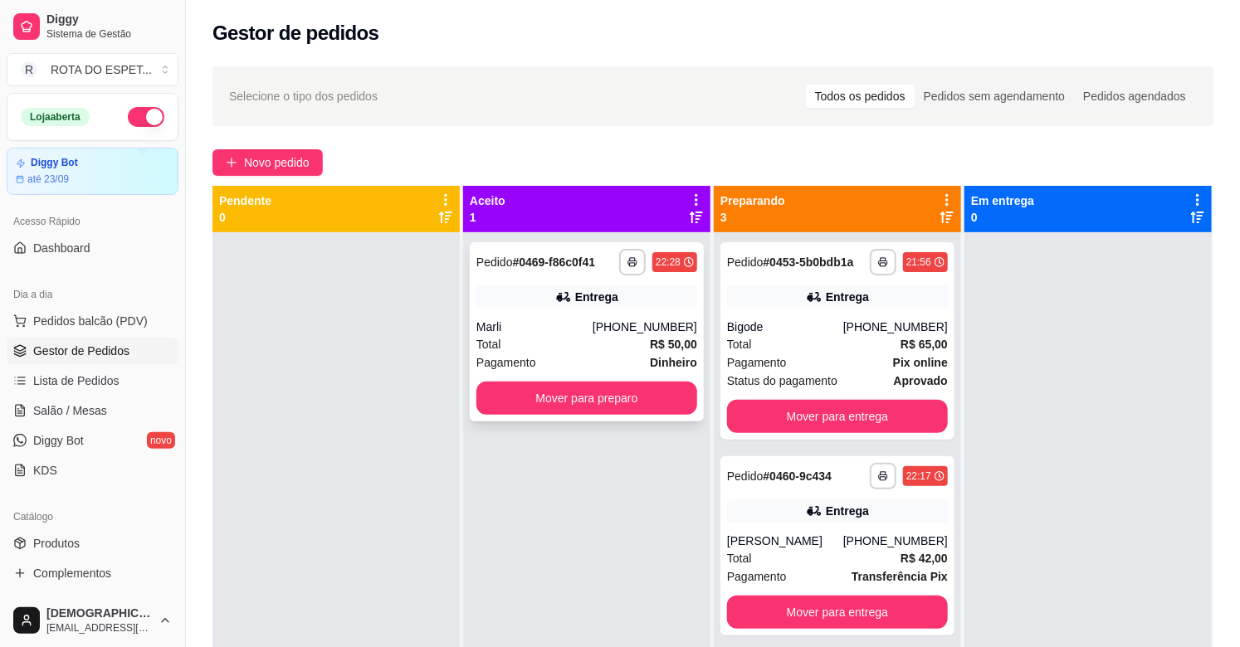
click at [612, 309] on div "**********" at bounding box center [587, 331] width 234 height 179
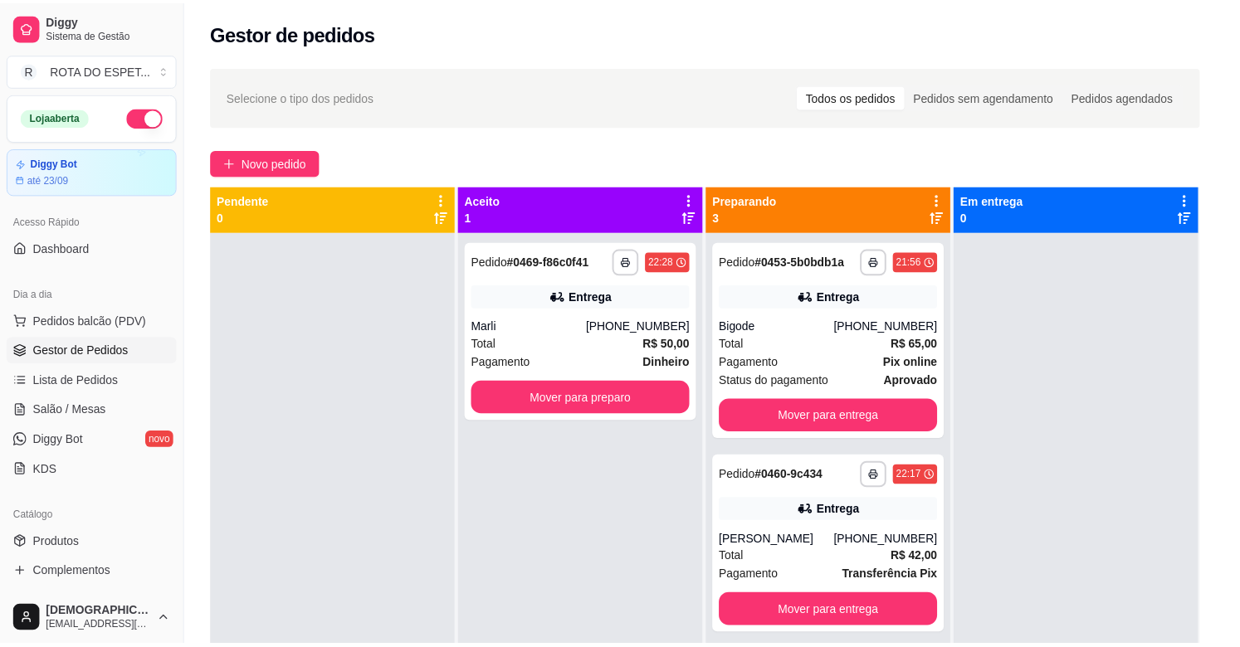
scroll to position [307, 0]
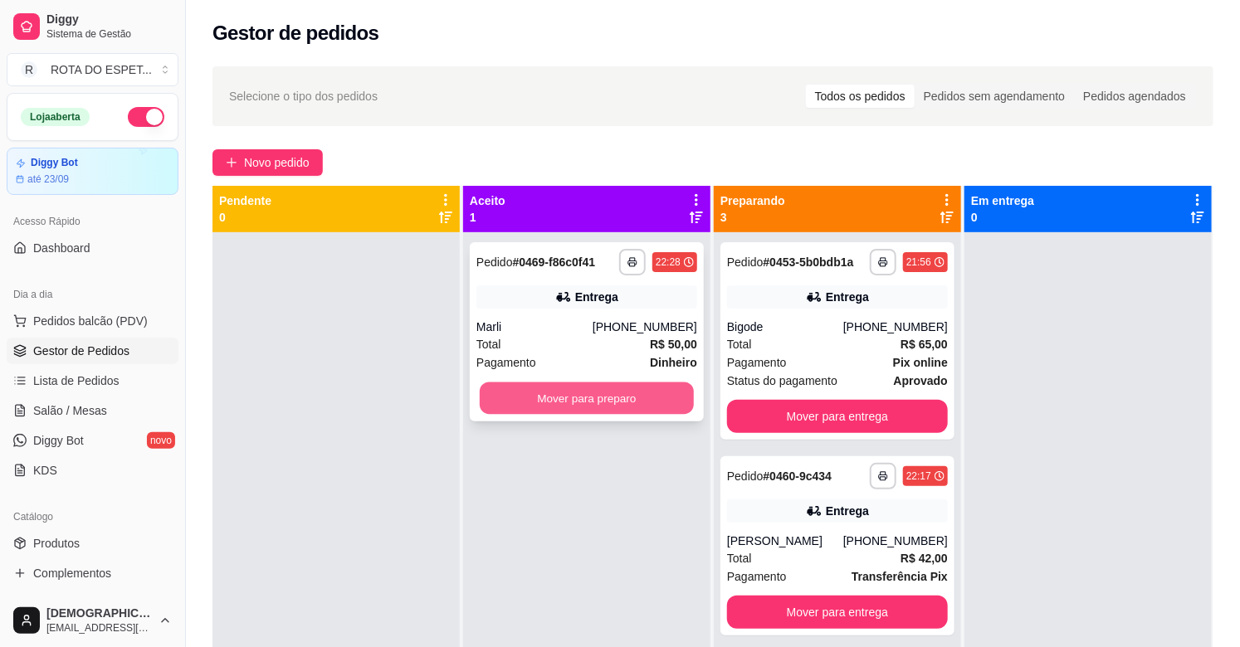
click at [571, 401] on button "Mover para preparo" at bounding box center [587, 399] width 214 height 32
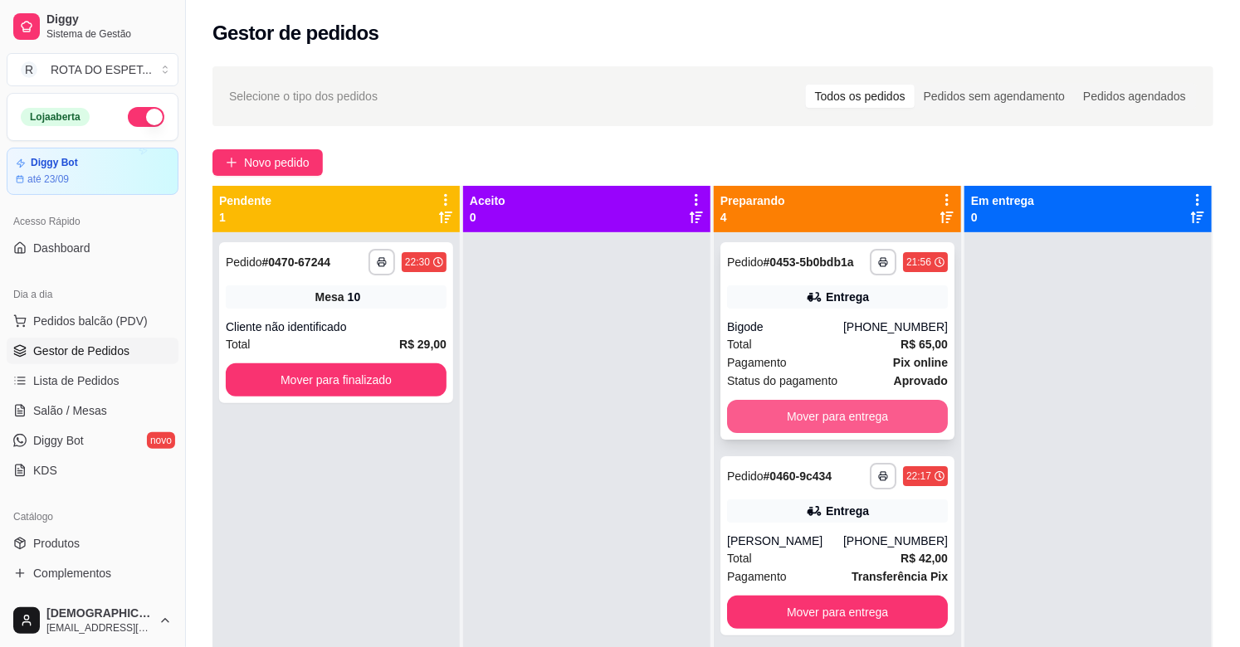
click at [803, 410] on button "Mover para entrega" at bounding box center [837, 416] width 221 height 33
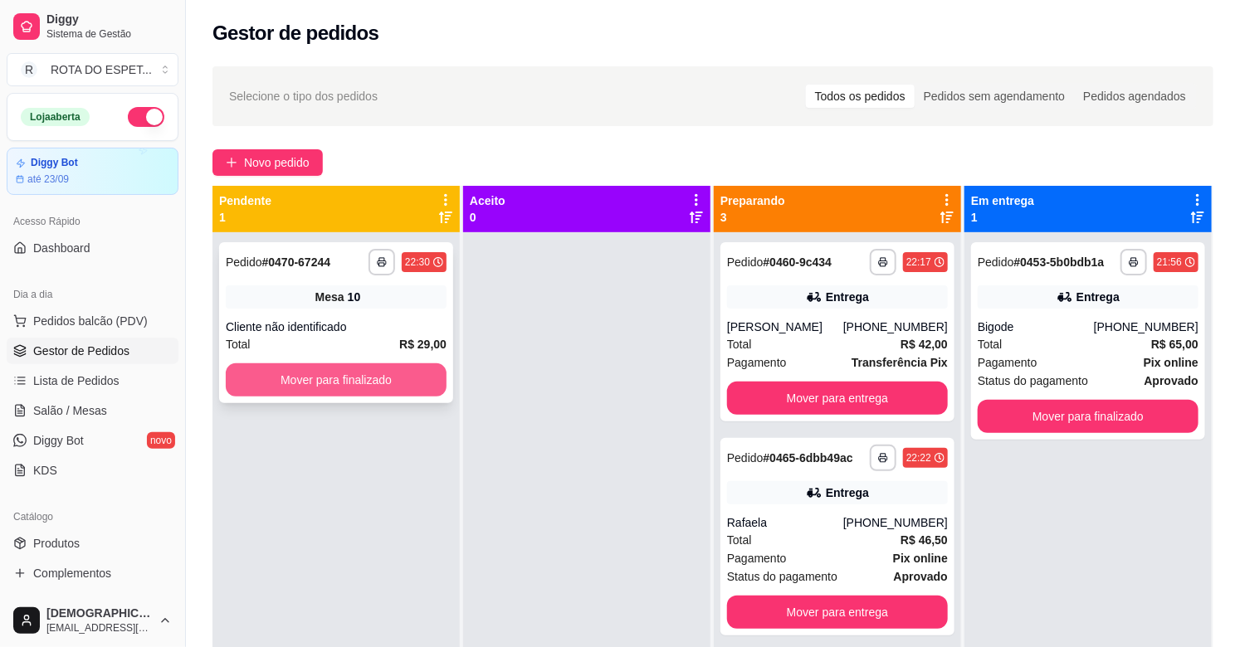
click at [348, 383] on button "Mover para finalizado" at bounding box center [336, 379] width 221 height 33
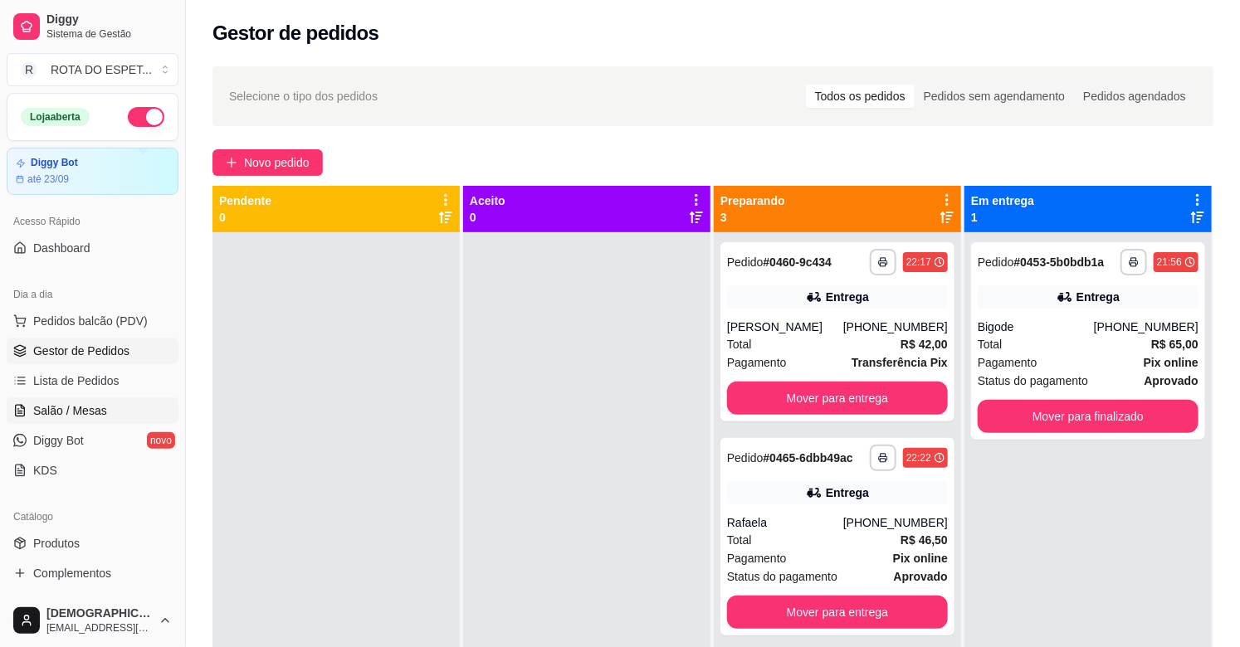
click at [95, 407] on span "Salão / Mesas" at bounding box center [70, 410] width 74 height 17
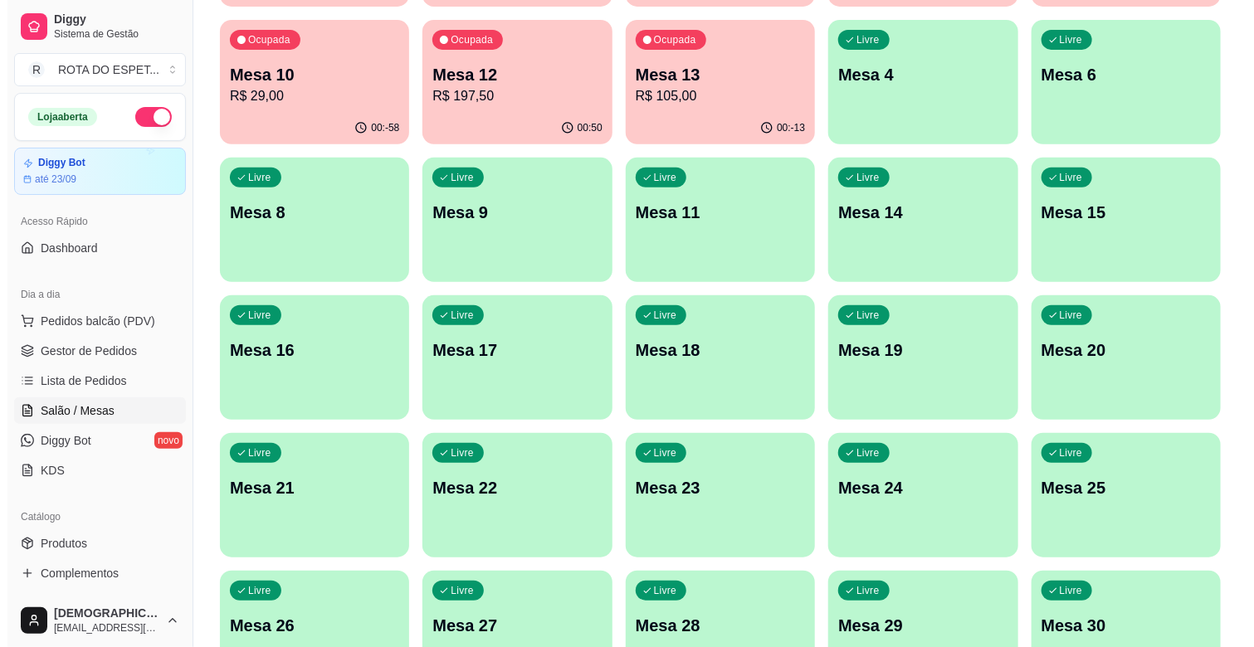
scroll to position [368, 0]
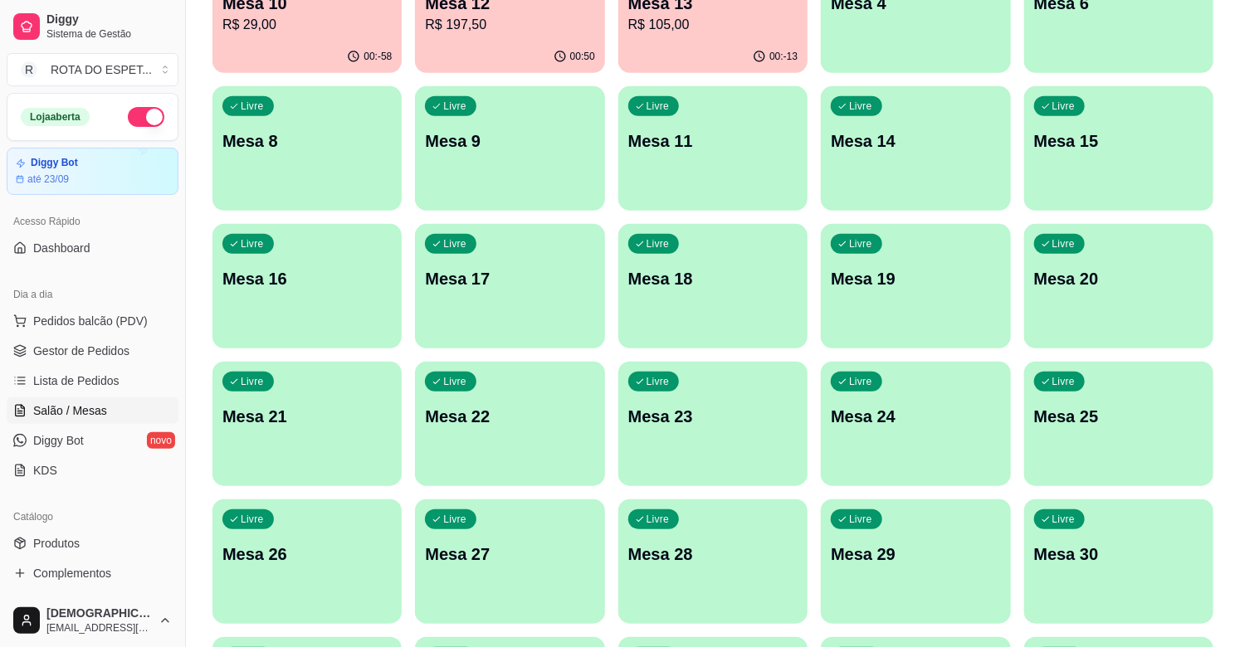
click at [1160, 262] on div "Livre Mesa 20" at bounding box center [1118, 276] width 189 height 105
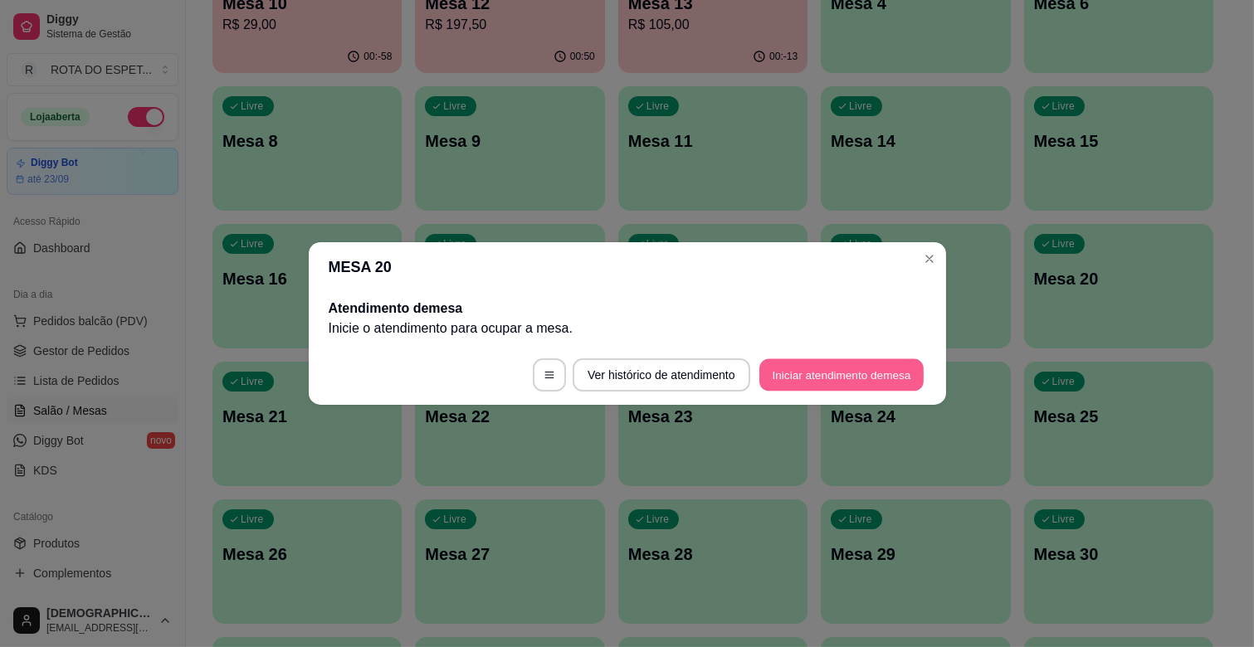
click at [865, 378] on button "Iniciar atendimento de mesa" at bounding box center [841, 375] width 164 height 32
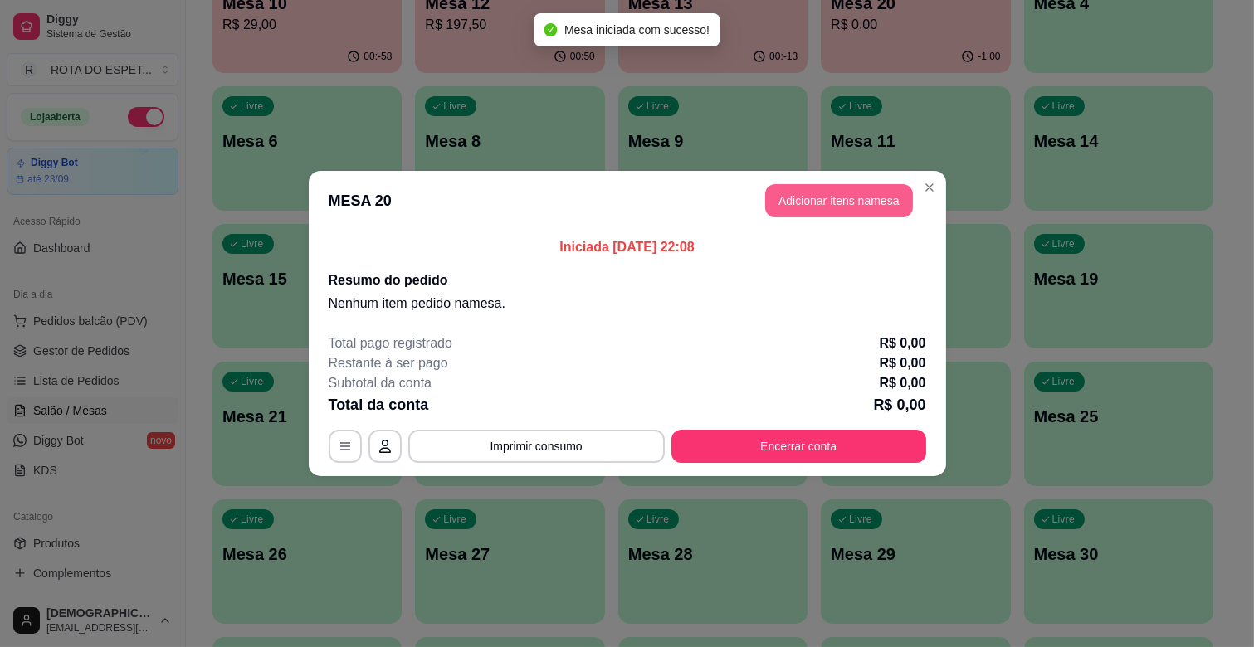
click at [855, 197] on button "Adicionar itens na mesa" at bounding box center [839, 200] width 148 height 33
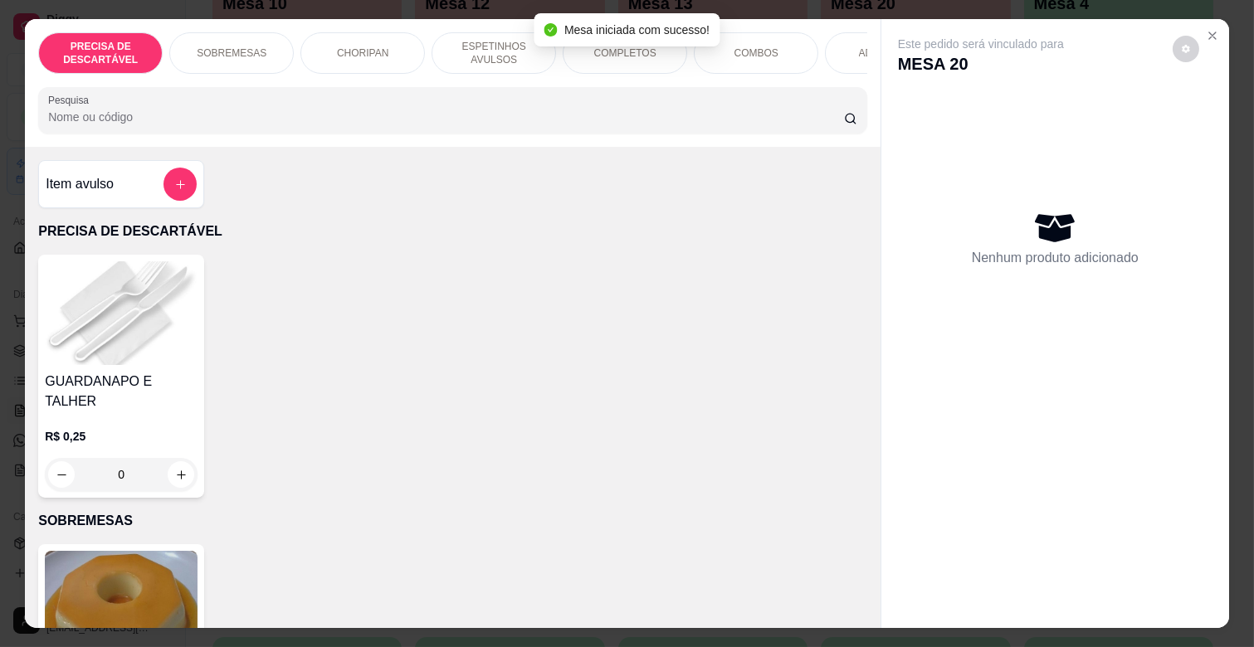
click at [607, 51] on p "COMPLETOS" at bounding box center [625, 52] width 62 height 13
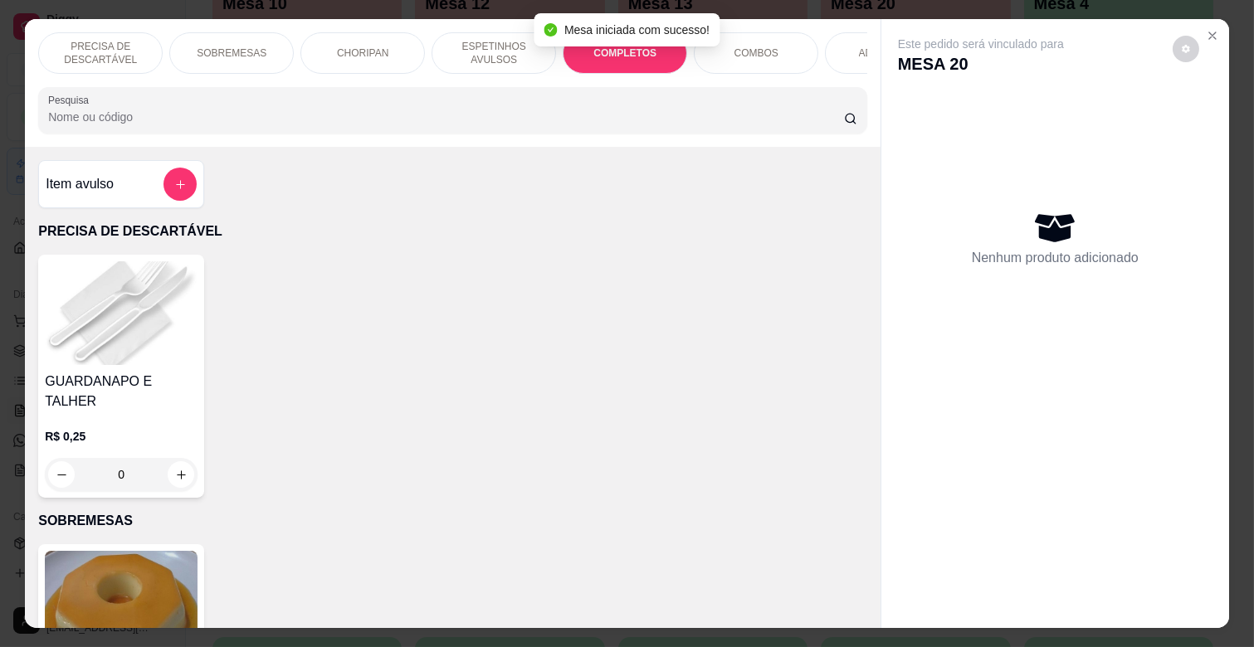
scroll to position [40, 0]
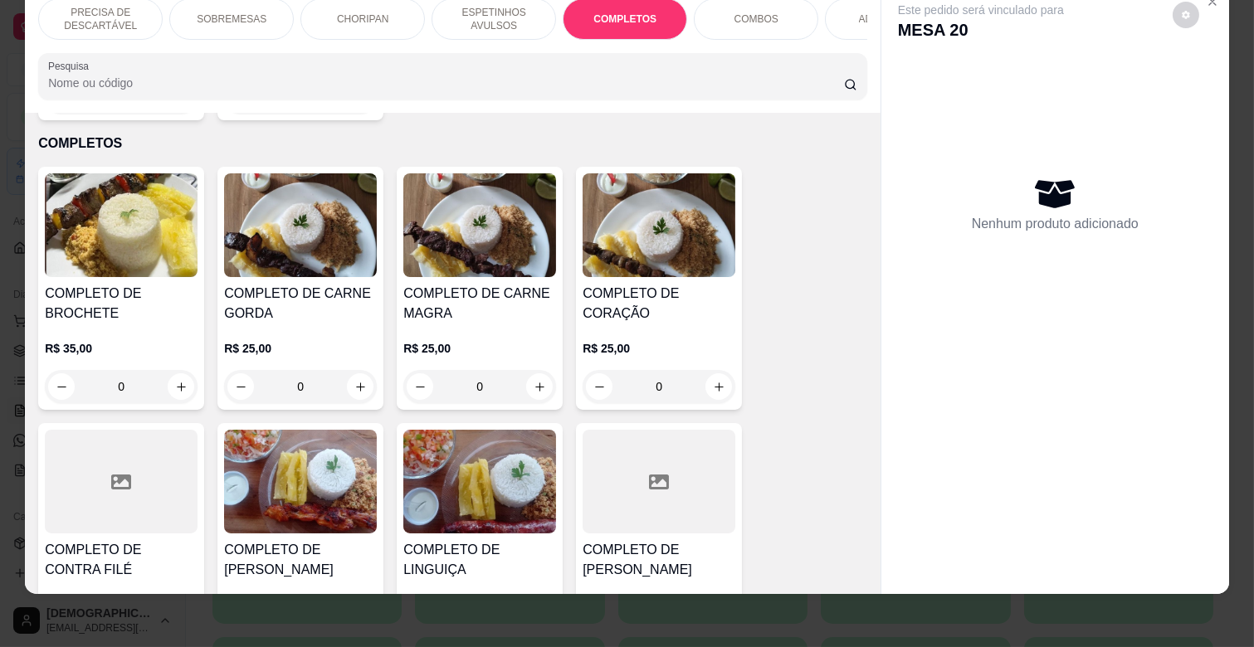
click at [470, 284] on h4 "COMPLETO DE CARNE MAGRA" at bounding box center [479, 304] width 153 height 40
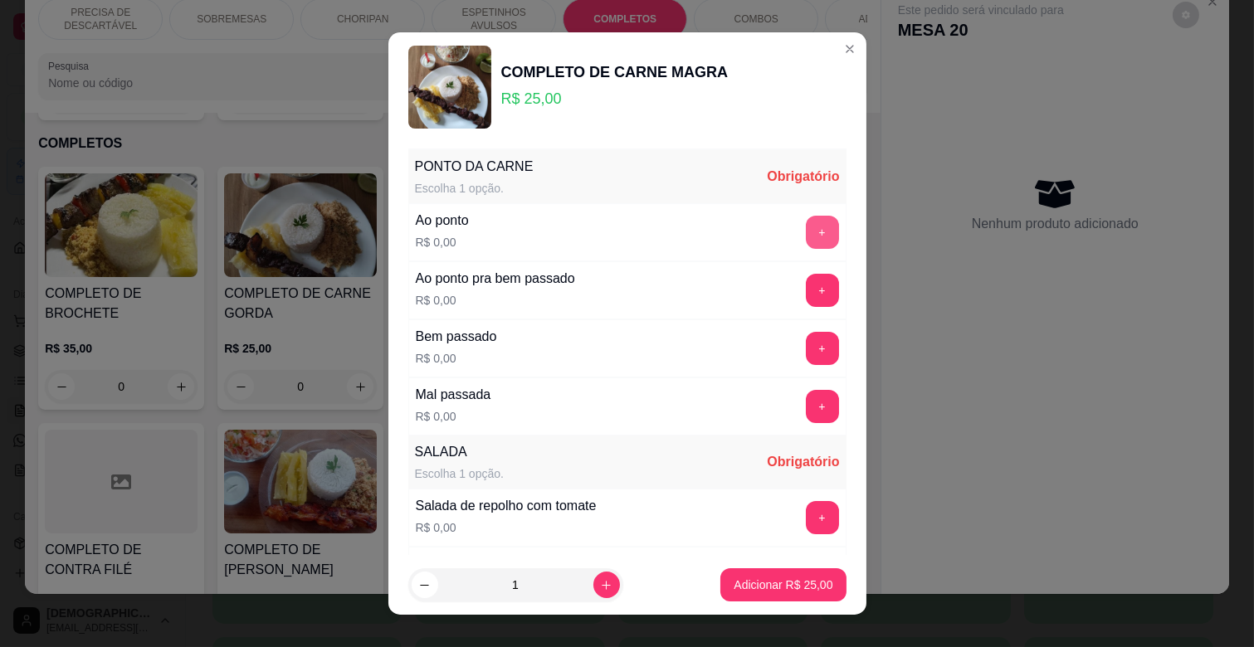
click at [806, 244] on button "+" at bounding box center [822, 232] width 33 height 33
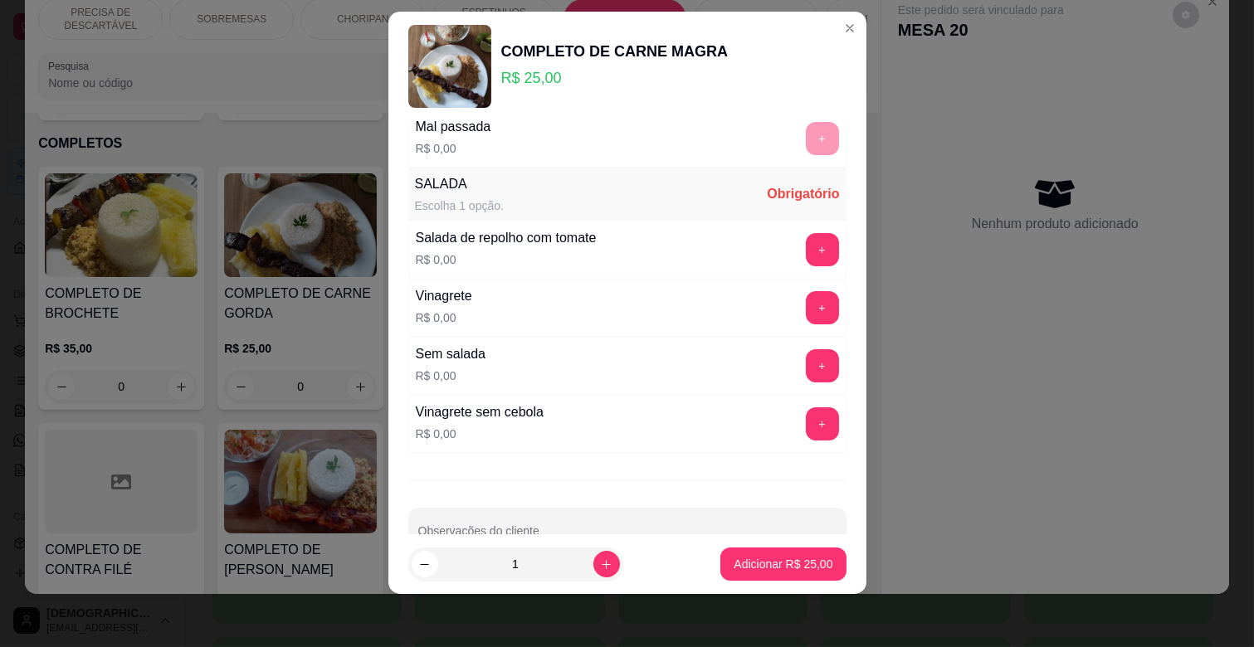
scroll to position [292, 0]
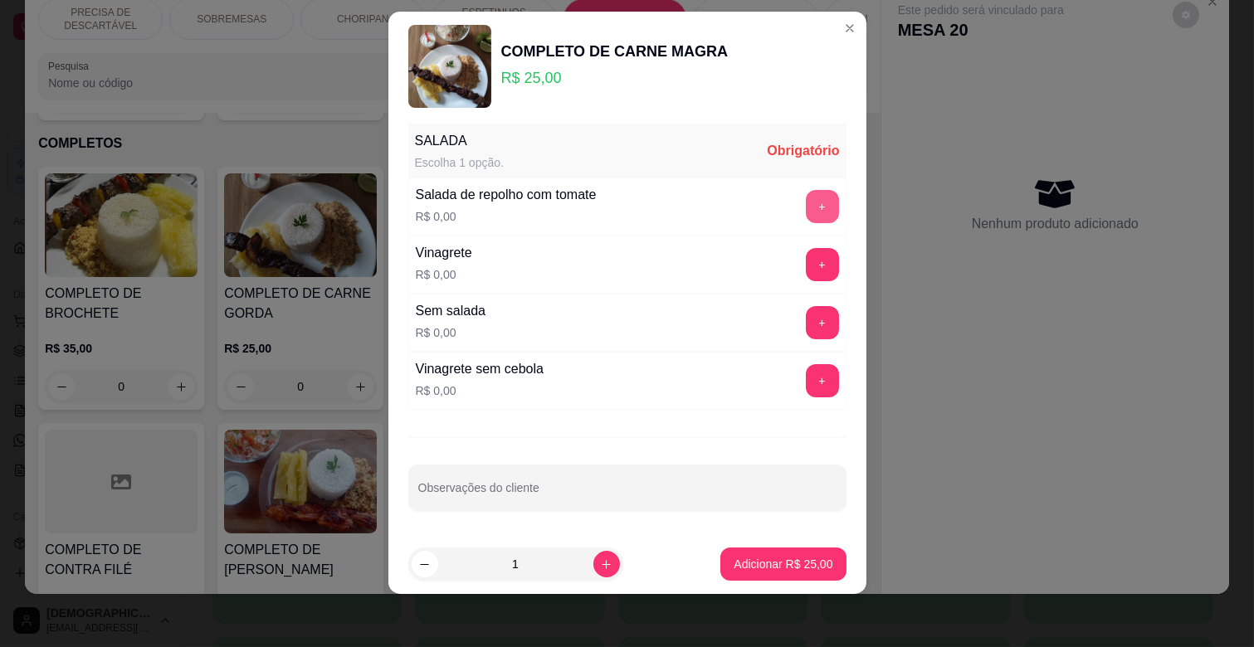
click at [806, 202] on button "+" at bounding box center [822, 206] width 33 height 33
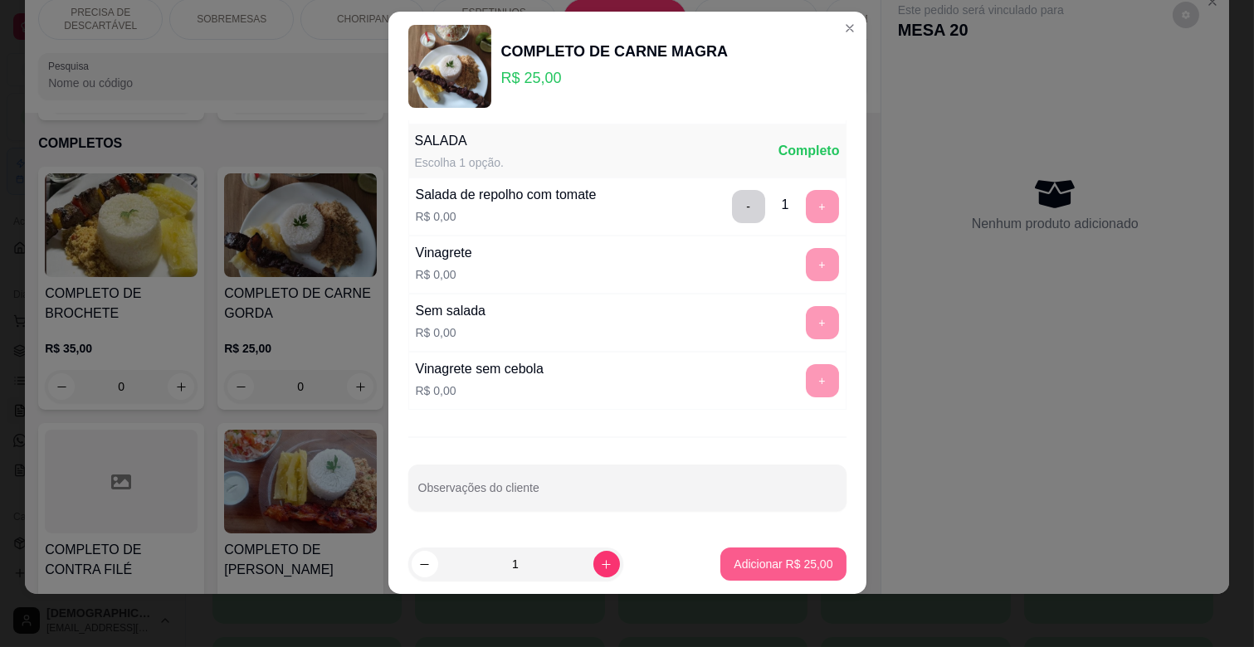
click at [800, 565] on p "Adicionar R$ 25,00" at bounding box center [782, 564] width 99 height 17
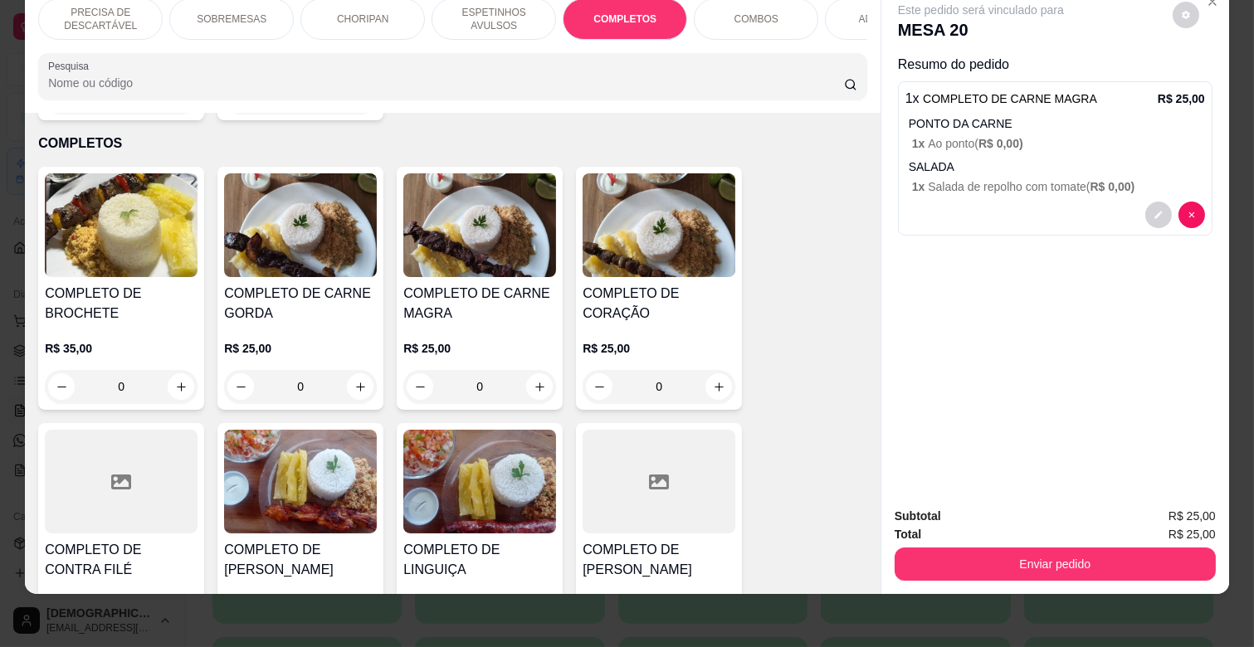
click at [461, 287] on h4 "COMPLETO DE CARNE MAGRA" at bounding box center [479, 304] width 153 height 40
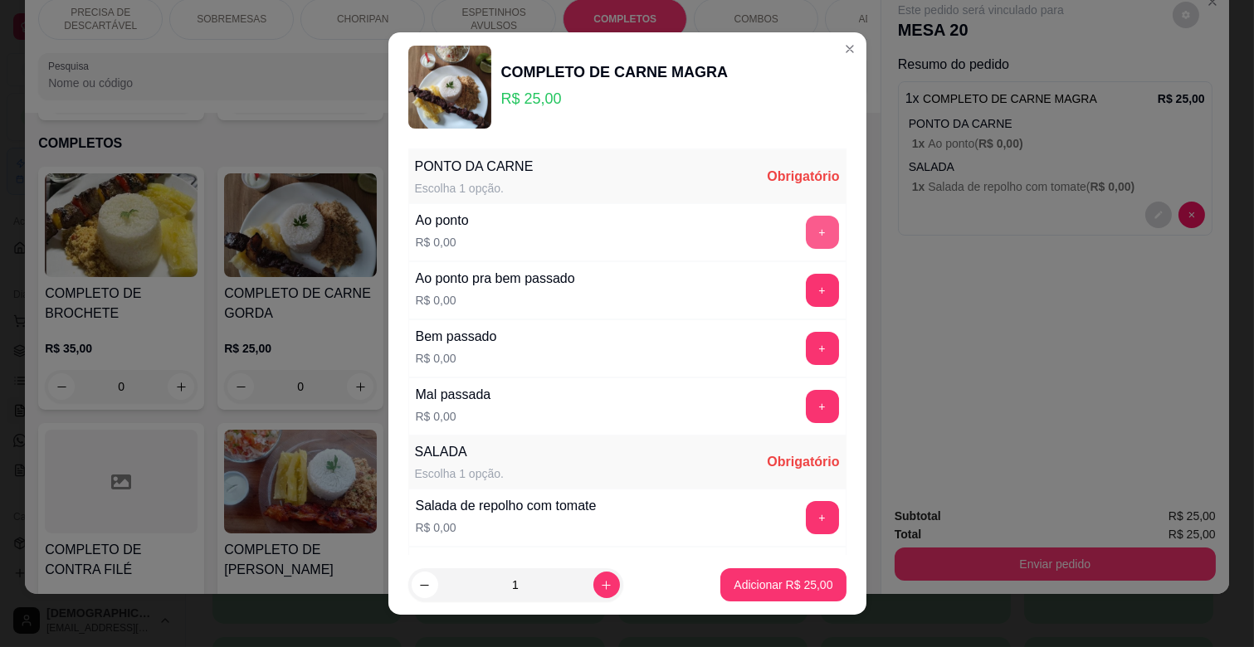
click at [806, 236] on button "+" at bounding box center [822, 232] width 33 height 33
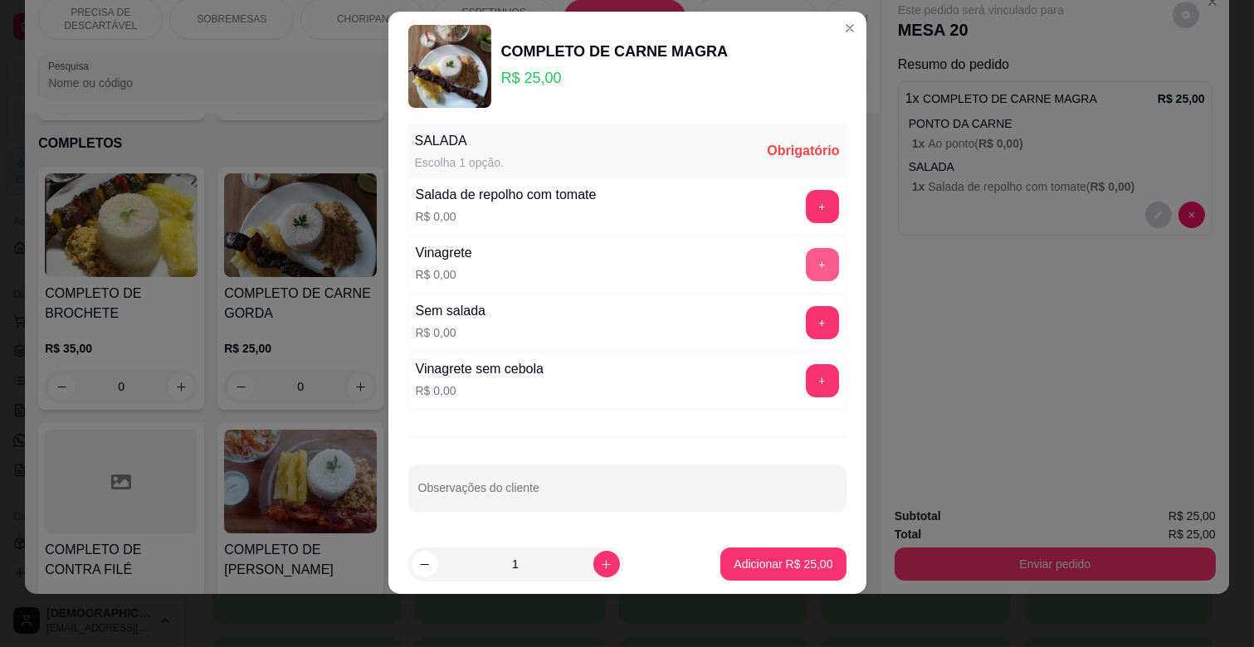
click at [806, 268] on button "+" at bounding box center [822, 264] width 33 height 33
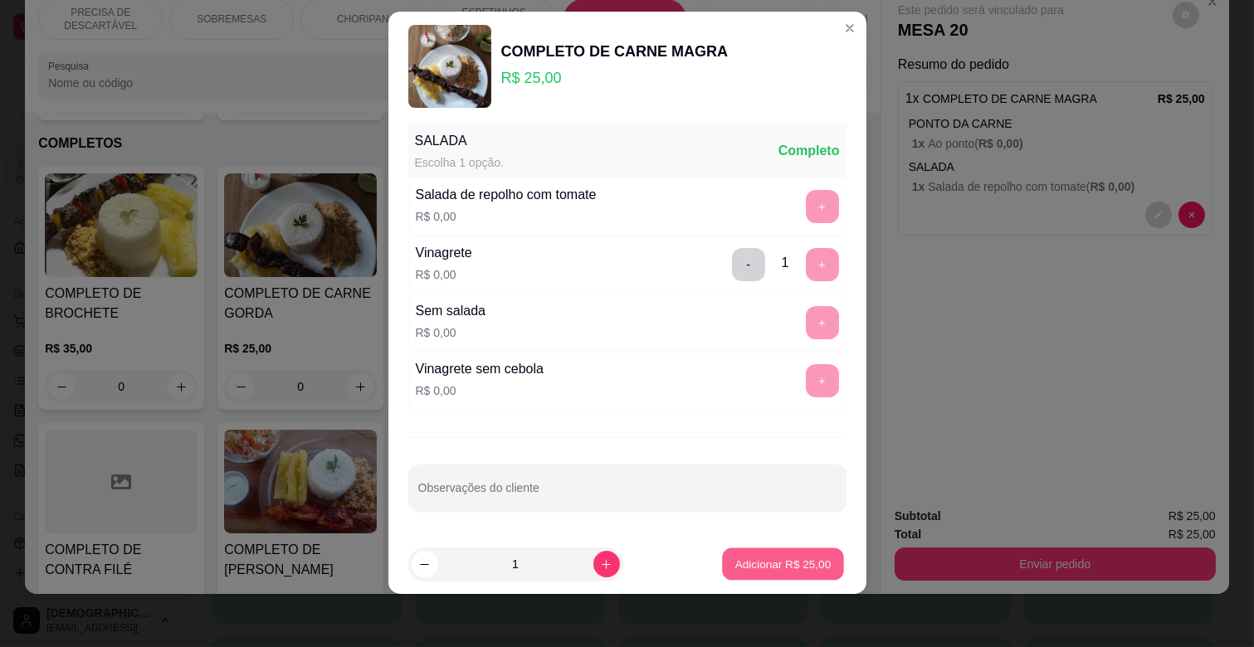
click at [751, 562] on p "Adicionar R$ 25,00" at bounding box center [783, 564] width 96 height 16
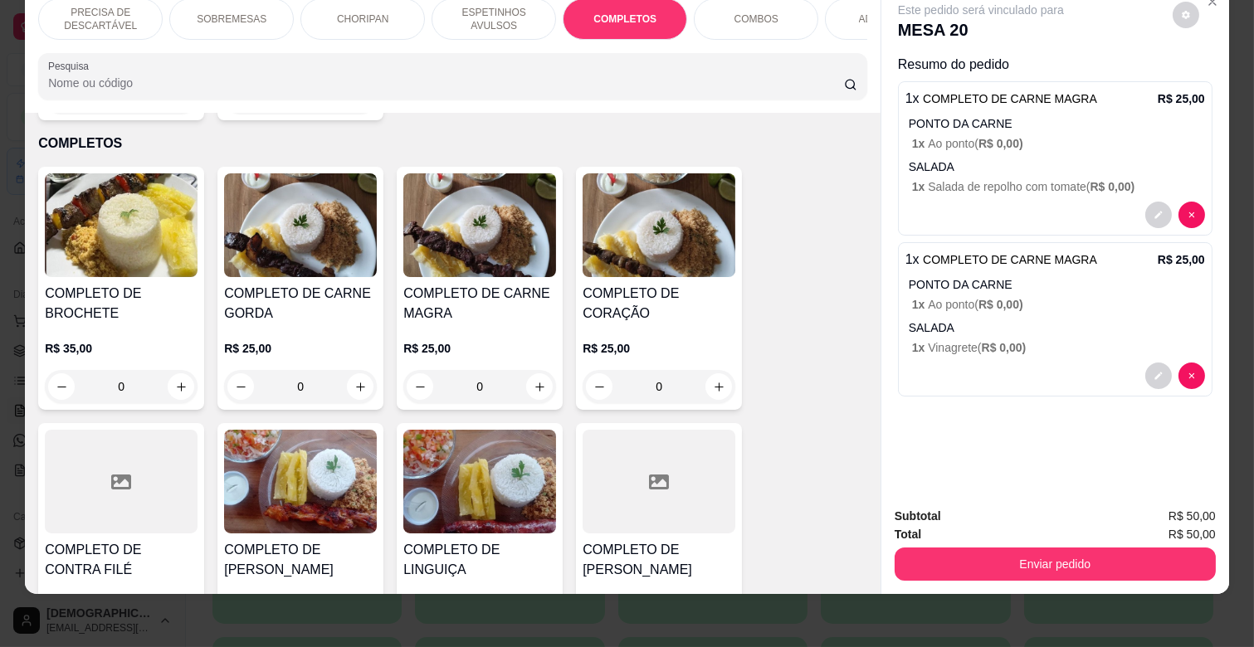
click at [512, 6] on p "ESPETINHOS AVULSOS" at bounding box center [494, 19] width 96 height 27
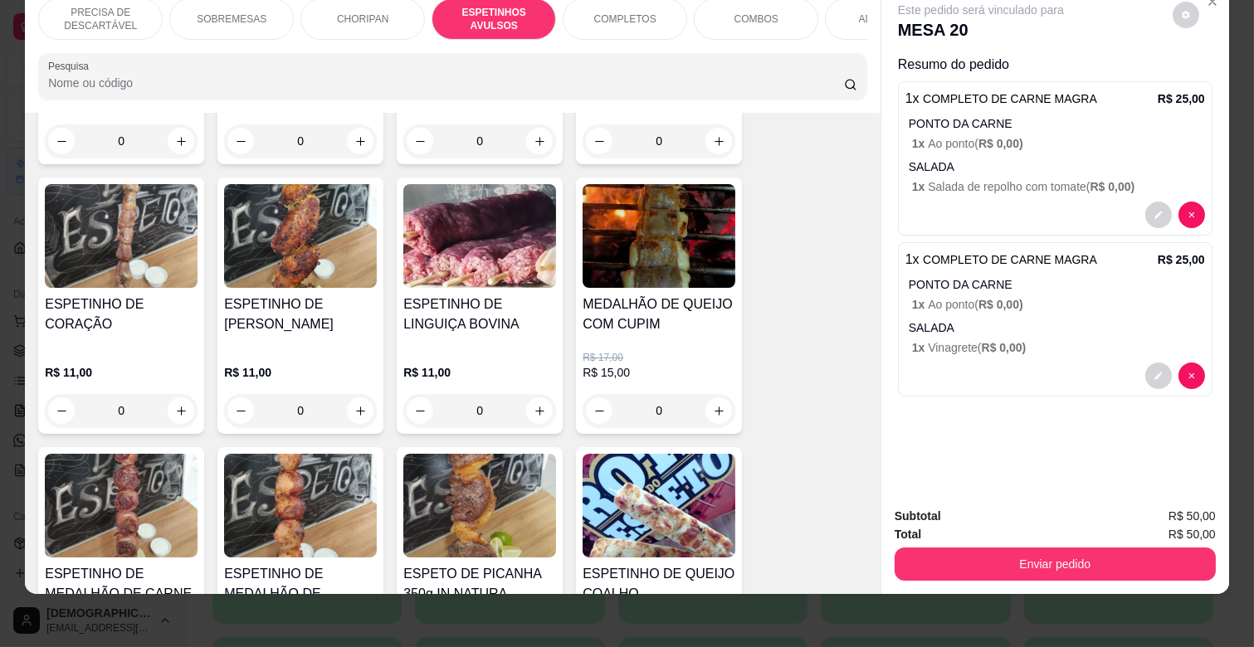
scroll to position [1192, 0]
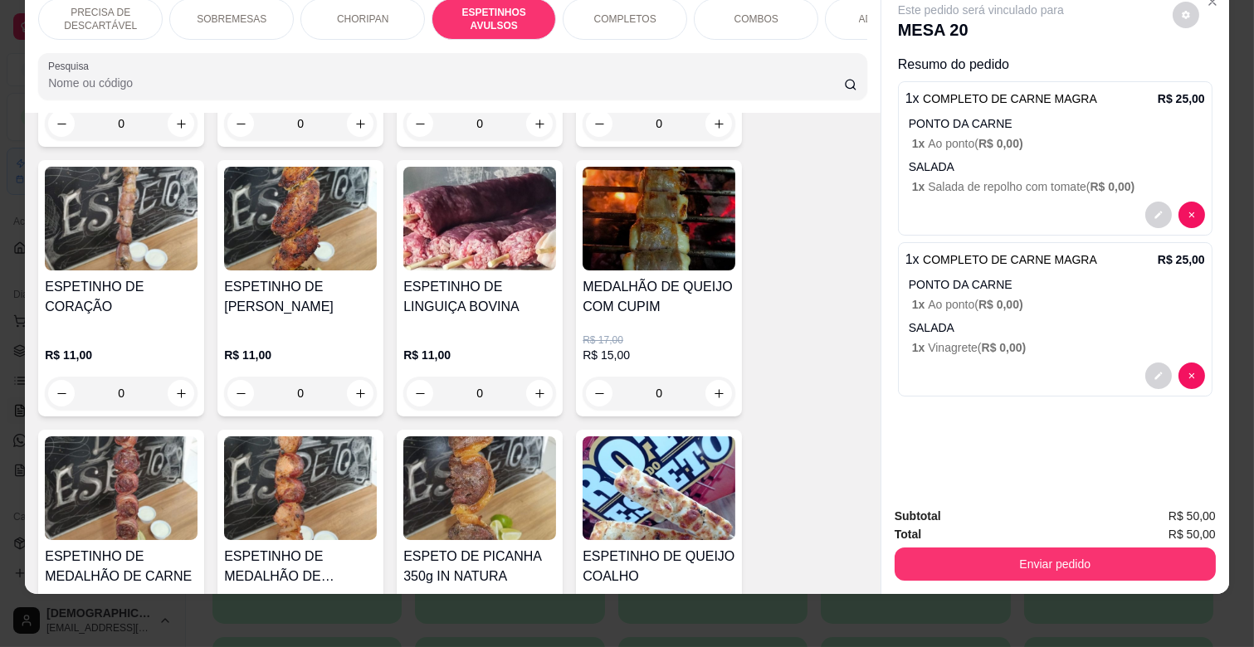
click at [531, 377] on div "0" at bounding box center [479, 393] width 153 height 33
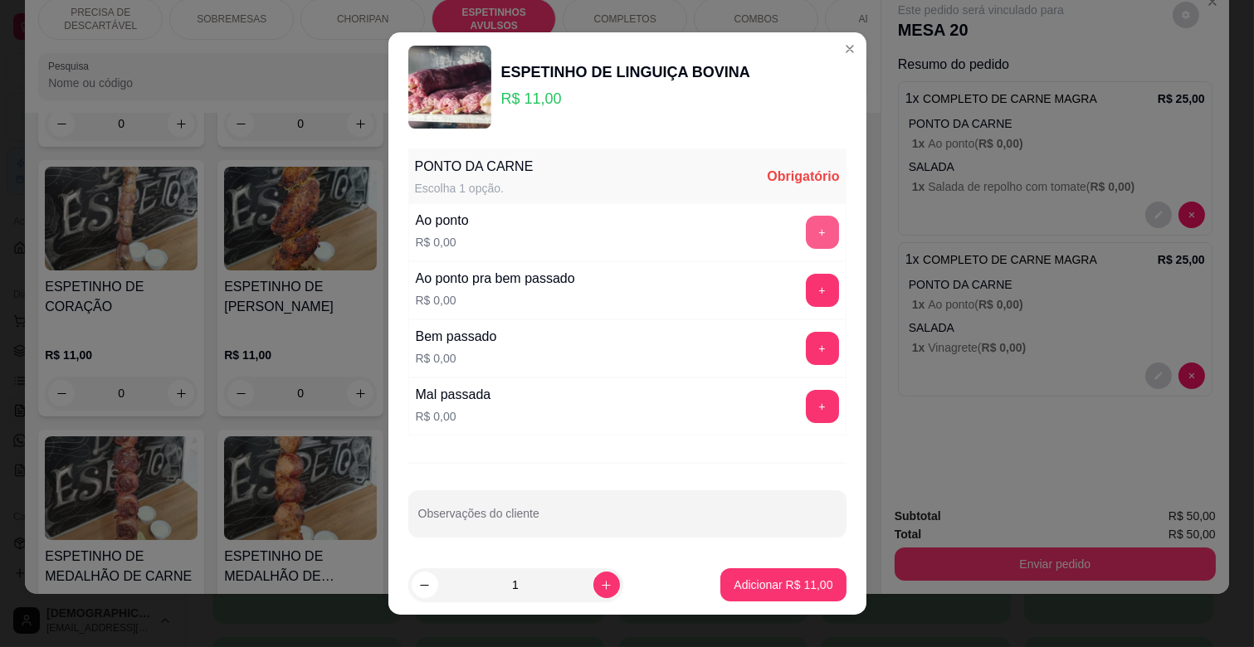
click at [799, 235] on div "+" at bounding box center [822, 232] width 46 height 33
click at [806, 246] on button "+" at bounding box center [822, 232] width 33 height 33
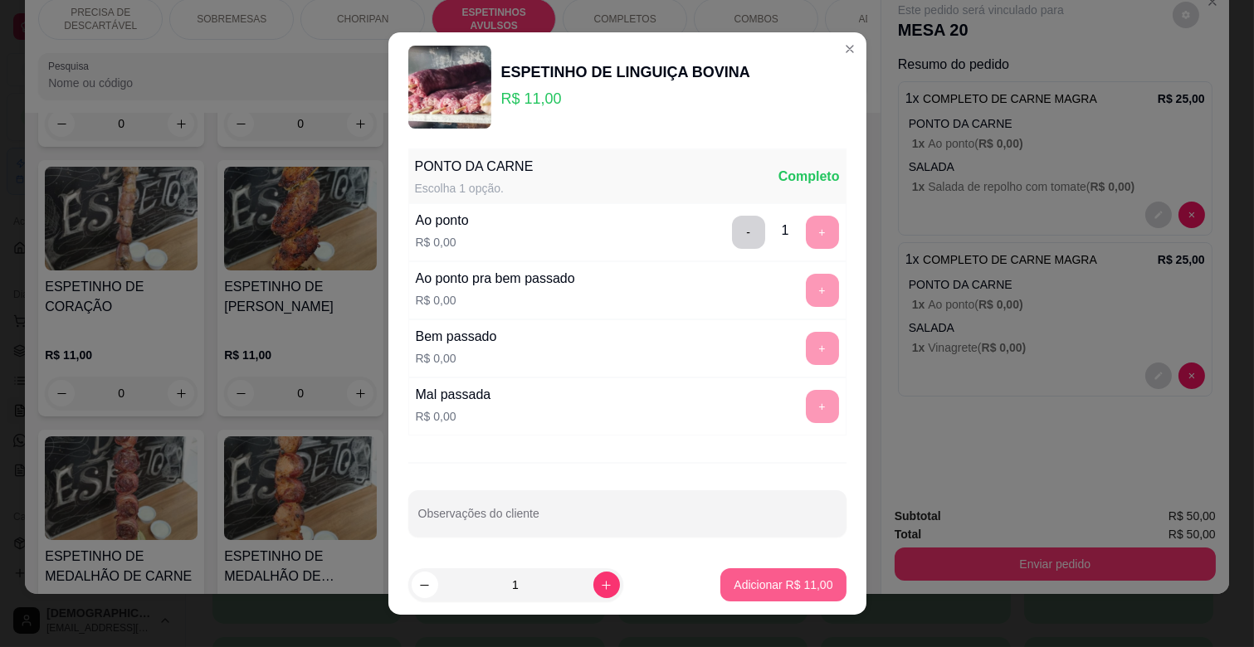
click at [759, 579] on p "Adicionar R$ 11,00" at bounding box center [782, 585] width 99 height 17
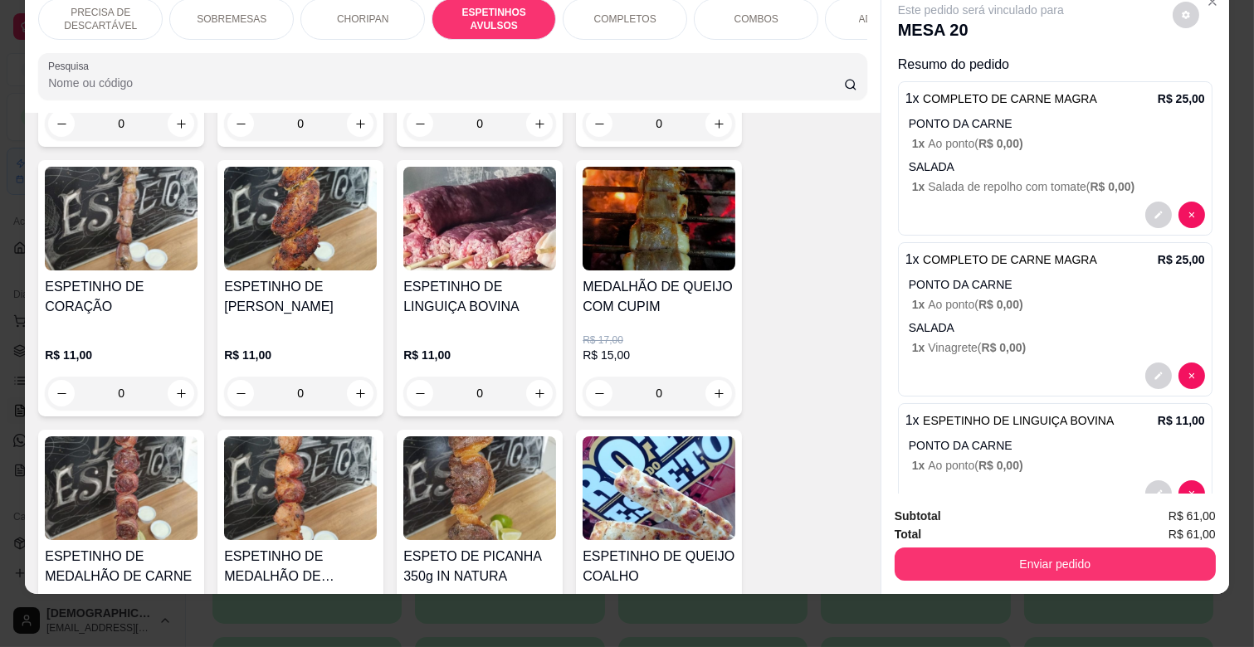
scroll to position [0, 725]
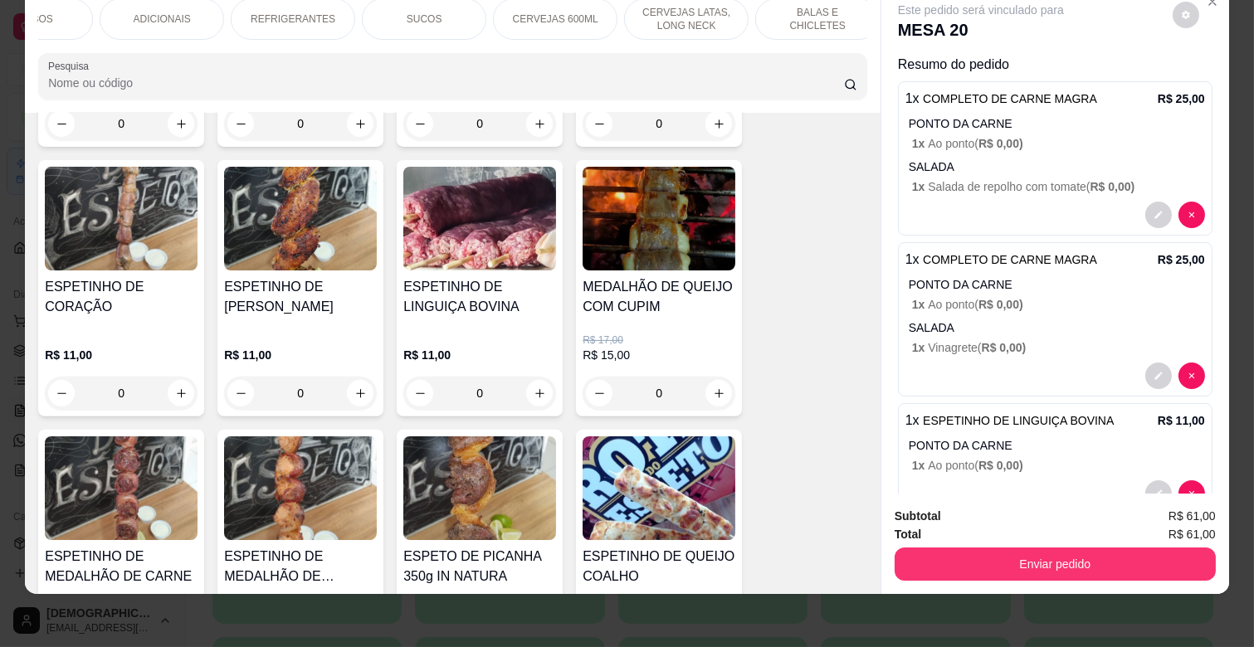
click at [324, 2] on div "REFRIGERANTES" at bounding box center [293, 18] width 124 height 41
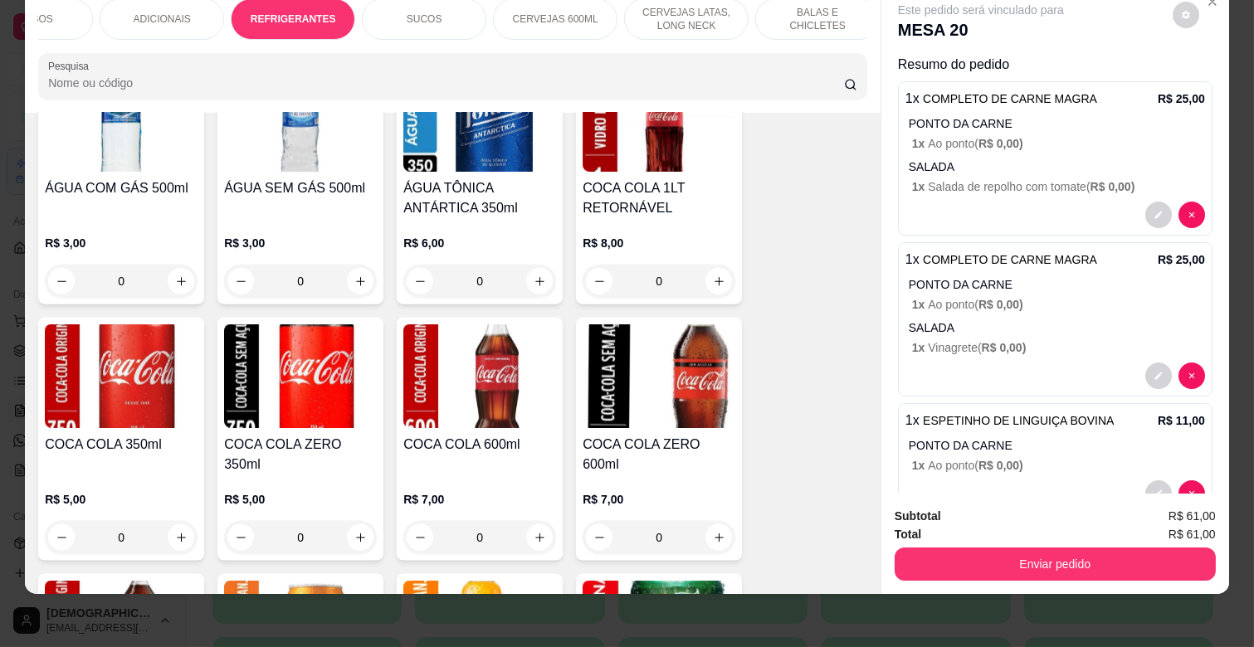
scroll to position [4086, 0]
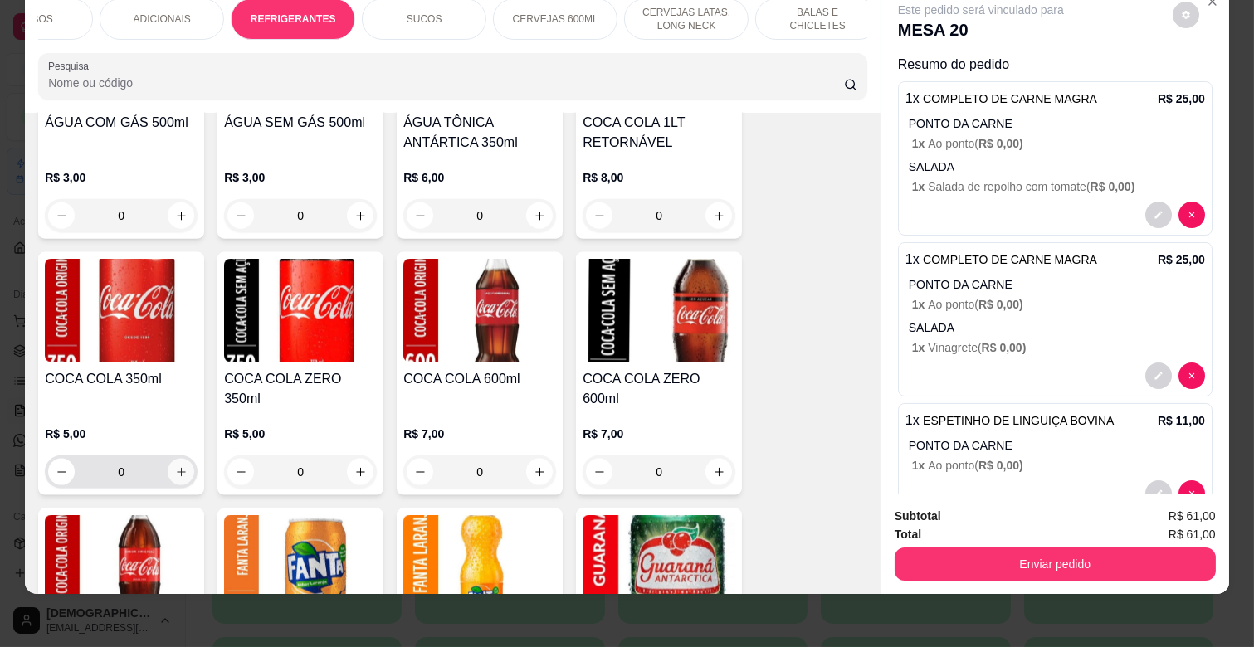
click at [177, 468] on icon "increase-product-quantity" at bounding box center [181, 472] width 9 height 9
type input "1"
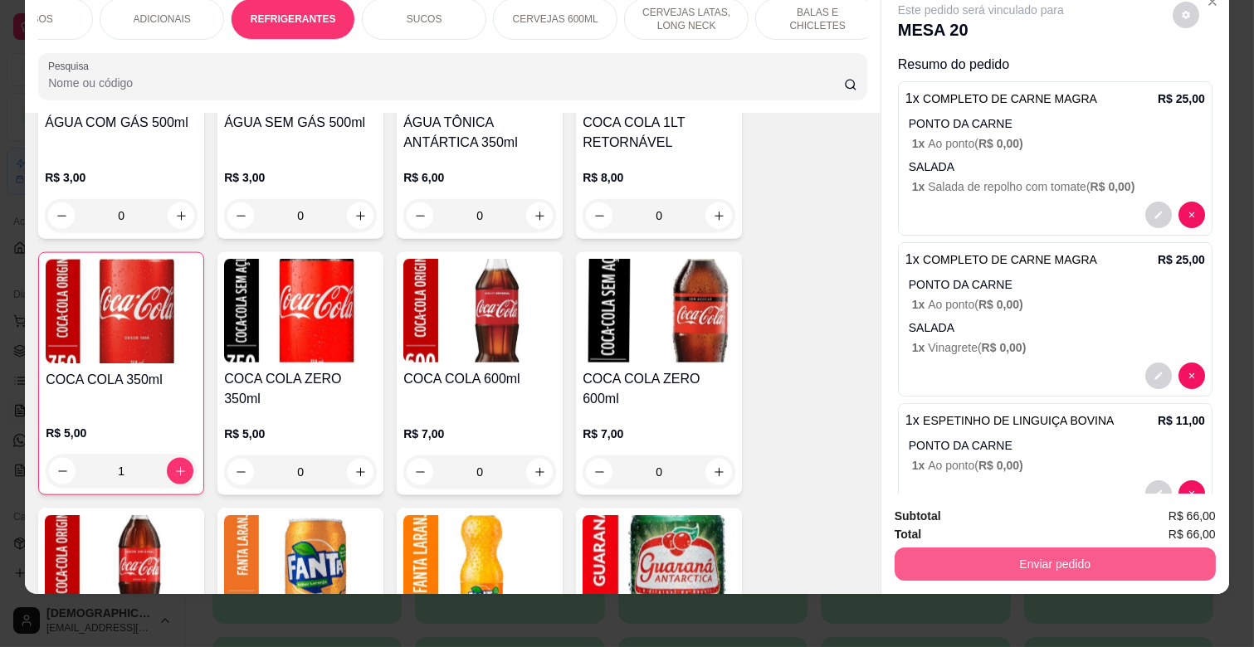
click at [1118, 548] on button "Enviar pedido" at bounding box center [1054, 564] width 321 height 33
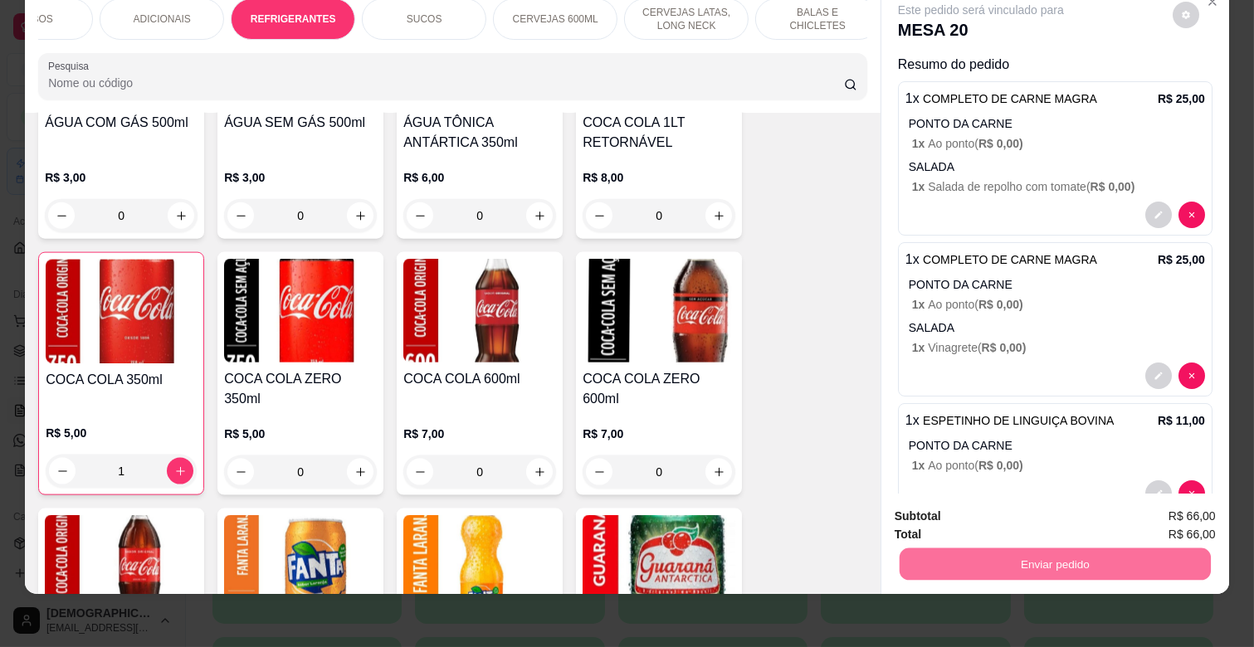
click at [1050, 501] on button "Não registrar e enviar pedido" at bounding box center [999, 511] width 173 height 32
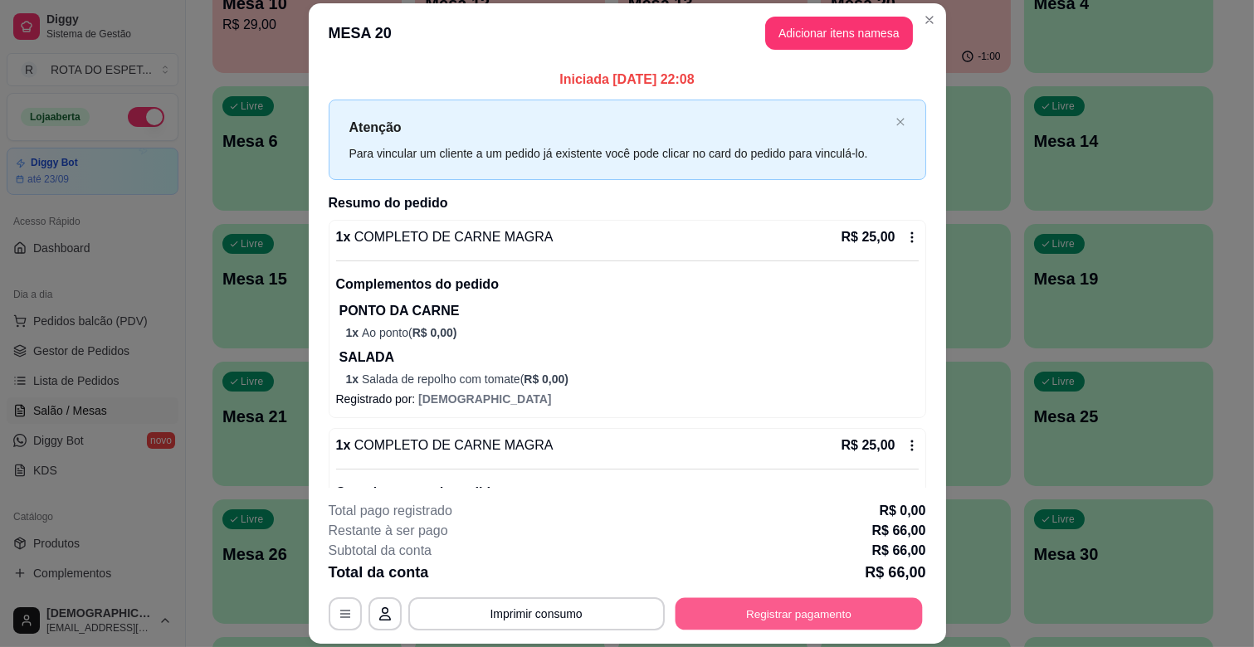
click at [795, 618] on button "Registrar pagamento" at bounding box center [798, 614] width 247 height 32
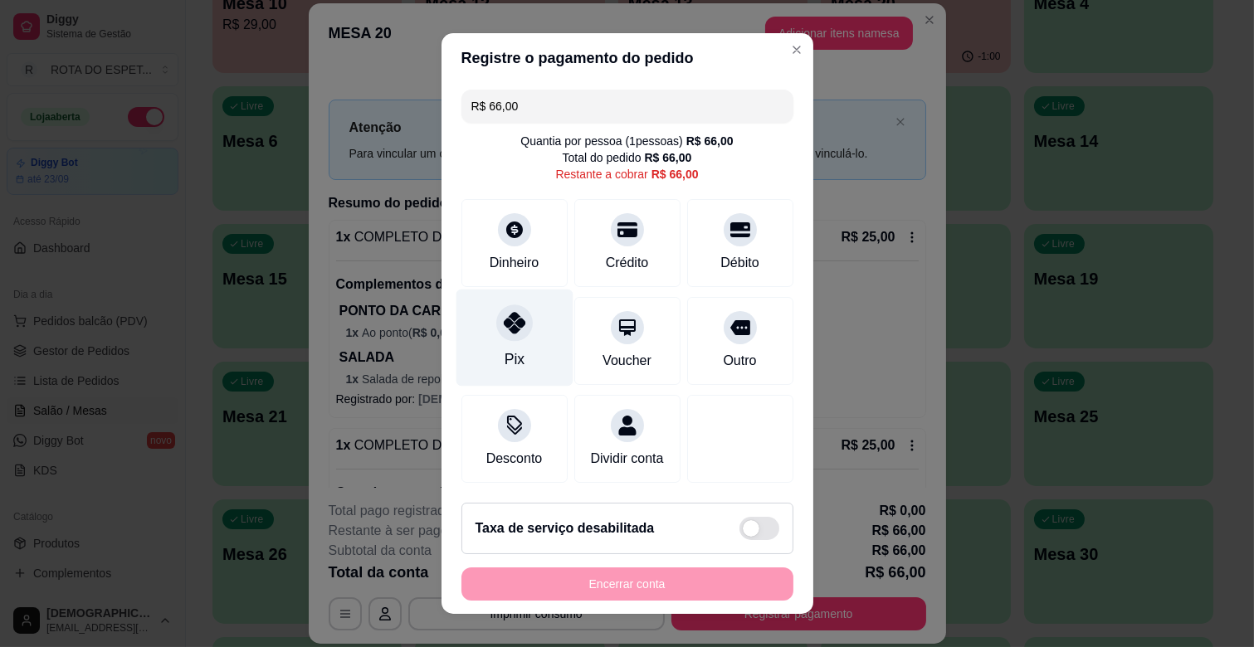
click at [527, 335] on div "Pix" at bounding box center [514, 338] width 117 height 97
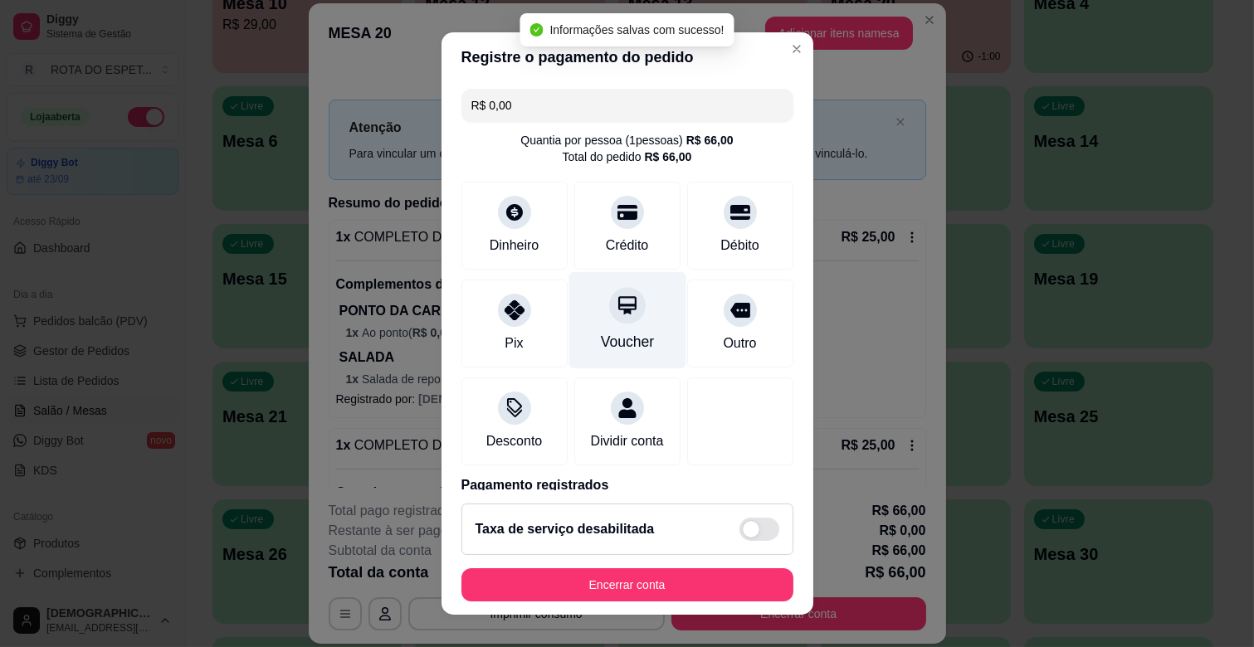
type input "R$ 0,00"
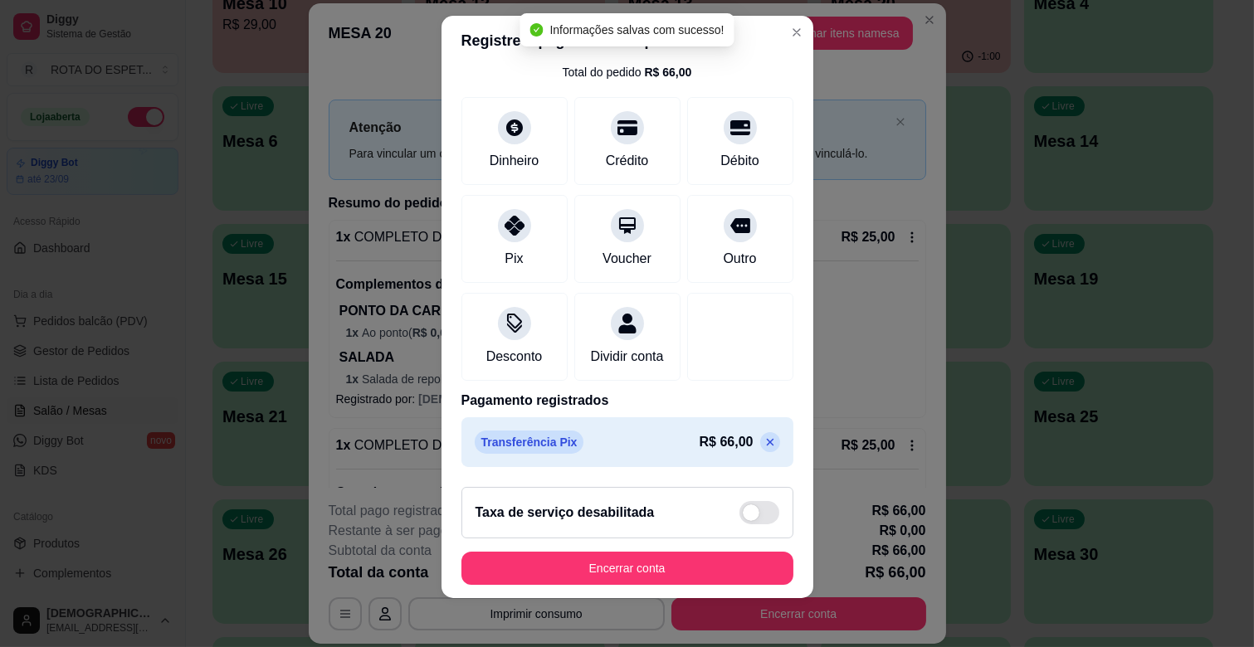
scroll to position [21, 0]
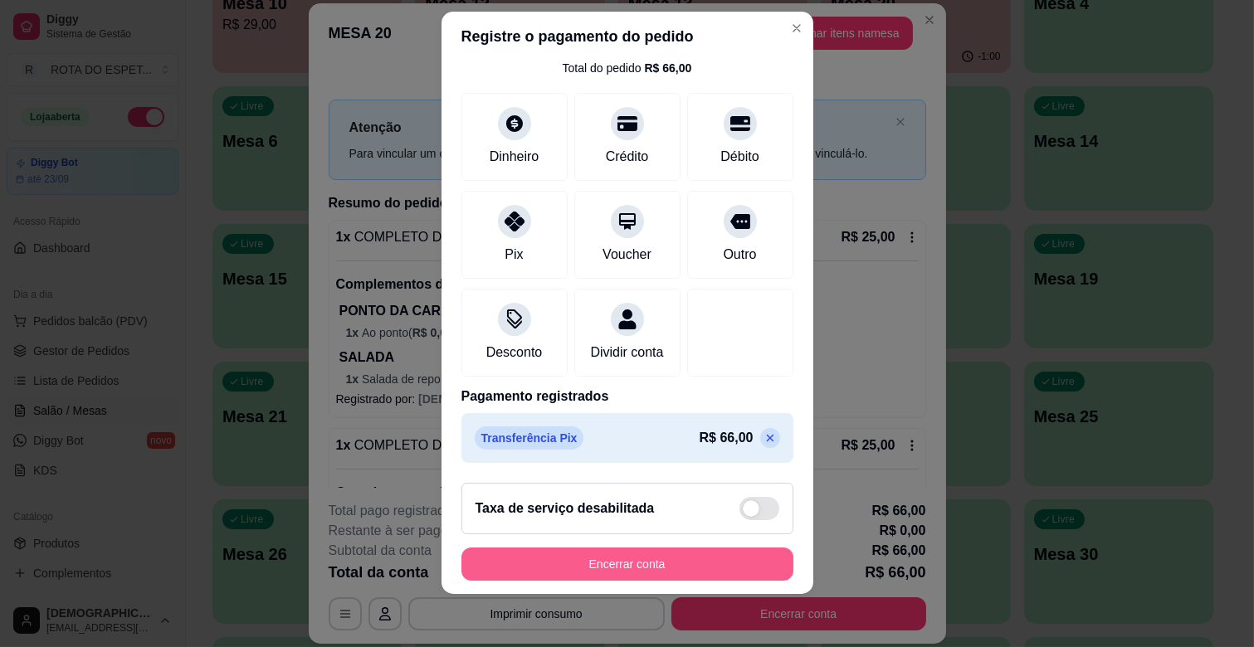
click at [644, 568] on button "Encerrar conta" at bounding box center [627, 564] width 332 height 33
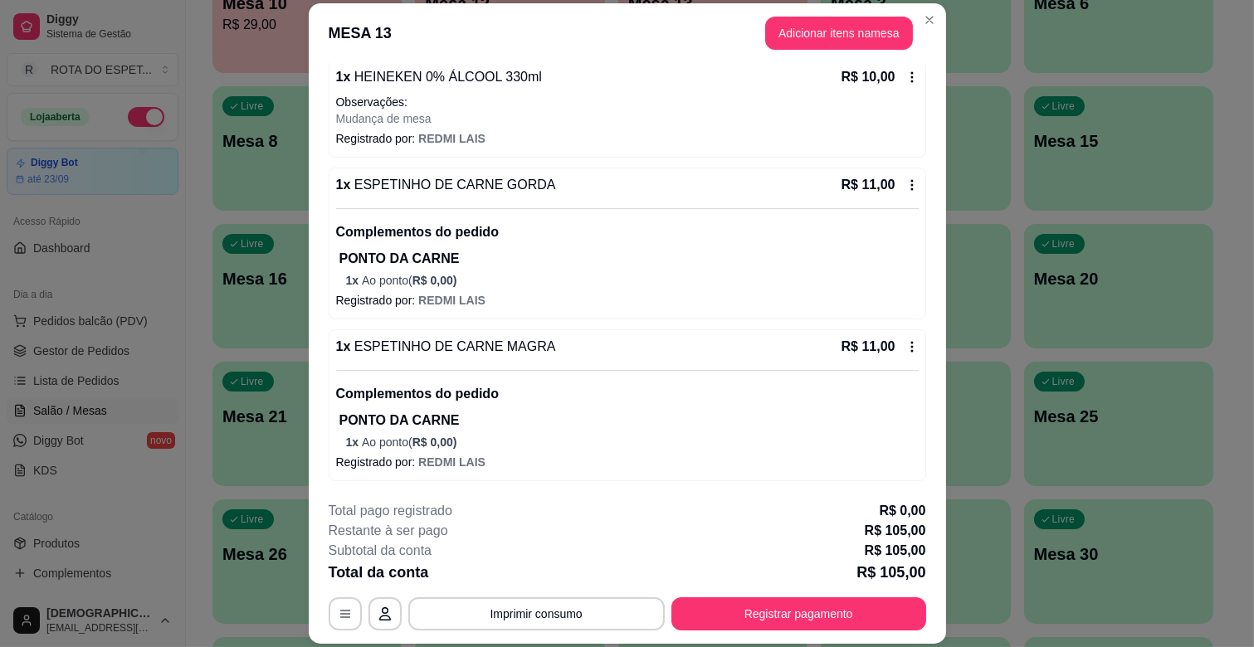
scroll to position [50, 0]
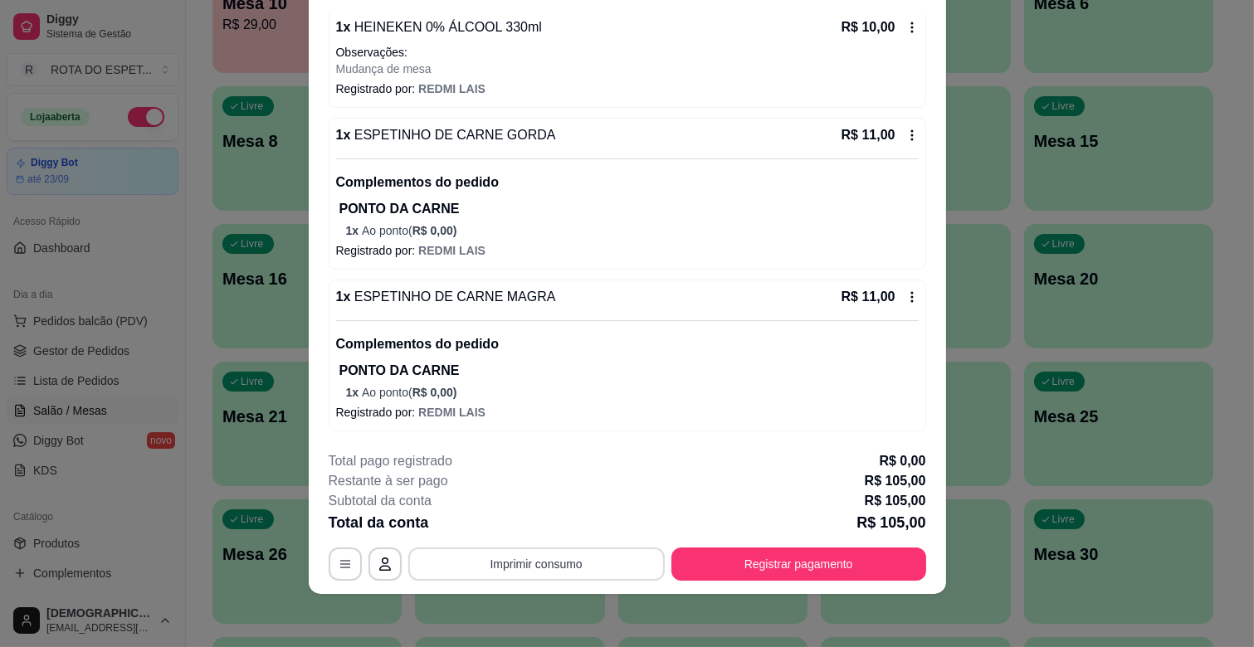
click at [544, 574] on button "Imprimir consumo" at bounding box center [536, 564] width 256 height 33
click at [557, 524] on button "IMPRESSORA CAIXA" at bounding box center [534, 526] width 137 height 27
click at [867, 548] on button "Registrar pagamento" at bounding box center [798, 564] width 255 height 33
click at [816, 574] on button "Registrar pagamento" at bounding box center [798, 564] width 255 height 33
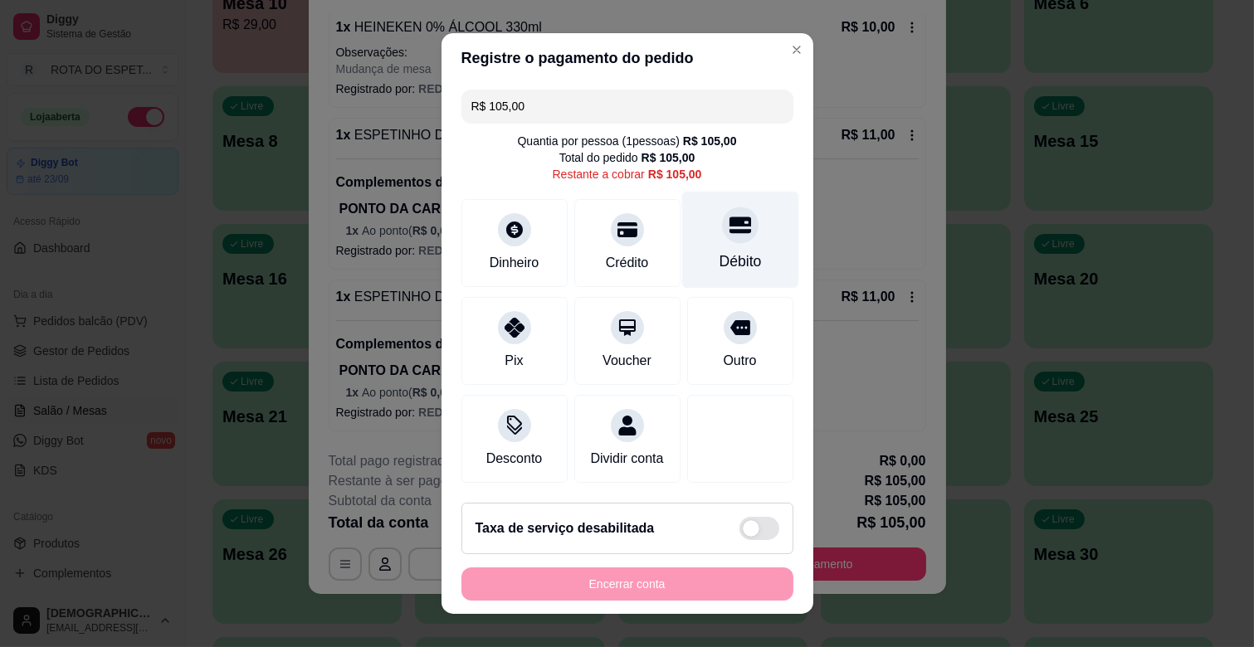
click at [741, 249] on div "Débito" at bounding box center [739, 240] width 117 height 97
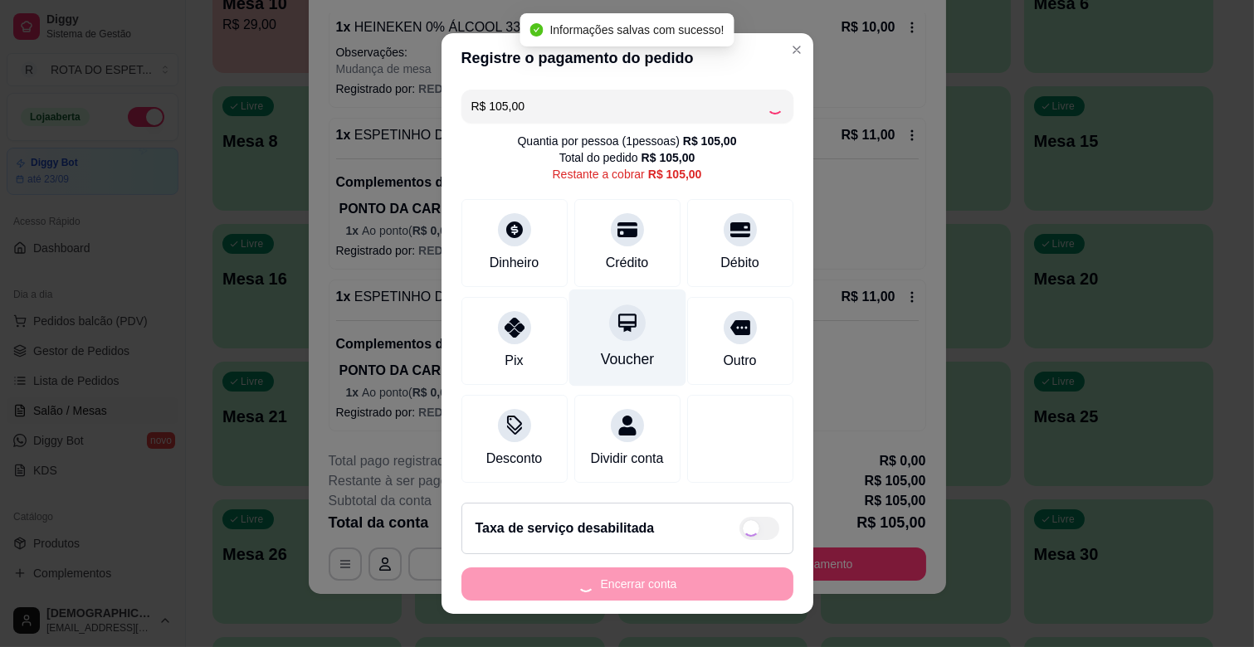
type input "R$ 0,00"
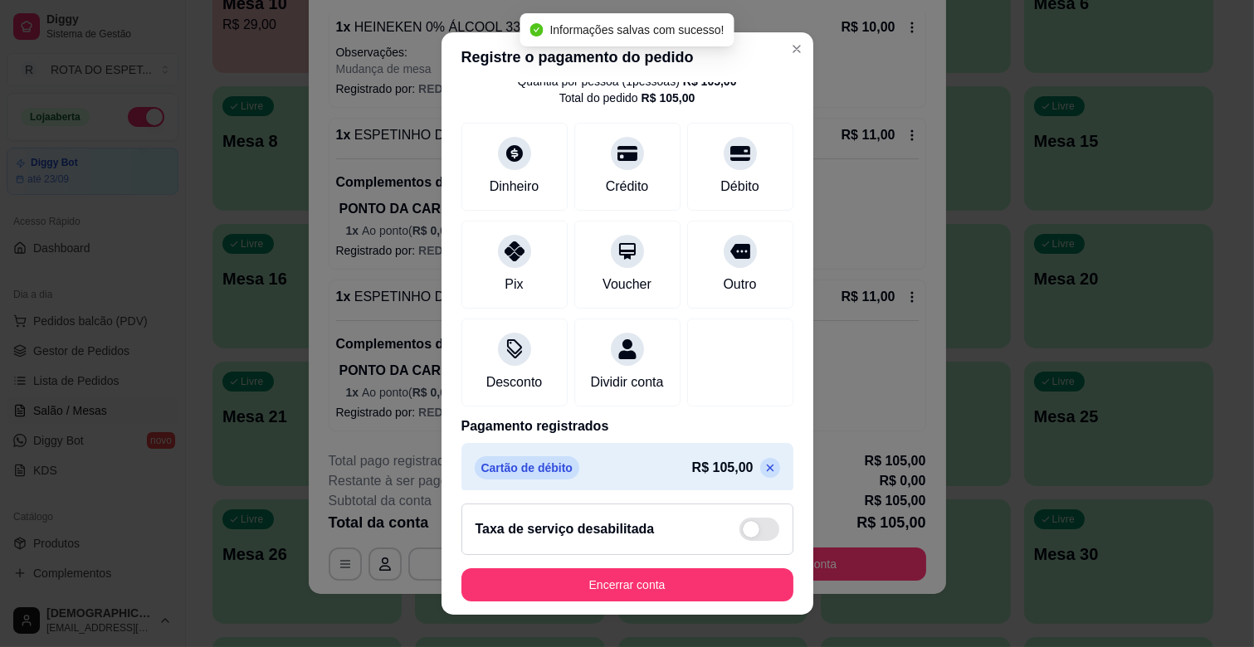
scroll to position [88, 0]
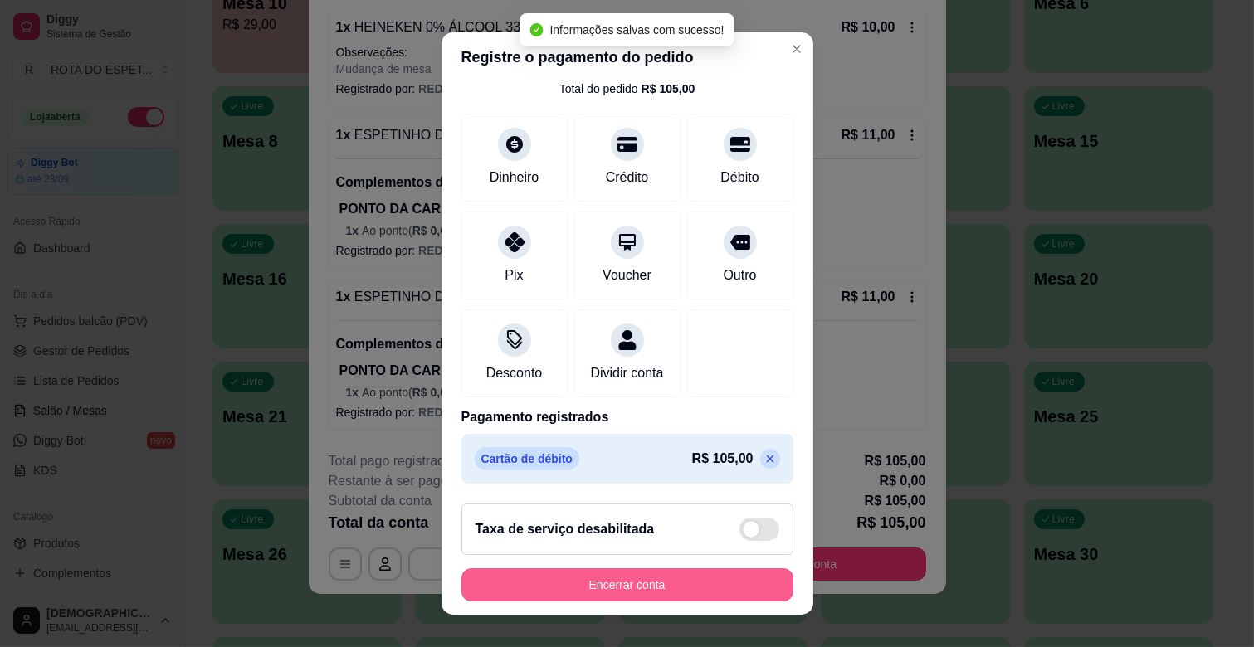
click at [659, 593] on button "Encerrar conta" at bounding box center [627, 584] width 332 height 33
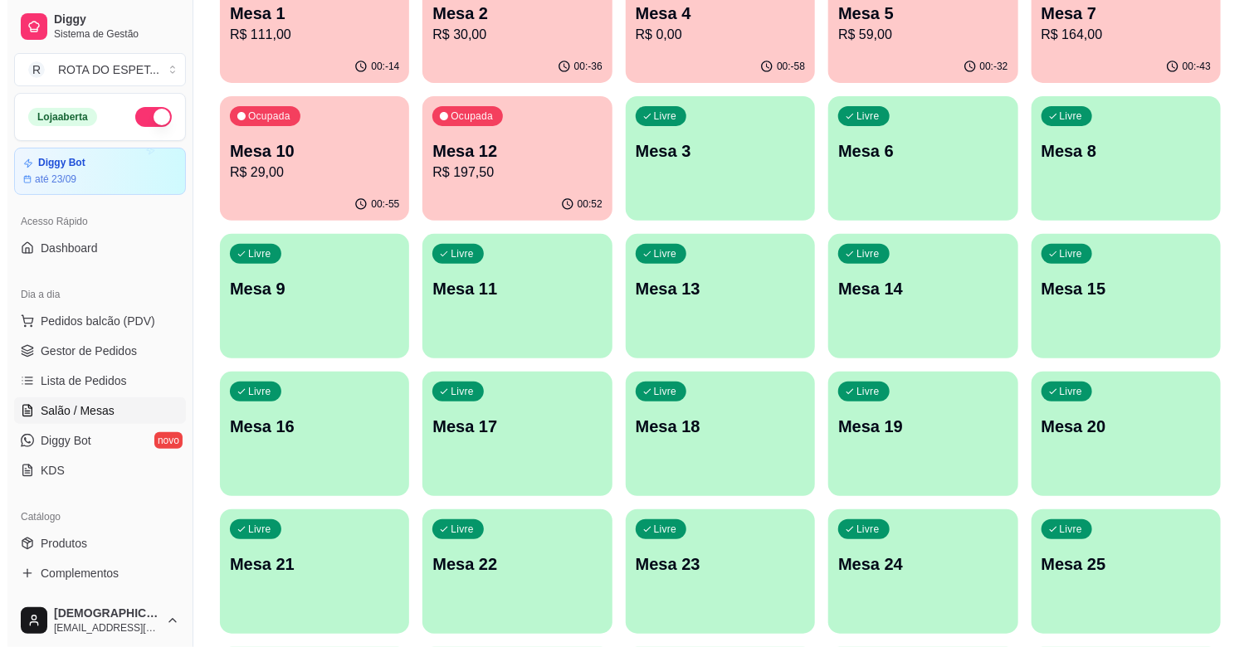
scroll to position [0, 0]
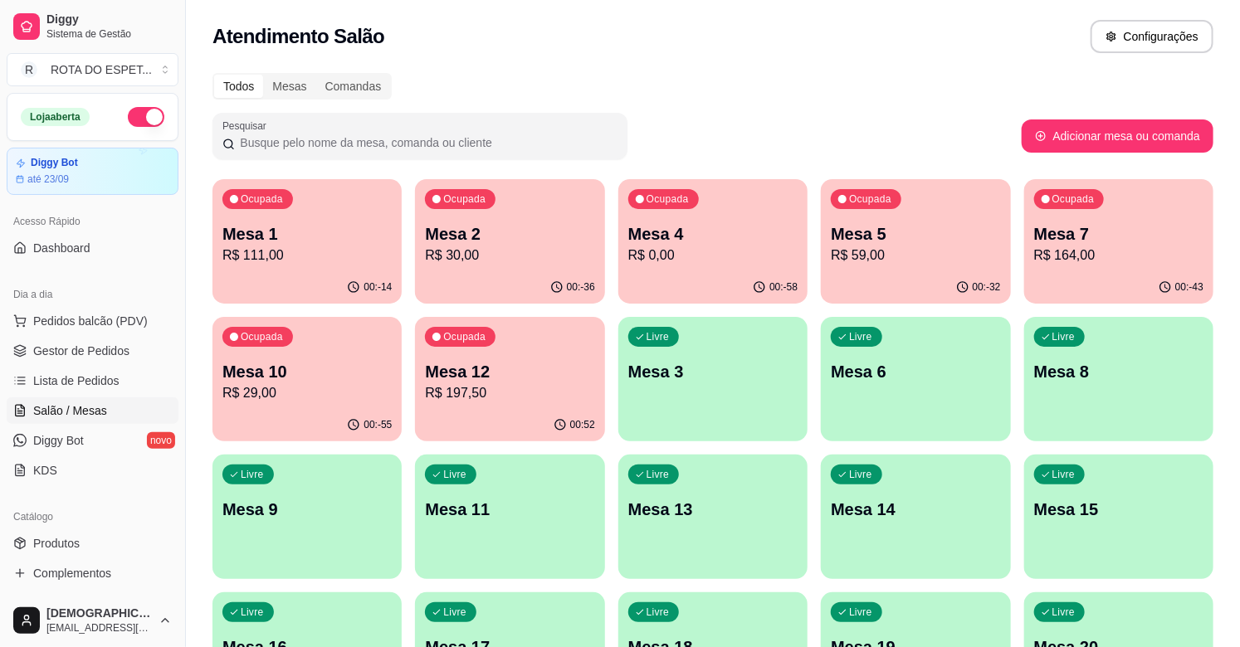
click at [440, 230] on p "Mesa 2" at bounding box center [509, 233] width 169 height 23
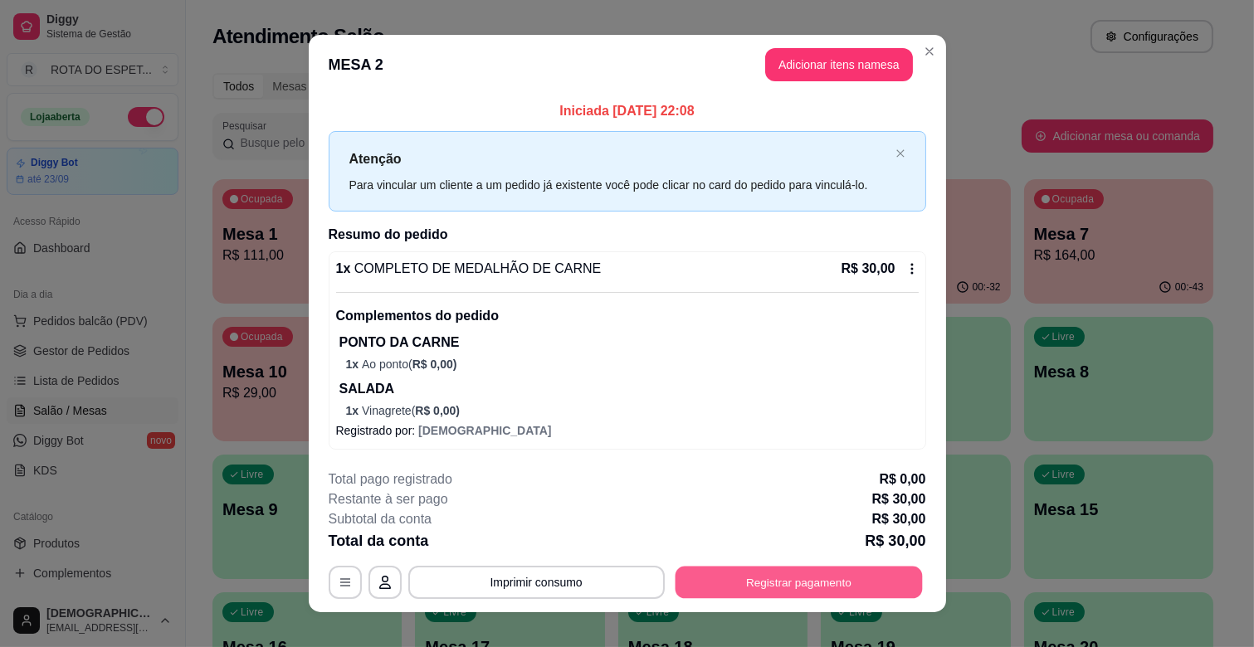
click at [839, 592] on button "Registrar pagamento" at bounding box center [798, 583] width 247 height 32
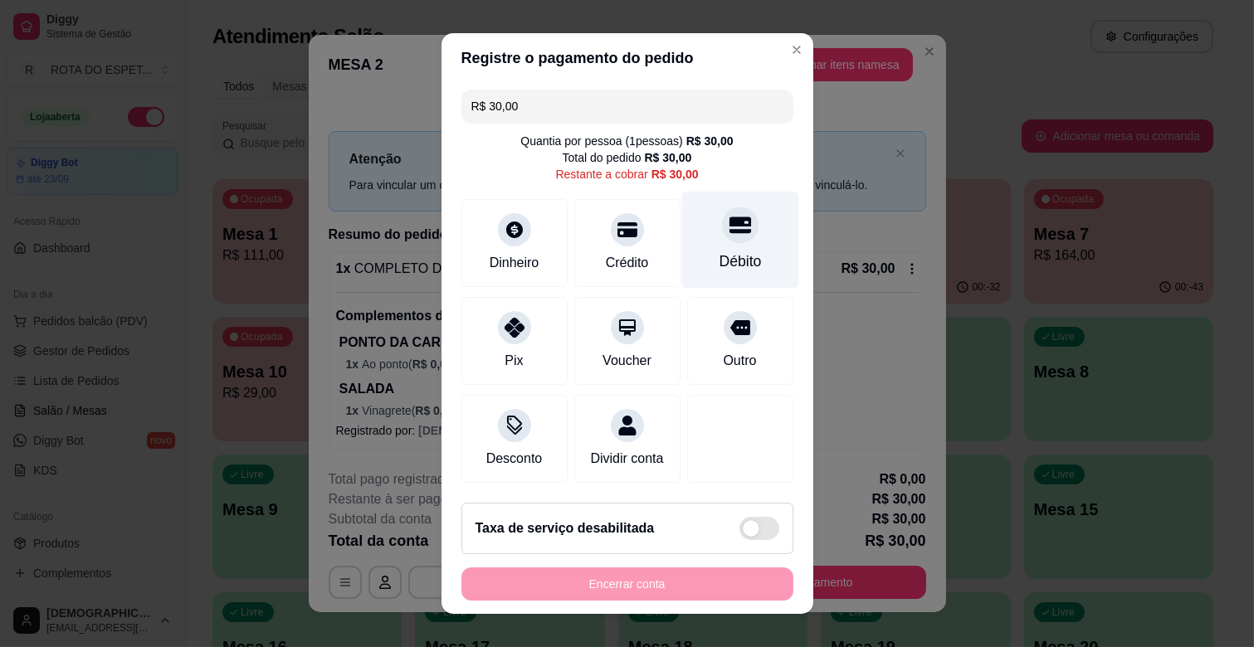
click at [728, 252] on div "Débito" at bounding box center [740, 262] width 42 height 22
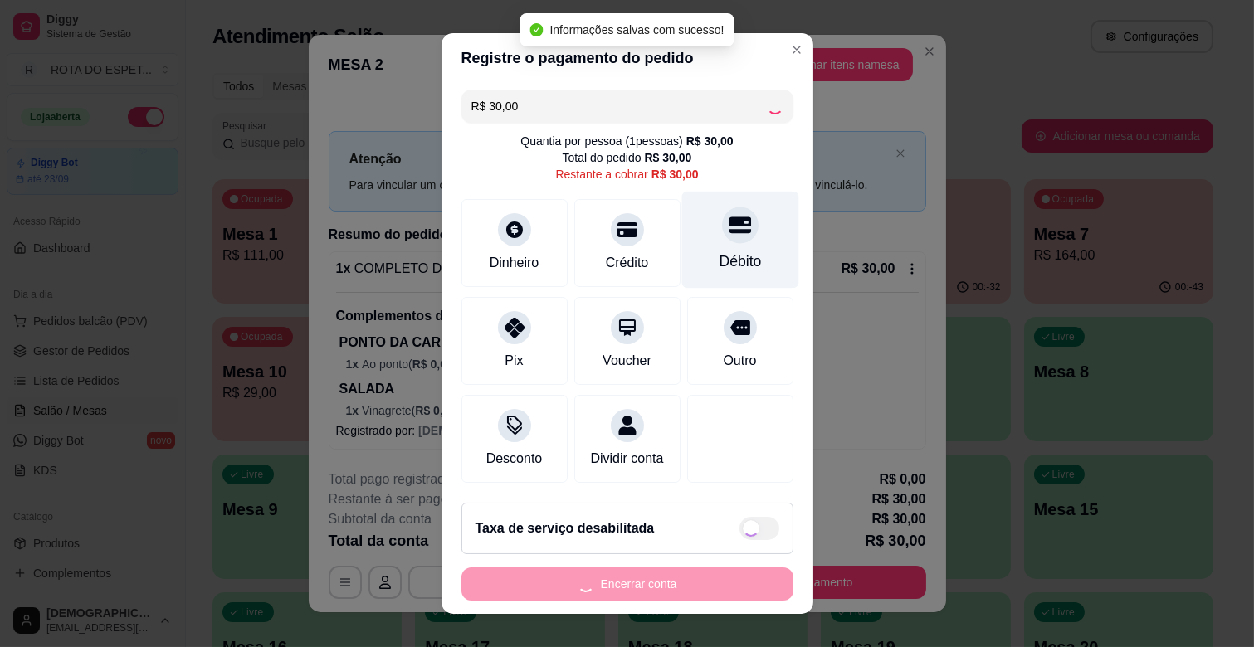
type input "R$ 0,00"
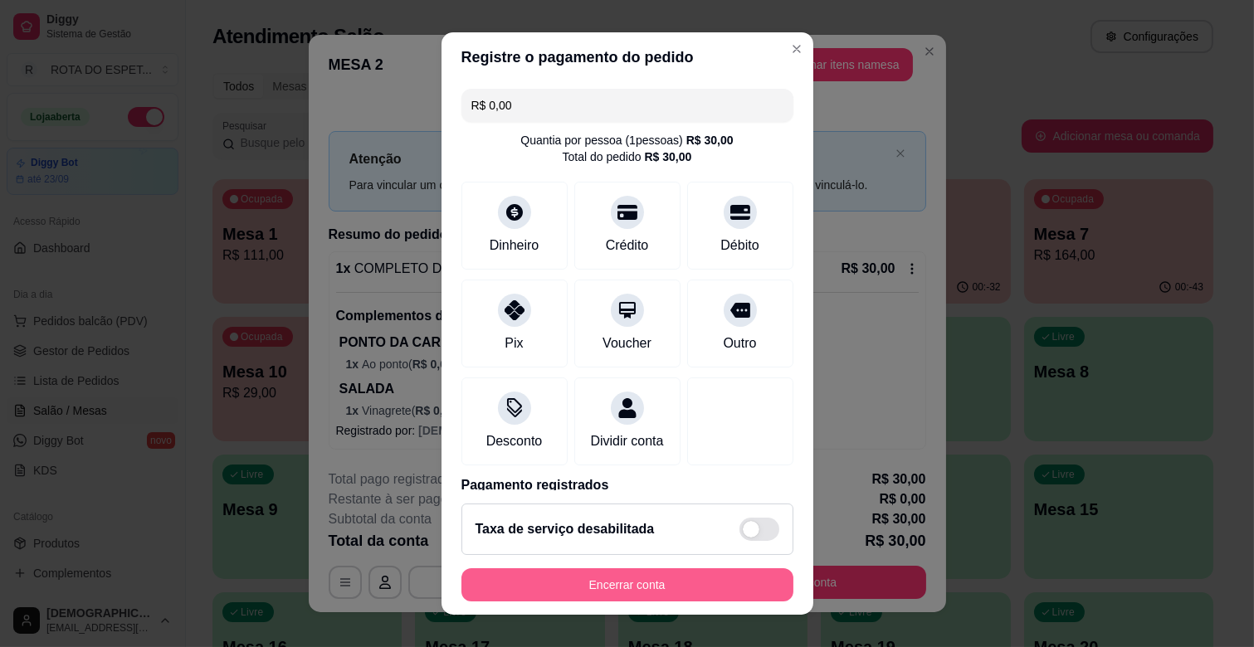
click at [669, 575] on button "Encerrar conta" at bounding box center [627, 584] width 332 height 33
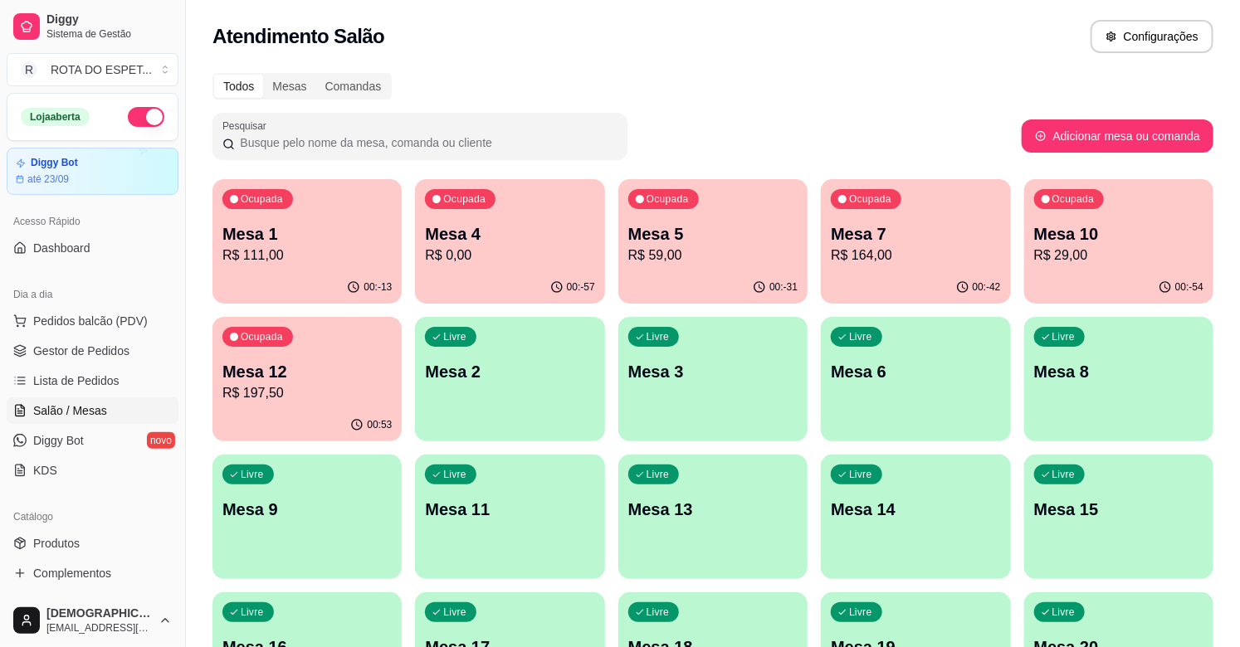
click at [270, 249] on p "R$ 111,00" at bounding box center [306, 256] width 169 height 20
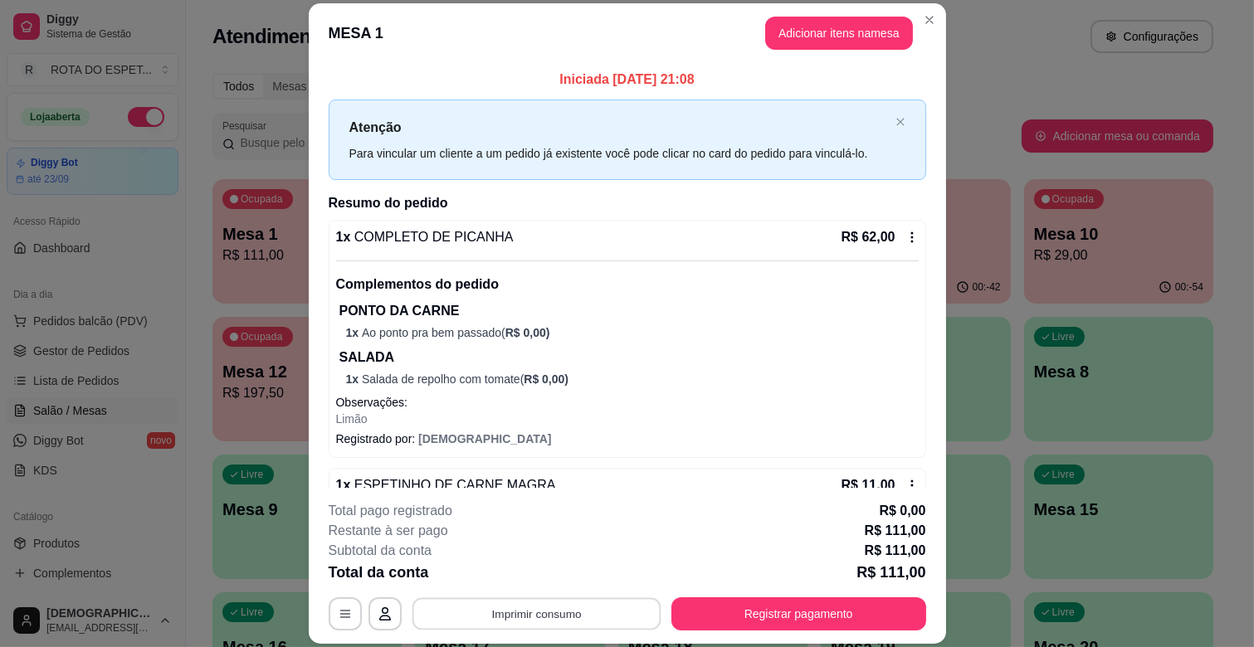
click at [552, 612] on button "Imprimir consumo" at bounding box center [536, 614] width 249 height 32
click at [546, 575] on button "IMPRESSORA CAIXA" at bounding box center [534, 576] width 137 height 27
click at [860, 618] on button "Registrar pagamento" at bounding box center [798, 614] width 247 height 32
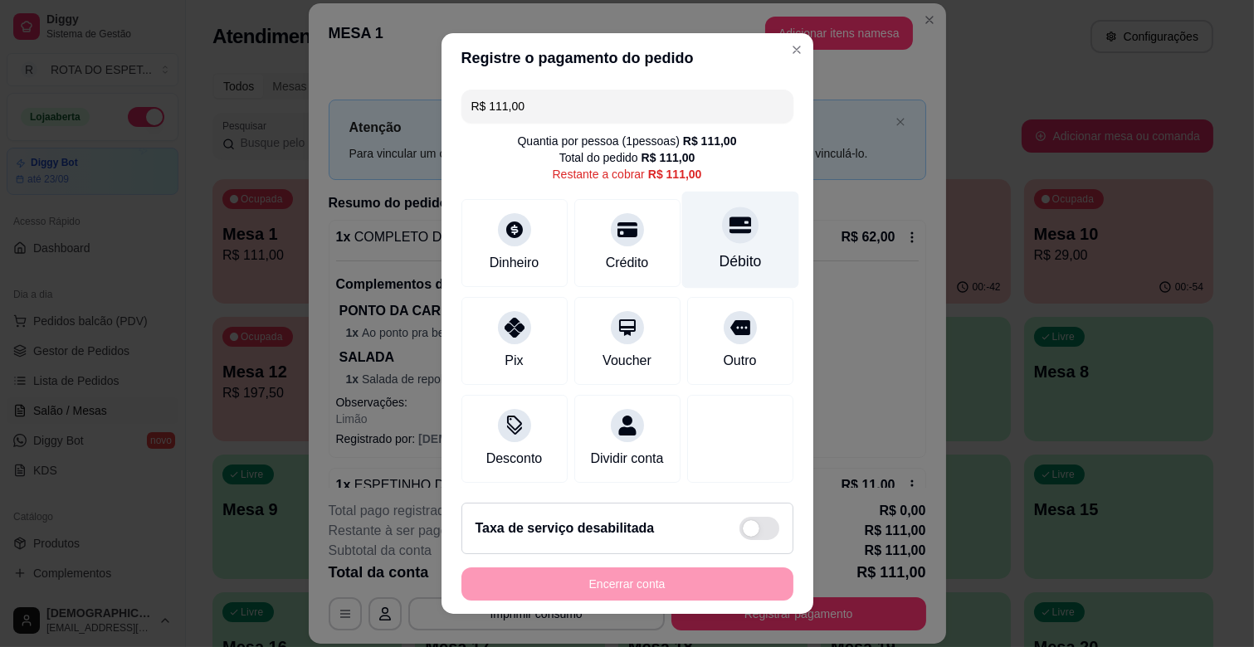
click at [729, 232] on icon at bounding box center [740, 225] width 22 height 22
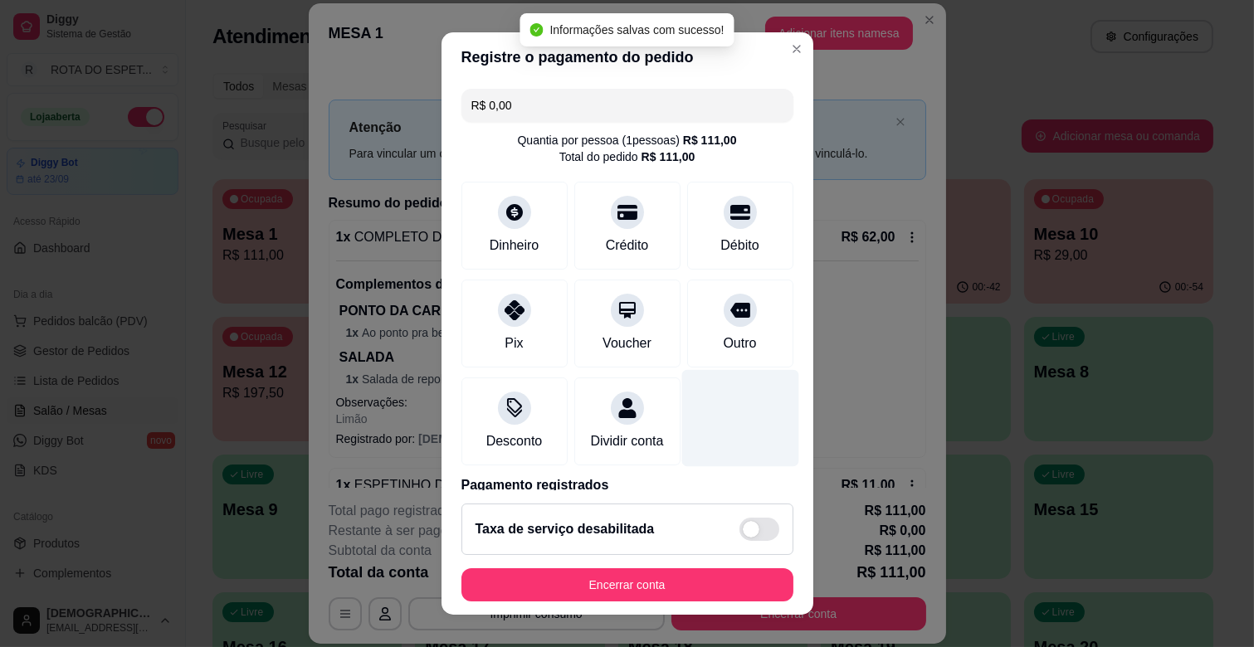
type input "R$ 0,00"
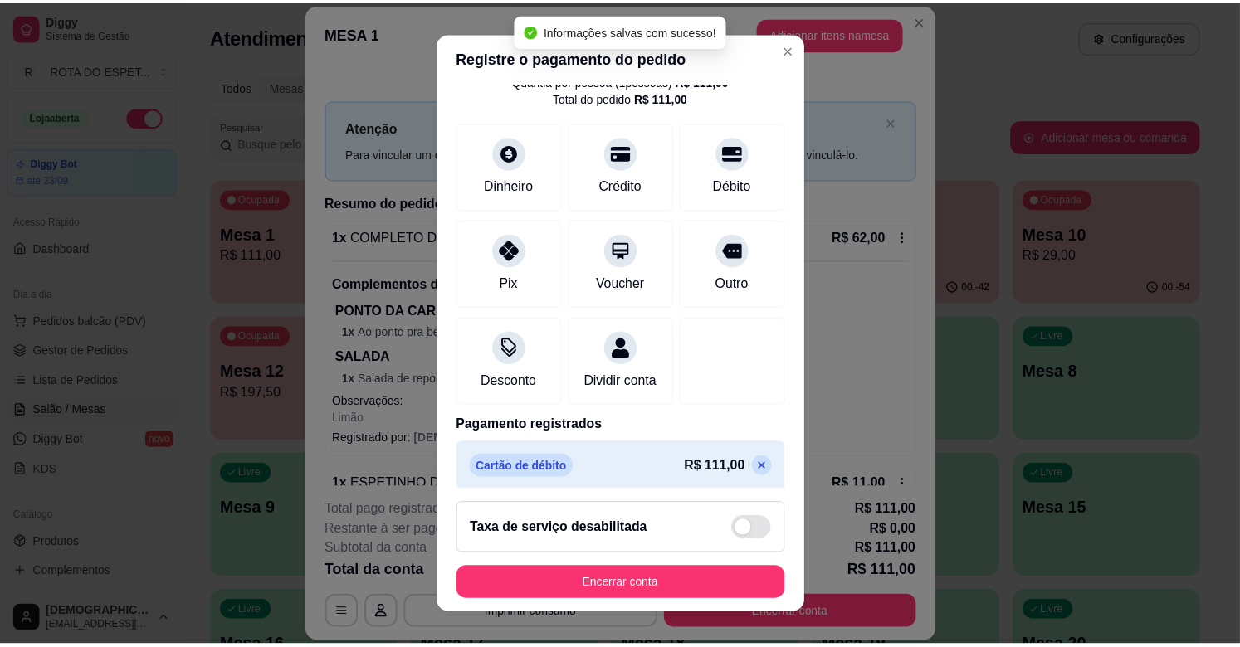
scroll to position [88, 0]
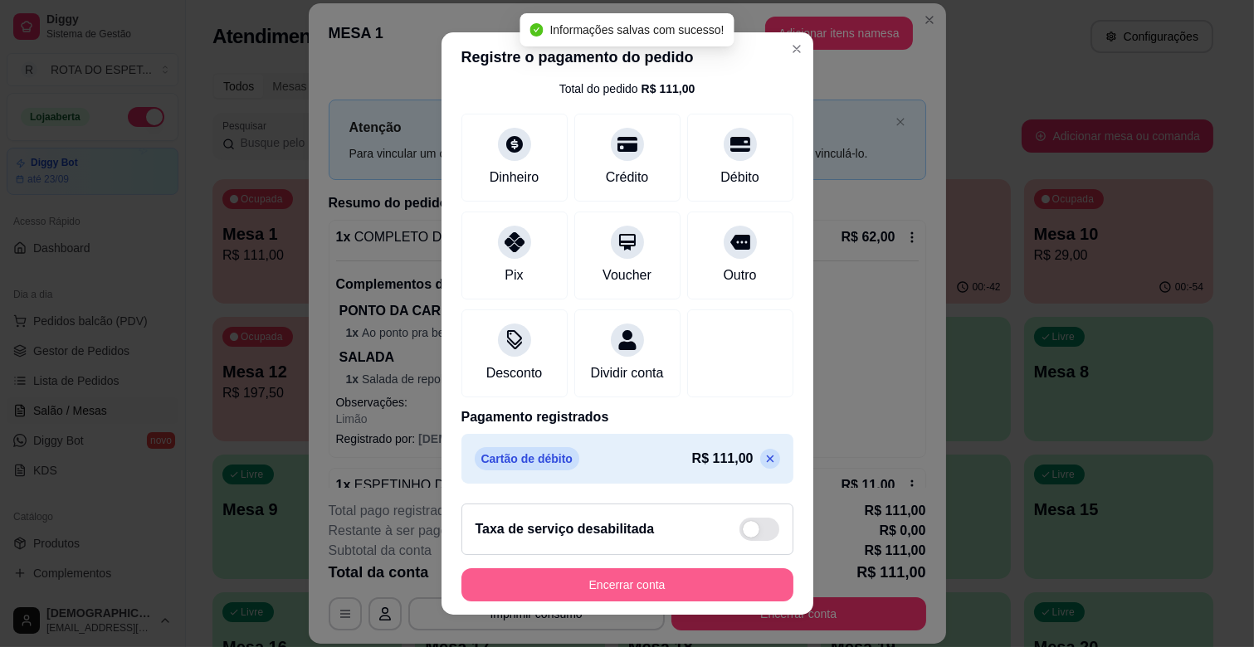
click at [711, 577] on button "Encerrar conta" at bounding box center [627, 584] width 332 height 33
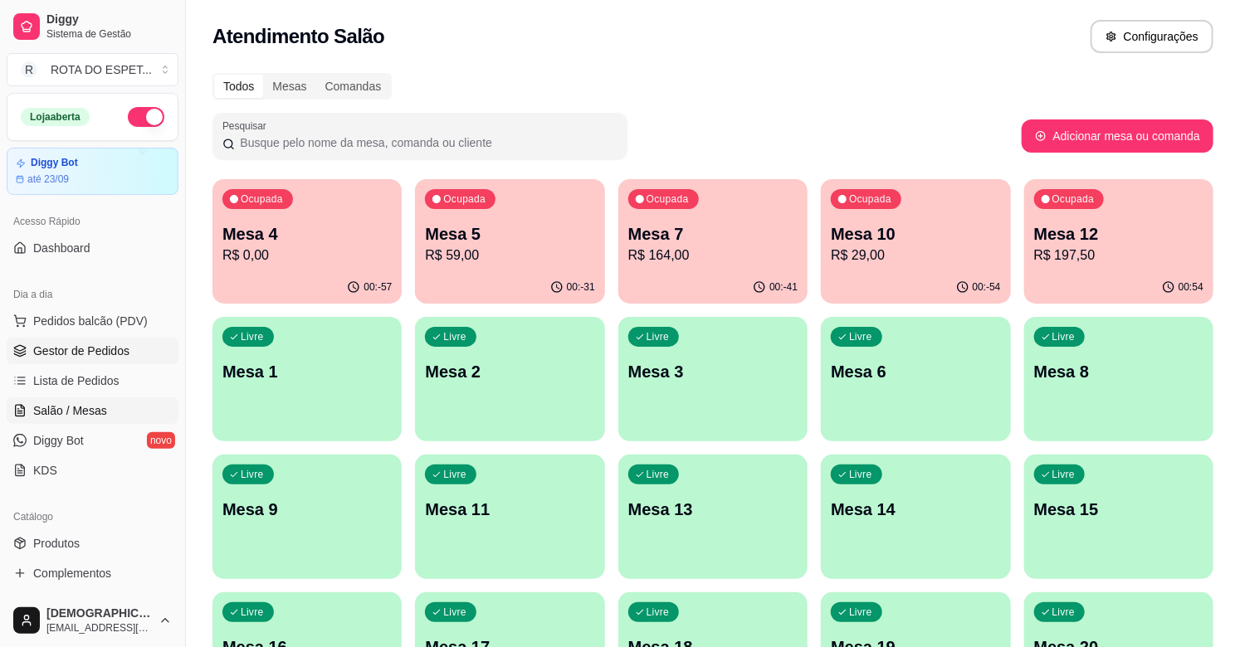
click at [95, 346] on span "Gestor de Pedidos" at bounding box center [81, 351] width 96 height 17
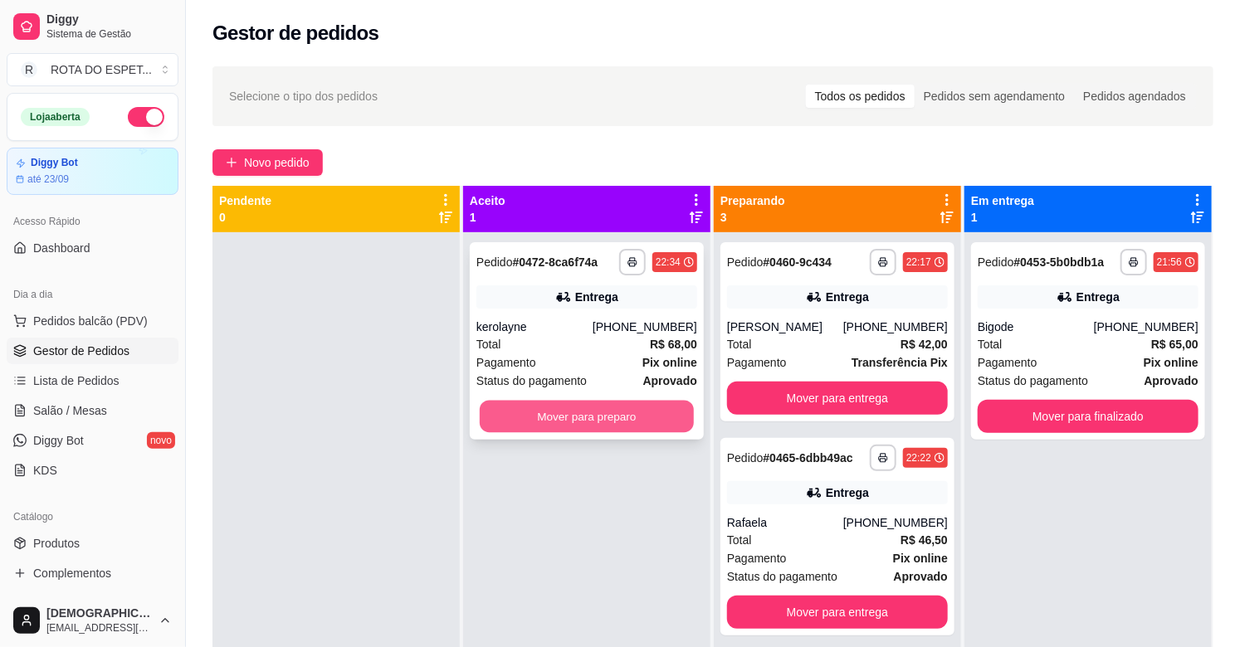
click at [558, 415] on button "Mover para preparo" at bounding box center [587, 417] width 214 height 32
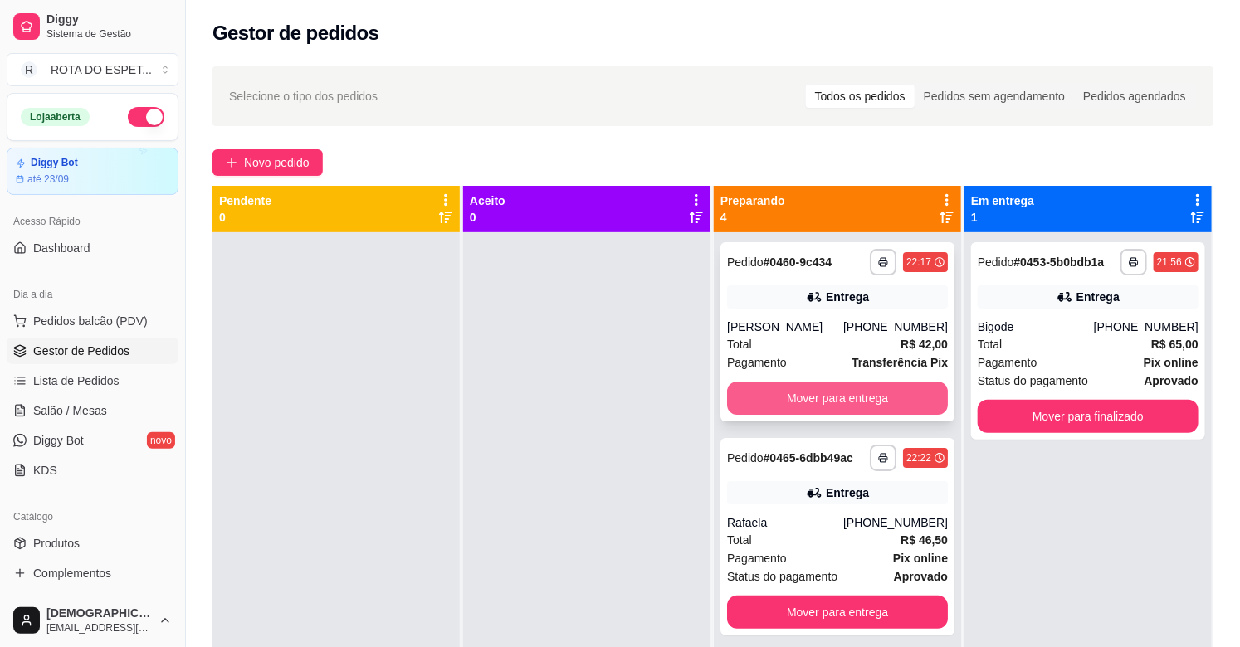
click at [782, 405] on button "Mover para entrega" at bounding box center [837, 398] width 221 height 33
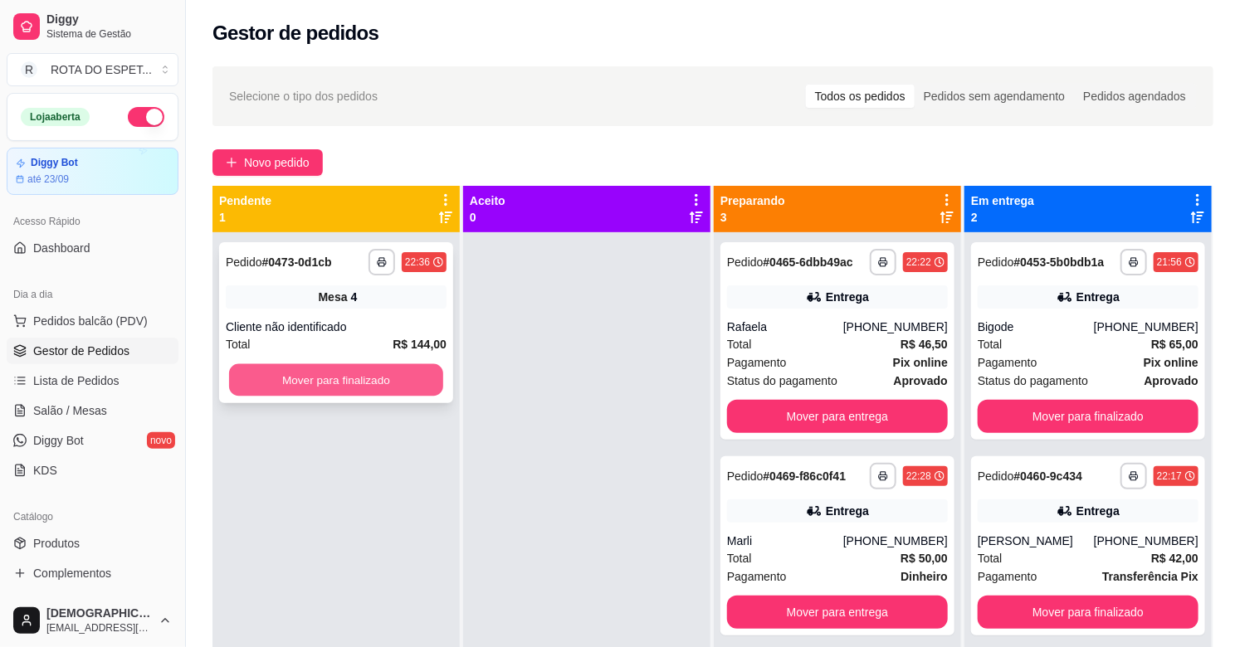
click at [368, 387] on button "Mover para finalizado" at bounding box center [336, 380] width 214 height 32
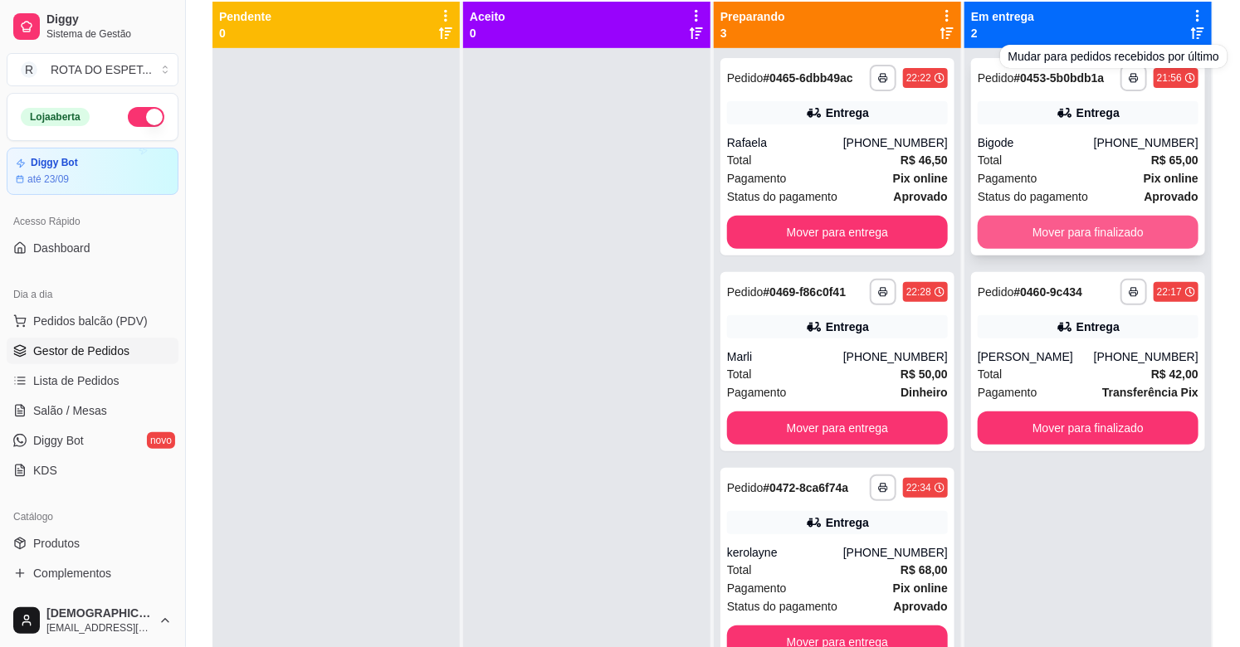
click at [1129, 225] on button "Mover para finalizado" at bounding box center [1087, 232] width 221 height 33
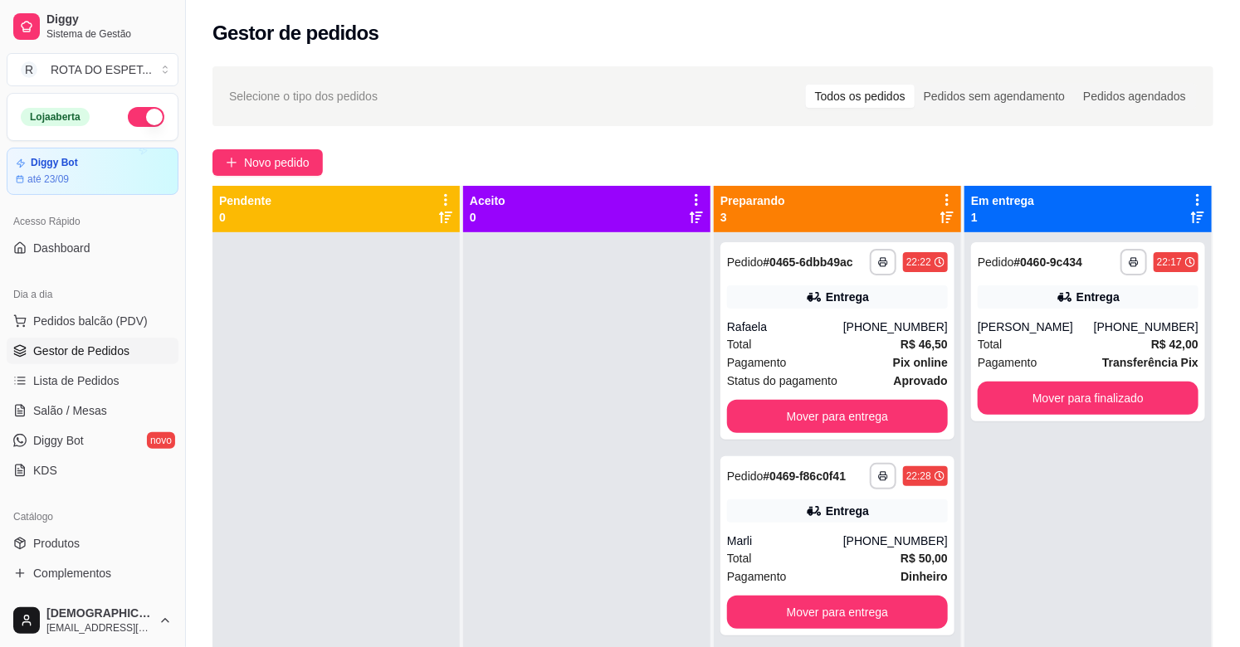
click at [537, 556] on div at bounding box center [586, 555] width 247 height 647
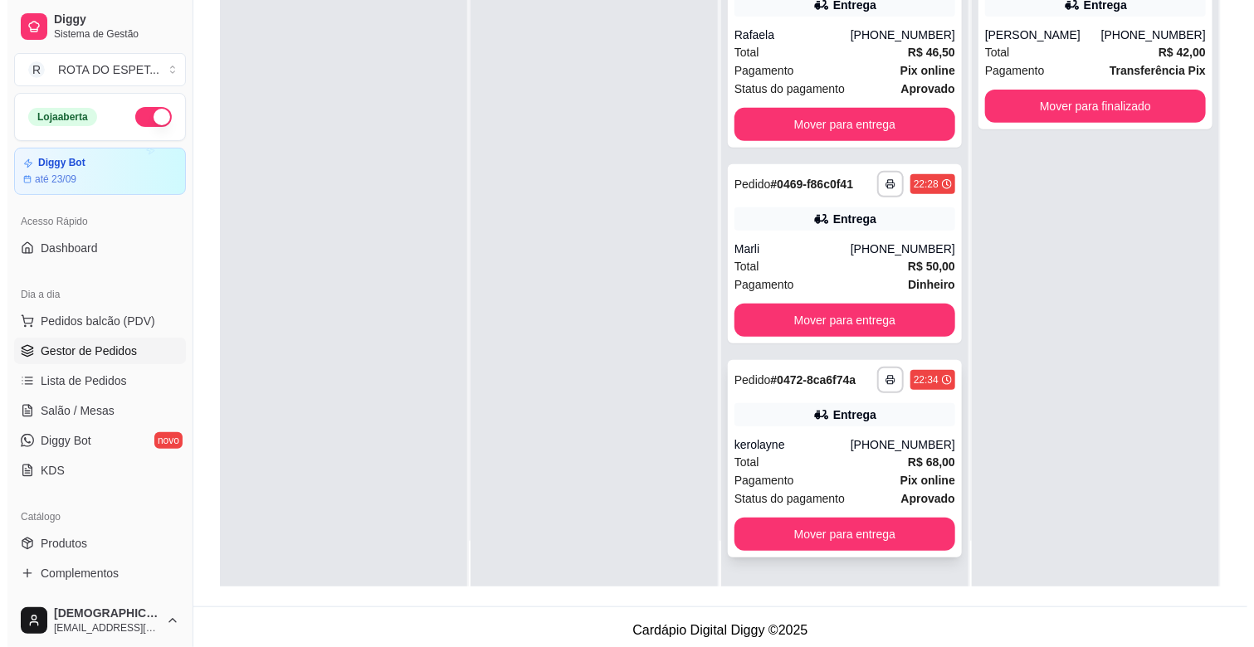
scroll to position [253, 0]
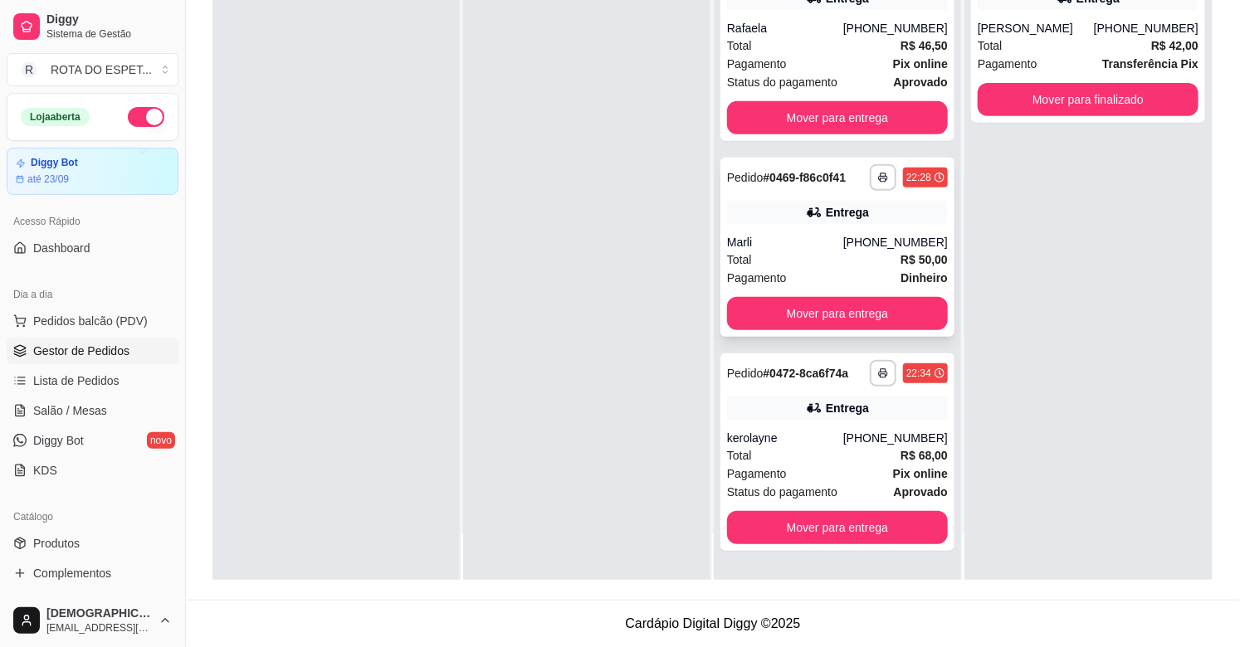
click at [826, 256] on div "Total R$ 50,00" at bounding box center [837, 260] width 221 height 18
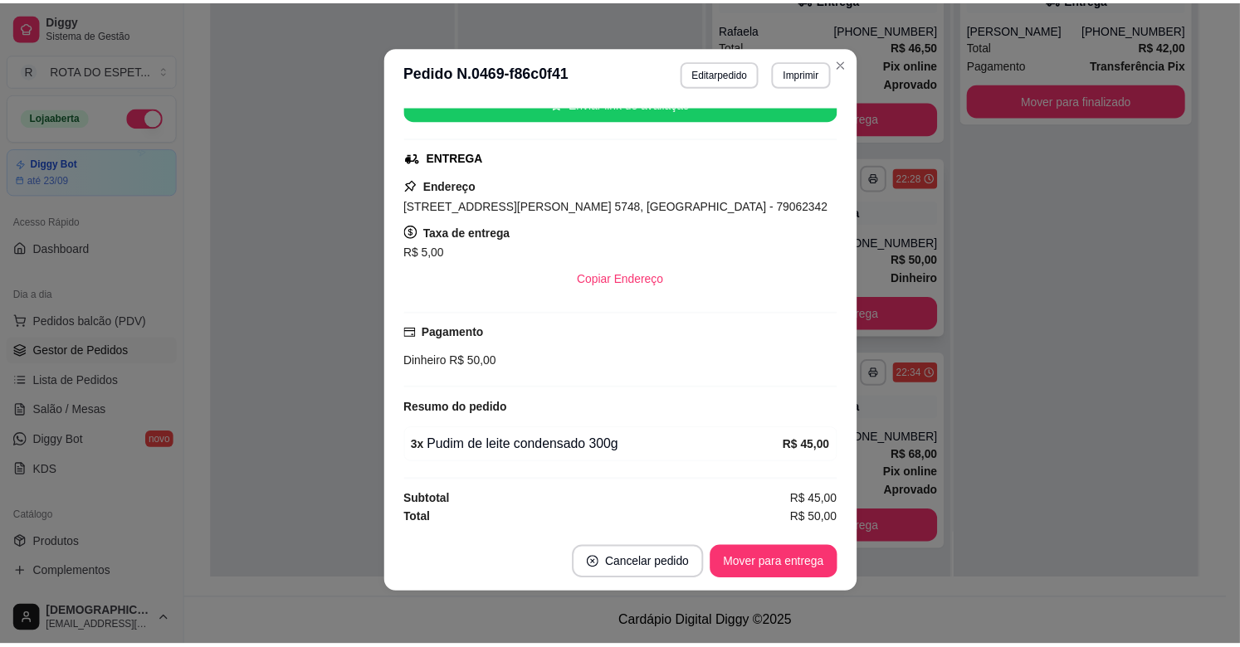
scroll to position [0, 0]
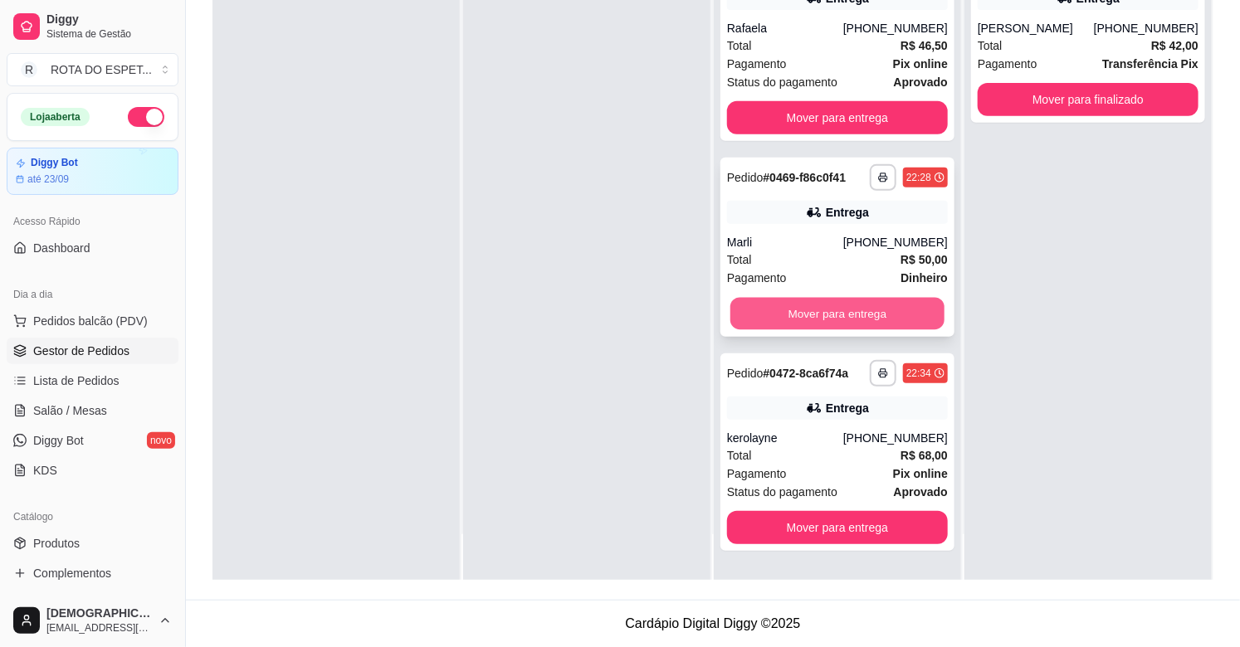
click at [859, 307] on button "Mover para entrega" at bounding box center [837, 314] width 214 height 32
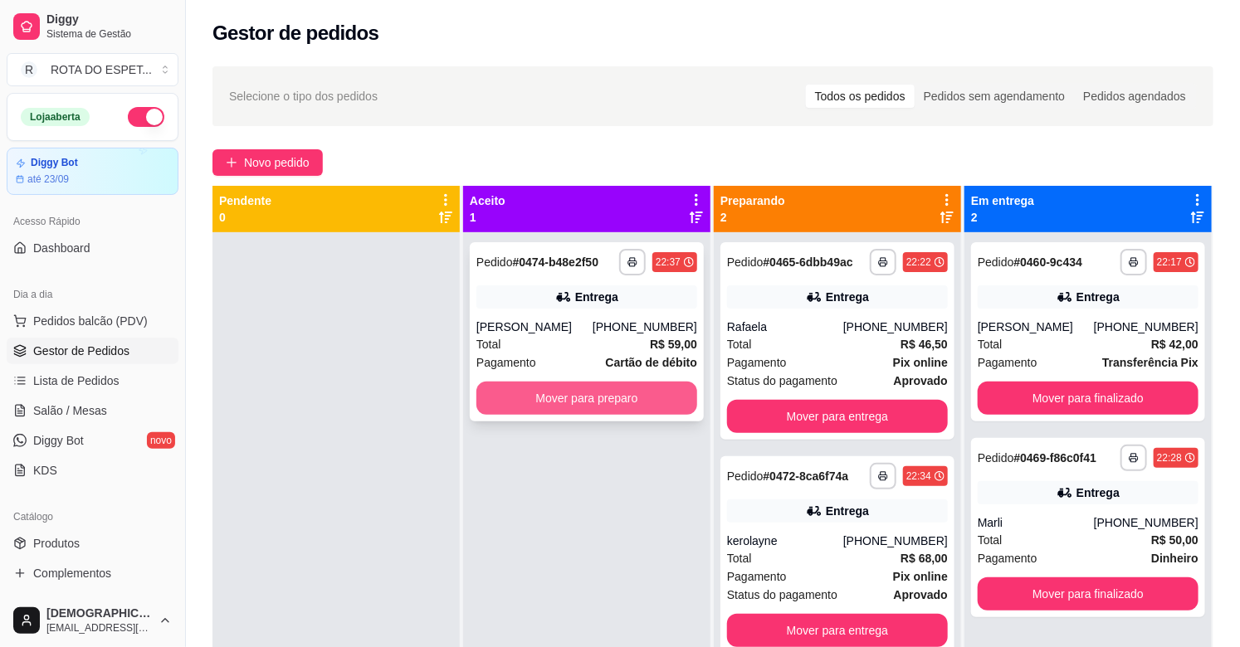
click at [607, 410] on button "Mover para preparo" at bounding box center [586, 398] width 221 height 33
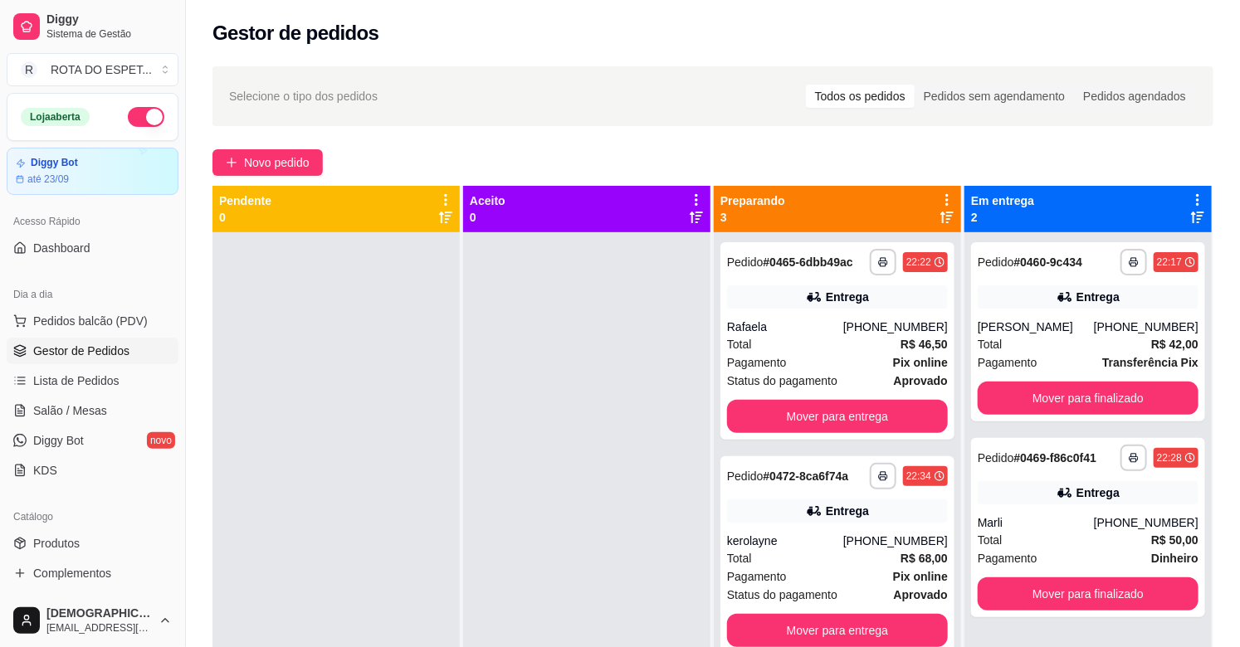
click at [529, 499] on div at bounding box center [586, 555] width 247 height 647
click at [507, 490] on div at bounding box center [586, 555] width 247 height 647
click at [571, 523] on div at bounding box center [586, 555] width 247 height 647
click at [88, 539] on link "Produtos" at bounding box center [93, 543] width 172 height 27
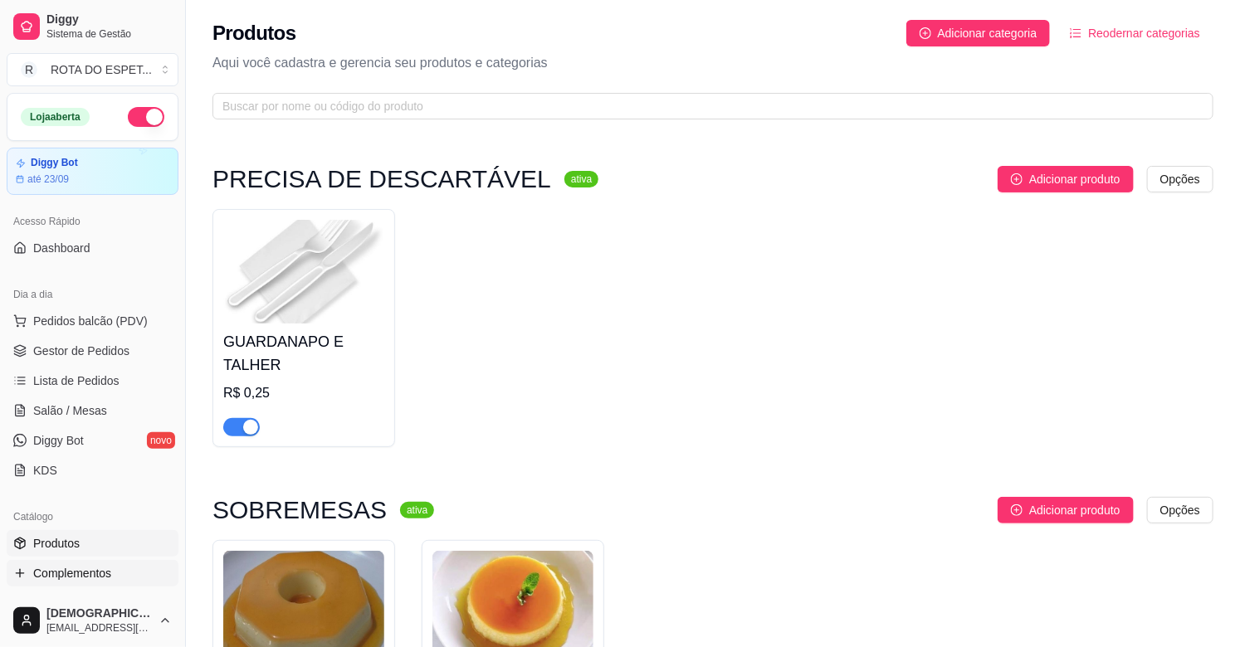
click at [103, 571] on span "Complementos" at bounding box center [72, 573] width 78 height 17
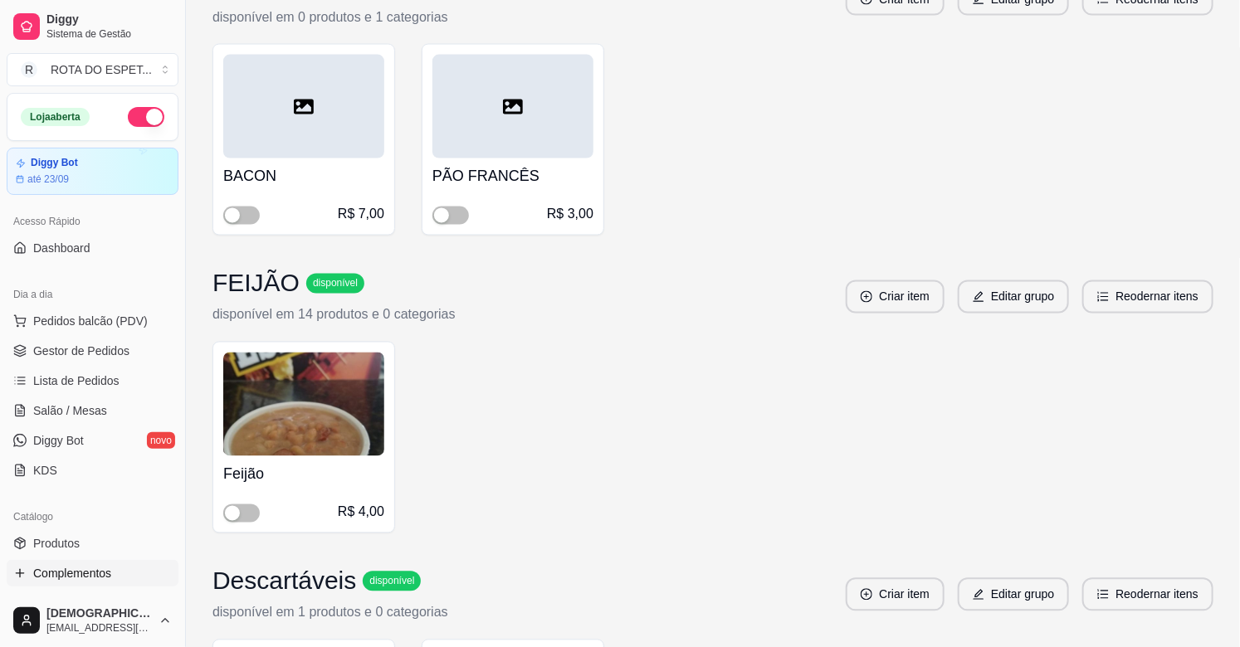
scroll to position [1382, 0]
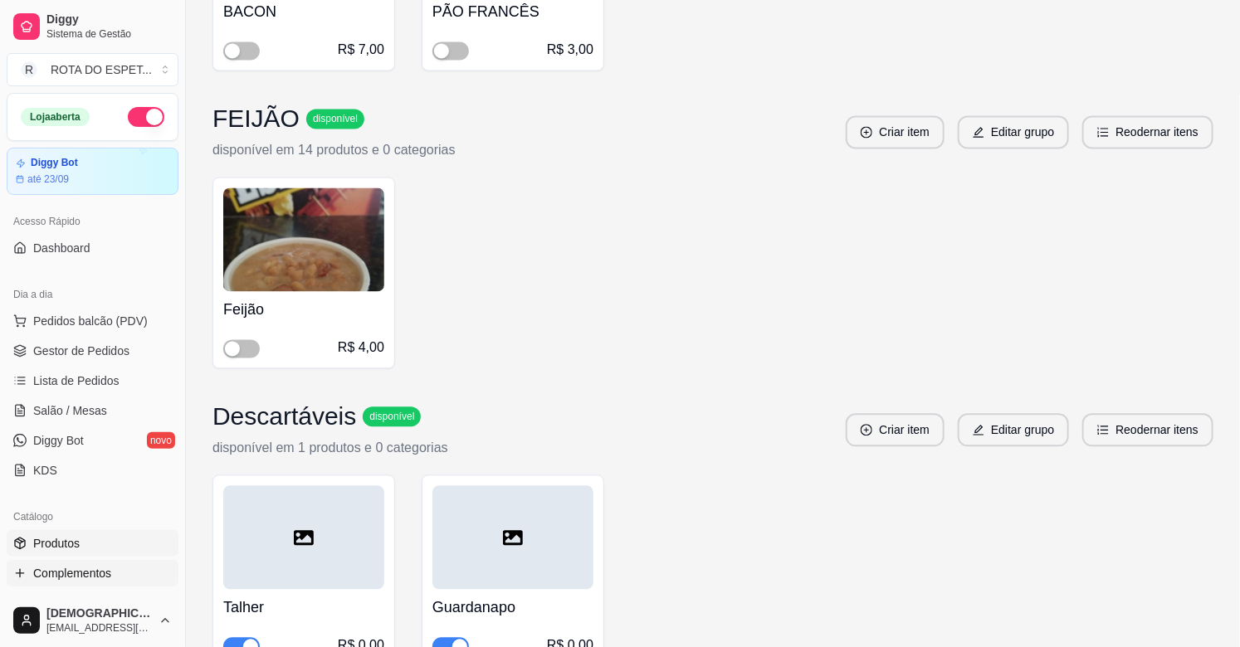
click at [100, 534] on link "Produtos" at bounding box center [93, 543] width 172 height 27
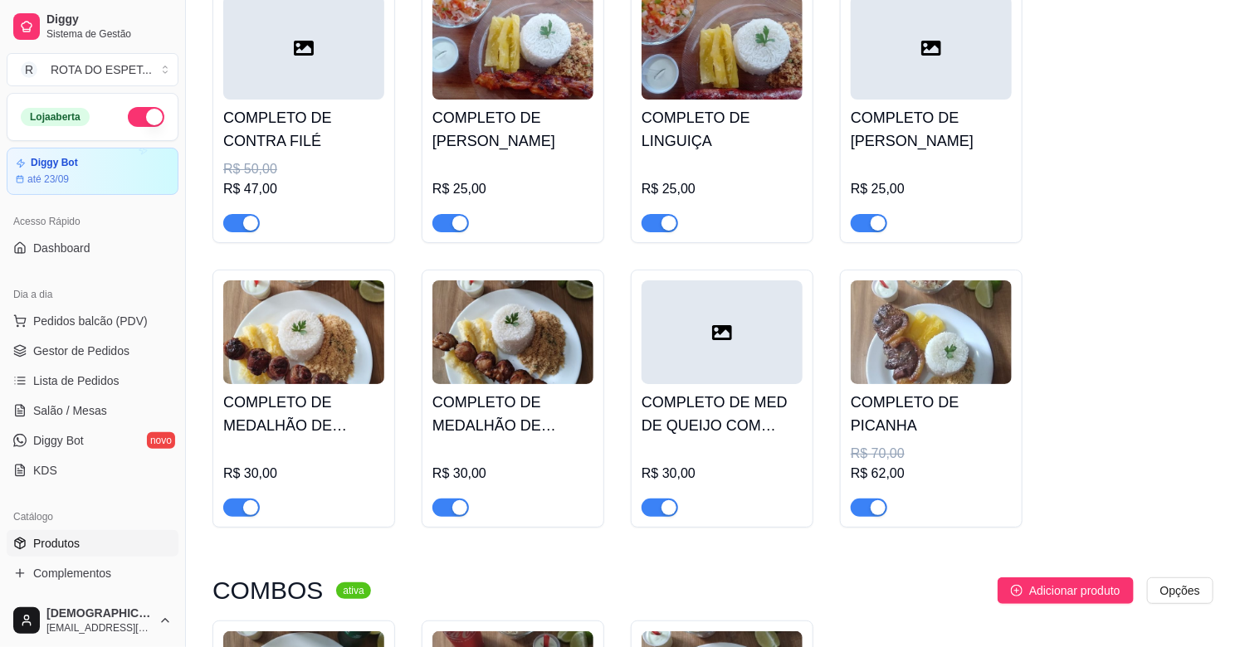
scroll to position [2396, 0]
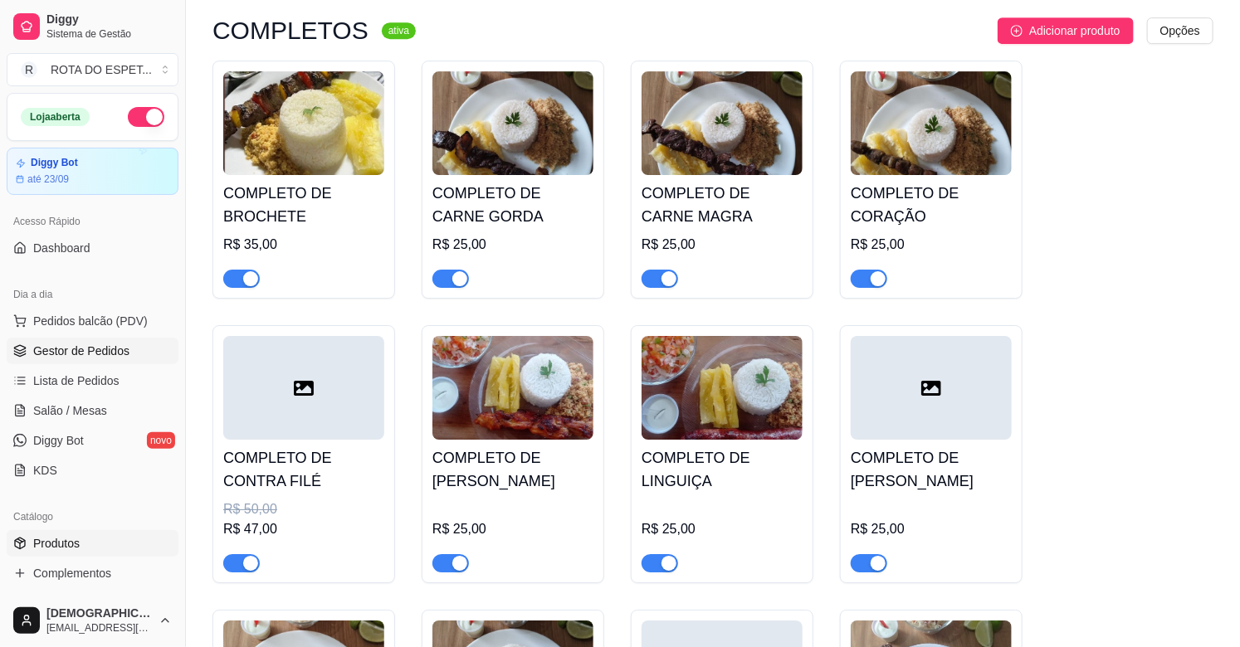
click at [105, 345] on span "Gestor de Pedidos" at bounding box center [81, 351] width 96 height 17
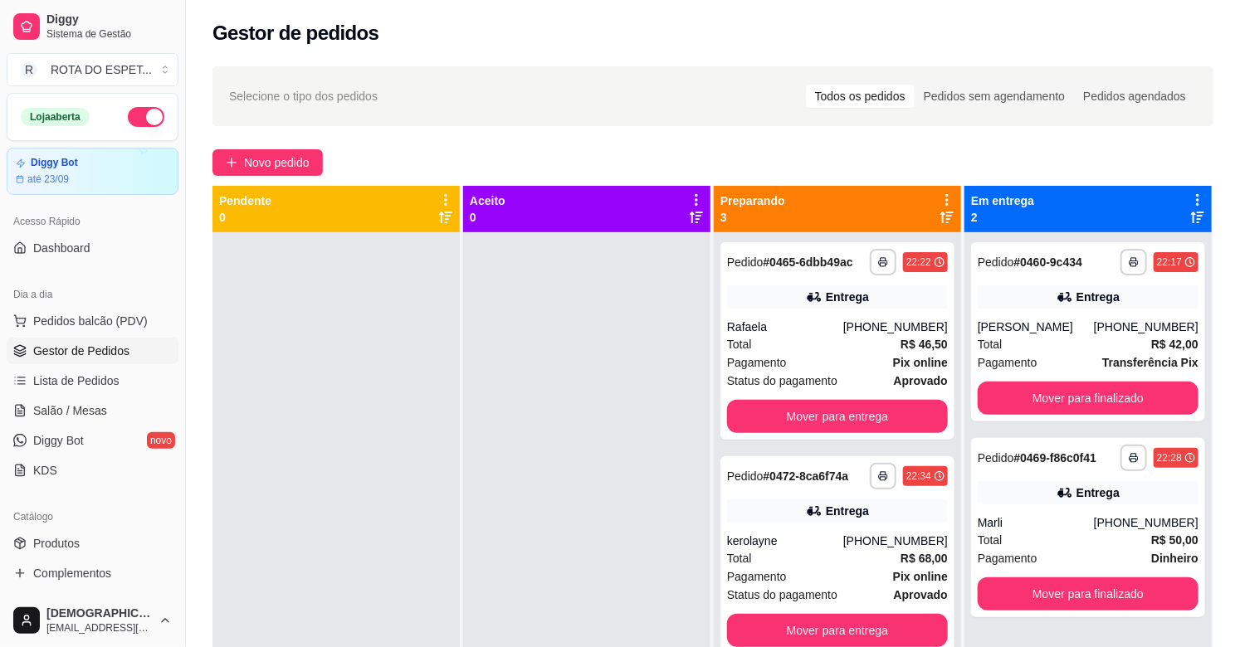
click at [559, 514] on div at bounding box center [586, 555] width 247 height 647
click at [1063, 592] on button "Mover para finalizado" at bounding box center [1088, 594] width 214 height 32
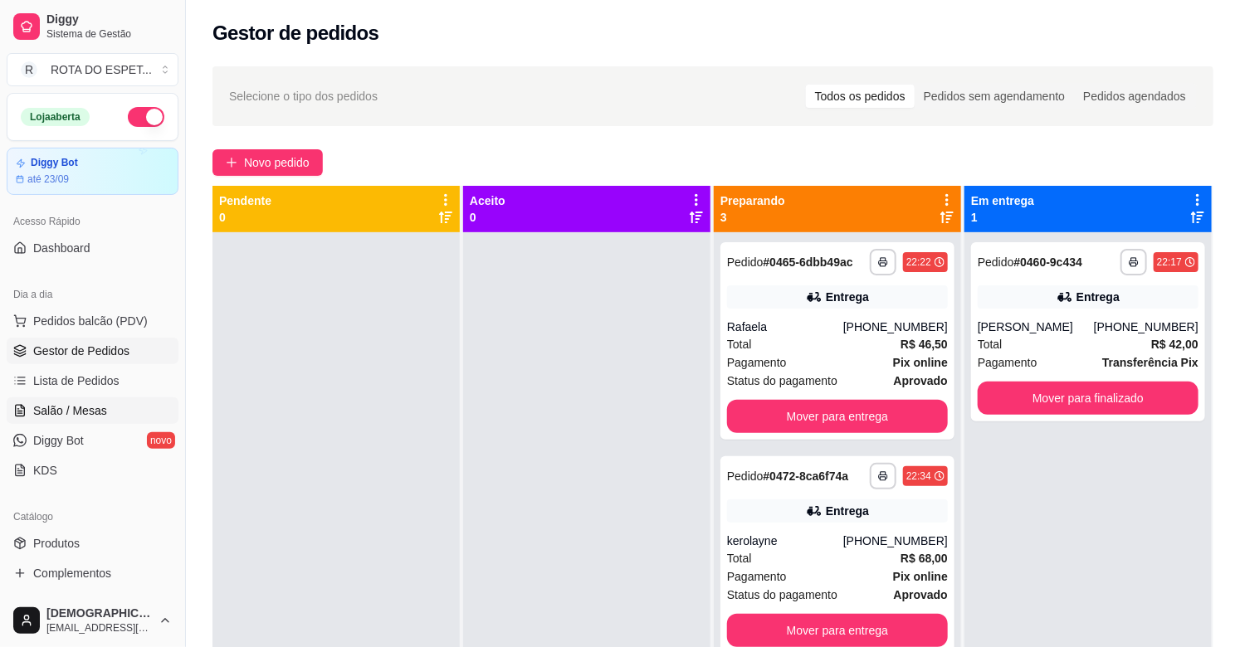
click at [87, 409] on span "Salão / Mesas" at bounding box center [70, 410] width 74 height 17
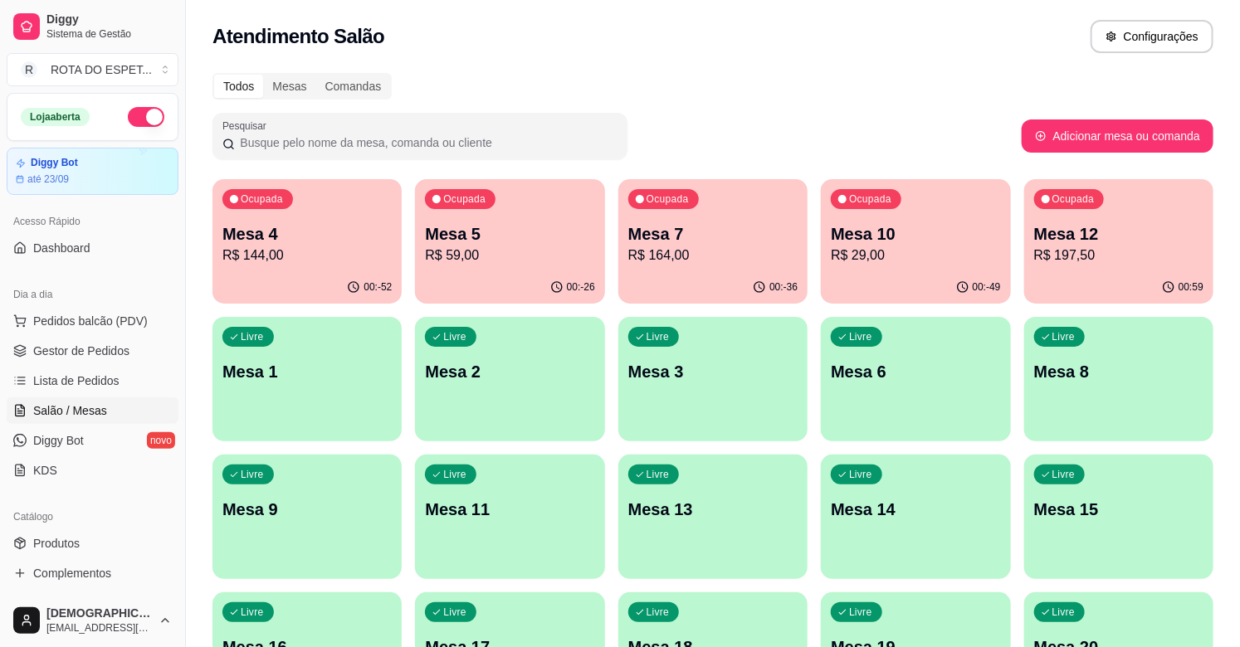
click at [509, 251] on p "R$ 59,00" at bounding box center [509, 256] width 169 height 20
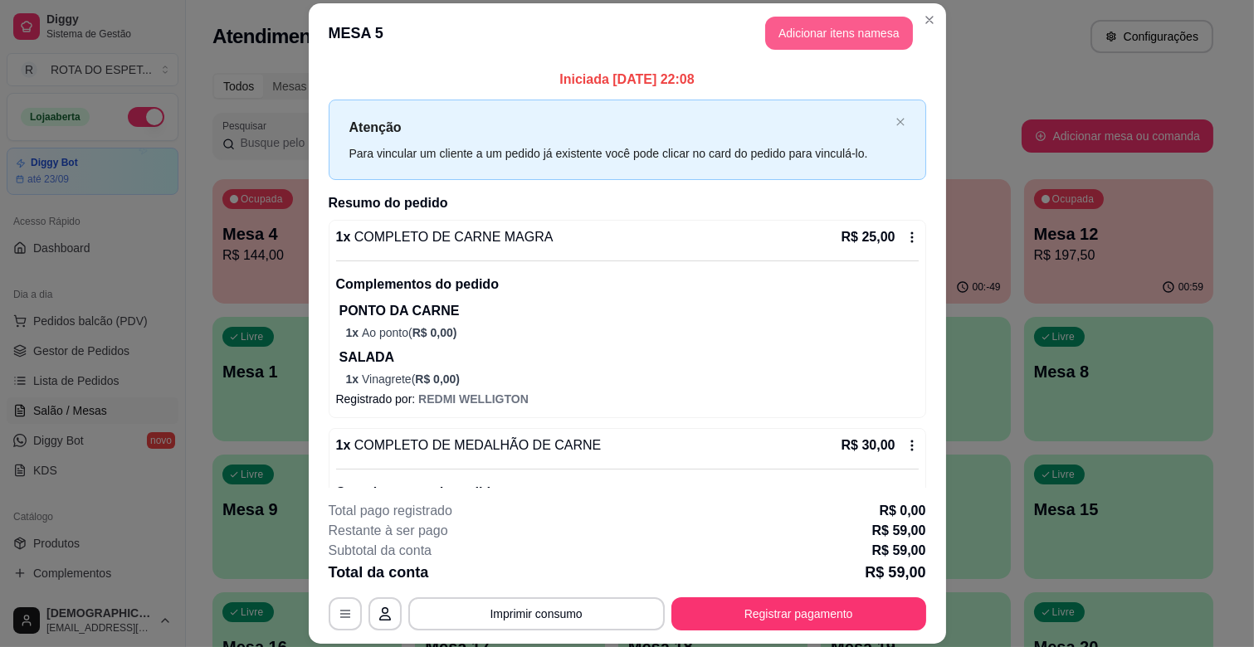
click at [836, 39] on button "Adicionar itens na mesa" at bounding box center [839, 33] width 148 height 33
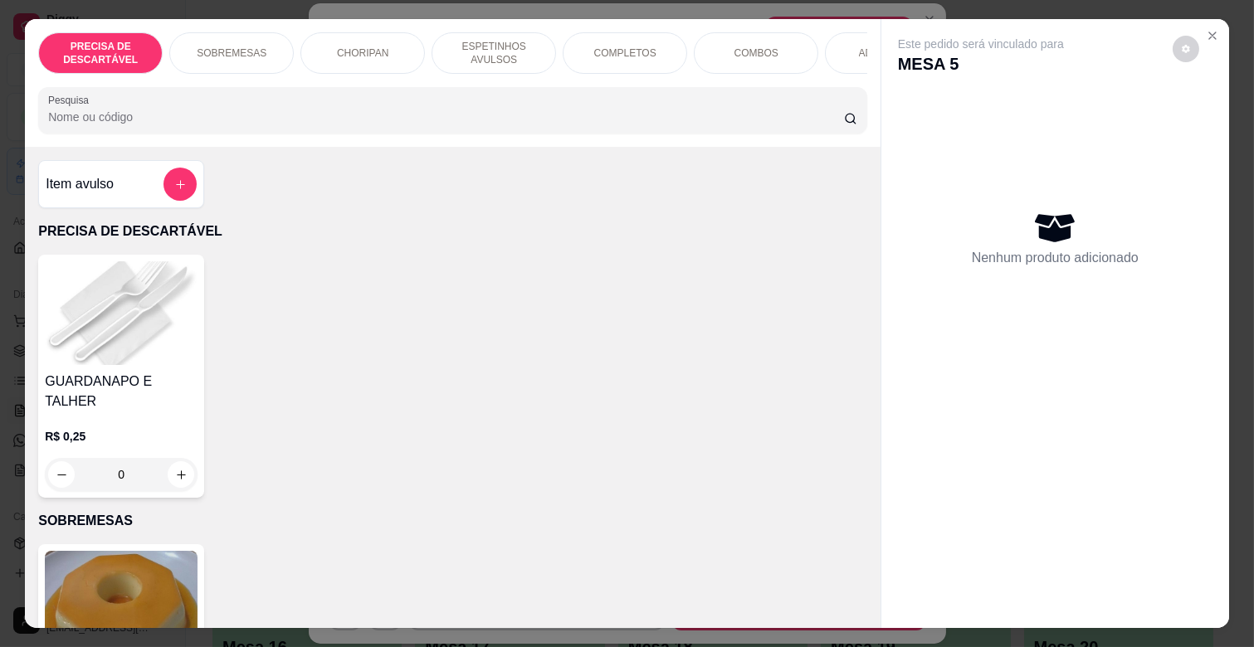
scroll to position [0, 725]
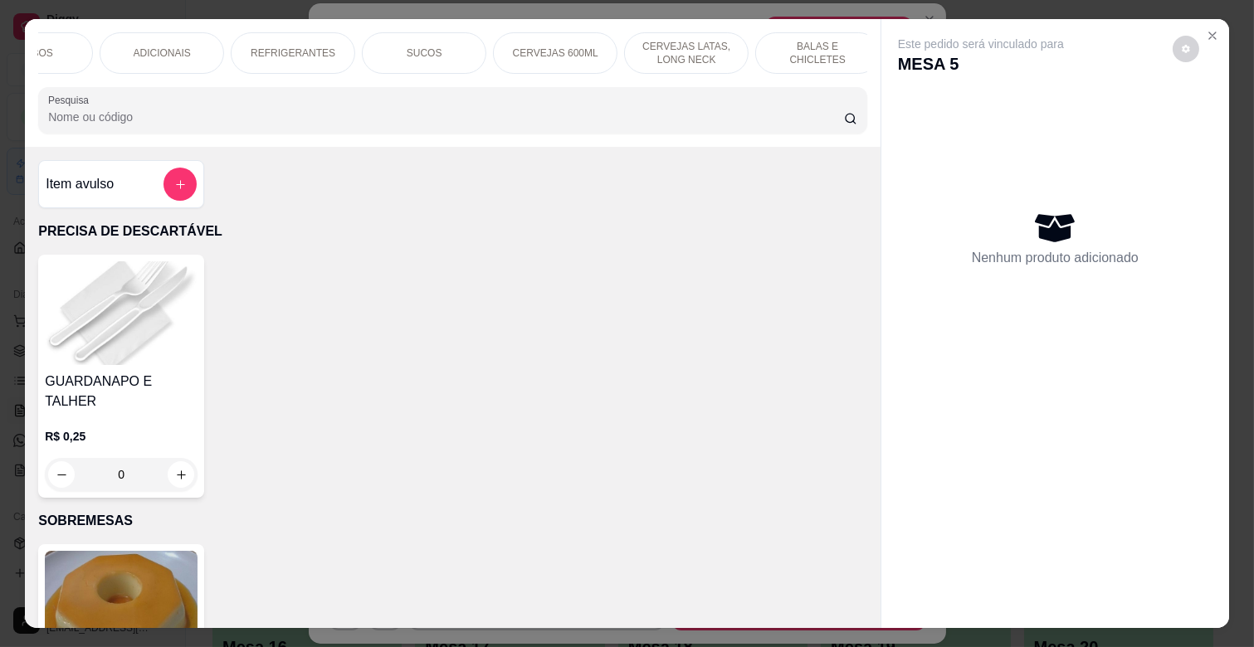
click at [793, 42] on p "BALAS E CHICLETES" at bounding box center [817, 53] width 96 height 27
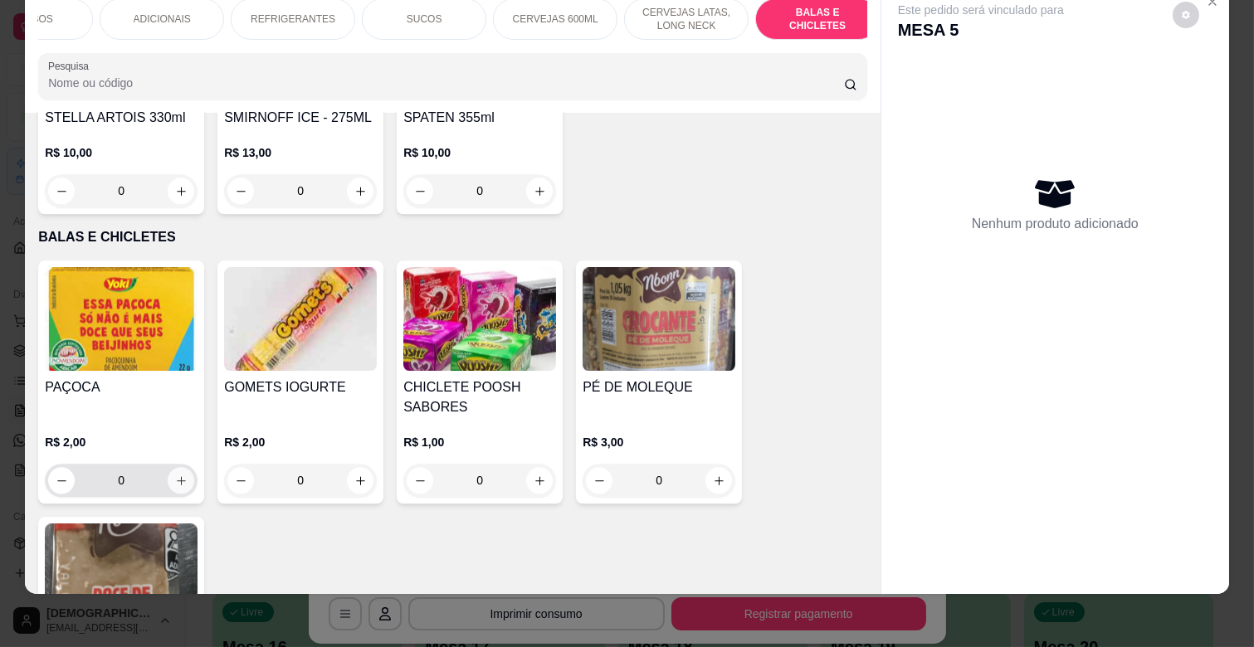
click at [173, 467] on button "increase-product-quantity" at bounding box center [181, 480] width 27 height 27
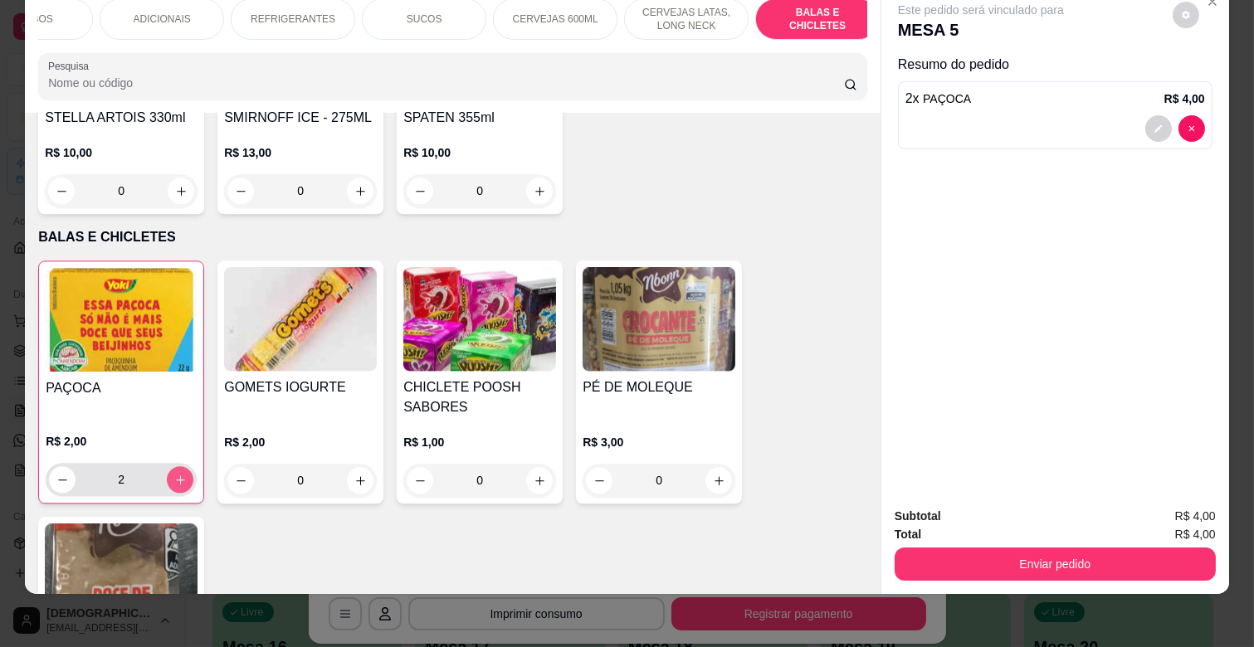
type input "2"
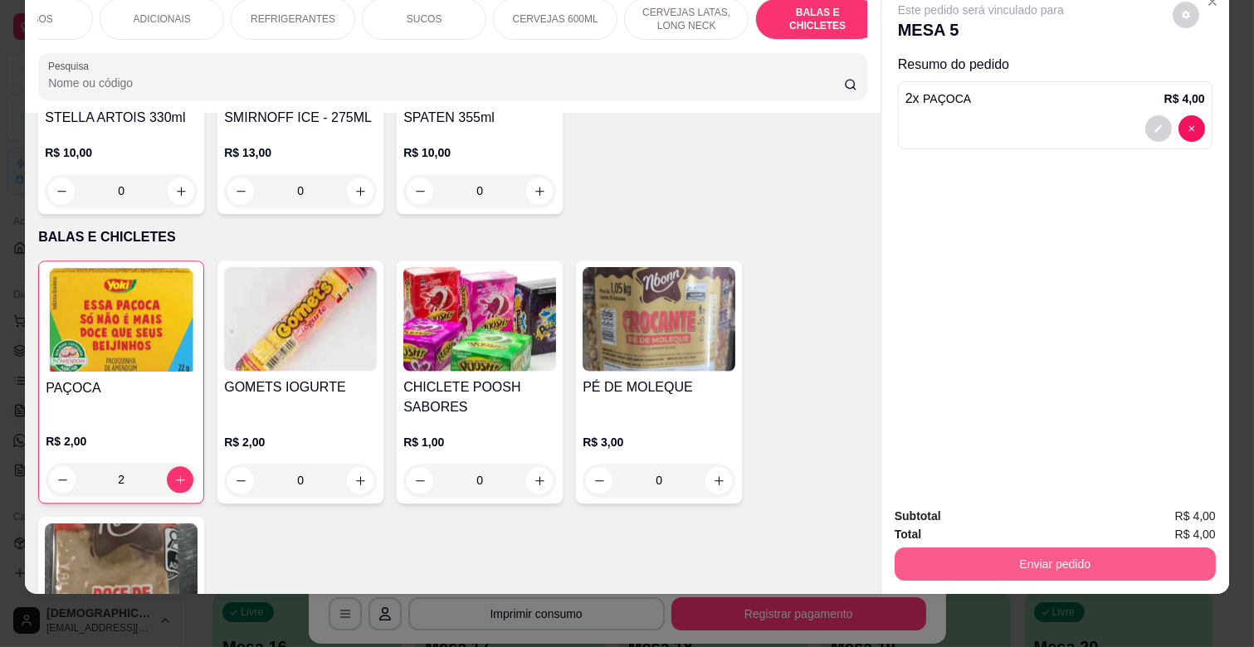
click at [969, 548] on button "Enviar pedido" at bounding box center [1054, 564] width 321 height 33
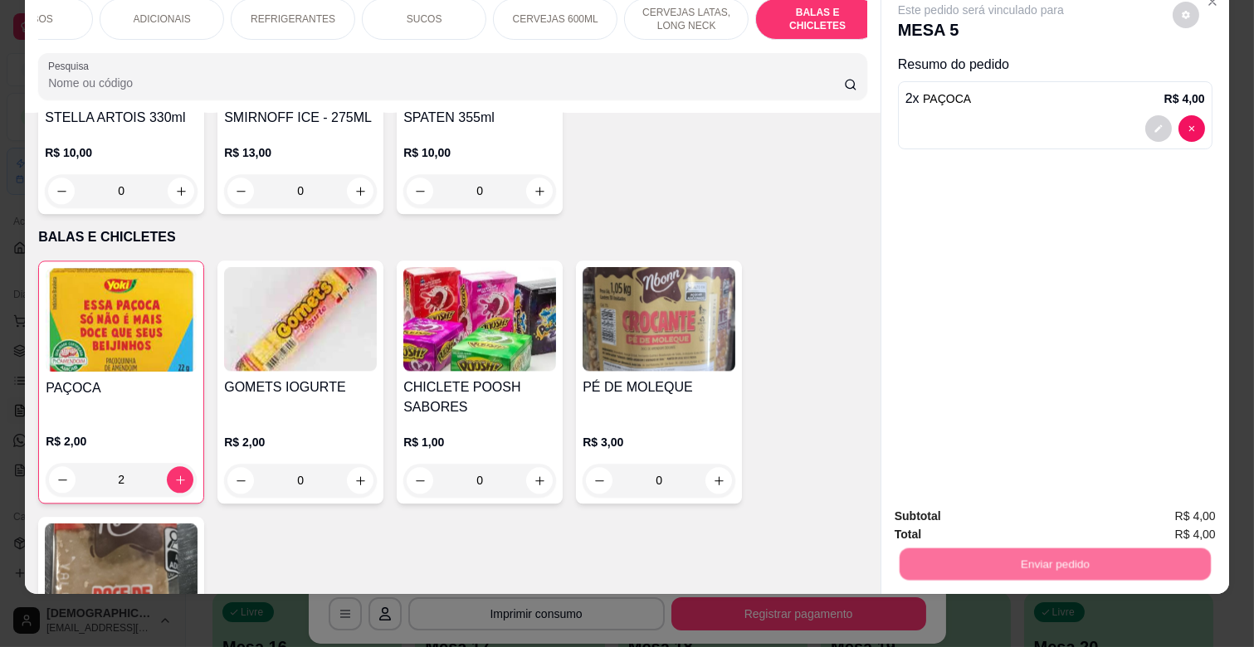
click at [974, 515] on button "Não registrar e enviar pedido" at bounding box center [999, 510] width 173 height 32
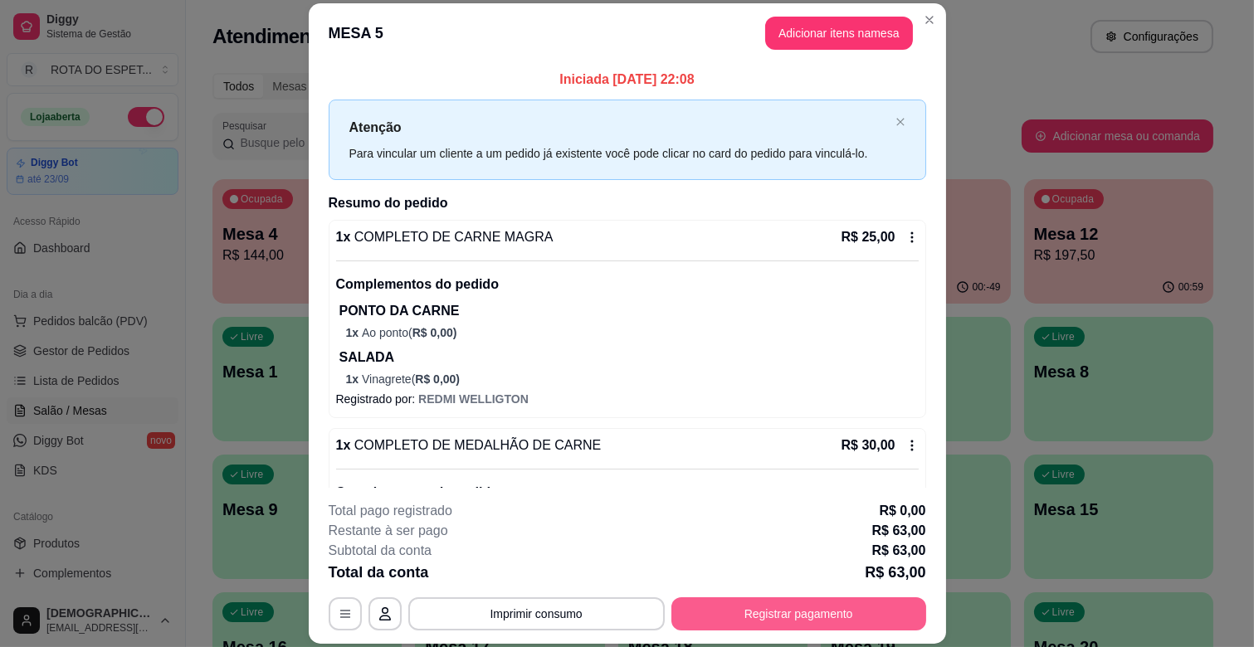
click at [868, 610] on button "Registrar pagamento" at bounding box center [798, 613] width 255 height 33
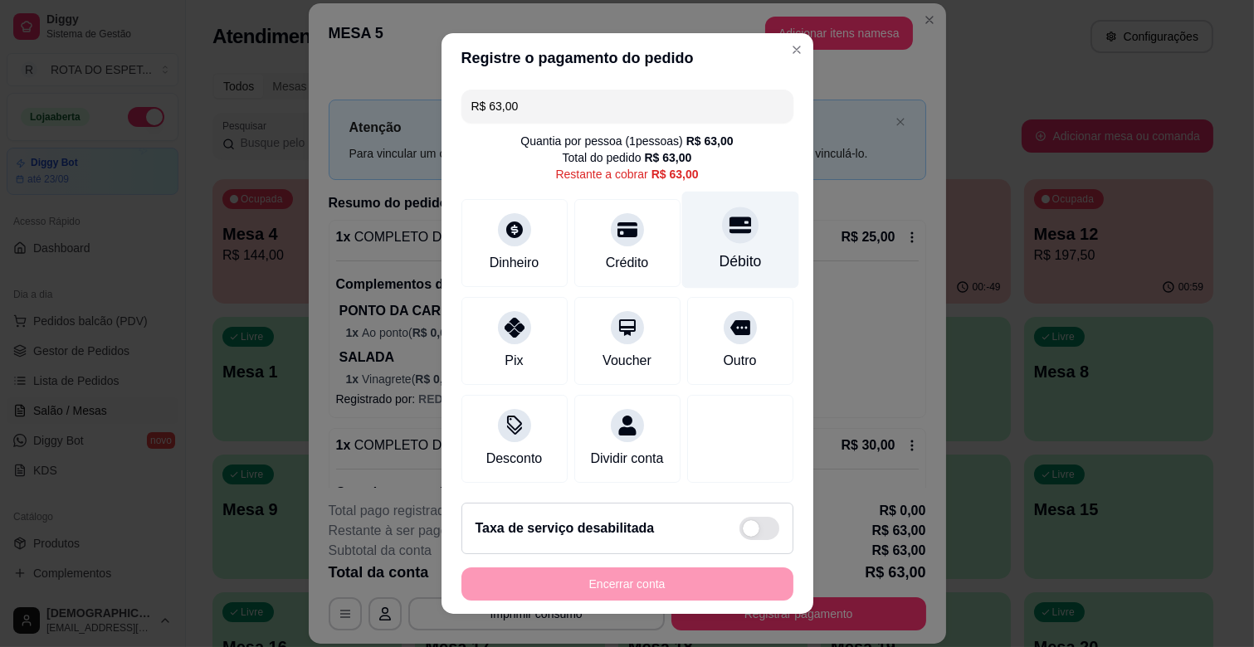
click at [709, 249] on div "Débito" at bounding box center [739, 240] width 117 height 97
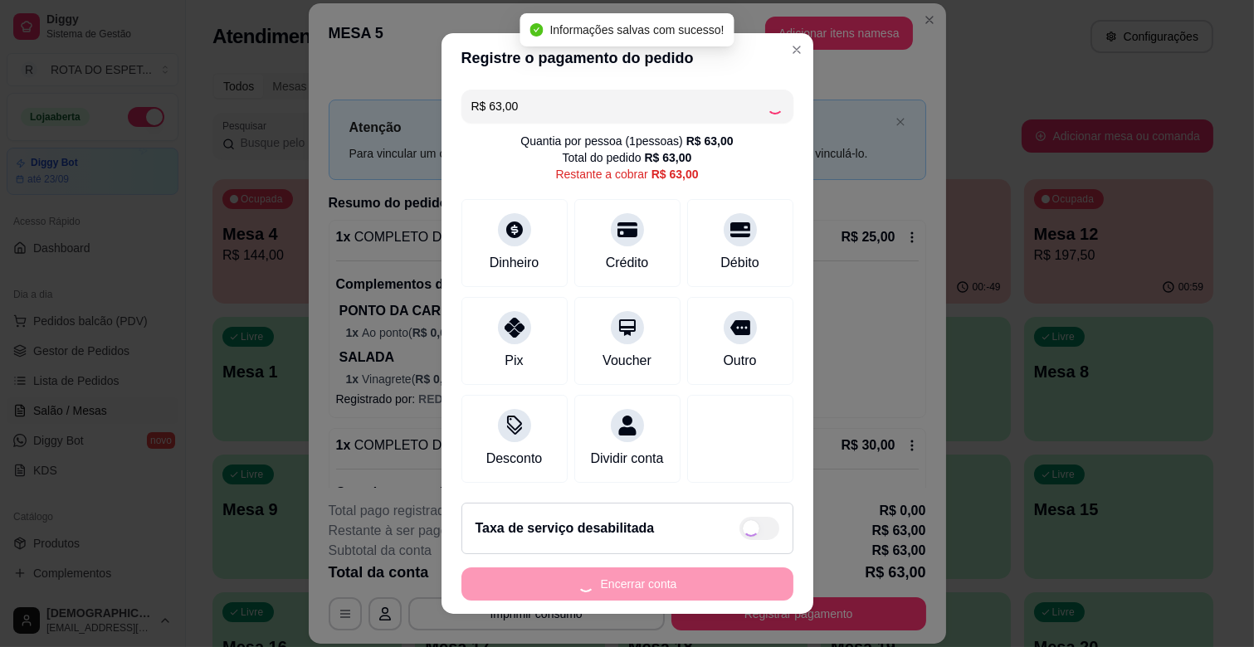
type input "R$ 0,00"
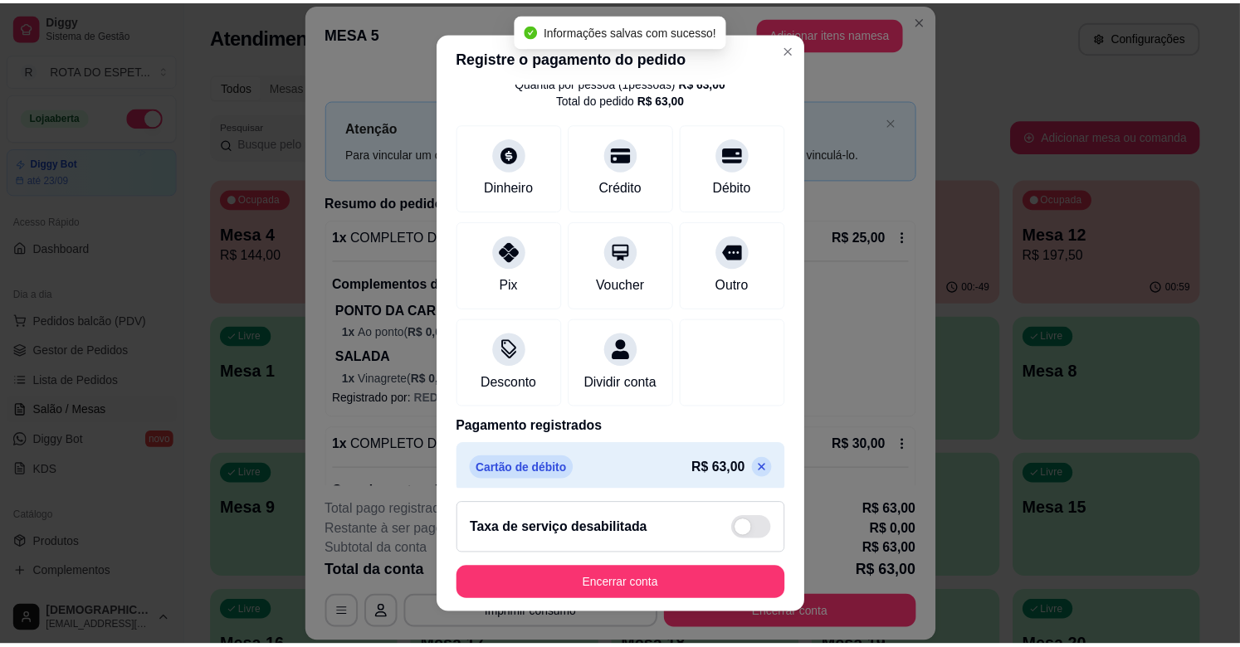
scroll to position [88, 0]
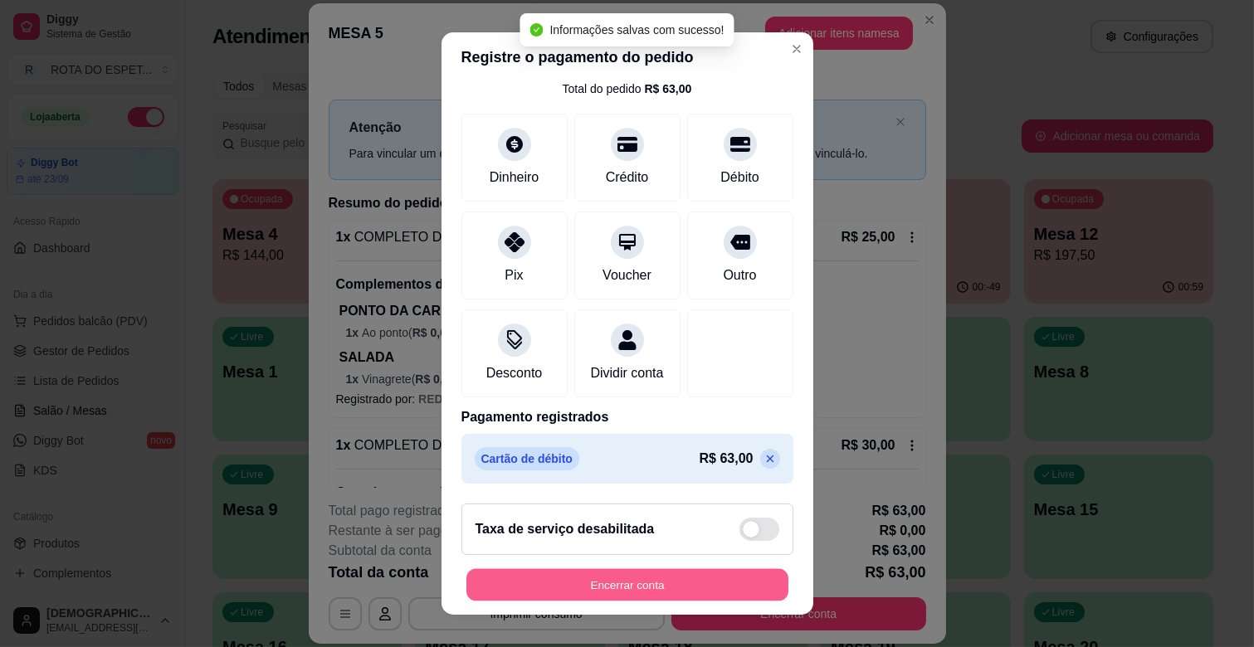
click at [675, 585] on button "Encerrar conta" at bounding box center [627, 585] width 322 height 32
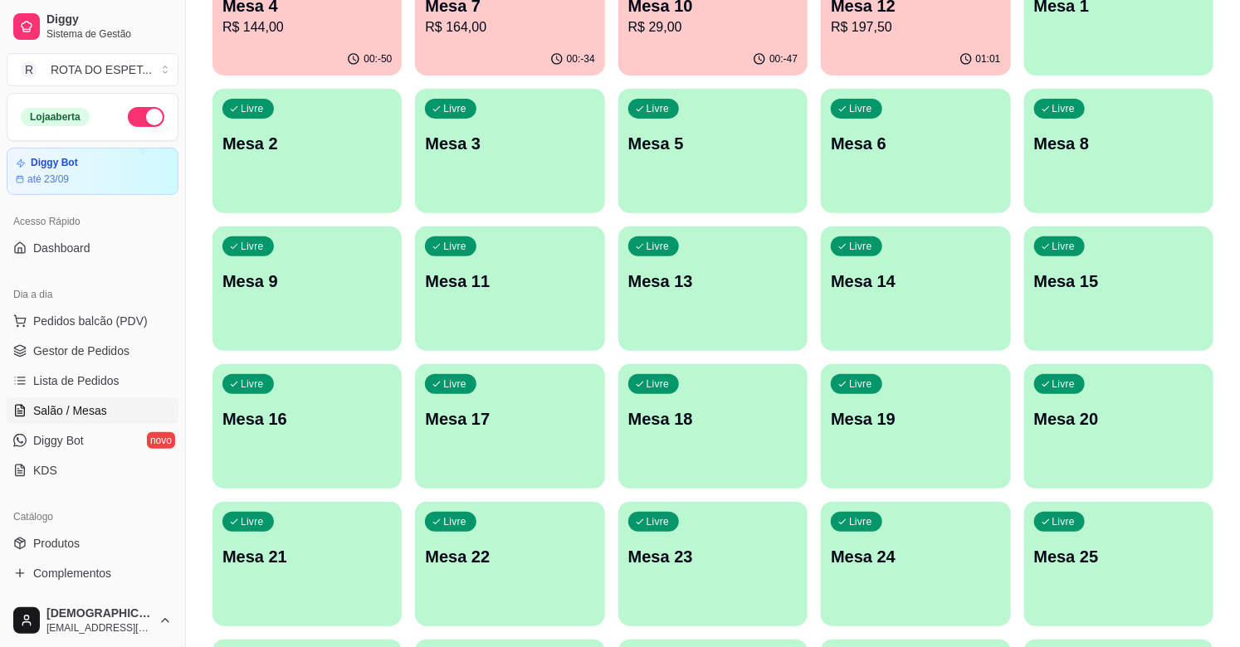
scroll to position [276, 0]
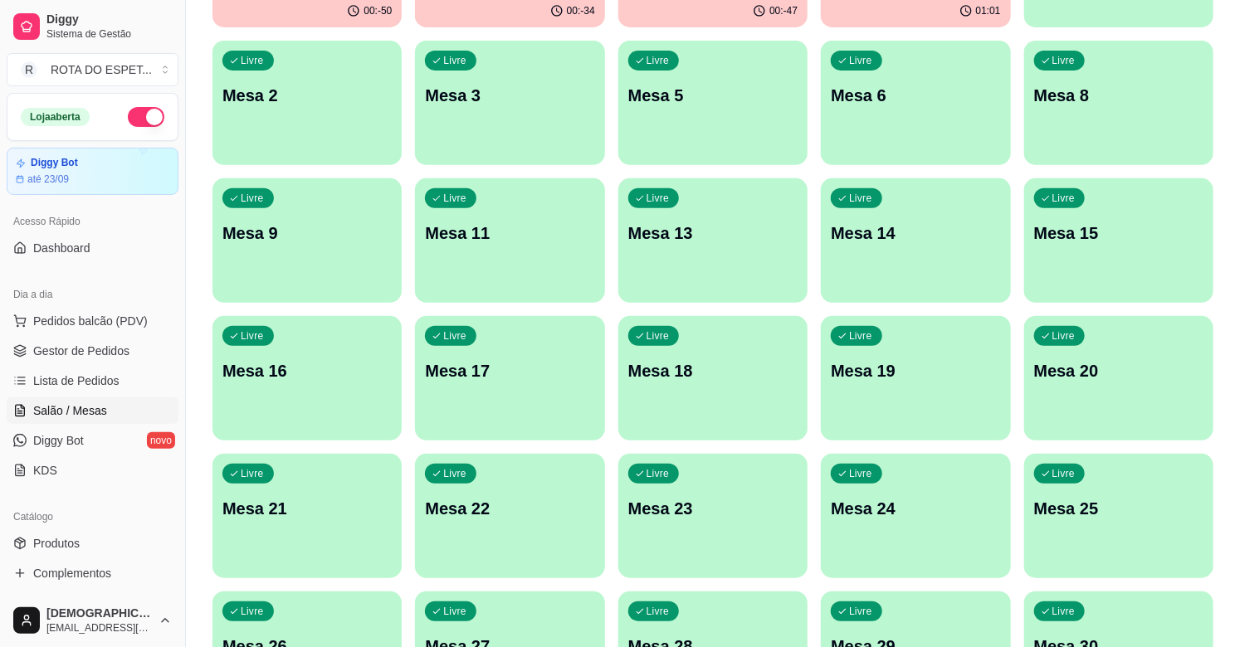
click at [1098, 409] on div "Livre Mesa 20" at bounding box center [1118, 368] width 189 height 105
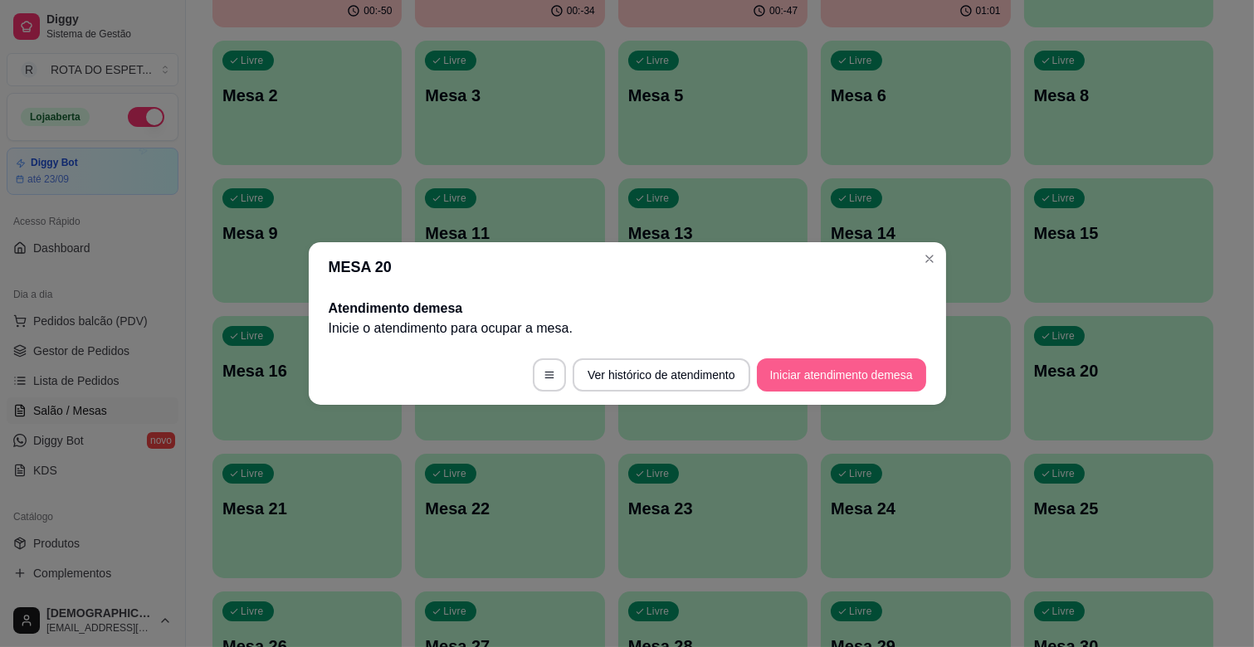
click at [836, 378] on button "Iniciar atendimento de mesa" at bounding box center [841, 374] width 169 height 33
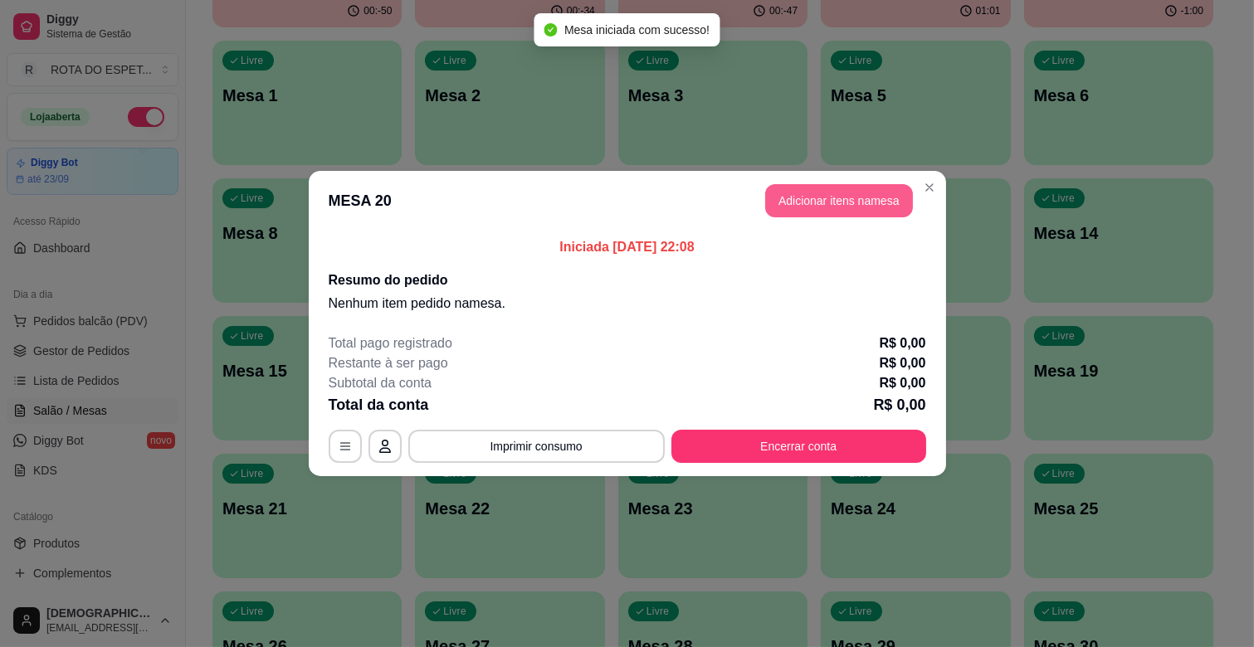
click at [878, 202] on button "Adicionar itens na mesa" at bounding box center [839, 200] width 148 height 33
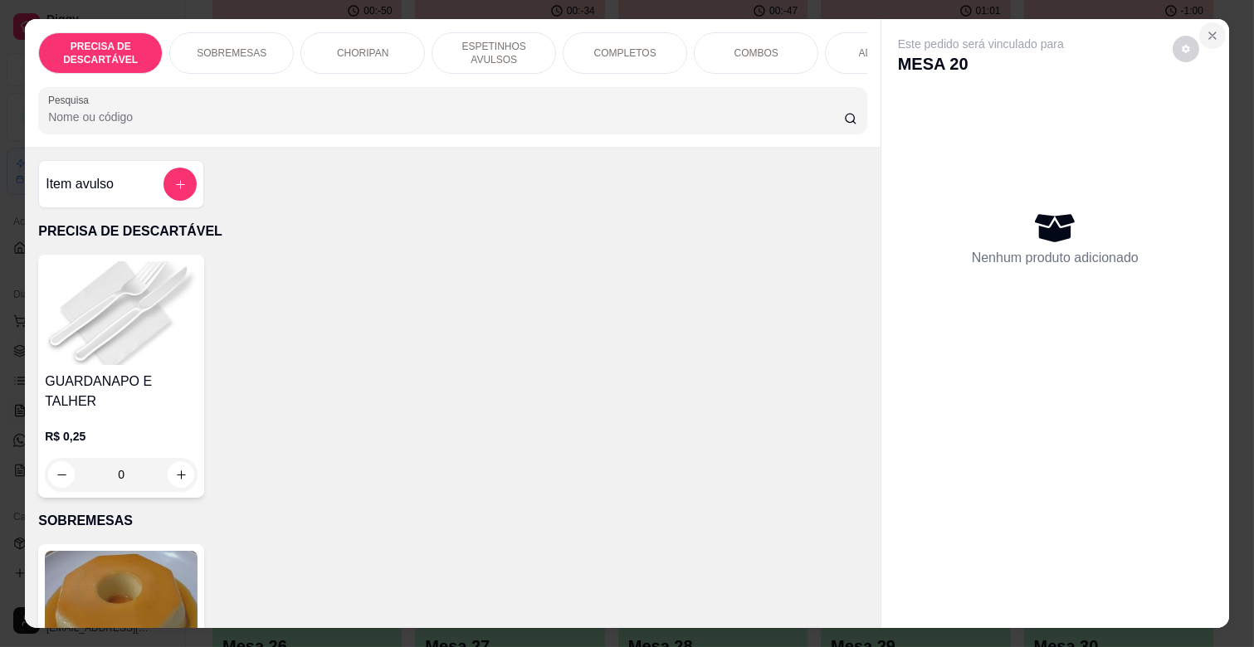
click at [1199, 30] on button "Close" at bounding box center [1212, 35] width 27 height 27
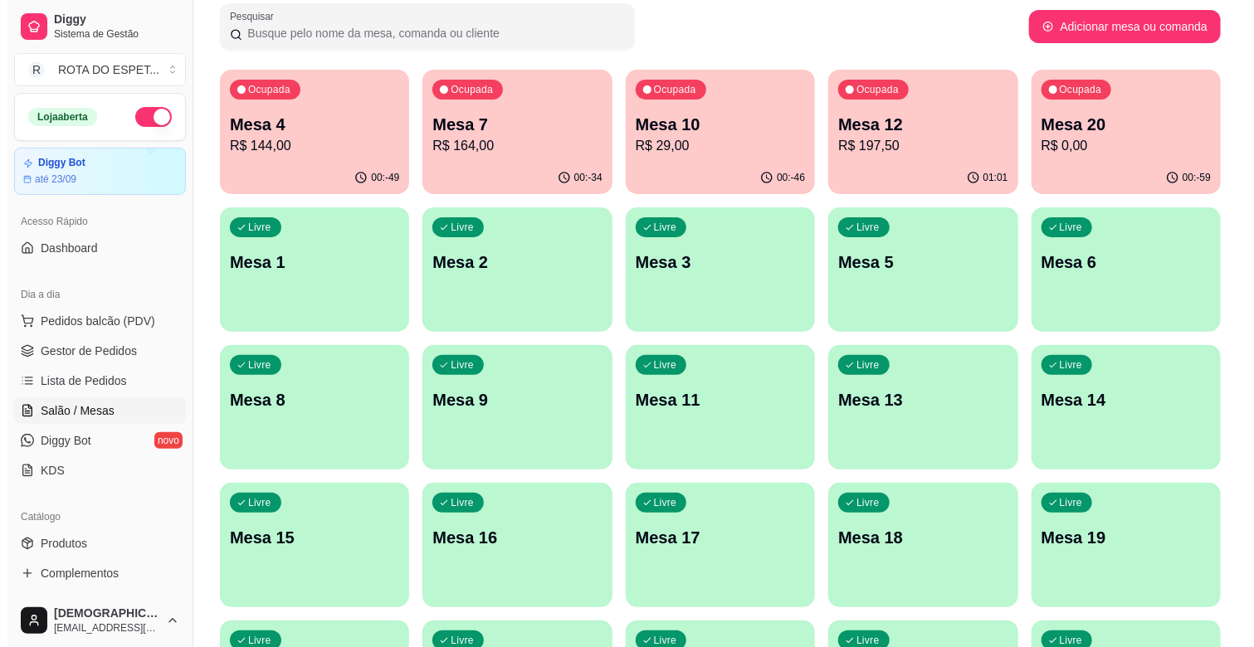
scroll to position [0, 0]
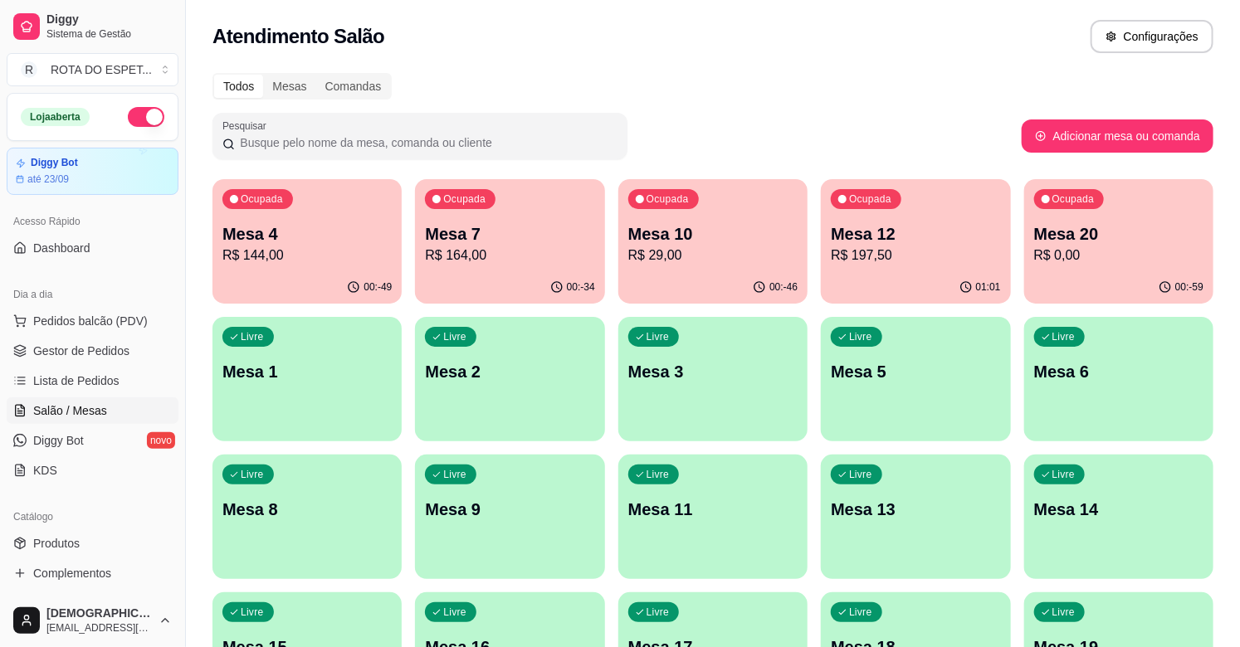
click at [841, 91] on div "Todos Mesas Comandas" at bounding box center [712, 86] width 1001 height 27
click at [890, 257] on p "R$ 197,50" at bounding box center [915, 256] width 169 height 20
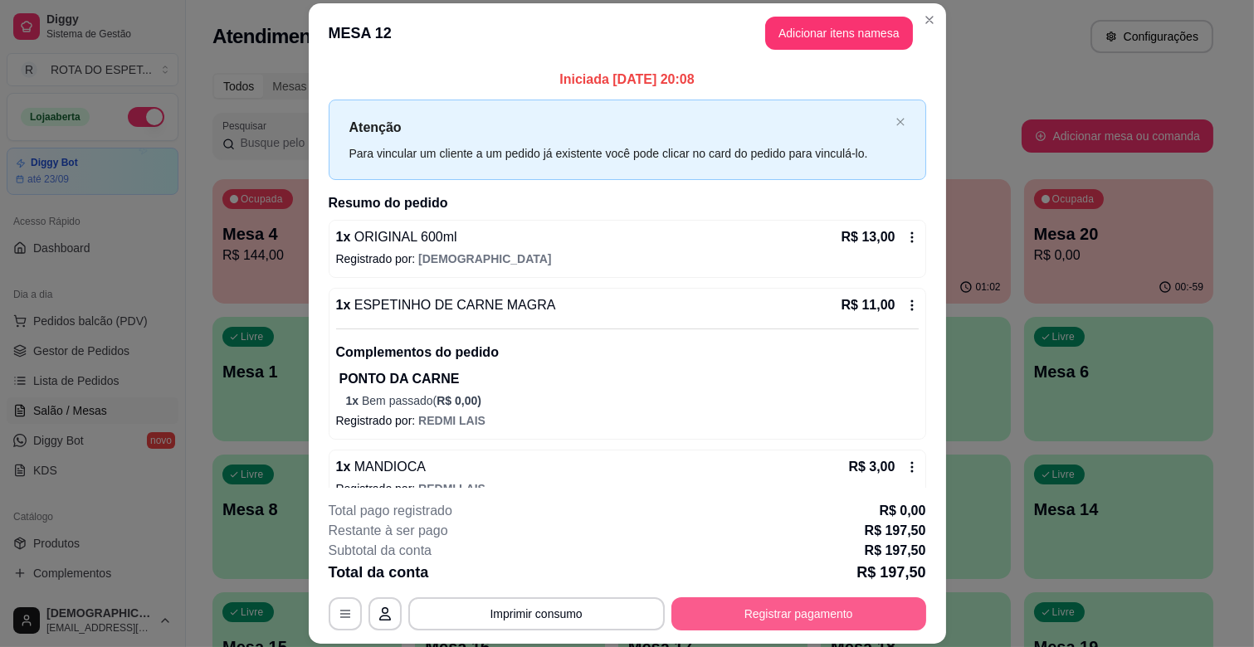
click at [827, 606] on button "Registrar pagamento" at bounding box center [798, 613] width 255 height 33
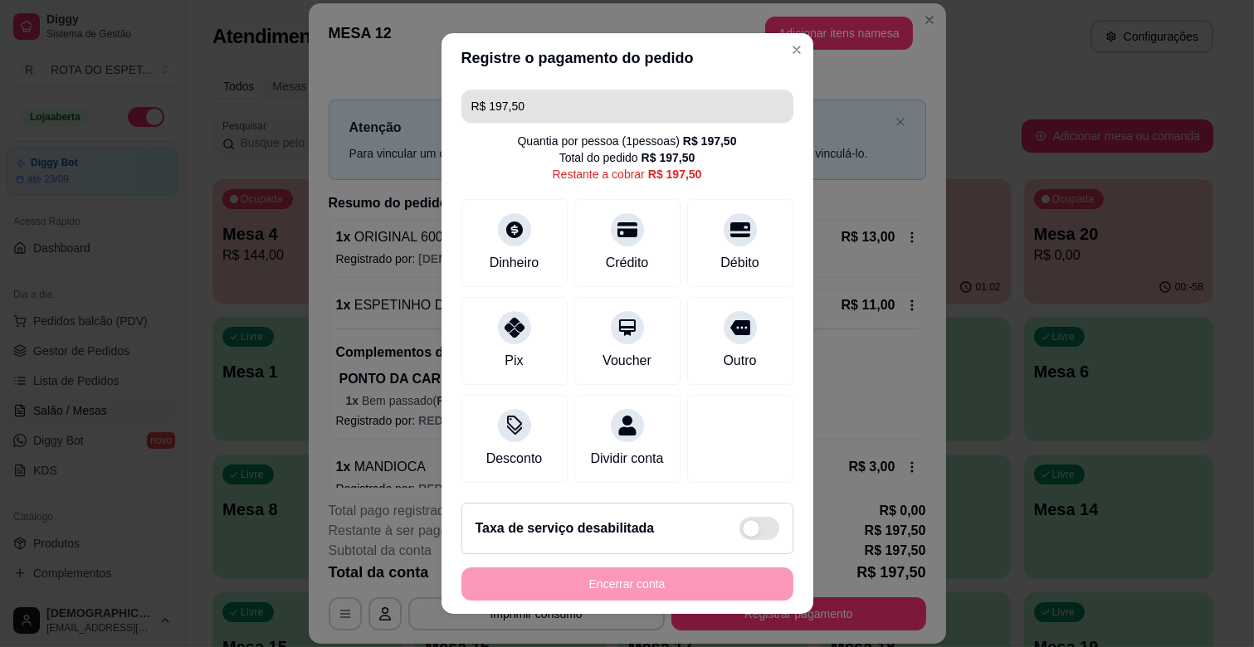
click at [558, 100] on input "R$ 197,50" at bounding box center [627, 106] width 312 height 33
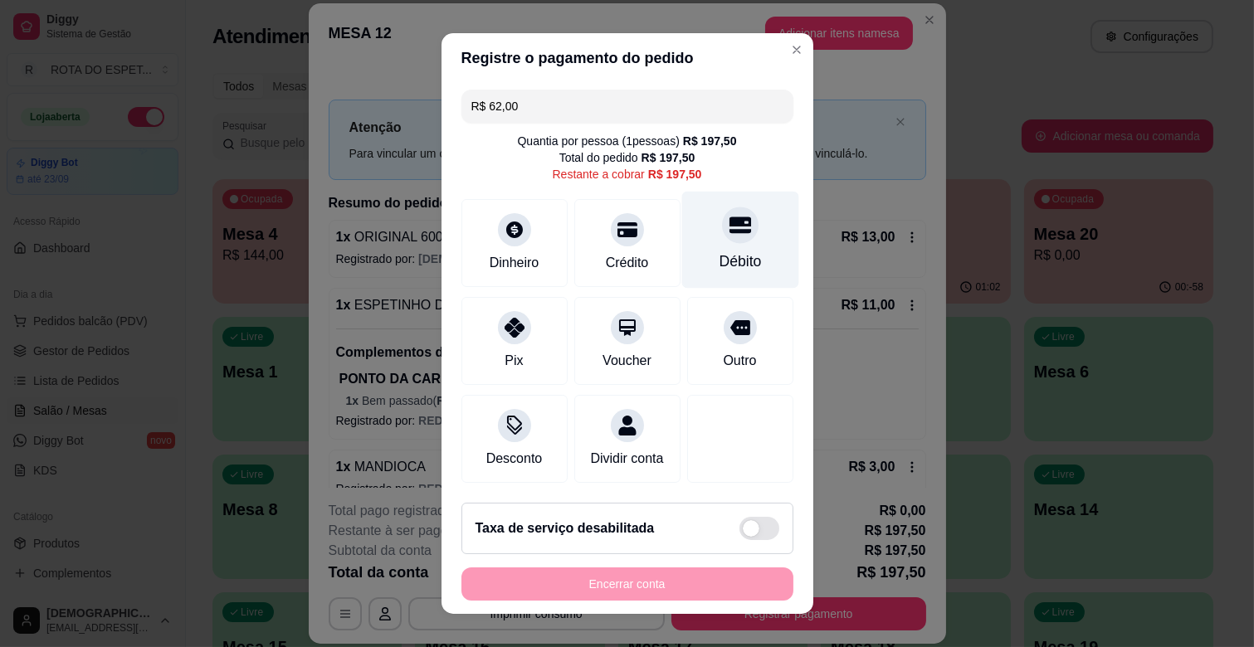
click at [722, 239] on div at bounding box center [740, 225] width 37 height 37
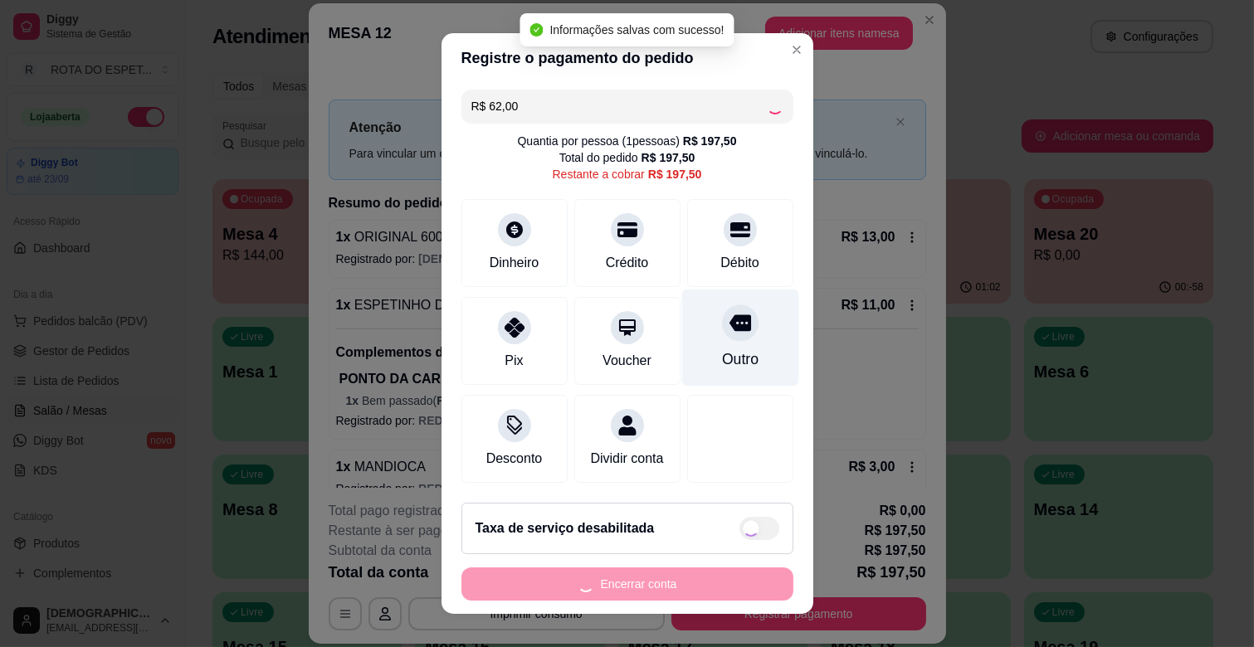
type input "R$ 135,50"
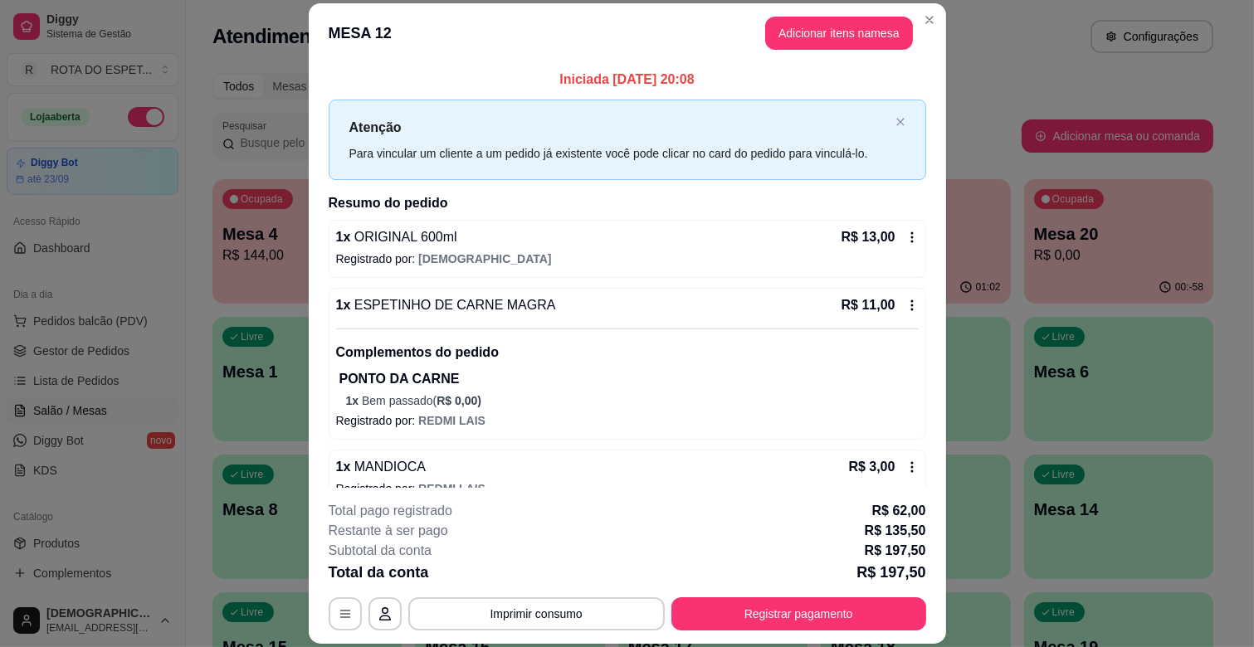
click at [680, 29] on header "MESA 12 Adicionar itens na mesa" at bounding box center [627, 33] width 637 height 60
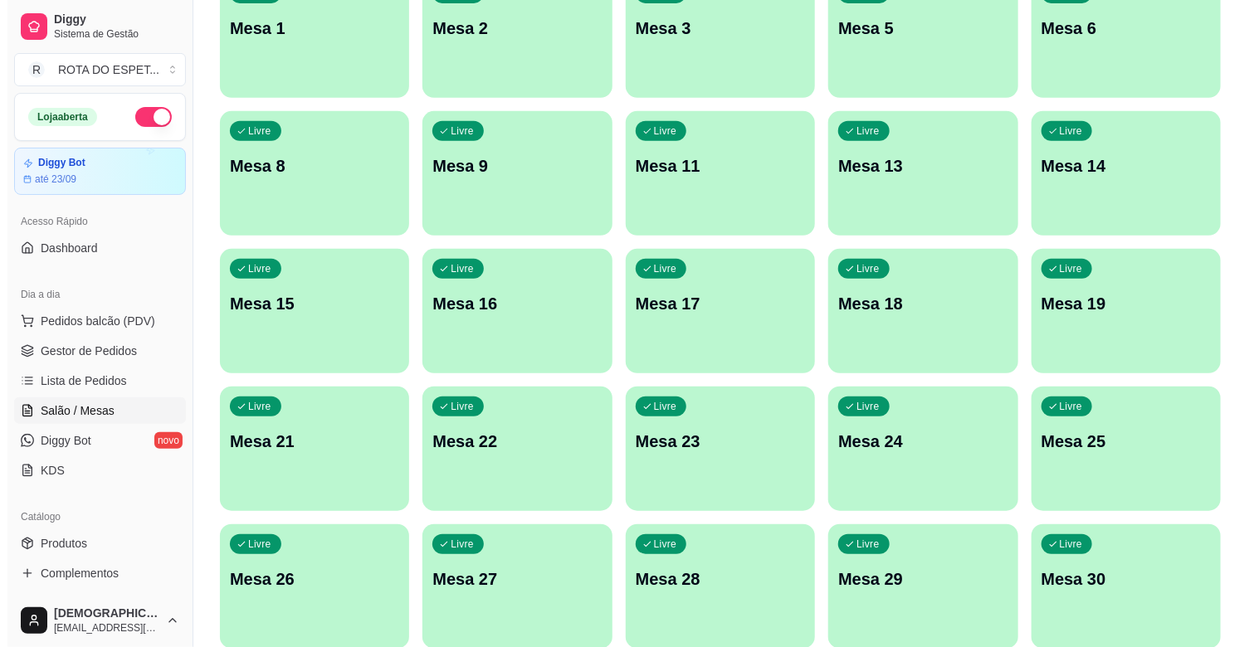
scroll to position [368, 0]
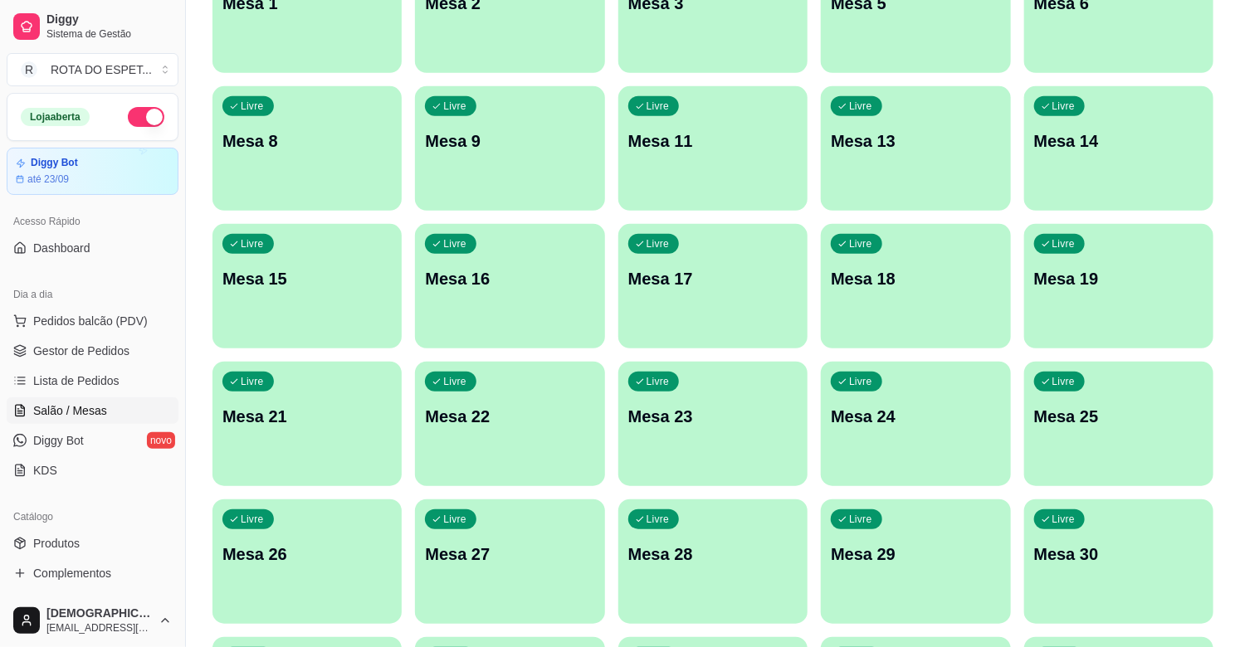
click at [332, 413] on p "Mesa 21" at bounding box center [306, 416] width 169 height 23
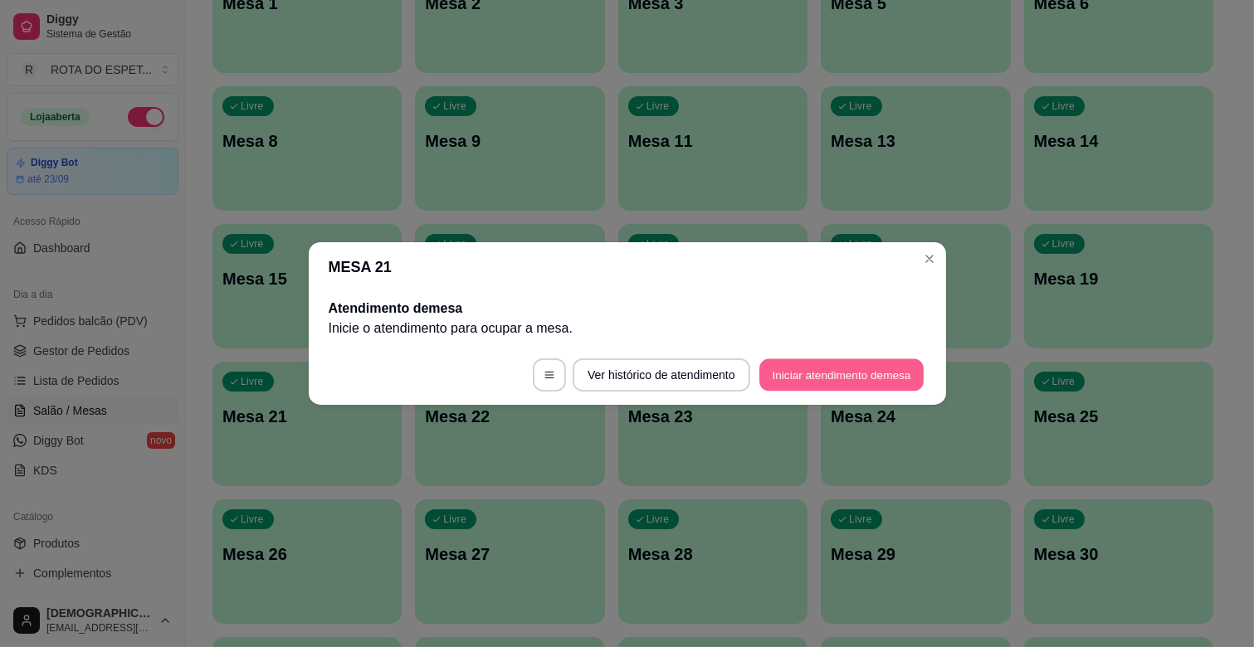
click at [866, 383] on button "Iniciar atendimento de mesa" at bounding box center [841, 375] width 164 height 32
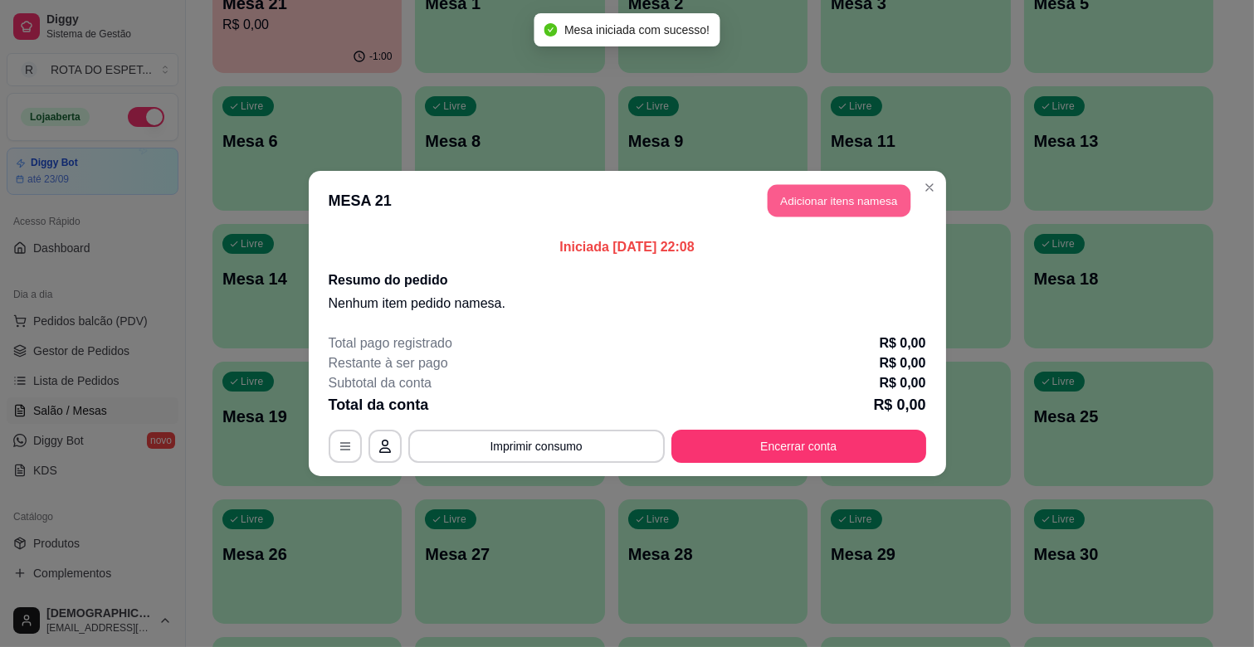
click at [866, 206] on button "Adicionar itens na mesa" at bounding box center [839, 201] width 143 height 32
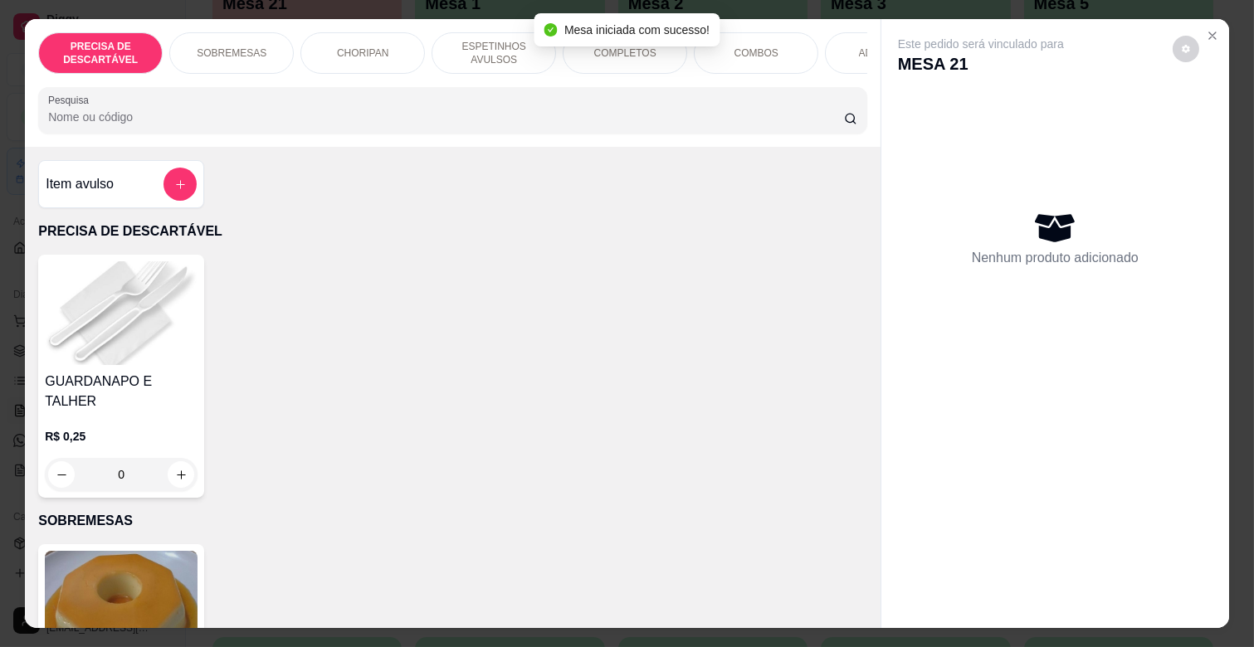
click at [622, 55] on div "COMPLETOS" at bounding box center [625, 52] width 124 height 41
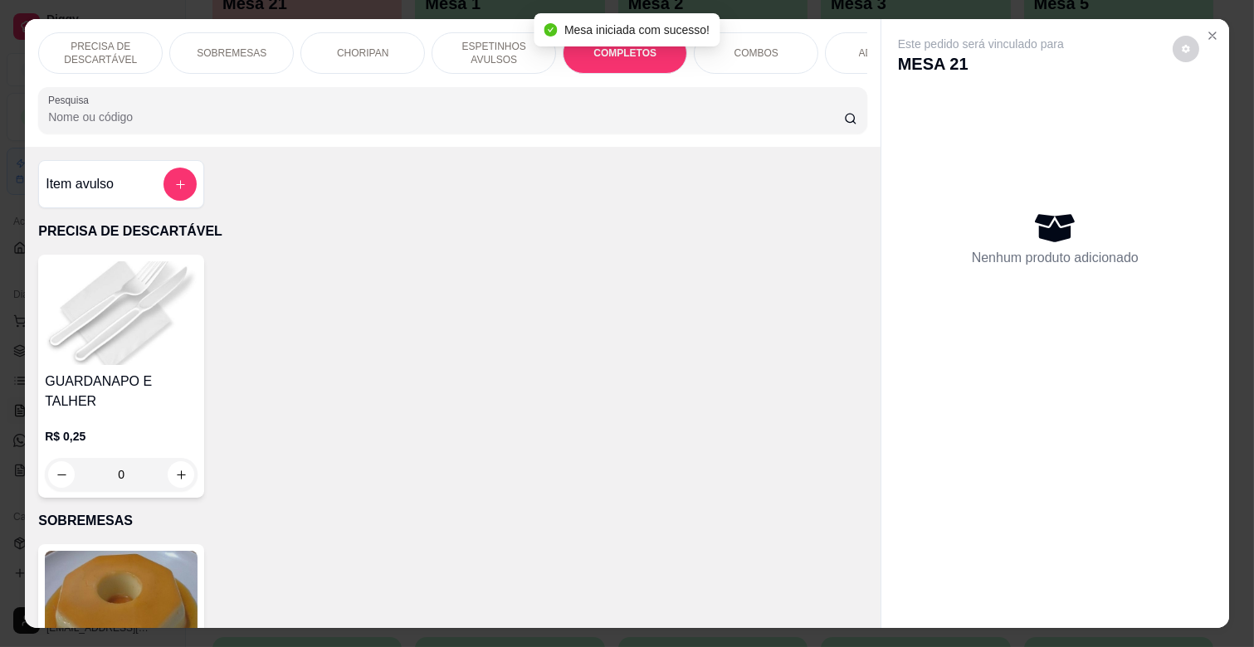
scroll to position [40, 0]
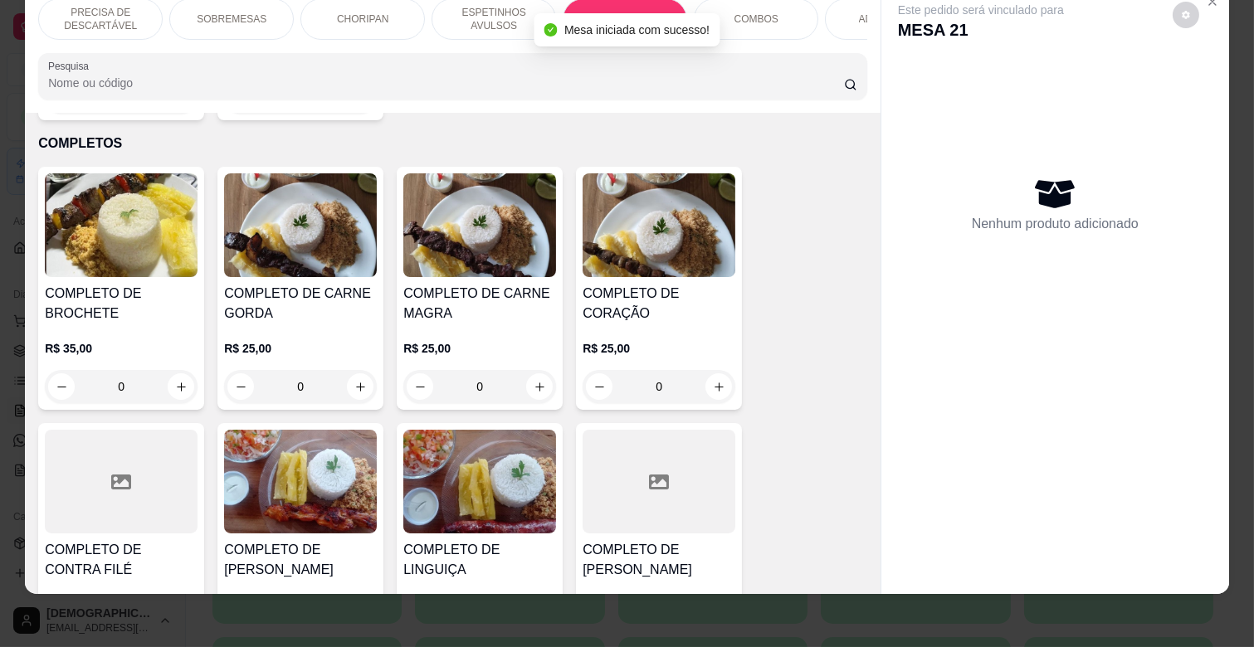
click at [491, 289] on h4 "COMPLETO DE CARNE MAGRA" at bounding box center [479, 304] width 153 height 40
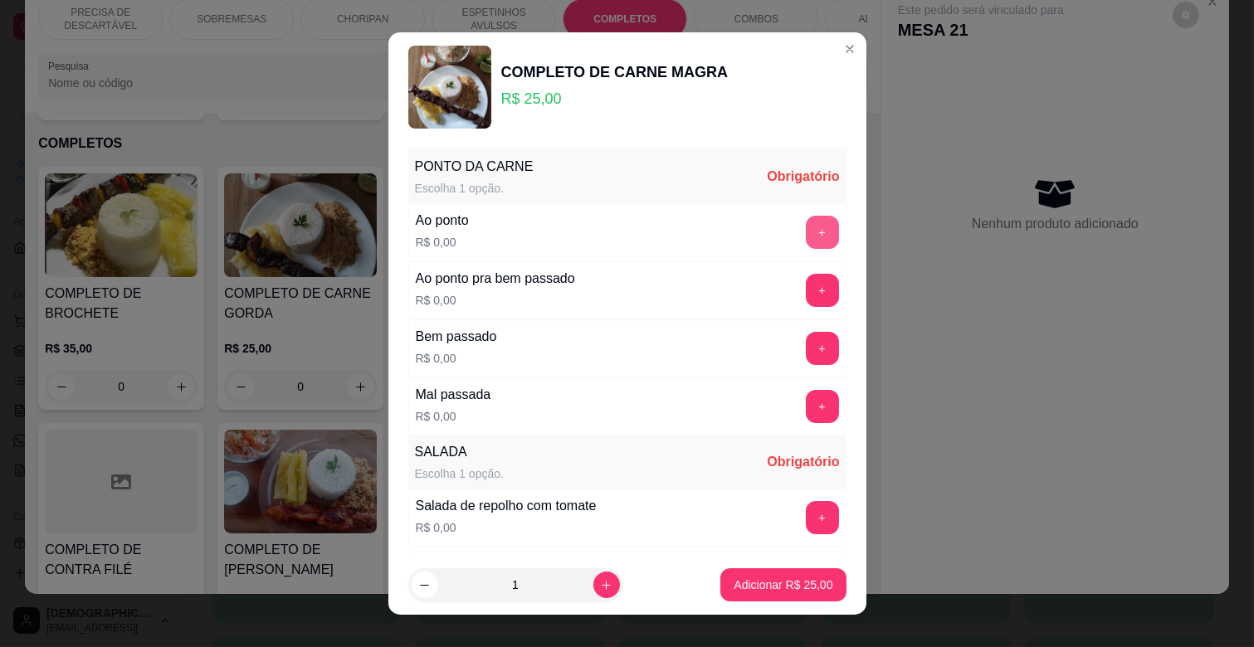
click at [806, 225] on button "+" at bounding box center [822, 232] width 33 height 33
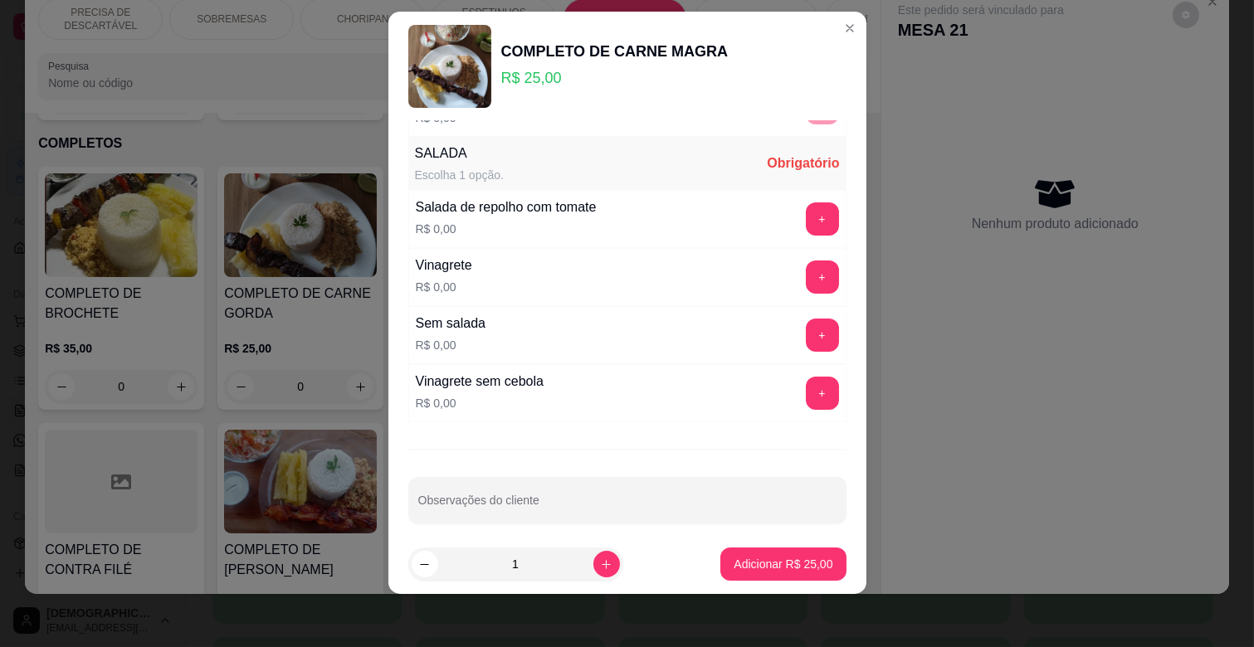
scroll to position [292, 0]
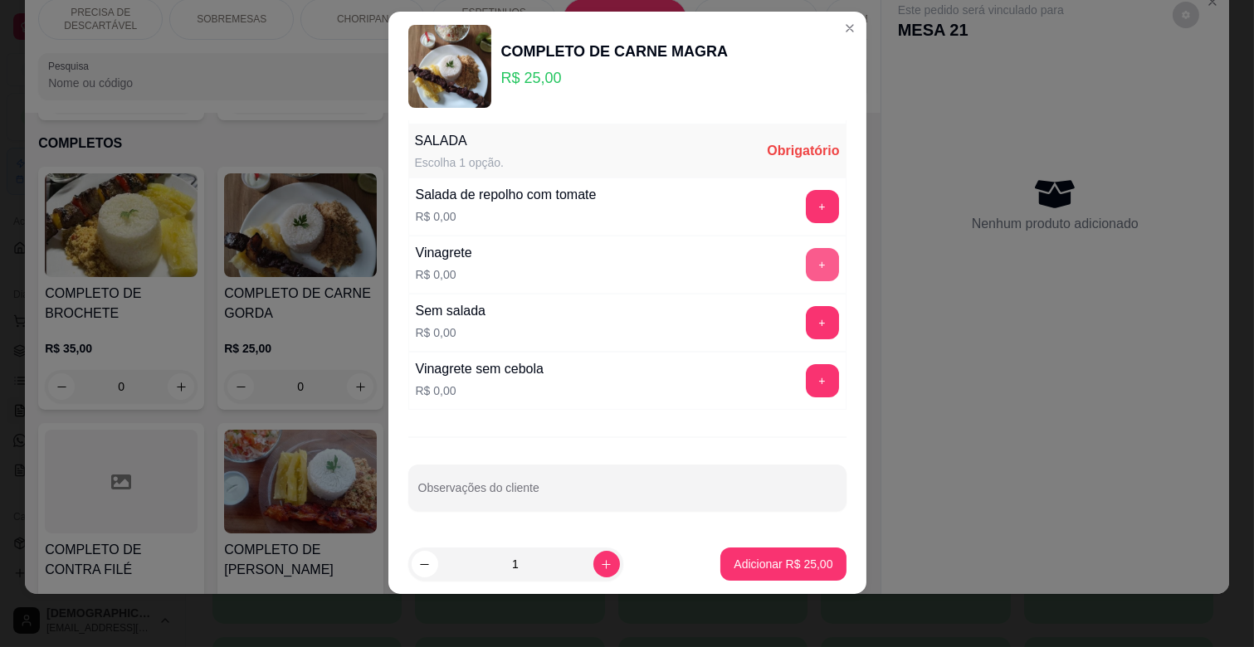
click at [806, 263] on button "+" at bounding box center [822, 264] width 33 height 33
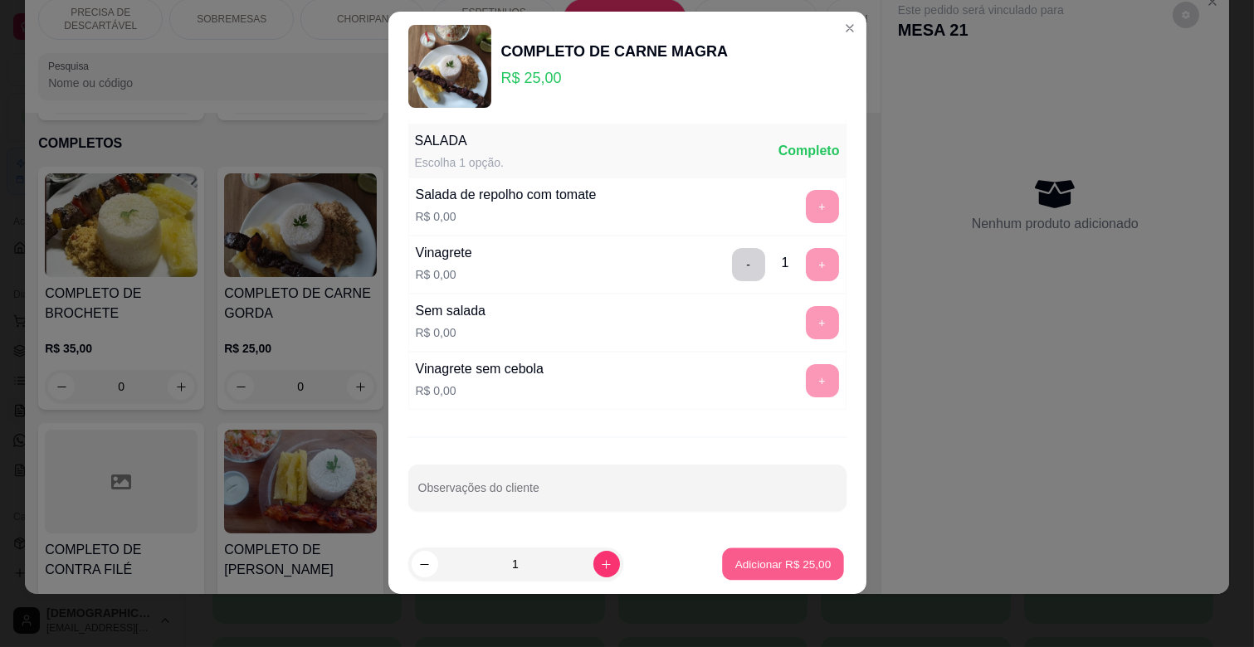
click at [774, 565] on p "Adicionar R$ 25,00" at bounding box center [783, 564] width 96 height 16
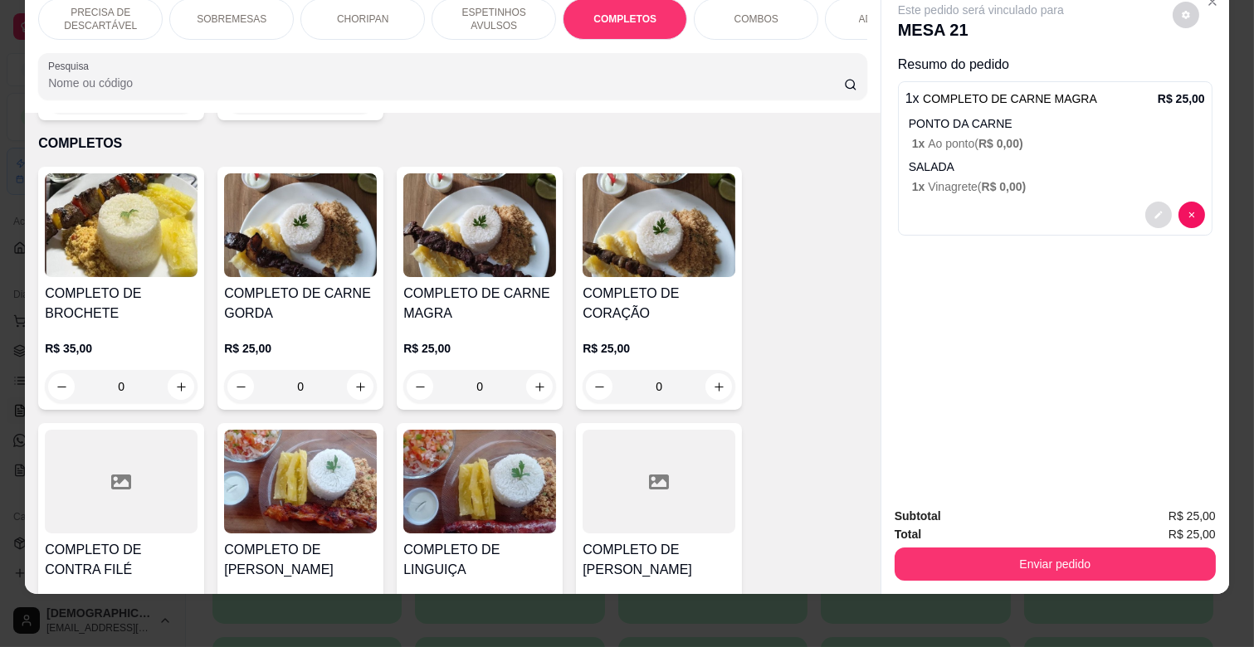
click at [1154, 210] on icon "decrease-product-quantity" at bounding box center [1158, 215] width 10 height 10
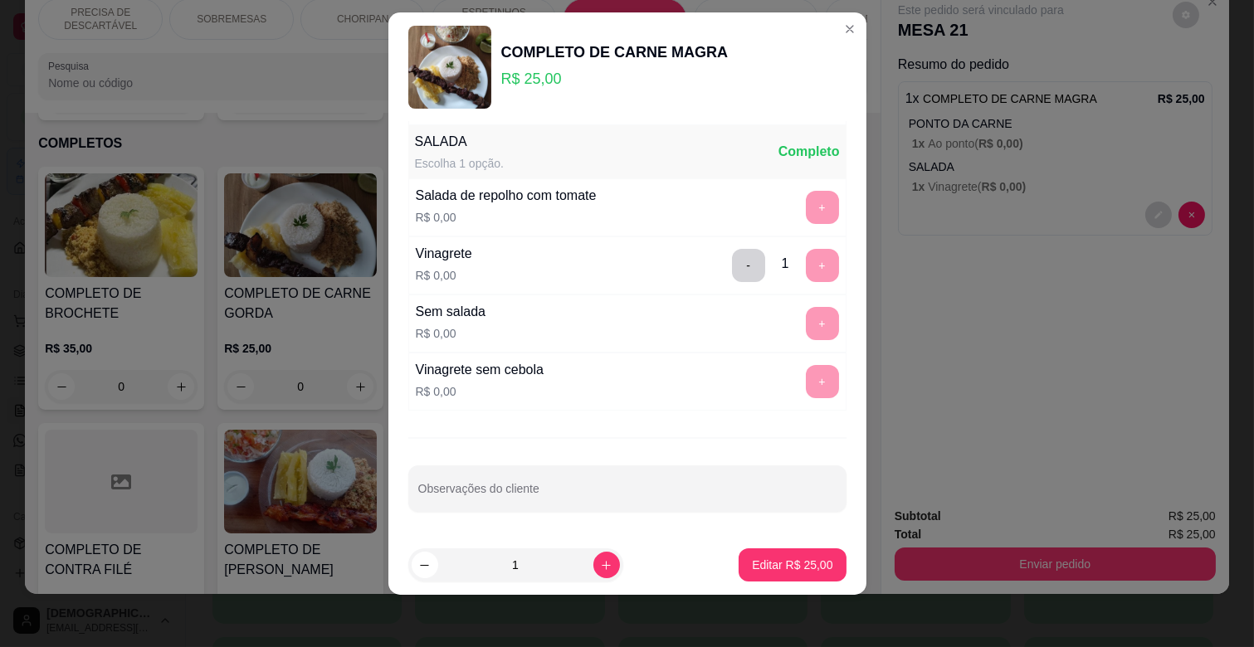
scroll to position [21, 0]
click at [504, 500] on input "Observações do cliente" at bounding box center [627, 494] width 418 height 17
type input "MAE DO WENDEL"
click at [757, 567] on p "Editar R$ 25,00" at bounding box center [792, 564] width 80 height 17
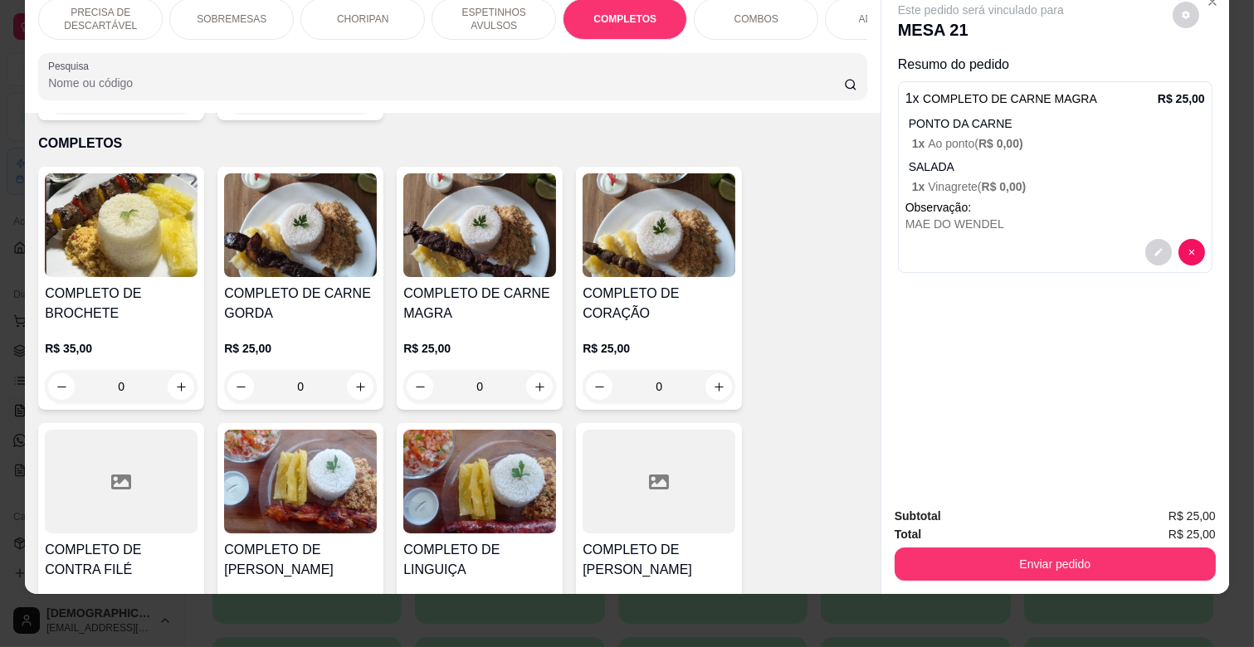
click at [1178, 543] on div "Enviar pedido" at bounding box center [1054, 561] width 321 height 37
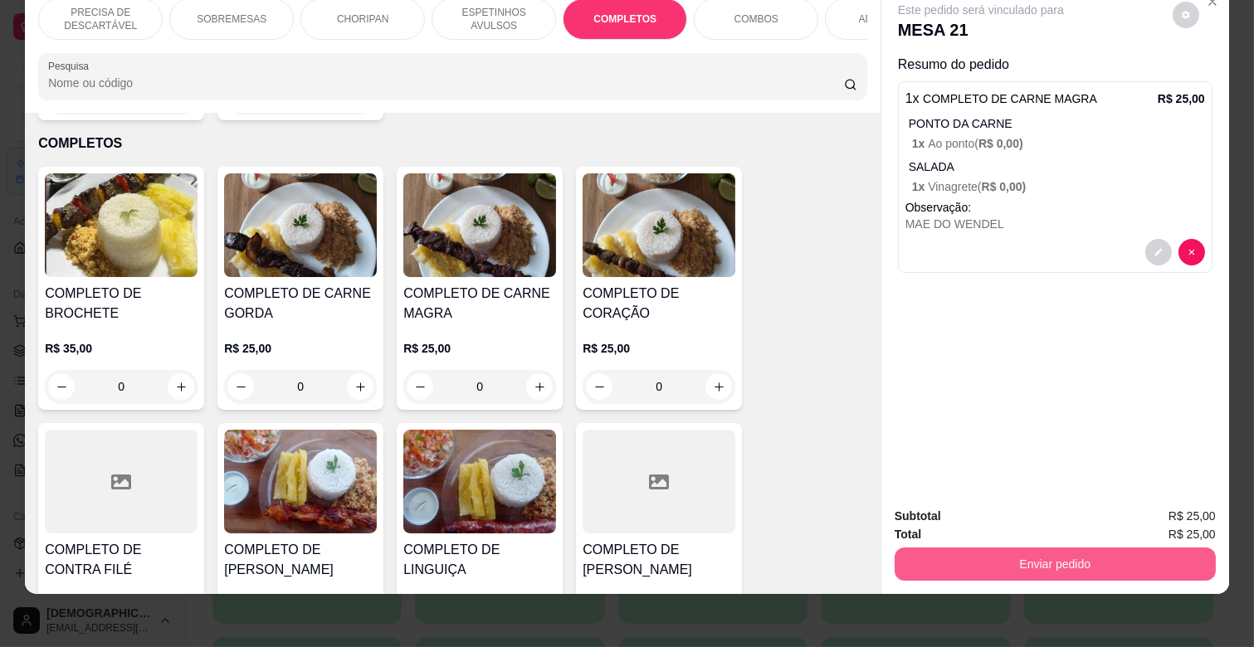
click at [1134, 548] on button "Enviar pedido" at bounding box center [1054, 564] width 321 height 33
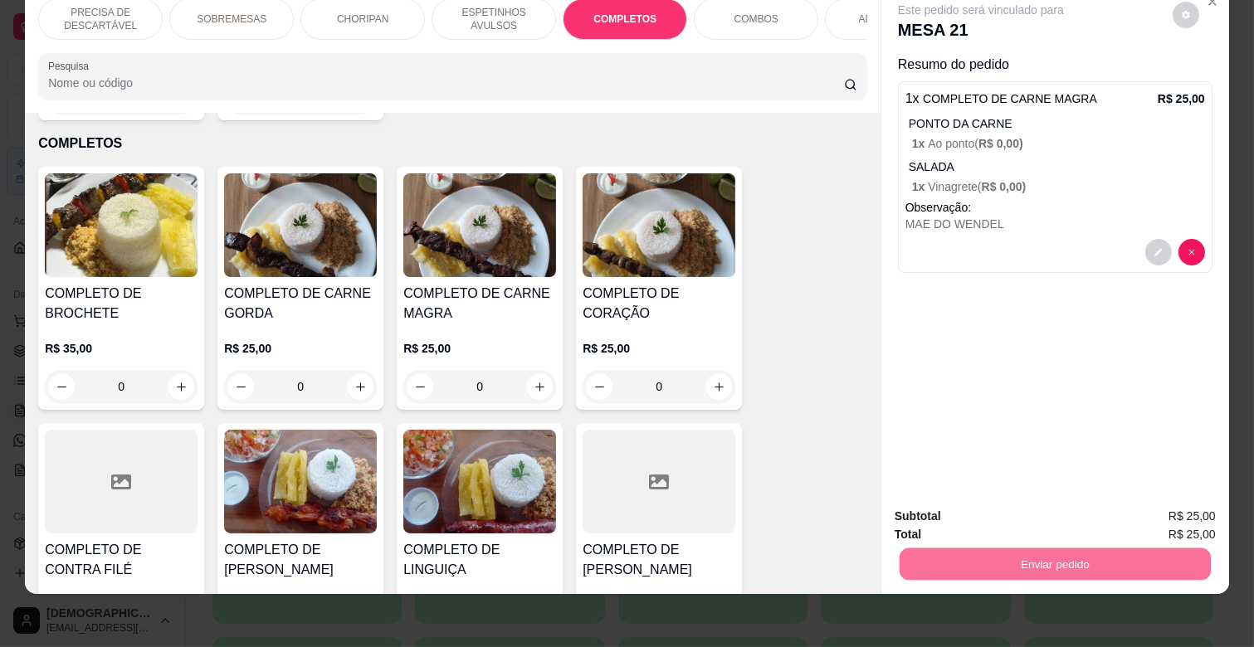
click at [1031, 509] on button "Não registrar e enviar pedido" at bounding box center [999, 511] width 173 height 32
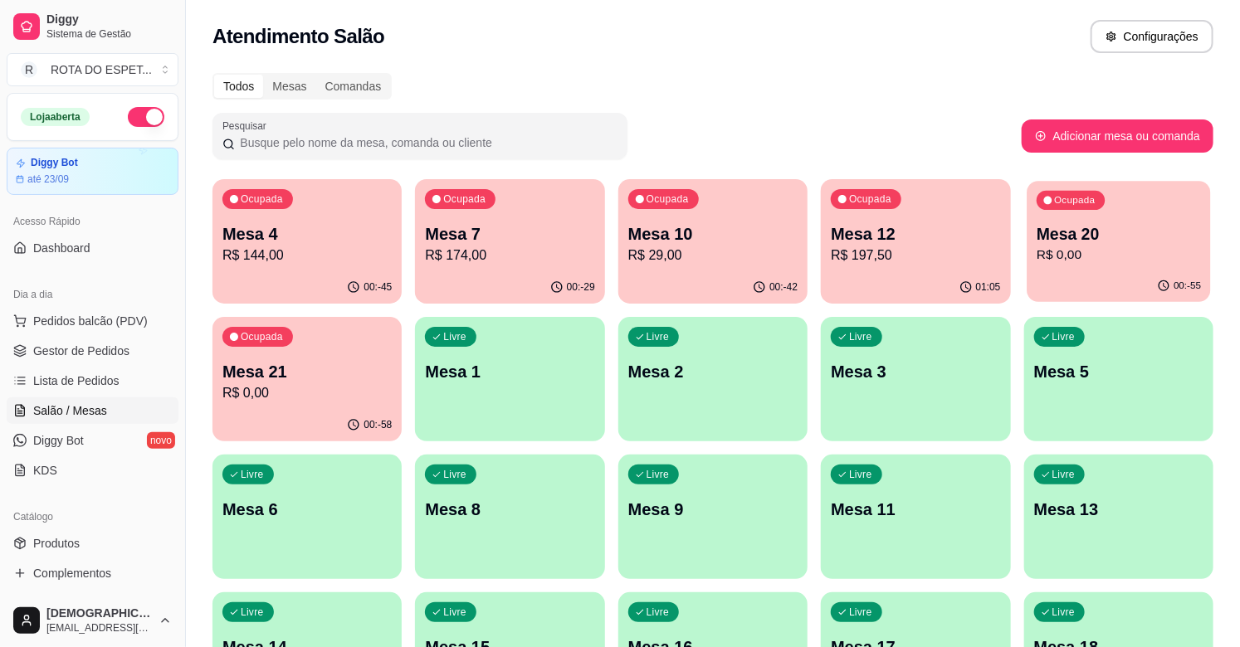
click at [1149, 269] on div "Ocupada Mesa 20 R$ 0,00" at bounding box center [1118, 226] width 184 height 90
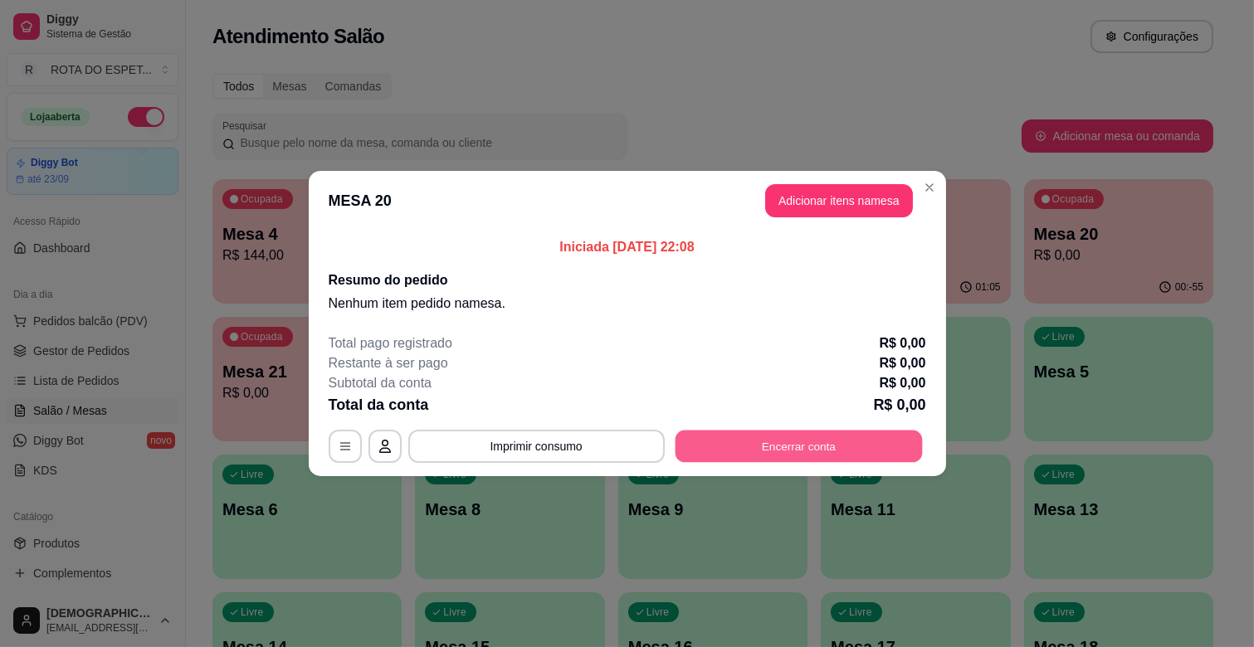
click at [832, 441] on button "Encerrar conta" at bounding box center [798, 447] width 247 height 32
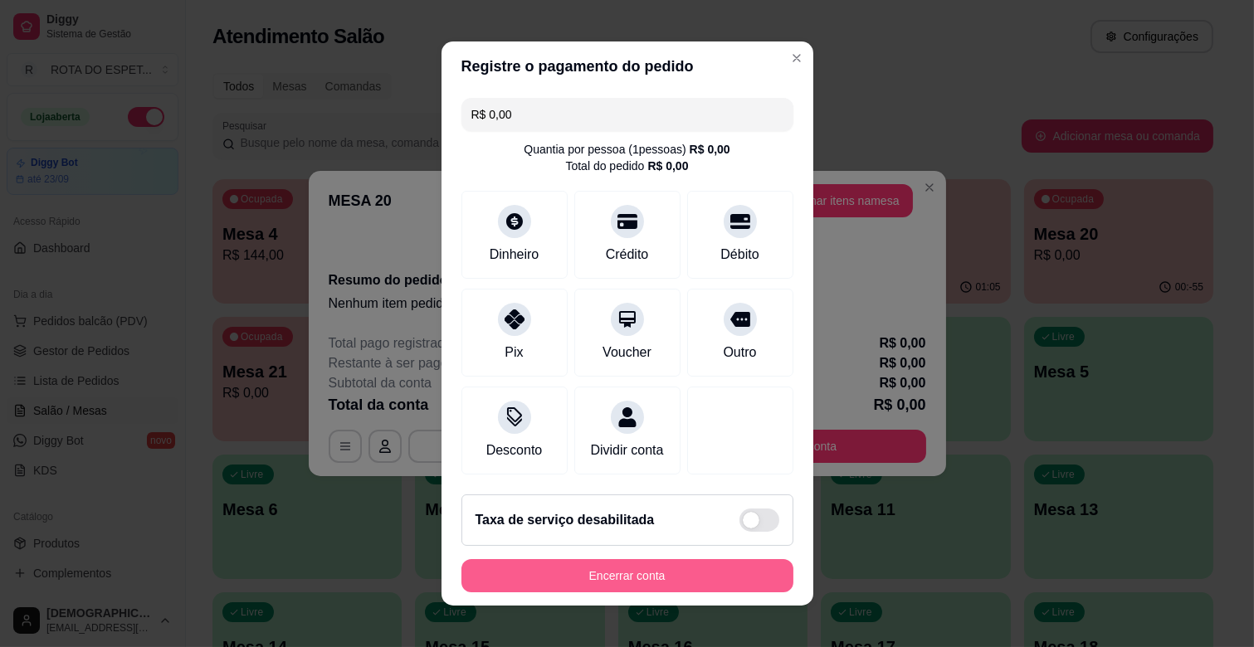
click at [716, 582] on button "Encerrar conta" at bounding box center [627, 575] width 332 height 33
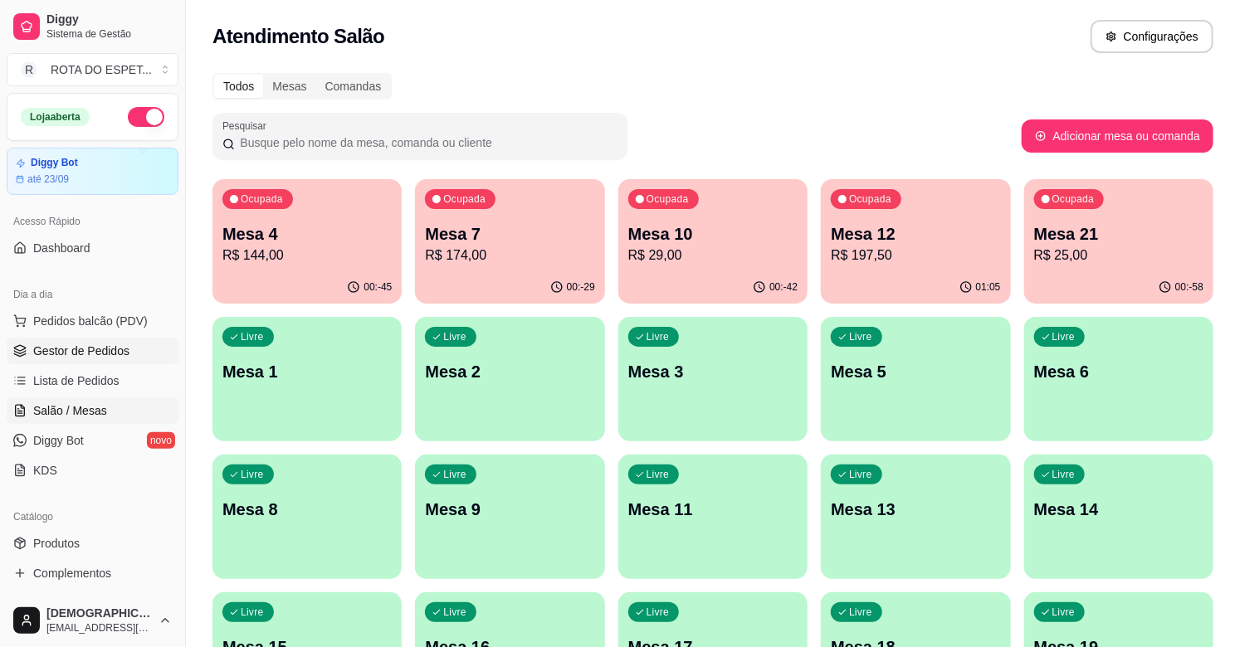
click at [115, 359] on link "Gestor de Pedidos" at bounding box center [93, 351] width 172 height 27
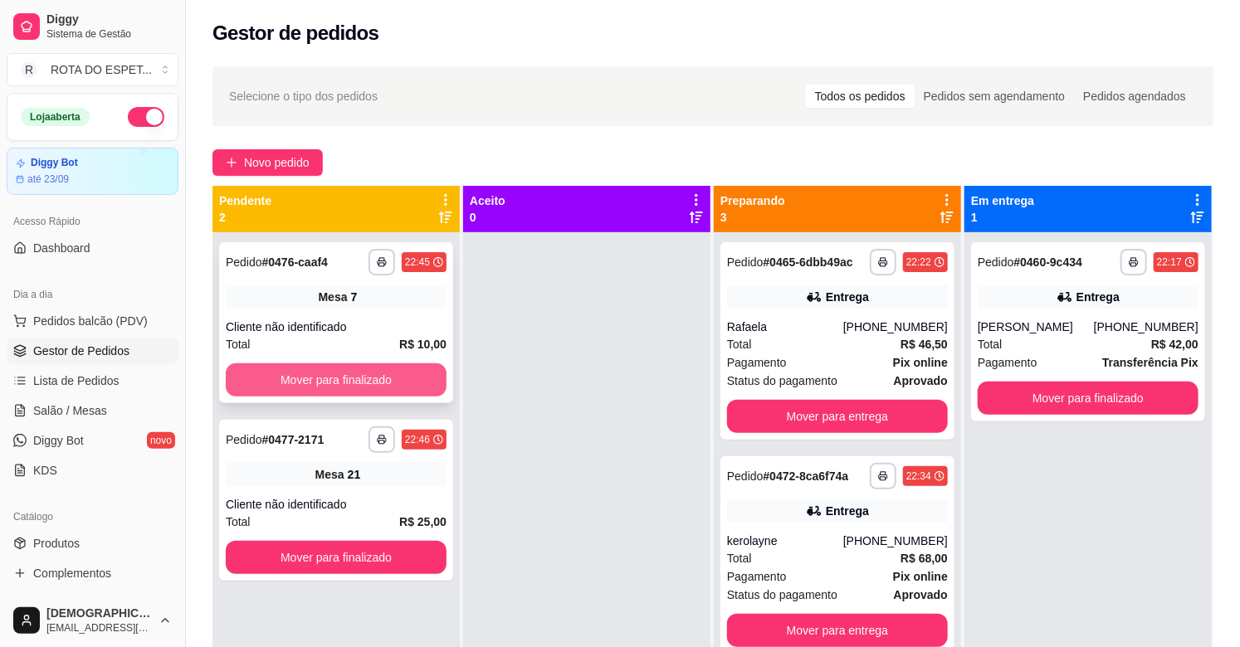
click at [422, 387] on button "Mover para finalizado" at bounding box center [336, 379] width 221 height 33
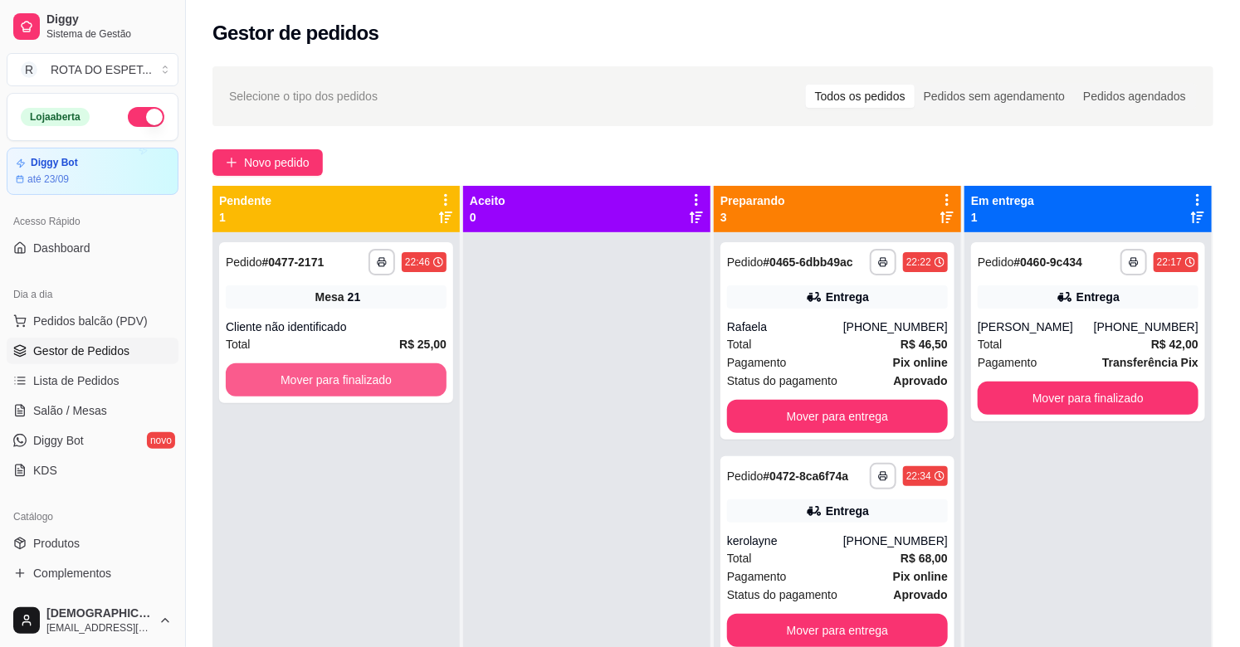
click at [422, 387] on button "Mover para finalizado" at bounding box center [336, 379] width 221 height 33
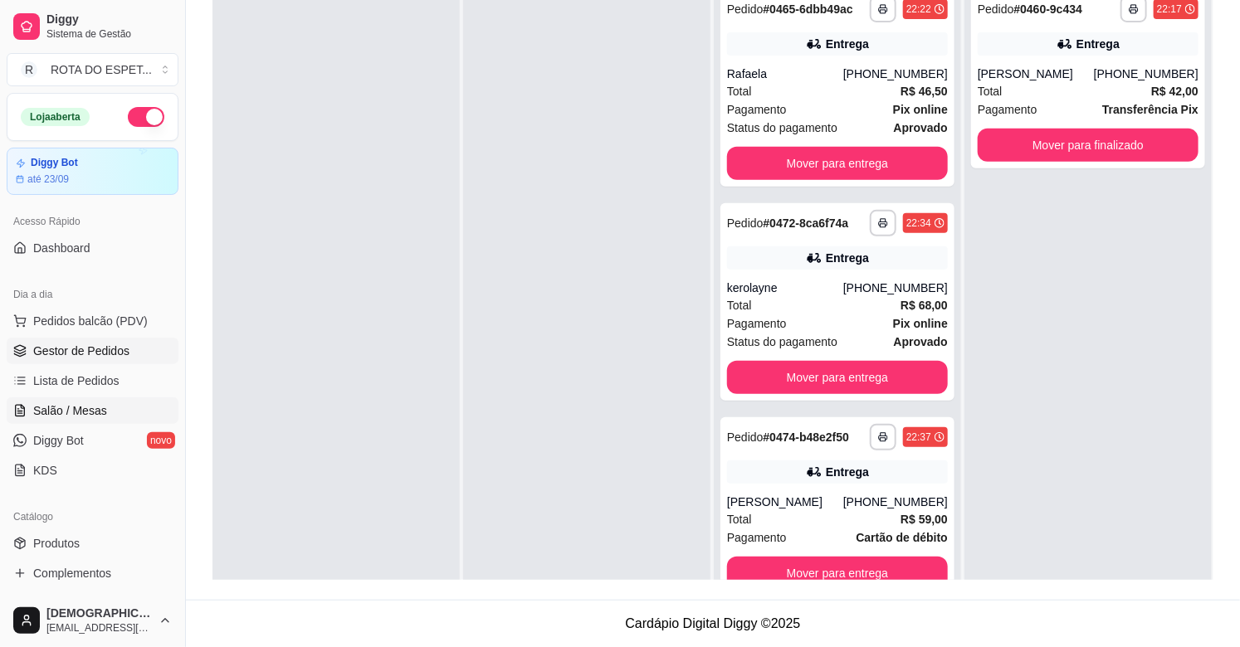
click at [76, 411] on span "Salão / Mesas" at bounding box center [70, 410] width 74 height 17
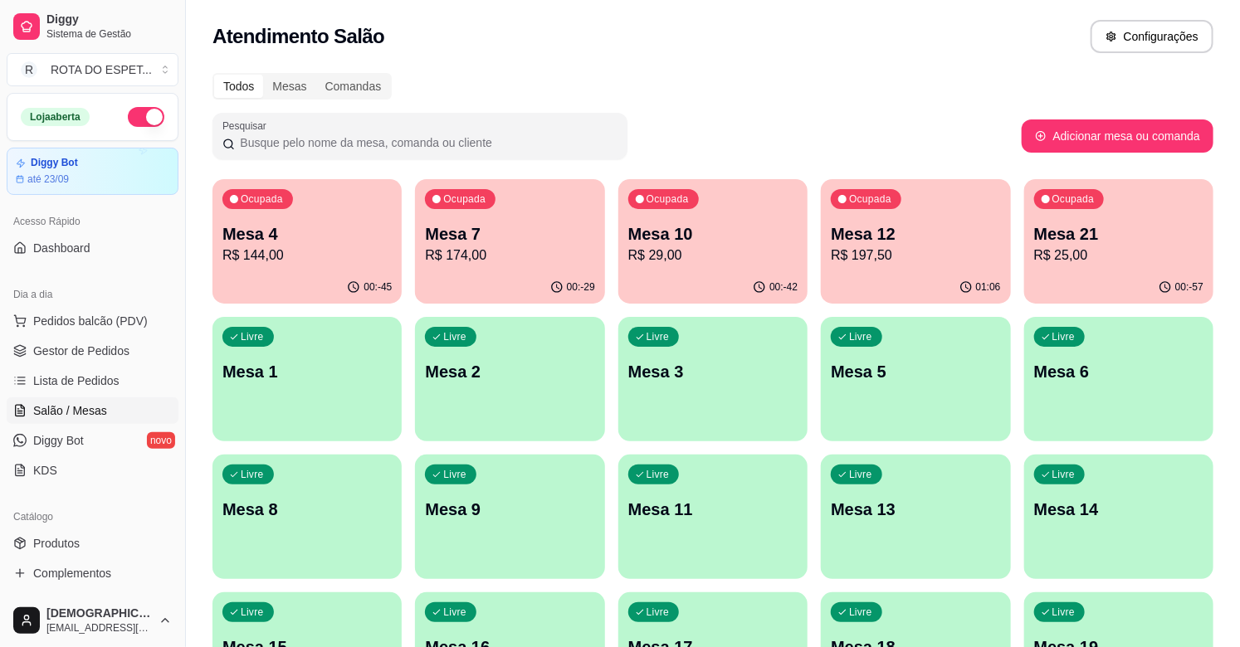
click at [938, 252] on p "R$ 197,50" at bounding box center [915, 256] width 169 height 20
click at [113, 348] on span "Gestor de Pedidos" at bounding box center [81, 351] width 96 height 17
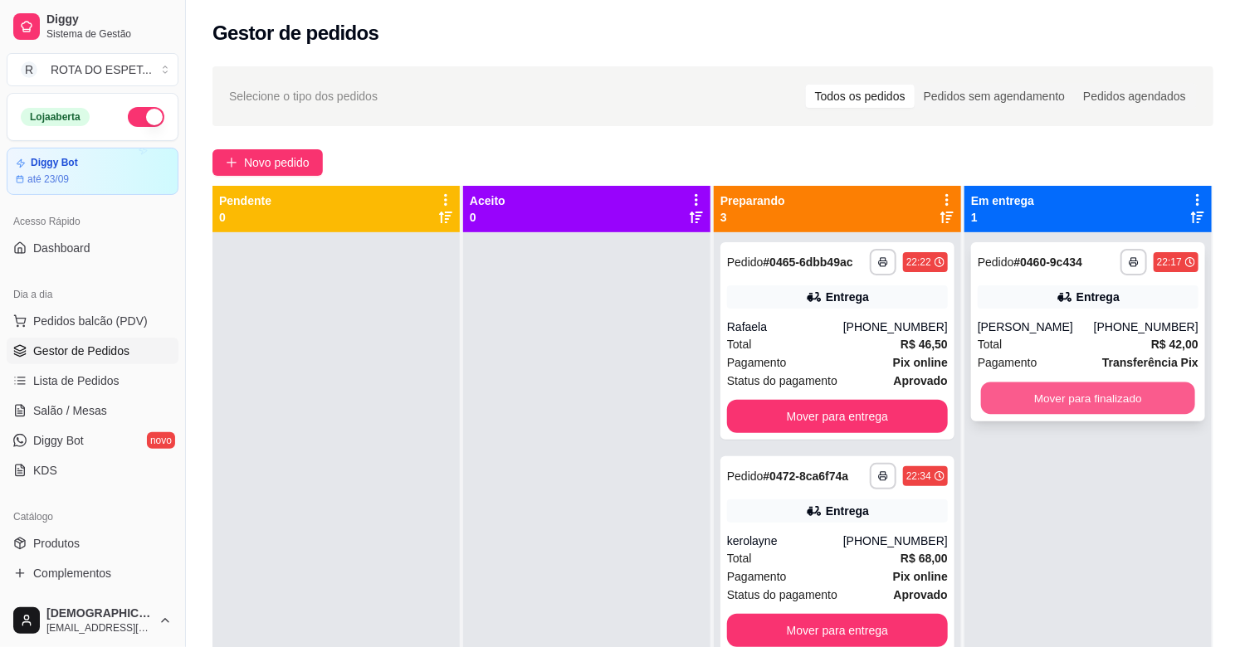
click at [1036, 403] on button "Mover para finalizado" at bounding box center [1088, 399] width 214 height 32
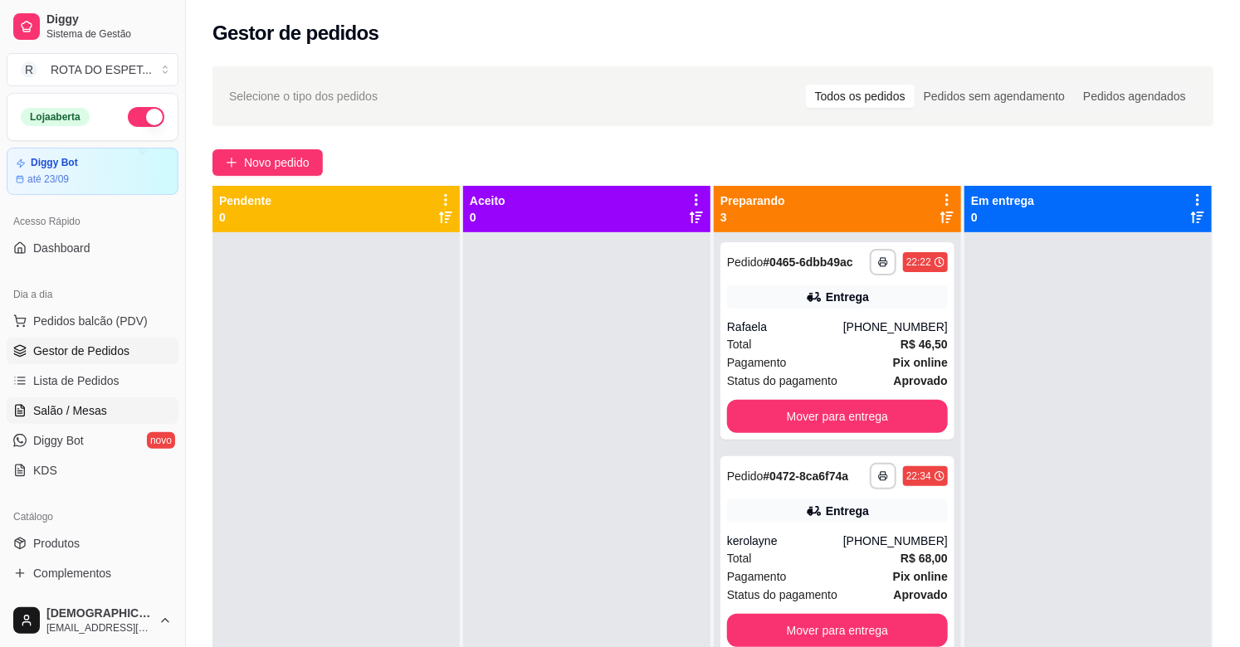
click at [62, 417] on span "Salão / Mesas" at bounding box center [70, 410] width 74 height 17
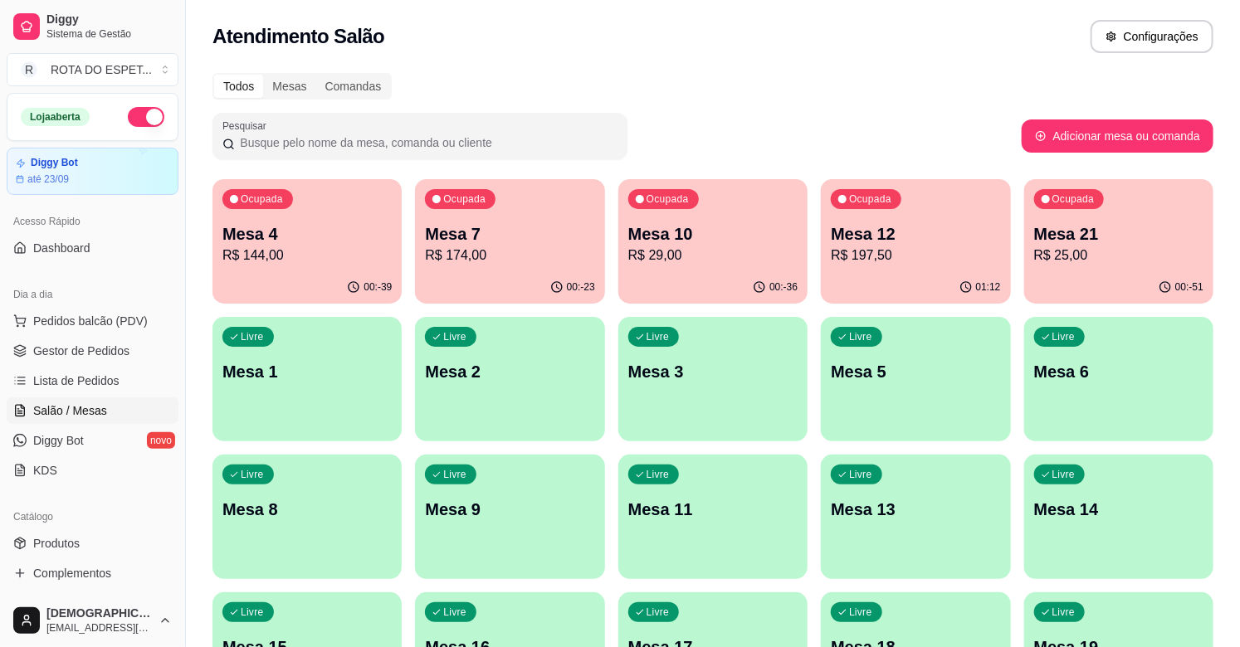
click at [1134, 260] on p "R$ 25,00" at bounding box center [1118, 256] width 169 height 20
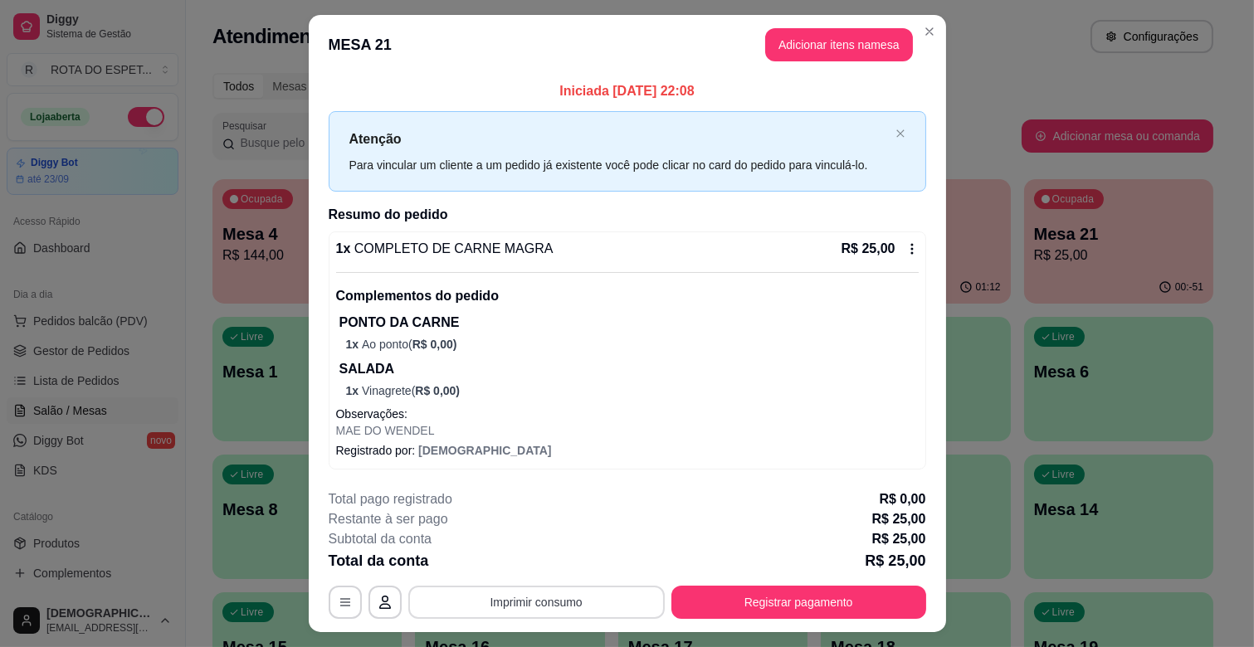
click at [552, 603] on button "Imprimir consumo" at bounding box center [536, 602] width 256 height 33
click at [559, 560] on button "IMPRESSORA CAIXA" at bounding box center [534, 564] width 133 height 26
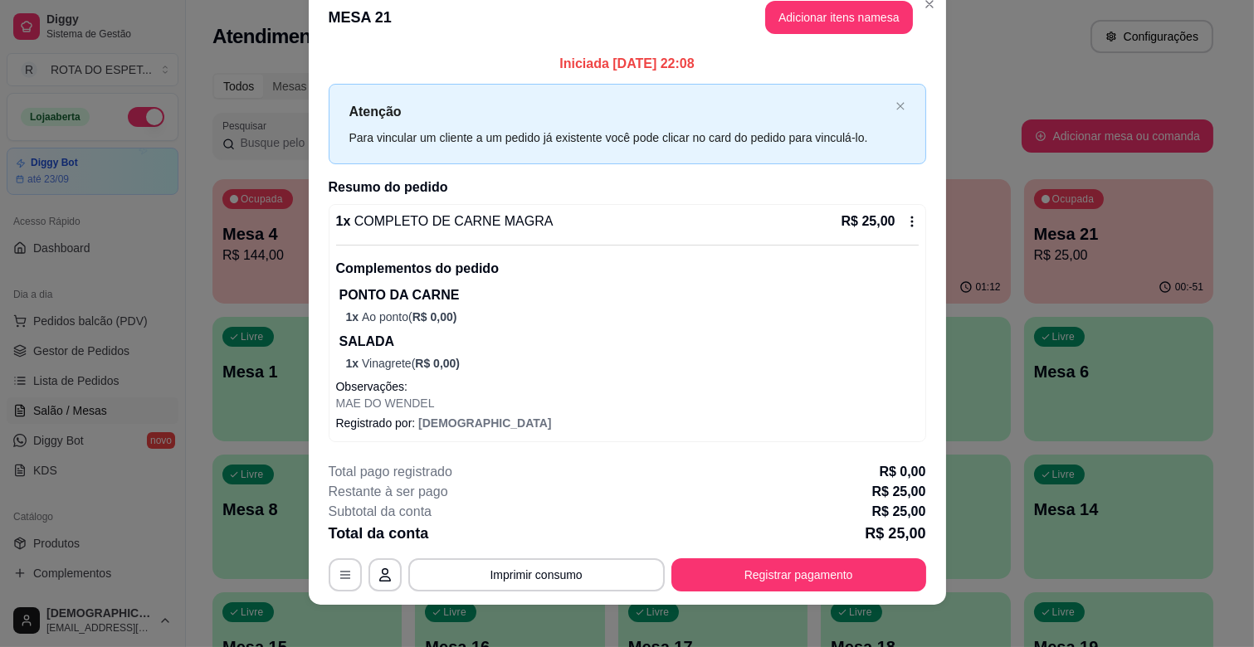
scroll to position [38, 0]
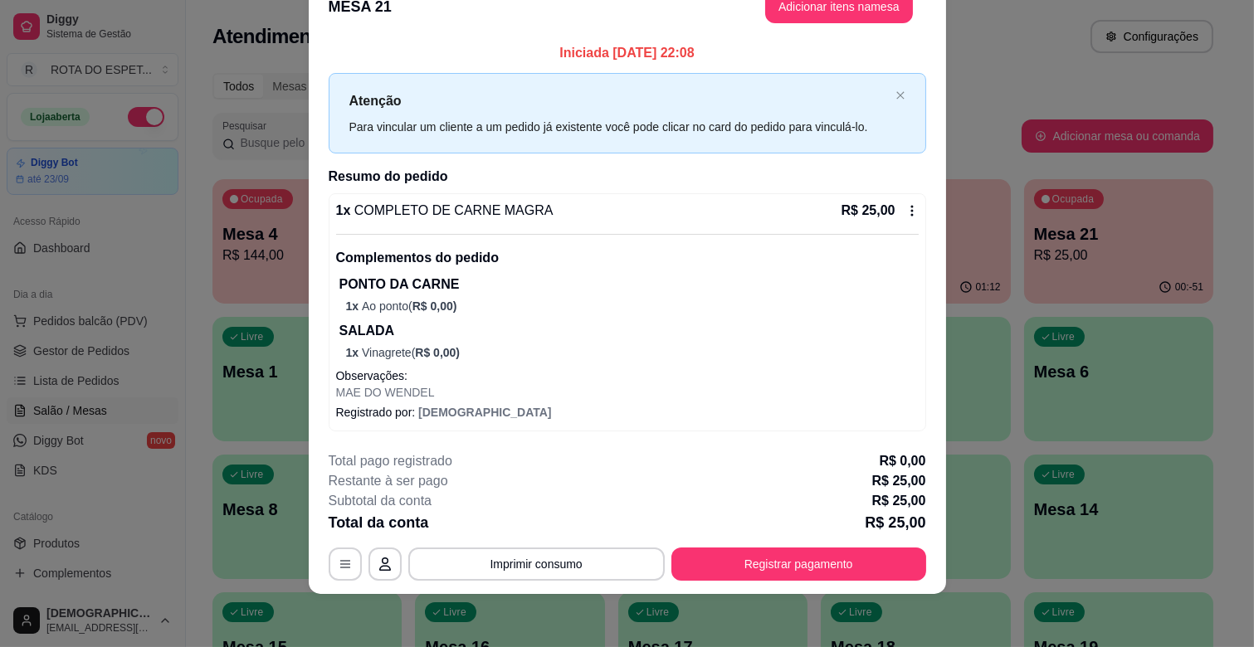
click at [905, 216] on icon at bounding box center [911, 210] width 13 height 13
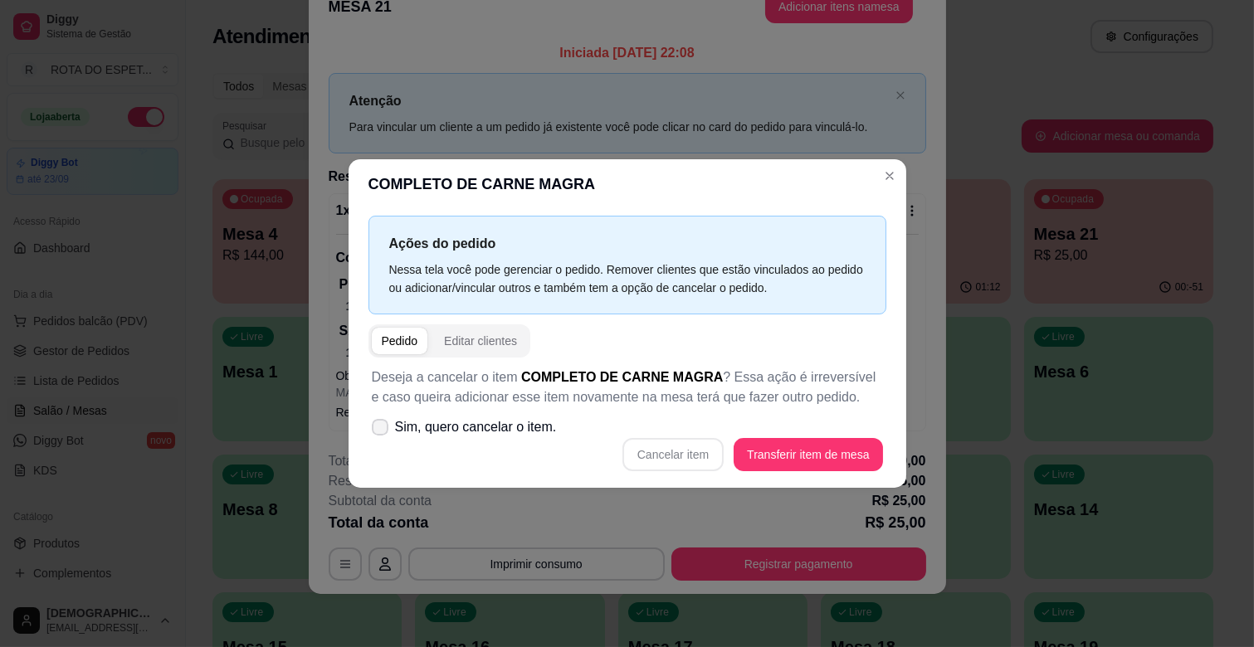
click at [395, 428] on span "Sim, quero cancelar o item." at bounding box center [476, 427] width 162 height 20
click at [382, 431] on input "Sim, quero cancelar o item." at bounding box center [376, 436] width 11 height 11
checkbox input "true"
click at [672, 456] on button "Cancelar item" at bounding box center [672, 454] width 101 height 33
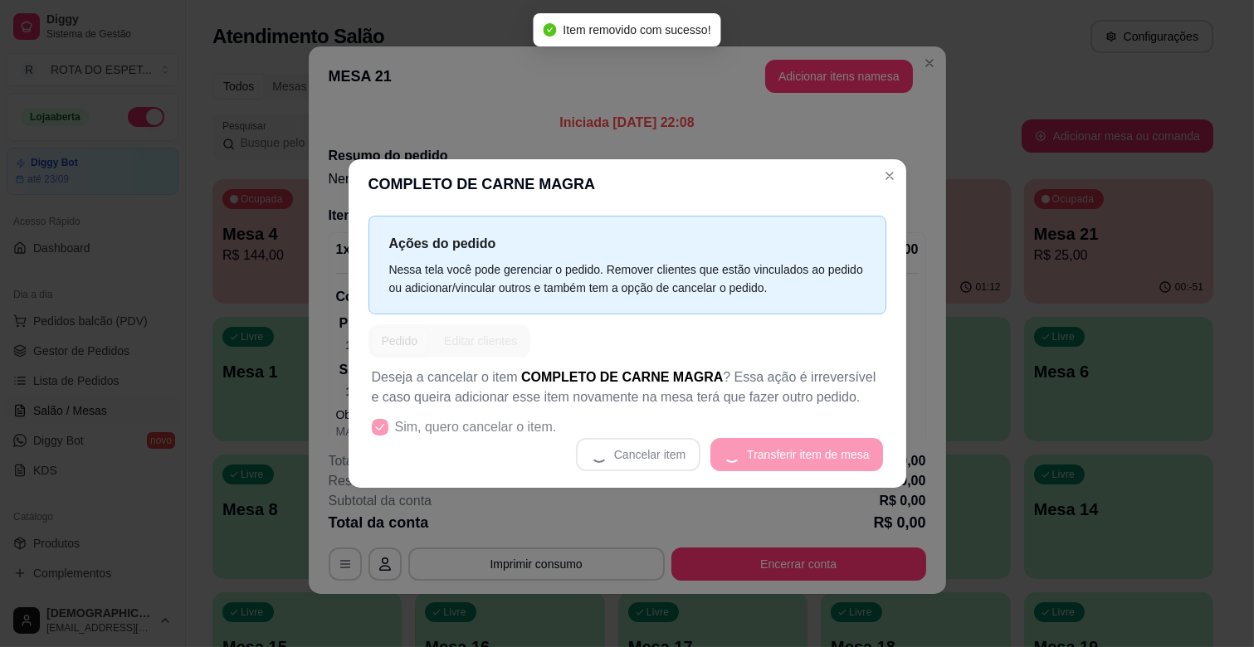
scroll to position [3, 0]
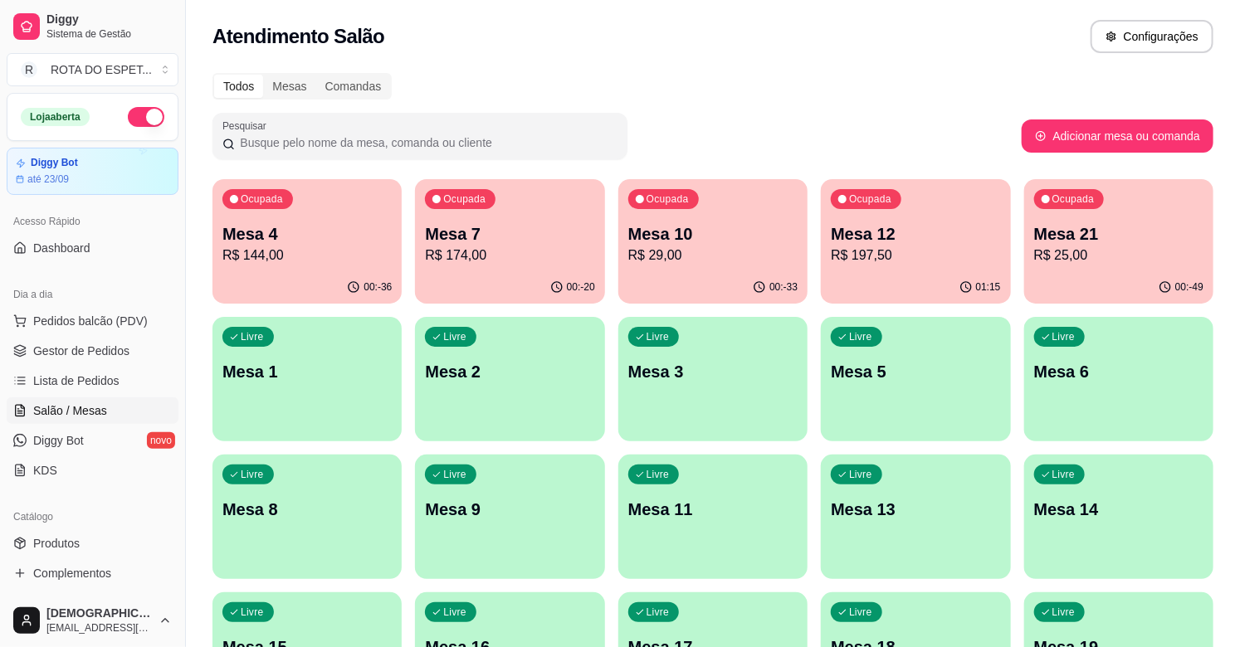
click at [1135, 242] on p "Mesa 21" at bounding box center [1118, 233] width 169 height 23
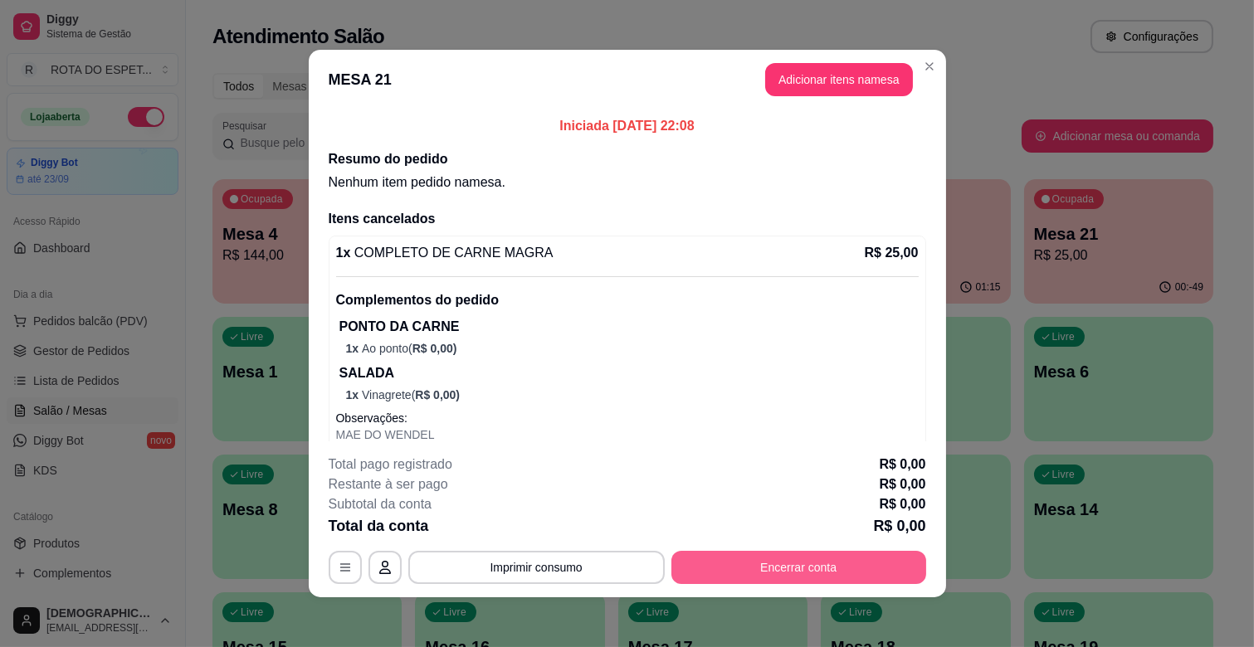
click at [777, 563] on button "Encerrar conta" at bounding box center [798, 567] width 255 height 33
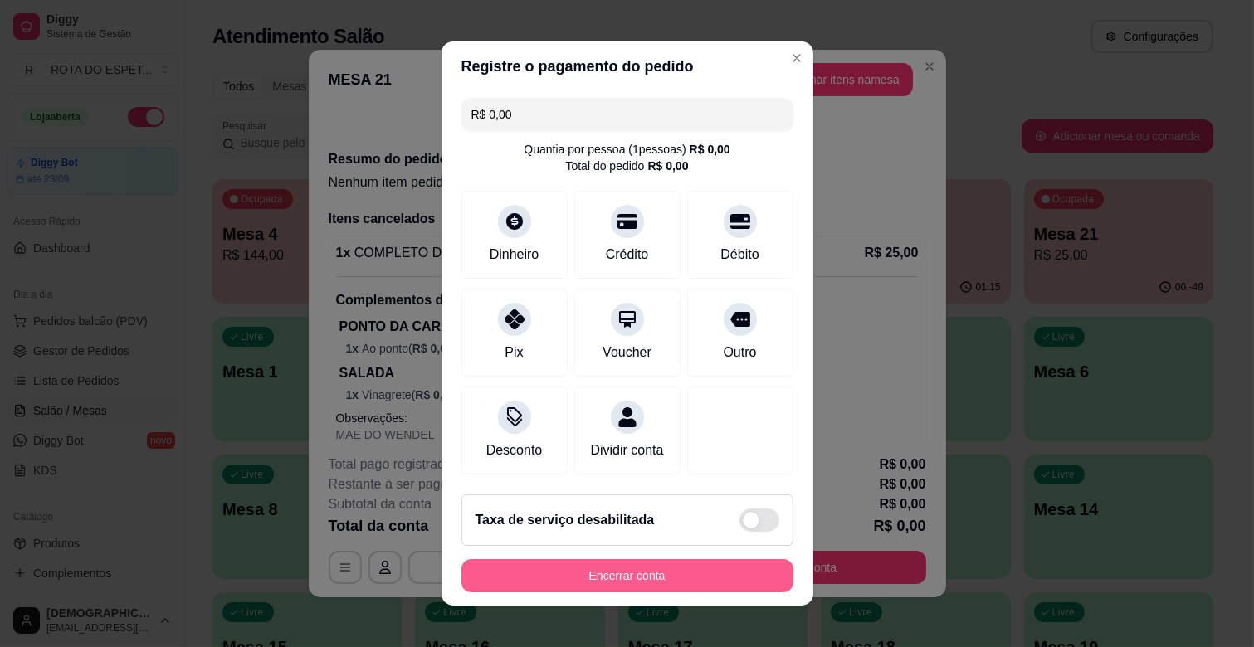
click at [724, 582] on button "Encerrar conta" at bounding box center [627, 575] width 332 height 33
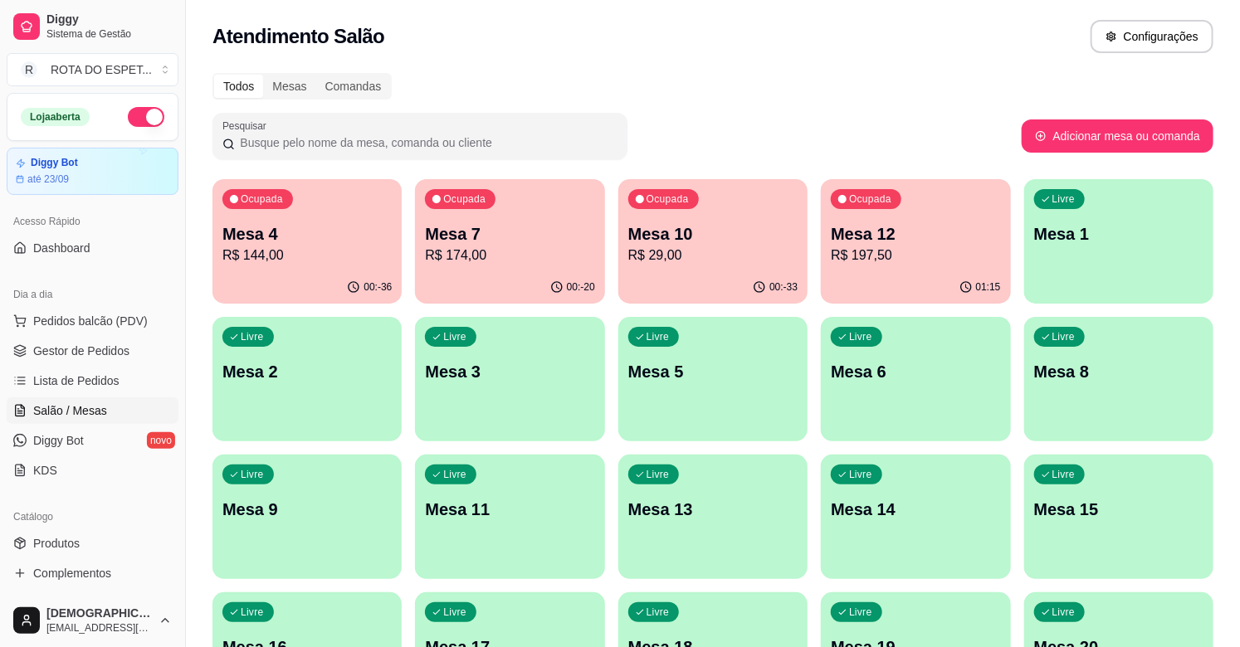
click at [485, 203] on span "Ocupada" at bounding box center [464, 198] width 47 height 13
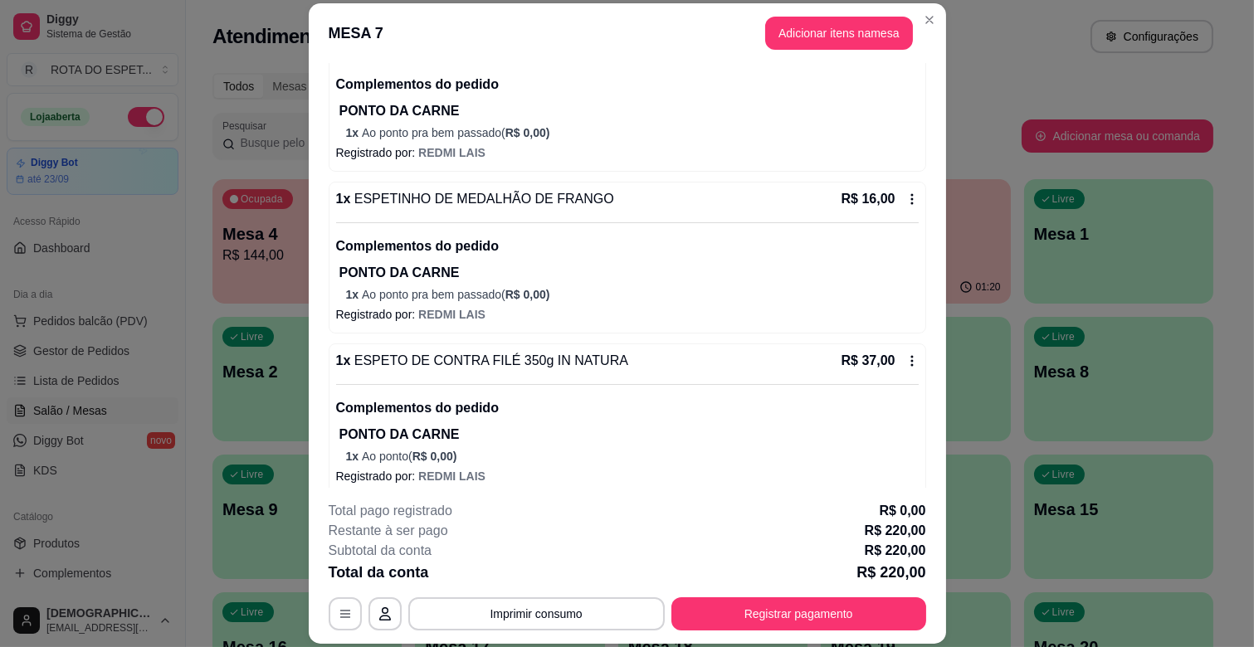
scroll to position [1106, 0]
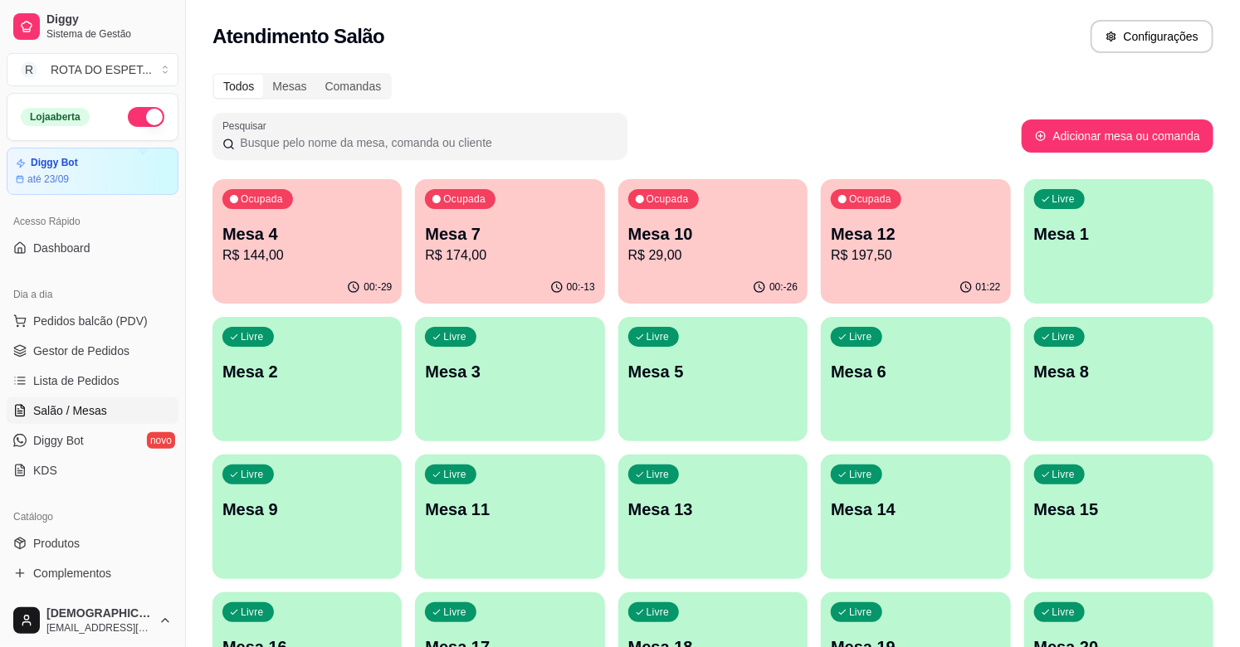
click at [889, 257] on p "R$ 197,50" at bounding box center [915, 256] width 169 height 20
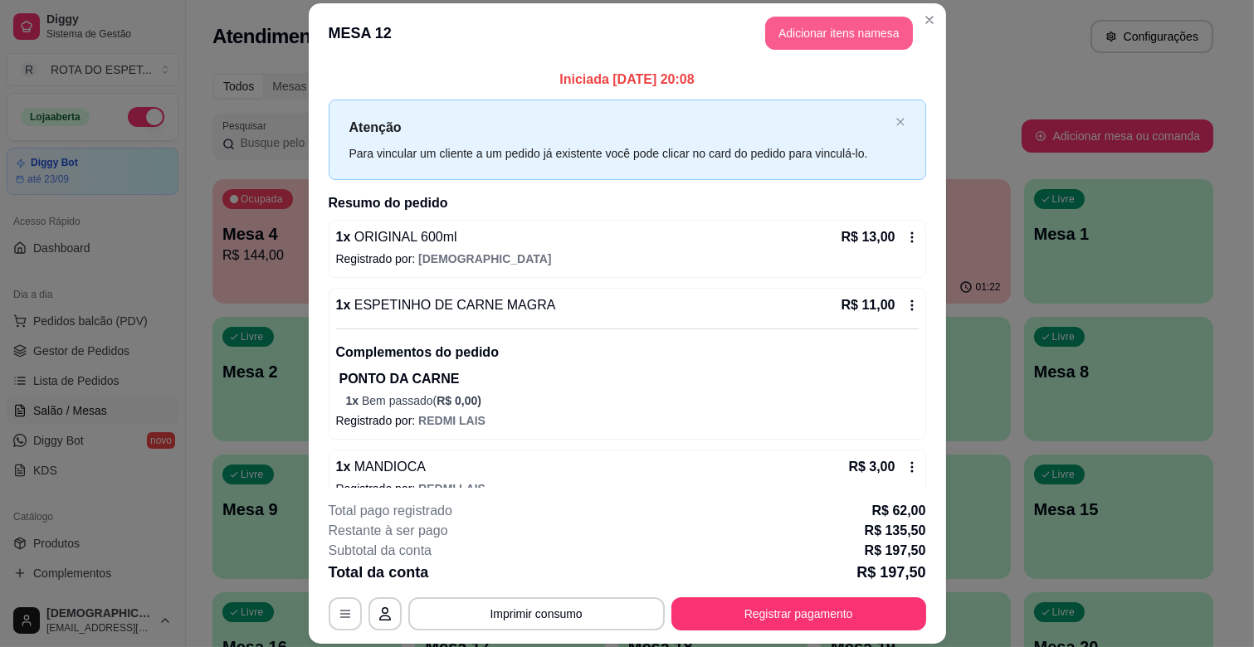
click at [843, 28] on button "Adicionar itens na mesa" at bounding box center [839, 33] width 148 height 33
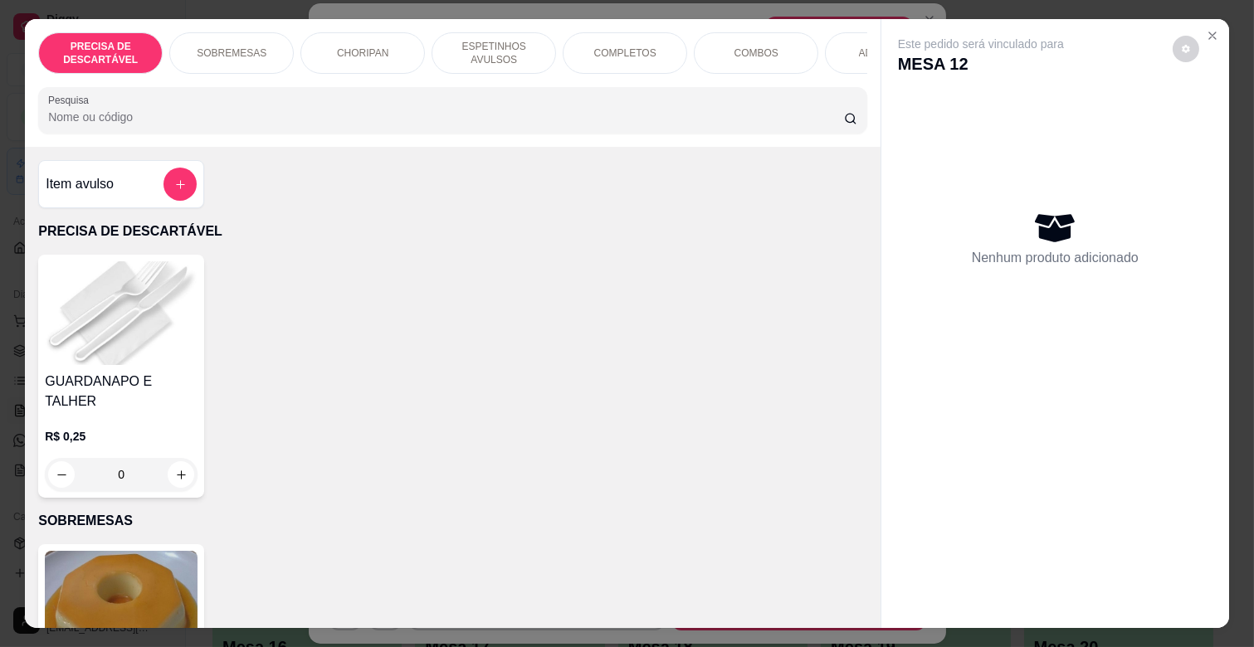
scroll to position [0, 725]
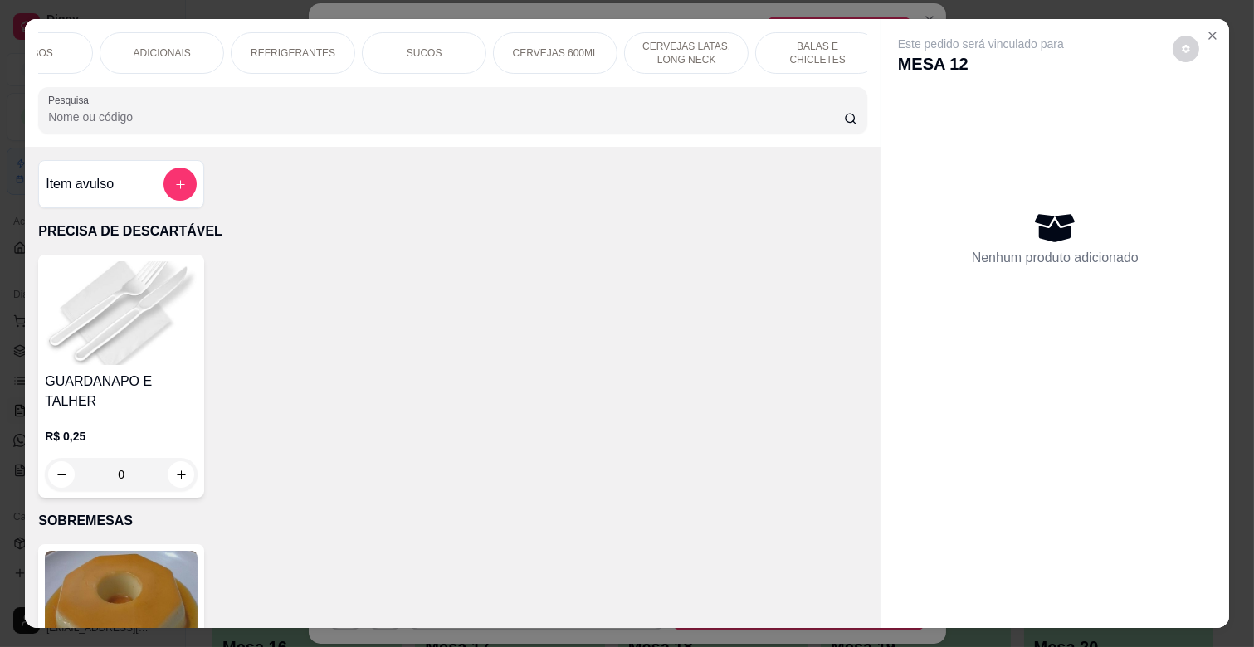
click at [683, 53] on p "CERVEJAS LATAS, LONG NECK" at bounding box center [686, 53] width 96 height 27
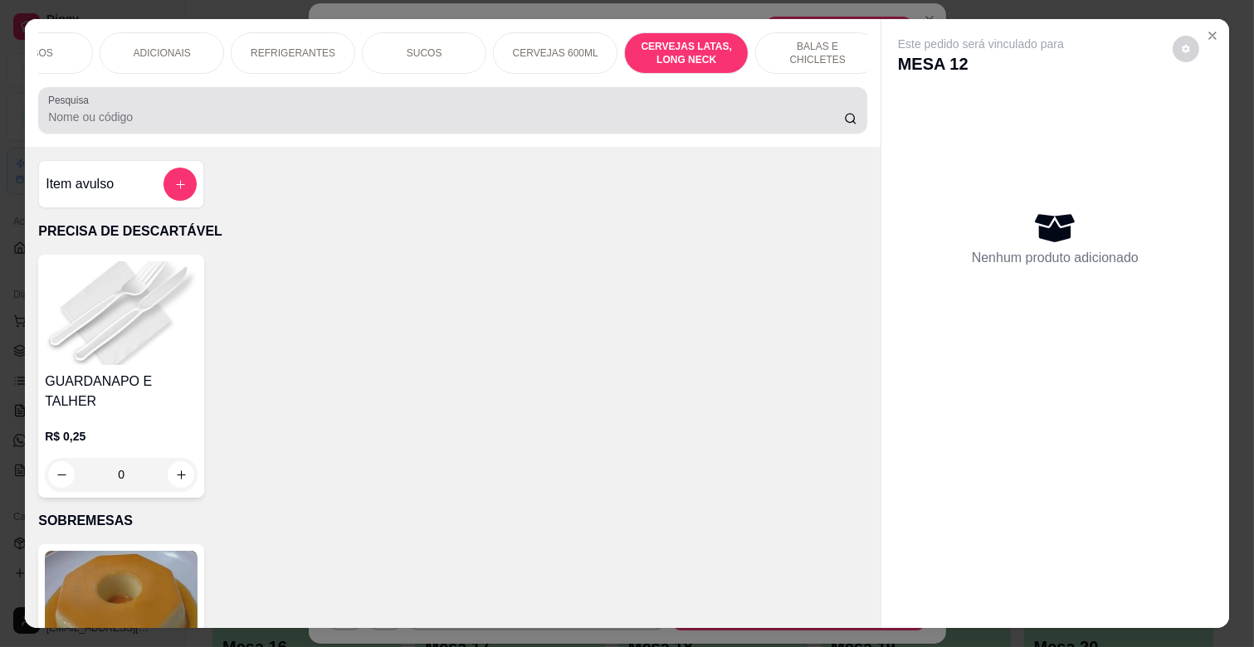
scroll to position [40, 0]
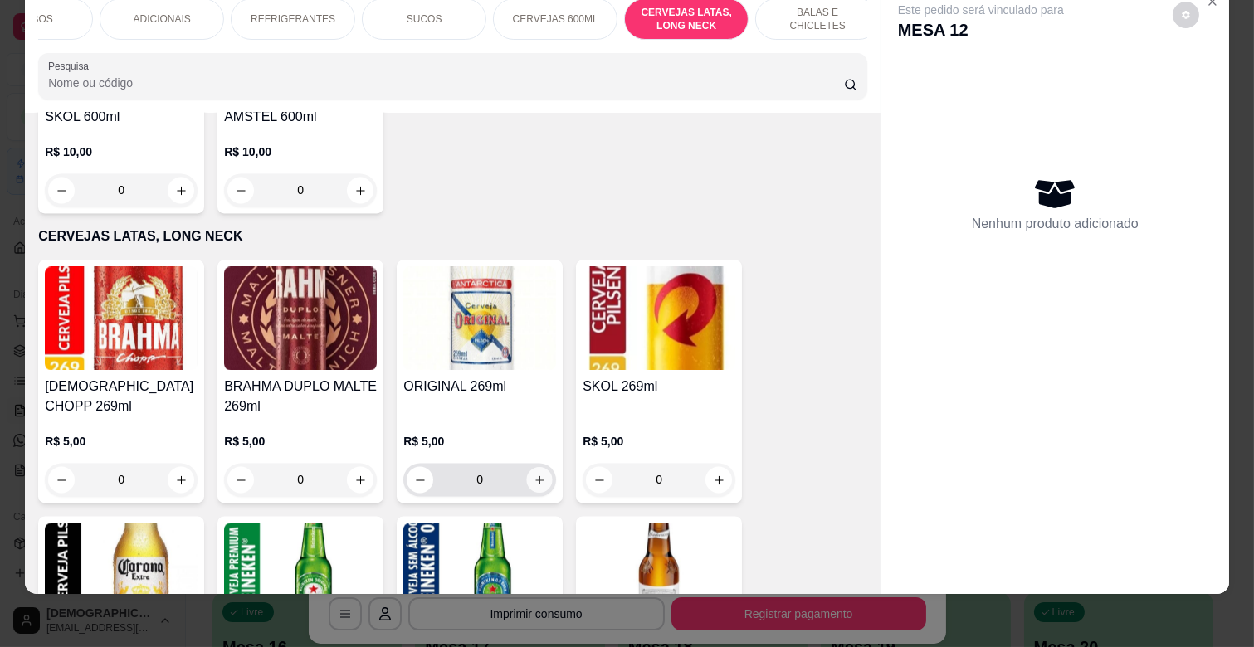
click at [534, 474] on icon "increase-product-quantity" at bounding box center [540, 480] width 12 height 12
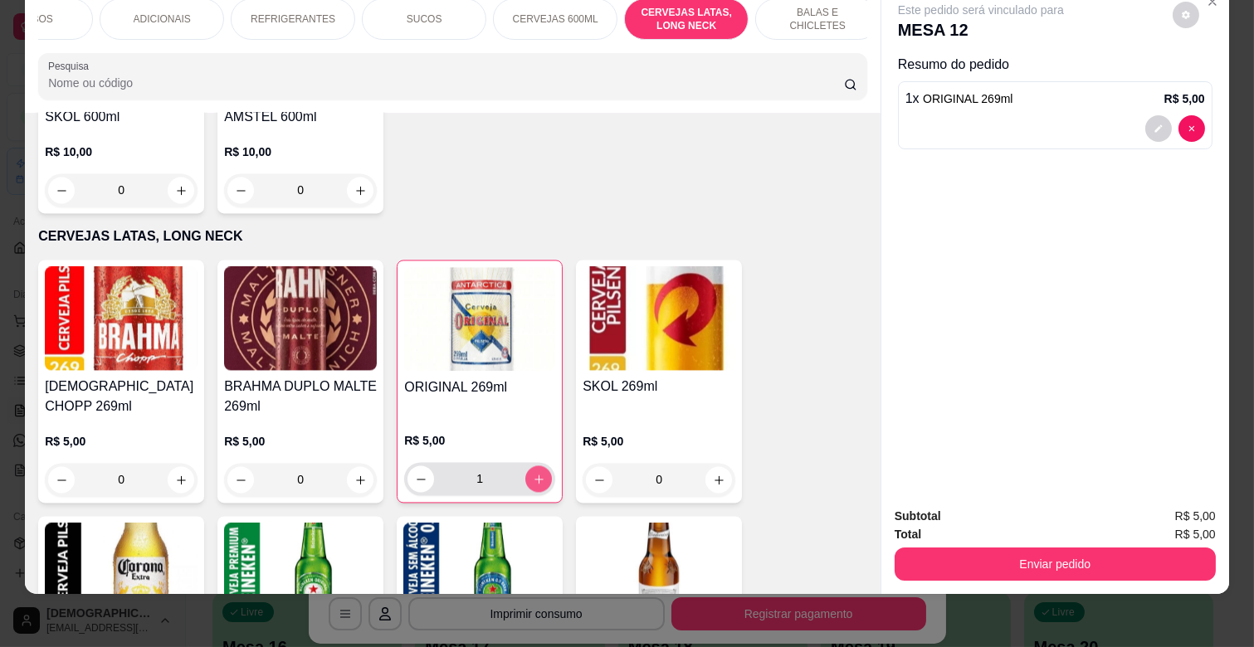
click at [534, 473] on icon "increase-product-quantity" at bounding box center [539, 479] width 12 height 12
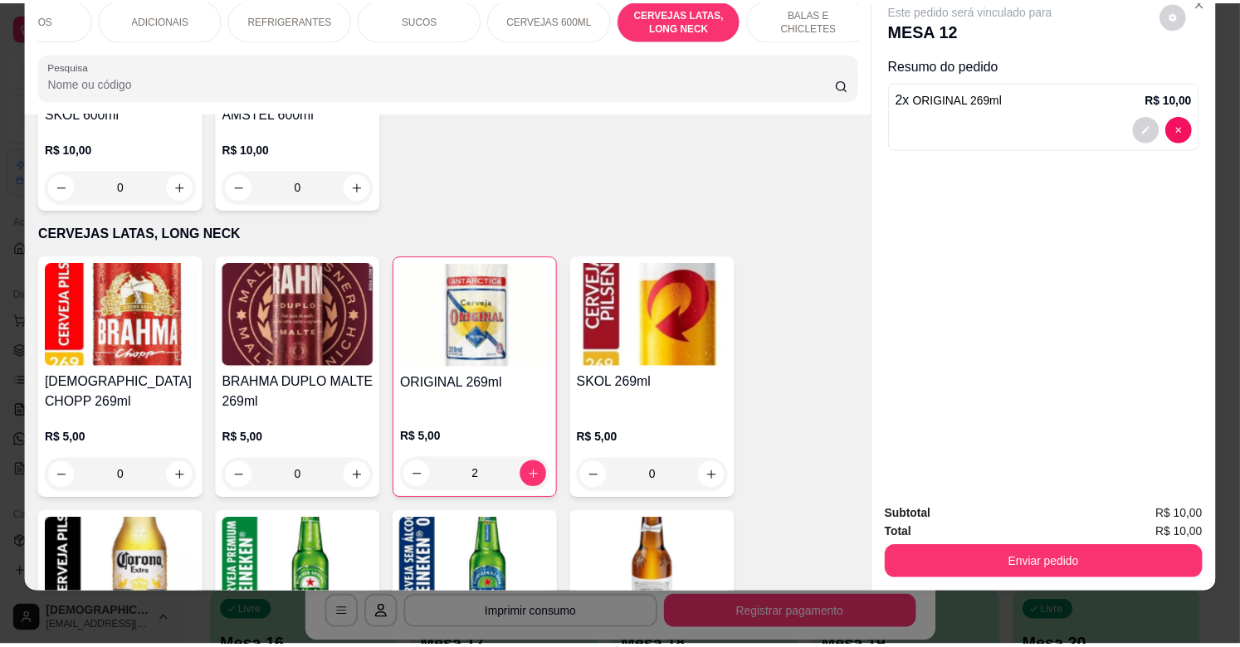
scroll to position [6302, 0]
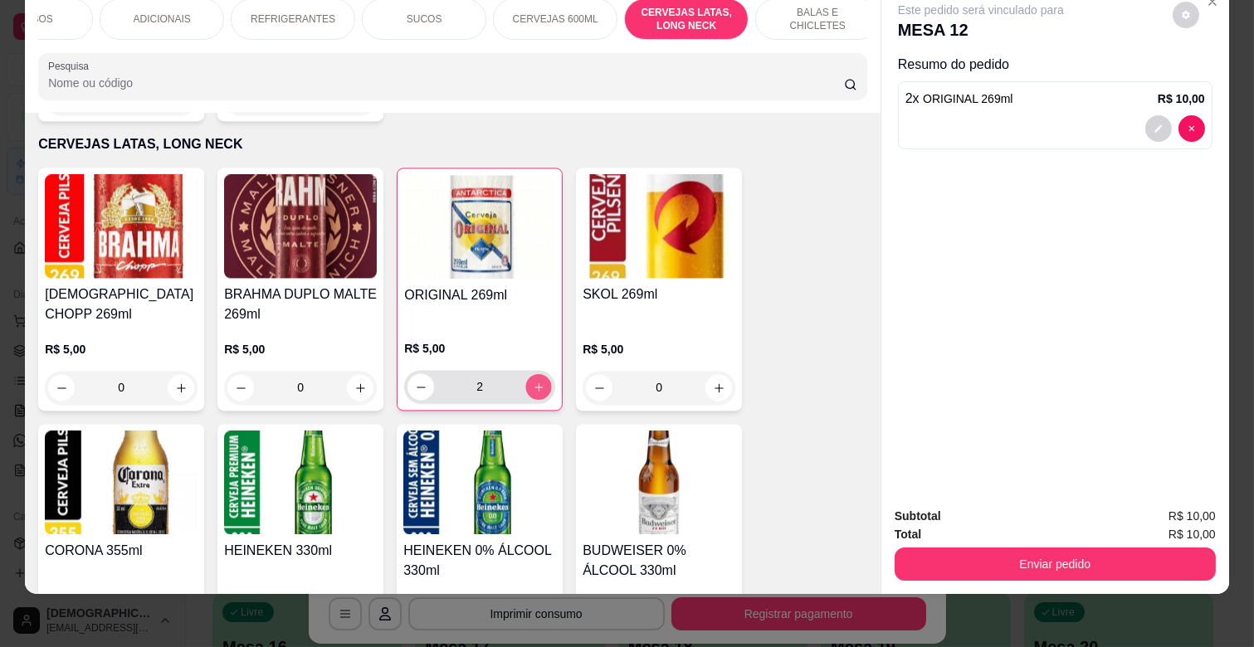
click at [535, 381] on icon "increase-product-quantity" at bounding box center [539, 387] width 12 height 12
type input "6"
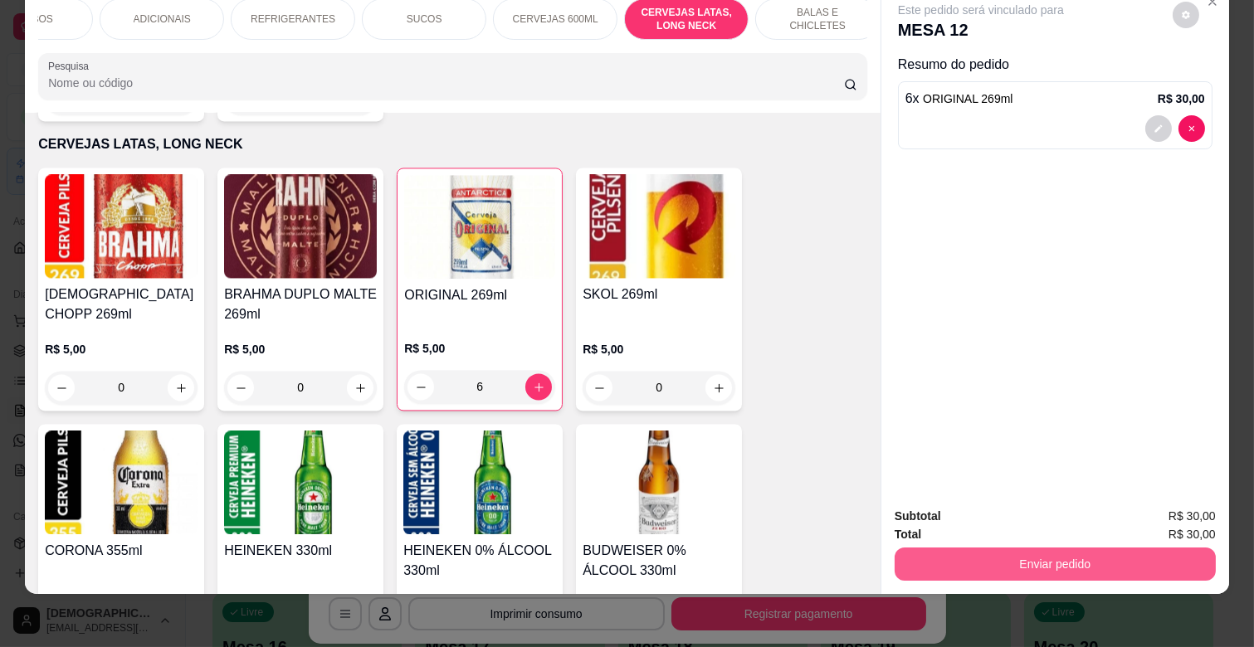
click at [1071, 550] on button "Enviar pedido" at bounding box center [1054, 564] width 321 height 33
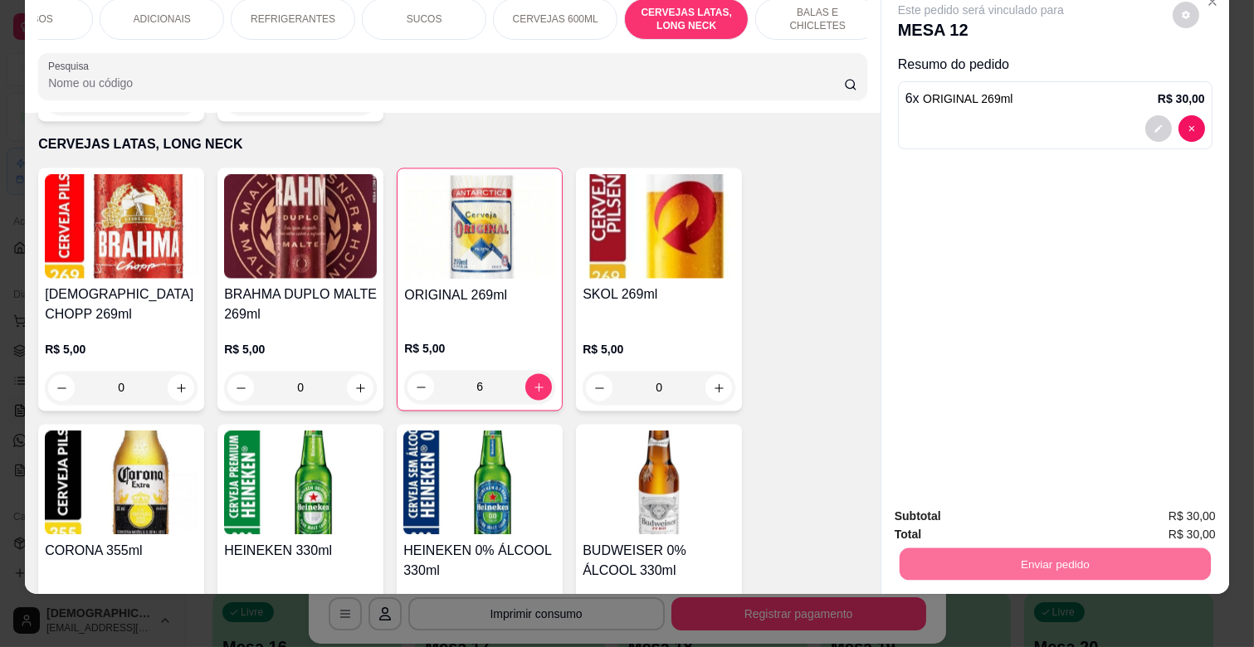
click at [1033, 503] on button "Não registrar e enviar pedido" at bounding box center [1000, 509] width 168 height 31
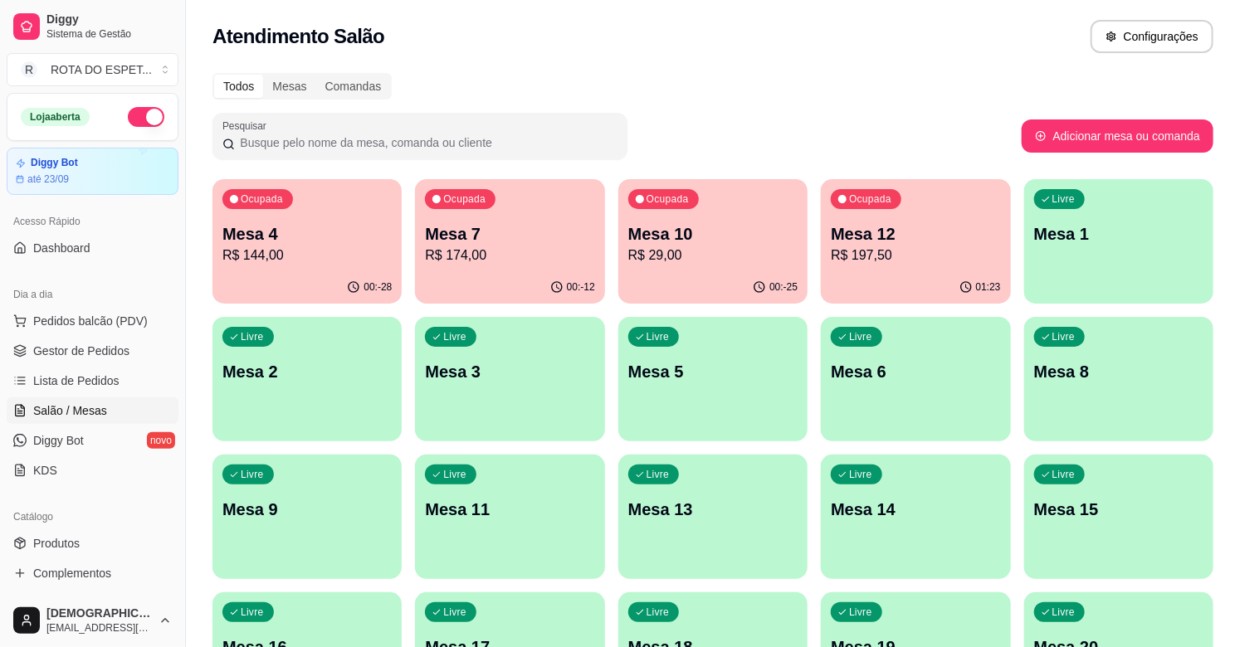
click at [76, 348] on span "Gestor de Pedidos" at bounding box center [81, 351] width 96 height 17
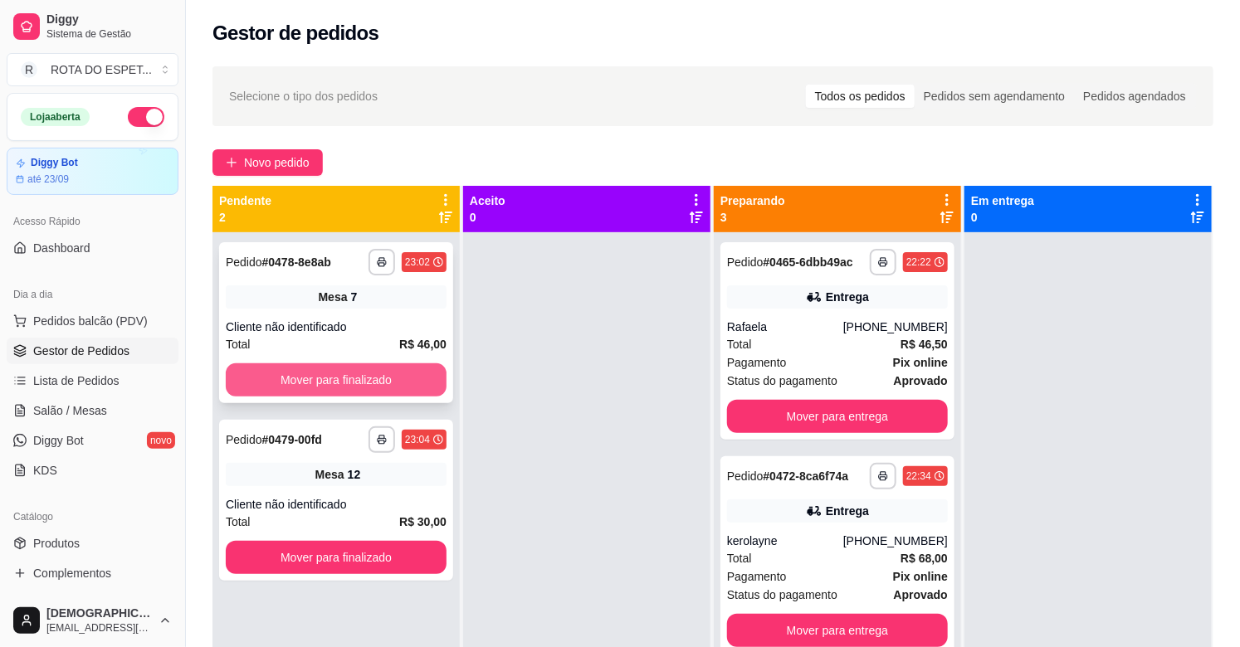
click at [431, 374] on button "Mover para finalizado" at bounding box center [336, 379] width 221 height 33
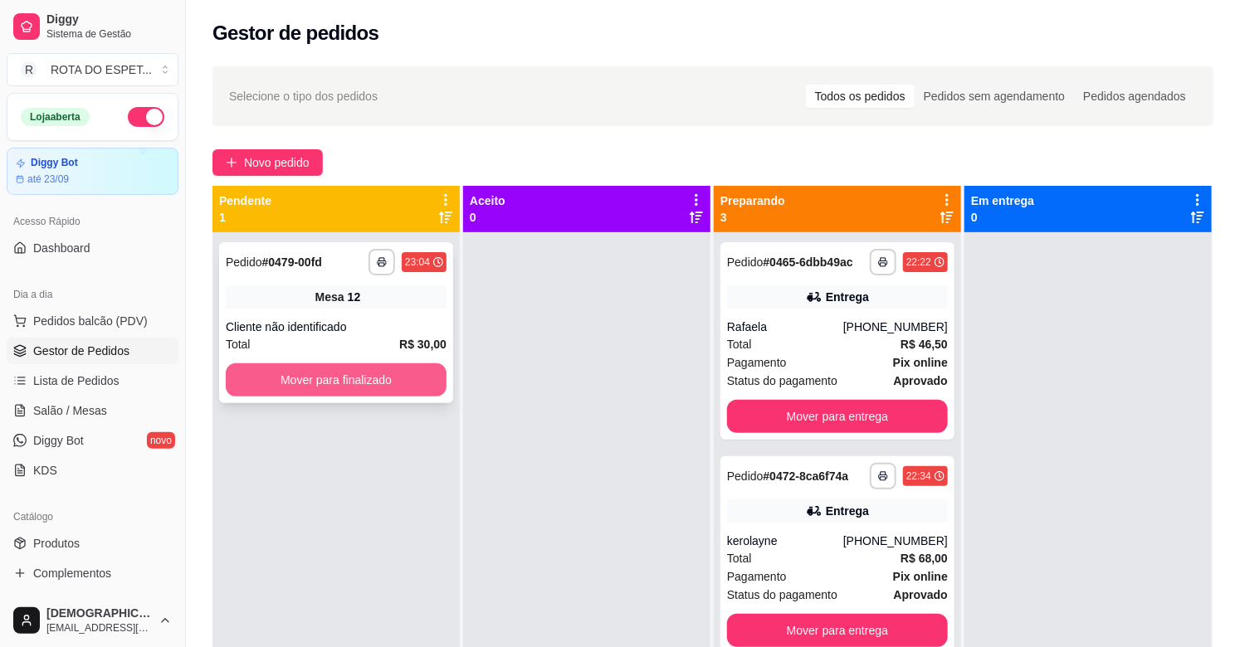
click at [413, 368] on button "Mover para finalizado" at bounding box center [336, 379] width 221 height 33
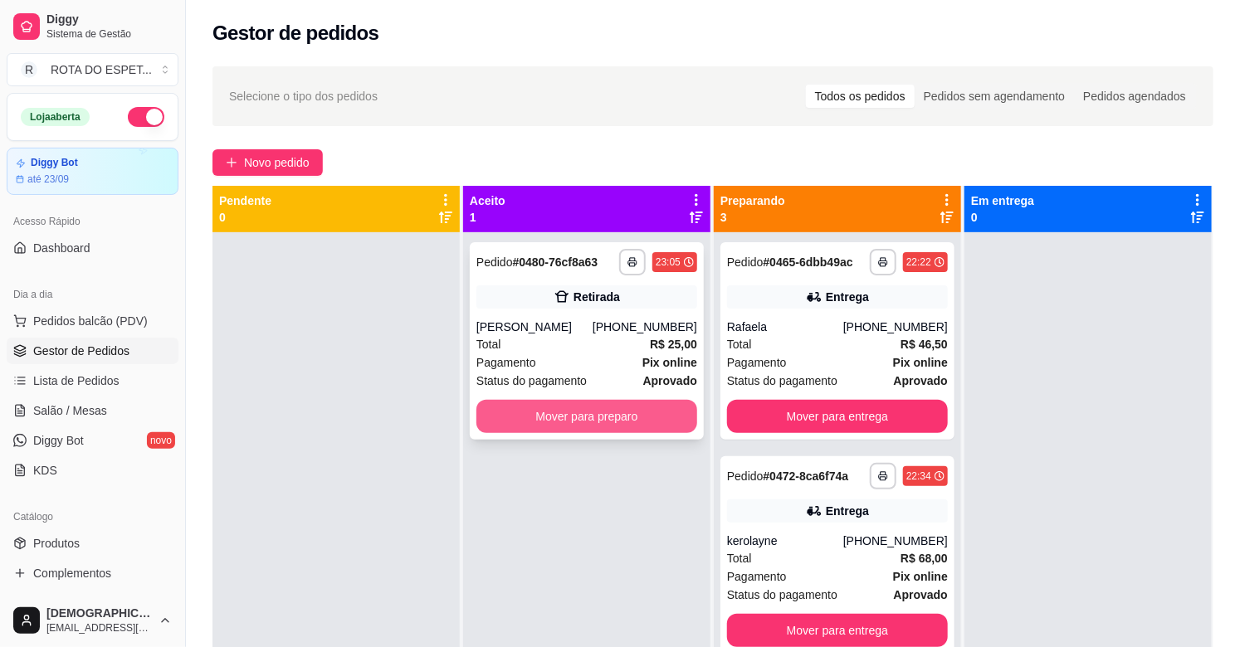
click at [652, 408] on button "Mover para preparo" at bounding box center [586, 416] width 221 height 33
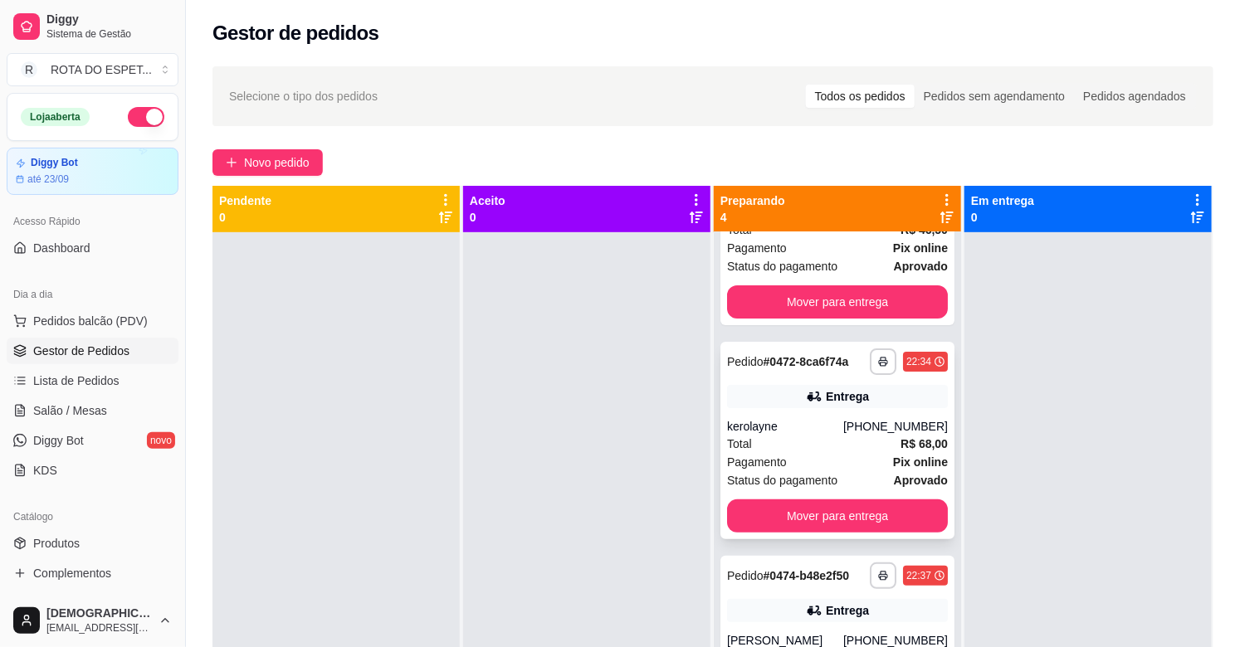
scroll to position [236, 0]
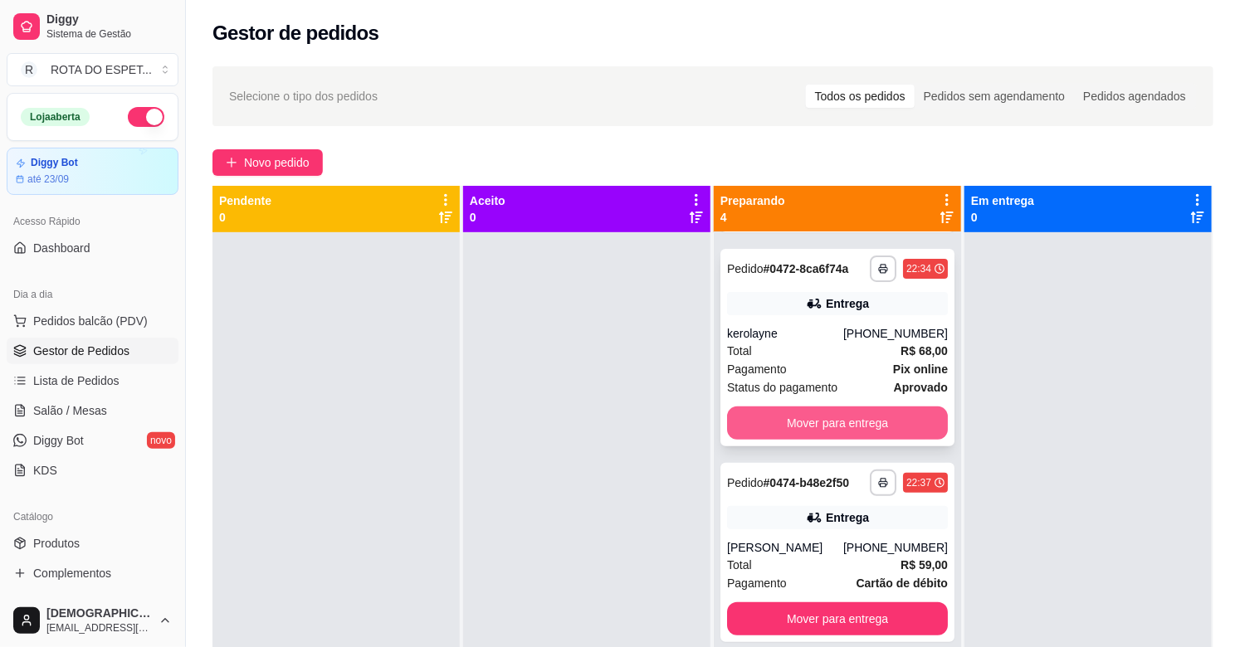
click at [880, 407] on button "Mover para entrega" at bounding box center [837, 423] width 221 height 33
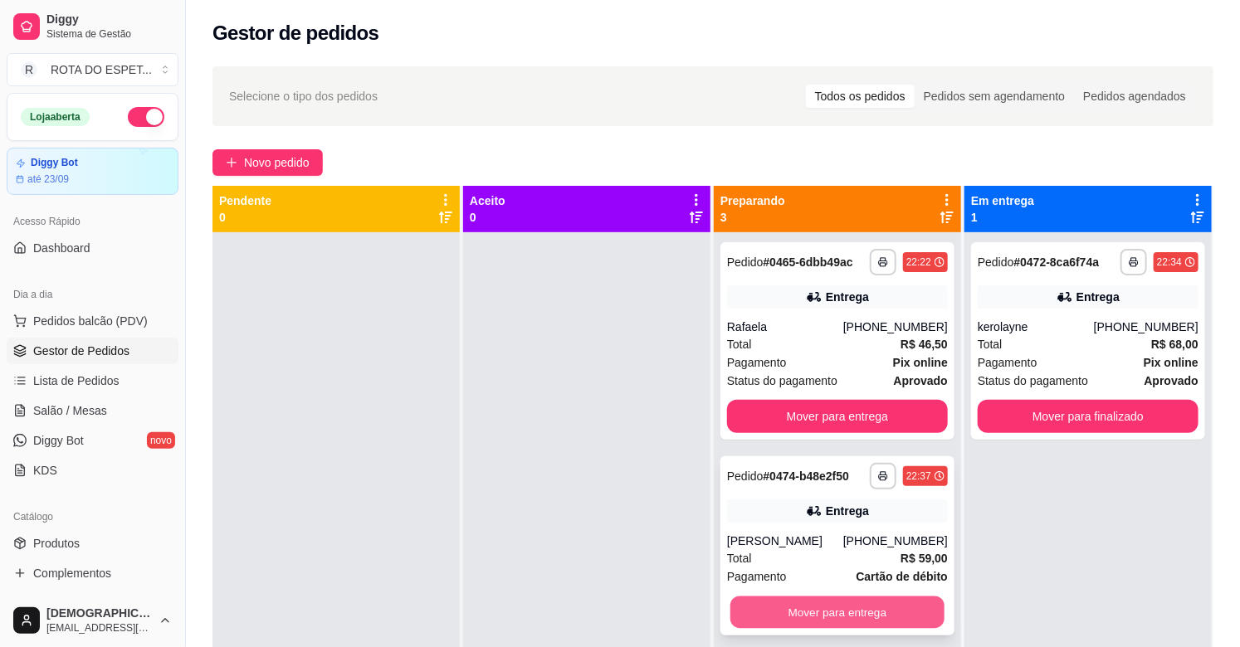
click at [823, 617] on button "Mover para entrega" at bounding box center [837, 613] width 214 height 32
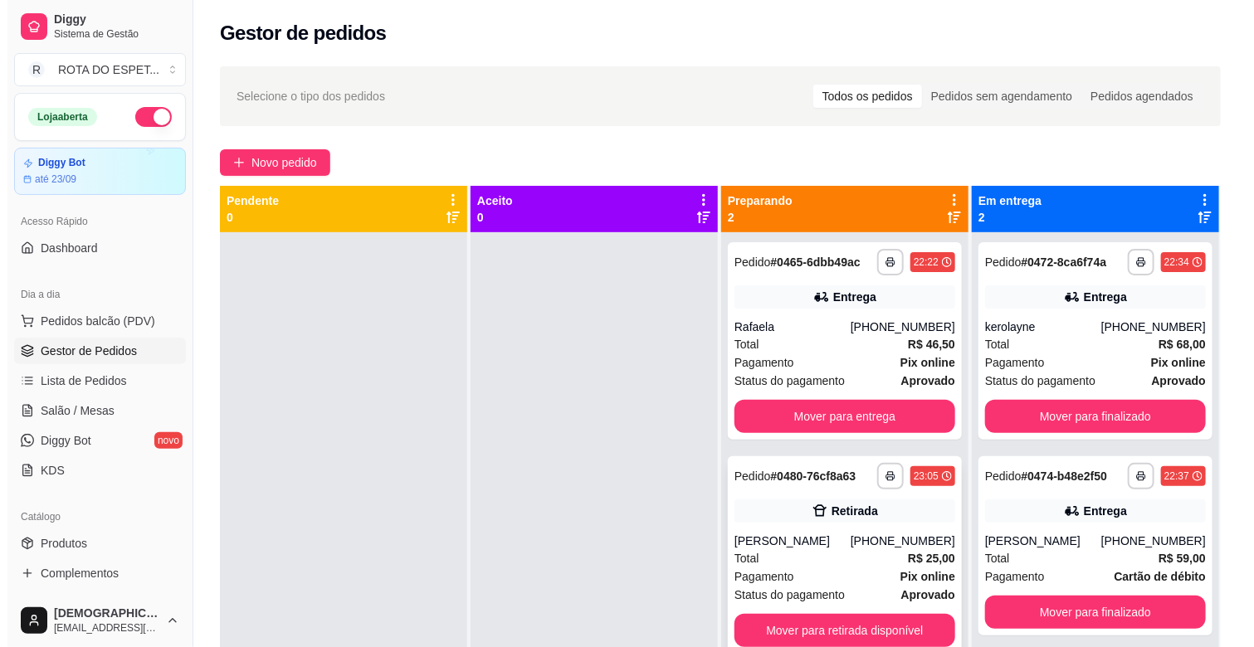
scroll to position [0, 0]
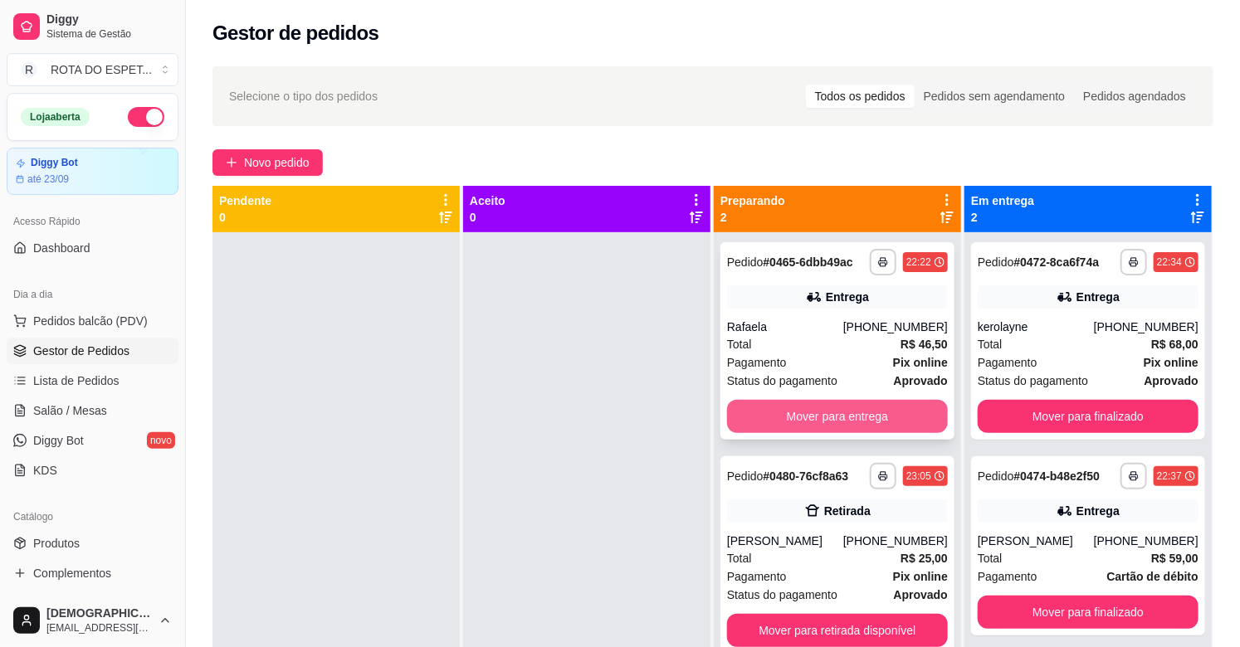
click at [868, 422] on button "Mover para entrega" at bounding box center [837, 416] width 221 height 33
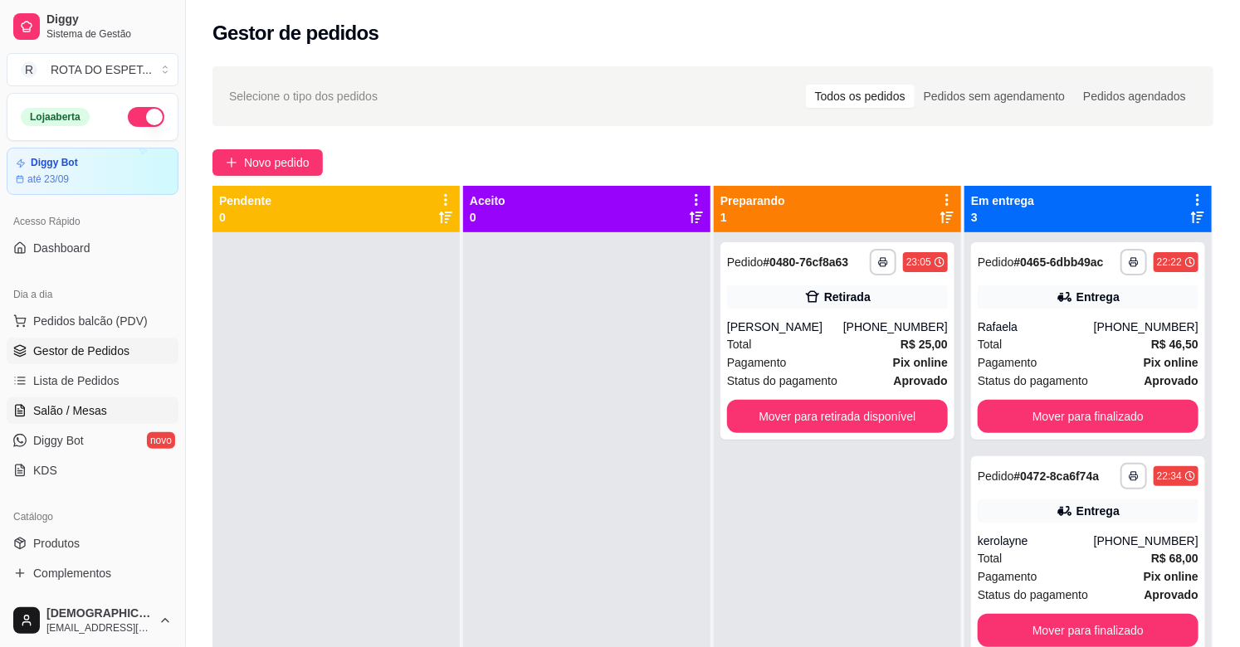
click at [65, 417] on span "Salão / Mesas" at bounding box center [70, 410] width 74 height 17
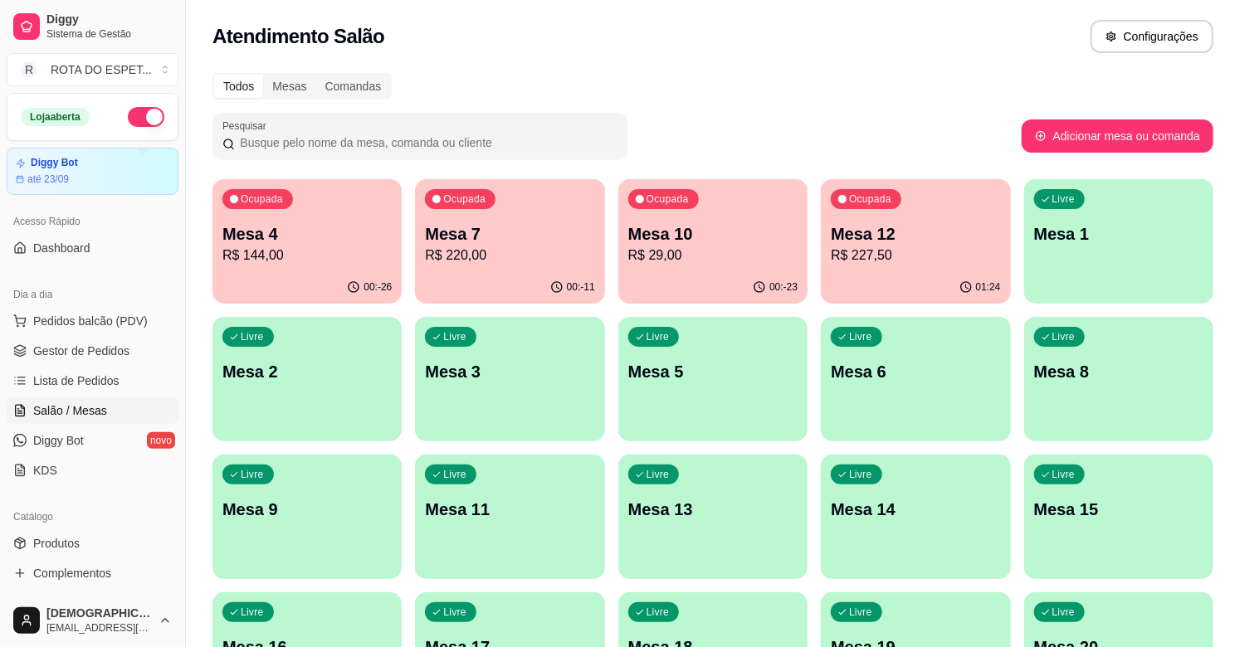
click at [716, 254] on p "R$ 29,00" at bounding box center [712, 256] width 169 height 20
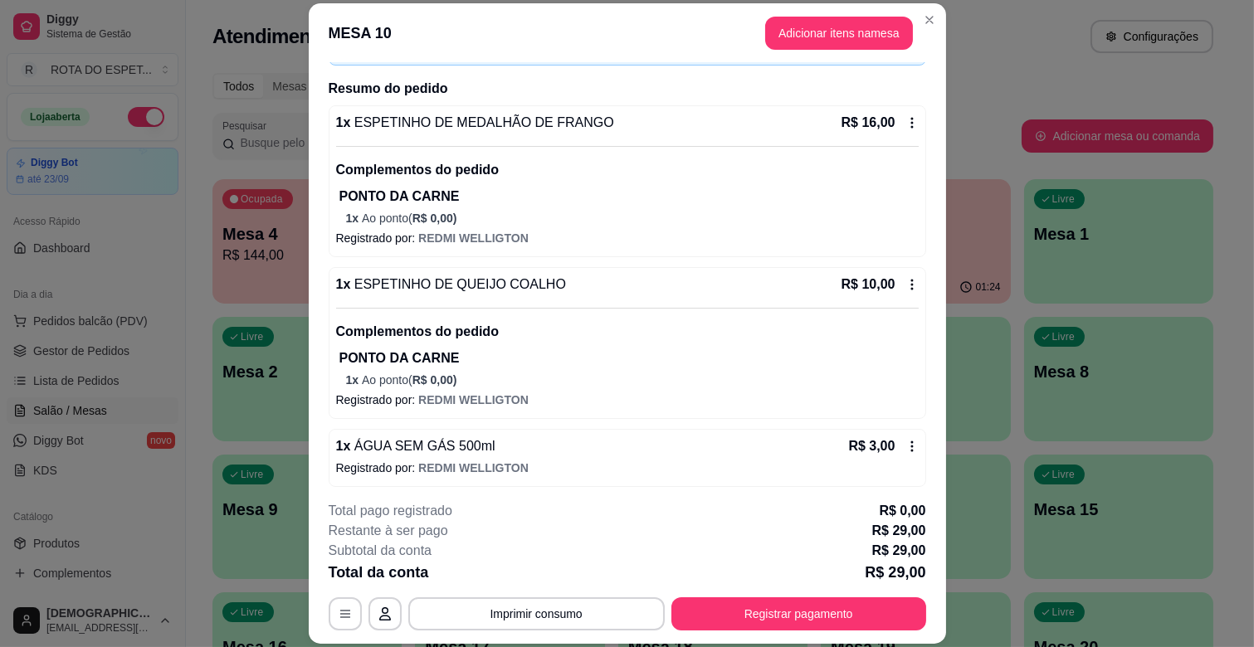
scroll to position [120, 0]
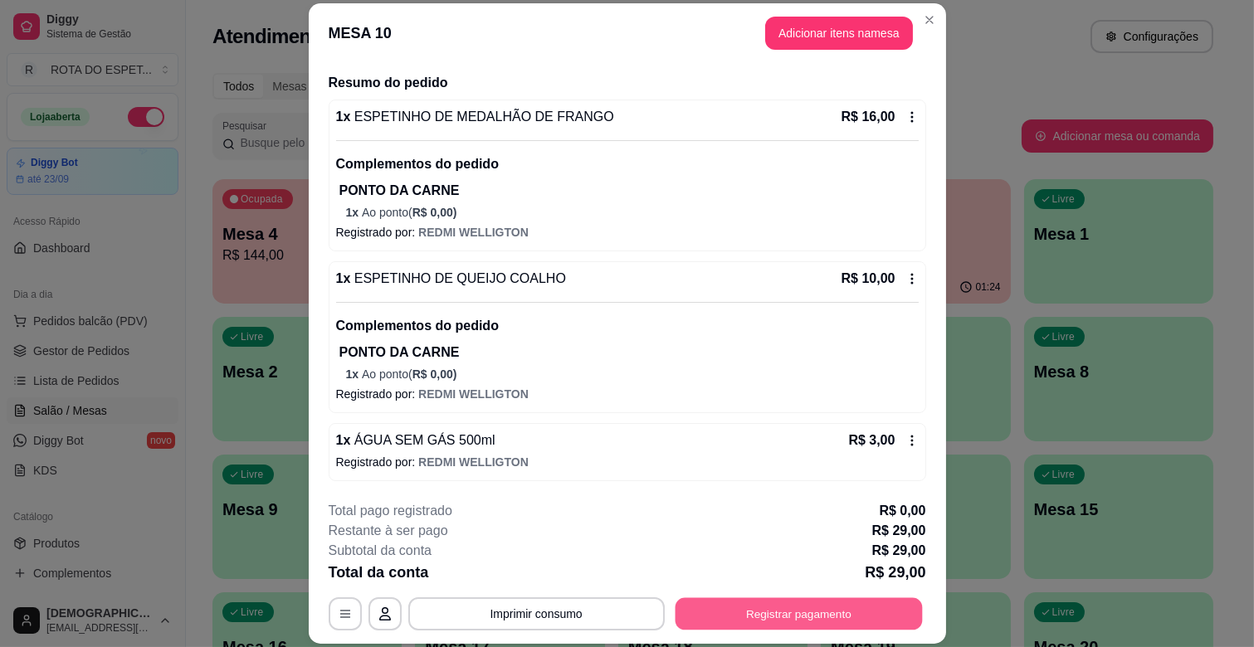
click at [792, 617] on button "Registrar pagamento" at bounding box center [798, 614] width 247 height 32
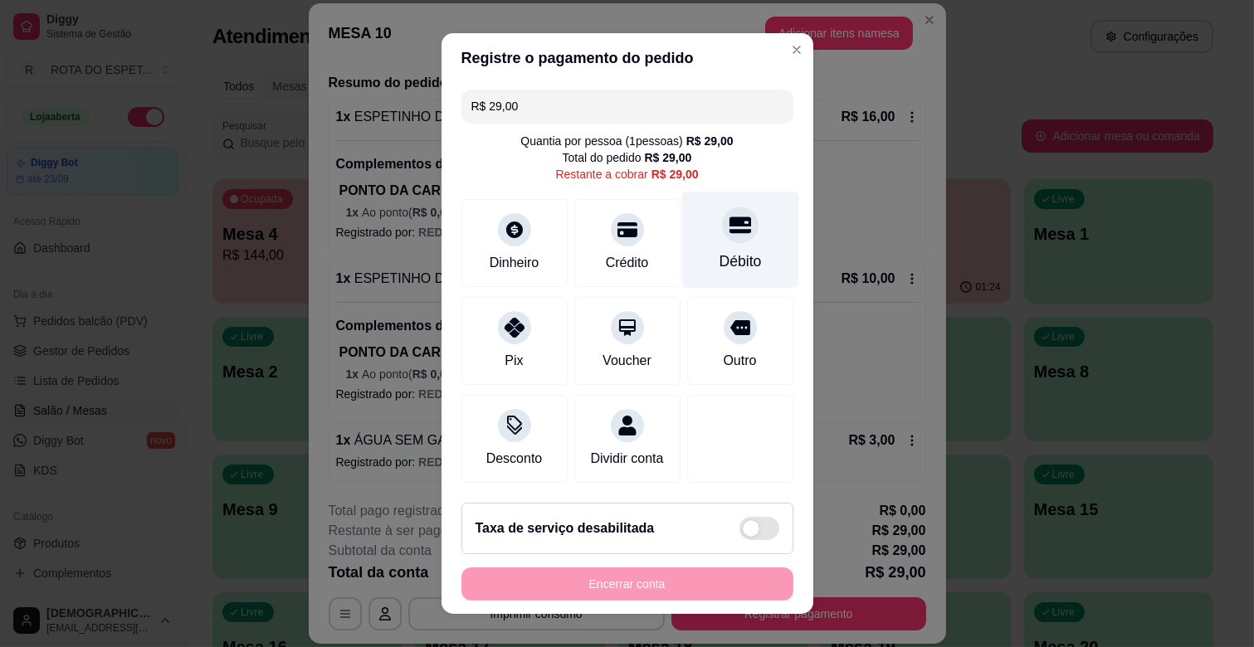
click at [722, 236] on div at bounding box center [740, 225] width 37 height 37
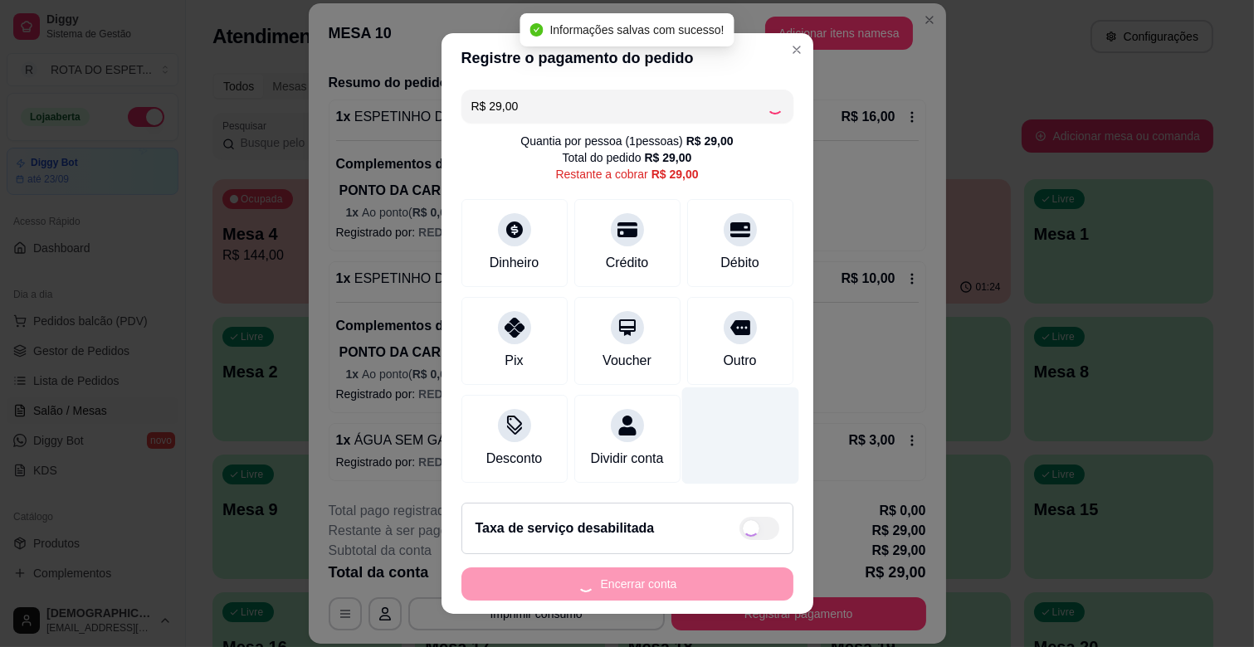
type input "R$ 0,00"
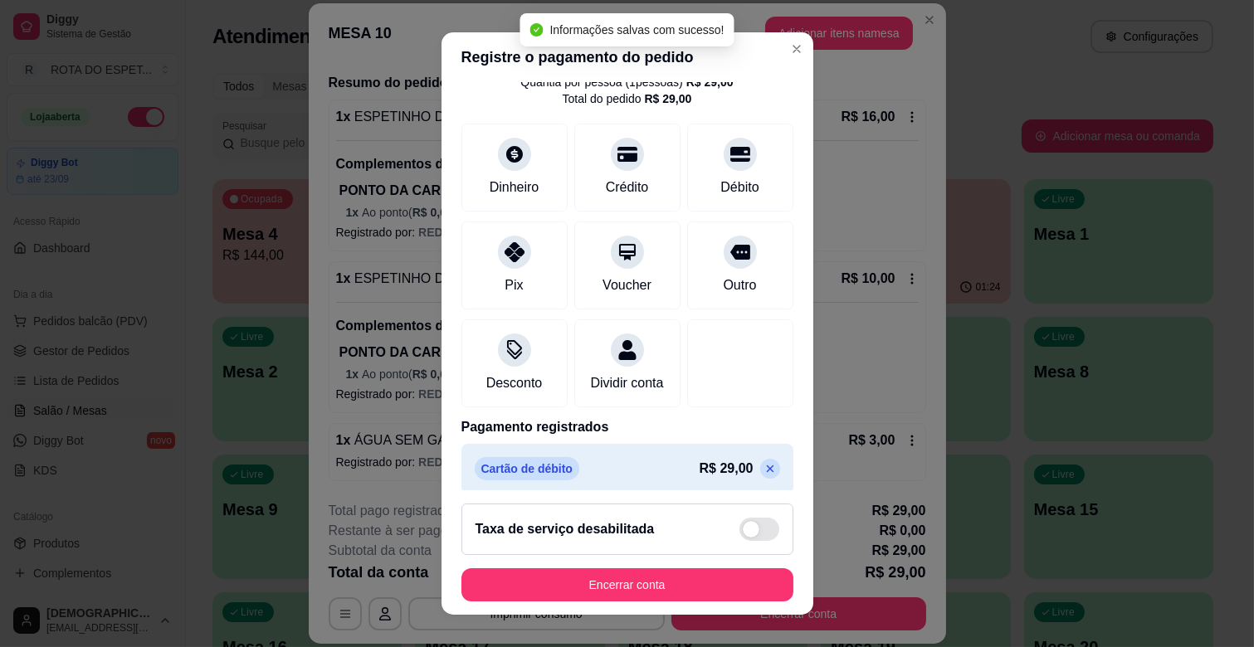
scroll to position [88, 0]
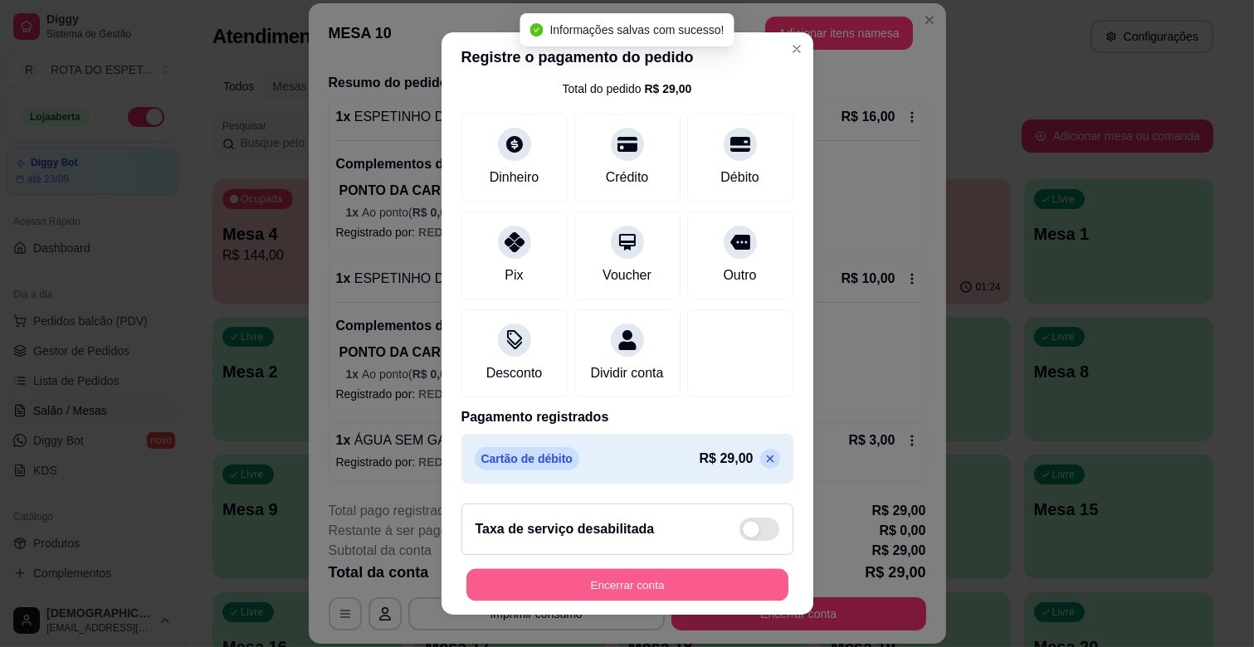
click at [682, 582] on button "Encerrar conta" at bounding box center [627, 585] width 322 height 32
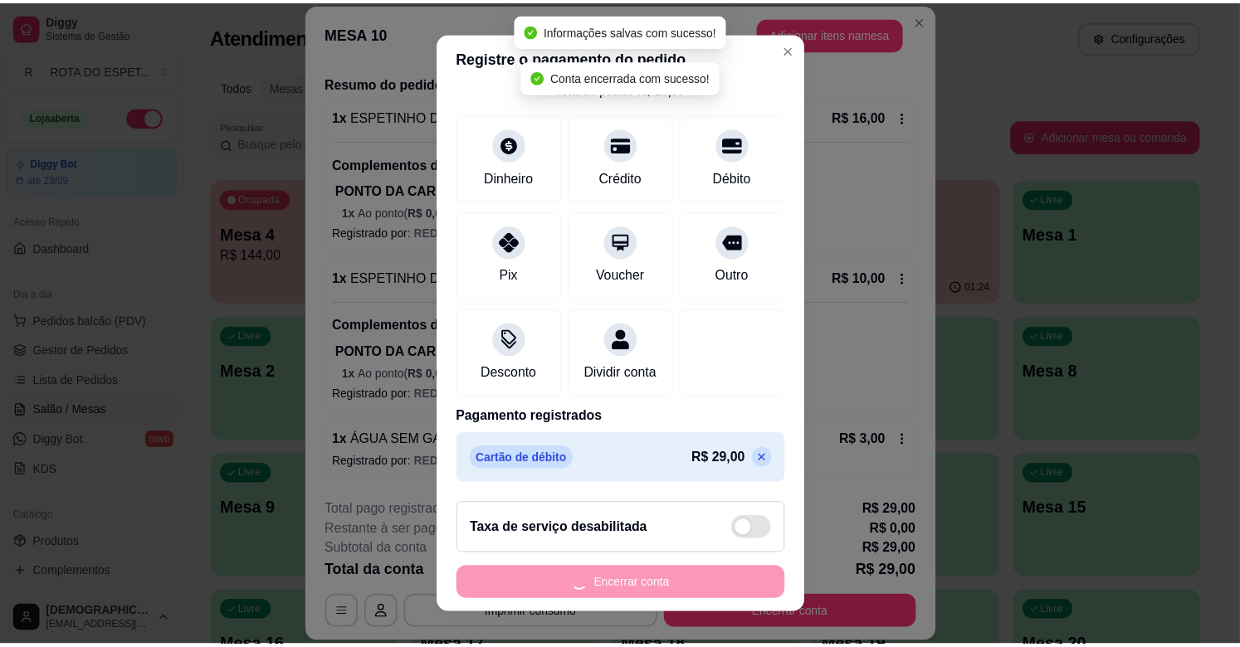
scroll to position [0, 0]
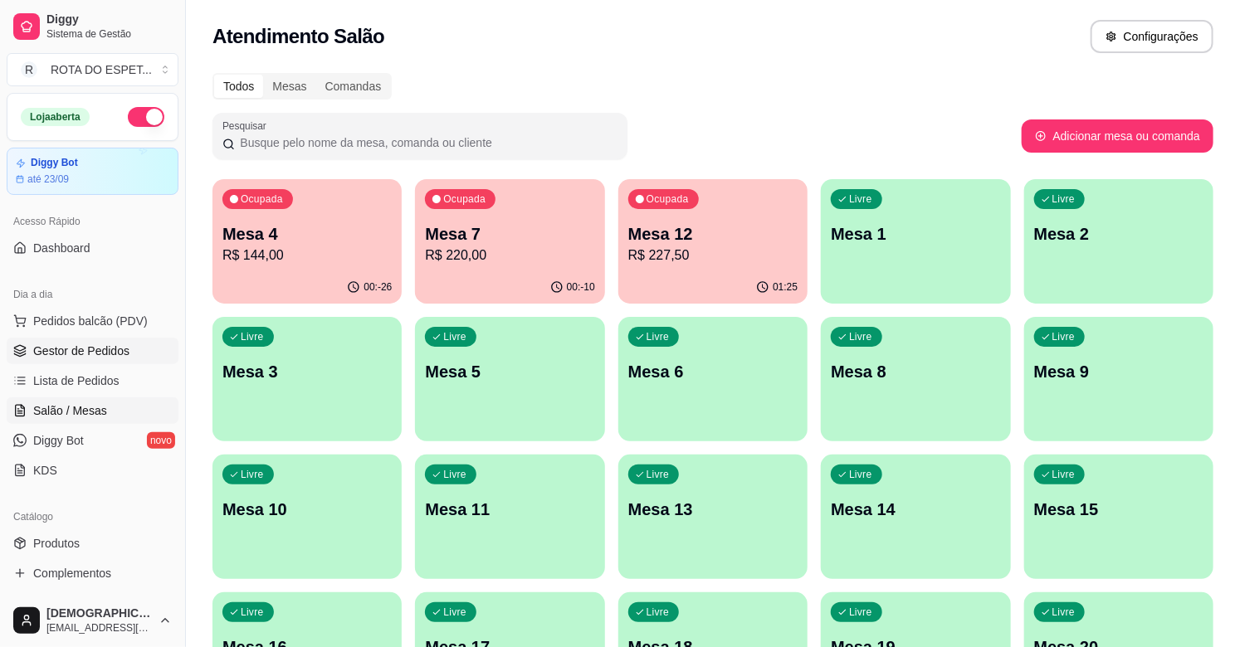
click at [108, 355] on span "Gestor de Pedidos" at bounding box center [81, 351] width 96 height 17
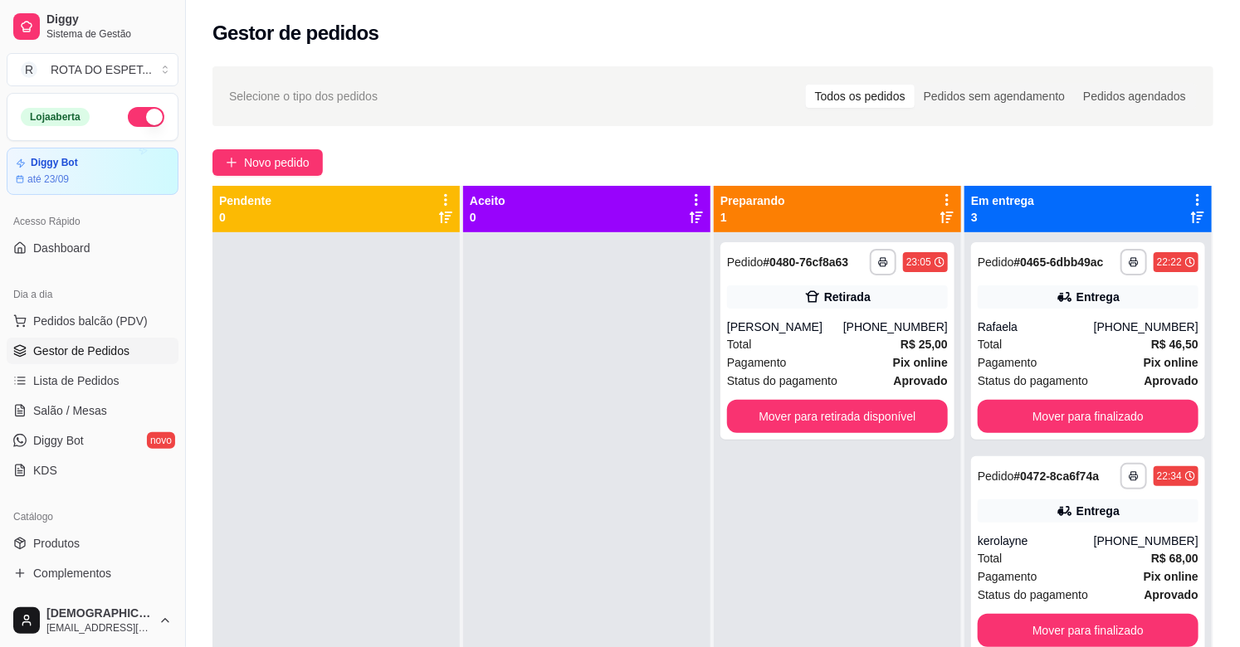
click at [598, 385] on div at bounding box center [586, 555] width 247 height 647
click at [70, 405] on span "Salão / Mesas" at bounding box center [70, 410] width 74 height 17
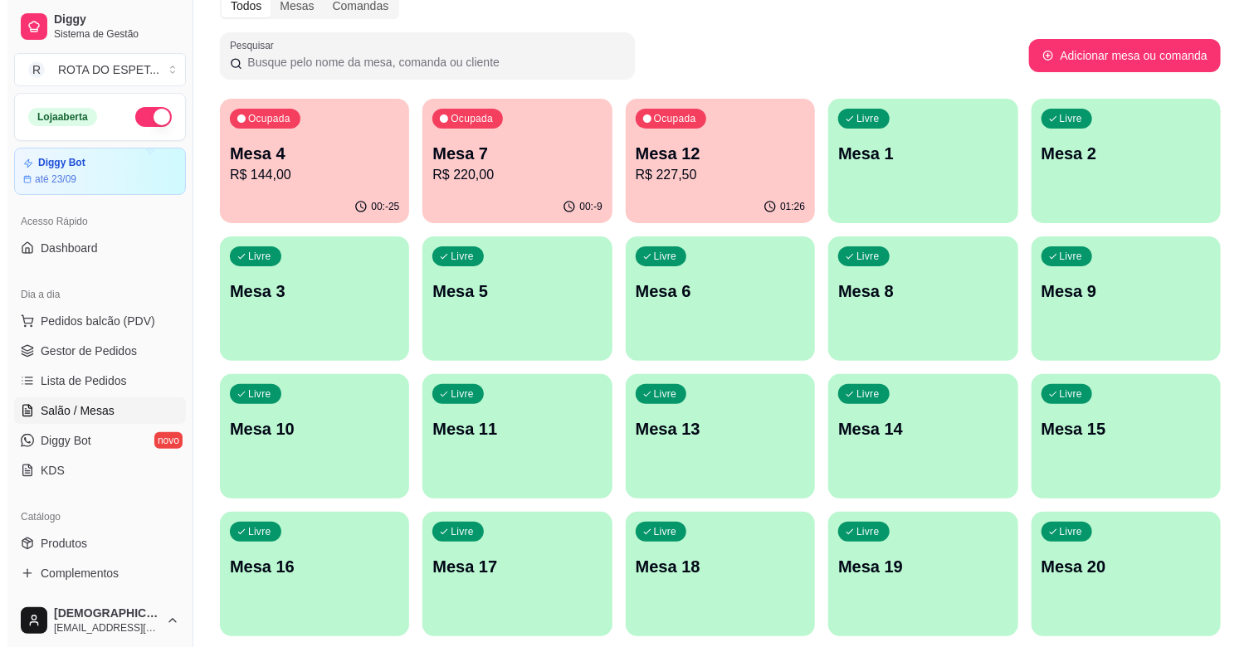
scroll to position [184, 0]
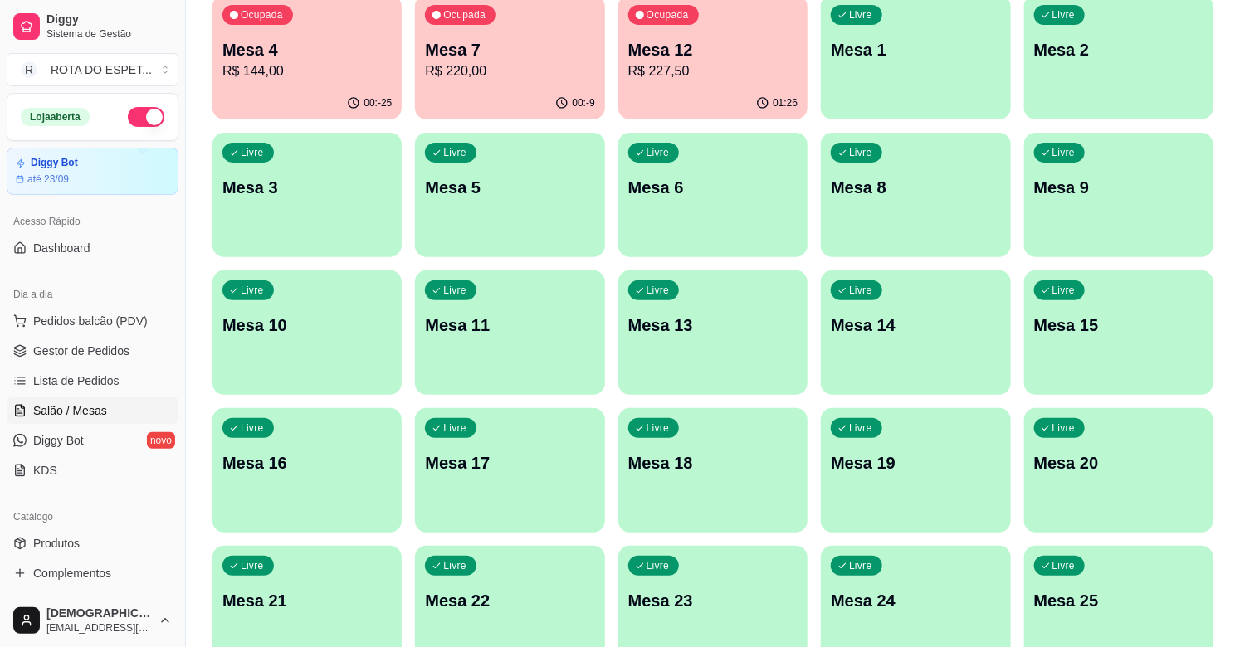
click at [664, 465] on p "Mesa 18" at bounding box center [712, 462] width 169 height 23
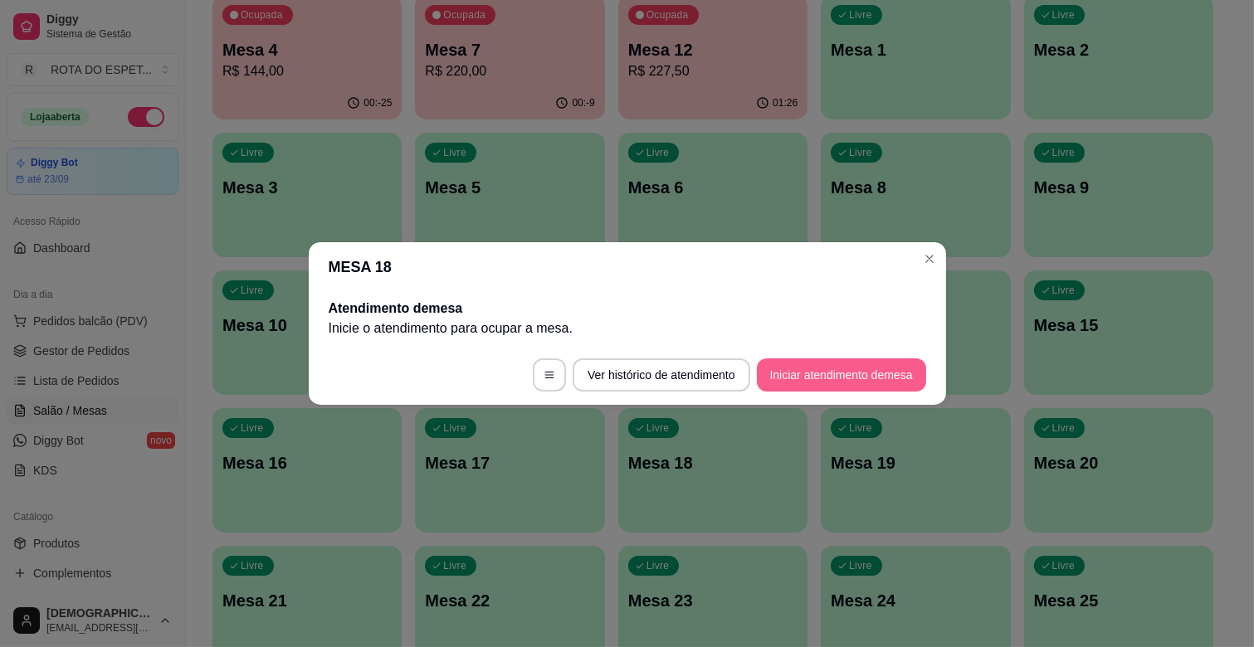
click at [871, 373] on button "Iniciar atendimento de mesa" at bounding box center [841, 374] width 169 height 33
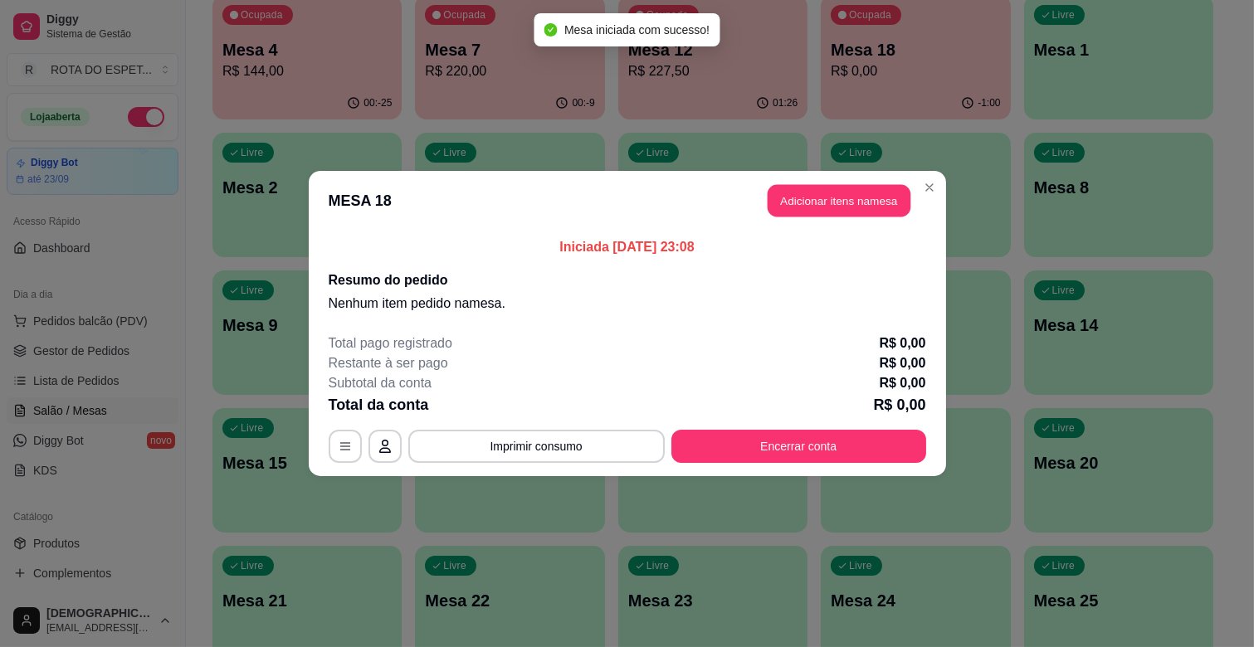
click at [809, 183] on header "MESA 18 Adicionar itens na mesa" at bounding box center [627, 201] width 637 height 60
click at [826, 199] on button "Adicionar itens na mesa" at bounding box center [839, 200] width 148 height 33
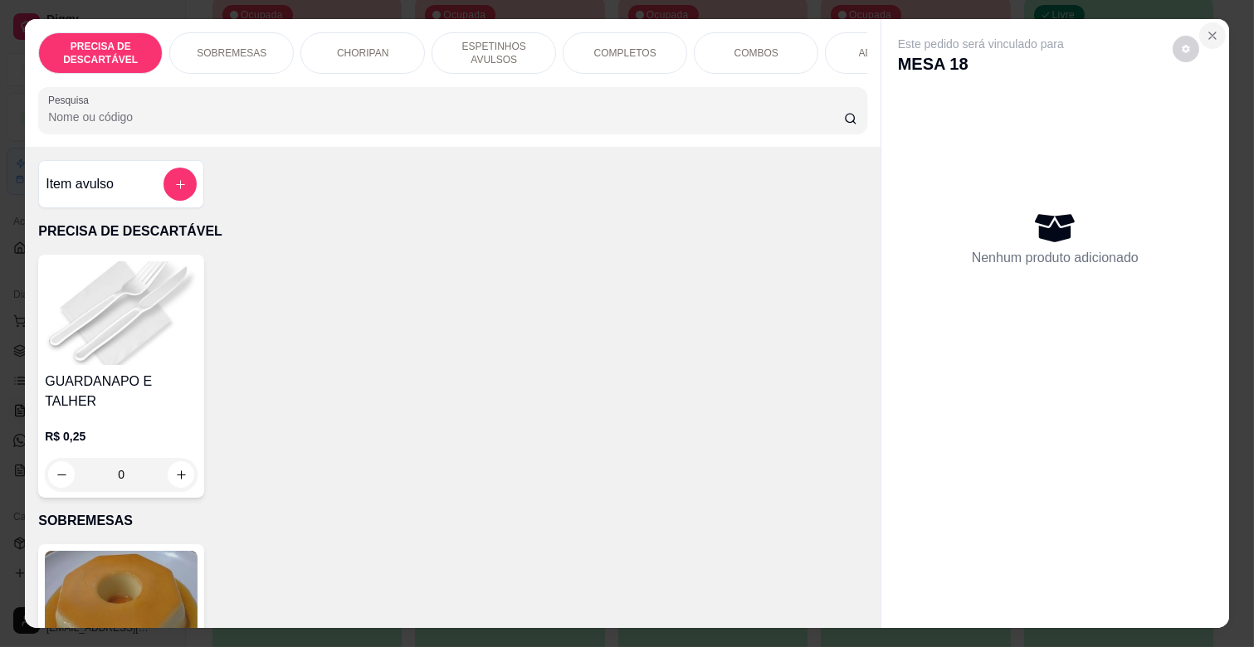
click at [1199, 22] on button "Close" at bounding box center [1212, 35] width 27 height 27
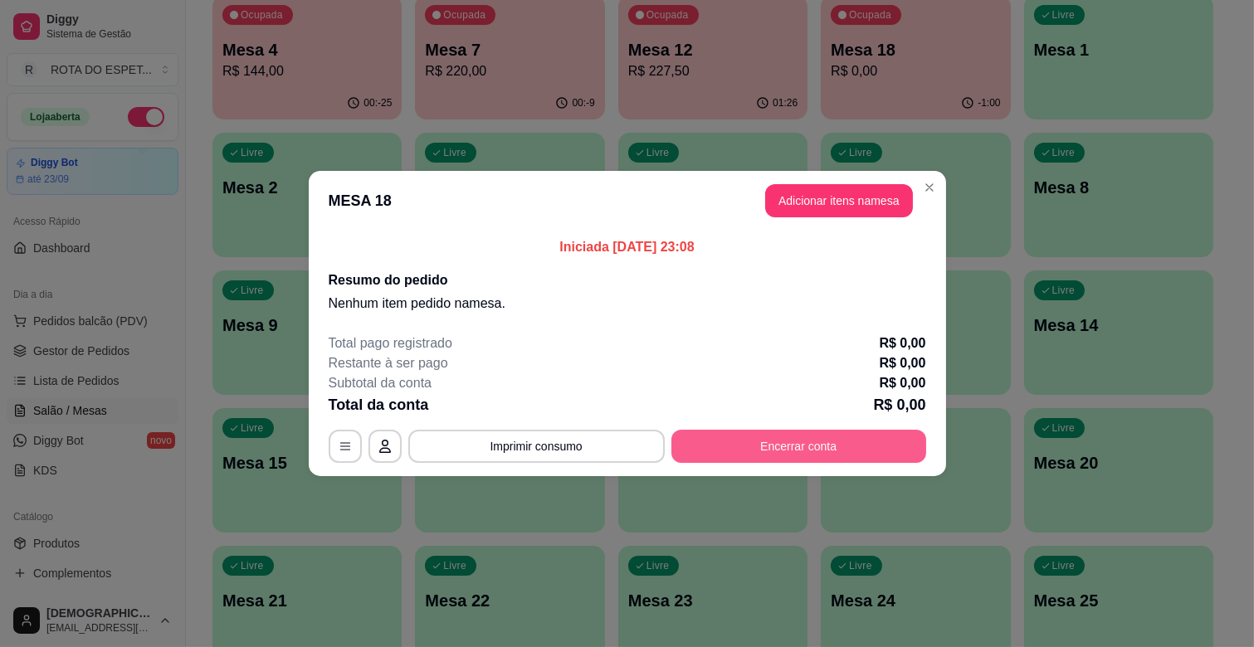
click at [855, 460] on button "Encerrar conta" at bounding box center [798, 446] width 255 height 33
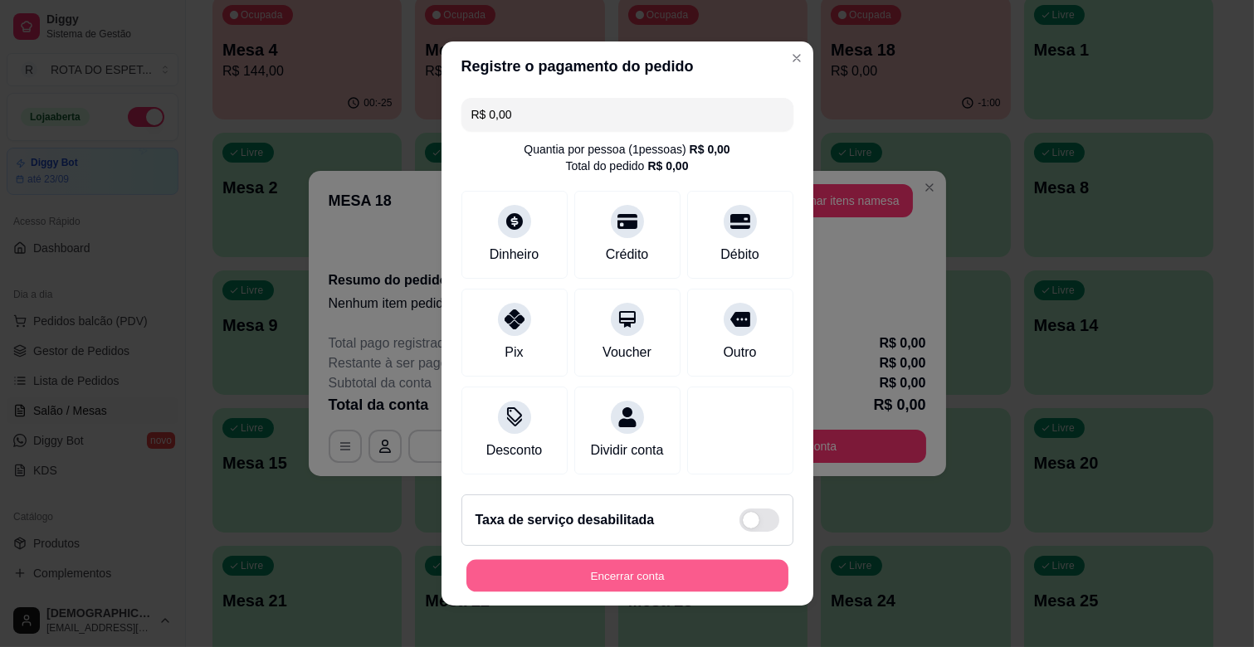
click at [657, 577] on button "Encerrar conta" at bounding box center [627, 576] width 322 height 32
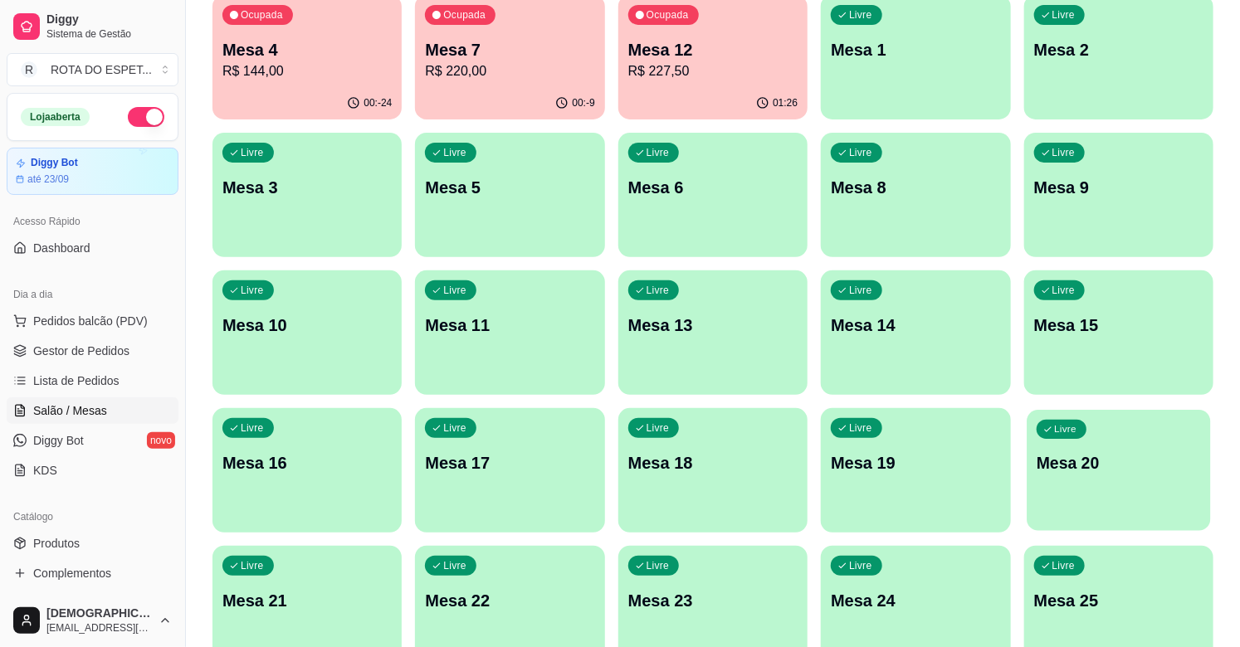
click at [1070, 468] on p "Mesa 20" at bounding box center [1118, 463] width 164 height 22
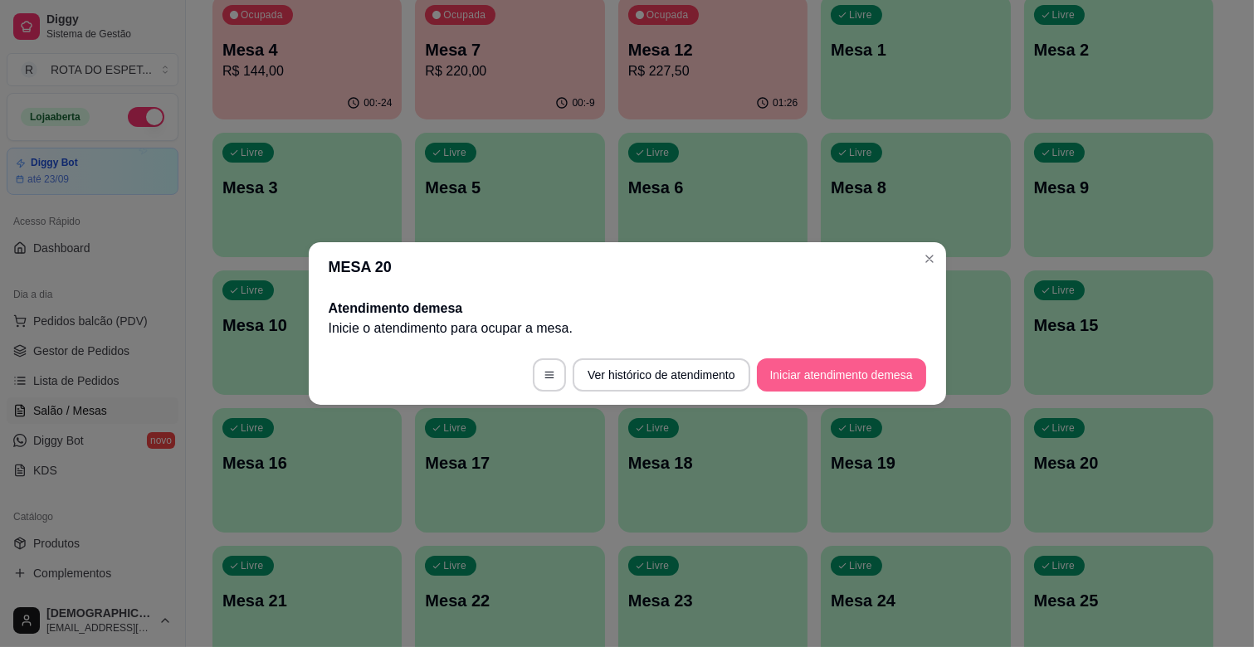
click at [786, 386] on button "Iniciar atendimento de mesa" at bounding box center [841, 374] width 169 height 33
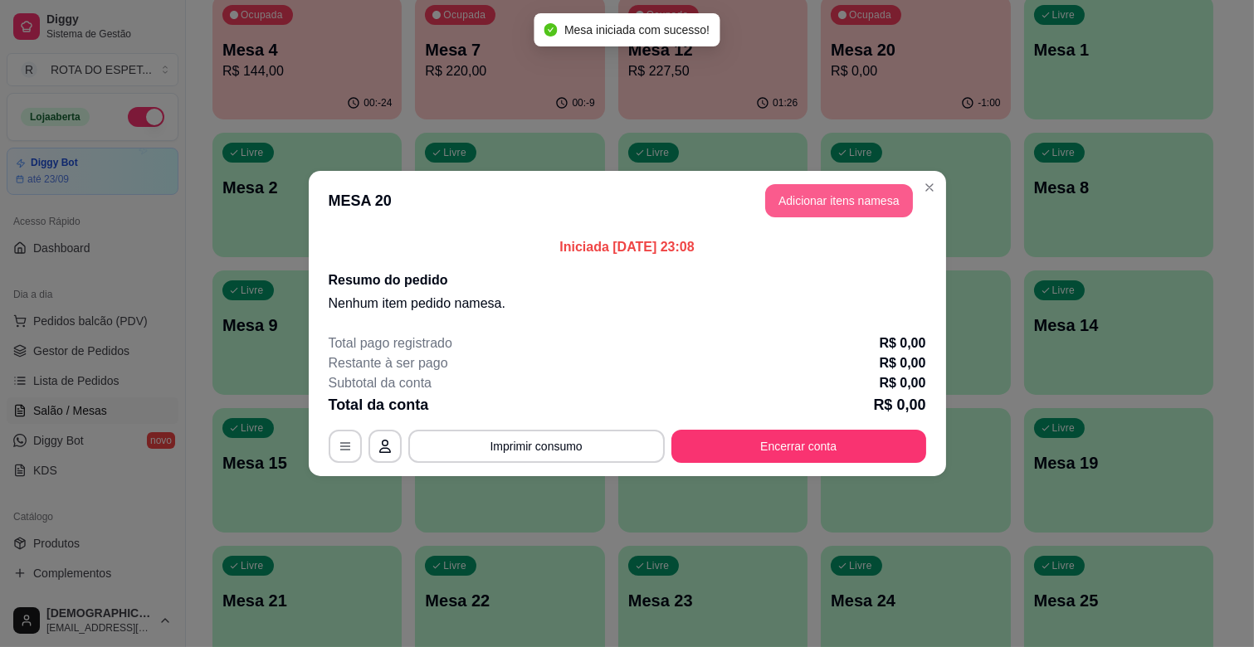
click at [832, 191] on button "Adicionar itens na mesa" at bounding box center [839, 200] width 148 height 33
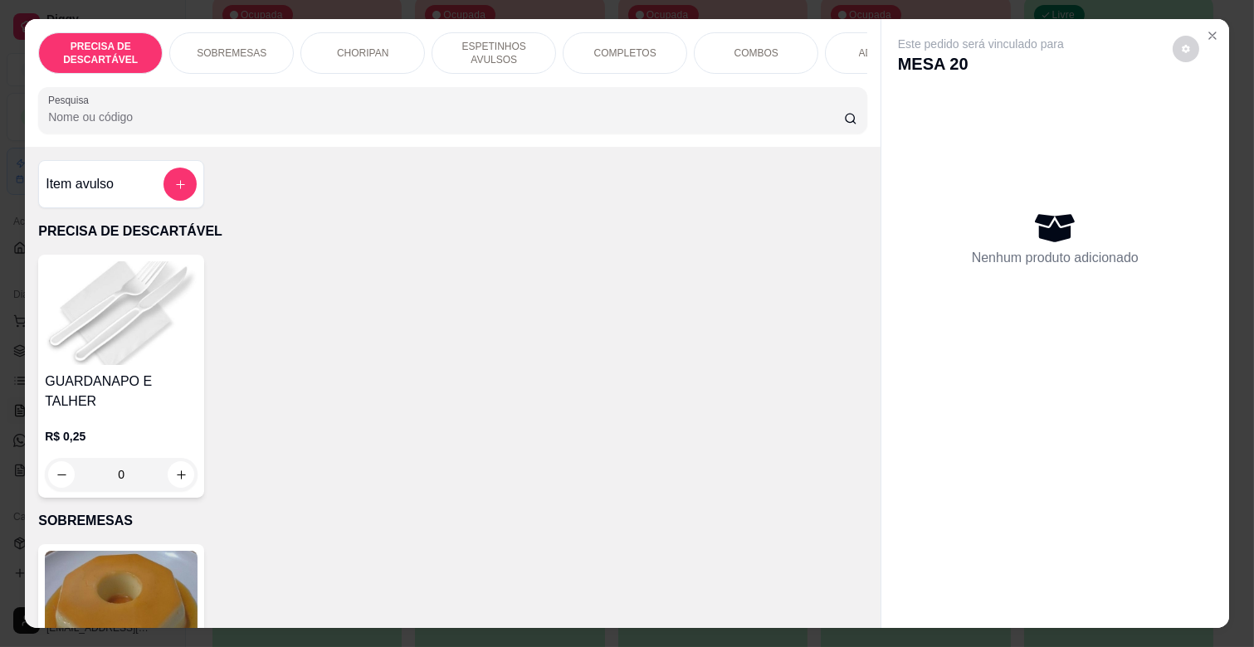
click at [485, 40] on p "ESPETINHOS AVULSOS" at bounding box center [494, 53] width 96 height 27
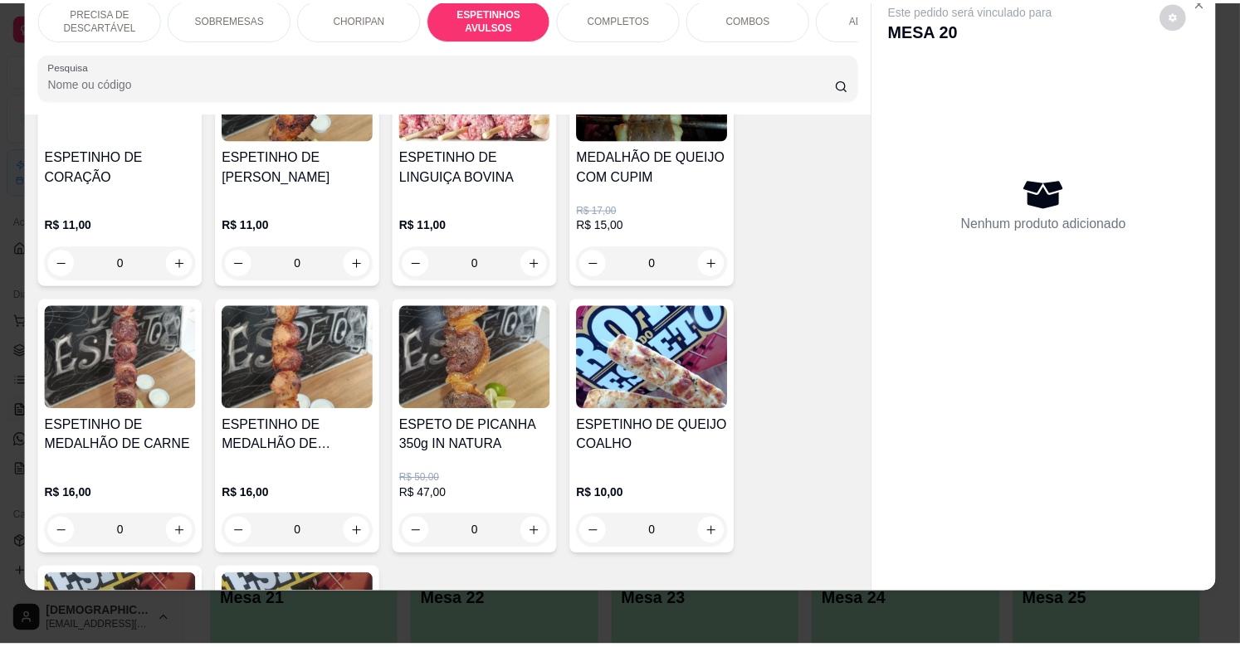
scroll to position [1377, 0]
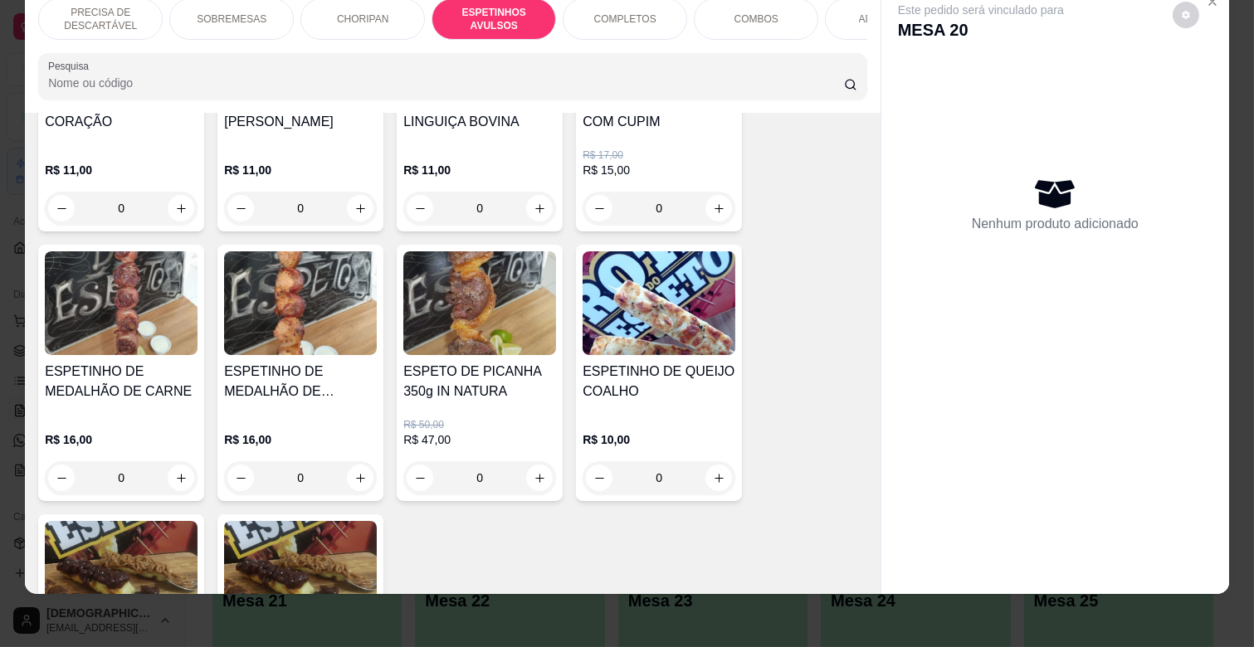
click at [349, 461] on div "0" at bounding box center [300, 477] width 153 height 33
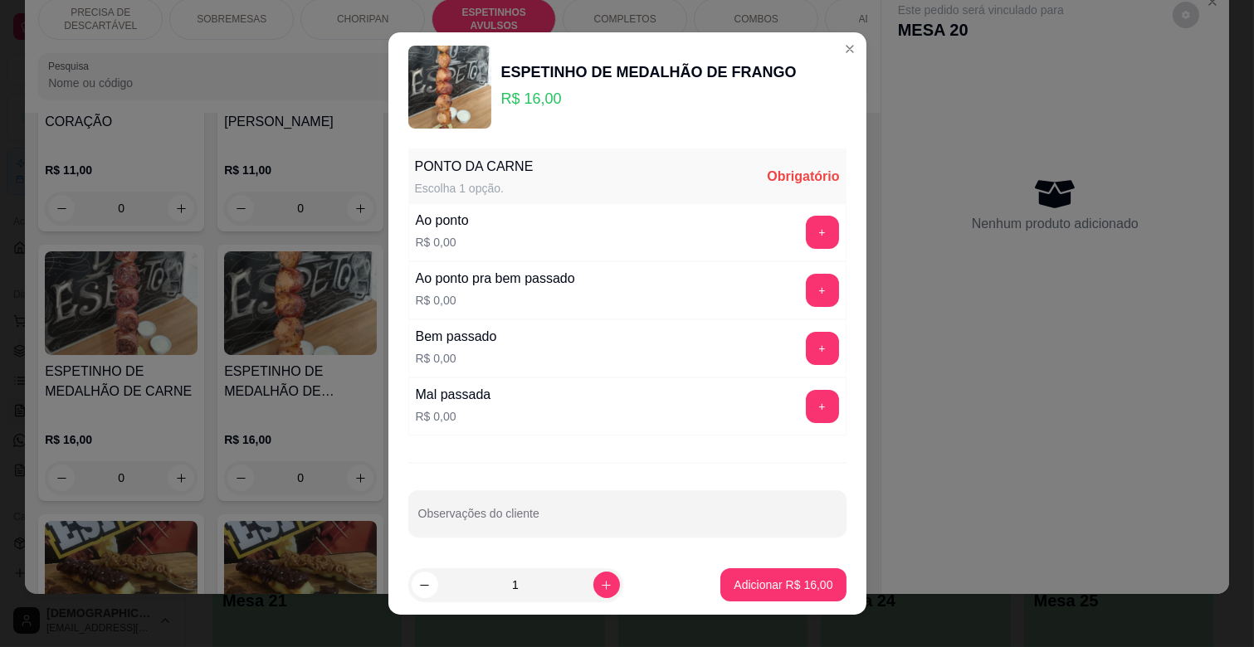
click at [785, 214] on div "Ao ponto R$ 0,00 +" at bounding box center [627, 232] width 438 height 58
click at [806, 219] on button "+" at bounding box center [822, 232] width 33 height 33
click at [784, 567] on footer "1 Adicionar R$ 16,00" at bounding box center [627, 585] width 478 height 60
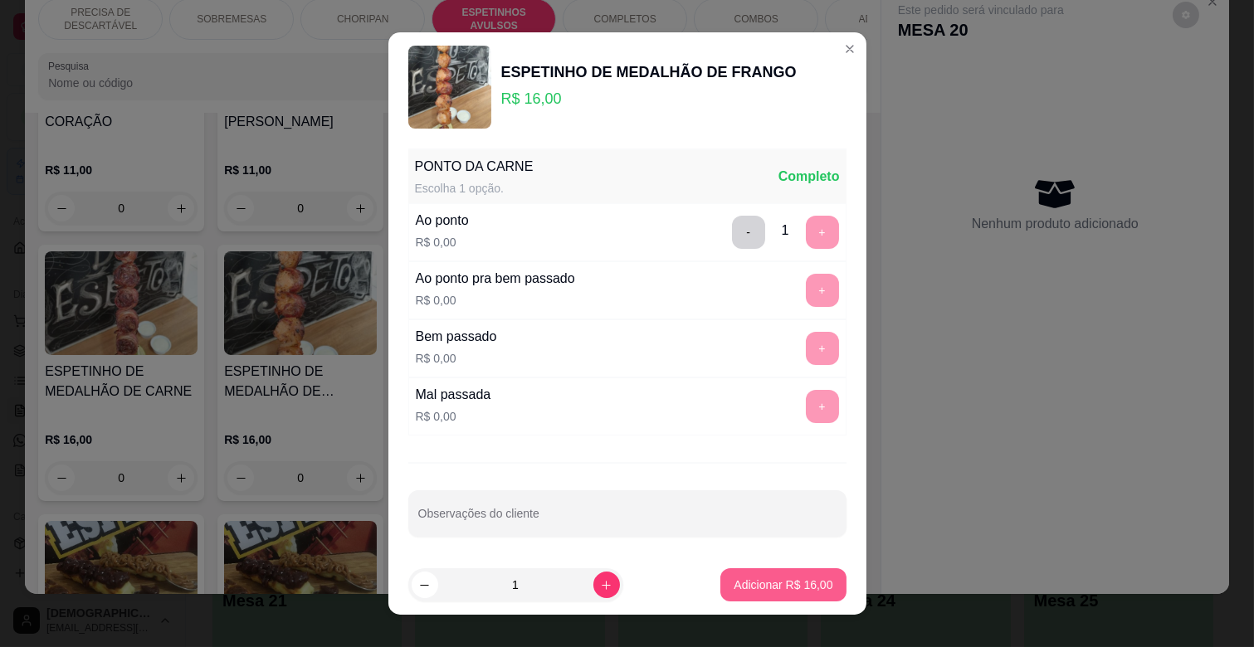
click at [784, 577] on p "Adicionar R$ 16,00" at bounding box center [782, 585] width 99 height 17
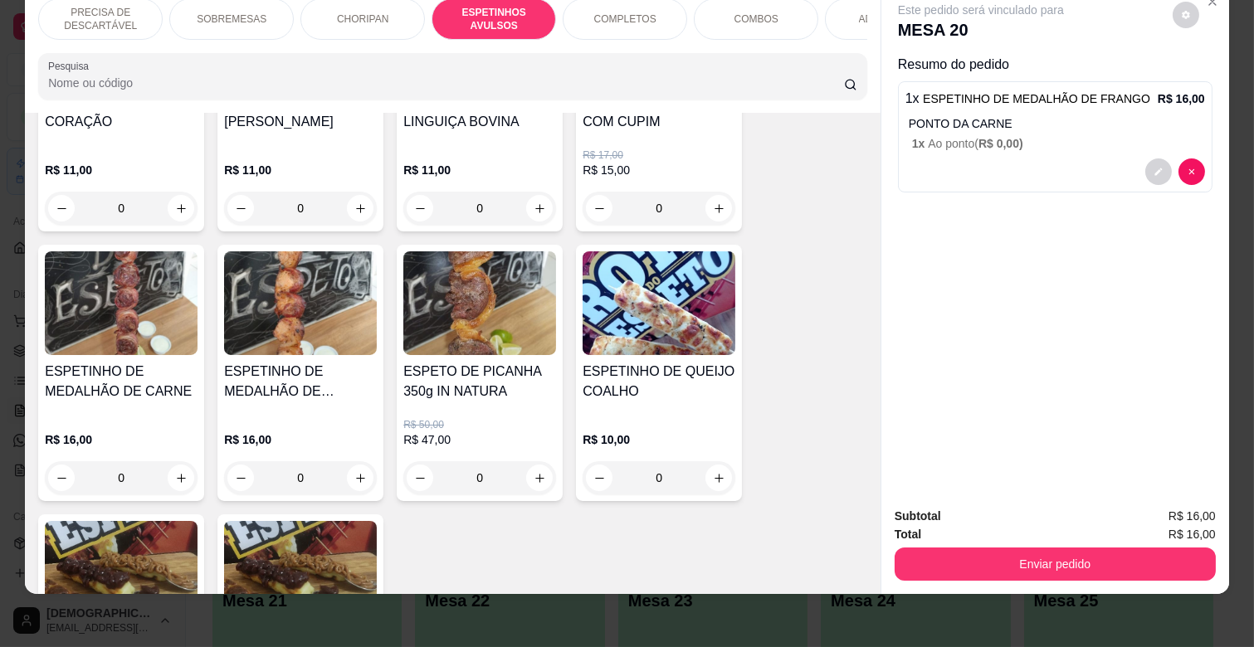
click at [1096, 543] on div "Enviar pedido" at bounding box center [1054, 561] width 321 height 37
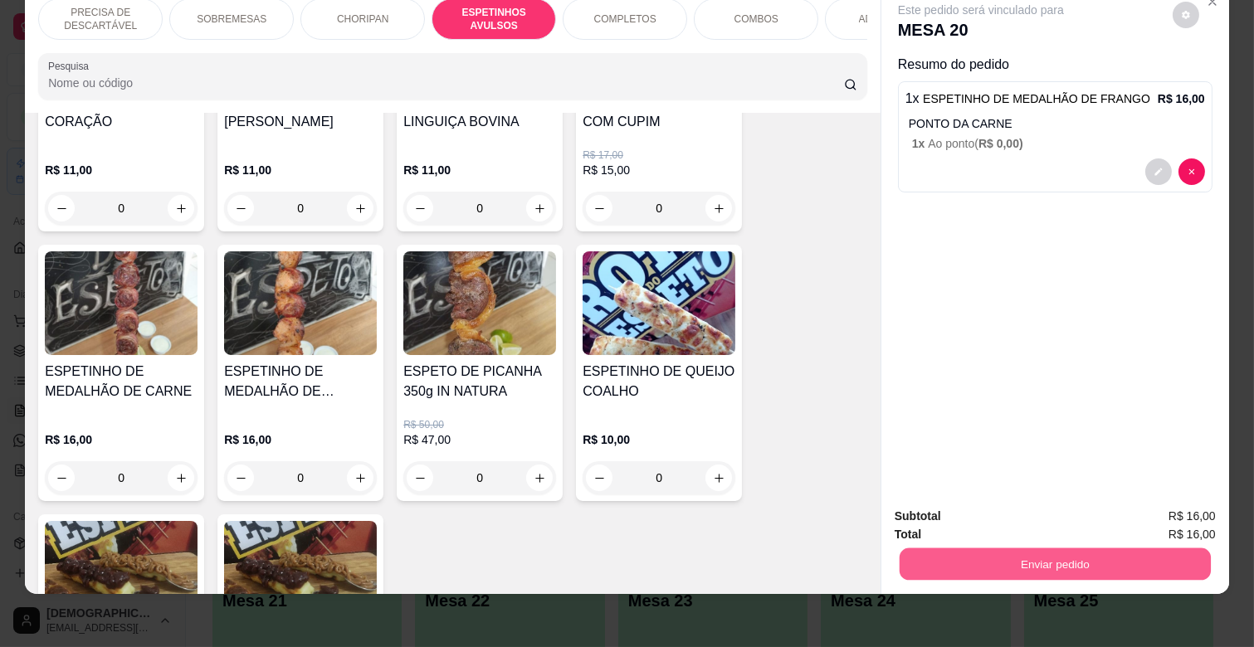
click at [1075, 548] on button "Enviar pedido" at bounding box center [1054, 564] width 311 height 32
click at [1033, 514] on button "Não registrar e enviar pedido" at bounding box center [999, 511] width 173 height 32
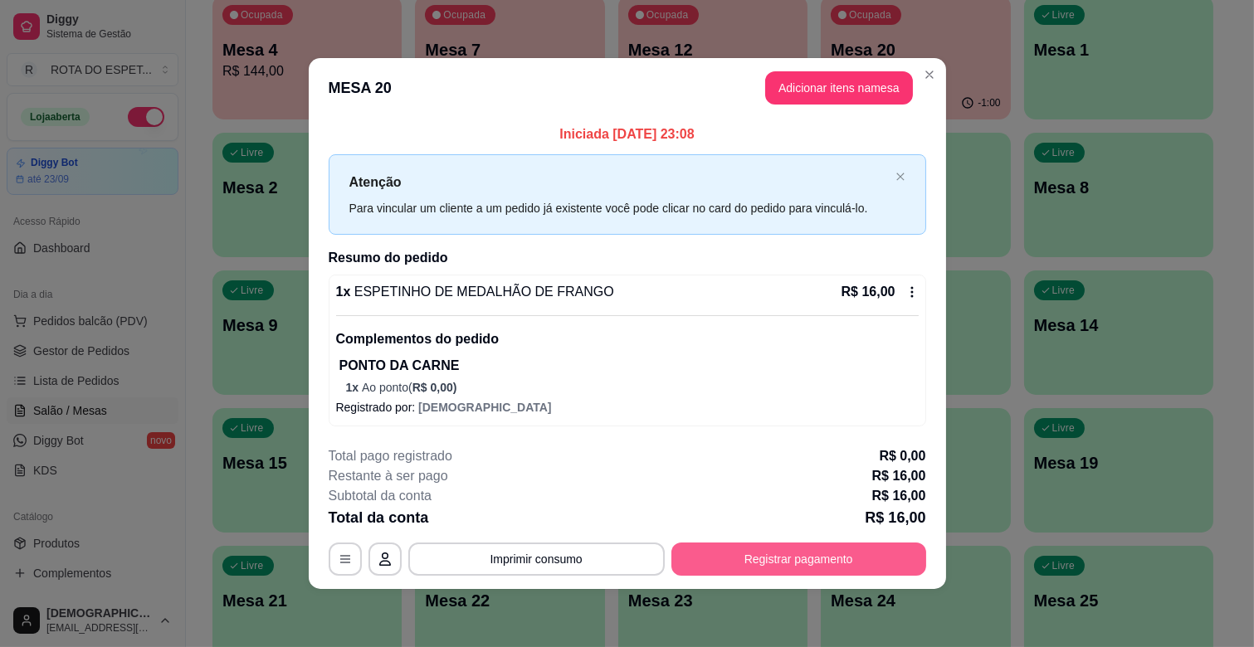
click at [888, 553] on button "Registrar pagamento" at bounding box center [798, 559] width 255 height 33
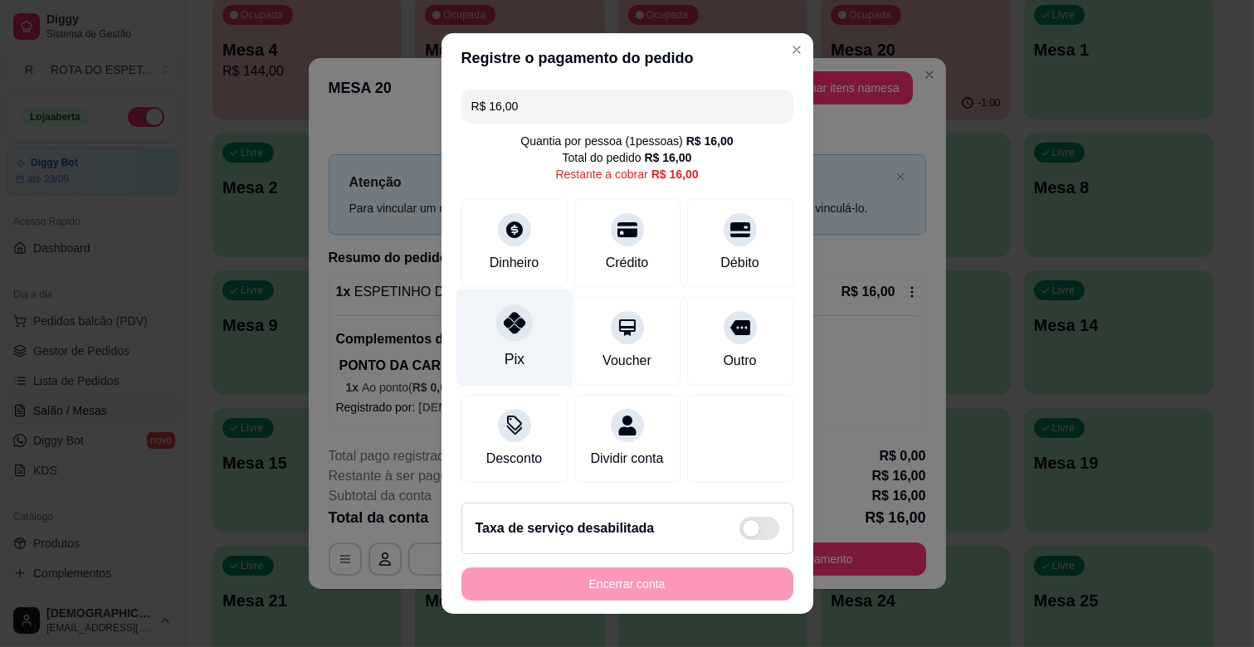
click at [518, 336] on div "Pix" at bounding box center [514, 338] width 117 height 97
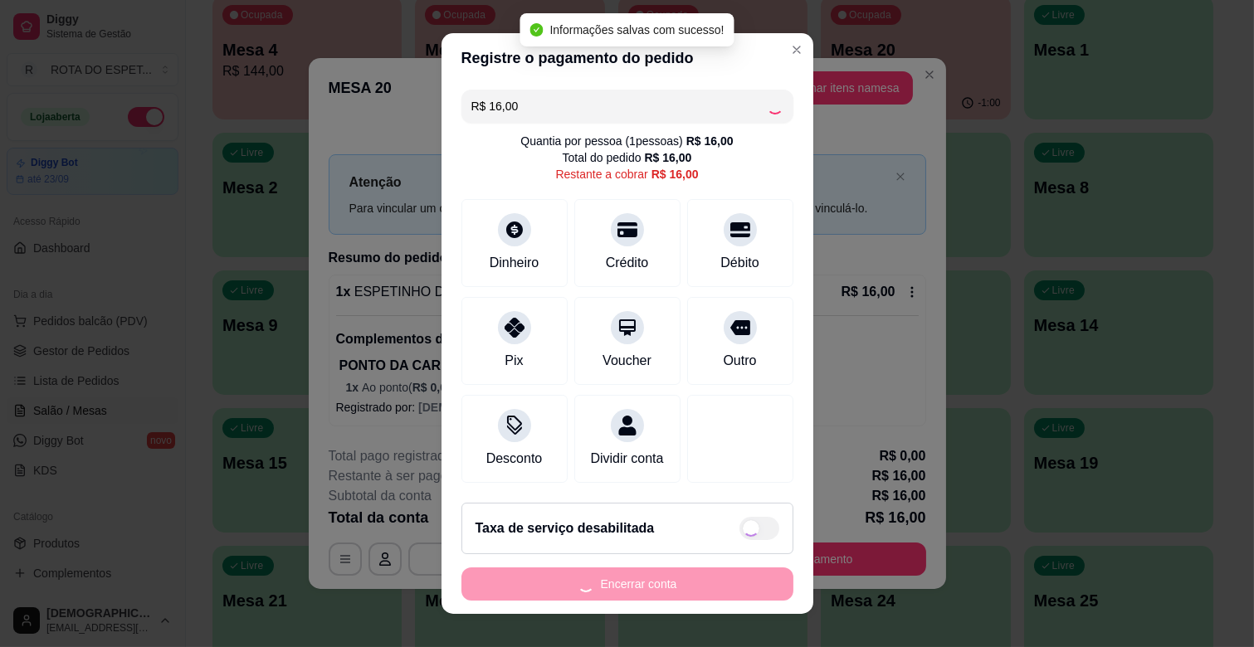
type input "R$ 0,00"
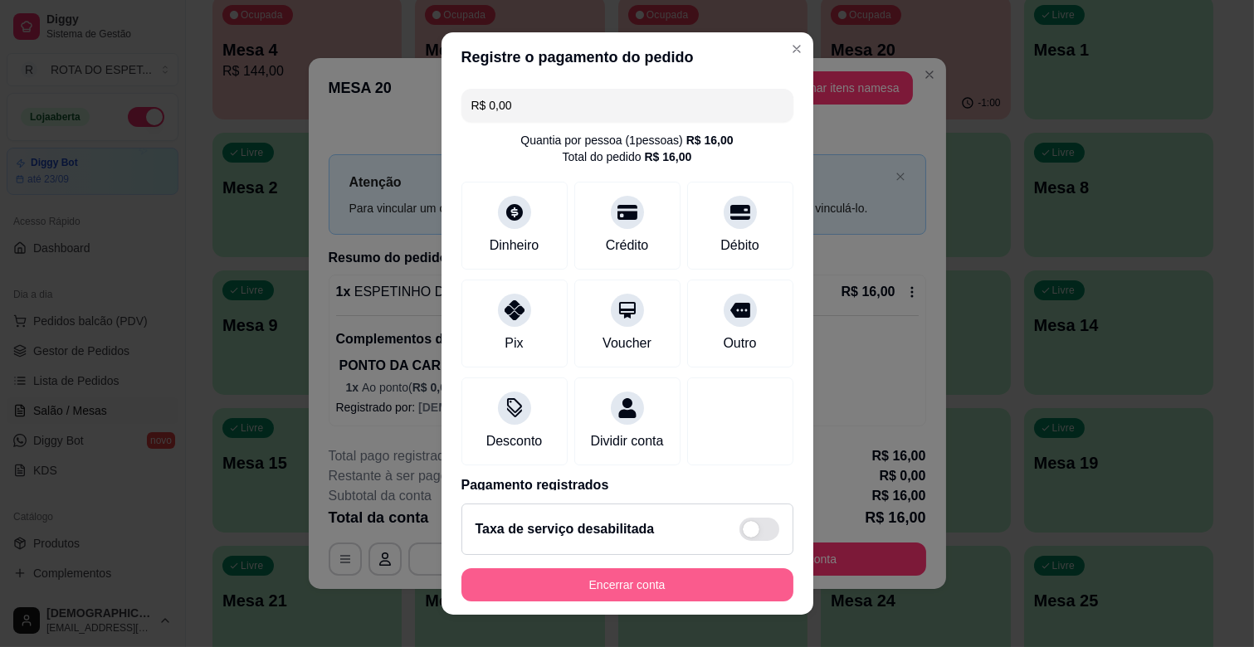
click at [658, 592] on button "Encerrar conta" at bounding box center [627, 584] width 332 height 33
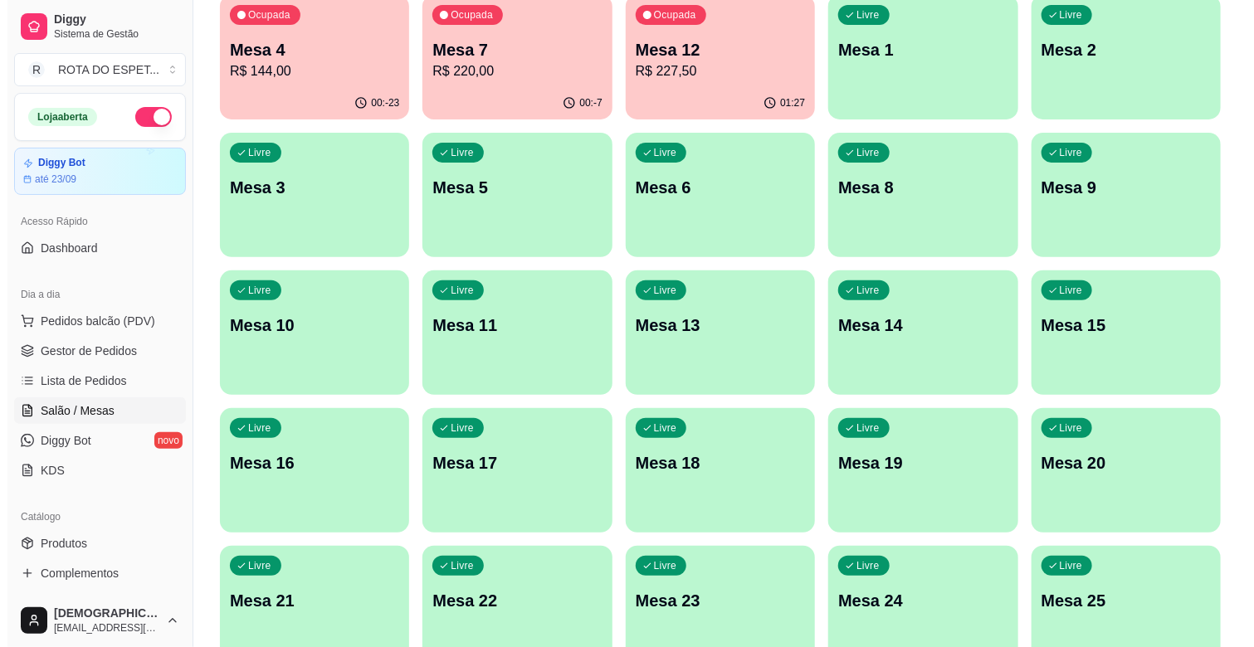
scroll to position [0, 0]
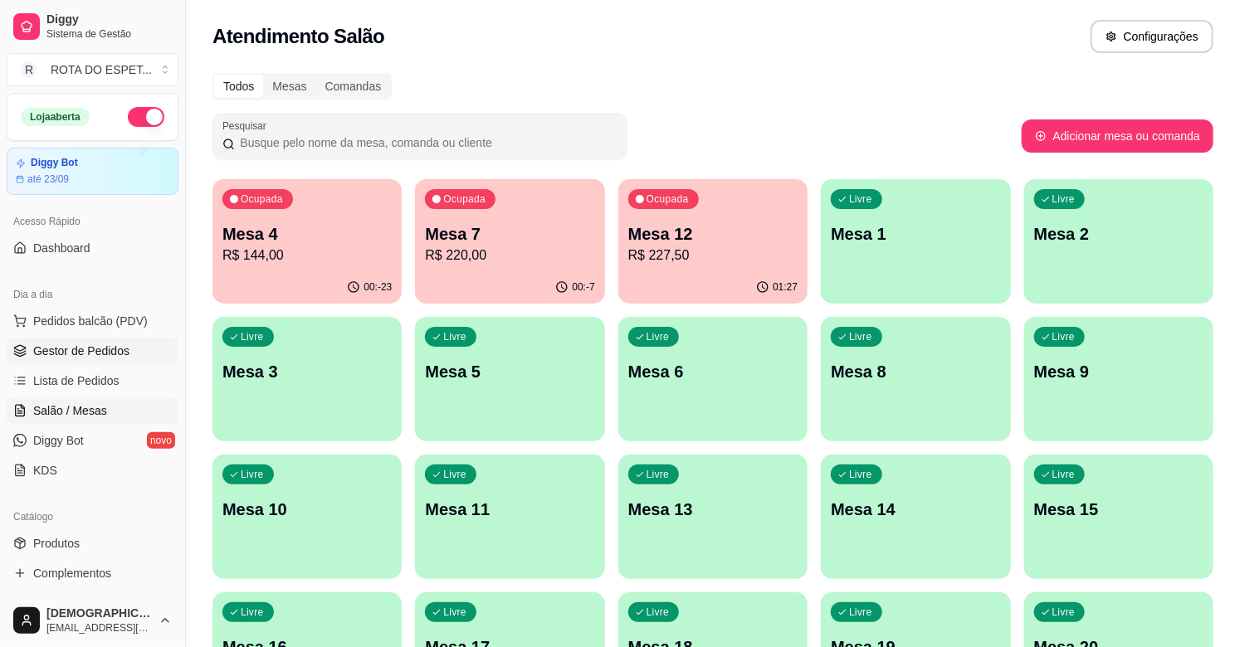
click at [63, 351] on span "Gestor de Pedidos" at bounding box center [81, 351] width 96 height 17
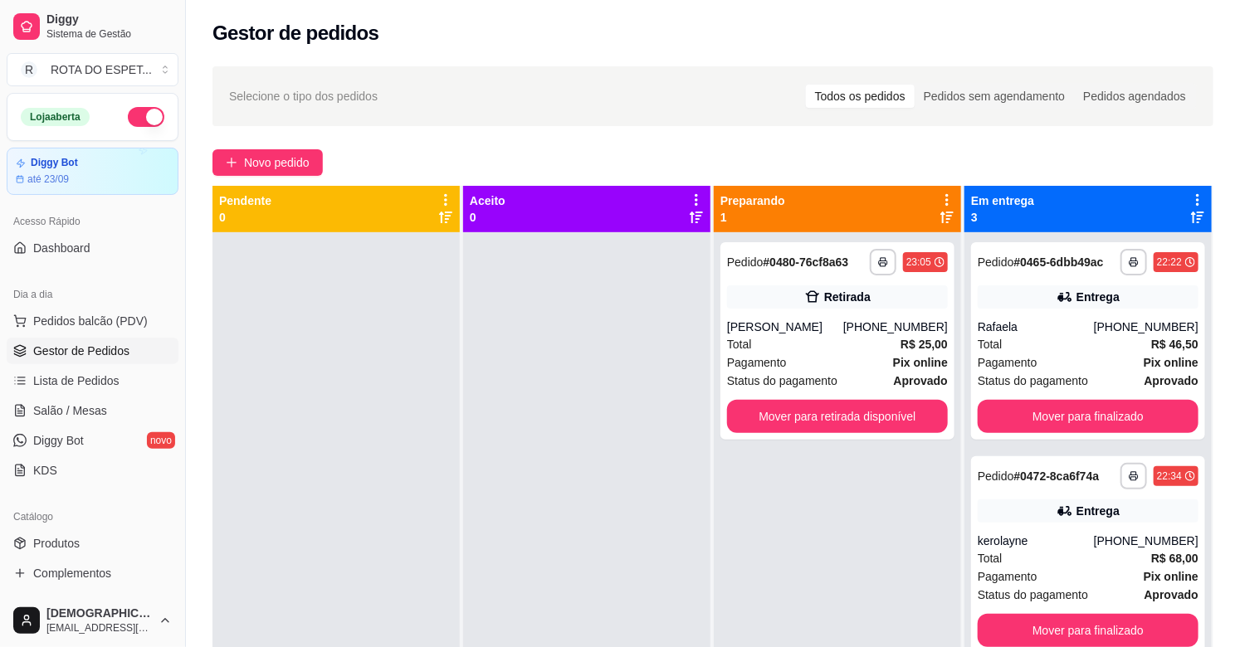
click at [512, 470] on div at bounding box center [586, 555] width 247 height 647
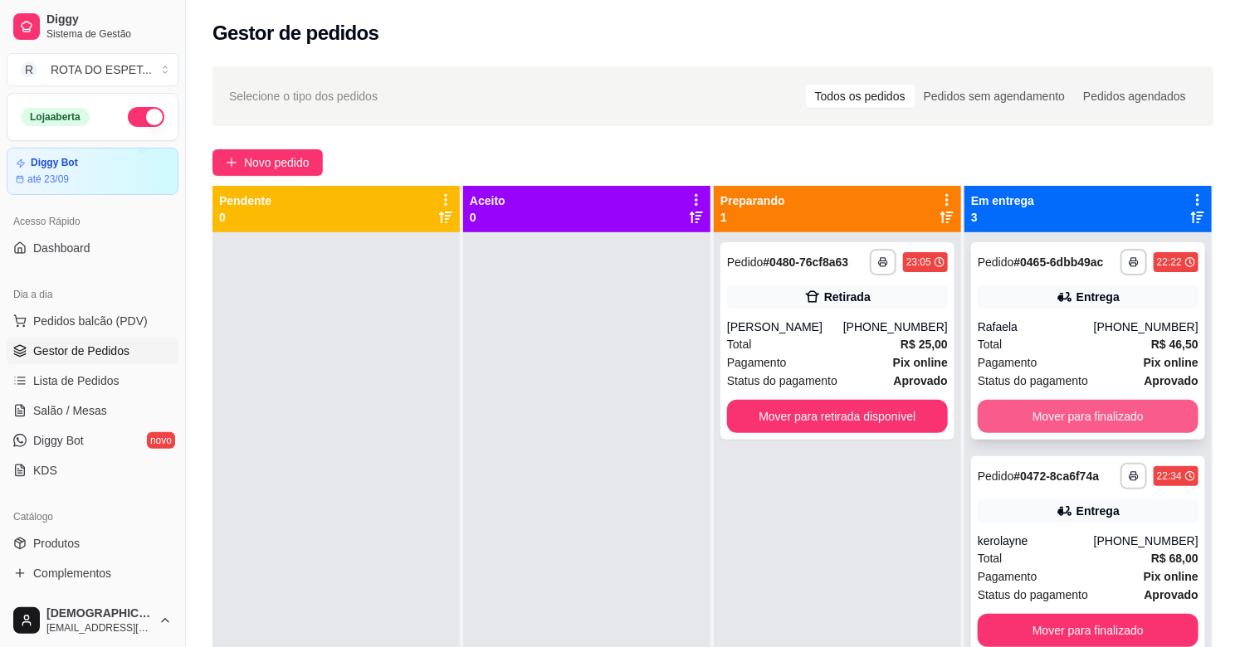
click at [1122, 426] on button "Mover para finalizado" at bounding box center [1087, 416] width 221 height 33
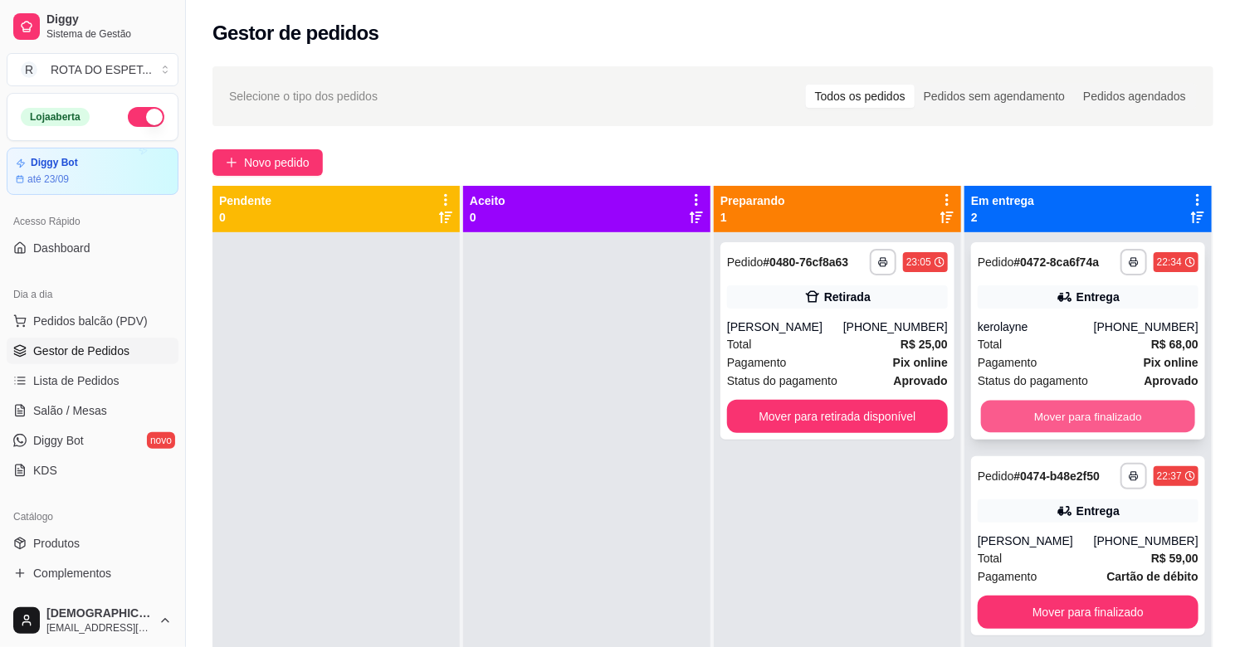
click at [1100, 411] on button "Mover para finalizado" at bounding box center [1088, 417] width 214 height 32
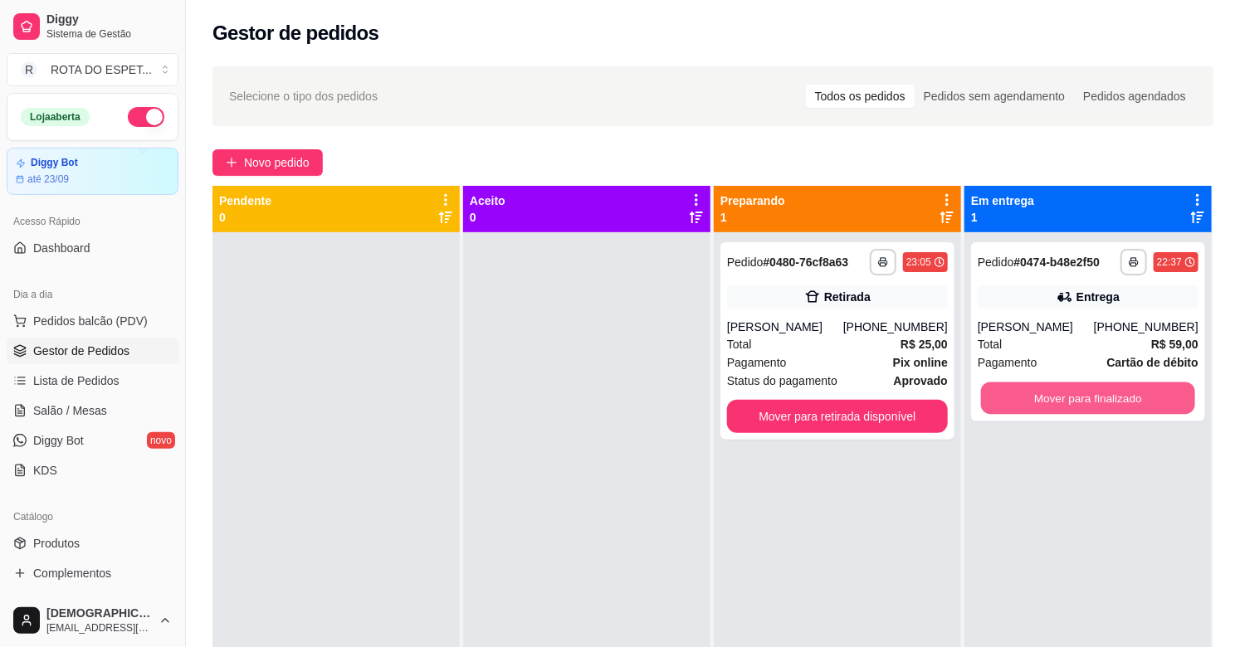
click at [1100, 411] on button "Mover para finalizado" at bounding box center [1088, 399] width 214 height 32
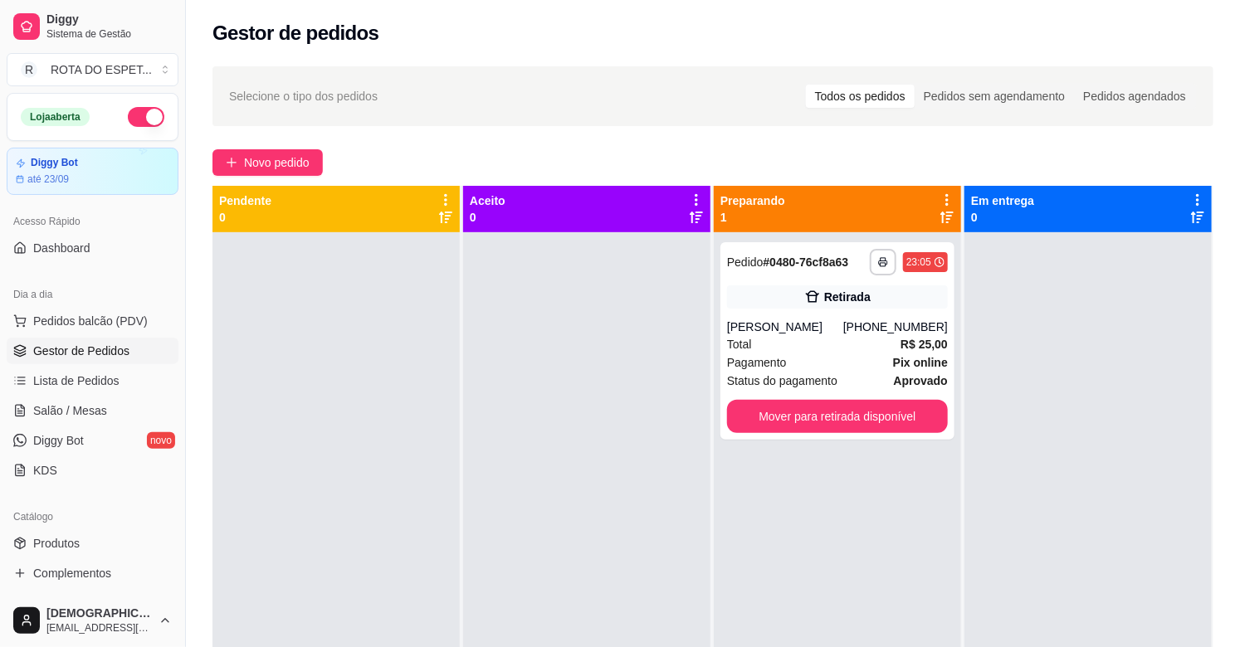
click at [513, 521] on div at bounding box center [586, 555] width 247 height 647
click at [521, 567] on div at bounding box center [586, 555] width 247 height 647
click at [53, 417] on span "Salão / Mesas" at bounding box center [70, 410] width 74 height 17
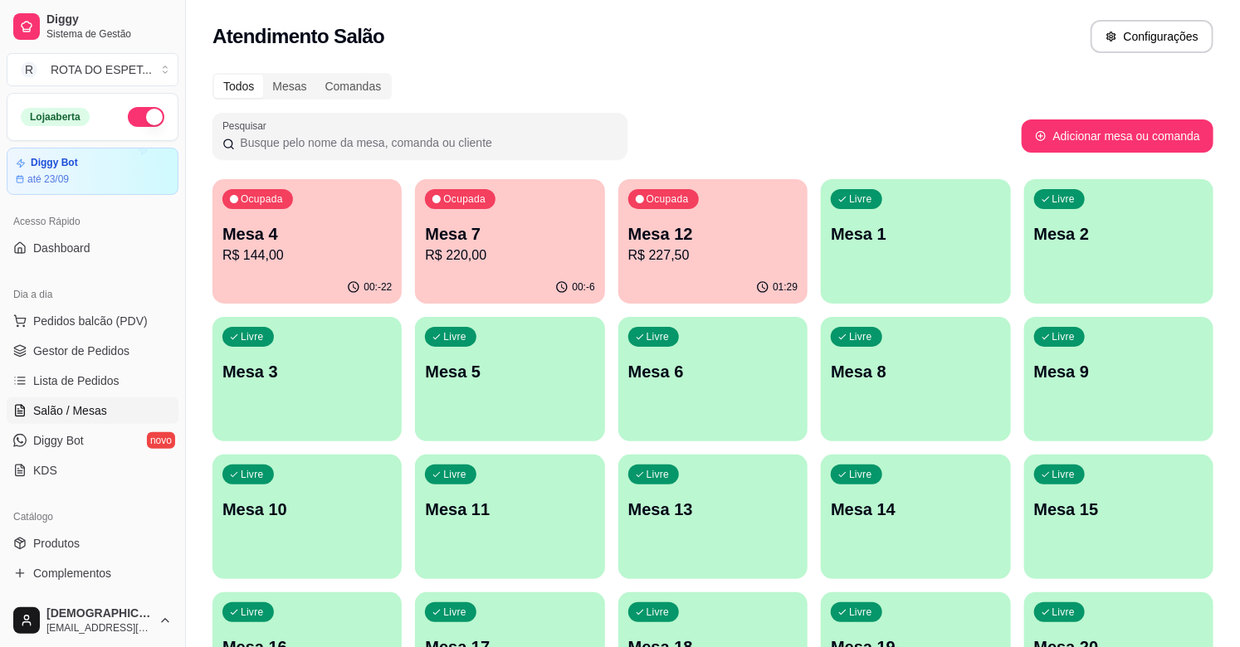
click at [695, 251] on p "R$ 227,50" at bounding box center [712, 256] width 169 height 20
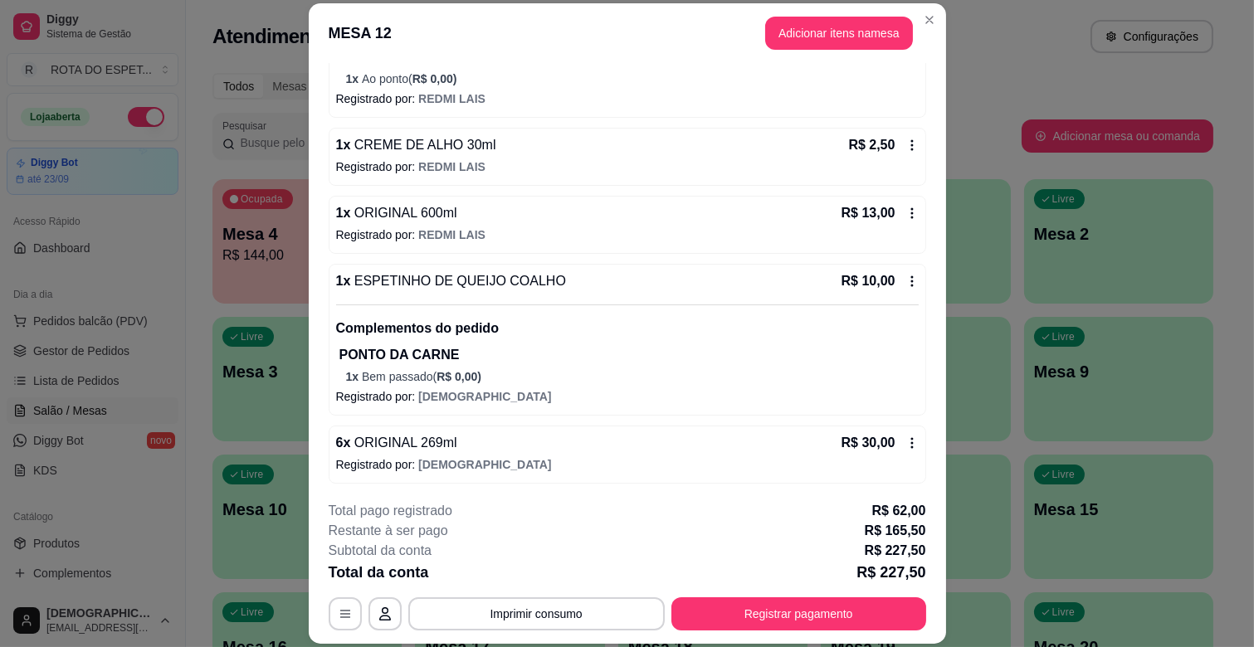
scroll to position [1683, 0]
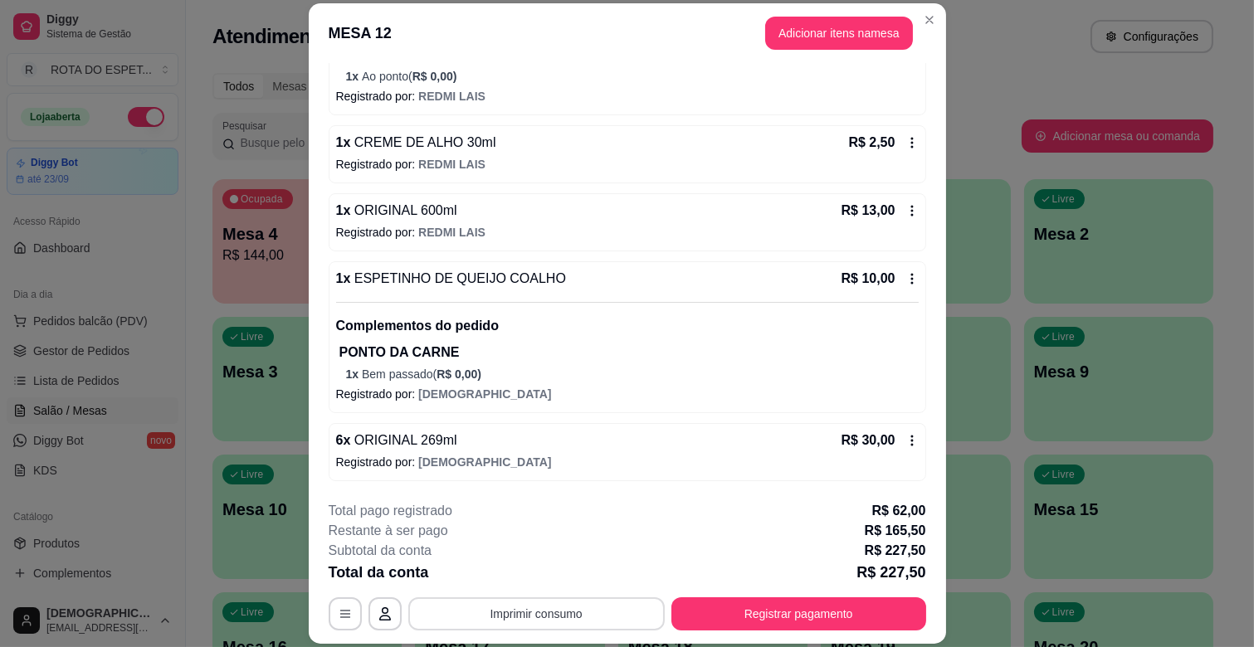
click at [515, 608] on button "Imprimir consumo" at bounding box center [536, 613] width 256 height 33
click at [539, 570] on button "IMPRESSORA CAIXA" at bounding box center [534, 576] width 133 height 26
click at [762, 623] on button "Registrar pagamento" at bounding box center [798, 614] width 247 height 32
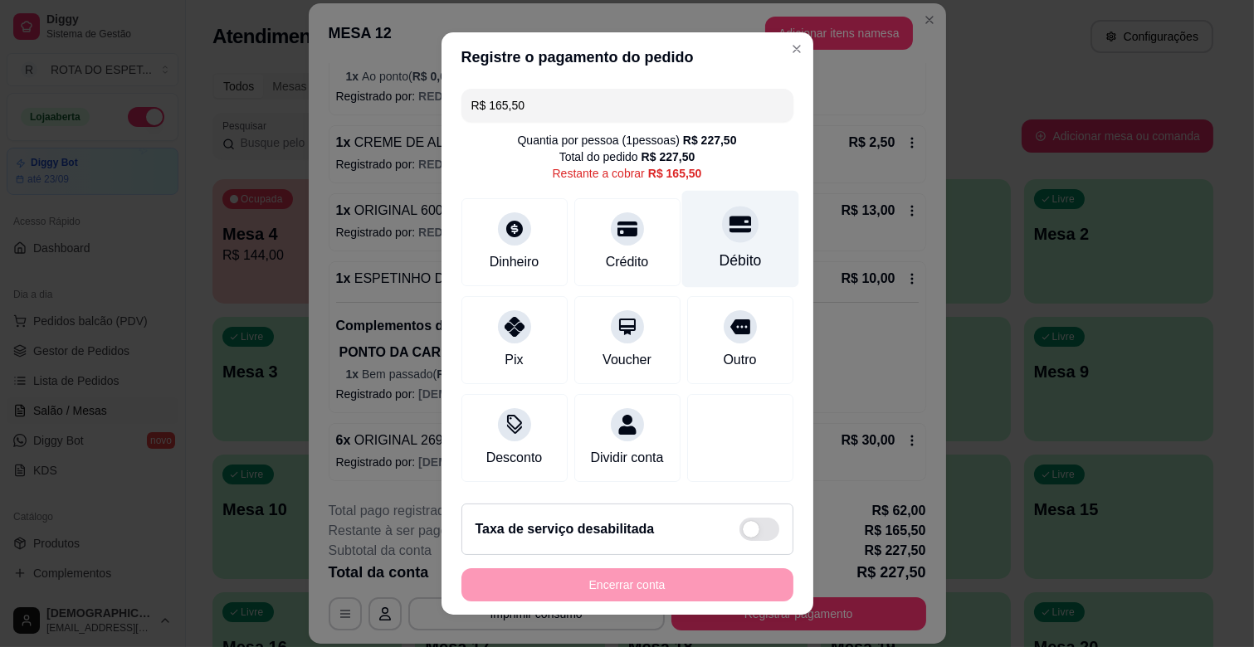
click at [724, 251] on div "Débito" at bounding box center [740, 261] width 42 height 22
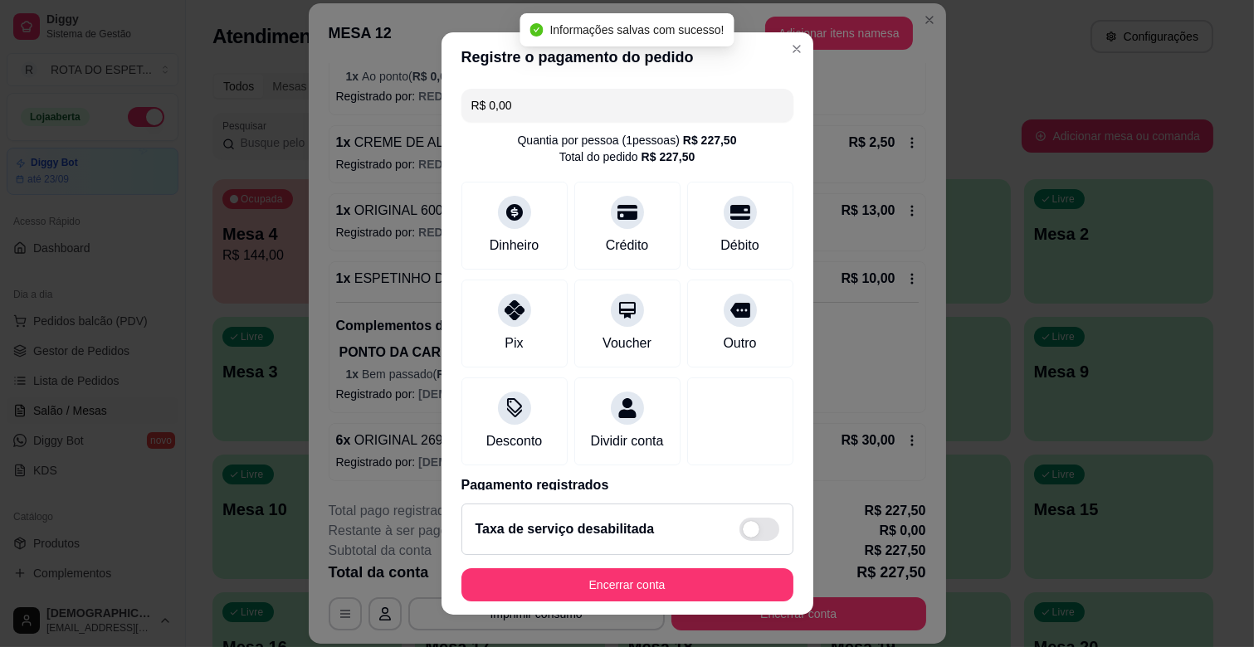
type input "R$ 0,00"
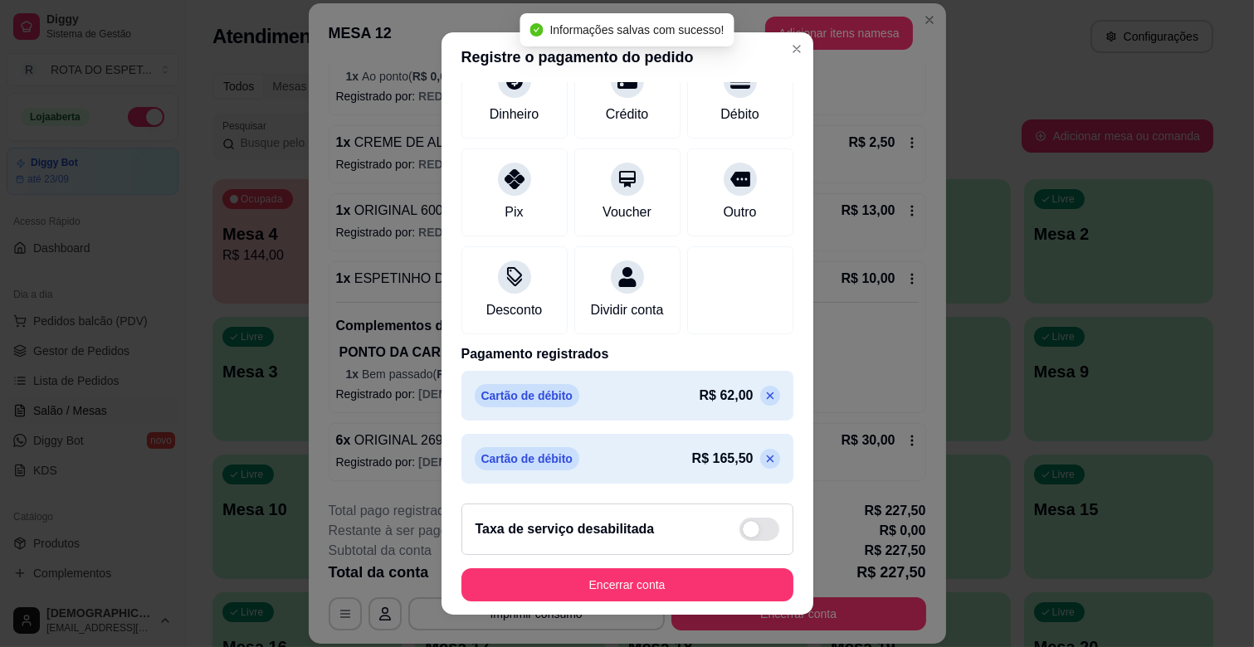
scroll to position [21, 0]
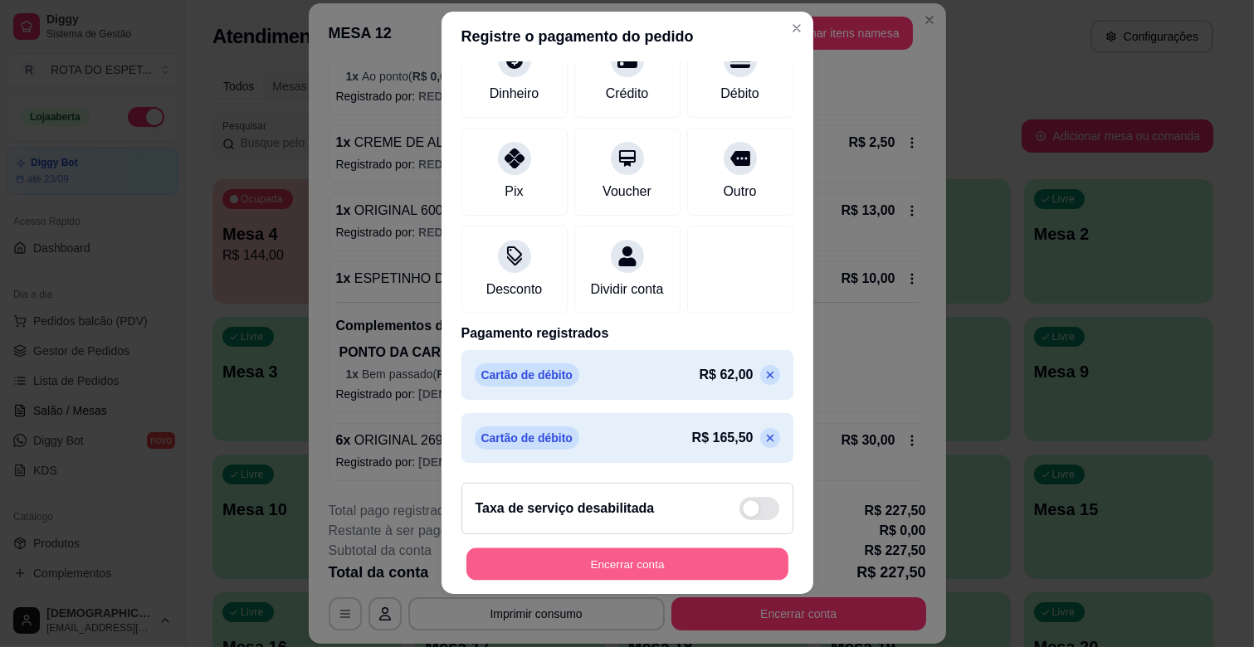
click at [641, 560] on button "Encerrar conta" at bounding box center [627, 564] width 322 height 32
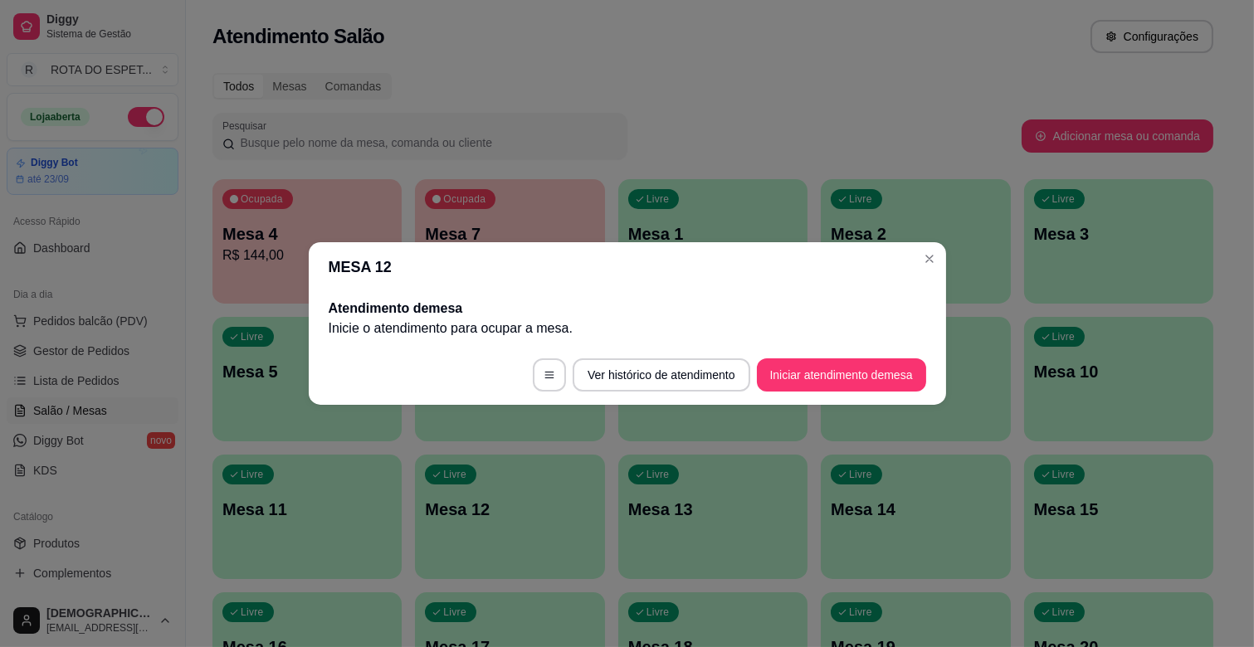
scroll to position [0, 0]
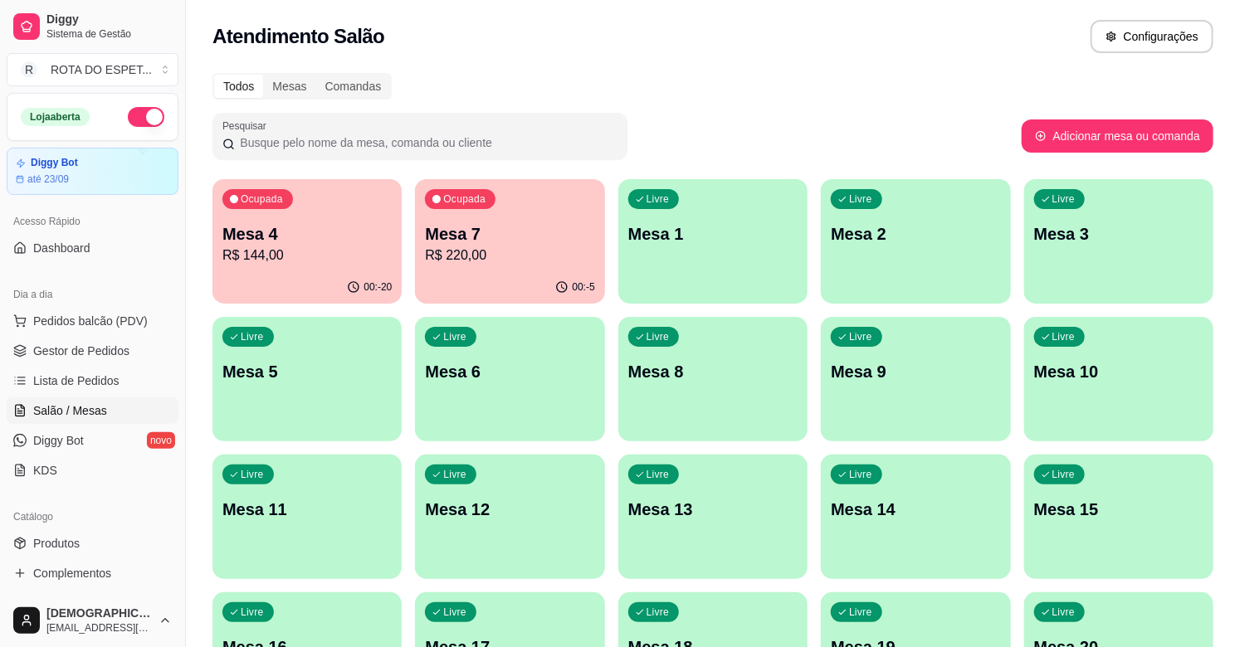
click at [102, 352] on span "Gestor de Pedidos" at bounding box center [81, 351] width 96 height 17
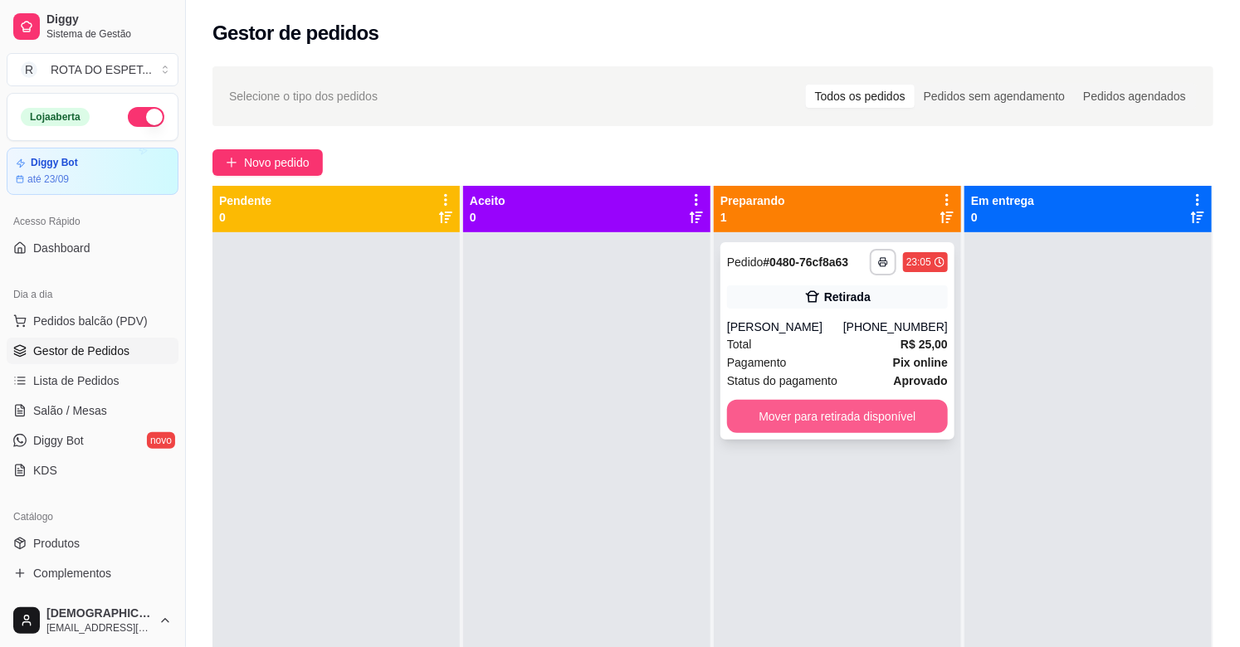
click at [848, 415] on button "Mover para retirada disponível" at bounding box center [837, 416] width 221 height 33
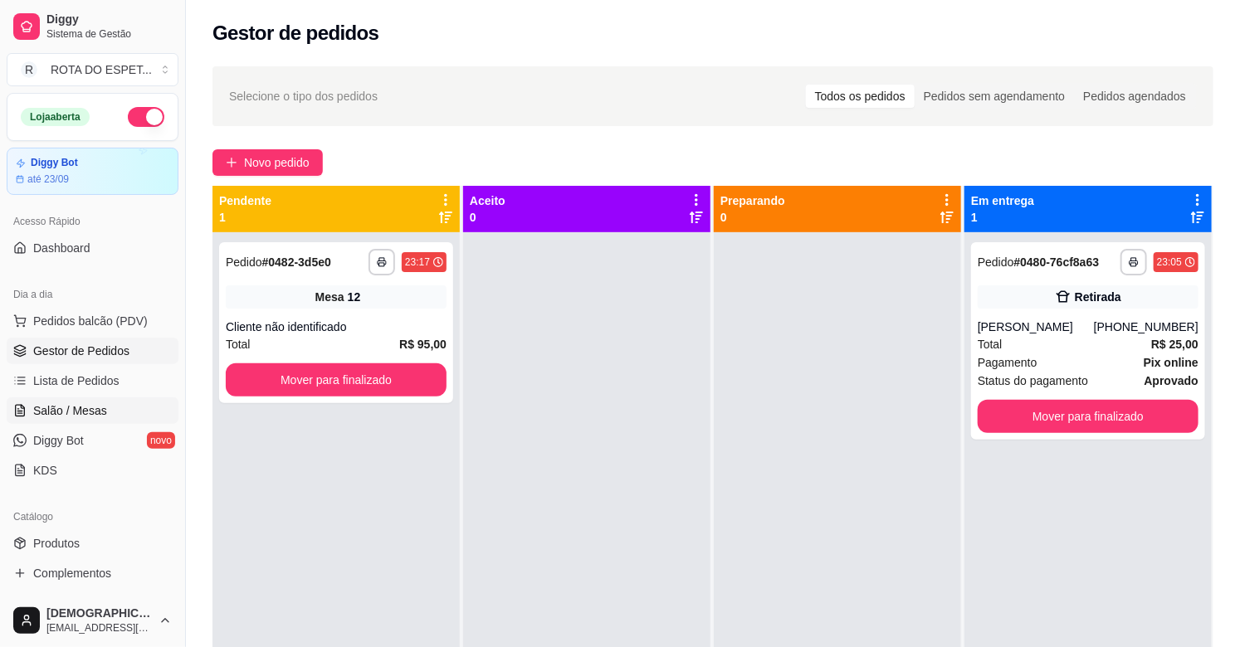
click at [56, 412] on span "Salão / Mesas" at bounding box center [70, 410] width 74 height 17
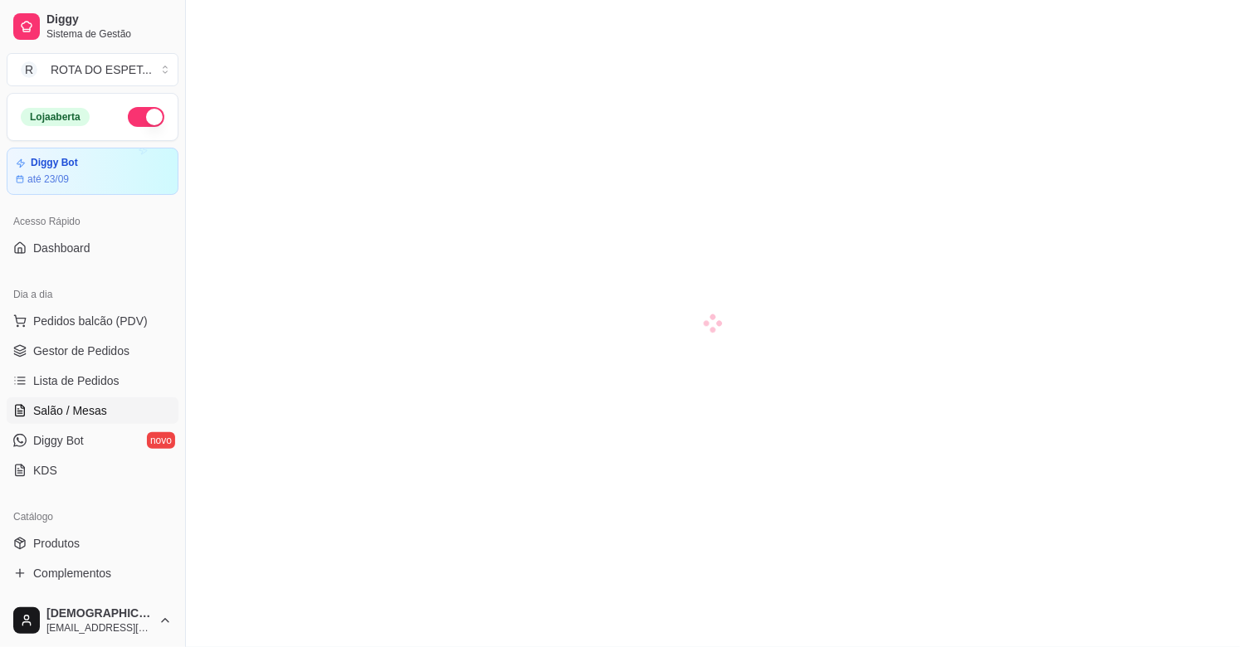
click at [56, 412] on span "Salão / Mesas" at bounding box center [70, 410] width 74 height 17
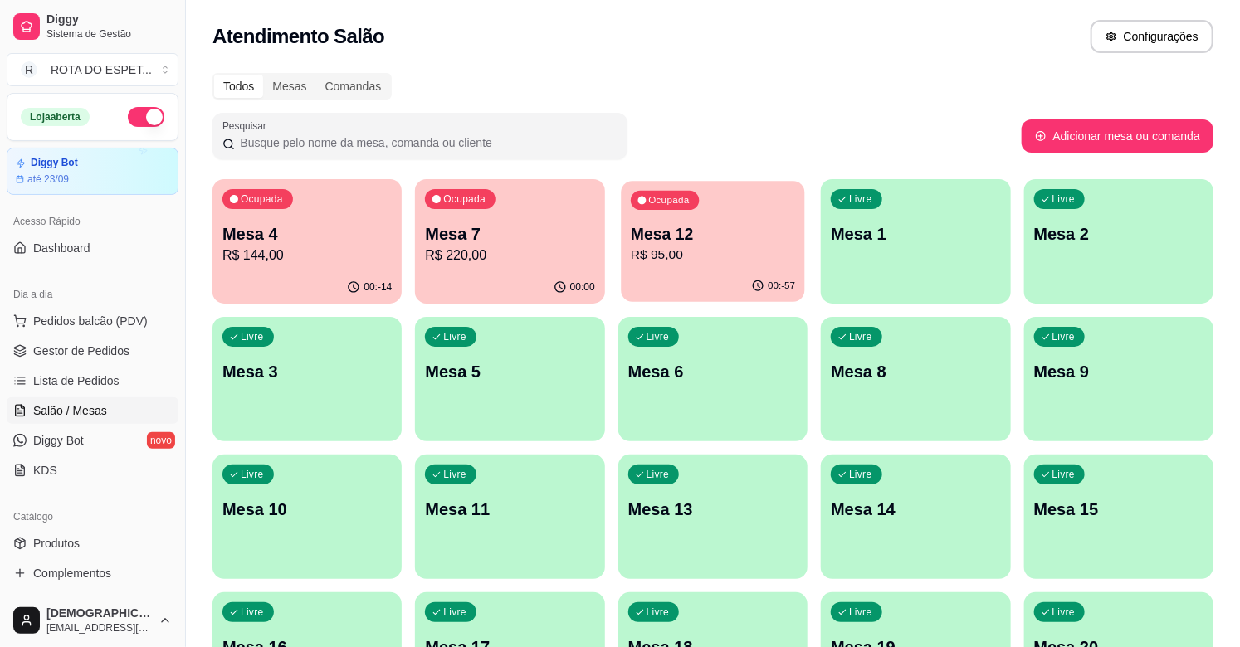
click at [745, 254] on p "R$ 95,00" at bounding box center [713, 255] width 164 height 19
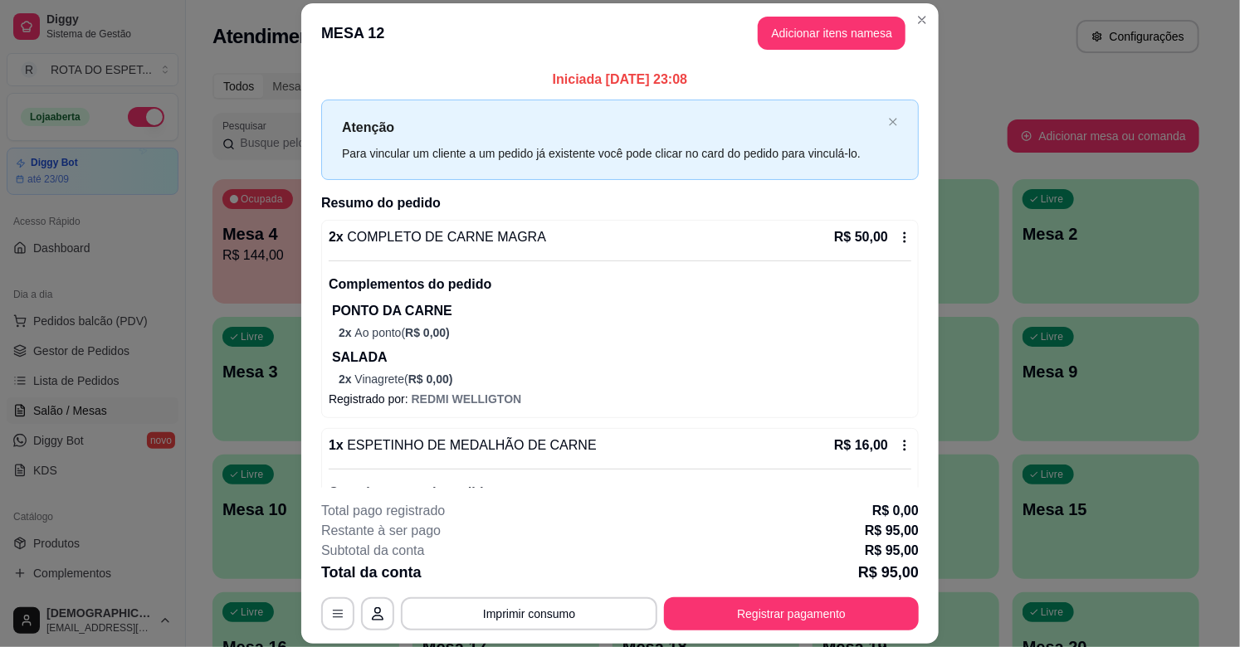
click at [197, 271] on div "Todos Mesas Comandas Pesquisar Adicionar mesa ou comanda Ocupada Mesa 4 R$ 144,…" at bounding box center [706, 606] width 1040 height 1087
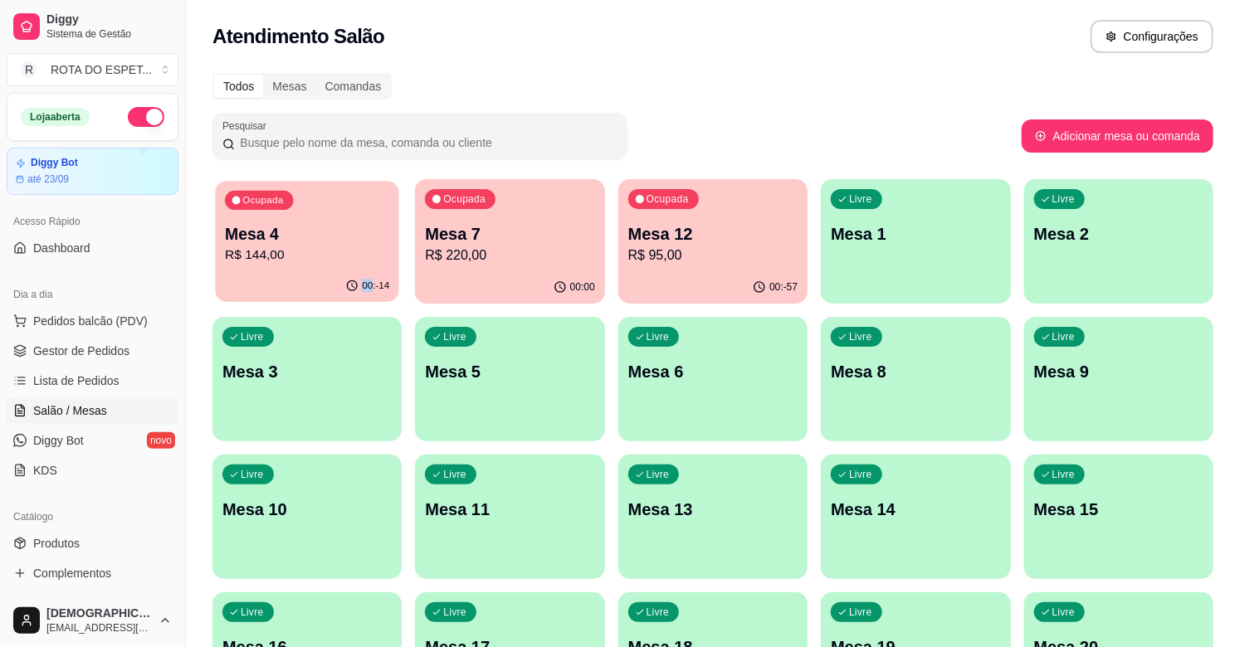
click at [238, 268] on div "Ocupada Mesa 4 R$ 144,00" at bounding box center [307, 226] width 184 height 90
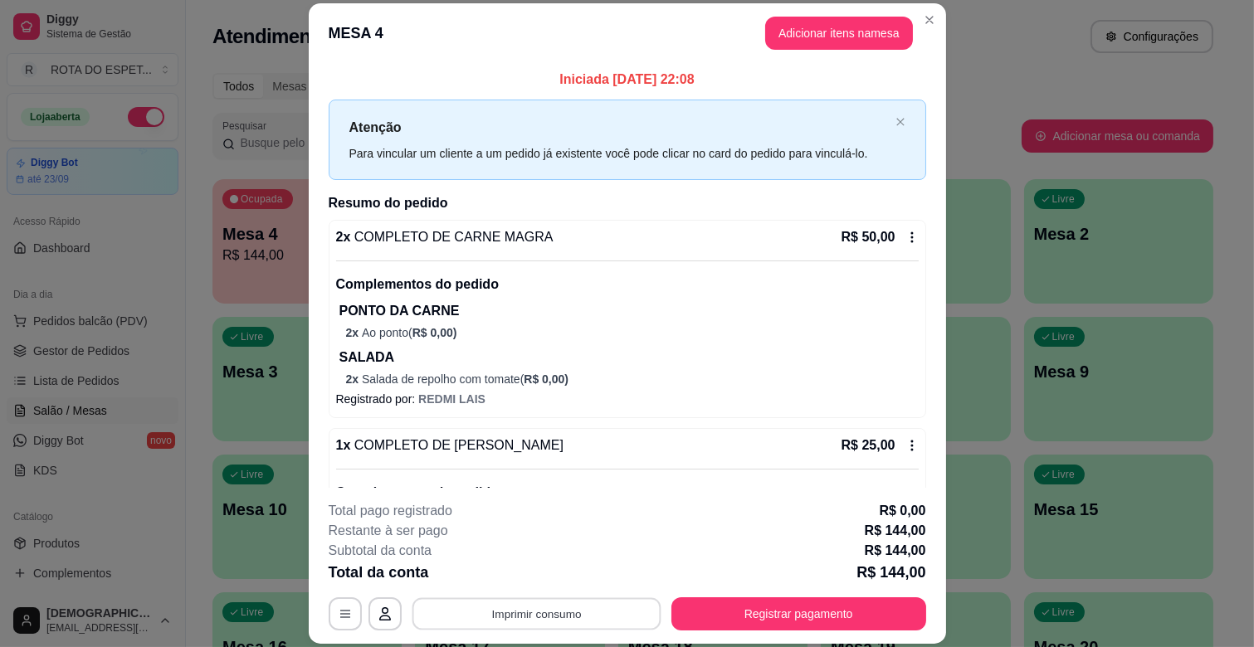
click at [523, 612] on button "Imprimir consumo" at bounding box center [536, 614] width 249 height 32
click at [753, 363] on p "SALADA" at bounding box center [628, 358] width 579 height 20
click at [855, 36] on button "Adicionar itens na mesa" at bounding box center [839, 33] width 148 height 33
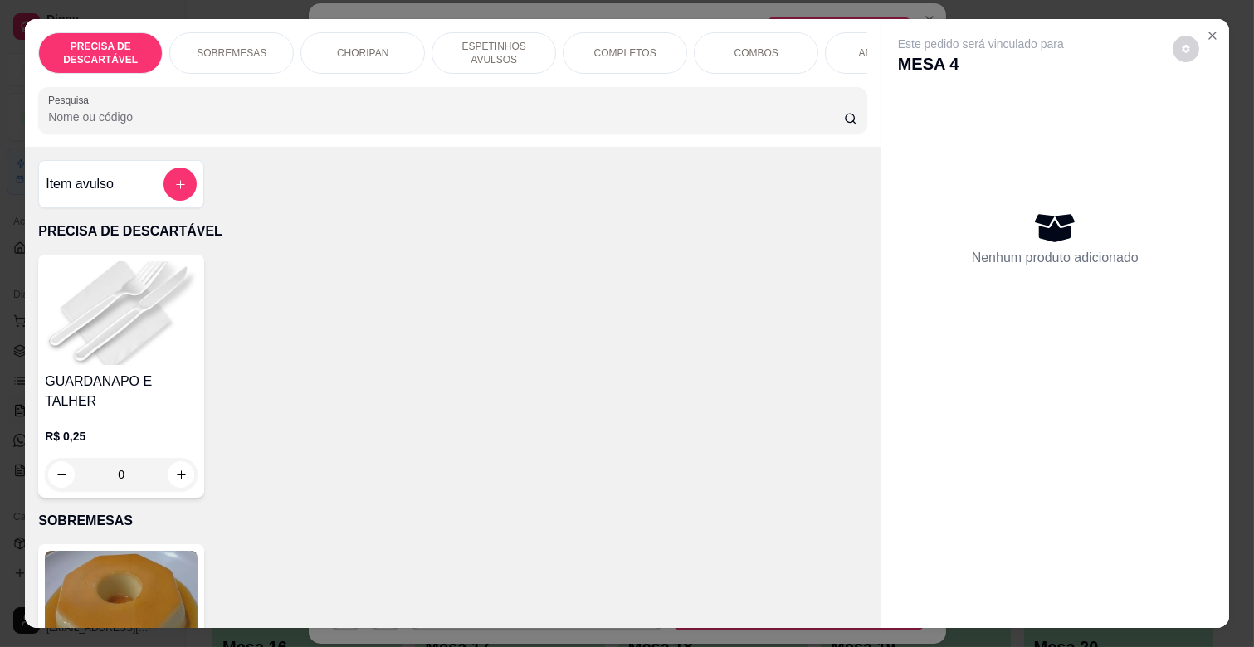
click at [821, 61] on div "PRECISA DE DESCARTÁVEL SOBREMESAS CHORIPAN ESPETINHOS AVULSOS COMPLETOS COMBOS …" at bounding box center [452, 52] width 829 height 41
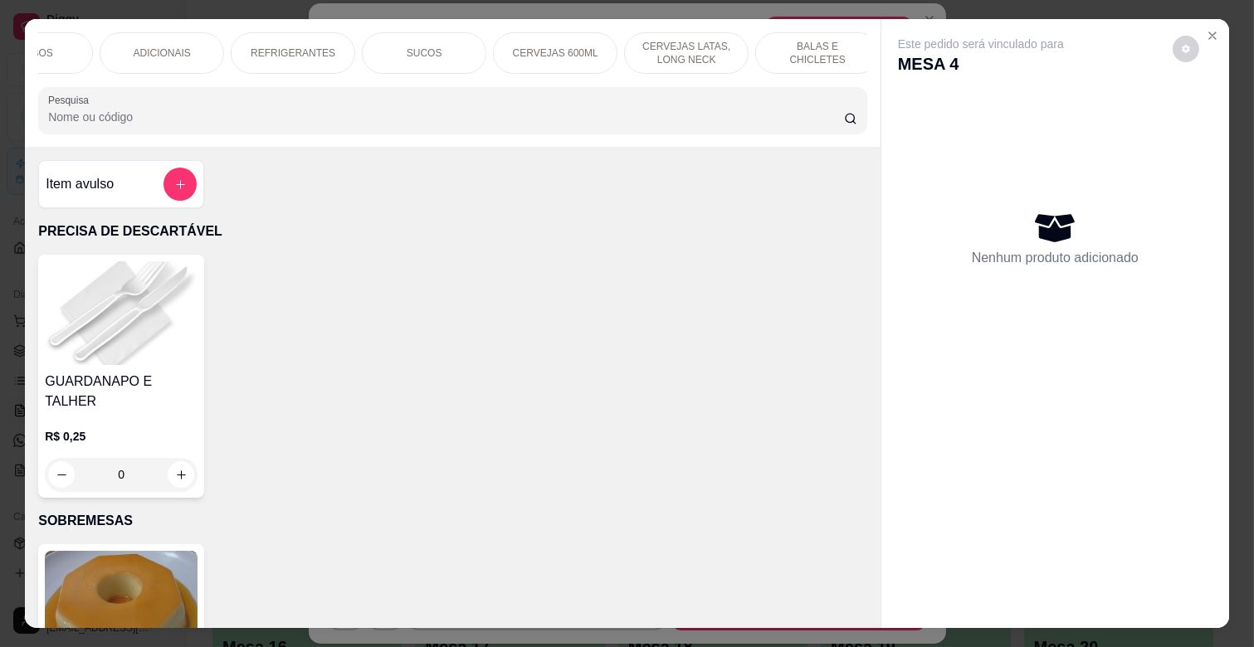
click at [808, 45] on p "BALAS E CHICLETES" at bounding box center [817, 53] width 96 height 27
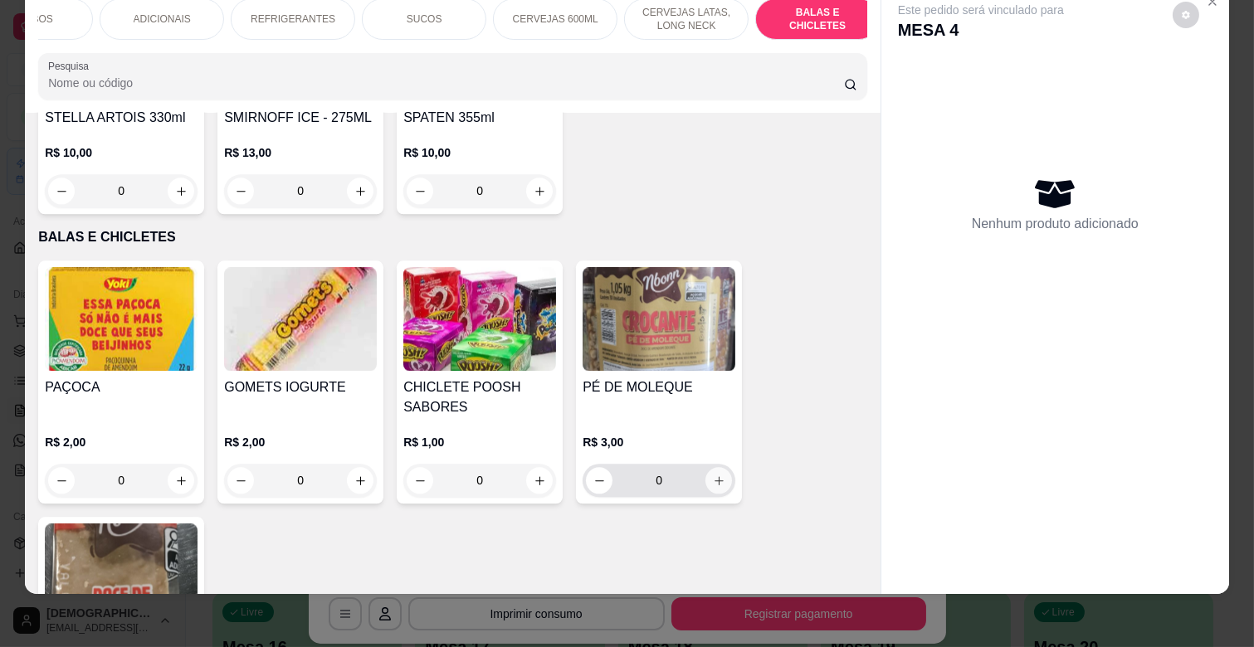
click at [715, 475] on icon "increase-product-quantity" at bounding box center [719, 481] width 12 height 12
type input "1"
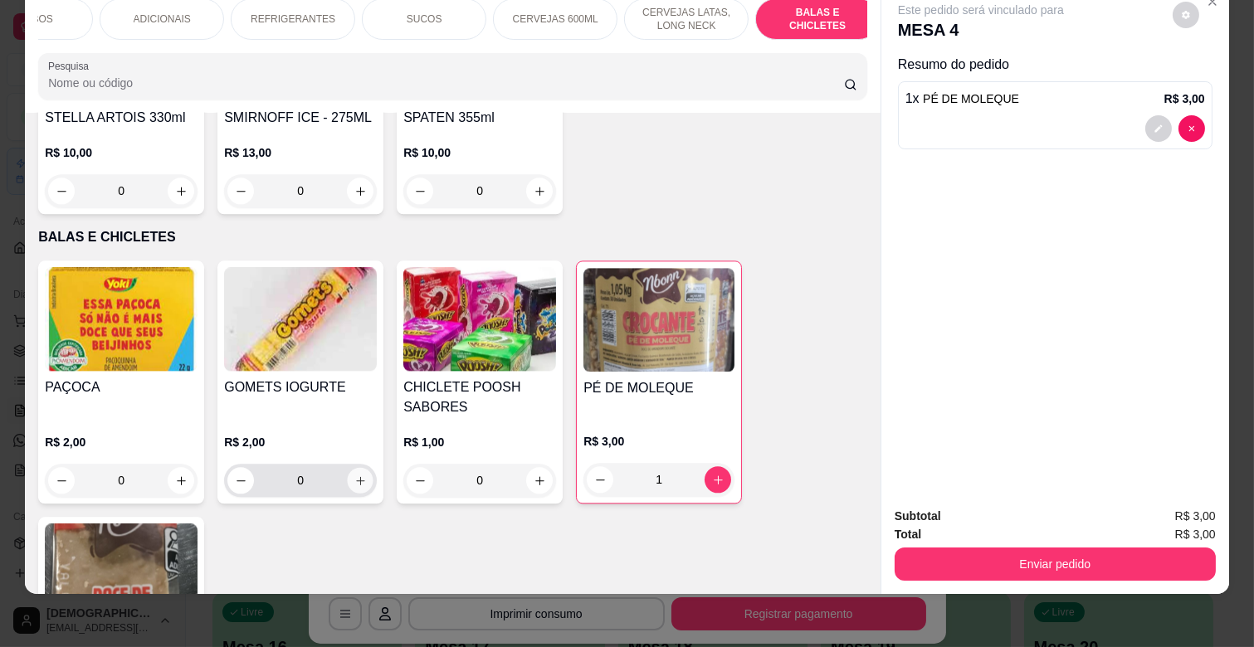
click at [360, 468] on button "increase-product-quantity" at bounding box center [361, 481] width 26 height 26
click at [360, 467] on button "increase-product-quantity" at bounding box center [360, 480] width 26 height 26
type input "2"
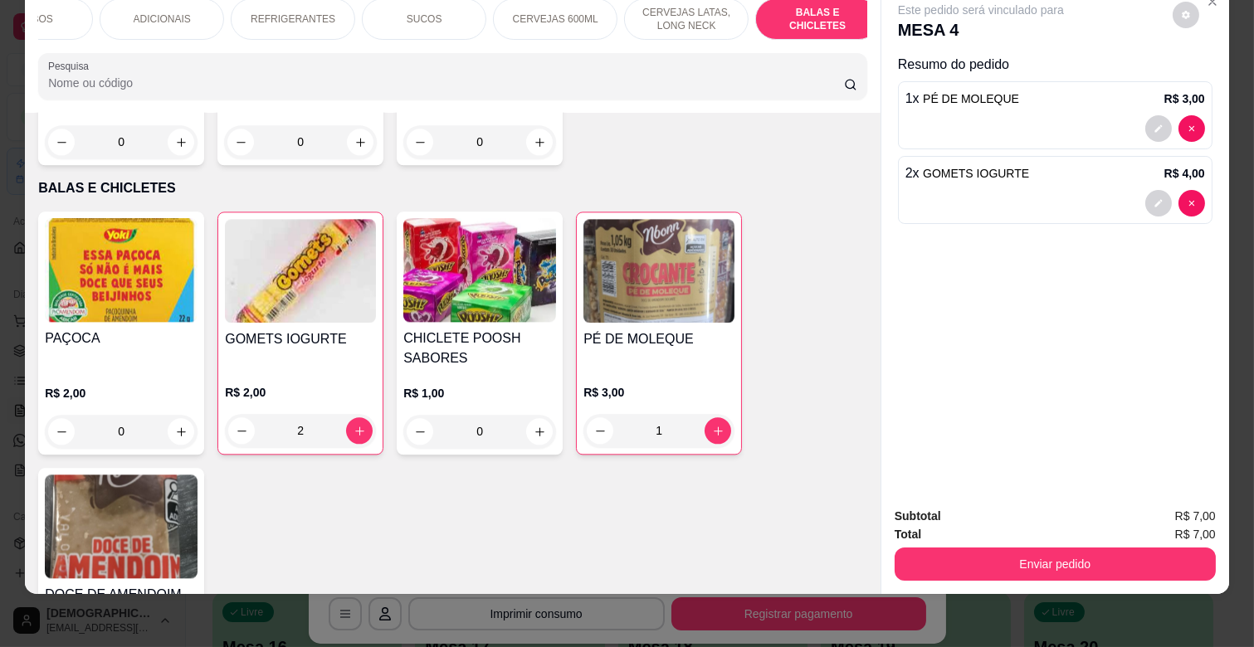
scroll to position [7051, 0]
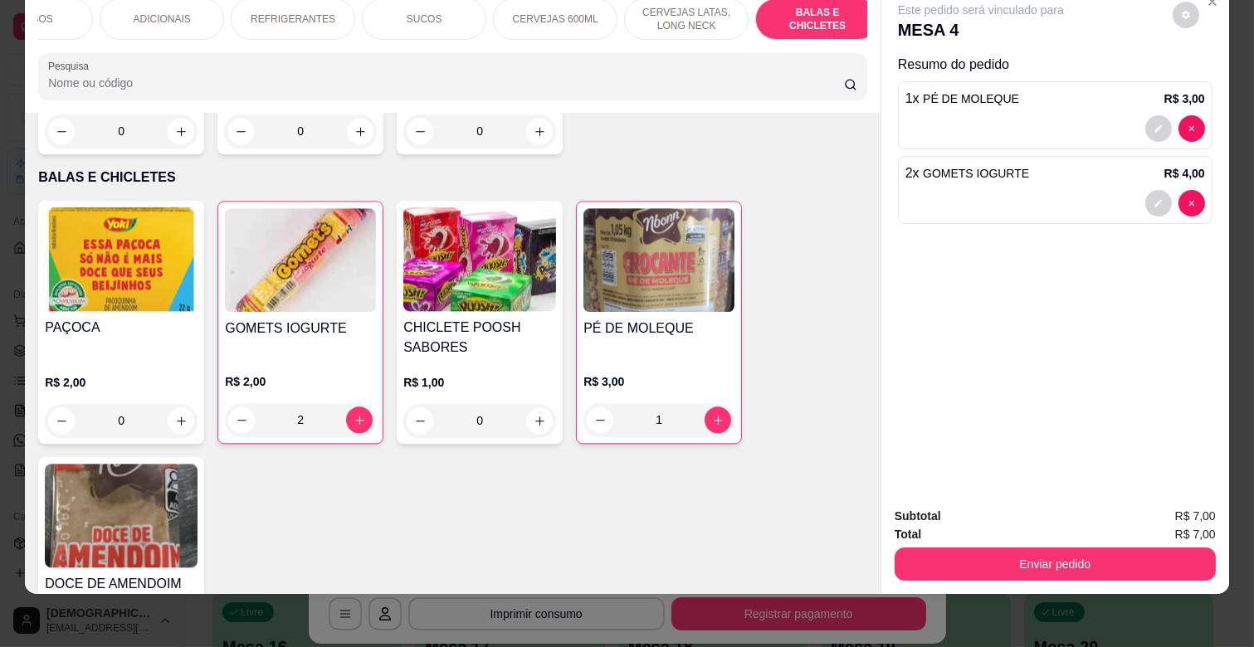
click at [177, 646] on icon "increase-product-quantity" at bounding box center [181, 657] width 8 height 8
type input "1"
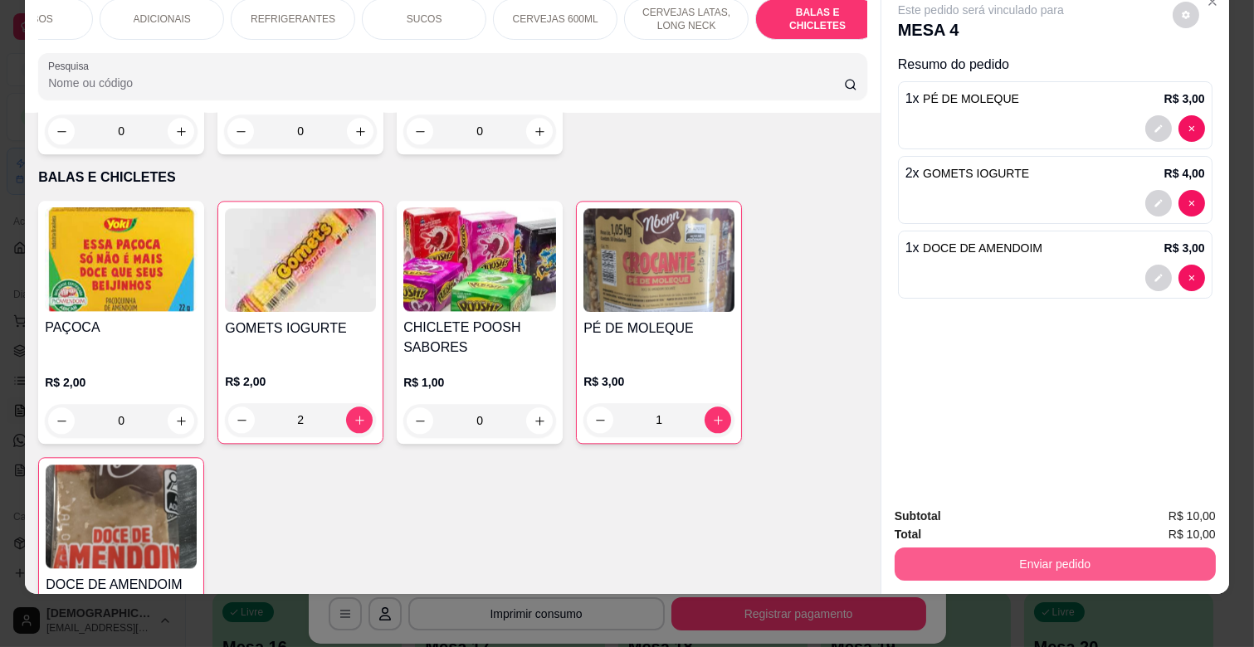
click at [993, 548] on button "Enviar pedido" at bounding box center [1054, 564] width 321 height 33
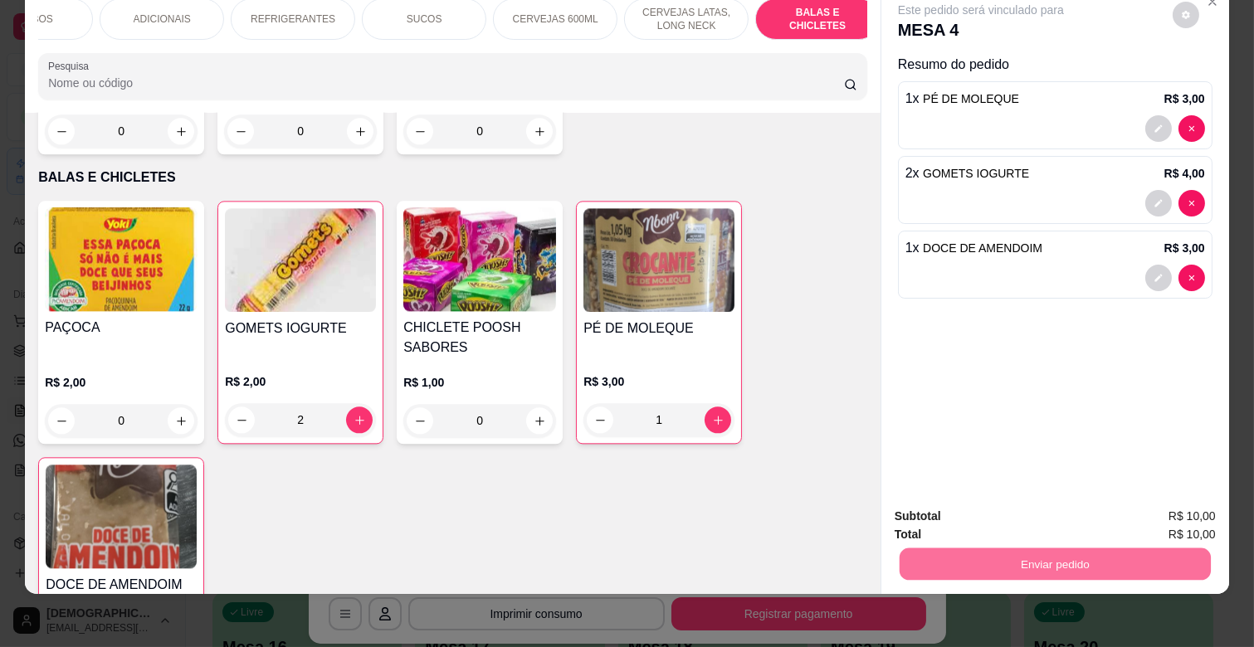
click at [997, 504] on button "Não registrar e enviar pedido" at bounding box center [999, 510] width 173 height 32
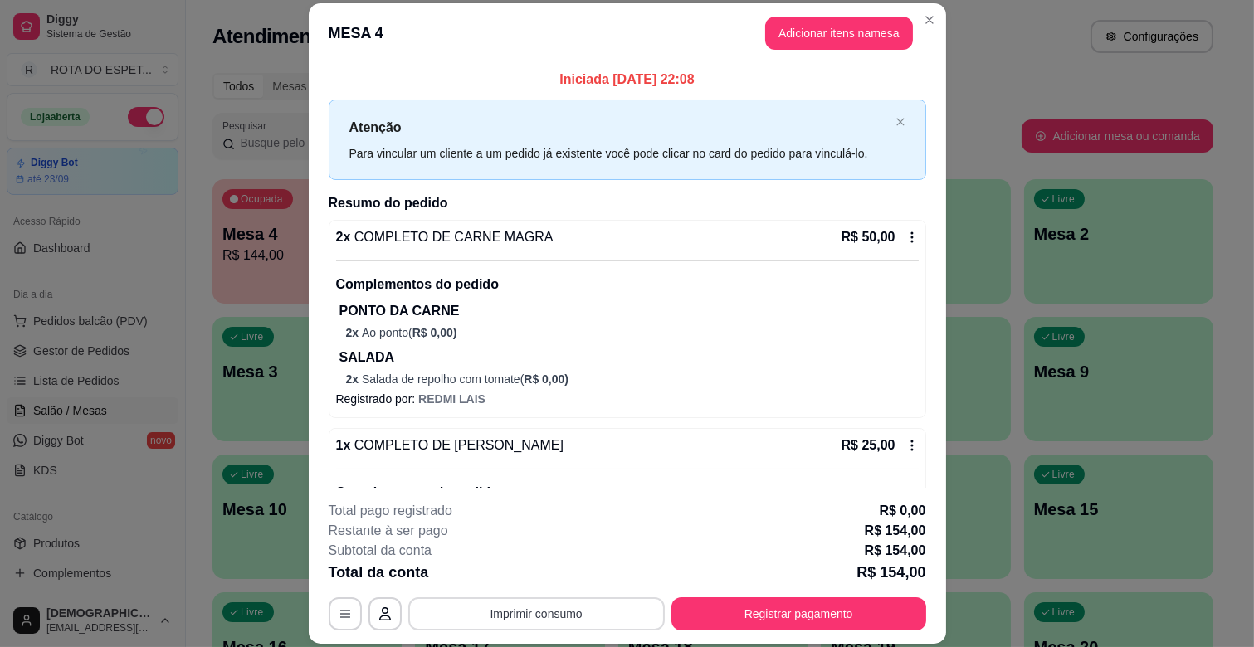
click at [576, 616] on button "Imprimir consumo" at bounding box center [536, 613] width 256 height 33
click at [579, 574] on button "IMPRESSORA CAIXA" at bounding box center [534, 576] width 137 height 27
click at [756, 607] on button "Registrar pagamento" at bounding box center [798, 614] width 247 height 32
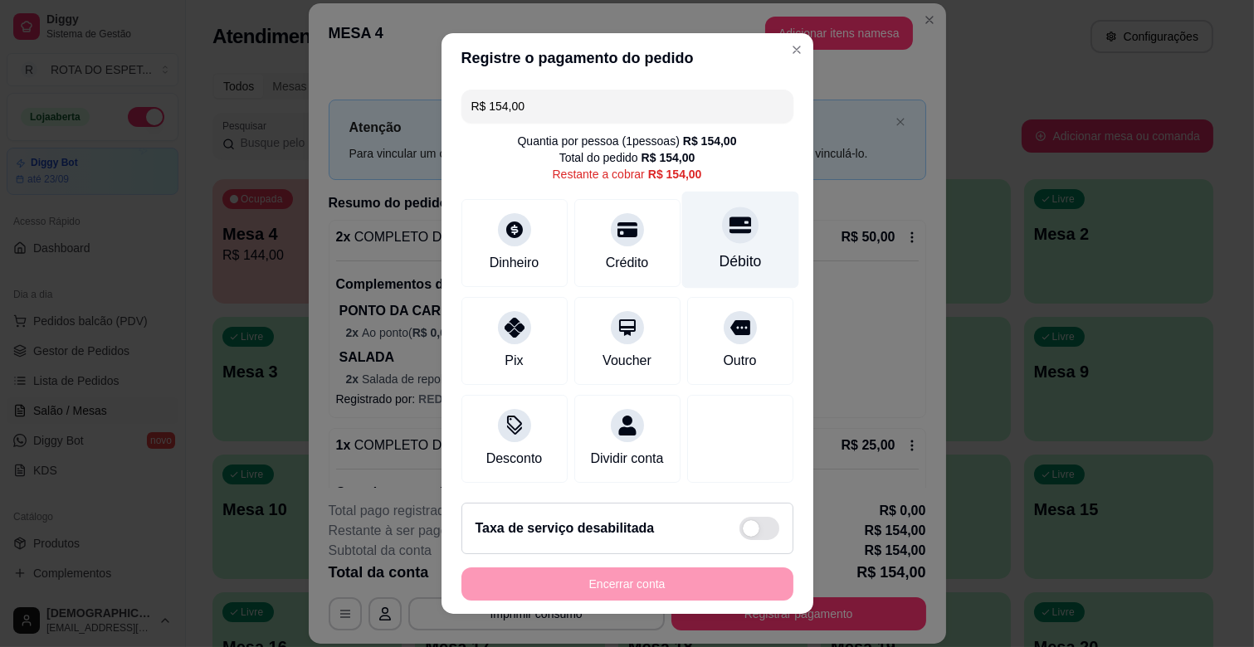
click at [745, 227] on div "Débito" at bounding box center [739, 240] width 117 height 97
type input "R$ 0,00"
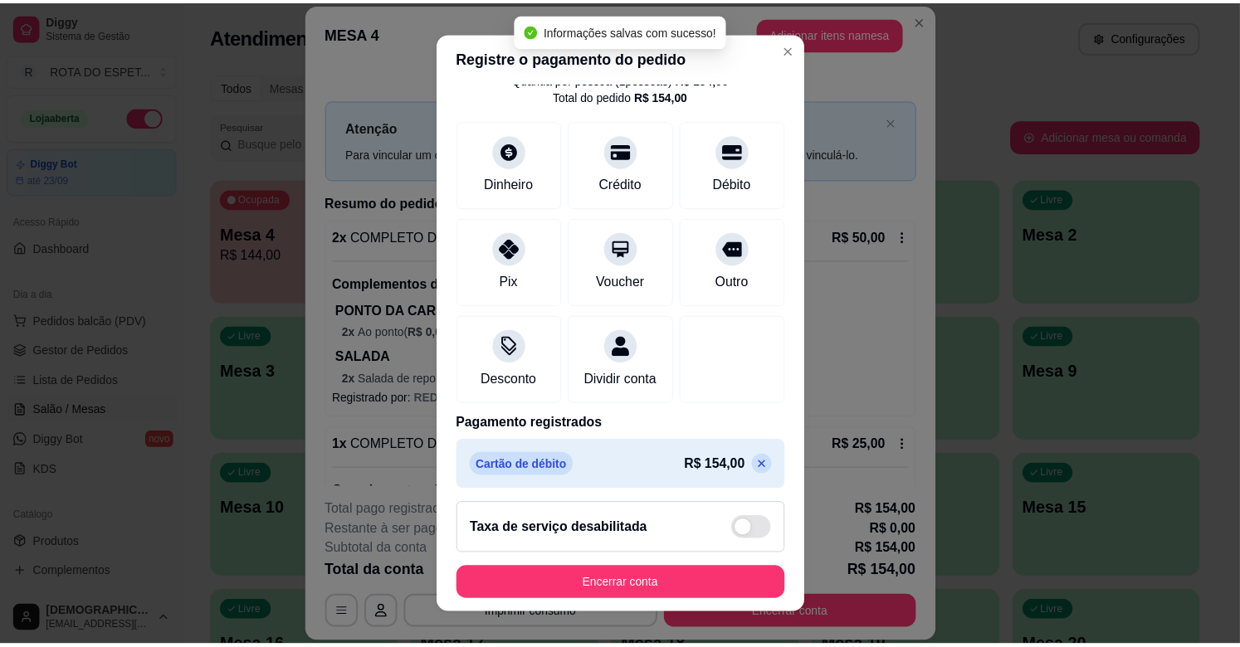
scroll to position [88, 0]
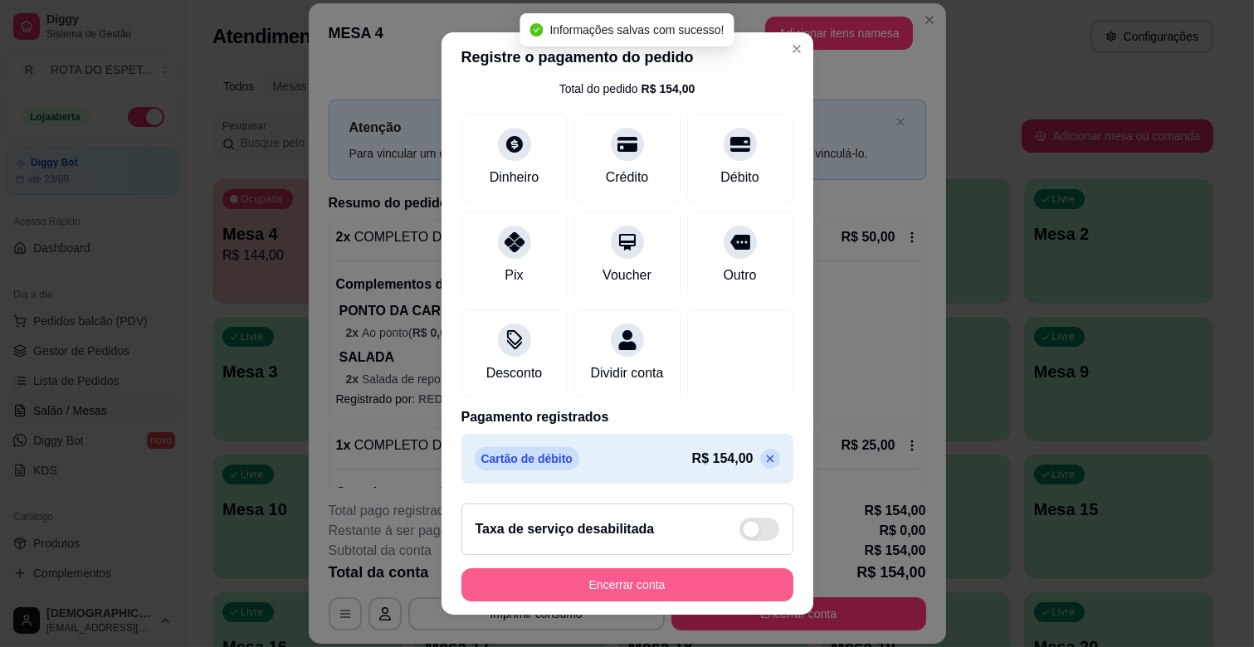
click at [690, 592] on button "Encerrar conta" at bounding box center [627, 584] width 332 height 33
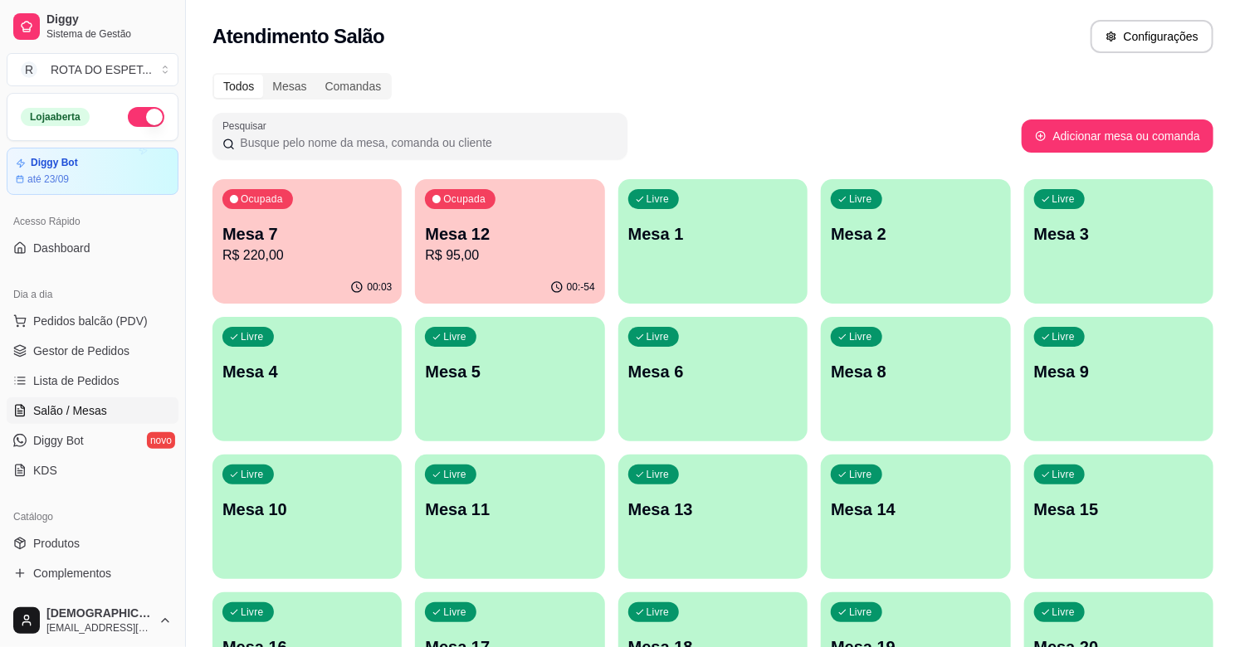
click at [71, 366] on ul "Pedidos balcão (PDV) Gestor de Pedidos Lista de Pedidos Salão / Mesas Diggy Bot…" at bounding box center [93, 396] width 172 height 176
click at [76, 358] on span "Gestor de Pedidos" at bounding box center [81, 351] width 96 height 17
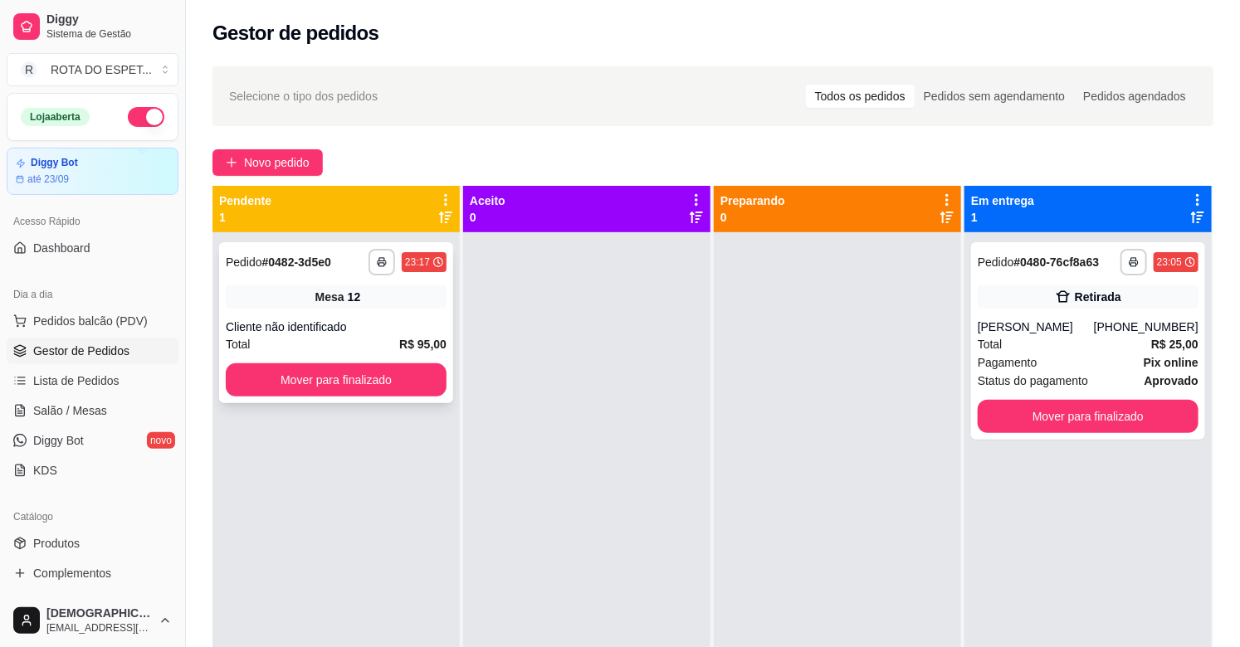
click at [383, 363] on button "Mover para finalizado" at bounding box center [336, 379] width 221 height 33
click at [375, 393] on button "Mover para finalizado" at bounding box center [336, 379] width 221 height 33
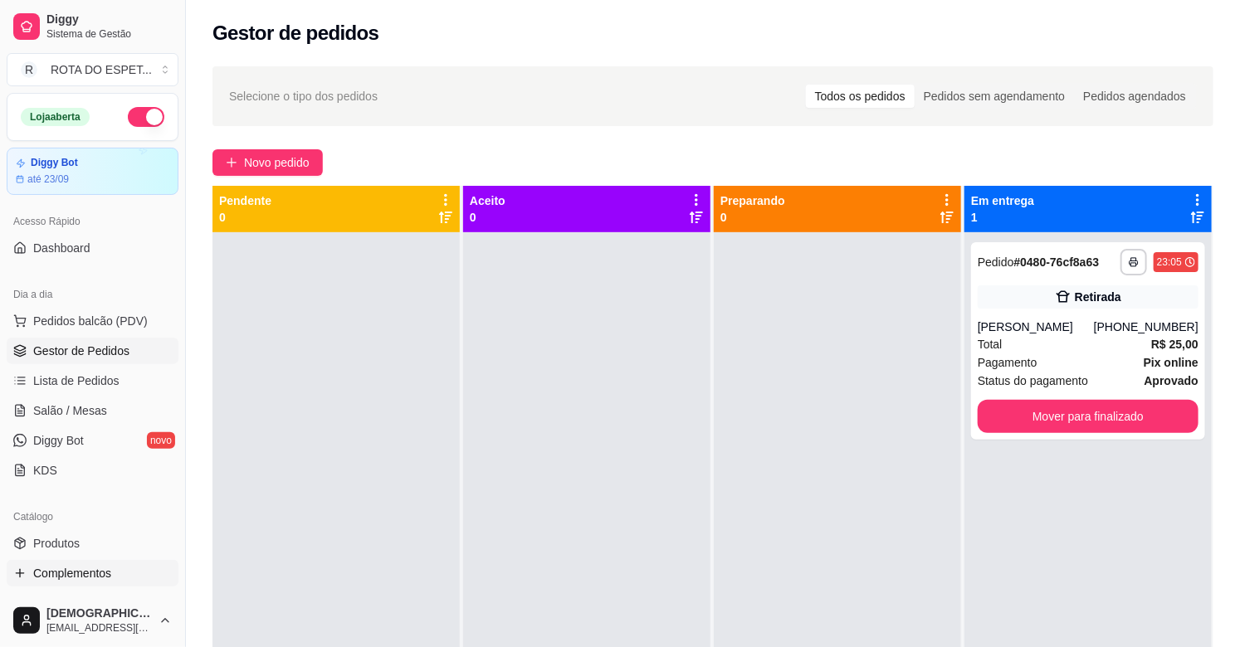
click at [79, 566] on span "Complementos" at bounding box center [72, 573] width 78 height 17
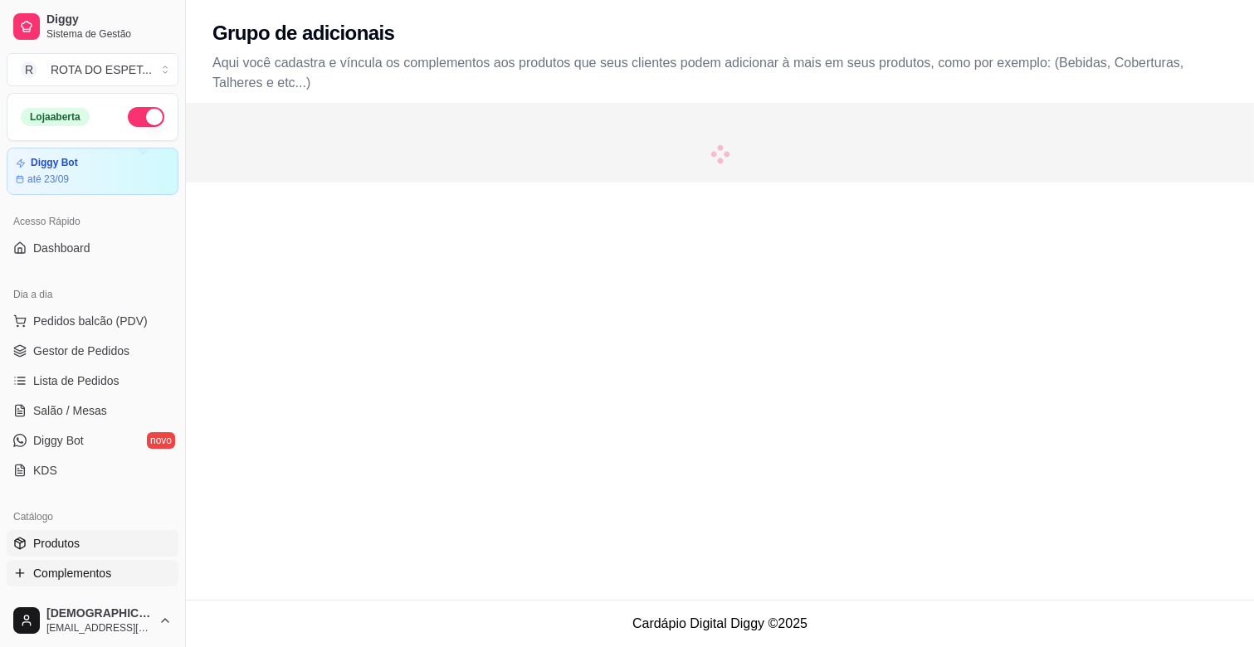
click at [78, 556] on link "Produtos" at bounding box center [93, 543] width 172 height 27
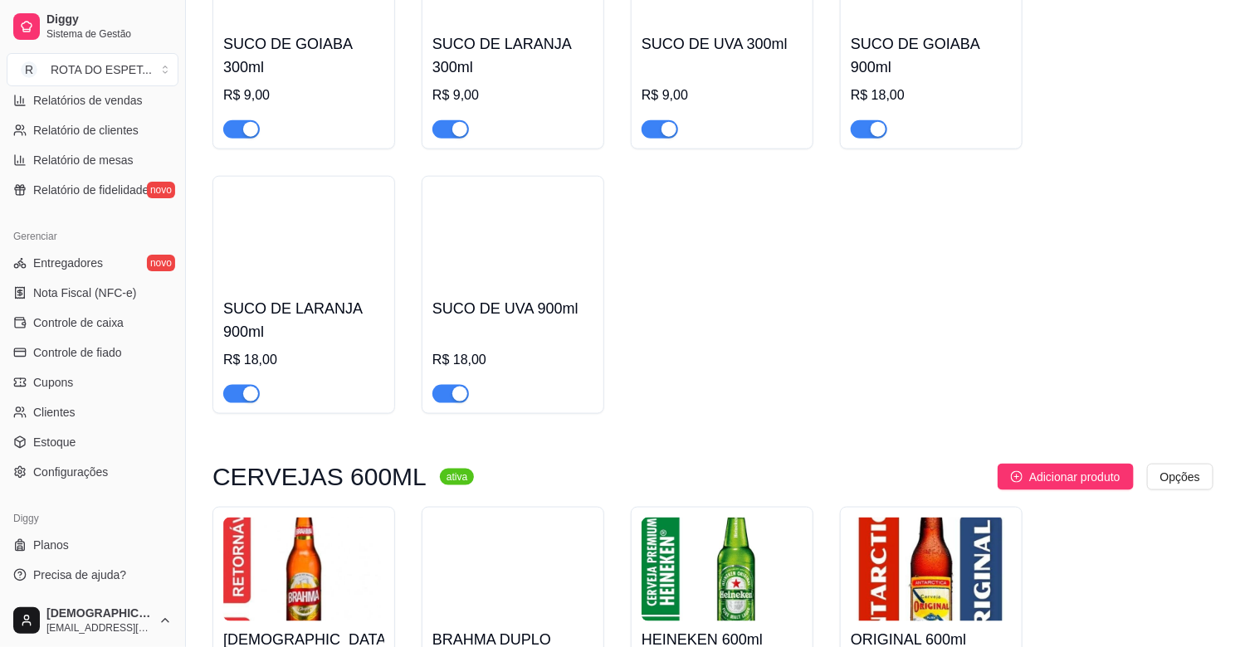
scroll to position [6914, 0]
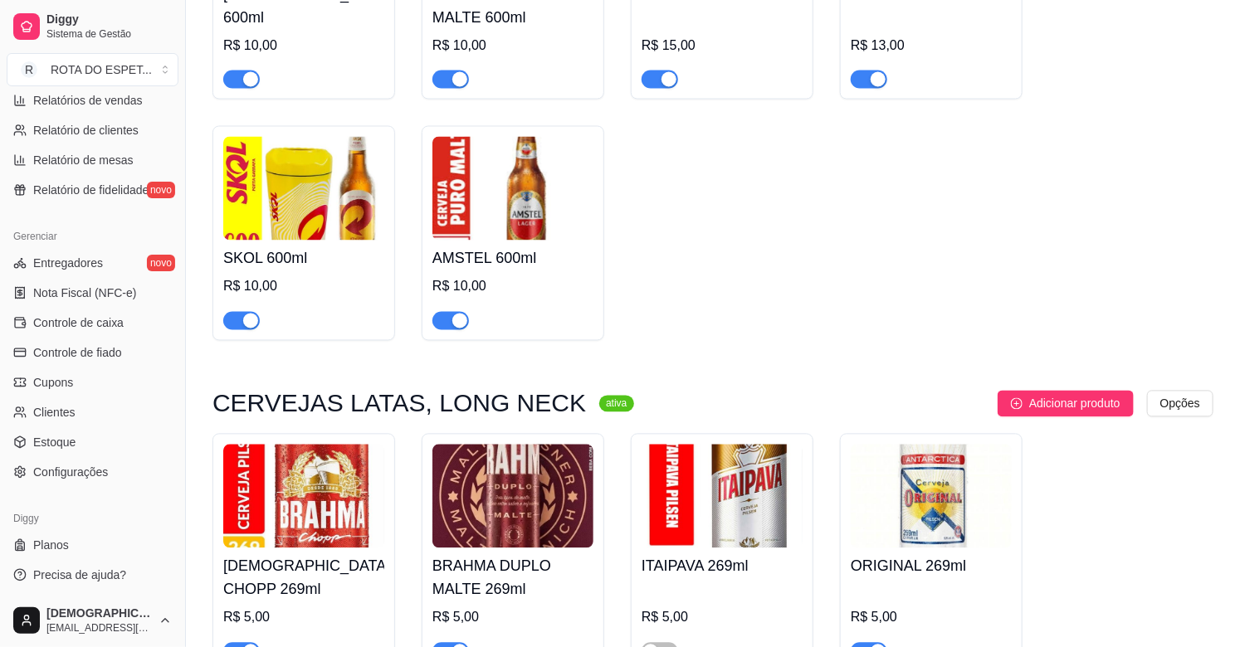
click at [449, 312] on span "button" at bounding box center [450, 321] width 37 height 18
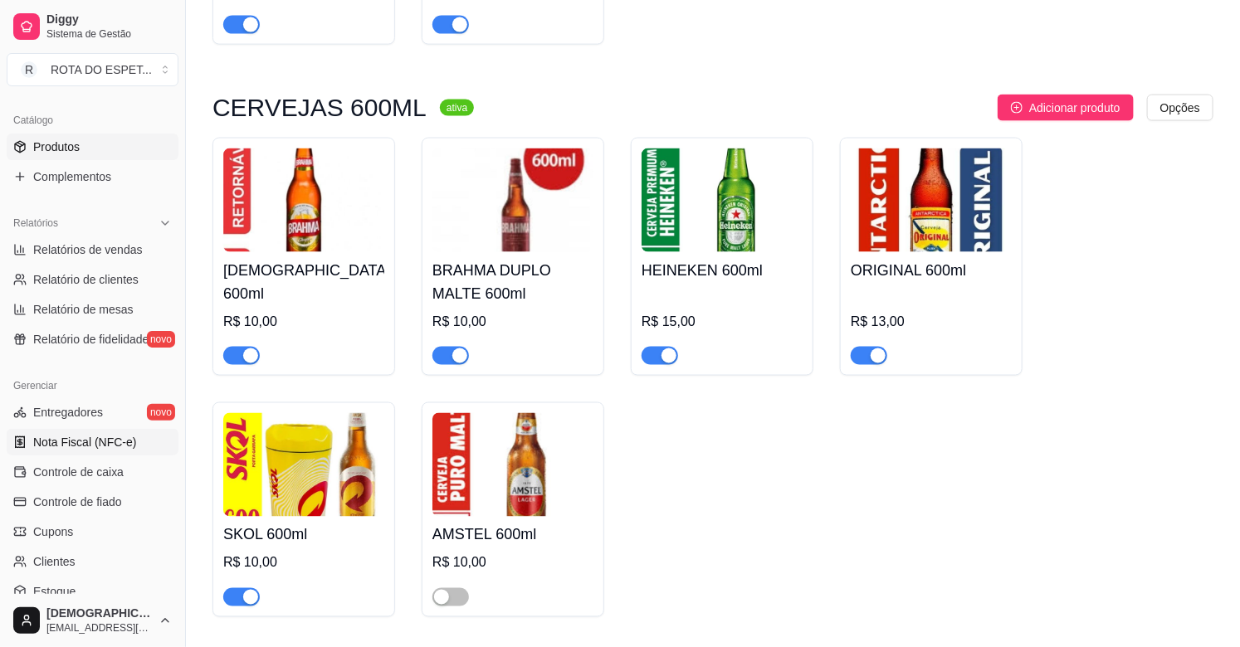
scroll to position [178, 0]
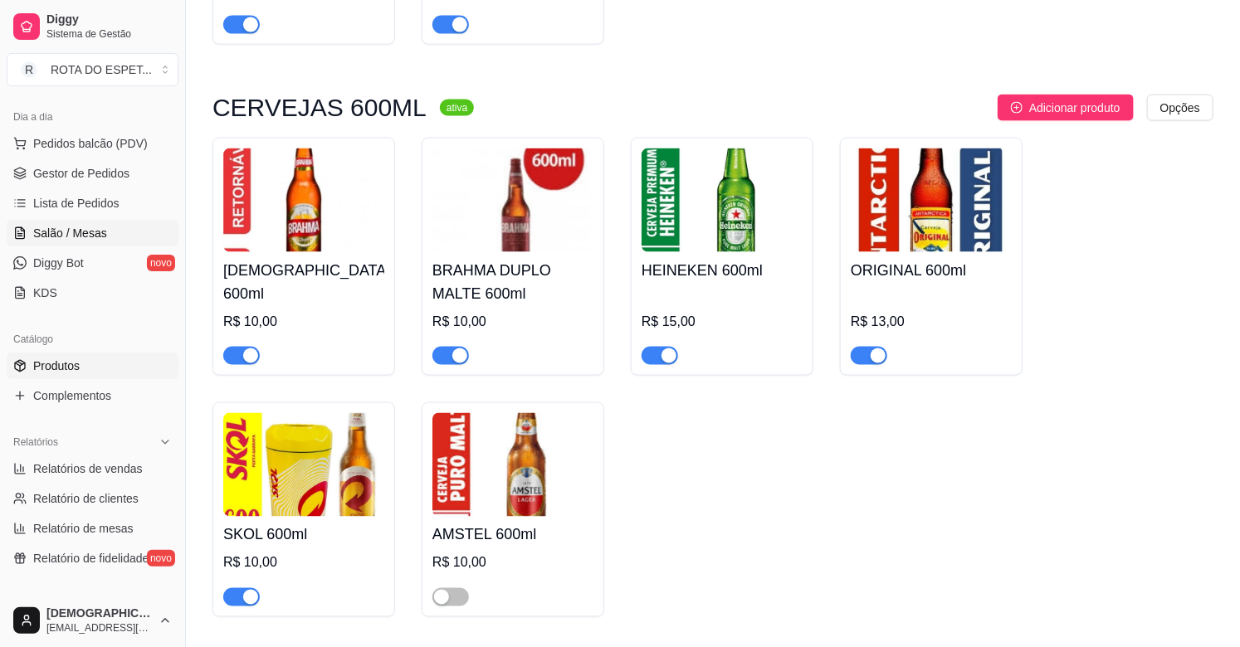
click at [68, 229] on span "Salão / Mesas" at bounding box center [70, 233] width 74 height 17
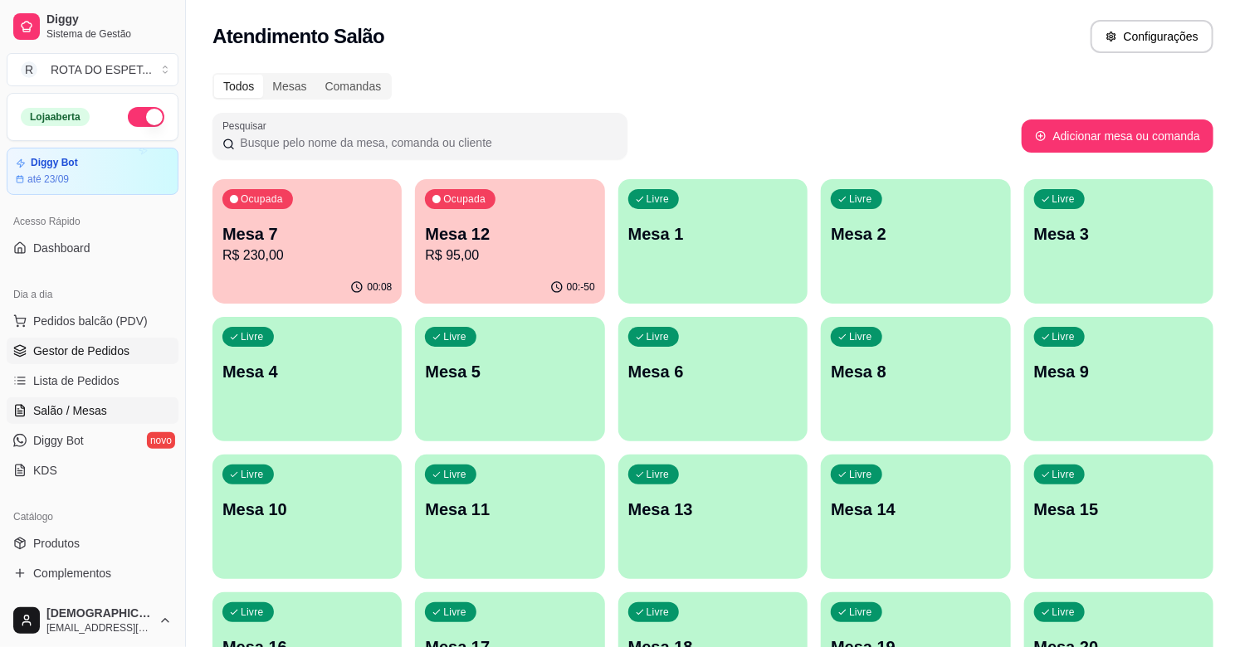
click at [73, 352] on span "Gestor de Pedidos" at bounding box center [81, 351] width 96 height 17
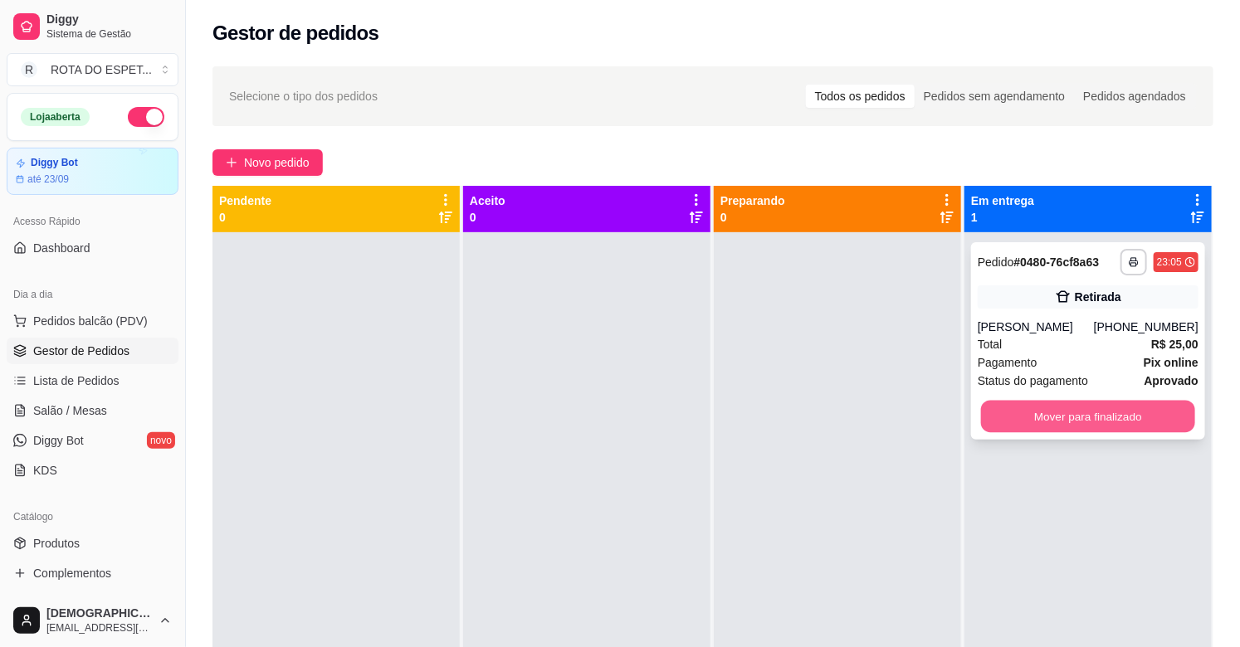
click at [1075, 403] on button "Mover para finalizado" at bounding box center [1088, 417] width 214 height 32
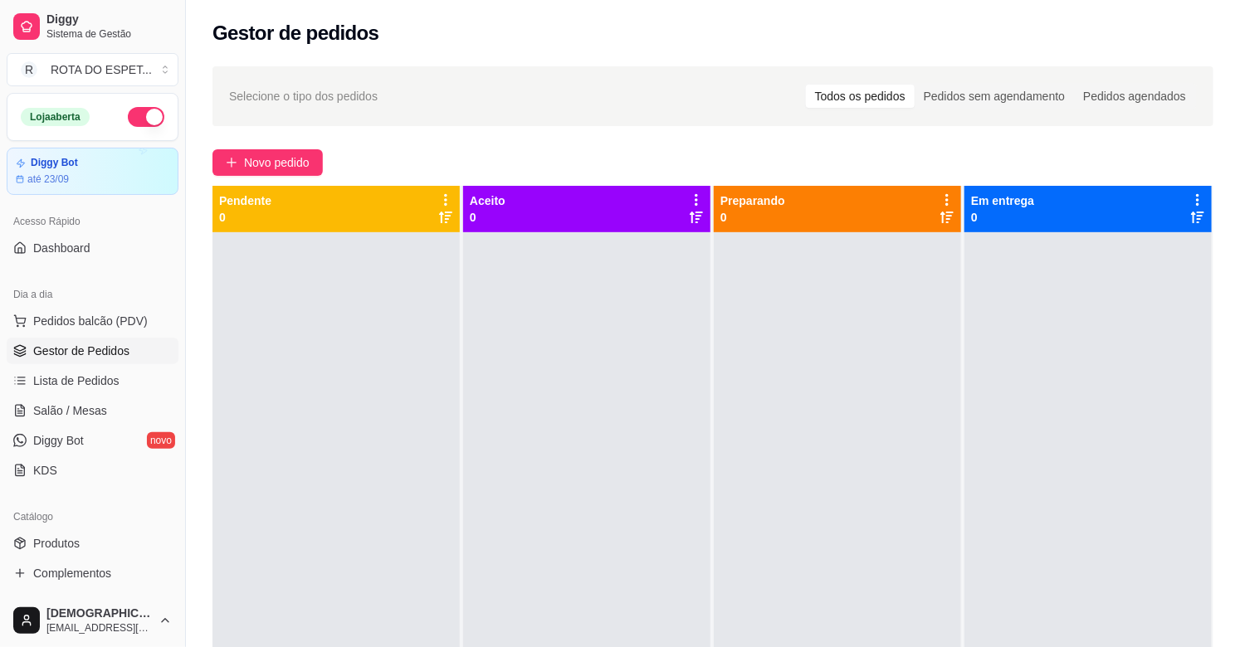
click at [714, 432] on div at bounding box center [837, 555] width 247 height 647
click at [87, 405] on span "Salão / Mesas" at bounding box center [70, 410] width 74 height 17
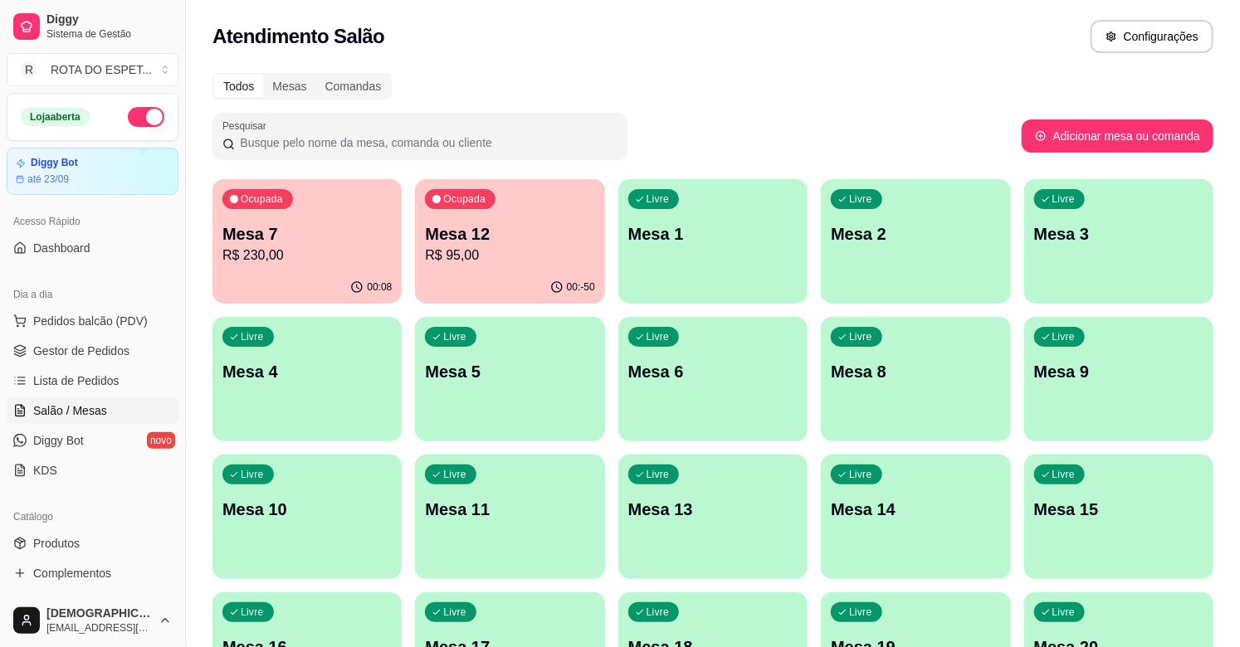
click at [845, 129] on div "Pesquisar" at bounding box center [616, 136] width 809 height 46
click at [108, 362] on link "Gestor de Pedidos" at bounding box center [93, 351] width 172 height 27
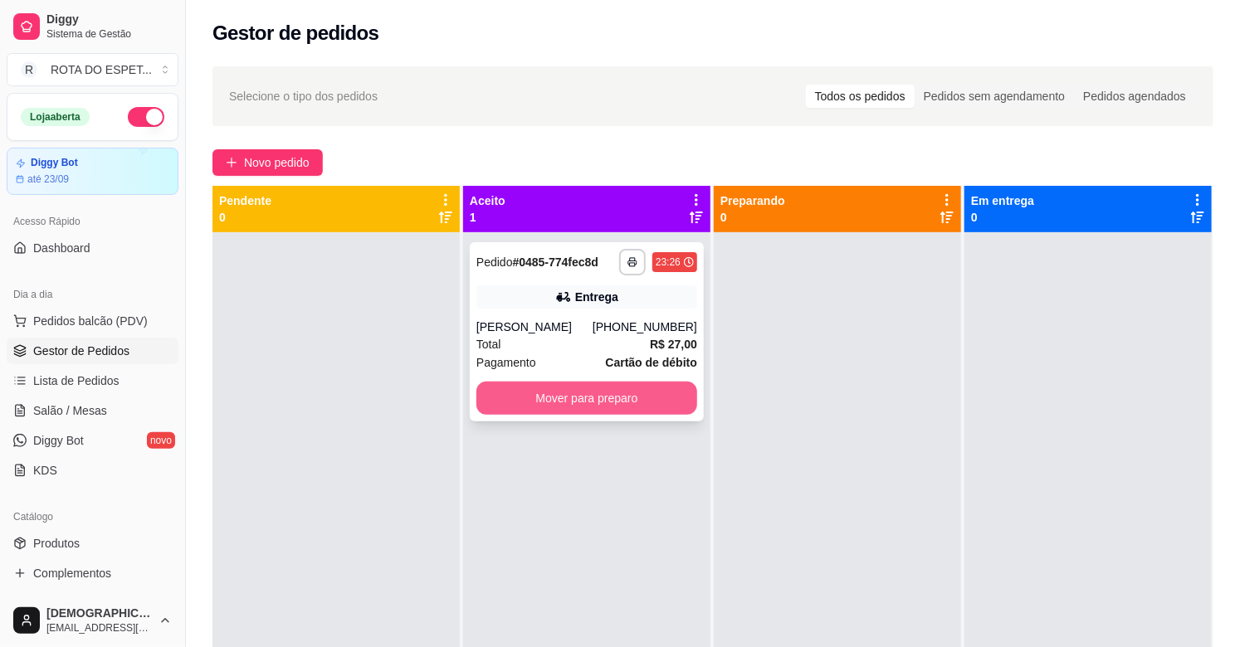
click at [569, 396] on button "Mover para preparo" at bounding box center [586, 398] width 221 height 33
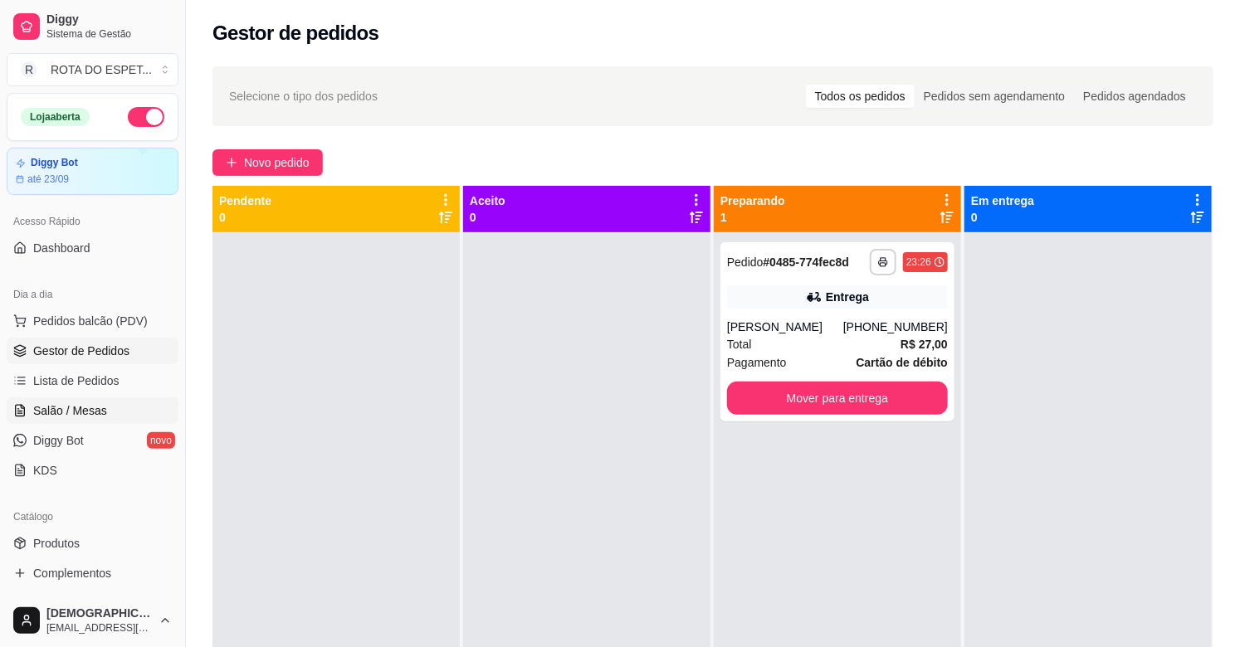
click at [53, 413] on span "Salão / Mesas" at bounding box center [70, 410] width 74 height 17
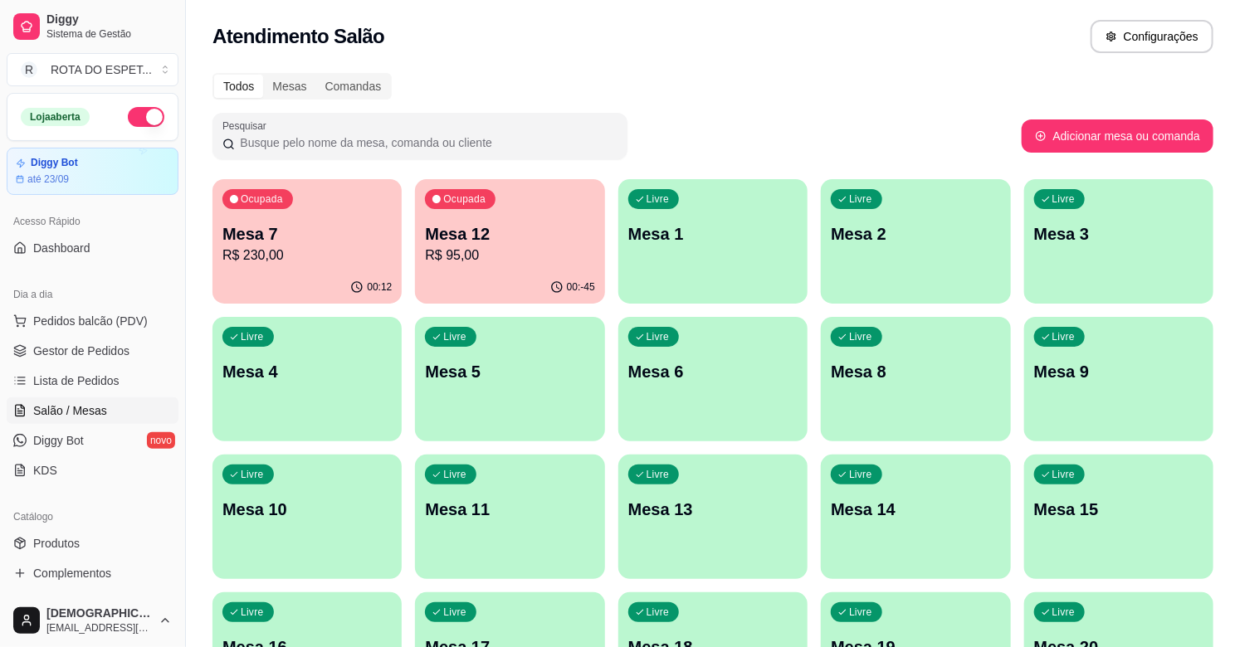
click at [305, 242] on p "Mesa 7" at bounding box center [306, 233] width 169 height 23
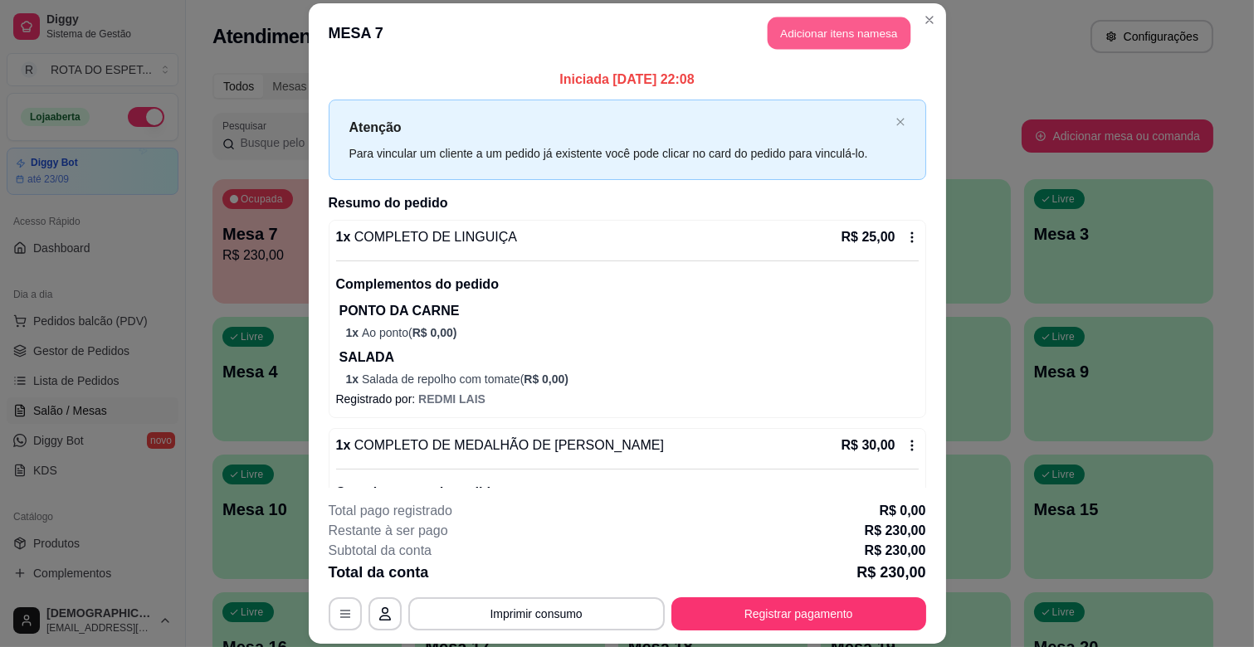
click at [826, 43] on button "Adicionar itens na mesa" at bounding box center [839, 33] width 143 height 32
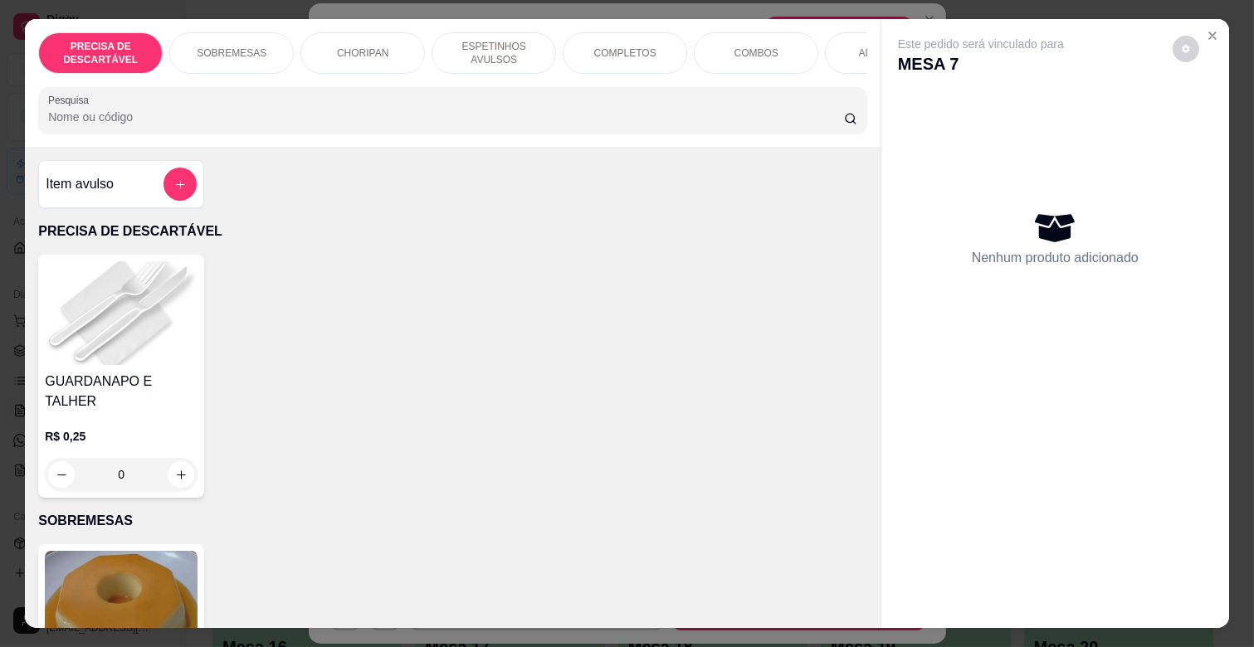
scroll to position [0, 725]
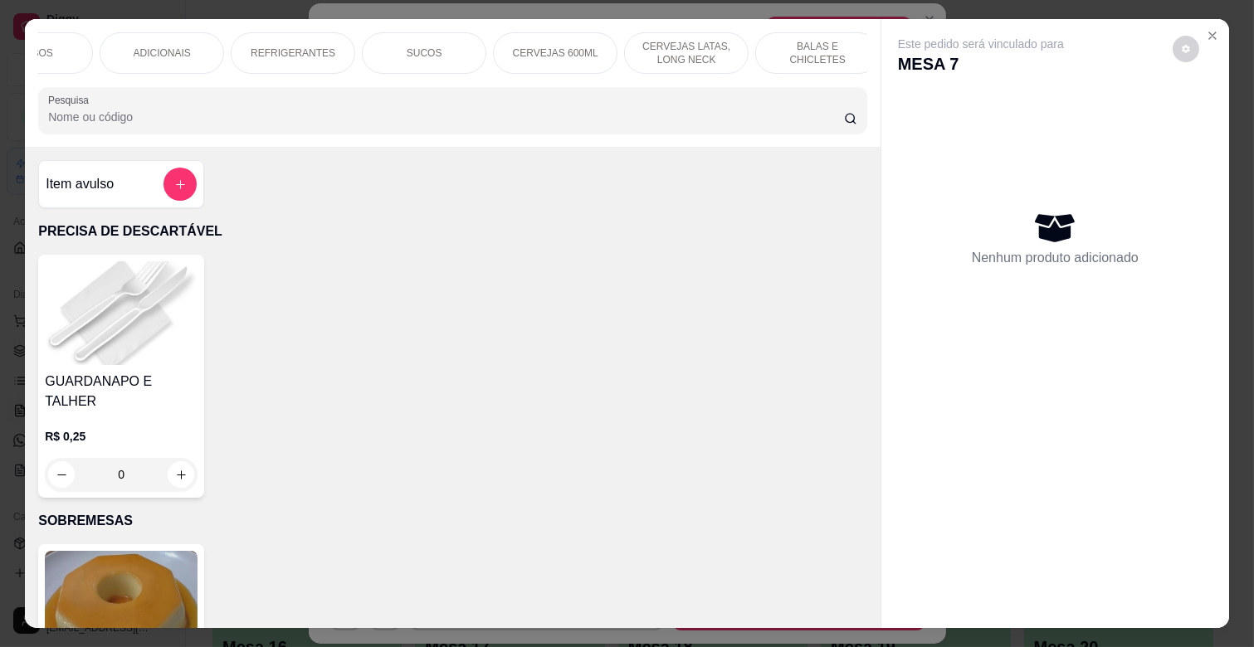
click at [534, 46] on p "CERVEJAS 600ML" at bounding box center [555, 52] width 85 height 13
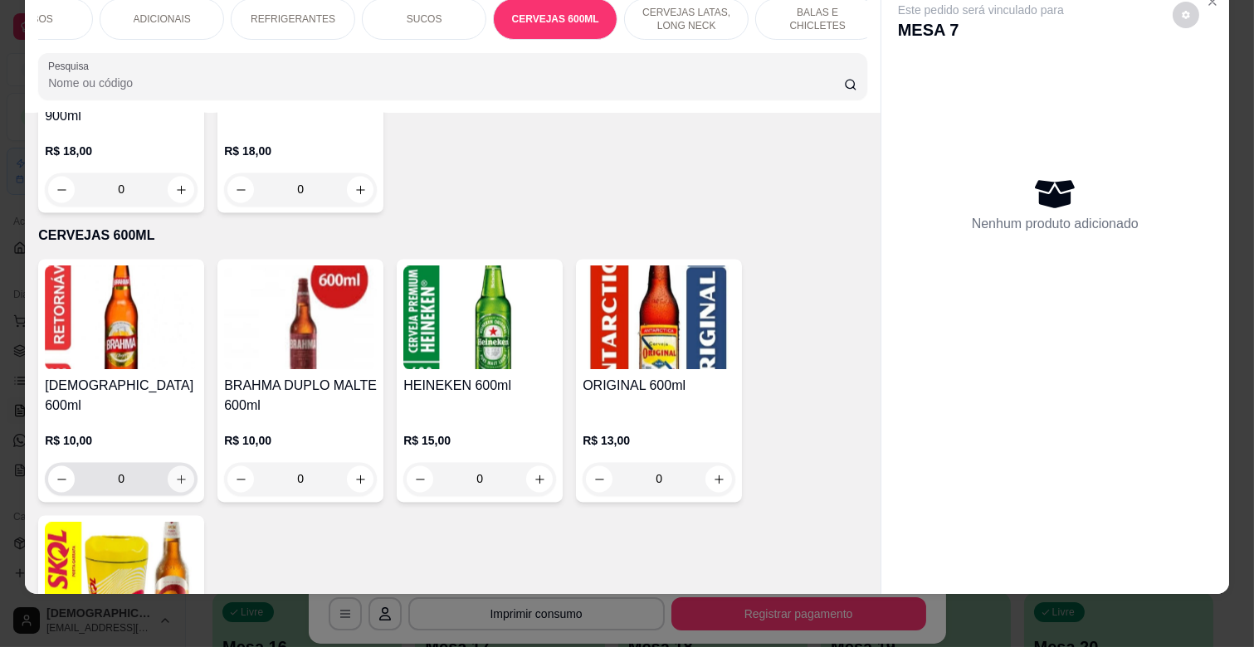
click at [168, 466] on button "increase-product-quantity" at bounding box center [181, 479] width 27 height 27
type input "1"
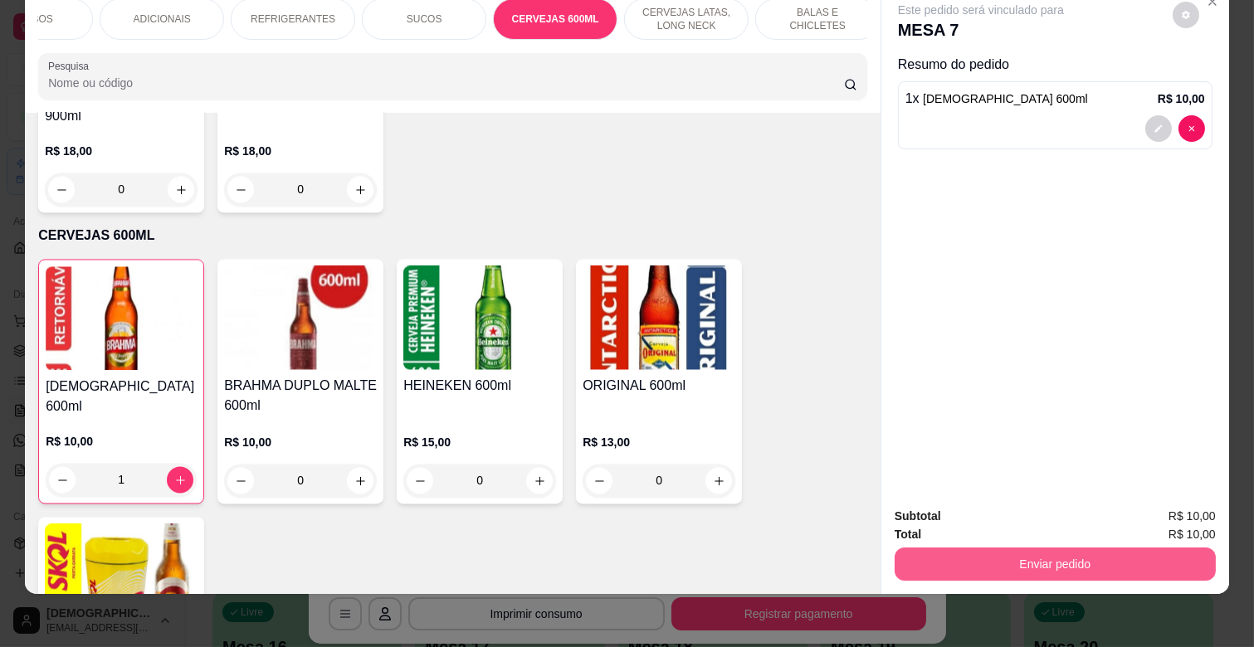
click at [967, 548] on button "Enviar pedido" at bounding box center [1054, 564] width 321 height 33
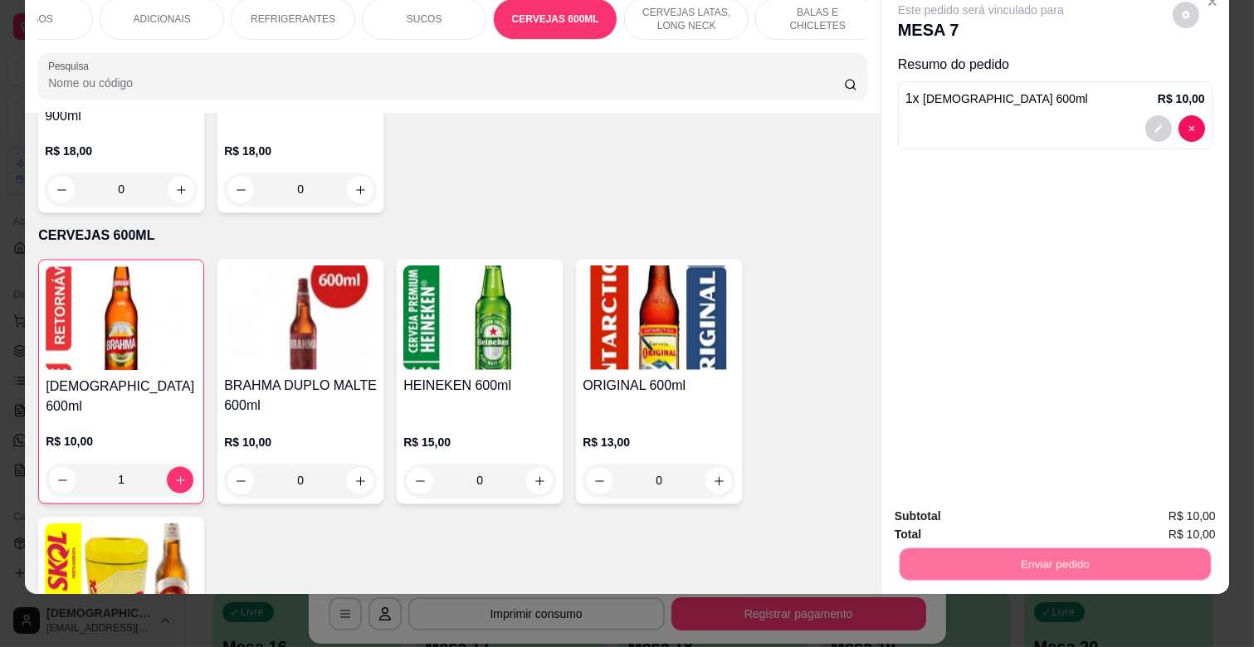
click at [987, 494] on button "Não registrar e enviar pedido" at bounding box center [999, 510] width 173 height 32
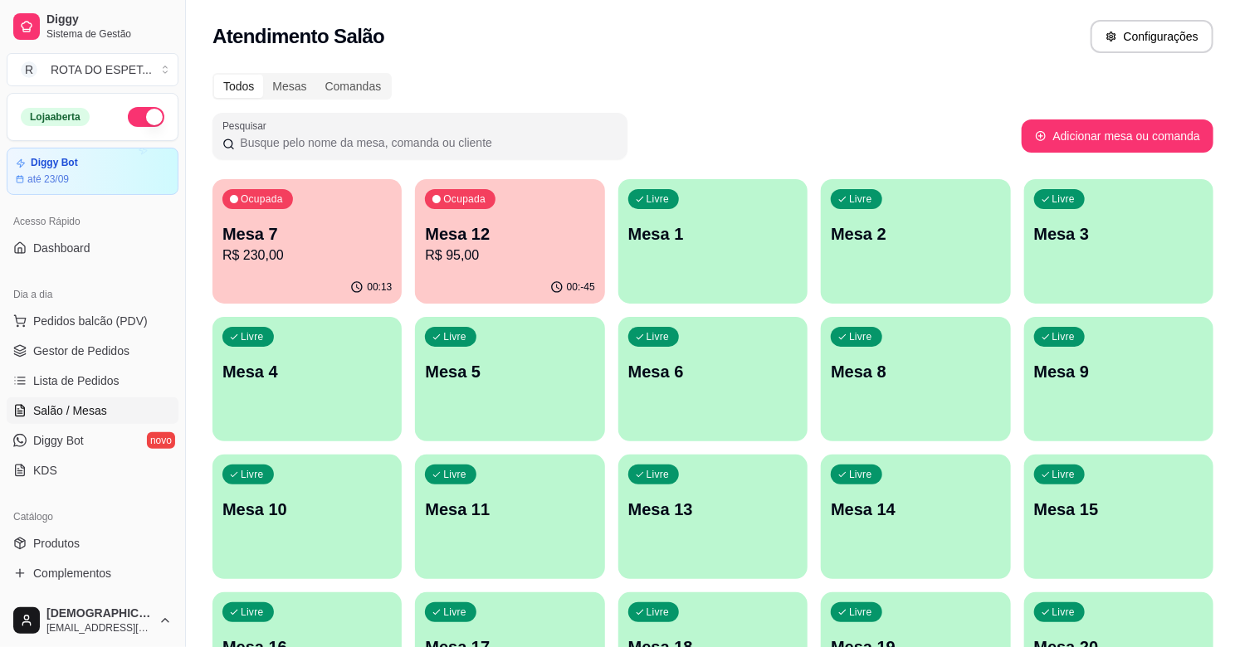
click at [890, 33] on div "Atendimento Salão Configurações" at bounding box center [712, 36] width 1001 height 33
click at [112, 358] on span "Gestor de Pedidos" at bounding box center [81, 351] width 96 height 17
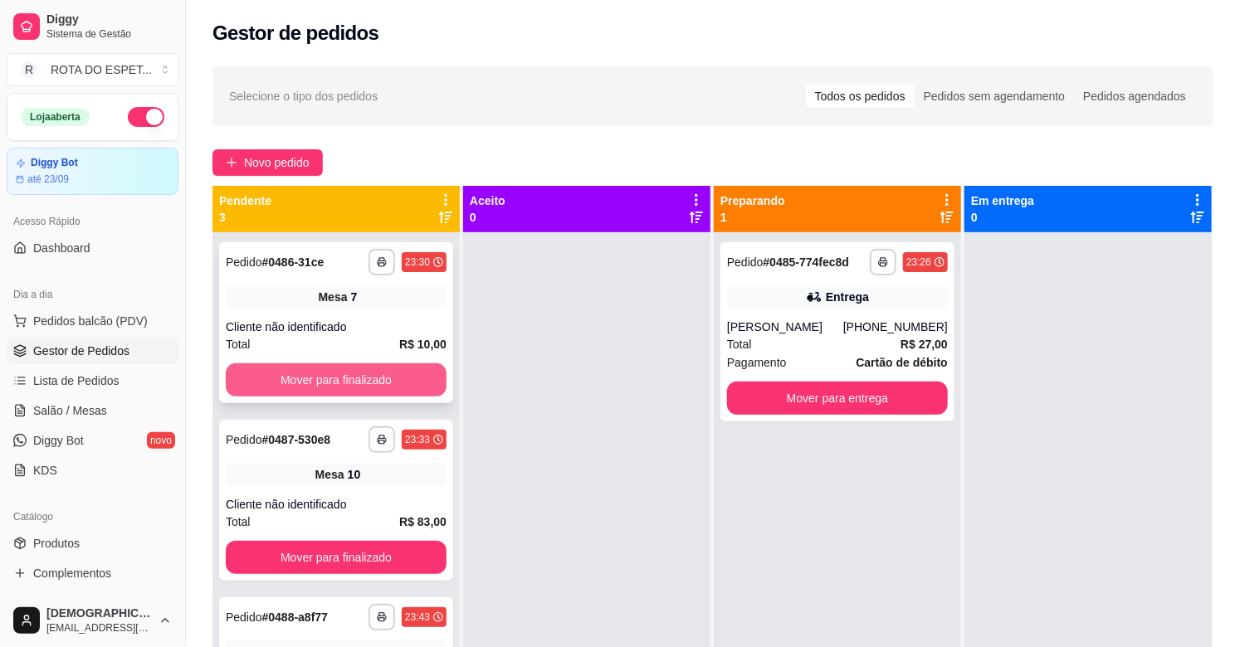
click at [319, 378] on button "Mover para finalizado" at bounding box center [336, 379] width 221 height 33
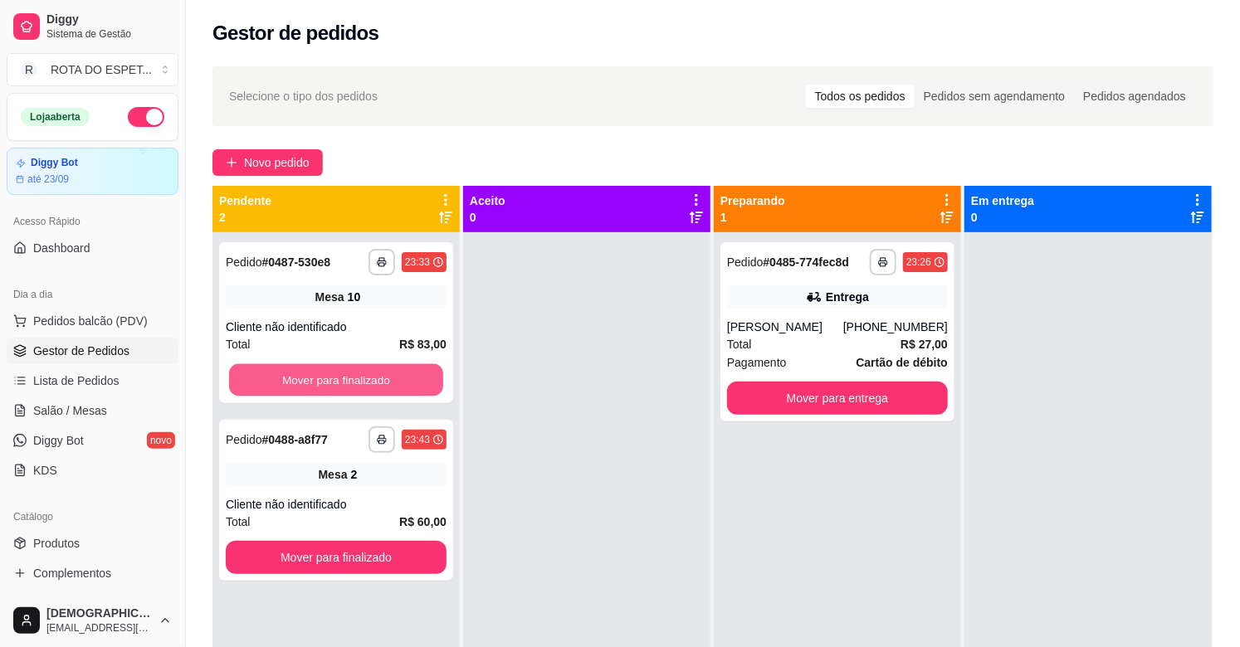
click at [319, 378] on button "Mover para finalizado" at bounding box center [336, 380] width 214 height 32
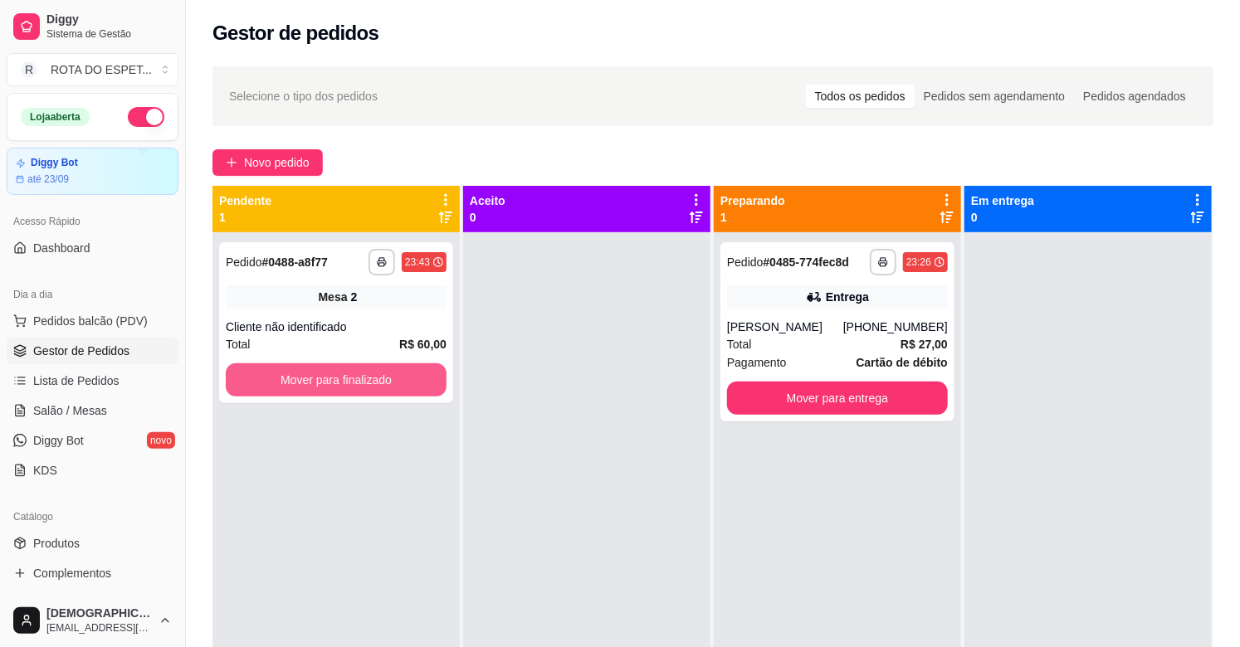
click at [319, 378] on button "Mover para finalizado" at bounding box center [336, 379] width 221 height 33
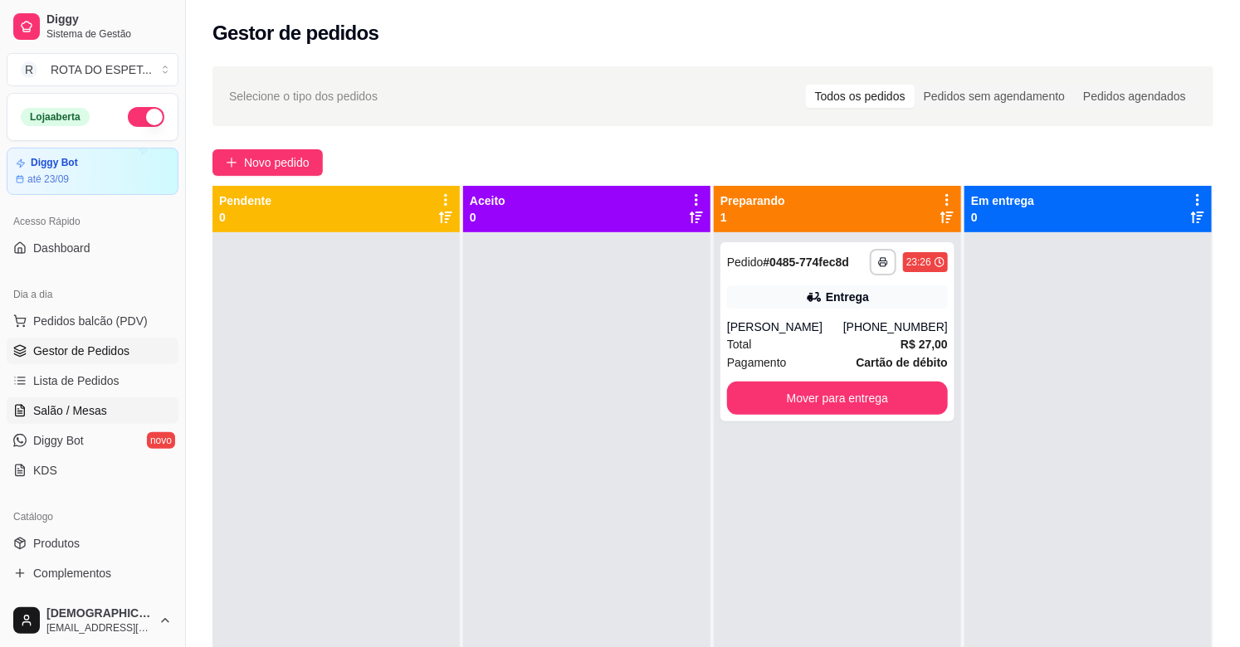
click at [68, 407] on span "Salão / Mesas" at bounding box center [70, 410] width 74 height 17
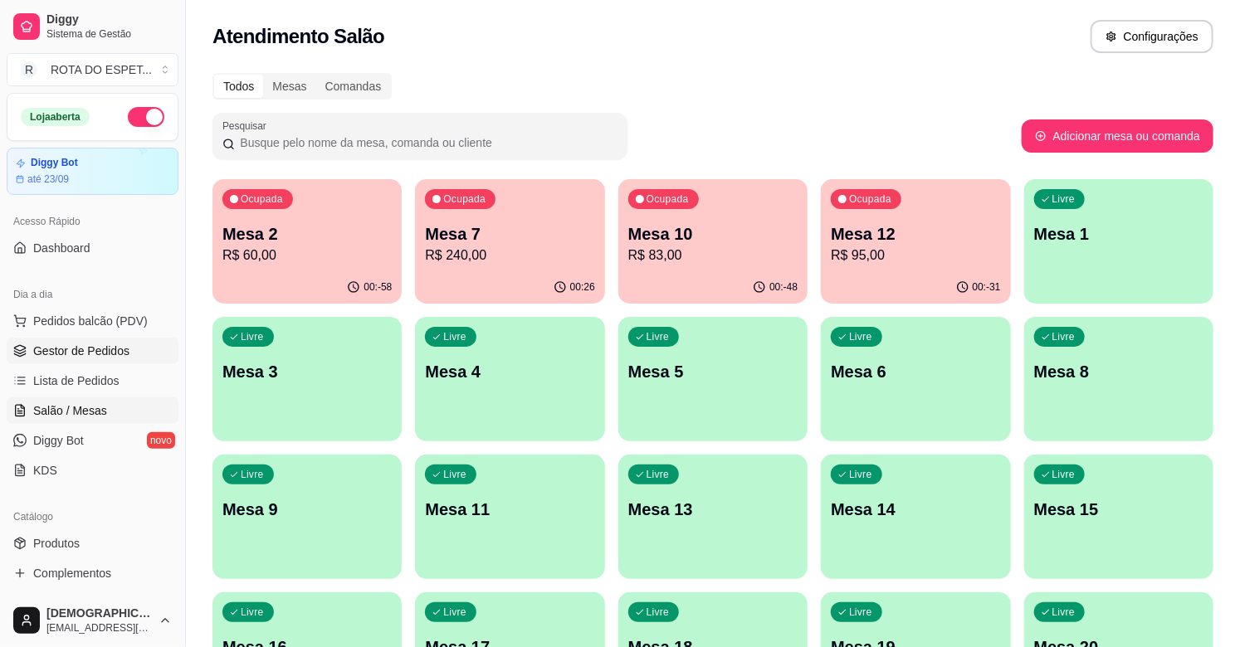
click at [102, 350] on span "Gestor de Pedidos" at bounding box center [81, 351] width 96 height 17
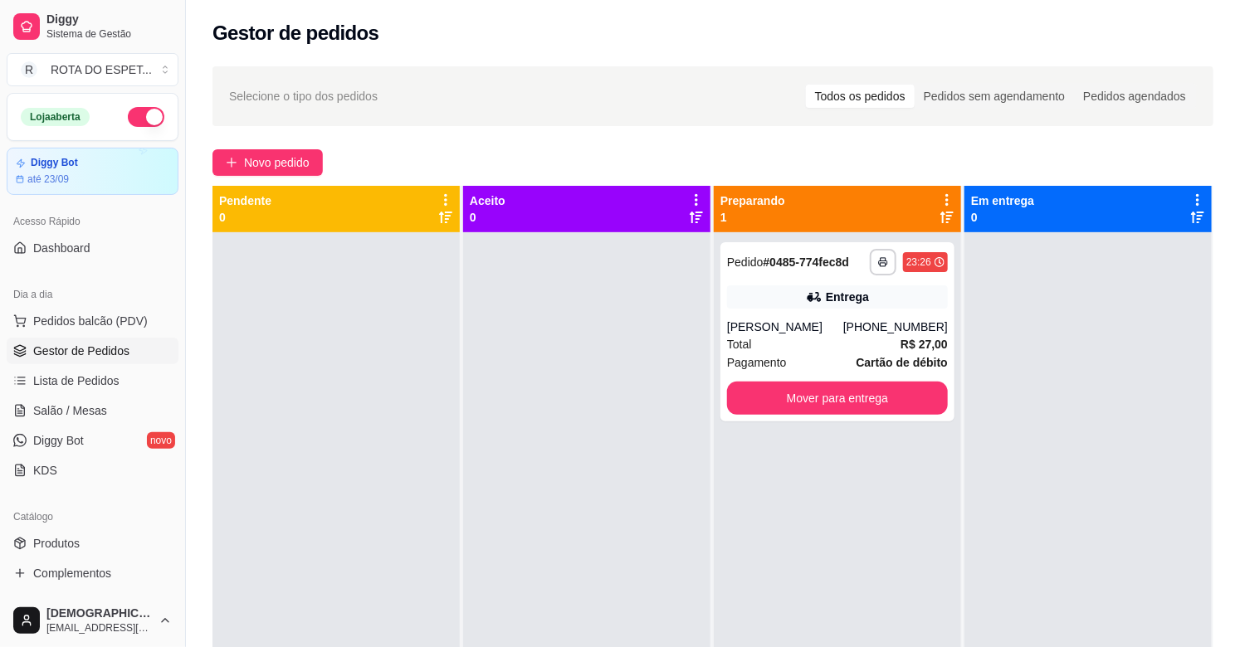
click at [542, 403] on div at bounding box center [586, 555] width 247 height 647
click at [98, 407] on span "Salão / Mesas" at bounding box center [70, 410] width 74 height 17
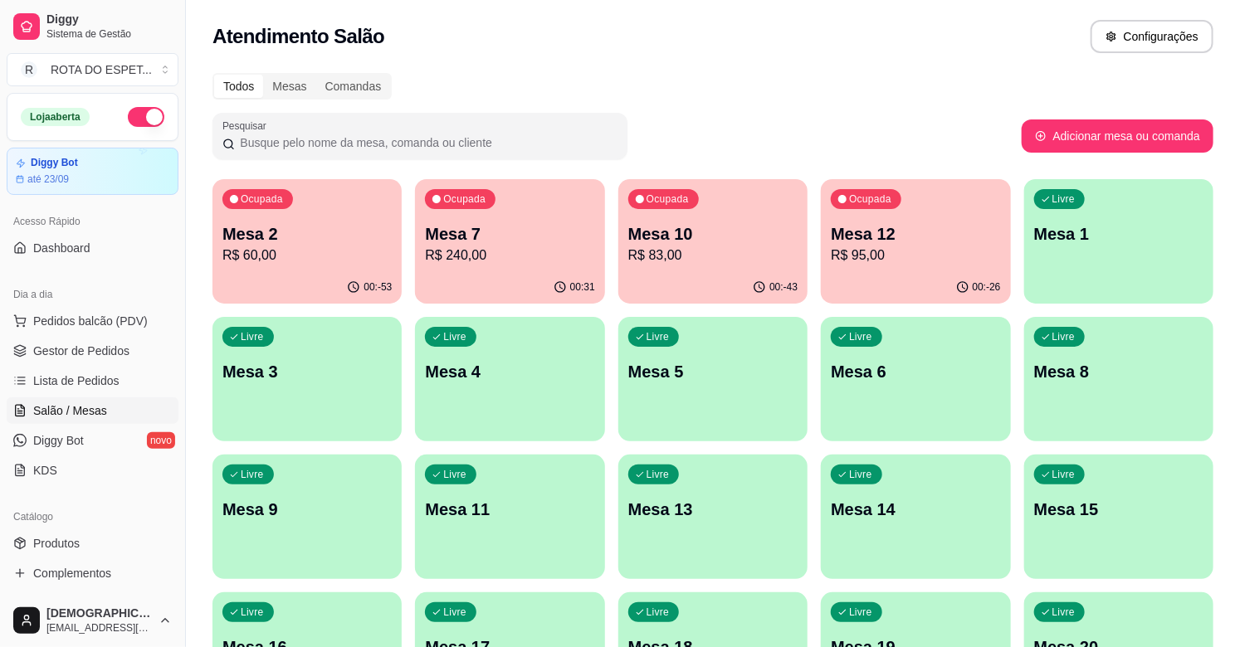
click at [526, 246] on p "R$ 240,00" at bounding box center [509, 256] width 169 height 20
click at [687, 236] on p "Mesa 10" at bounding box center [712, 233] width 169 height 23
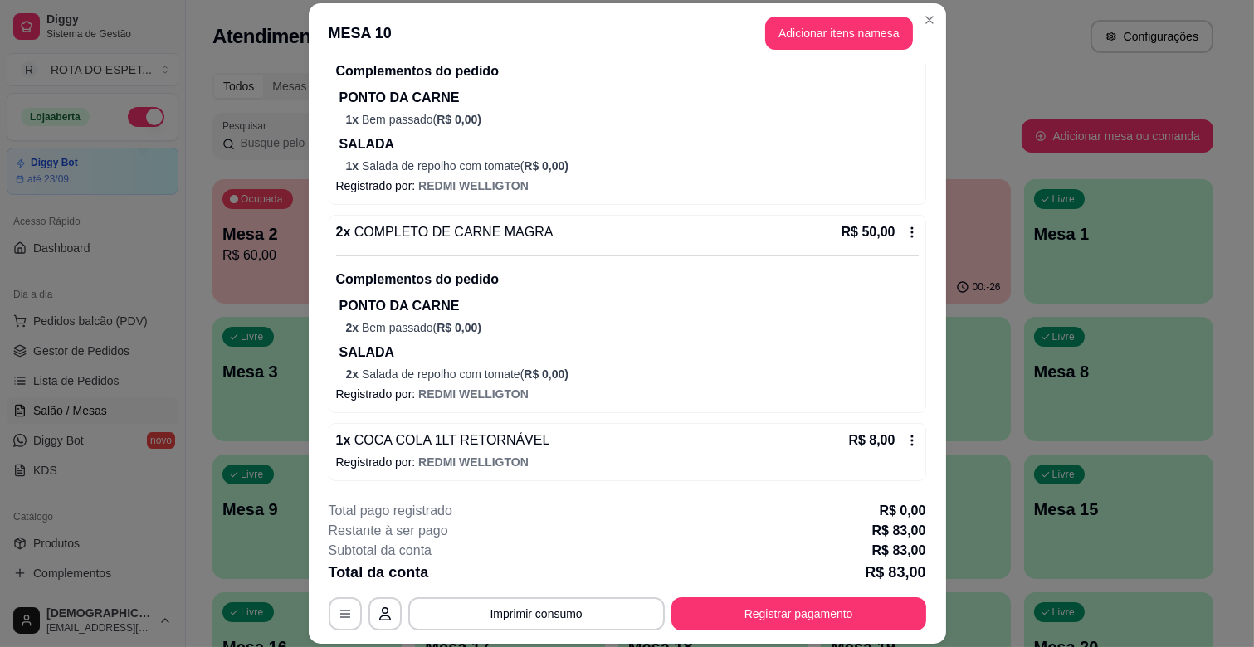
scroll to position [50, 0]
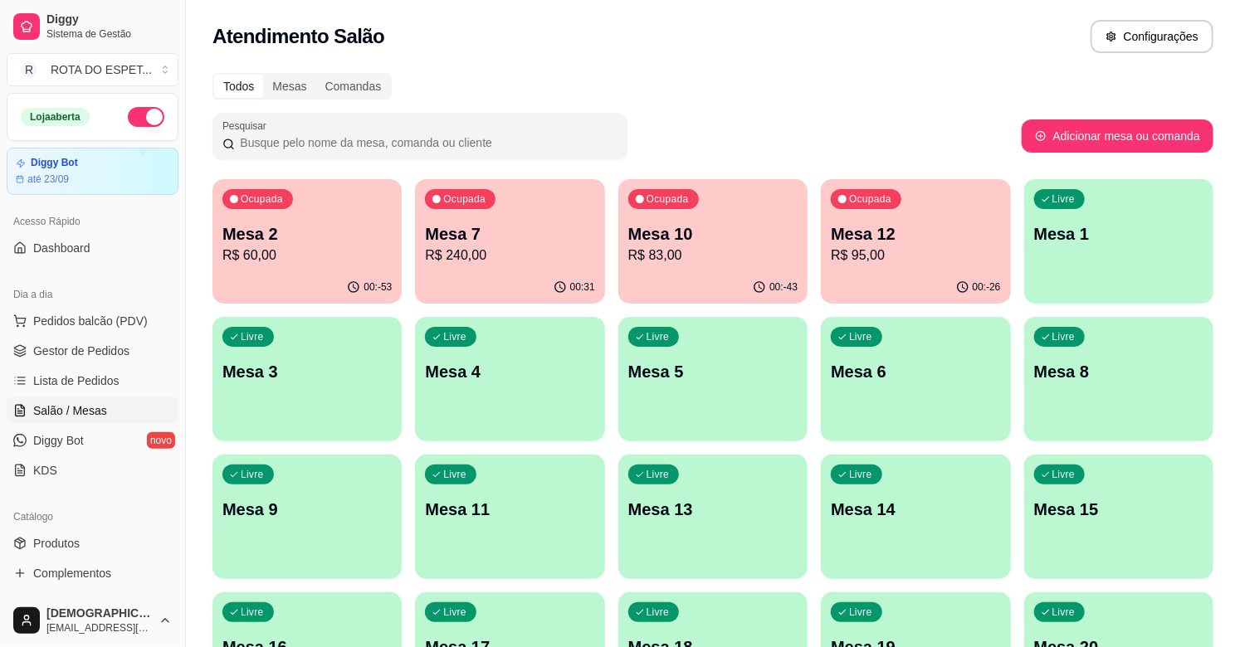
click at [512, 251] on p "R$ 240,00" at bounding box center [509, 256] width 169 height 20
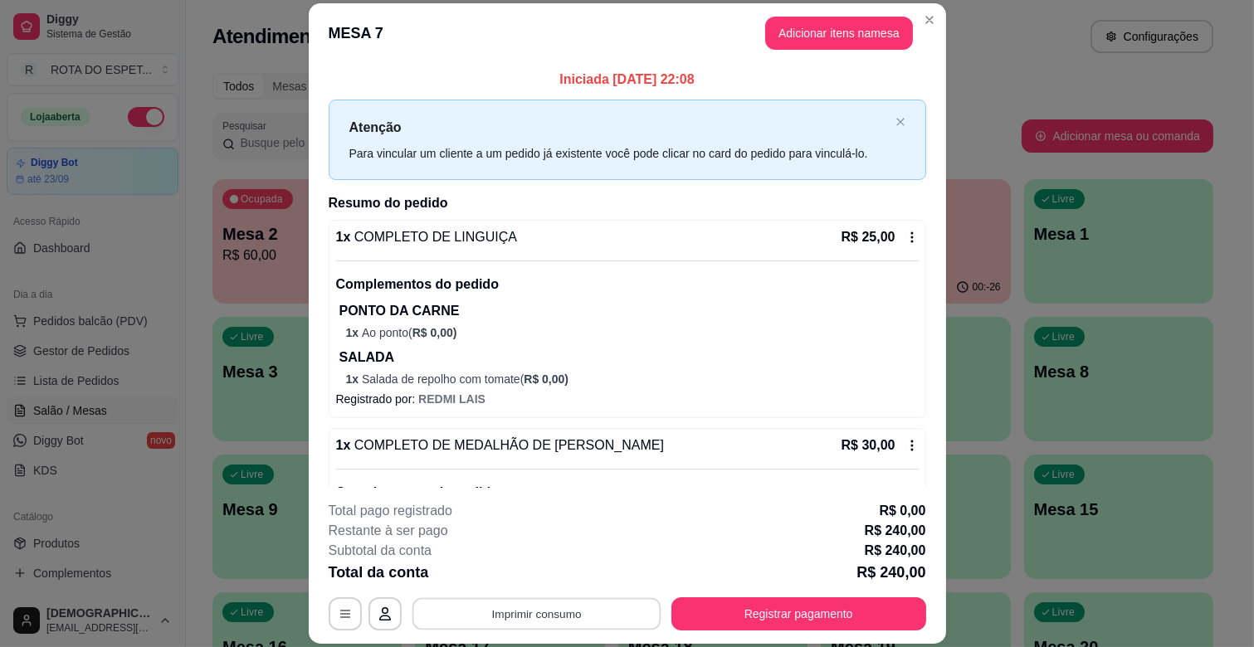
click at [574, 622] on button "Imprimir consumo" at bounding box center [536, 614] width 249 height 32
click at [552, 577] on button "IMPRESSORA CAIXA" at bounding box center [534, 576] width 137 height 27
click at [770, 606] on button "Registrar pagamento" at bounding box center [798, 614] width 247 height 32
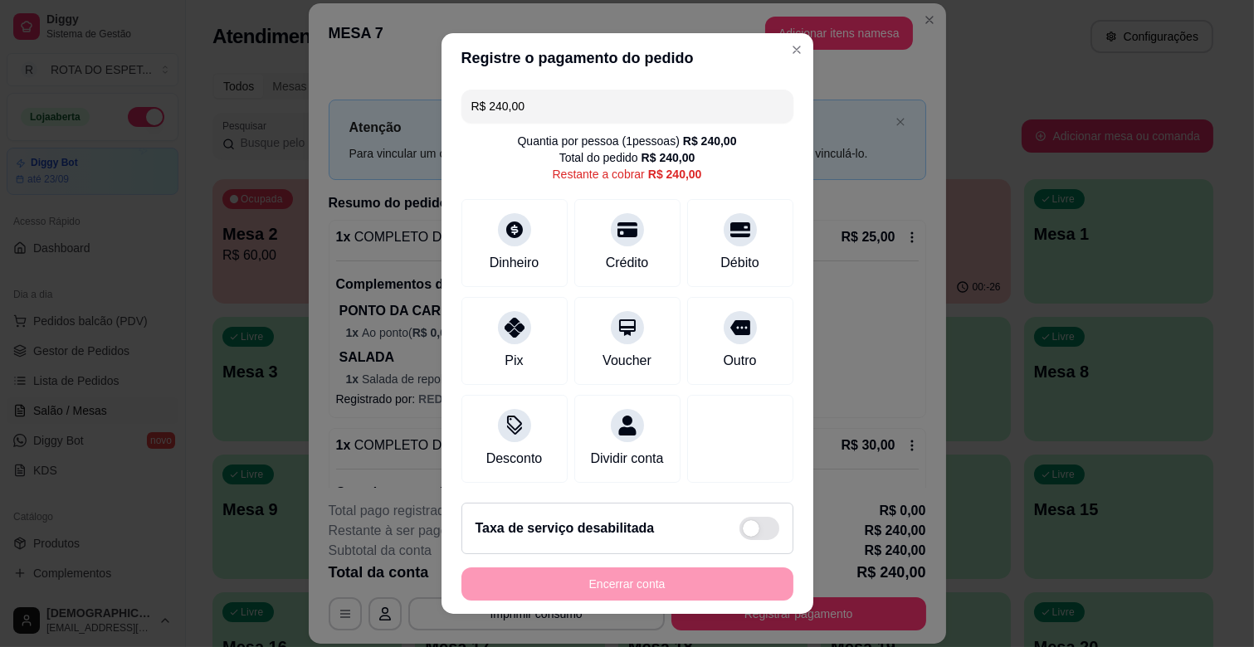
click at [653, 109] on input "R$ 240,00" at bounding box center [627, 106] width 312 height 33
type input "R$ 120,00"
click at [683, 251] on div "Débito" at bounding box center [739, 240] width 117 height 97
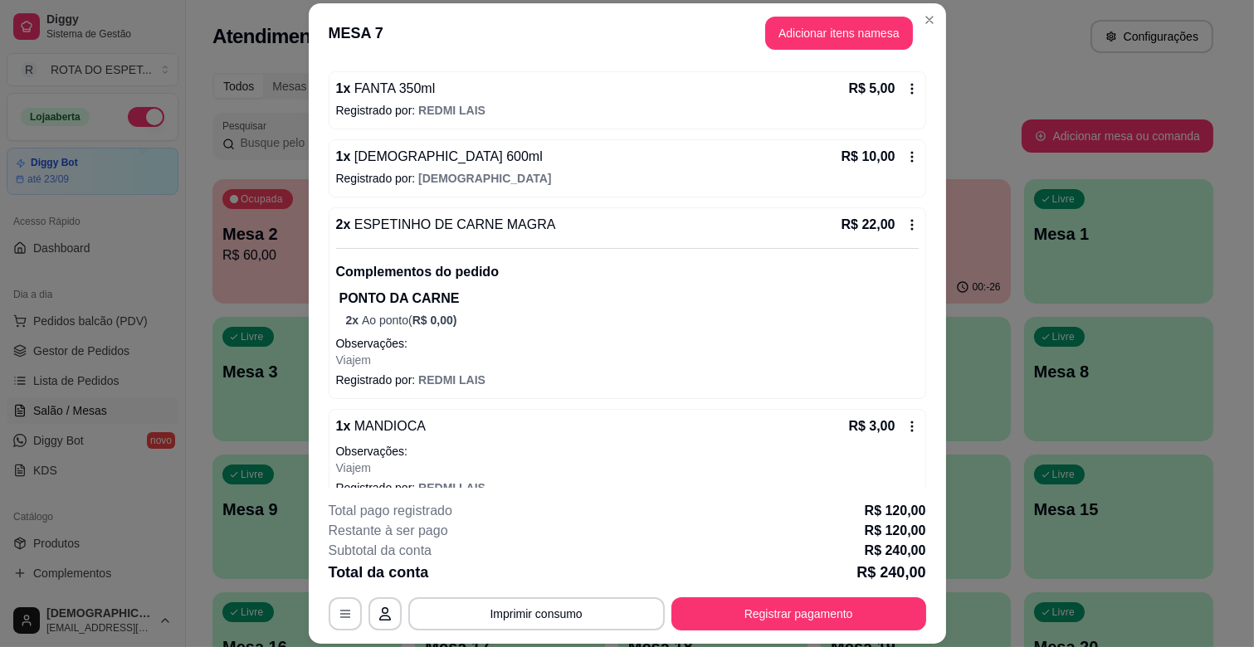
scroll to position [1567, 0]
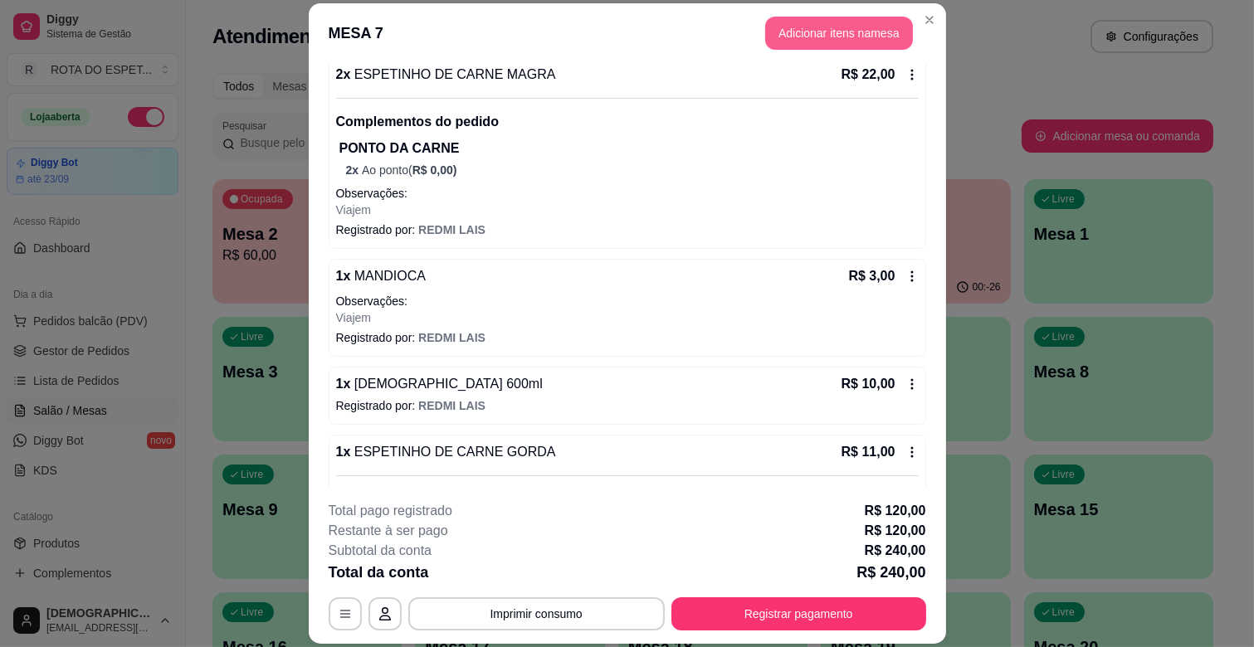
click at [786, 36] on button "Adicionar itens na mesa" at bounding box center [839, 33] width 148 height 33
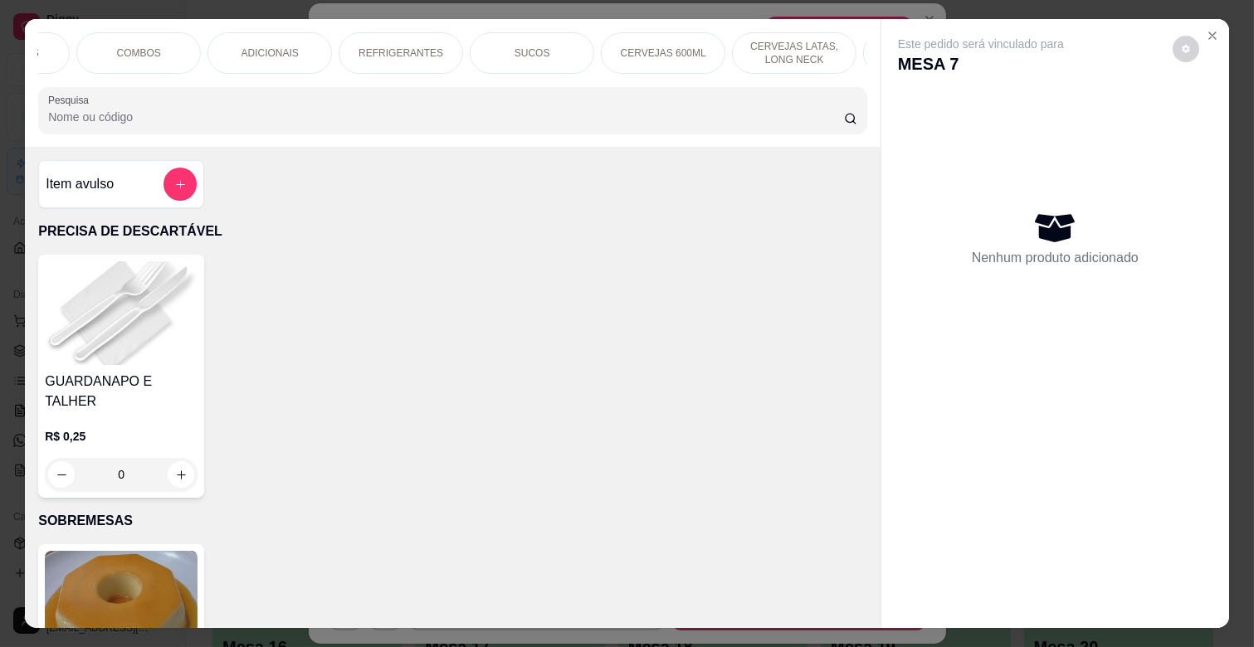
scroll to position [0, 666]
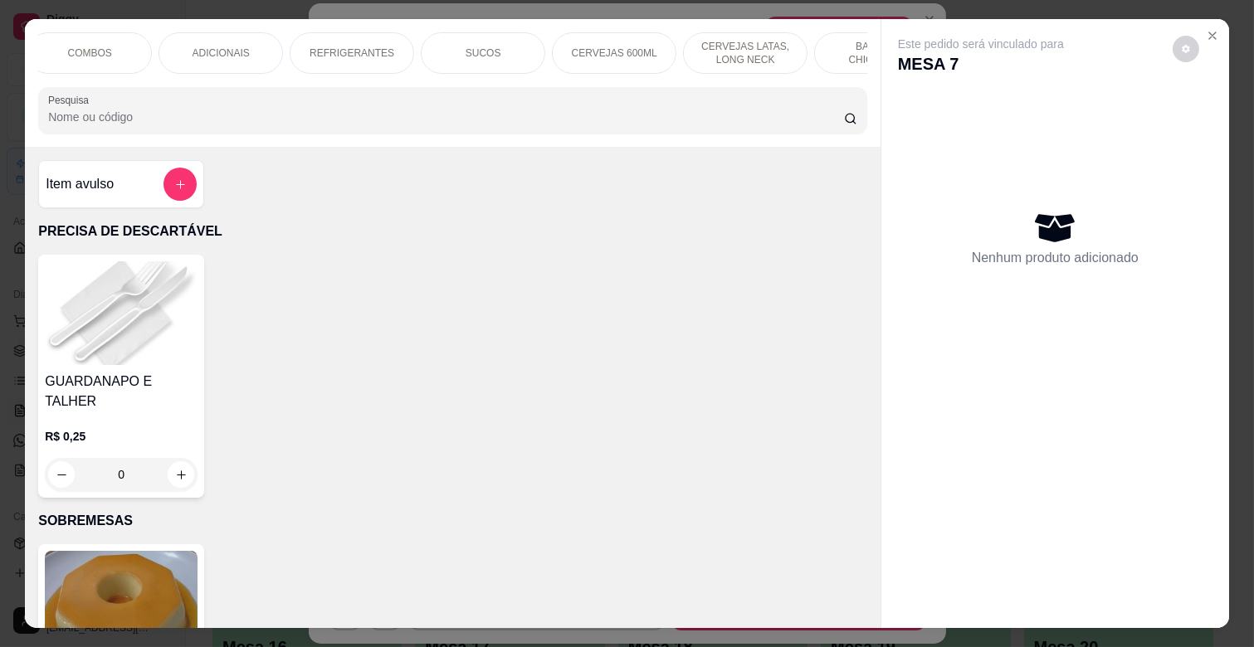
click at [635, 46] on p "CERVEJAS 600ML" at bounding box center [614, 52] width 85 height 13
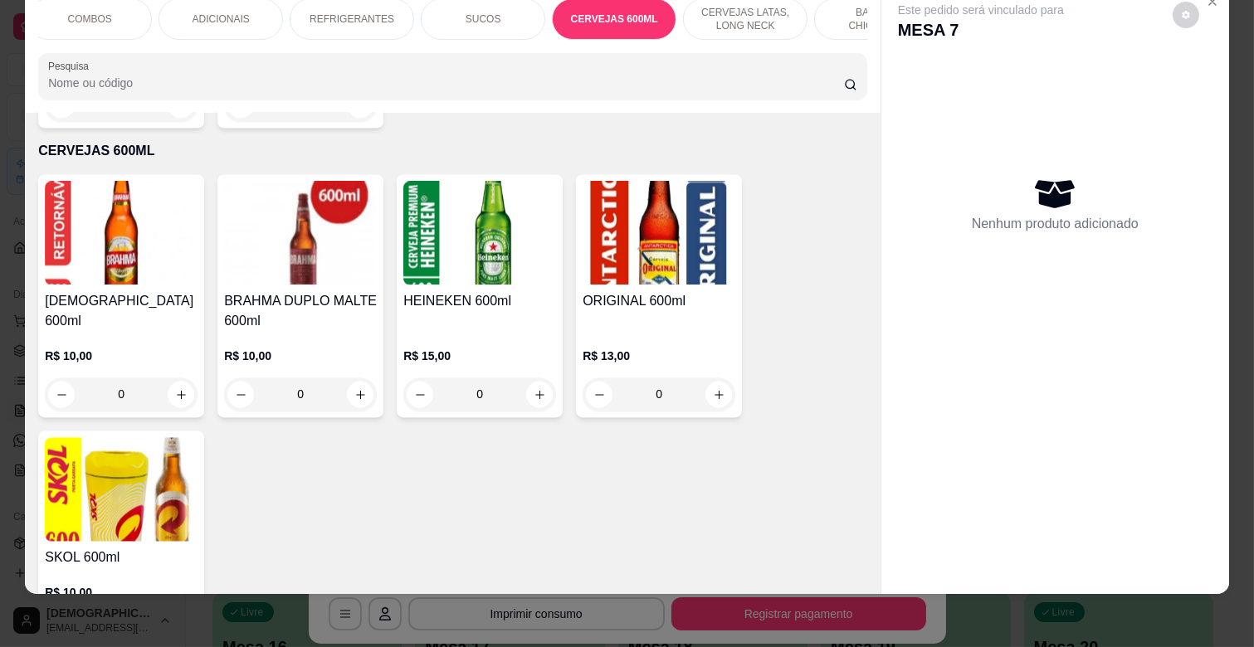
scroll to position [5776, 0]
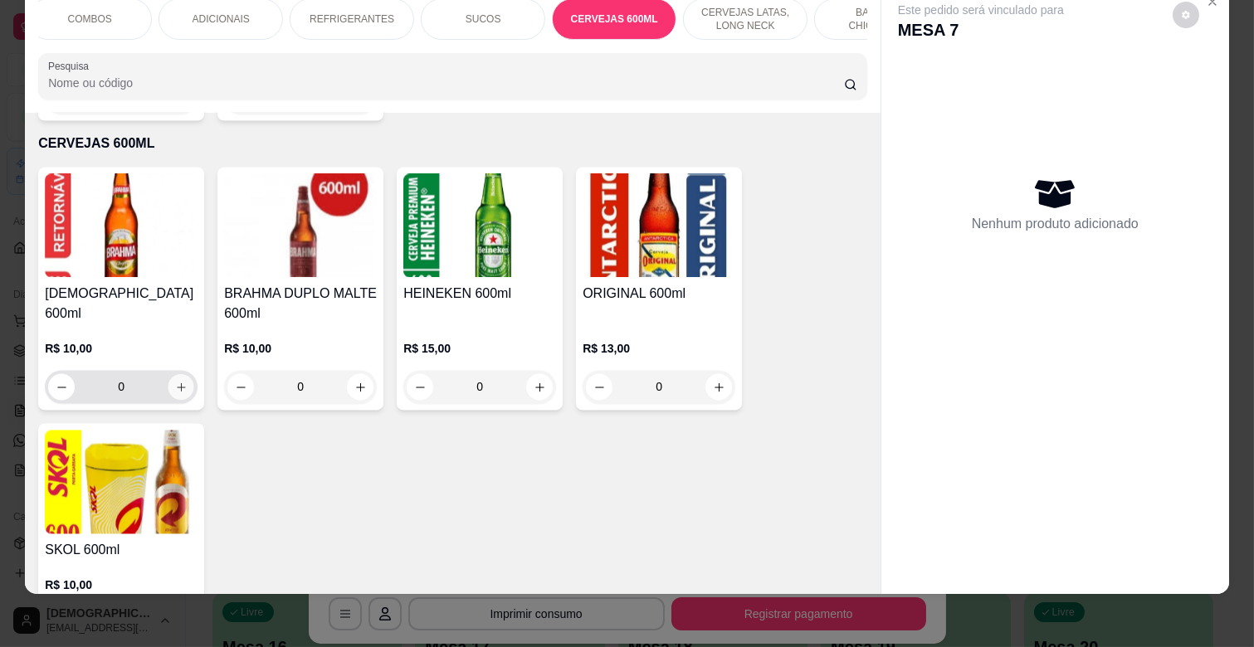
click at [177, 382] on icon "increase-product-quantity" at bounding box center [181, 388] width 12 height 12
type input "1"
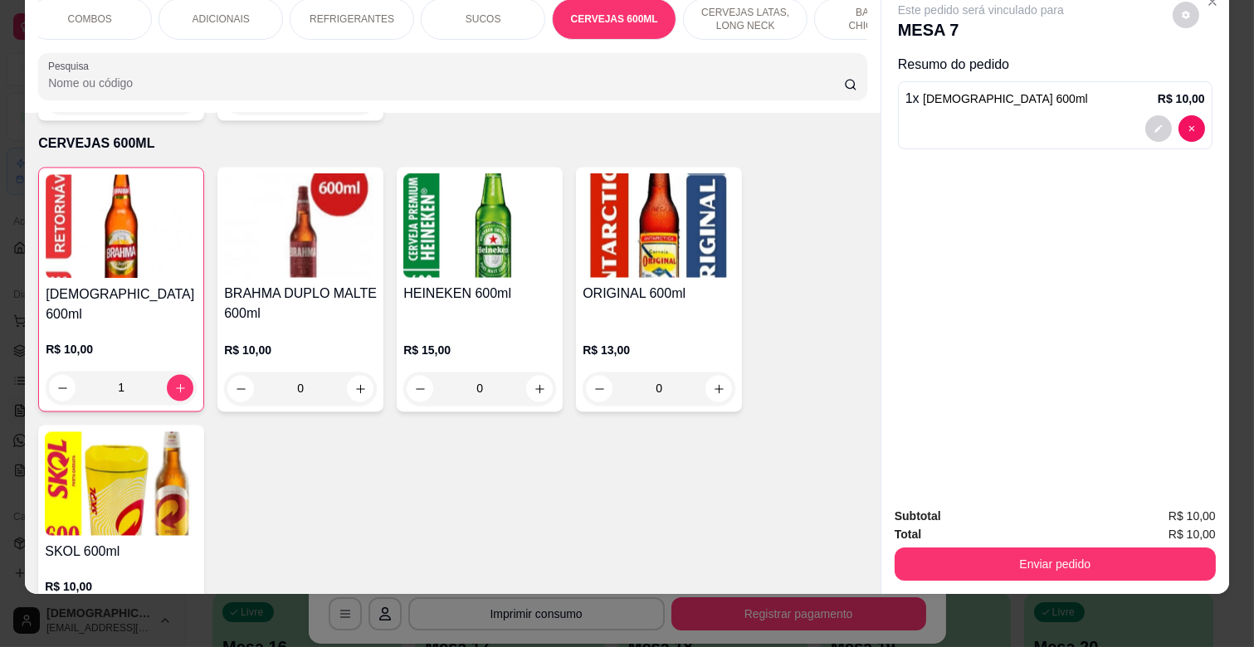
scroll to position [5777, 0]
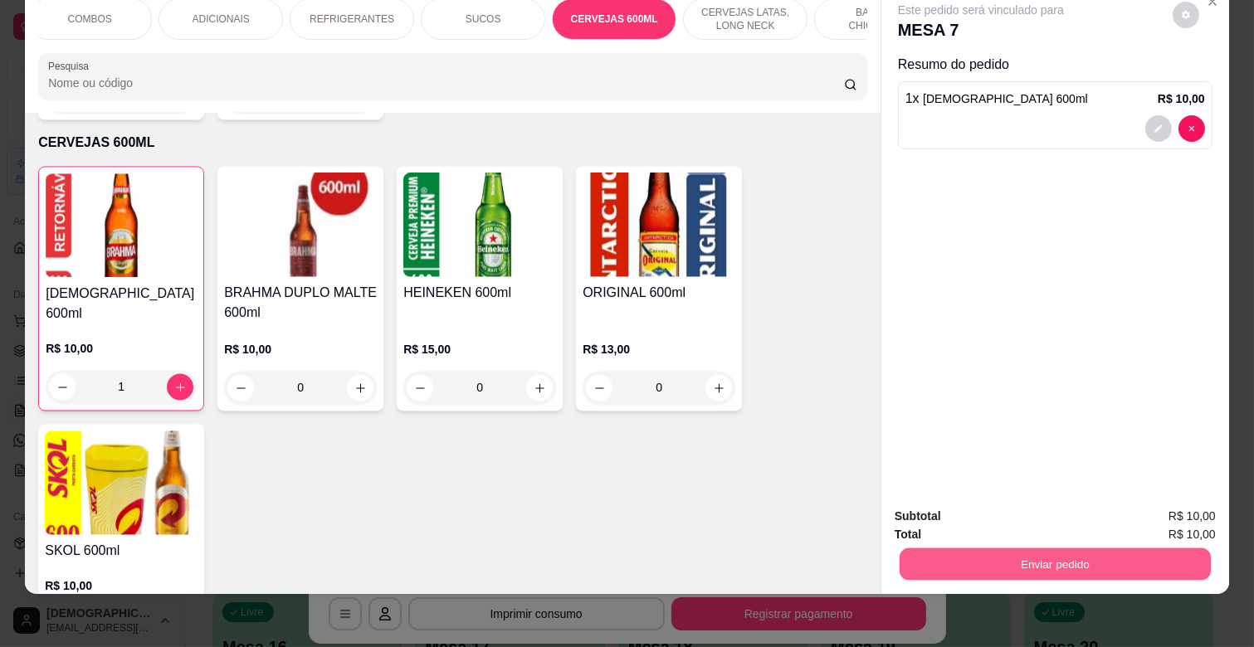
click at [1033, 551] on button "Enviar pedido" at bounding box center [1054, 564] width 311 height 32
click at [1017, 506] on button "Não registrar e enviar pedido" at bounding box center [999, 510] width 173 height 32
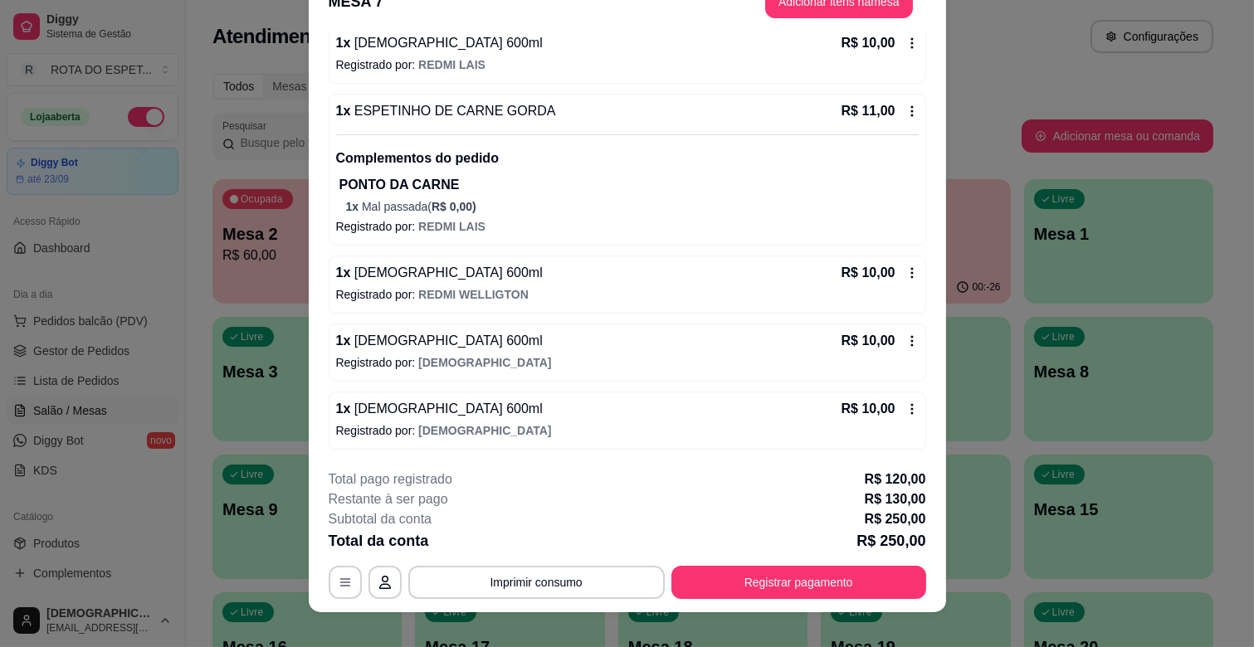
scroll to position [50, 0]
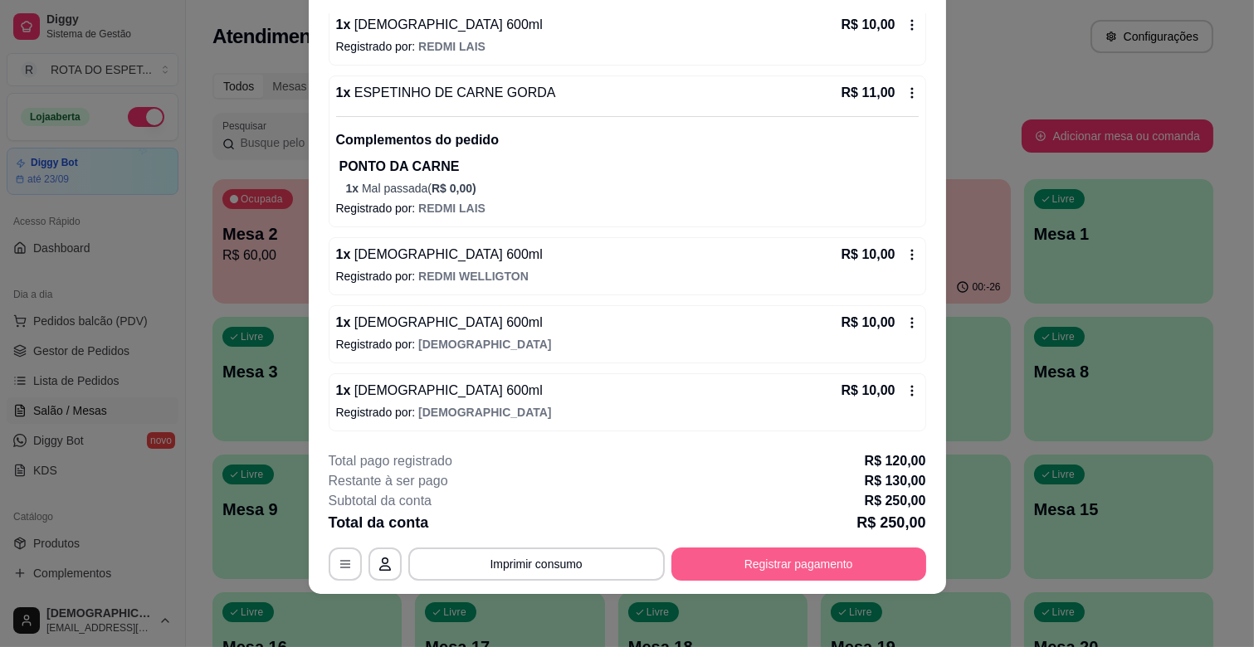
click at [748, 574] on button "Registrar pagamento" at bounding box center [798, 564] width 255 height 33
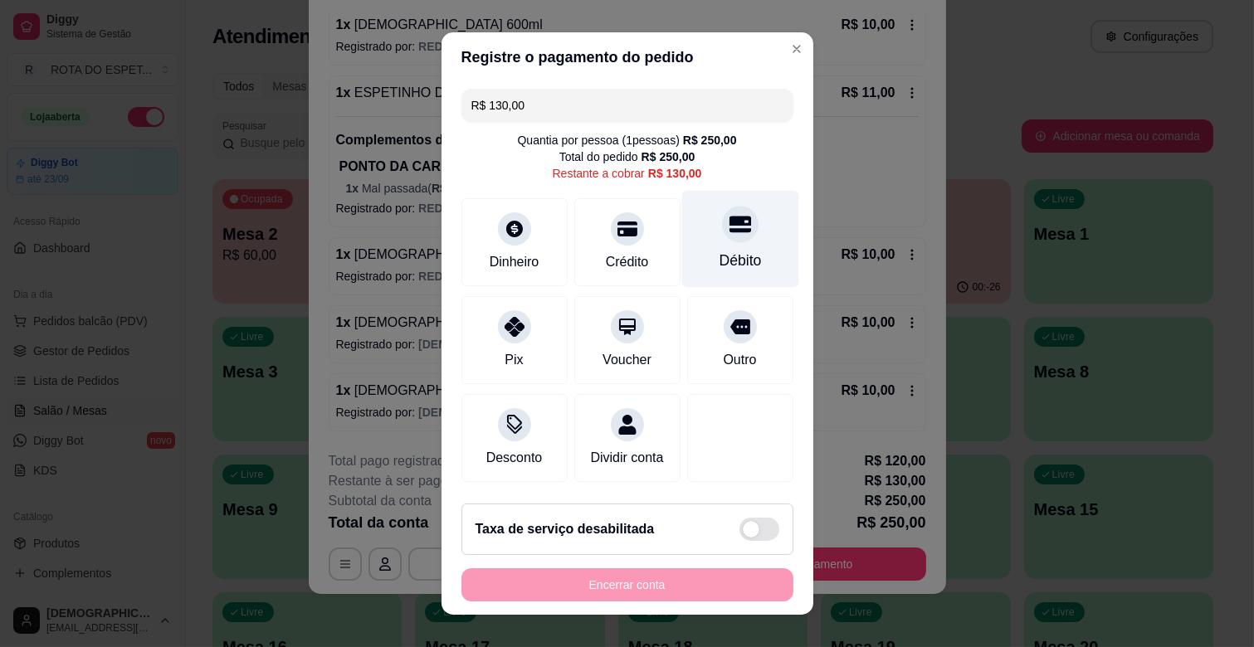
click at [718, 243] on div "Débito" at bounding box center [739, 239] width 117 height 97
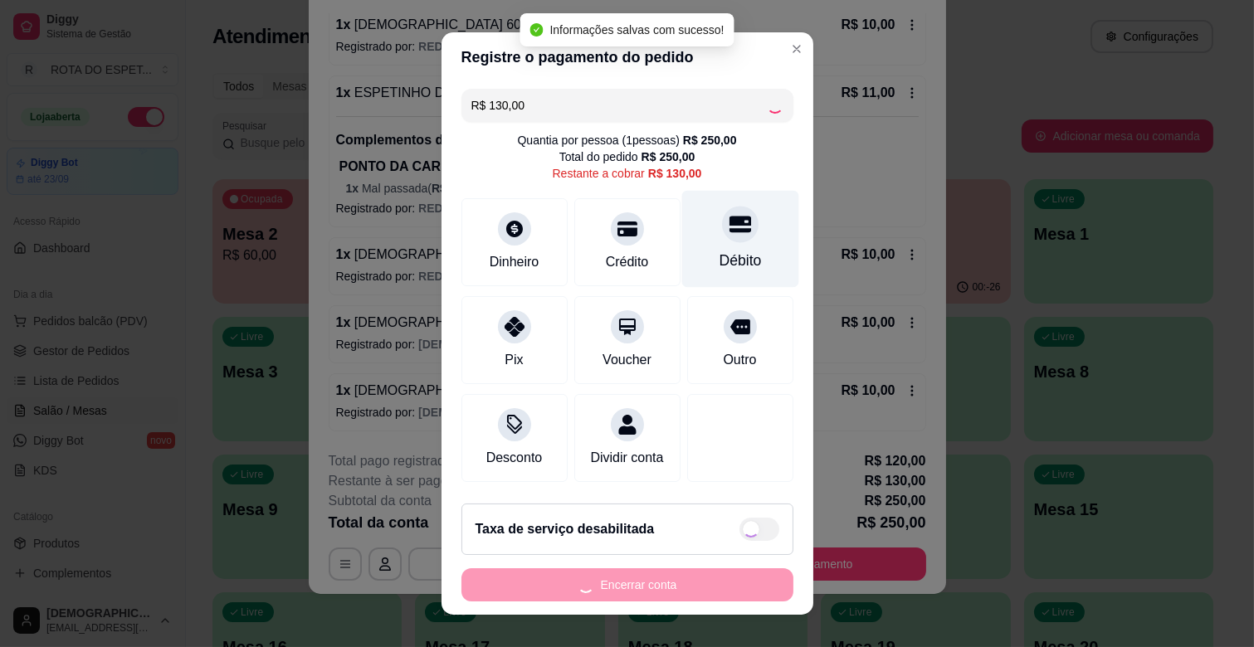
type input "R$ 0,00"
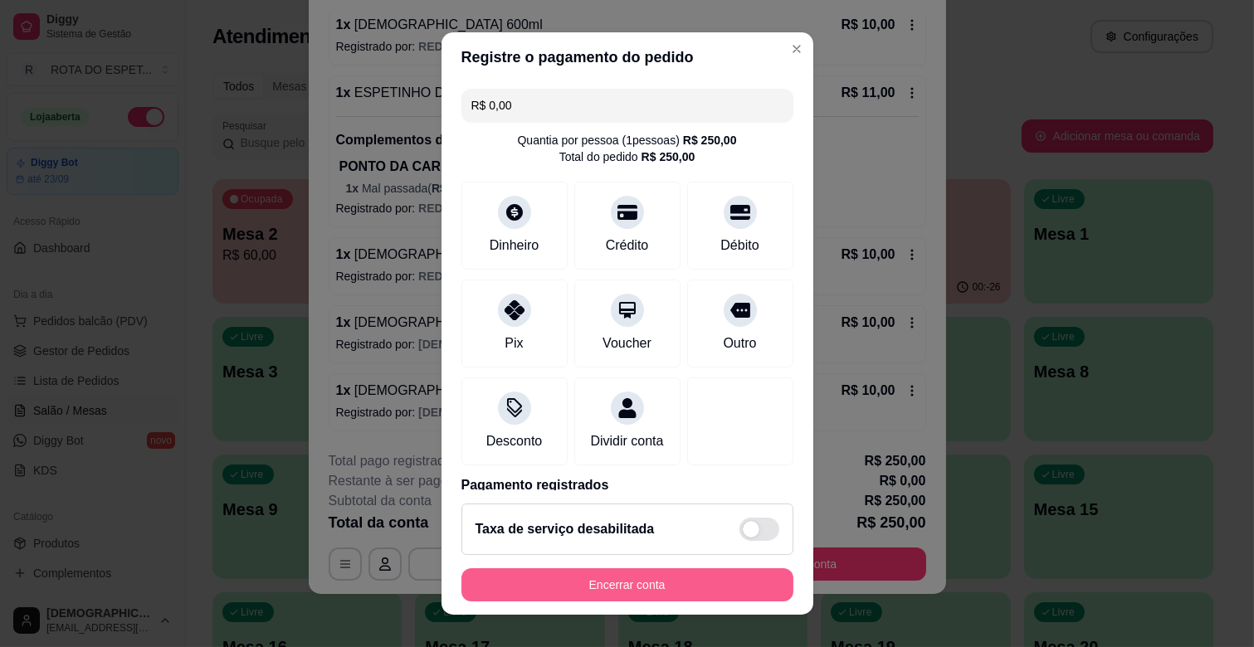
click at [615, 599] on button "Encerrar conta" at bounding box center [627, 584] width 332 height 33
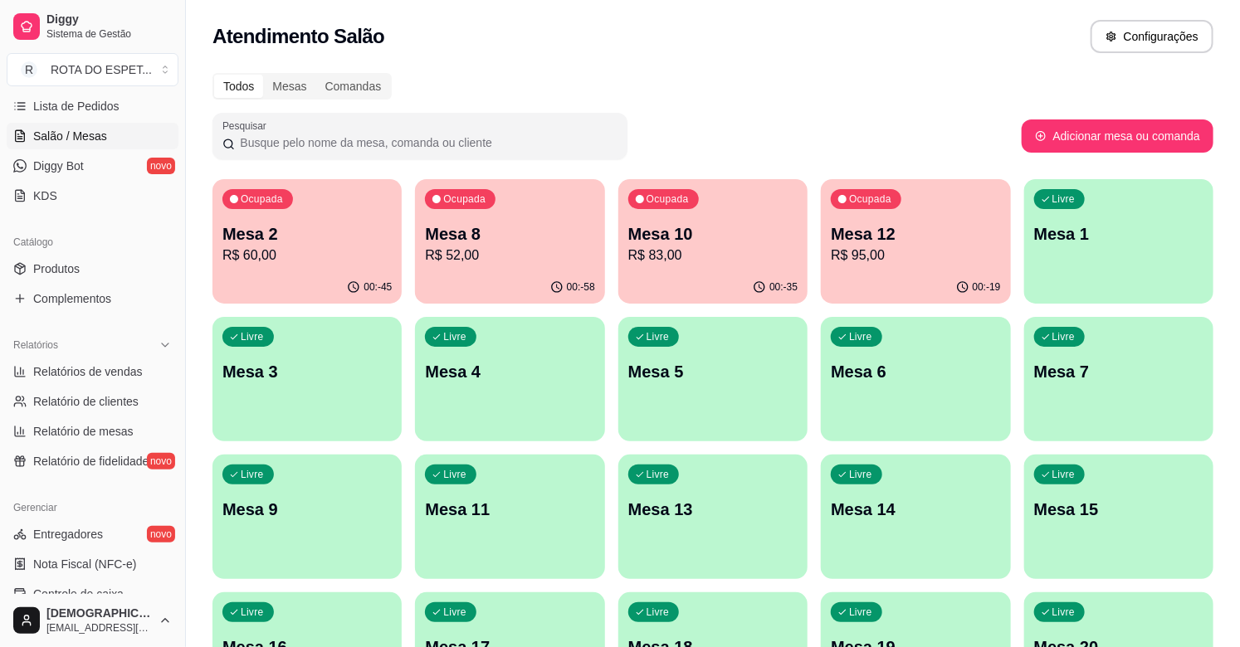
scroll to position [276, 0]
click at [100, 366] on span "Relatórios de vendas" at bounding box center [88, 370] width 110 height 17
select select "ALL"
select select "0"
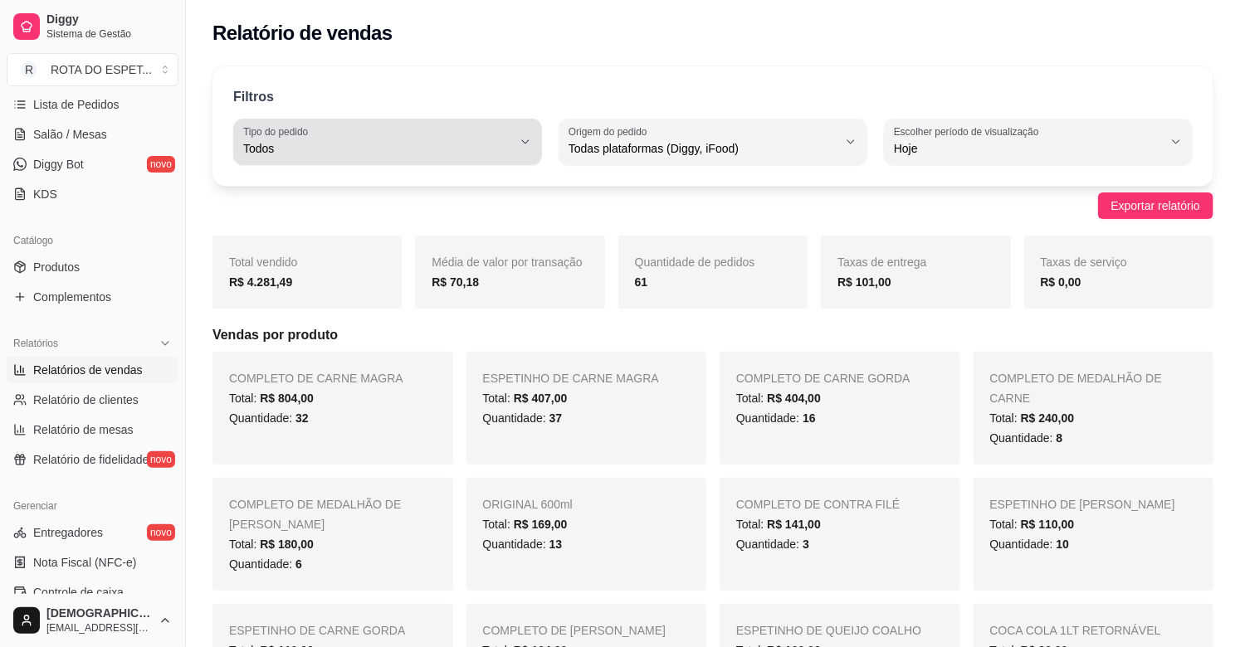
click at [498, 135] on div "Todos" at bounding box center [377, 141] width 269 height 33
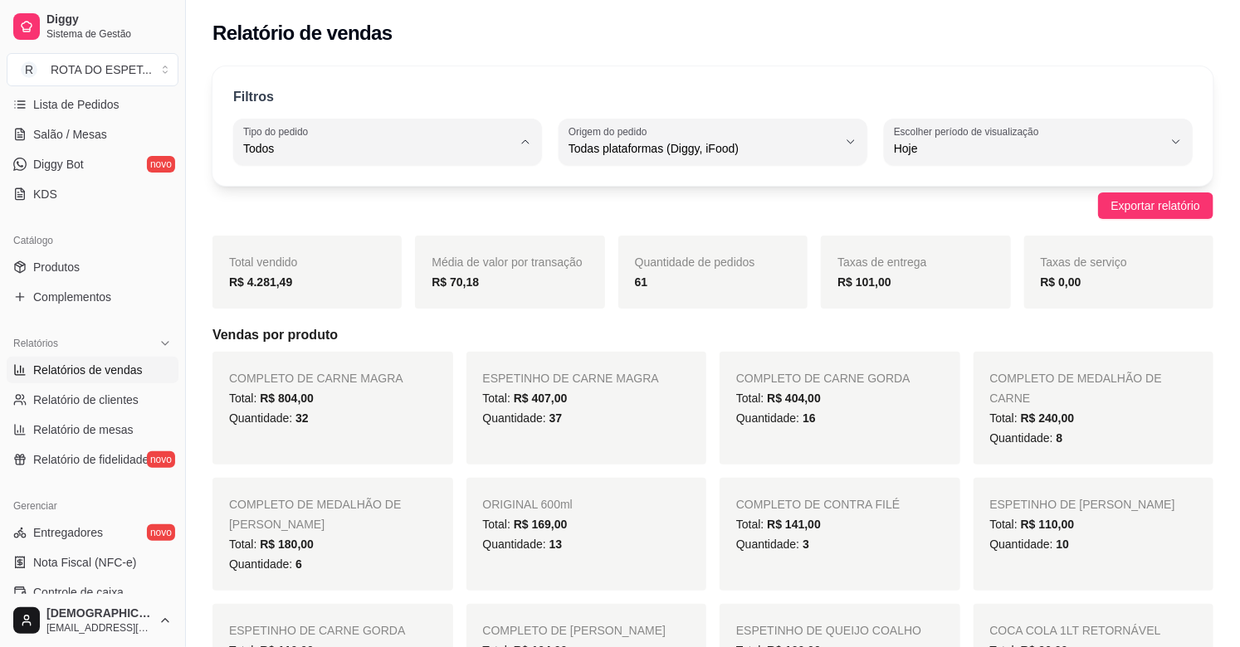
click at [308, 217] on span "Entrega" at bounding box center [379, 215] width 255 height 16
type input "DELIVERY"
select select "DELIVERY"
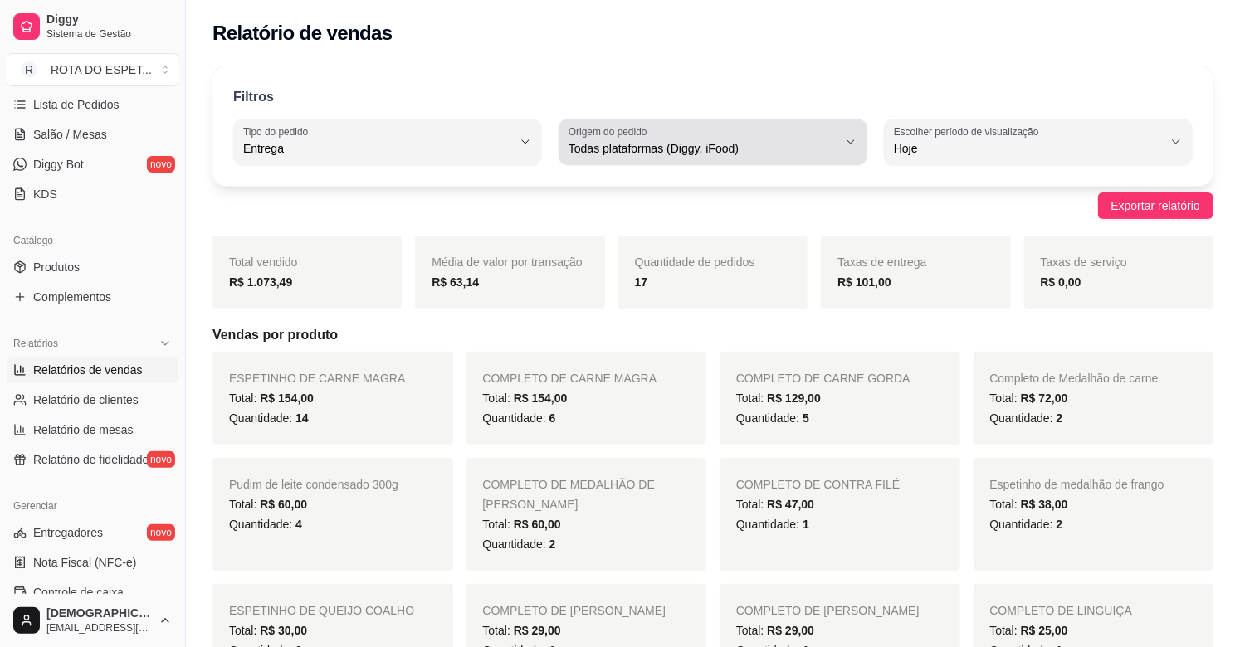
click at [651, 151] on span "Todas plataformas (Diggy, iFood)" at bounding box center [702, 148] width 269 height 17
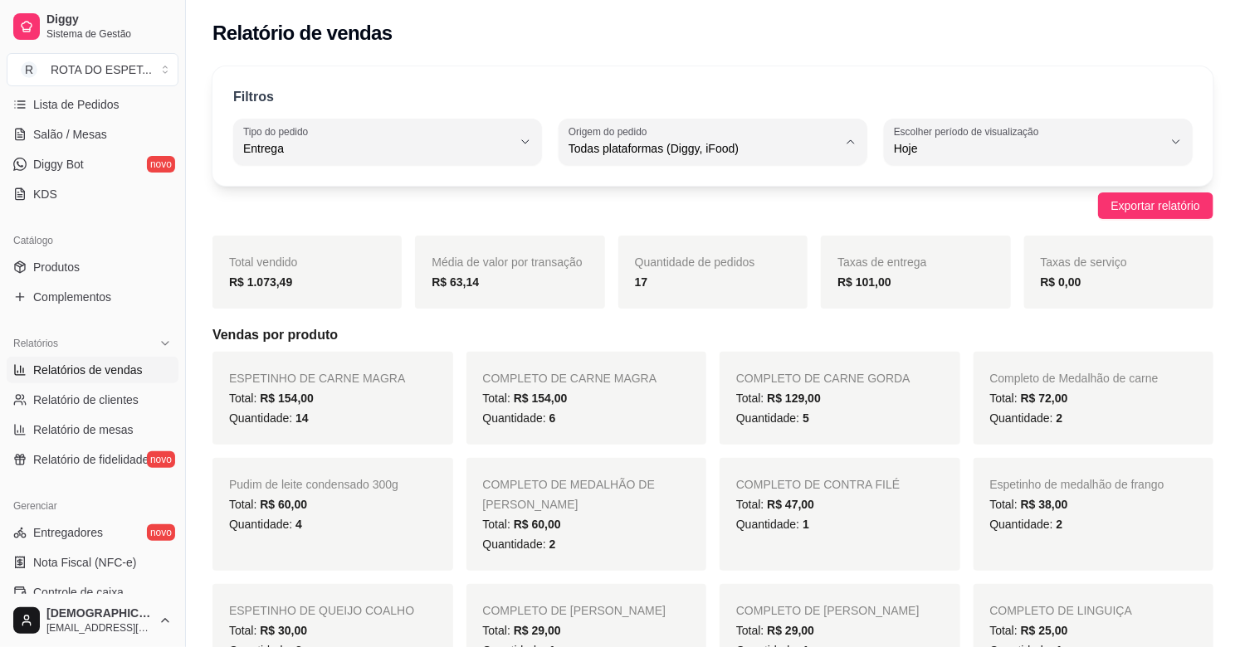
click at [634, 212] on span "Diggy" at bounding box center [704, 215] width 255 height 16
type input "DIGGY"
select select "DIGGY"
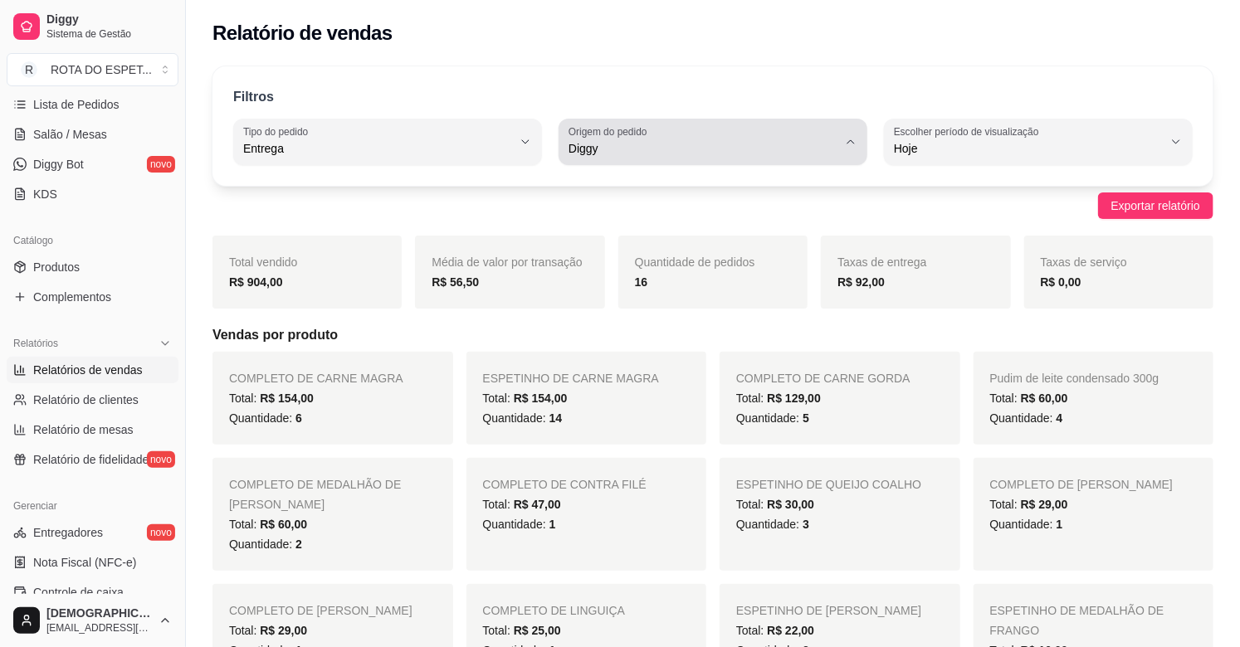
click at [675, 151] on span "Diggy" at bounding box center [702, 148] width 269 height 17
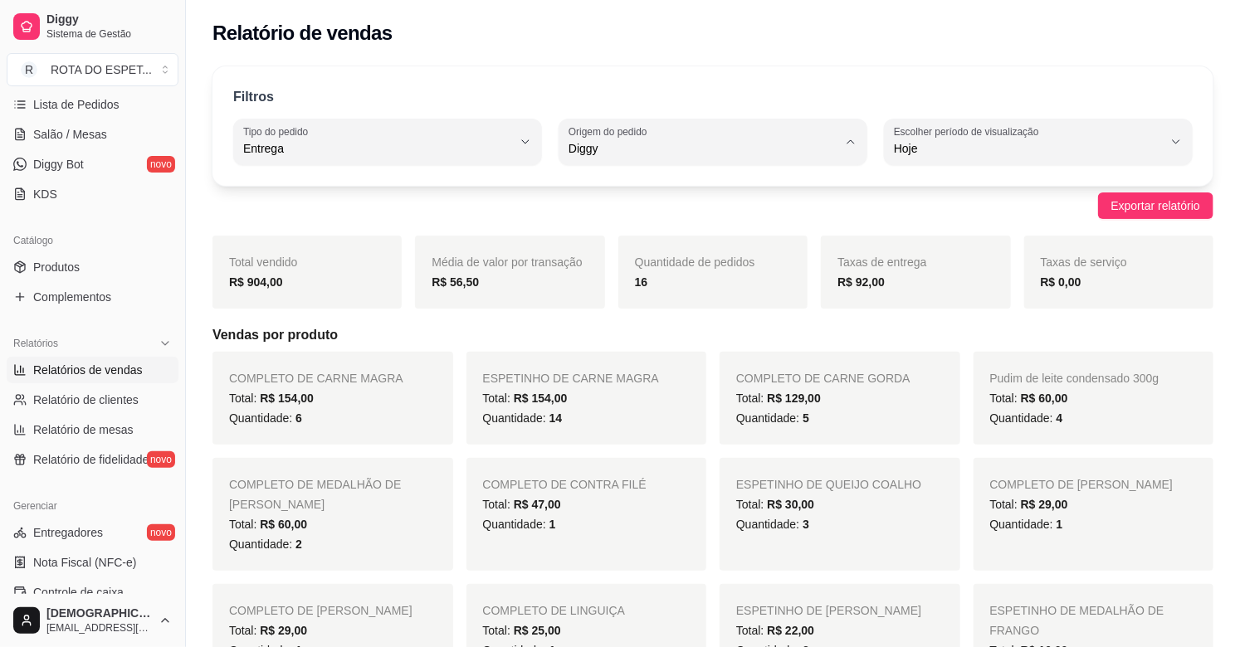
click at [644, 239] on span "iFood" at bounding box center [704, 243] width 255 height 16
type input "IFOOD"
select select "IFOOD"
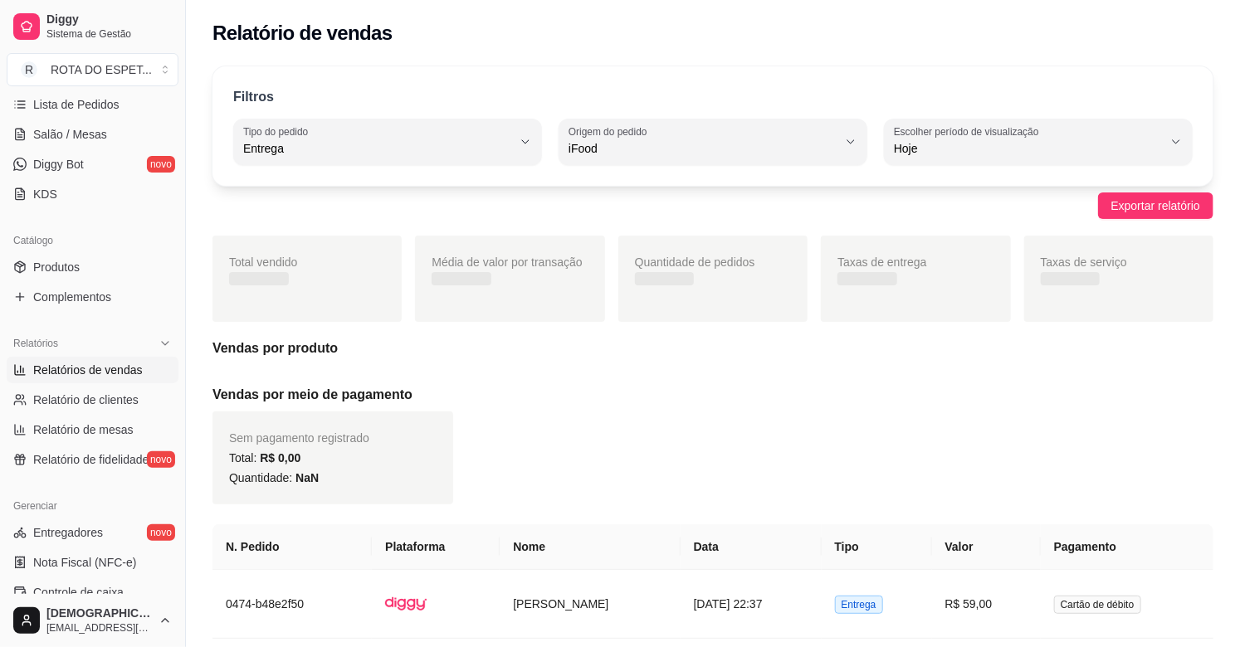
scroll to position [15, 0]
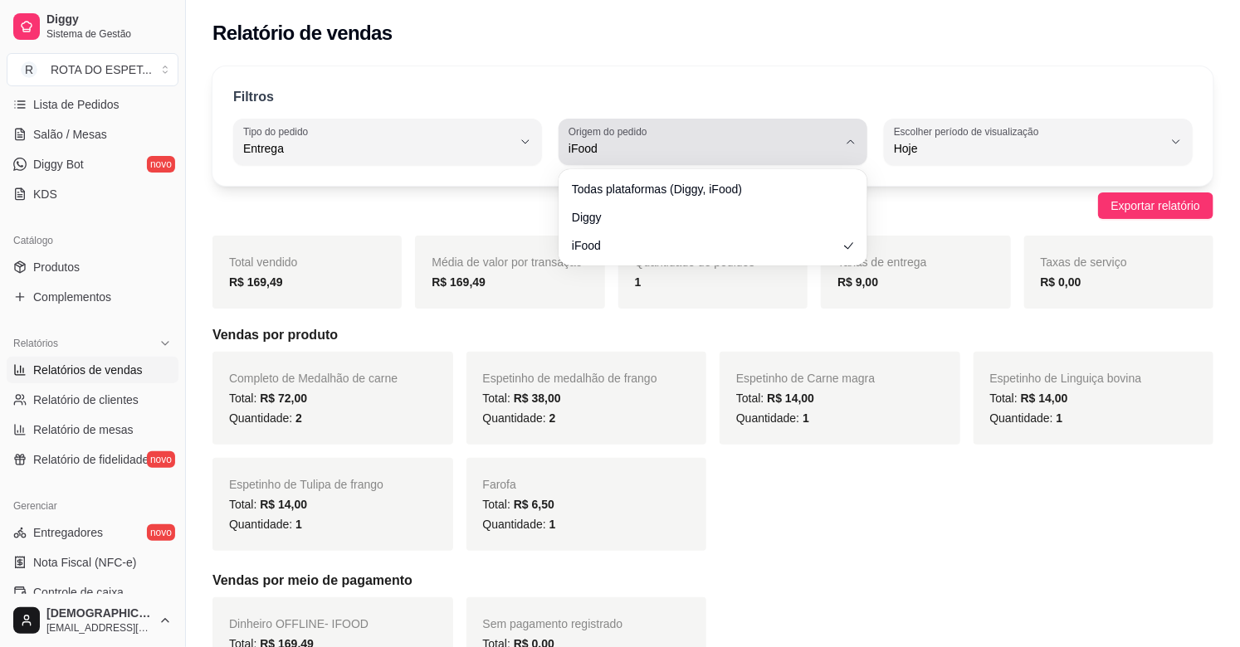
click at [655, 150] on span "iFood" at bounding box center [702, 148] width 269 height 17
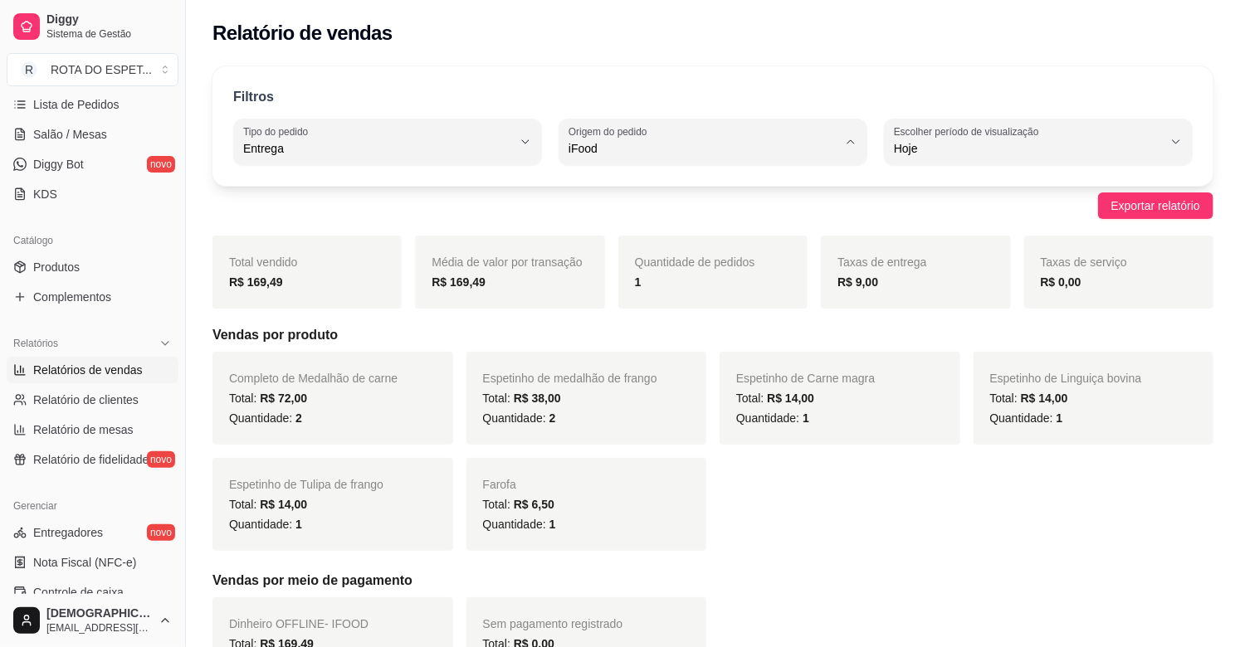
click at [652, 187] on span "Todas plataformas (Diggy, iFood)" at bounding box center [704, 188] width 255 height 16
type input "ALL"
select select "ALL"
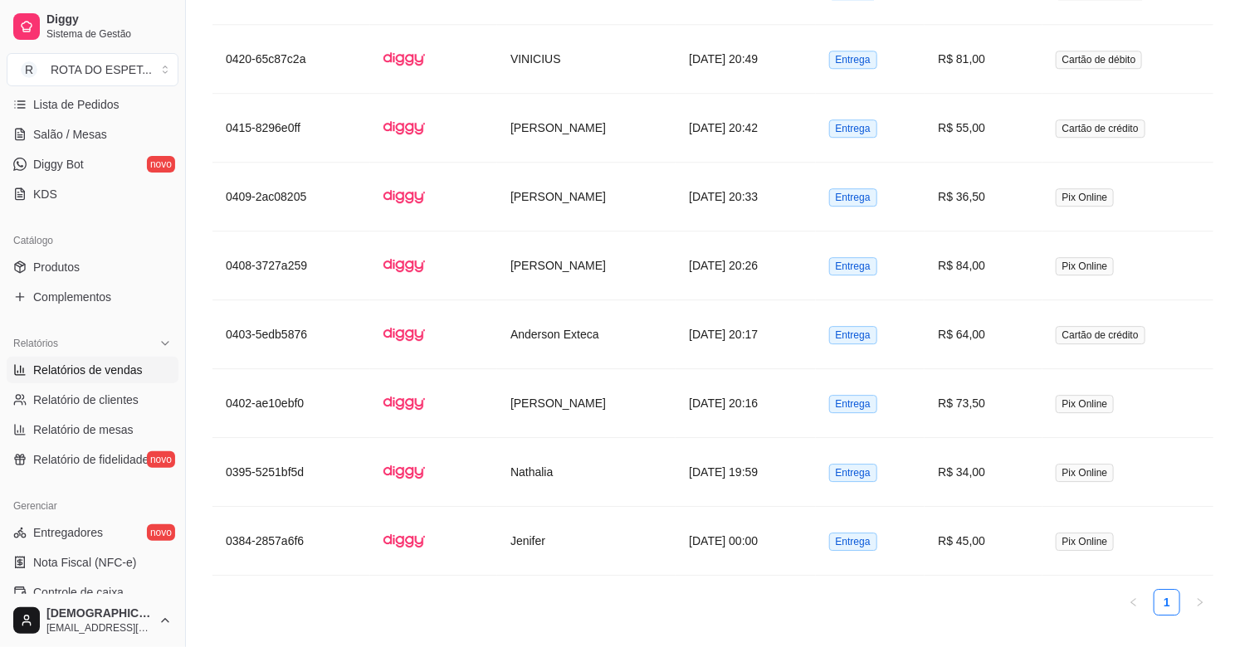
scroll to position [2038, 0]
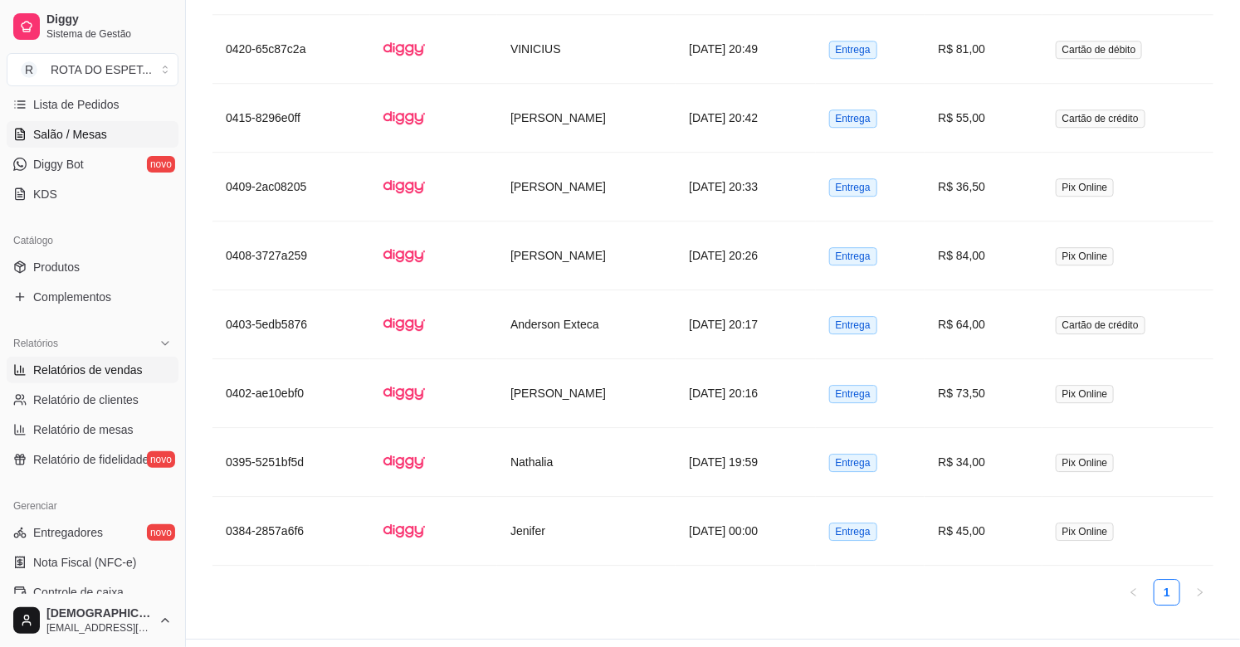
click at [56, 143] on link "Salão / Mesas" at bounding box center [93, 134] width 172 height 27
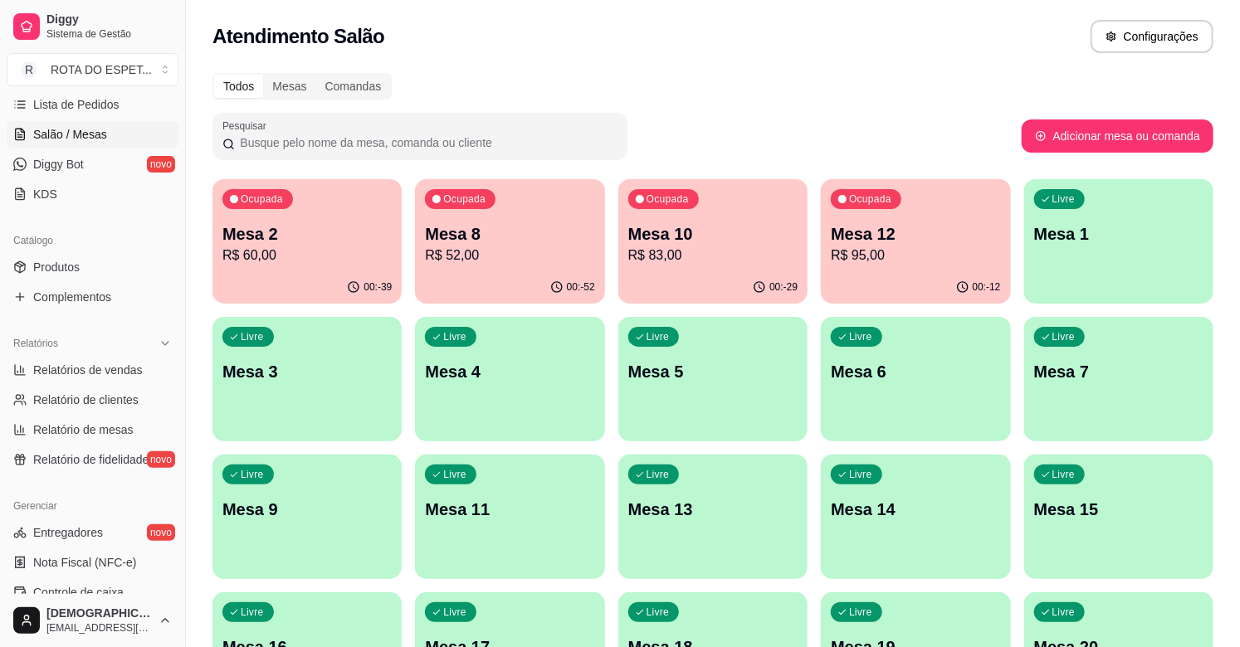
click at [697, 269] on div "Ocupada Mesa 10 R$ 83,00" at bounding box center [712, 225] width 189 height 92
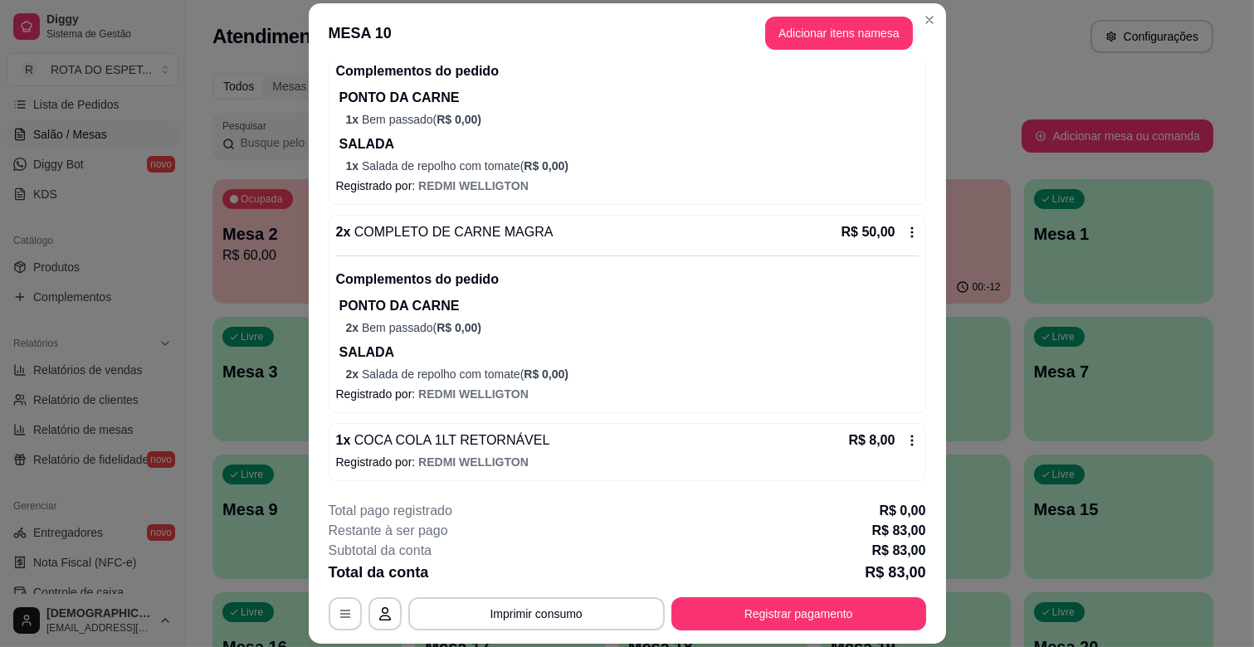
scroll to position [50, 0]
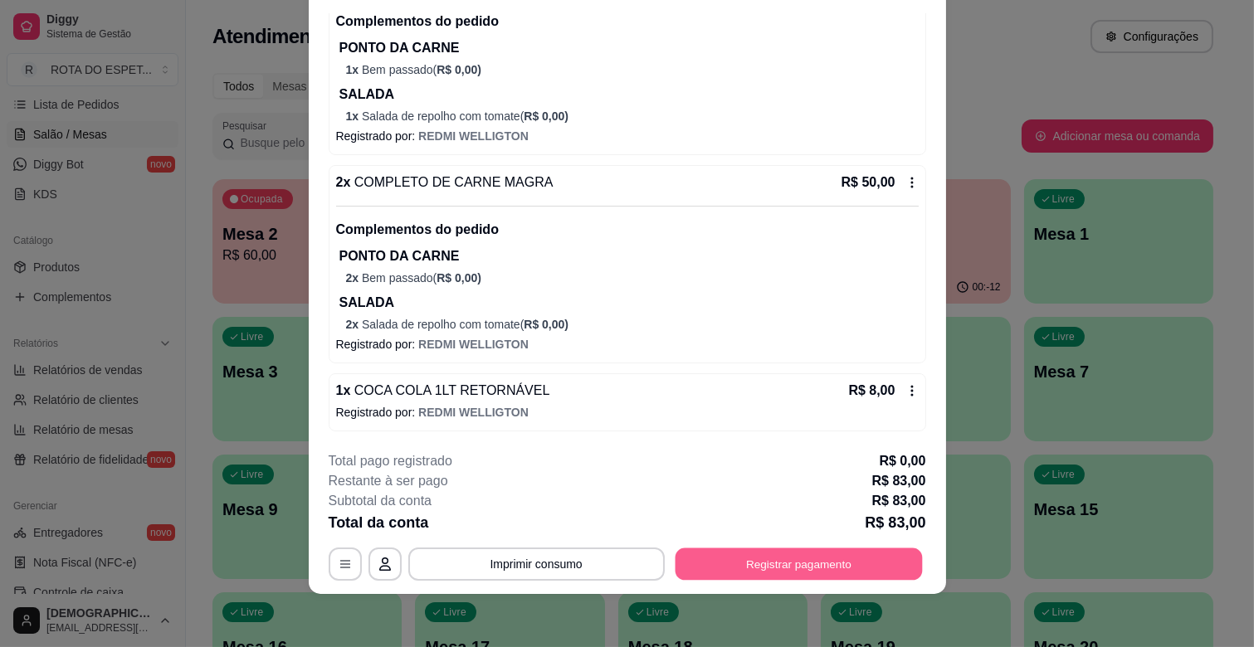
click at [794, 564] on button "Registrar pagamento" at bounding box center [798, 564] width 247 height 32
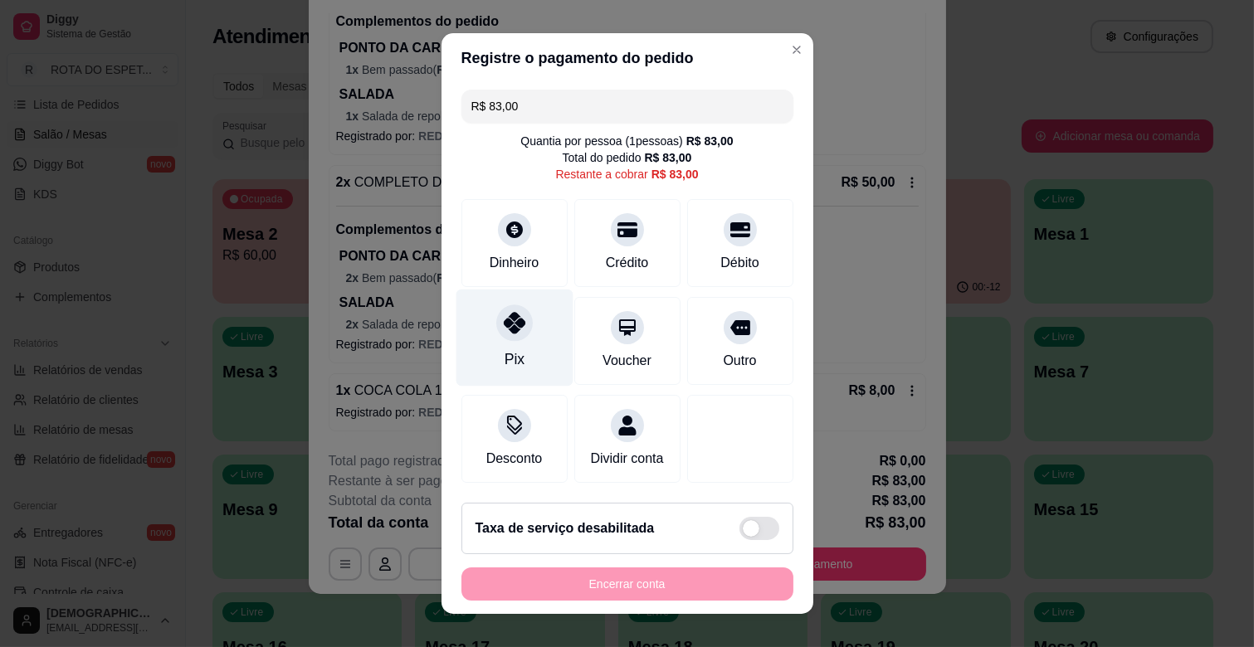
click at [503, 332] on icon at bounding box center [514, 323] width 22 height 22
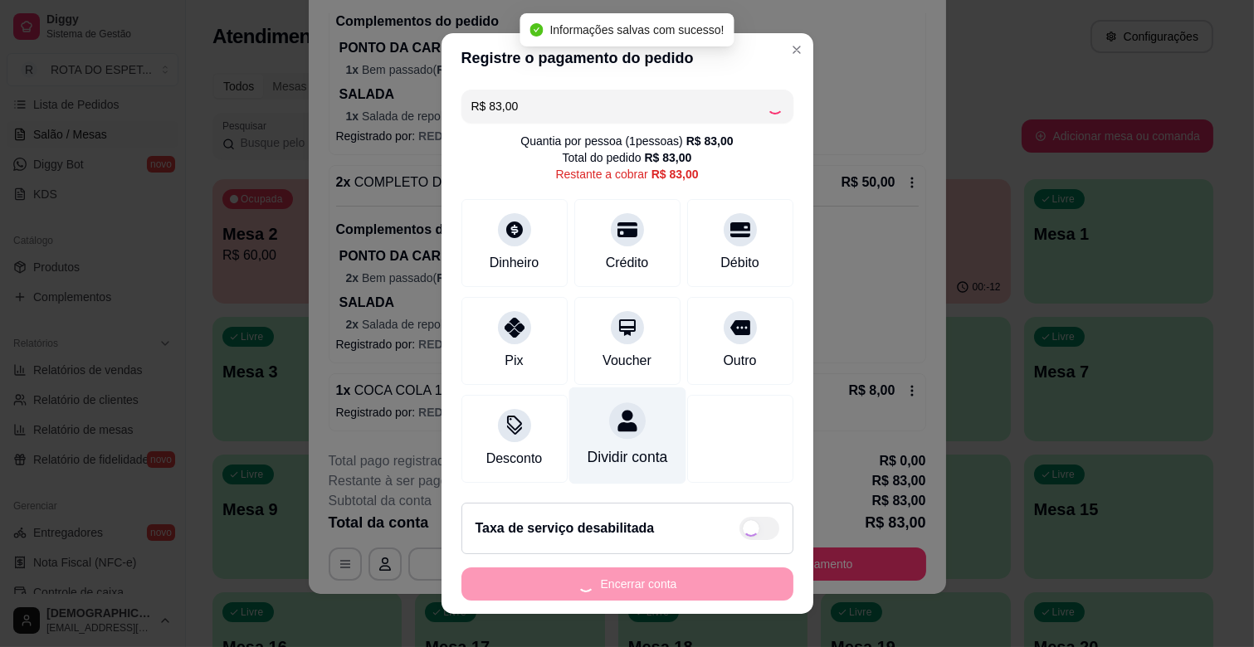
type input "R$ 0,00"
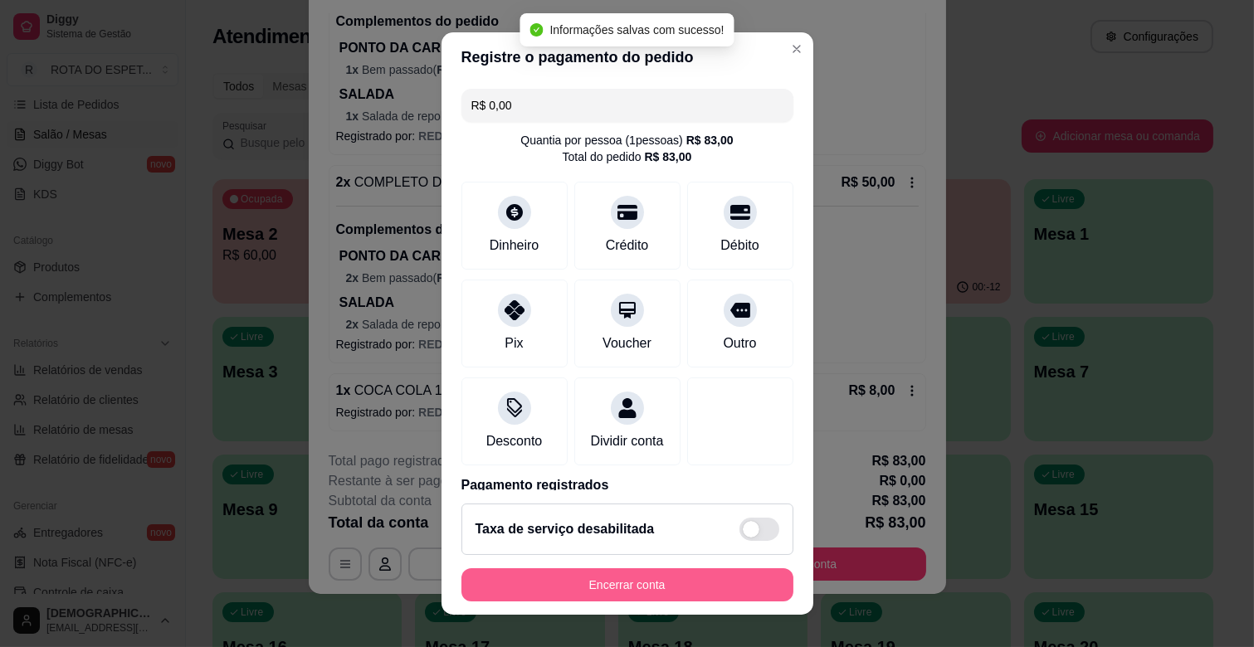
click at [678, 569] on button "Encerrar conta" at bounding box center [627, 584] width 332 height 33
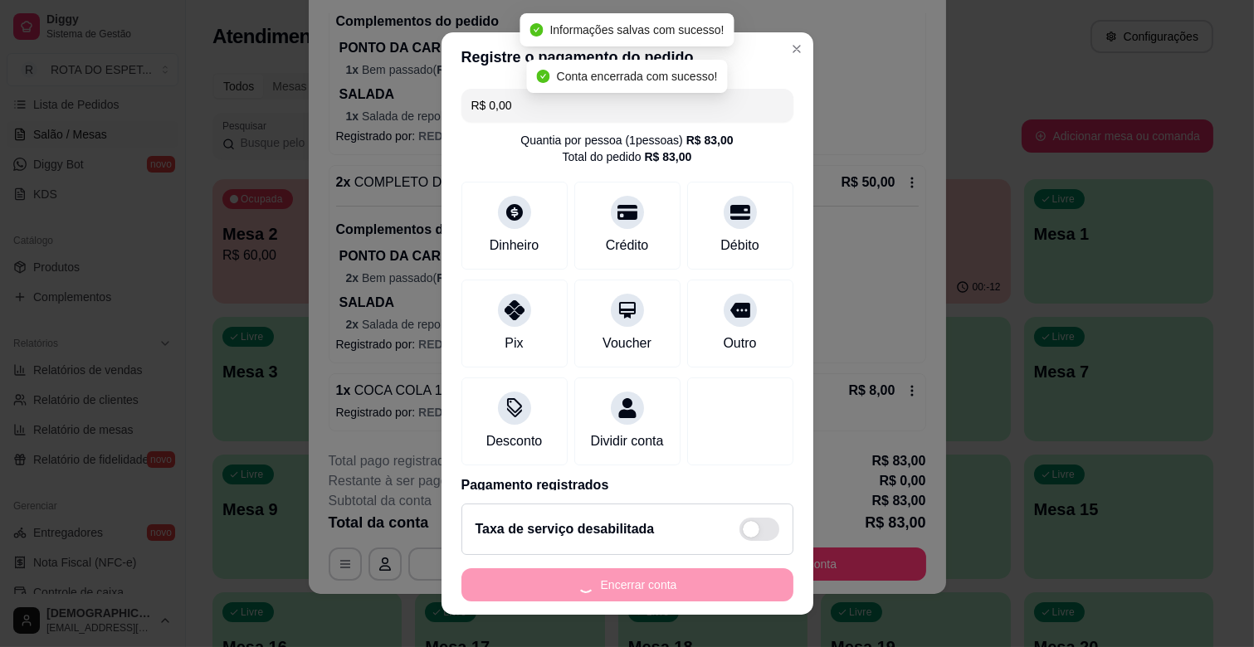
scroll to position [0, 0]
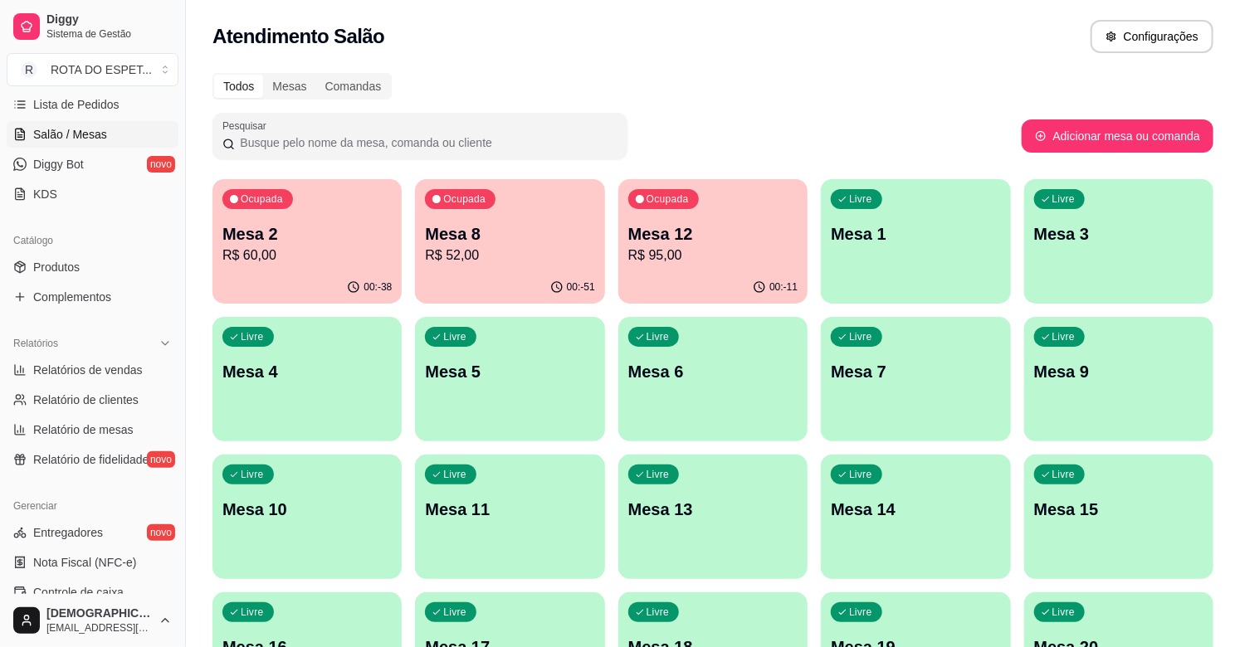
click at [741, 269] on div "Ocupada Mesa 12 R$ 95,00" at bounding box center [712, 225] width 189 height 92
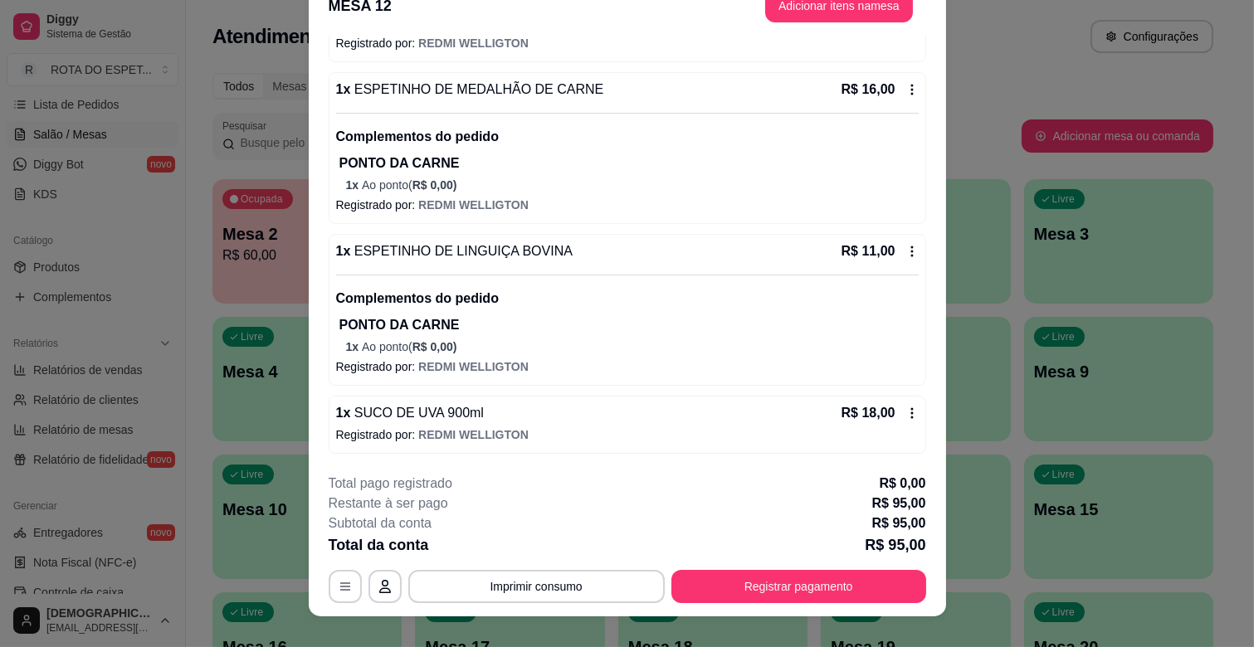
scroll to position [50, 0]
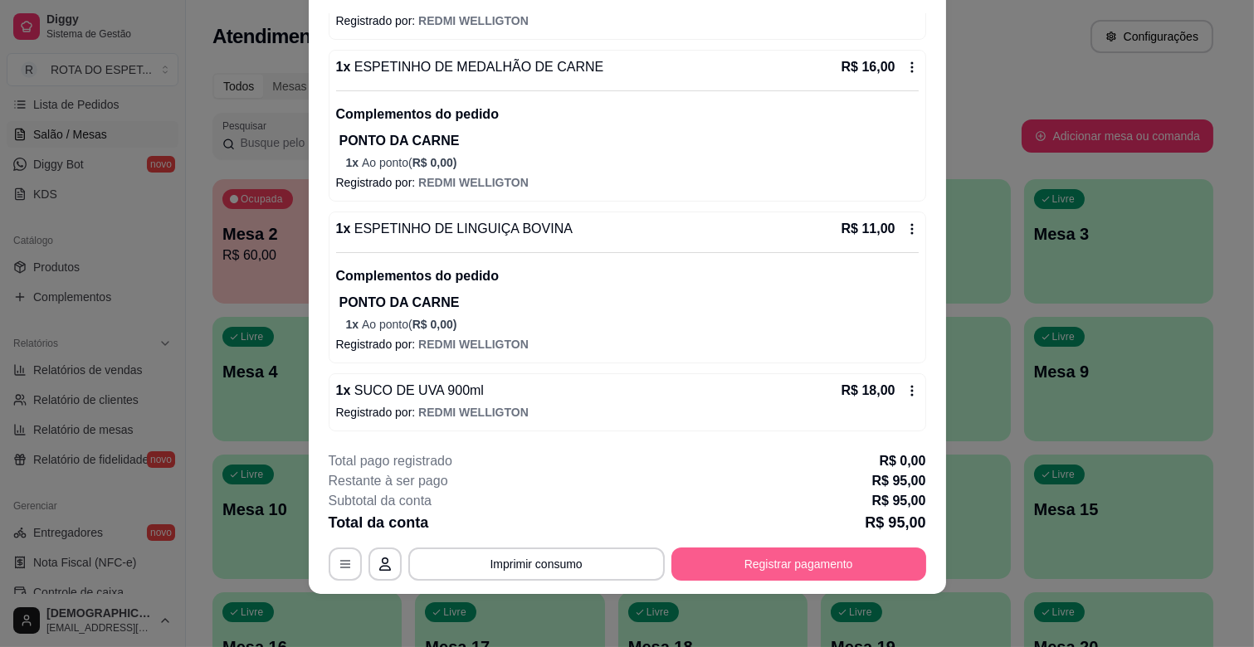
click at [767, 564] on button "Registrar pagamento" at bounding box center [798, 564] width 255 height 33
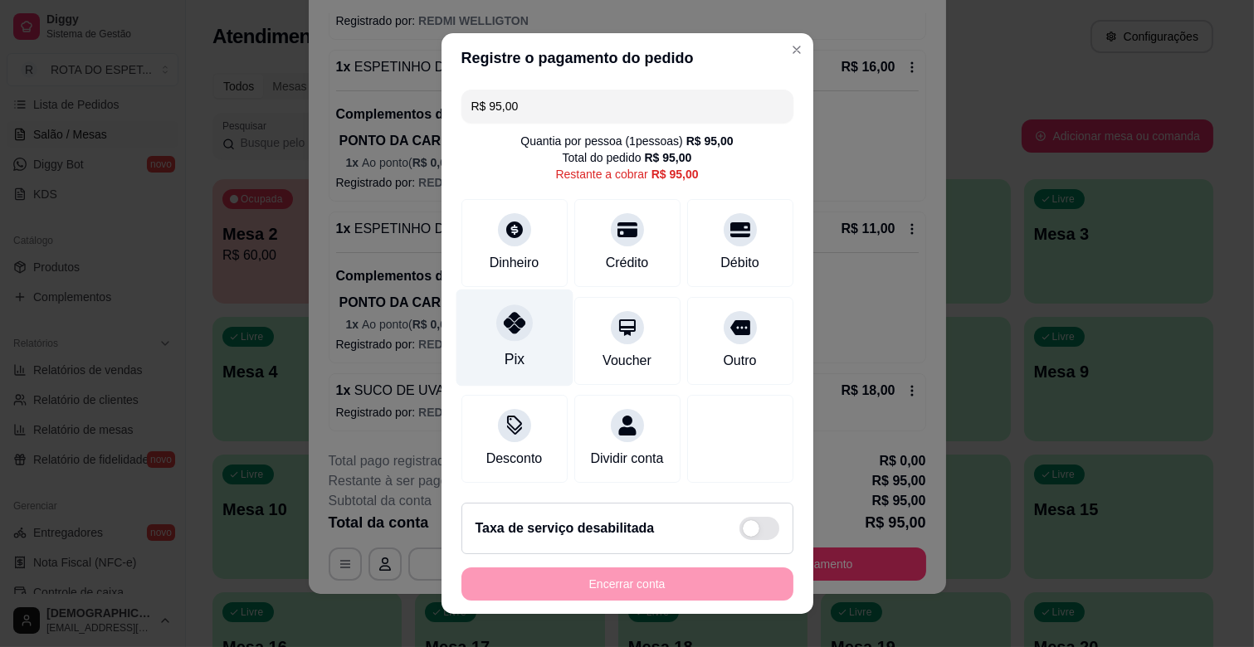
click at [518, 329] on div at bounding box center [514, 323] width 37 height 37
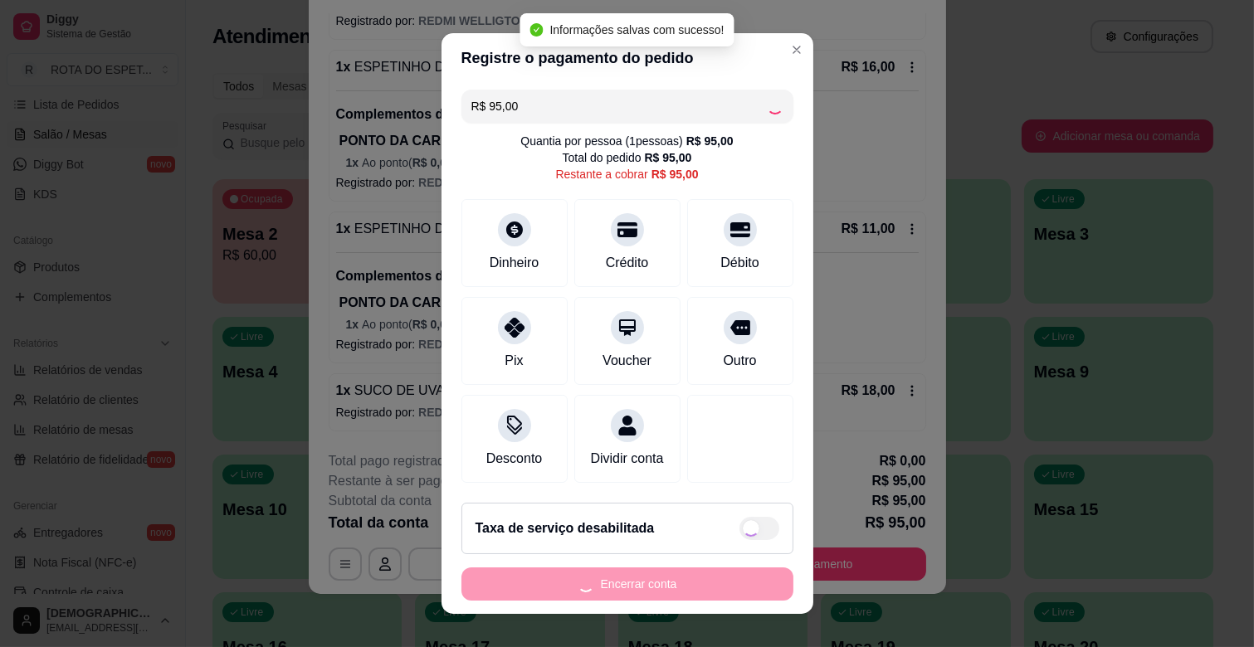
type input "R$ 0,00"
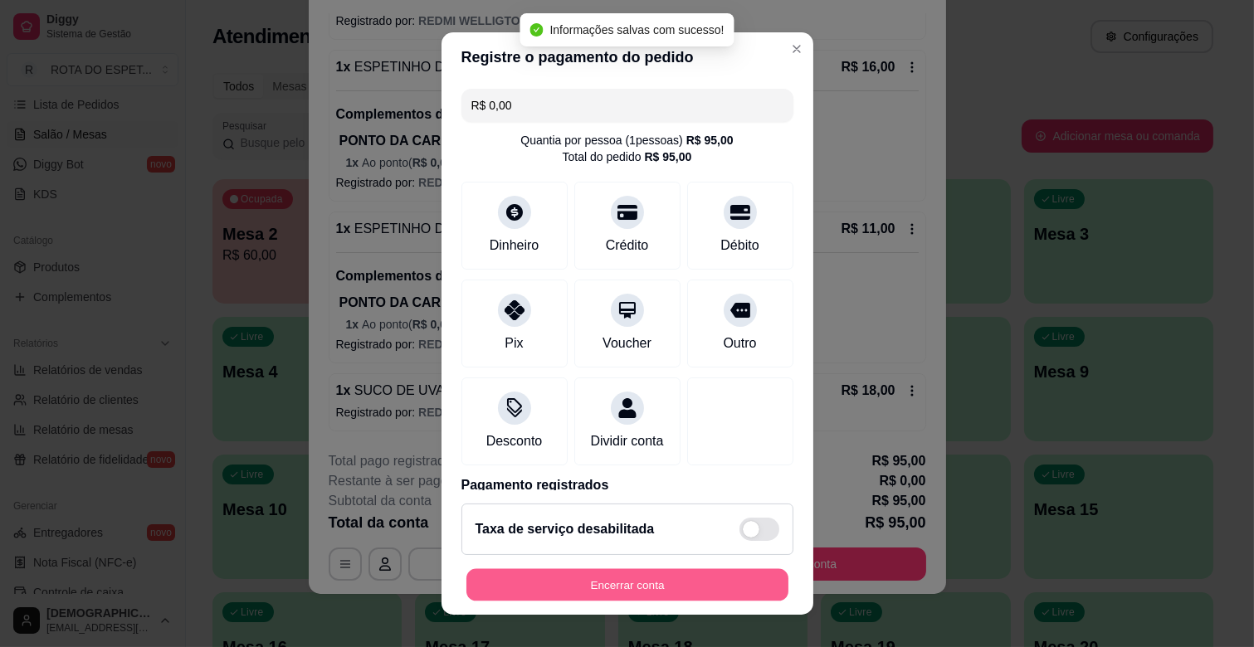
click at [668, 576] on button "Encerrar conta" at bounding box center [627, 585] width 322 height 32
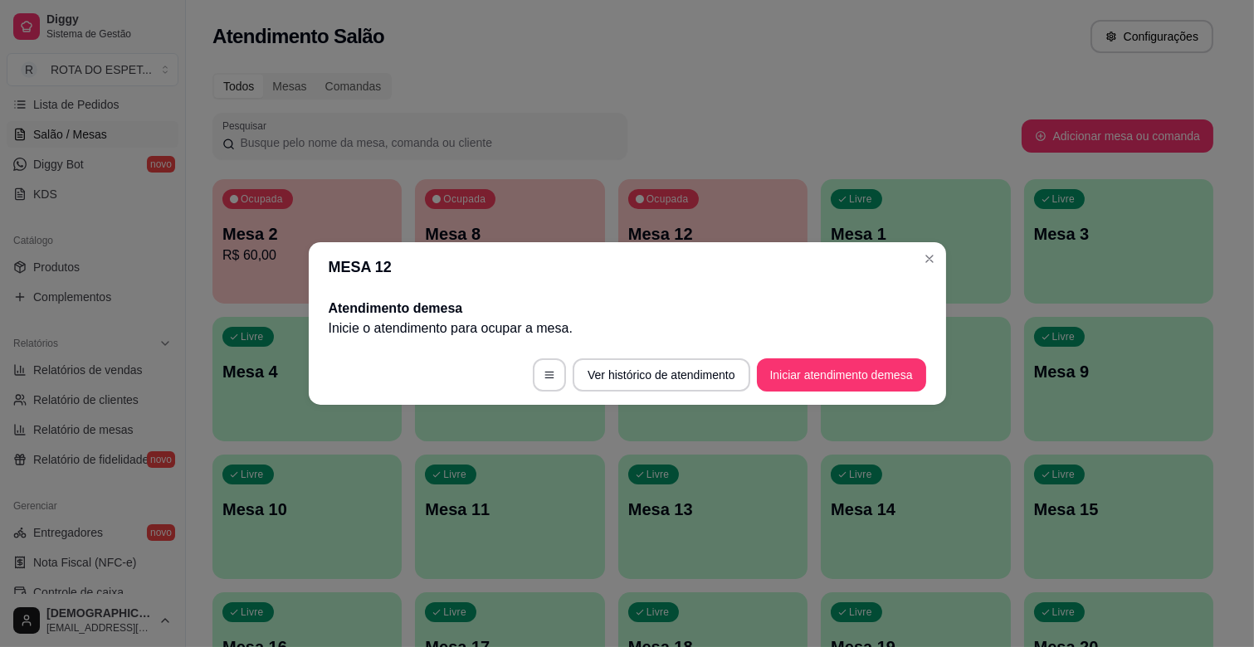
scroll to position [0, 0]
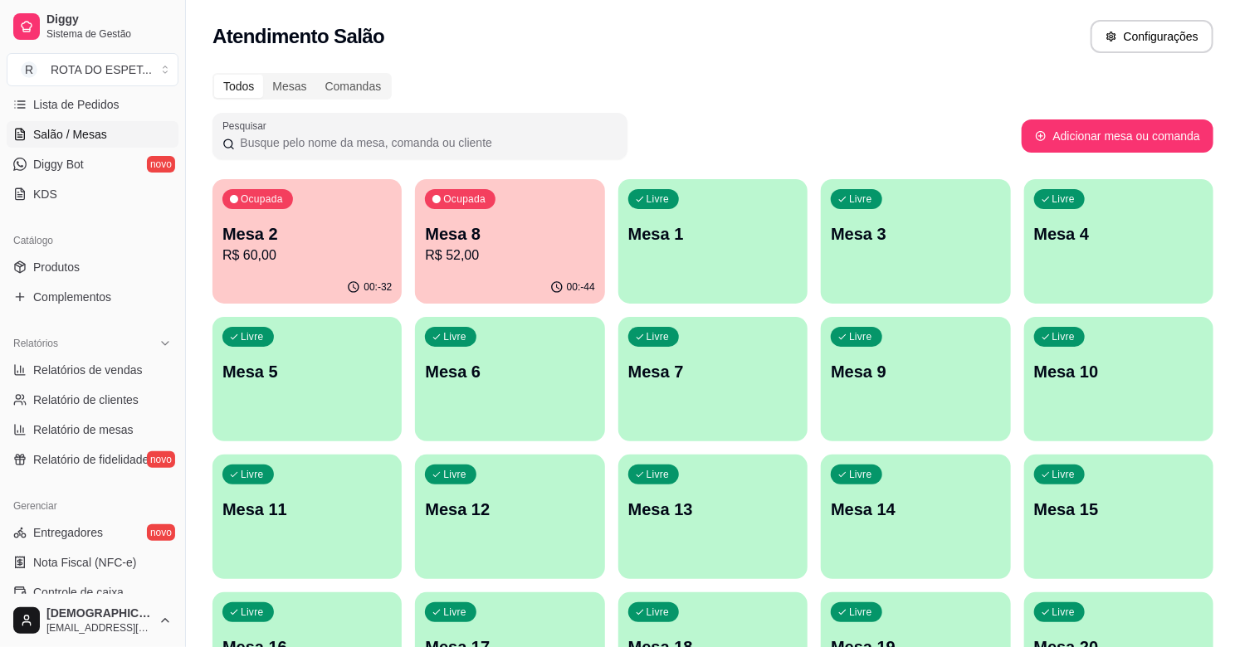
click at [349, 229] on p "Mesa 2" at bounding box center [306, 233] width 169 height 23
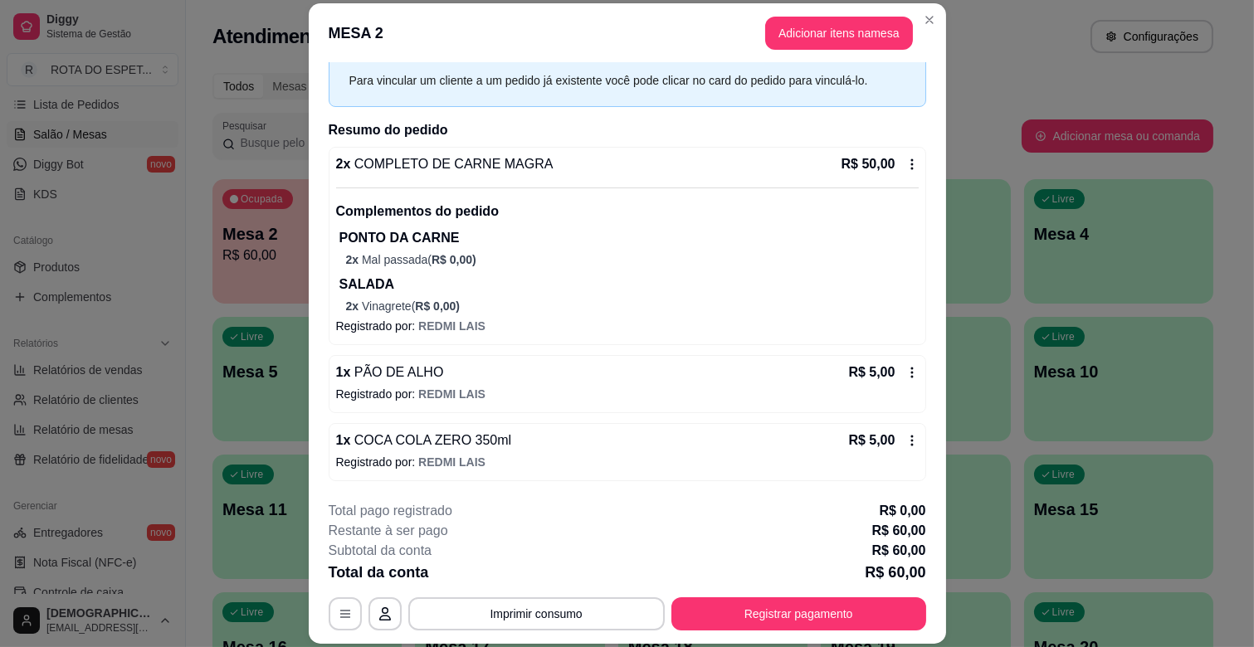
scroll to position [50, 0]
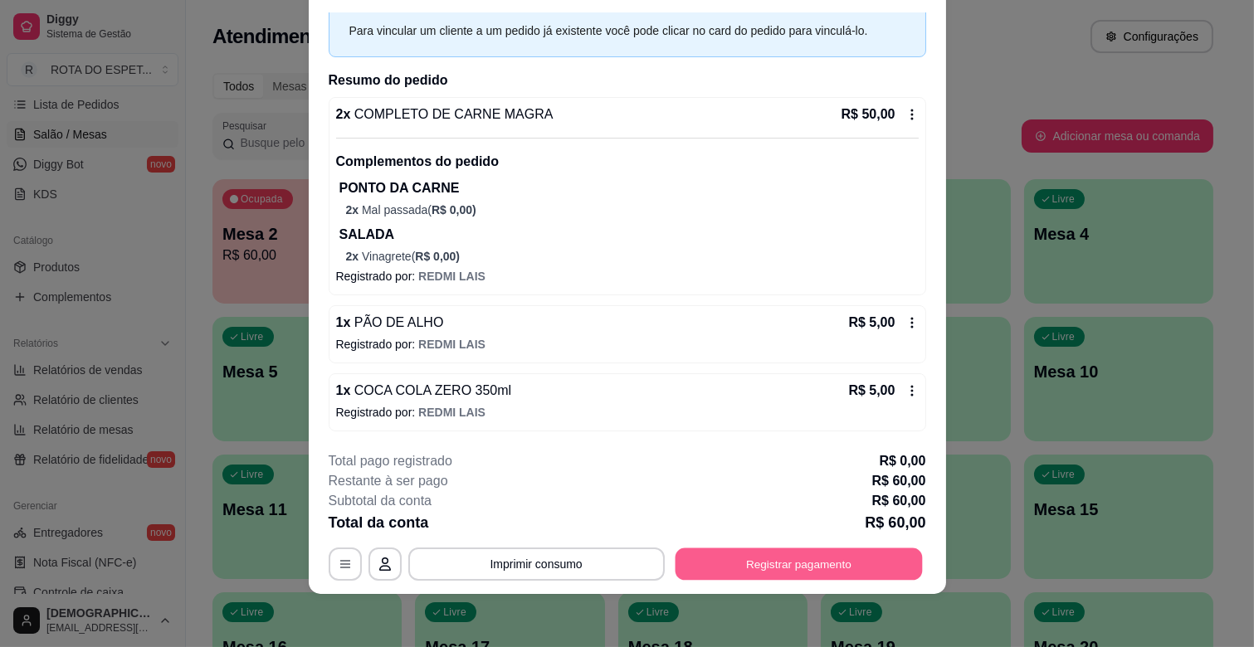
click at [842, 567] on button "Registrar pagamento" at bounding box center [798, 564] width 247 height 32
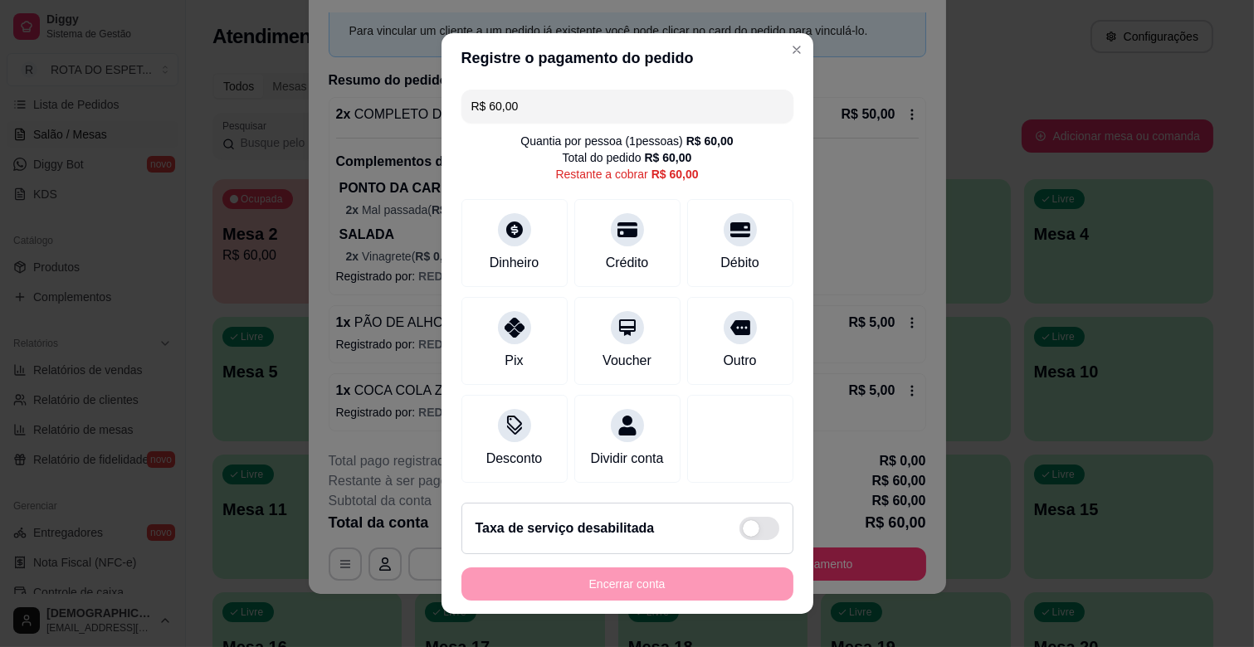
click at [764, 226] on div "R$ 60,00 Quantia por pessoa ( 1 pessoas) R$ 60,00 Total do pedido R$ 60,00 Rest…" at bounding box center [627, 286] width 372 height 407
click at [733, 228] on div "Débito" at bounding box center [739, 240] width 117 height 97
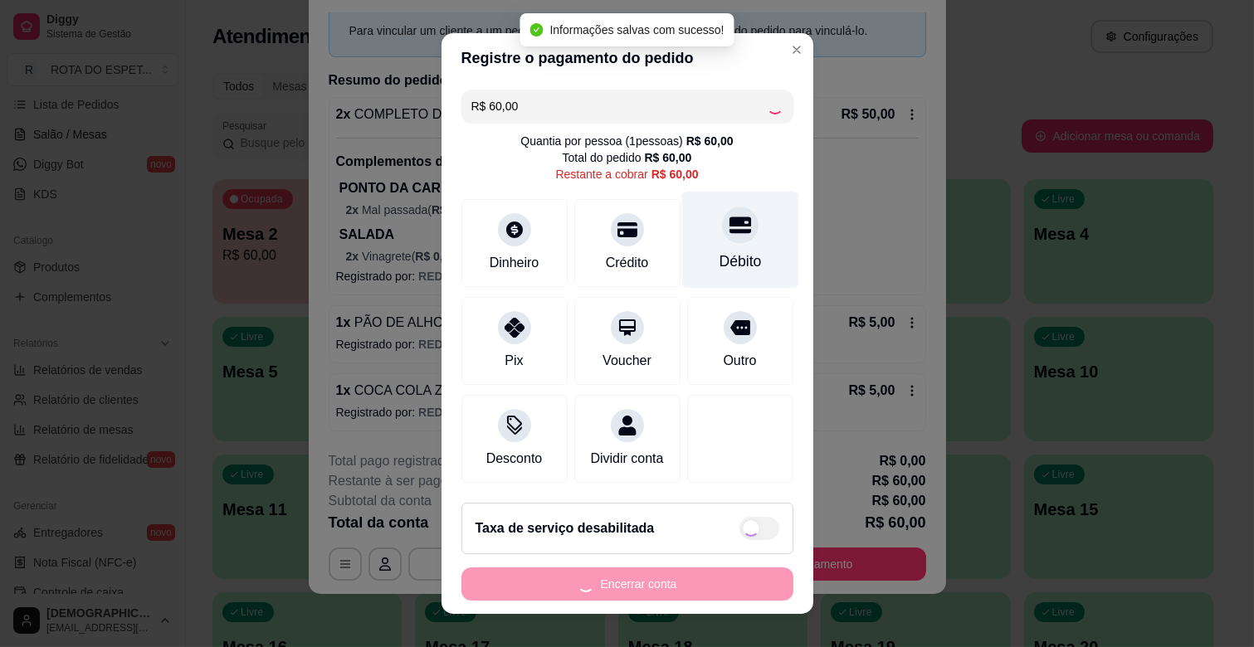
type input "R$ 0,00"
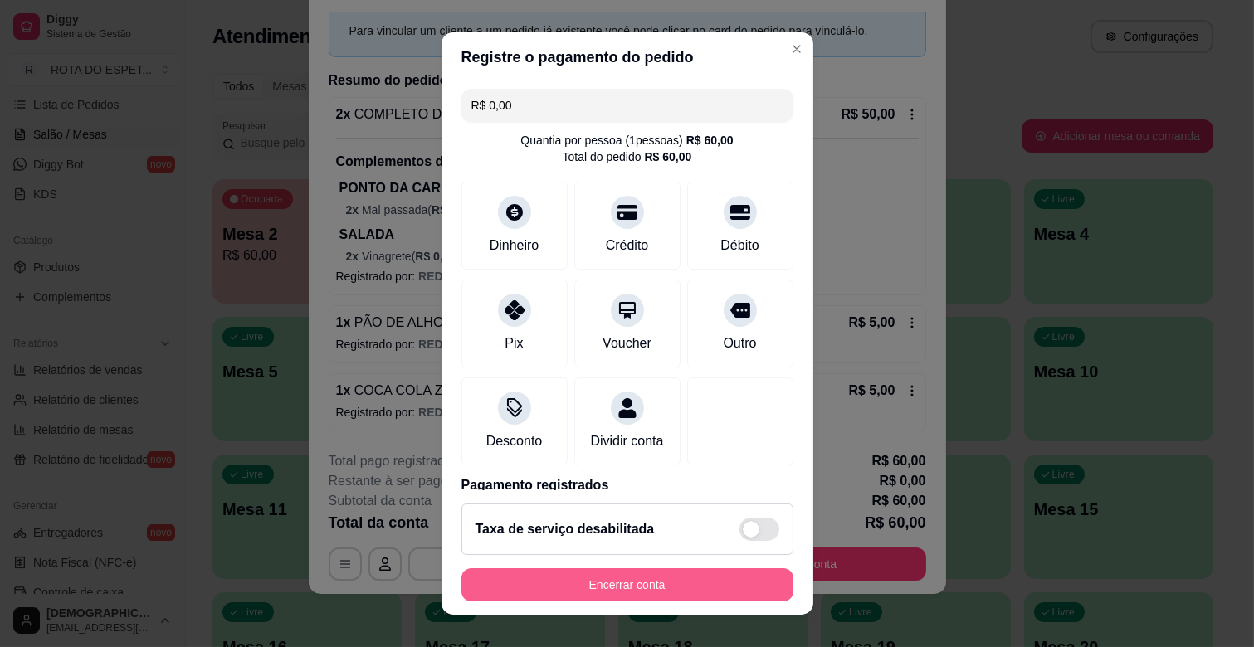
click at [626, 587] on button "Encerrar conta" at bounding box center [627, 584] width 332 height 33
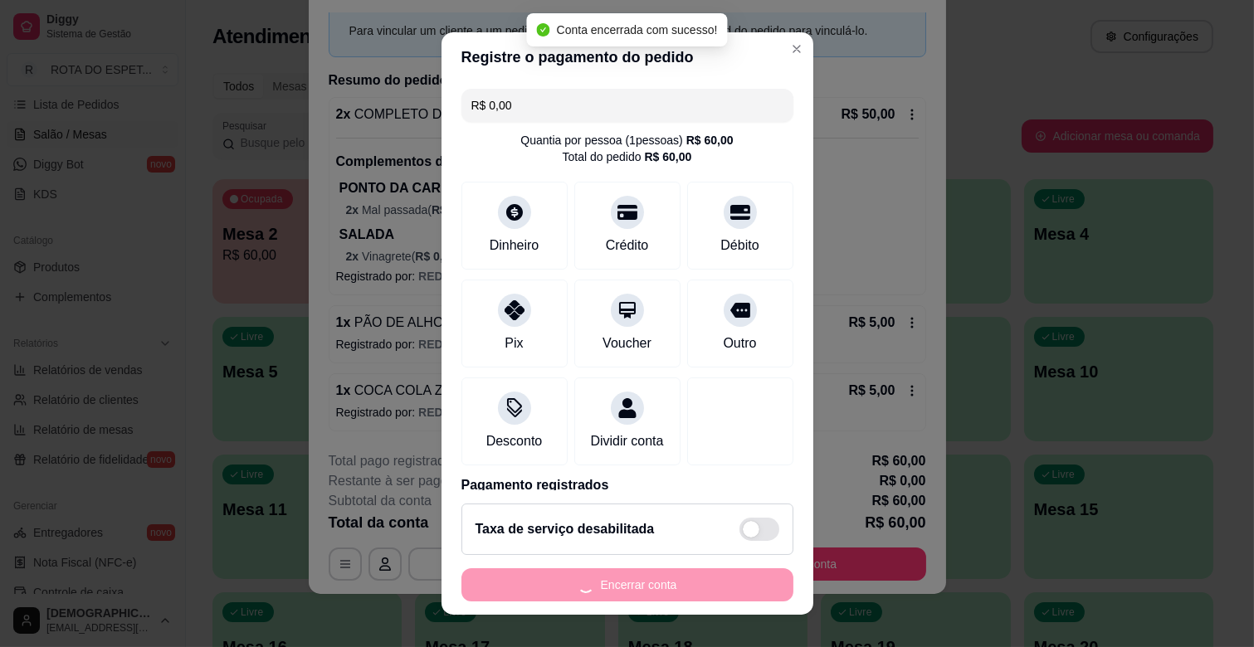
scroll to position [0, 0]
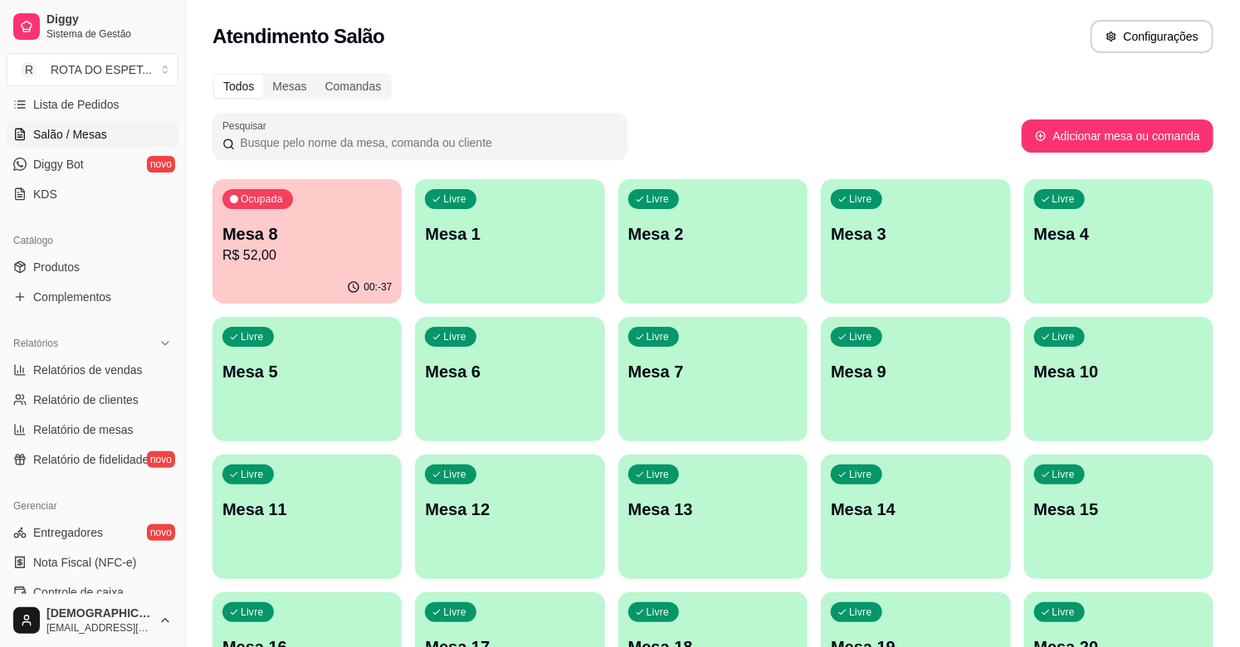
click at [326, 254] on p "R$ 52,00" at bounding box center [306, 256] width 169 height 20
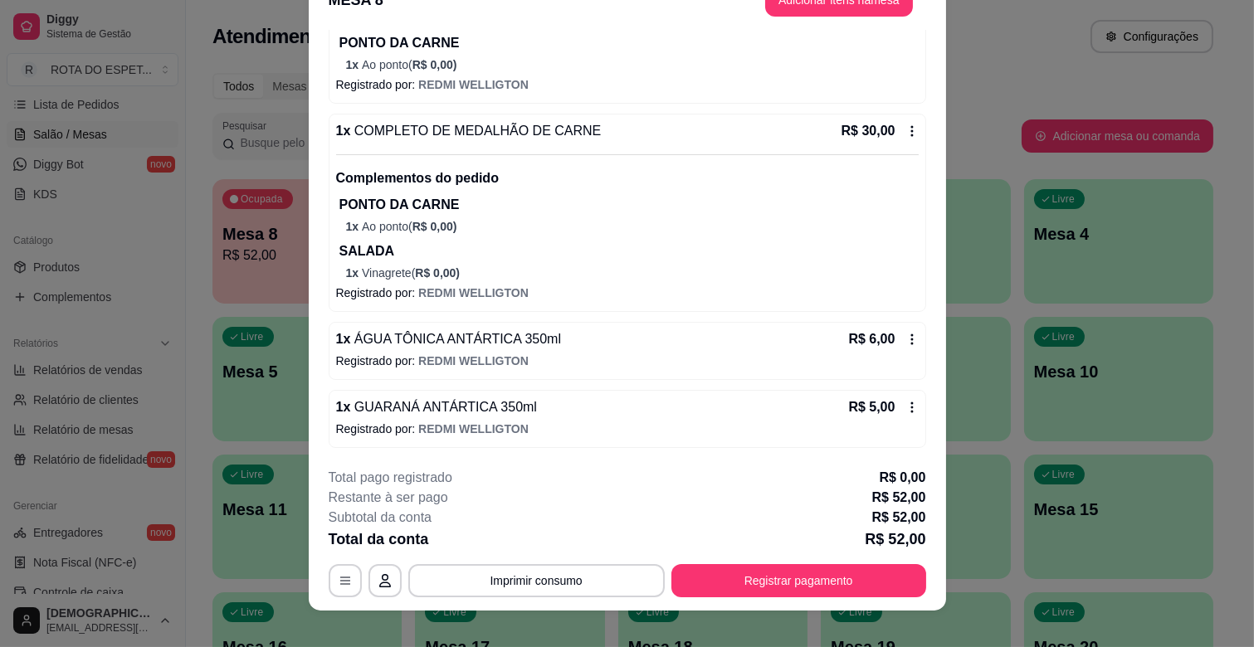
scroll to position [50, 0]
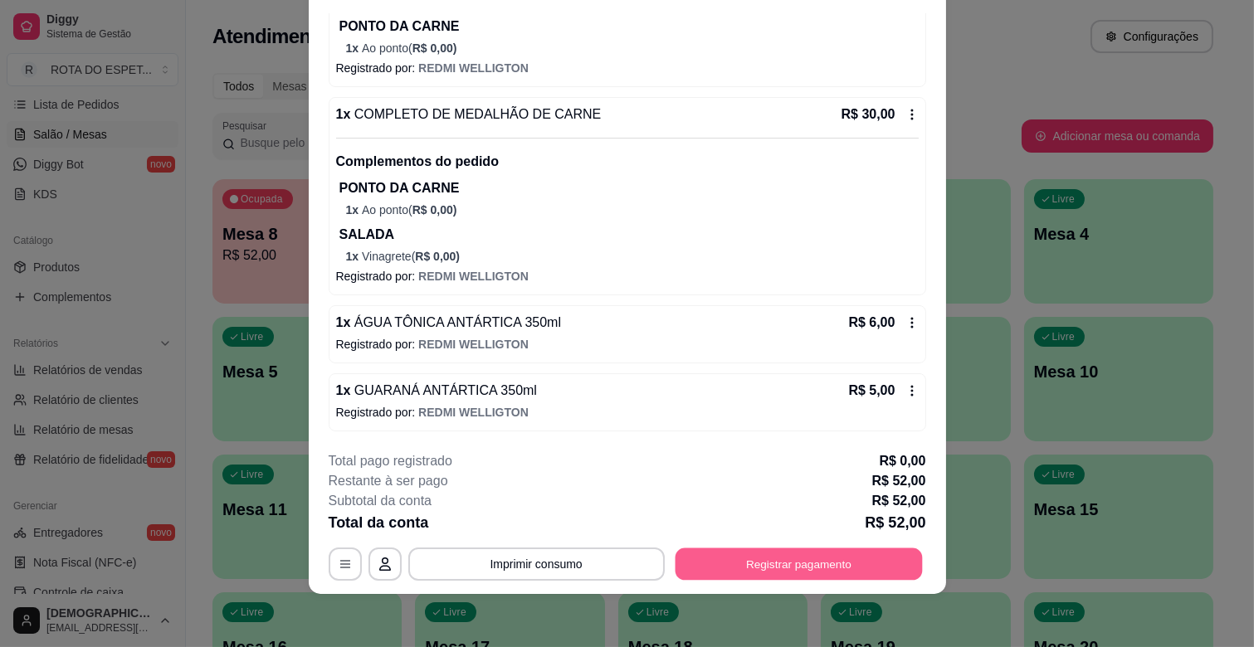
click at [700, 552] on button "Registrar pagamento" at bounding box center [798, 564] width 247 height 32
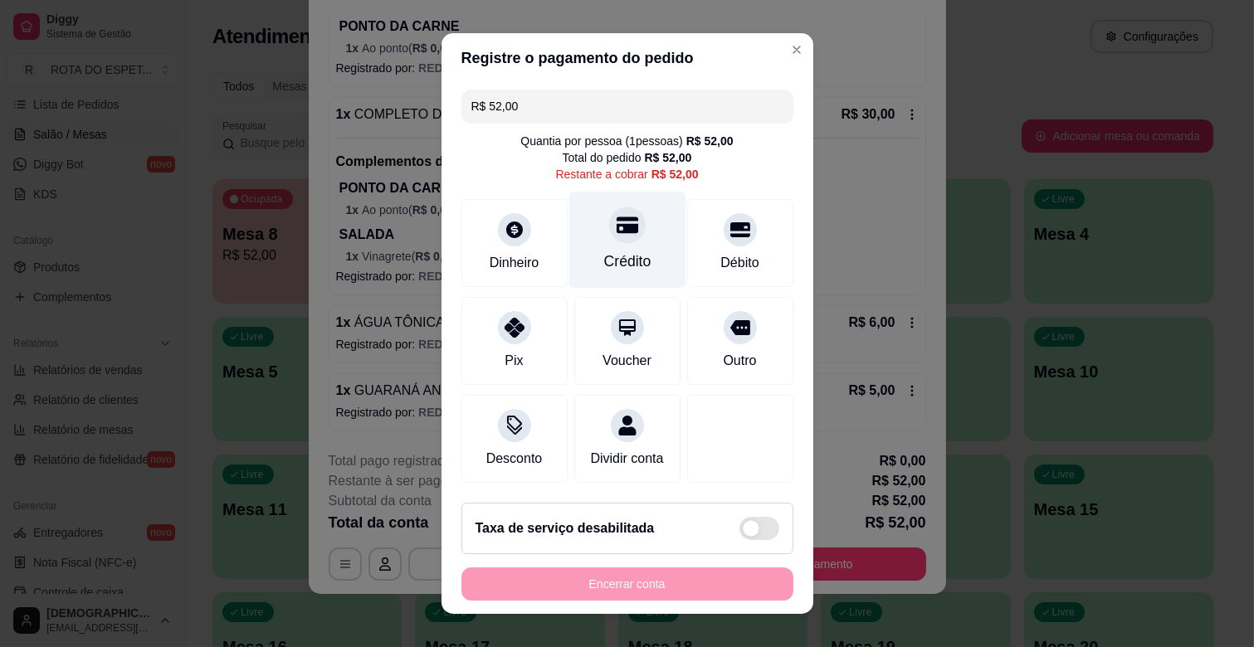
click at [616, 228] on icon at bounding box center [627, 225] width 22 height 17
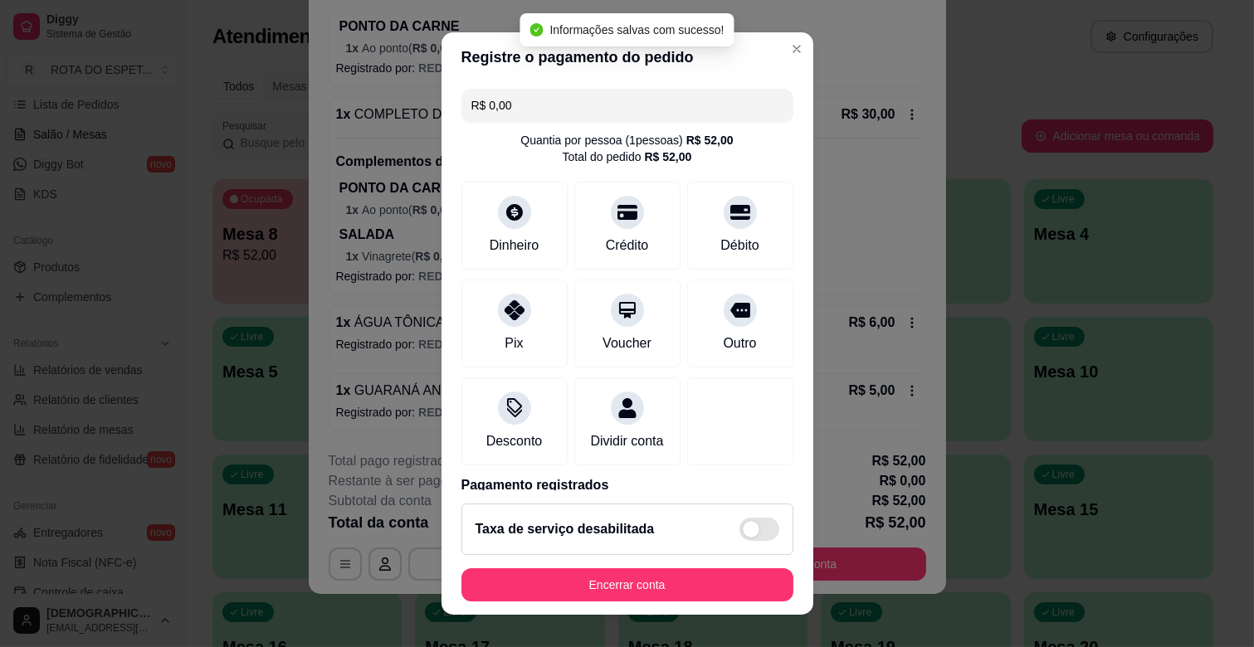
type input "R$ 0,00"
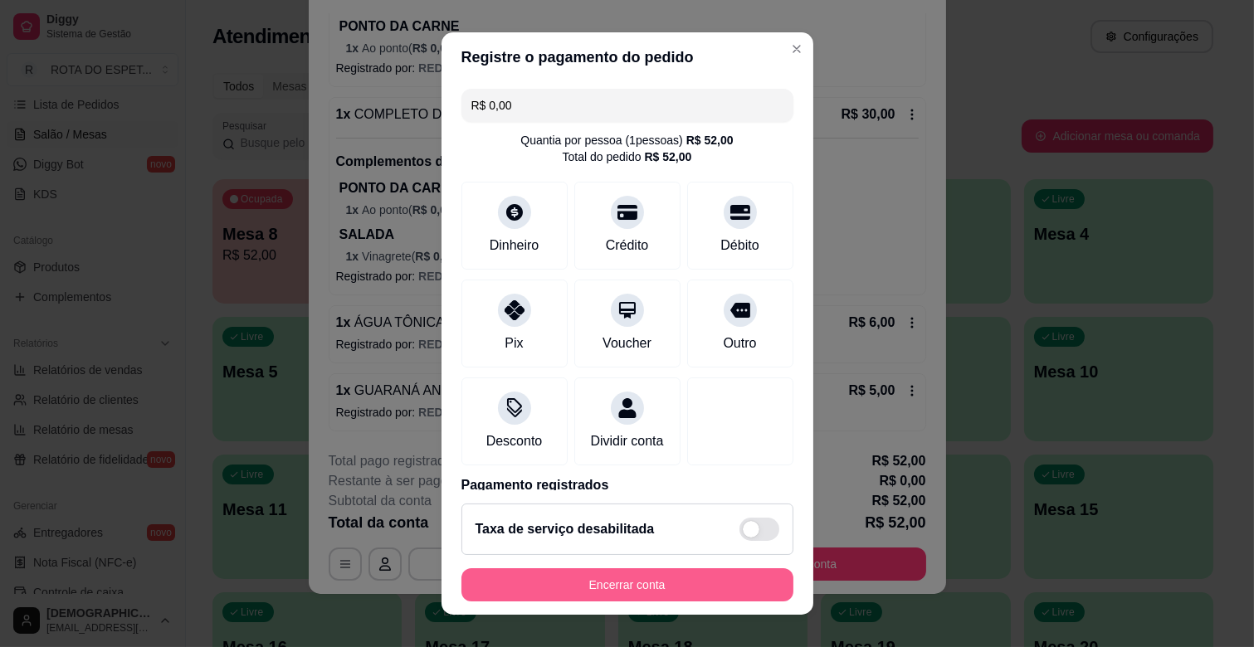
click at [643, 577] on button "Encerrar conta" at bounding box center [627, 584] width 332 height 33
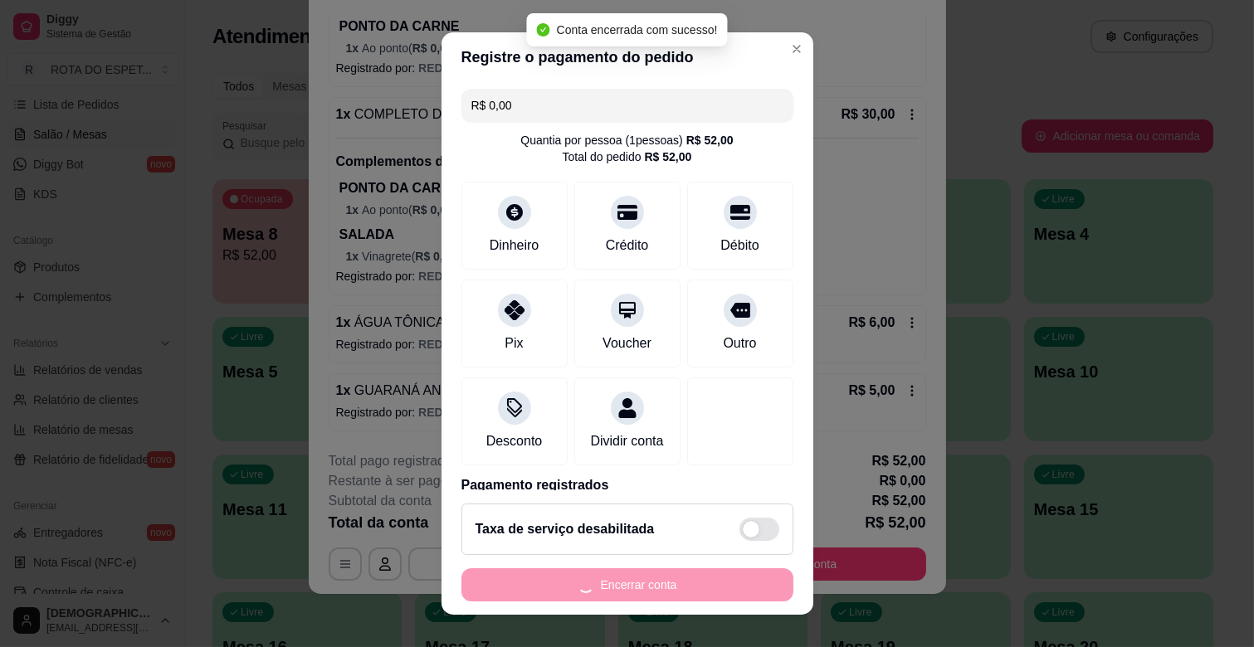
scroll to position [0, 0]
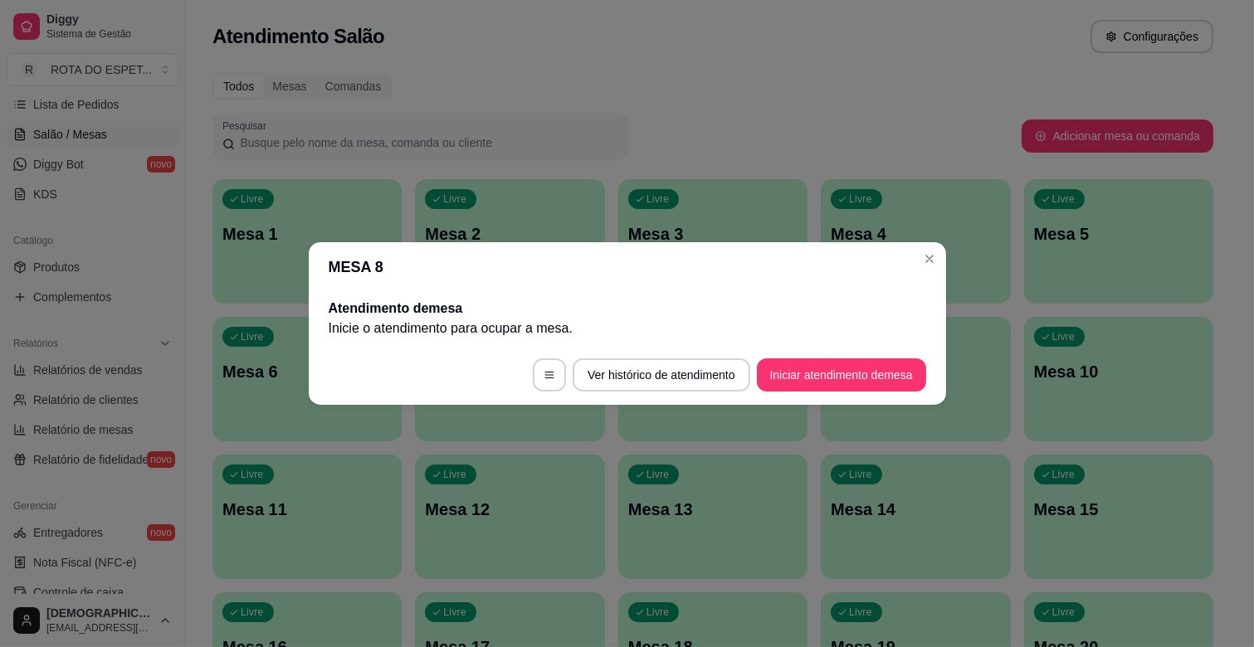
click at [848, 395] on footer "Ver histórico de atendimento Iniciar atendimento de mesa" at bounding box center [627, 375] width 637 height 60
click at [848, 392] on footer "Ver histórico de atendimento Iniciar atendimento de mesa" at bounding box center [627, 375] width 637 height 60
click at [828, 362] on button "Iniciar atendimento de mesa" at bounding box center [841, 375] width 164 height 32
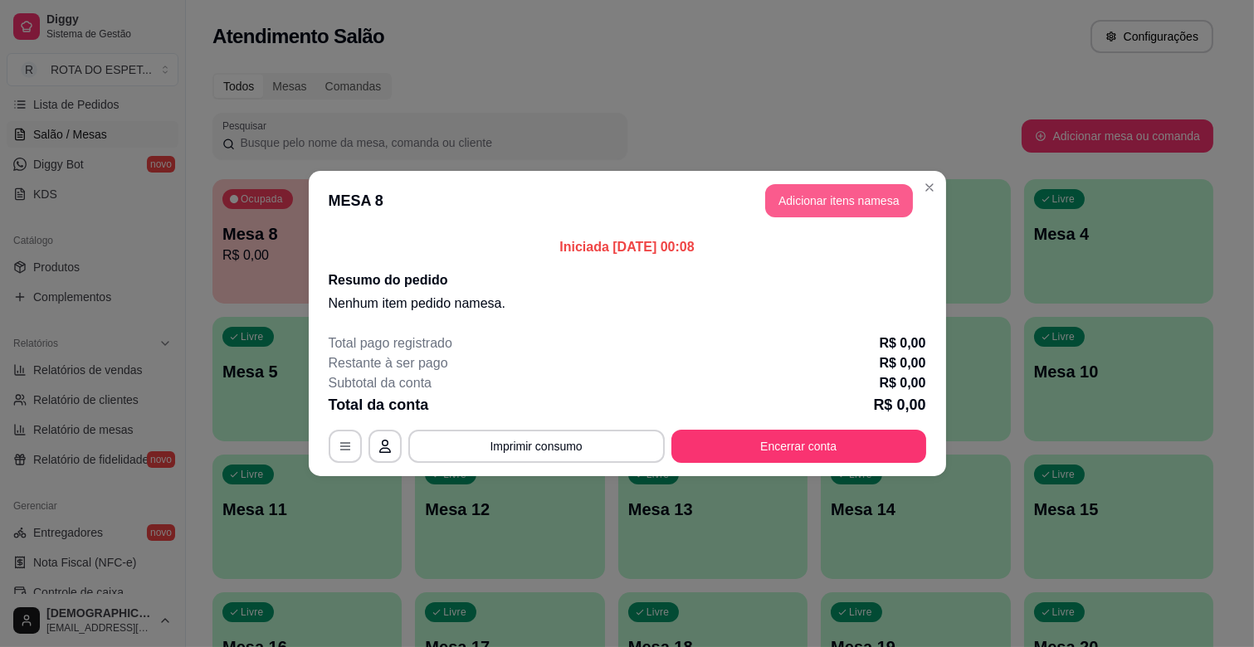
click at [855, 185] on button "Adicionar itens na mesa" at bounding box center [839, 200] width 148 height 33
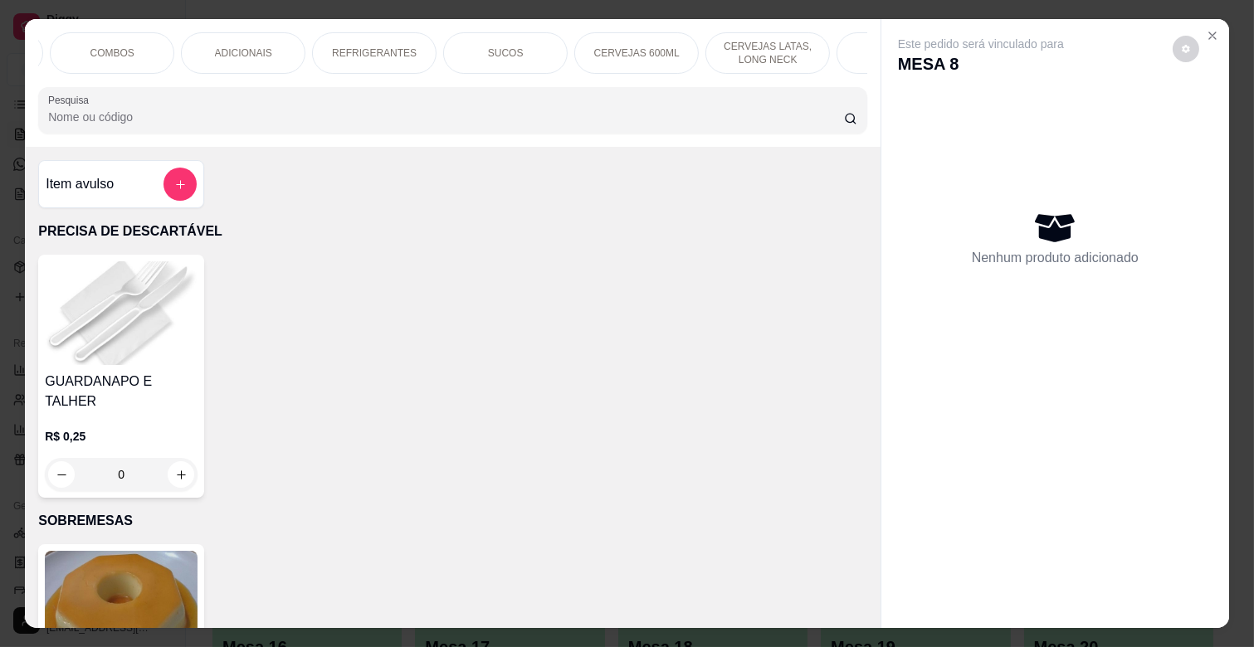
scroll to position [0, 737]
click at [800, 32] on div "BALAS E CHICLETES" at bounding box center [805, 52] width 124 height 41
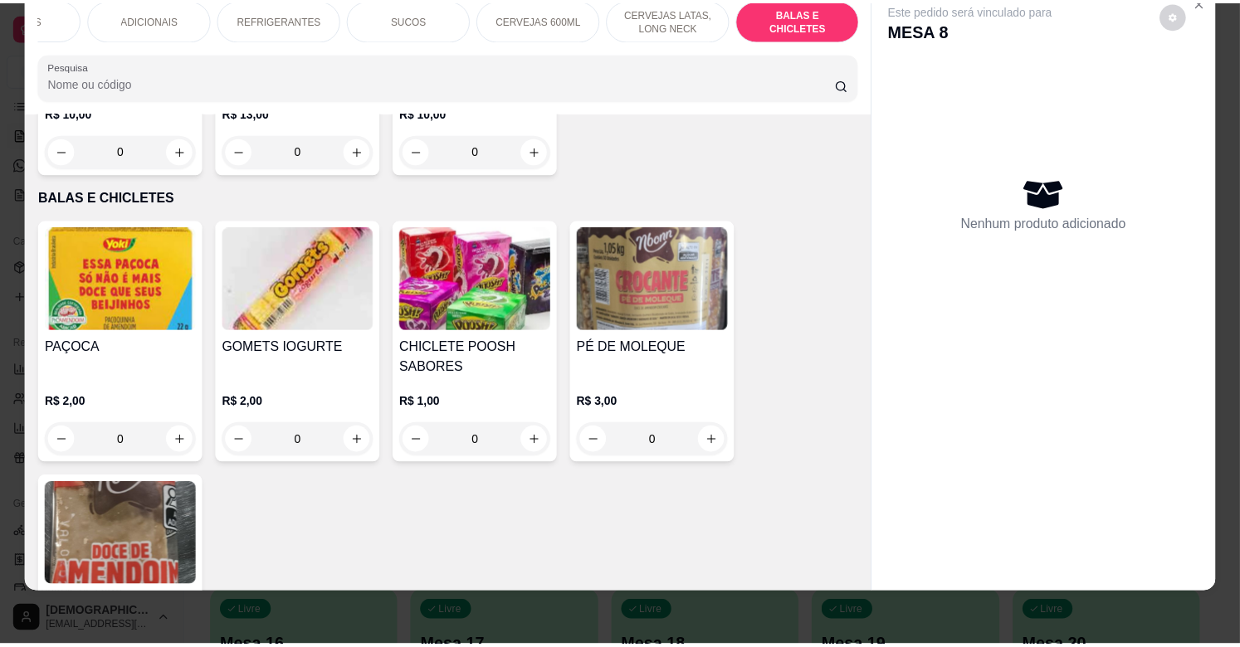
scroll to position [7051, 0]
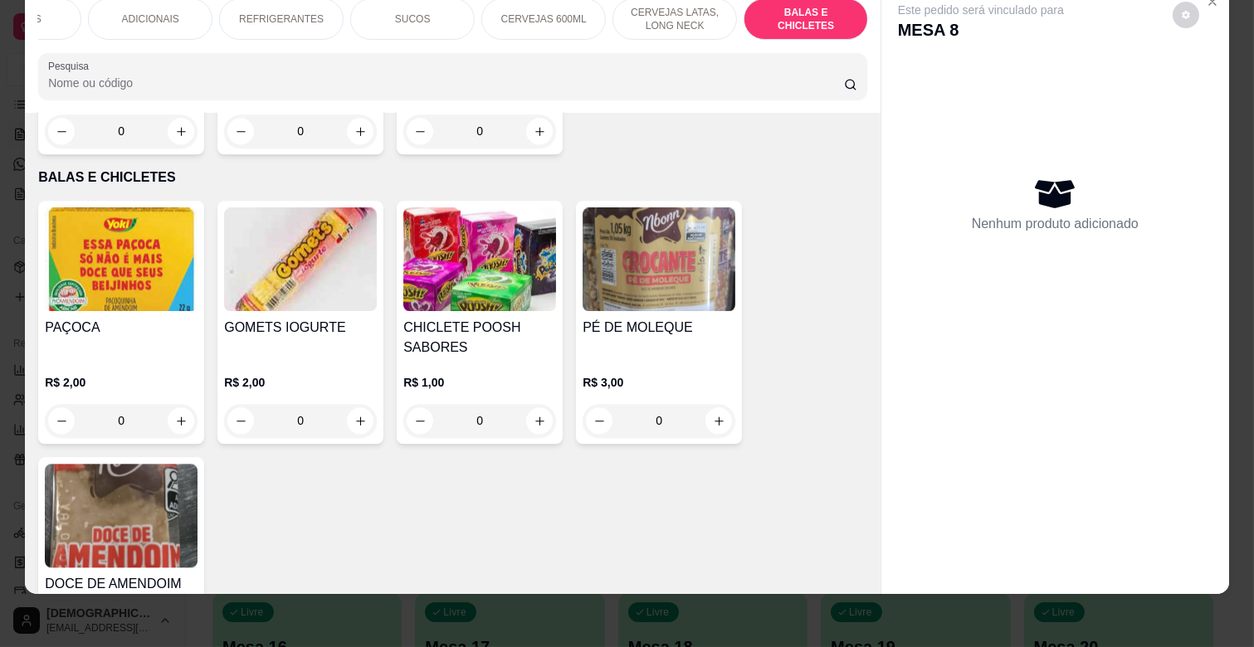
click at [183, 644] on button "increase-product-quantity" at bounding box center [181, 657] width 27 height 27
type input "1"
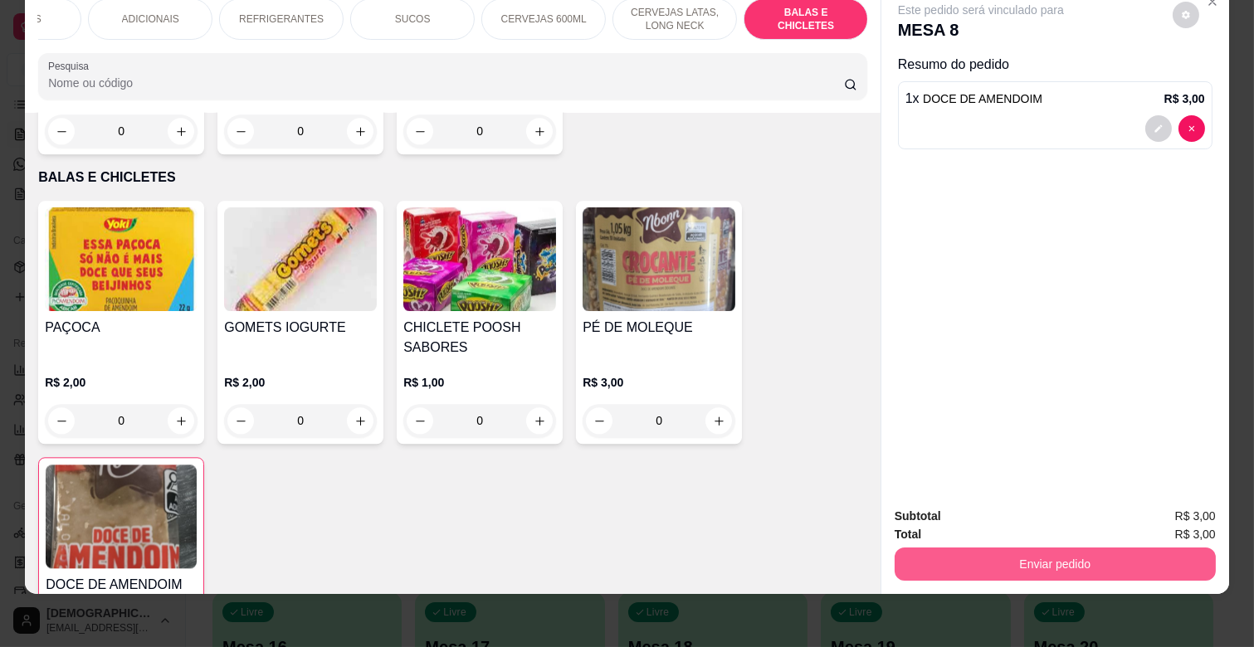
click at [1000, 548] on button "Enviar pedido" at bounding box center [1054, 564] width 321 height 33
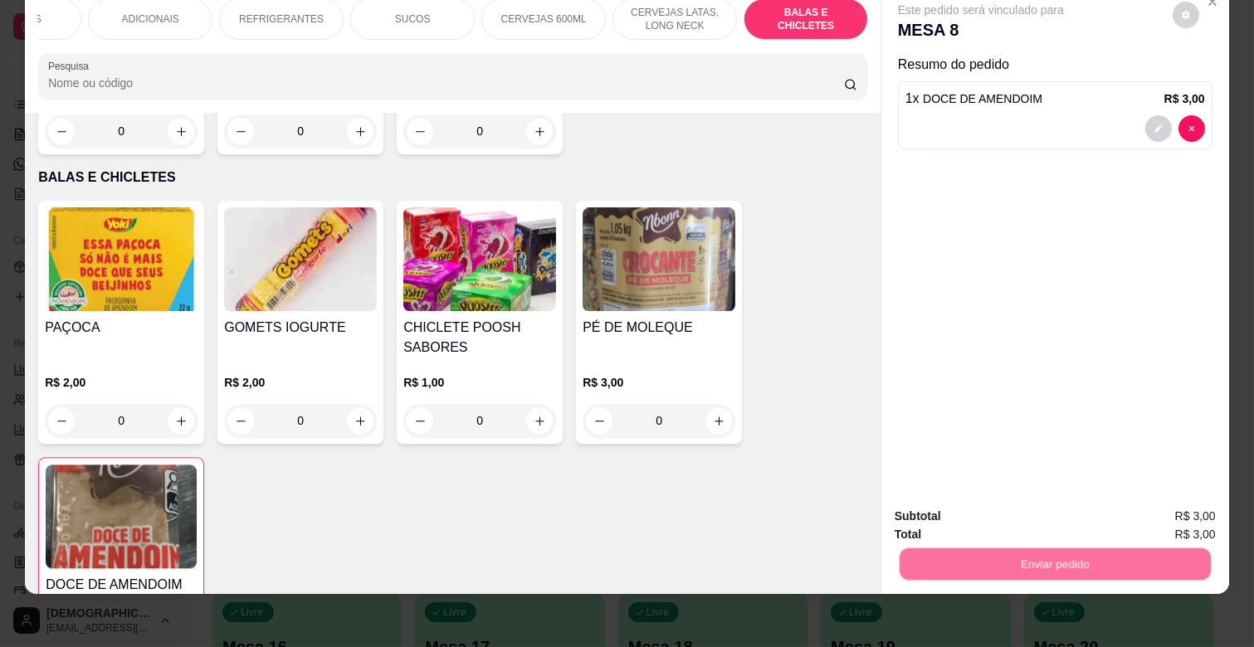
click at [987, 508] on button "Não registrar e enviar pedido" at bounding box center [999, 510] width 173 height 32
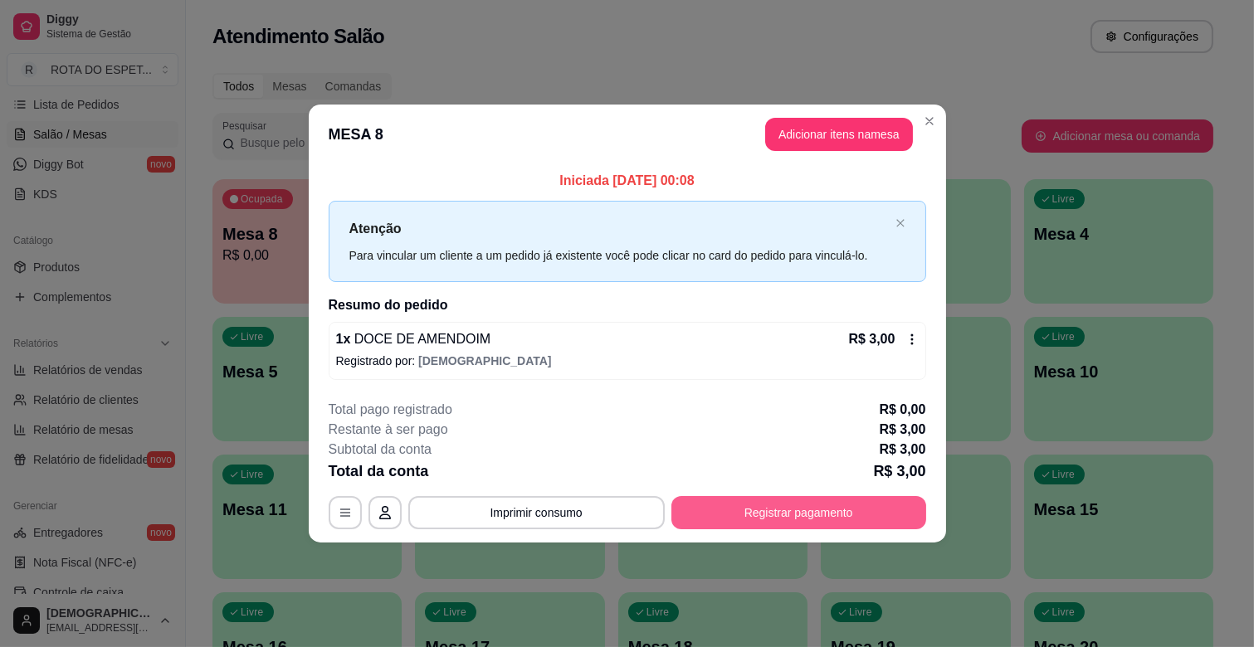
click at [799, 517] on button "Registrar pagamento" at bounding box center [798, 512] width 255 height 33
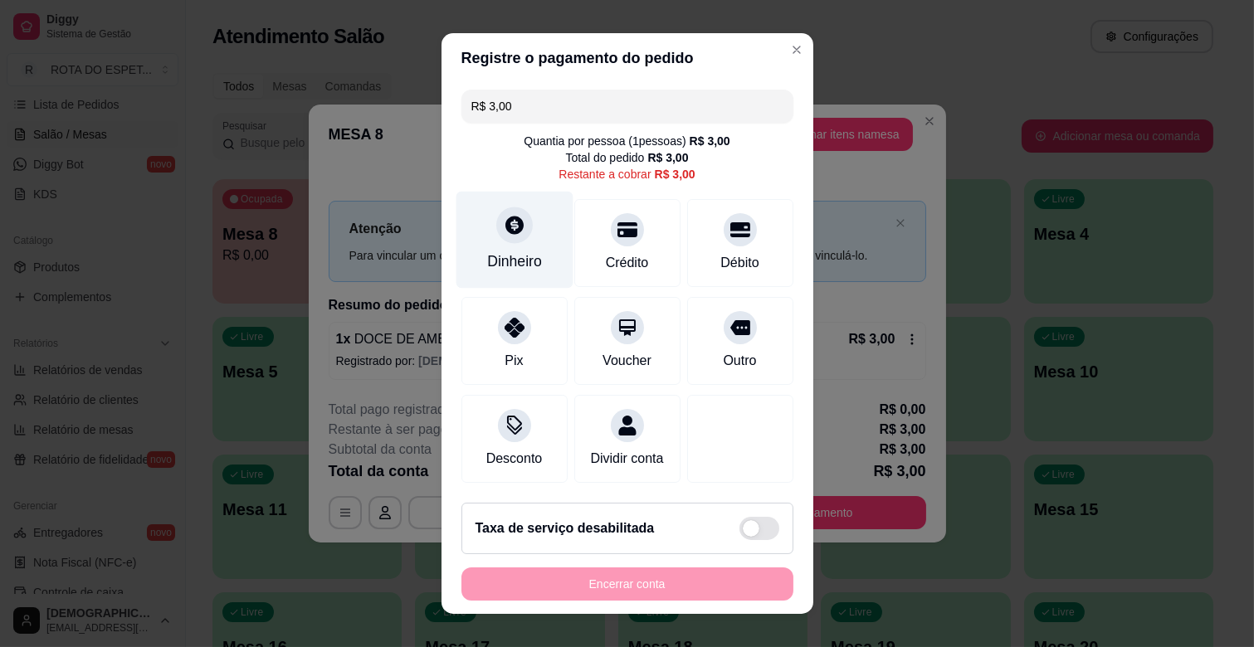
click at [506, 237] on div at bounding box center [514, 225] width 37 height 37
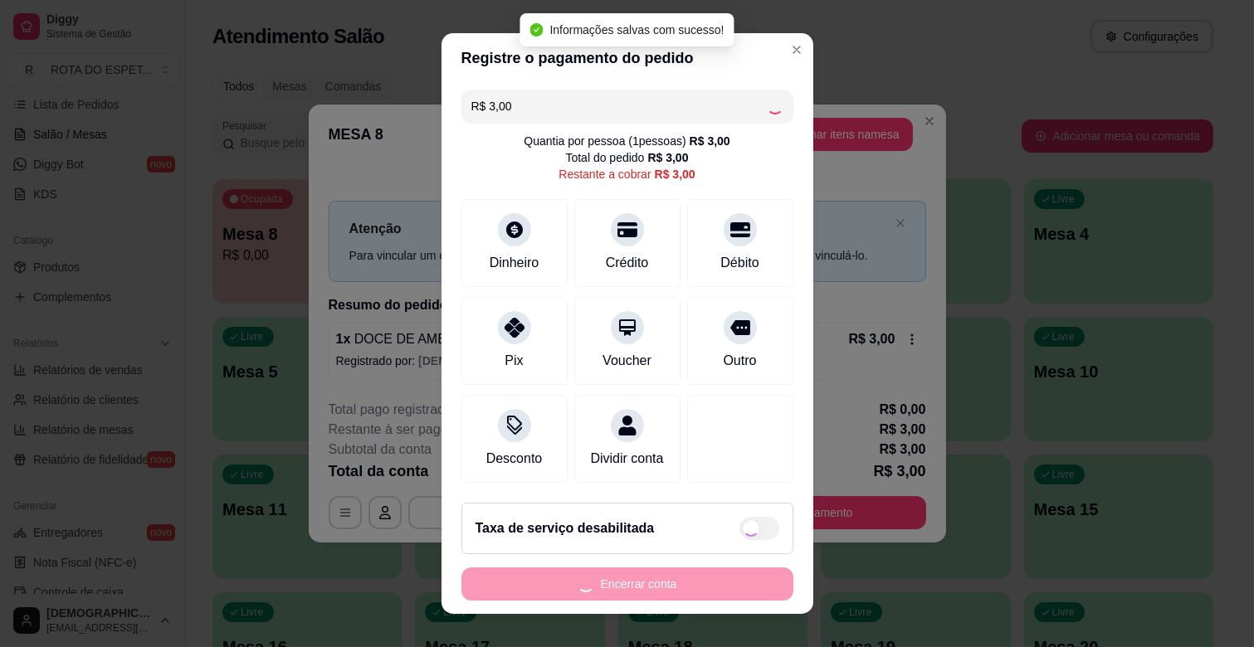
type input "R$ 0,00"
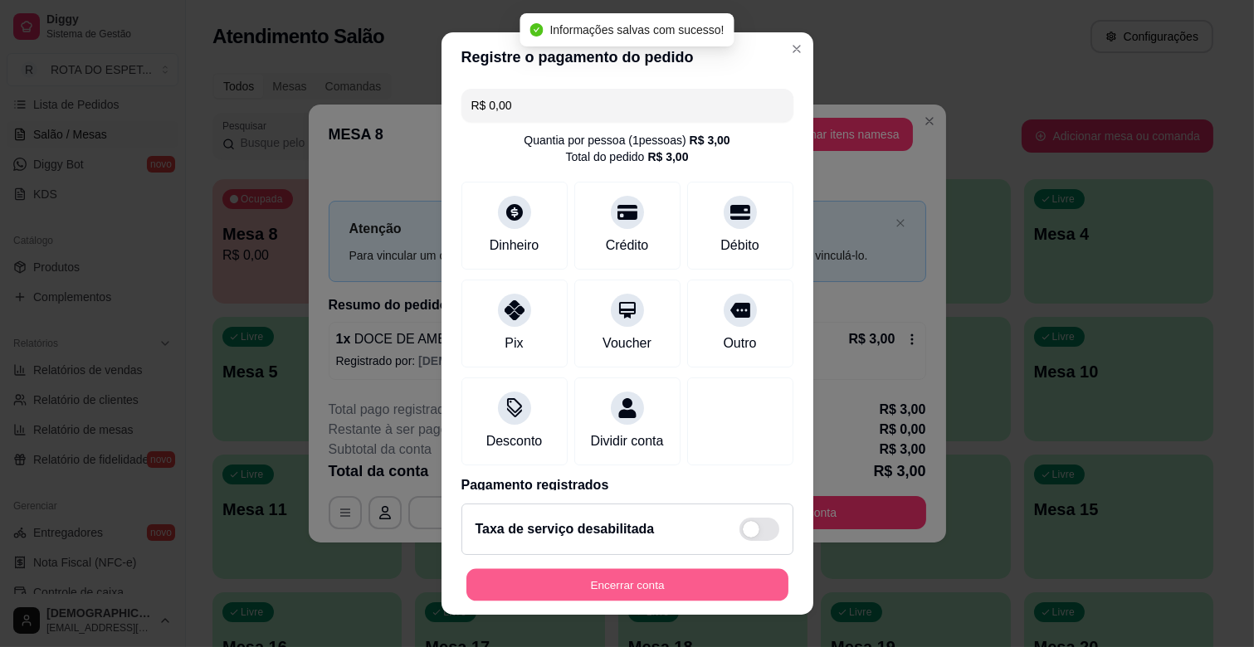
click at [651, 585] on button "Encerrar conta" at bounding box center [627, 585] width 322 height 32
